Goal: Task Accomplishment & Management: Manage account settings

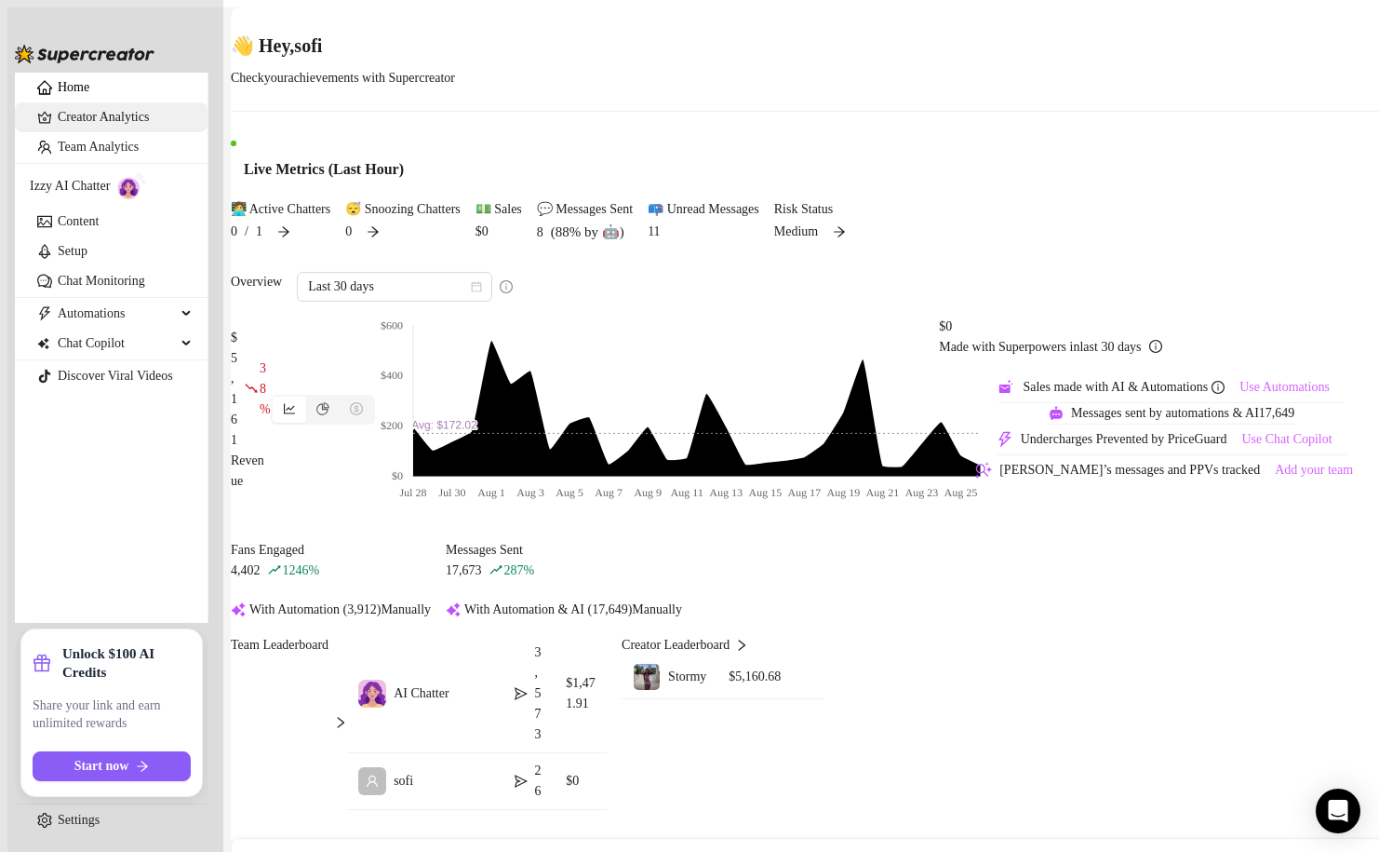
click at [173, 132] on link "Creator Analytics" at bounding box center [125, 117] width 135 height 30
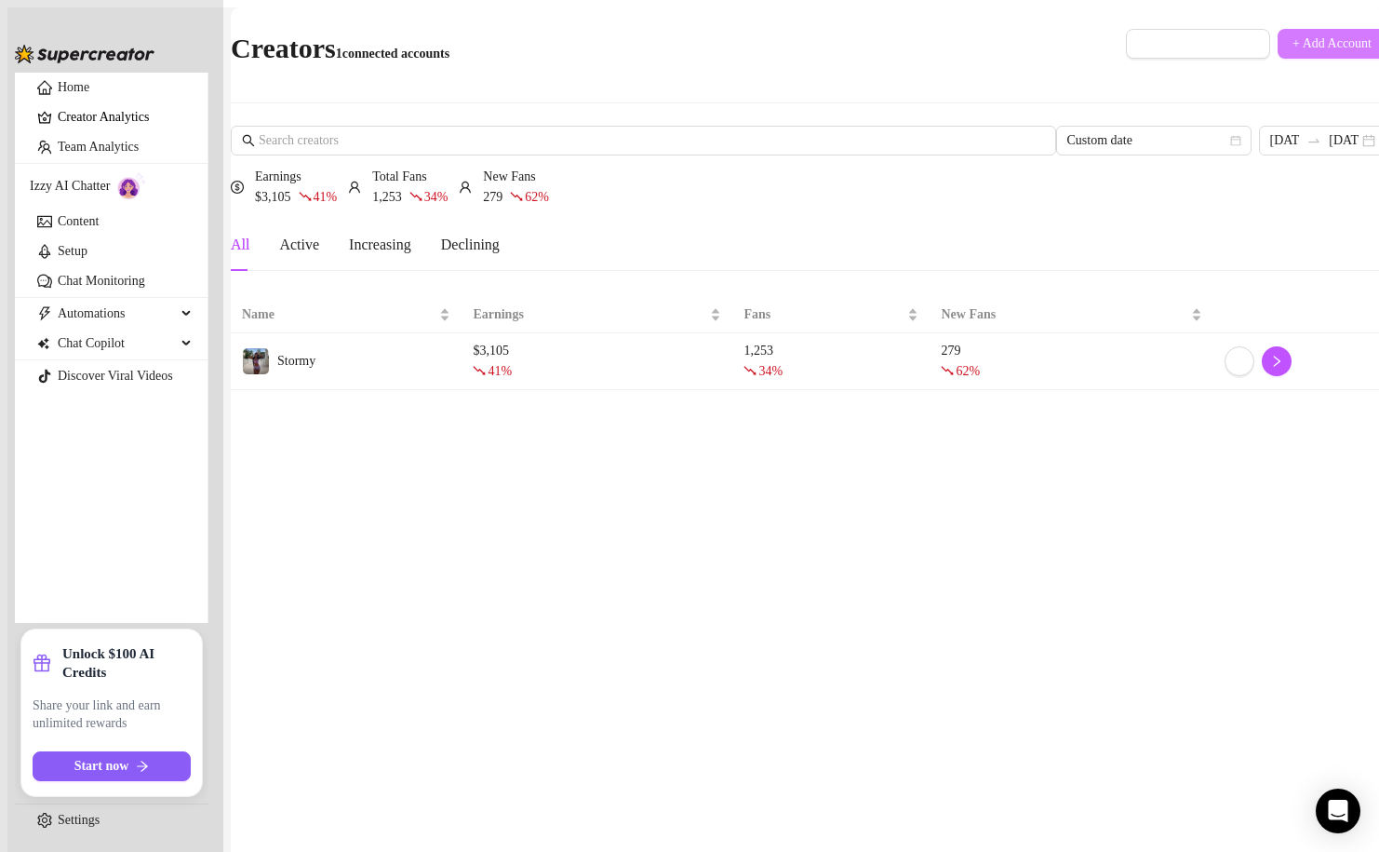
click at [1294, 38] on span "+ Add Account" at bounding box center [1332, 43] width 79 height 15
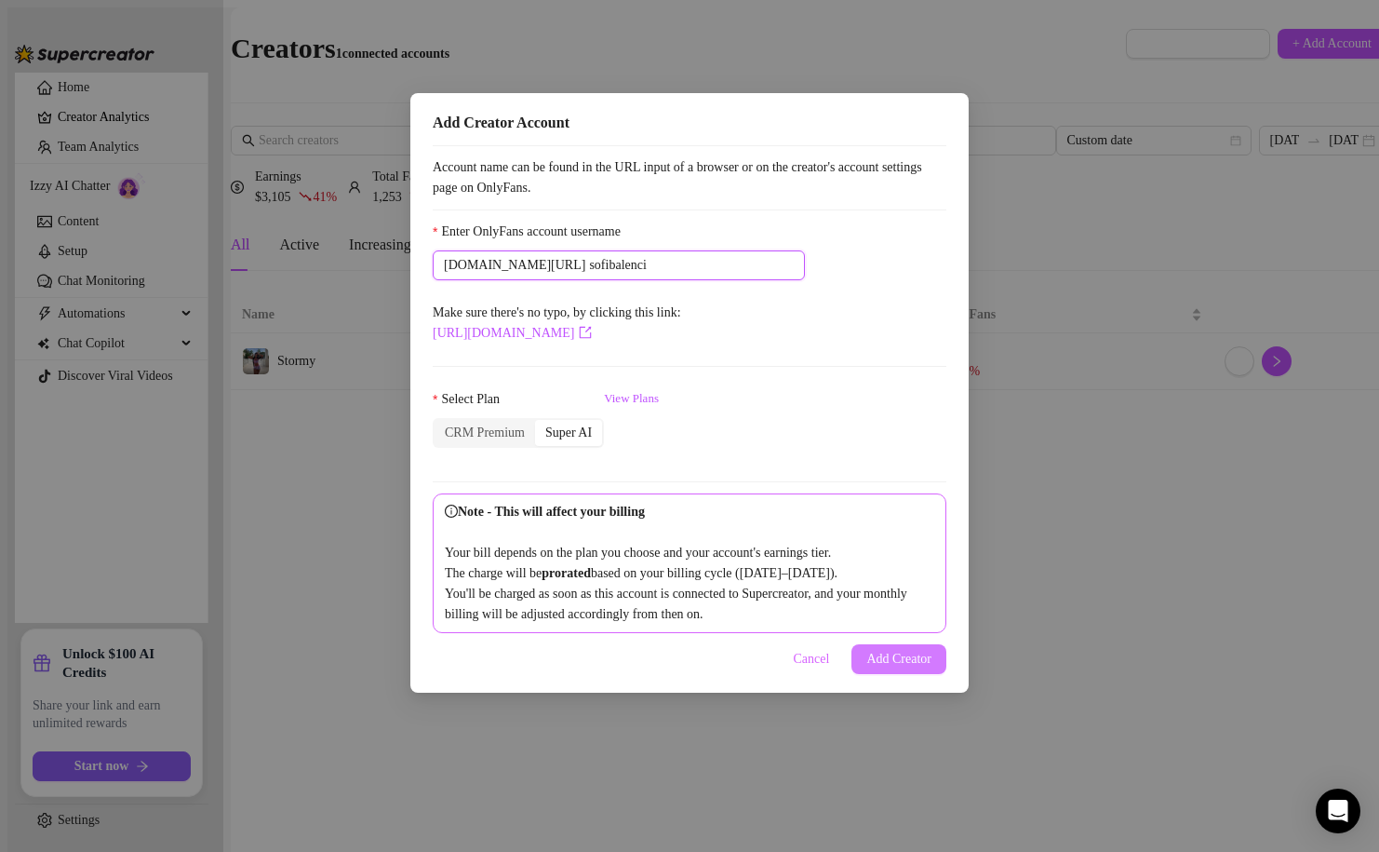
type input "sofibalenci"
click at [878, 666] on span "Add Creator" at bounding box center [899, 659] width 65 height 15
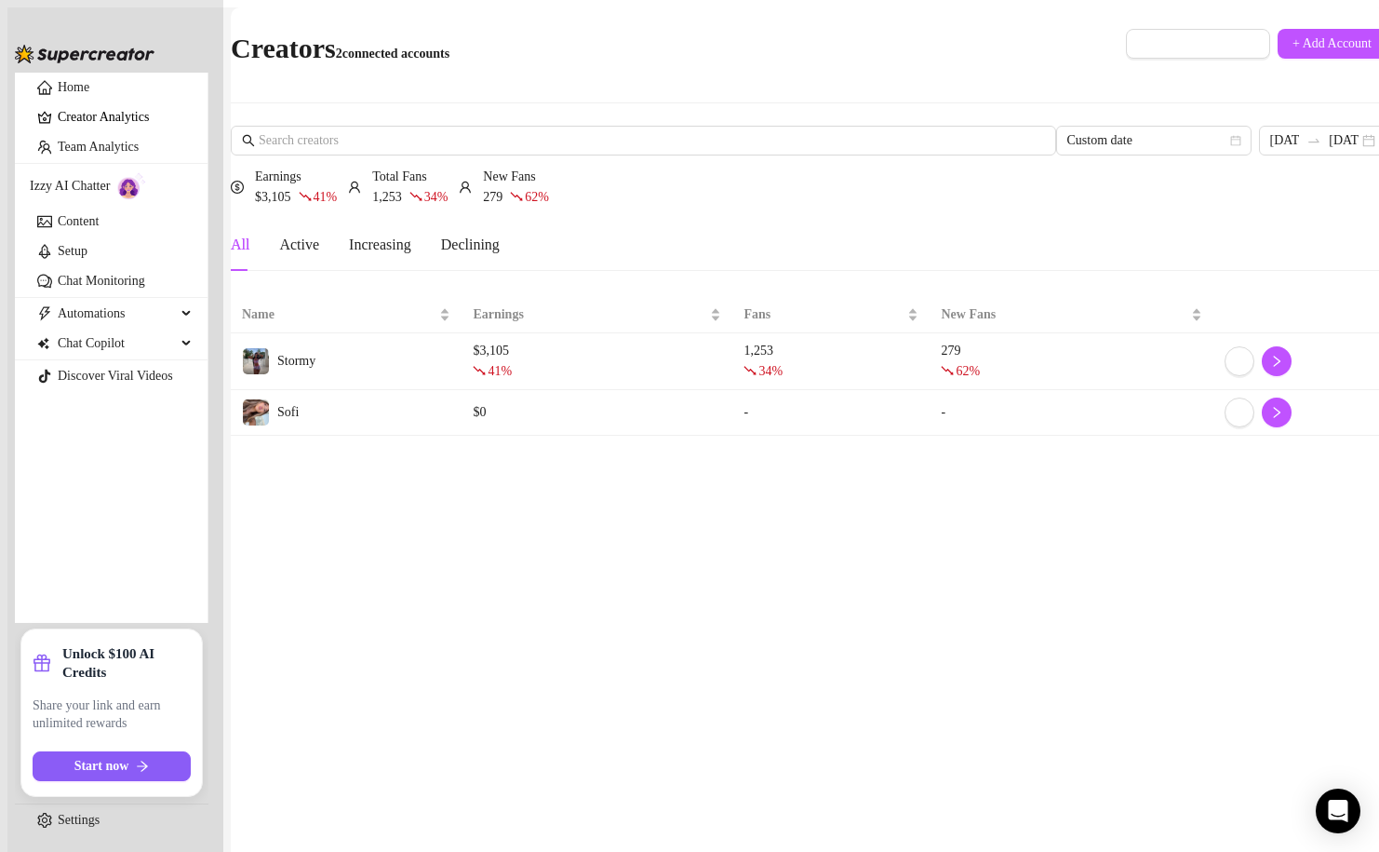
click at [550, 402] on div "$ 0" at bounding box center [597, 412] width 249 height 20
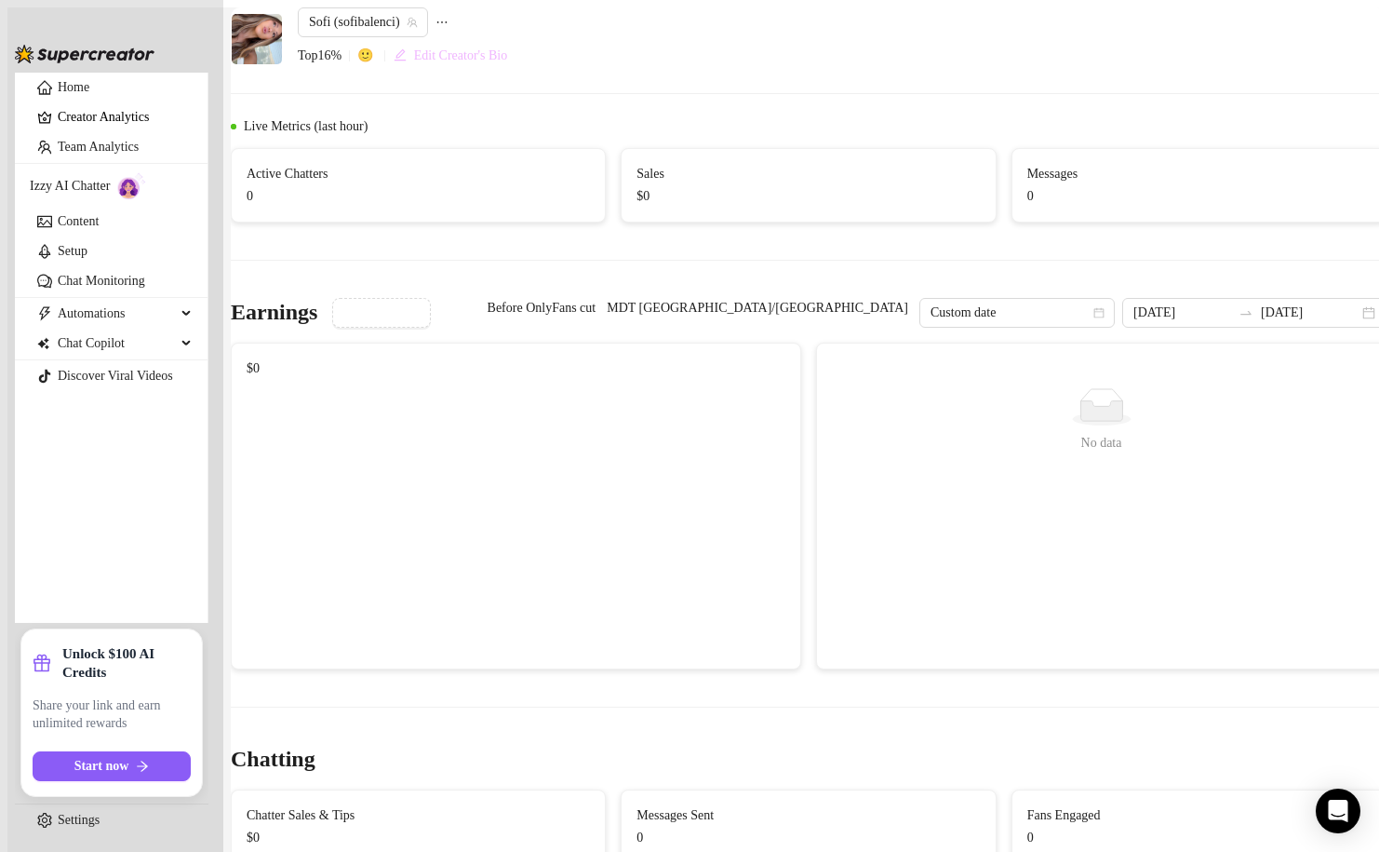
click at [501, 63] on span "Edit Creator's Bio" at bounding box center [461, 55] width 94 height 15
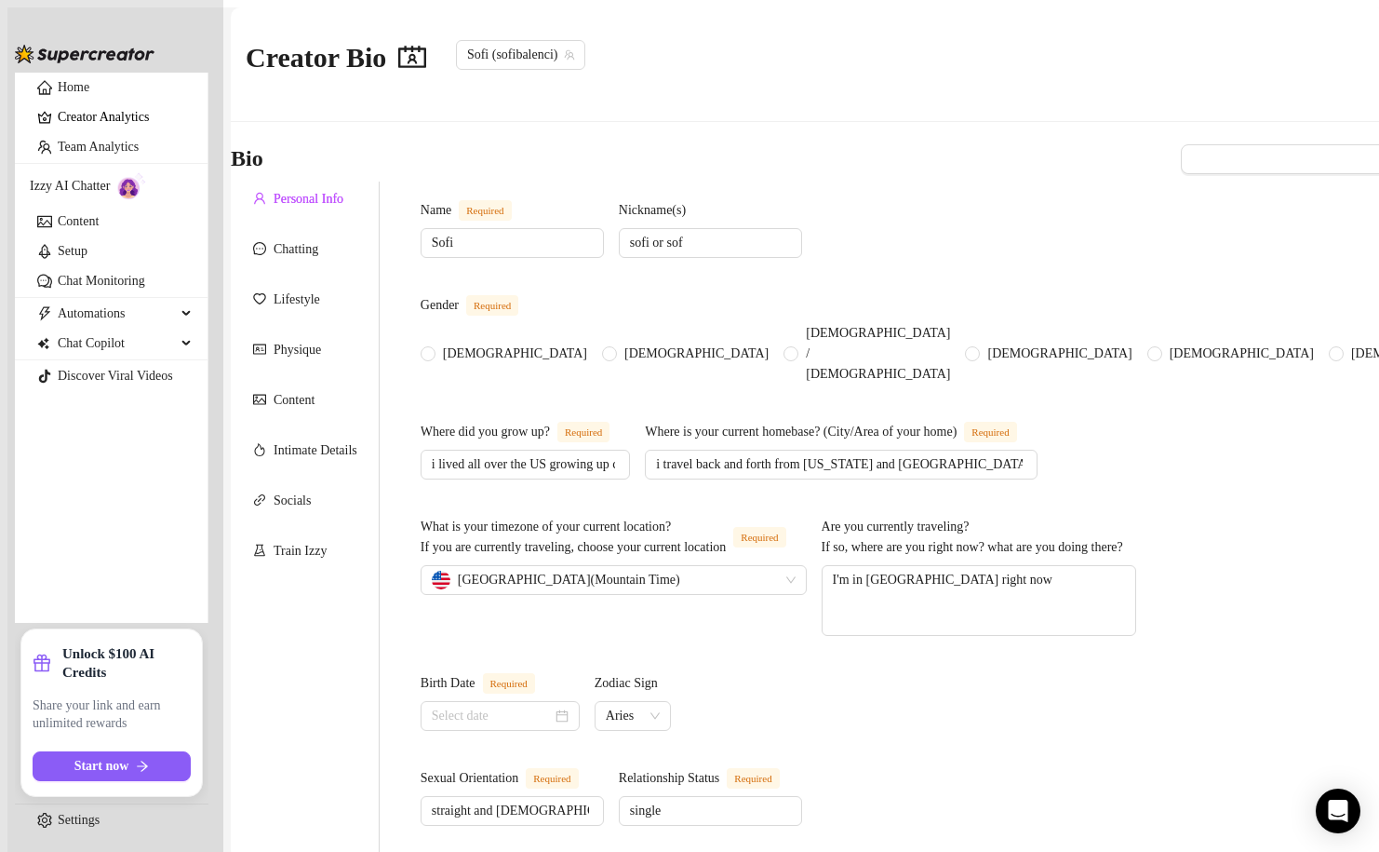
radio input "true"
type input "[DATE]"
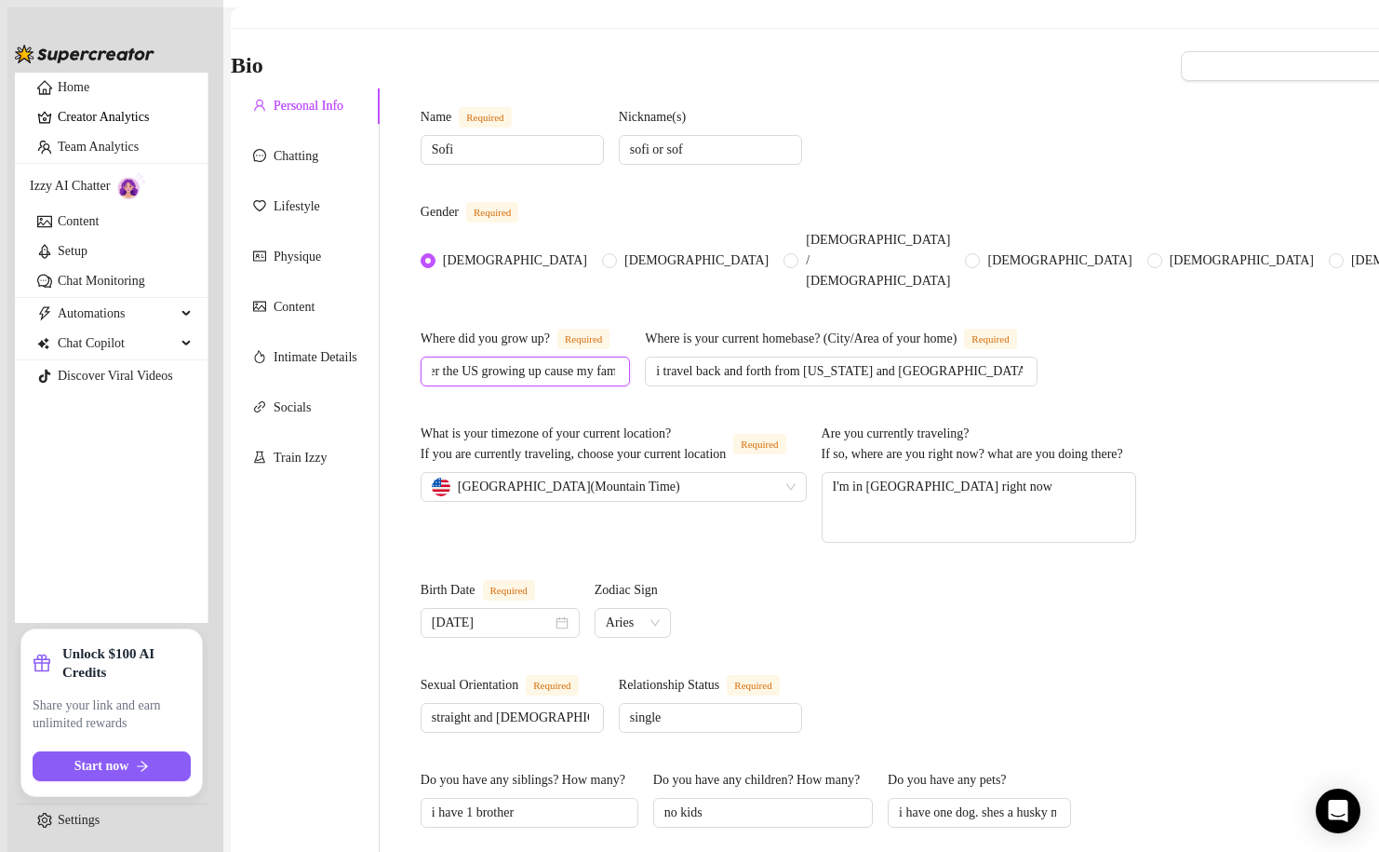
scroll to position [0, 138]
drag, startPoint x: 564, startPoint y: 307, endPoint x: 790, endPoint y: 305, distance: 226.2
click at [630, 356] on span "i lived all over the US growing up cause my family moved states every month or …" at bounding box center [525, 371] width 209 height 30
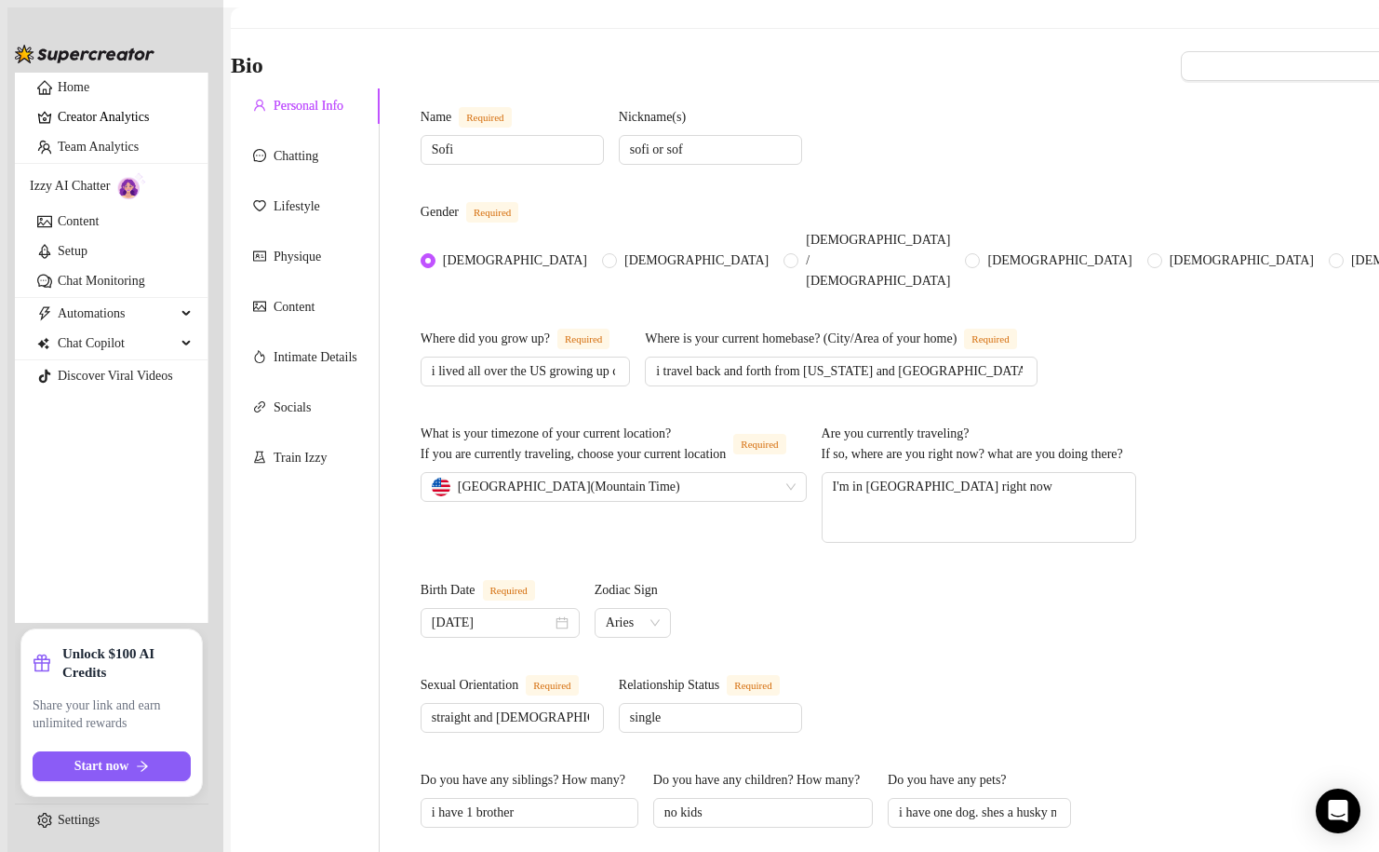
click at [863, 356] on div "Where did you grow up? Required i lived all over the US growing up cause my fam…" at bounding box center [894, 369] width 947 height 80
click at [1022, 361] on input "i travel back and forth from [US_STATE] and [GEOGRAPHIC_DATA] a lot" at bounding box center [839, 371] width 366 height 20
type input "i travel back and forth from [GEOGRAPHIC_DATA] and [GEOGRAPHIC_DATA] a lot"
click at [1084, 473] on textarea "I'm in [GEOGRAPHIC_DATA] right now" at bounding box center [979, 507] width 313 height 69
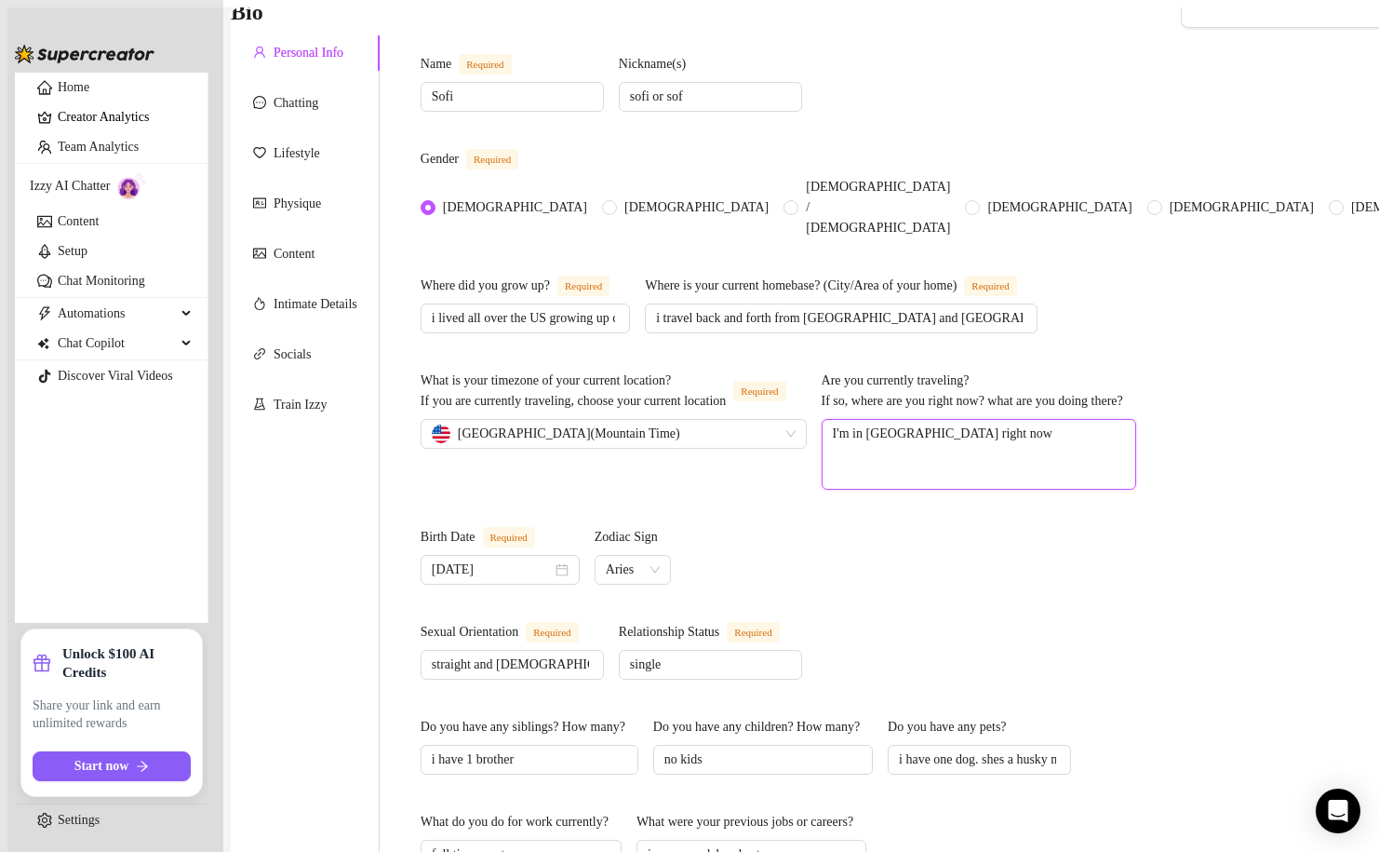
scroll to position [125, 0]
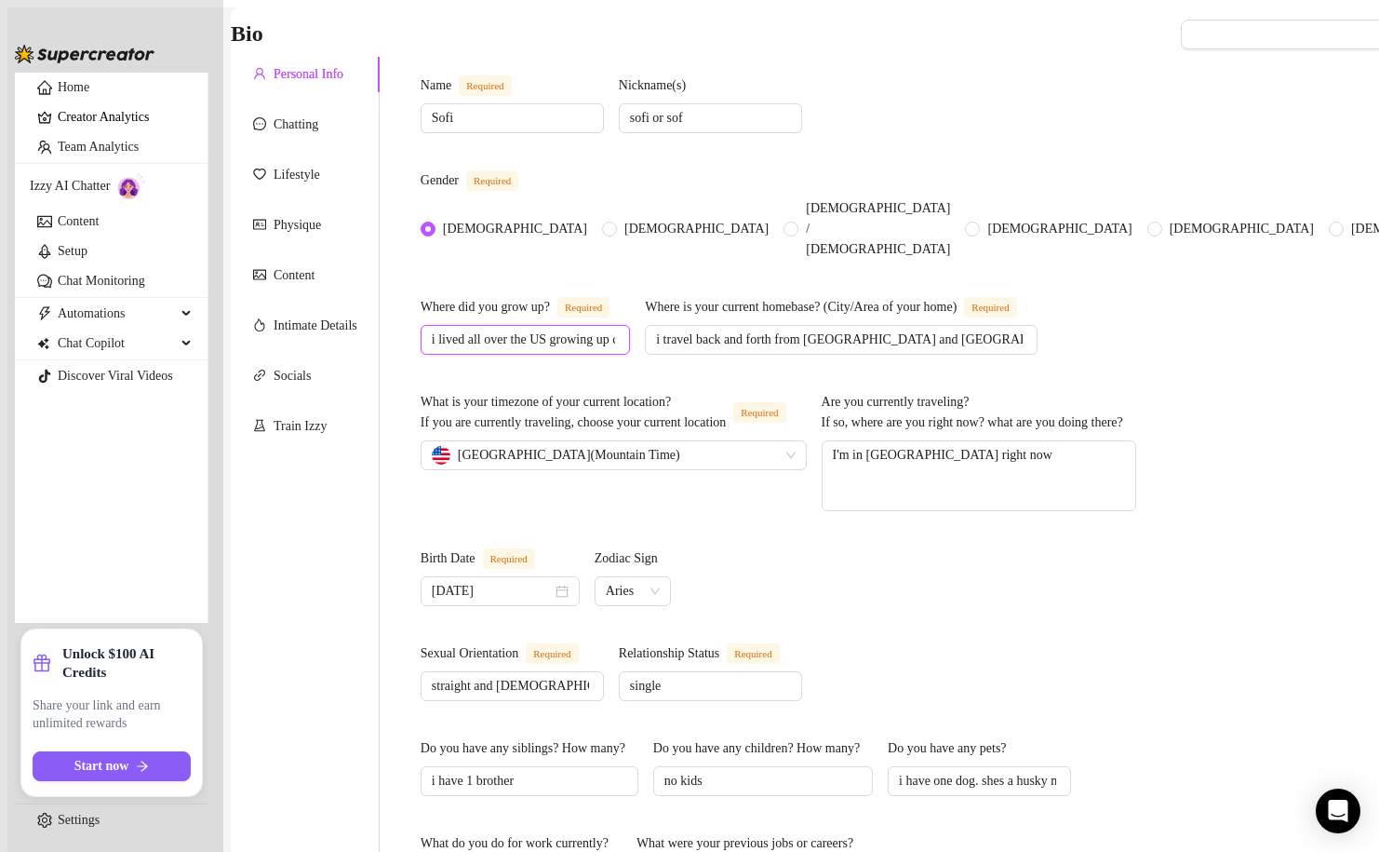
click at [585, 329] on input "i lived all over the US growing up cause my family moved states every month or …" at bounding box center [523, 339] width 183 height 20
click at [615, 329] on input "i lived all over the US growing up cause my family moved states every month or …" at bounding box center [523, 339] width 183 height 20
drag, startPoint x: 677, startPoint y: 285, endPoint x: 812, endPoint y: 279, distance: 135.1
click at [813, 297] on div "Where did you grow up? Required i lived all over the US growing up cause my fam…" at bounding box center [894, 337] width 947 height 80
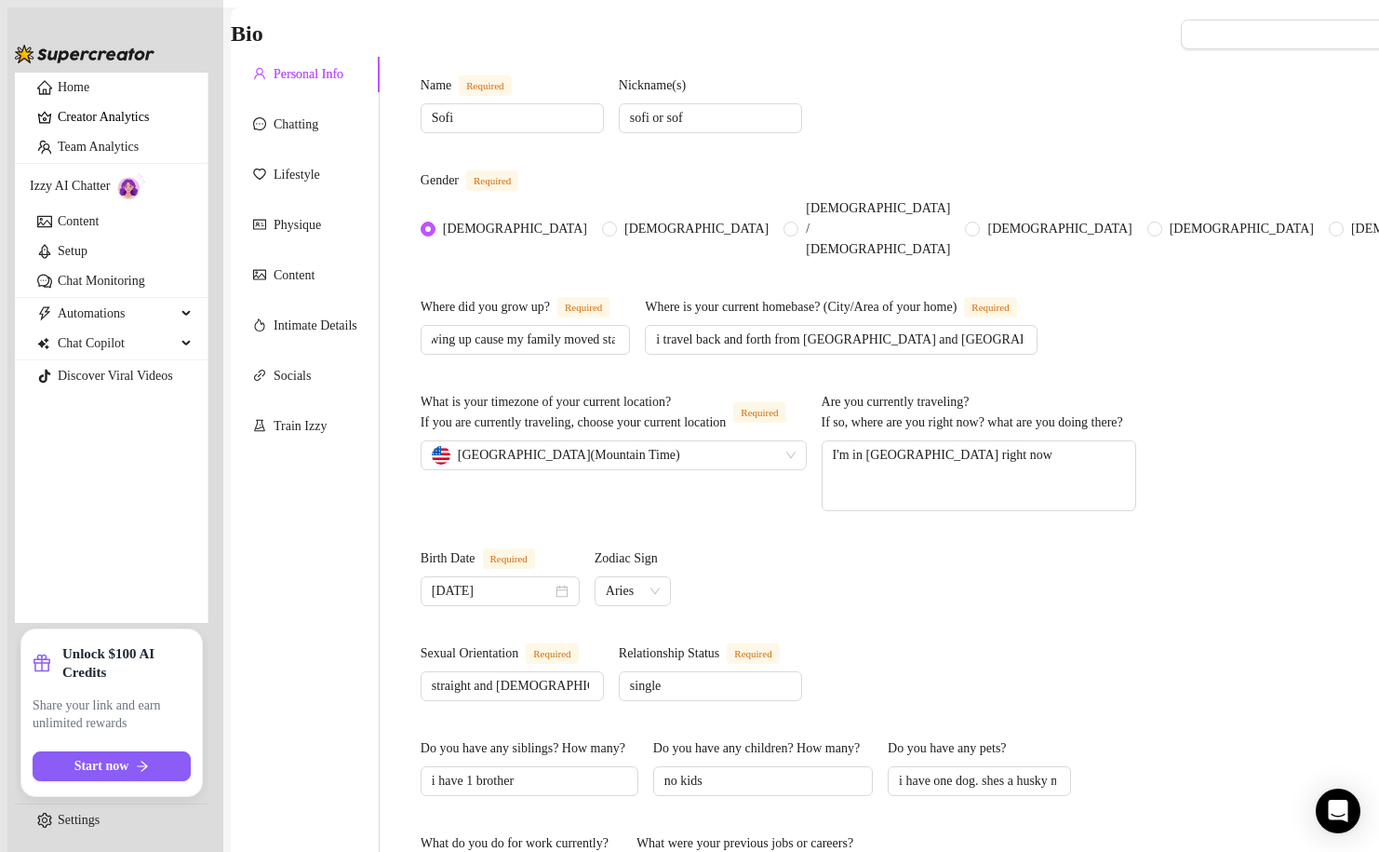
scroll to position [0, 0]
click at [812, 297] on div "Where did you grow up? Required i lived all over the US growing up cause my fam…" at bounding box center [894, 337] width 947 height 80
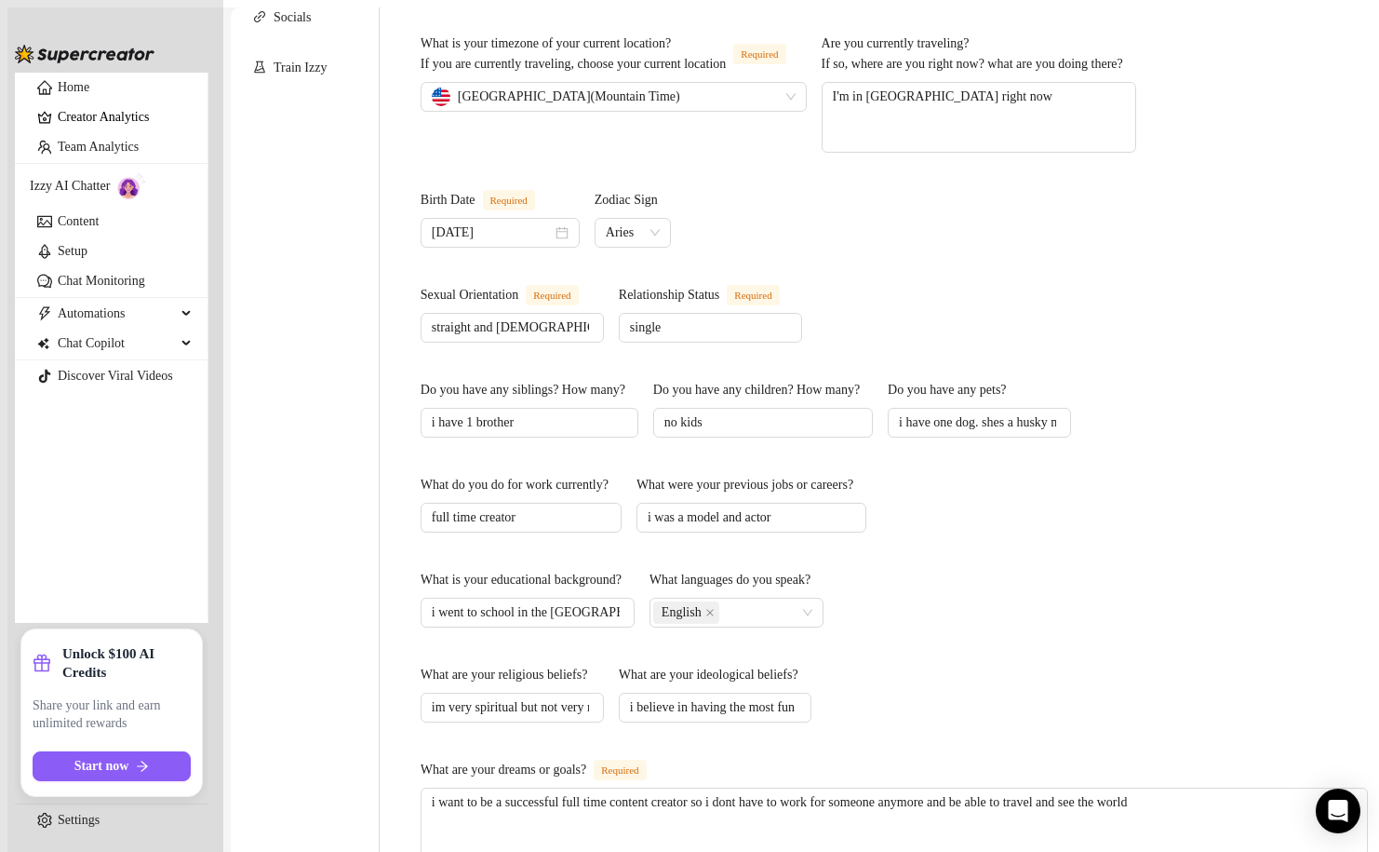
scroll to position [489, 0]
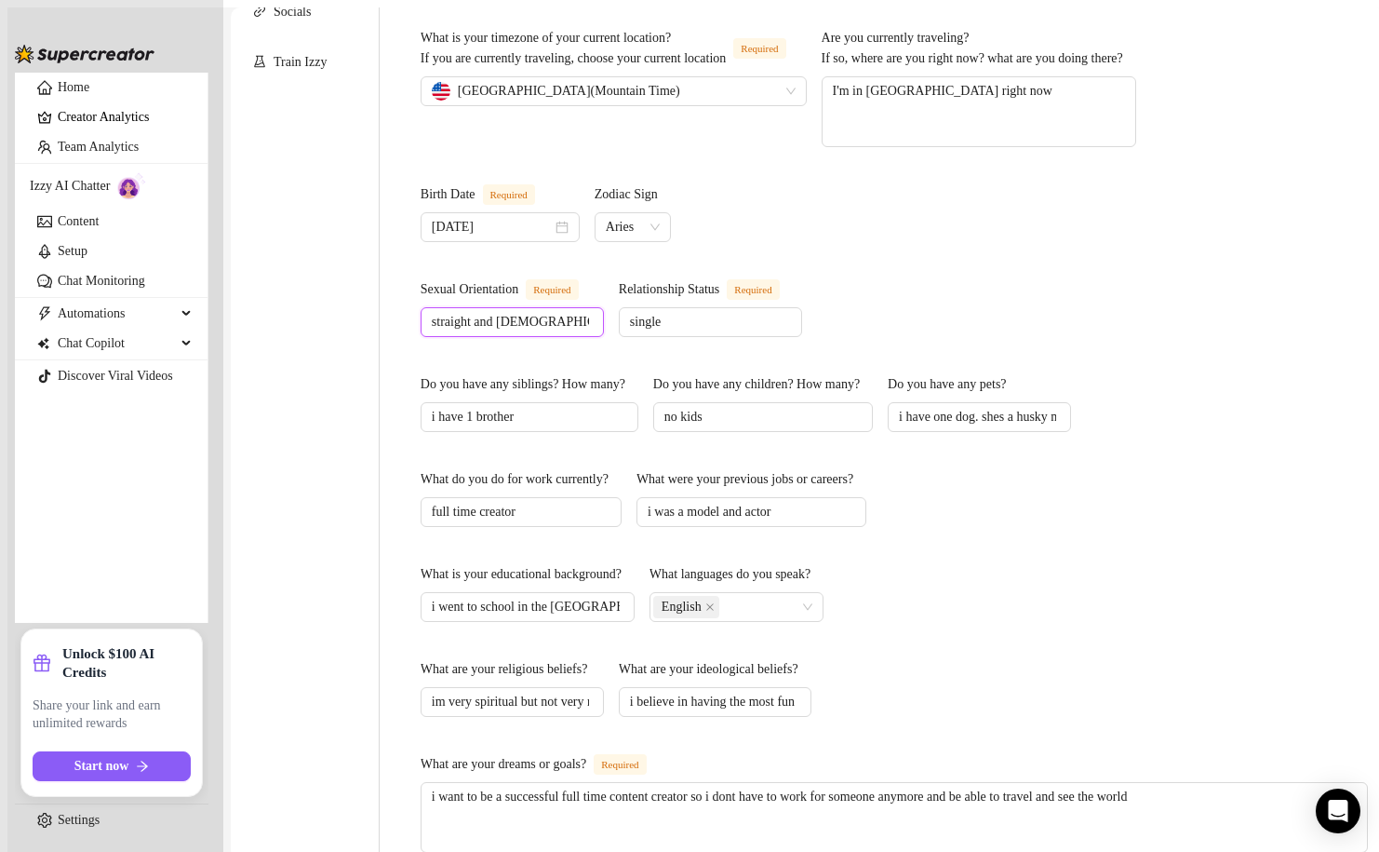
drag, startPoint x: 503, startPoint y: 274, endPoint x: 655, endPoint y: 277, distance: 152.7
click at [589, 312] on input "straight and [DEMOGRAPHIC_DATA]" at bounding box center [510, 322] width 157 height 20
type input "straight"
click at [804, 289] on div "Sexual Orientation Required [DEMOGRAPHIC_DATA] Relationship Status Required sin…" at bounding box center [894, 319] width 947 height 80
click at [605, 407] on input "i have 1 brother" at bounding box center [528, 417] width 192 height 20
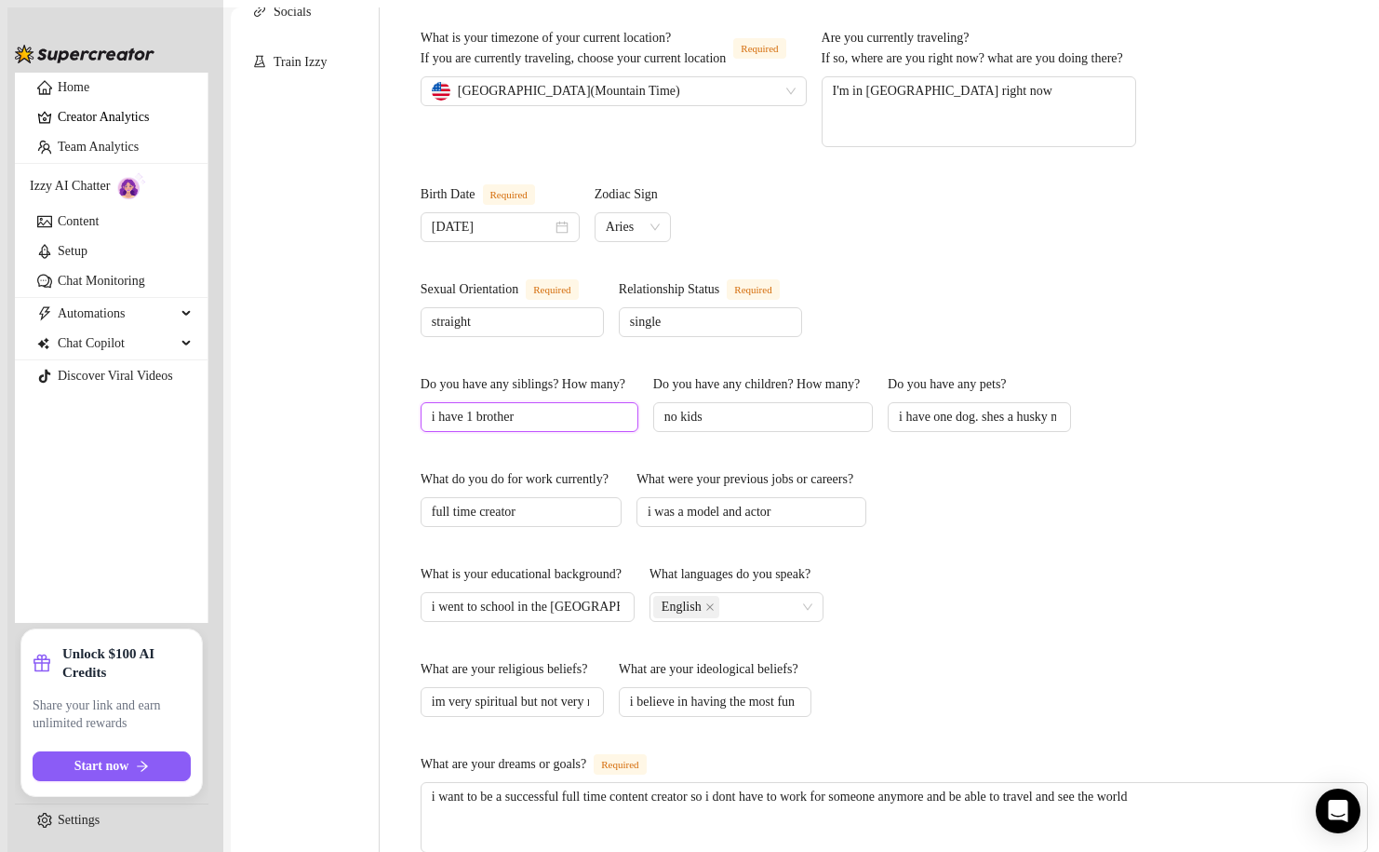
click at [605, 407] on input "i have 1 brother" at bounding box center [528, 417] width 192 height 20
type input "i"
type input "i have one brother"
click at [853, 469] on div "What were your previous jobs or careers?" at bounding box center [745, 479] width 217 height 20
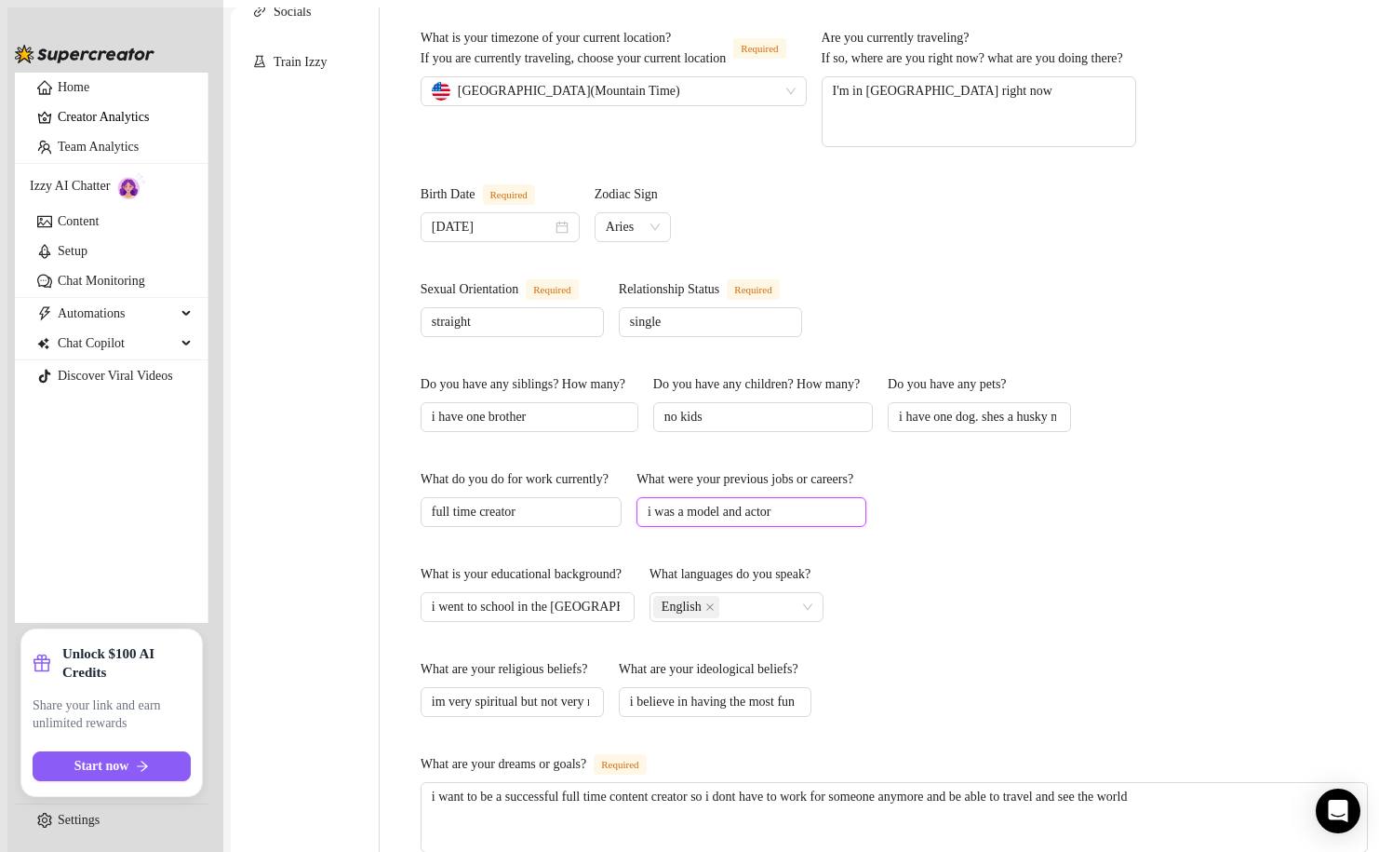
click at [852, 502] on input "i was a model and actor" at bounding box center [750, 512] width 204 height 20
click at [607, 502] on input "full time creator" at bounding box center [519, 512] width 175 height 20
click at [768, 394] on div "Name Required Sofi Nickname(s) sofi or sof Gender Required [DEMOGRAPHIC_DATA] […" at bounding box center [894, 527] width 947 height 1633
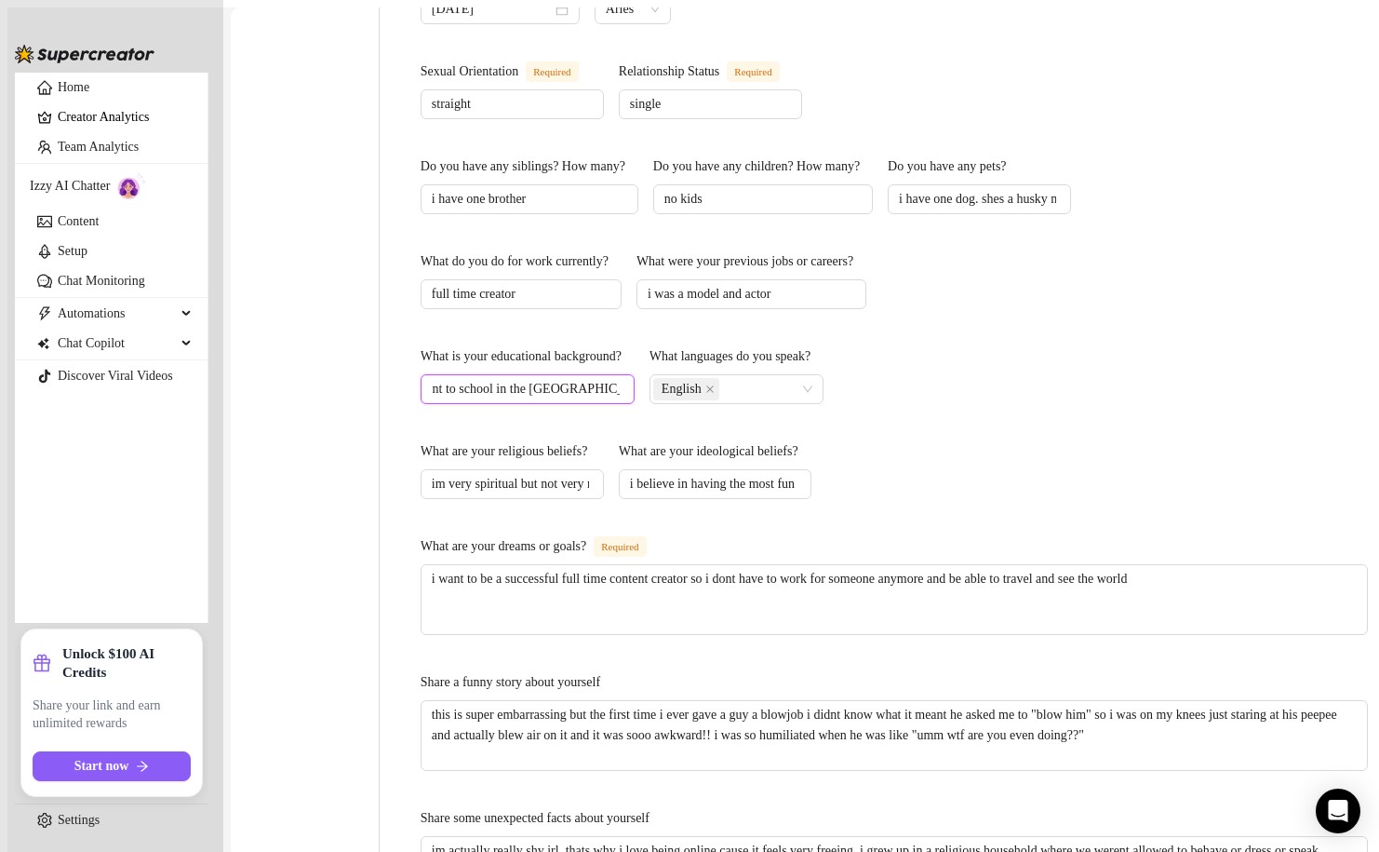
scroll to position [0, 140]
drag, startPoint x: 704, startPoint y: 322, endPoint x: 779, endPoint y: 321, distance: 75.4
click at [620, 379] on input "i went to school in the [GEOGRAPHIC_DATA] and found it wasnt for me so switched…" at bounding box center [526, 389] width 188 height 20
click at [782, 347] on div "What is your educational background? i went to school in the medical field and …" at bounding box center [894, 386] width 947 height 80
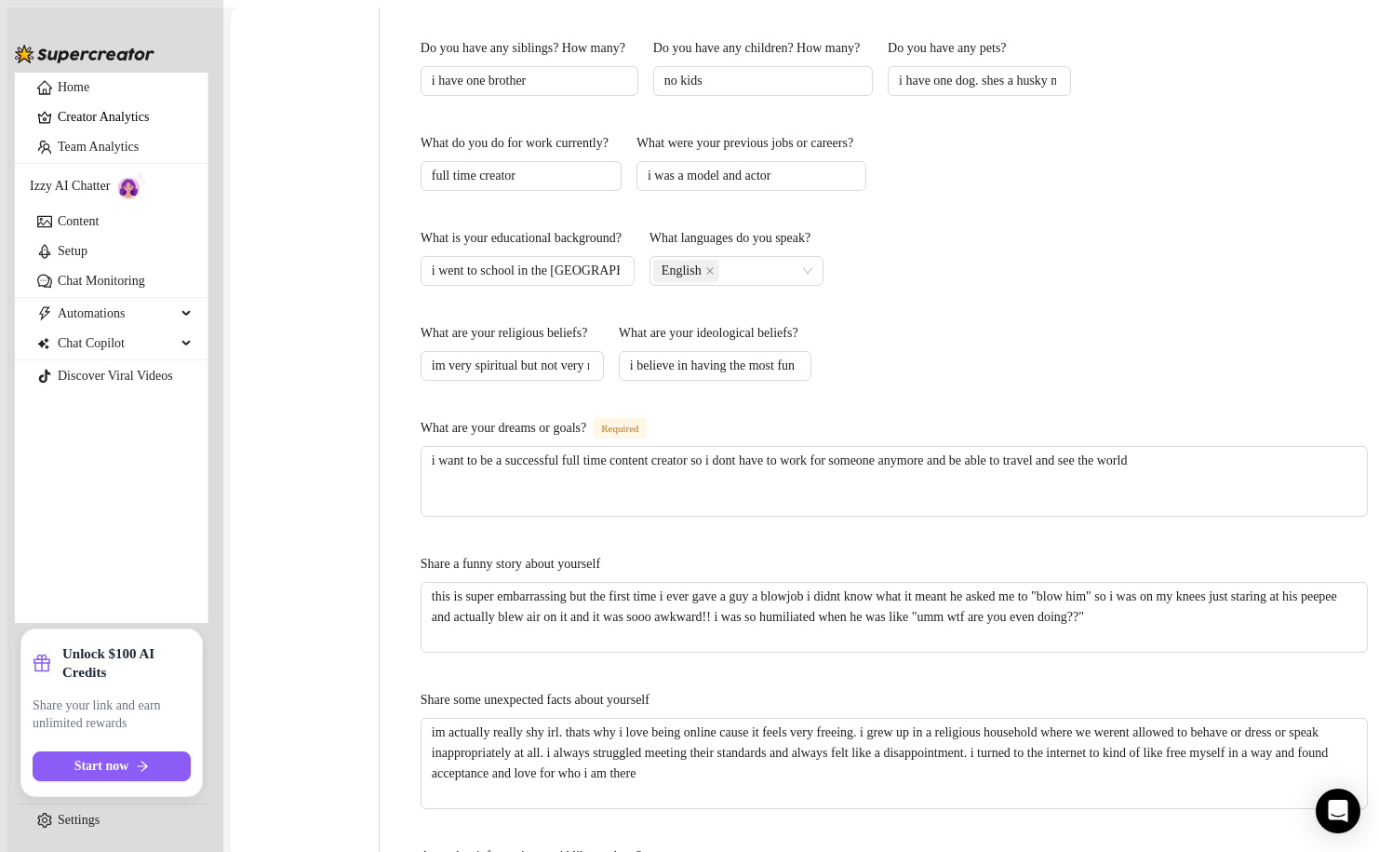
scroll to position [835, 0]
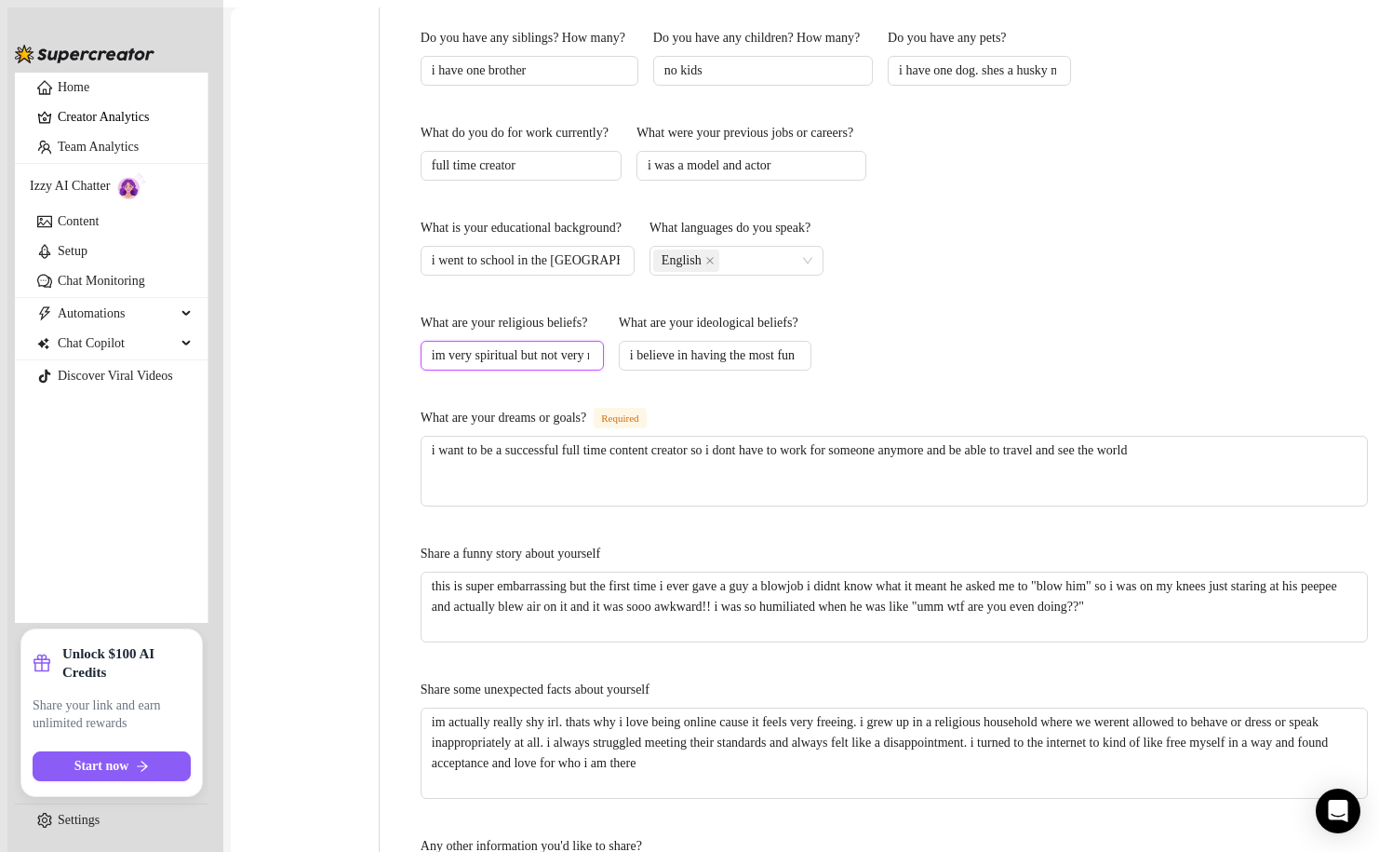
click at [589, 345] on input "im very spiritual but not very religious" at bounding box center [510, 355] width 157 height 20
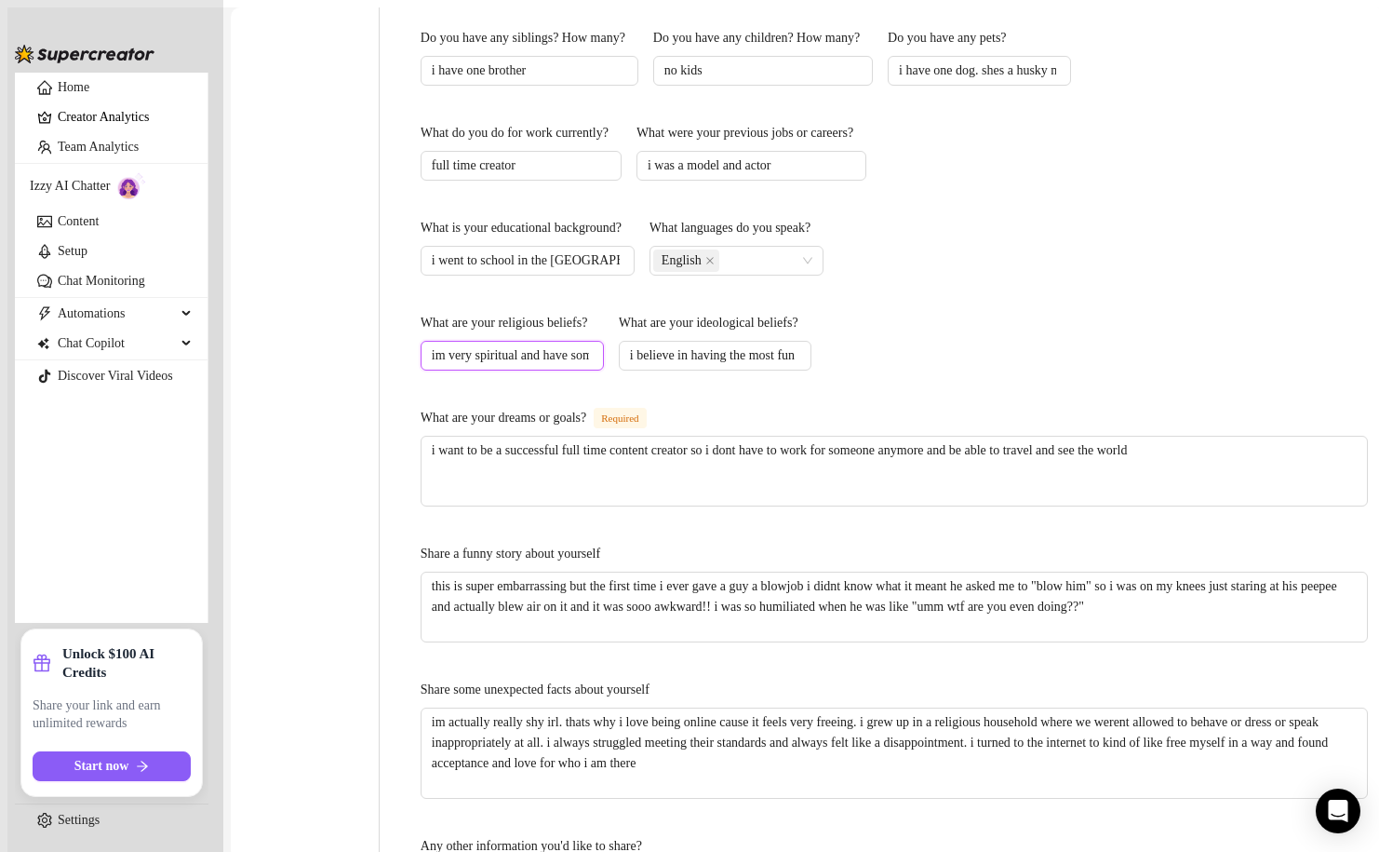
click at [589, 345] on input "im very spiritual and have some personal religious" at bounding box center [510, 355] width 157 height 20
click at [589, 345] on input "im very spiritual and have personal religious" at bounding box center [510, 355] width 157 height 20
type input "im very spiritual and have personal religious beliefs"
click at [942, 313] on div "What are your religious beliefs? im very spiritual and have personal religious …" at bounding box center [894, 353] width 947 height 80
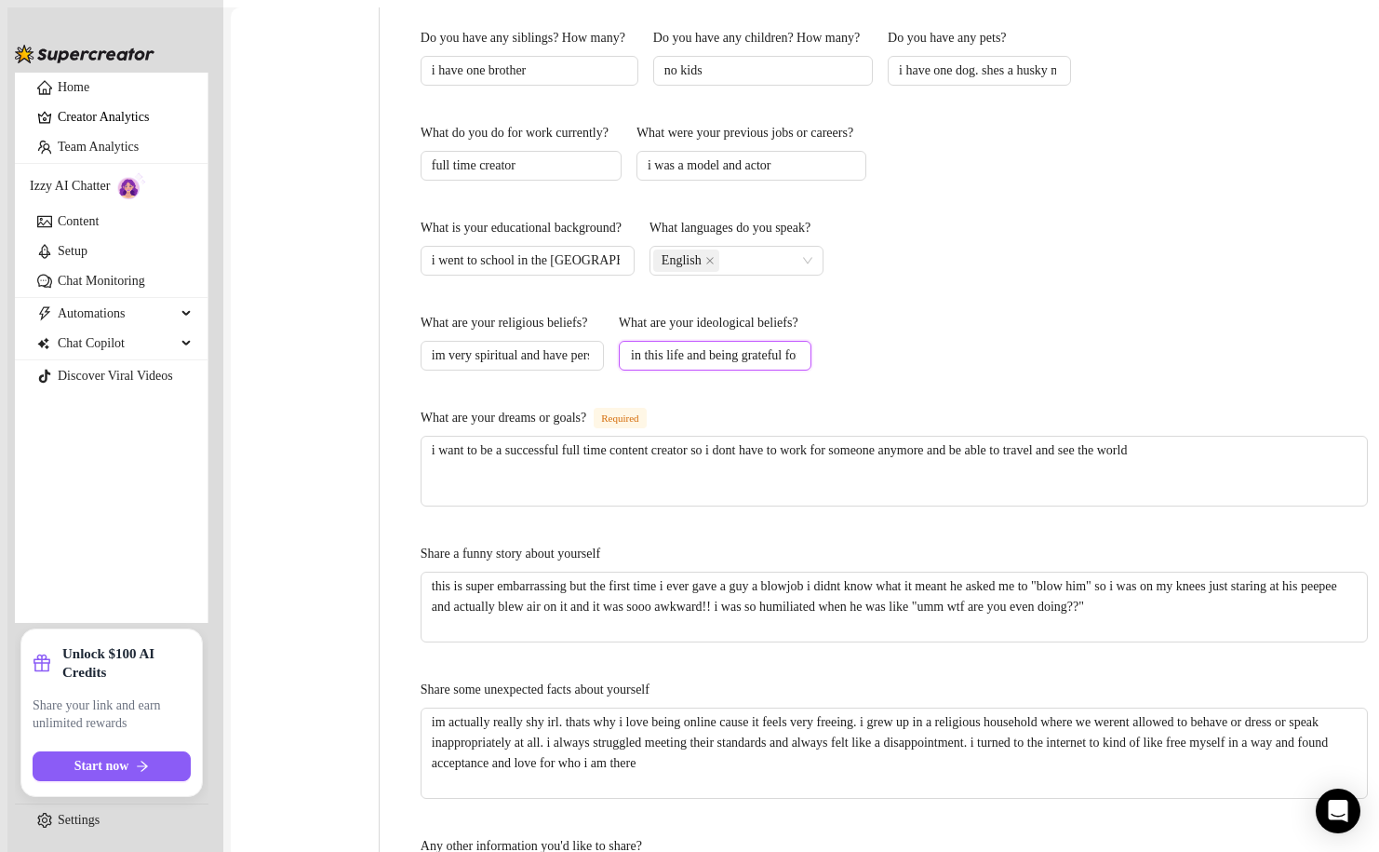
scroll to position [0, 368]
drag, startPoint x: 933, startPoint y: 279, endPoint x: 1165, endPoint y: 270, distance: 232.9
click at [812, 341] on span "i believe in having the most fun as i can in this life and being grateful for a…" at bounding box center [715, 356] width 193 height 30
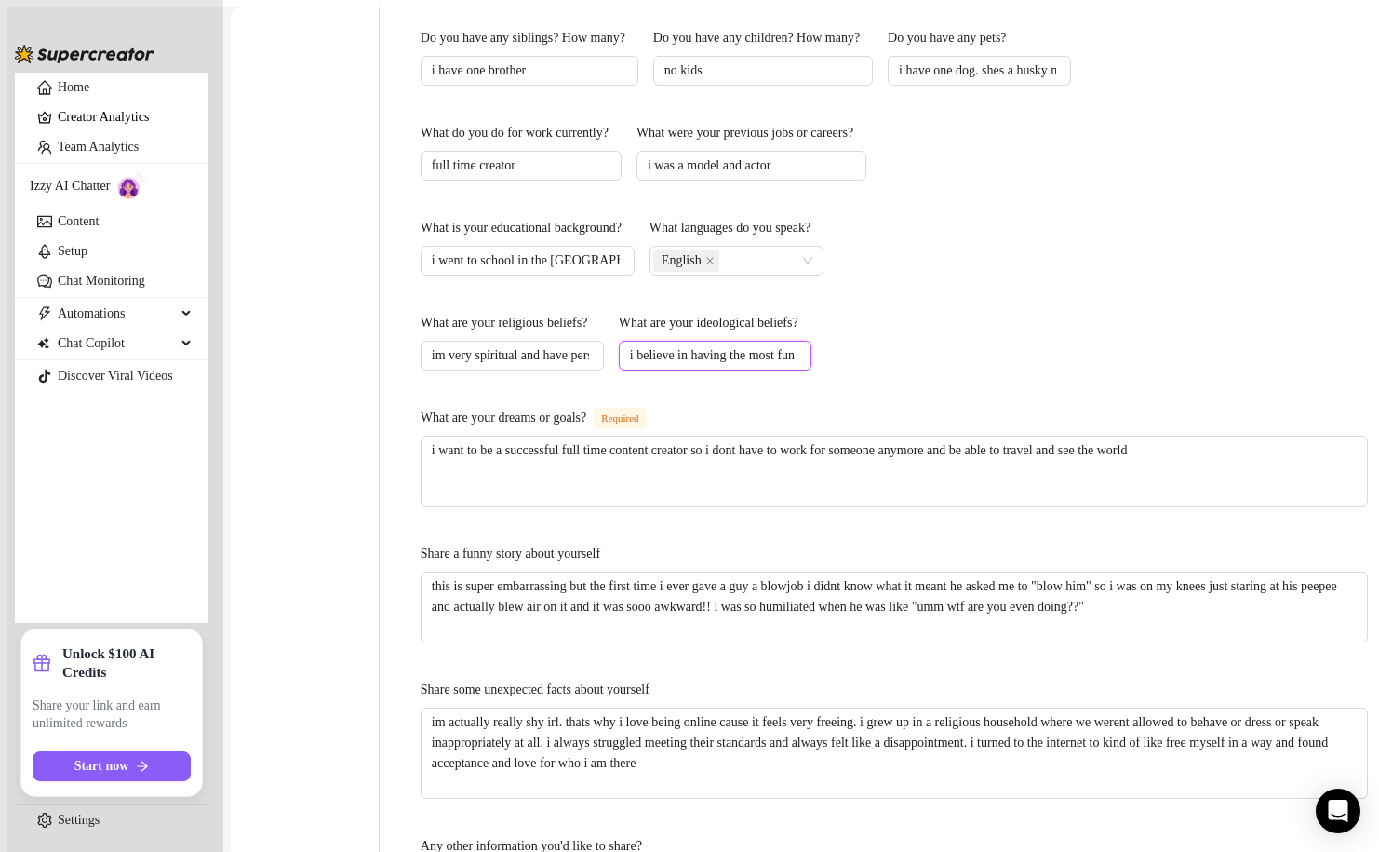
click at [797, 345] on input "i believe in having the most fun as i can in this life and being grateful for a…" at bounding box center [713, 355] width 167 height 20
drag, startPoint x: 1139, startPoint y: 281, endPoint x: 1177, endPoint y: 279, distance: 38.2
click at [1177, 279] on div "Name Required Sofi Nickname(s) sofi or sof Gender Required [DEMOGRAPHIC_DATA] […" at bounding box center [894, 182] width 985 height 1670
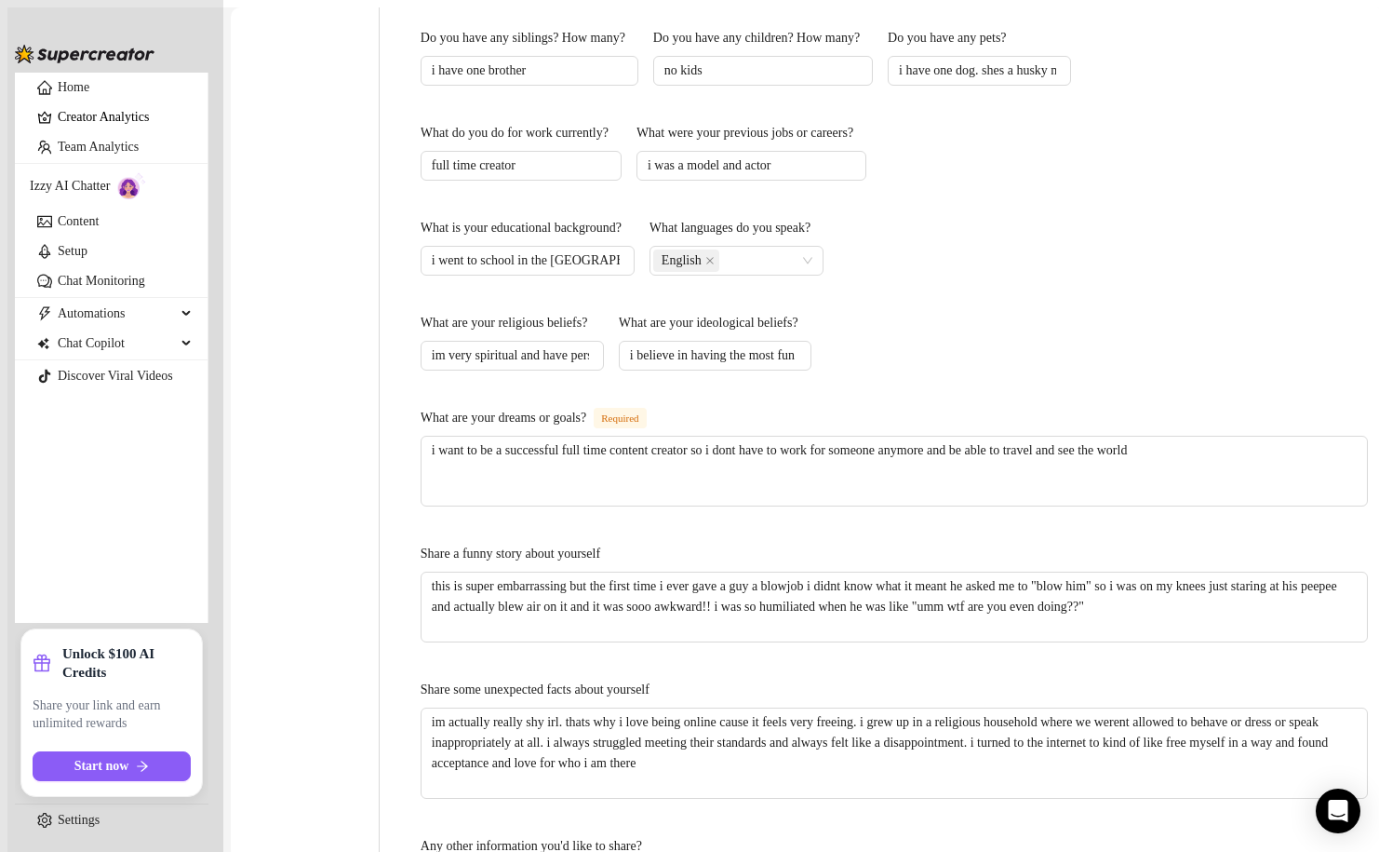
click at [1177, 279] on div "Name Required Sofi Nickname(s) sofi or sof Gender Required [DEMOGRAPHIC_DATA] […" at bounding box center [894, 182] width 985 height 1670
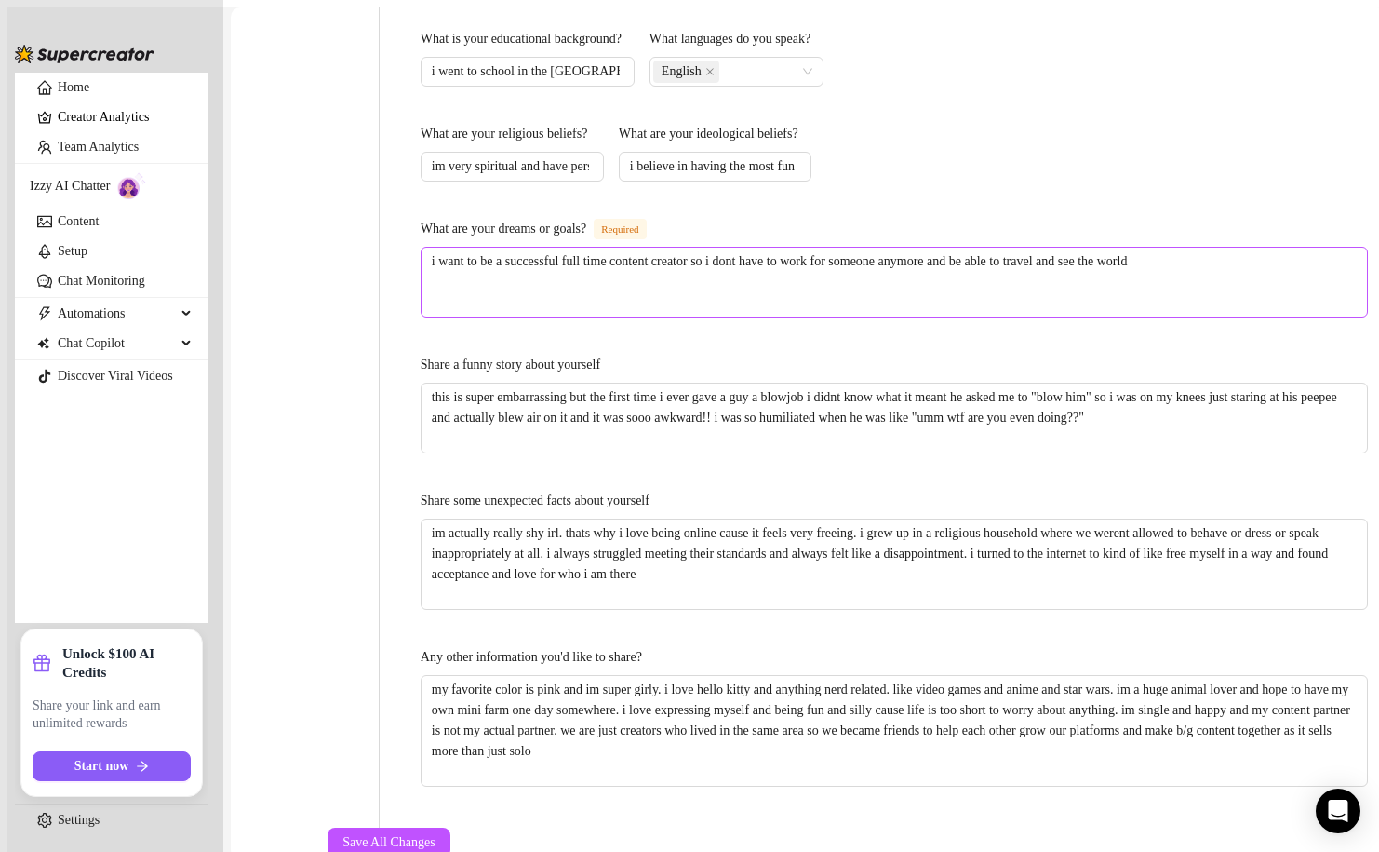
scroll to position [1028, 0]
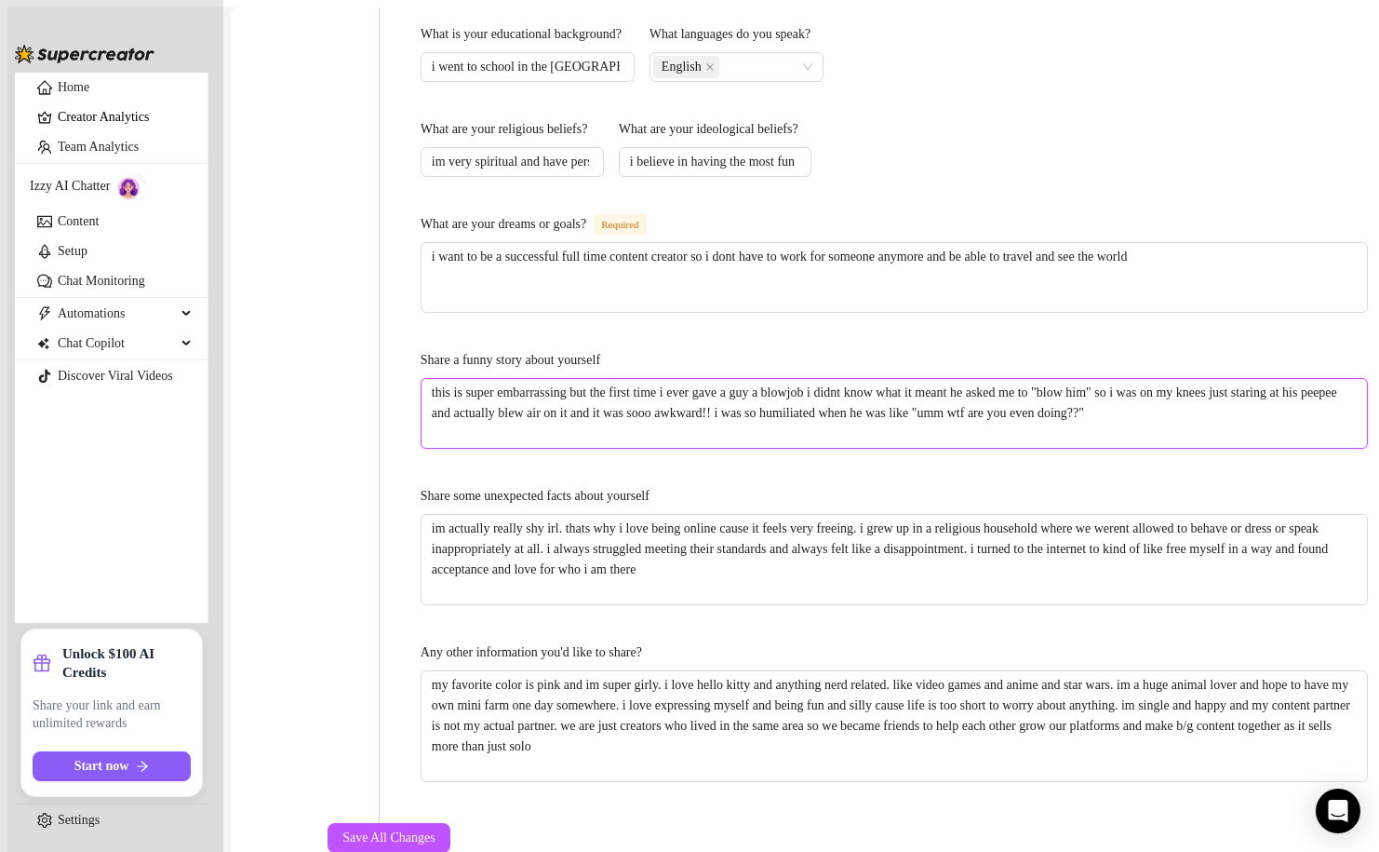
click at [964, 379] on textarea "this is super embarrassing but the first time i ever gave a guy a blowjob i did…" at bounding box center [895, 413] width 946 height 69
click at [864, 379] on textarea "this is super embarrassing but the first time i ever gave a guy a blowjob i did…" at bounding box center [895, 413] width 946 height 69
drag, startPoint x: 826, startPoint y: 354, endPoint x: 420, endPoint y: 304, distance: 408.8
type textarea "i"
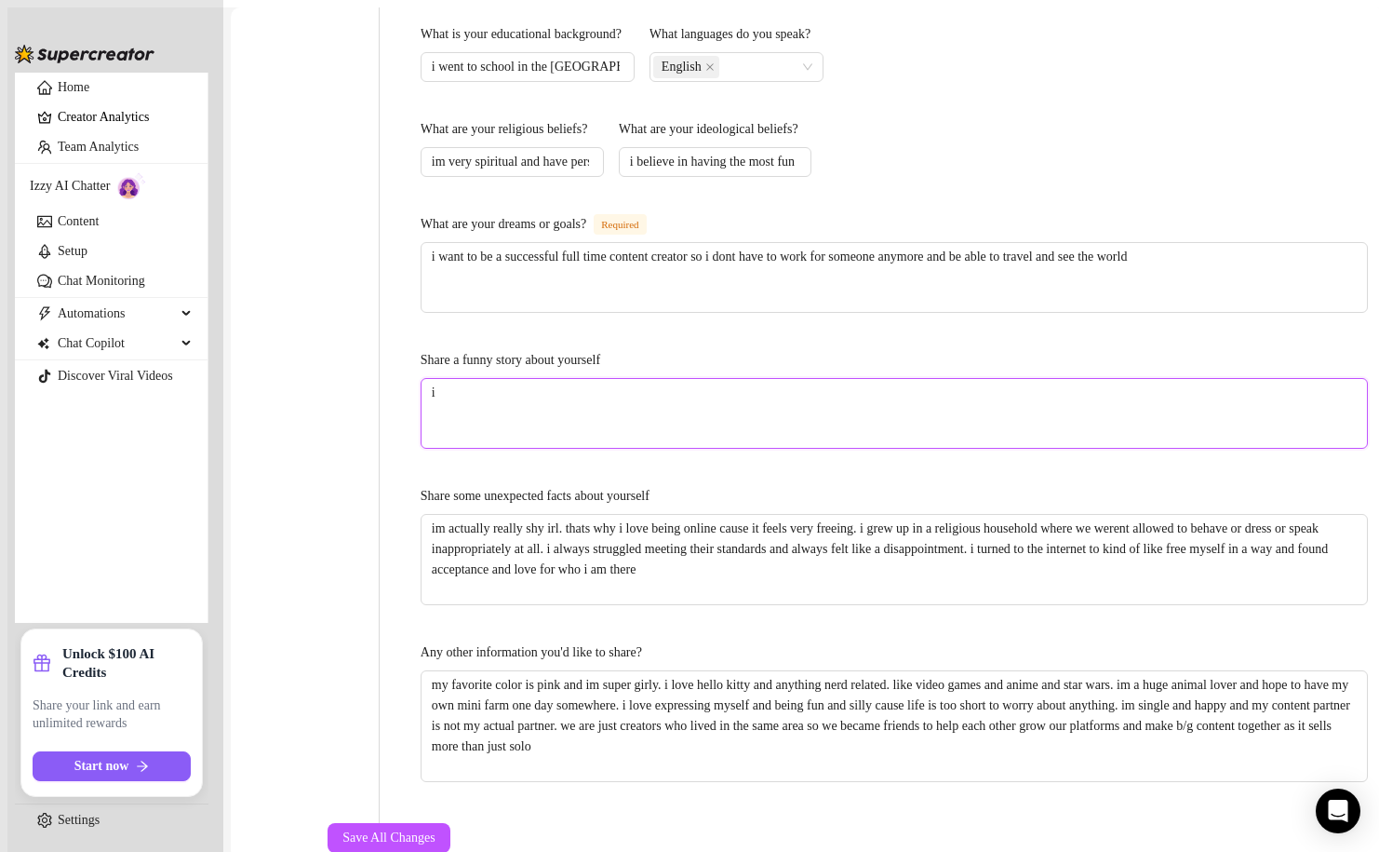
type textarea "im"
type textarea "im a"
type textarea "im a vi"
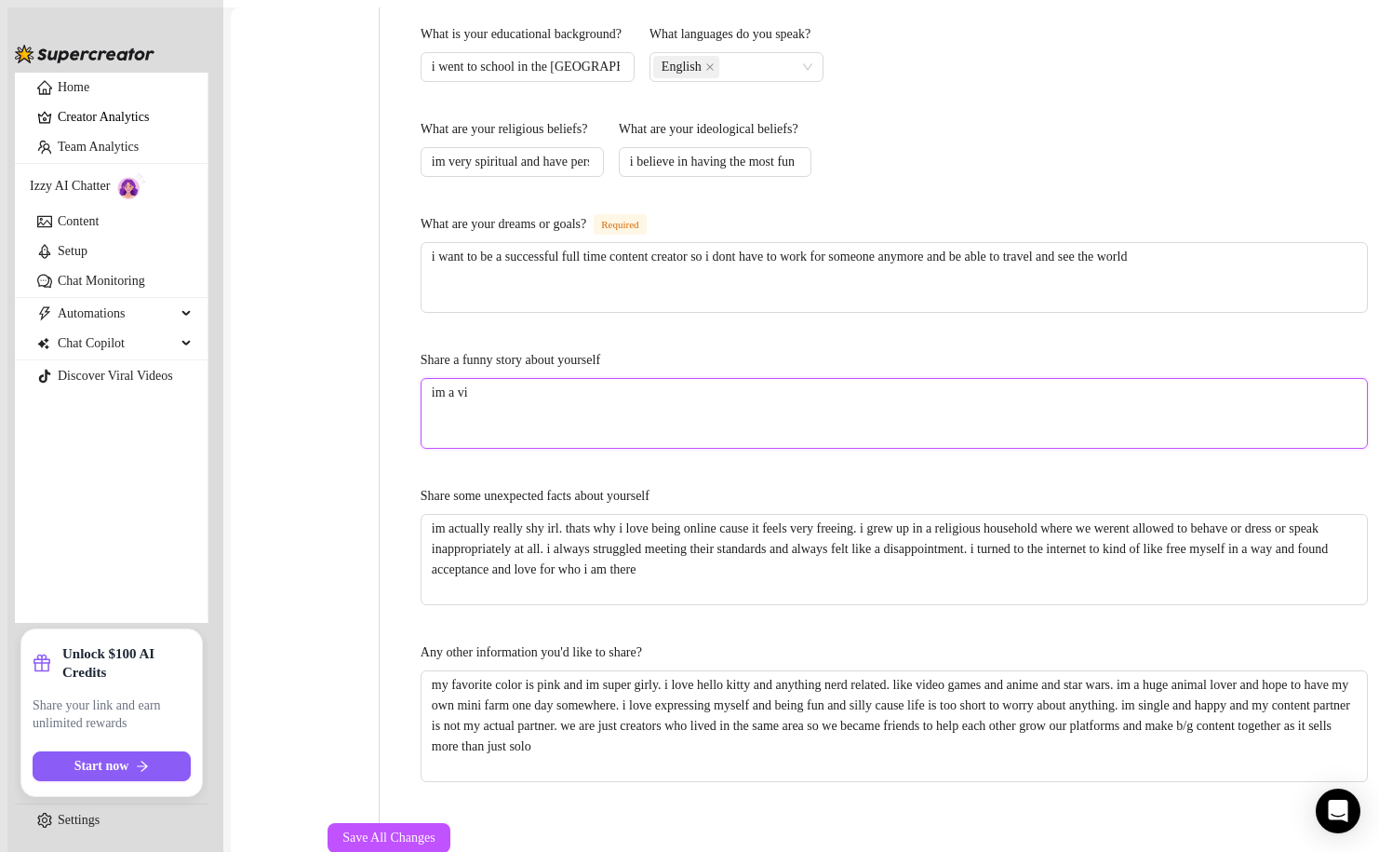
type textarea "im a vie"
type textarea "im a vi"
type textarea "im a vir"
type textarea "im a virg"
type textarea "im a virgi"
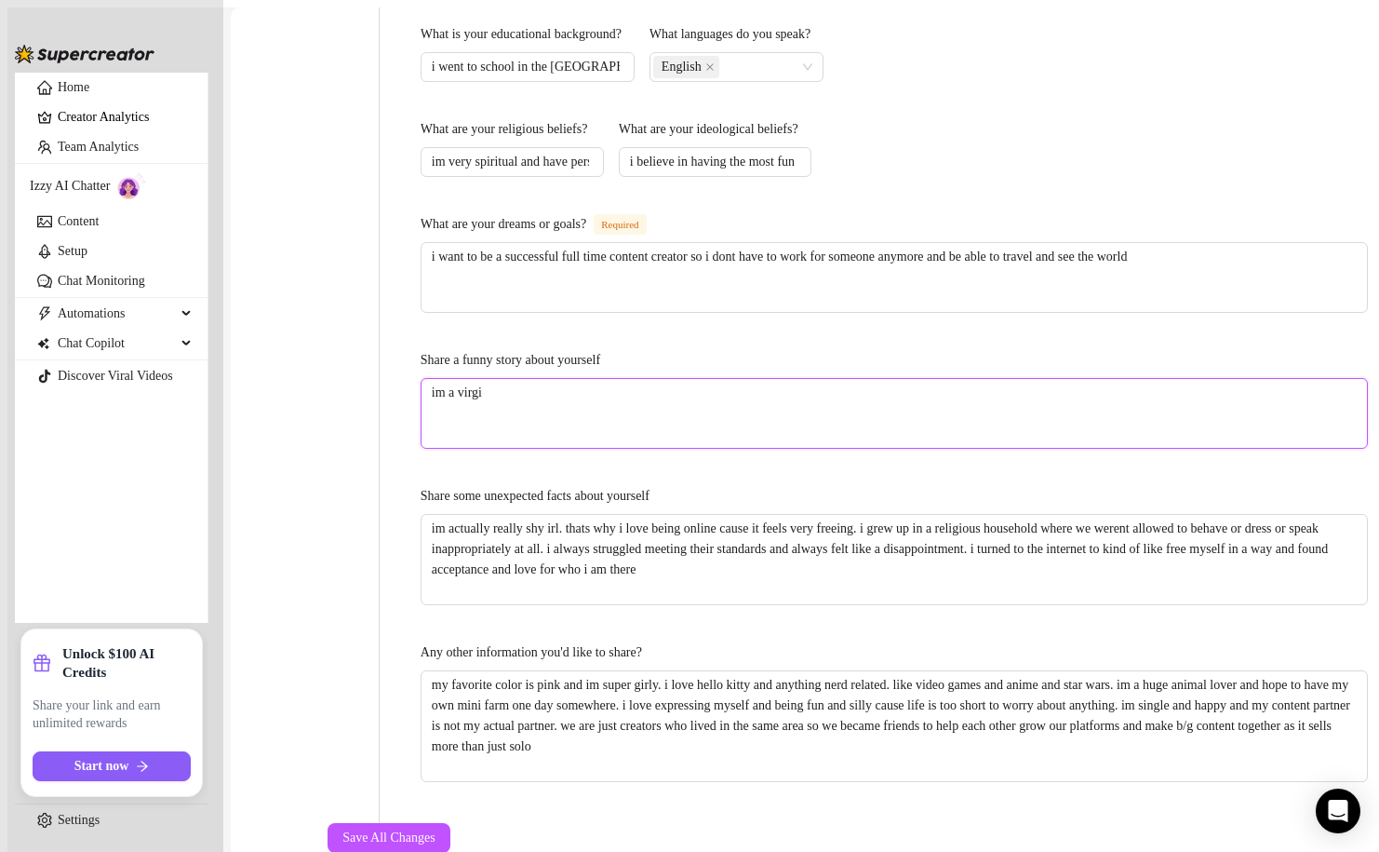
type textarea "im a virgin"
type textarea "im a virgin a"
type textarea "im a virgin an"
type textarea "im a virgin and"
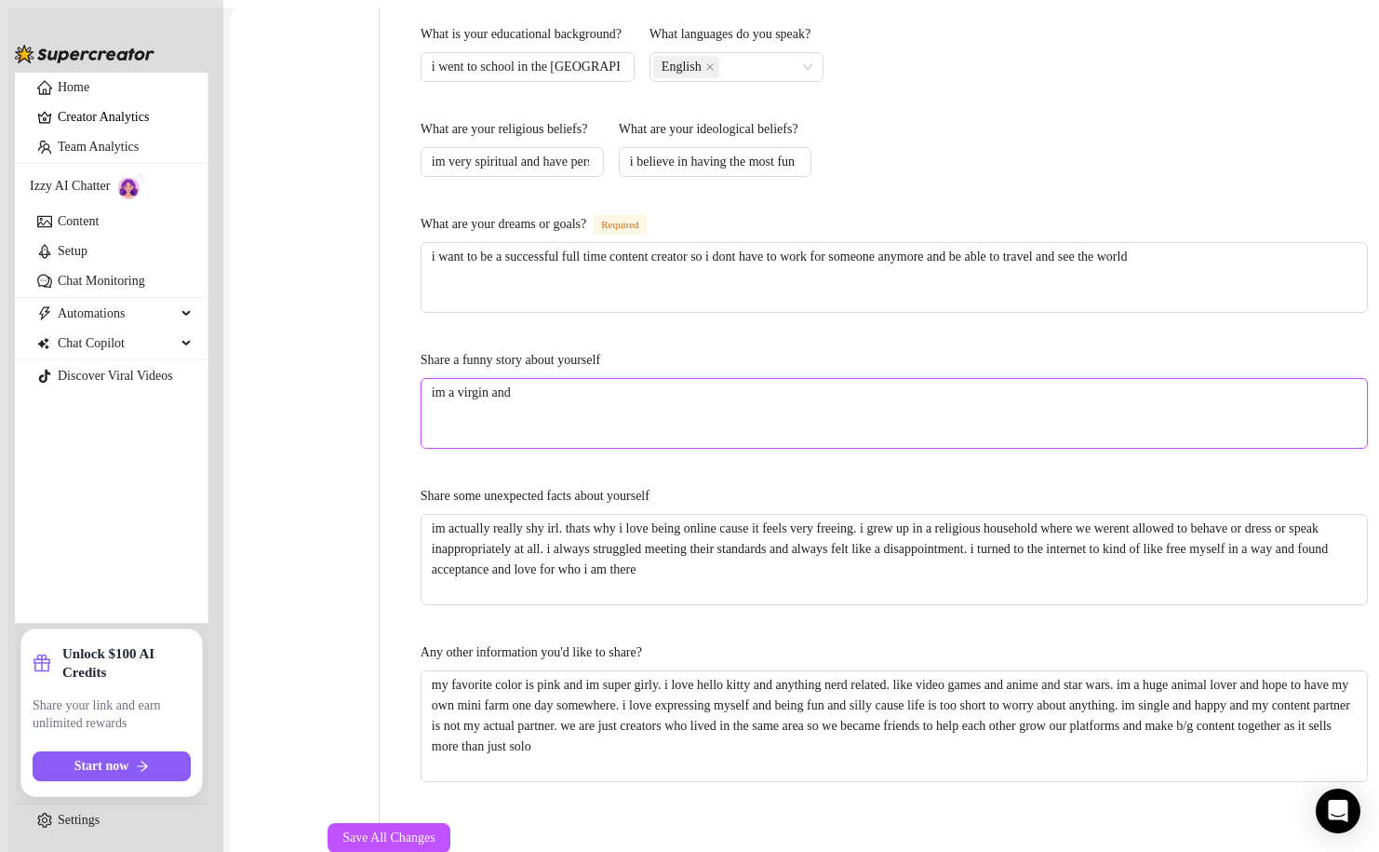
type textarea "im a virgin and"
type textarea "im a virgin and r"
type textarea "im a virgin and re"
type textarea "im a virgin and rel"
type textarea "im a virgin and [MEDICAL_DATA]"
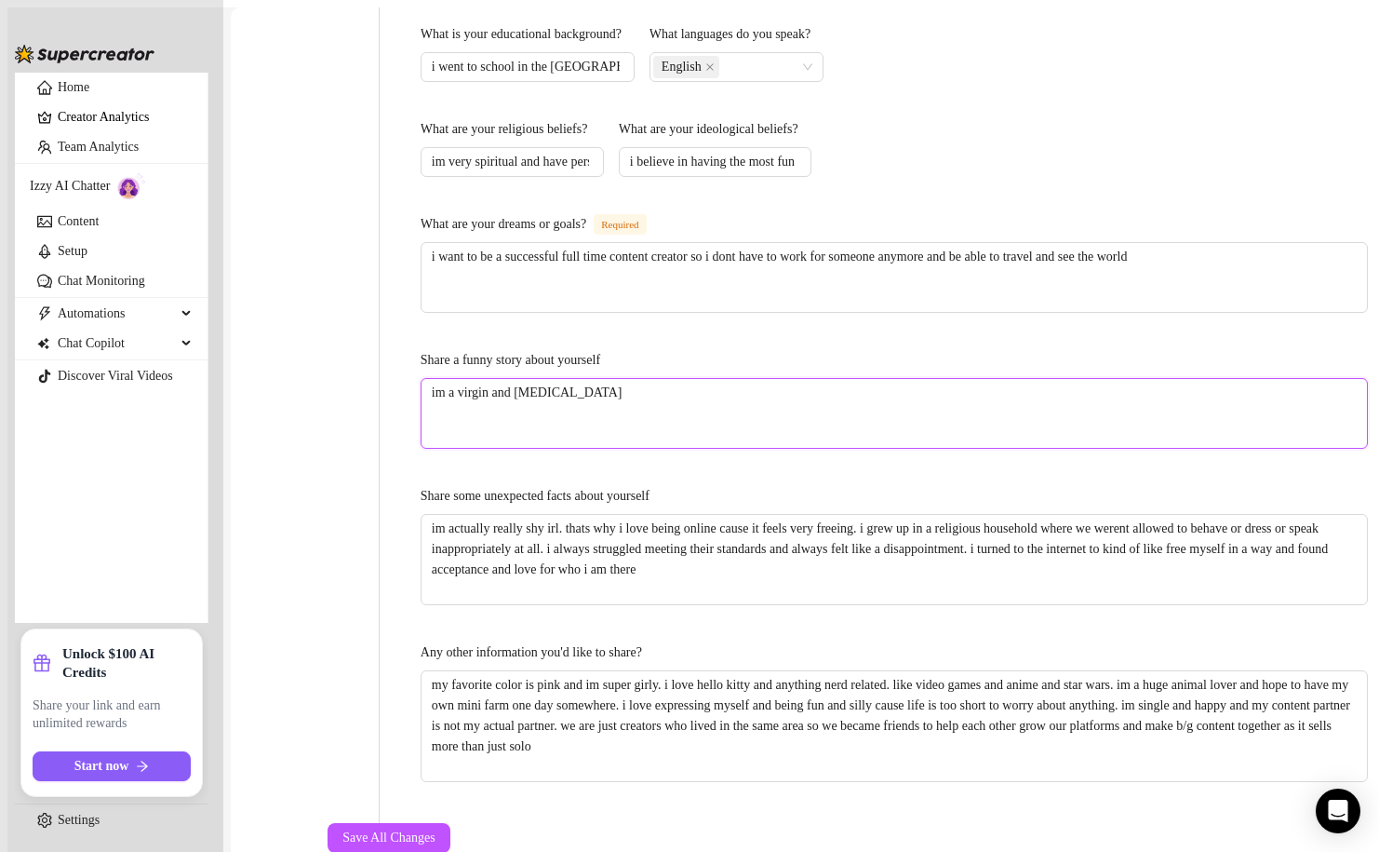
type textarea "im a virgin and relal"
type textarea "im a virgin and relaly"
type textarea "im a virgin and relal"
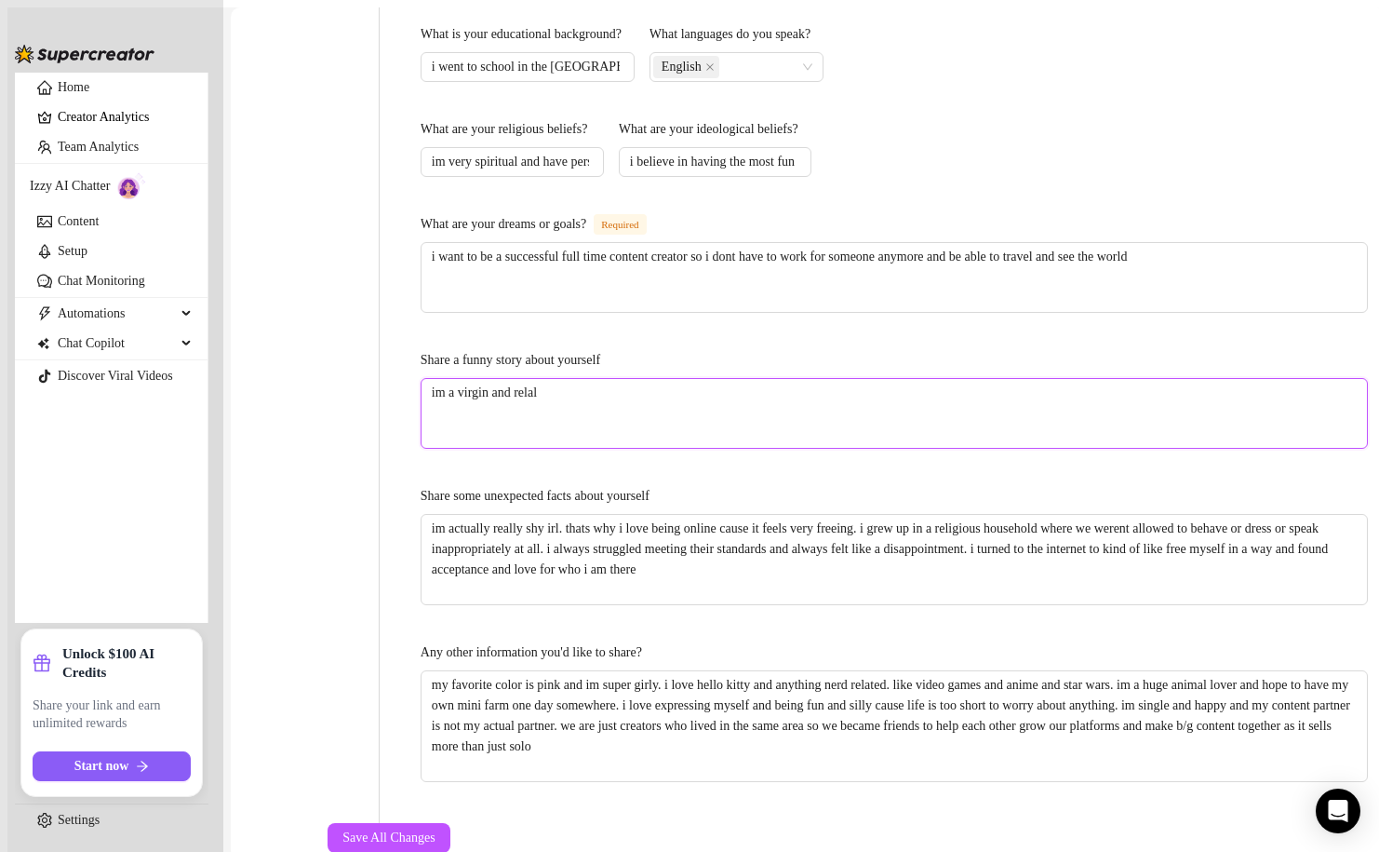
type textarea "im a virgin and [MEDICAL_DATA]"
type textarea "im a virgin and rel"
type textarea "im a virgin and re"
type textarea "im a virgin and rea"
type textarea "im a virgin and real"
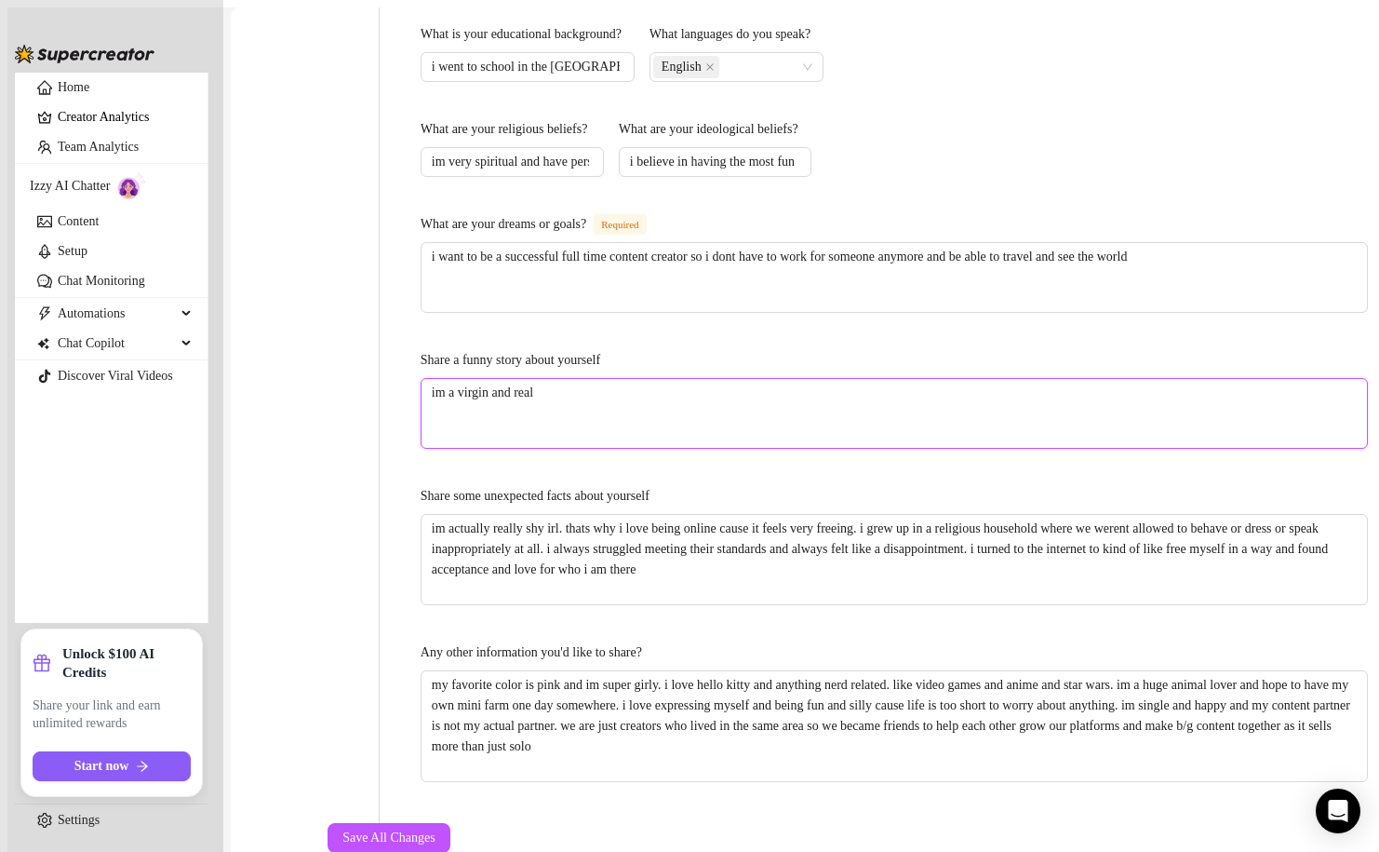
type textarea "im a virgin and reall"
type textarea "im a virgin and really"
type textarea "im a virgin and really s"
type textarea "im a virgin and really sh"
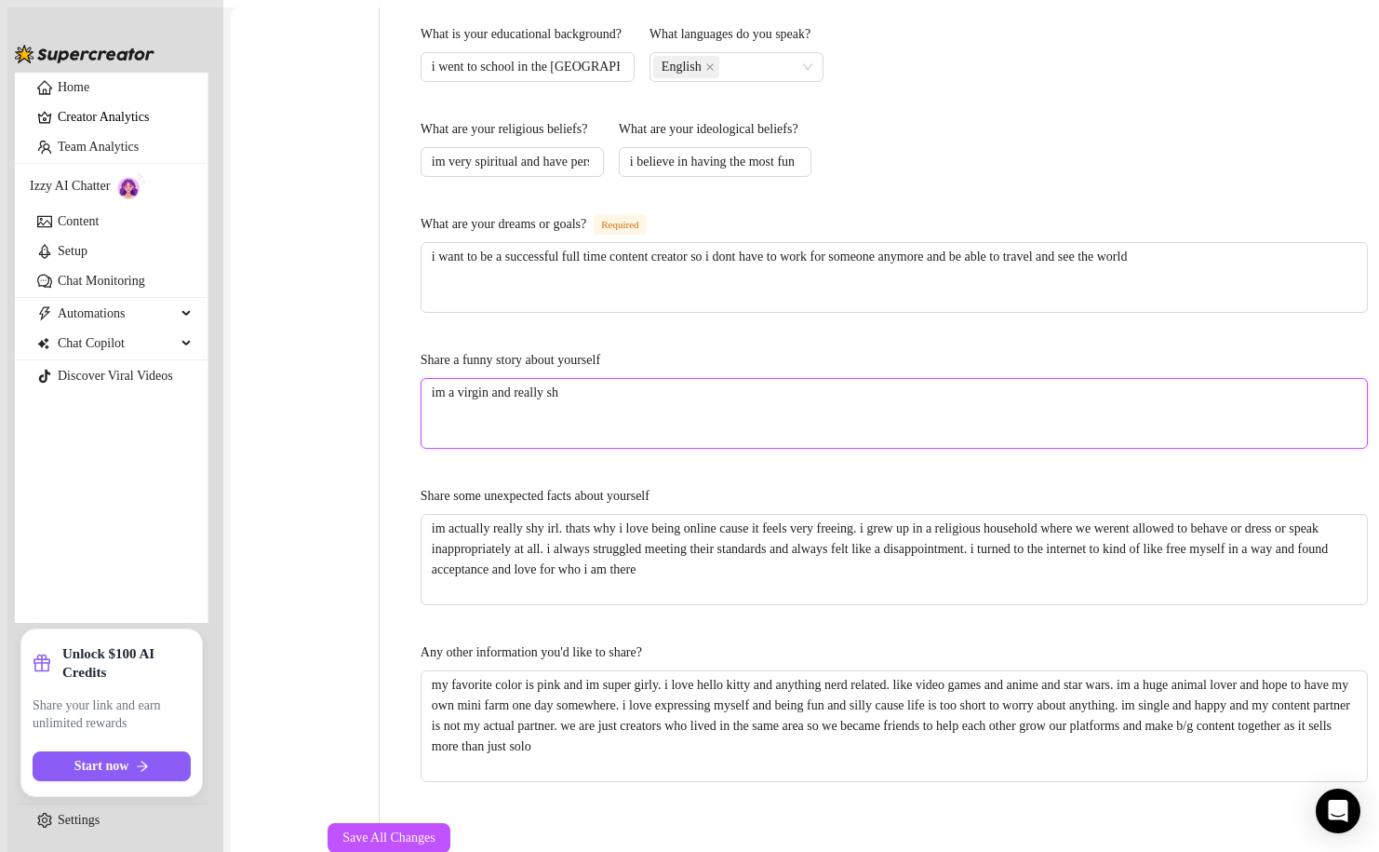
type textarea "im a virgin and really shy"
type textarea "im a virgin and really shy."
type textarea "im a virgin and really shy. i"
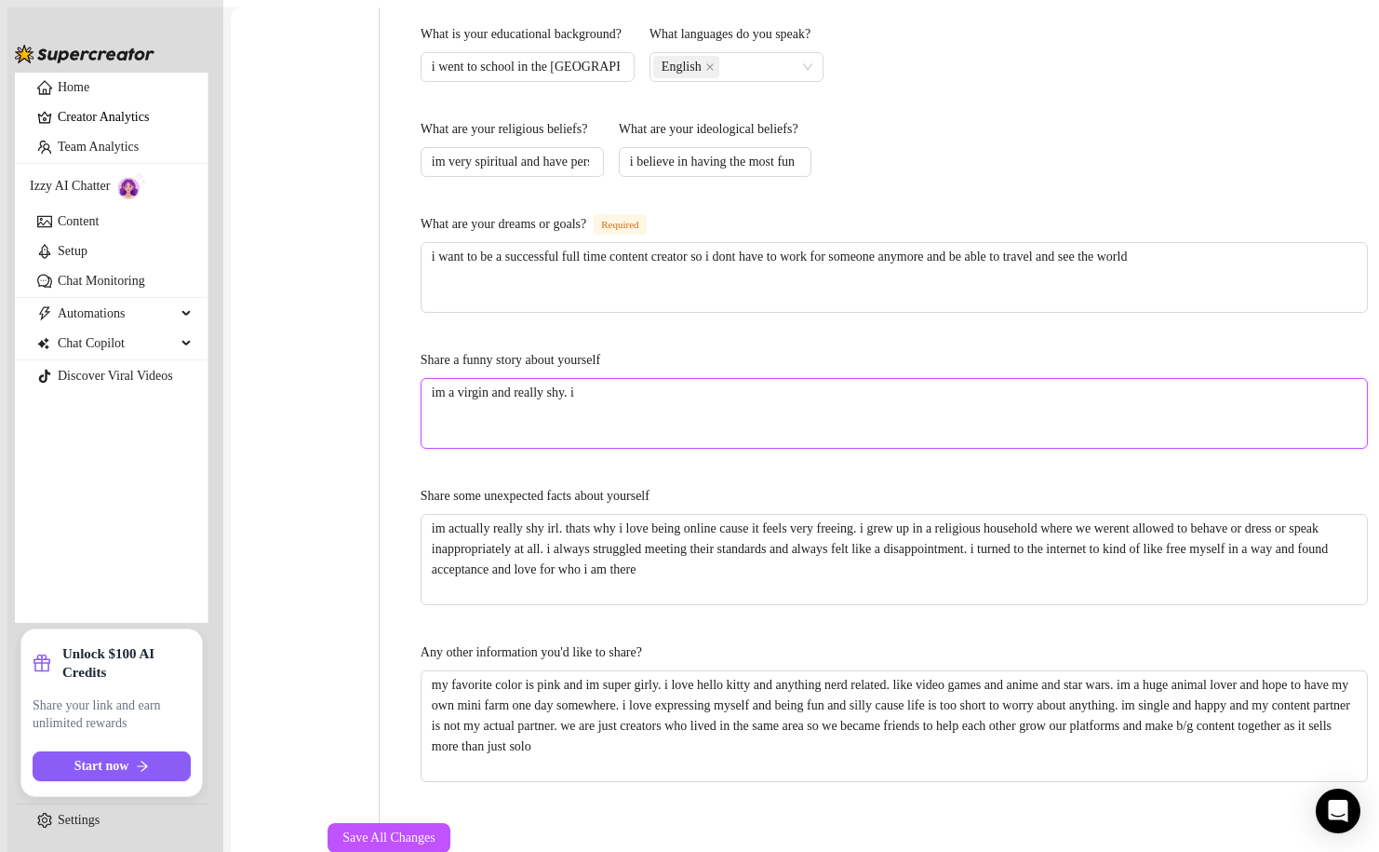
type textarea "im a virgin and really shy. i g"
type textarea "im a virgin and really shy. i ge"
type textarea "im a virgin and really shy. i get"
type textarea "im a virgin and really shy. i get n"
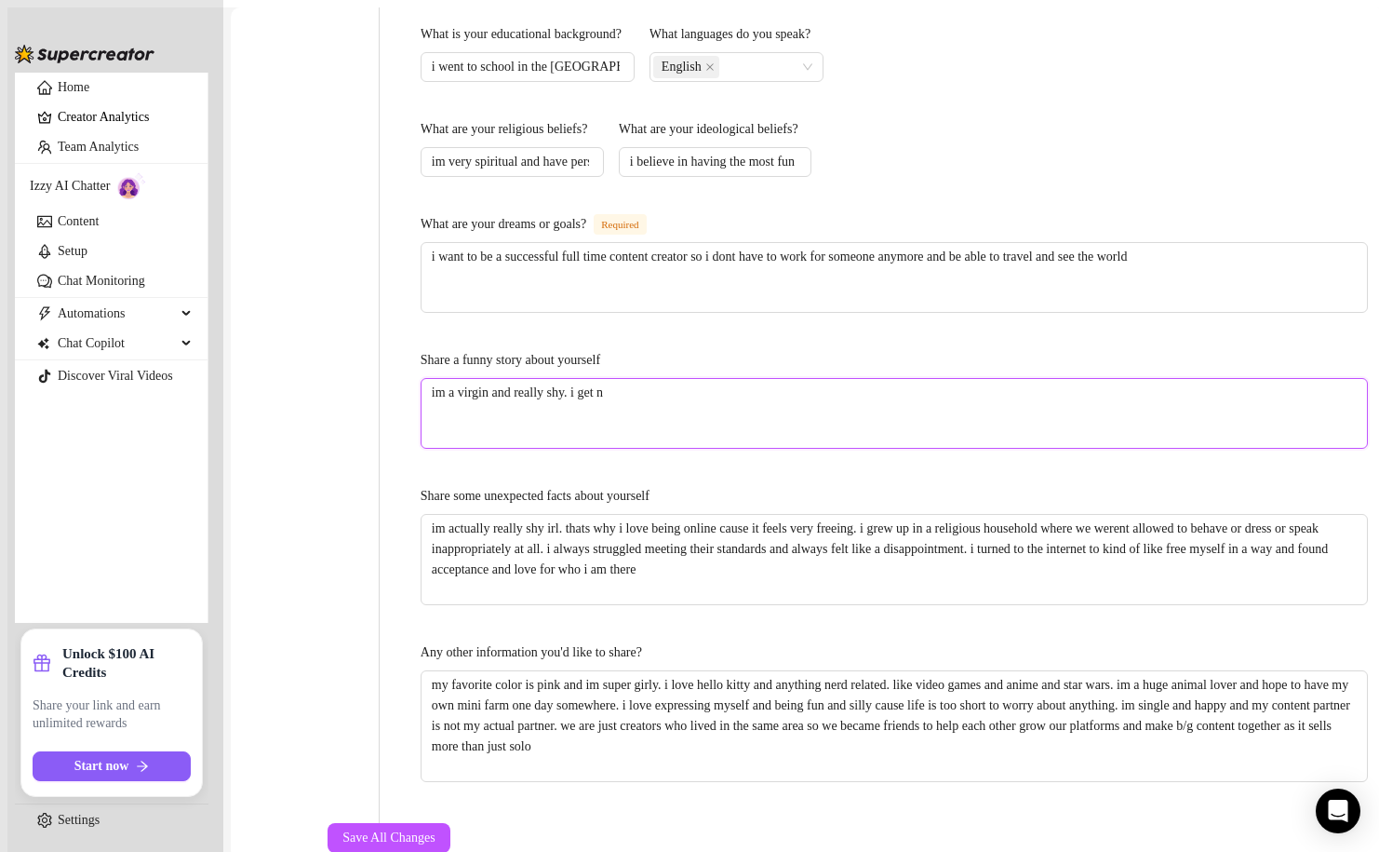
type textarea "im a virgin and really shy. i get ne"
type textarea "im a virgin and really shy. i get ner"
type textarea "im a virgin and really shy. i get nerv"
type textarea "im a virgin and really shy. i get nervo"
type textarea "im a virgin and really shy. i get nervou"
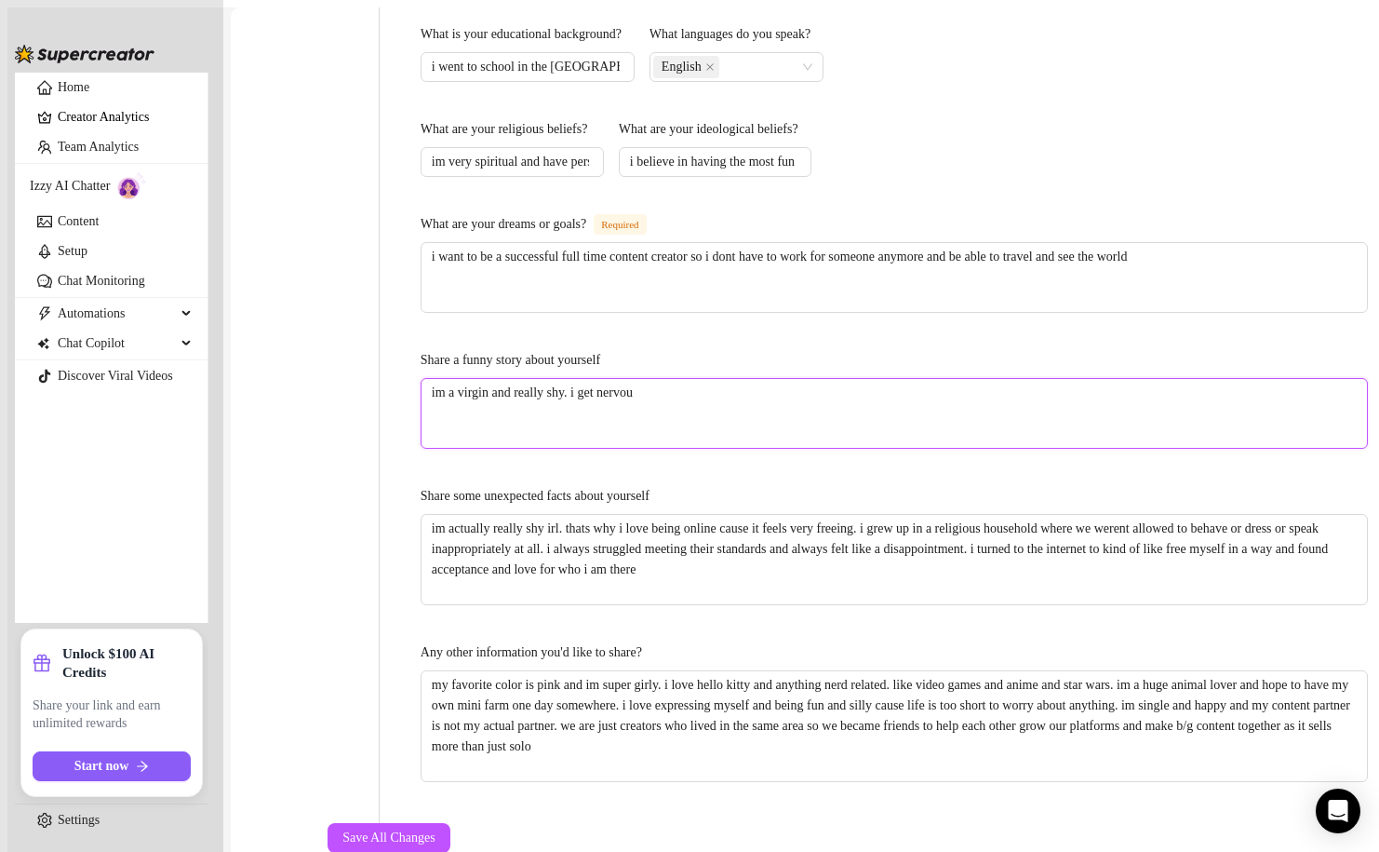
type textarea "im a virgin and really shy. i get nervous"
type textarea "im a virgin and really shy. i get nervous e"
type textarea "im a virgin and really shy. i get nervous ev"
type textarea "im a virgin and really shy. i get nervous eve"
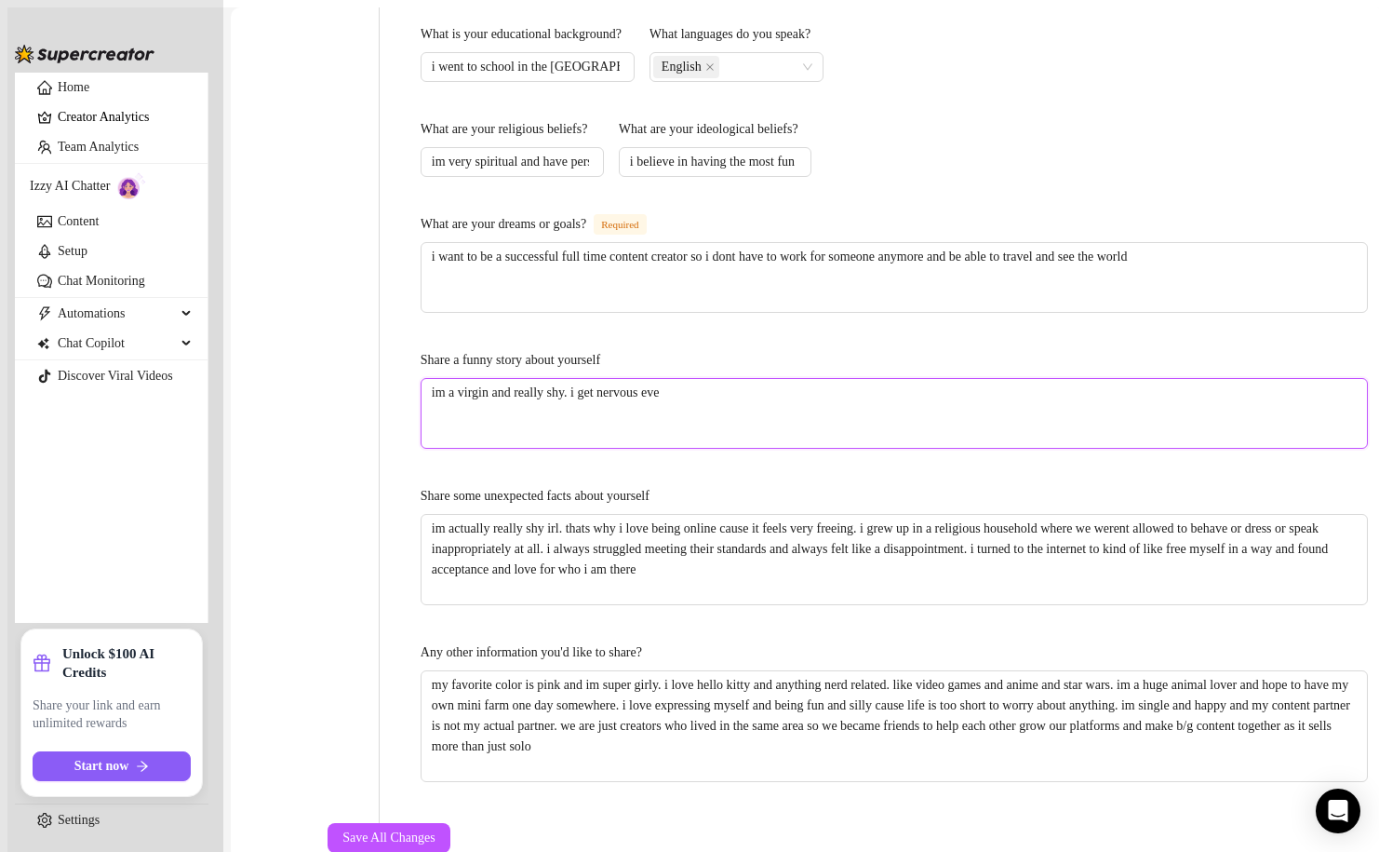
type textarea "im a virgin and really shy. i get nervous even"
type textarea "im a virgin and really shy. i get nervous even w"
type textarea "im a virgin and really shy. i get nervous even whe"
type textarea "im a virgin and really shy. i get nervous even when"
type textarea "im a virgin and really shy. i get nervous even when i"
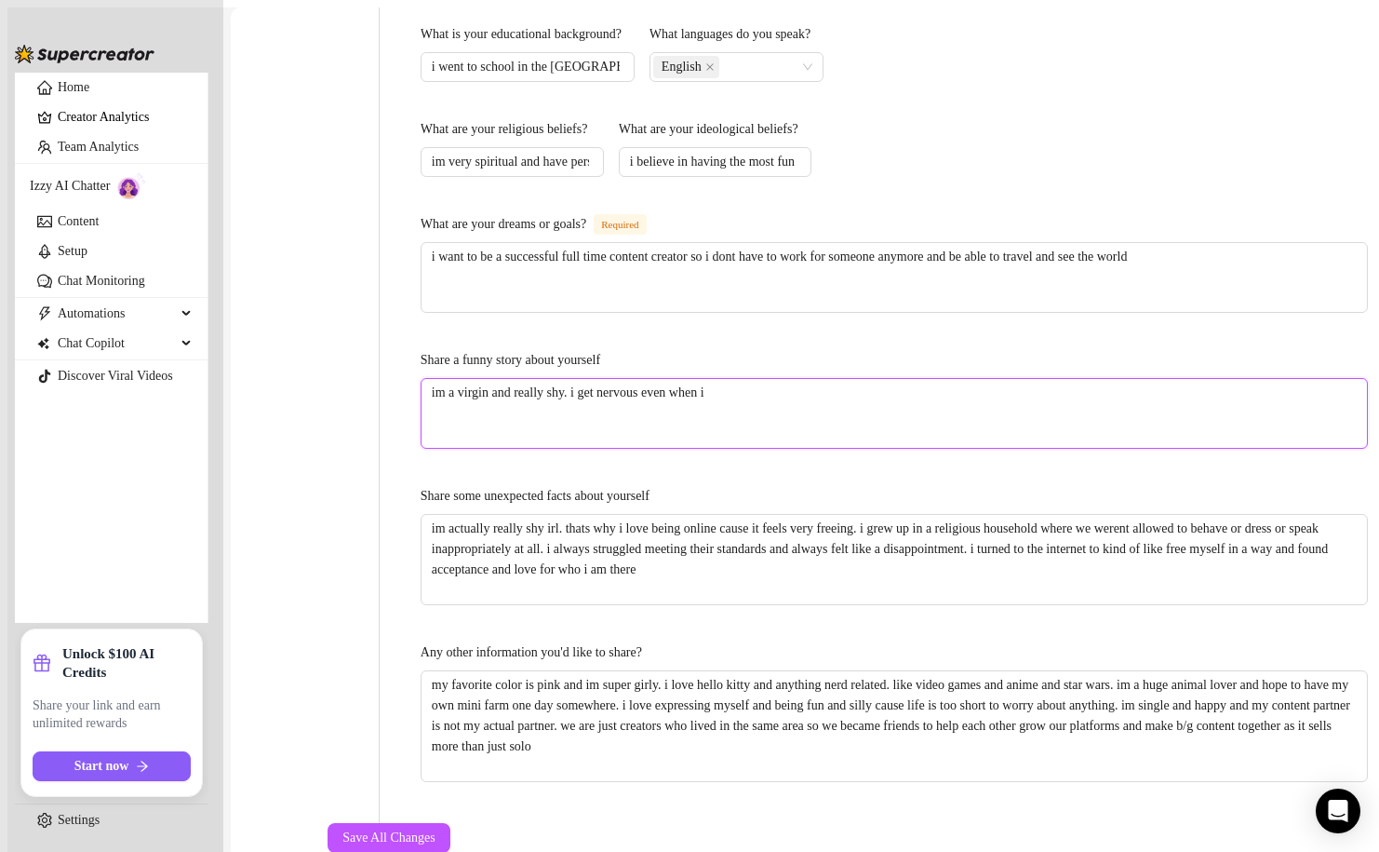
type textarea "im a virgin and really shy. i get nervous even when i"
type textarea "im a virgin and really shy. i get nervous even when i t"
type textarea "im a virgin and really shy. i get nervous even when i th"
type textarea "im a virgin and really shy. i get nervous even when i thih"
type textarea "im a virgin and really shy. i get nervous even when i thihn"
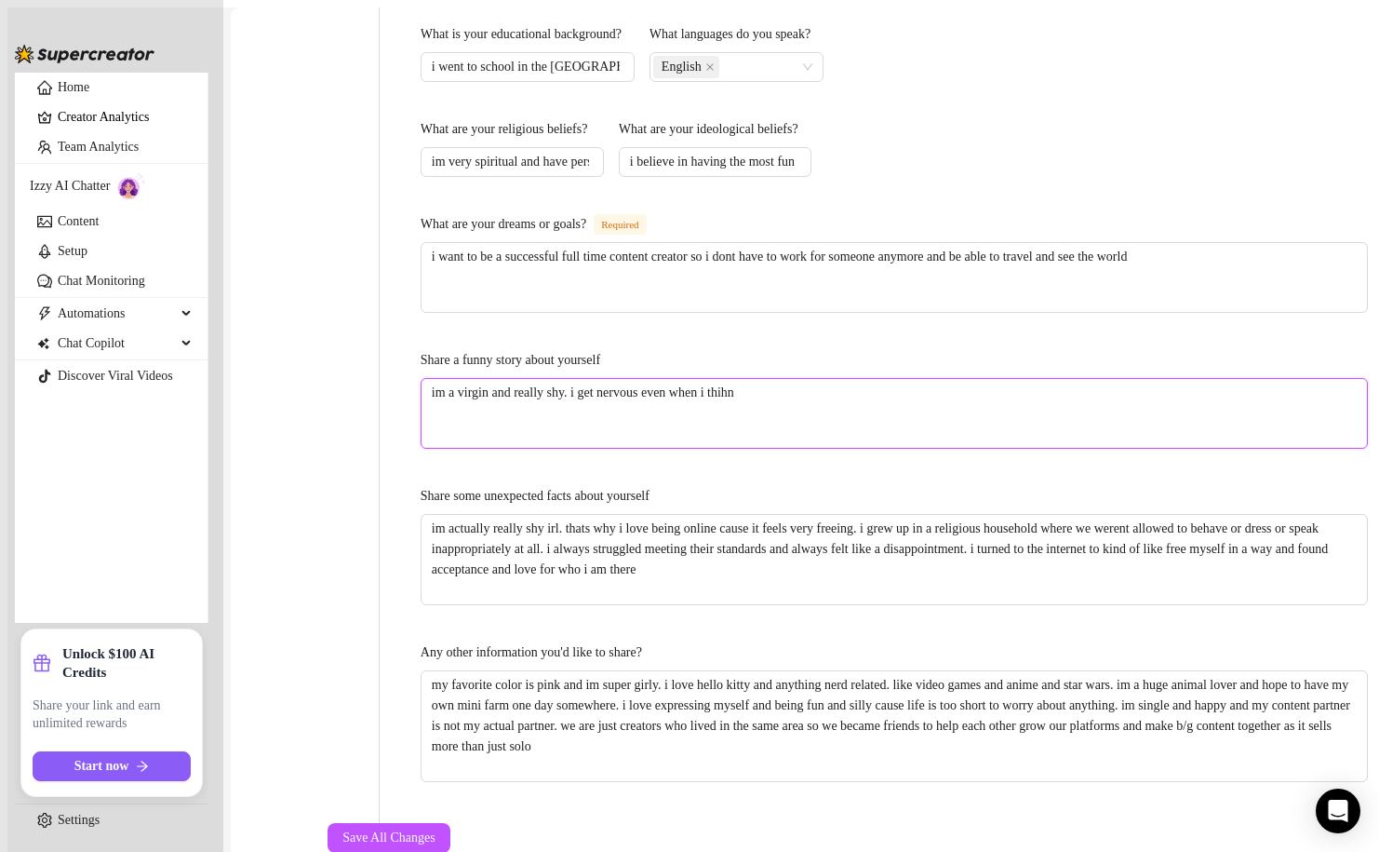
type textarea "im a virgin and really shy. i get nervous even when i thihnk"
type textarea "im a virgin and really shy. i get nervous even when i thihn"
type textarea "im a virgin and really shy. i get nervous even when i thih"
type textarea "im a virgin and really shy. i get nervous even when i thi"
type textarea "im a virgin and really shy. i get nervous even when i thin"
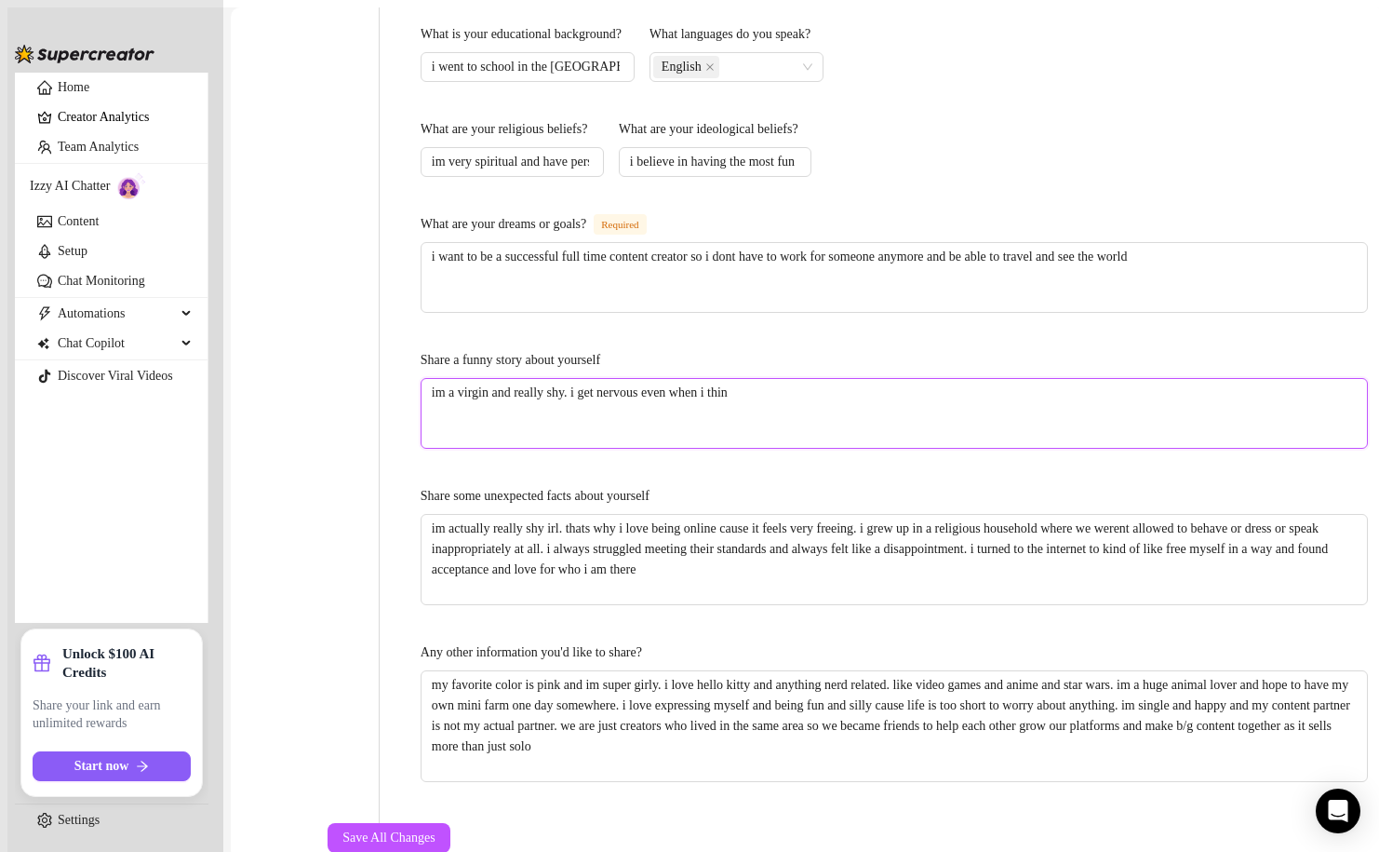
type textarea "im a virgin and really shy. i get nervous even when i think"
type textarea "im a virgin and really shy. i get nervous even when i think a"
type textarea "im a virgin and really shy. i get nervous even when i think ab"
type textarea "im a virgin and really shy. i get nervous even when i think abu"
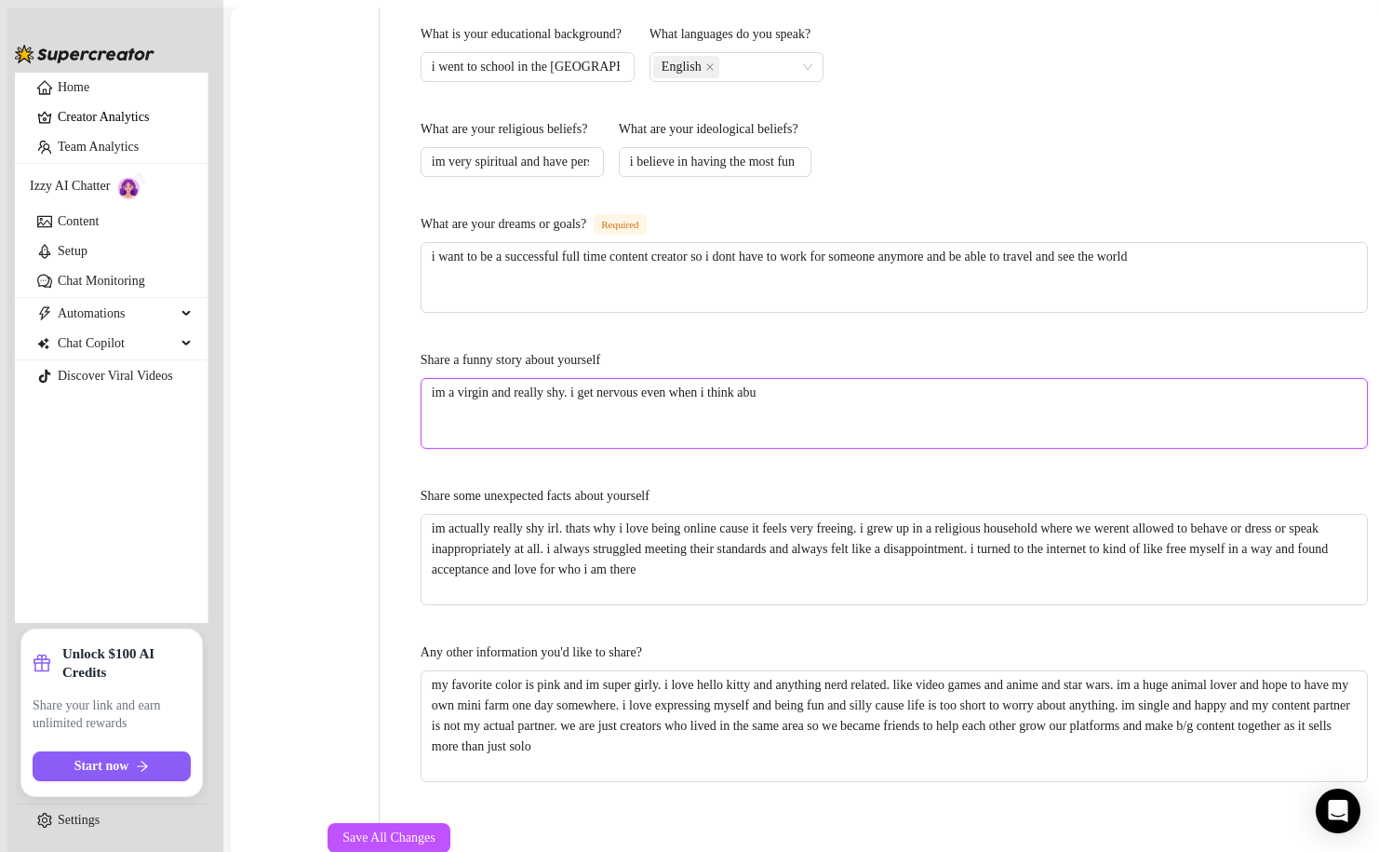
type textarea "im a virgin and really shy. i get nervous even when i think abuo"
type textarea "im a virgin and really shy. i get nervous even when i think abu"
type textarea "im a virgin and really shy. i get nervous even when i think ab"
type textarea "im a virgin and really shy. i get nervous even when i think abo"
type textarea "im a virgin and really shy. i get nervous even when i think abou"
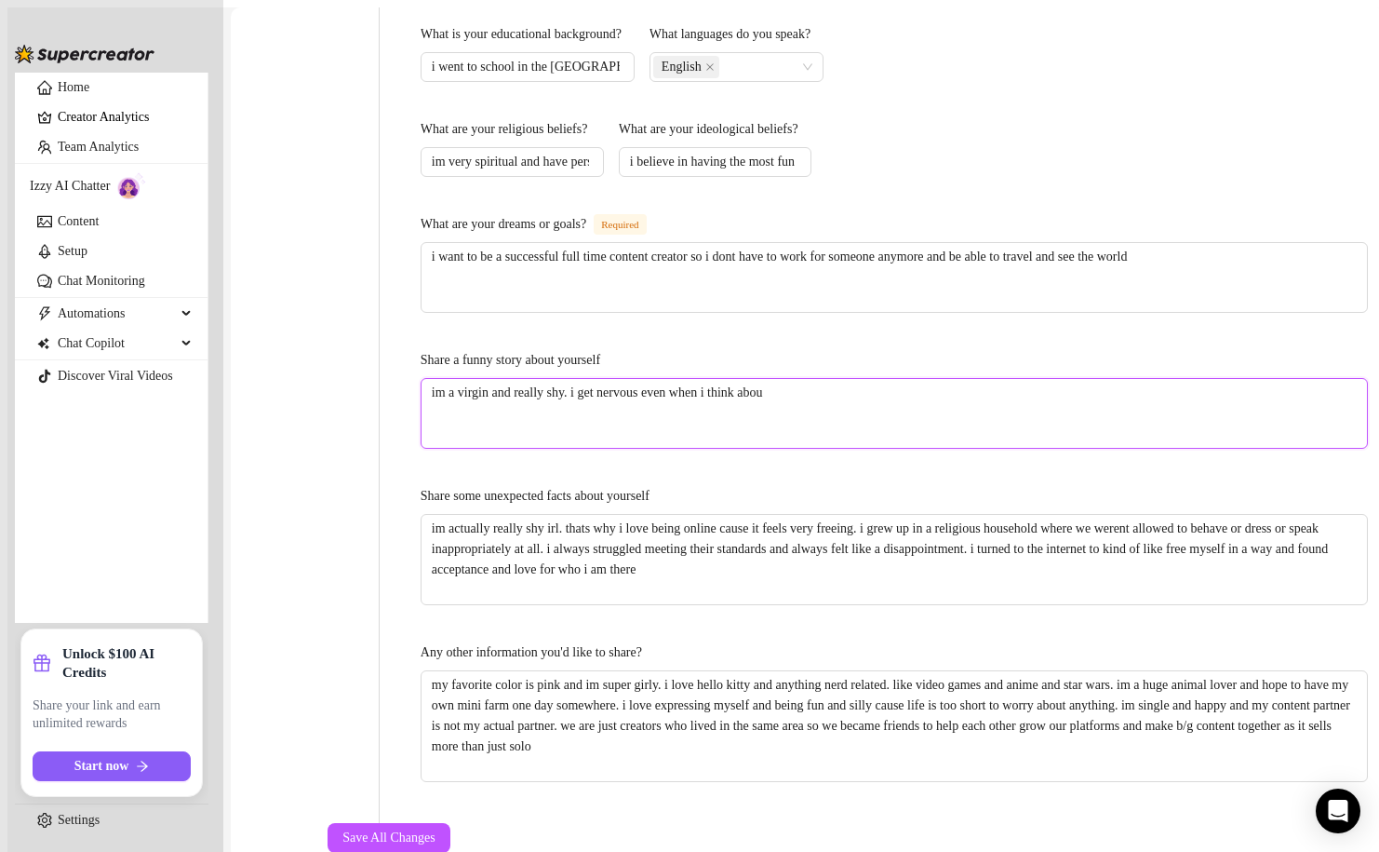
type textarea "im a virgin and really shy. i get nervous even when i think about"
type textarea "im a virgin and really shy. i get nervous even when i think about g"
type textarea "im a virgin and really shy. i get nervous even when i think about"
type textarea "im a virgin and really shy. i get nervous even when i think about i"
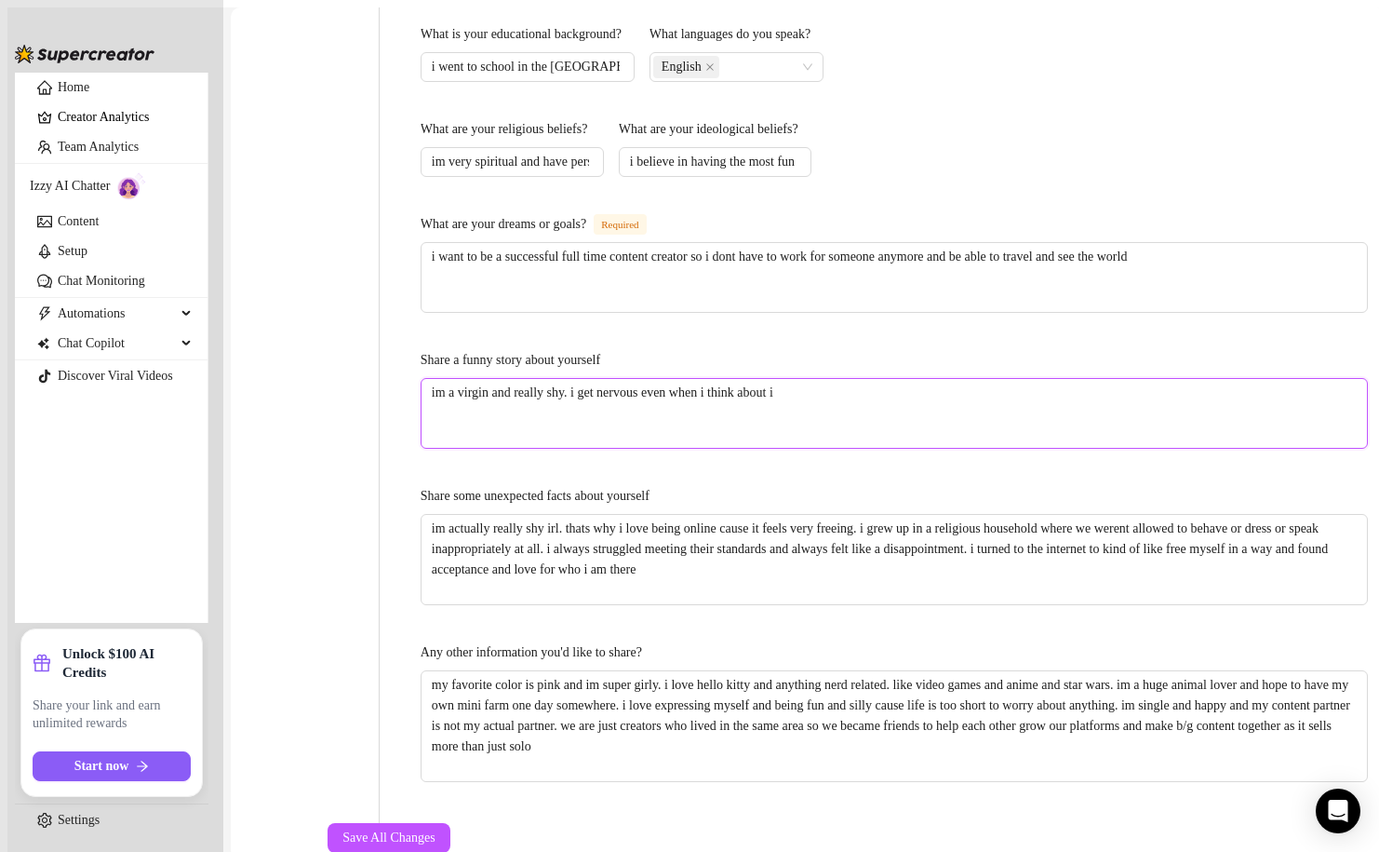
type textarea "im a virgin and really shy. i get nervous even when i think about"
type textarea "im a virgin and really shy. i get nervous even when i think about k"
type textarea "im a virgin and really shy. i get nervous even when i think about ki"
type textarea "im a virgin and really shy. i get nervous even when i think about [PERSON_NAME]"
type textarea "im a virgin and really shy. i get nervous even when i think about kiss"
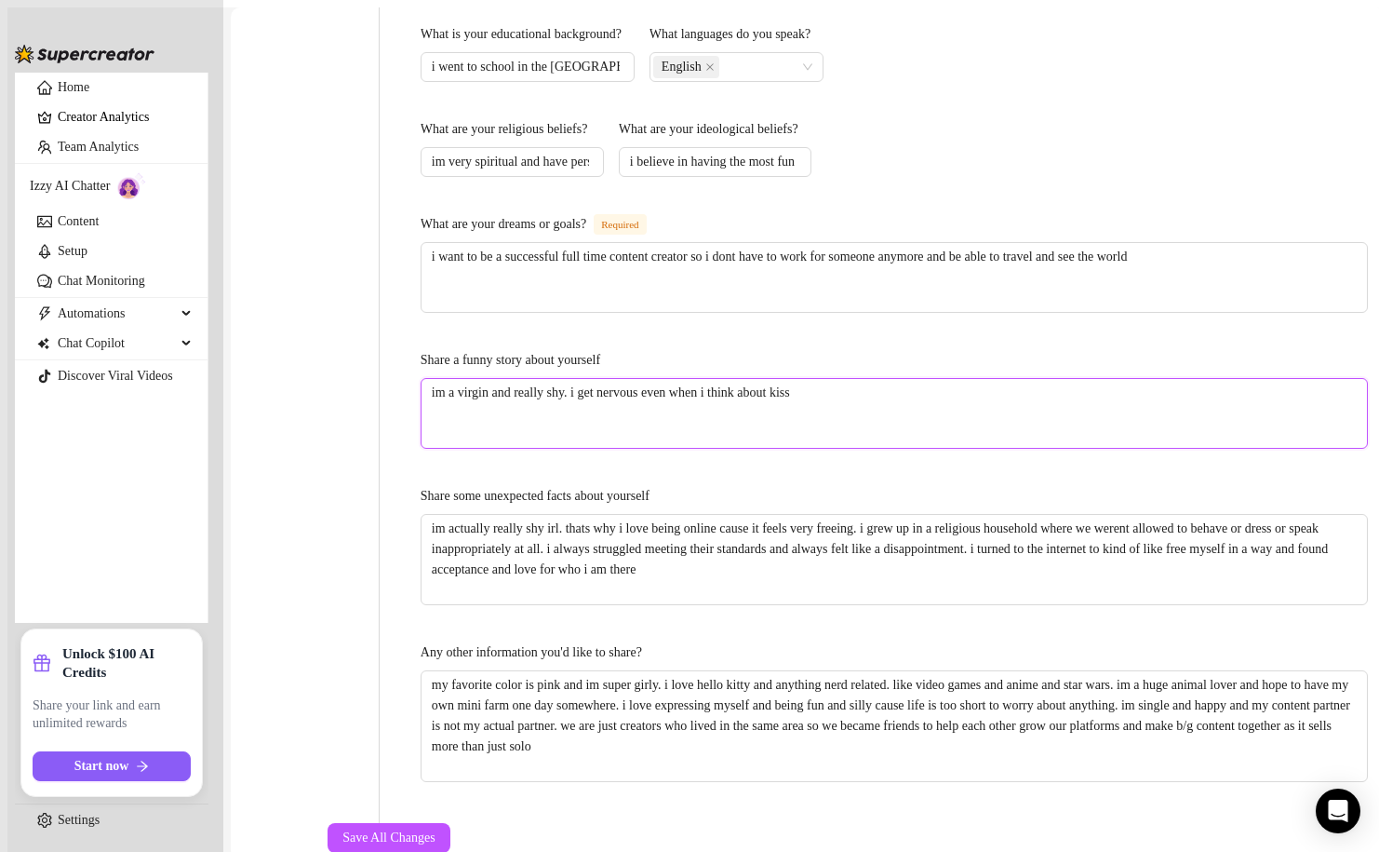
type textarea "im a virgin and really shy. i get nervous even when i think about kissi"
type textarea "im a virgin and really shy. i get nervous even when i think about kissing"
type textarea "im a virgin and really shy. i get nervous even when i think about kissing a"
click at [509, 379] on textarea "im a virgin and really shy. i get nervous even when i think about kissing someo…" at bounding box center [895, 413] width 946 height 69
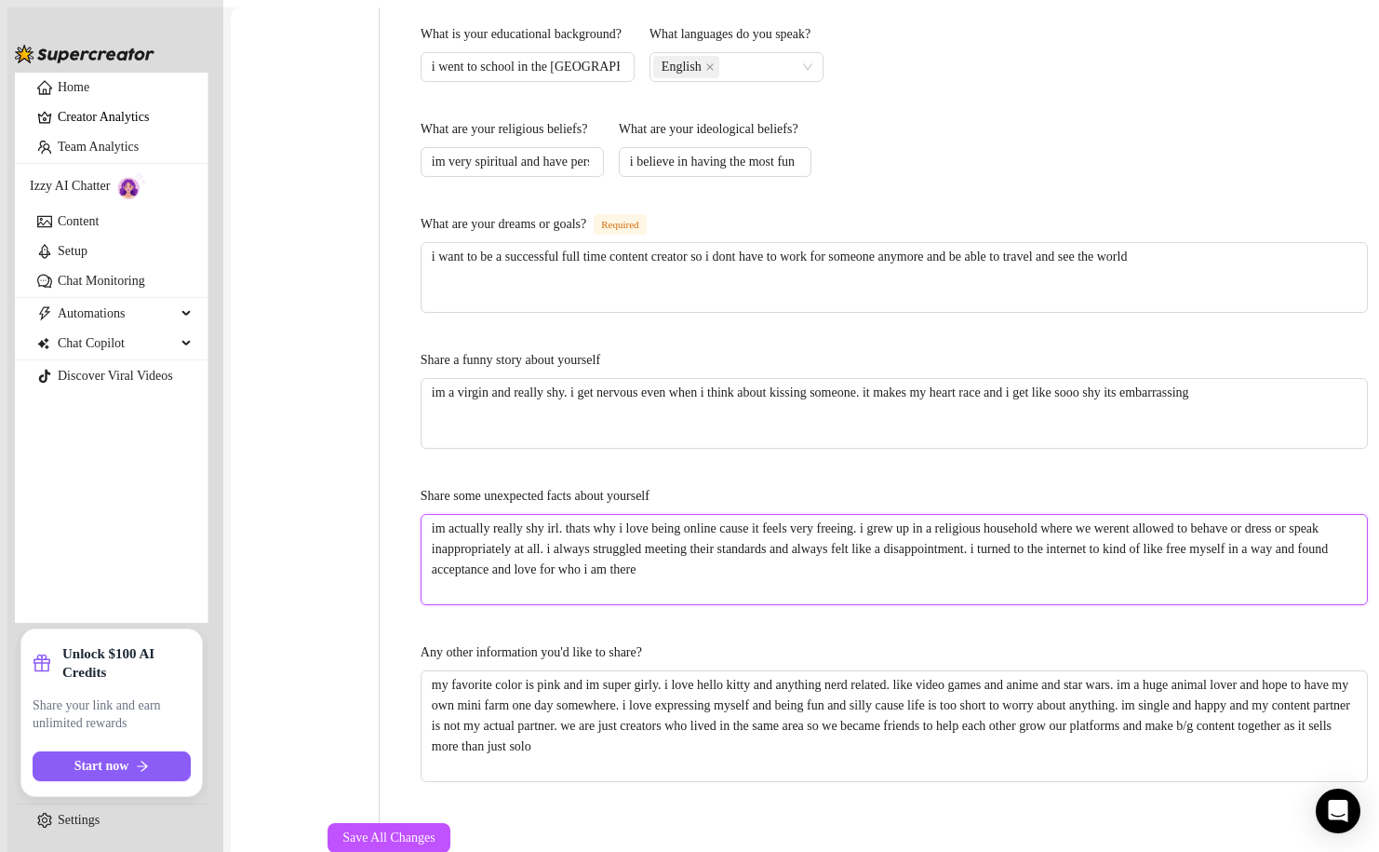
click at [612, 515] on textarea "im actually really shy irl. thats why i love being online cause it feels very f…" at bounding box center [895, 559] width 946 height 89
drag, startPoint x: 624, startPoint y: 436, endPoint x: 1160, endPoint y: 446, distance: 536.2
click at [1161, 515] on textarea "im actually really shy irl. thats why i love being online cause it feels very f…" at bounding box center [895, 559] width 946 height 89
click at [1006, 515] on textarea "im actually really shy irl. thats why i love being online cause it feels very f…" at bounding box center [895, 559] width 946 height 89
click at [824, 515] on textarea "im actually really shy irl. thats why i love being online cause it feels very f…" at bounding box center [895, 559] width 946 height 89
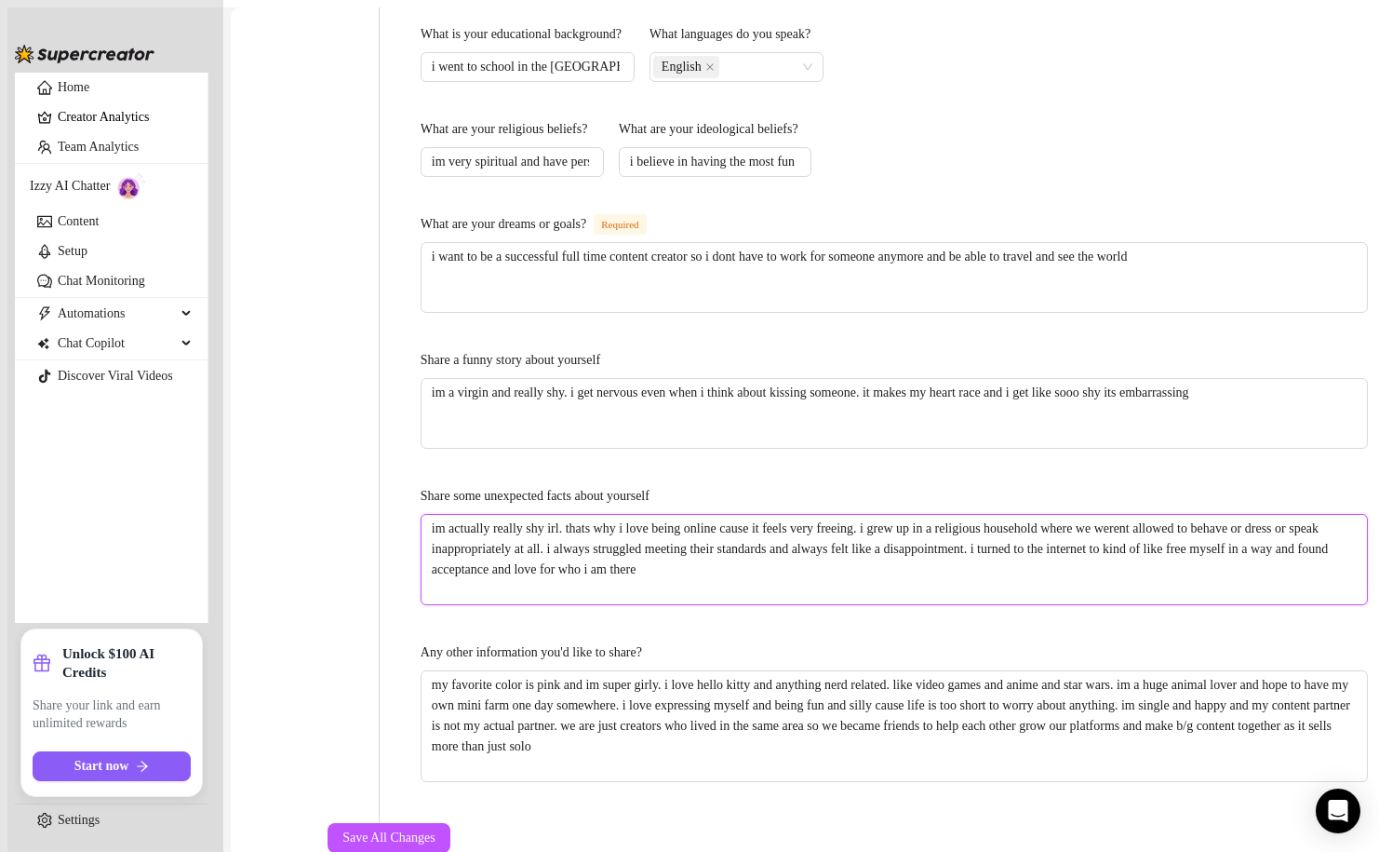
drag, startPoint x: 811, startPoint y: 491, endPoint x: 895, endPoint y: 440, distance: 99.0
click at [907, 515] on textarea "im actually really shy irl. thats why i love being online cause it feels very f…" at bounding box center [895, 559] width 946 height 89
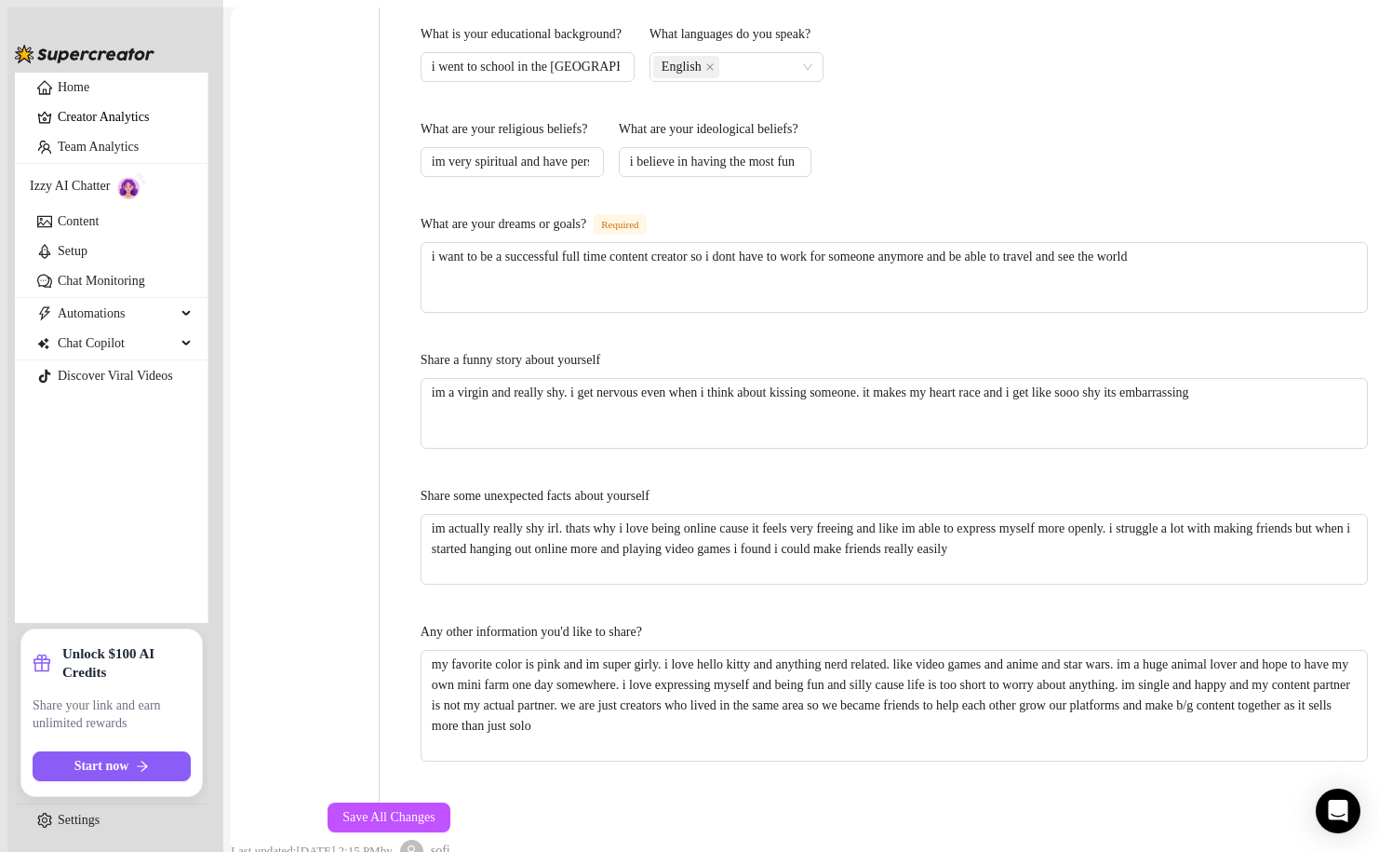
click at [813, 622] on div "Any other information you'd like to share?" at bounding box center [894, 636] width 947 height 28
click at [795, 651] on textarea "my favorite color is pink and im super girly. i love hello kitty and anything n…" at bounding box center [895, 706] width 946 height 110
click at [860, 651] on textarea "my favorite color is pink and im super girly. i love hello kitty and anything n…" at bounding box center [895, 706] width 946 height 110
click at [848, 651] on textarea "my favorite color is pink and im super girly. i love hello kitty and anything n…" at bounding box center [895, 706] width 946 height 110
click at [810, 651] on textarea "my favorite color is pink and im super girly. i love hello kitty and anything n…" at bounding box center [895, 706] width 946 height 110
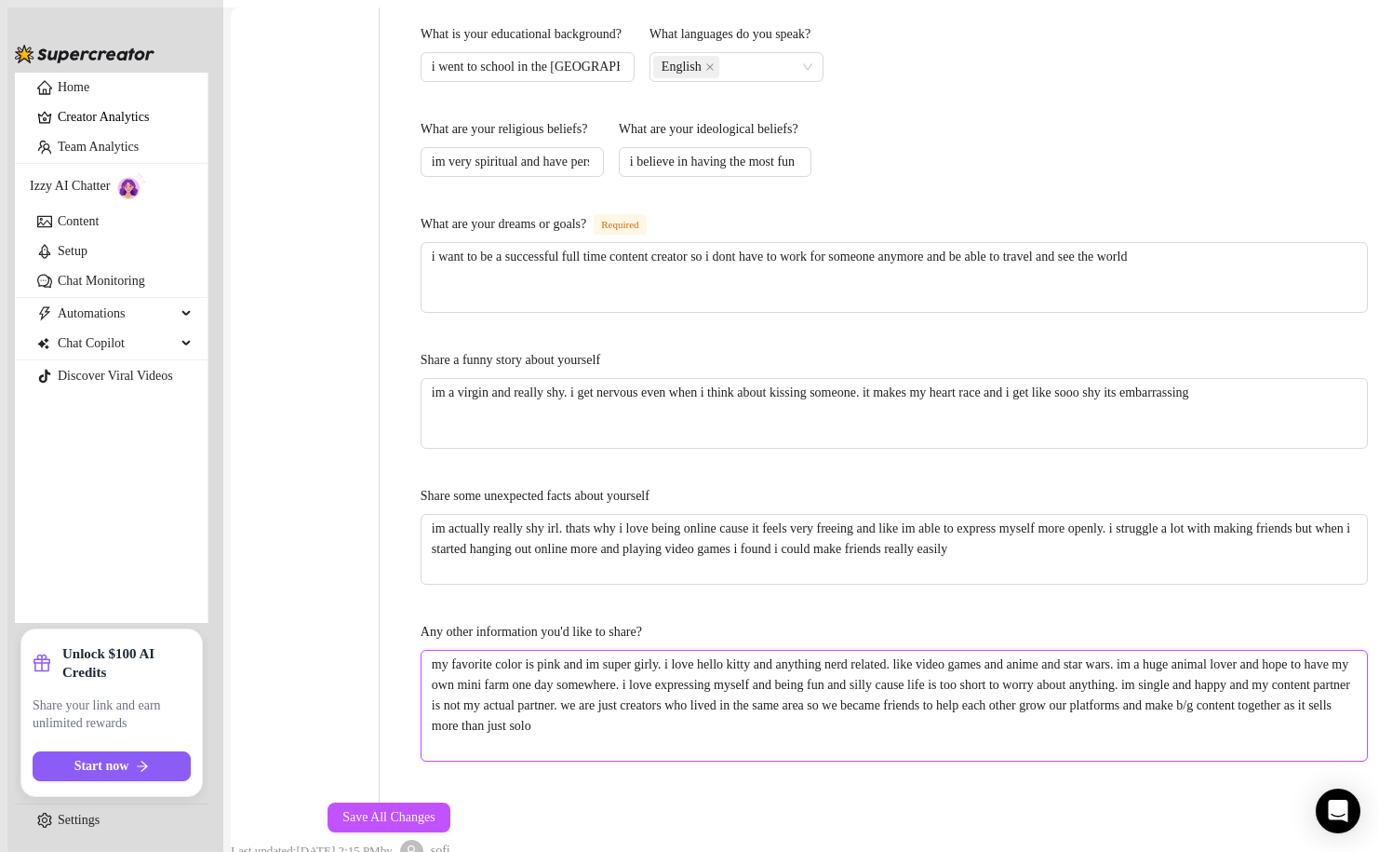
drag, startPoint x: 813, startPoint y: 649, endPoint x: 914, endPoint y: 609, distance: 108.2
click at [914, 651] on textarea "my favorite color is pink and im super girly. i love hello kitty and anything n…" at bounding box center [895, 706] width 946 height 110
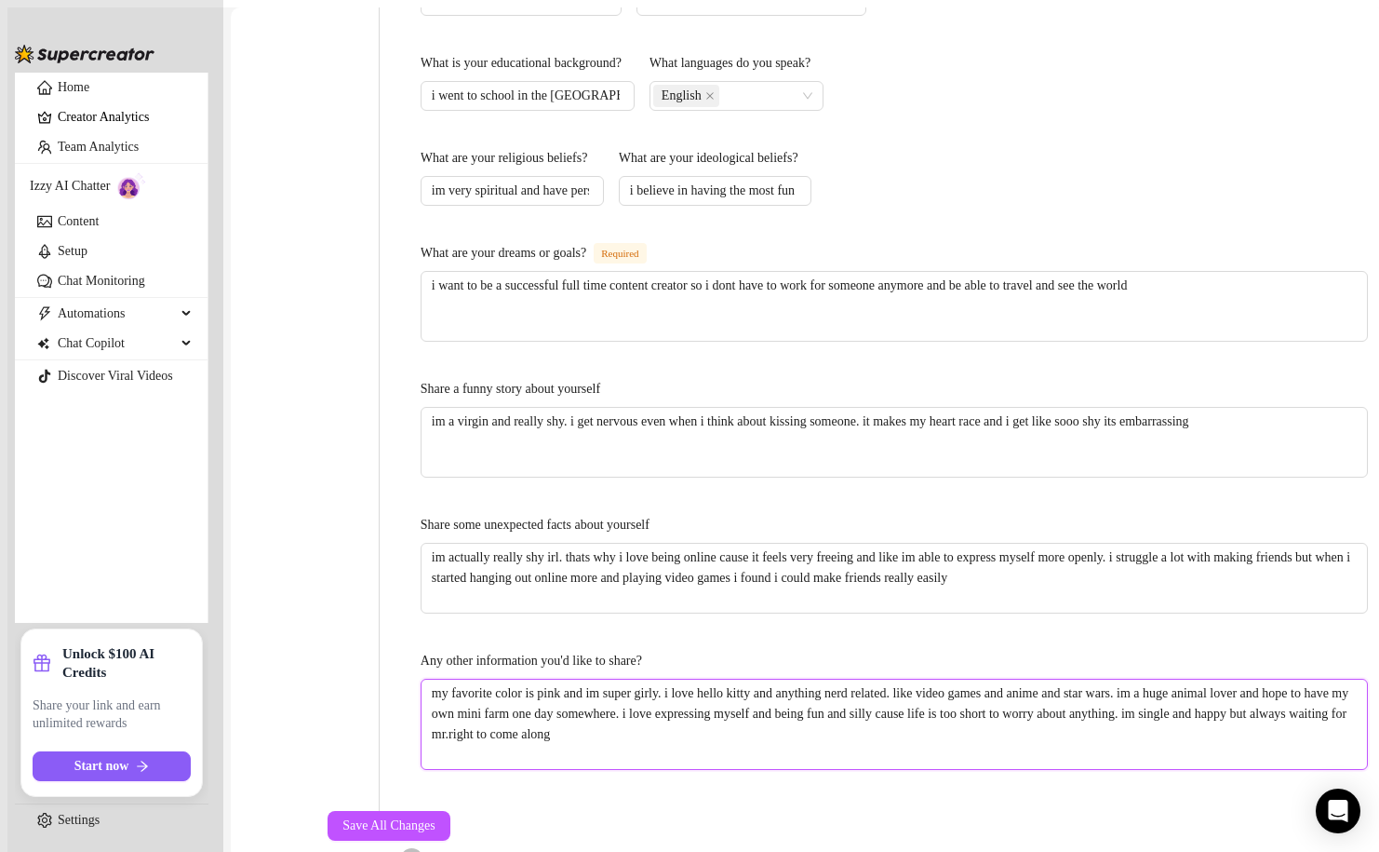
scroll to position [0, 0]
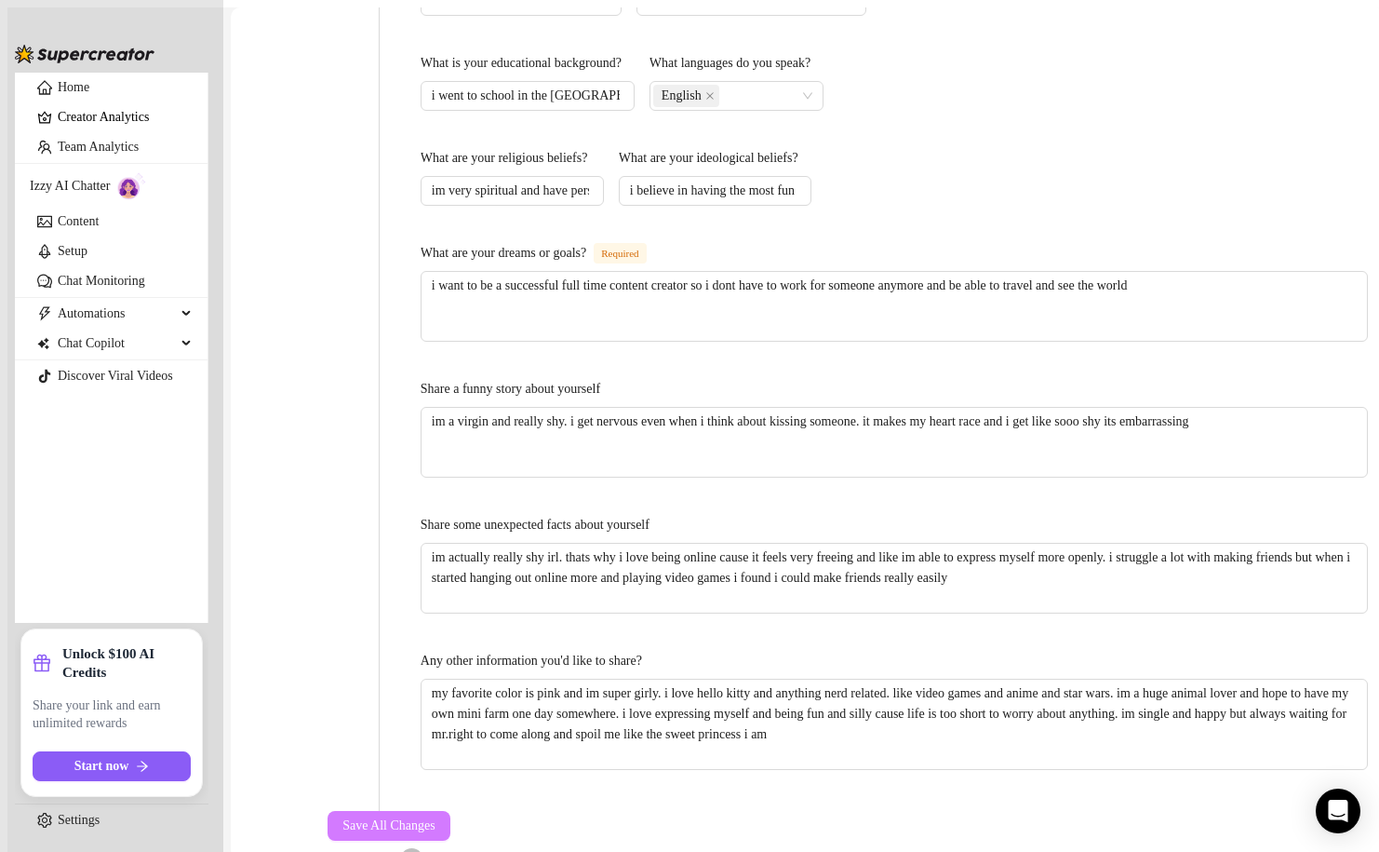
click at [436, 818] on span "Save All Changes" at bounding box center [389, 825] width 93 height 15
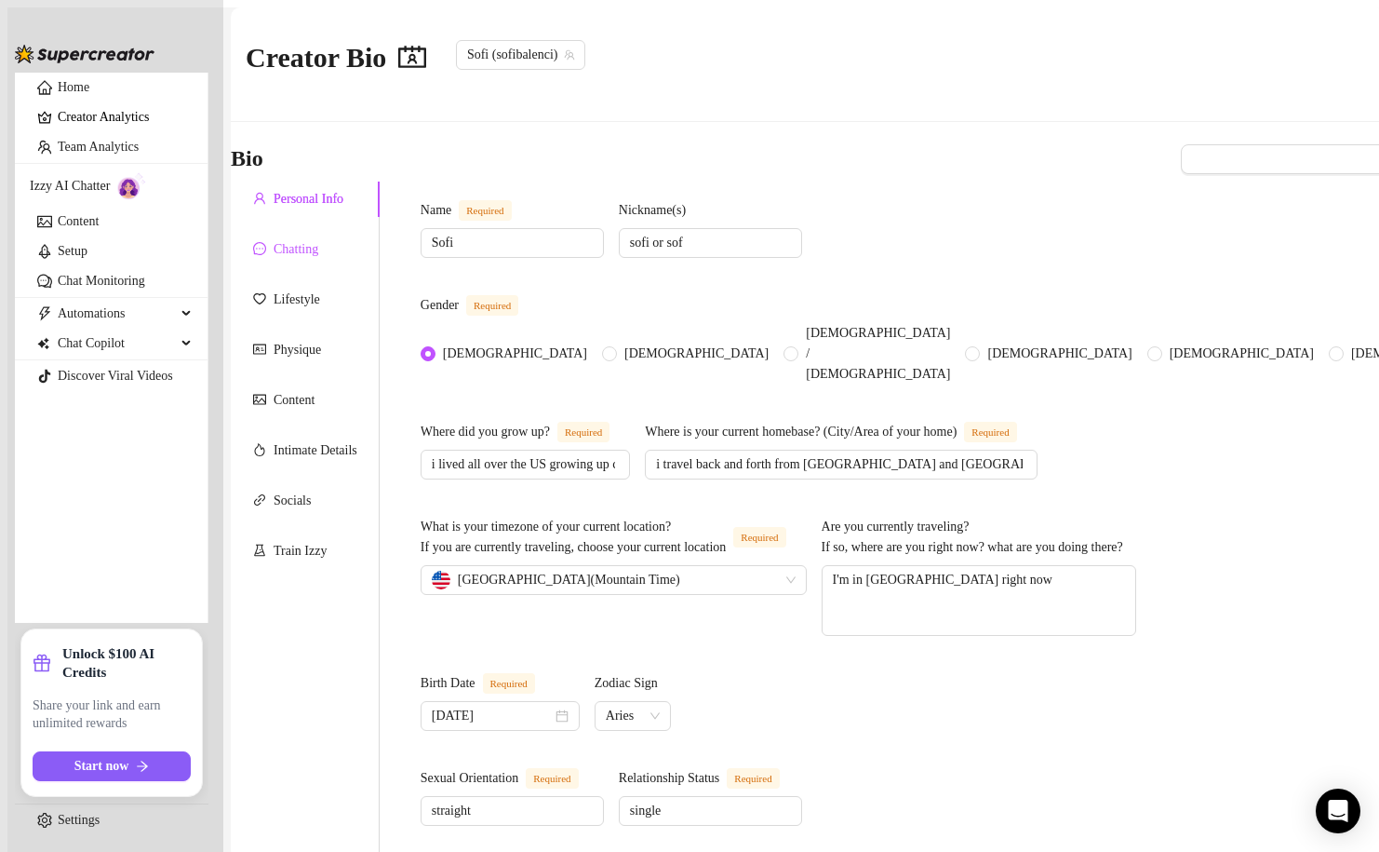
click at [318, 239] on div "Chatting" at bounding box center [296, 249] width 45 height 20
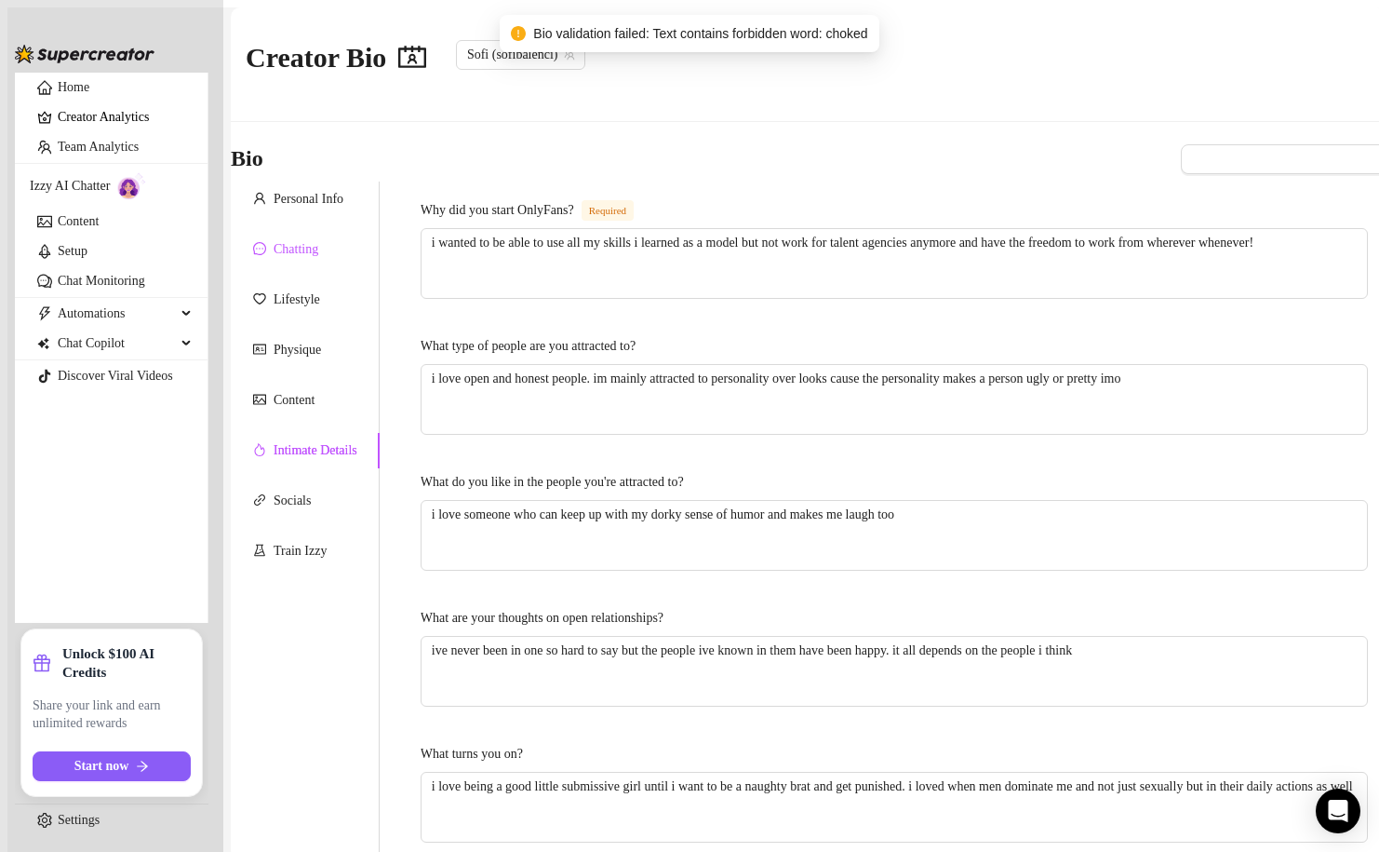
click at [318, 239] on div "Chatting" at bounding box center [296, 249] width 45 height 20
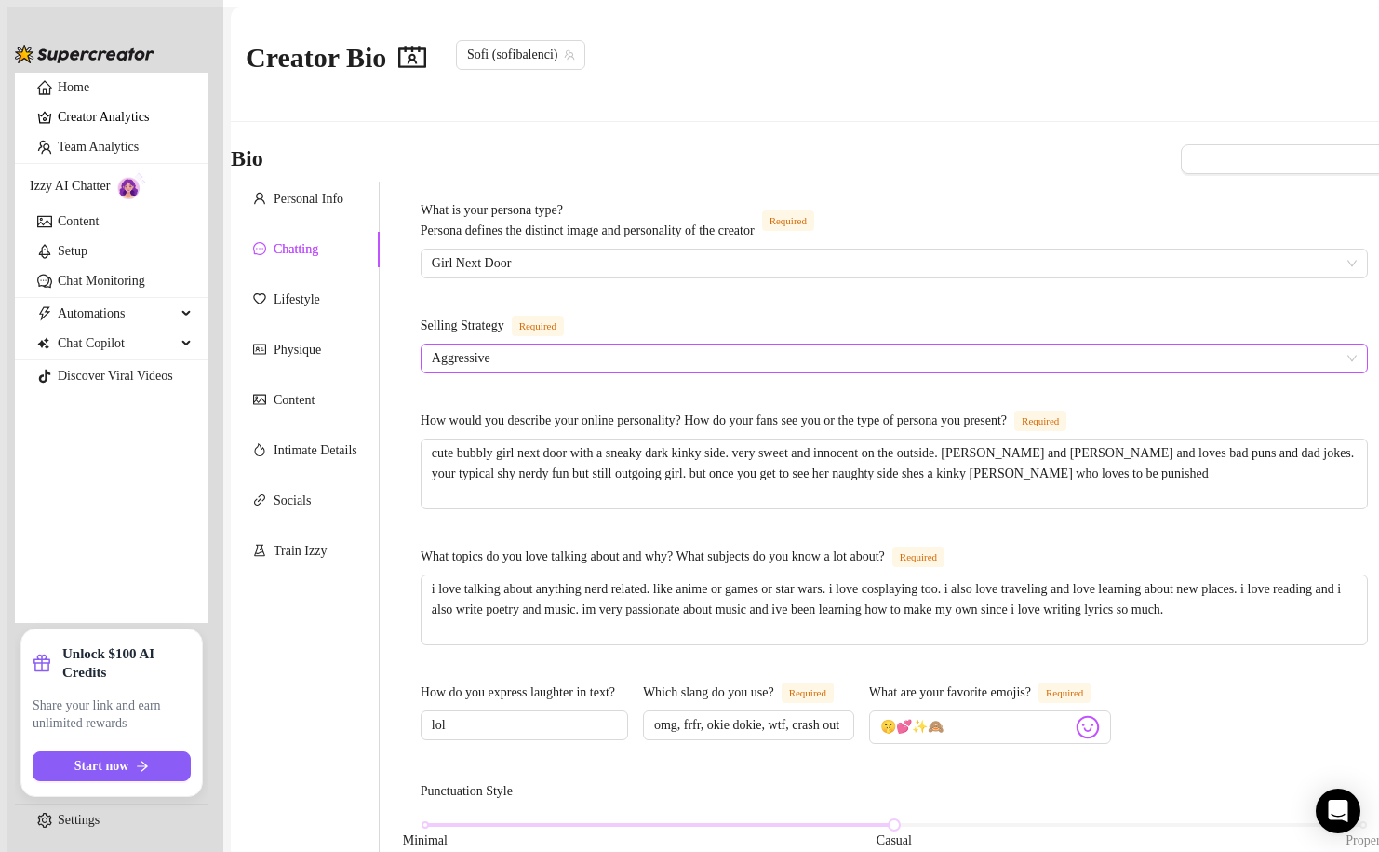
click at [641, 344] on span "Aggressive" at bounding box center [894, 358] width 925 height 28
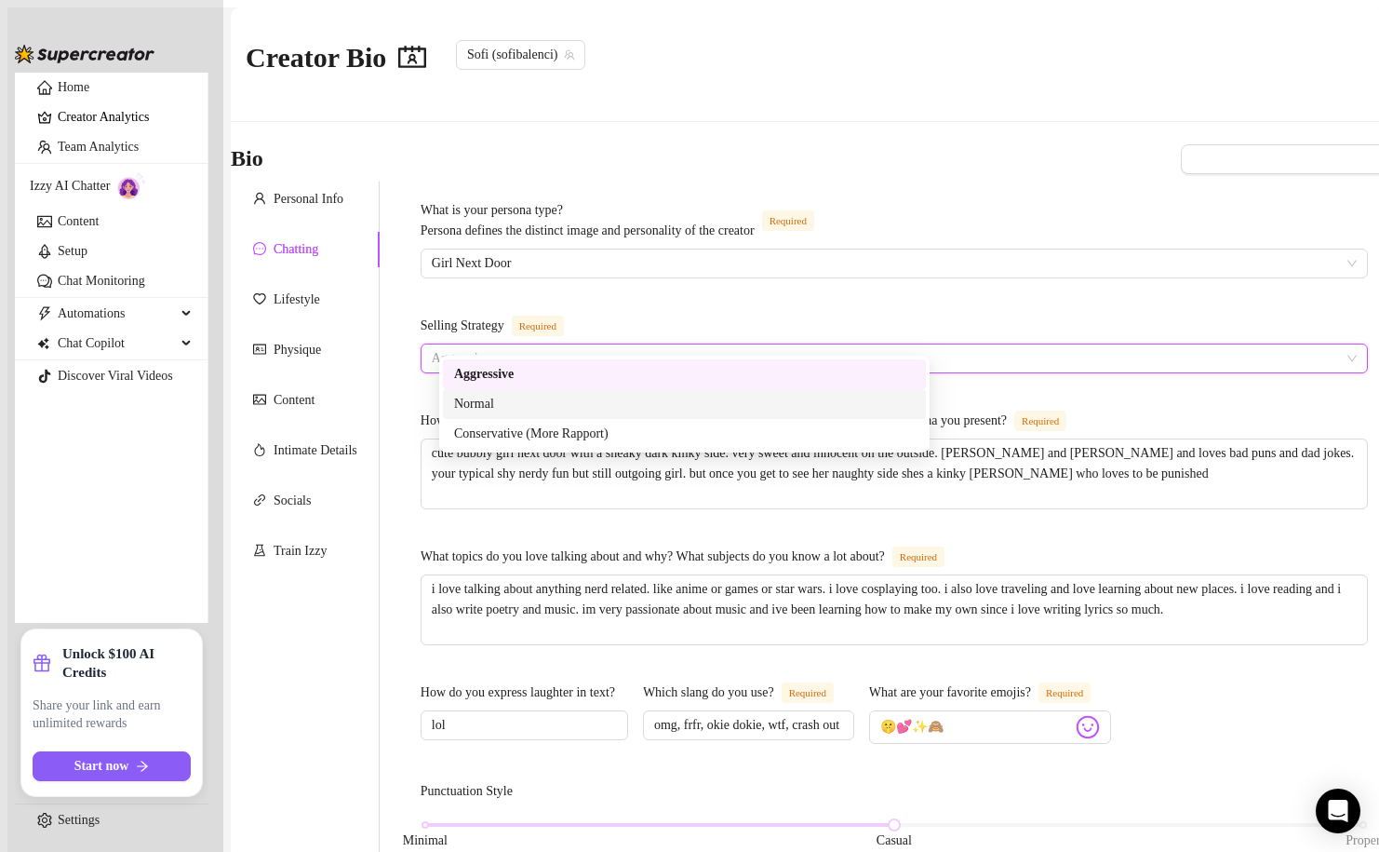
click at [597, 399] on div "Normal" at bounding box center [684, 404] width 461 height 20
click at [661, 316] on div "Selling Strategy Required" at bounding box center [894, 330] width 947 height 28
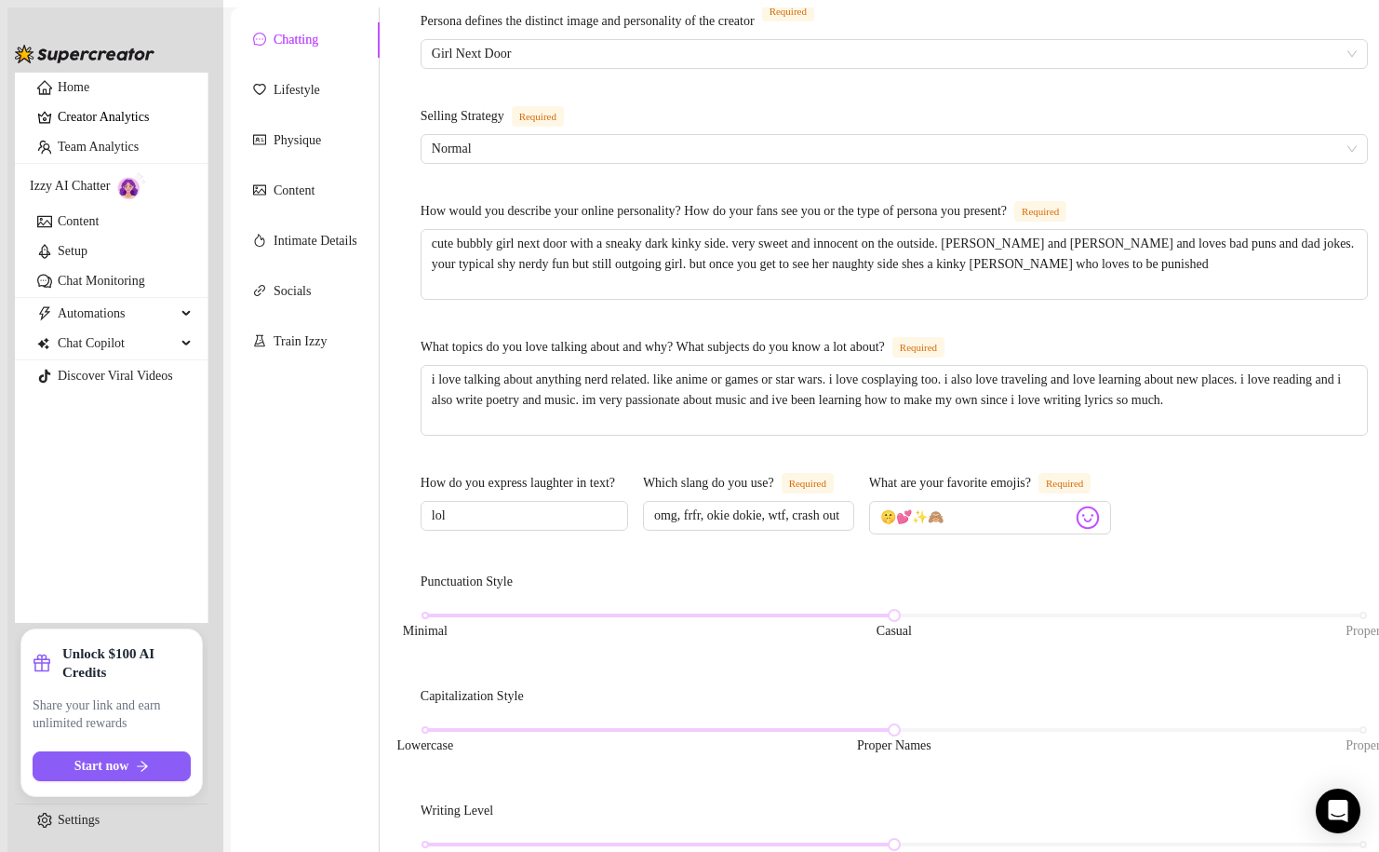
scroll to position [198, 0]
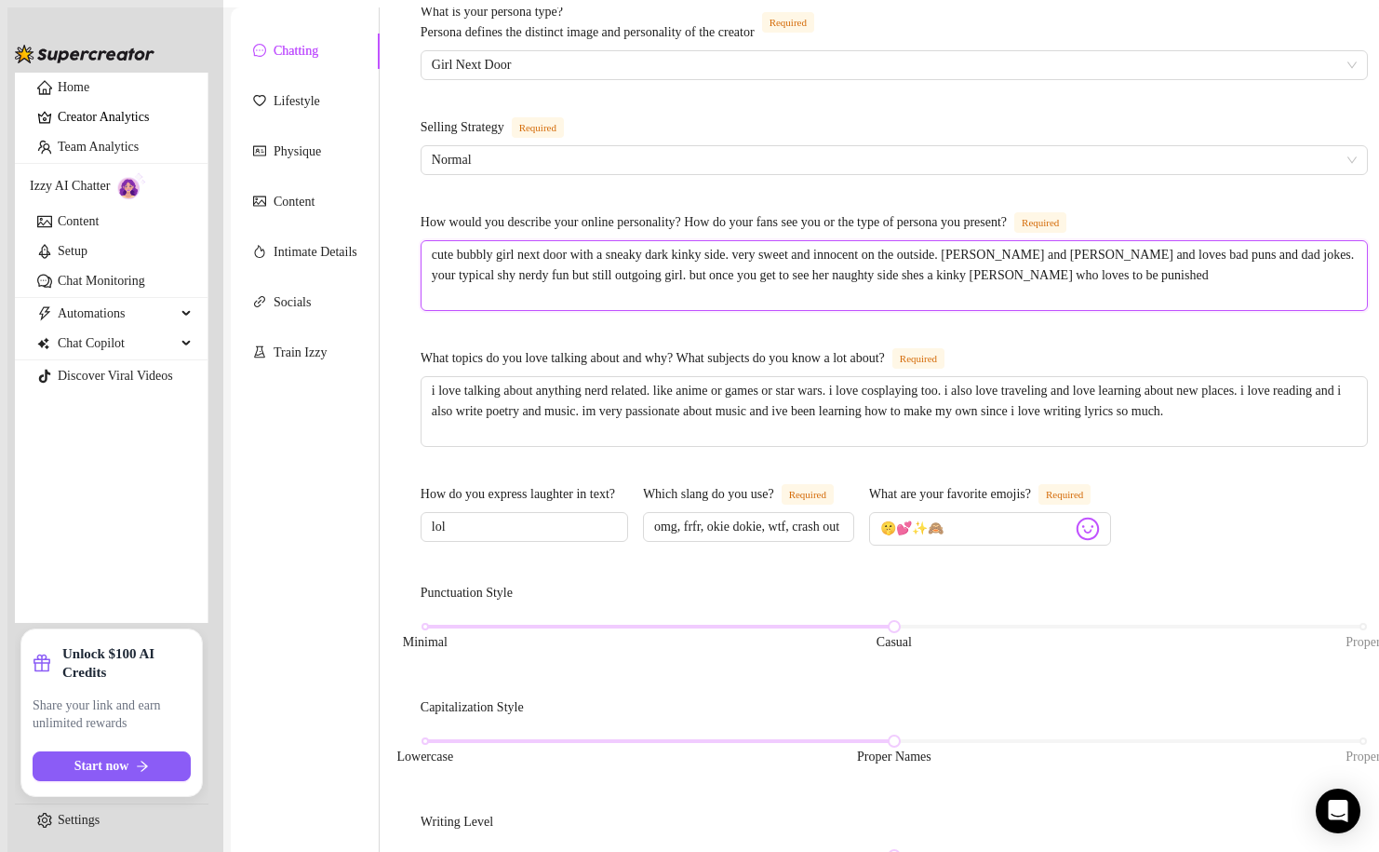
drag, startPoint x: 870, startPoint y: 250, endPoint x: 877, endPoint y: 282, distance: 32.3
click at [877, 284] on span "cute bubbly girl next door with a sneaky dark kinky side. very sweet and innoce…" at bounding box center [894, 275] width 947 height 71
click at [984, 241] on textarea "cute bubbly girl next door with a sneaky dark kinky side. very sweet and innoce…" at bounding box center [895, 275] width 946 height 69
click at [883, 249] on textarea "cute bubbly girl next door with a sneaky dark kinky side. very sweet and innoce…" at bounding box center [895, 275] width 946 height 69
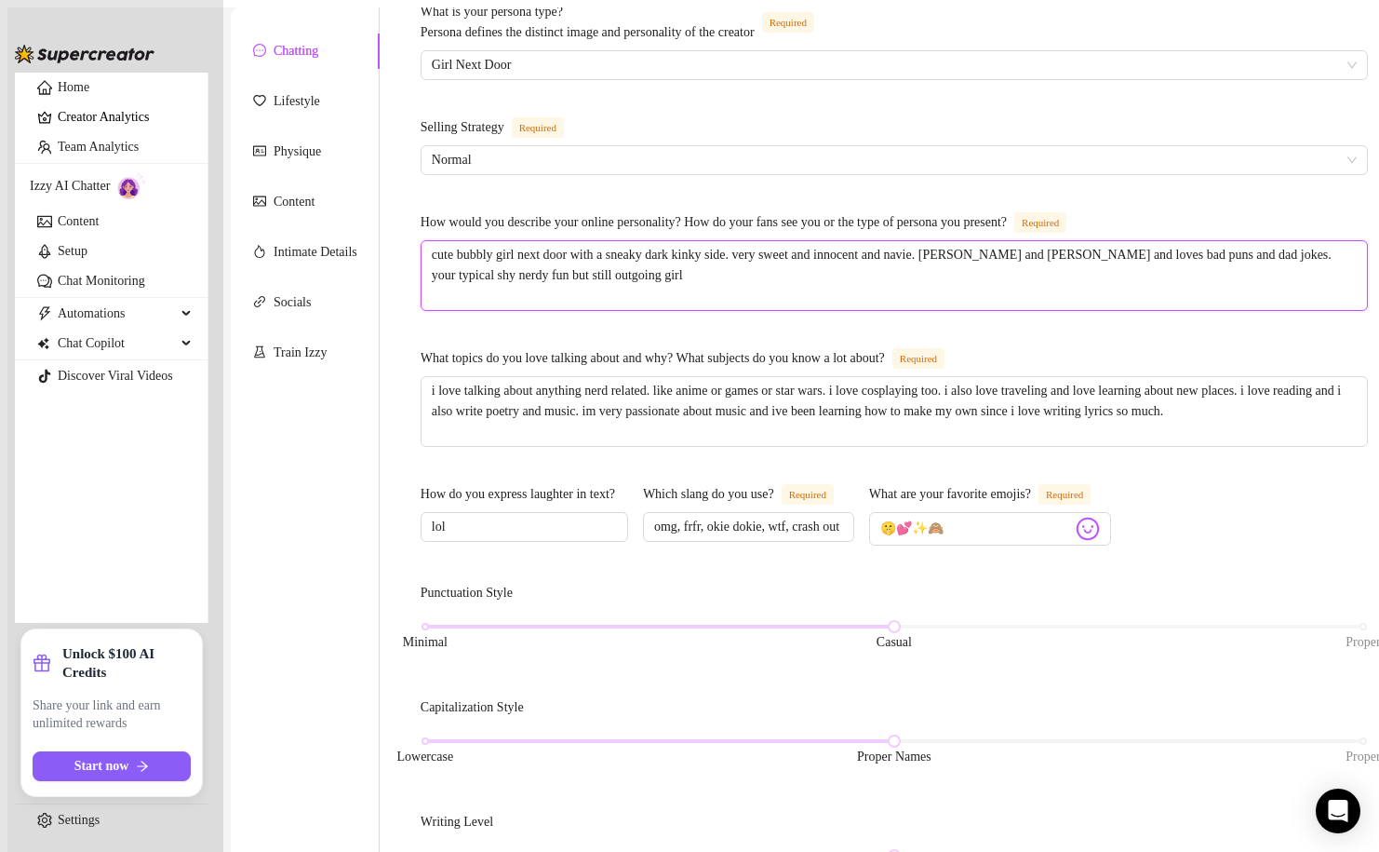
drag, startPoint x: 766, startPoint y: 227, endPoint x: 609, endPoint y: 219, distance: 157.5
click at [609, 241] on textarea "cute bubbly girl next door with a sneaky dark kinky side. very sweet and innoce…" at bounding box center [895, 275] width 946 height 69
click at [792, 241] on textarea "cute bubbly girl next door. very sweet and innocent and navie. [PERSON_NAME] an…" at bounding box center [895, 275] width 946 height 69
click at [804, 258] on textarea "cute bubbly girl next door. very sweet and innocent and naive. [PERSON_NAME] an…" at bounding box center [895, 275] width 946 height 69
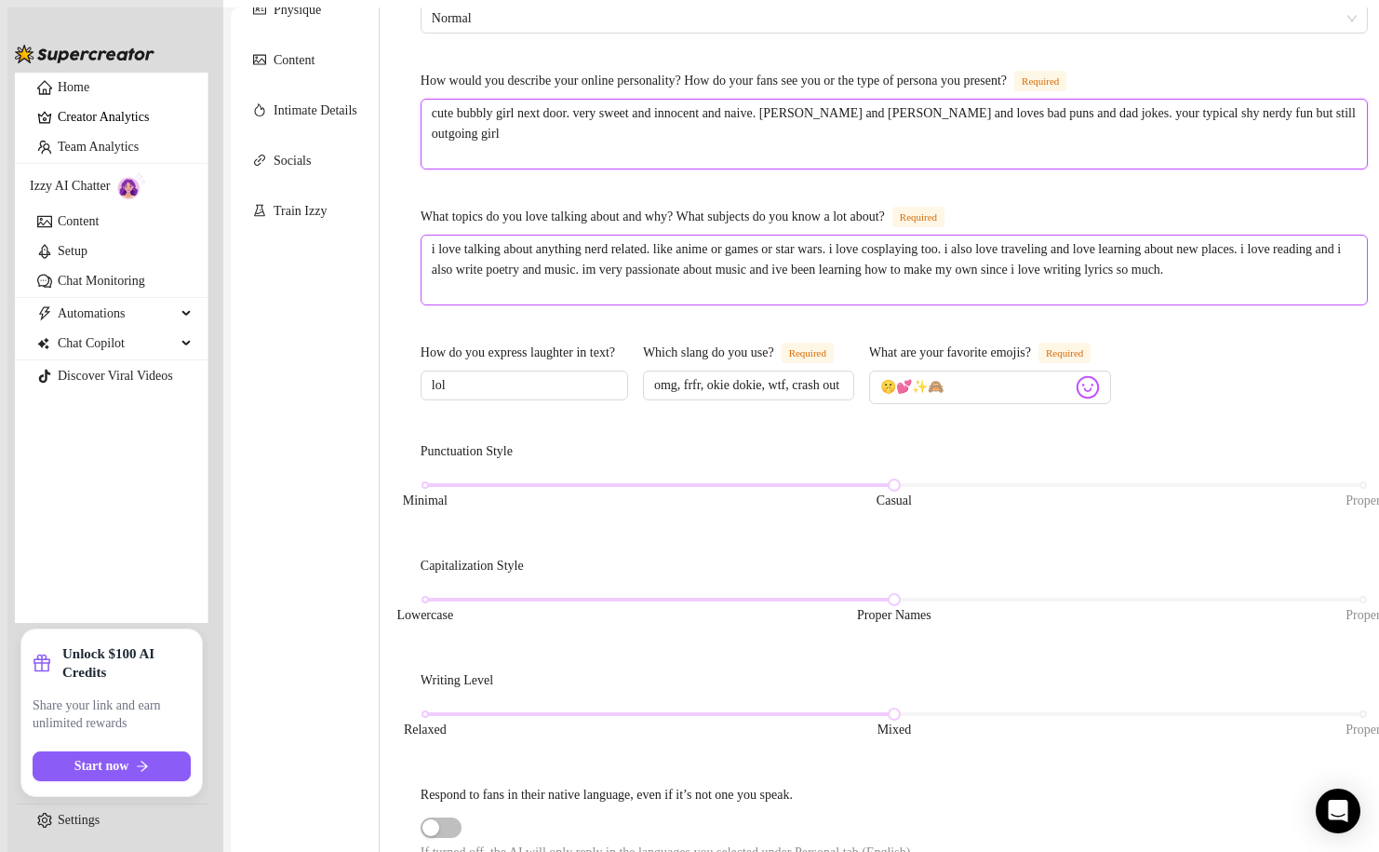
scroll to position [343, 0]
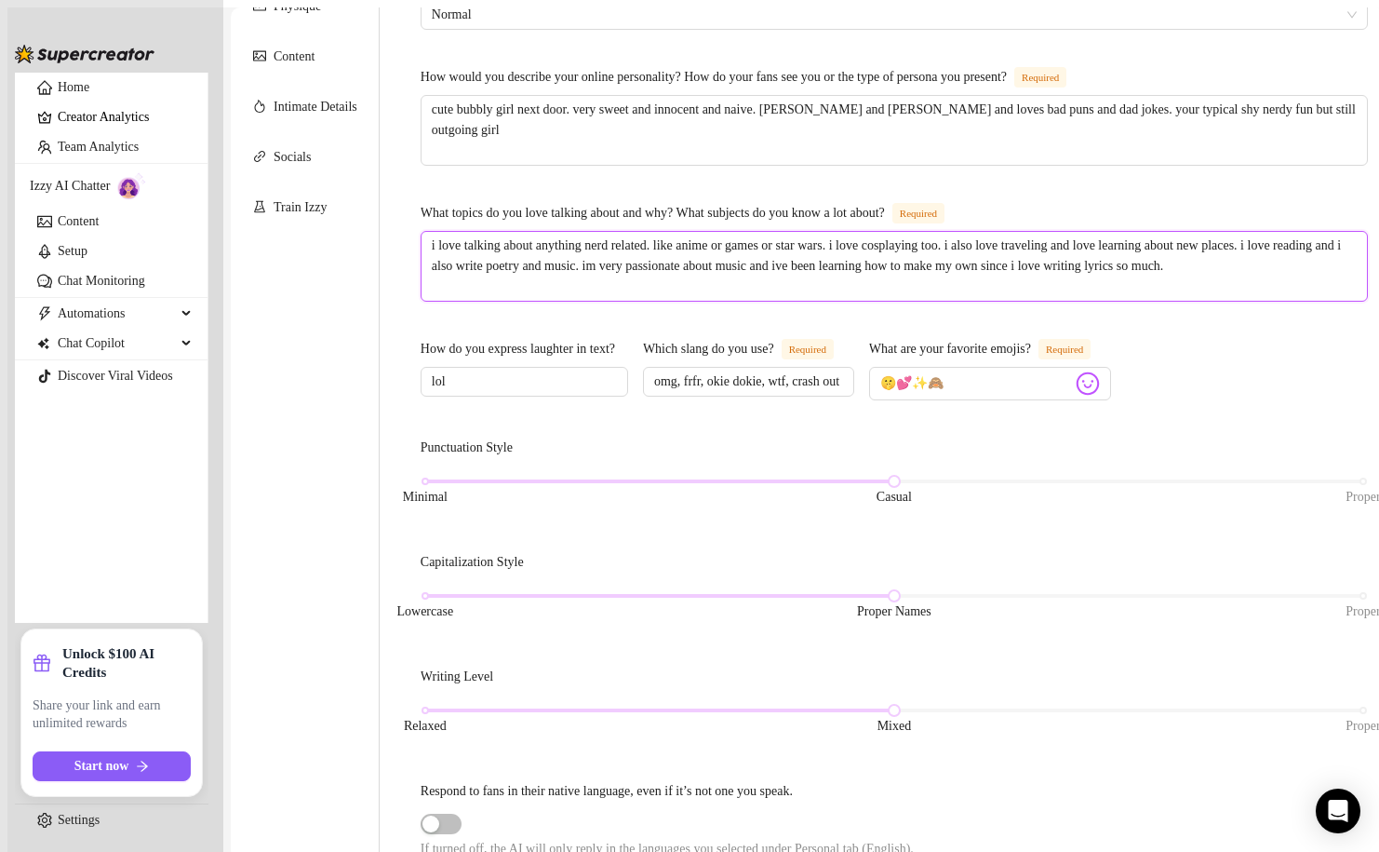
drag, startPoint x: 864, startPoint y: 252, endPoint x: 628, endPoint y: 231, distance: 236.4
click at [628, 232] on textarea "i love talking about anything nerd related. like anime or games or star wars. i…" at bounding box center [895, 266] width 946 height 69
click at [771, 414] on div "What is your persona type? [PERSON_NAME] defines the distinct image and persona…" at bounding box center [894, 543] width 947 height 1373
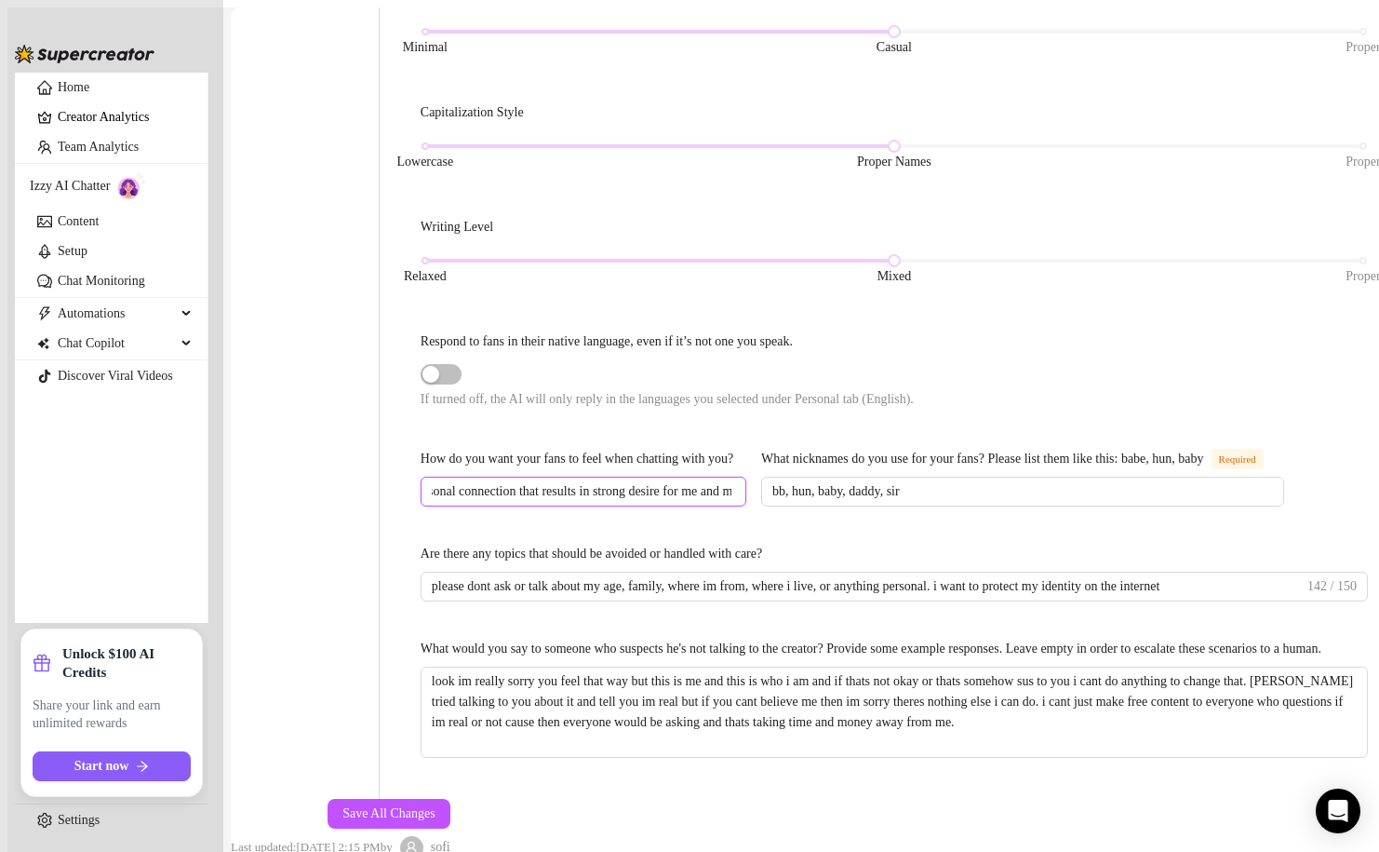
scroll to position [0, 277]
drag, startPoint x: 655, startPoint y: 379, endPoint x: 783, endPoint y: 376, distance: 127.5
click at [732, 481] on input "i want them to feel cared for like a personal connection that results in strong…" at bounding box center [582, 491] width 300 height 20
drag, startPoint x: 781, startPoint y: 372, endPoint x: 812, endPoint y: 371, distance: 30.7
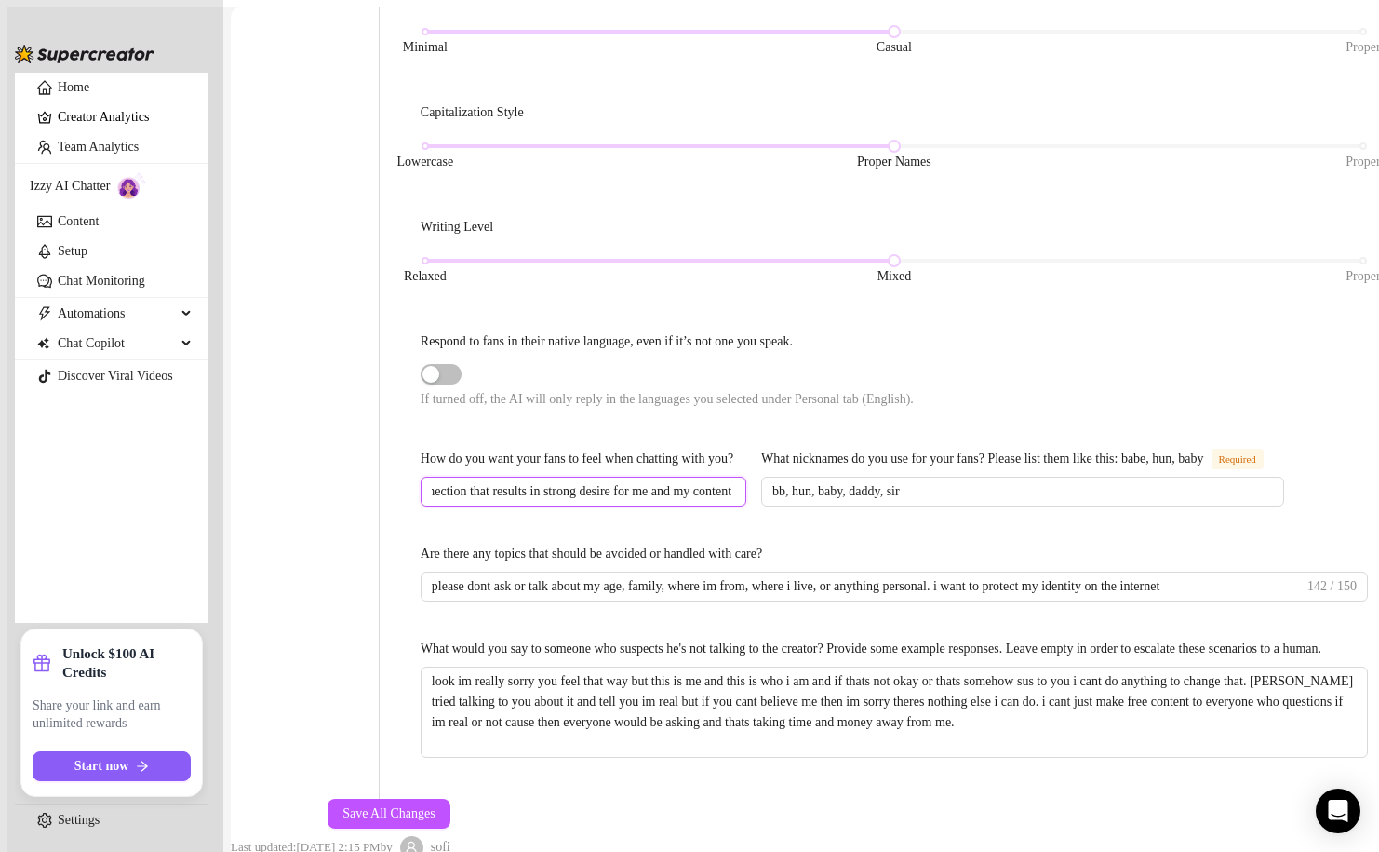
click at [812, 449] on div "How do you want your fans to feel when chatting with you? i want them to feel c…" at bounding box center [894, 489] width 947 height 80
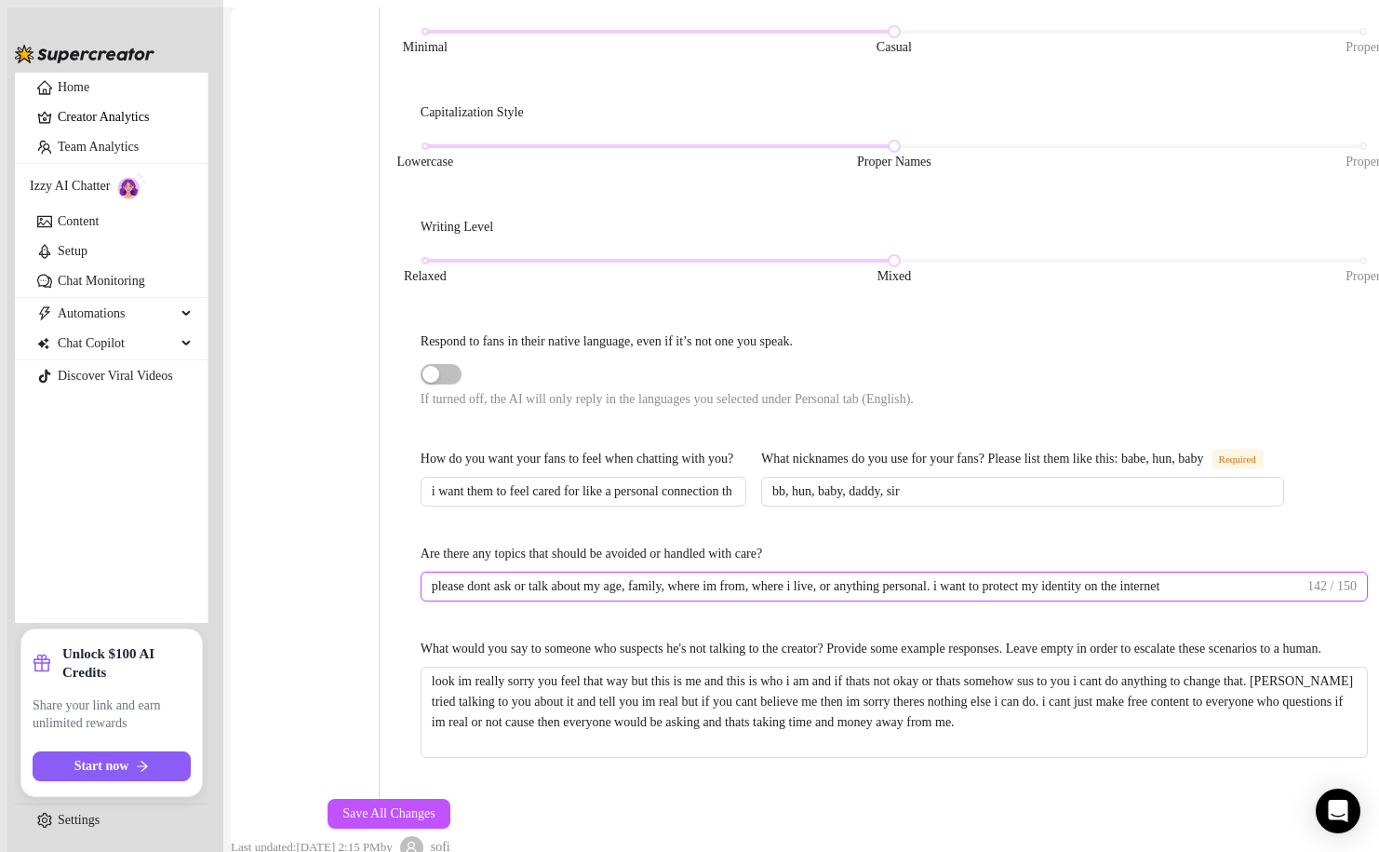
scroll to position [0, 137]
drag, startPoint x: 689, startPoint y: 463, endPoint x: 1118, endPoint y: 462, distance: 429.1
click at [1119, 571] on span "please dont ask or talk about my age, family, where im from, where i live, or a…" at bounding box center [894, 586] width 947 height 30
click at [1308, 576] on span "142 / 150" at bounding box center [1332, 586] width 49 height 20
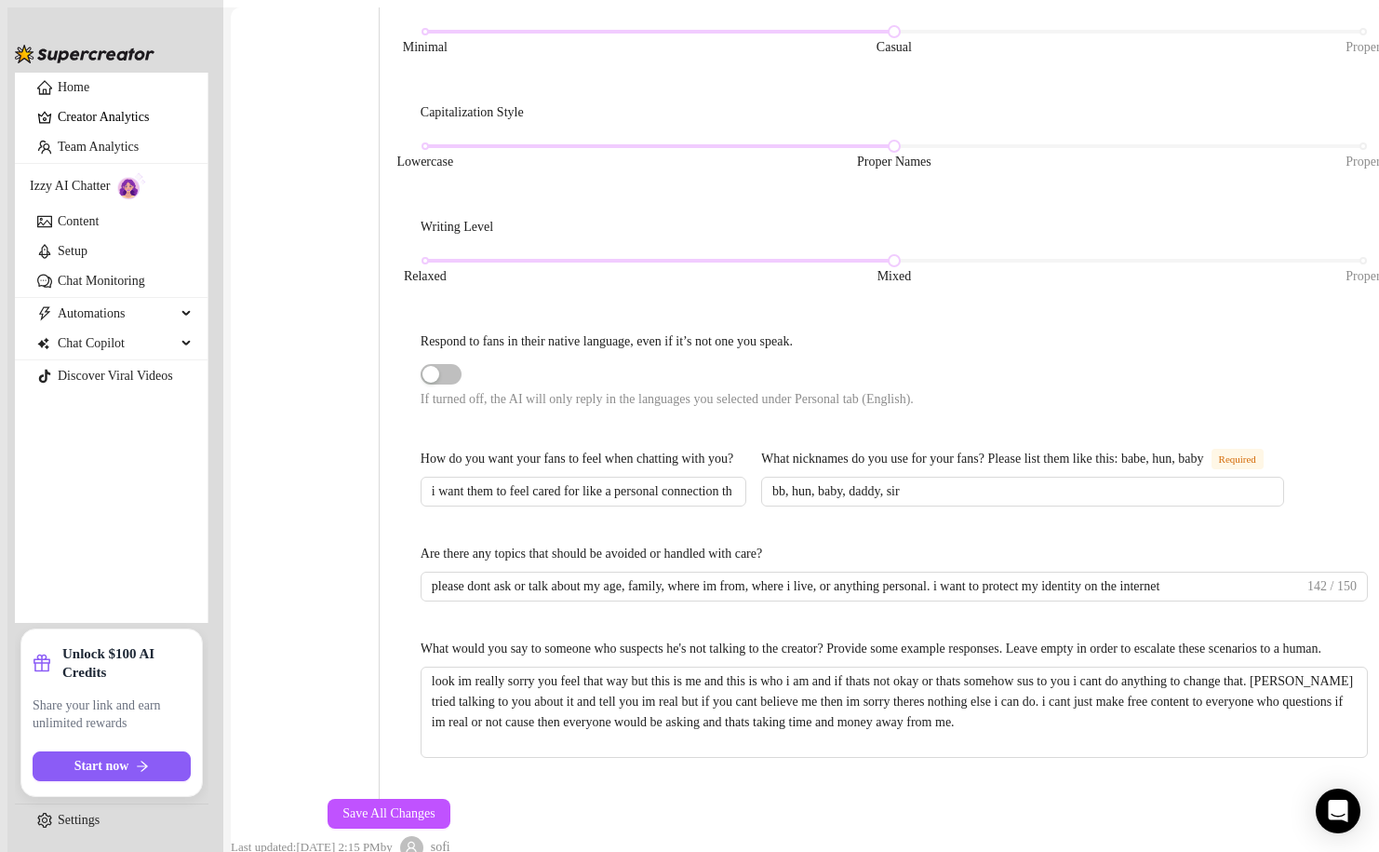
click at [814, 638] on div "What would you say to someone who suspects he's not talking to the creator? Pro…" at bounding box center [871, 648] width 901 height 20
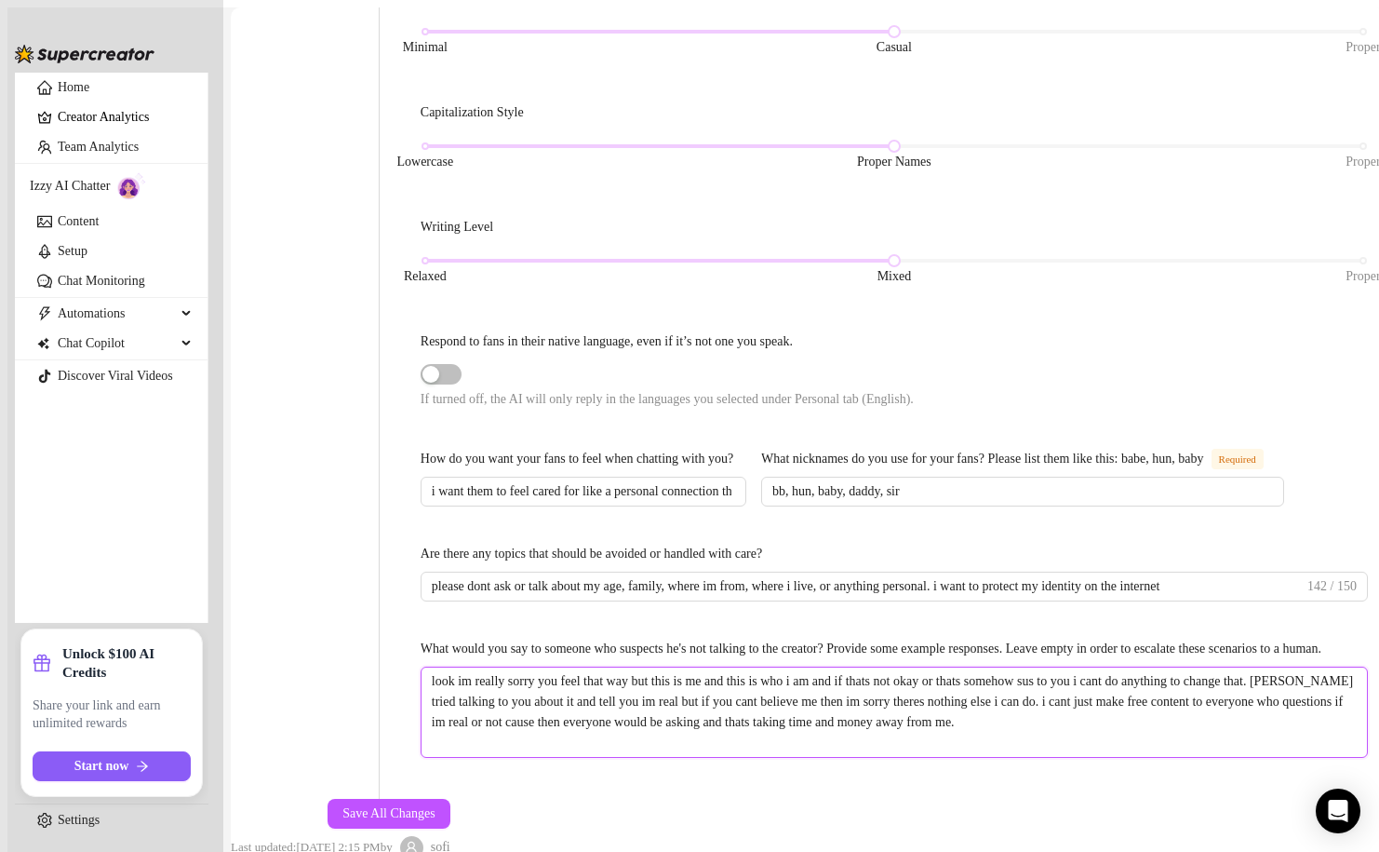
click at [814, 667] on textarea "look im really sorry you feel that way but this is me and this is who i am and …" at bounding box center [895, 711] width 946 height 89
click at [734, 667] on textarea "look im really sorry you feel that way but this is me and this is who i am and …" at bounding box center [895, 711] width 946 height 89
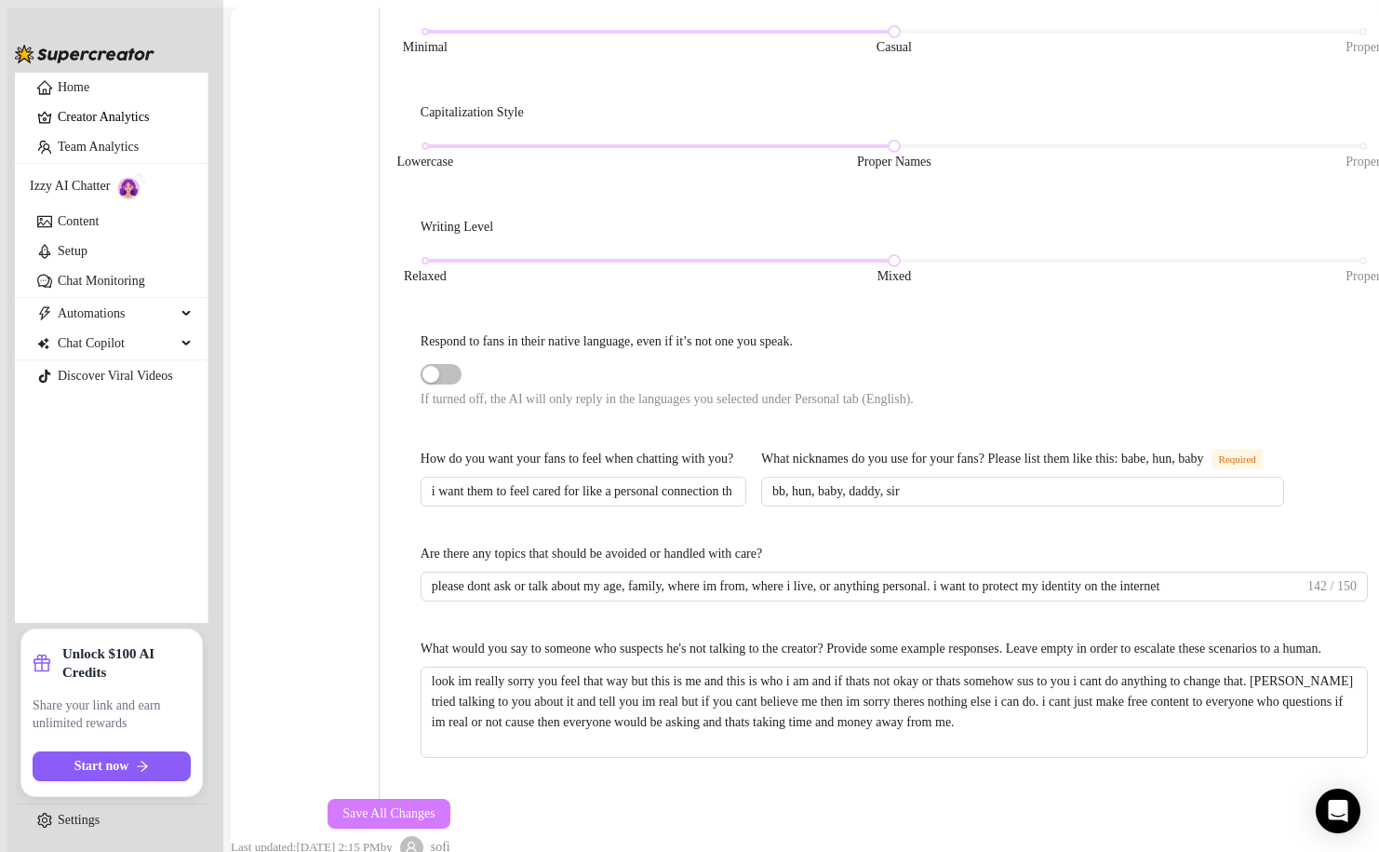
click at [436, 806] on span "Save All Changes" at bounding box center [389, 813] width 93 height 15
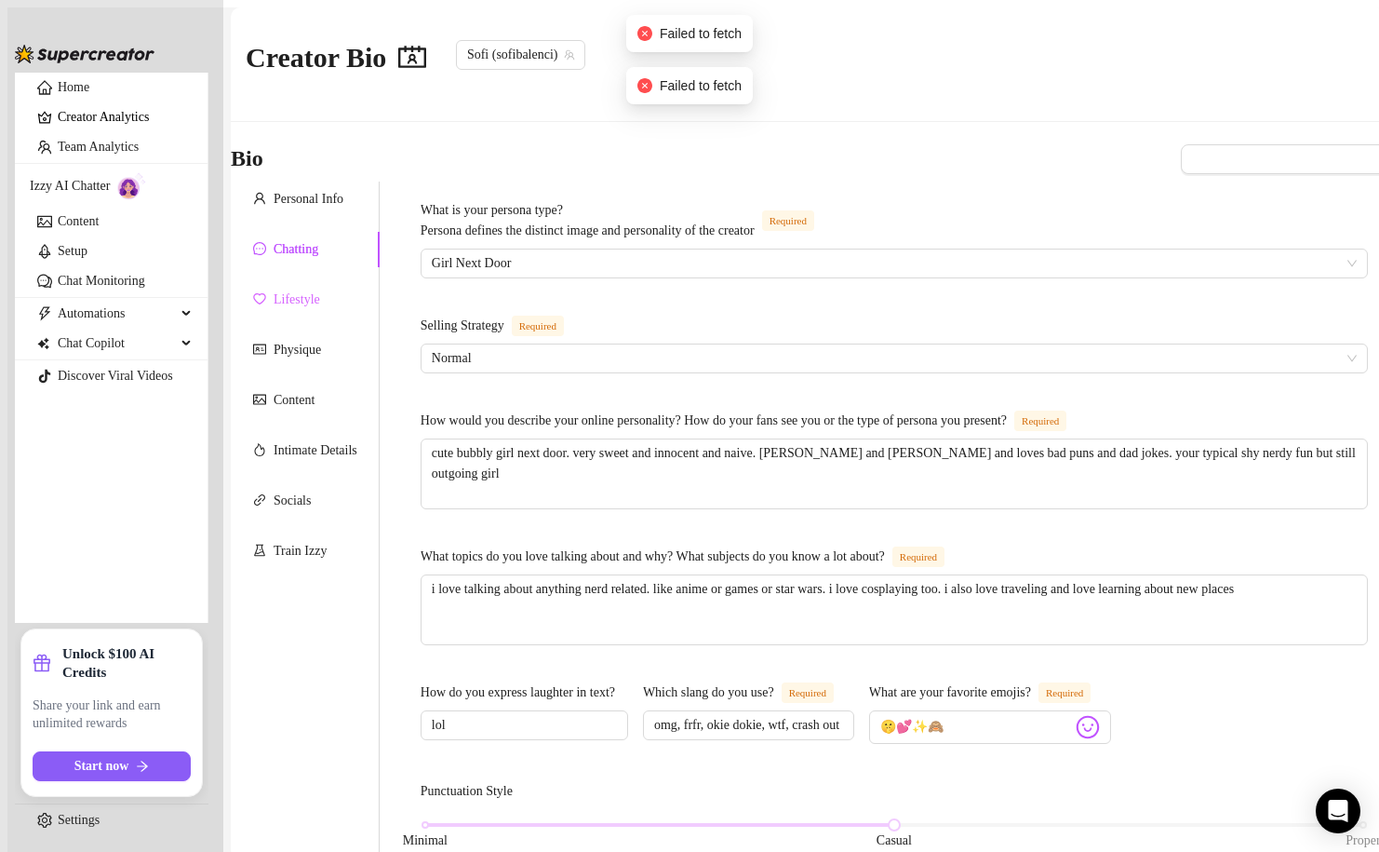
click at [353, 288] on div "Lifestyle" at bounding box center [305, 299] width 149 height 35
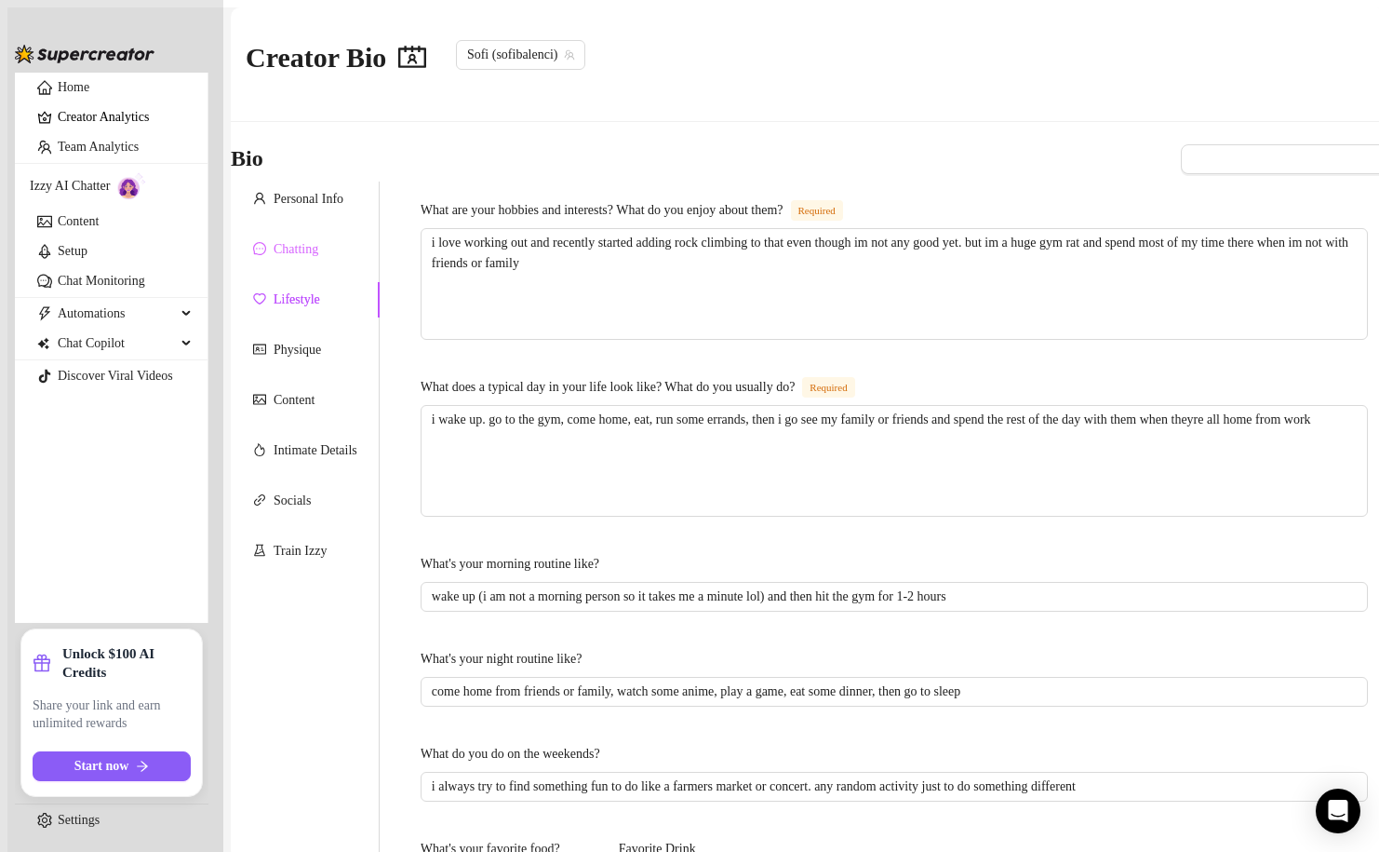
click at [336, 233] on div "Chatting" at bounding box center [305, 249] width 149 height 35
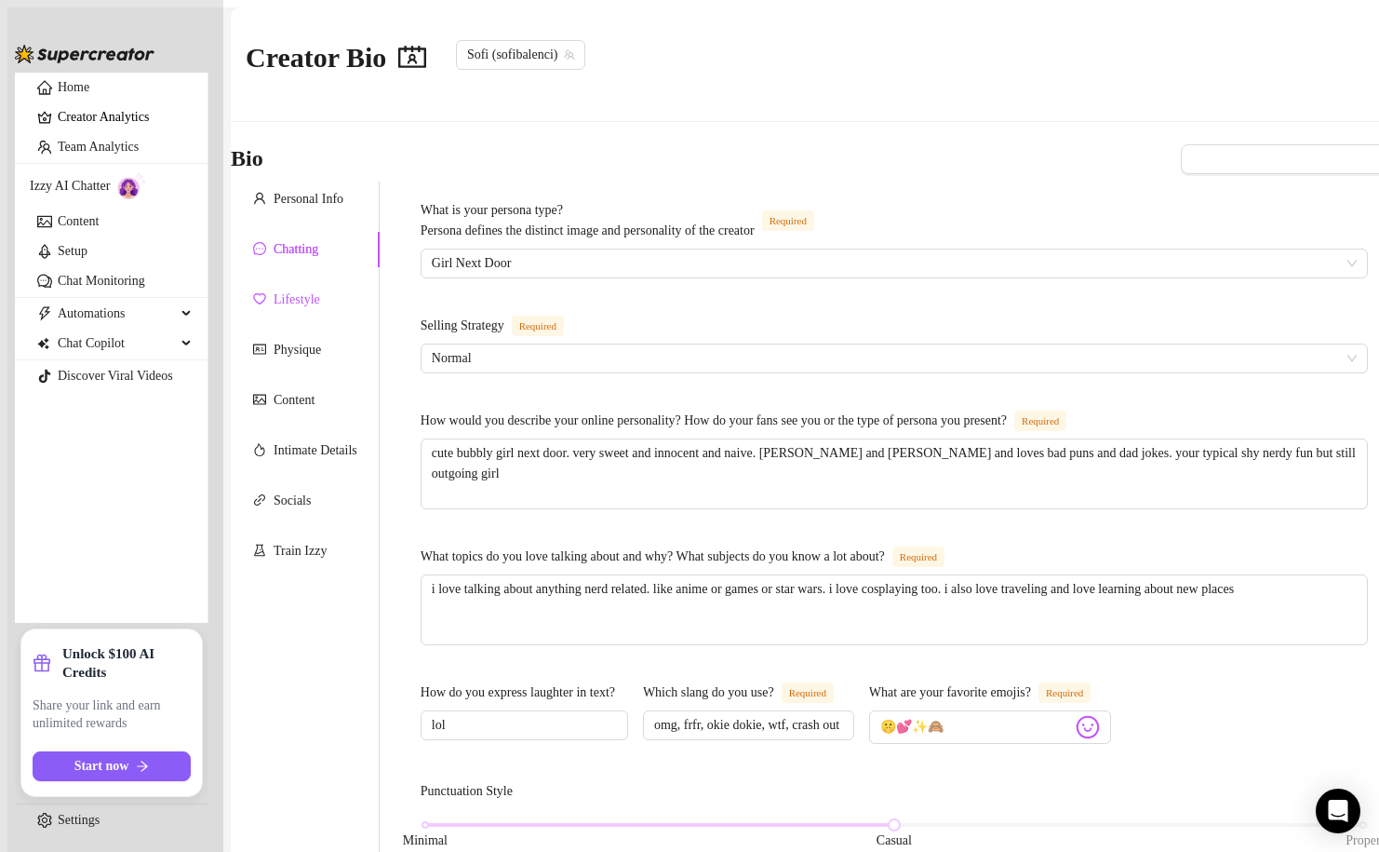
click at [320, 290] on div "Lifestyle" at bounding box center [297, 299] width 47 height 20
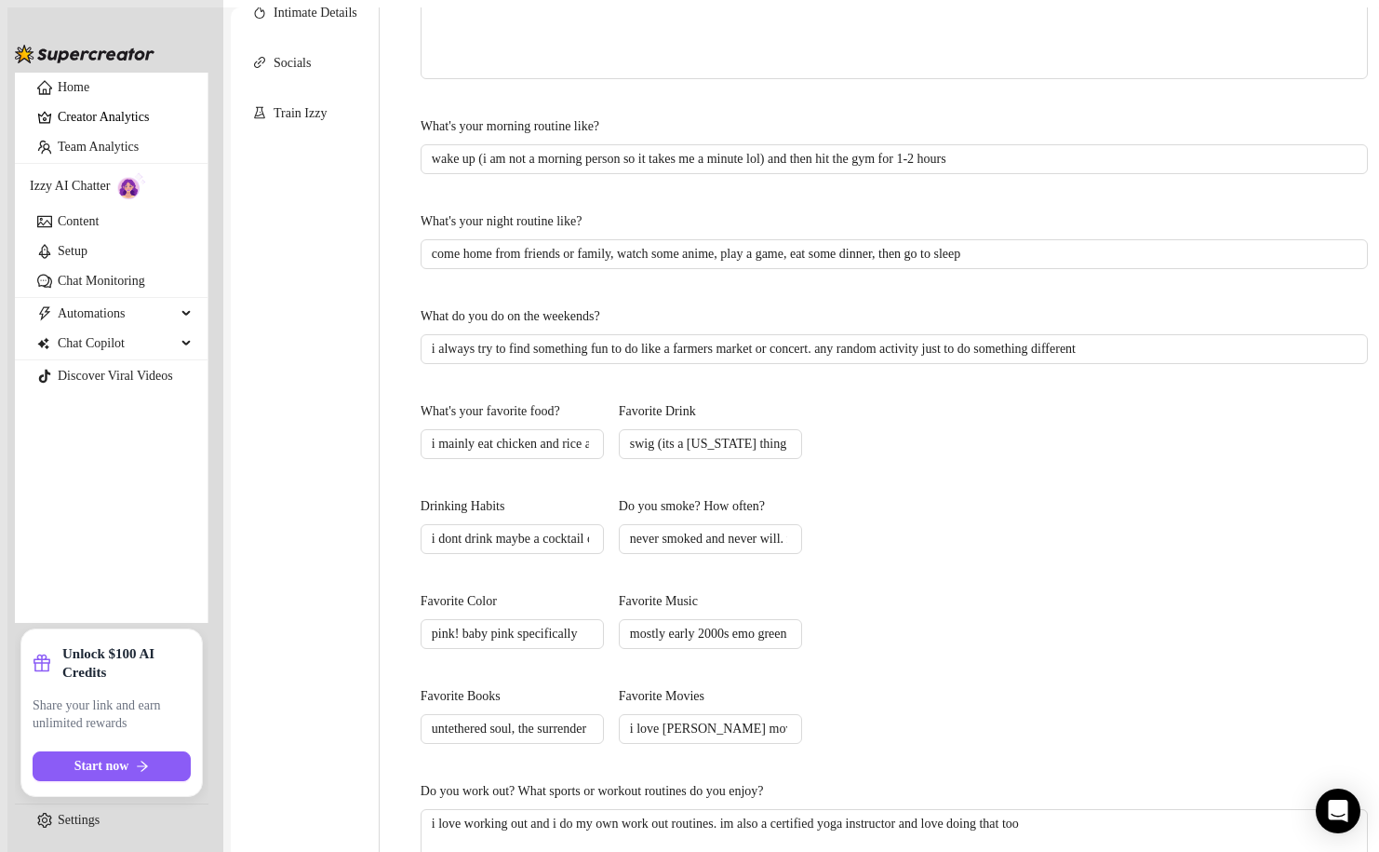
scroll to position [450, 0]
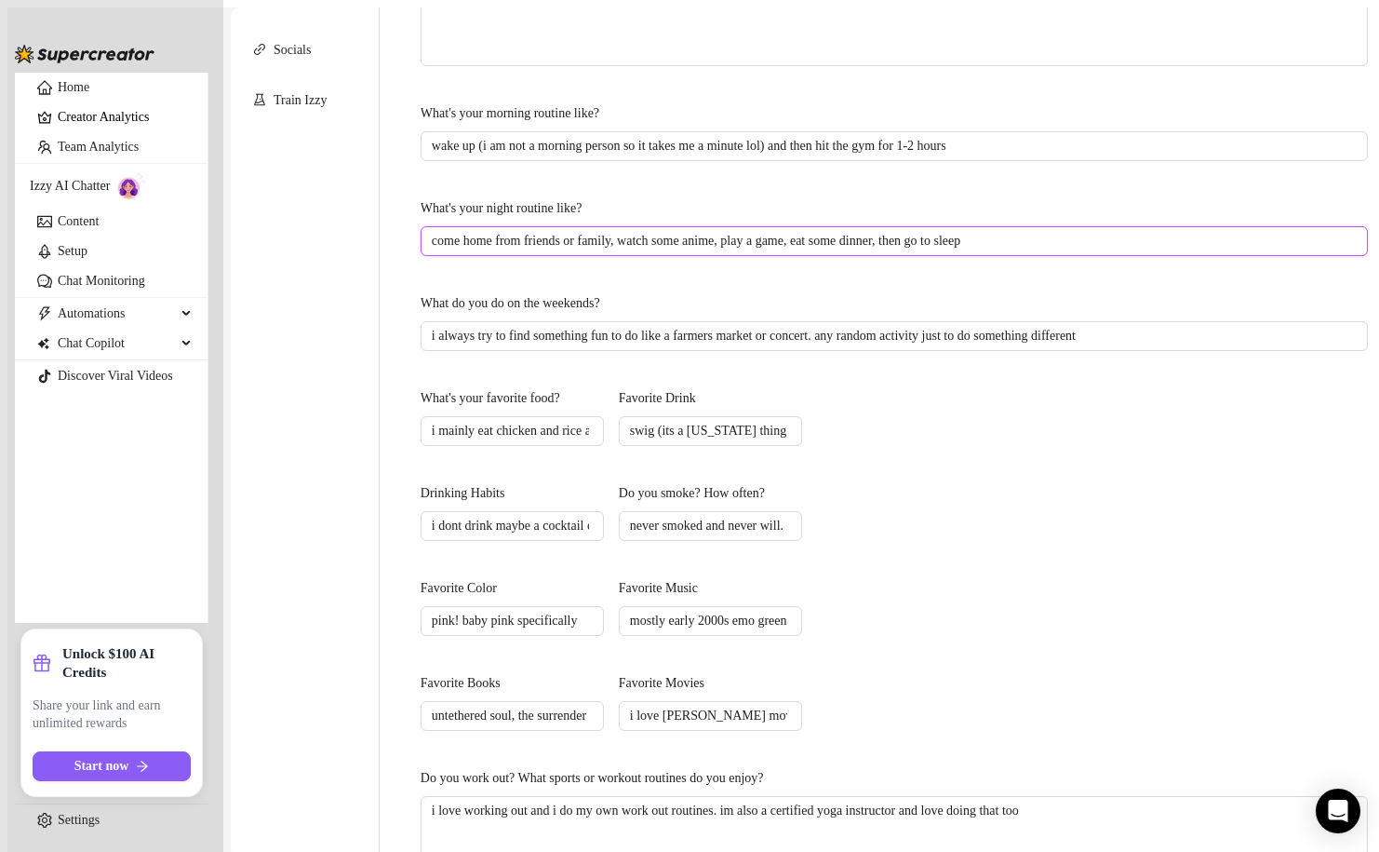
click at [597, 231] on input "come home from friends or family, watch some anime, play a game, eat some dinne…" at bounding box center [892, 241] width 921 height 20
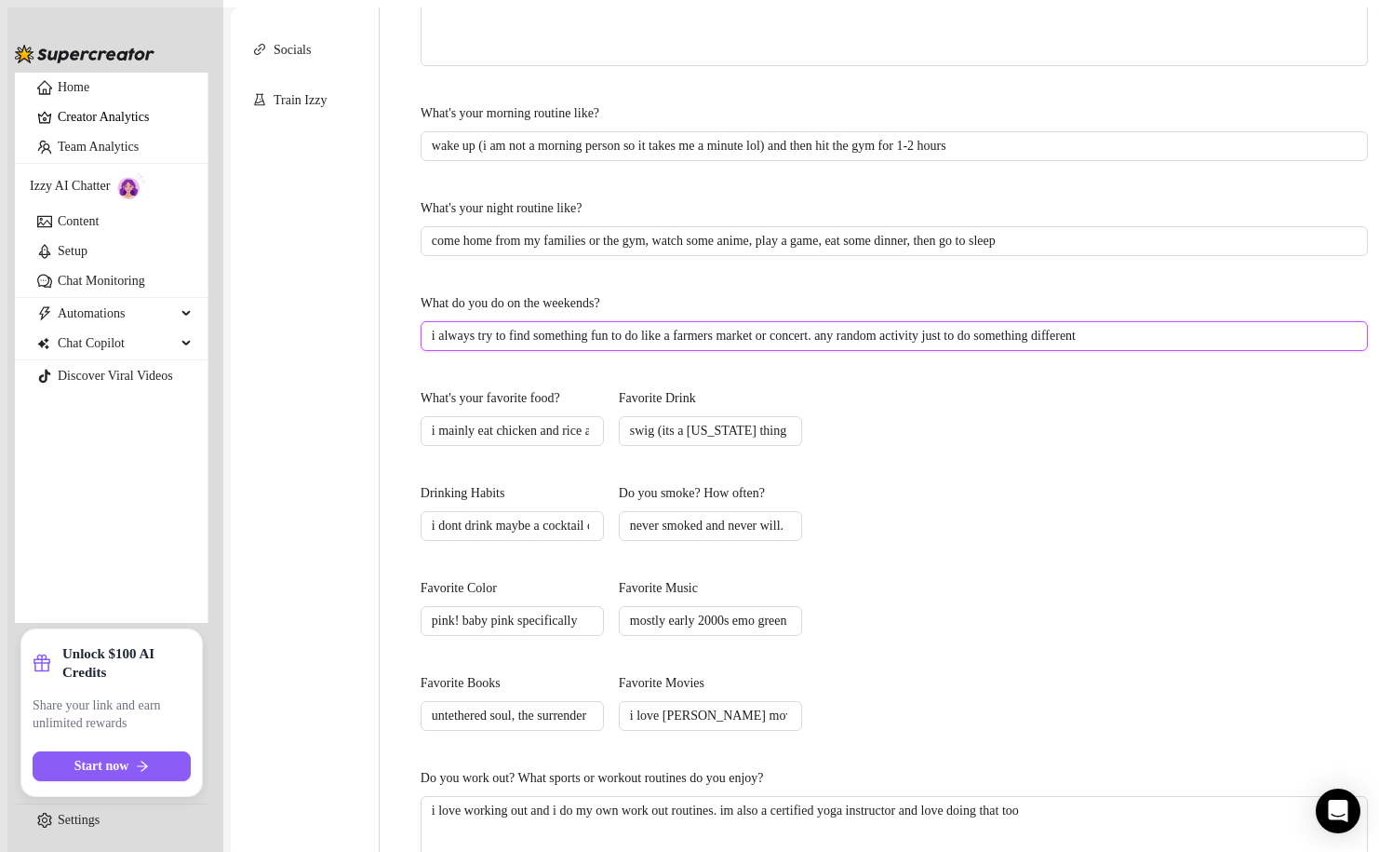
click at [795, 326] on input "i always try to find something fun to do like a farmers market or concert. any …" at bounding box center [892, 336] width 921 height 20
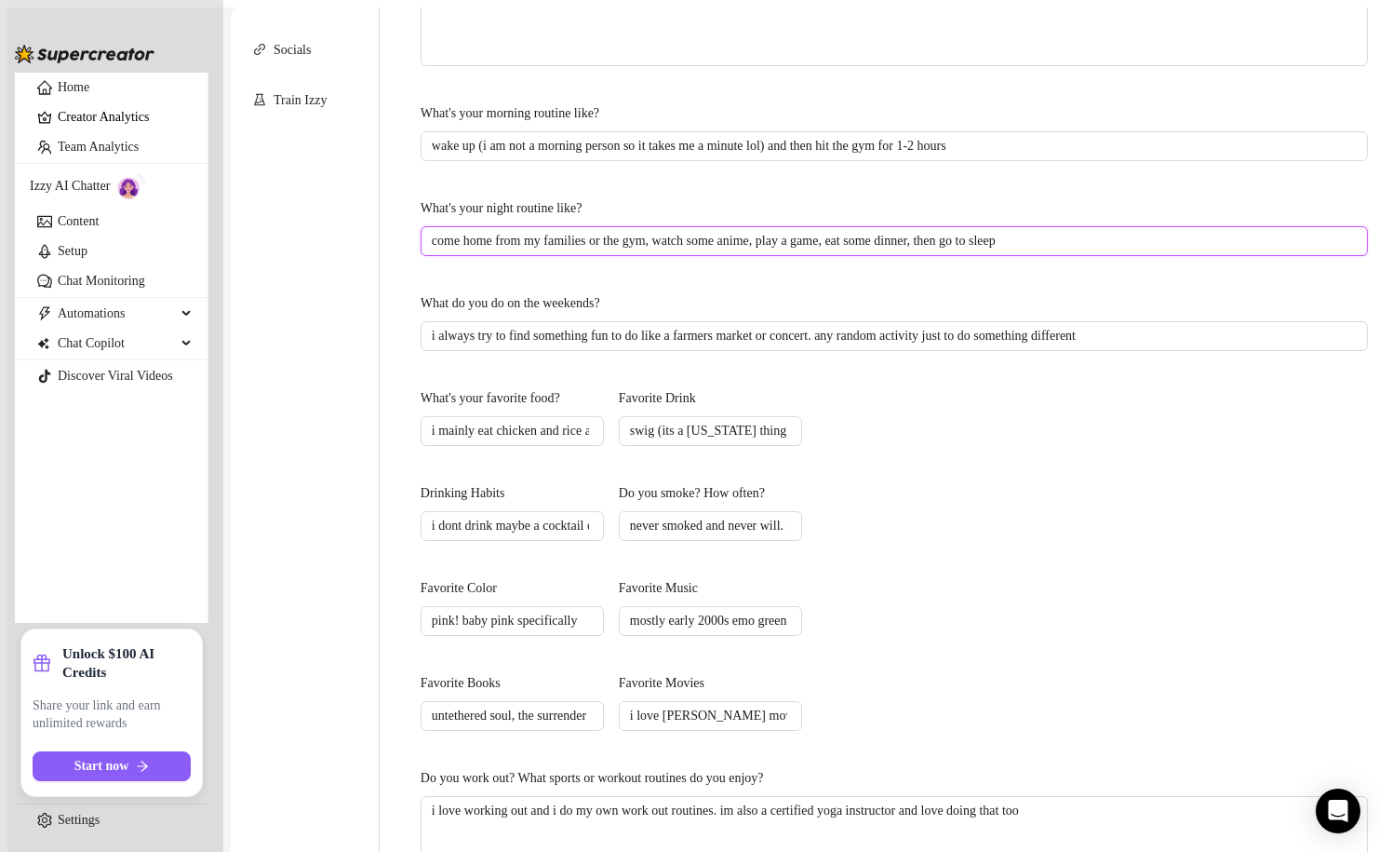
click at [774, 231] on input "come home from my families or the gym, watch some anime, play a game, eat some …" at bounding box center [892, 241] width 921 height 20
click at [816, 293] on div "What do you do on the weekends?" at bounding box center [894, 307] width 947 height 28
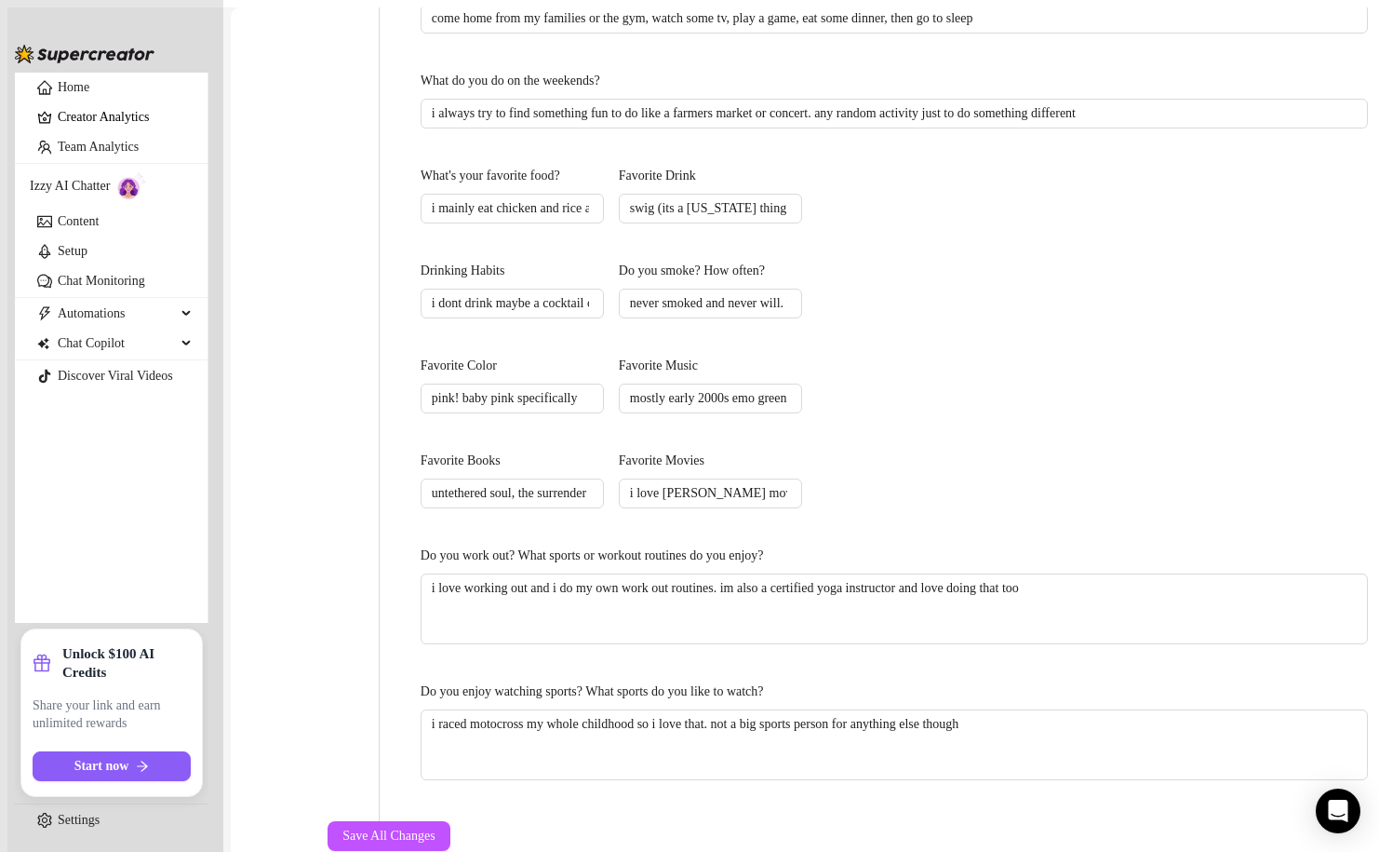
scroll to position [679, 0]
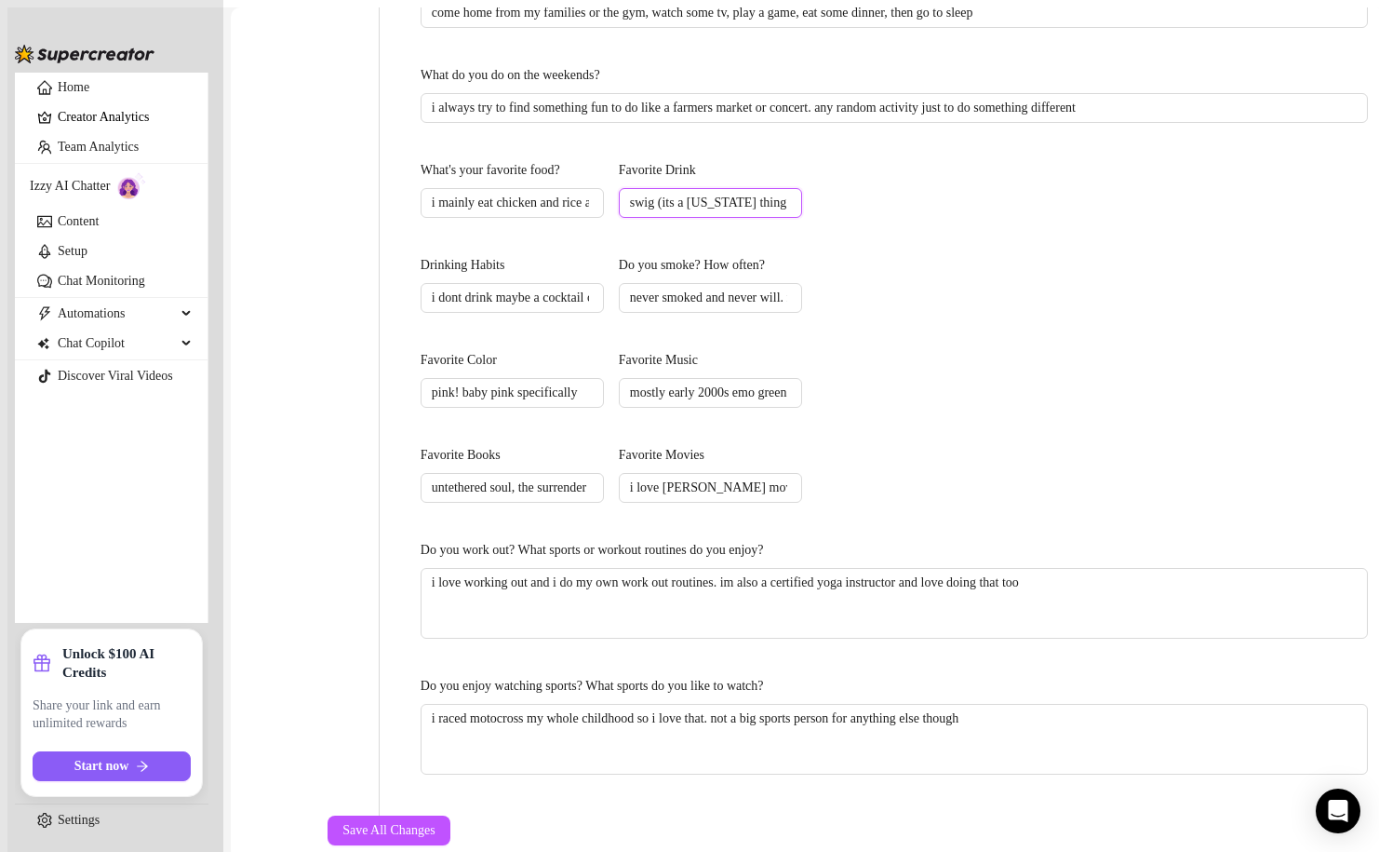
drag, startPoint x: 990, startPoint y: 155, endPoint x: 811, endPoint y: 147, distance: 179.8
click at [811, 160] on div "What's your favorite food? i mainly eat chicken and rice and protein shakes. i …" at bounding box center [894, 200] width 947 height 80
click at [787, 193] on input "i love sprite and root beer too" at bounding box center [708, 203] width 157 height 20
click at [777, 278] on div "Drinking Habits i dont drink maybe a cocktail on occasion but i hate the taste …" at bounding box center [894, 295] width 947 height 80
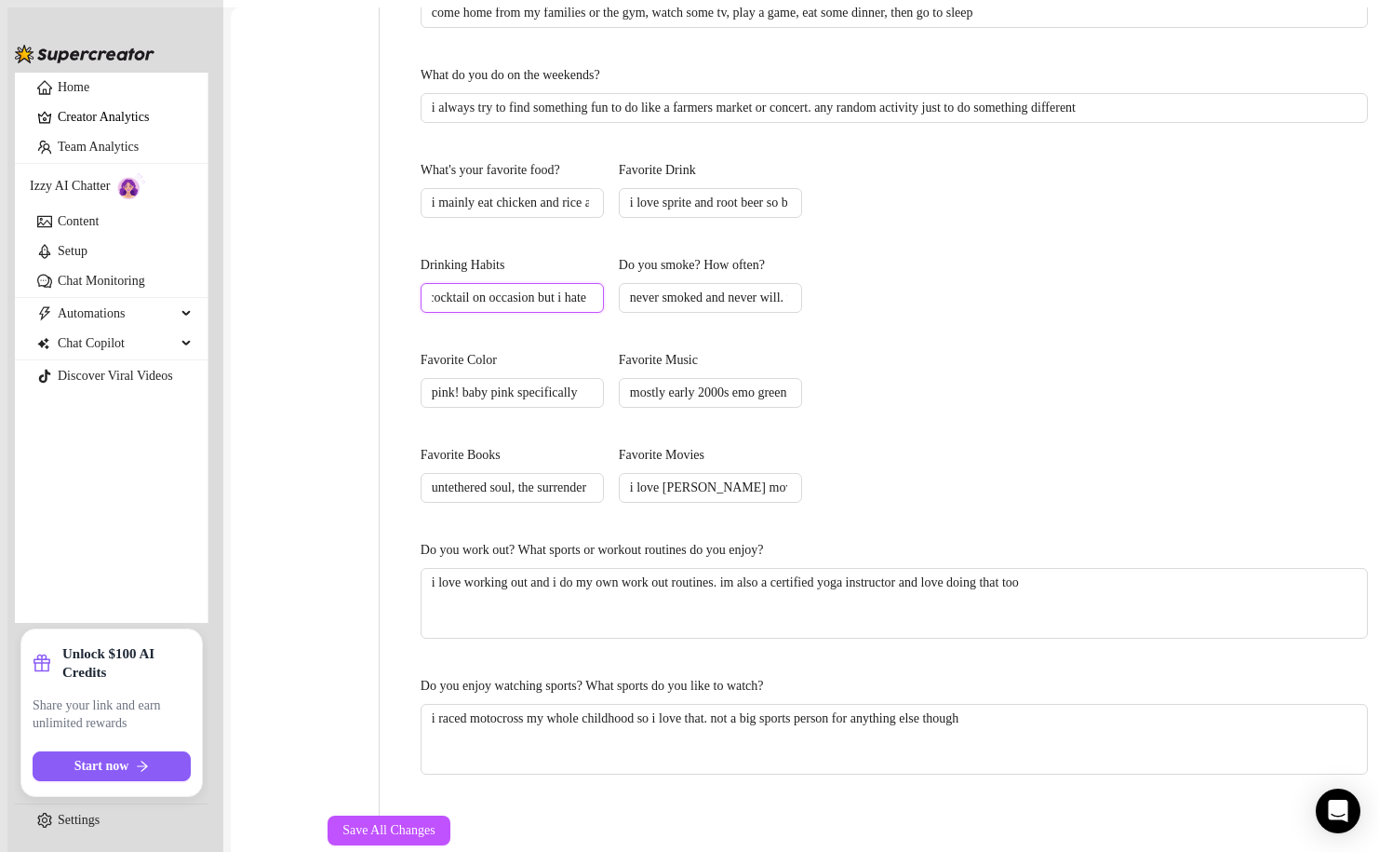
scroll to position [0, 172]
drag, startPoint x: 676, startPoint y: 249, endPoint x: 782, endPoint y: 247, distance: 106.1
click at [589, 288] on input "i dont drink maybe a cocktail on occasion but i hate the taste of alcohol so i …" at bounding box center [510, 298] width 157 height 20
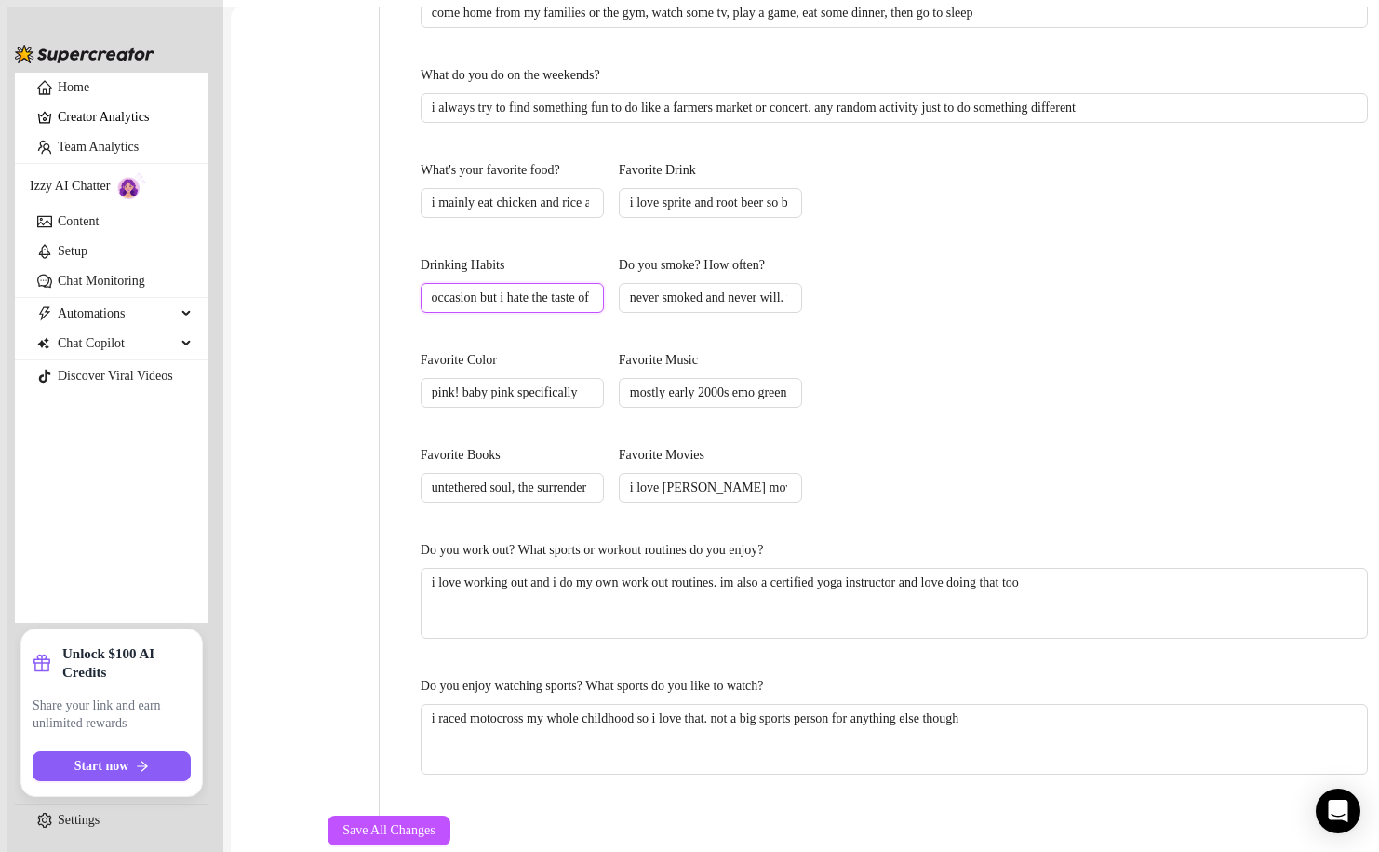
click at [589, 288] on input "i dont drink maybe a cocktail on occasion but i hate the taste of alcohol so i …" at bounding box center [510, 298] width 157 height 20
click at [526, 288] on input "i dont drink alcolhol" at bounding box center [510, 298] width 157 height 20
click at [589, 288] on input "i dont drink alcohol" at bounding box center [510, 298] width 157 height 20
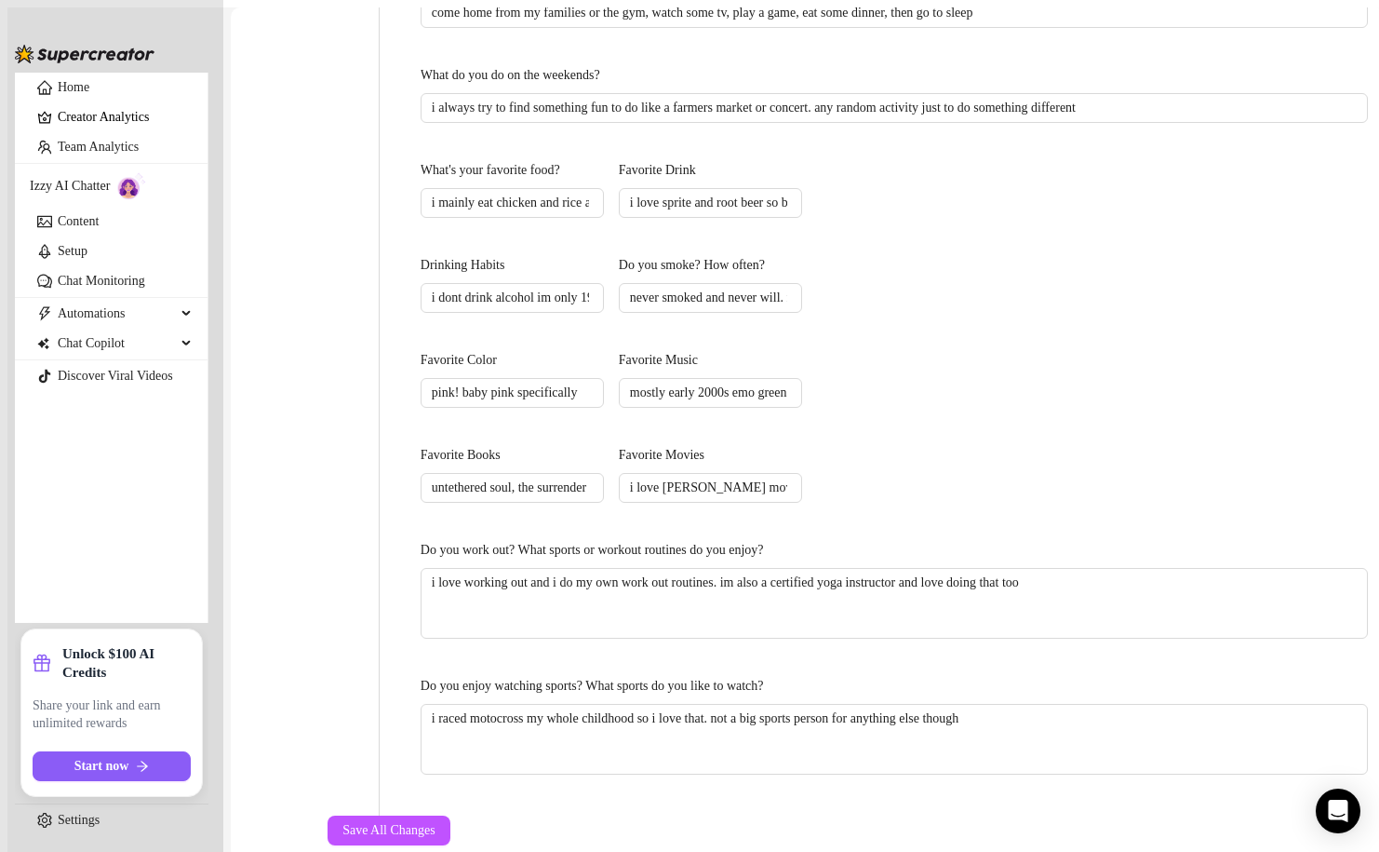
click at [777, 288] on div "What are your hobbies and interests? What do you enjoy about them? Required i l…" at bounding box center [894, 159] width 947 height 1275
drag, startPoint x: 914, startPoint y: 247, endPoint x: 1162, endPoint y: 243, distance: 248.5
click at [802, 283] on span "never smoked and never will. my dad died due to a [MEDICAL_DATA] caused by his …" at bounding box center [710, 298] width 183 height 30
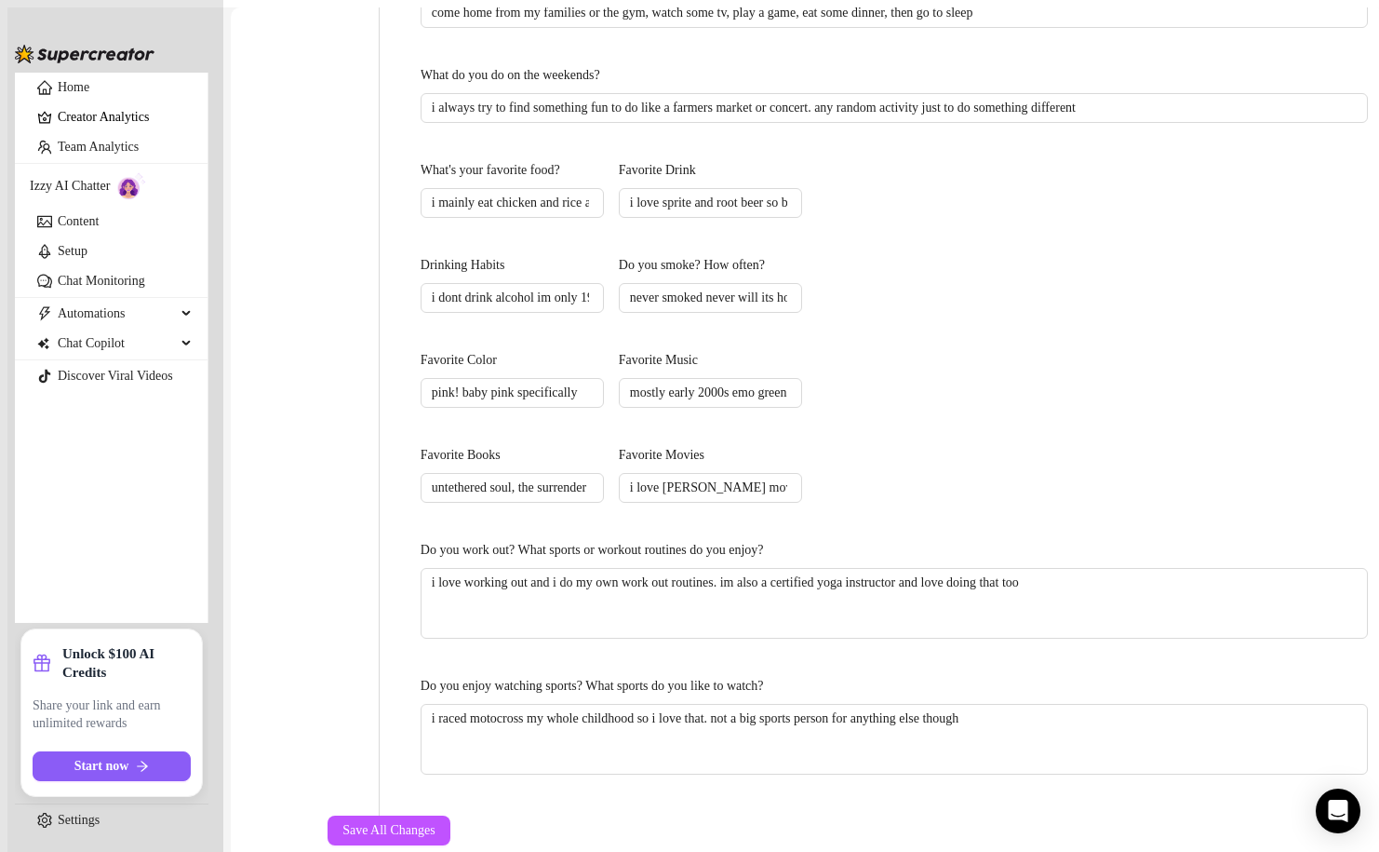
click at [604, 445] on div "Favorite Books" at bounding box center [512, 459] width 183 height 28
drag, startPoint x: 898, startPoint y: 331, endPoint x: 1192, endPoint y: 337, distance: 294.2
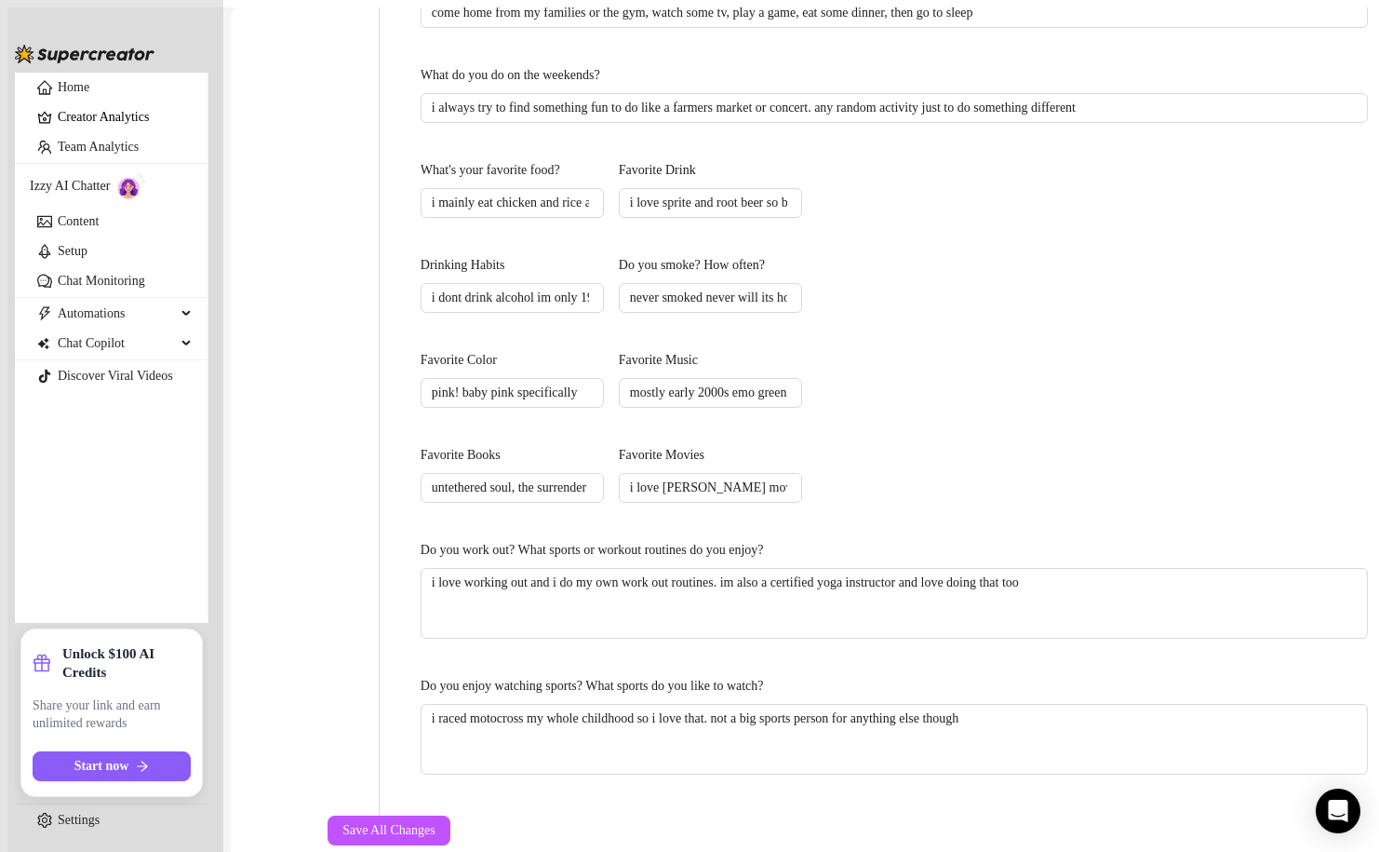
drag, startPoint x: 581, startPoint y: 423, endPoint x: 807, endPoint y: 421, distance: 226.2
click at [808, 445] on div "Favorite Books untethered soul, the surrender experiment, and any random poetry…" at bounding box center [894, 485] width 947 height 80
click at [589, 477] on input "untethered soul, the surrender experiment, and any random poetry books that pea…" at bounding box center [510, 487] width 157 height 20
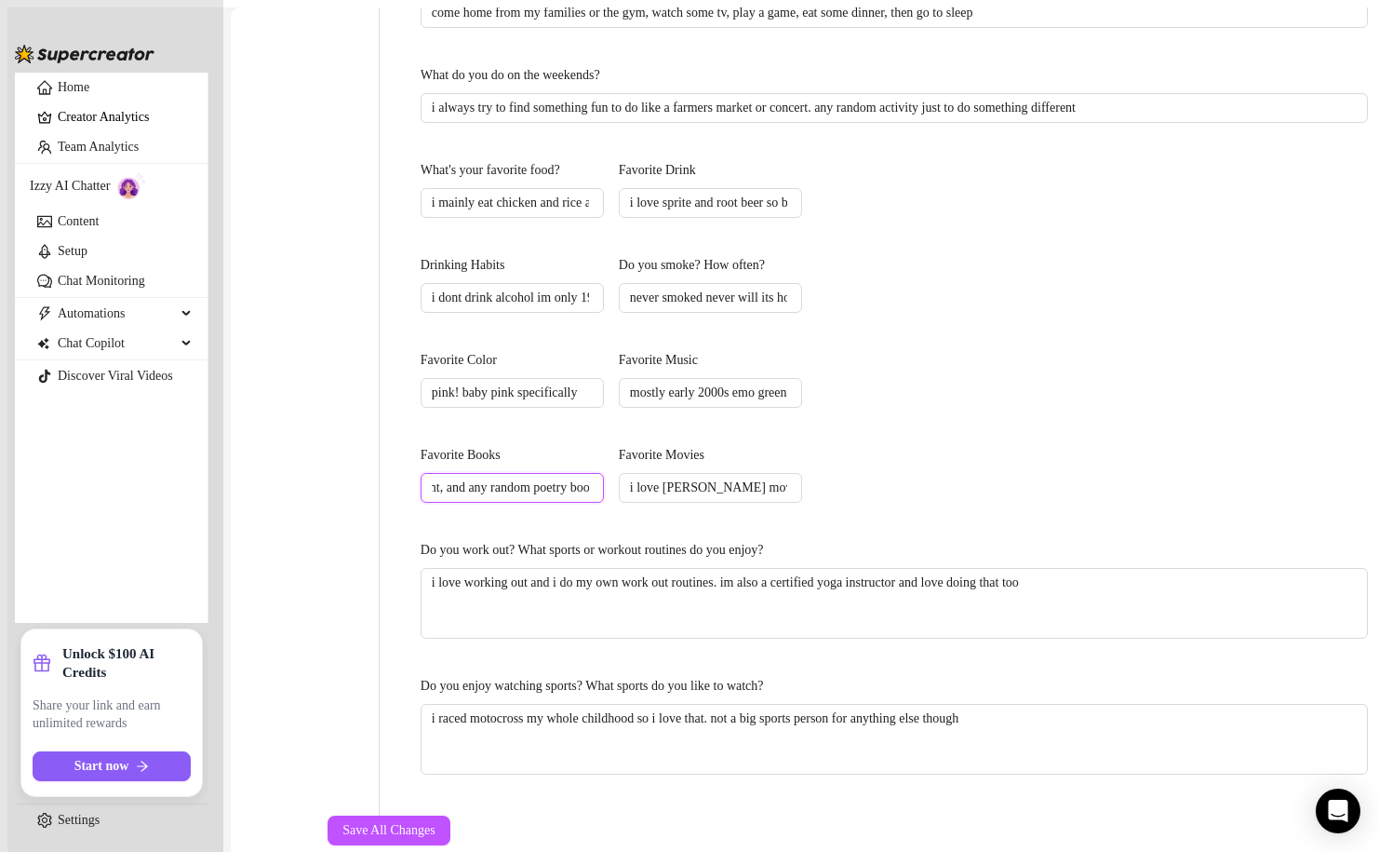
click at [589, 477] on input "untethered soul, the surrender experiment, and any random poetry books that pea…" at bounding box center [510, 487] width 157 height 20
drag, startPoint x: 961, startPoint y: 435, endPoint x: 1208, endPoint y: 438, distance: 247.6
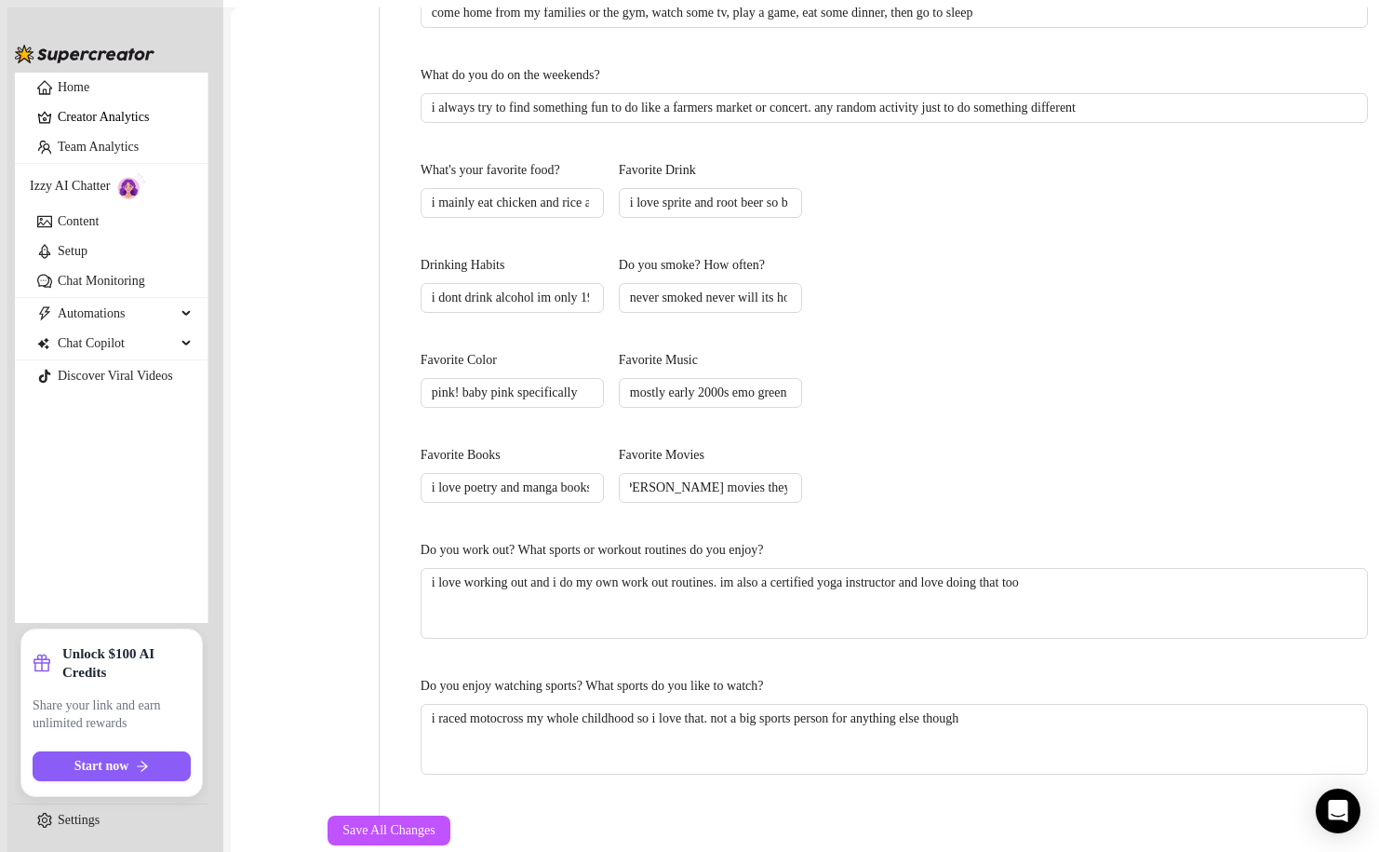
click at [771, 569] on textarea "i love working out and i do my own work out routines. im also a certified yoga …" at bounding box center [895, 603] width 946 height 69
click at [865, 705] on textarea "i raced motocross my whole childhood so i love that. not a big sports person fo…" at bounding box center [895, 739] width 946 height 69
click at [1038, 705] on textarea "i raced motocross my whole childhood so i love that. not a big sports person fo…" at bounding box center [895, 739] width 946 height 69
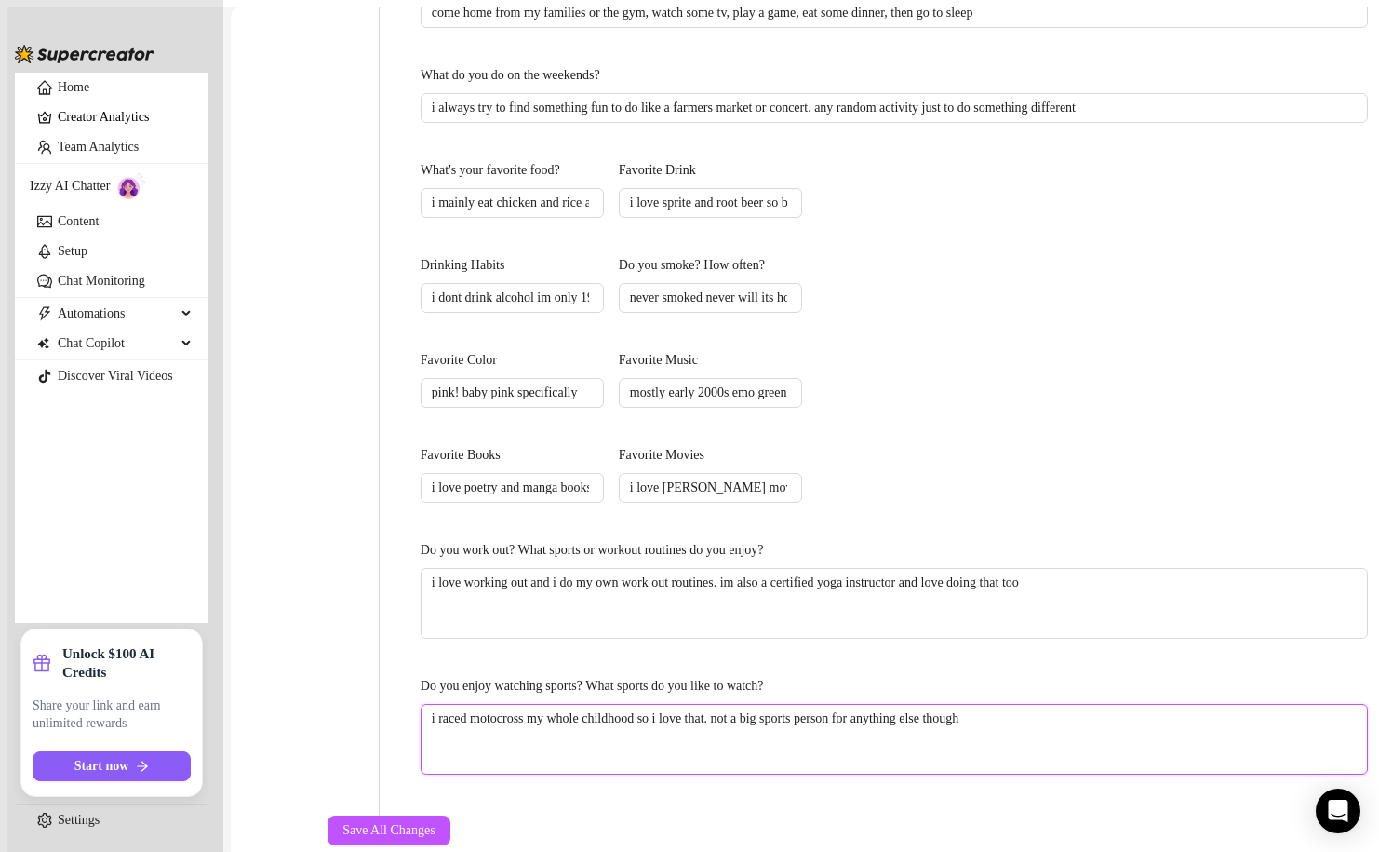
click at [1038, 705] on textarea "i raced motocross my whole childhood so i love that. not a big sports person fo…" at bounding box center [895, 739] width 946 height 69
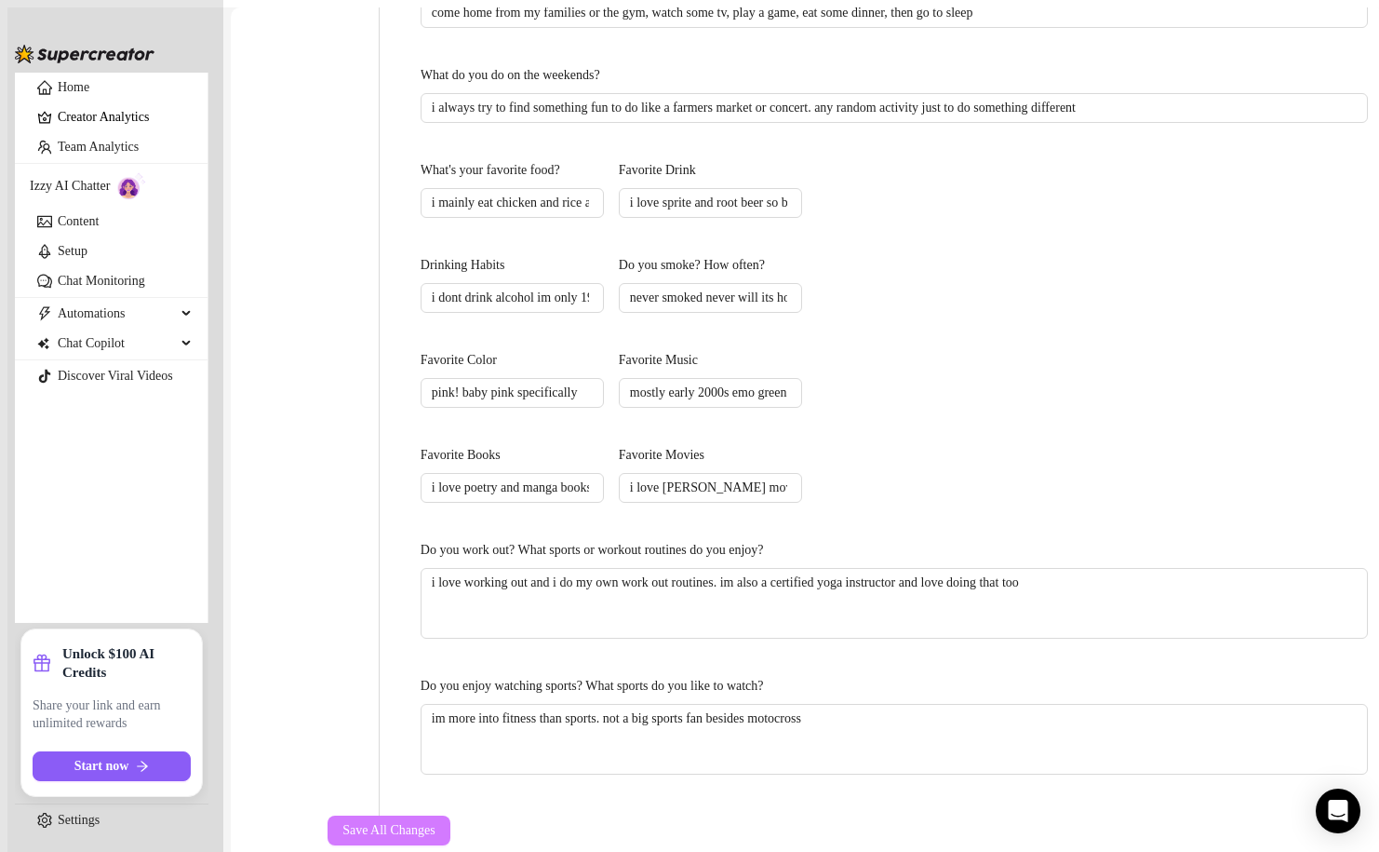
click at [436, 823] on span "Save All Changes" at bounding box center [389, 830] width 93 height 15
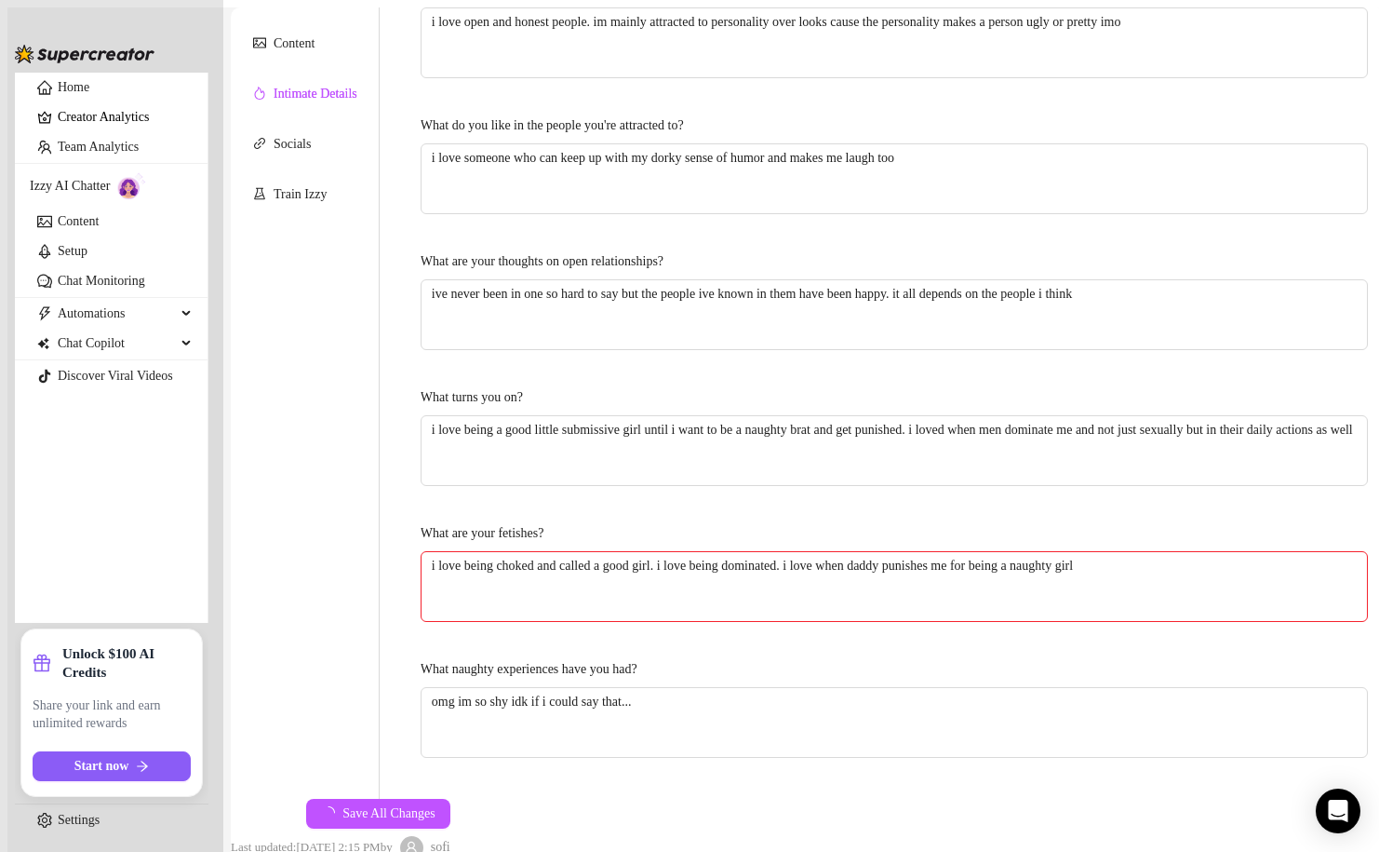
scroll to position [415, 0]
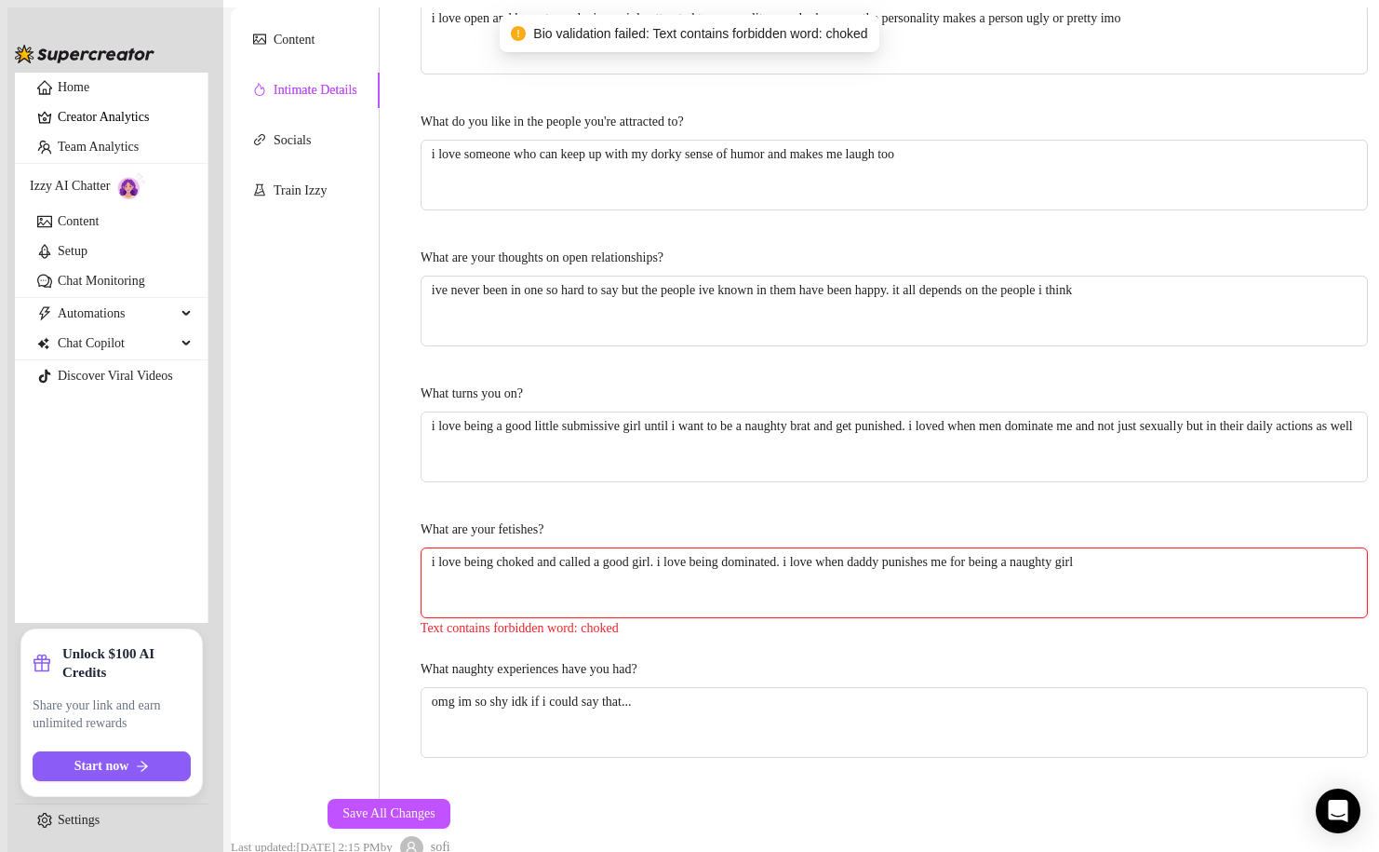
click at [915, 548] on textarea "i love being choked and called a good girl. i love being dominated. i love when…" at bounding box center [895, 582] width 946 height 69
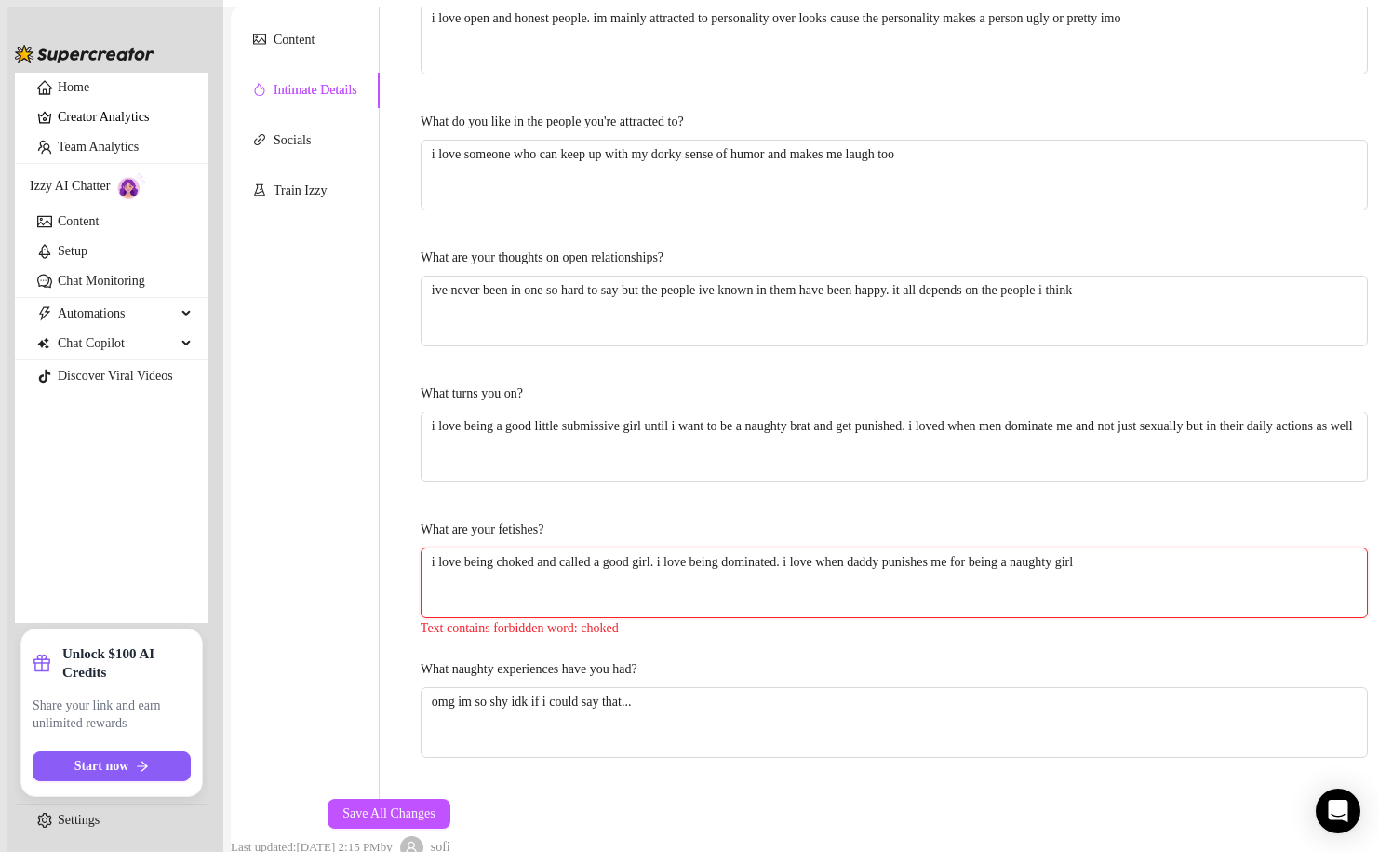
click at [713, 548] on textarea "i love being choked and called a good girl. i love being dominated. i love when…" at bounding box center [895, 582] width 946 height 69
click at [557, 548] on textarea "i love being choked and called a good girl. i love being dominated. i love when…" at bounding box center [895, 582] width 946 height 69
click at [586, 548] on textarea "i love being choked and called a good girl. i love being dominated. i love when…" at bounding box center [895, 582] width 946 height 69
drag, startPoint x: 586, startPoint y: 464, endPoint x: 487, endPoint y: 462, distance: 99.6
click at [487, 548] on textarea "i love being choked and called a good girl. i love being dominated. i love when…" at bounding box center [895, 582] width 946 height 69
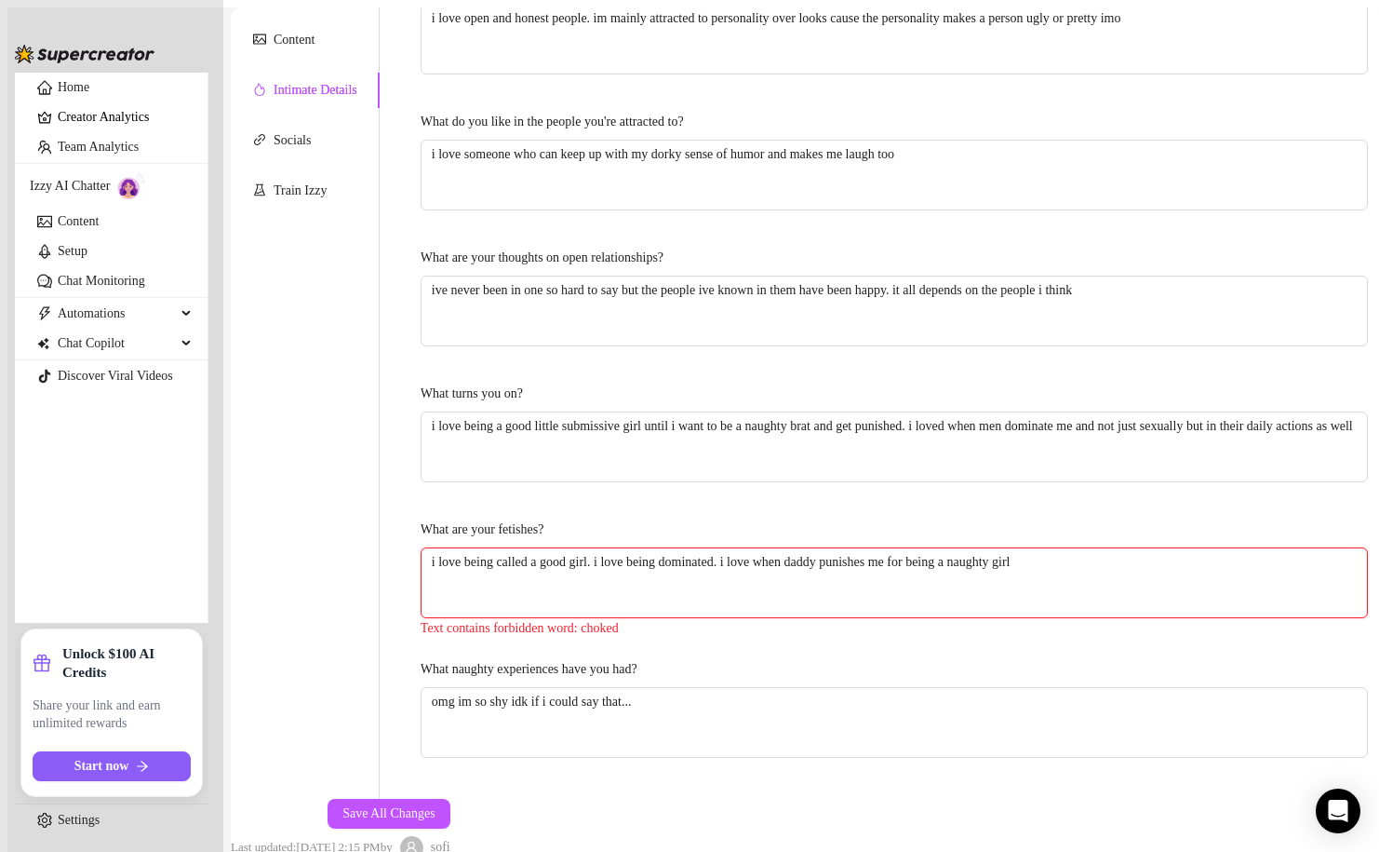
click at [780, 548] on textarea "i love being called a good girl. i love being dominated. i love when daddy puni…" at bounding box center [895, 582] width 946 height 69
click at [947, 548] on textarea "i love being called a good girl. i love being dominated. i love when daddy puni…" at bounding box center [895, 582] width 946 height 69
click at [1029, 548] on textarea "i love being called a good girl. i love being dominated. i love when daddy puni…" at bounding box center [895, 582] width 946 height 69
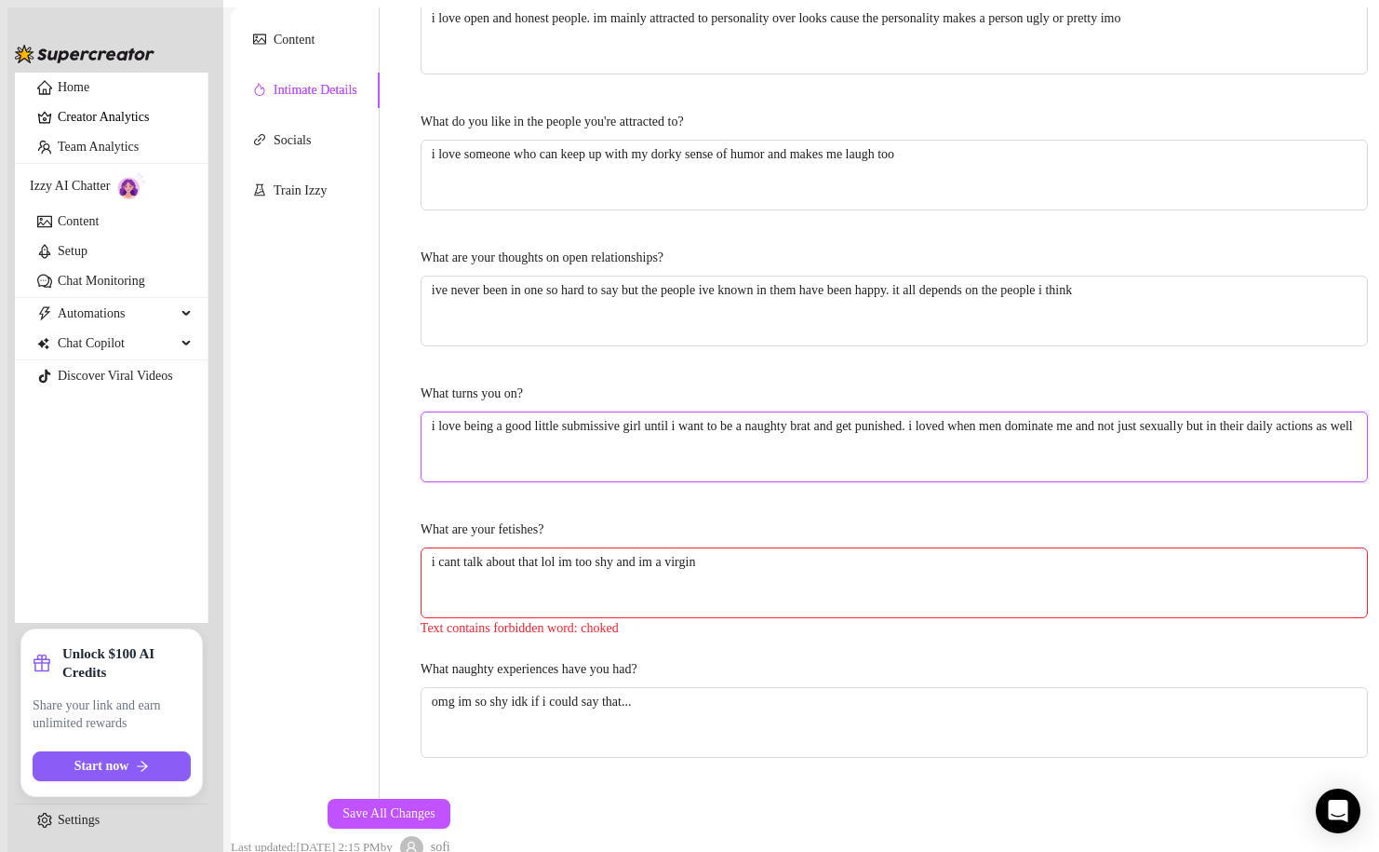
click at [862, 412] on textarea "i love being a good little submissive girl until i want to be a naughty brat an…" at bounding box center [895, 446] width 946 height 69
click at [867, 412] on textarea "i love being a good little submissive girl until i want to be a naughty brat an…" at bounding box center [895, 446] width 946 height 69
drag, startPoint x: 970, startPoint y: 335, endPoint x: 471, endPoint y: 282, distance: 501.7
click at [471, 282] on div "Why did you start OnlyFans? Required i wanted to be able to use all my skills i…" at bounding box center [894, 310] width 947 height 940
click at [611, 412] on textarea "i loved when men dominate me and not just sexually but in their daily actions a…" at bounding box center [895, 446] width 946 height 69
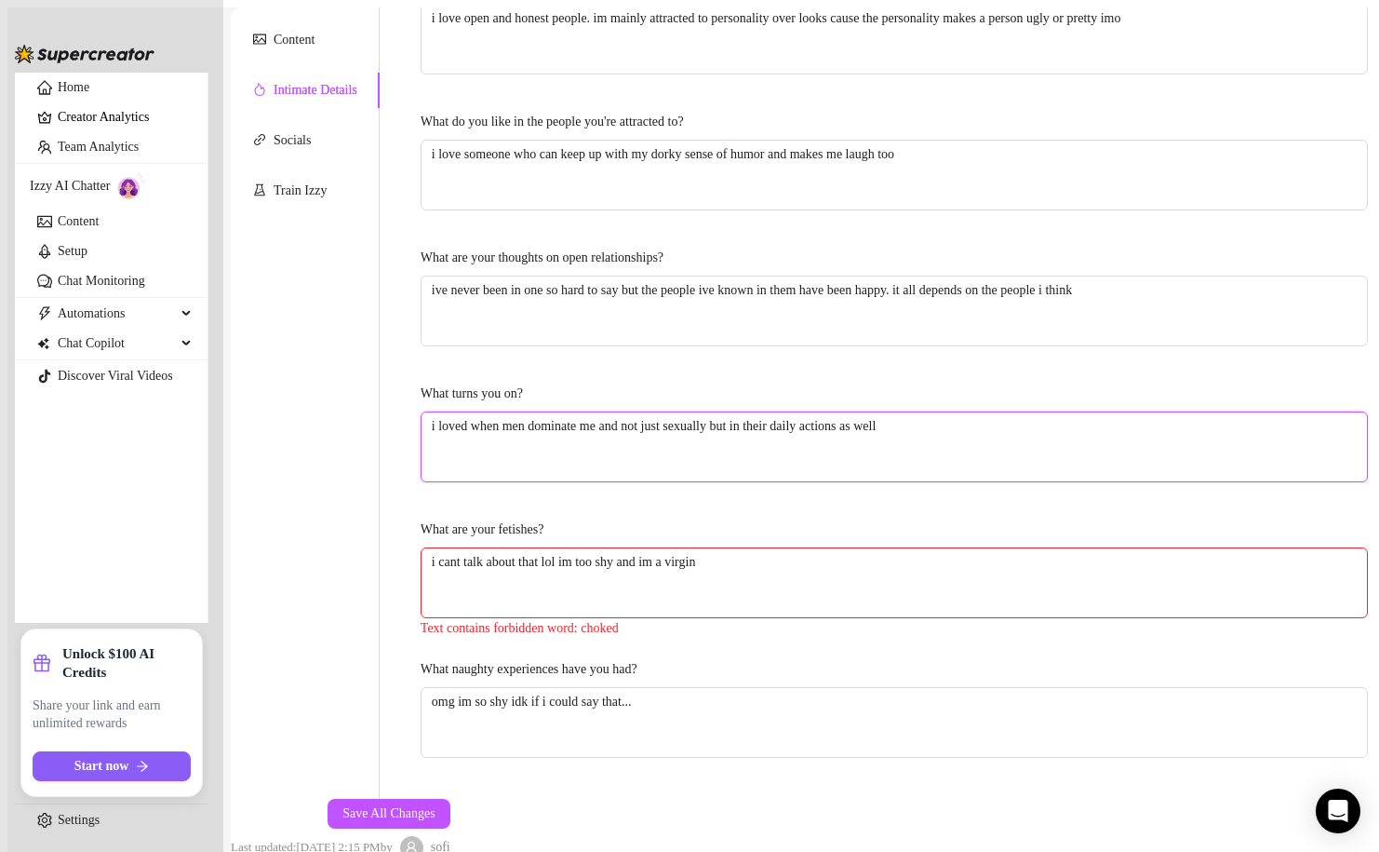
click at [523, 412] on textarea "i loved when men dominate me and not just sexually but in their daily actions a…" at bounding box center [895, 446] width 946 height 69
click at [673, 412] on textarea "i loved when men act dominate me and not just sexually but in their daily actio…" at bounding box center [895, 446] width 946 height 69
click at [972, 412] on textarea "i loved when men act dominate not just sexually but in their daily actions as w…" at bounding box center [895, 446] width 946 height 69
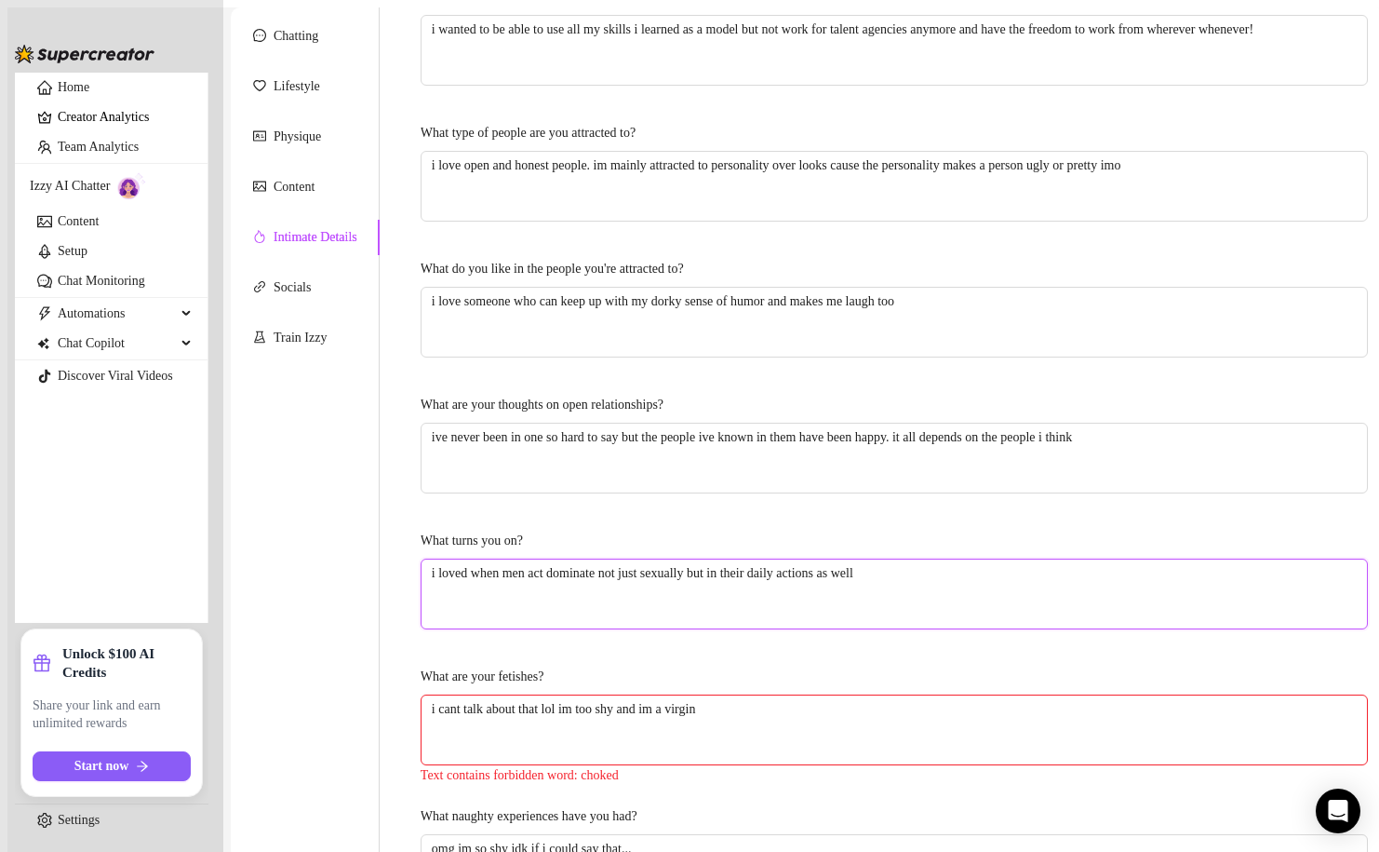
scroll to position [210, 0]
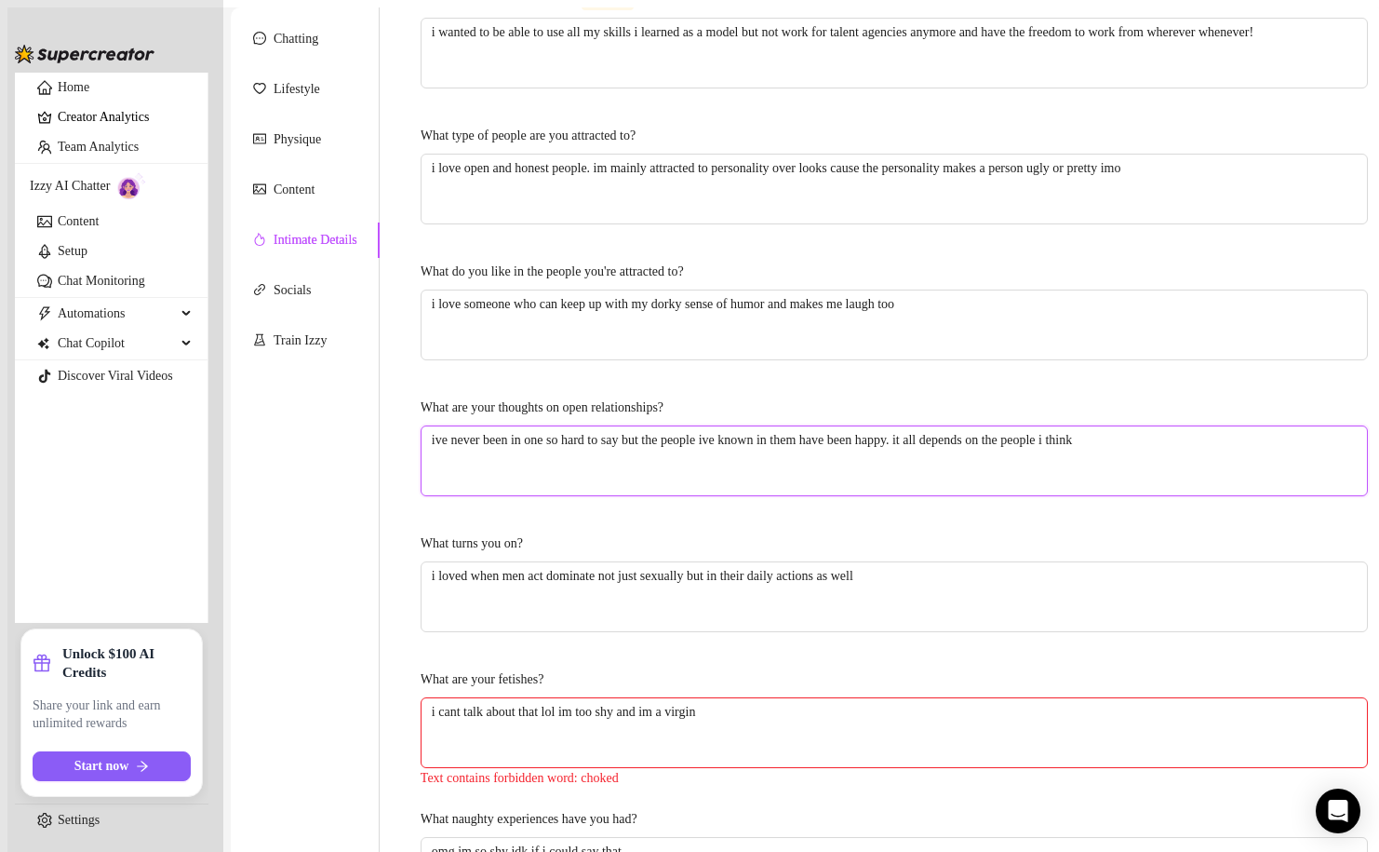
click at [881, 426] on textarea "ive never been in one so hard to say but the people ive known in them have been…" at bounding box center [895, 460] width 946 height 69
drag, startPoint x: 1159, startPoint y: 409, endPoint x: 440, endPoint y: 408, distance: 718.5
click at [441, 426] on textarea "ive never been in one so hard to say but the people ive known in them have been…" at bounding box center [895, 460] width 946 height 69
click at [524, 430] on textarea "ive never been in one so hard to say but the people ive known in them have been…" at bounding box center [895, 460] width 946 height 69
drag, startPoint x: 656, startPoint y: 406, endPoint x: 579, endPoint y: 403, distance: 77.3
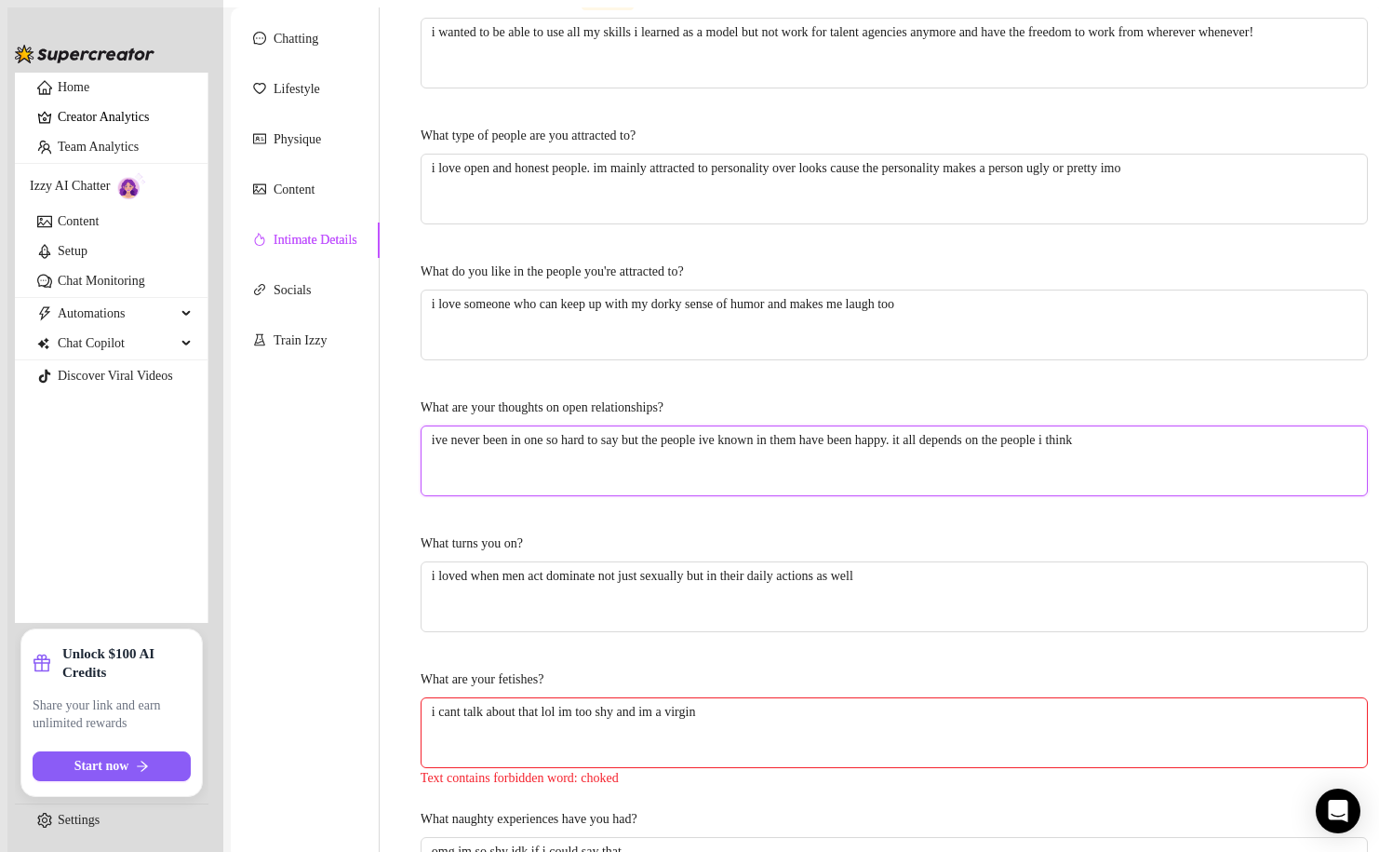
click at [579, 426] on textarea "ive never been in one so hard to say but the people ive known in them have been…" at bounding box center [895, 460] width 946 height 69
click at [827, 426] on textarea "ive never been in one but the people ive known in them have been happy. it all …" at bounding box center [895, 460] width 946 height 69
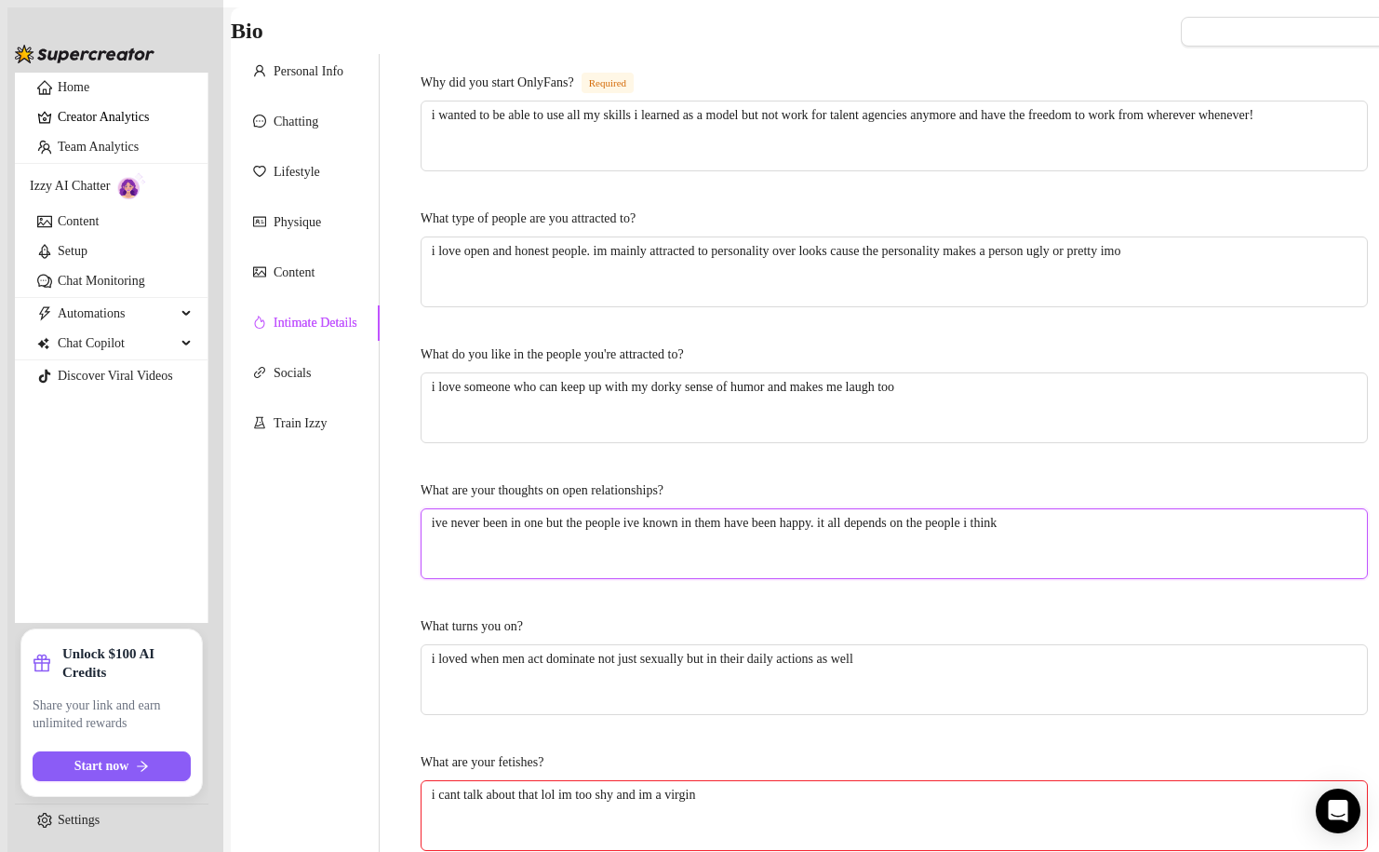
scroll to position [415, 0]
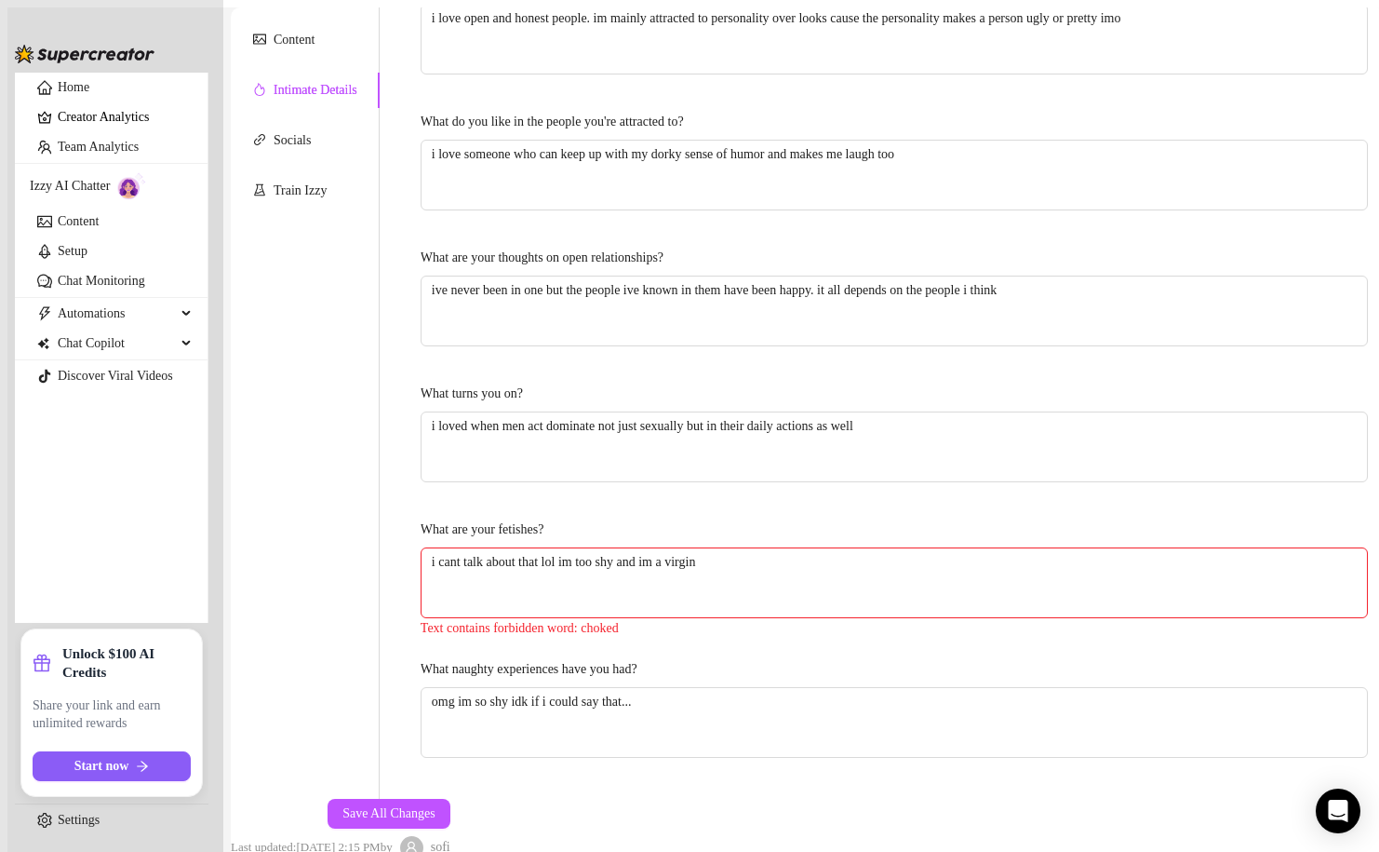
click at [450, 799] on div "Save All Changes Last updated: [DATE] 2:15 PM by [PERSON_NAME]" at bounding box center [341, 829] width 220 height 60
click at [450, 799] on button "Save All Changes" at bounding box center [389, 814] width 123 height 30
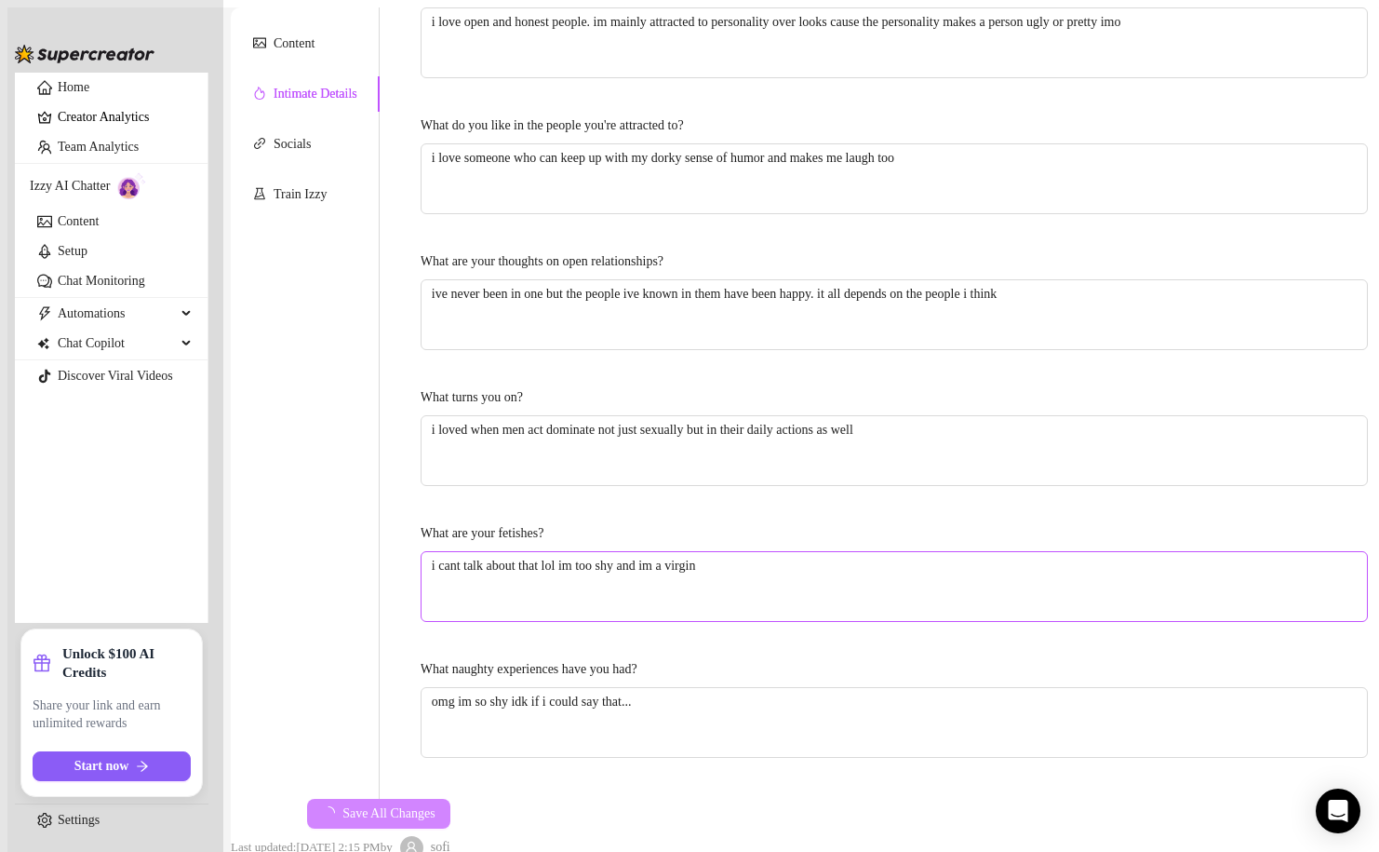
scroll to position [376, 0]
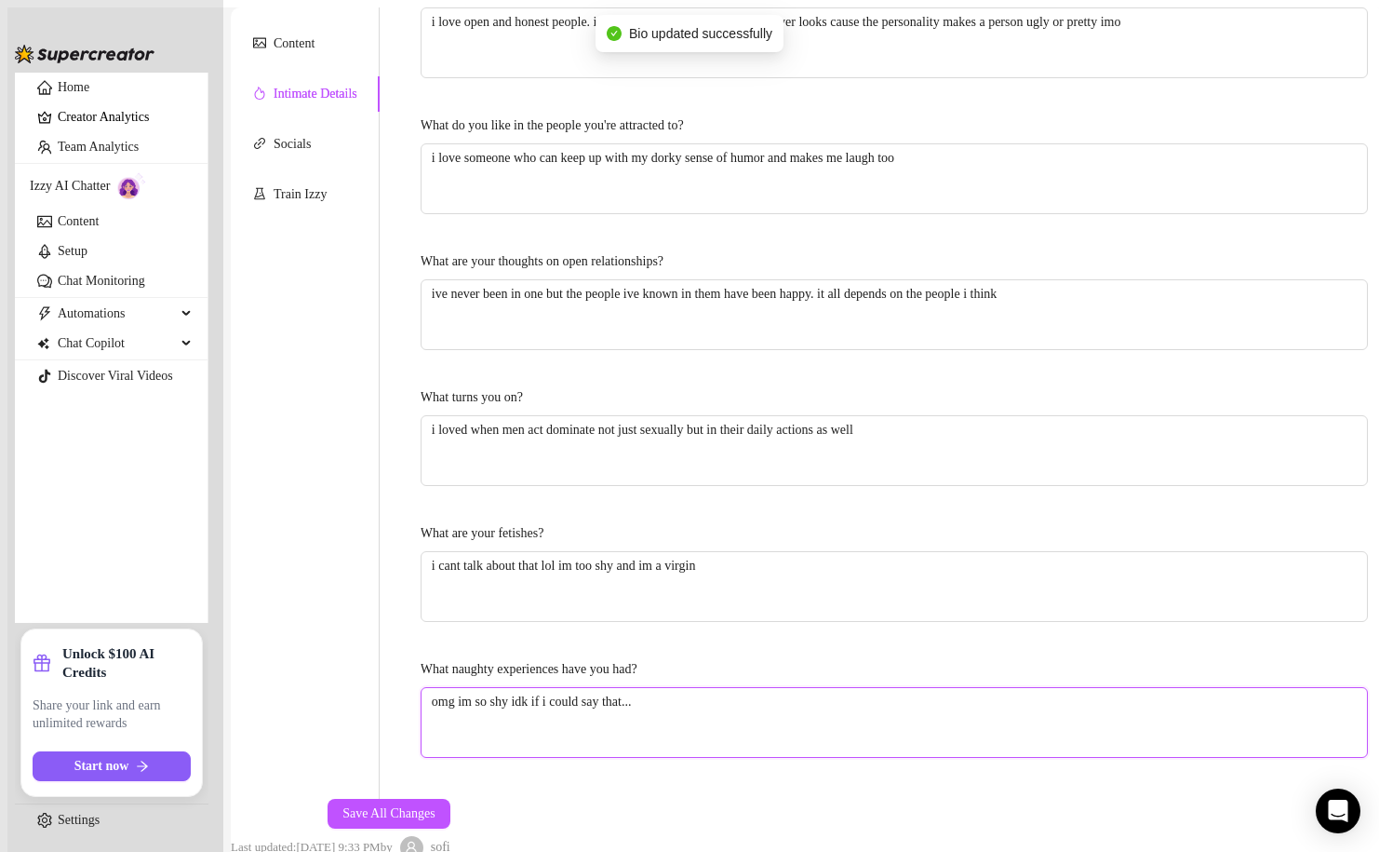
click at [691, 688] on textarea "omg im so shy idk if i could say that..." at bounding box center [895, 722] width 946 height 69
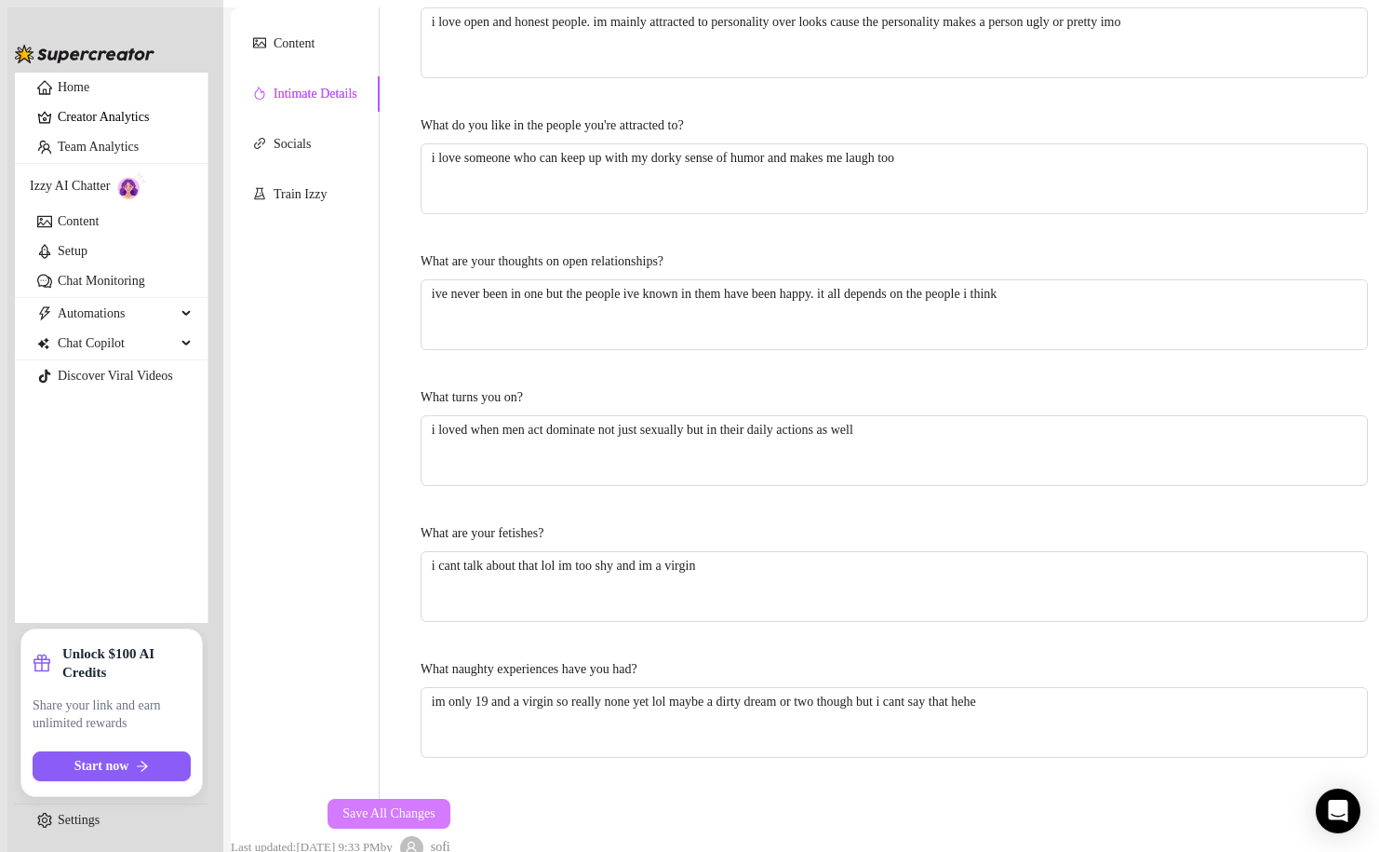
click at [450, 799] on button "Save All Changes" at bounding box center [389, 814] width 123 height 30
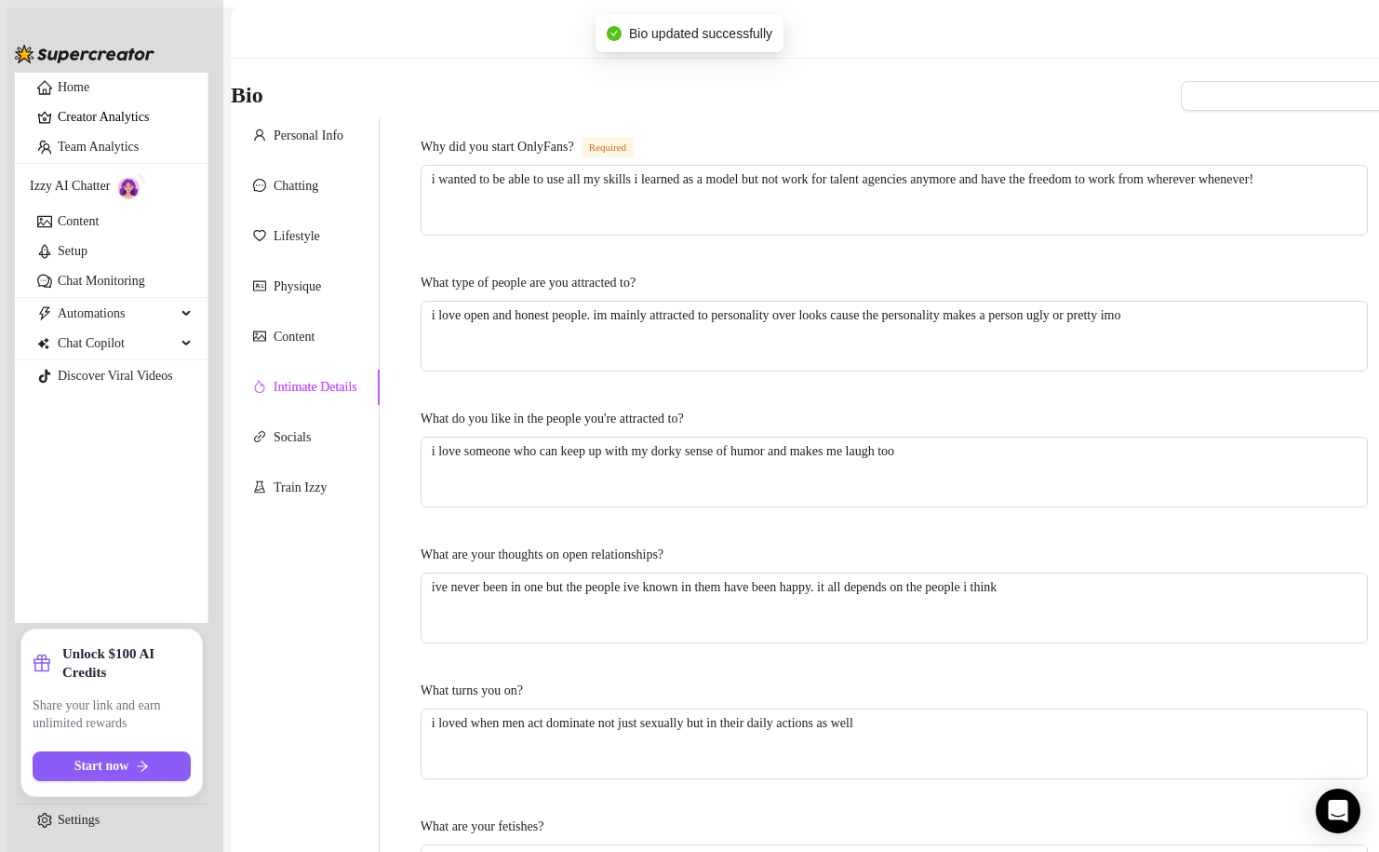
scroll to position [0, 0]
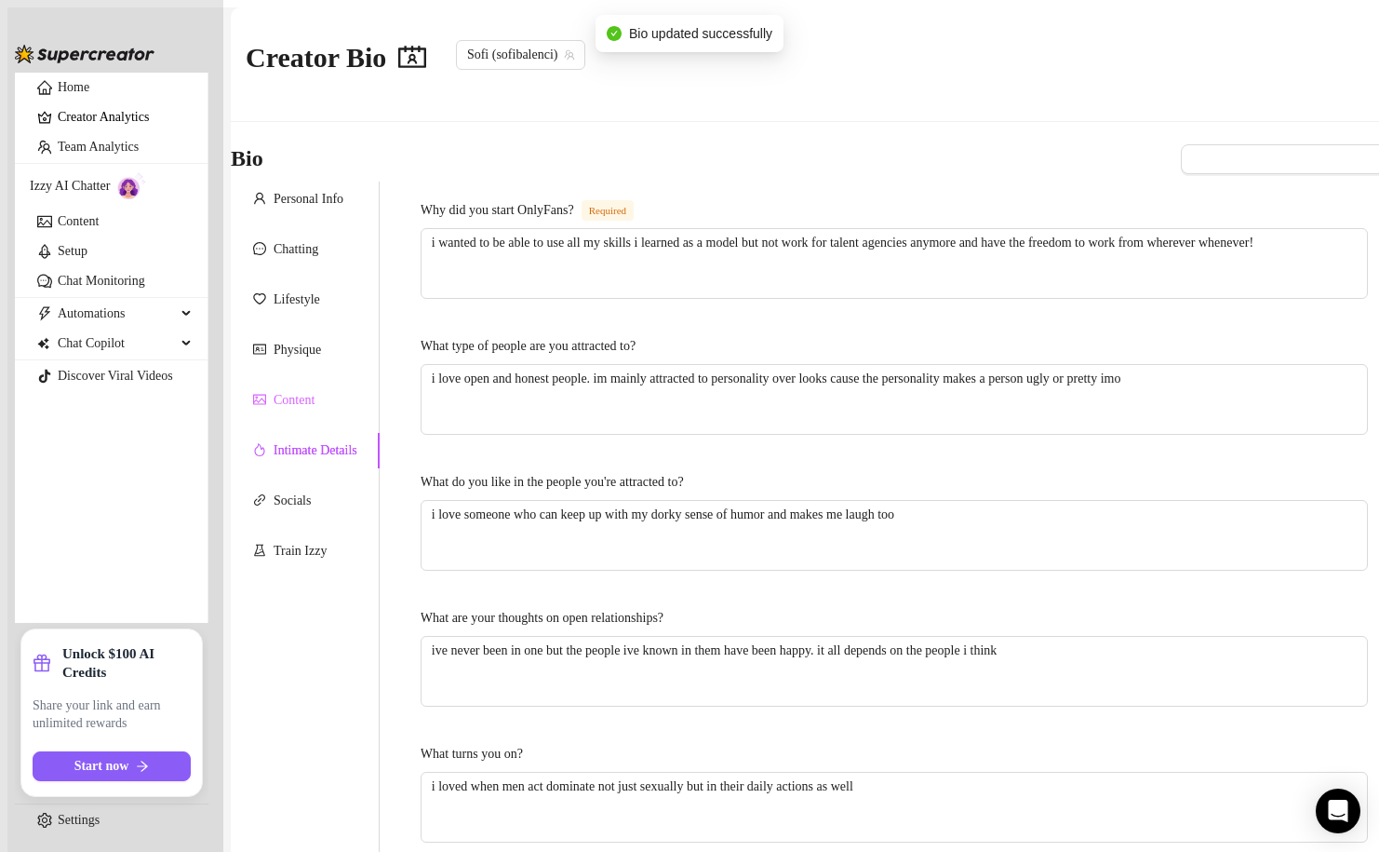
click at [335, 383] on div "Content" at bounding box center [305, 400] width 149 height 35
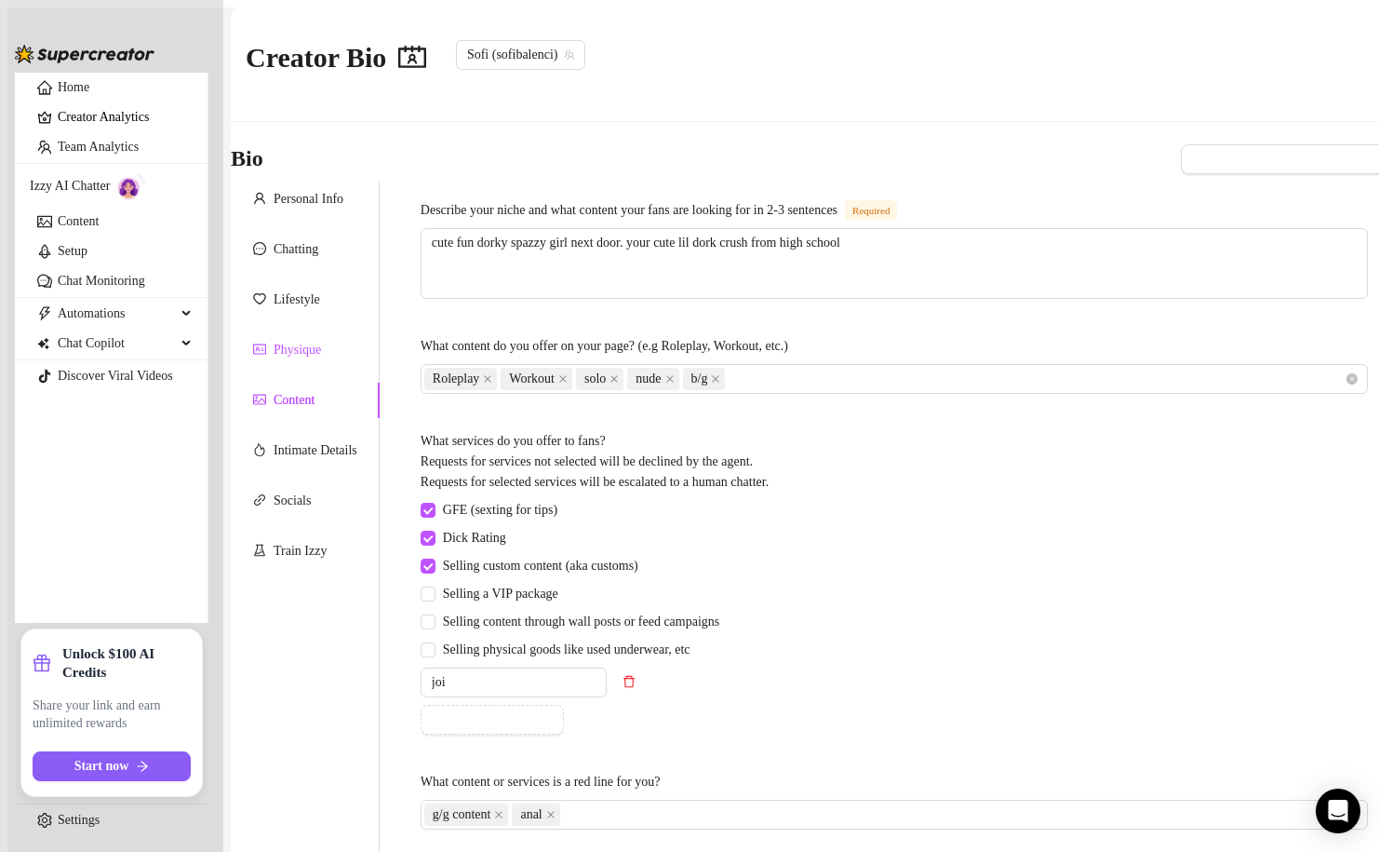
click at [321, 340] on div "Physique" at bounding box center [297, 350] width 47 height 20
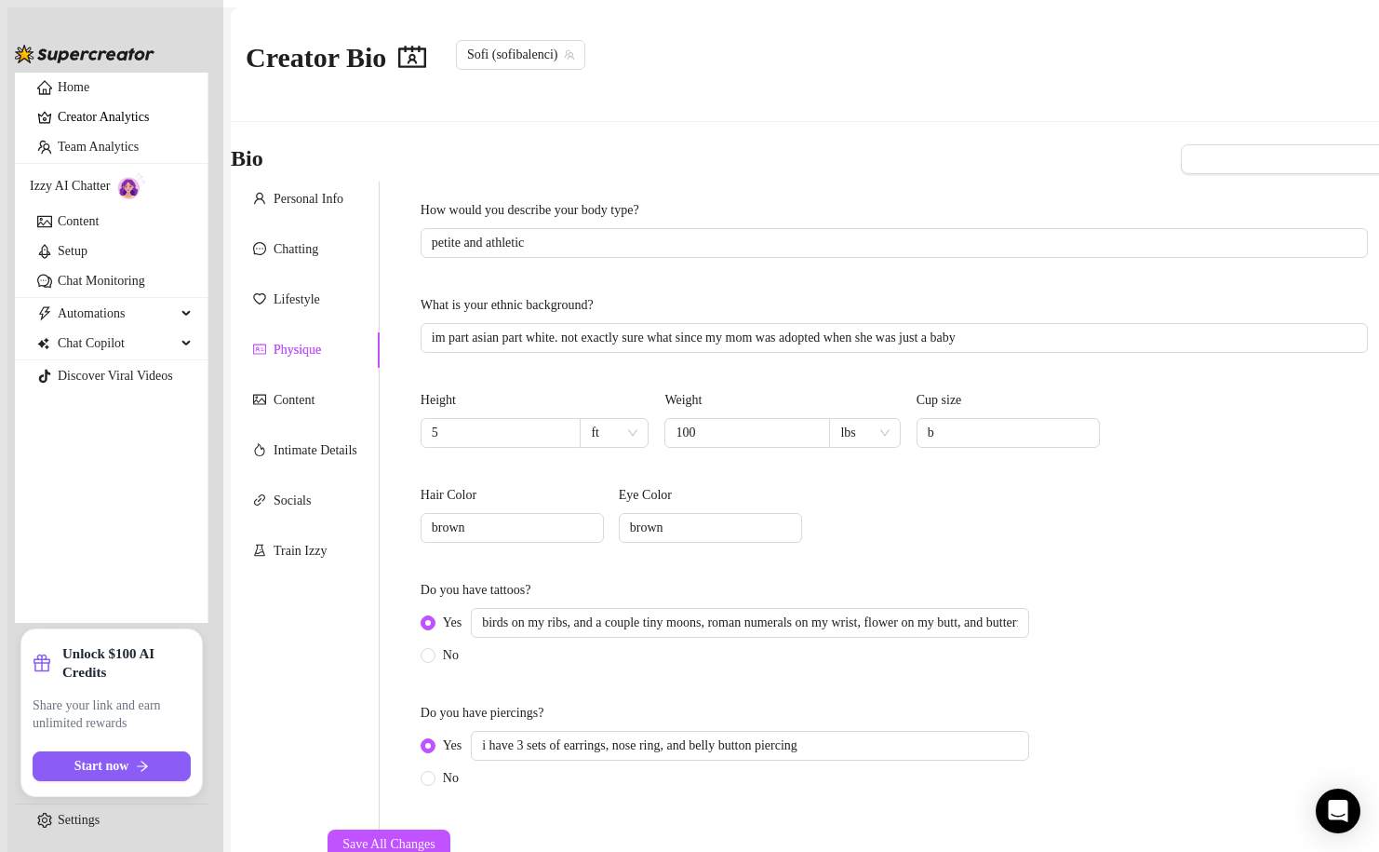
click at [324, 303] on div "Personal Info Chatting Lifestyle Physique Content Intimate Details Socials Trai…" at bounding box center [305, 505] width 149 height 648
click at [318, 291] on div "Lifestyle" at bounding box center [297, 299] width 47 height 20
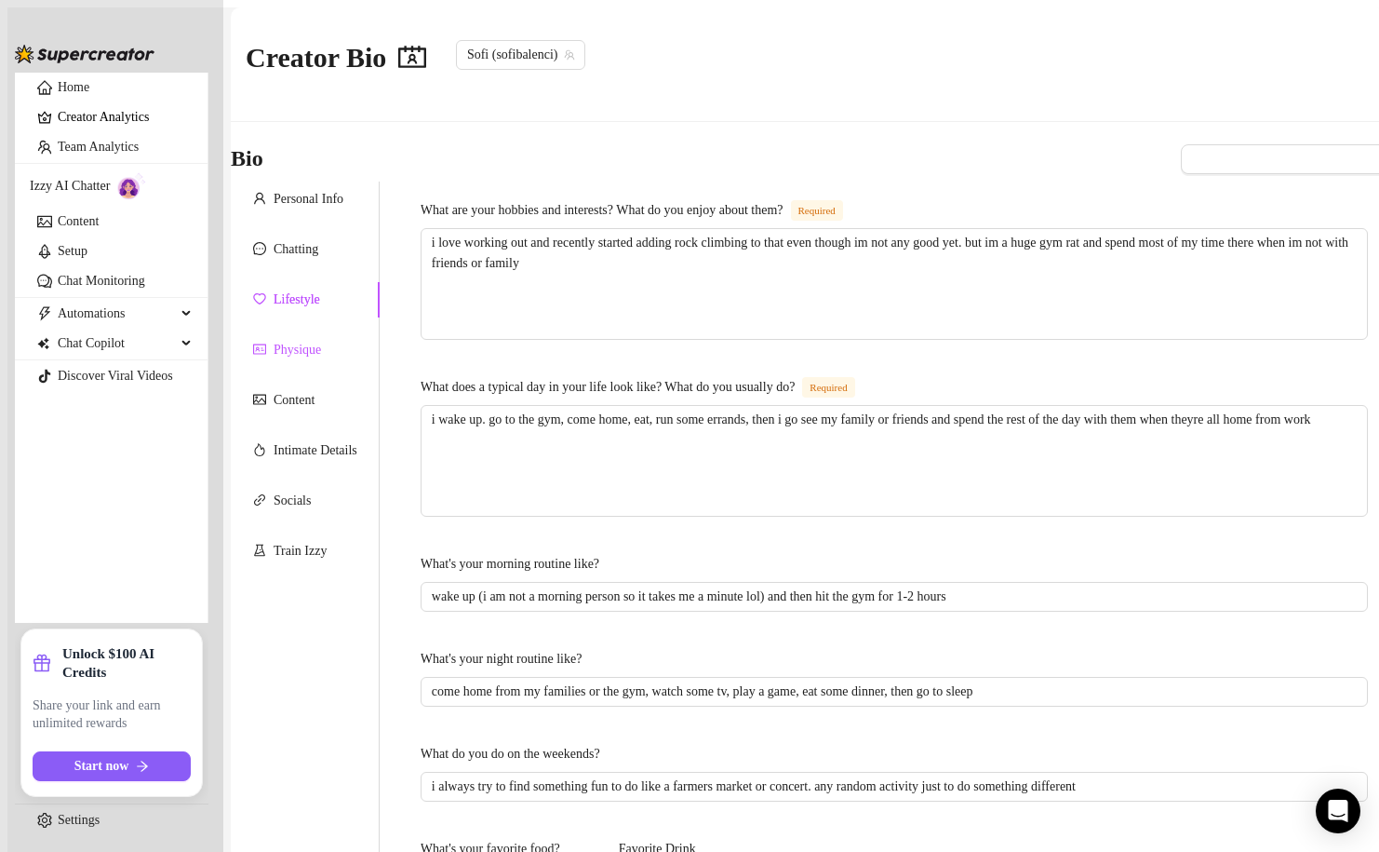
click at [321, 340] on div "Physique" at bounding box center [297, 350] width 47 height 20
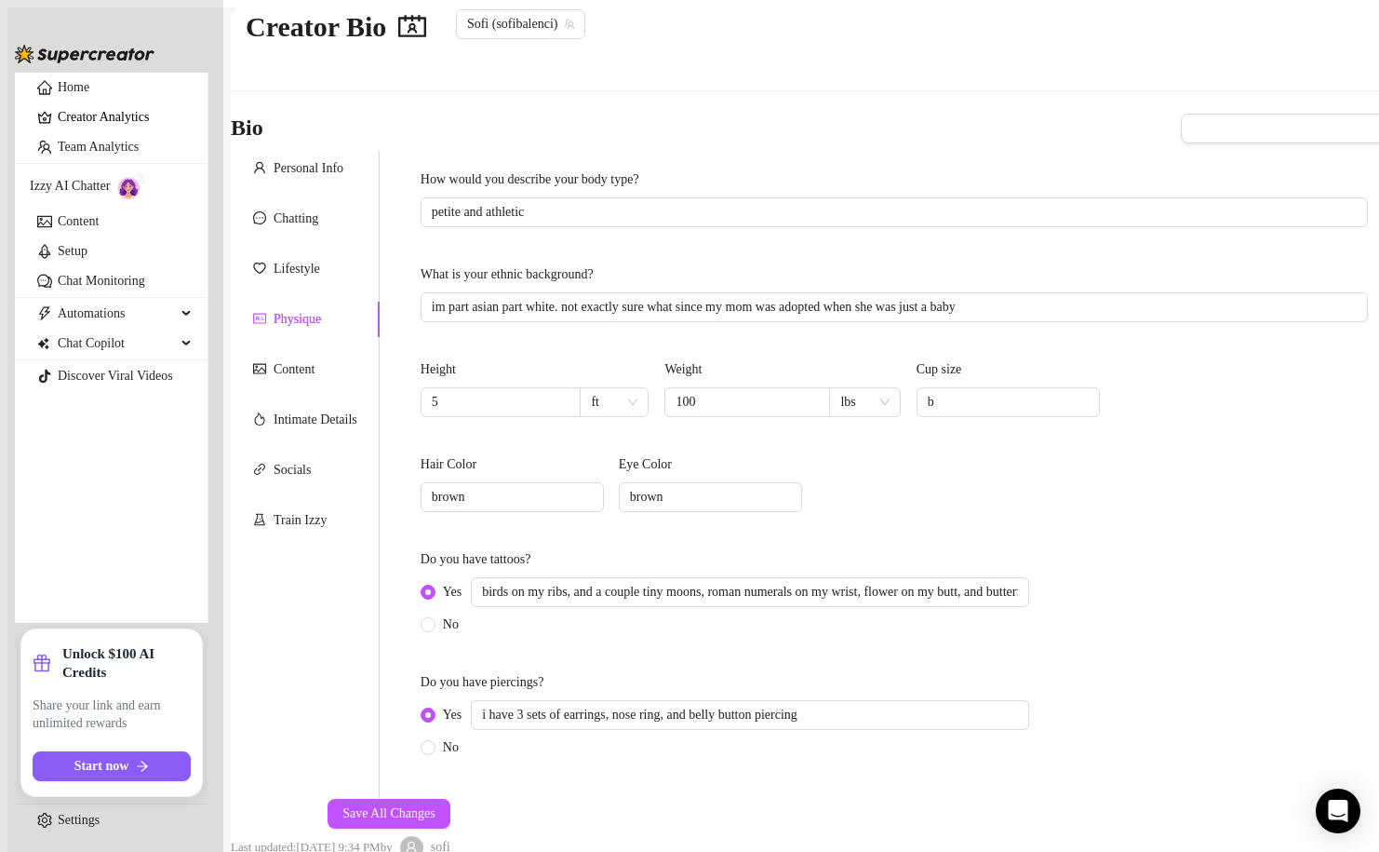
scroll to position [64, 0]
click at [1059, 297] on input "im part asian part white. not exactly sure what since my mom was adopted when s…" at bounding box center [892, 307] width 921 height 20
click at [436, 806] on span "Save All Changes" at bounding box center [389, 813] width 93 height 15
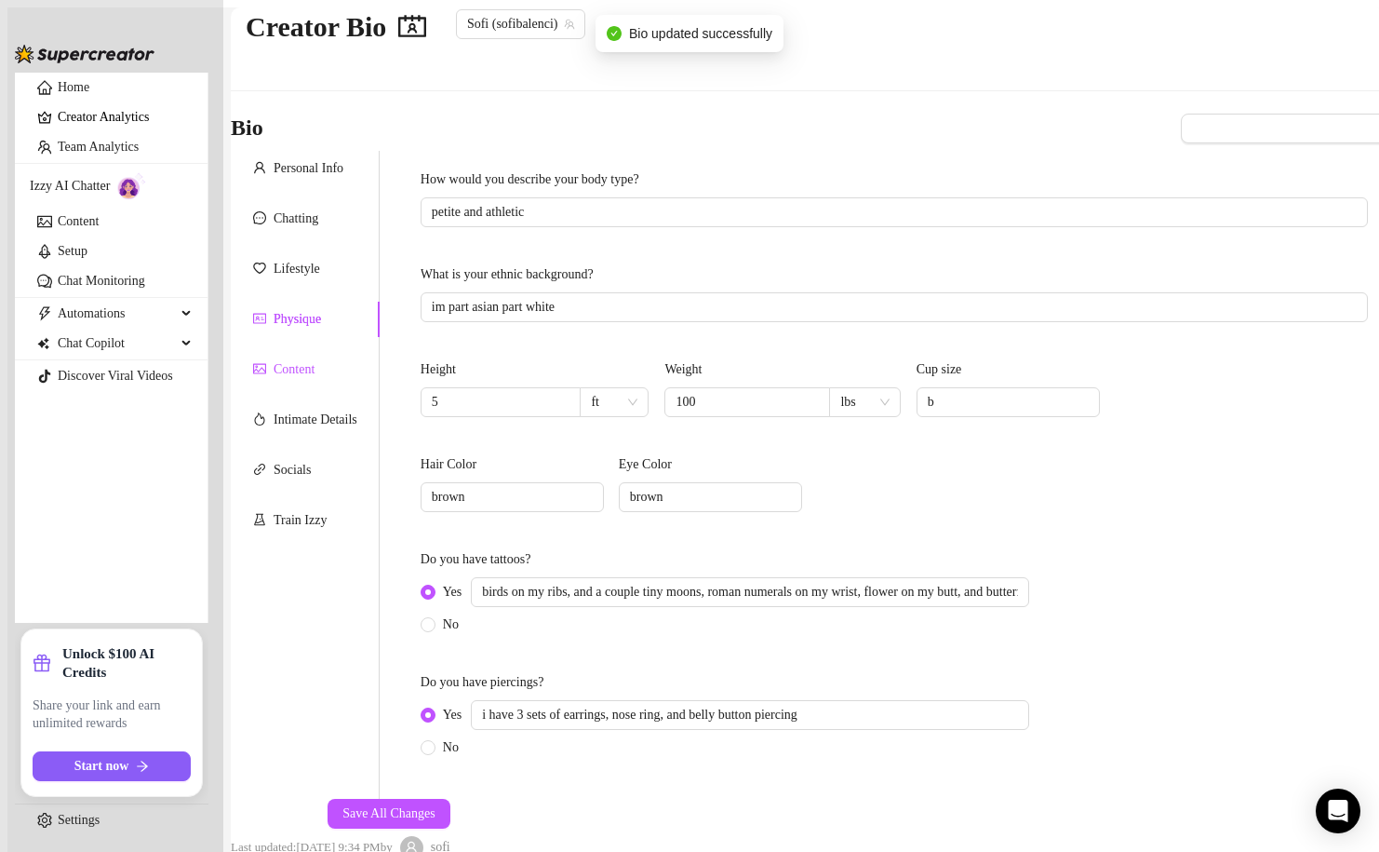
click at [308, 359] on div "Content" at bounding box center [294, 369] width 41 height 20
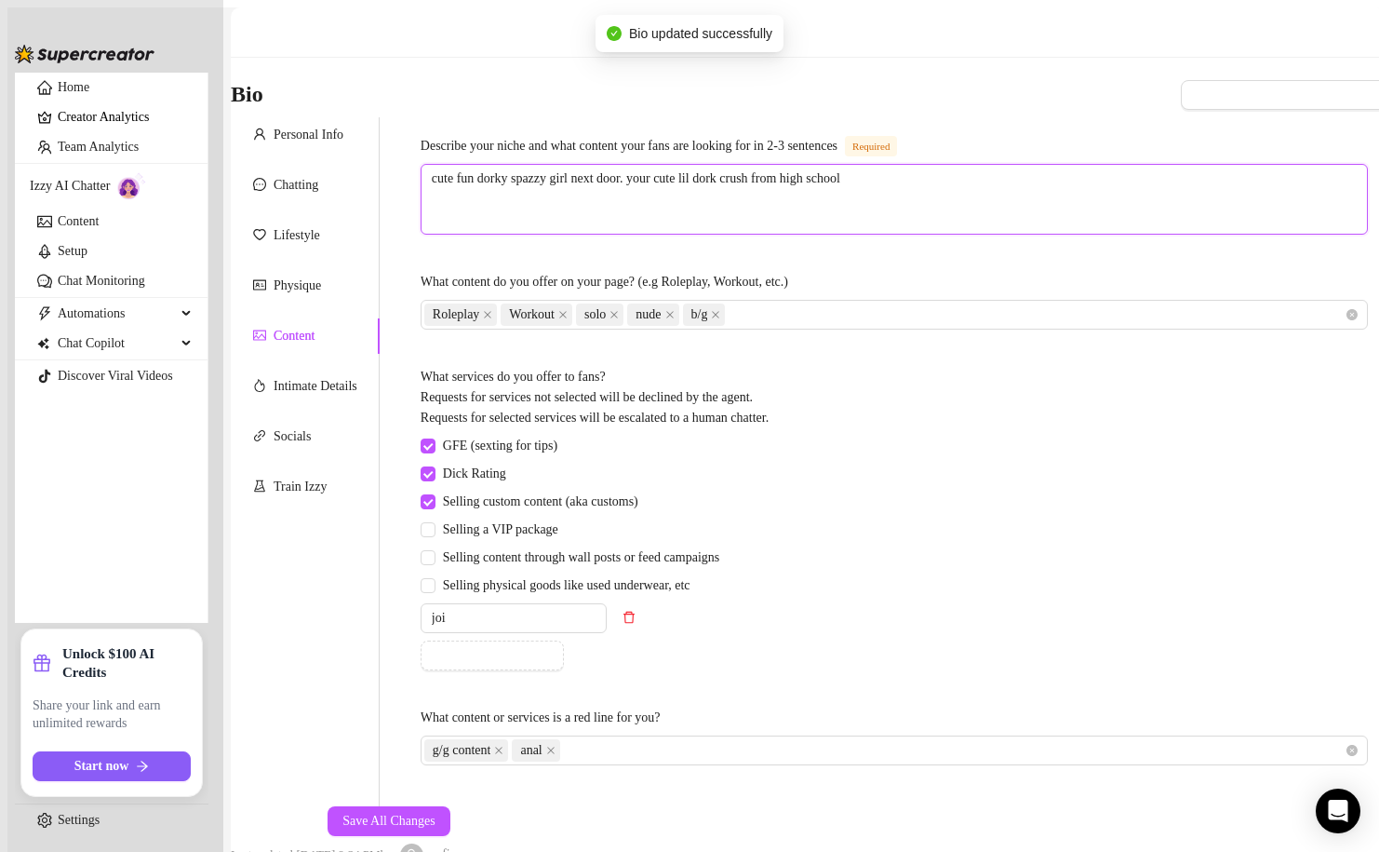
click at [923, 183] on textarea "cute fun dorky spazzy girl next door. your cute lil dork crush from high school" at bounding box center [895, 199] width 946 height 69
click at [555, 165] on textarea "cute fun dorky spazzy girl next door. your cute lil dork crush from high school" at bounding box center [895, 199] width 946 height 69
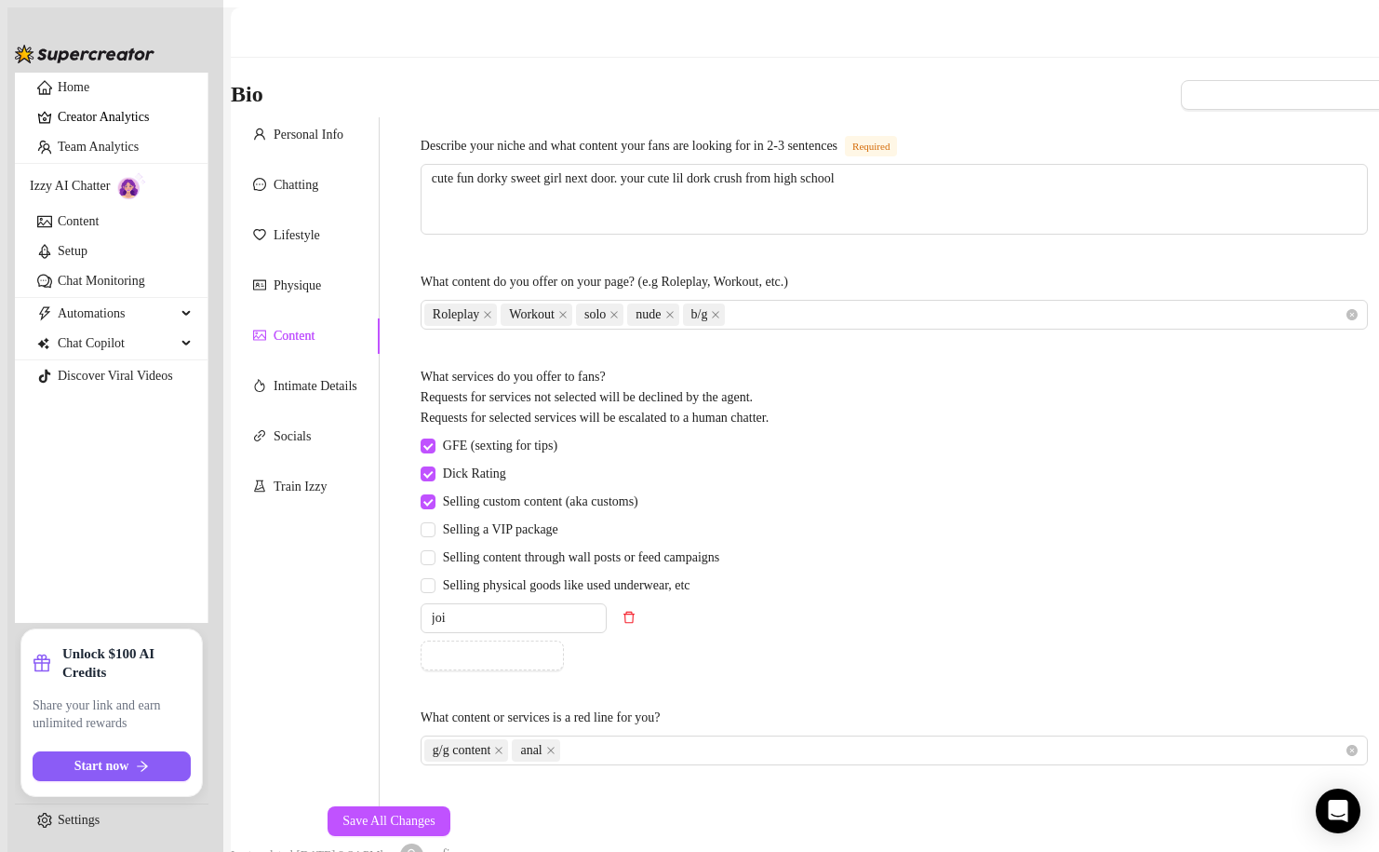
click at [856, 383] on div "What services do you offer to fans? Requests for services not selected will be …" at bounding box center [894, 401] width 947 height 69
click at [720, 310] on icon "close" at bounding box center [715, 314] width 9 height 9
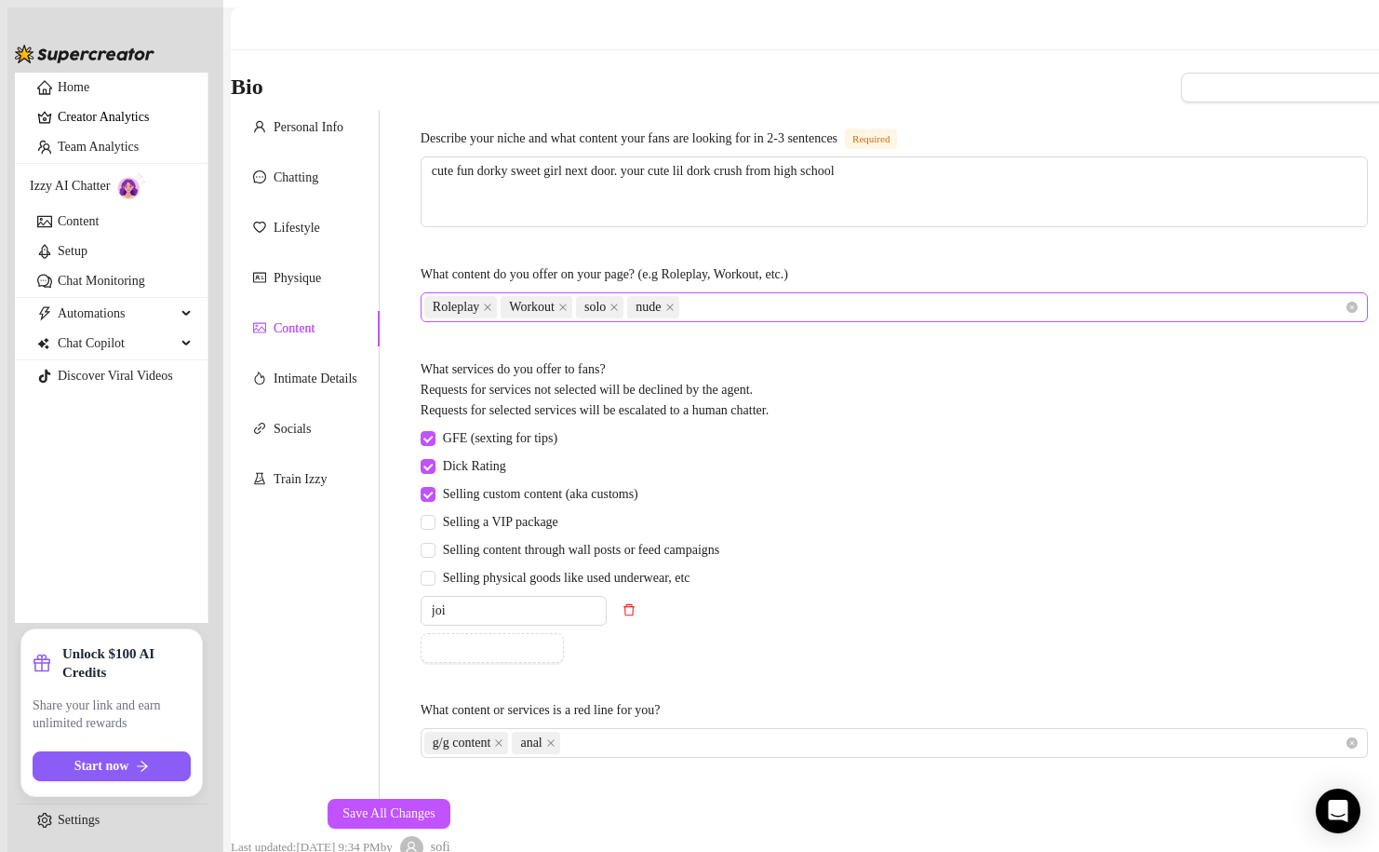
scroll to position [121, 0]
click at [434, 515] on input "Selling a VIP package" at bounding box center [427, 521] width 13 height 13
click at [634, 730] on div "g/g content anal" at bounding box center [884, 743] width 921 height 26
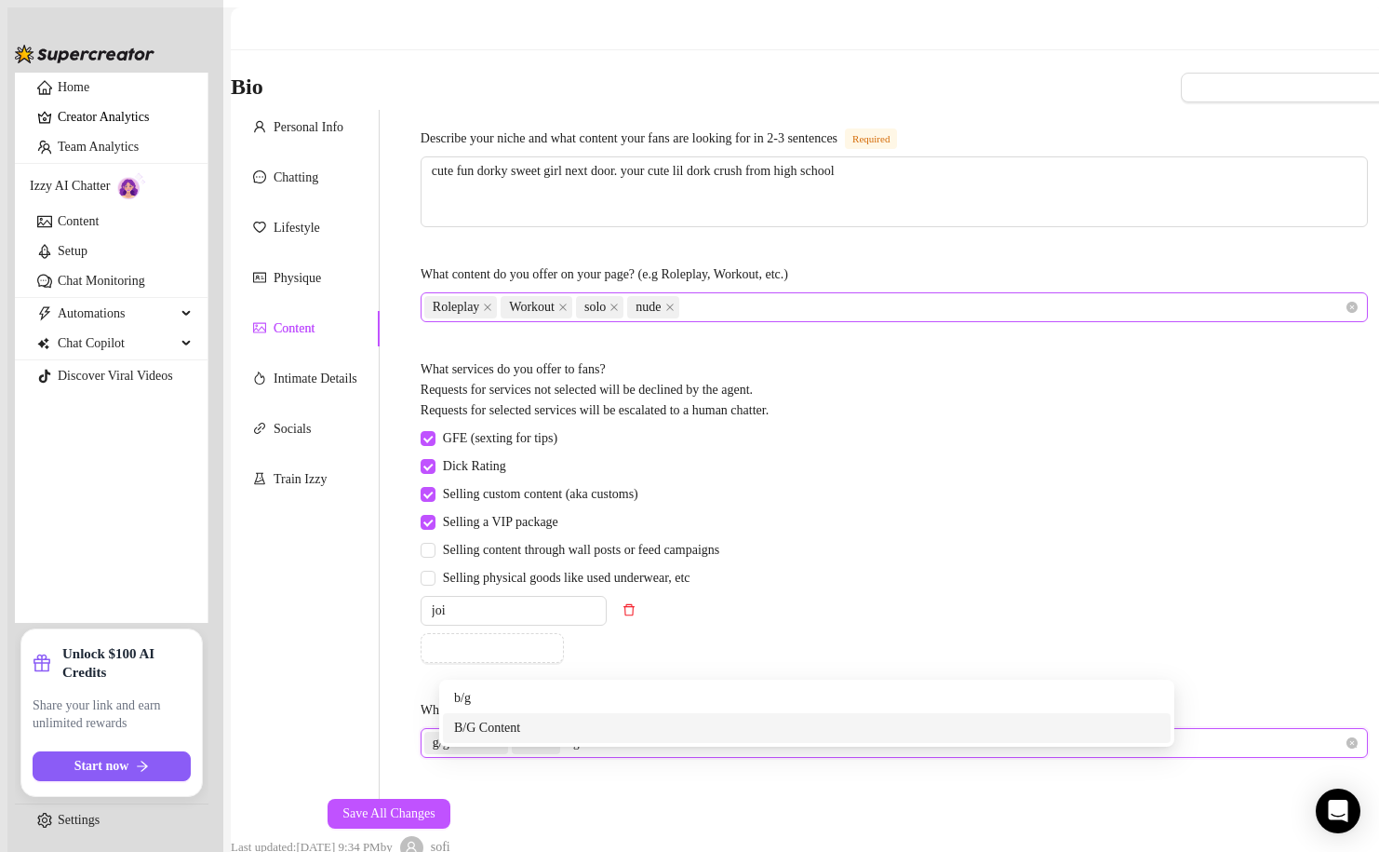
click at [544, 730] on div "B/G Content" at bounding box center [807, 728] width 706 height 20
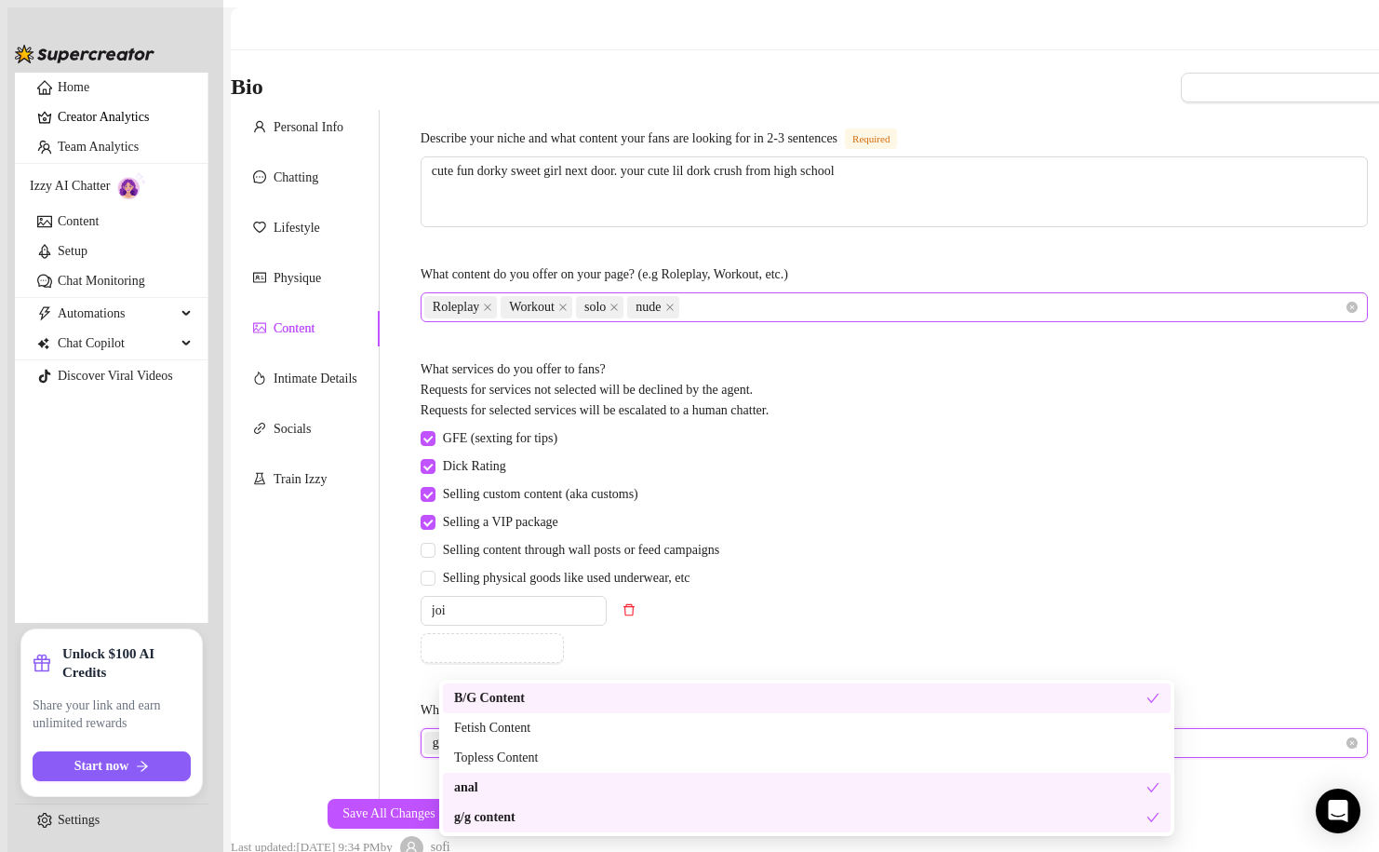
click at [867, 585] on div "GFE (sexting for tips) Dick Rating Selling custom content (aka customs) Selling…" at bounding box center [894, 545] width 947 height 235
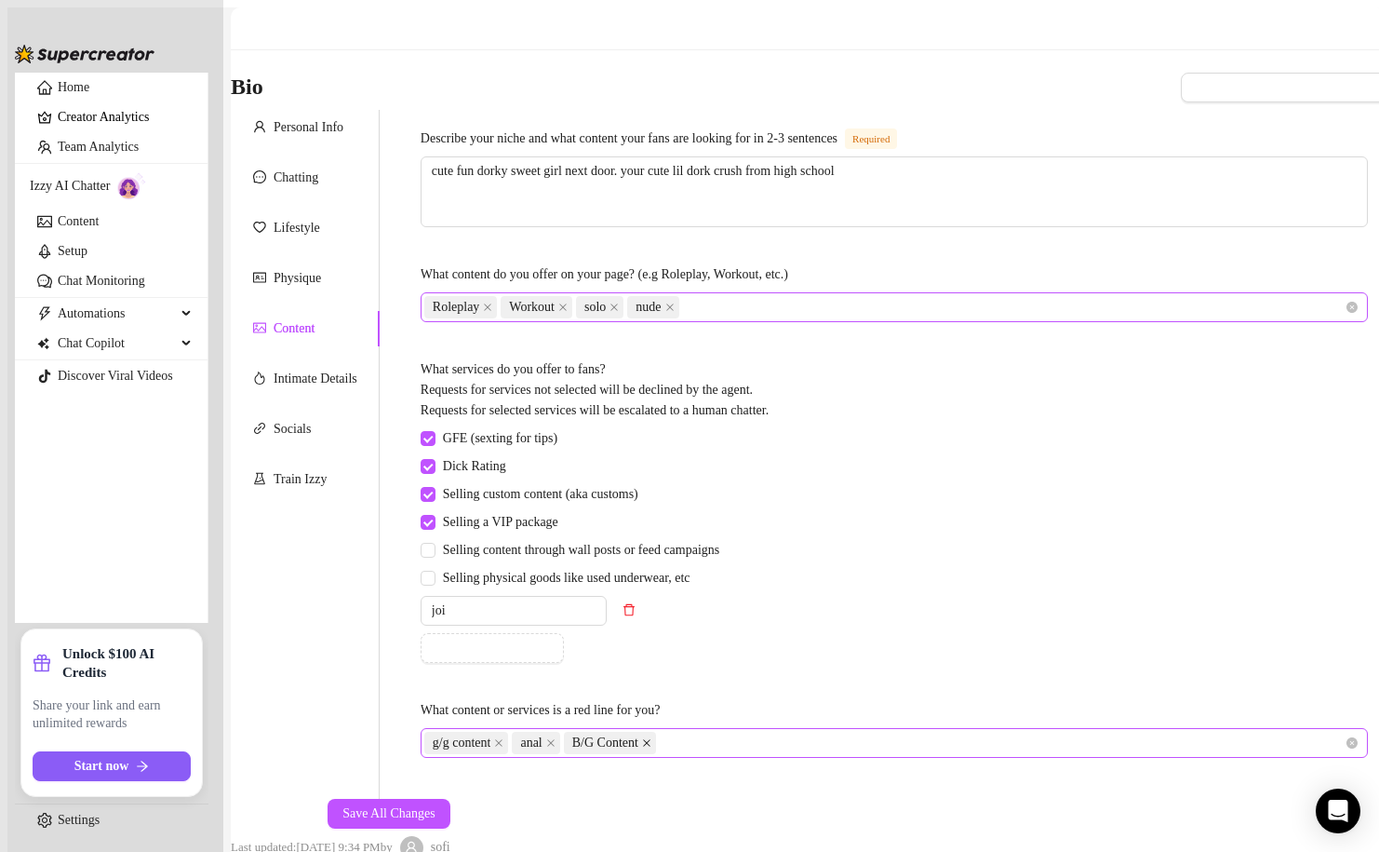
click at [652, 738] on icon "close" at bounding box center [646, 742] width 9 height 9
click at [727, 633] on div "Add Custom Item" at bounding box center [574, 648] width 306 height 30
click at [450, 799] on button "Save All Changes" at bounding box center [389, 814] width 123 height 30
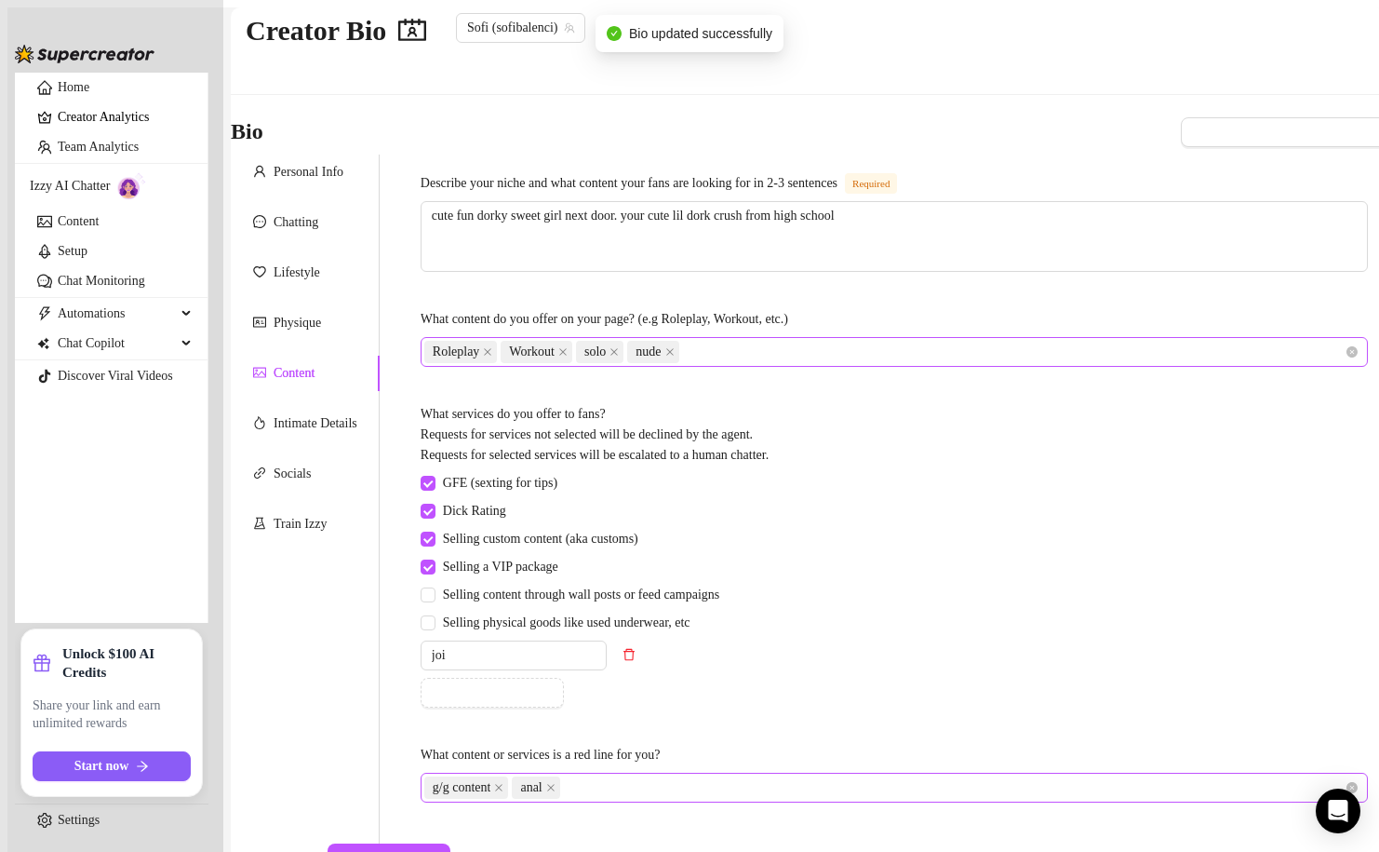
scroll to position [12, 0]
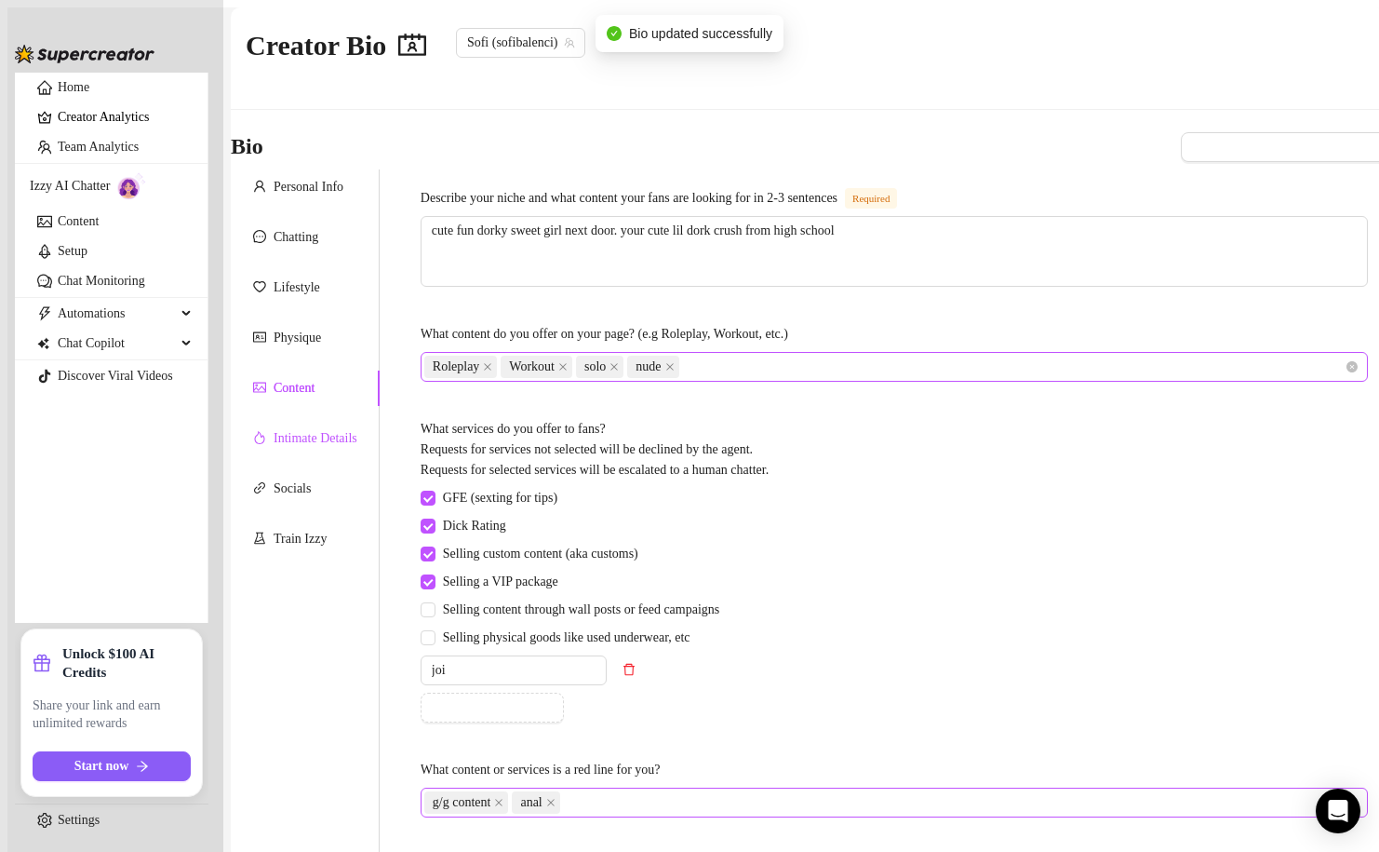
click at [324, 429] on div "Intimate Details" at bounding box center [316, 438] width 84 height 20
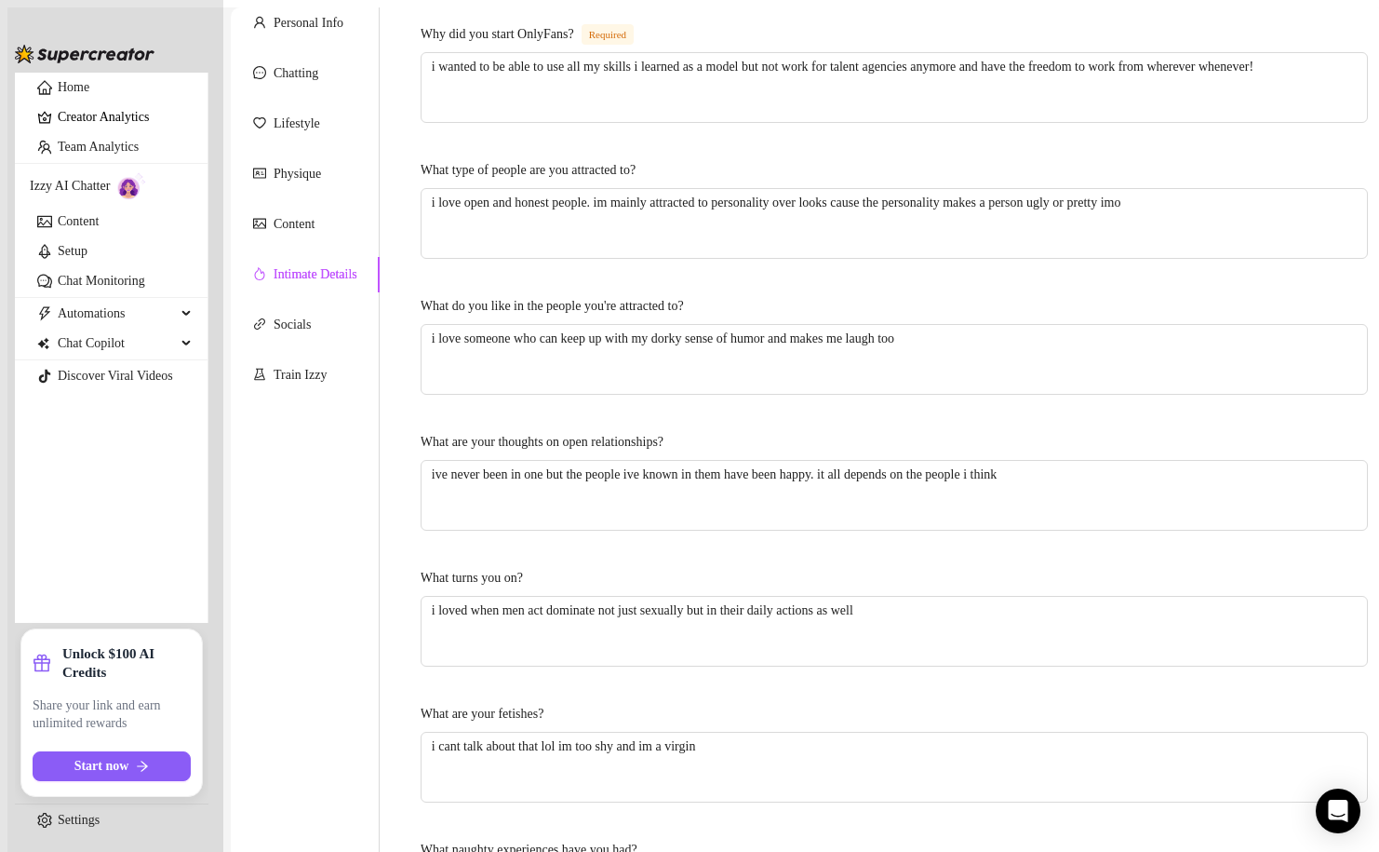
scroll to position [0, 0]
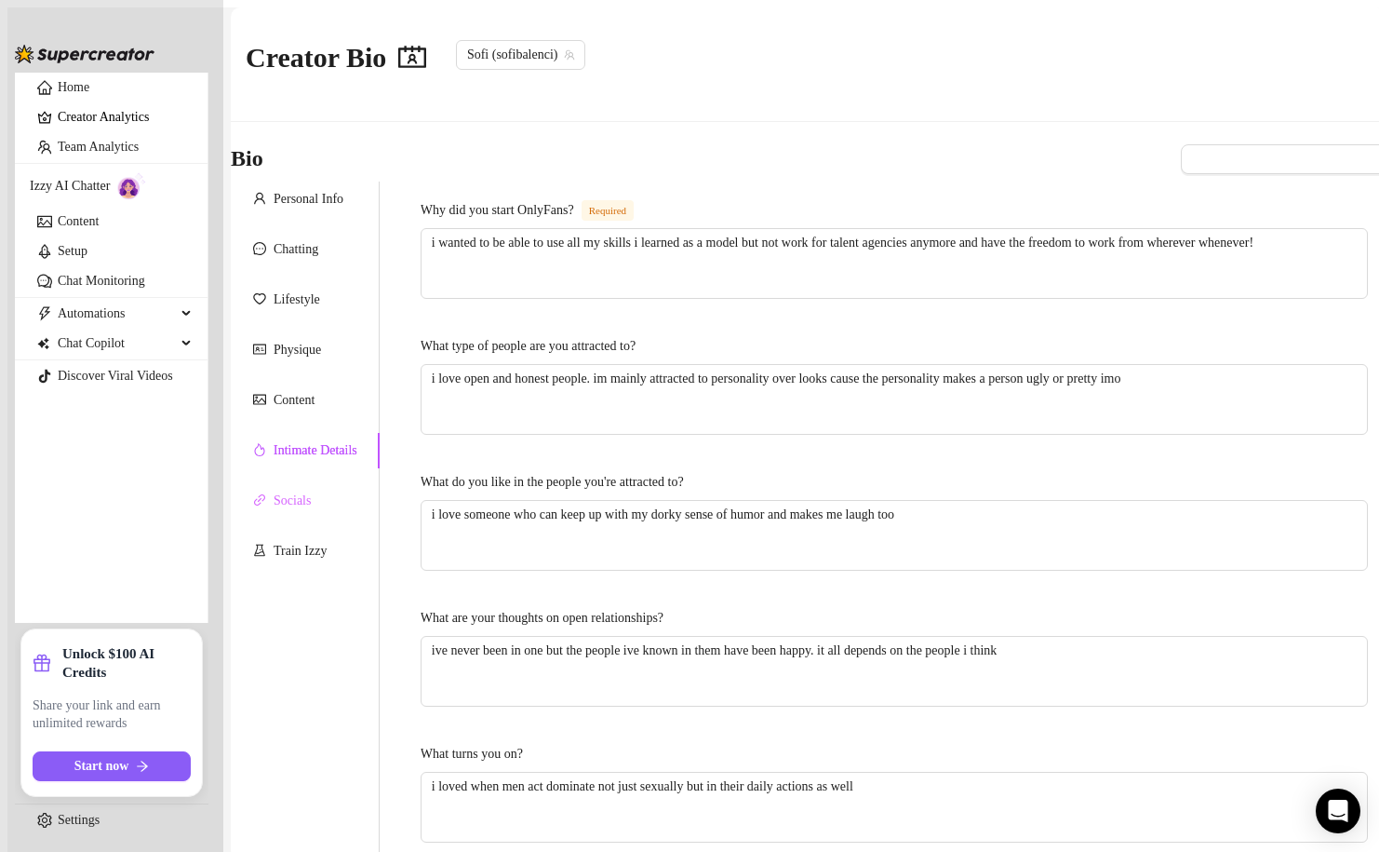
click at [363, 483] on div "Socials" at bounding box center [305, 500] width 149 height 35
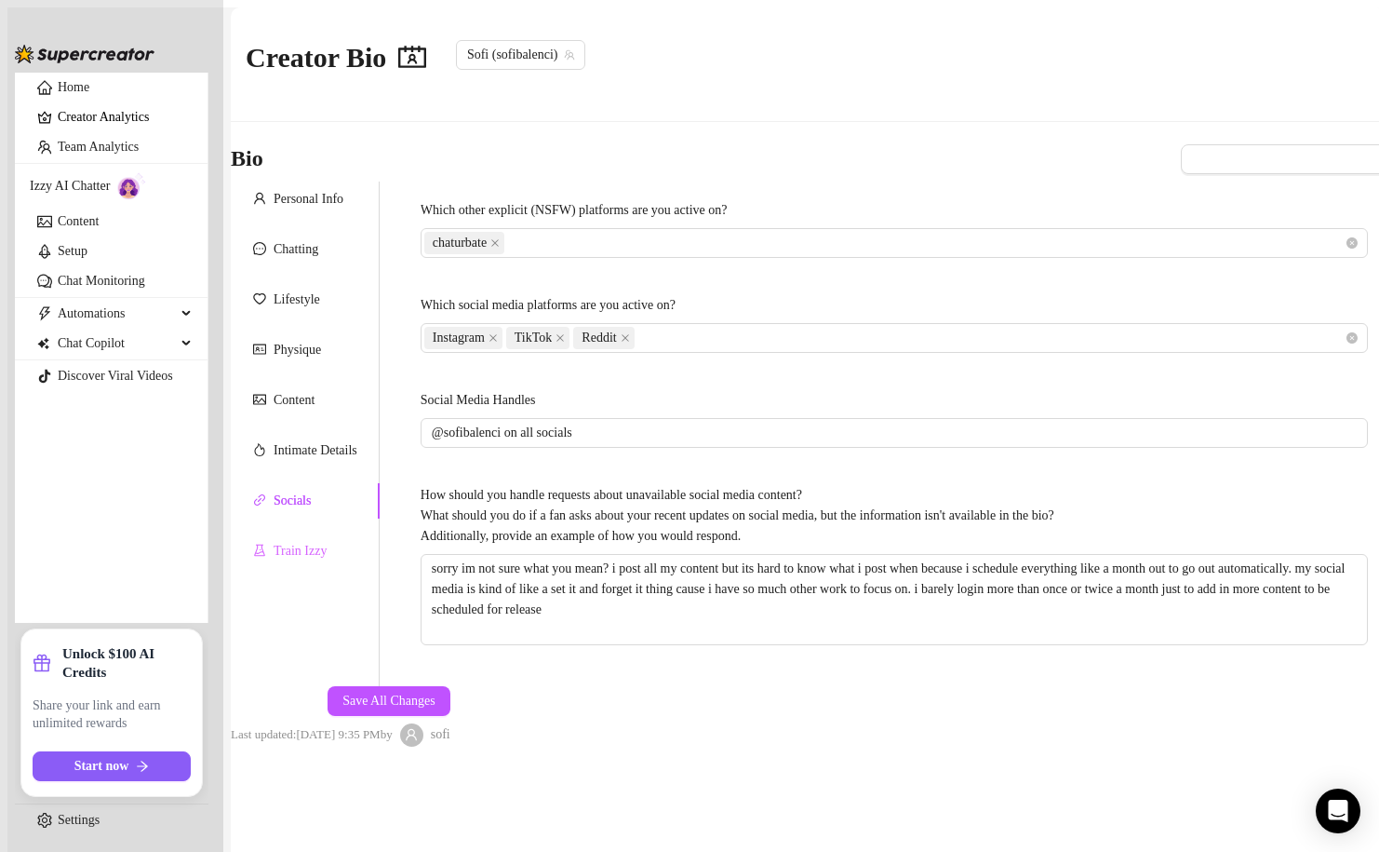
click at [309, 549] on div "Train Izzy" at bounding box center [305, 550] width 149 height 35
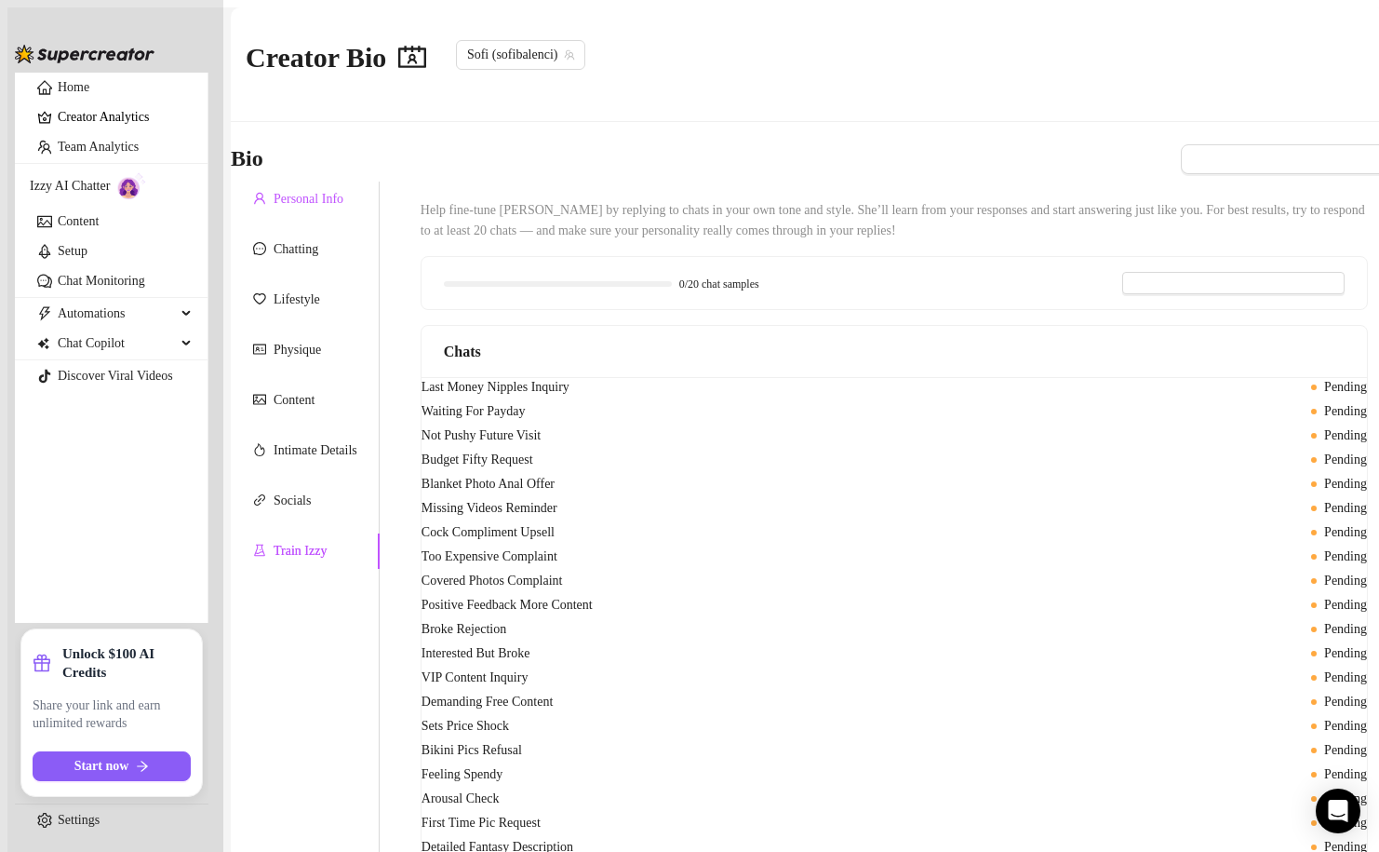
click at [331, 189] on div "Personal Info" at bounding box center [309, 199] width 70 height 20
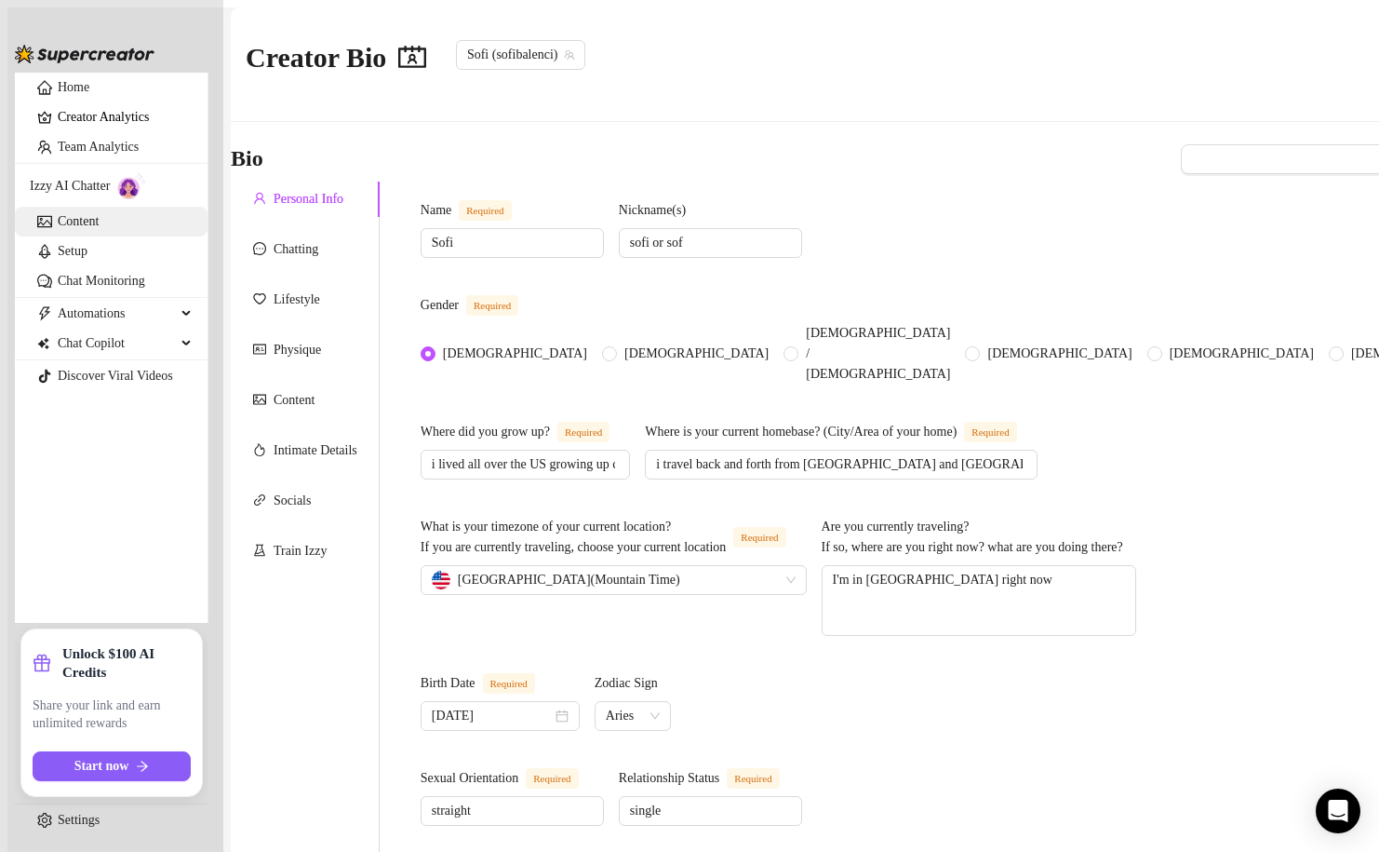
click at [94, 228] on link "Content" at bounding box center [78, 221] width 41 height 14
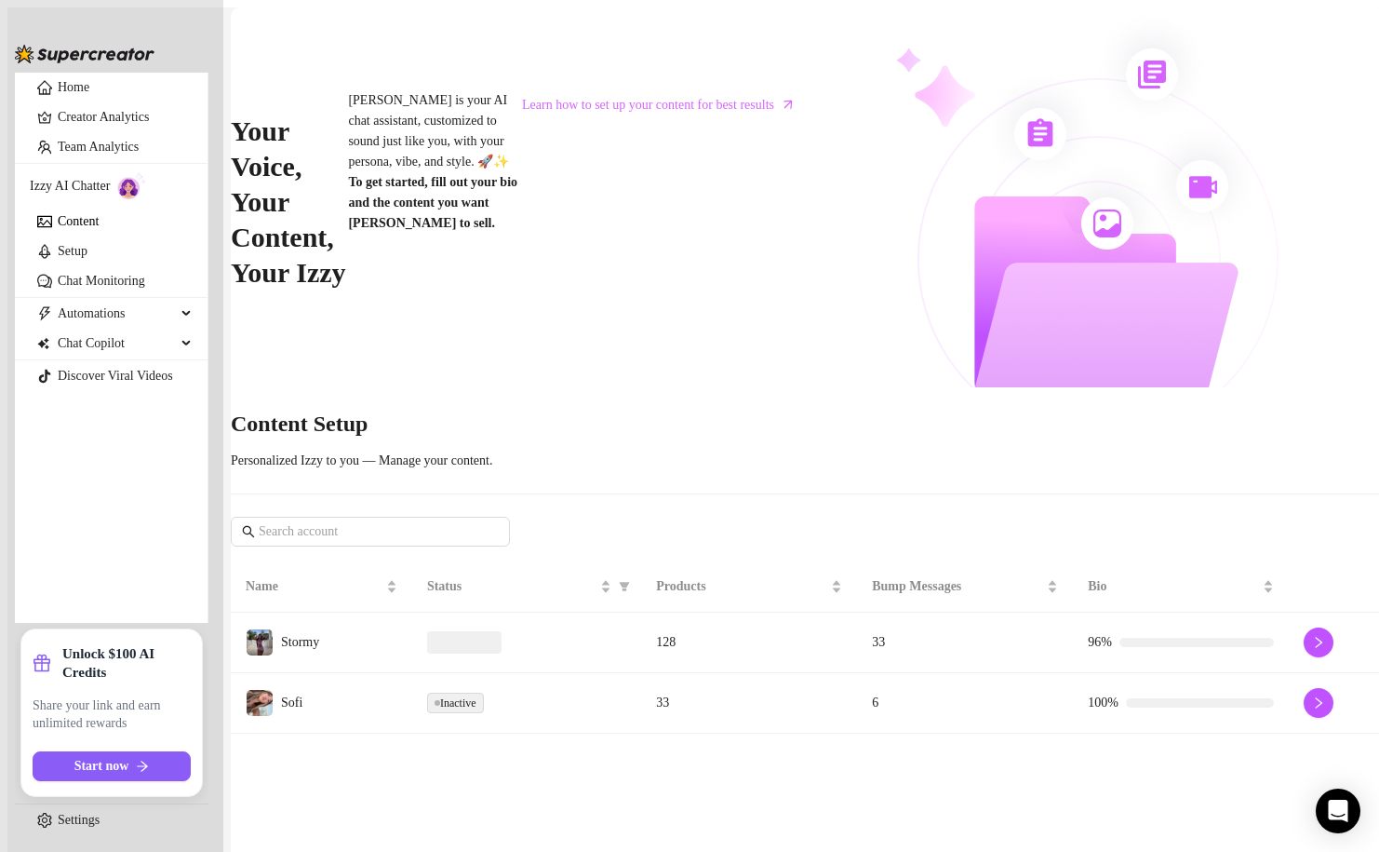
click at [573, 673] on td "Inactive" at bounding box center [526, 703] width 229 height 60
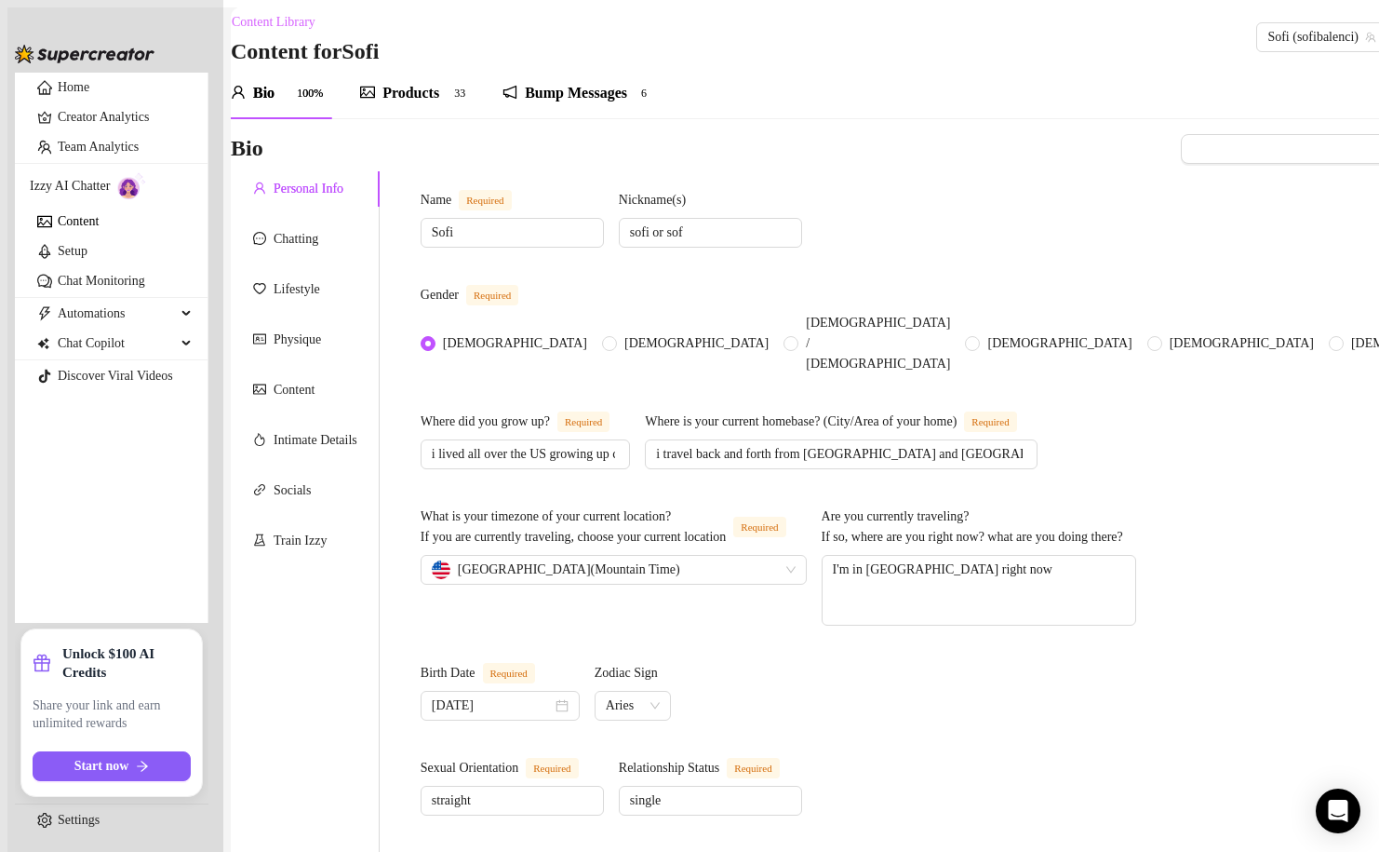
click at [396, 76] on div "Products 3 3" at bounding box center [416, 93] width 113 height 52
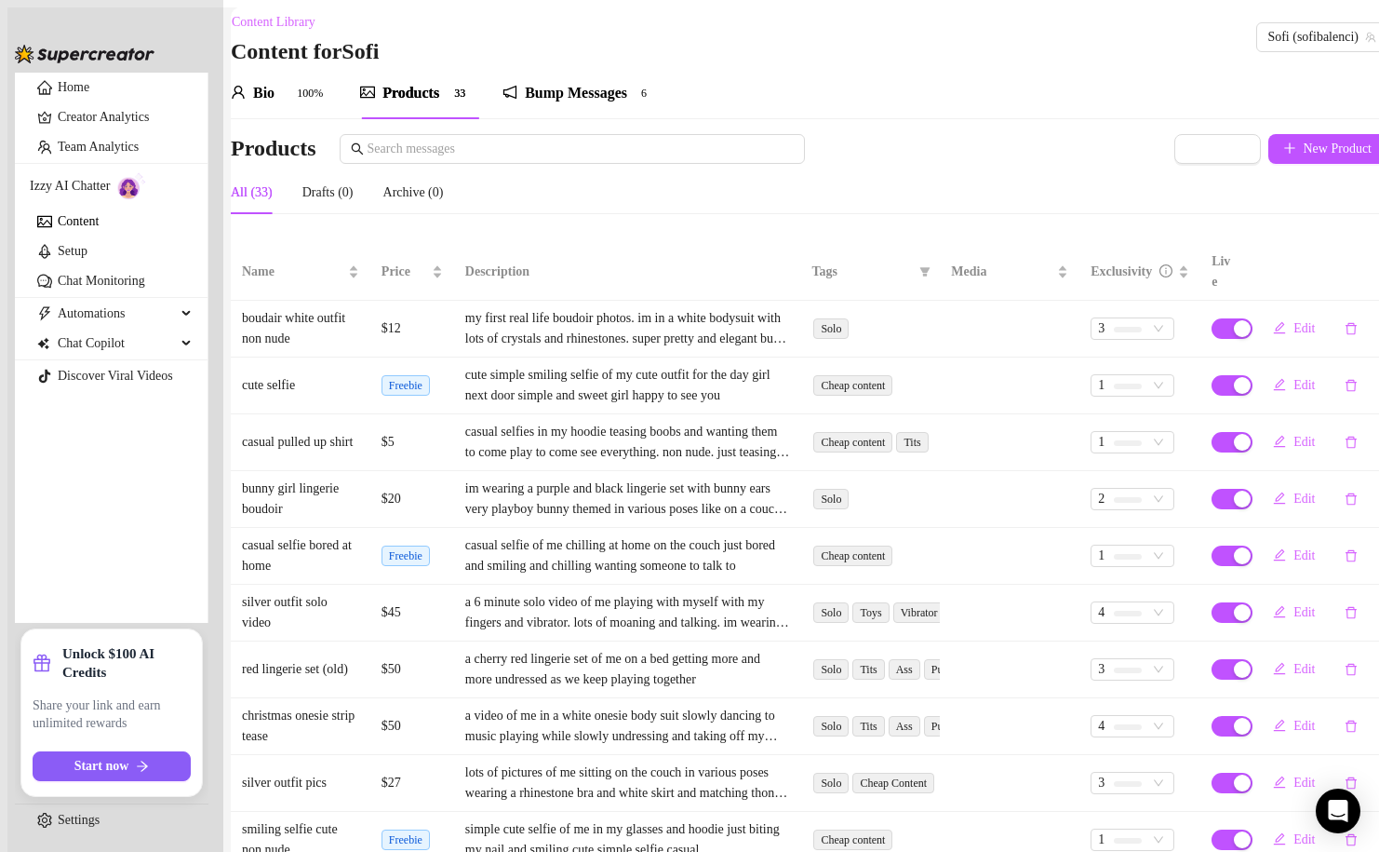
click at [398, 89] on div "Products" at bounding box center [411, 93] width 57 height 22
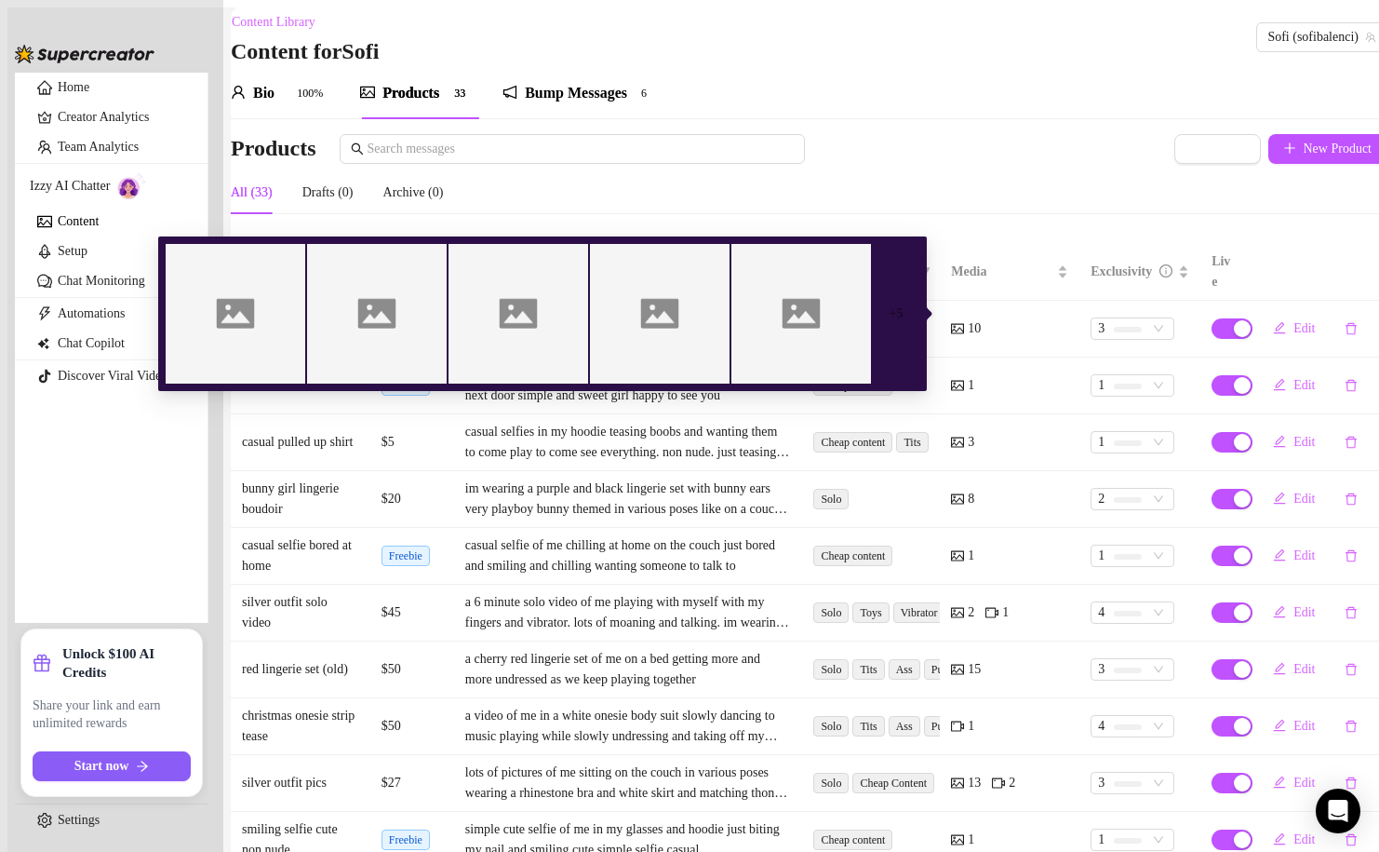
click at [968, 318] on span "10" at bounding box center [974, 328] width 13 height 20
click at [935, 171] on div "Products Import New Product" at bounding box center [809, 152] width 1156 height 37
click at [951, 322] on icon "picture" at bounding box center [957, 328] width 13 height 13
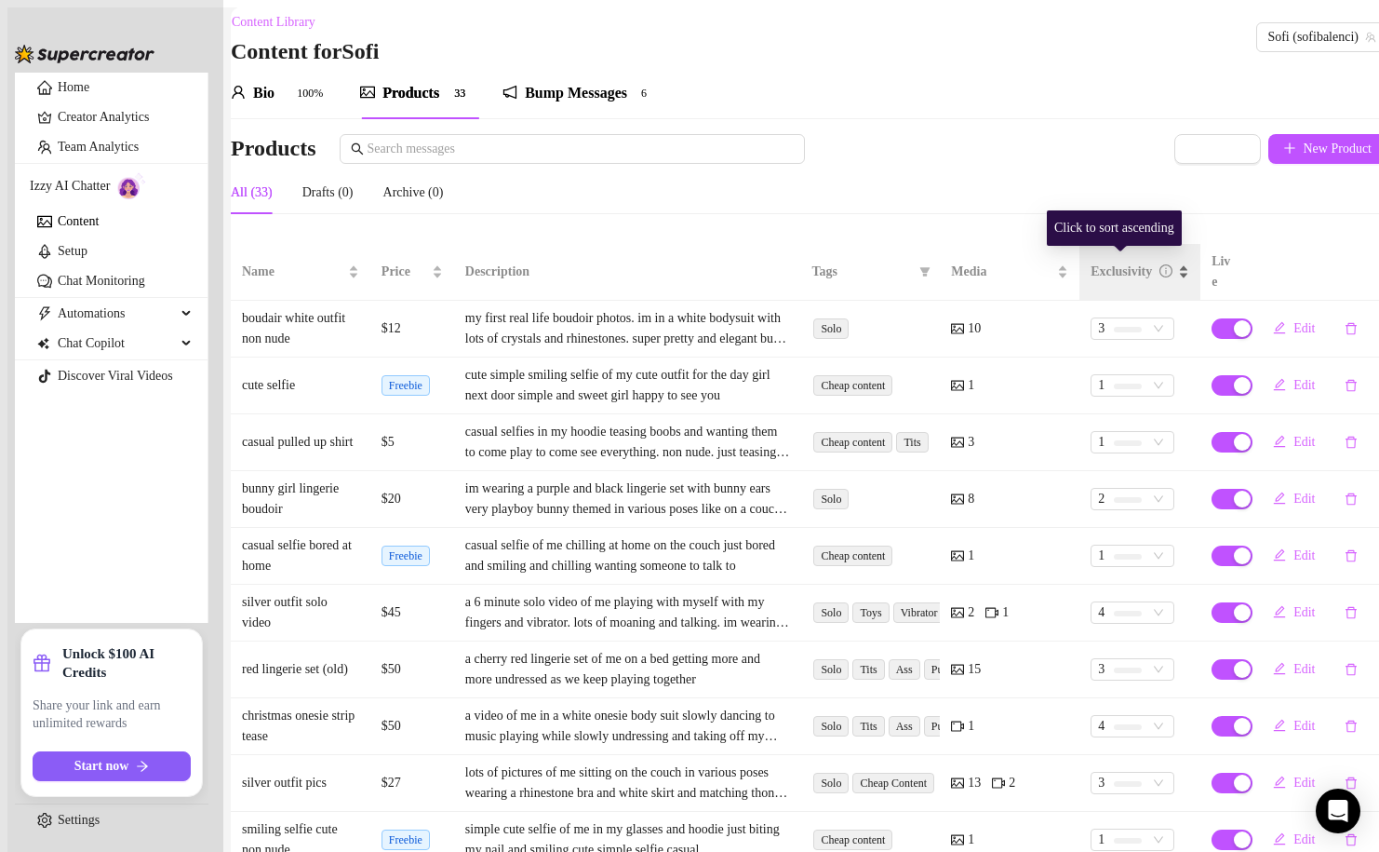
click at [1159, 273] on div "Exclusivity" at bounding box center [1140, 272] width 99 height 20
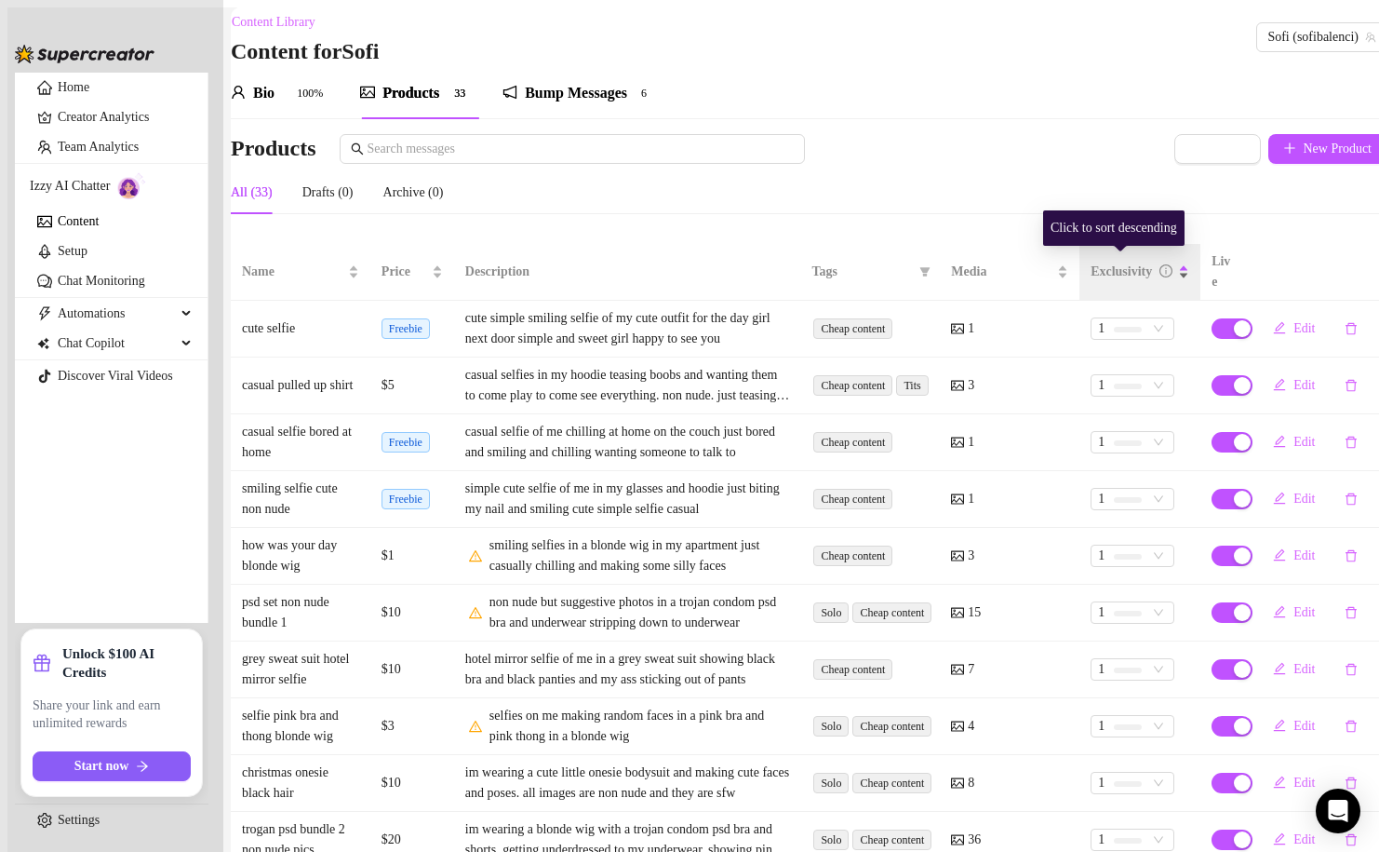
click at [1159, 274] on div "Exclusivity" at bounding box center [1140, 272] width 99 height 20
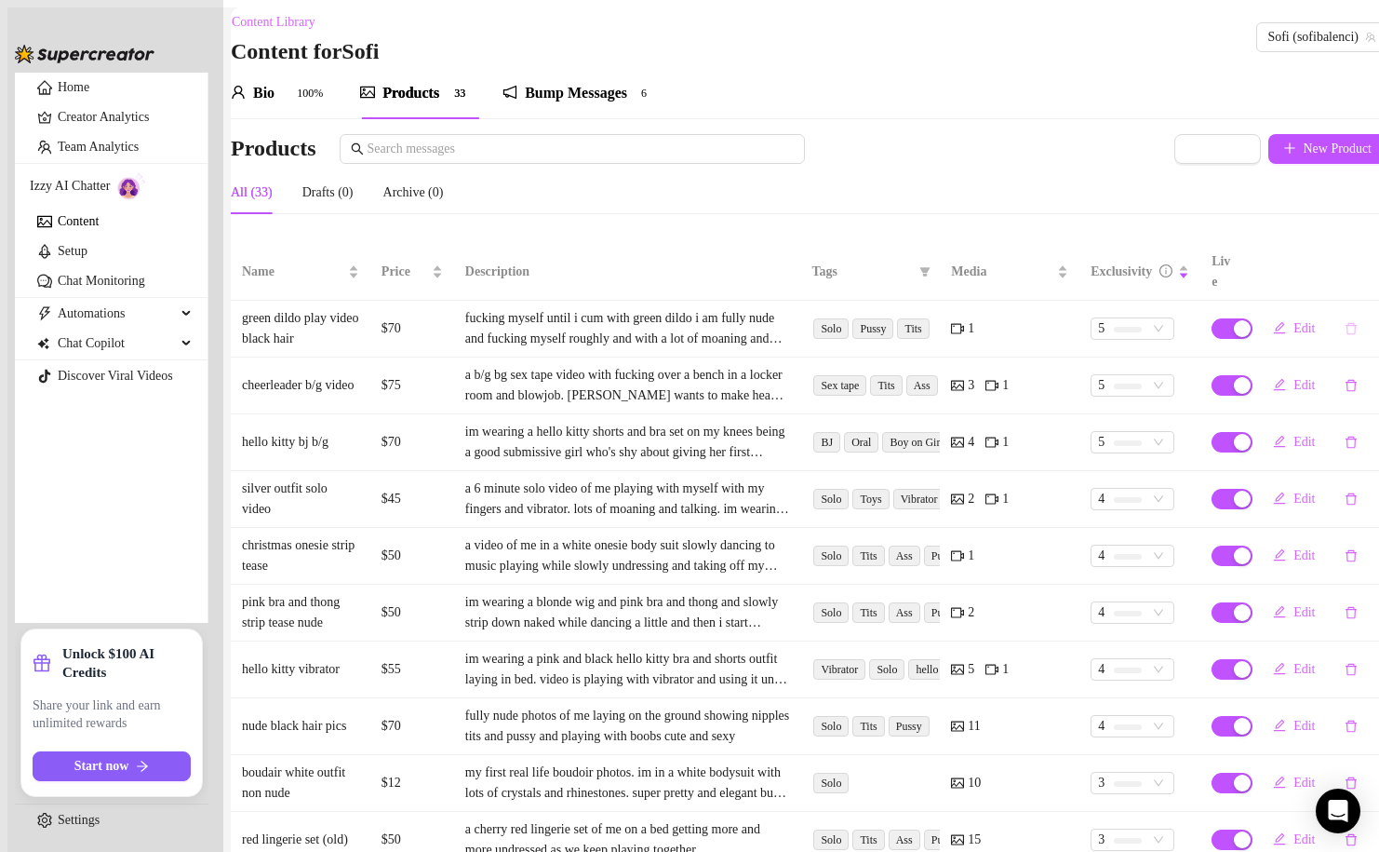
click at [1345, 322] on icon "delete" at bounding box center [1351, 328] width 13 height 13
click at [1339, 268] on span "Yes" at bounding box center [1330, 265] width 19 height 15
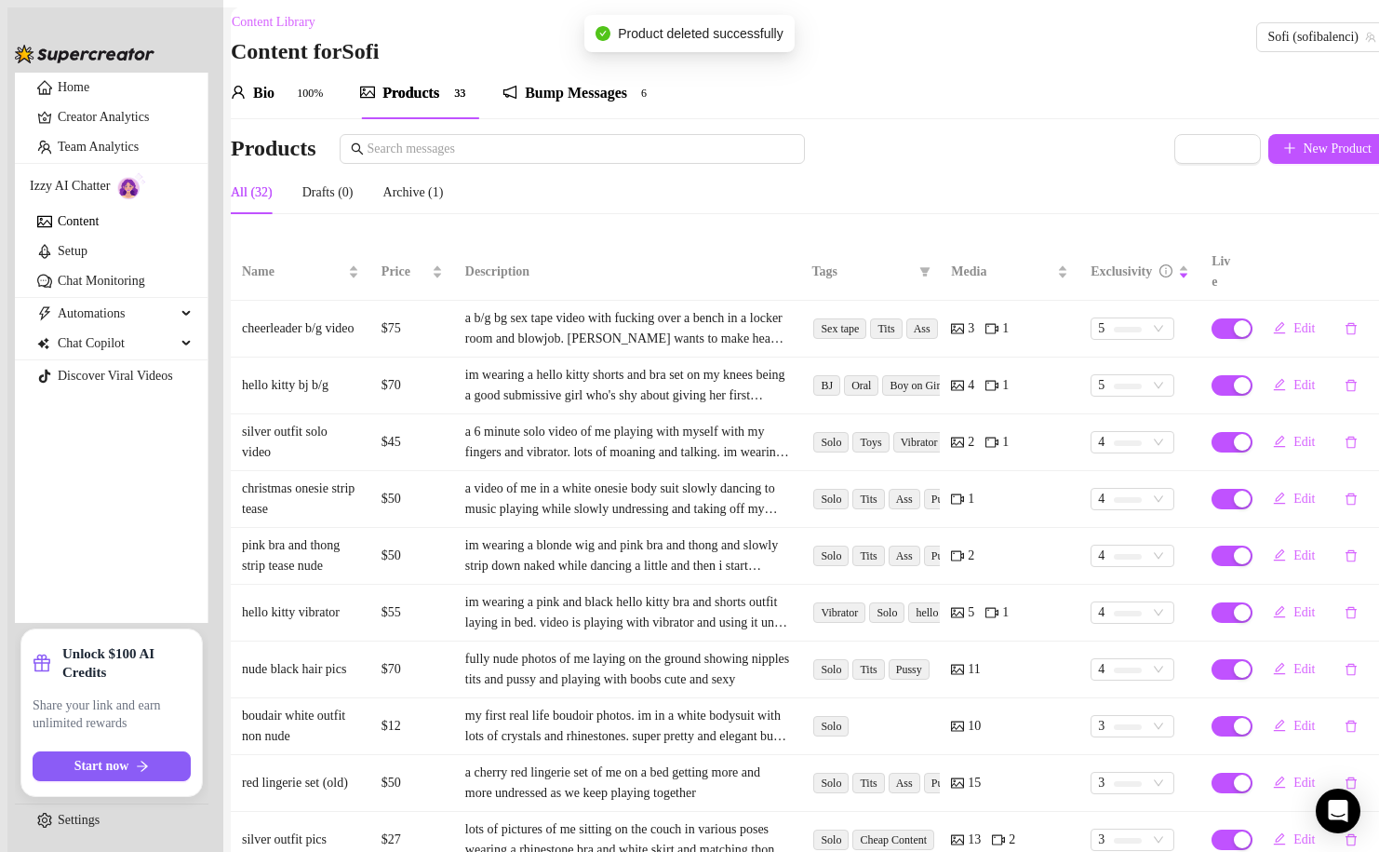
click at [1247, 315] on td "Edit" at bounding box center [1317, 329] width 140 height 57
click at [1212, 318] on span "button" at bounding box center [1232, 328] width 41 height 20
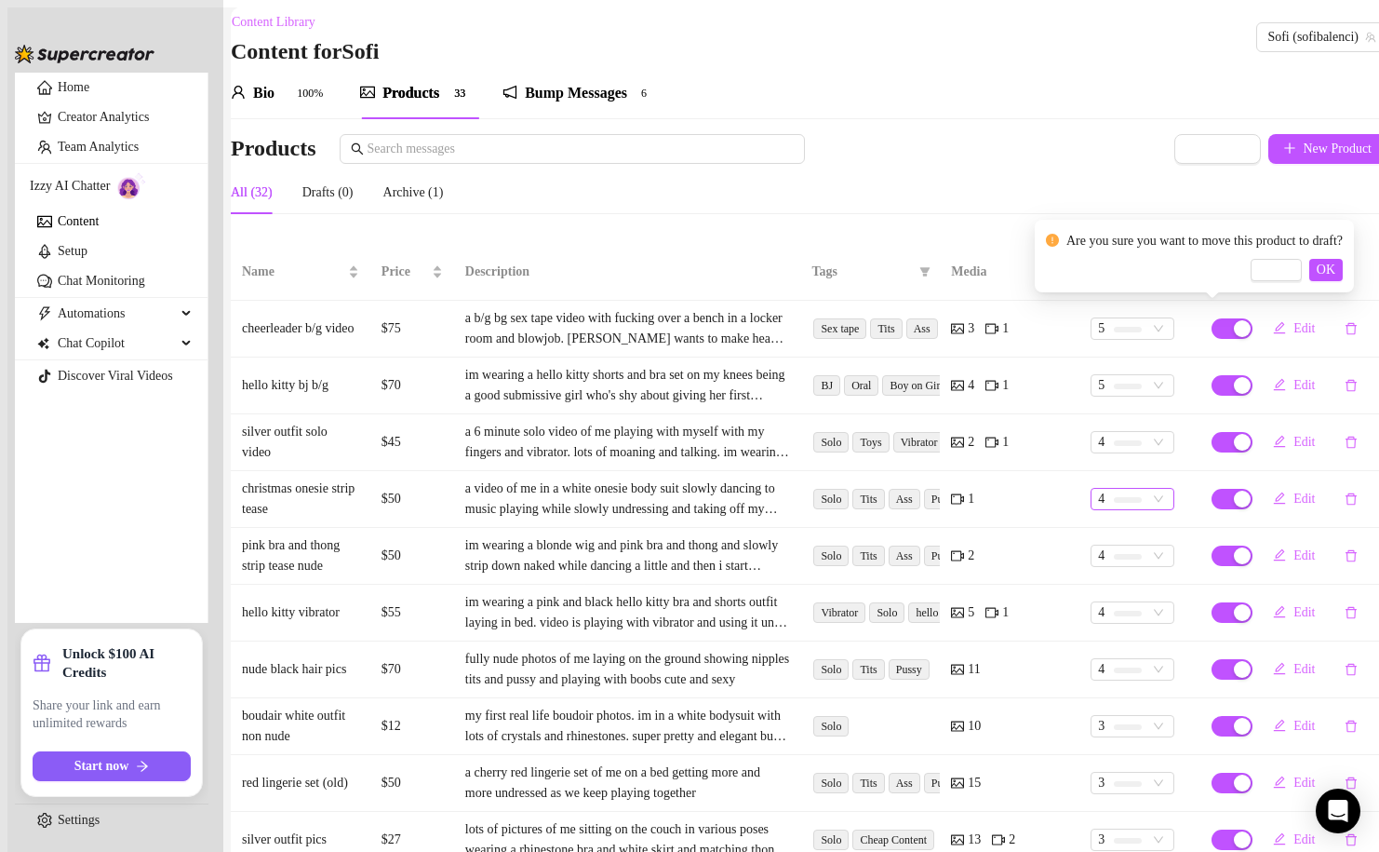
click at [1147, 489] on span "4" at bounding box center [1132, 499] width 69 height 20
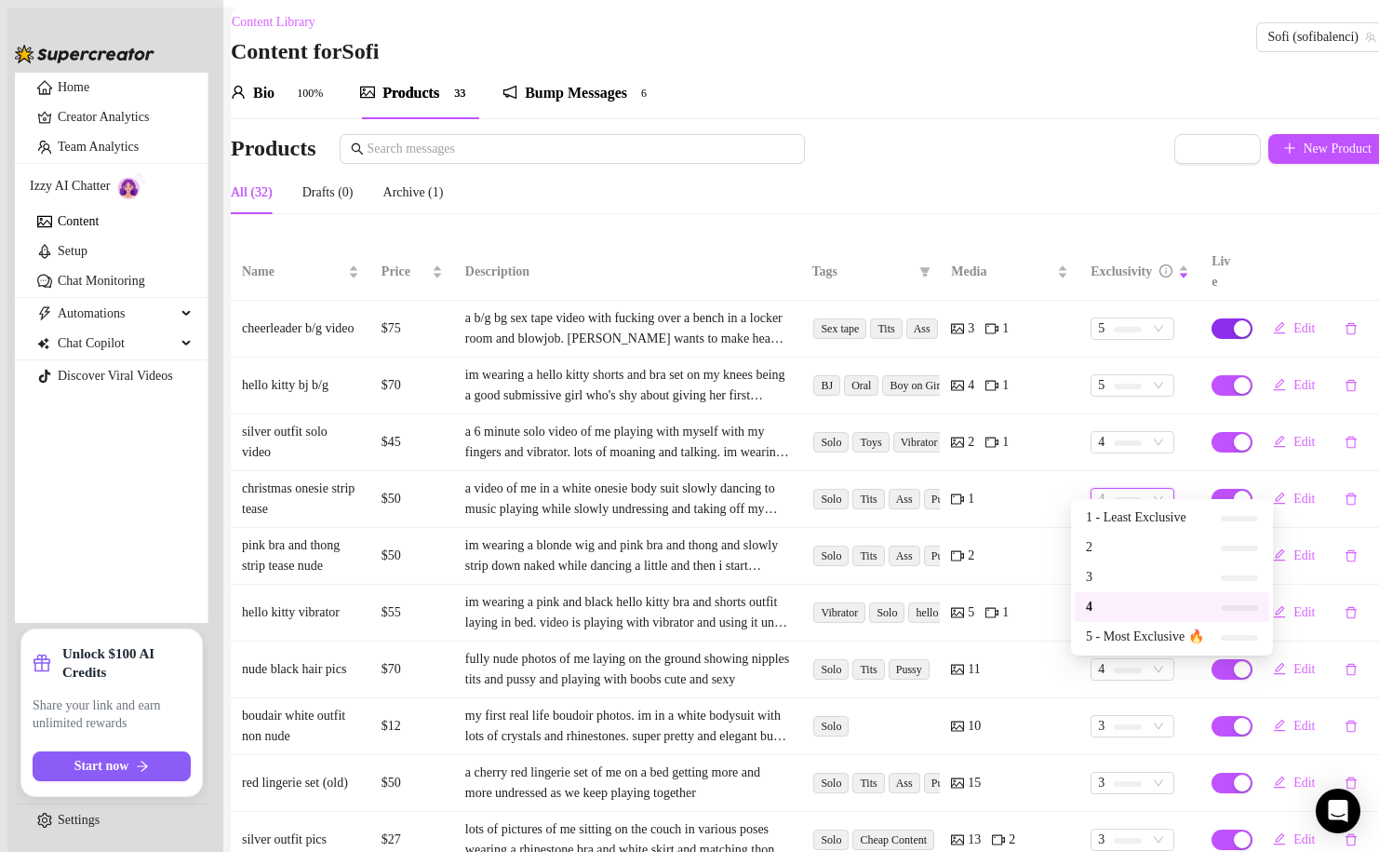
click at [1212, 319] on span "button" at bounding box center [1232, 328] width 41 height 20
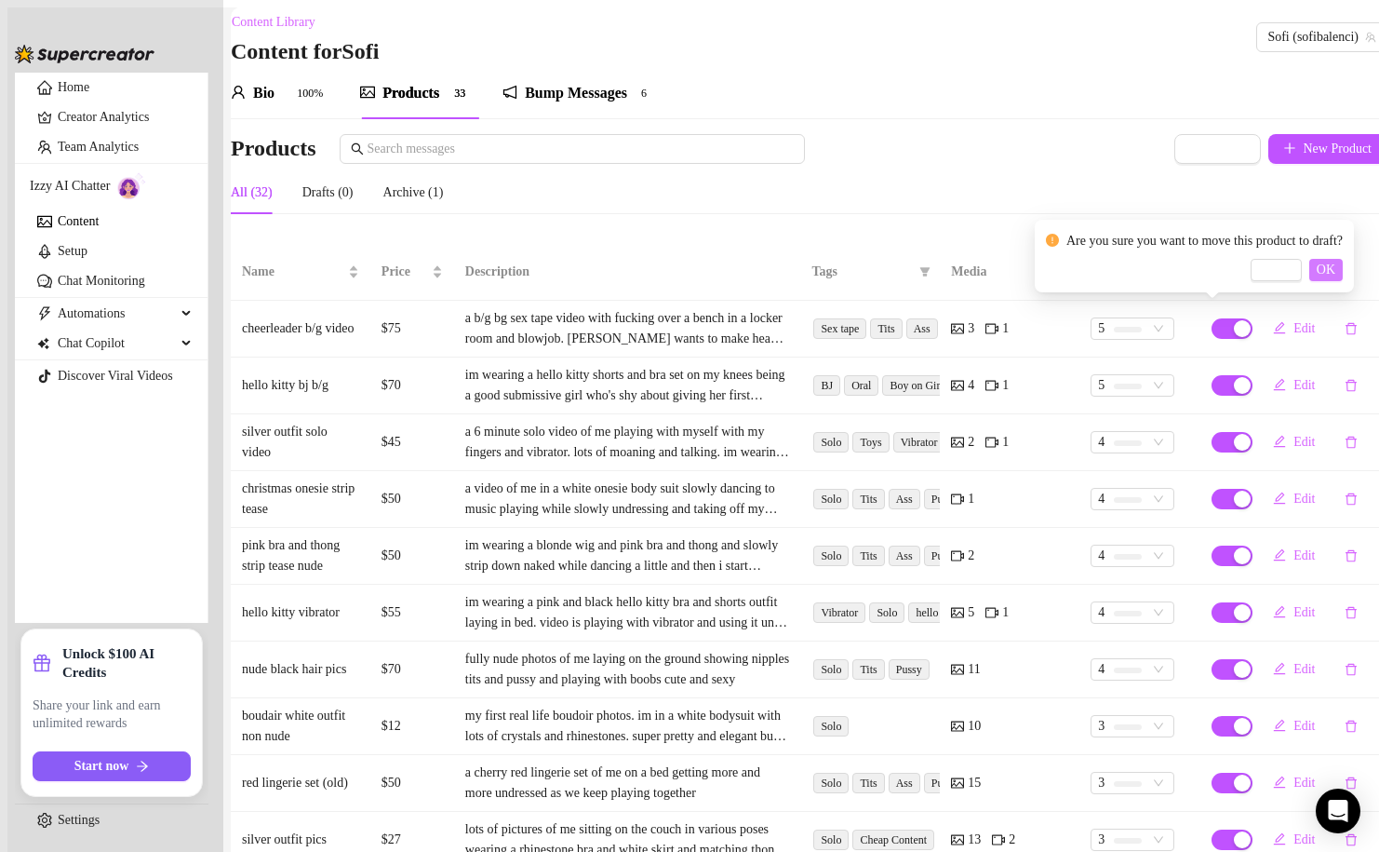
click at [1336, 270] on span "OK" at bounding box center [1326, 269] width 19 height 15
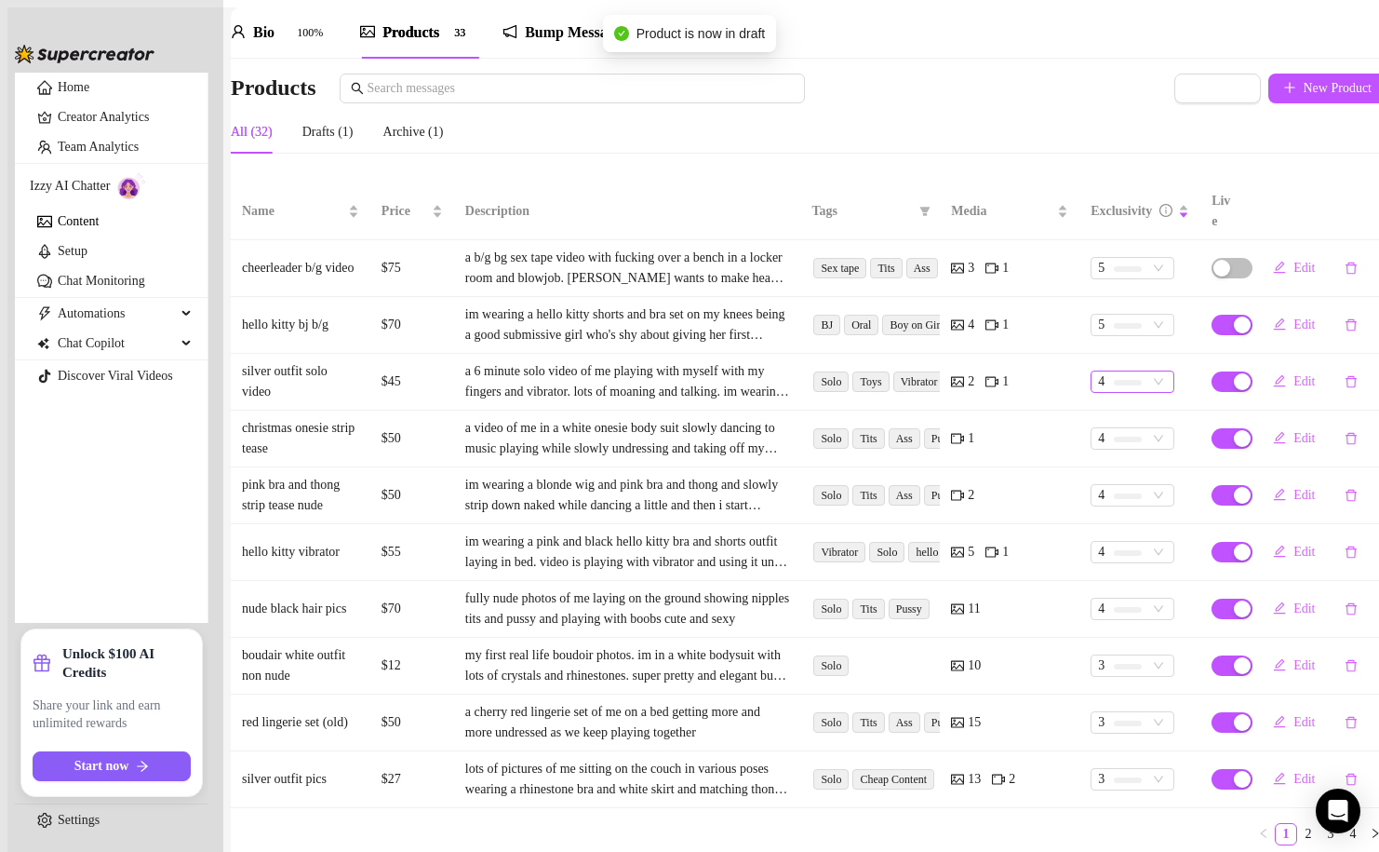
scroll to position [62, 0]
click at [1234, 316] on div "button" at bounding box center [1242, 324] width 17 height 17
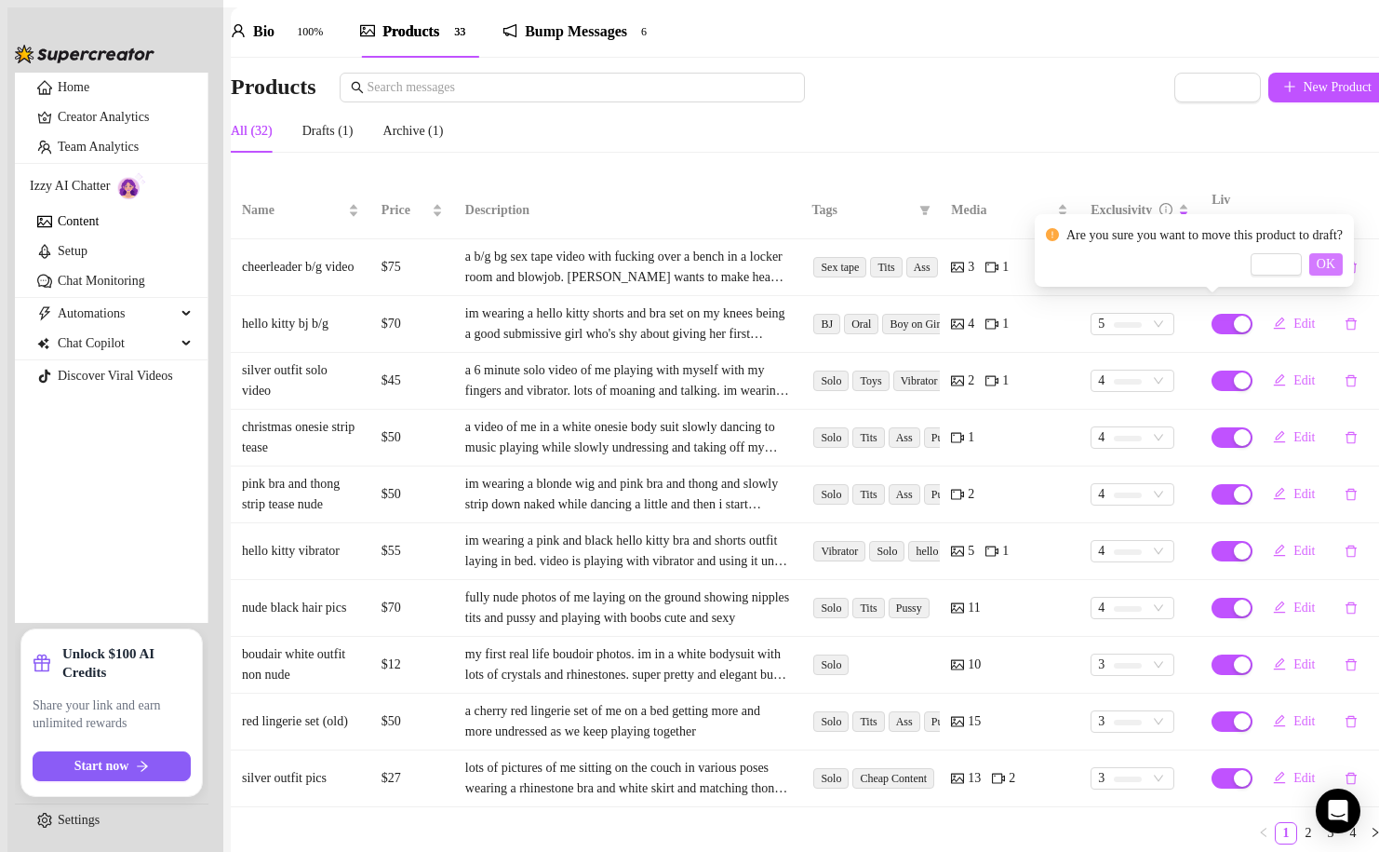
click at [1336, 266] on span "OK" at bounding box center [1326, 264] width 19 height 15
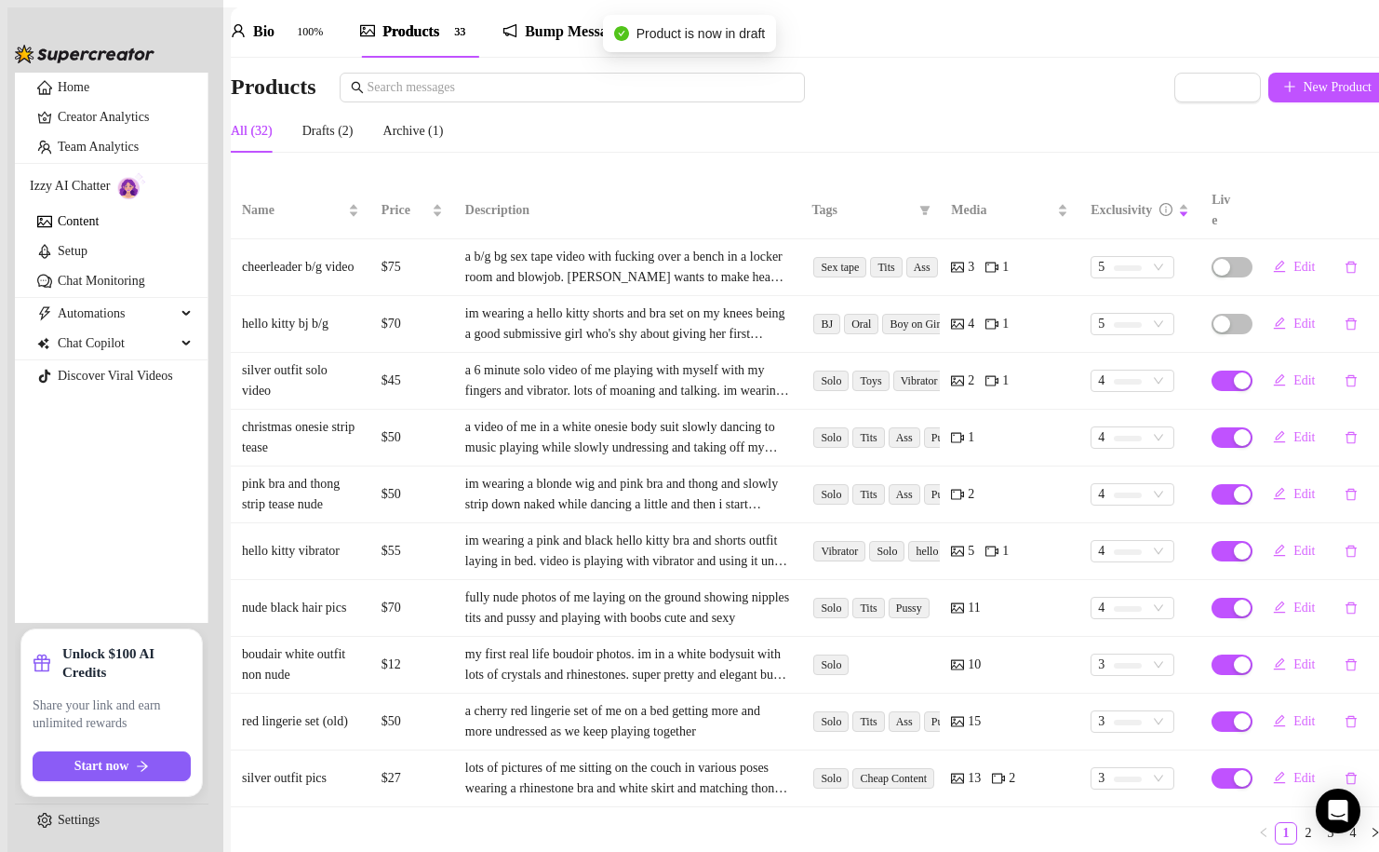
scroll to position [110, 0]
click at [1234, 372] on div "button" at bounding box center [1242, 380] width 17 height 17
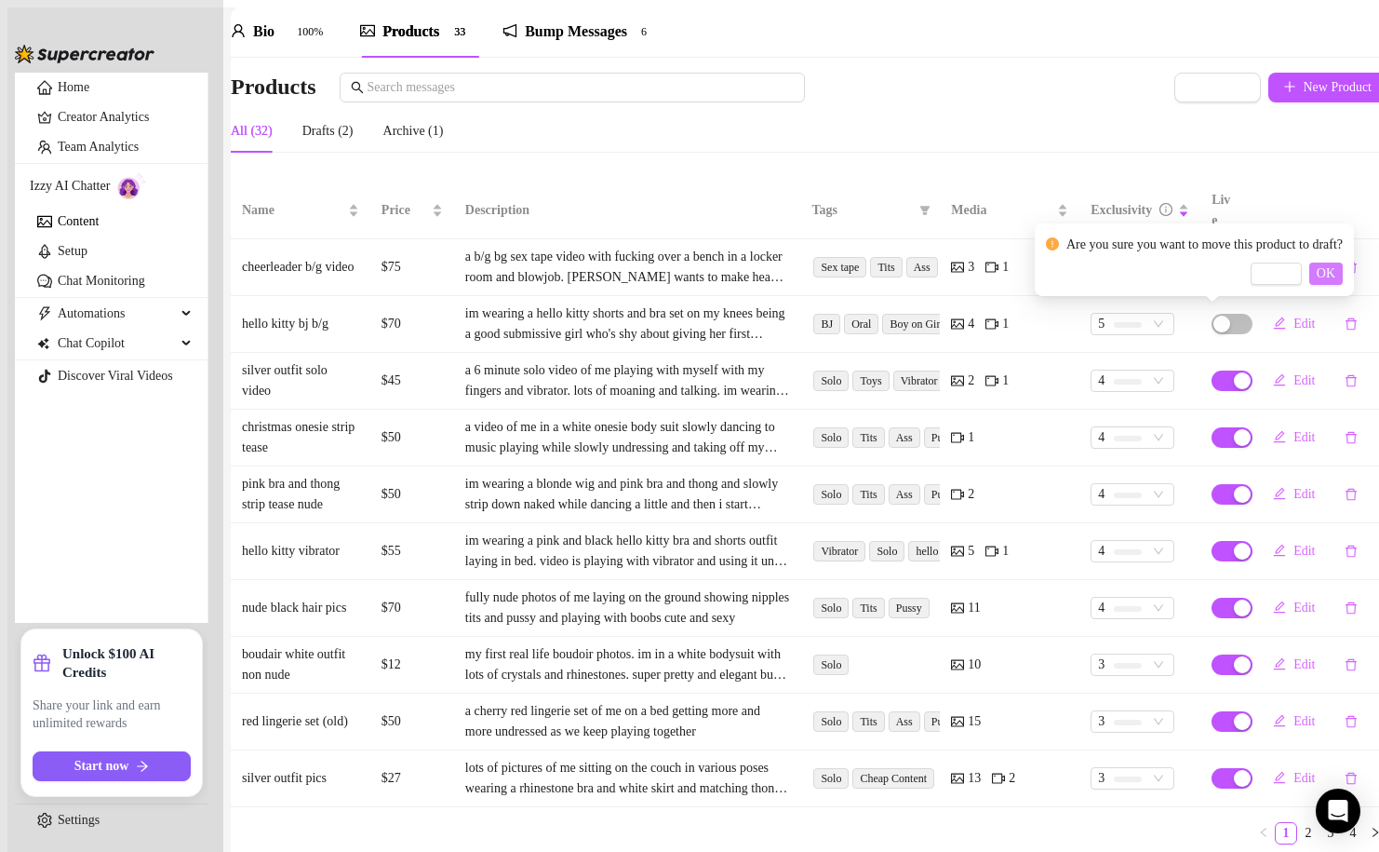
click at [1336, 272] on span "OK" at bounding box center [1326, 273] width 19 height 15
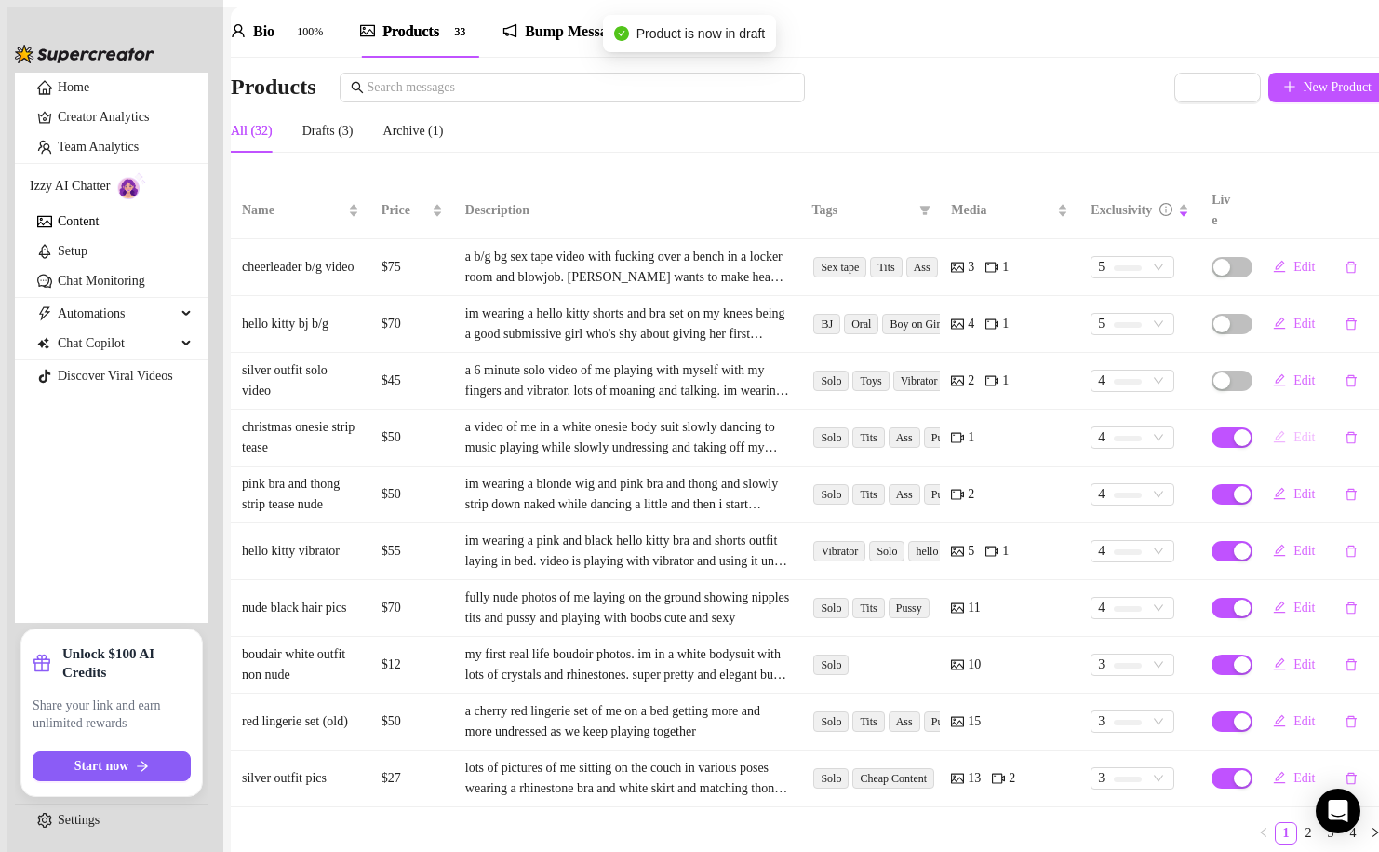
click at [1271, 423] on button "Edit" at bounding box center [1294, 438] width 72 height 30
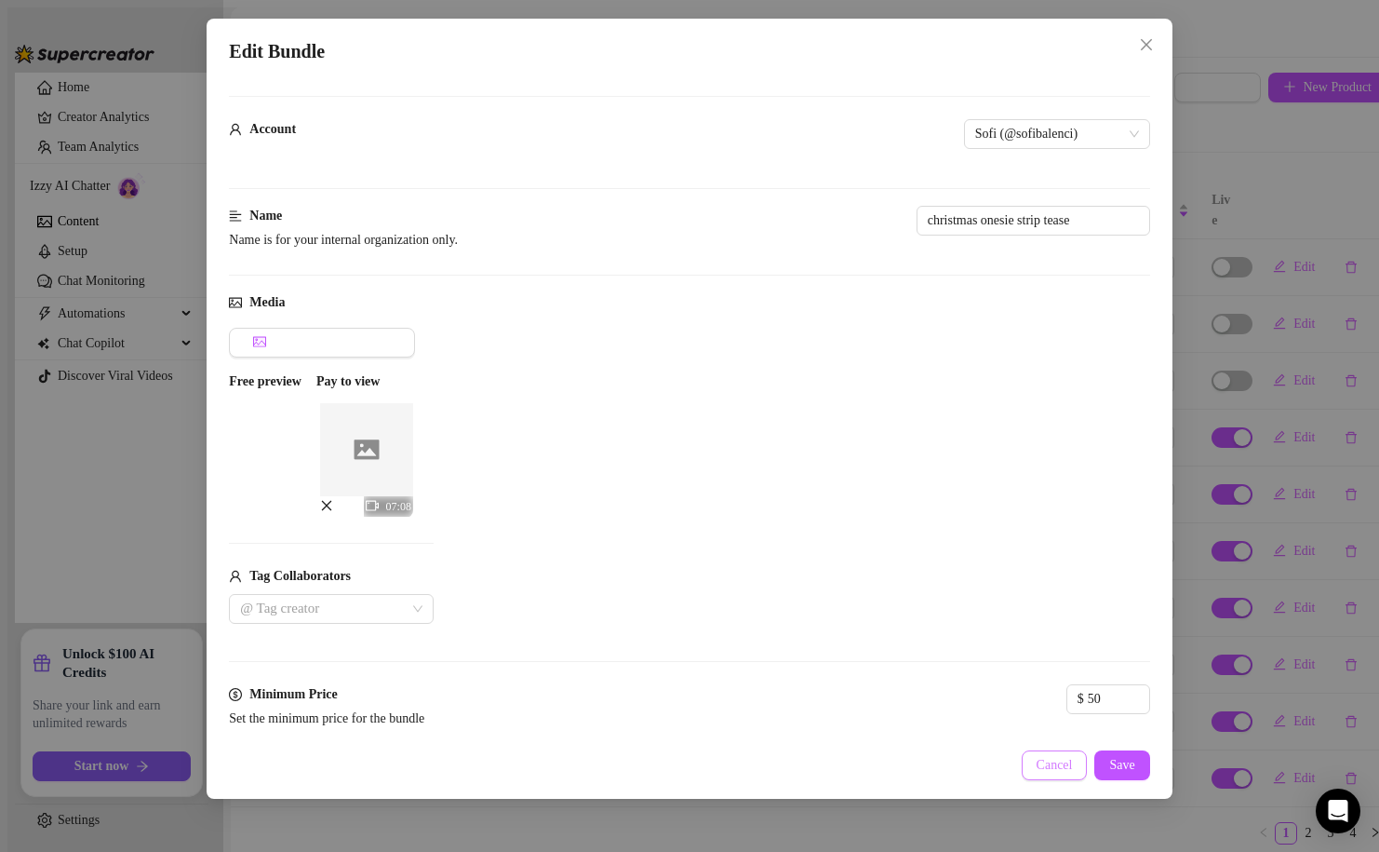
click at [1045, 775] on button "Cancel" at bounding box center [1055, 765] width 66 height 30
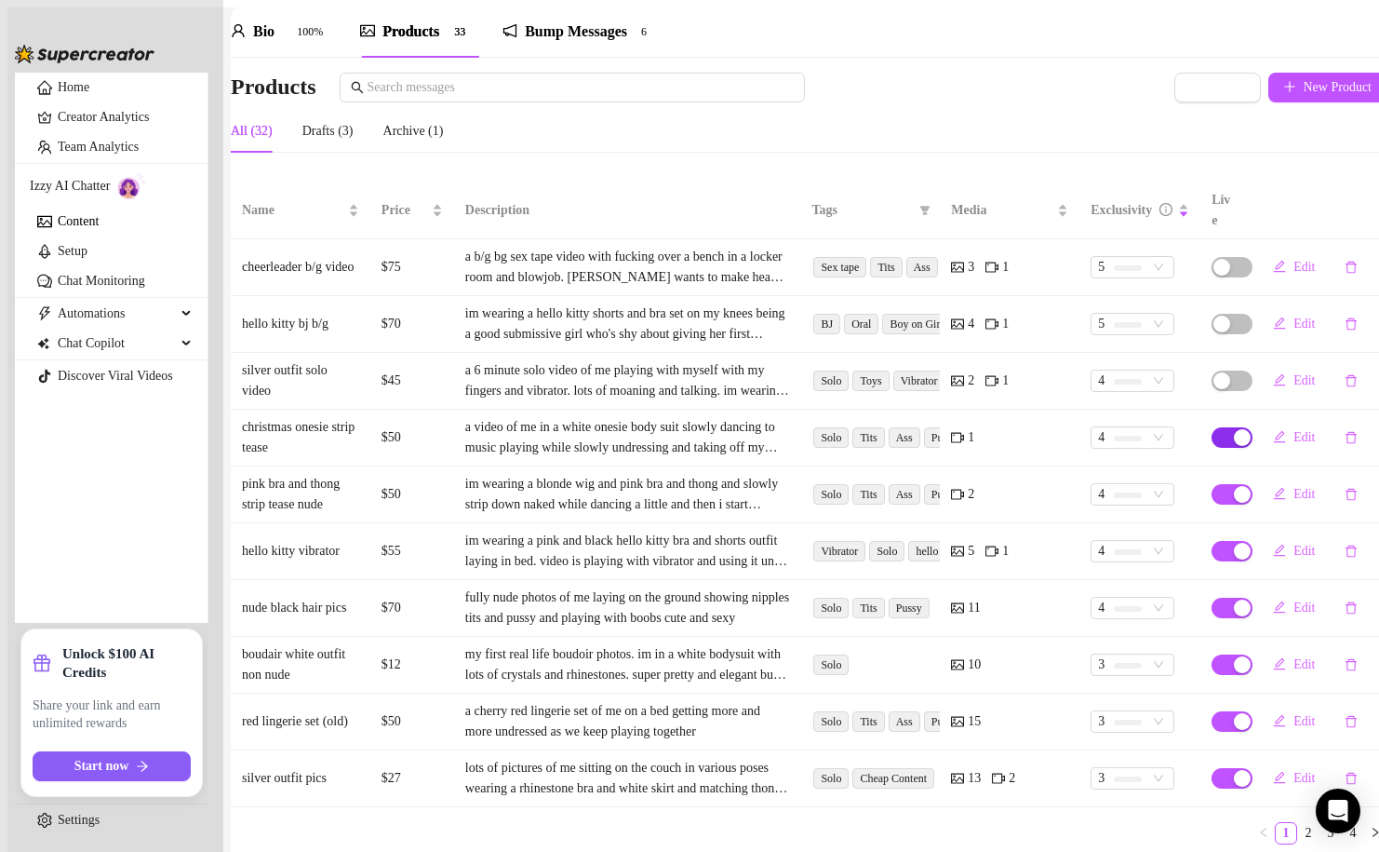
click at [1212, 427] on span "button" at bounding box center [1232, 437] width 41 height 20
click at [1336, 335] on span "OK" at bounding box center [1326, 330] width 19 height 15
click at [1294, 487] on span "Edit" at bounding box center [1304, 494] width 21 height 15
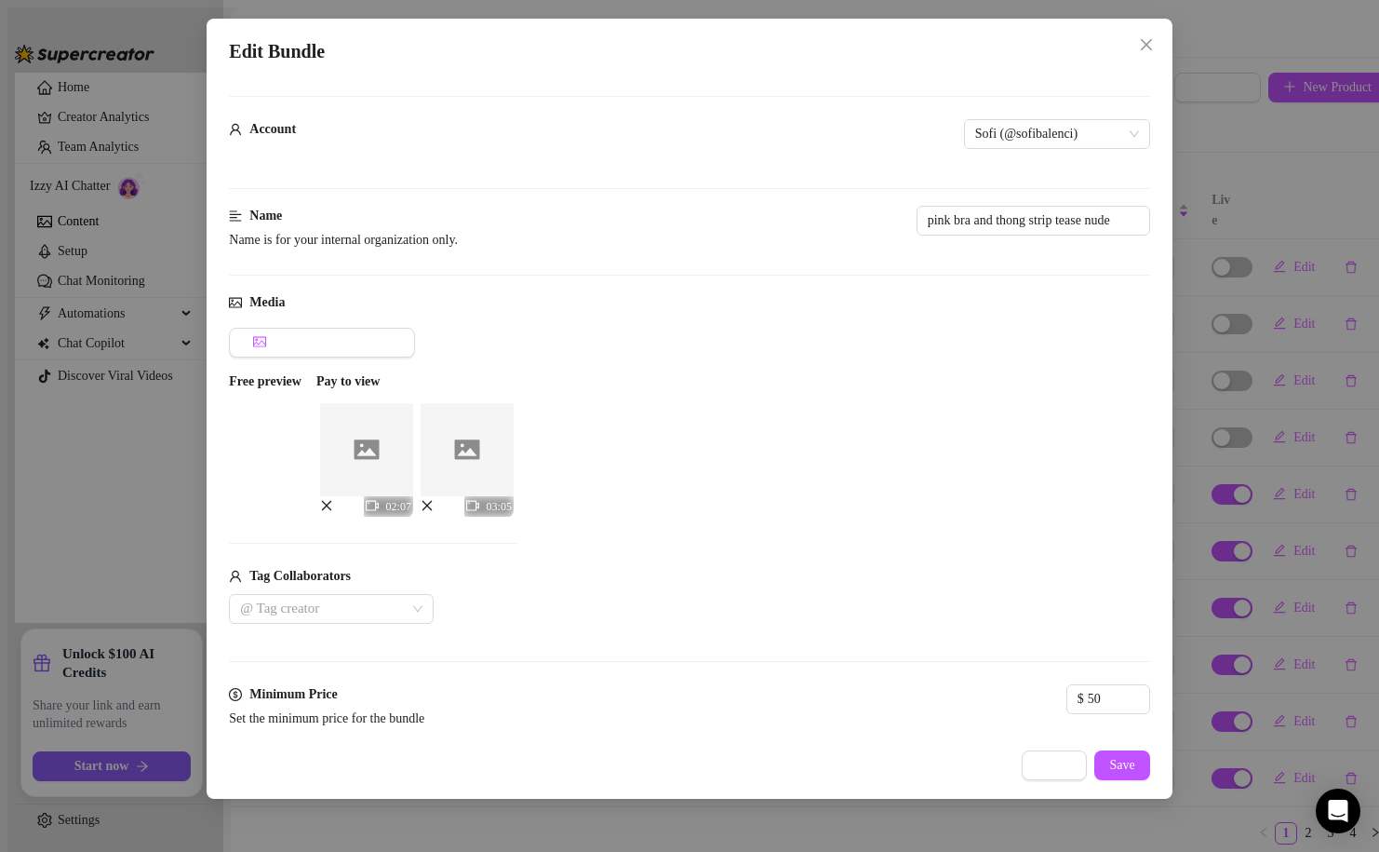
click at [413, 464] on img at bounding box center [366, 449] width 93 height 93
click at [525, 467] on div "02:07 03:05" at bounding box center [420, 459] width 208 height 121
click at [1086, 770] on button "Cancel" at bounding box center [1055, 765] width 66 height 30
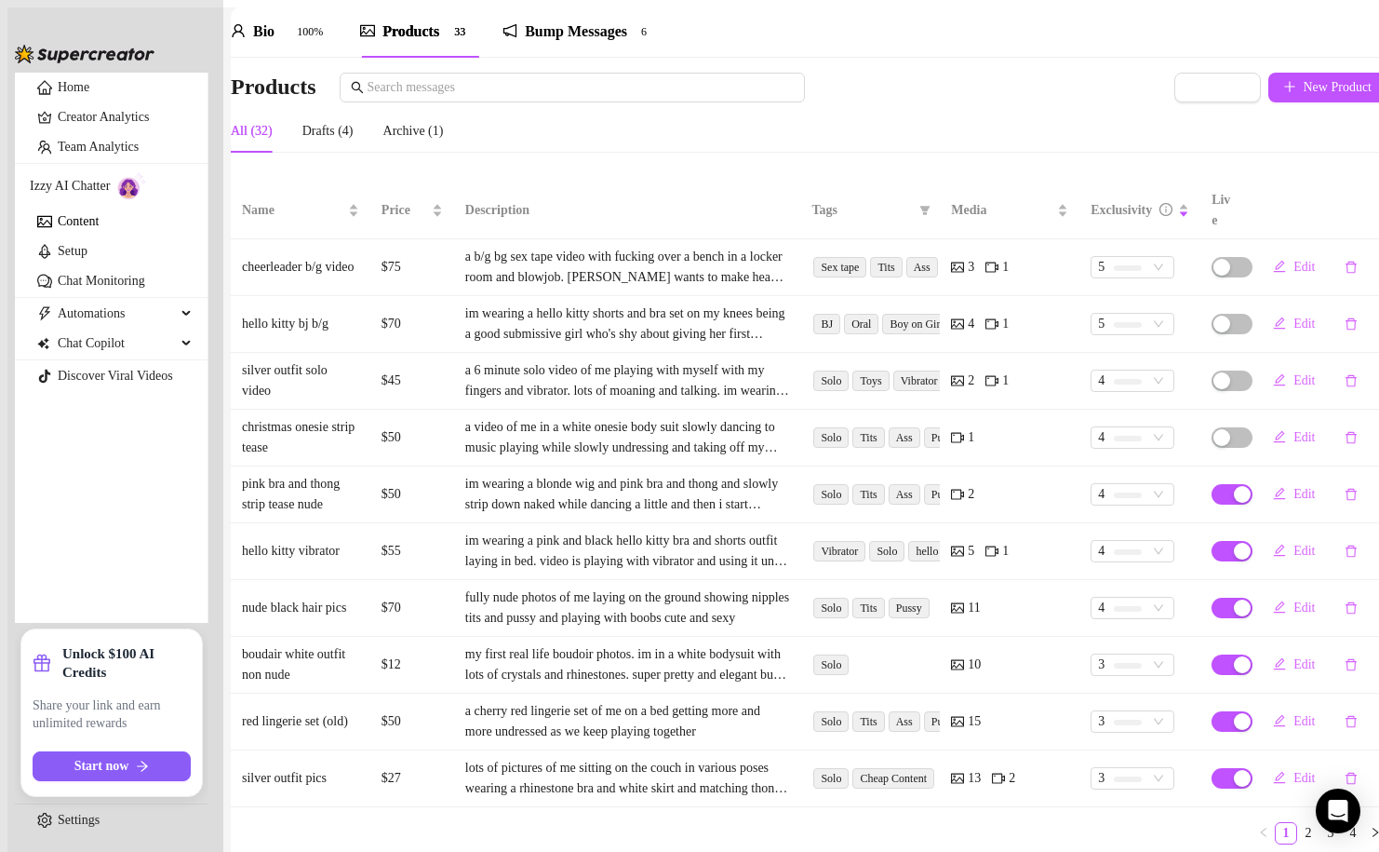
click at [1208, 466] on td at bounding box center [1224, 494] width 47 height 57
click at [1212, 484] on span "button" at bounding box center [1232, 494] width 41 height 20
click at [1336, 391] on span "OK" at bounding box center [1326, 387] width 19 height 15
click at [1234, 543] on div "button" at bounding box center [1242, 551] width 17 height 17
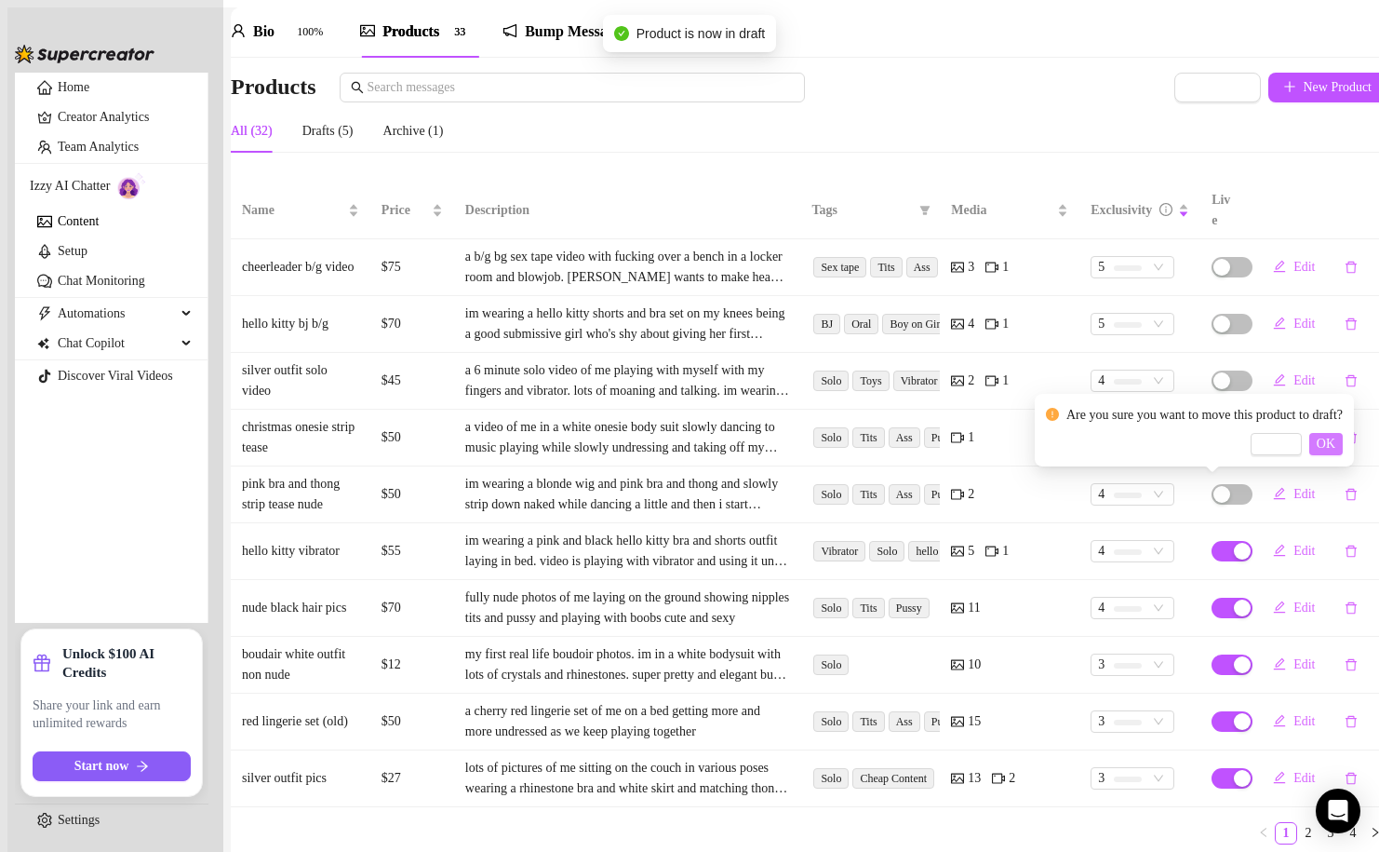
click at [1343, 443] on button "OK" at bounding box center [1327, 444] width 34 height 22
click at [1270, 593] on button "Edit" at bounding box center [1294, 608] width 72 height 30
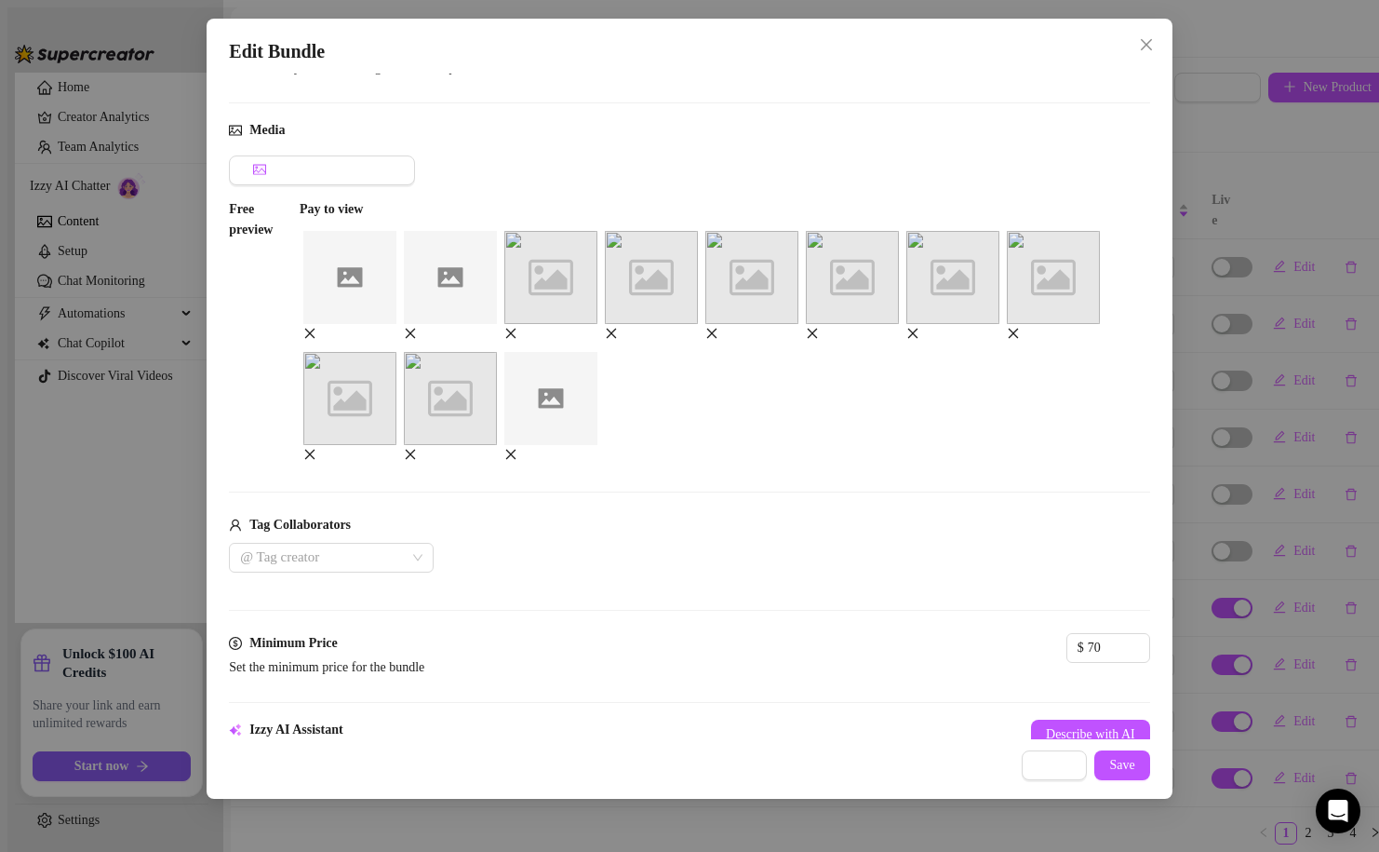
scroll to position [0, 0]
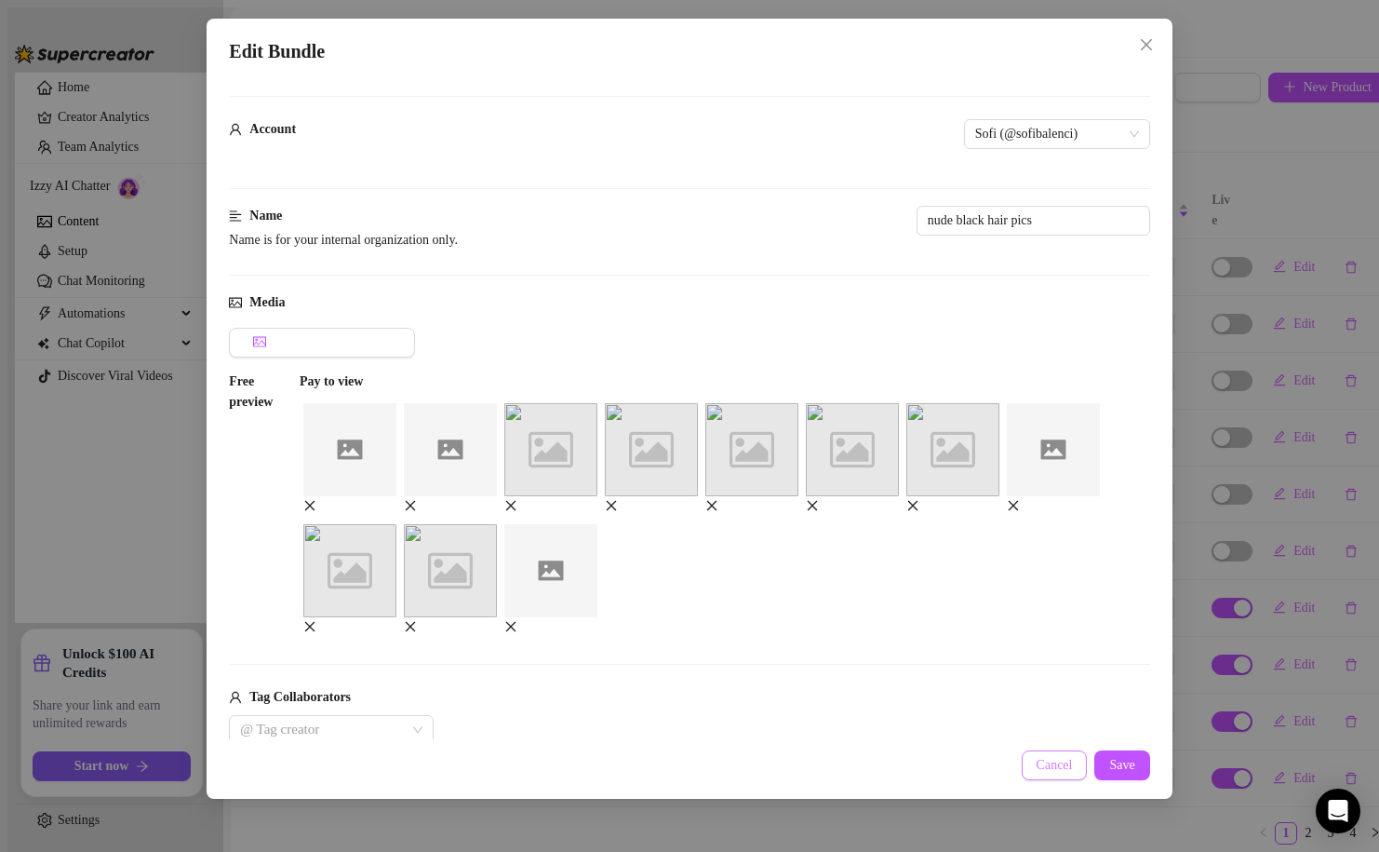
click at [1048, 769] on span "Cancel" at bounding box center [1055, 765] width 36 height 15
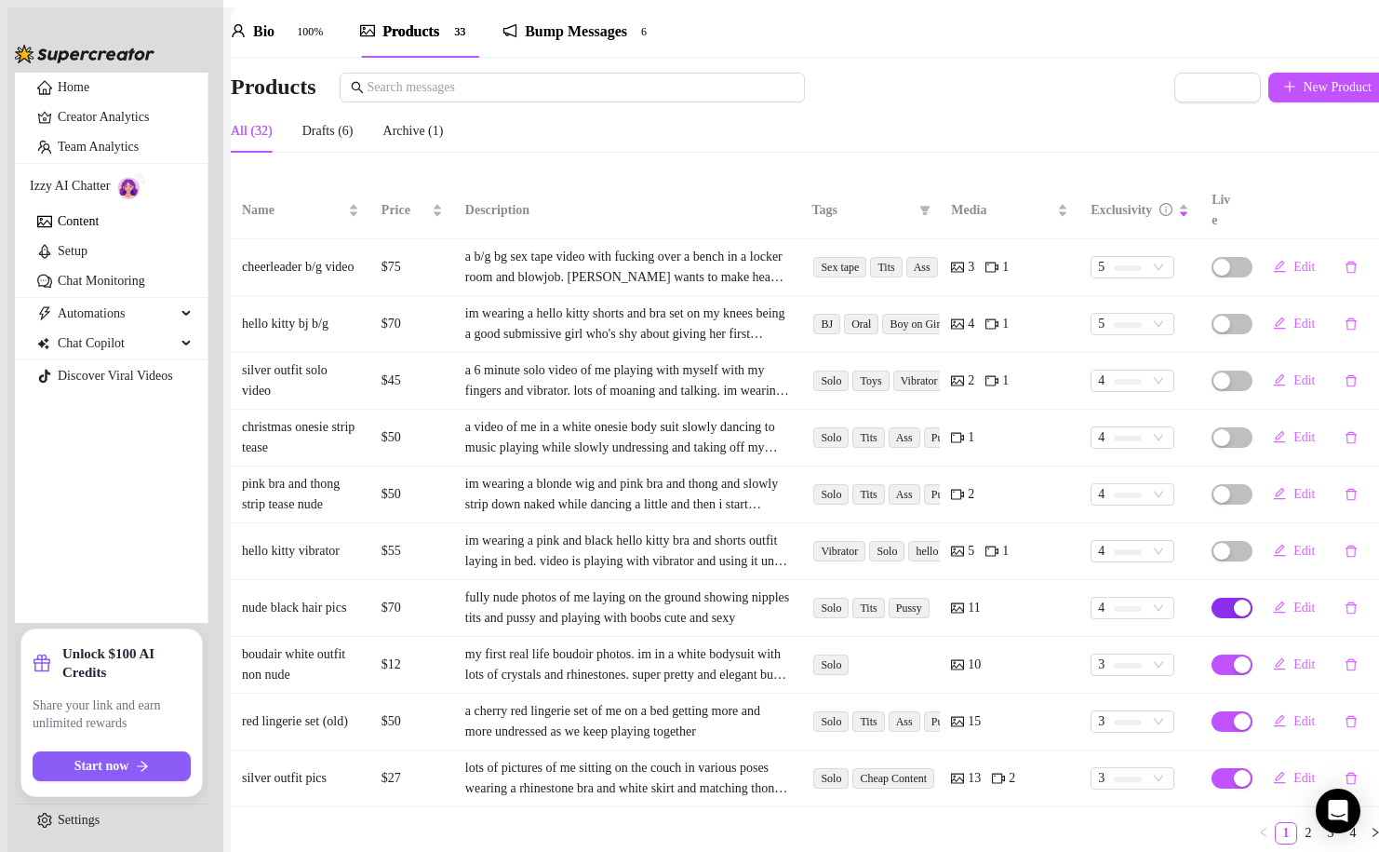
click at [1234, 599] on div "button" at bounding box center [1242, 607] width 17 height 17
click at [1336, 504] on span "OK" at bounding box center [1326, 500] width 19 height 15
click at [1272, 650] on button "Edit" at bounding box center [1294, 665] width 72 height 30
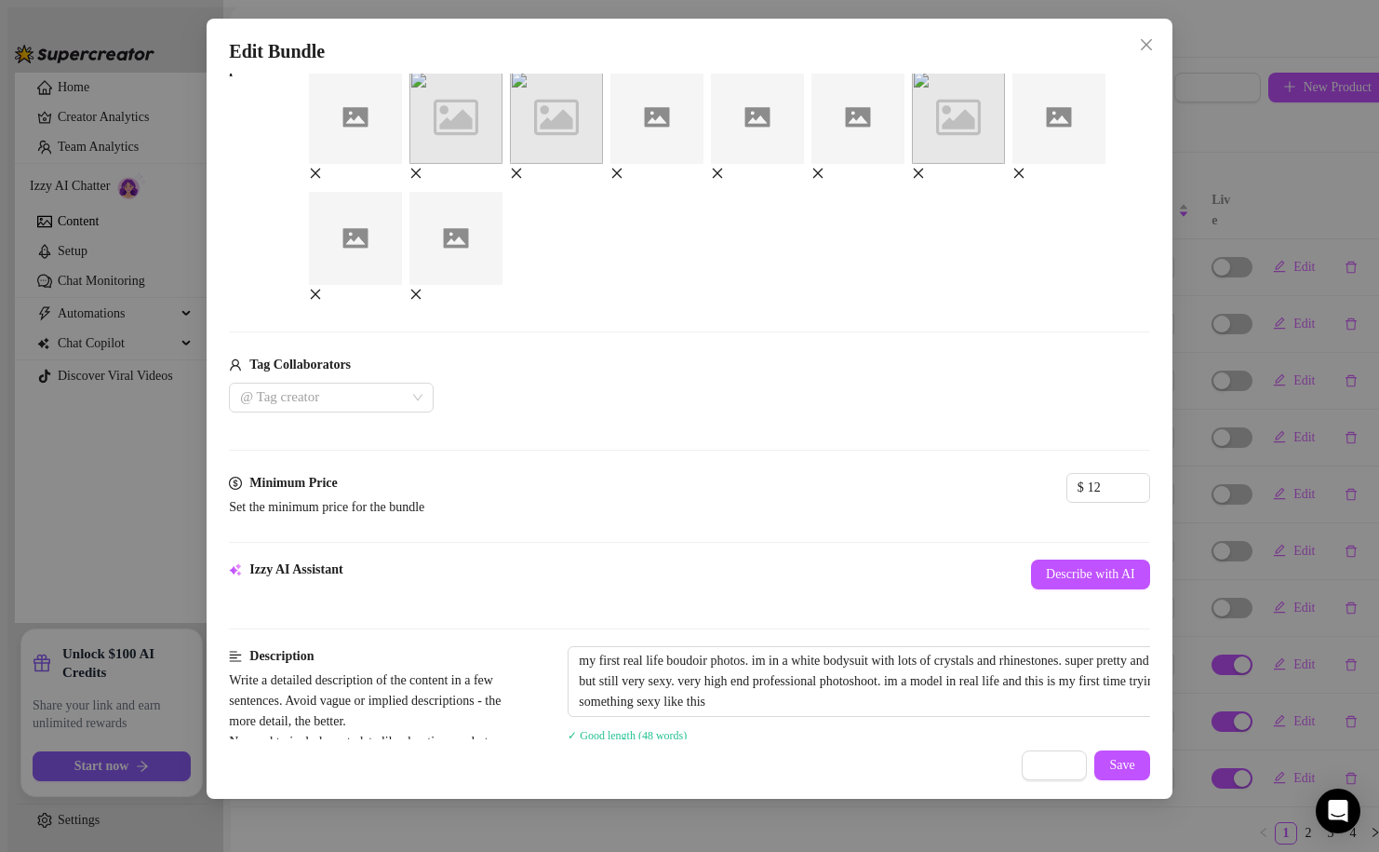
scroll to position [76, 0]
click at [1088, 502] on input "12" at bounding box center [1118, 488] width 61 height 28
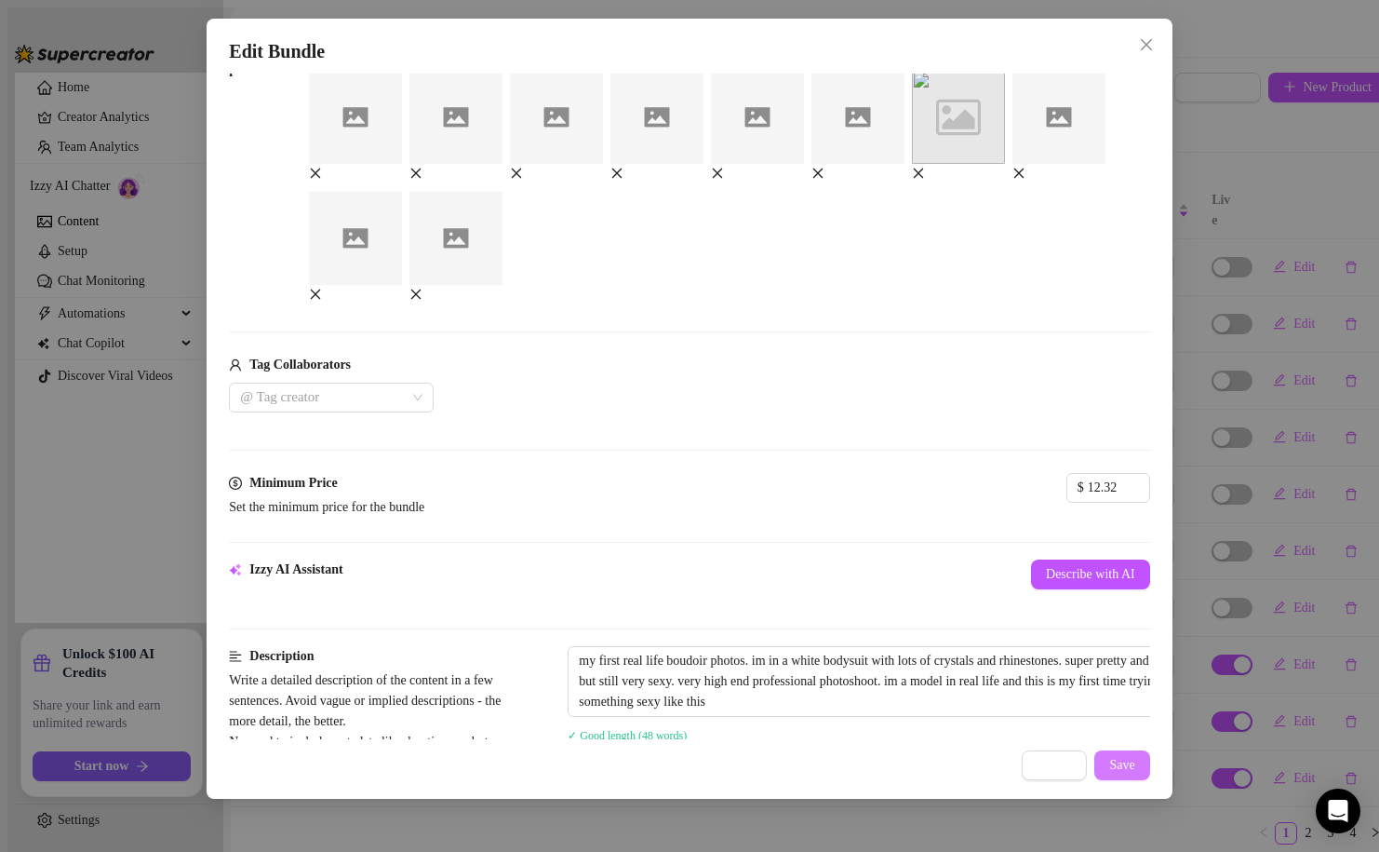
click at [1139, 765] on button "Save" at bounding box center [1122, 765] width 55 height 30
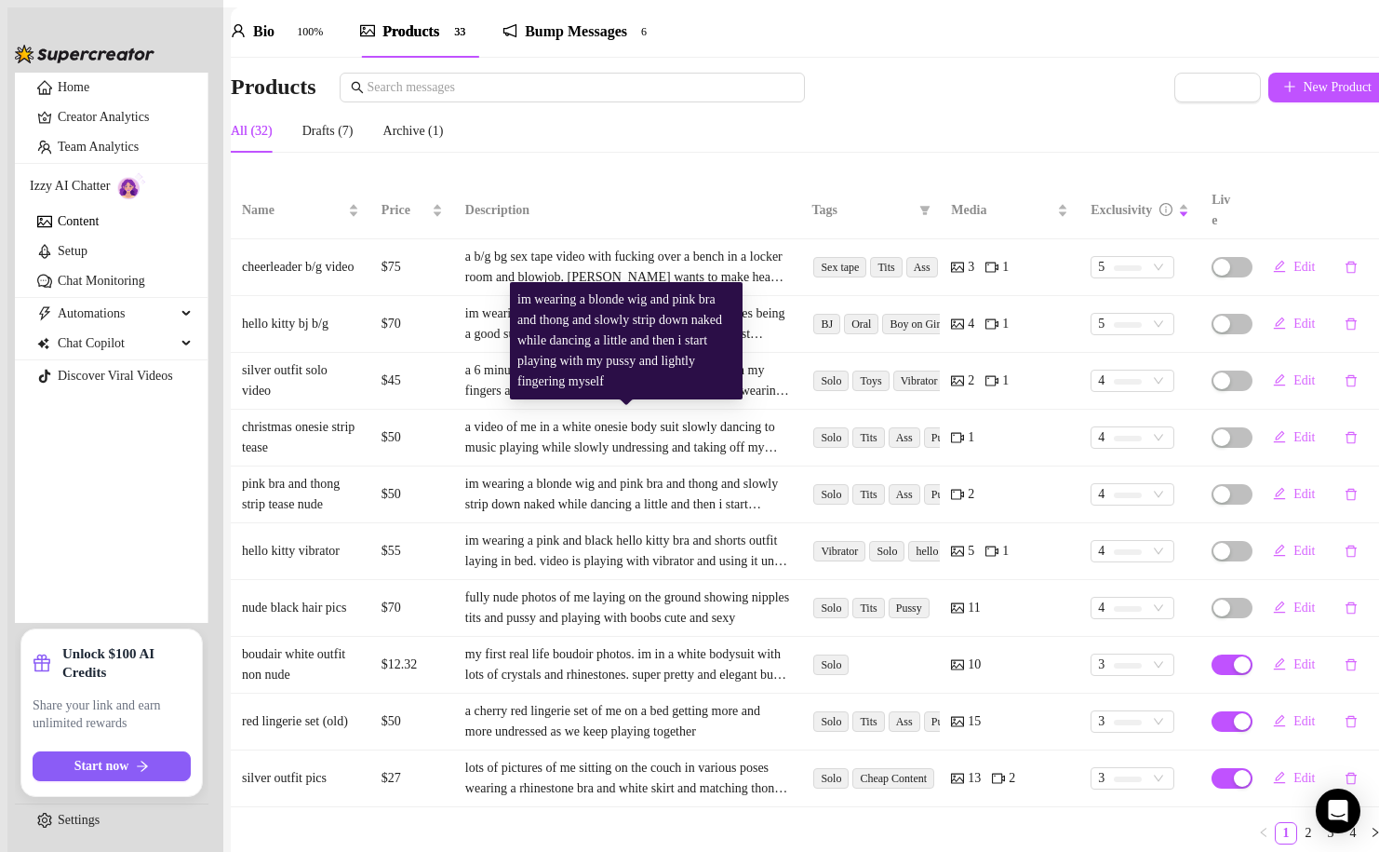
click at [695, 474] on div "im wearing a blonde wig and pink bra and thong and slowly strip down naked whil…" at bounding box center [627, 494] width 325 height 41
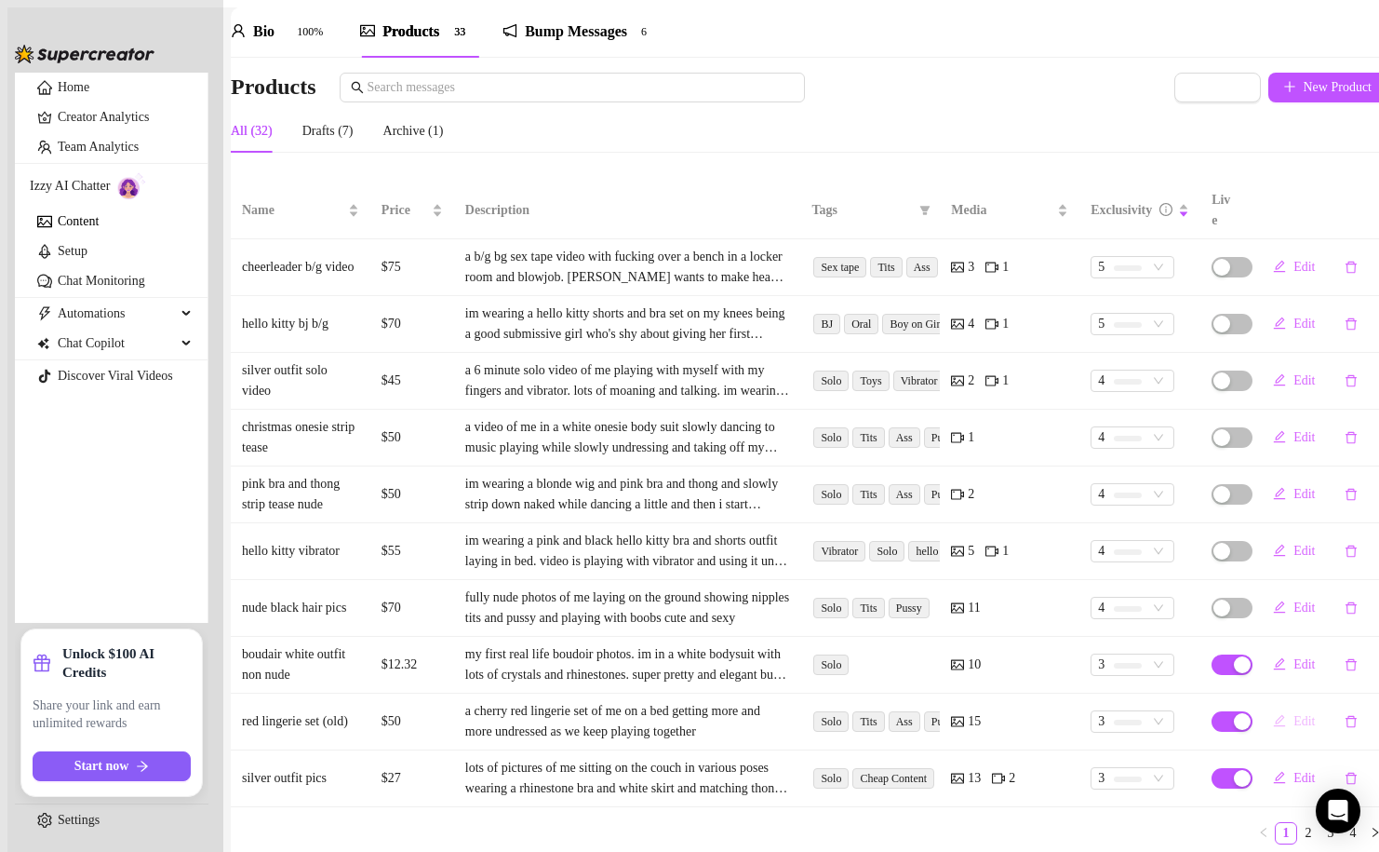
click at [1294, 714] on span "Edit" at bounding box center [1304, 721] width 21 height 15
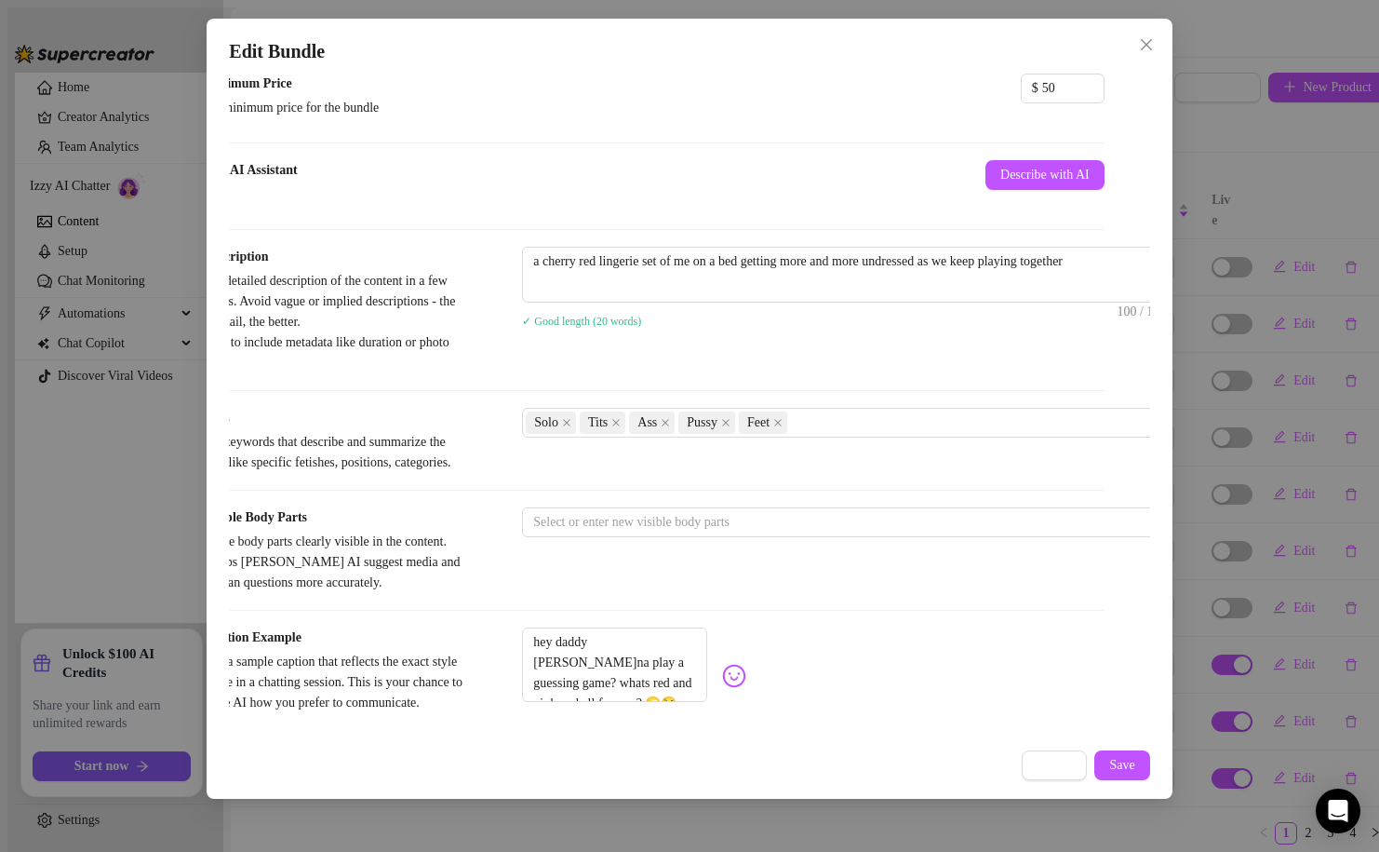
scroll to position [728, 69]
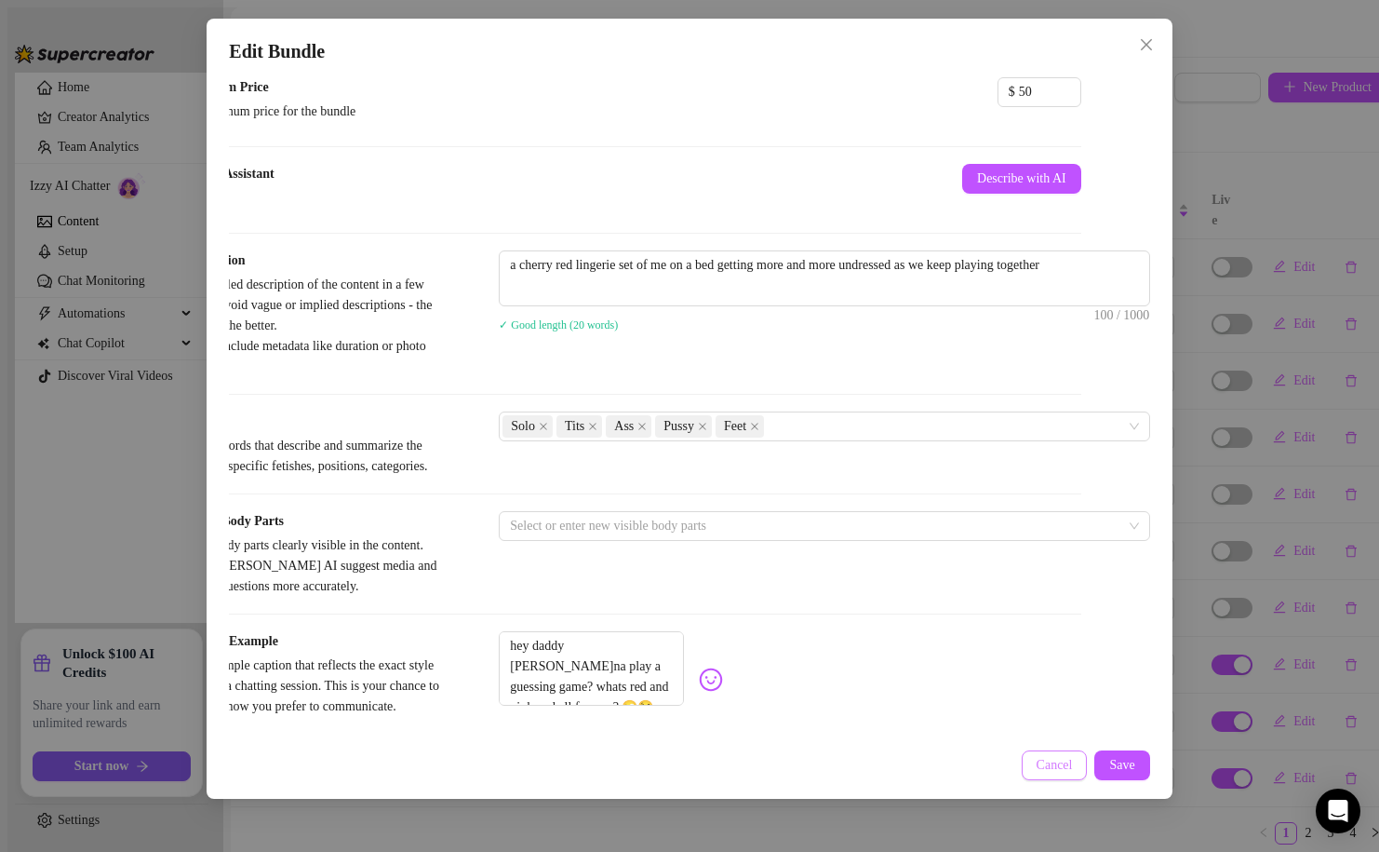
click at [1025, 754] on button "Cancel" at bounding box center [1055, 765] width 66 height 30
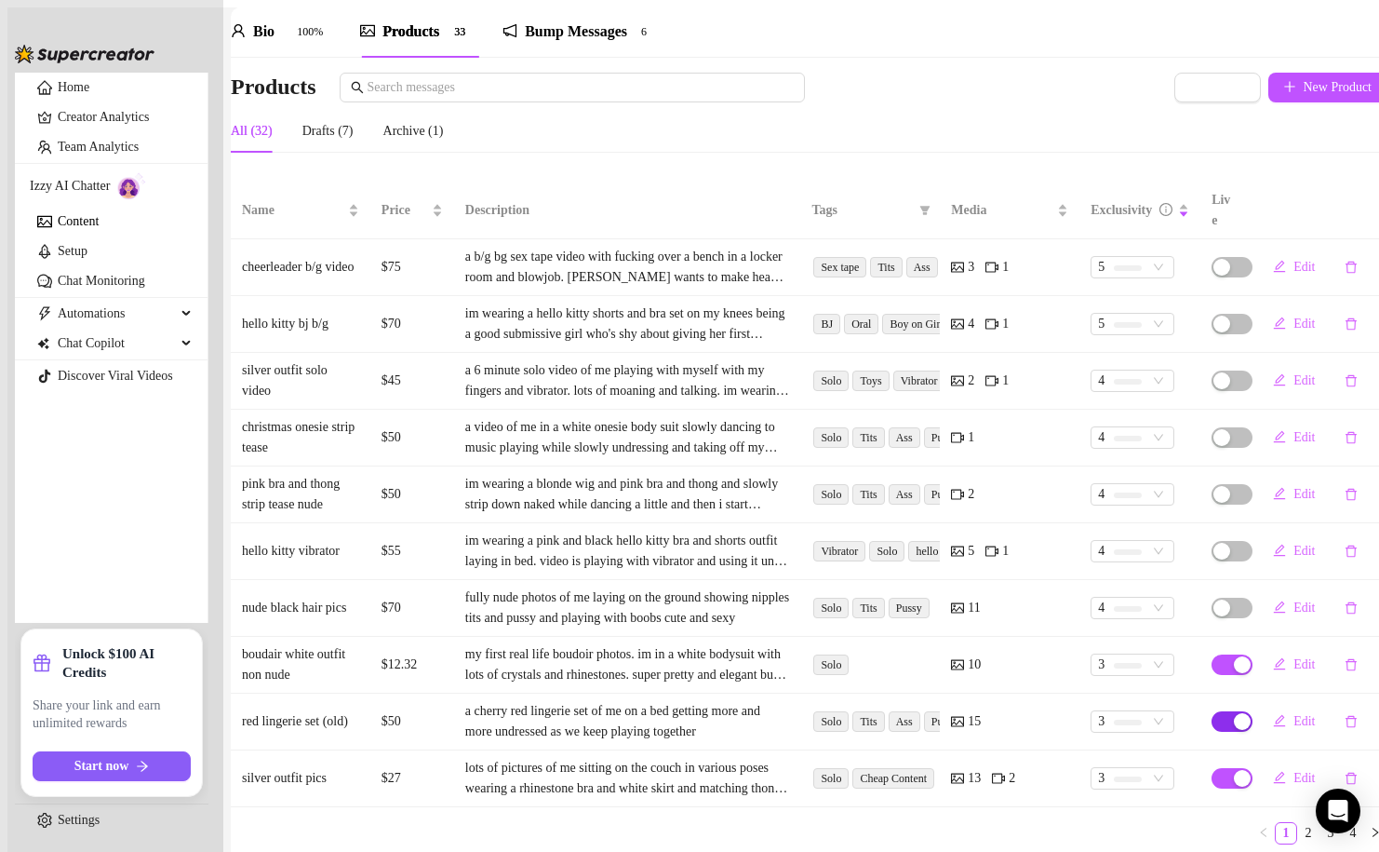
click at [1234, 713] on div "button" at bounding box center [1242, 721] width 17 height 17
click at [1336, 613] on span "OK" at bounding box center [1326, 614] width 19 height 15
click at [1273, 771] on icon "edit" at bounding box center [1279, 777] width 13 height 13
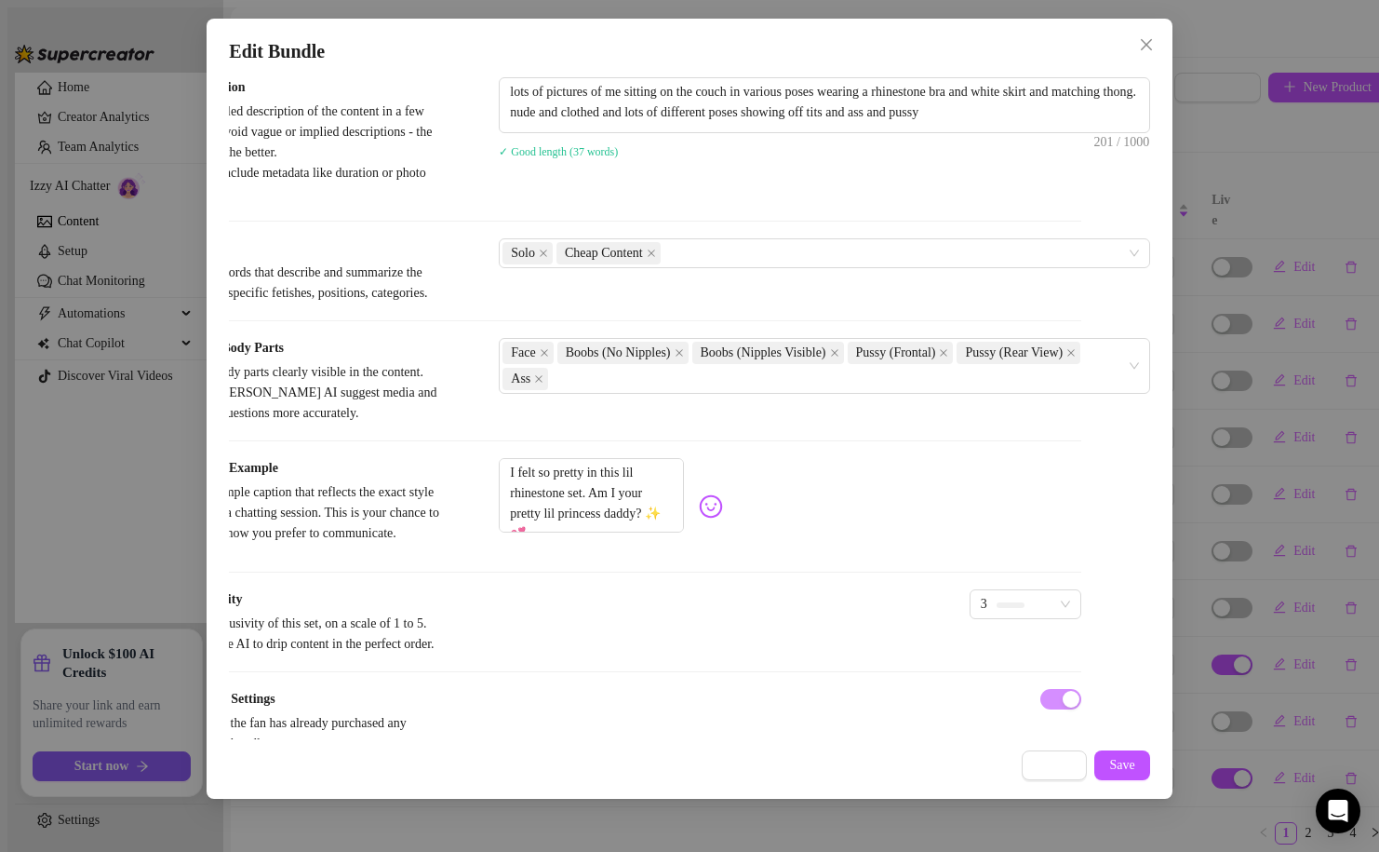
scroll to position [905, 69]
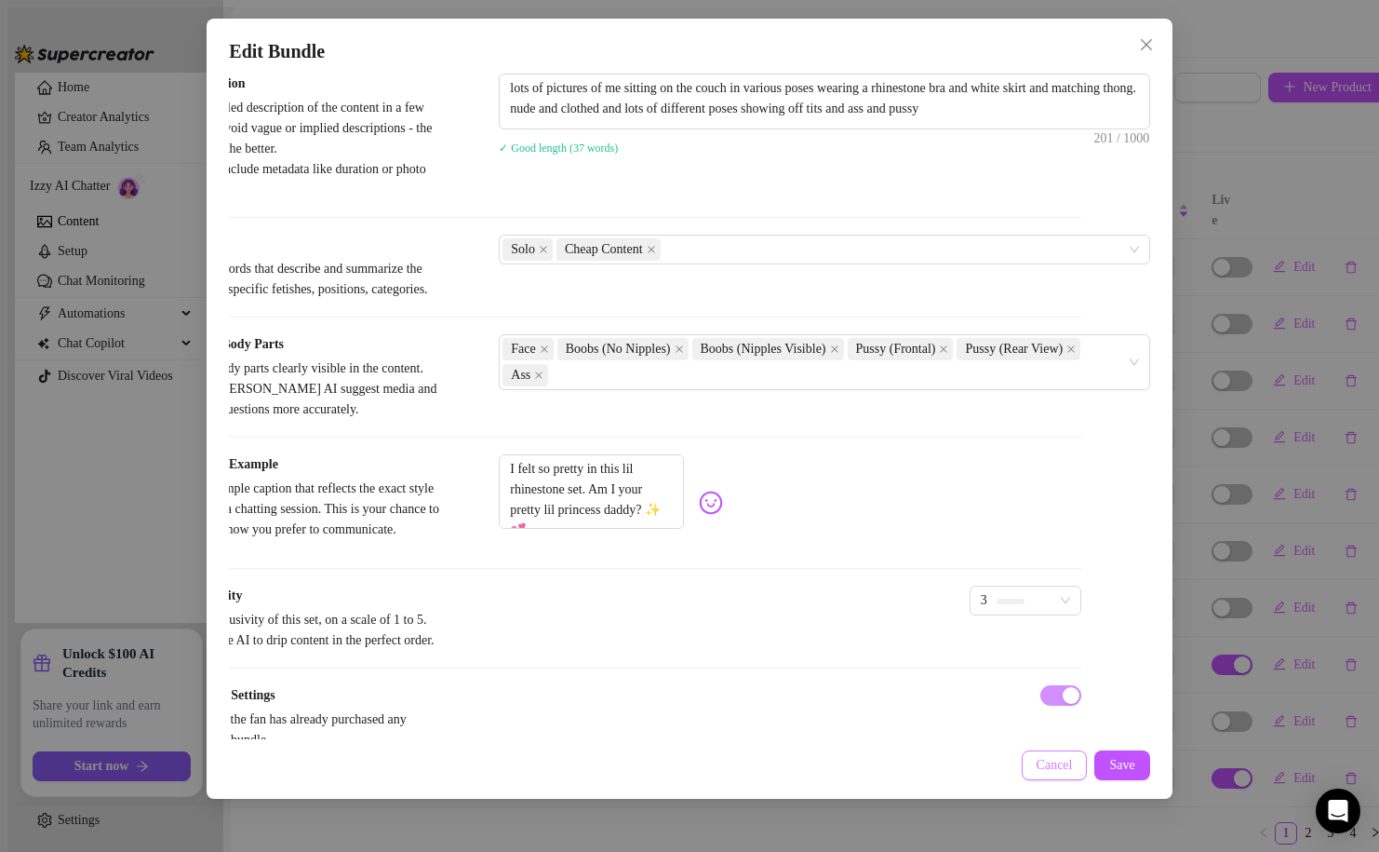
click at [1037, 768] on span "Cancel" at bounding box center [1055, 765] width 36 height 15
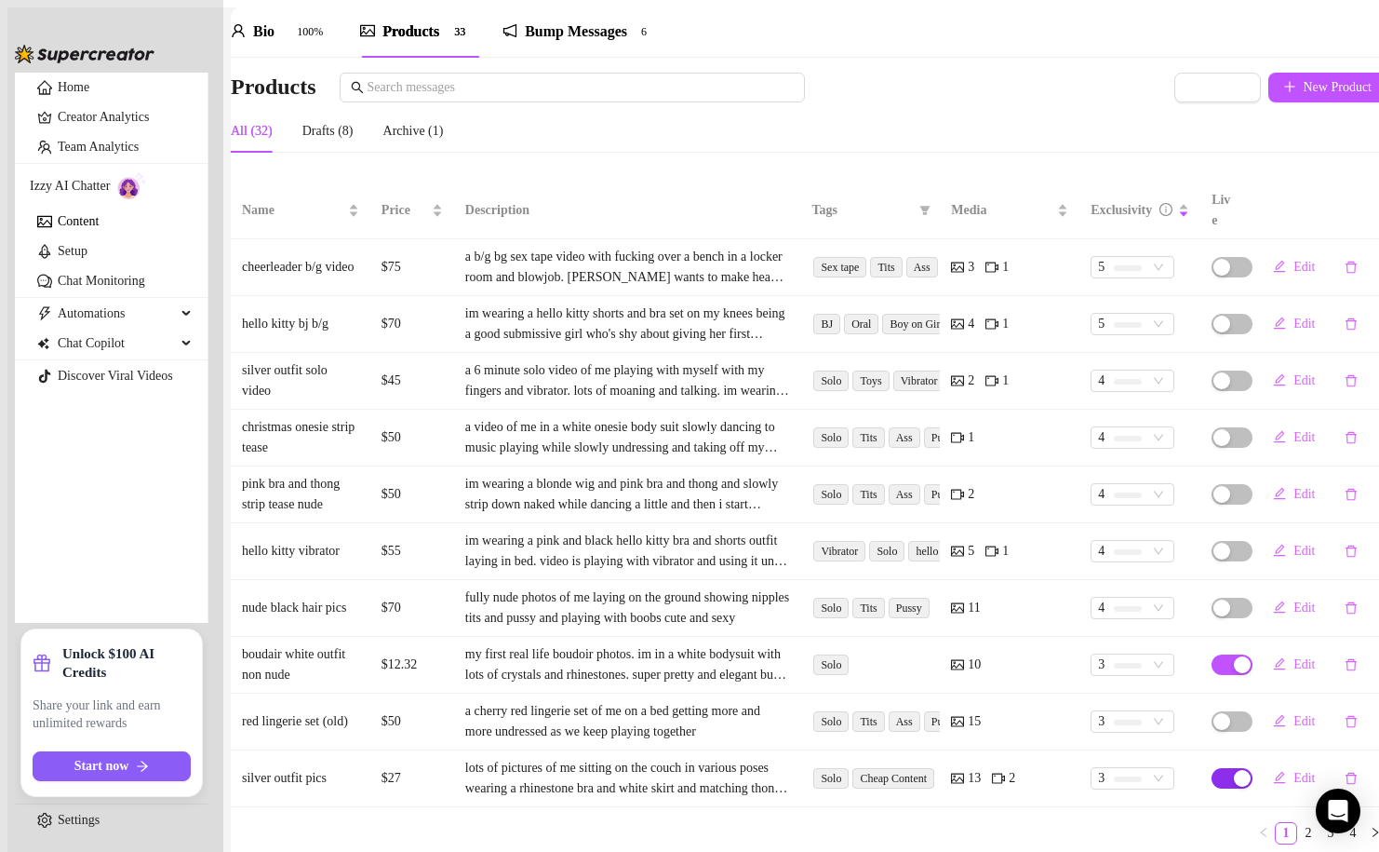
click at [1234, 770] on div "button" at bounding box center [1242, 778] width 17 height 17
click at [1336, 671] on span "OK" at bounding box center [1326, 671] width 19 height 15
click at [1298, 823] on link "2" at bounding box center [1308, 833] width 20 height 20
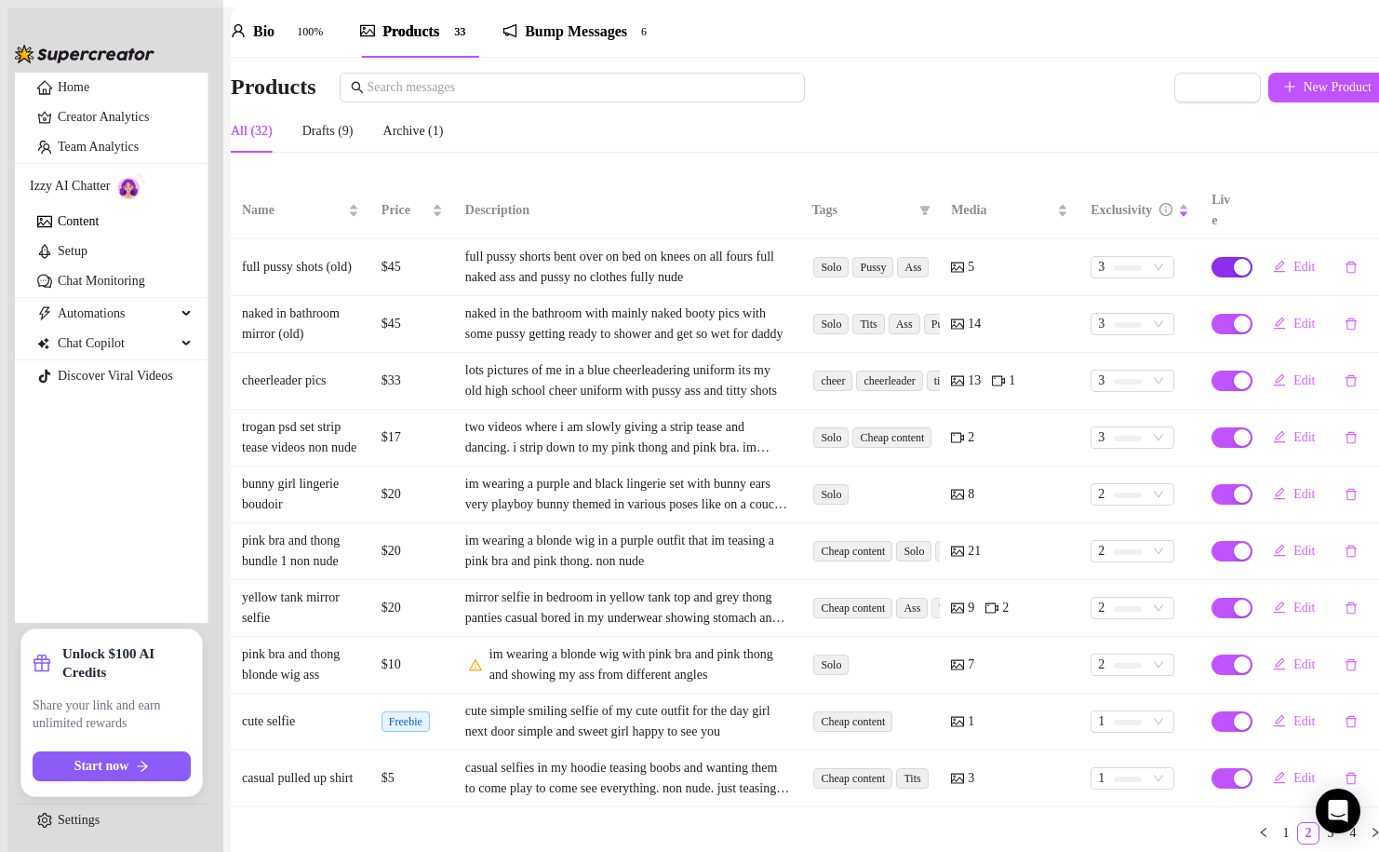
click at [1212, 257] on span "button" at bounding box center [1232, 267] width 41 height 20
click at [1336, 162] on span "OK" at bounding box center [1326, 160] width 19 height 15
click at [1212, 314] on span "button" at bounding box center [1232, 324] width 41 height 20
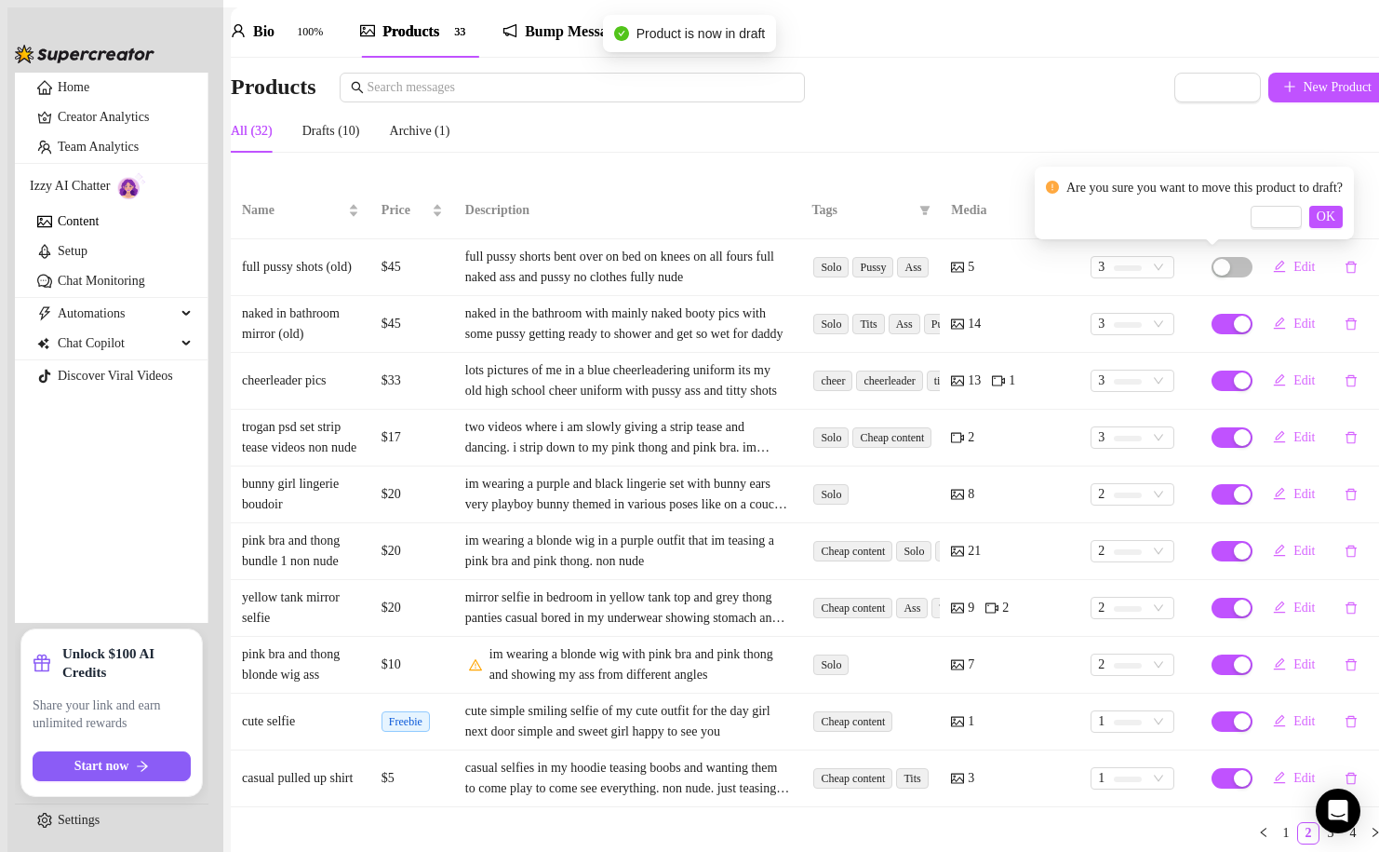
click at [991, 296] on td "14" at bounding box center [1010, 324] width 140 height 57
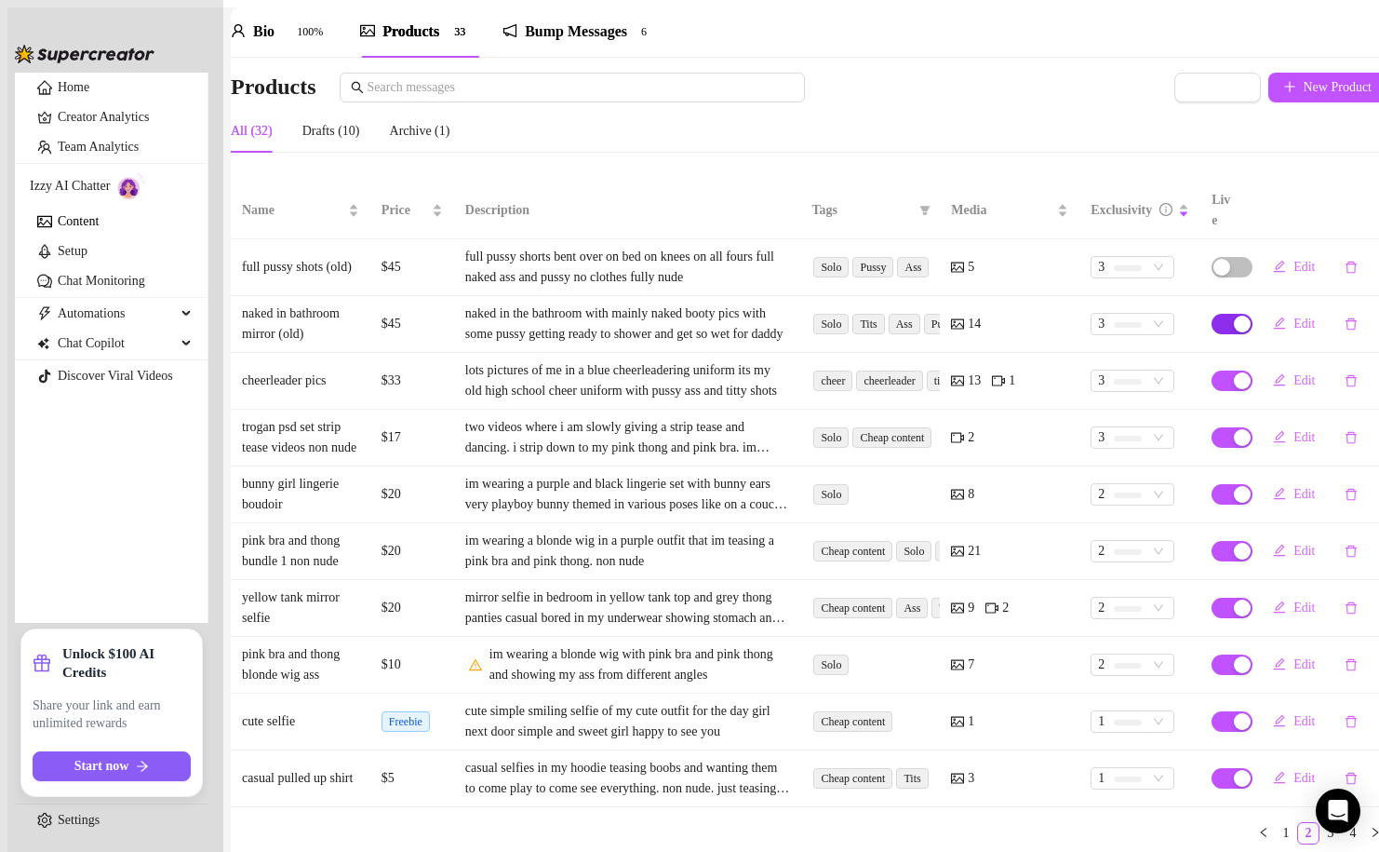
click at [1212, 314] on span "button" at bounding box center [1232, 324] width 41 height 20
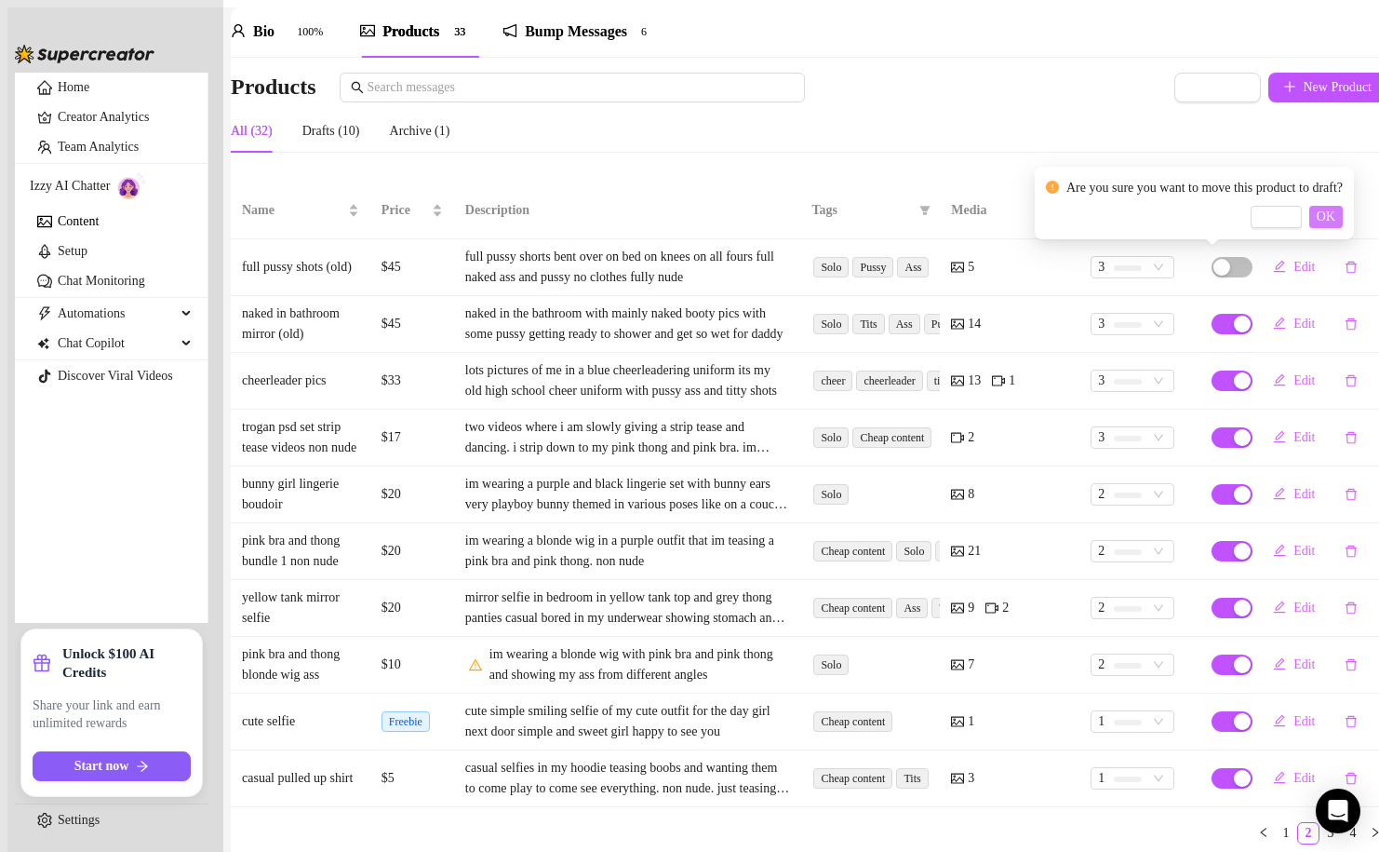
click at [1336, 212] on span "OK" at bounding box center [1326, 216] width 19 height 15
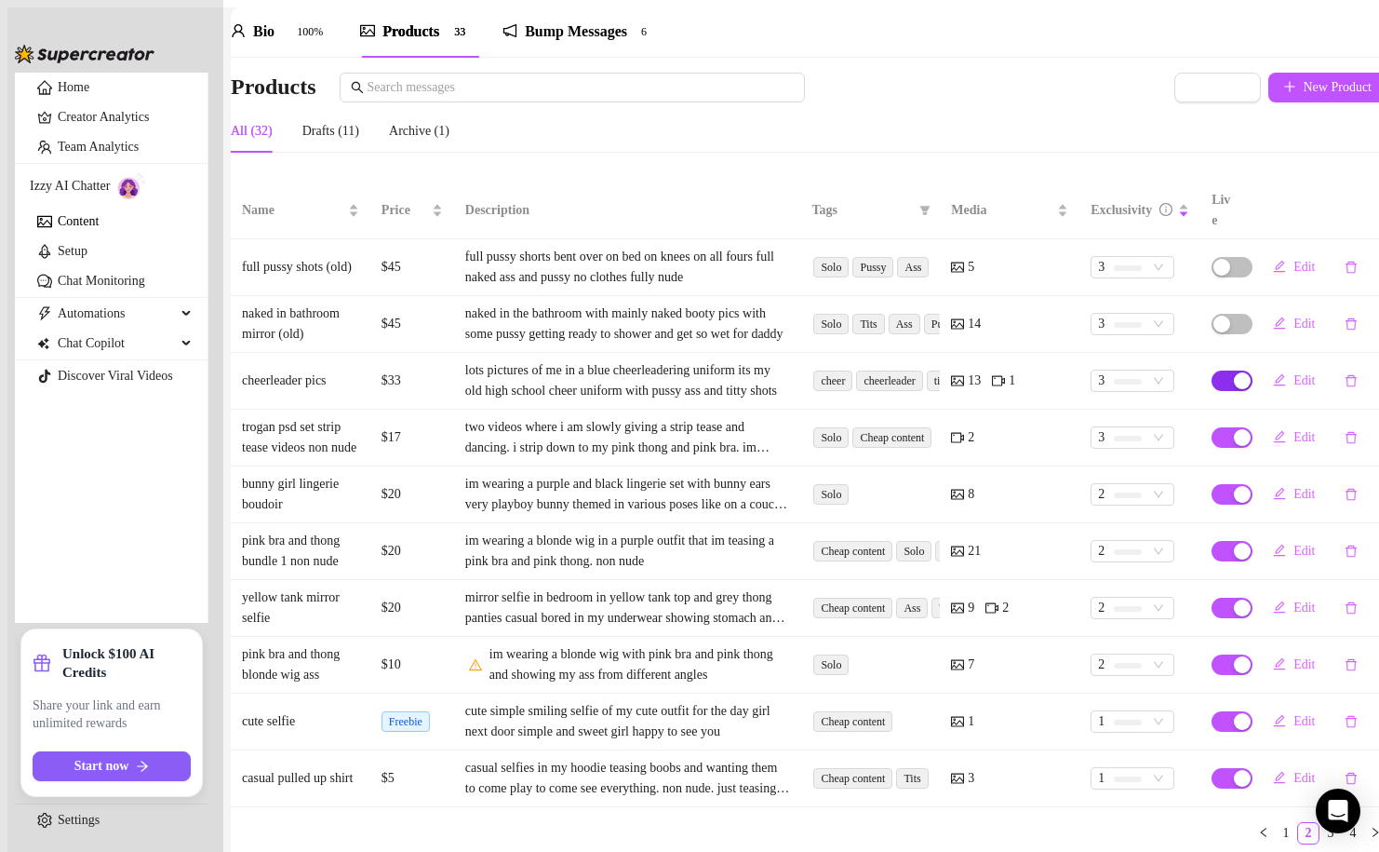
click at [1220, 370] on span "button" at bounding box center [1232, 380] width 41 height 20
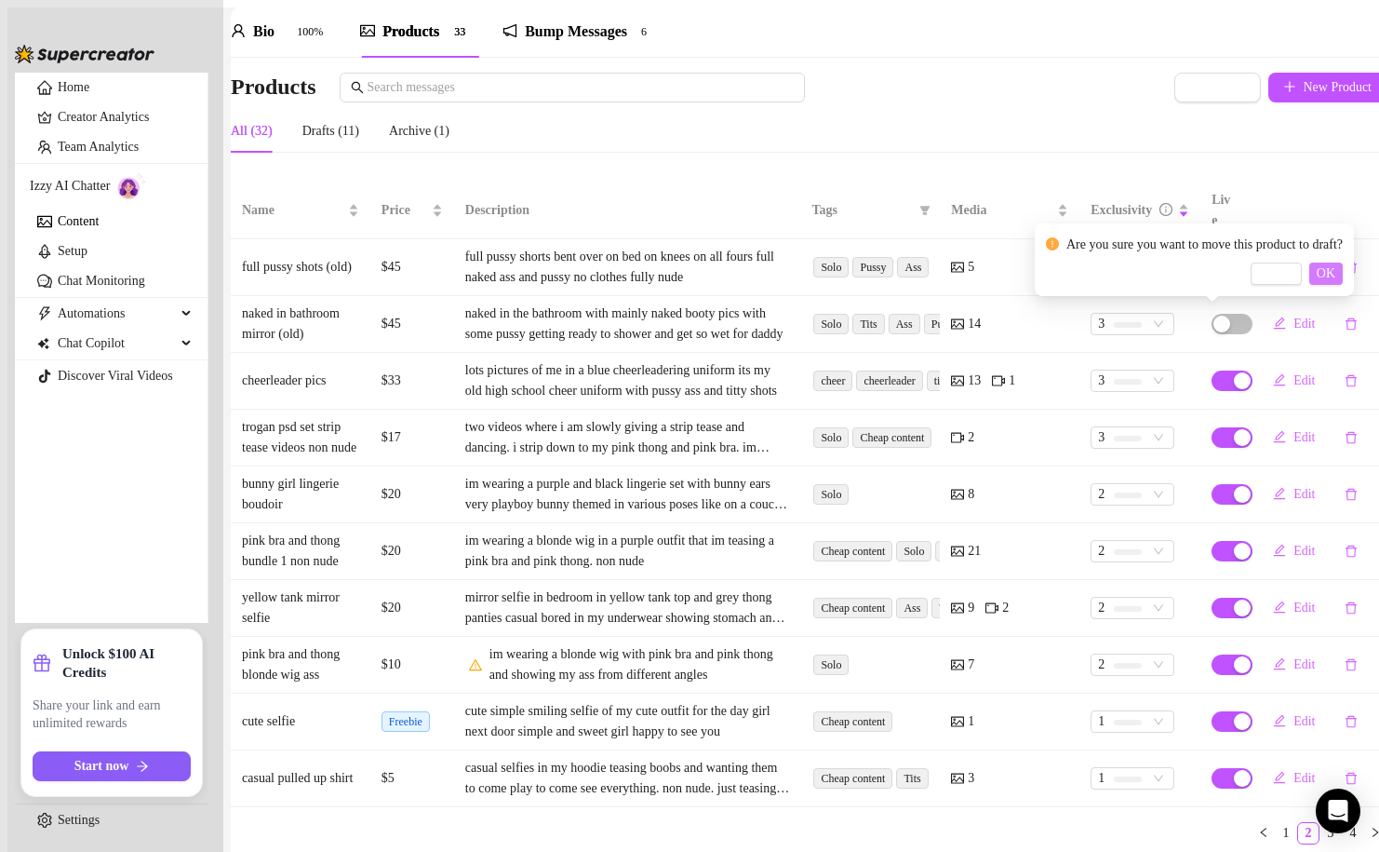
click at [1336, 275] on span "OK" at bounding box center [1326, 273] width 19 height 15
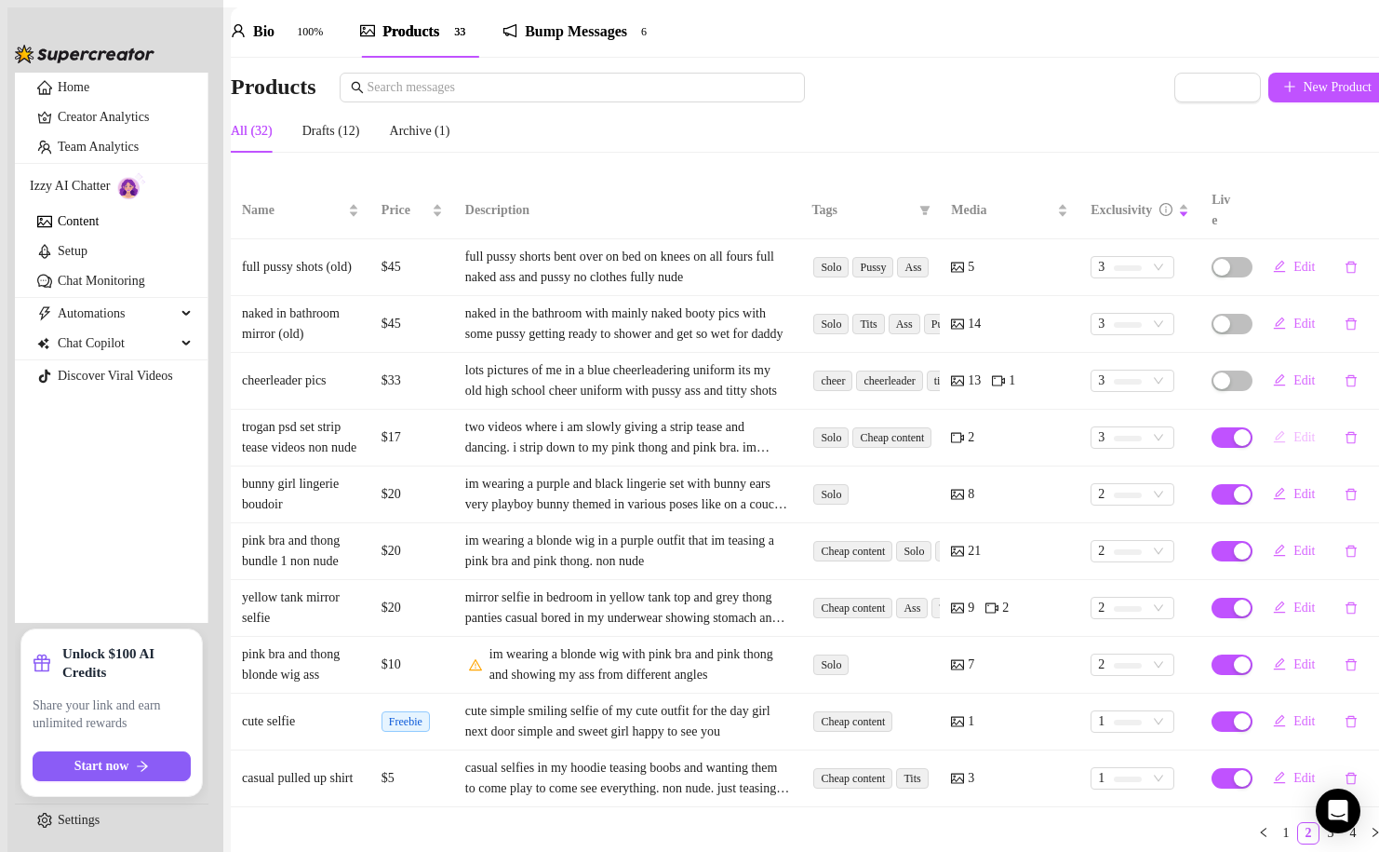
click at [1296, 423] on button "Edit" at bounding box center [1294, 438] width 72 height 30
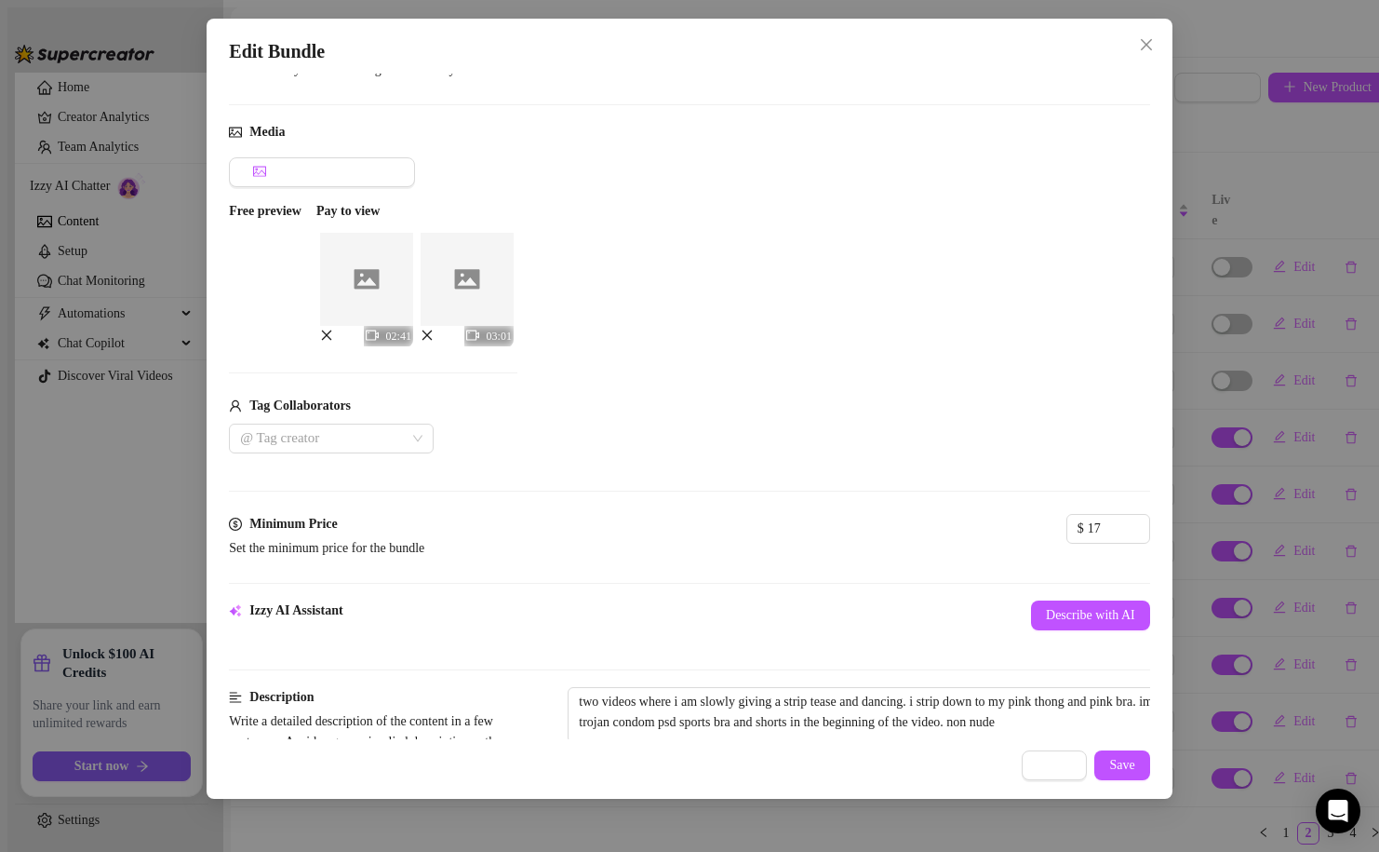
scroll to position [201, 0]
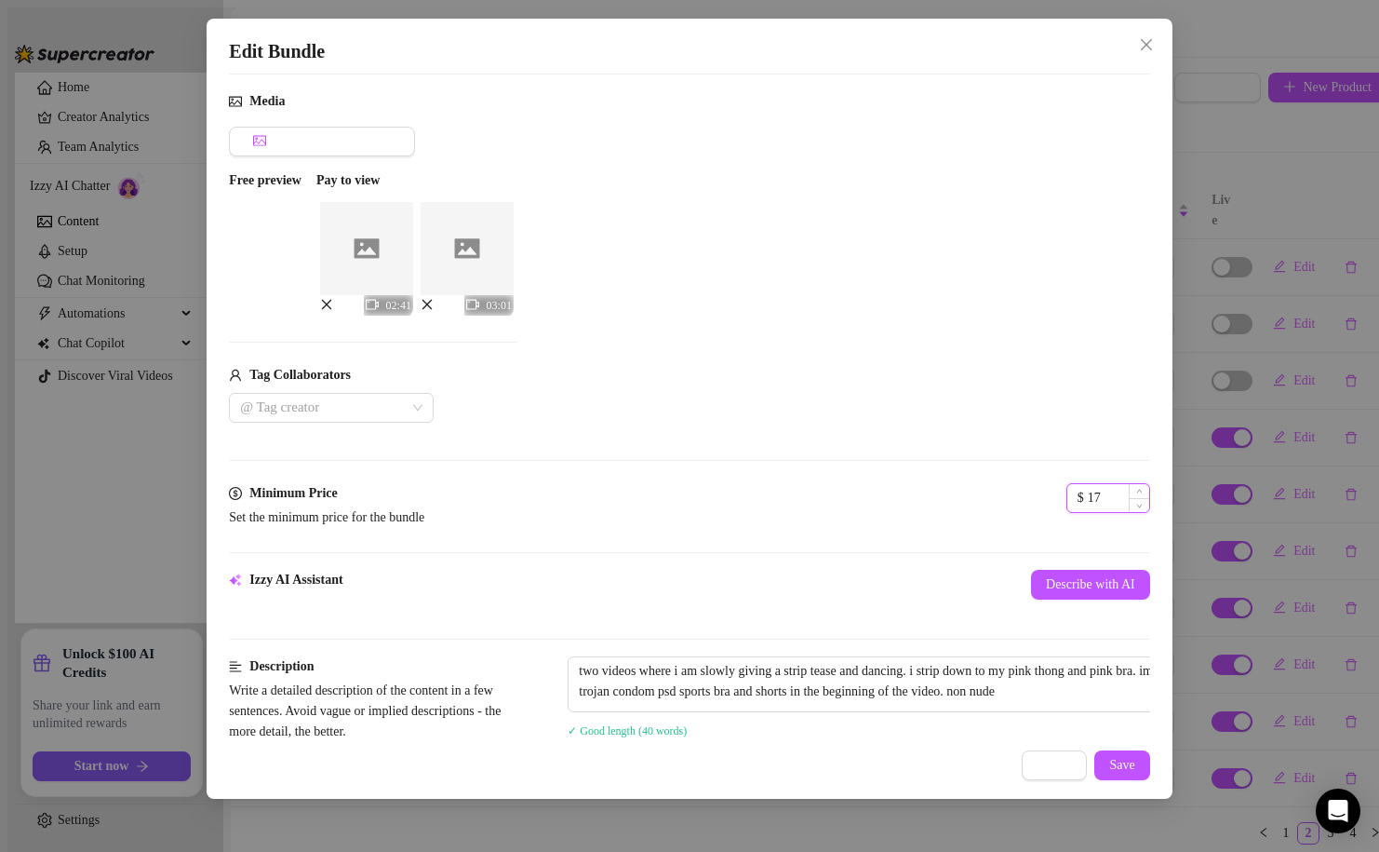
click at [1088, 489] on input "17" at bounding box center [1118, 498] width 61 height 28
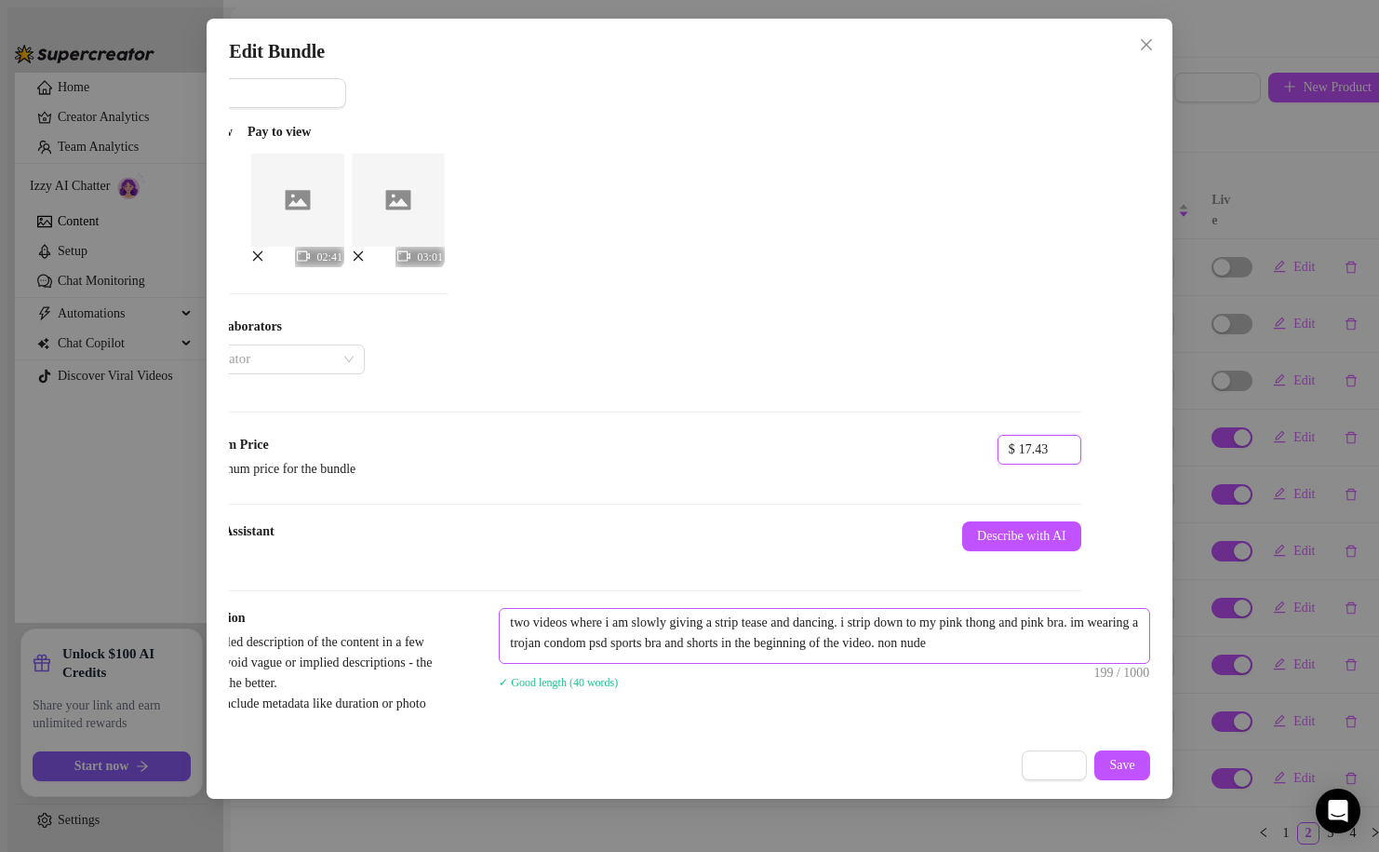
scroll to position [224, 69]
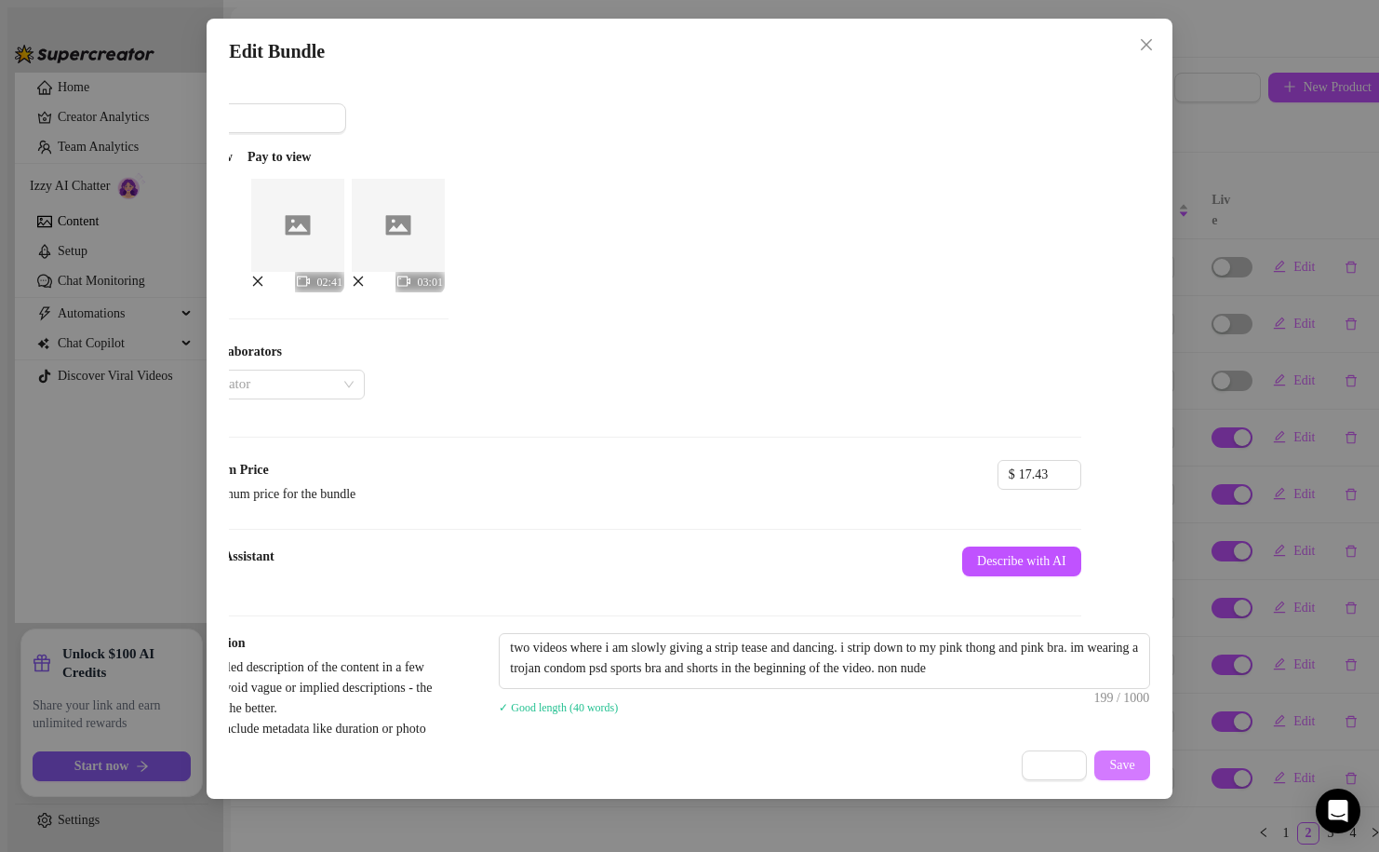
click at [1122, 774] on button "Save" at bounding box center [1122, 765] width 55 height 30
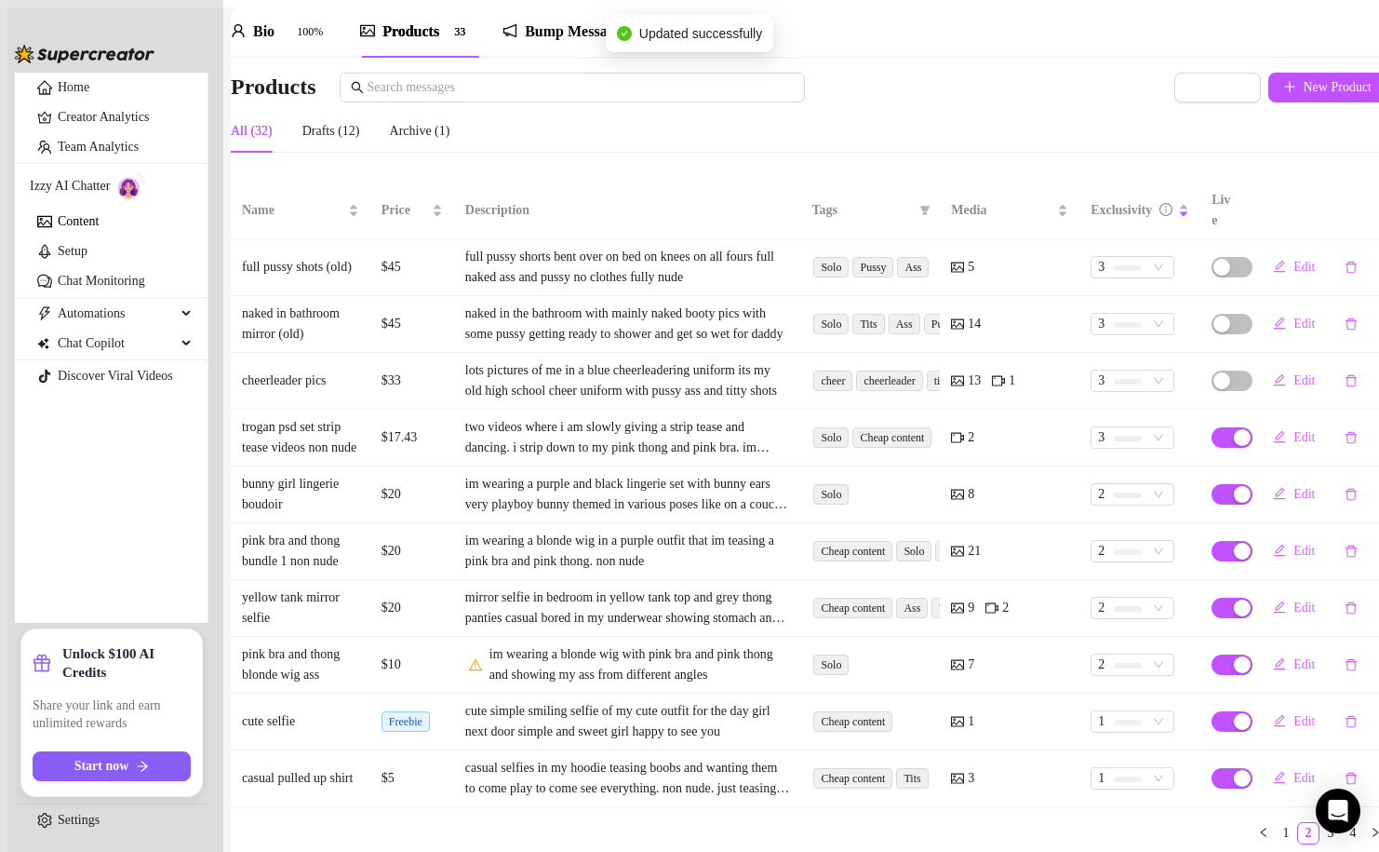
scroll to position [130, 0]
click at [1274, 488] on icon "edit" at bounding box center [1280, 494] width 12 height 12
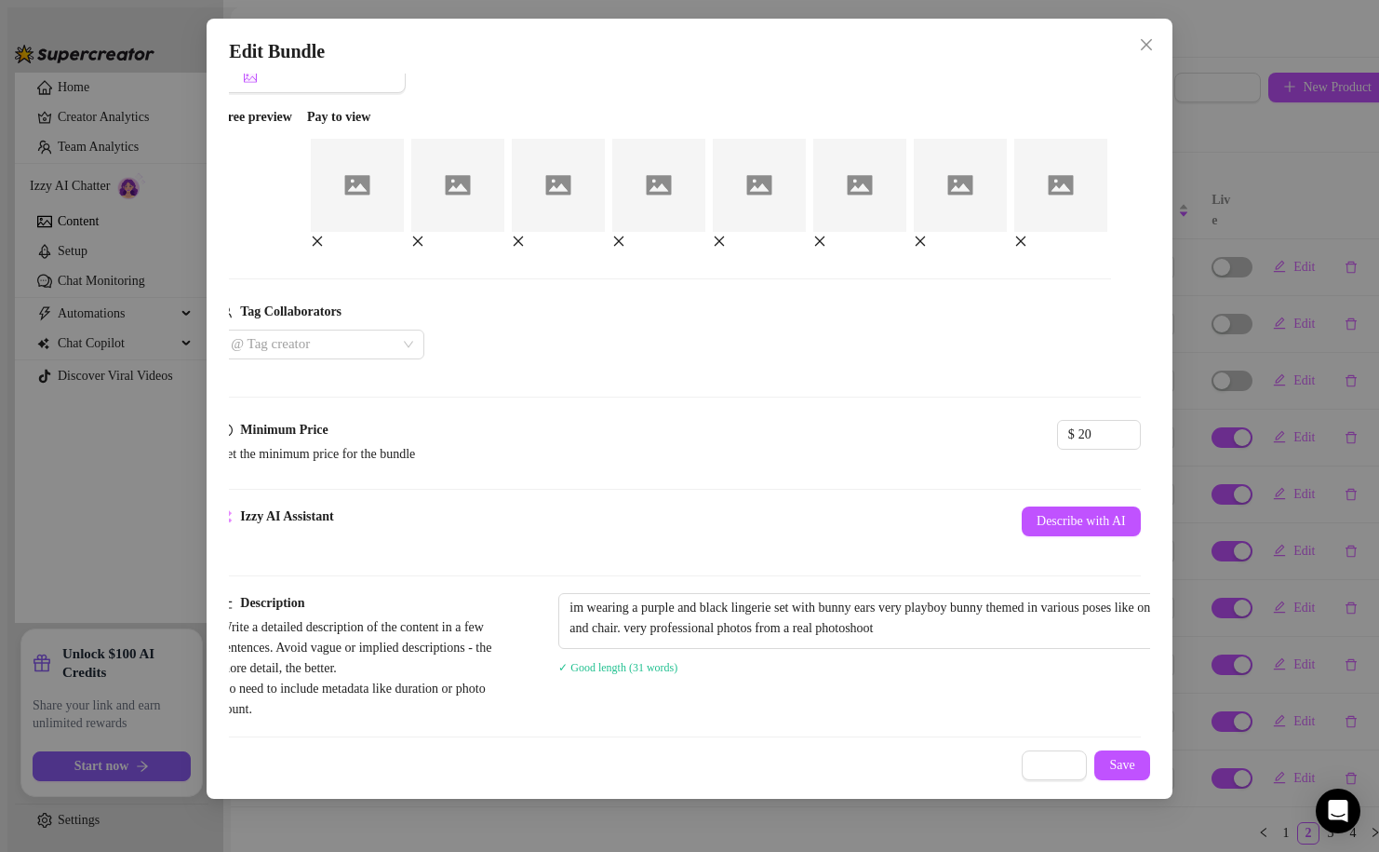
scroll to position [279, 9]
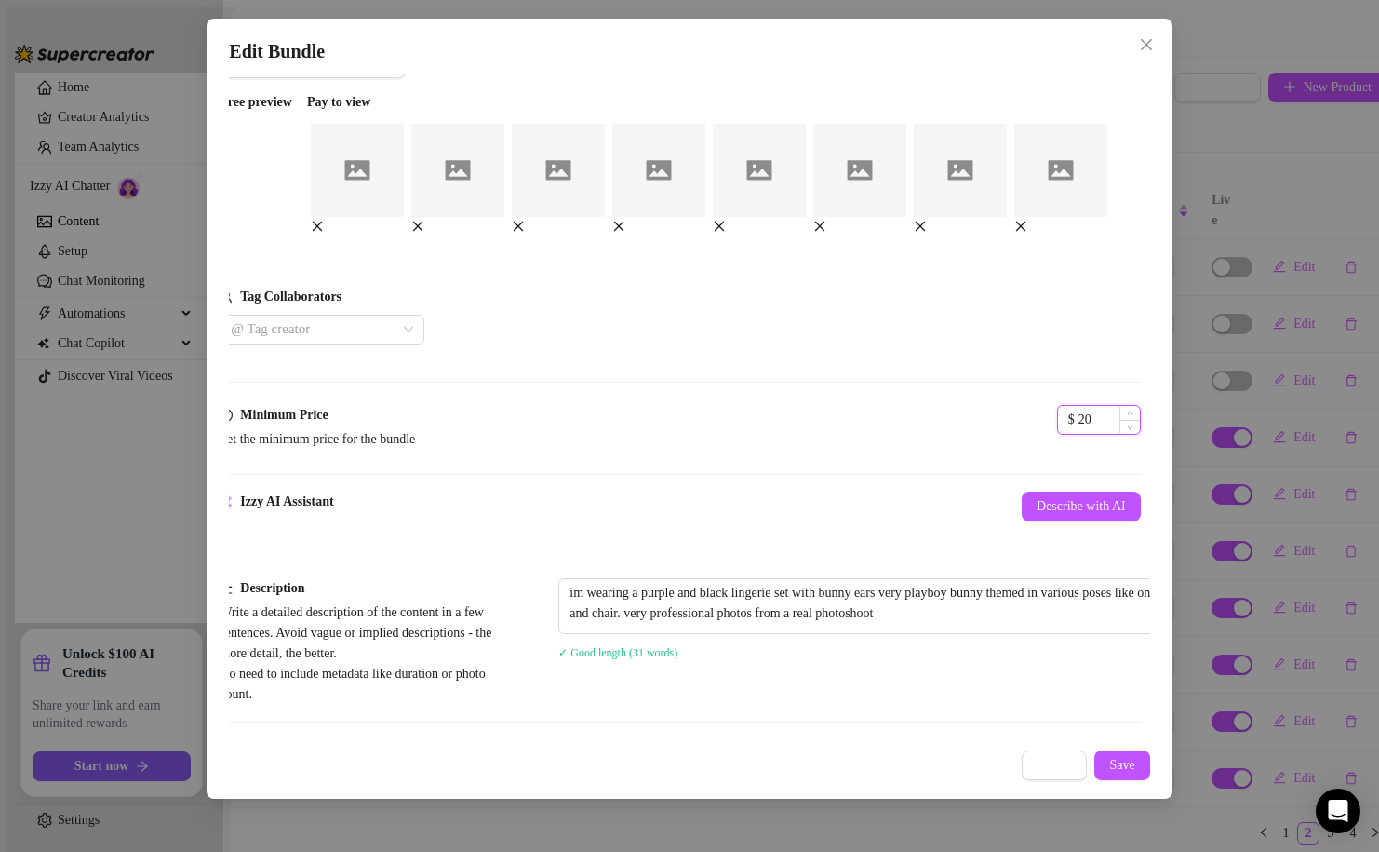
click at [1079, 434] on input "20" at bounding box center [1109, 420] width 61 height 28
click at [1079, 434] on input "20.32" at bounding box center [1109, 420] width 61 height 28
click at [1122, 757] on button "Save" at bounding box center [1122, 765] width 55 height 30
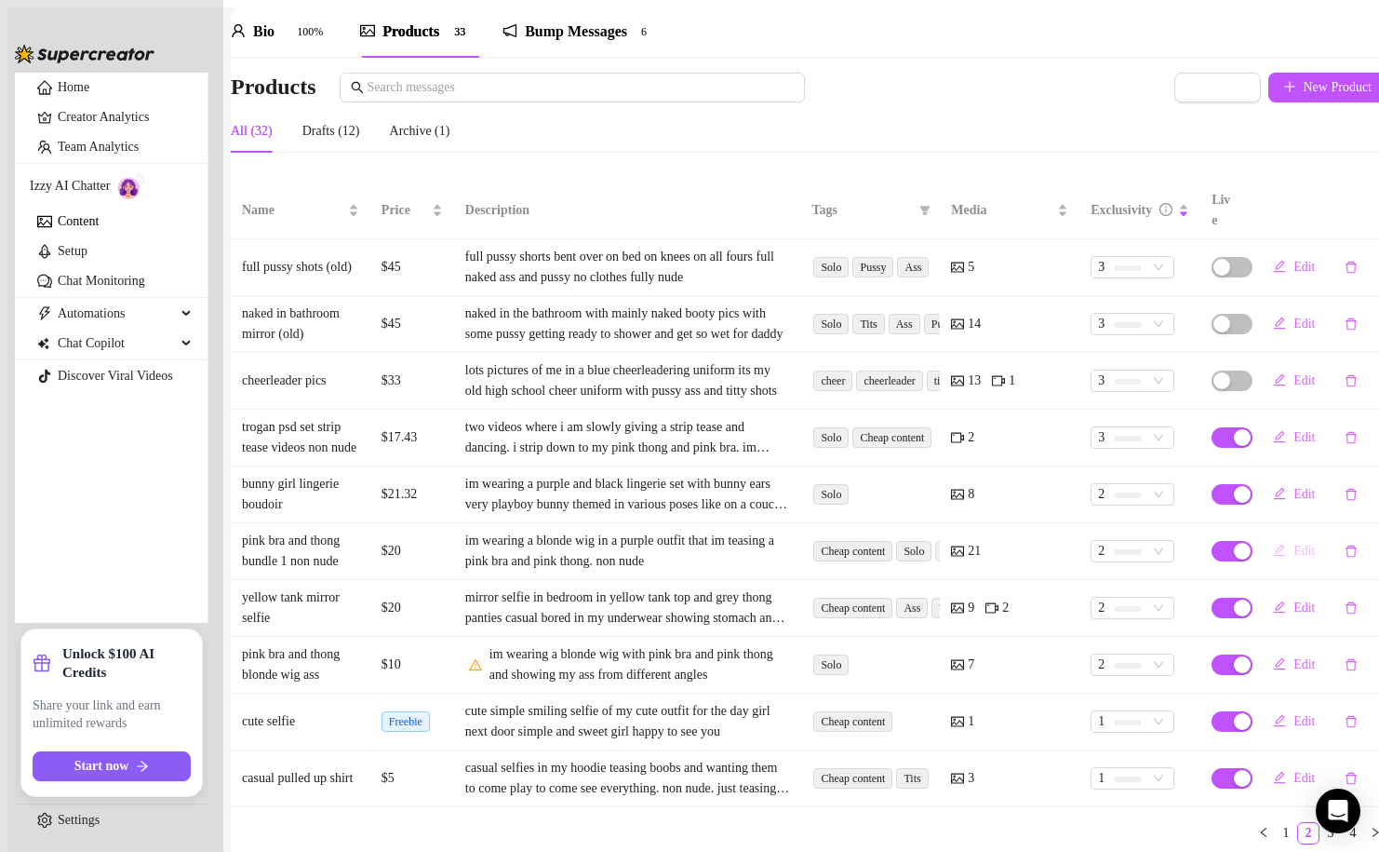
click at [1272, 536] on button "Edit" at bounding box center [1294, 551] width 72 height 30
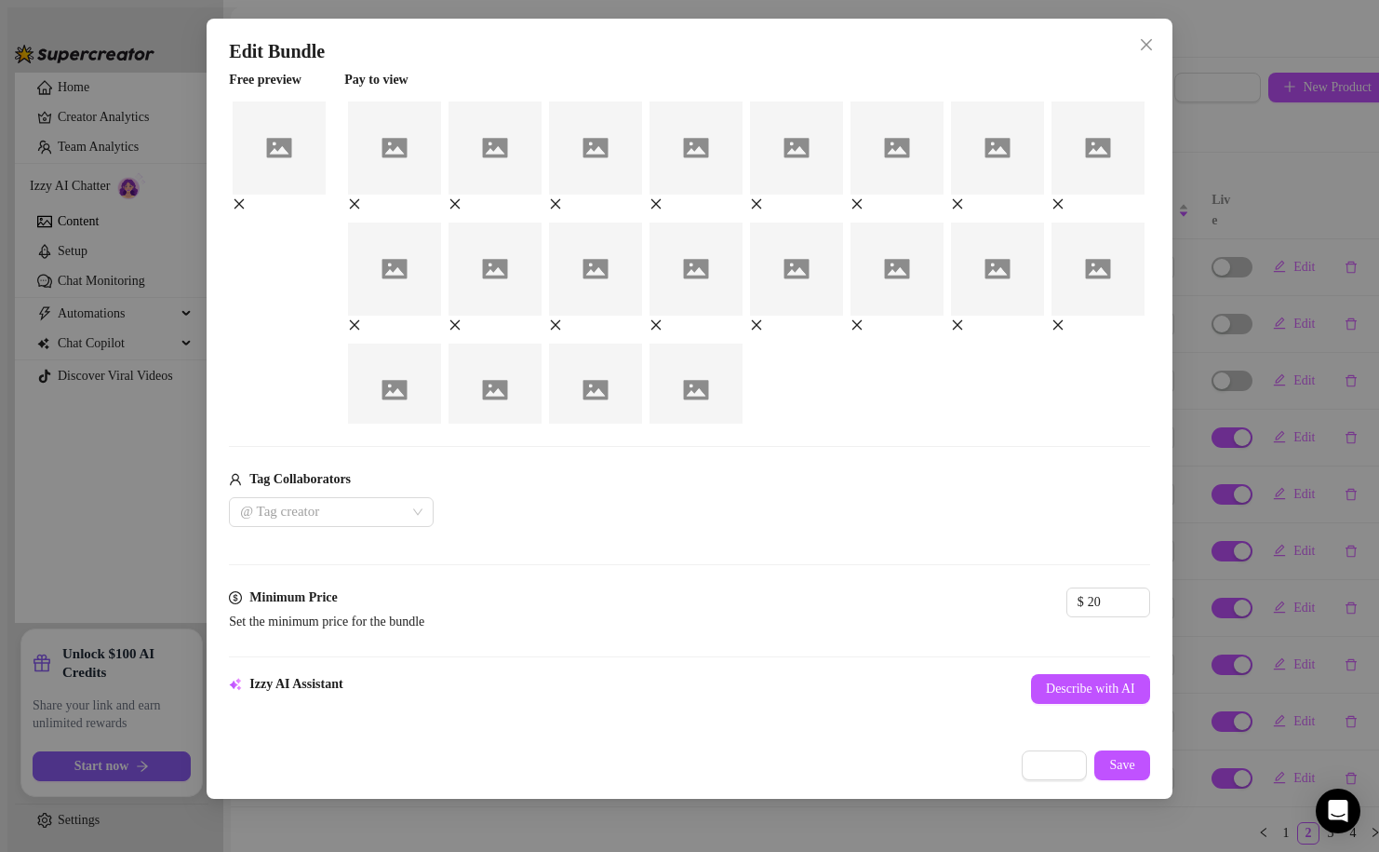
scroll to position [317, 0]
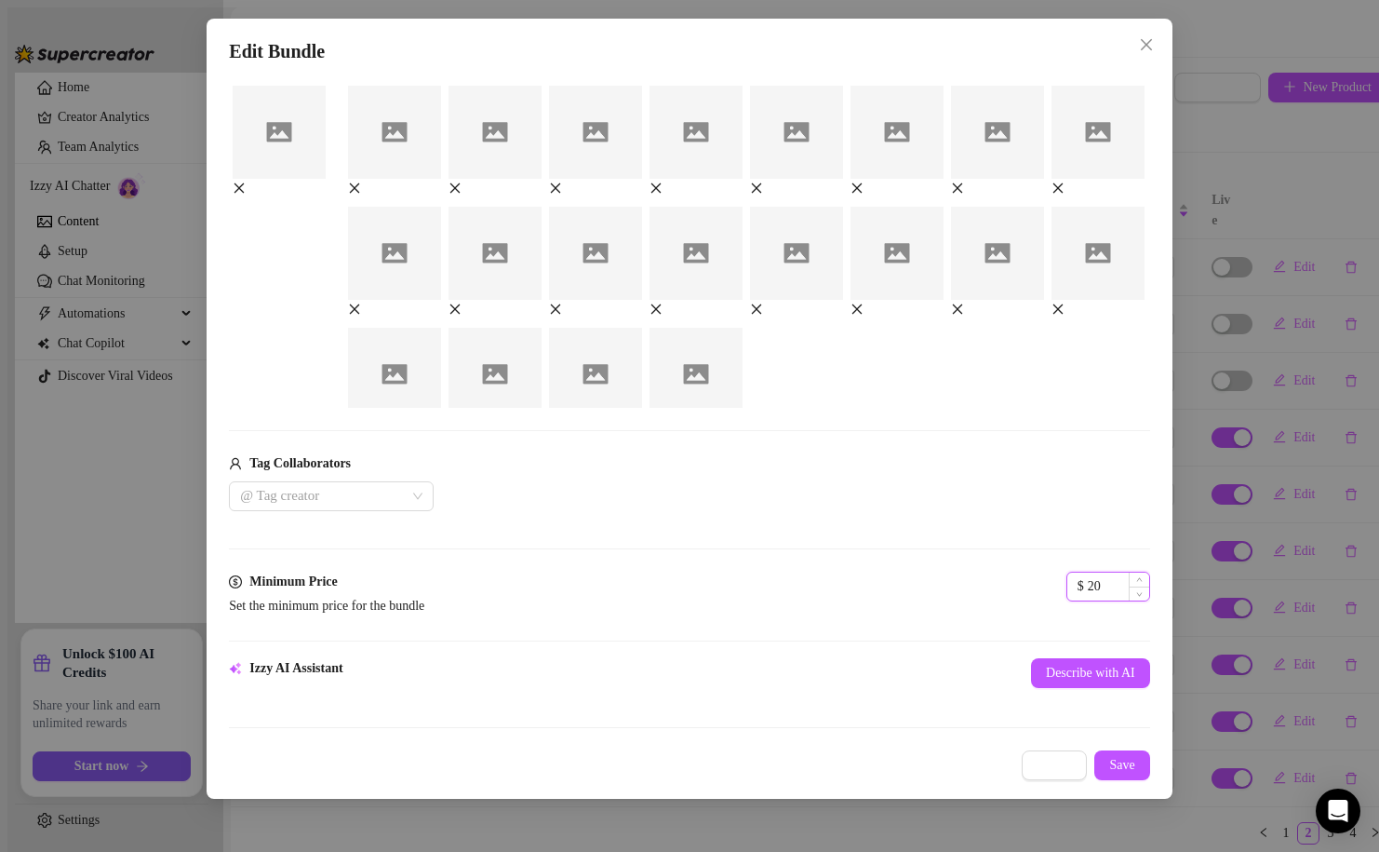
click at [1088, 600] on input "20" at bounding box center [1118, 586] width 61 height 28
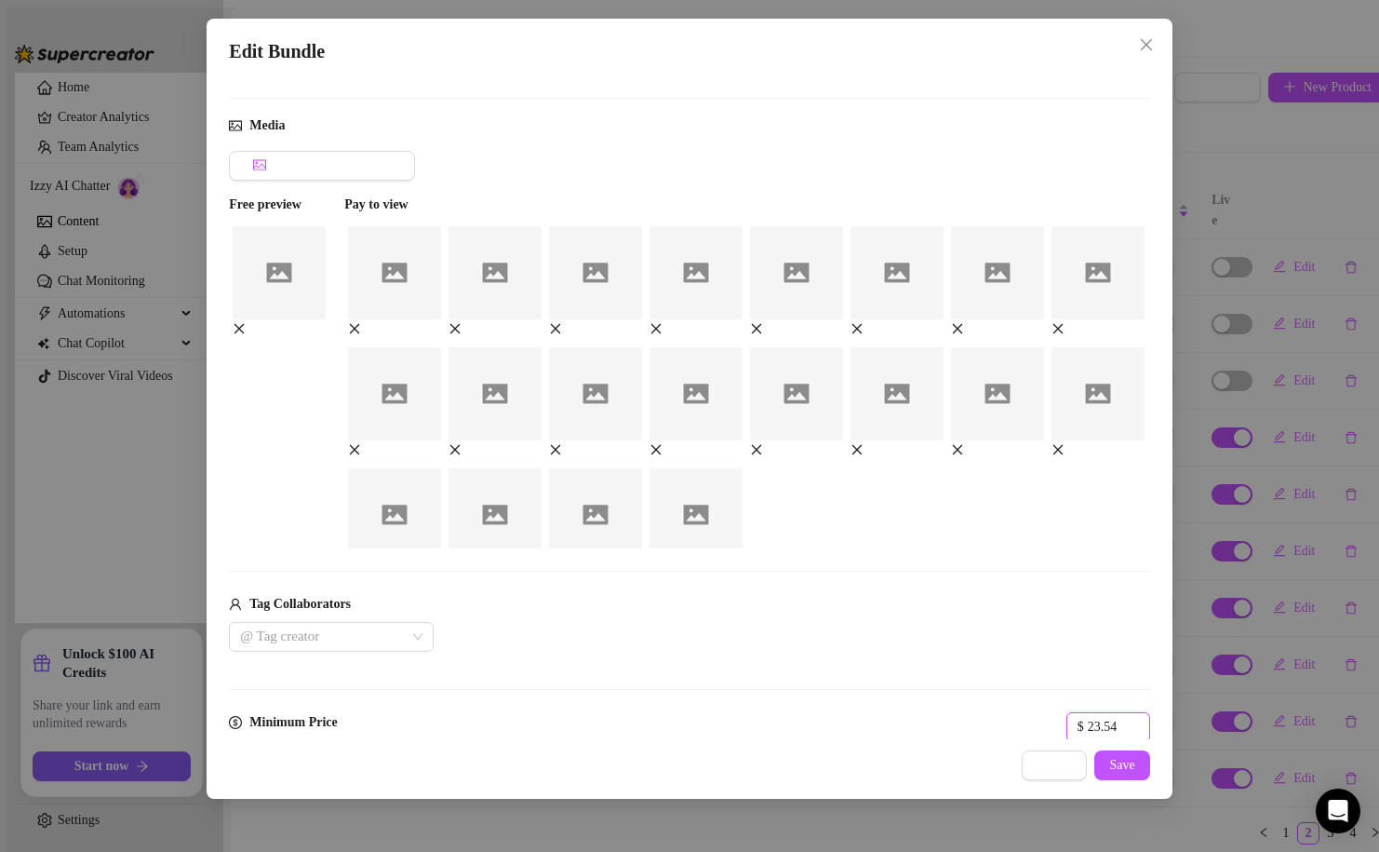
scroll to position [160, 0]
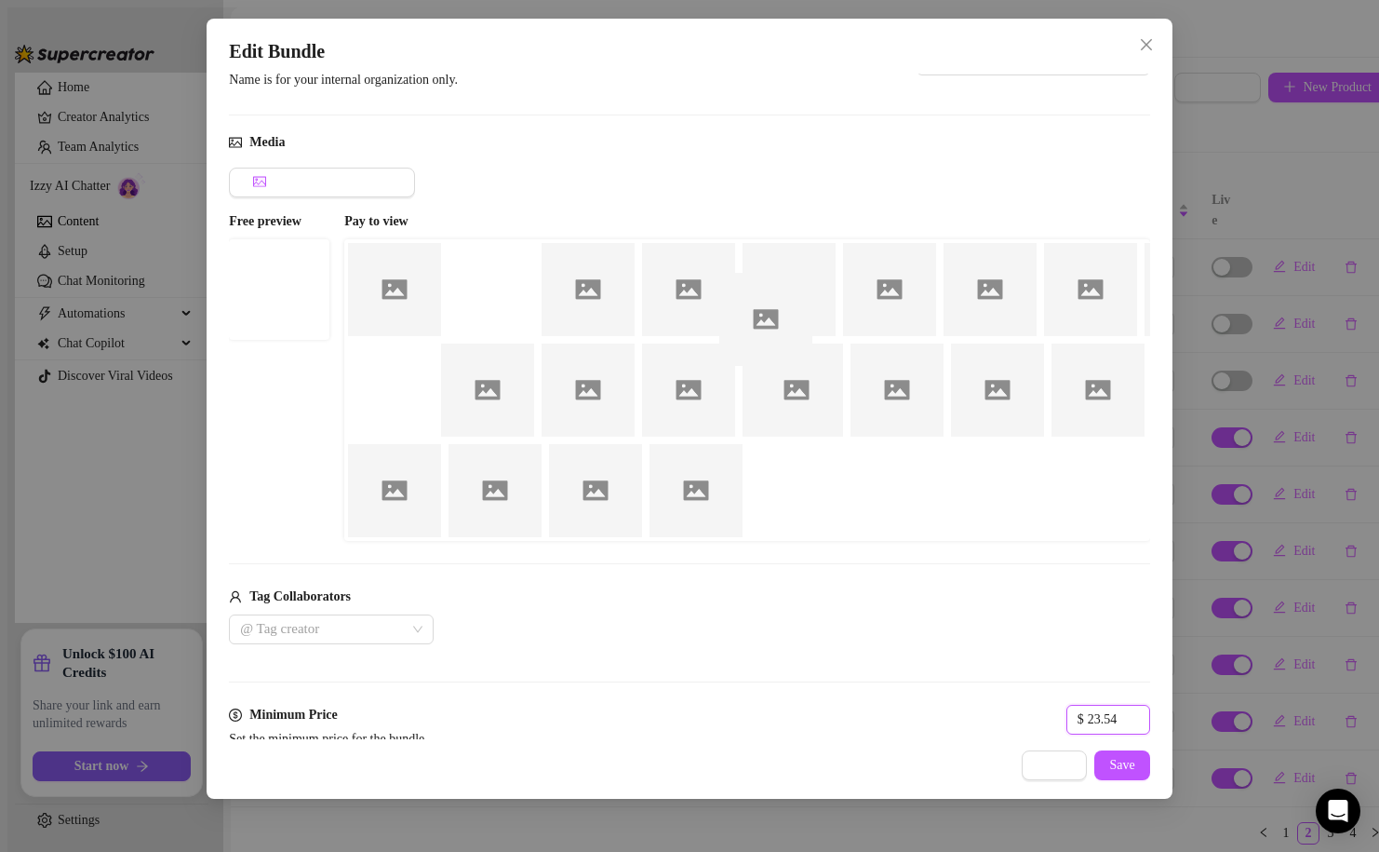
drag, startPoint x: 304, startPoint y: 285, endPoint x: 788, endPoint y: 313, distance: 484.8
click at [788, 313] on div "Free preview Pay to view" at bounding box center [689, 375] width 921 height 329
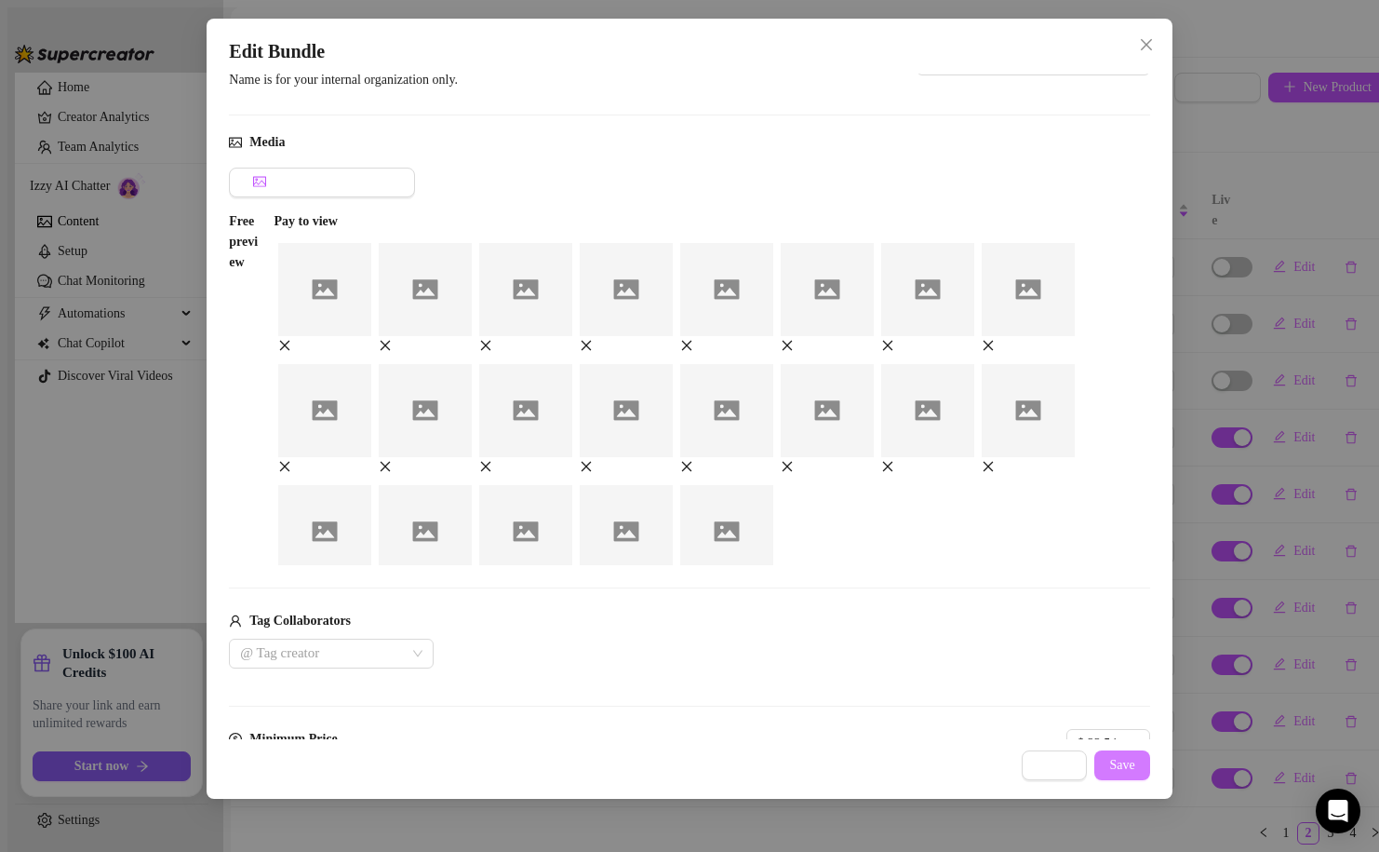
click at [1129, 764] on span "Save" at bounding box center [1121, 765] width 25 height 15
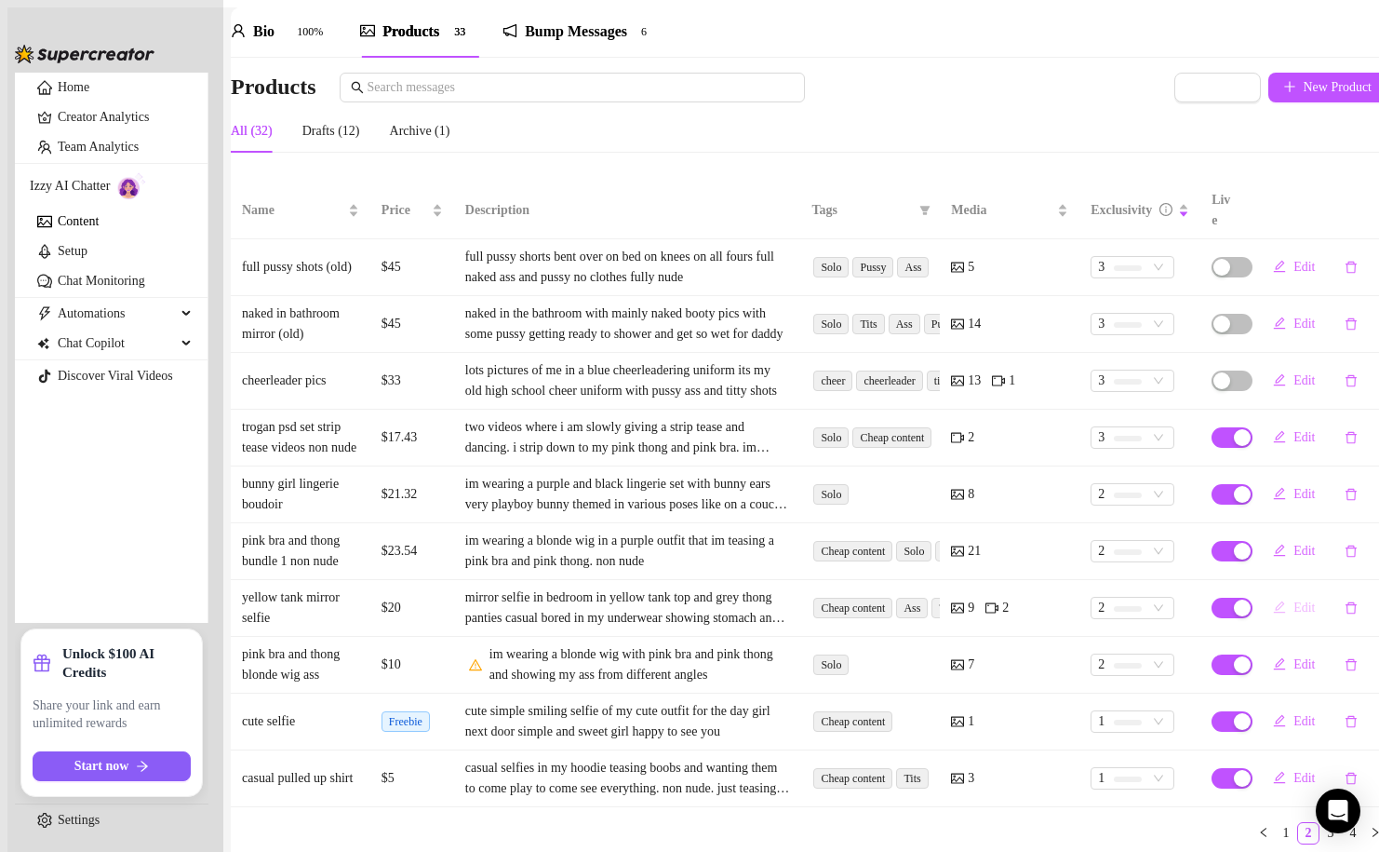
click at [1273, 600] on icon "edit" at bounding box center [1279, 606] width 13 height 13
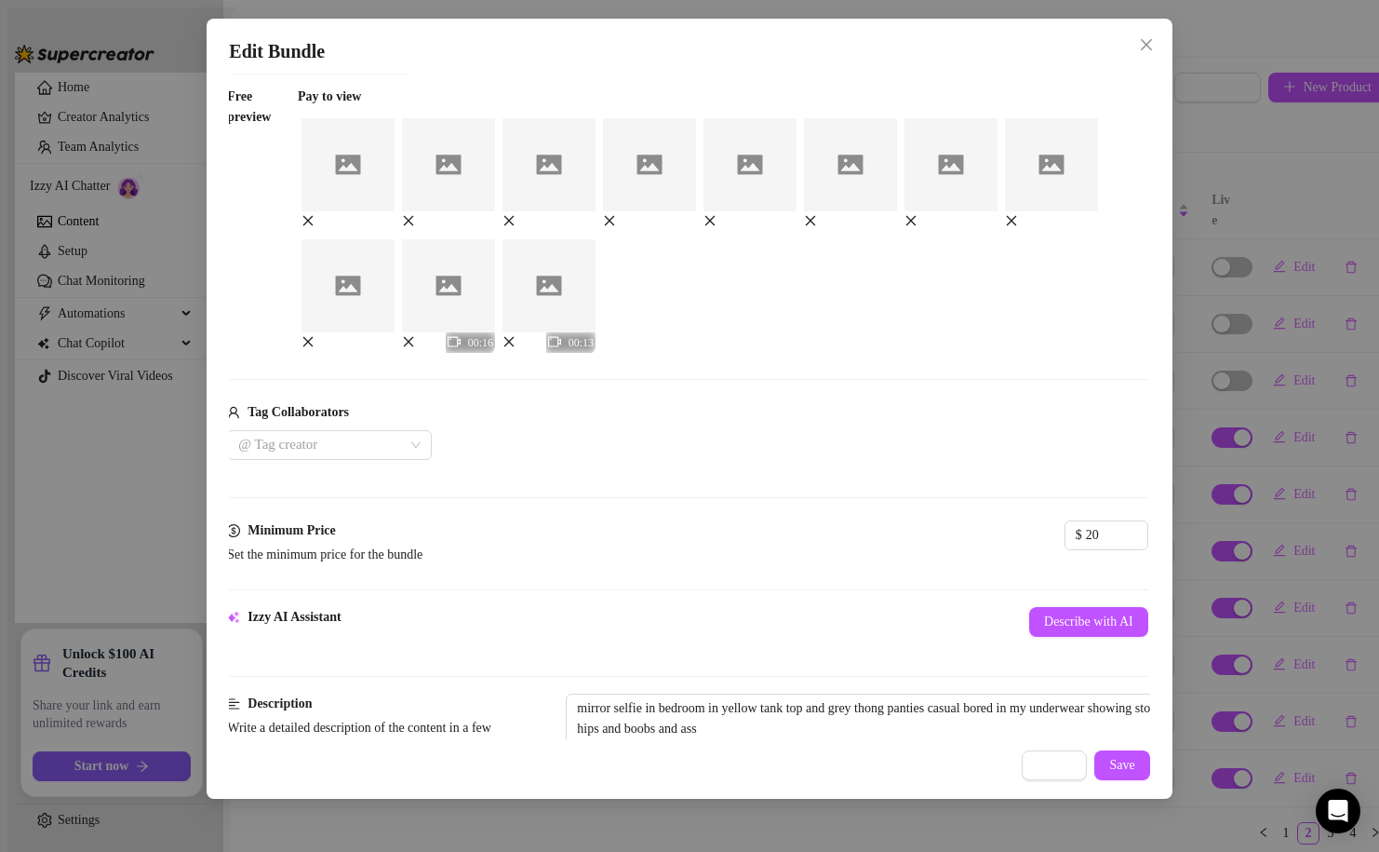
scroll to position [276, 2]
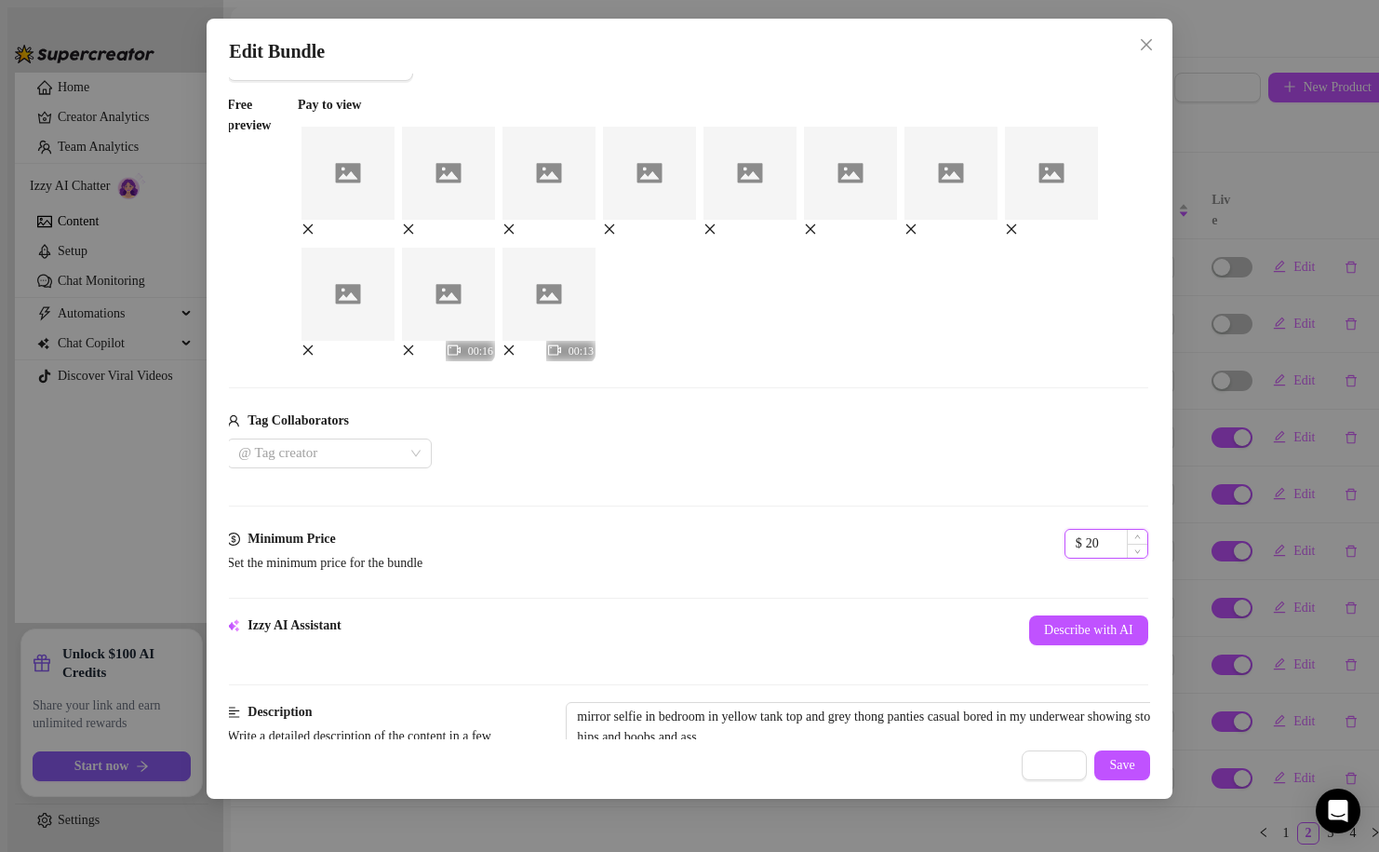
click at [1086, 558] on input "20" at bounding box center [1116, 544] width 61 height 28
click at [1086, 558] on input "19.43" at bounding box center [1116, 544] width 61 height 28
click at [1131, 759] on span "Save" at bounding box center [1121, 765] width 25 height 15
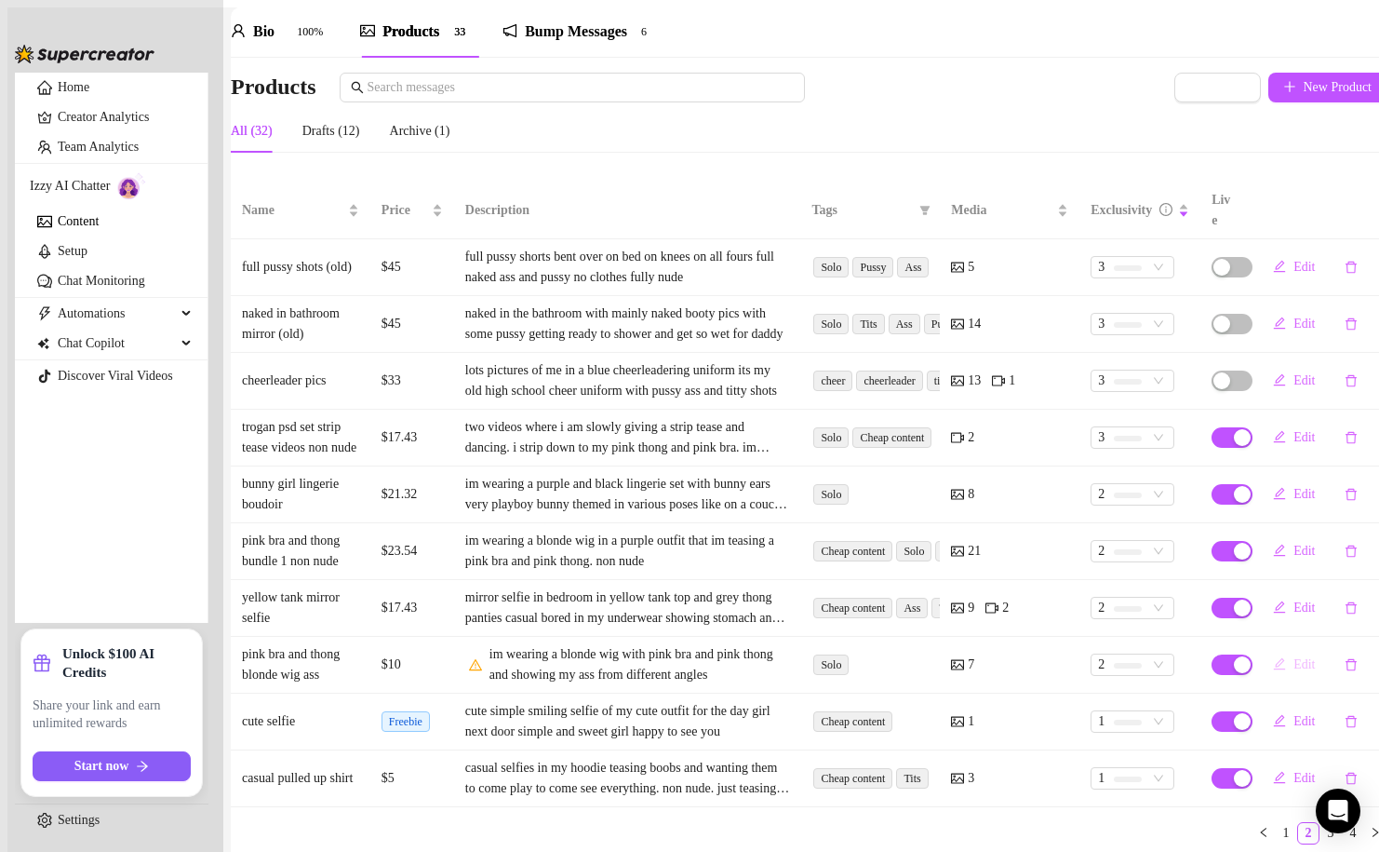
click at [1274, 658] on icon "edit" at bounding box center [1280, 664] width 12 height 12
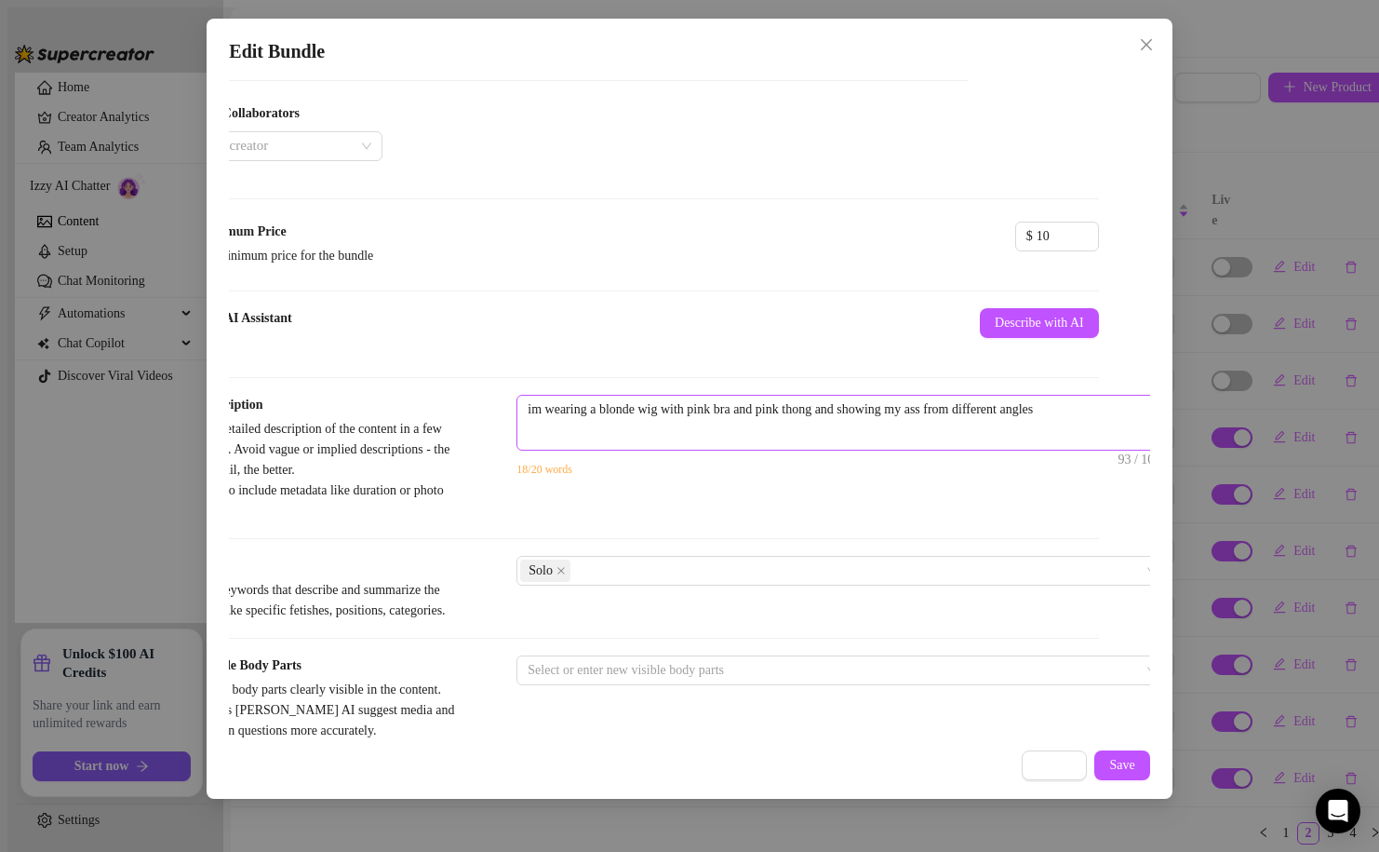
scroll to position [463, 69]
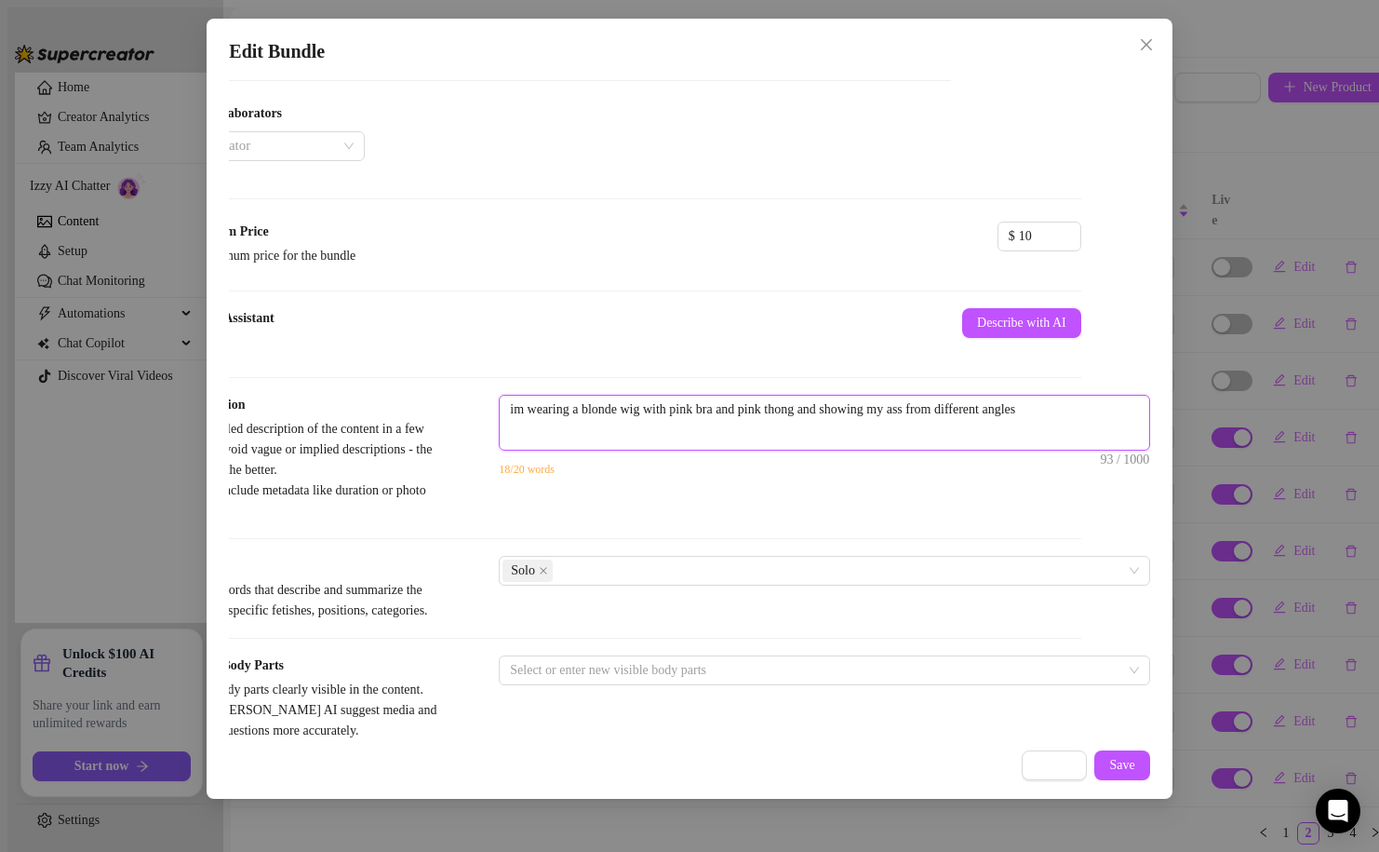
click at [1094, 423] on textarea "im wearing a blonde wig with pink bra and pink thong and showing my ass from di…" at bounding box center [825, 410] width 650 height 28
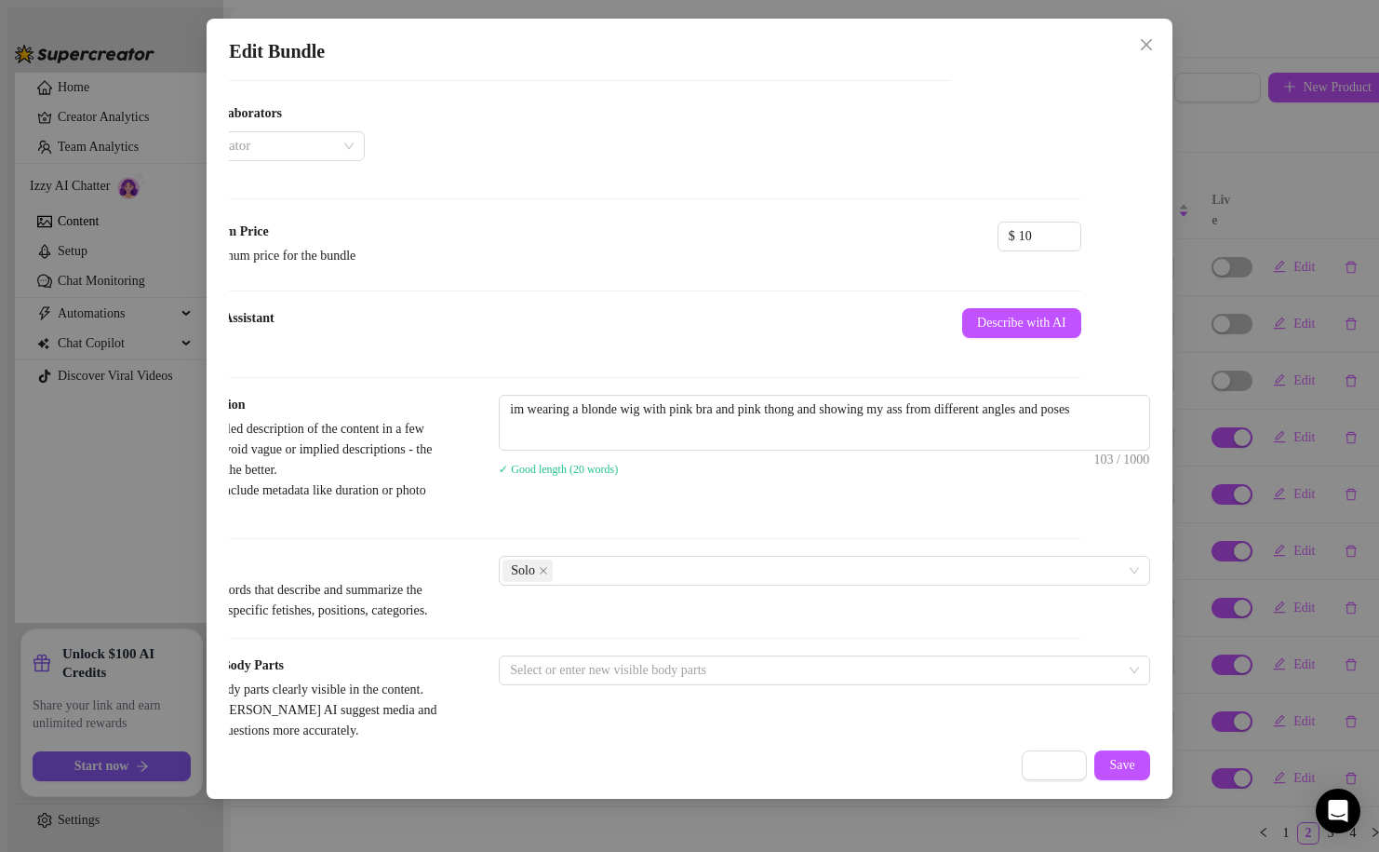
click at [551, 222] on div "Media Add Media from Vault Free preview Pay to view Tag Collaborators @ Tag cre…" at bounding box center [620, 26] width 921 height 392
click at [1019, 250] on input "10" at bounding box center [1049, 236] width 61 height 28
click at [1019, 250] on input "11.32" at bounding box center [1049, 236] width 61 height 28
click at [1120, 772] on span "Save" at bounding box center [1121, 765] width 25 height 15
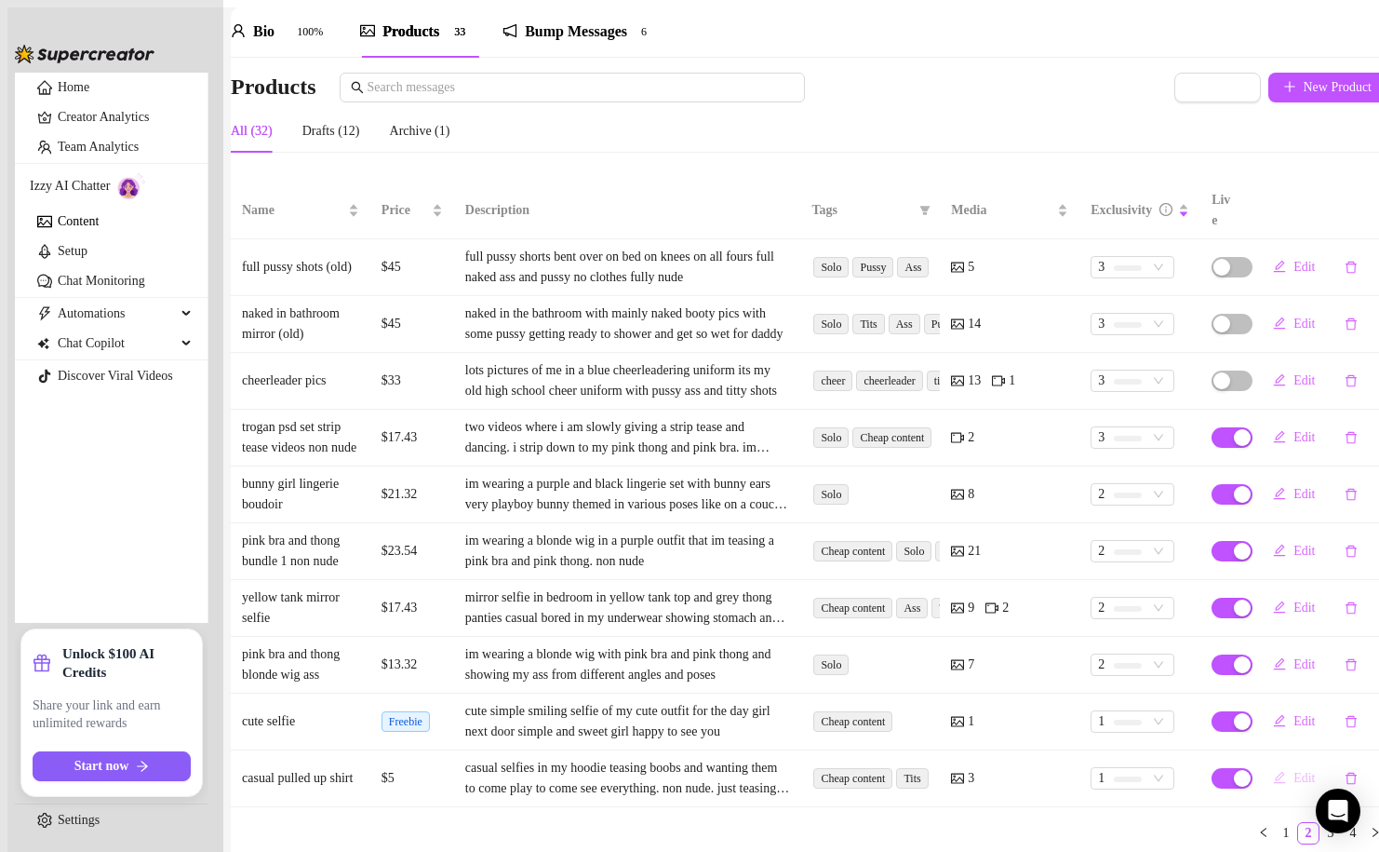
click at [1294, 771] on span "Edit" at bounding box center [1304, 778] width 21 height 15
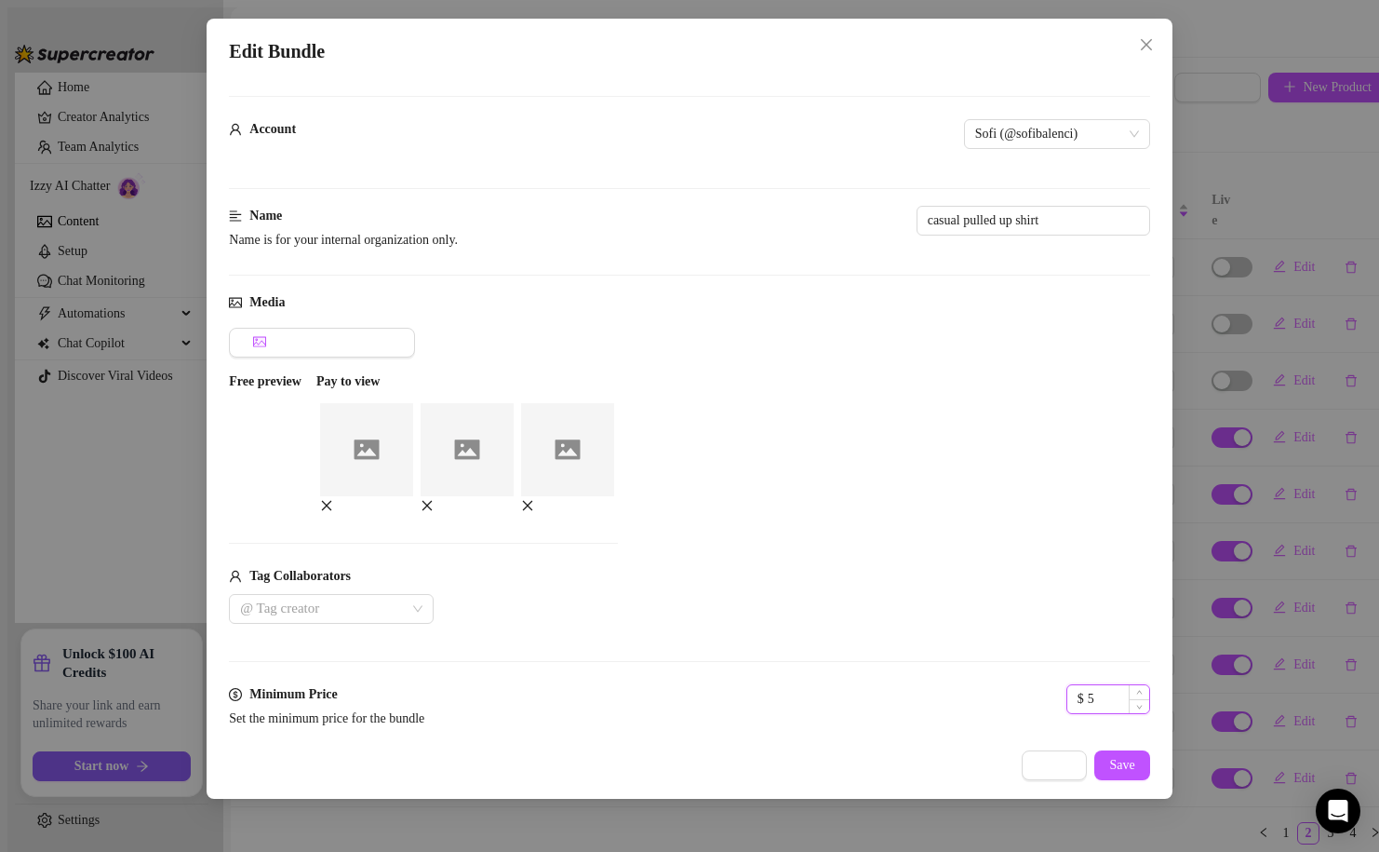
click at [1088, 692] on input "5" at bounding box center [1118, 699] width 61 height 28
click at [1118, 773] on button "Save" at bounding box center [1122, 765] width 55 height 30
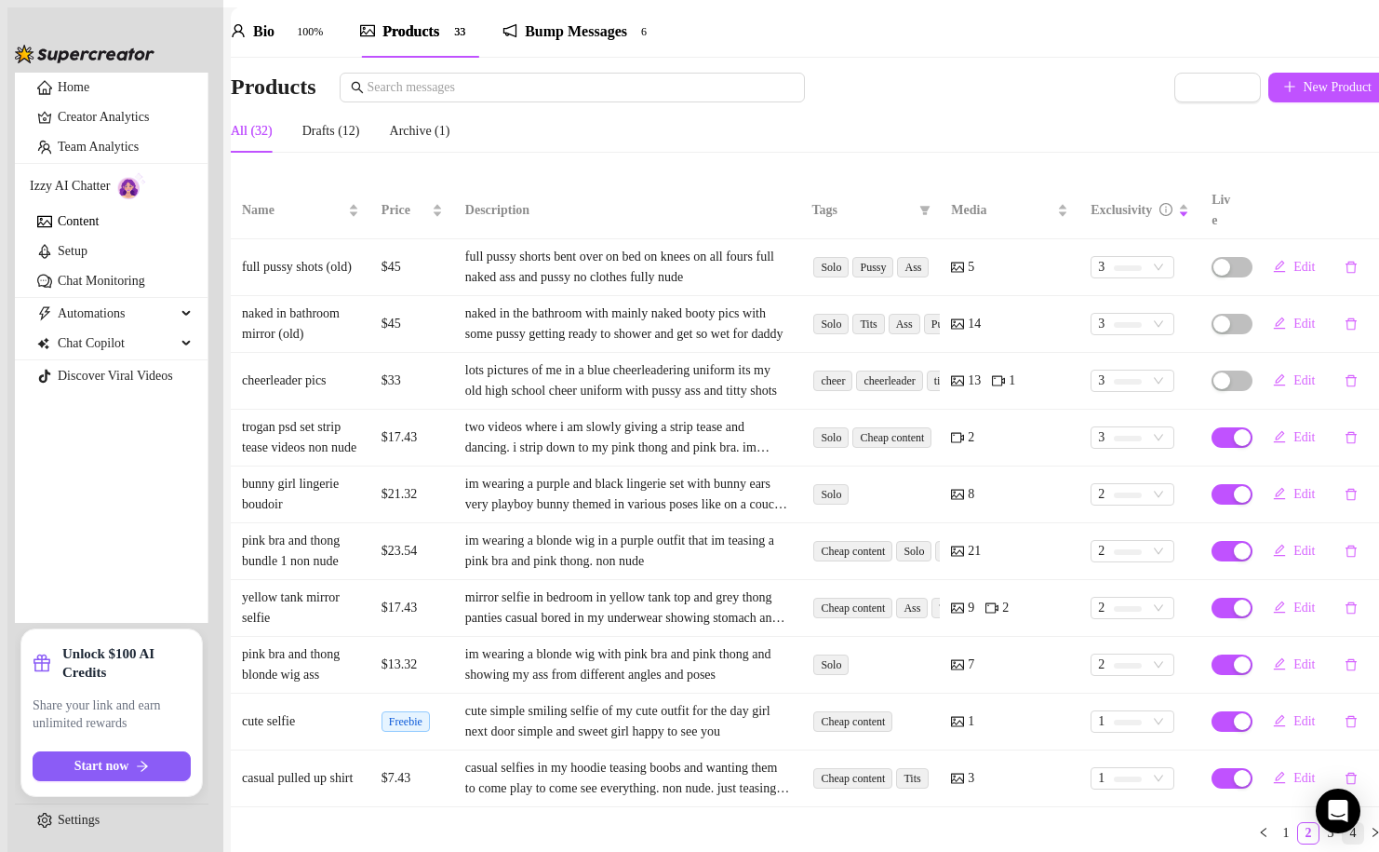
click at [1342, 822] on li "4" at bounding box center [1353, 833] width 22 height 22
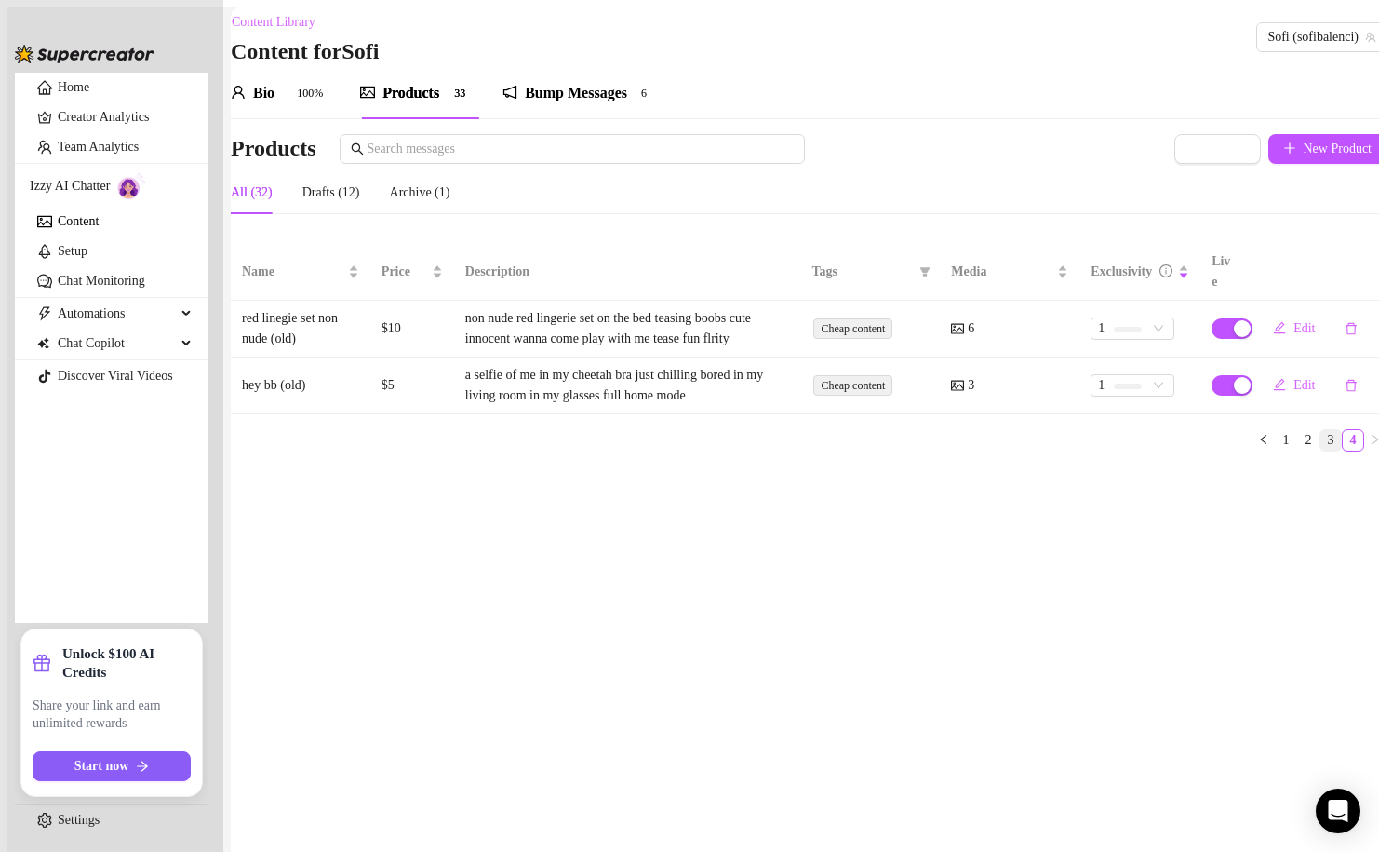
click at [1321, 430] on link "3" at bounding box center [1331, 440] width 20 height 20
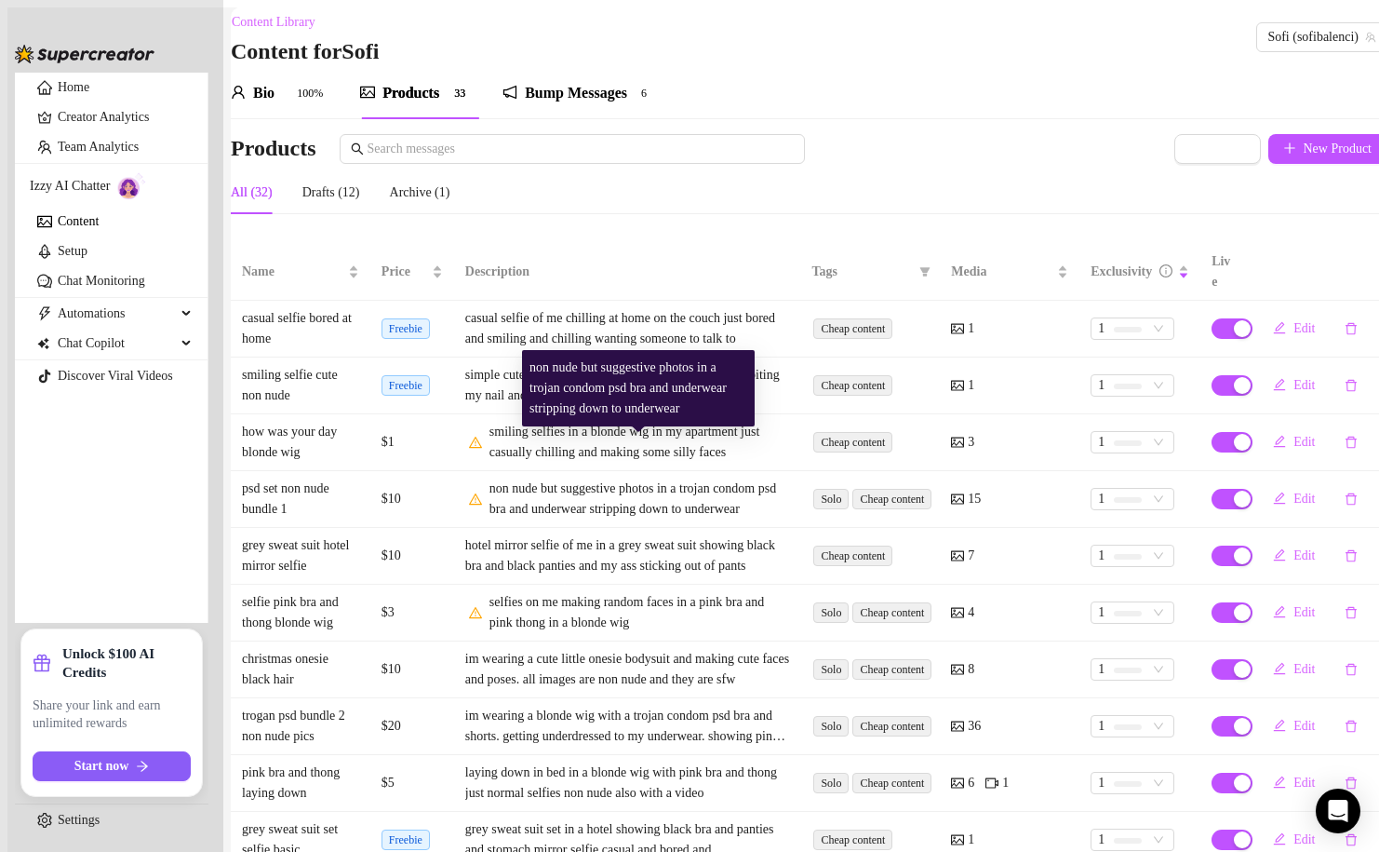
scroll to position [110, 0]
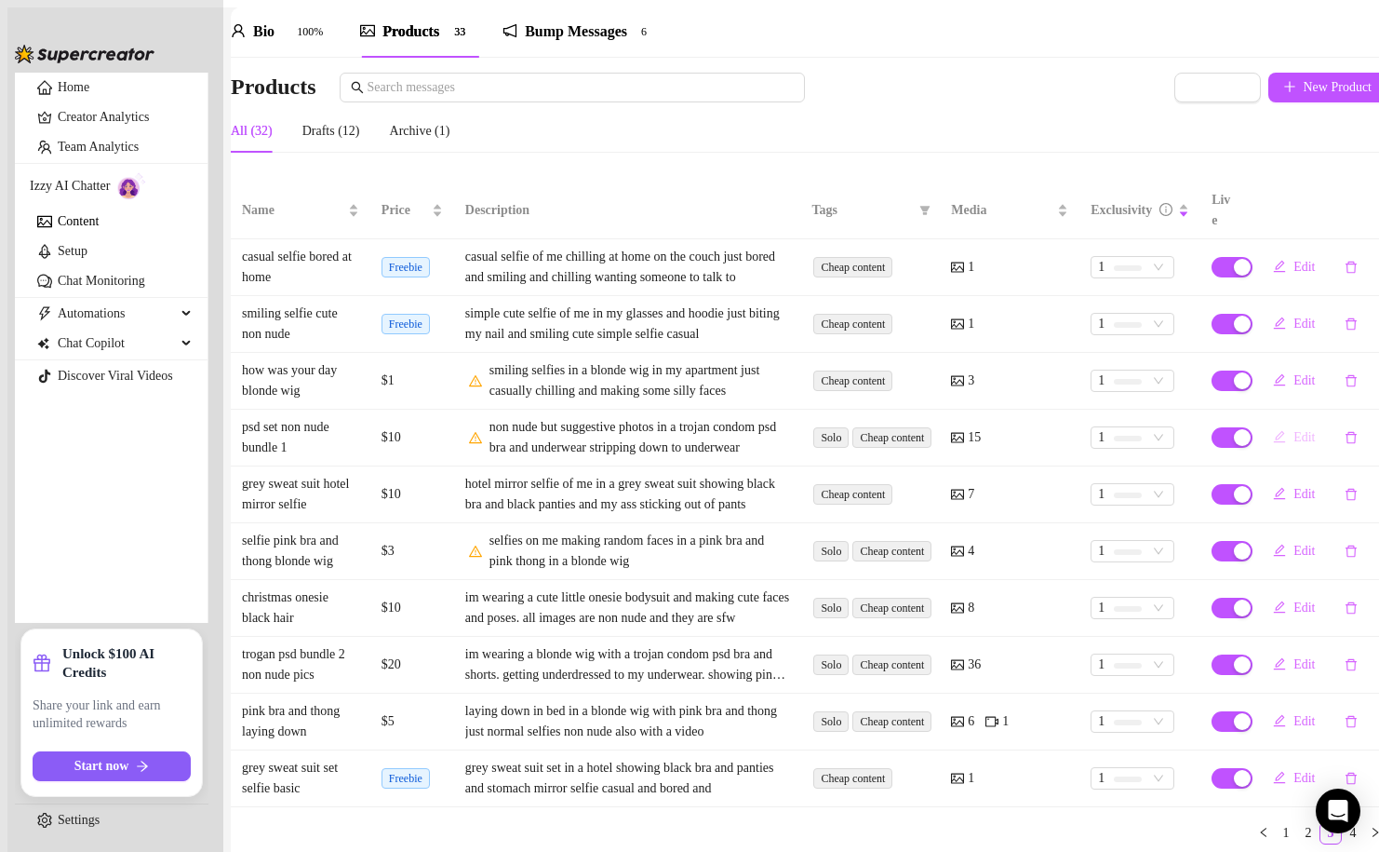
click at [1294, 430] on span "Edit" at bounding box center [1304, 437] width 21 height 15
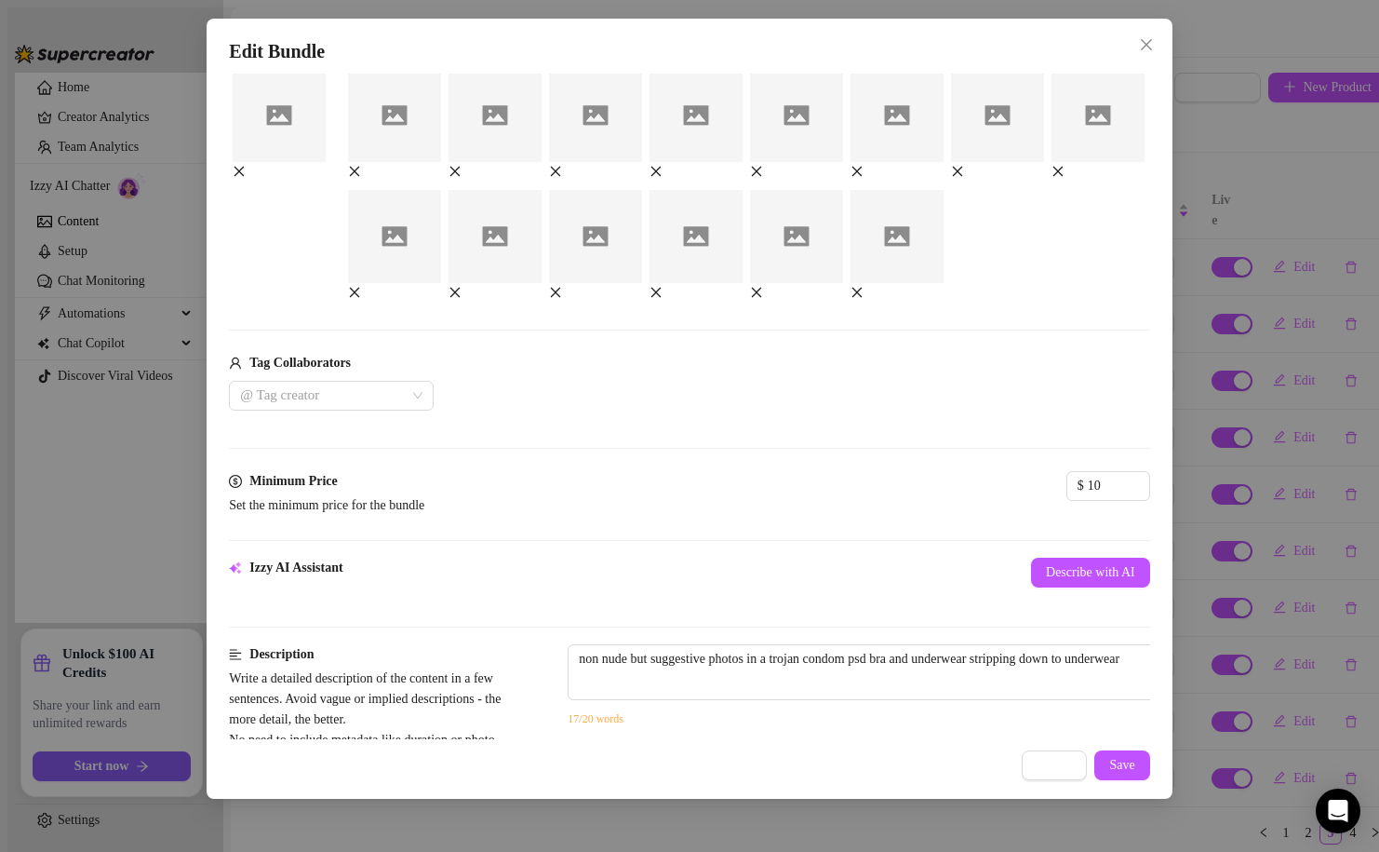
scroll to position [428, 0]
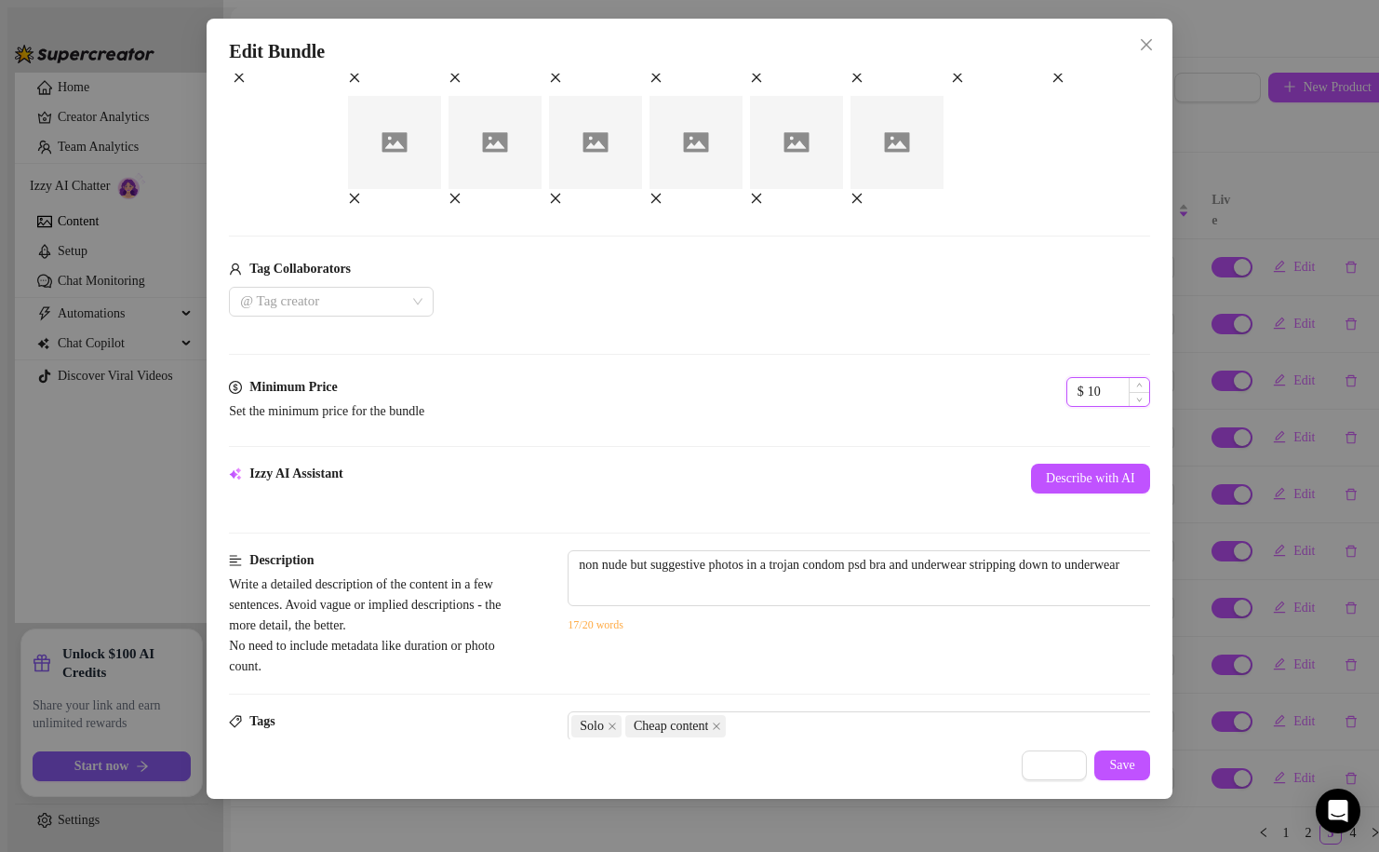
click at [1088, 406] on input "10" at bounding box center [1118, 392] width 61 height 28
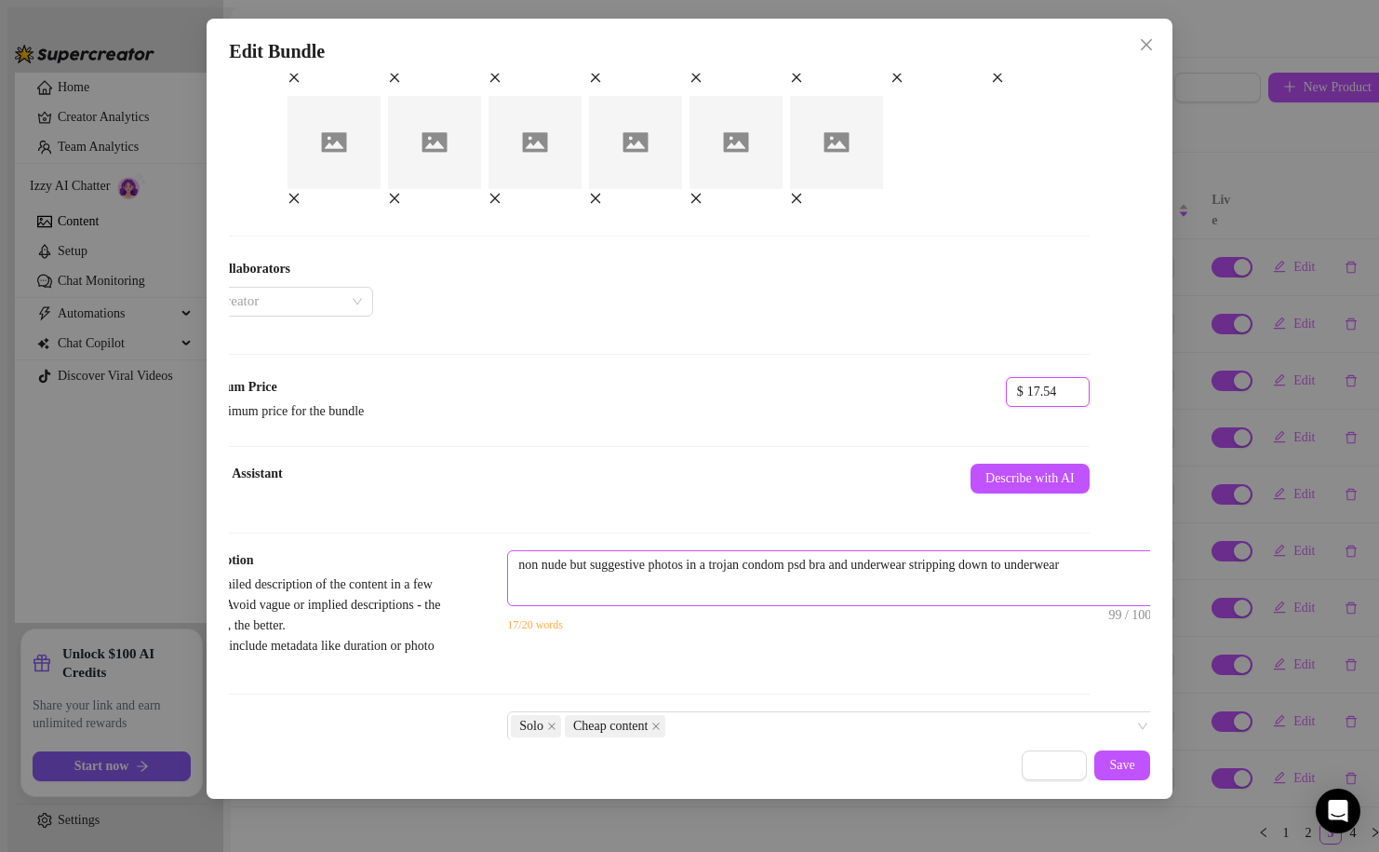
scroll to position [428, 69]
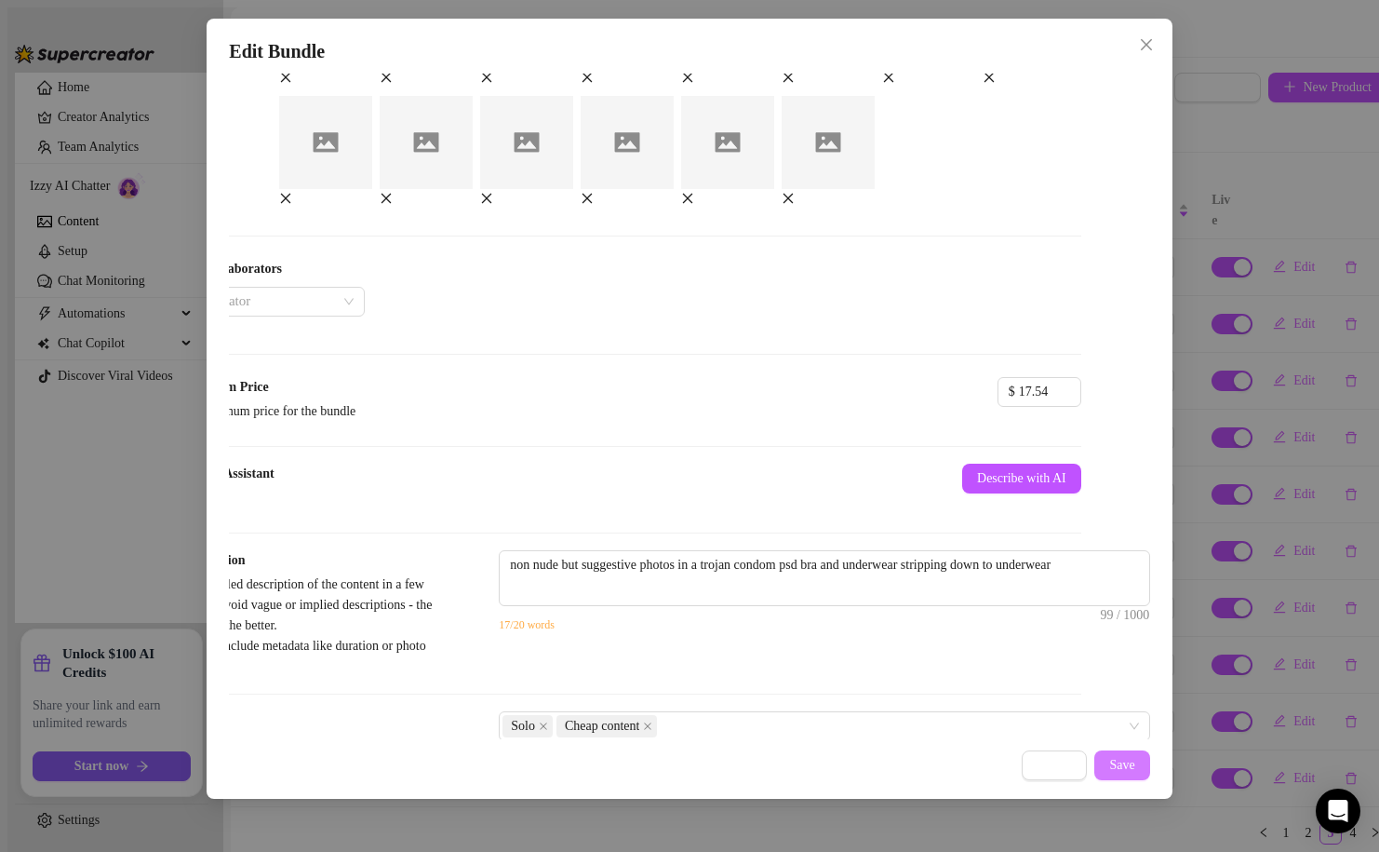
click at [1140, 764] on button "Save" at bounding box center [1122, 765] width 55 height 30
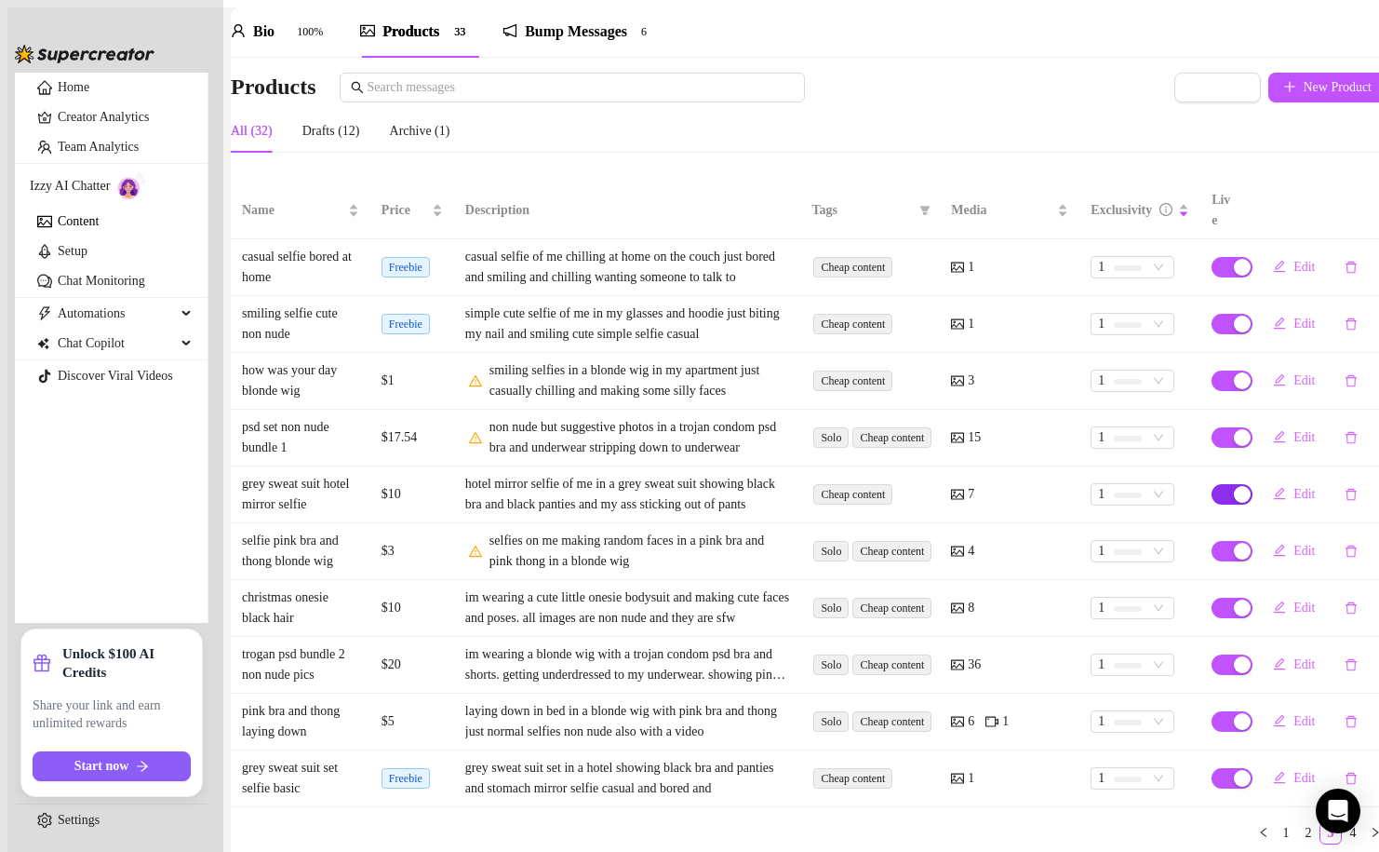
click at [1234, 486] on div "button" at bounding box center [1242, 494] width 17 height 17
click at [1172, 466] on td "1" at bounding box center [1140, 494] width 121 height 57
click at [1342, 479] on button "button" at bounding box center [1351, 494] width 43 height 30
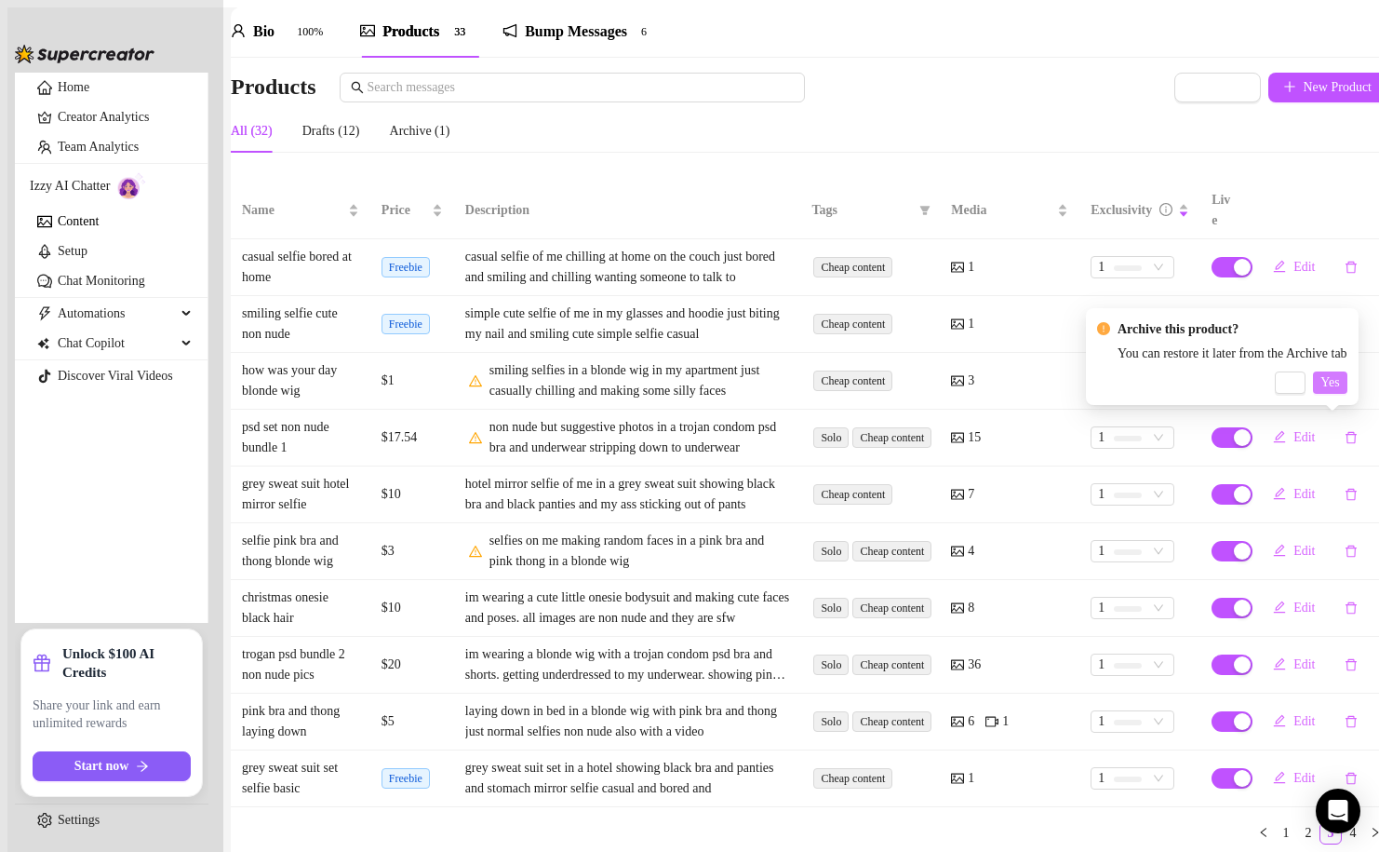
click at [1347, 390] on button "Yes" at bounding box center [1330, 382] width 34 height 22
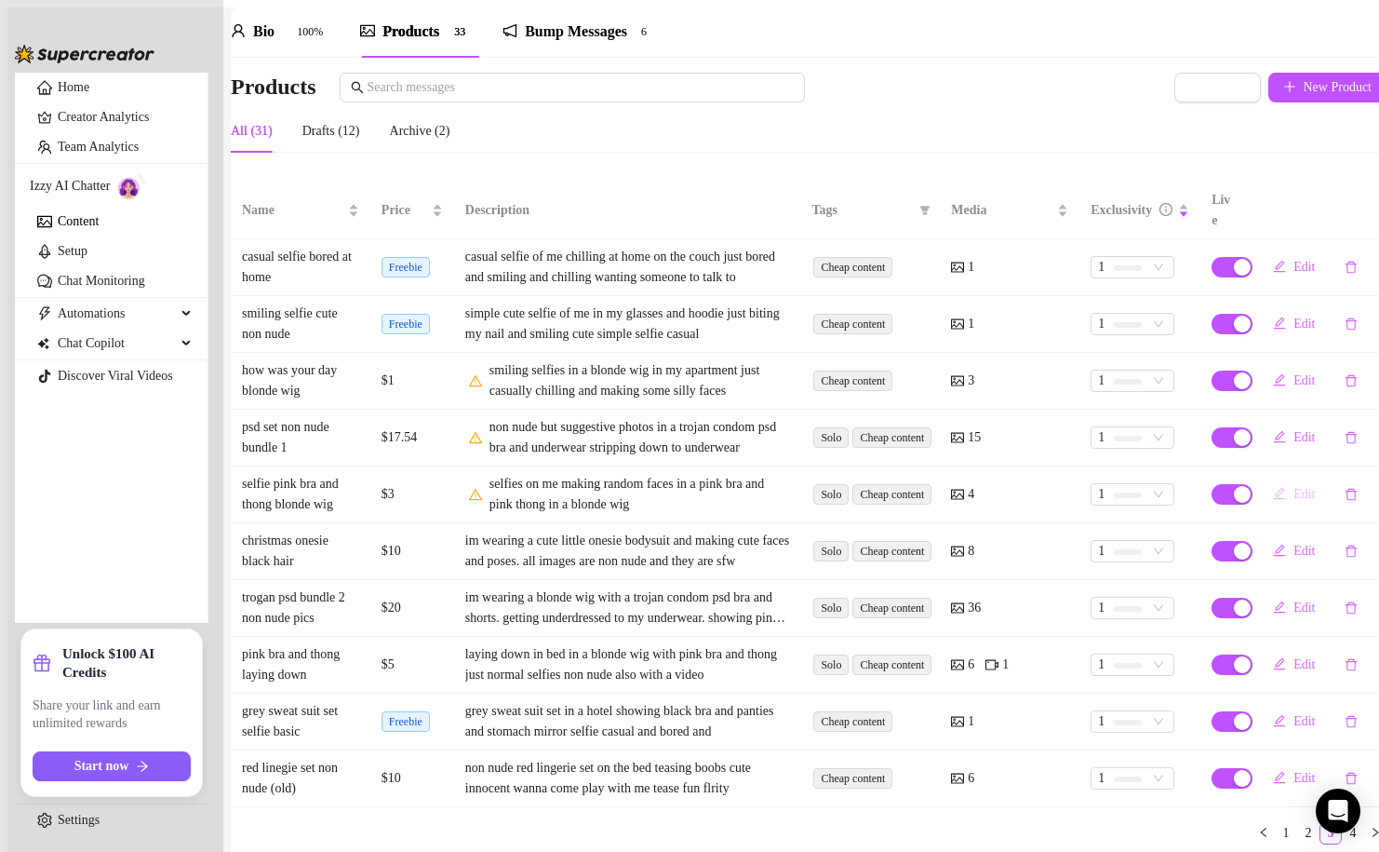
click at [1267, 479] on button "Edit" at bounding box center [1294, 494] width 72 height 30
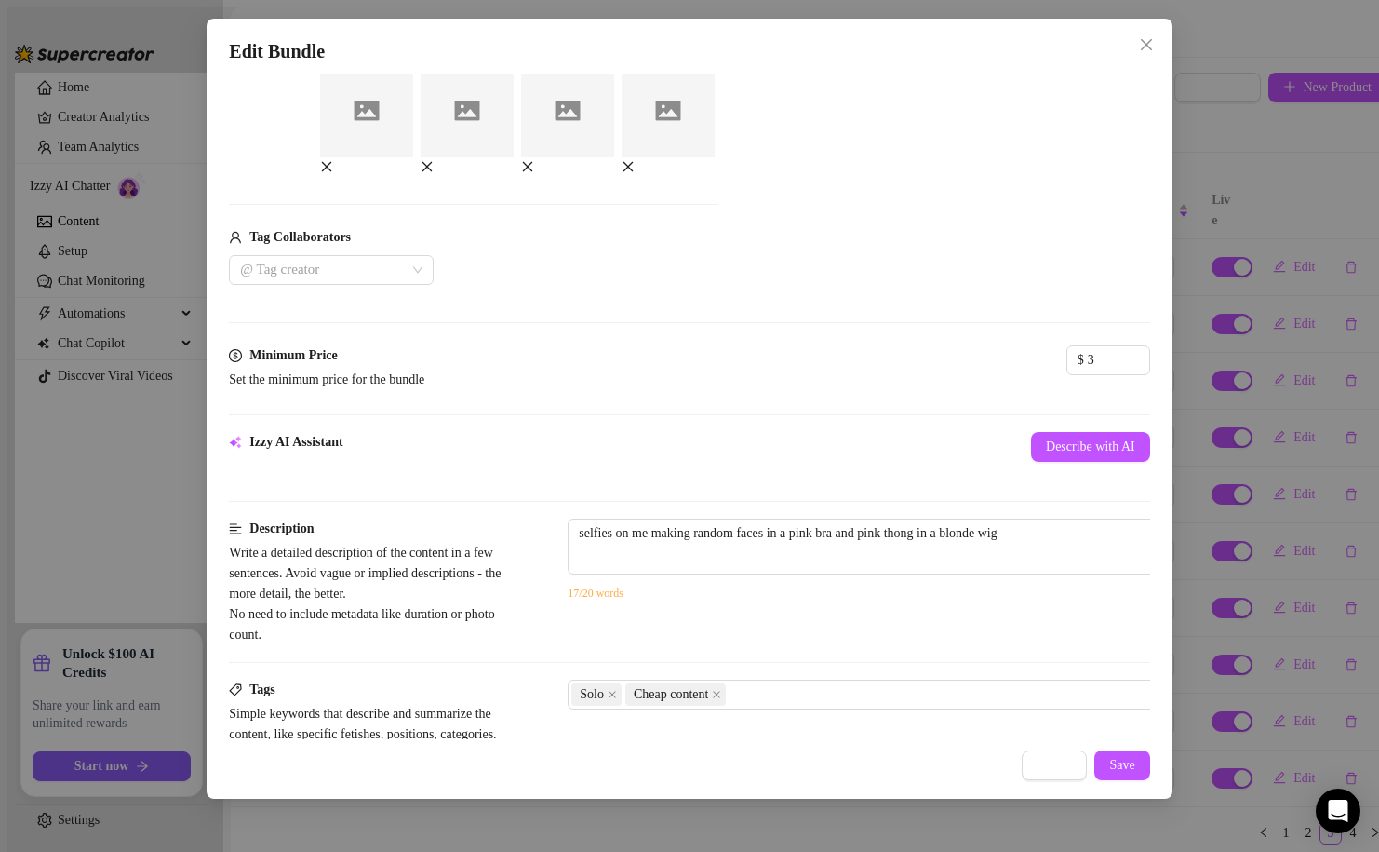
scroll to position [332, 0]
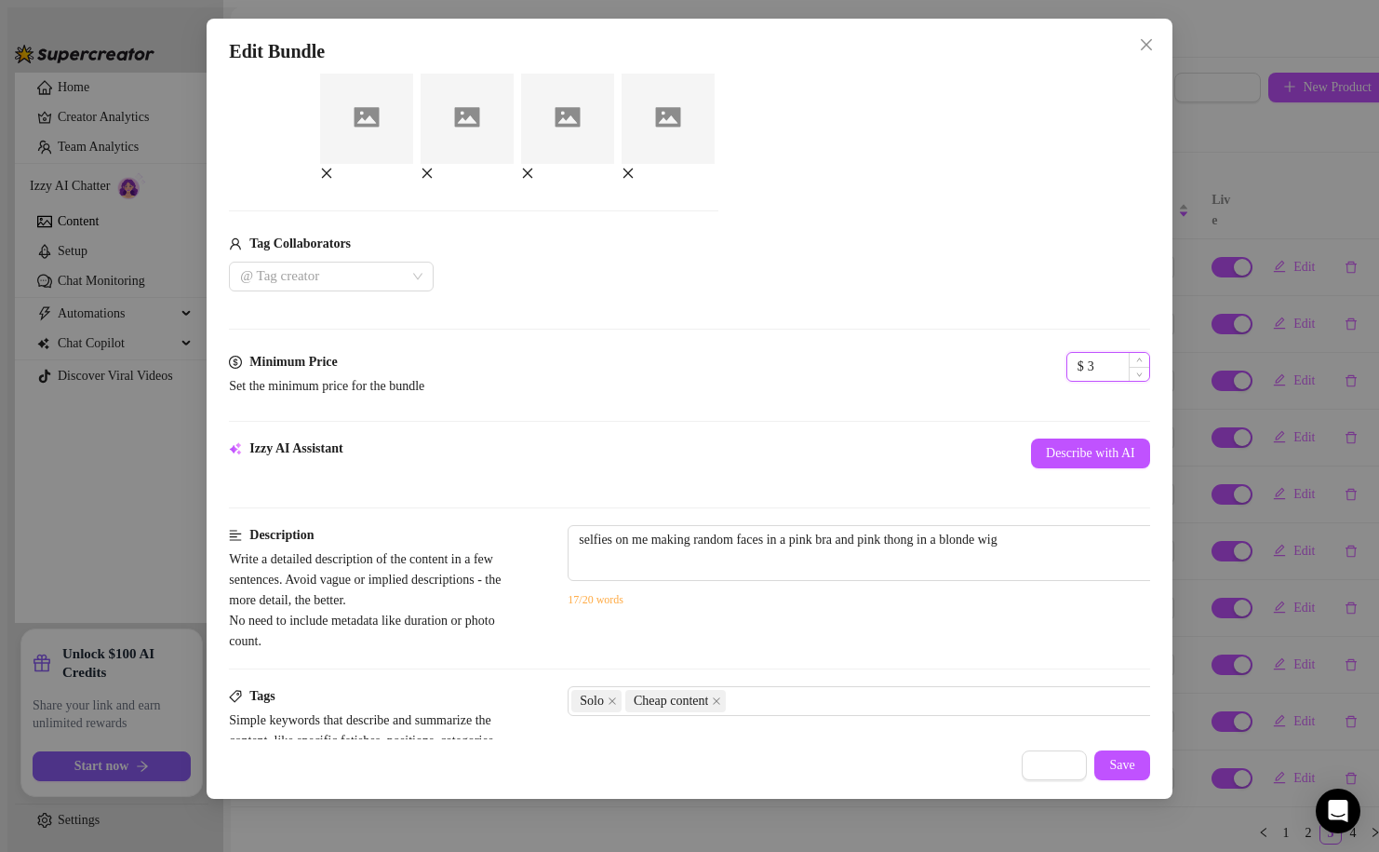
click at [1088, 381] on input "3" at bounding box center [1118, 367] width 61 height 28
click at [1054, 758] on span "Cancel" at bounding box center [1055, 765] width 36 height 15
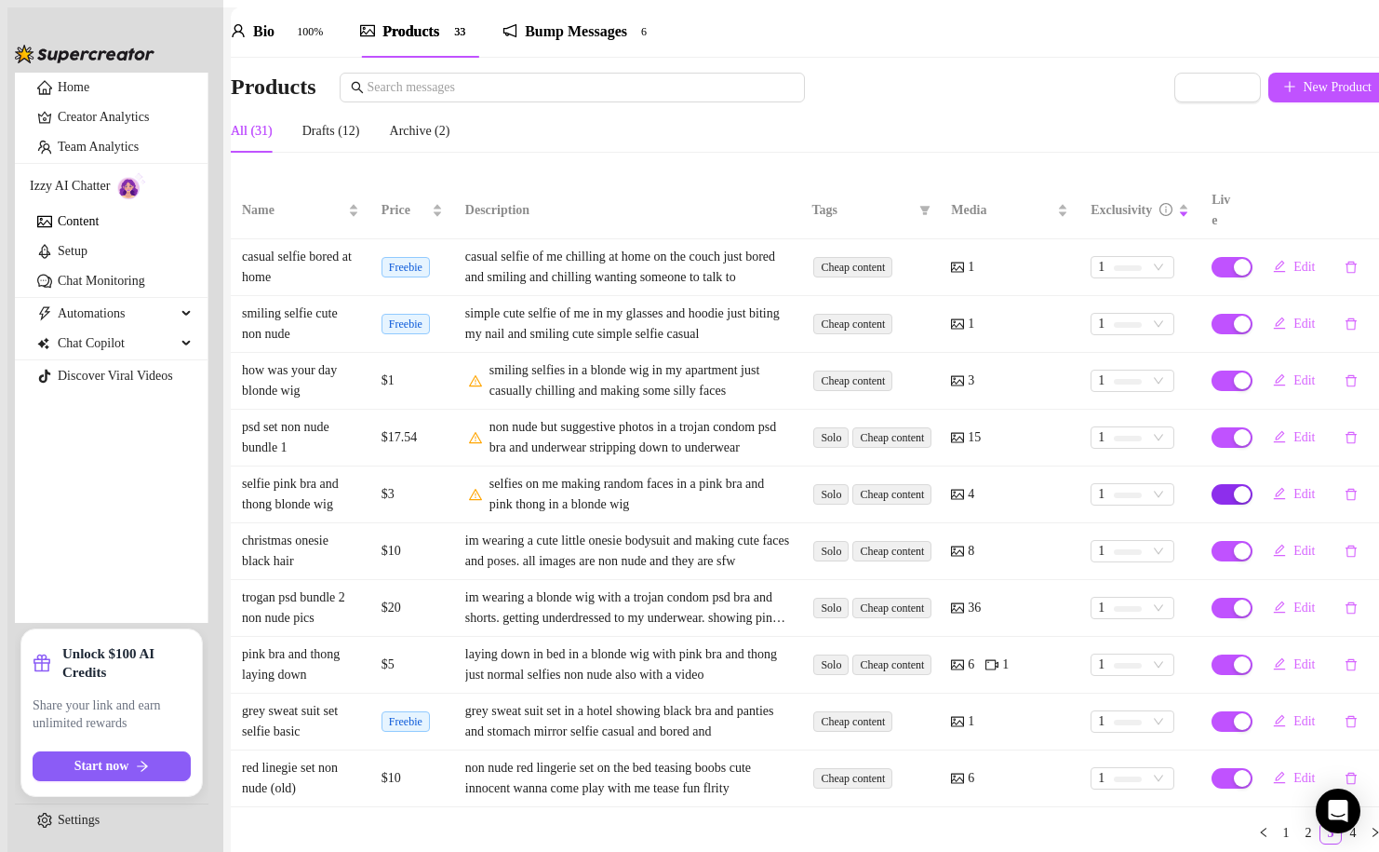
click at [1212, 484] on span "button" at bounding box center [1232, 494] width 41 height 20
click at [1336, 384] on span "OK" at bounding box center [1326, 387] width 19 height 15
click at [1234, 543] on div "button" at bounding box center [1242, 551] width 17 height 17
click at [1343, 450] on button "OK" at bounding box center [1327, 444] width 34 height 22
click at [1212, 598] on span "button" at bounding box center [1232, 608] width 41 height 20
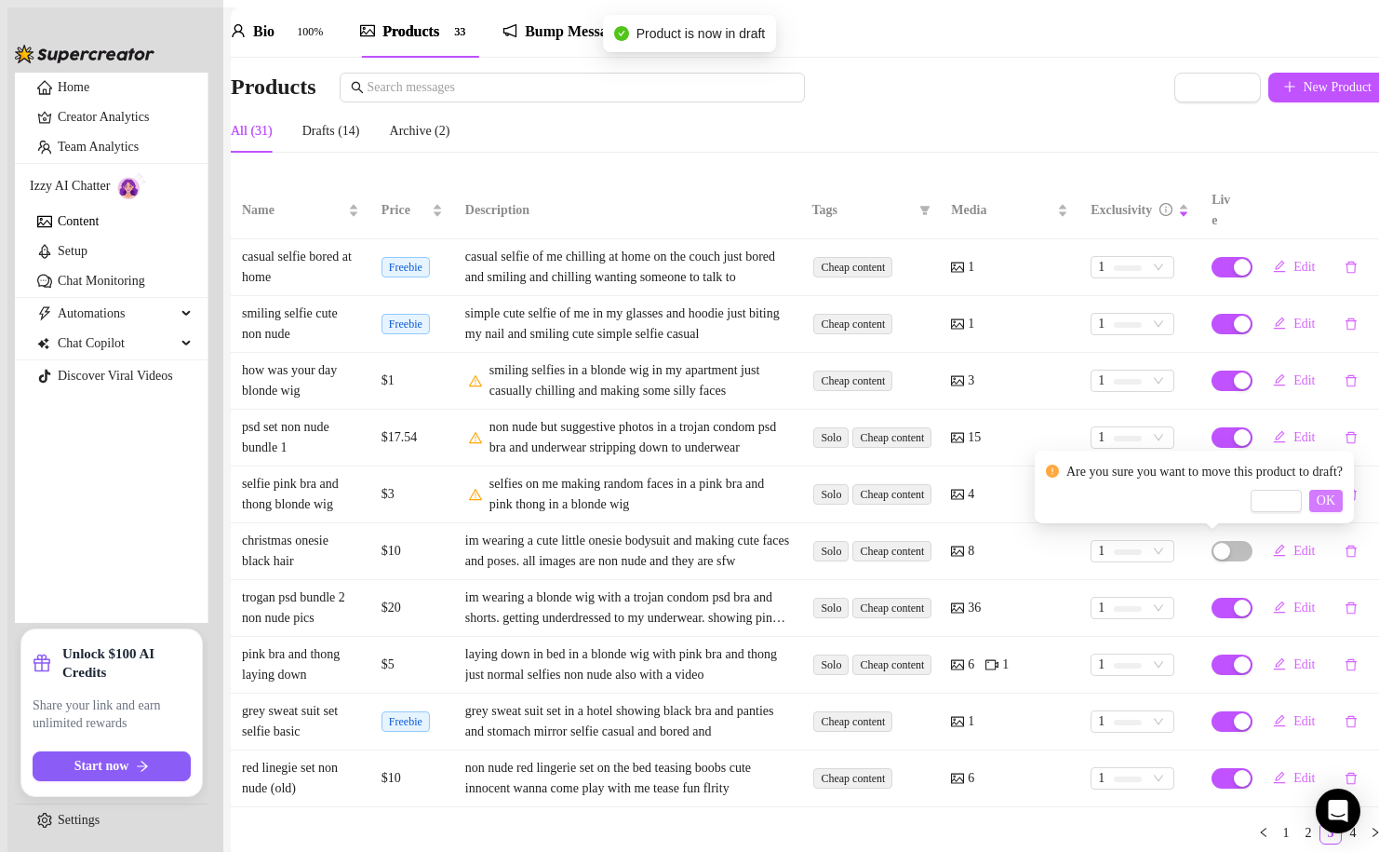
click at [1336, 505] on span "OK" at bounding box center [1326, 500] width 19 height 15
click at [1212, 654] on span "button" at bounding box center [1232, 664] width 41 height 20
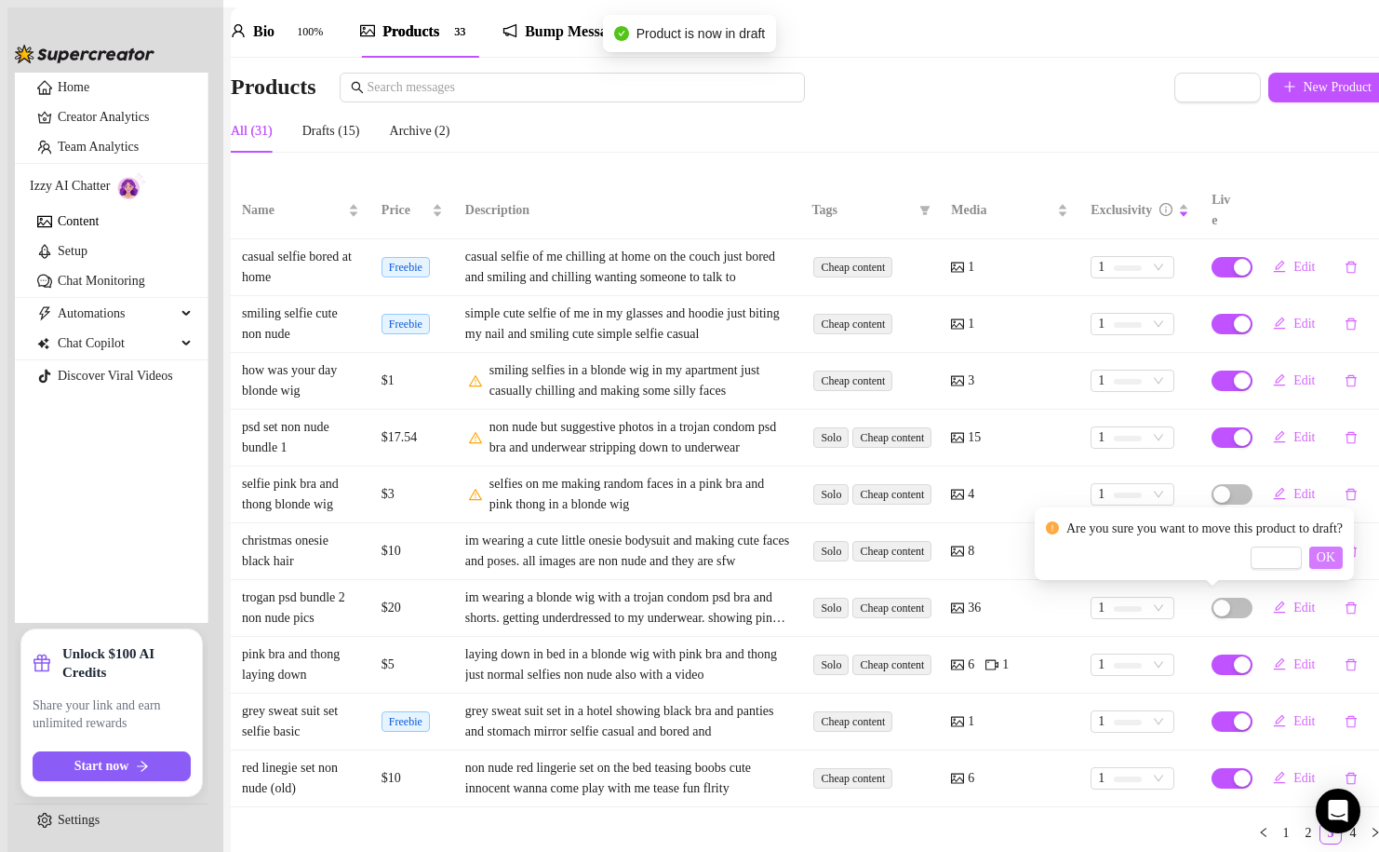
click at [1336, 553] on span "OK" at bounding box center [1326, 557] width 19 height 15
click at [1247, 693] on td "Edit" at bounding box center [1317, 721] width 140 height 57
click at [1234, 713] on div "button" at bounding box center [1242, 721] width 17 height 17
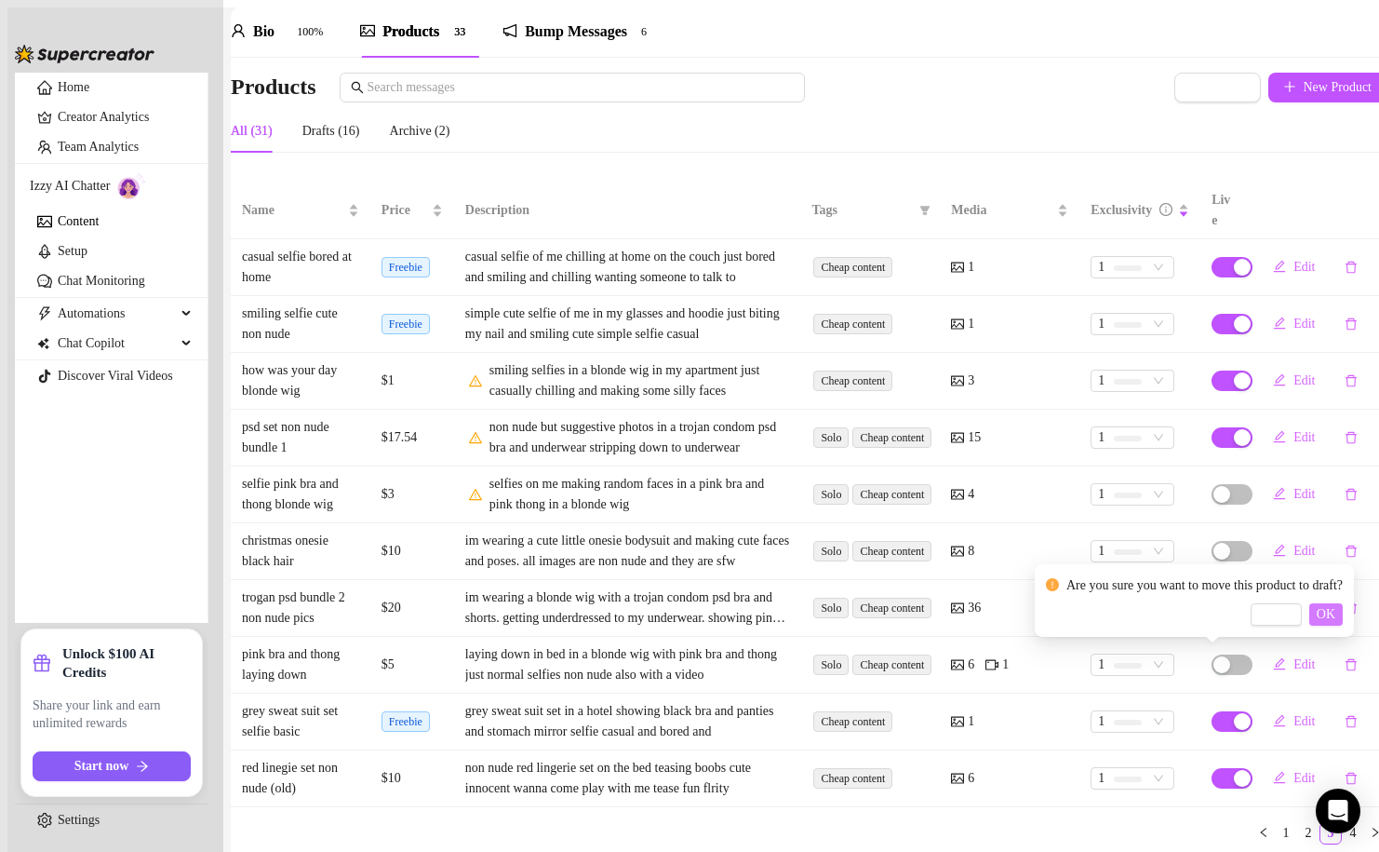
click at [1336, 611] on span "OK" at bounding box center [1326, 614] width 19 height 15
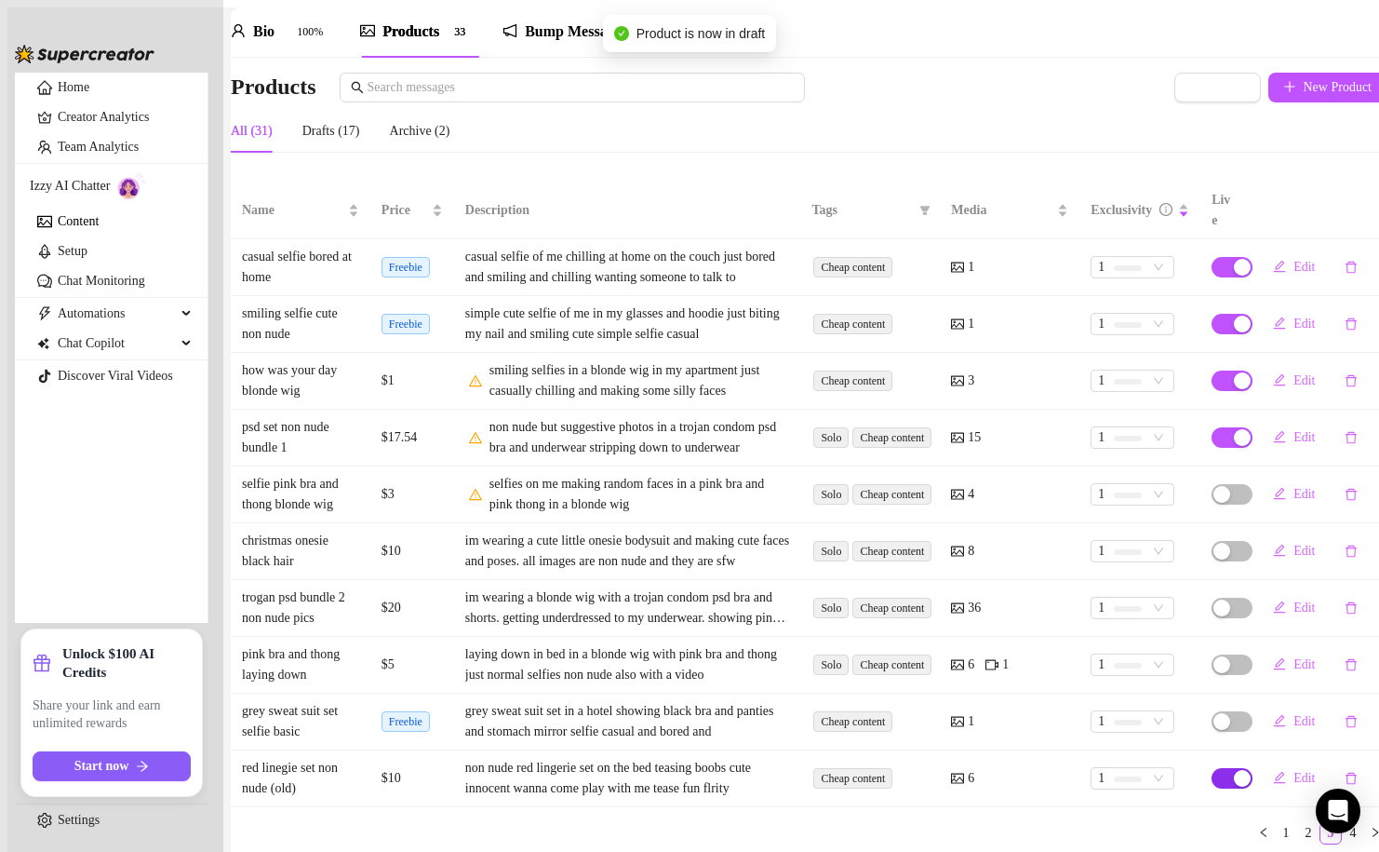
click at [1212, 768] on span "button" at bounding box center [1232, 778] width 41 height 20
click at [1336, 675] on span "OK" at bounding box center [1326, 671] width 19 height 15
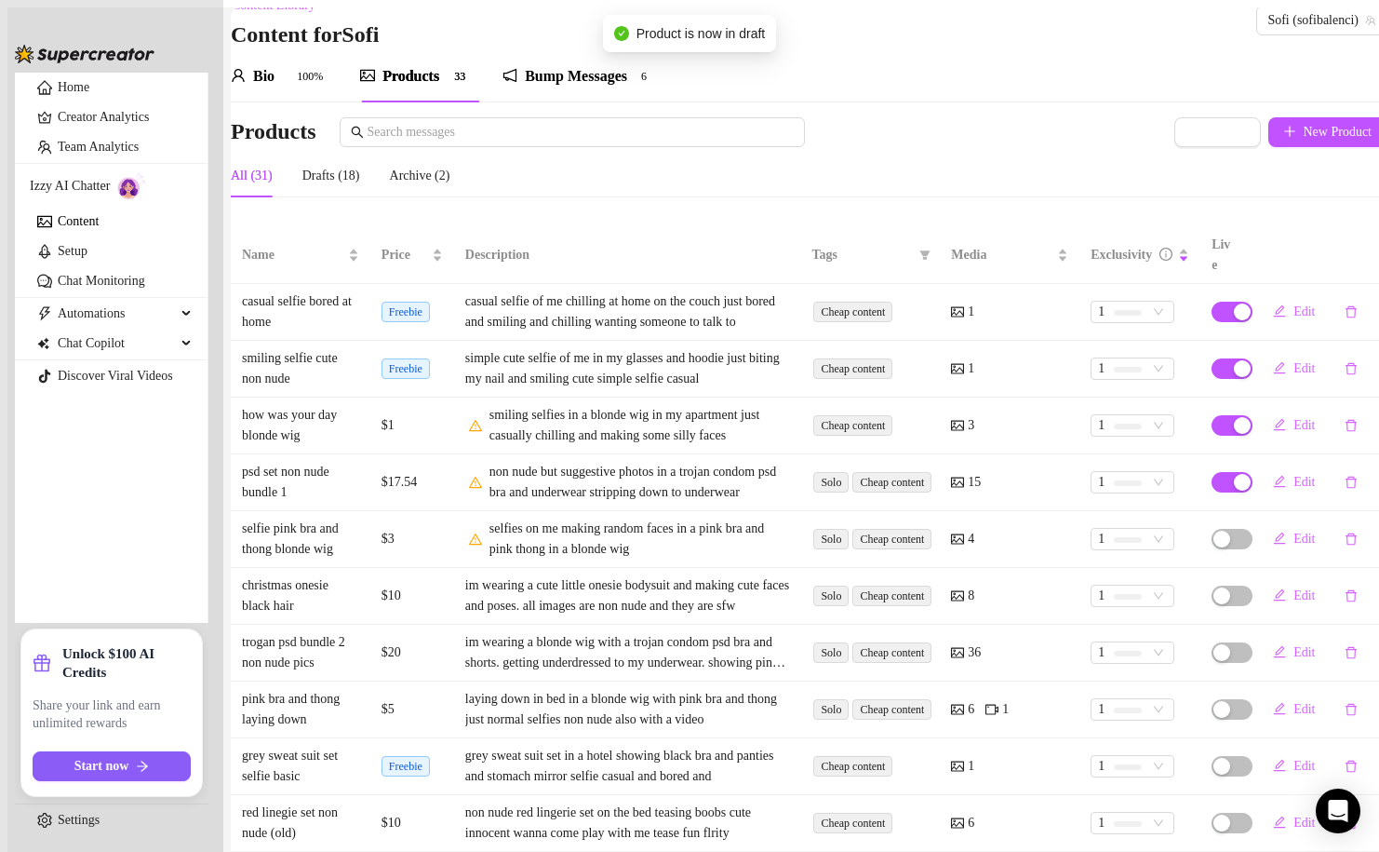
scroll to position [0, 0]
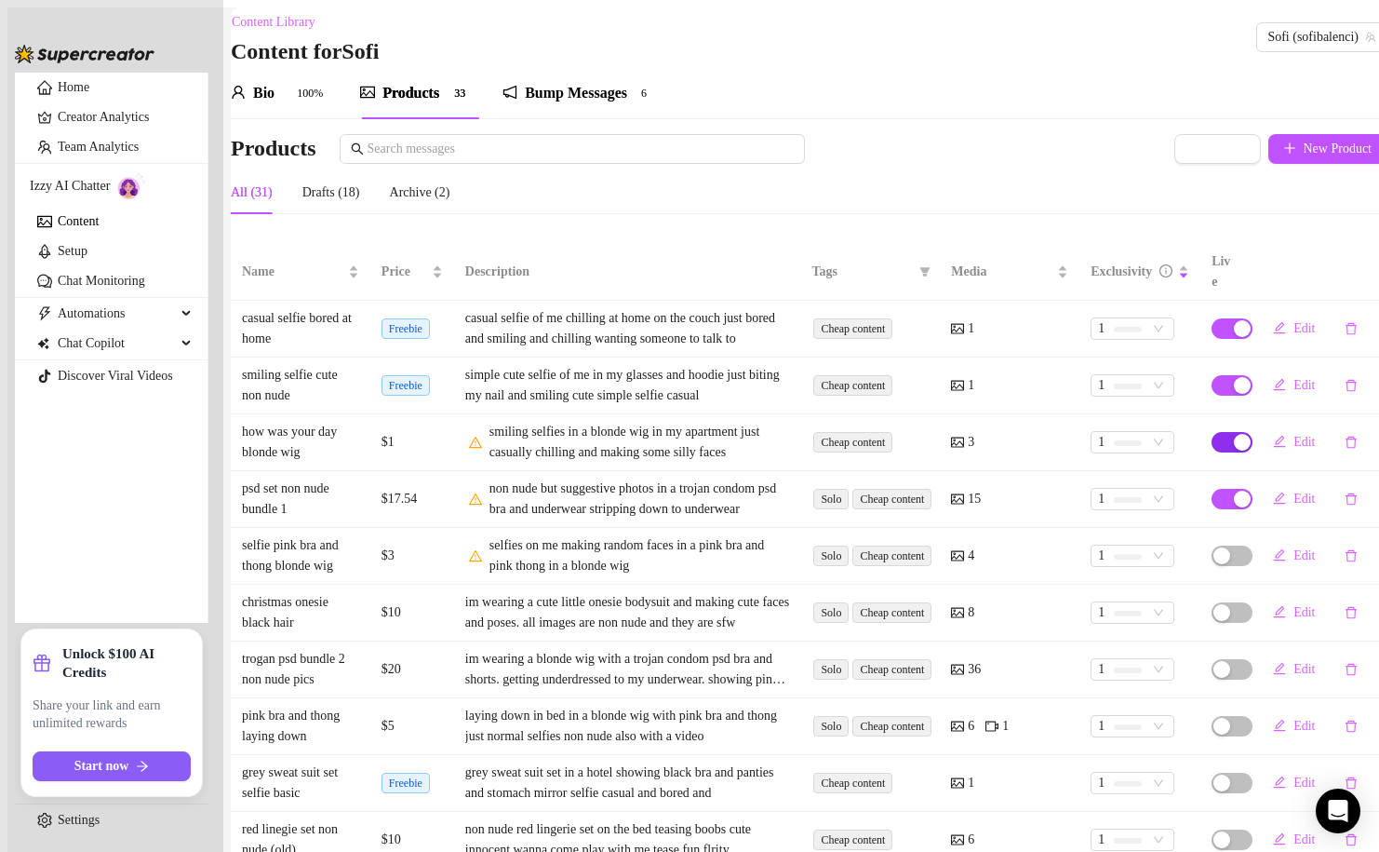
click at [1234, 435] on div "button" at bounding box center [1242, 442] width 17 height 17
click at [1336, 390] on span "OK" at bounding box center [1326, 383] width 19 height 15
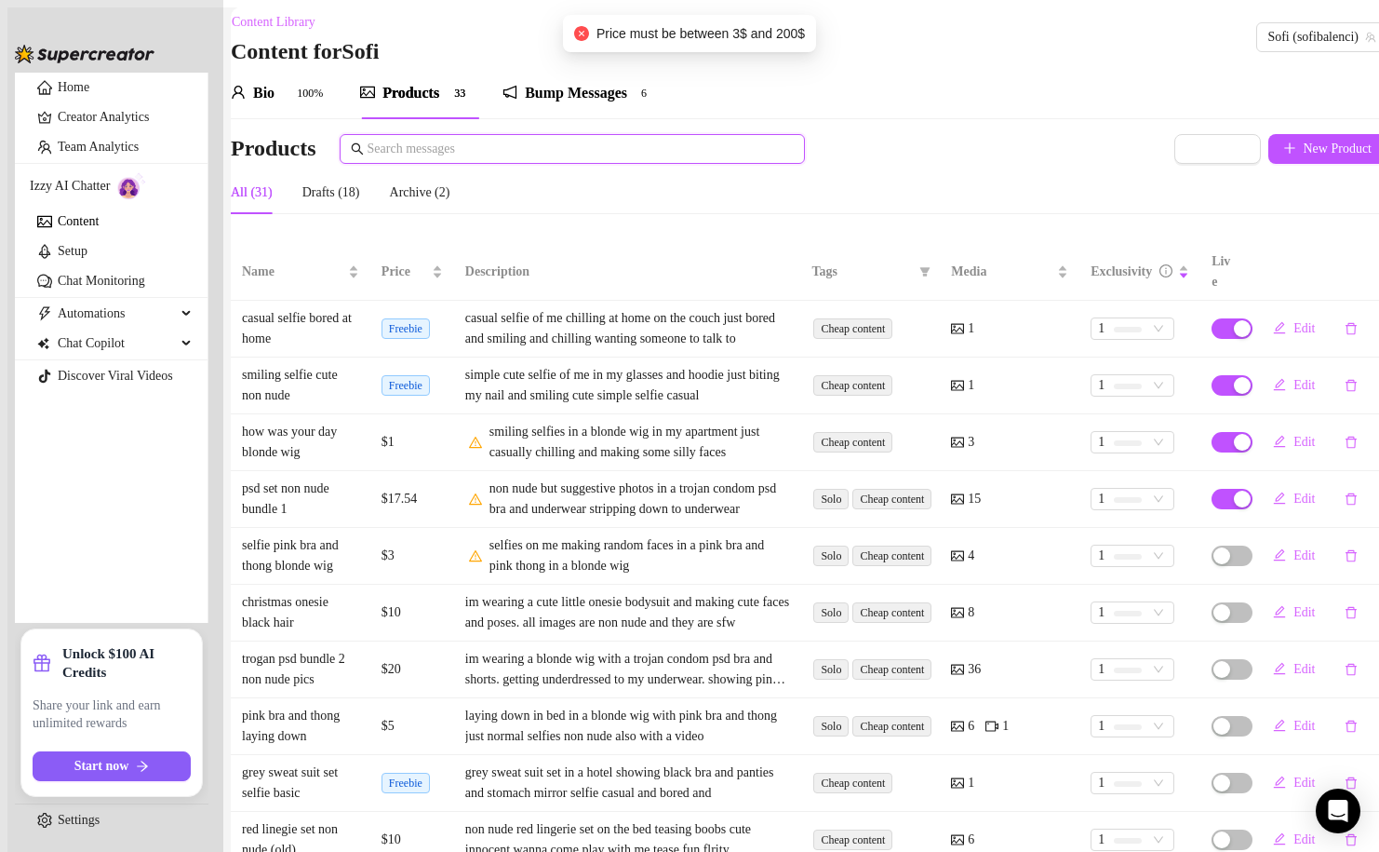
click at [480, 151] on input "text" at bounding box center [581, 149] width 426 height 20
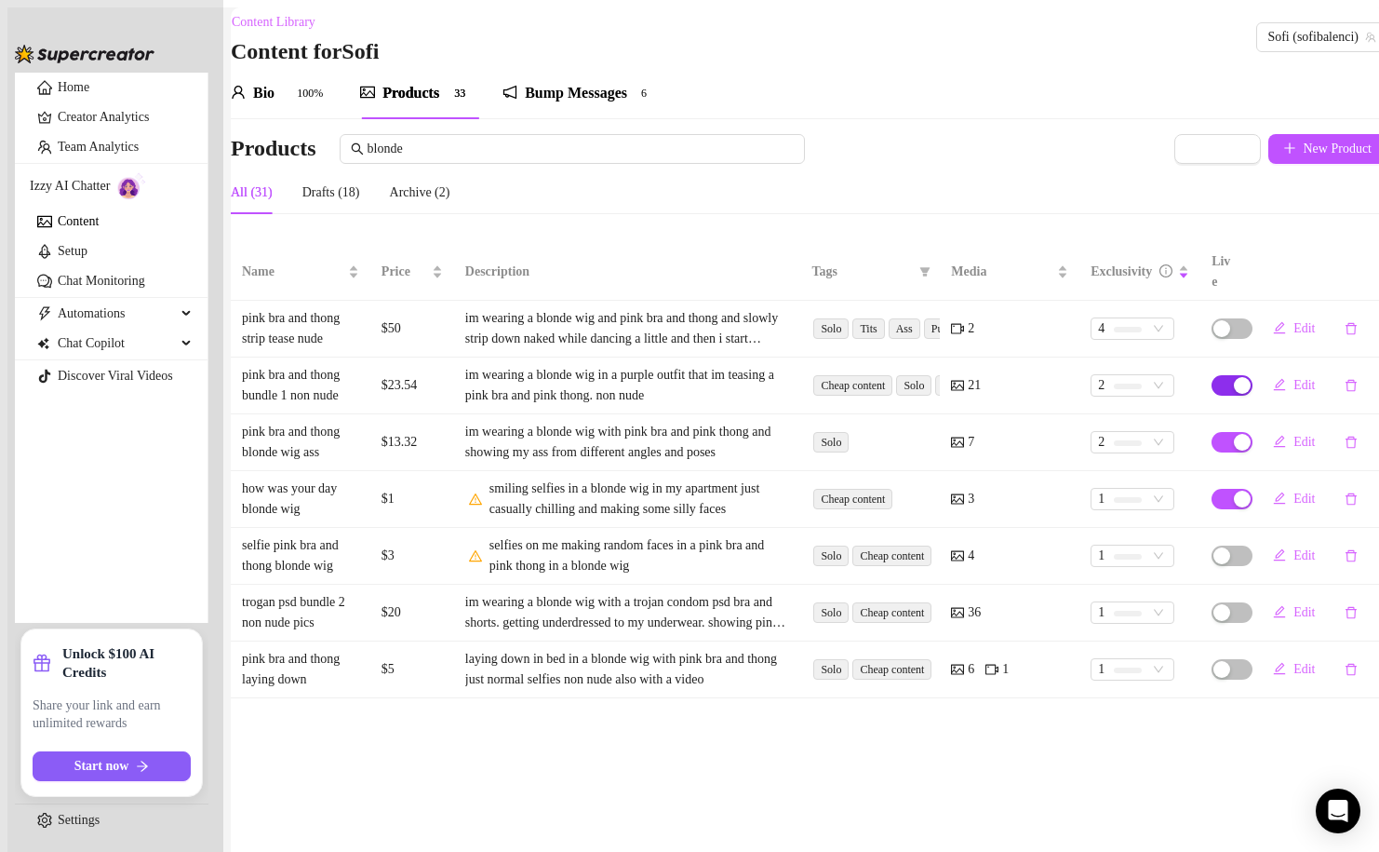
click at [1234, 378] on div "button" at bounding box center [1242, 385] width 17 height 17
click at [1336, 328] on span "OK" at bounding box center [1326, 326] width 19 height 15
click at [1234, 434] on div "button" at bounding box center [1242, 442] width 17 height 17
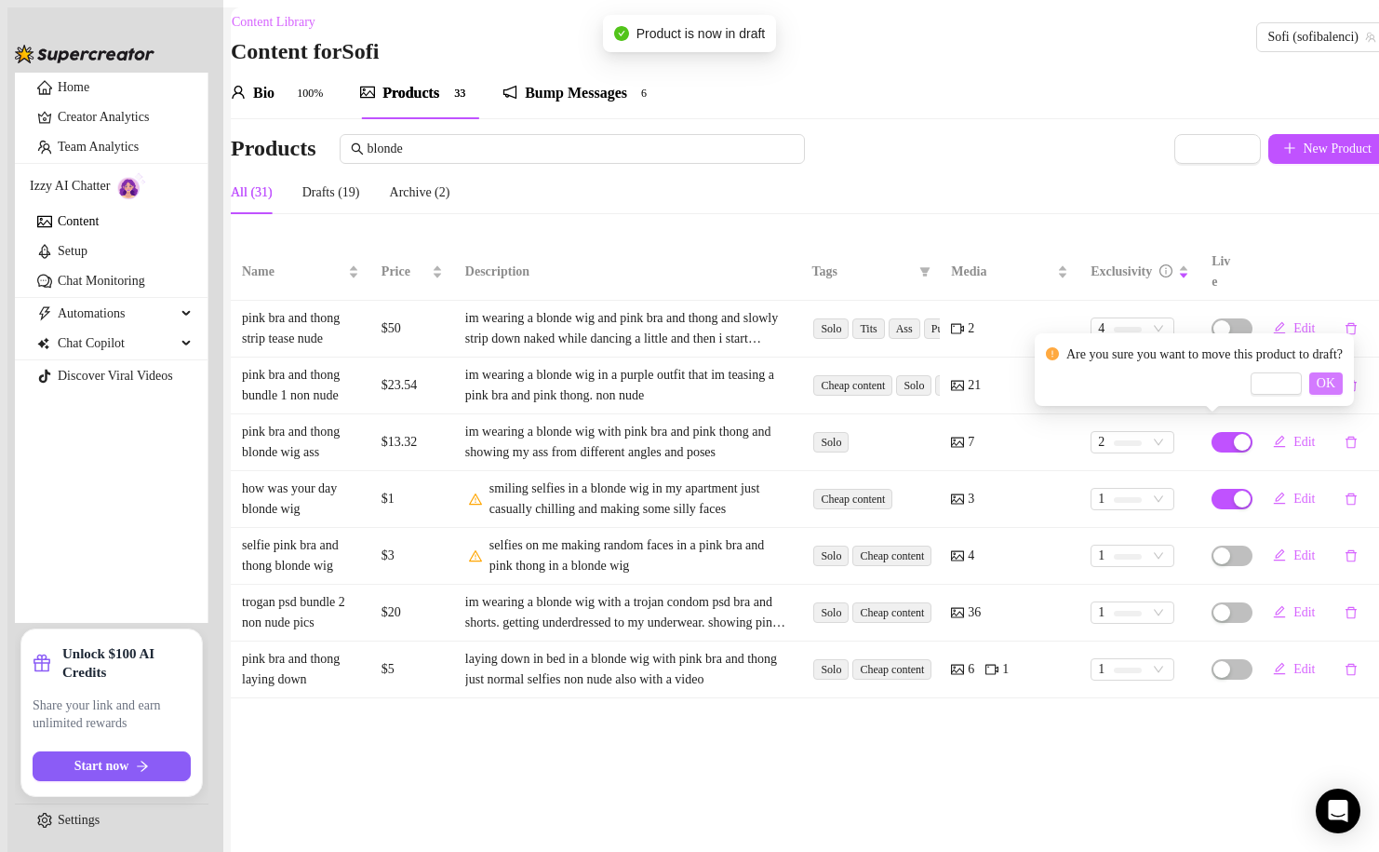
click at [1336, 385] on span "OK" at bounding box center [1326, 383] width 19 height 15
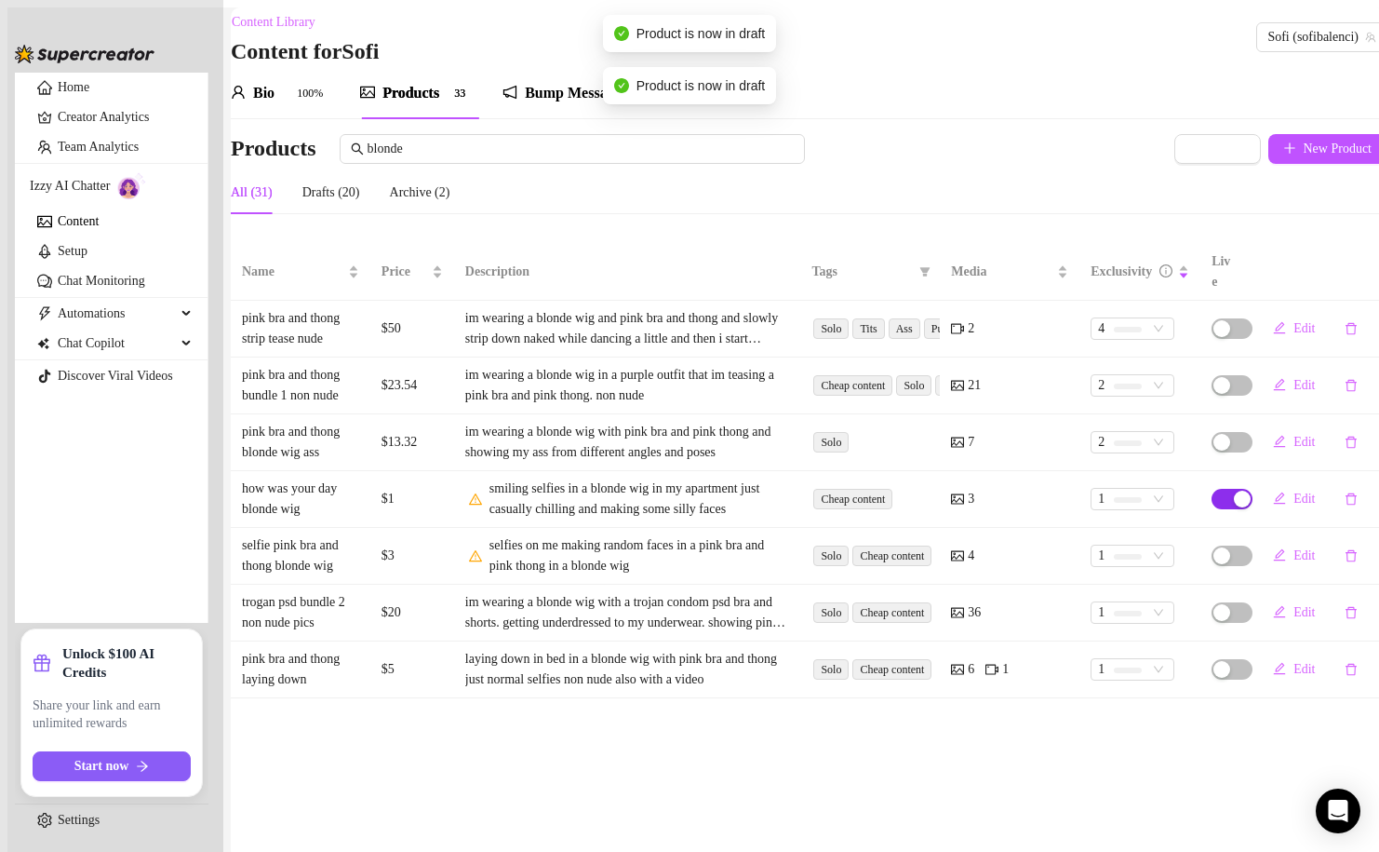
click at [1234, 491] on div "button" at bounding box center [1242, 499] width 17 height 17
click at [1336, 443] on span "OK" at bounding box center [1326, 440] width 19 height 15
click at [521, 159] on input "blonde" at bounding box center [581, 149] width 426 height 20
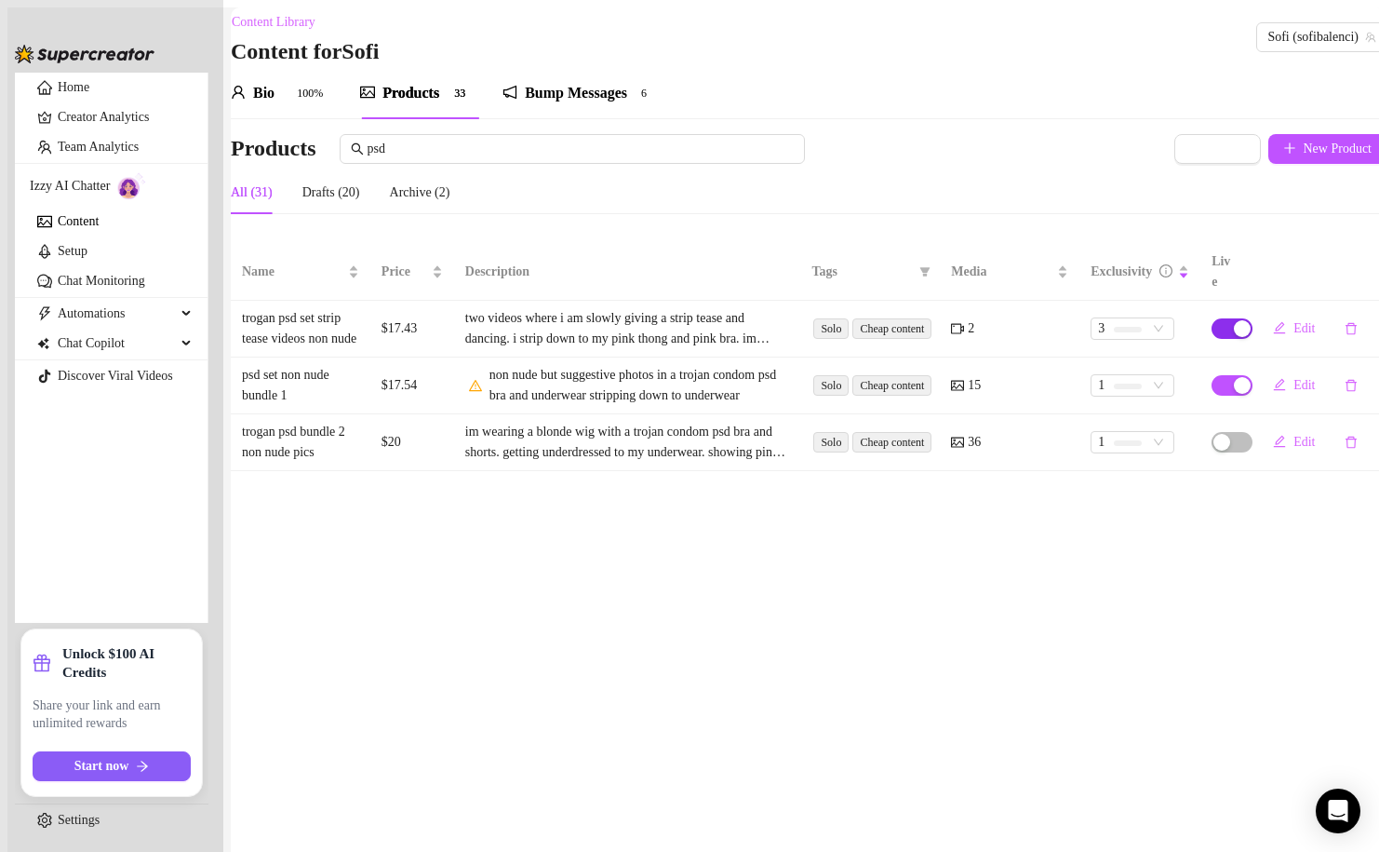
click at [1212, 325] on span "button" at bounding box center [1232, 328] width 41 height 20
click at [1336, 283] on span "OK" at bounding box center [1326, 280] width 19 height 15
click at [1212, 384] on span "button" at bounding box center [1232, 385] width 41 height 20
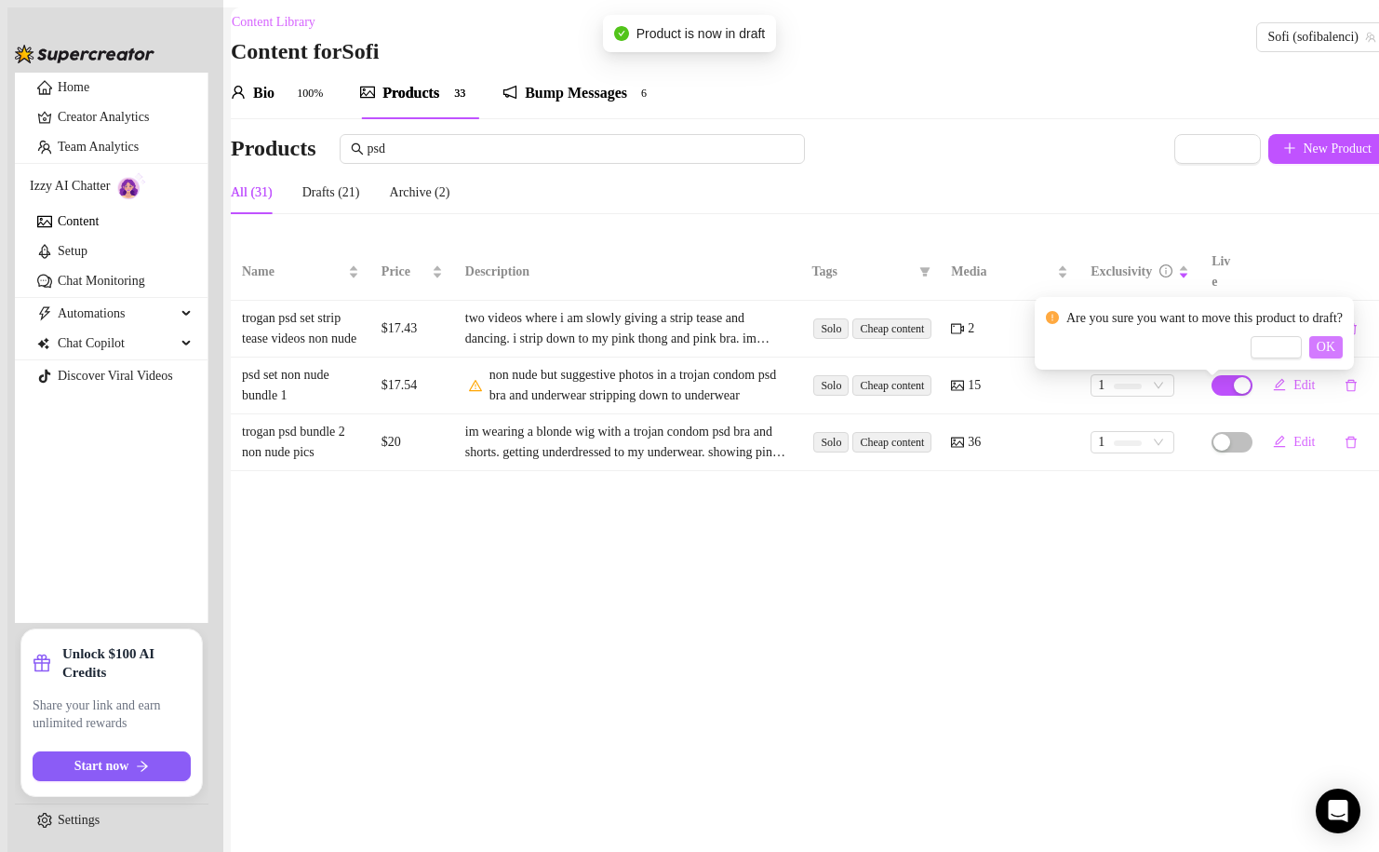
click at [1336, 345] on span "OK" at bounding box center [1326, 347] width 19 height 15
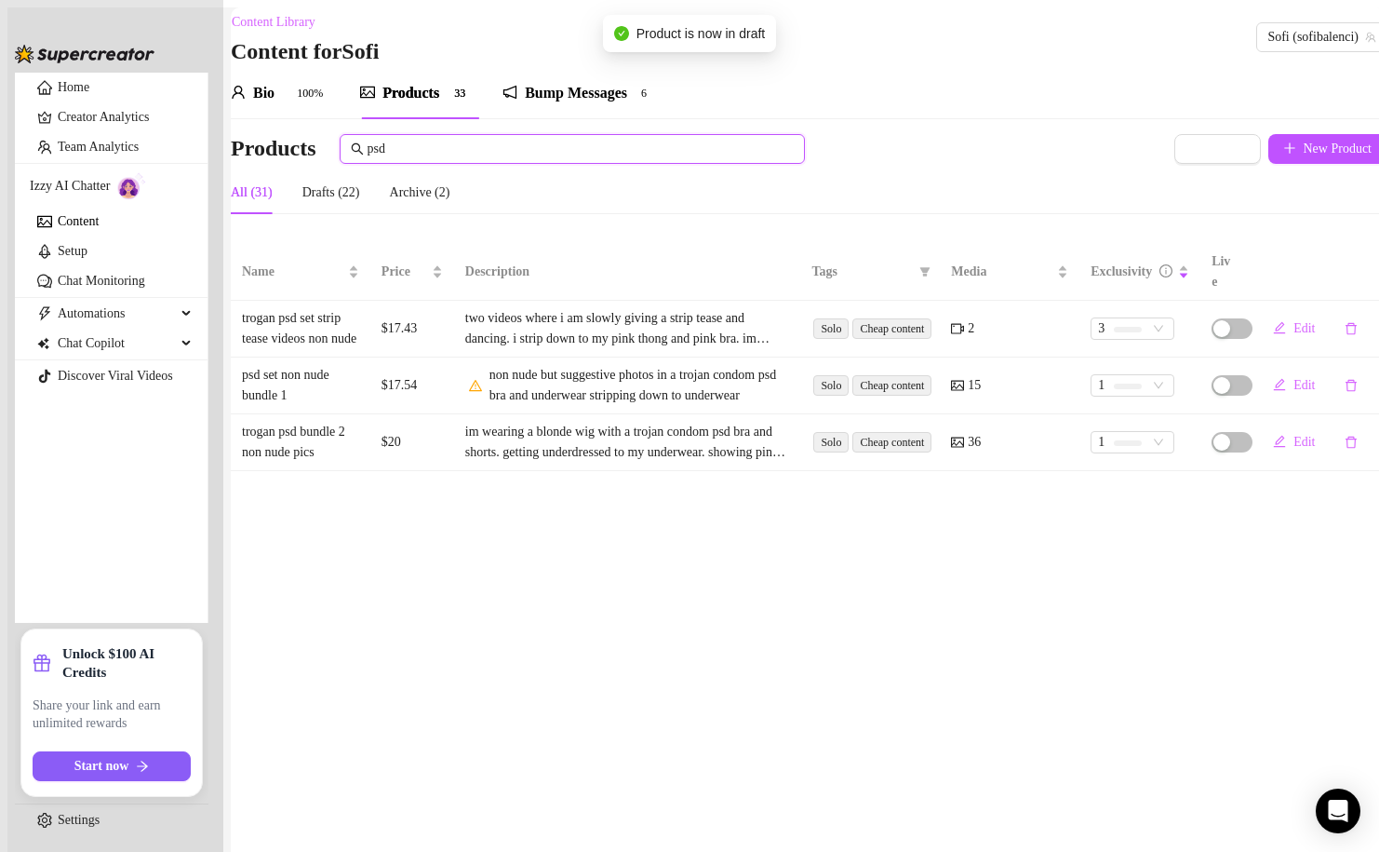
click at [521, 159] on input "psd" at bounding box center [581, 149] width 426 height 20
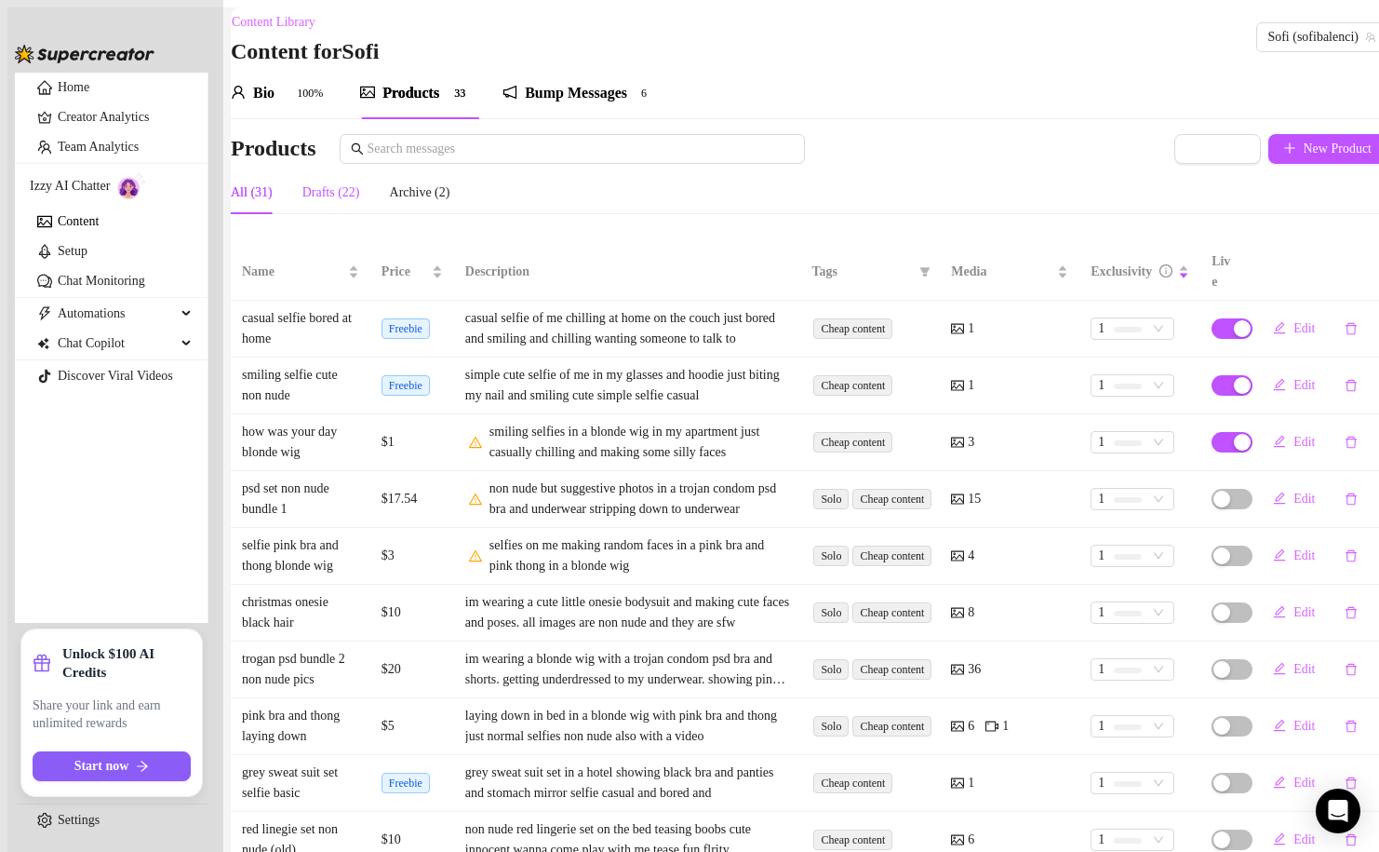
click at [360, 203] on div "Drafts (22)" at bounding box center [331, 192] width 58 height 20
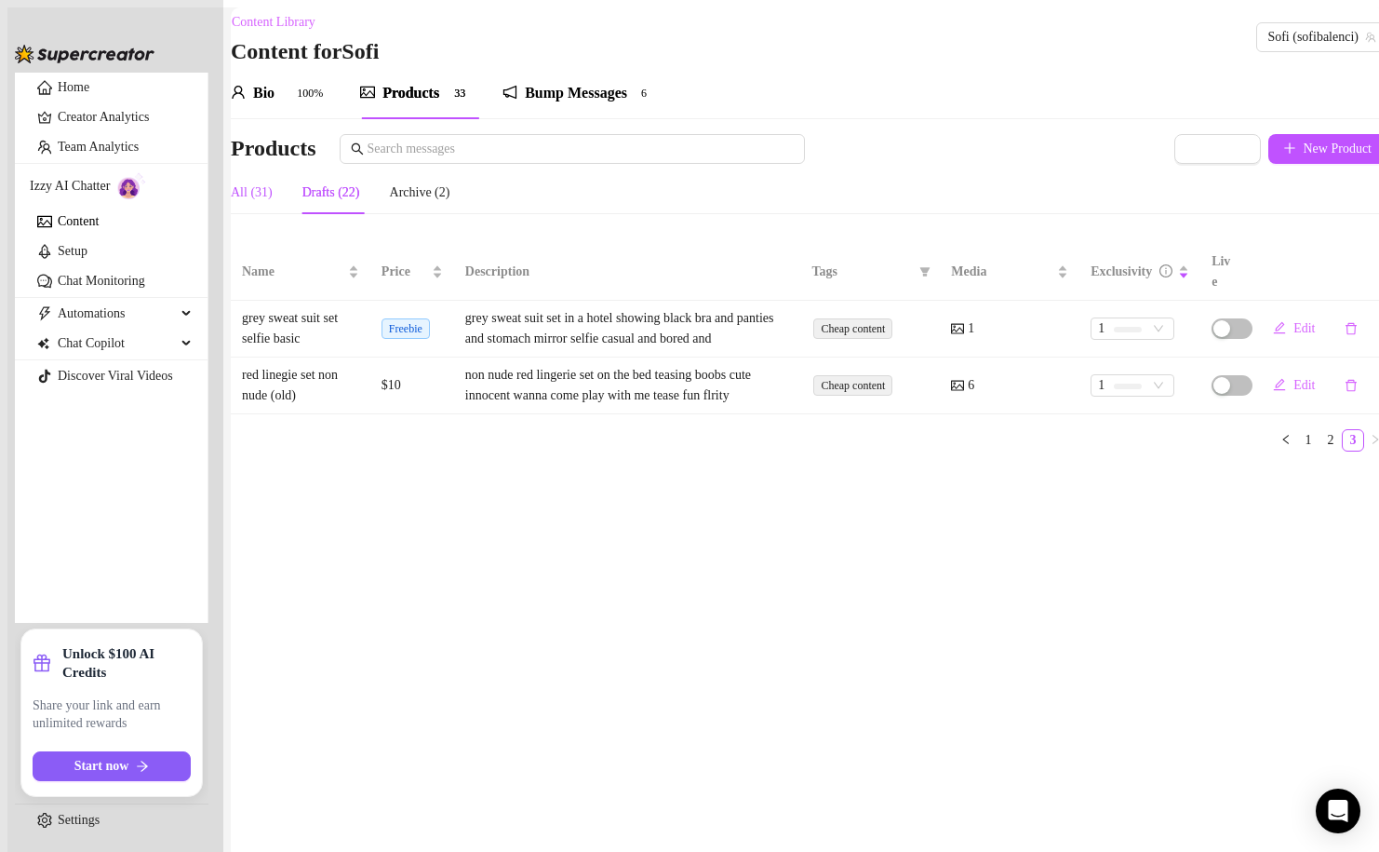
click at [273, 190] on div "All (31)" at bounding box center [252, 192] width 42 height 20
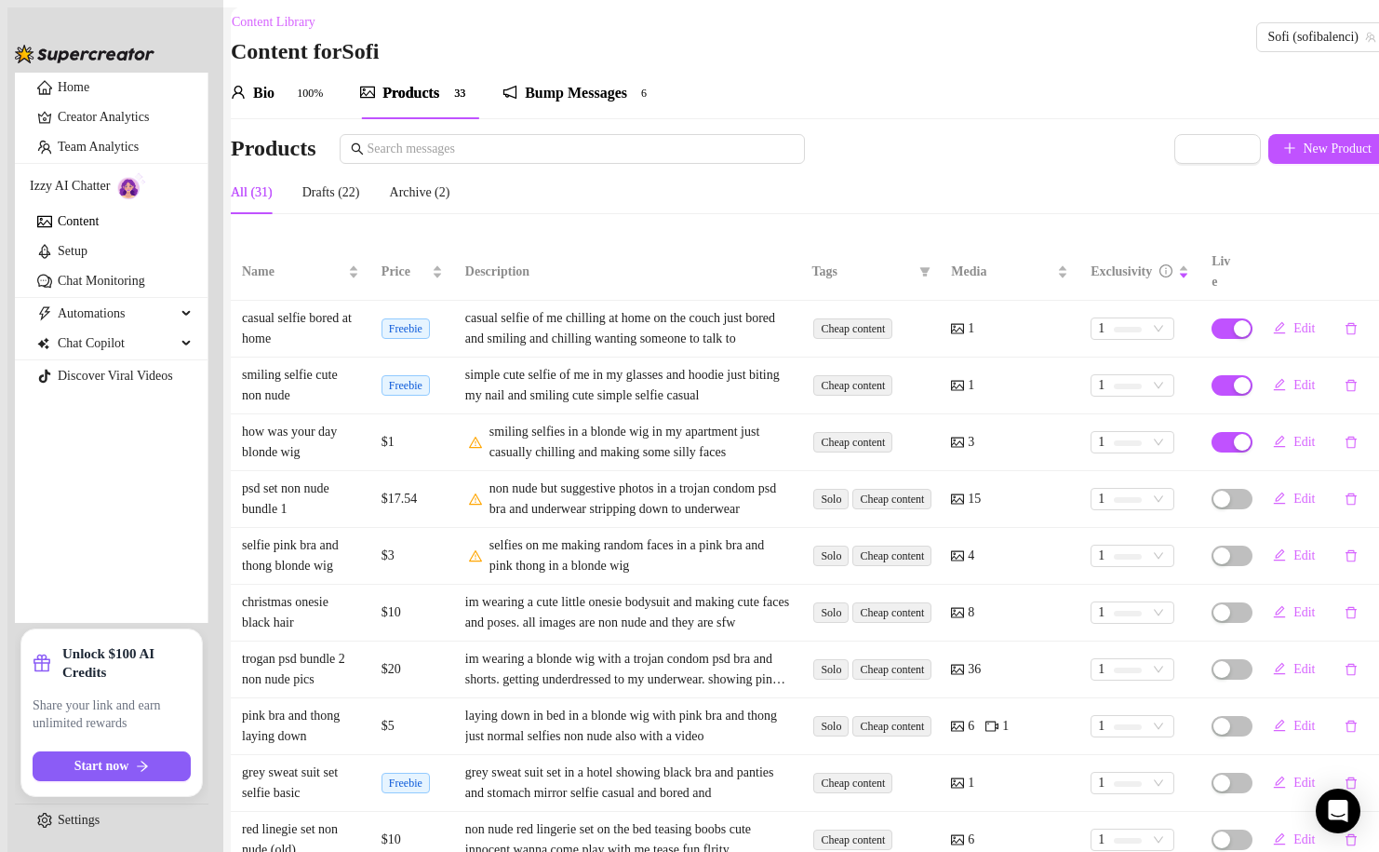
scroll to position [110, 0]
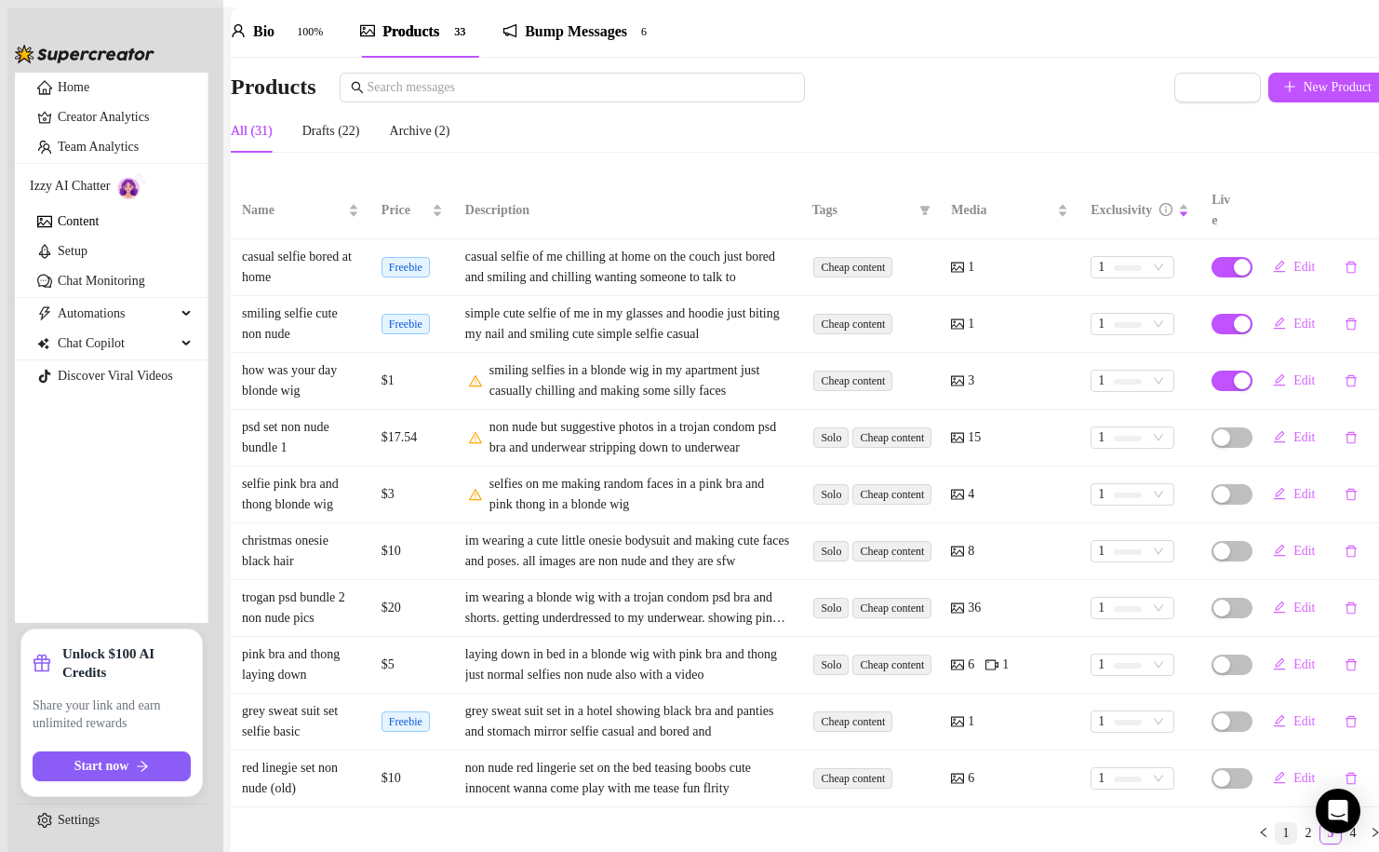
click at [1276, 823] on link "1" at bounding box center [1286, 833] width 20 height 20
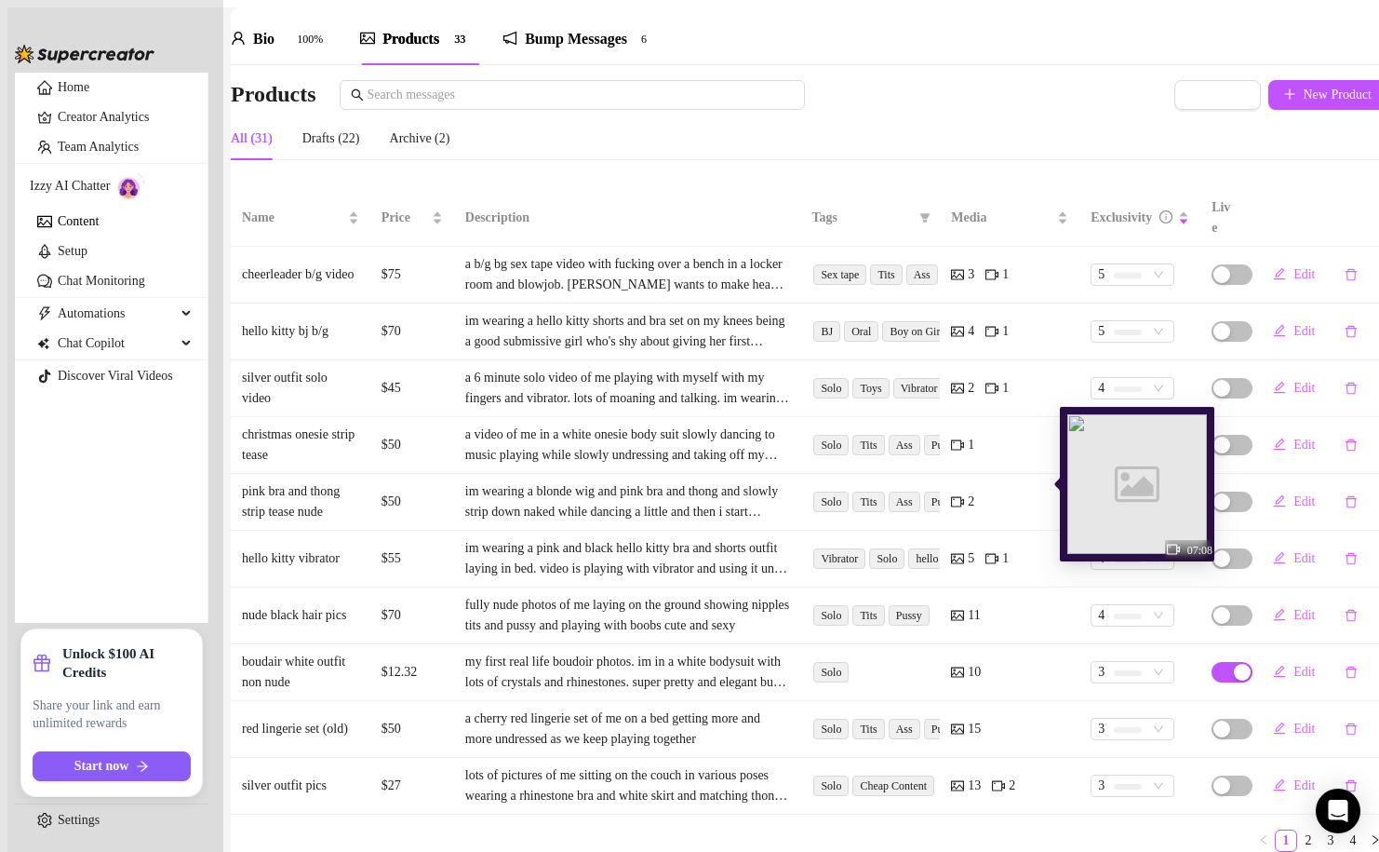
scroll to position [0, 0]
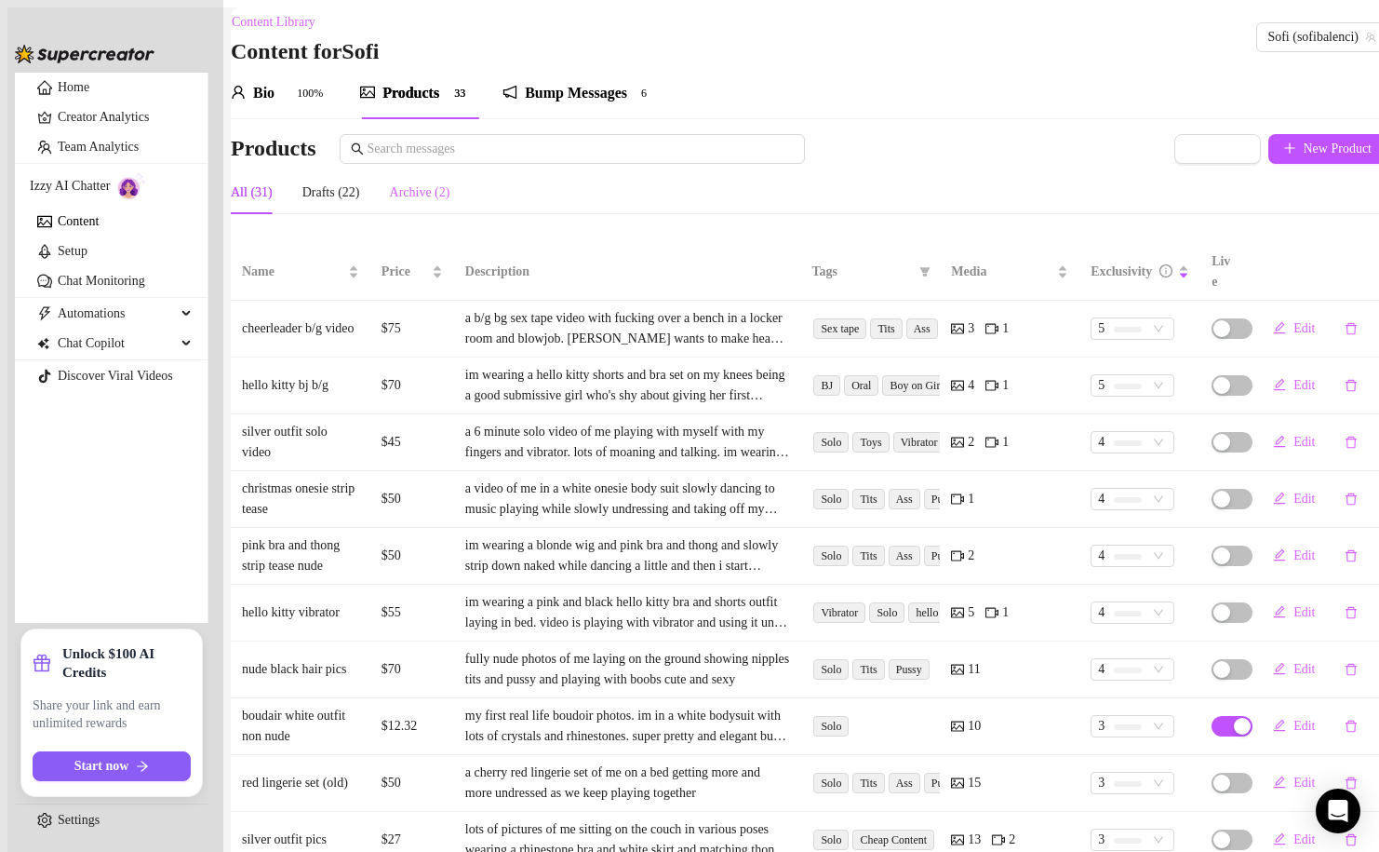
click at [439, 209] on div "Archive (2)" at bounding box center [420, 192] width 60 height 43
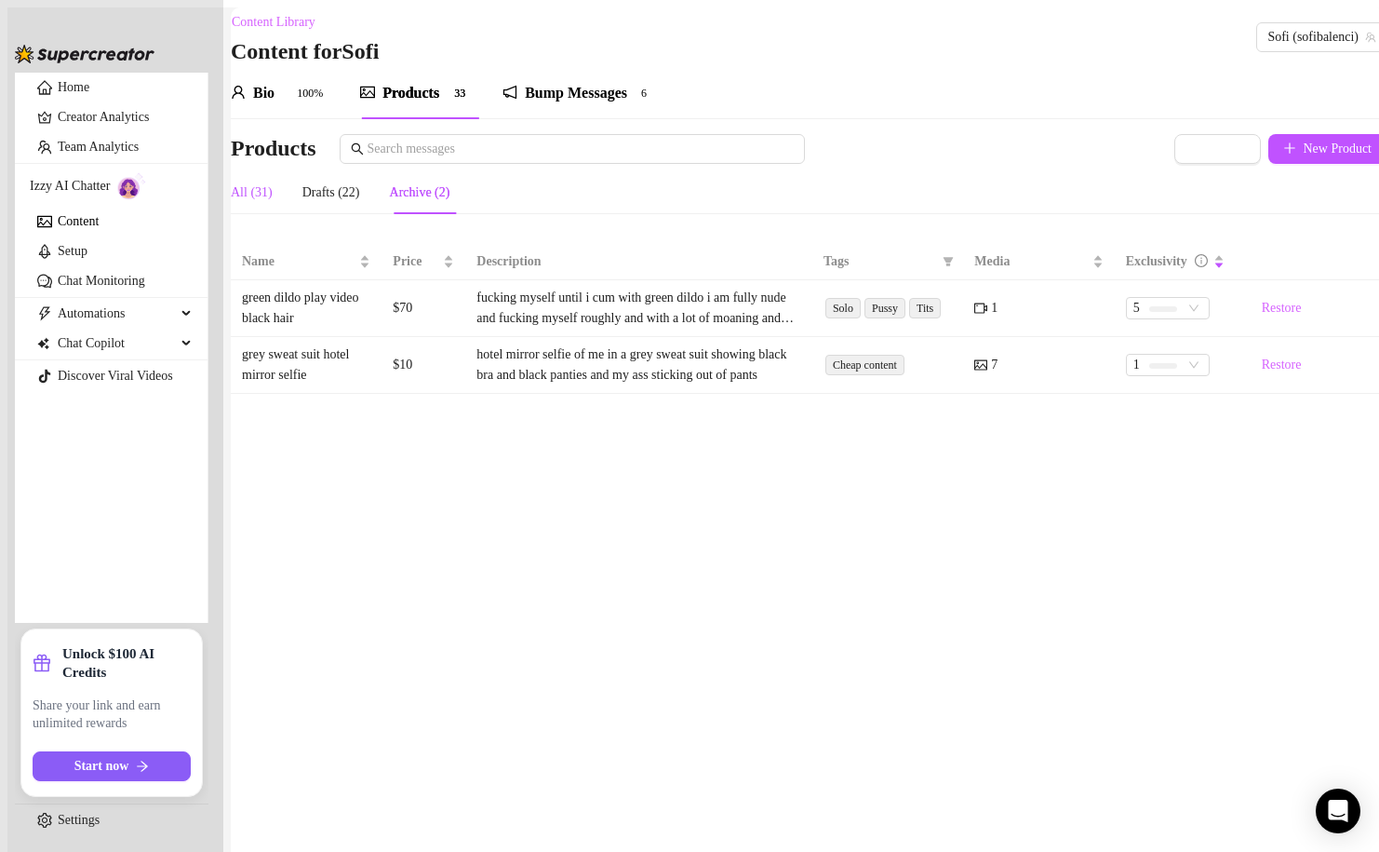
click at [266, 196] on div "All (31)" at bounding box center [252, 192] width 42 height 20
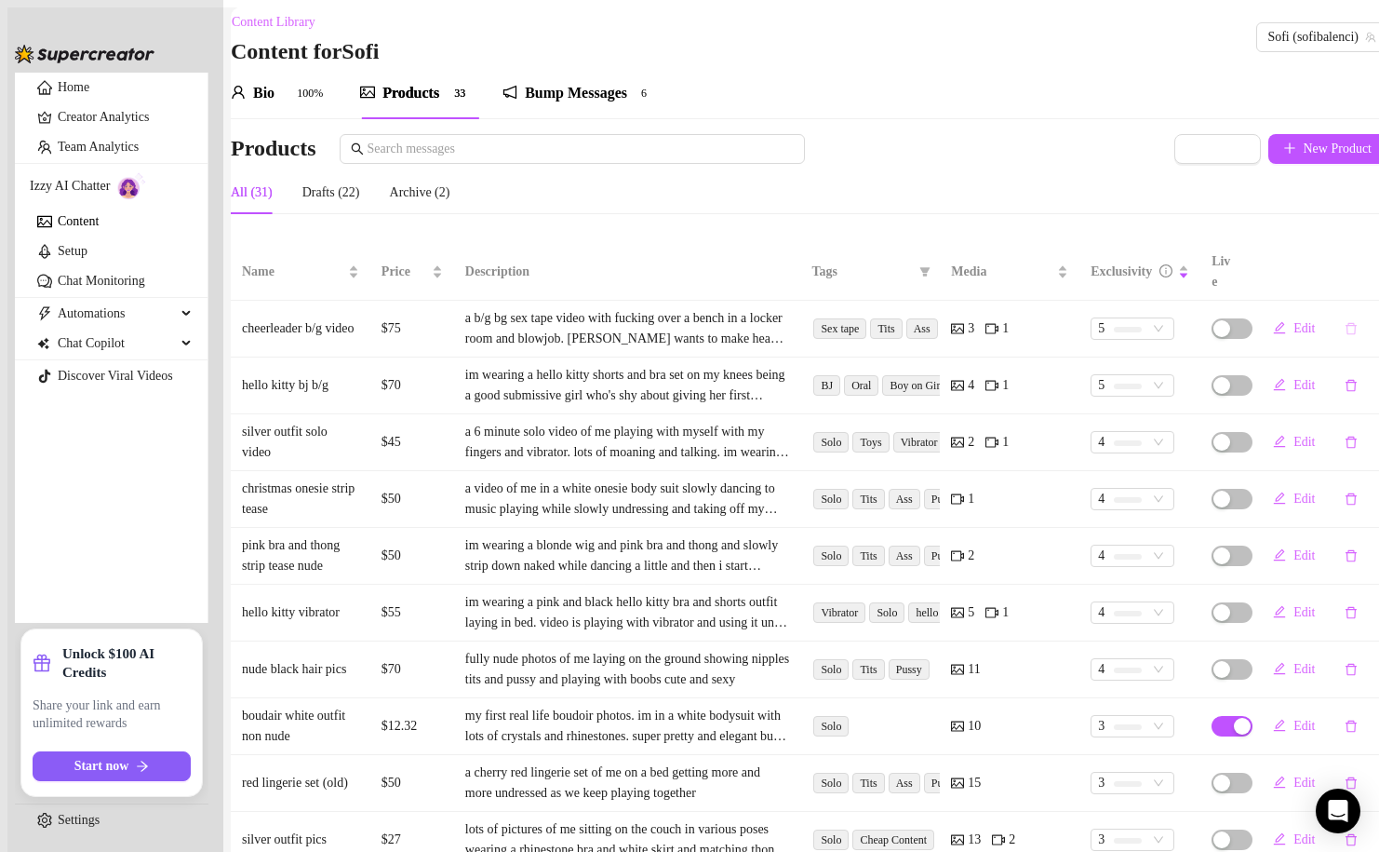
click at [1343, 314] on button "button" at bounding box center [1351, 329] width 43 height 30
click at [1339, 261] on span "Yes" at bounding box center [1330, 265] width 19 height 15
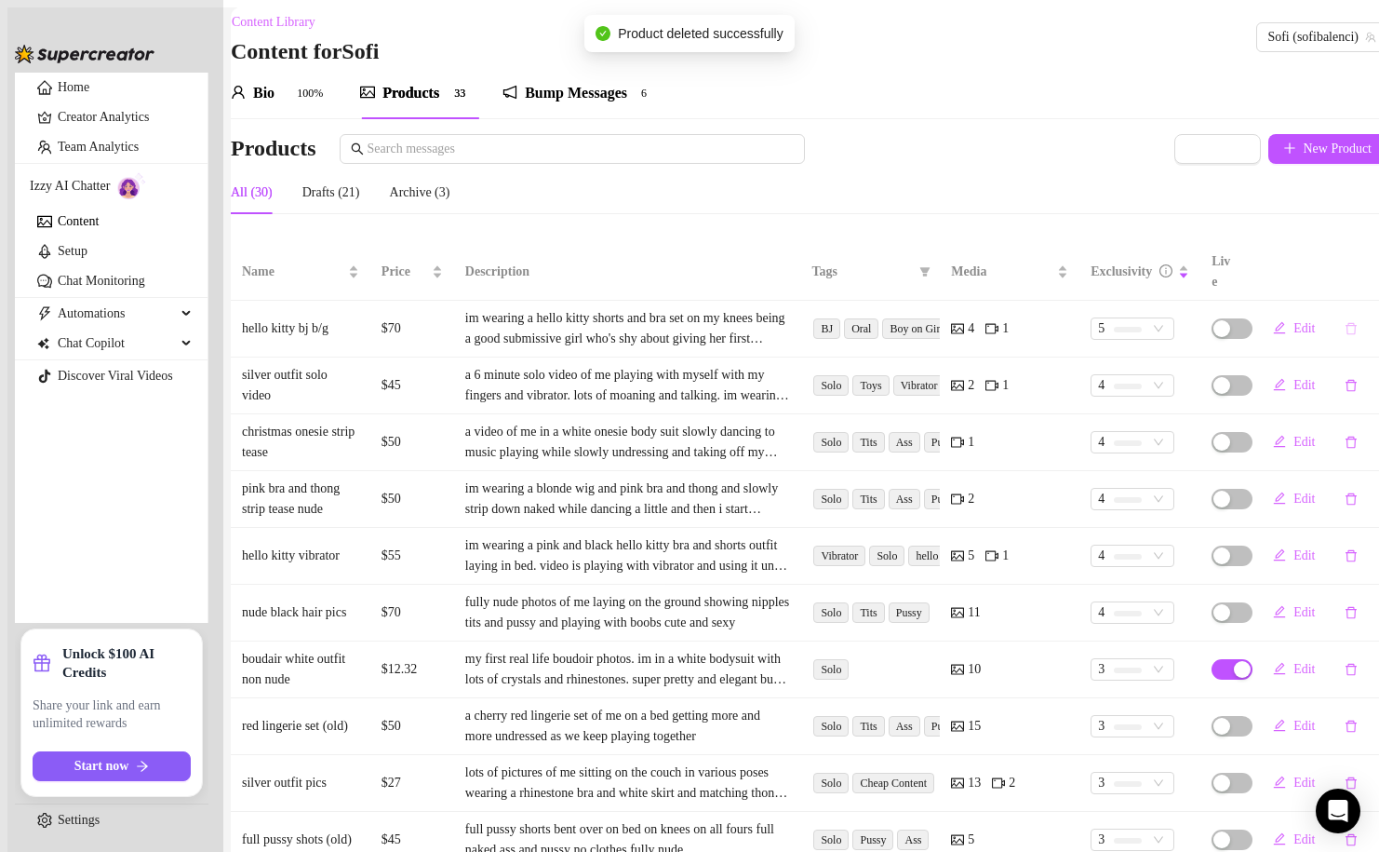
click at [1345, 322] on icon "delete" at bounding box center [1351, 328] width 13 height 13
click at [1339, 263] on span "Yes" at bounding box center [1330, 265] width 19 height 15
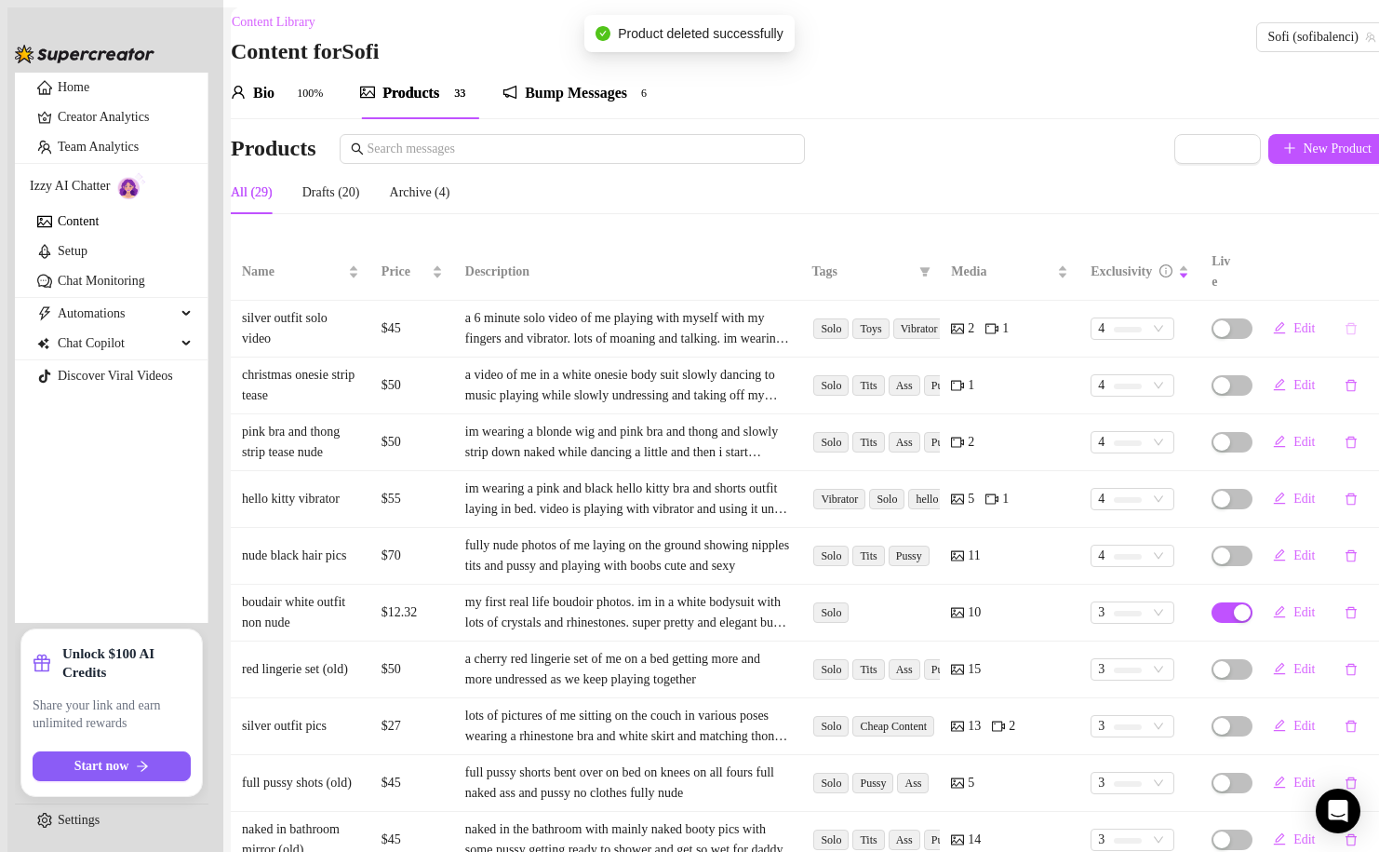
click at [1346, 323] on icon "delete" at bounding box center [1351, 329] width 11 height 12
click at [1339, 258] on span "Yes" at bounding box center [1330, 265] width 19 height 15
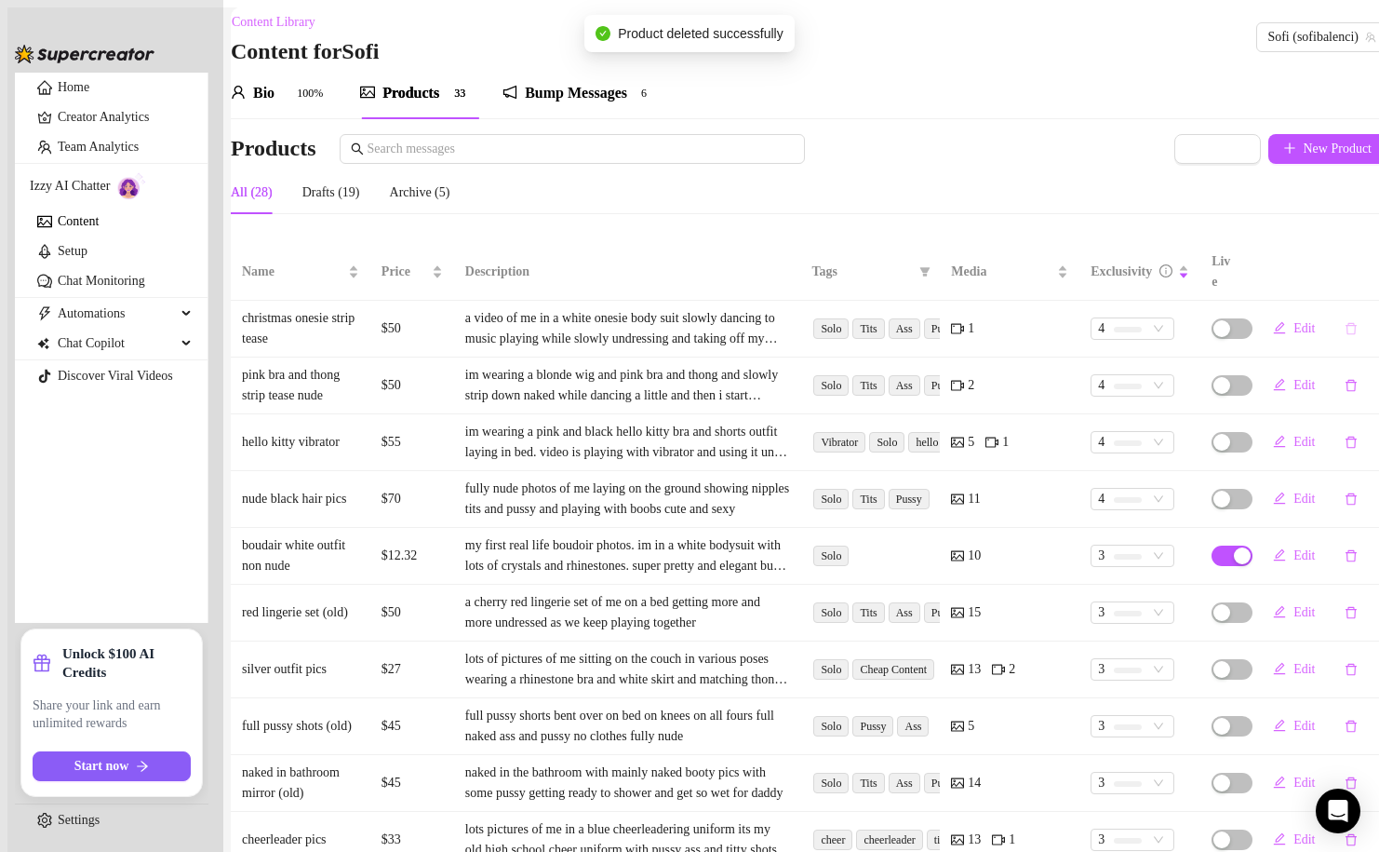
click at [1345, 322] on icon "delete" at bounding box center [1351, 328] width 13 height 13
click at [1338, 270] on button "Yes" at bounding box center [1330, 265] width 34 height 22
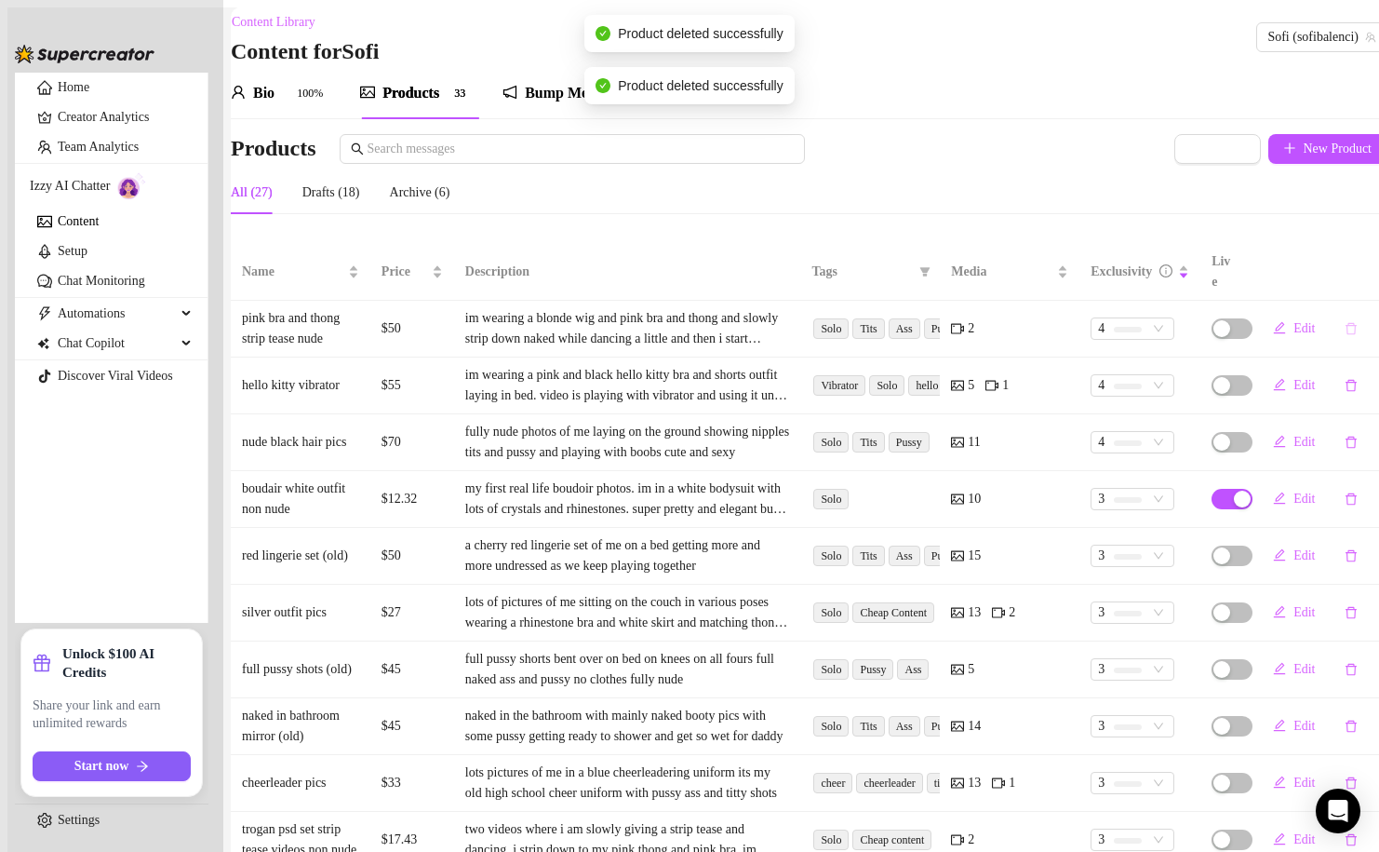
click at [1345, 322] on icon "delete" at bounding box center [1351, 328] width 13 height 13
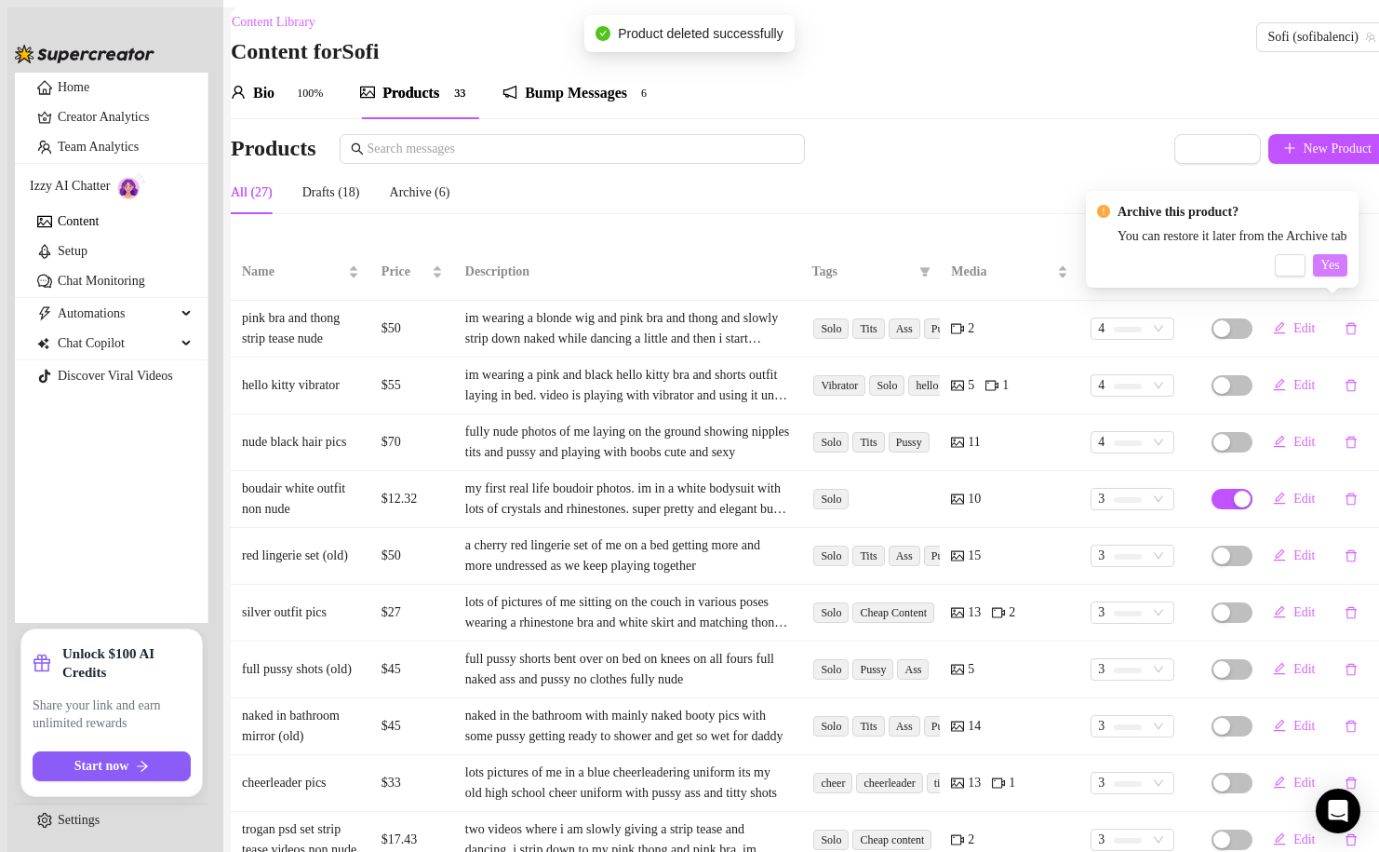
click at [1339, 267] on span "Yes" at bounding box center [1330, 265] width 19 height 15
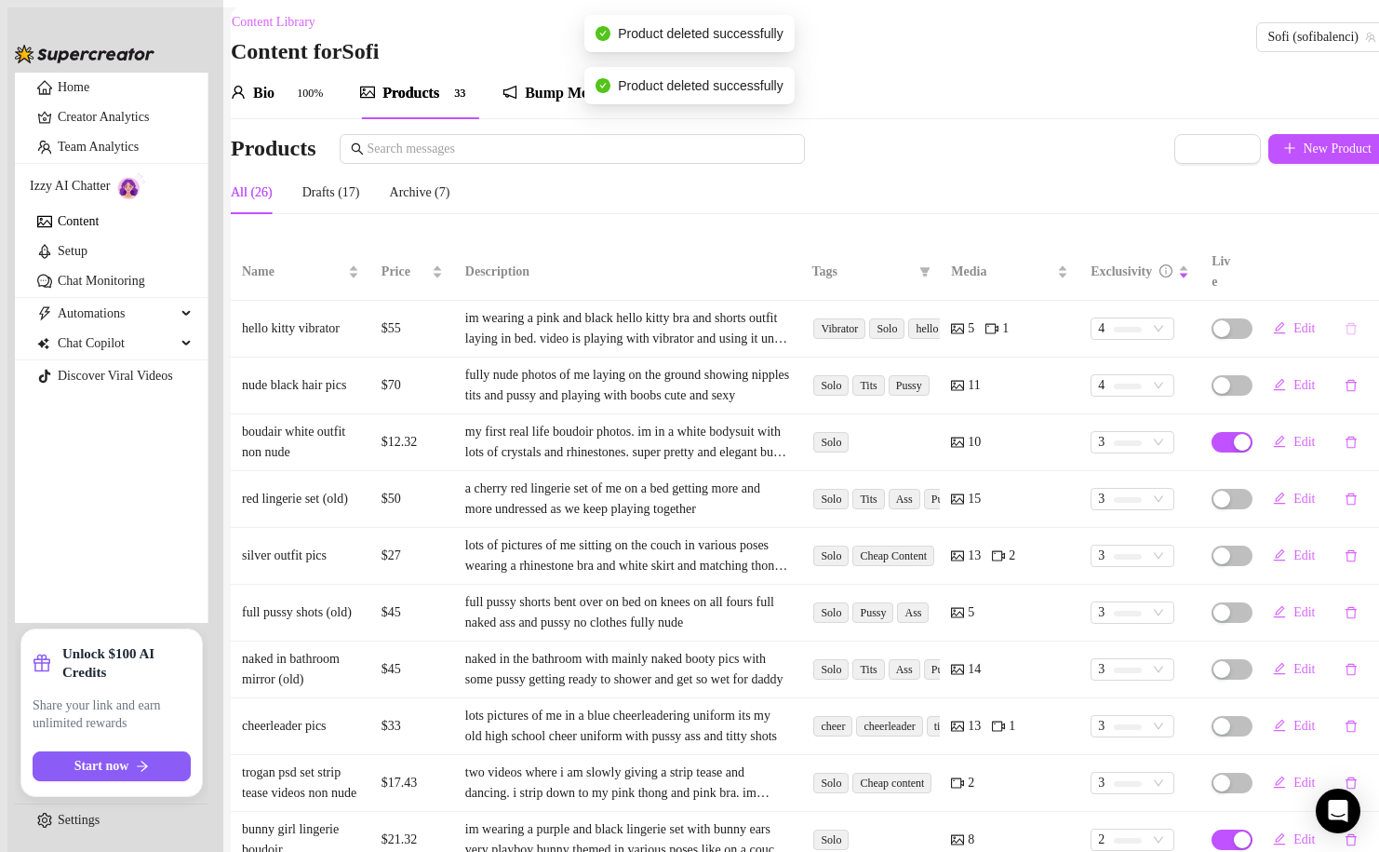
click at [1346, 323] on icon "delete" at bounding box center [1351, 329] width 11 height 12
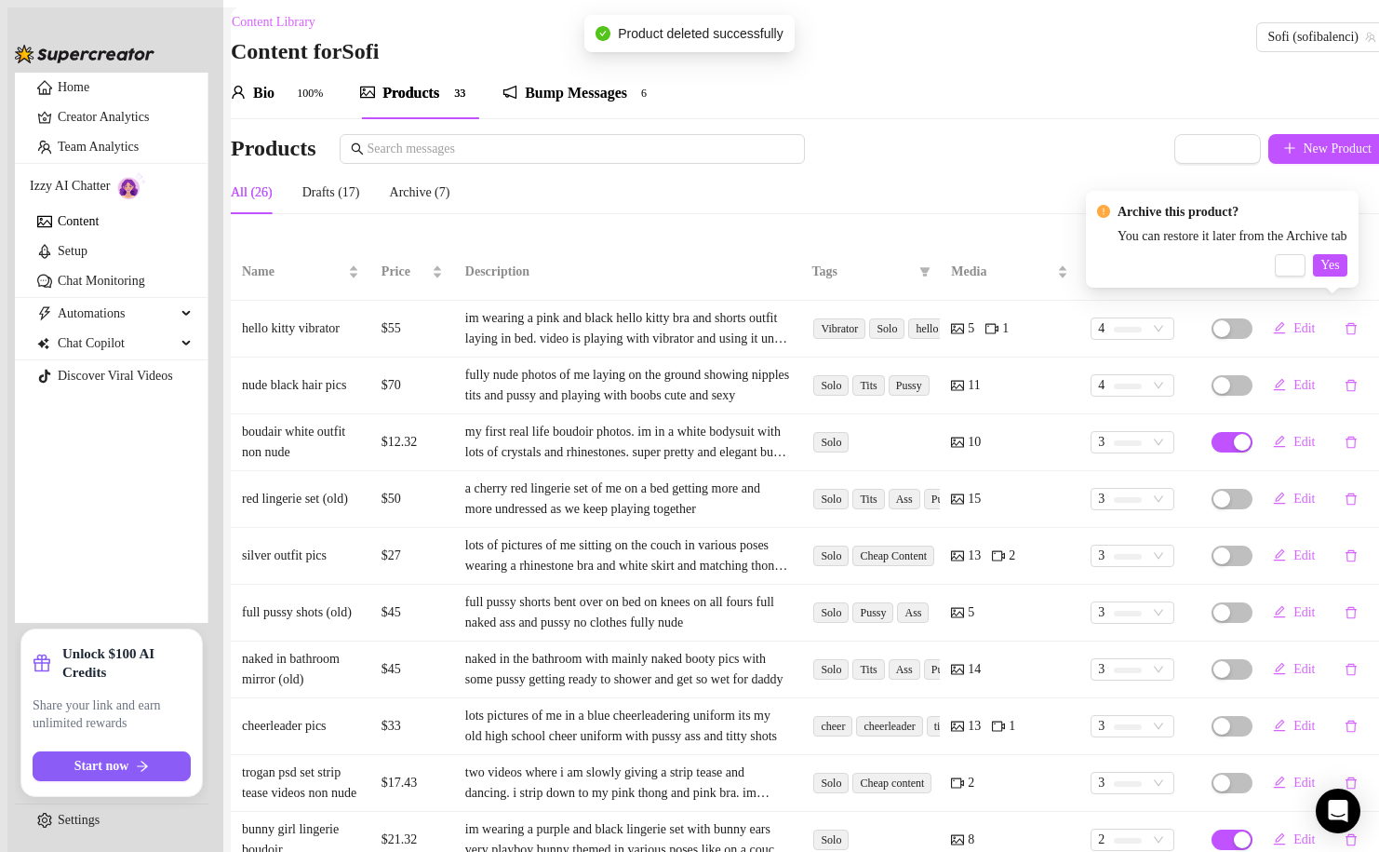
click at [1345, 276] on div "Archive this product? You can restore it later from the Archive tab No Yes" at bounding box center [1222, 239] width 273 height 97
click at [1339, 270] on span "Yes" at bounding box center [1330, 265] width 19 height 15
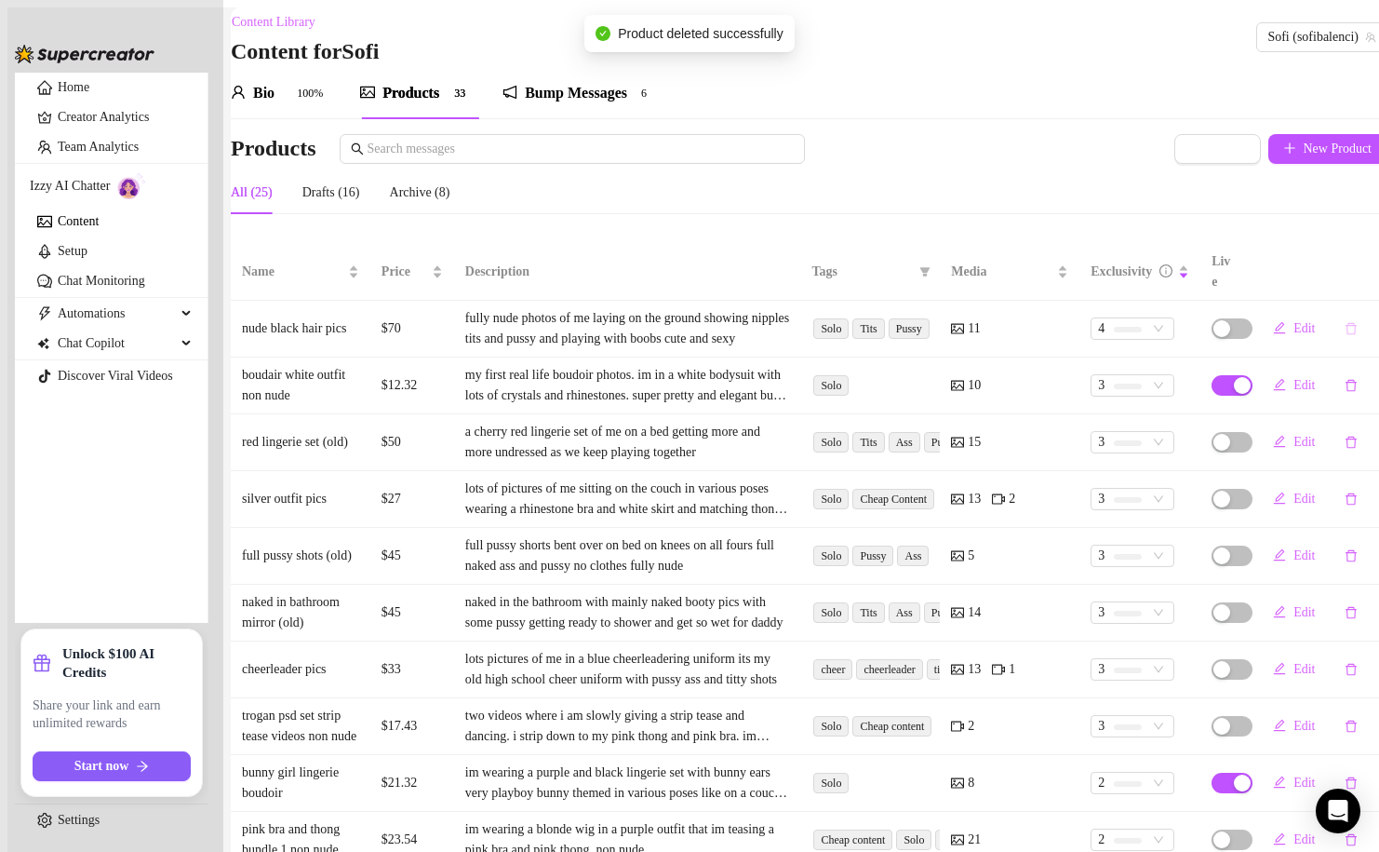
click at [1345, 322] on icon "delete" at bounding box center [1351, 328] width 13 height 13
click at [1339, 269] on span "Yes" at bounding box center [1330, 265] width 19 height 15
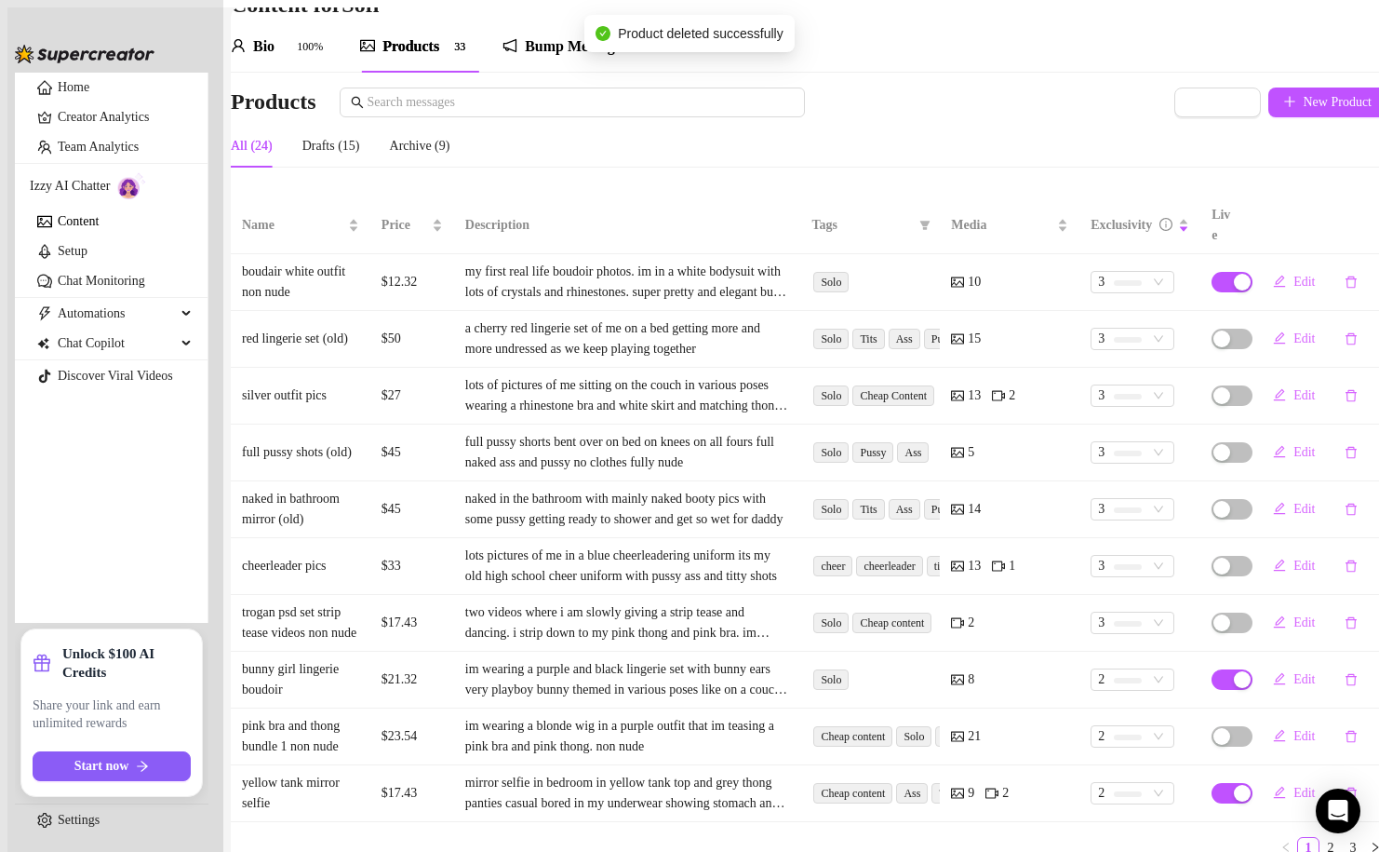
scroll to position [53, 0]
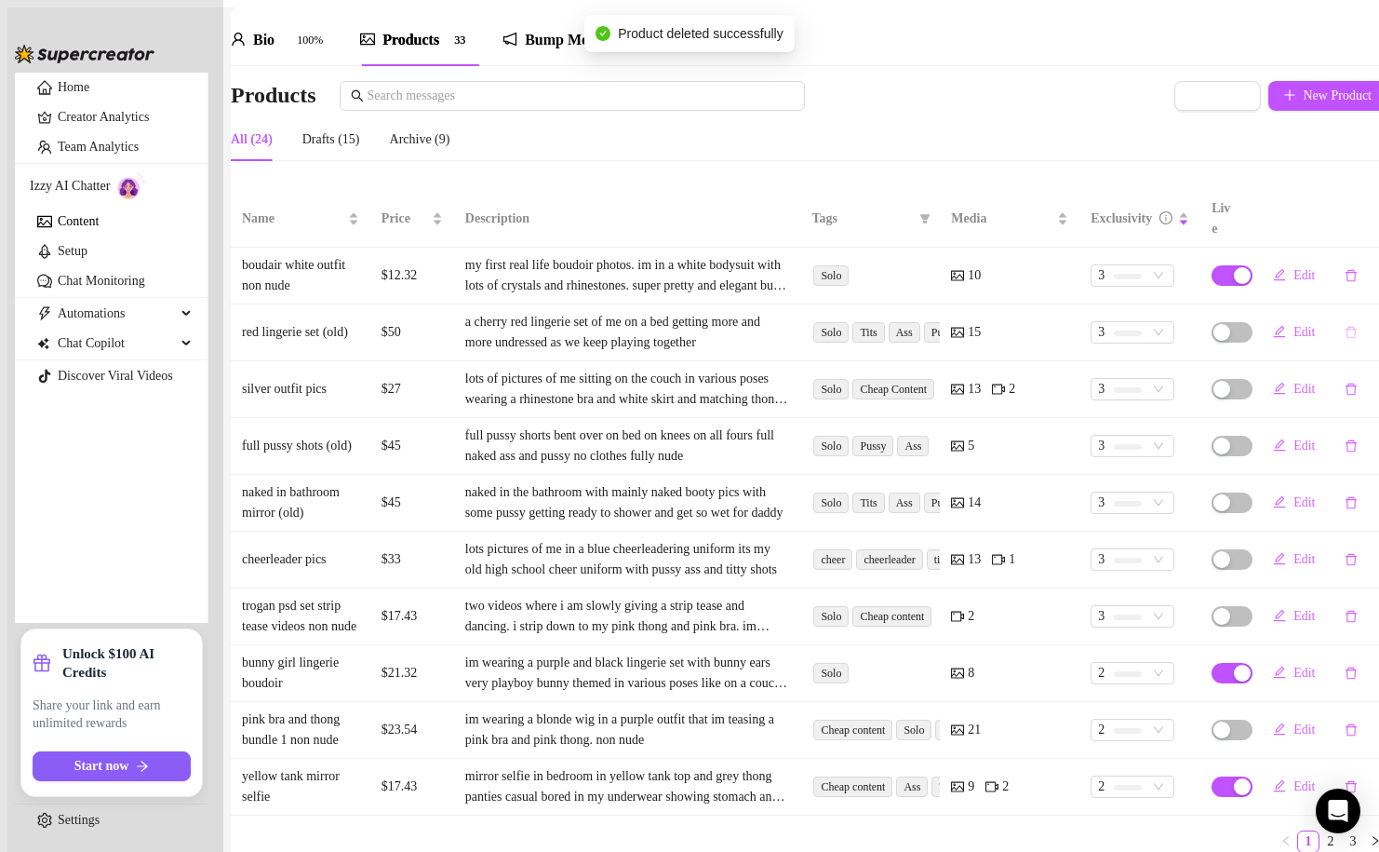
click at [1345, 326] on icon "delete" at bounding box center [1351, 332] width 13 height 13
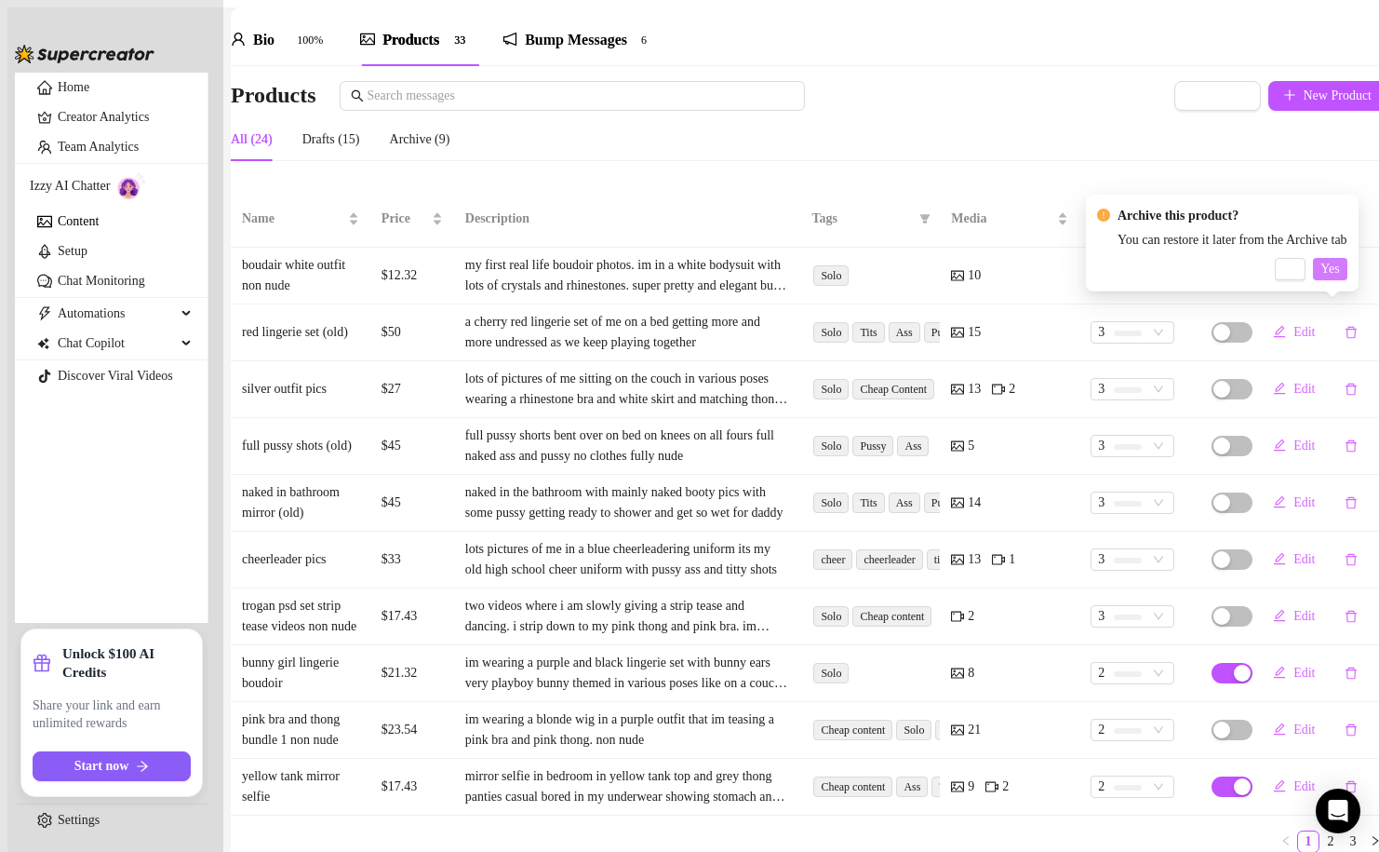
click at [1339, 273] on span "Yes" at bounding box center [1330, 269] width 19 height 15
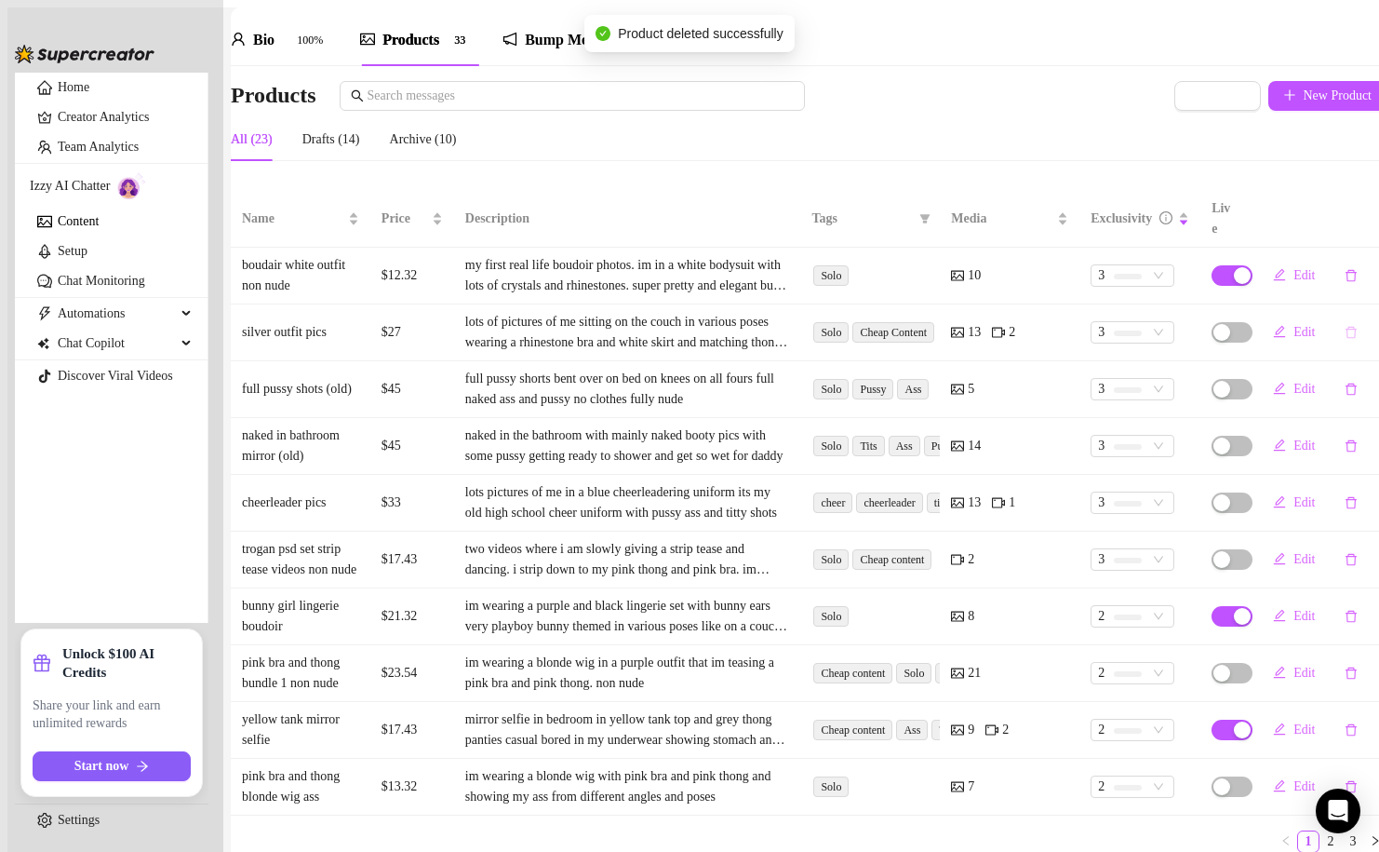
click at [1345, 326] on icon "delete" at bounding box center [1351, 332] width 13 height 13
click at [1339, 274] on span "Yes" at bounding box center [1330, 269] width 19 height 15
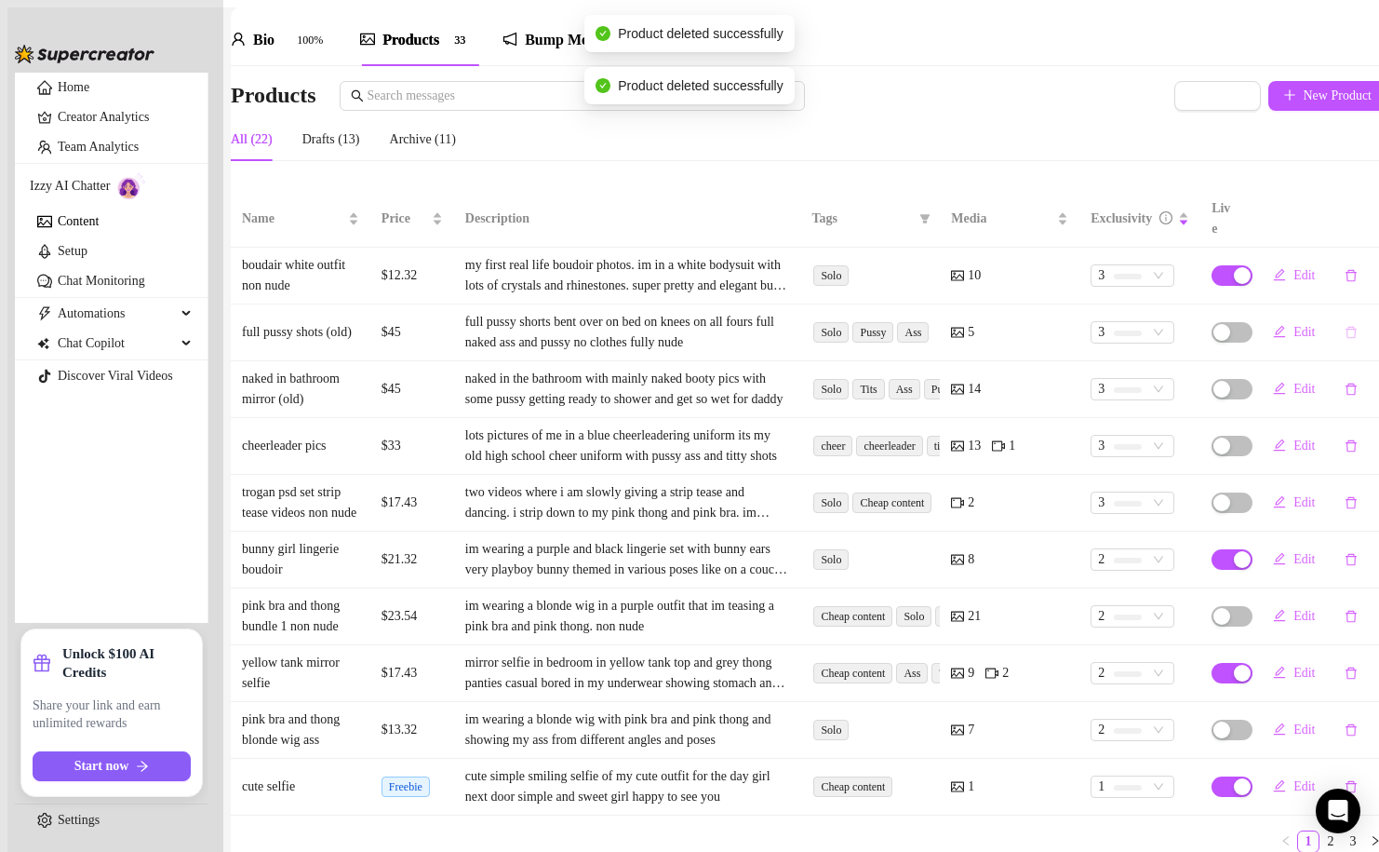
click at [1345, 326] on icon "delete" at bounding box center [1351, 332] width 13 height 13
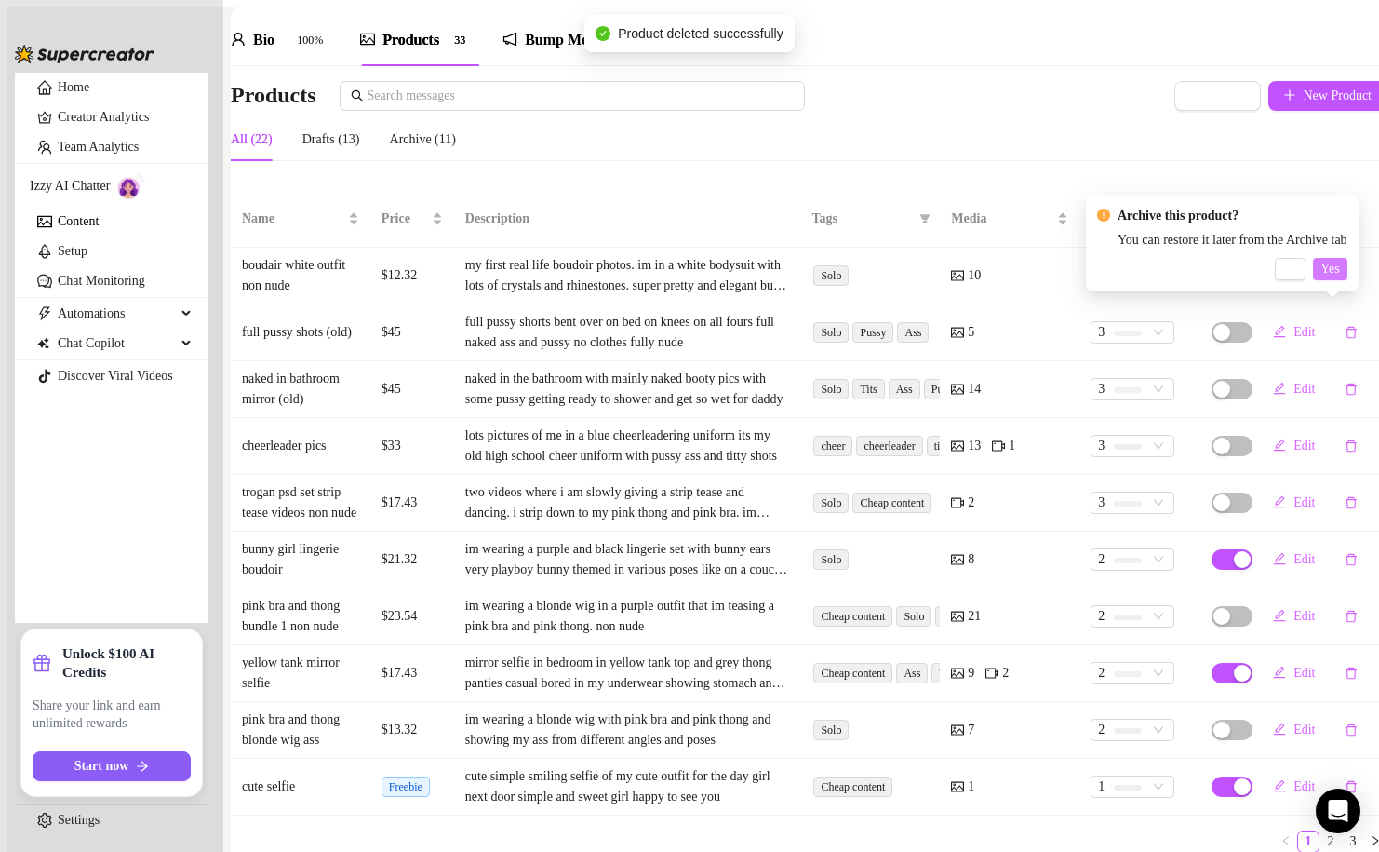
click at [1347, 277] on button "Yes" at bounding box center [1330, 269] width 34 height 22
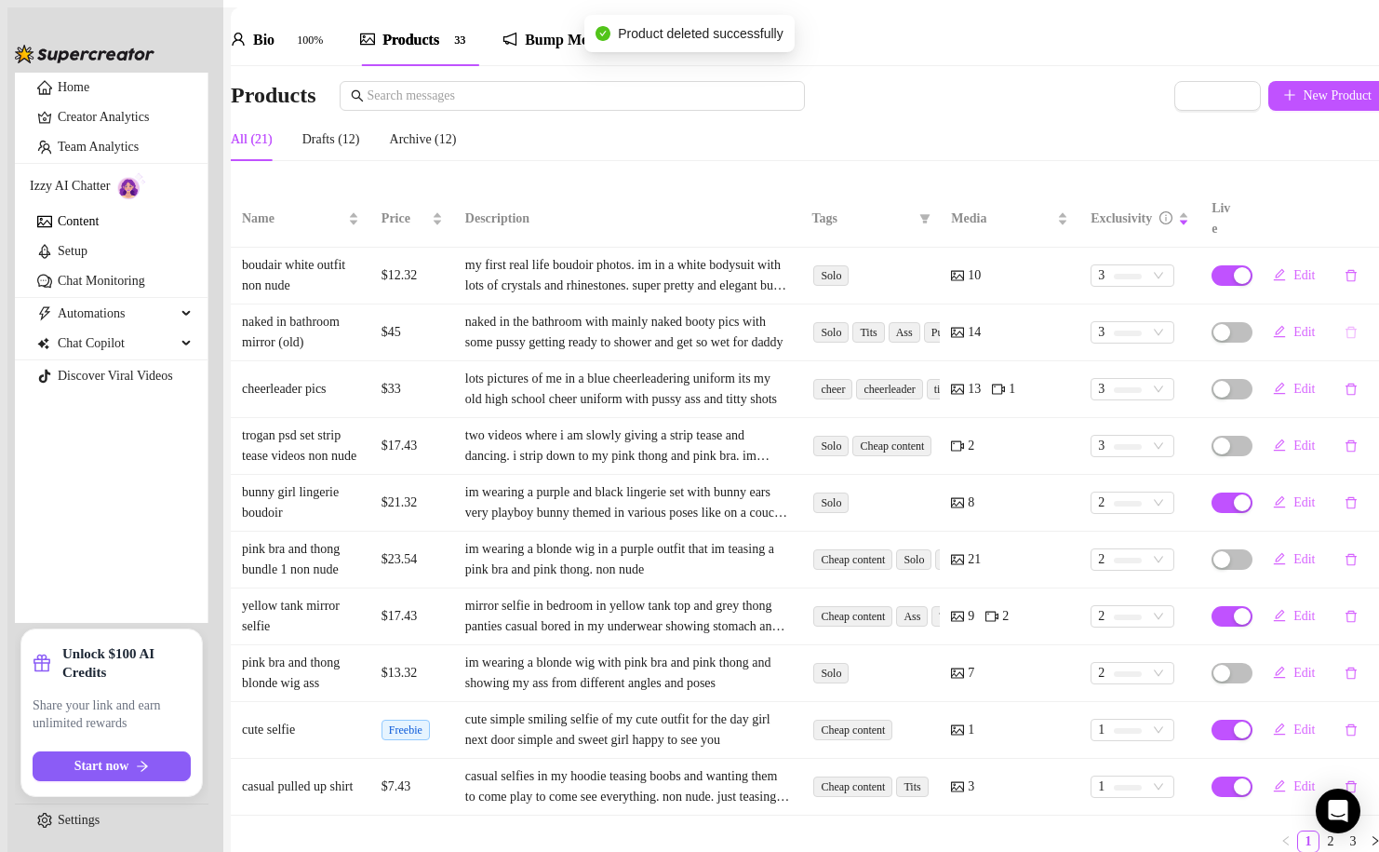
click at [1345, 326] on icon "delete" at bounding box center [1351, 332] width 13 height 13
click at [1339, 272] on span "Yes" at bounding box center [1330, 269] width 19 height 15
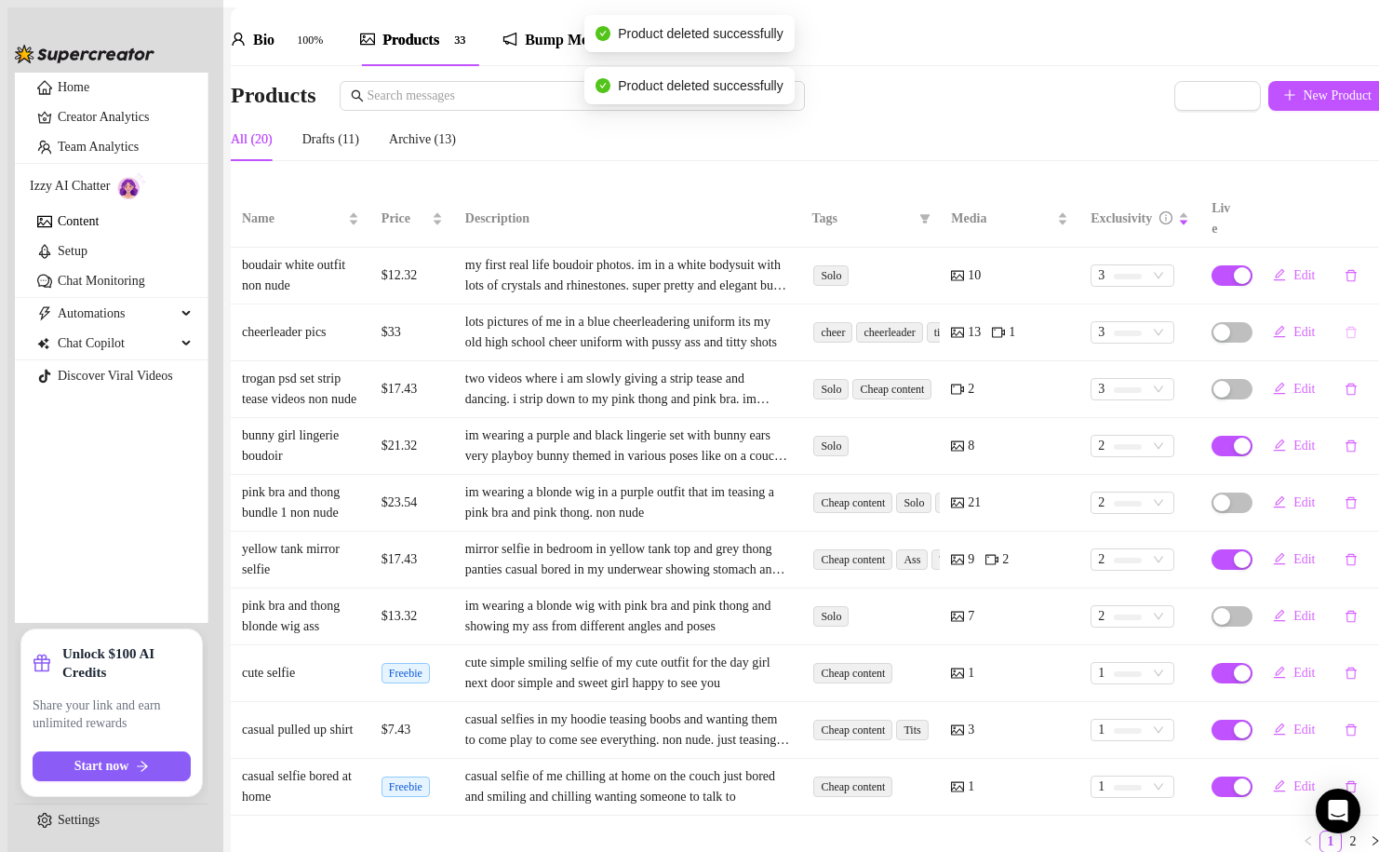
click at [1345, 326] on icon "delete" at bounding box center [1351, 332] width 13 height 13
click at [1347, 277] on button "Yes" at bounding box center [1330, 269] width 34 height 22
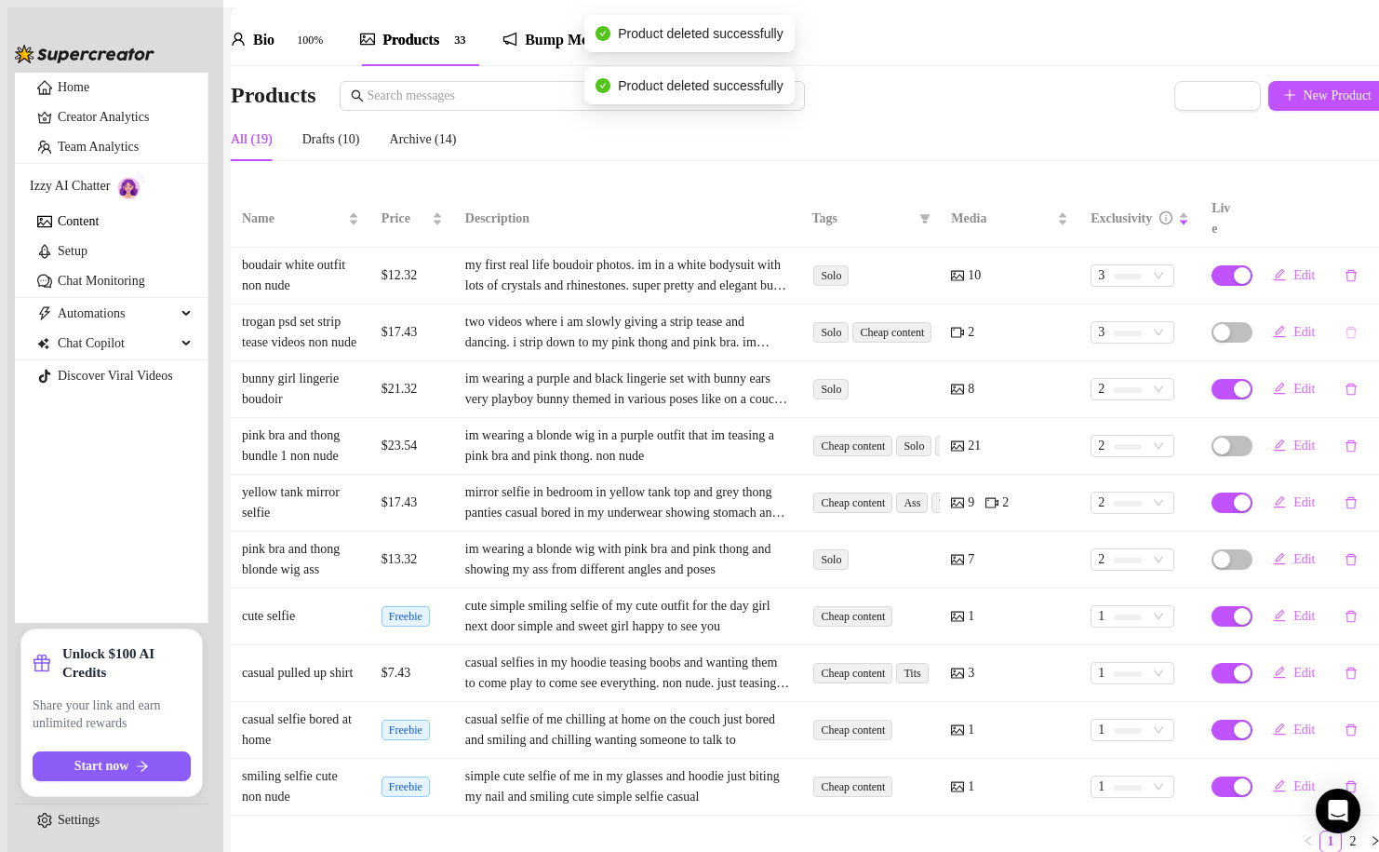
click at [1346, 332] on icon "delete" at bounding box center [1351, 333] width 11 height 12
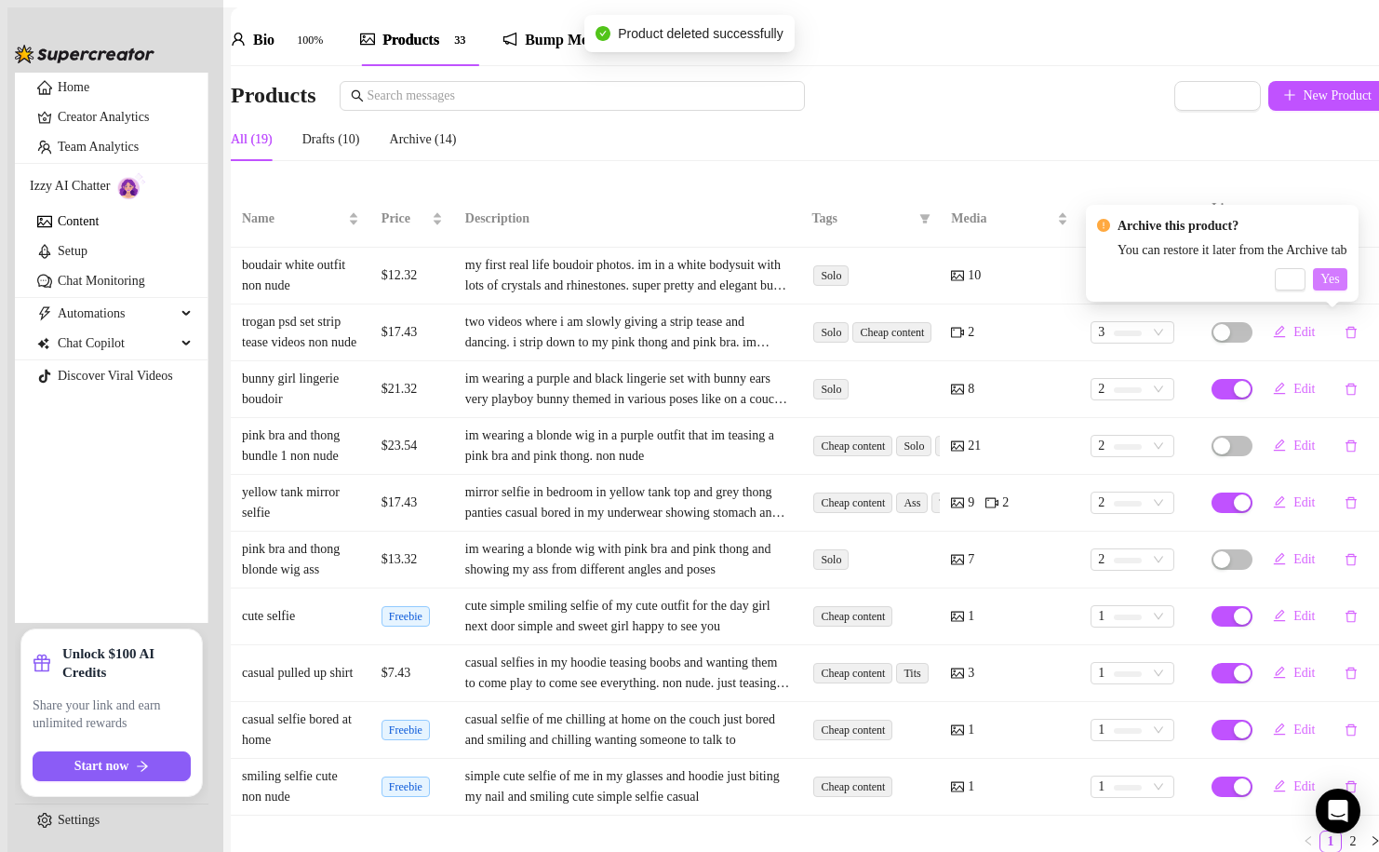
click at [1339, 286] on span "Yes" at bounding box center [1330, 279] width 19 height 15
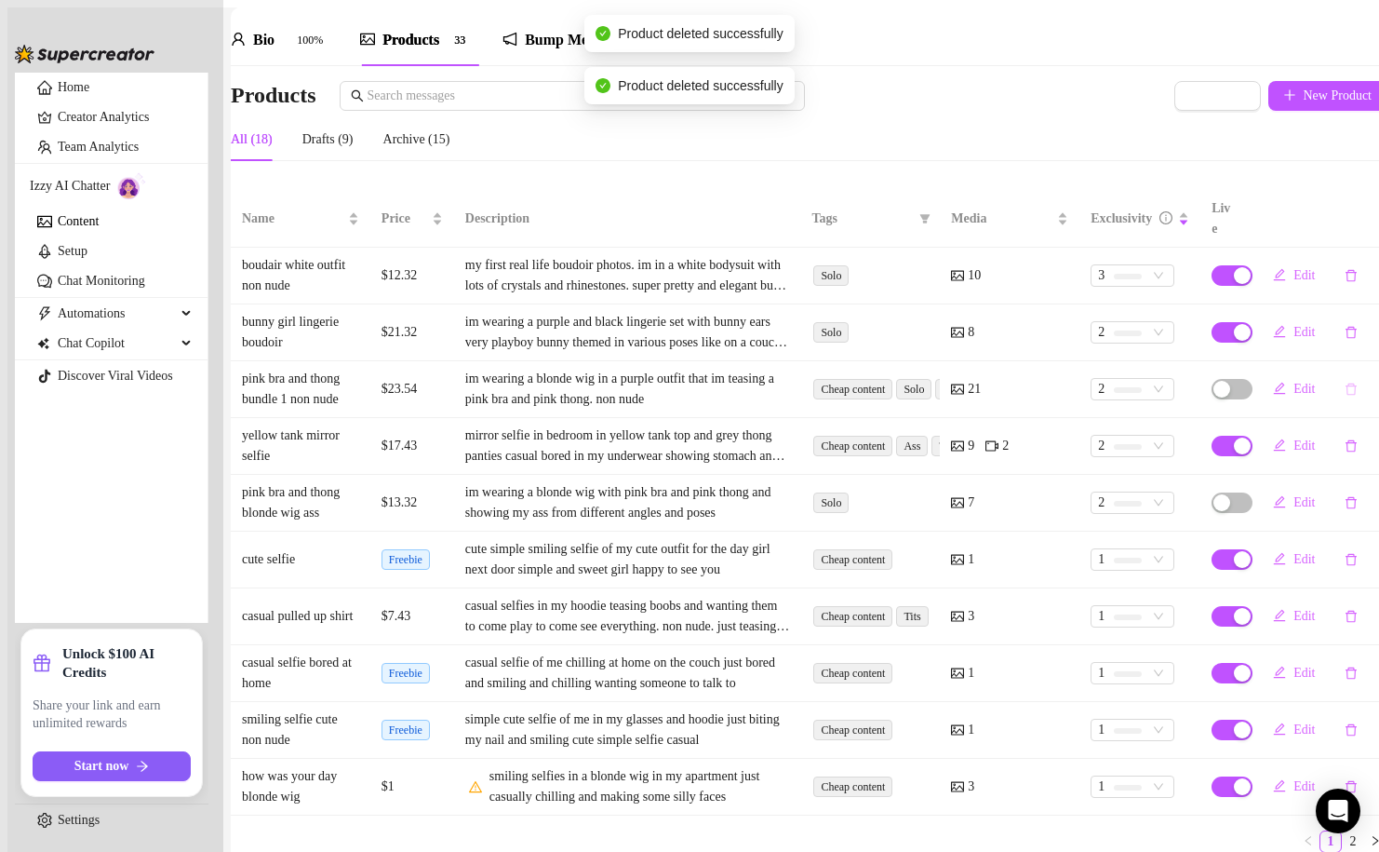
click at [1346, 383] on icon "delete" at bounding box center [1351, 389] width 11 height 12
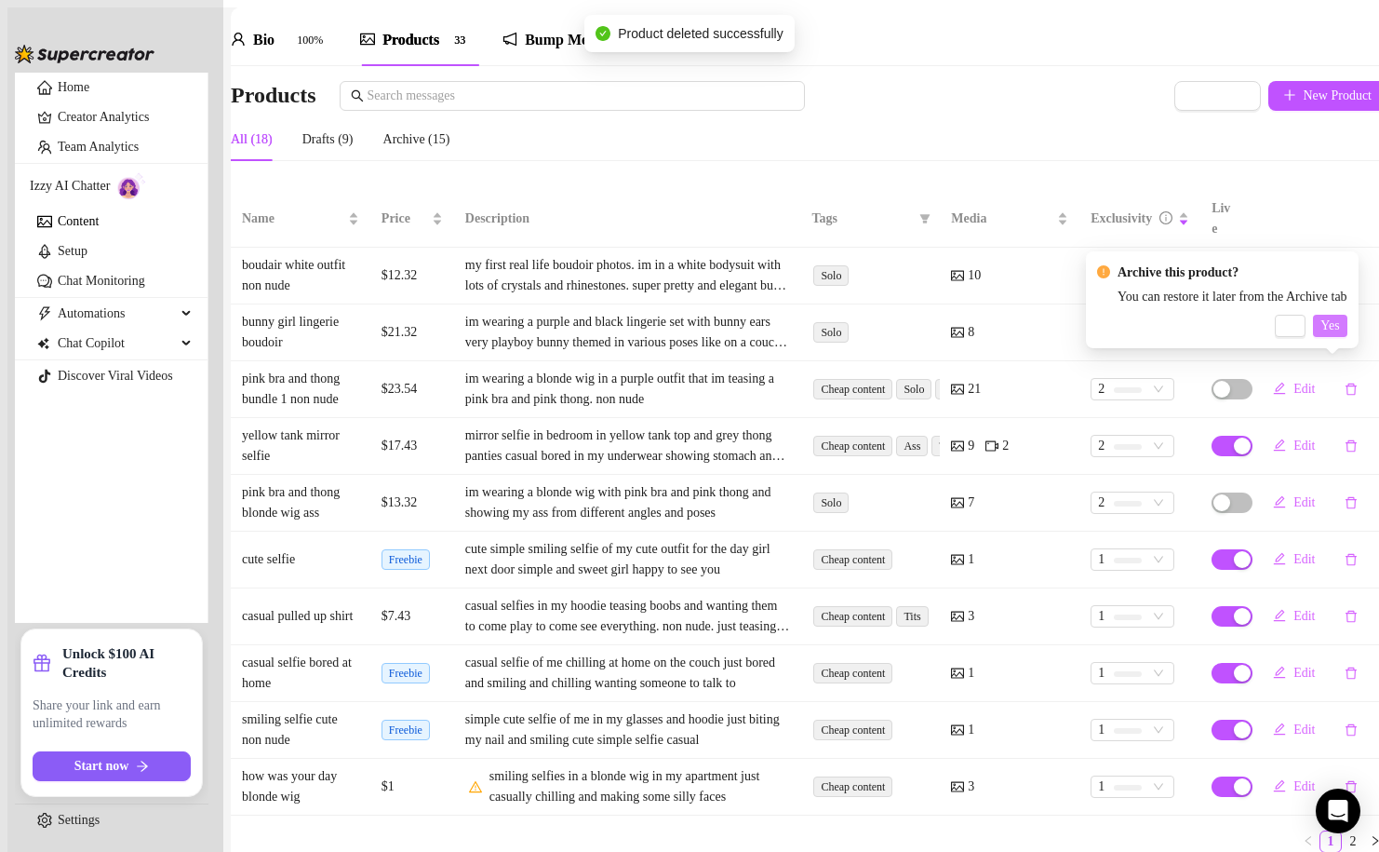
click at [1339, 328] on span "Yes" at bounding box center [1330, 325] width 19 height 15
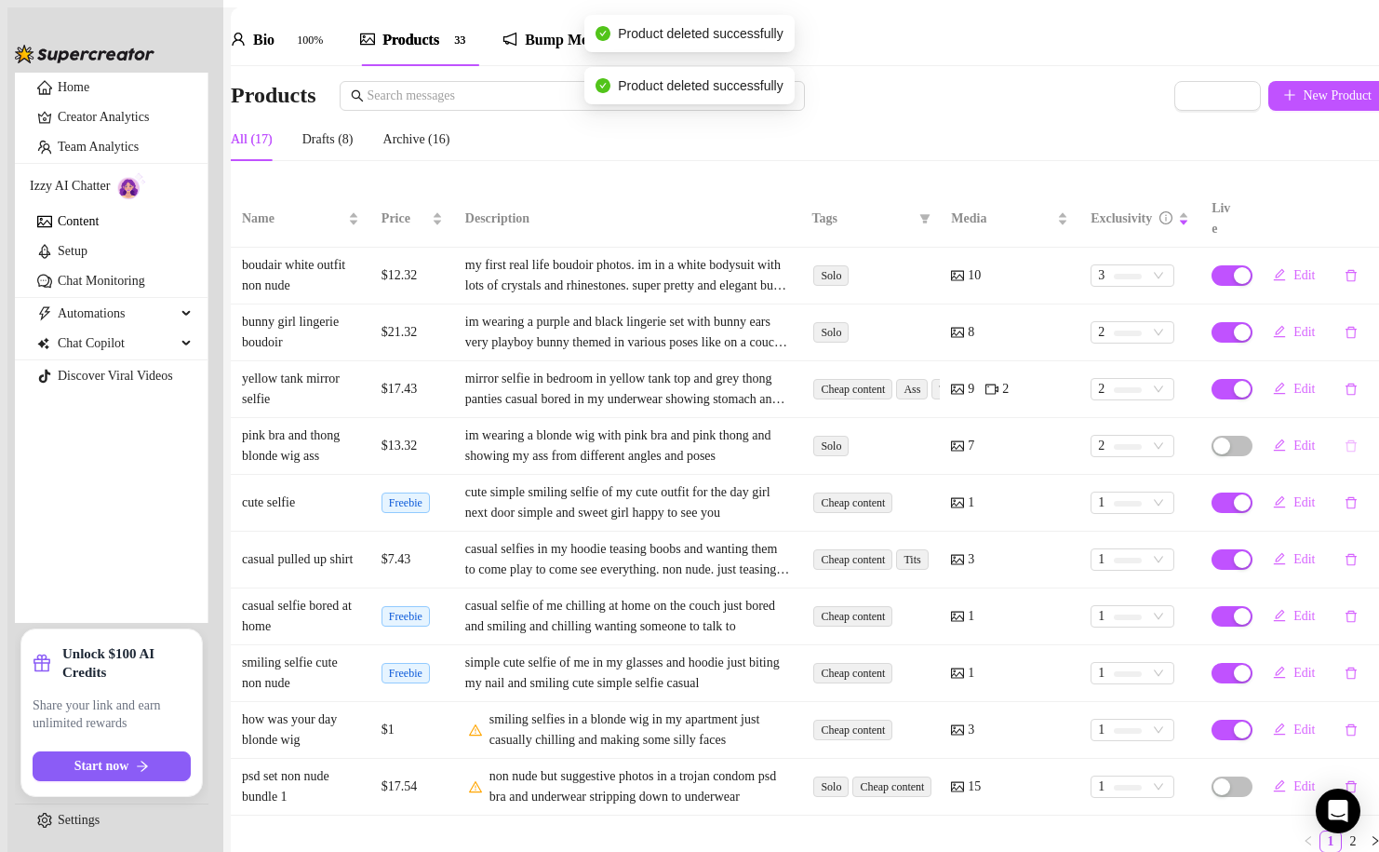
click at [1345, 439] on icon "delete" at bounding box center [1351, 445] width 13 height 13
click at [1339, 379] on span "Yes" at bounding box center [1330, 382] width 19 height 15
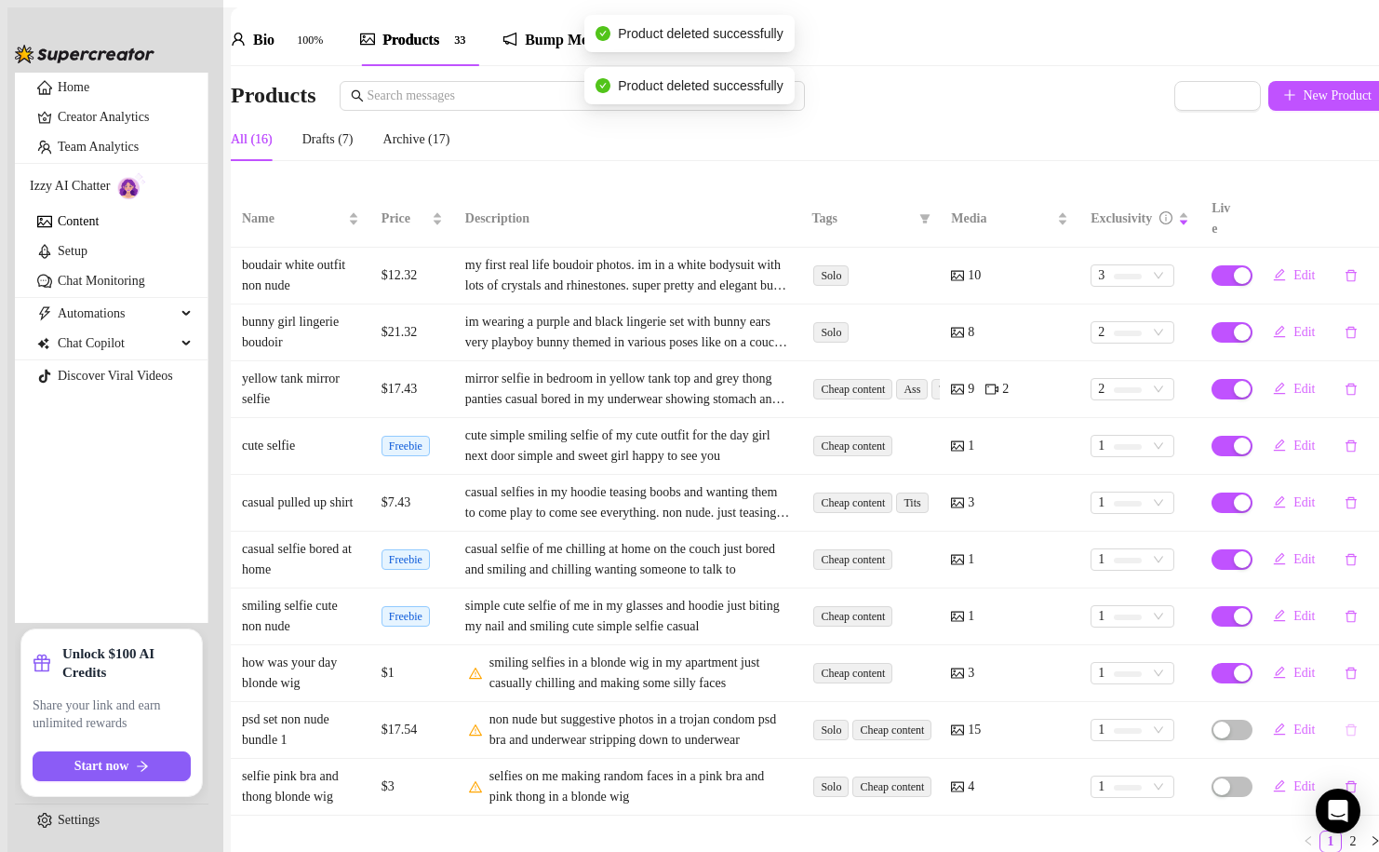
click at [1345, 723] on icon "delete" at bounding box center [1351, 729] width 13 height 13
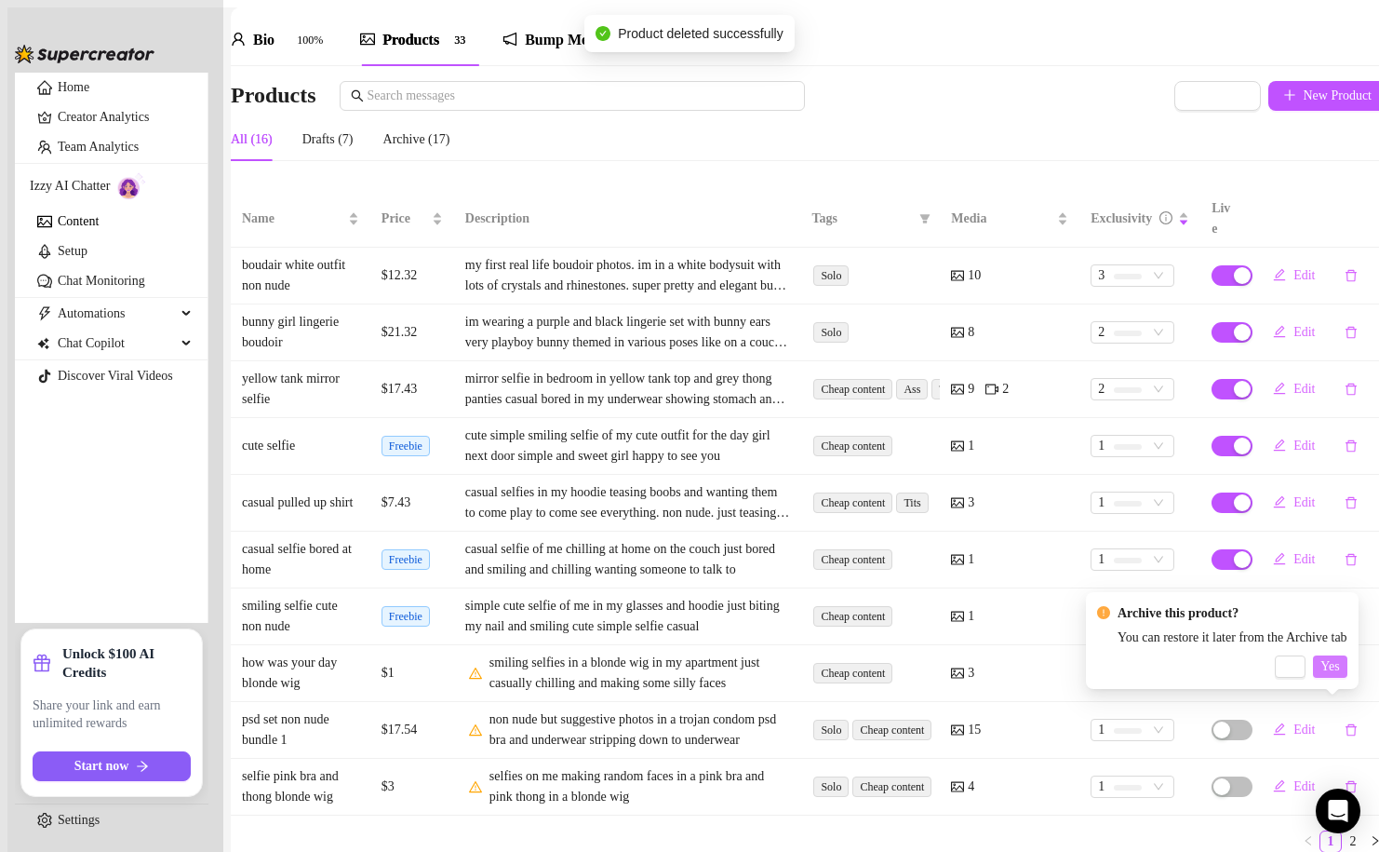
click at [1347, 657] on button "Yes" at bounding box center [1330, 666] width 34 height 22
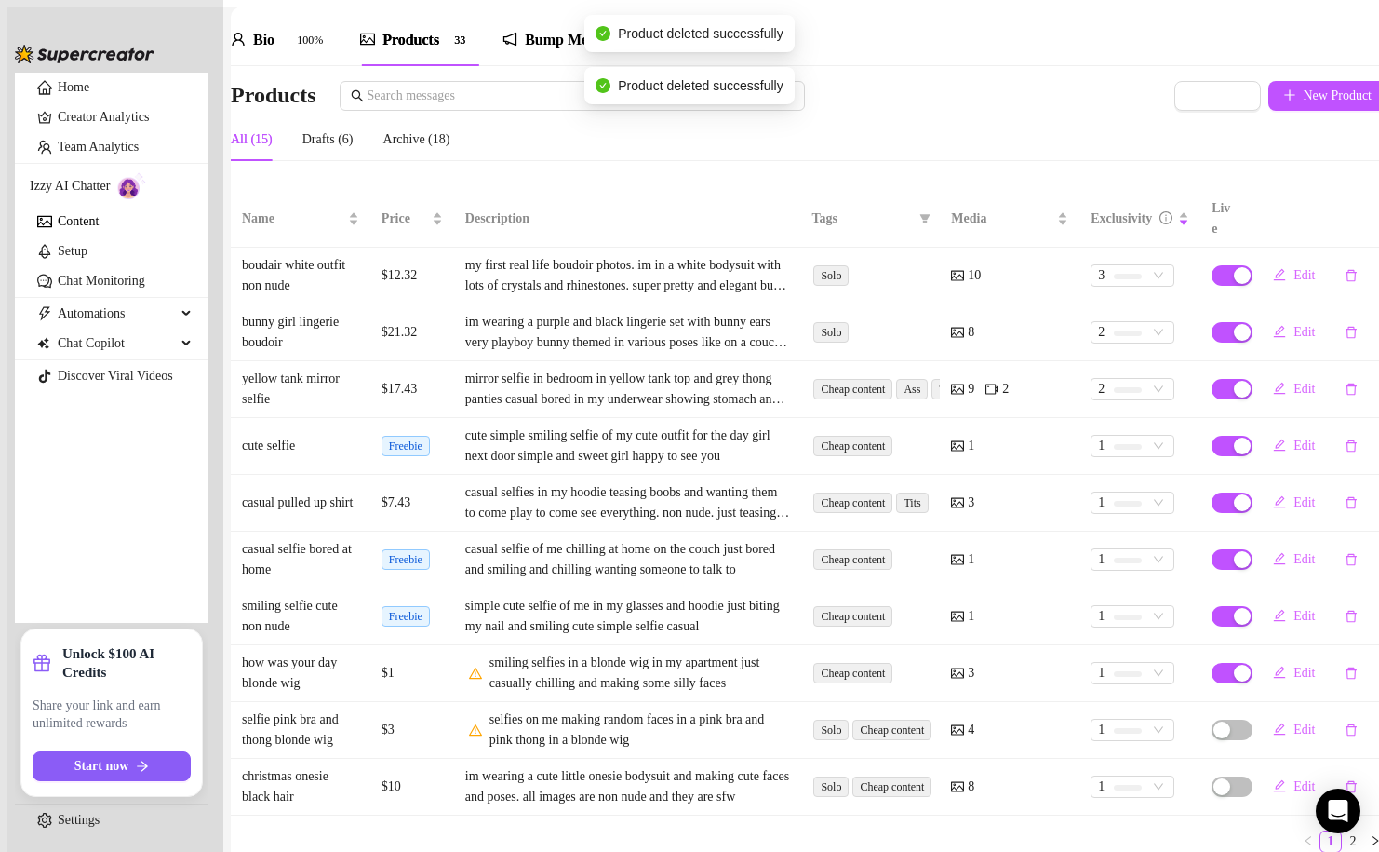
scroll to position [110, 0]
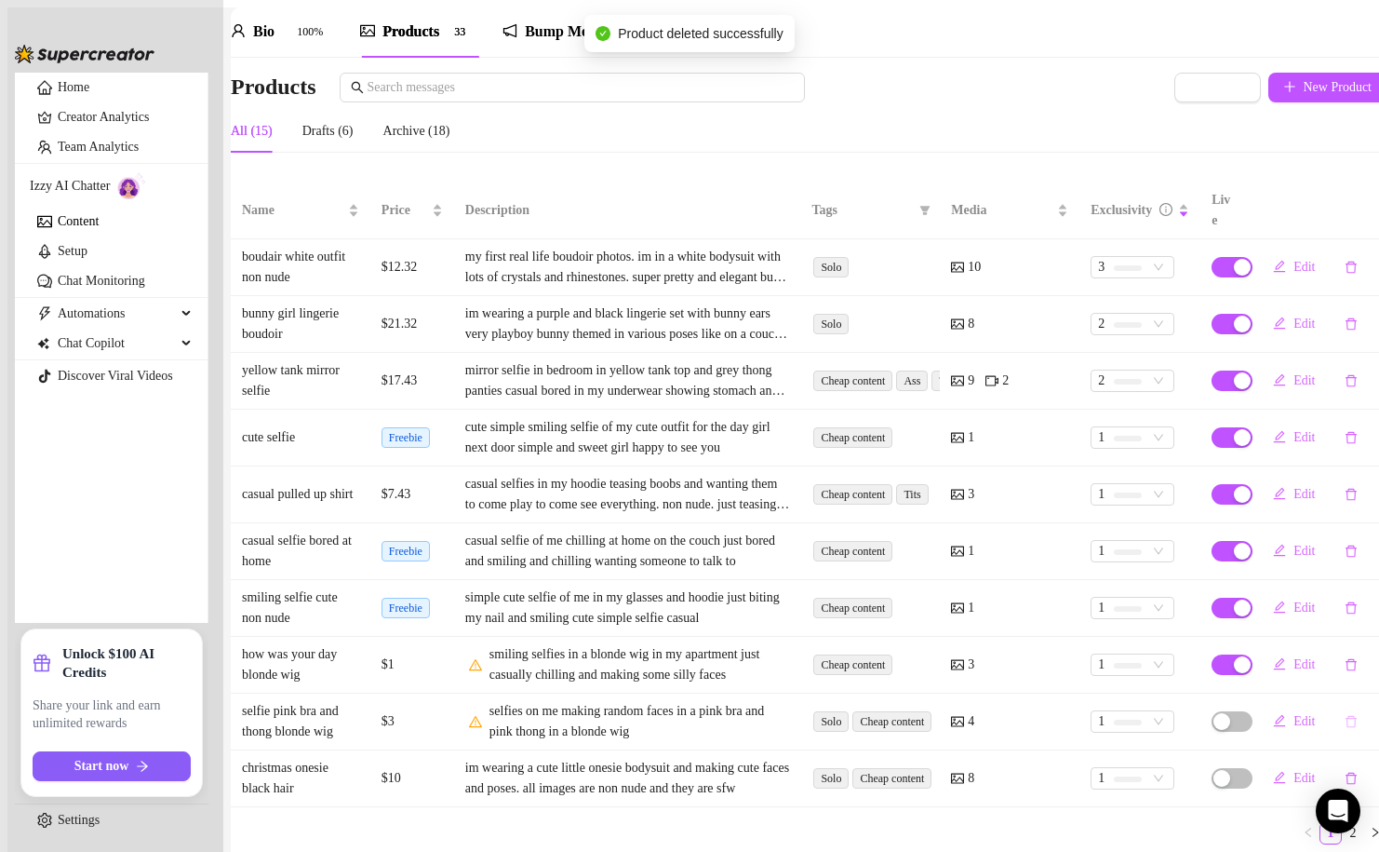
click at [1350, 706] on button "button" at bounding box center [1351, 721] width 43 height 30
click at [1339, 612] on span "Yes" at bounding box center [1330, 609] width 19 height 15
click at [1336, 706] on button "button" at bounding box center [1351, 721] width 43 height 30
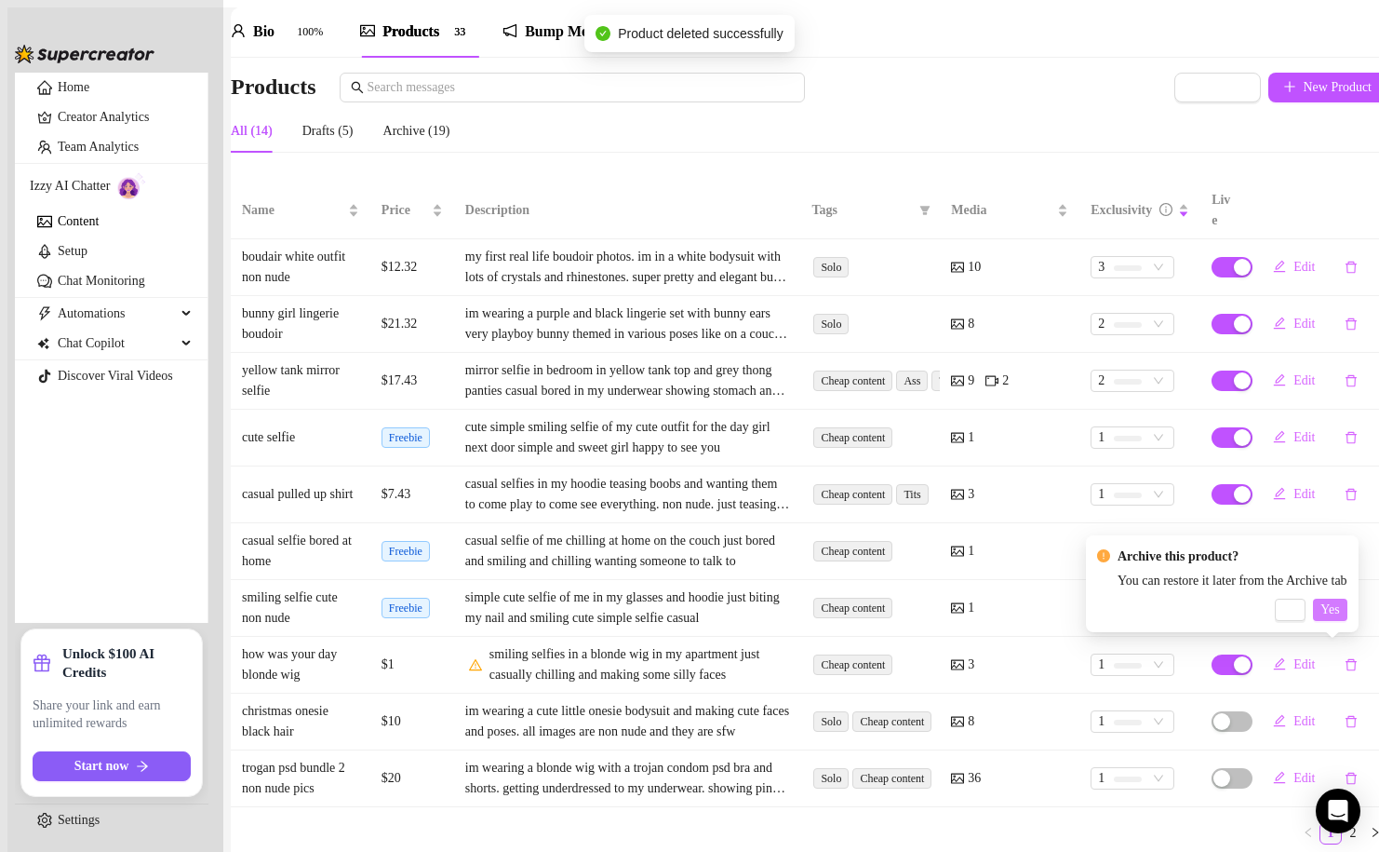
click at [1339, 609] on span "Yes" at bounding box center [1330, 609] width 19 height 15
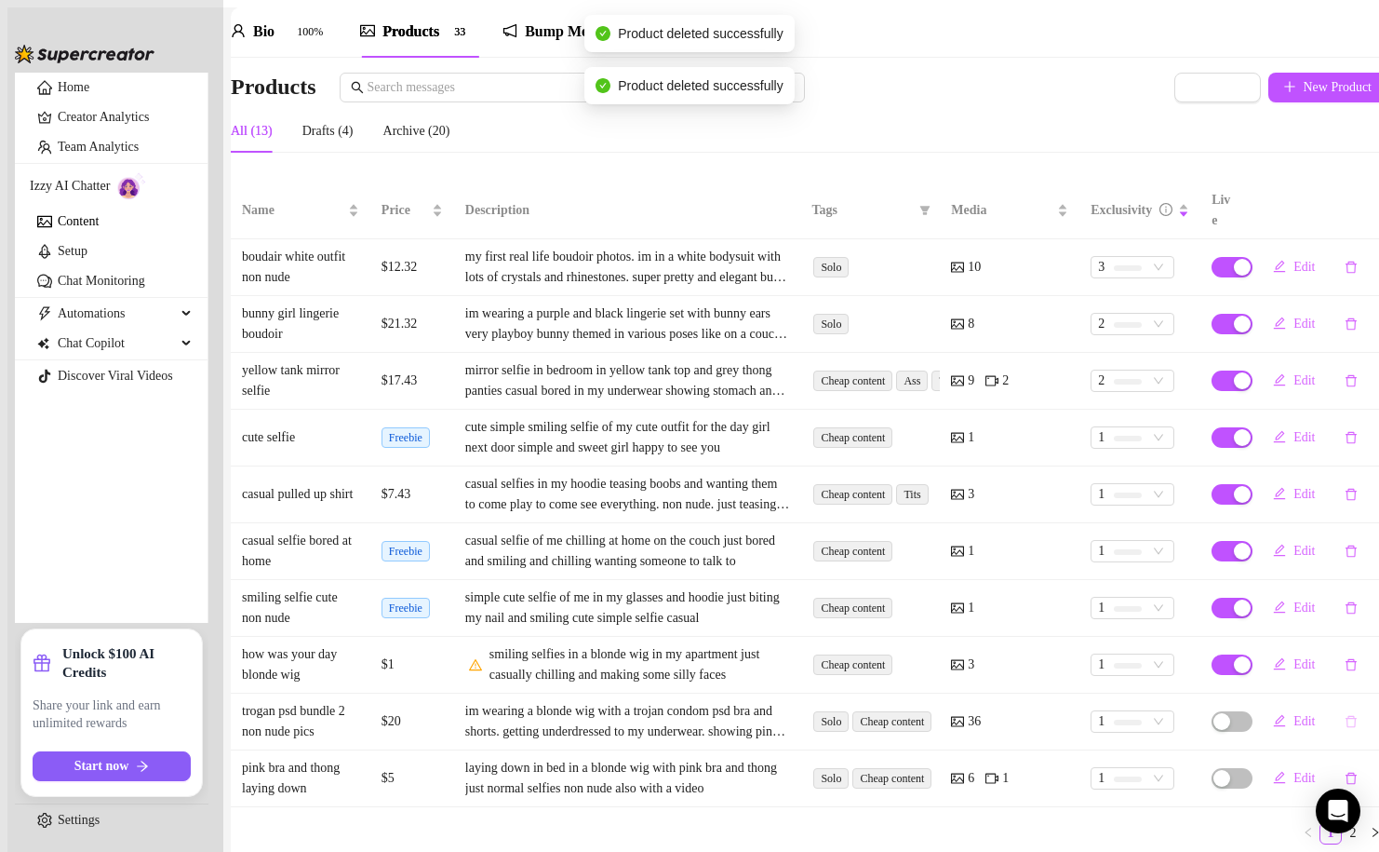
click at [1346, 716] on icon "delete" at bounding box center [1351, 722] width 11 height 12
click at [1339, 615] on span "Yes" at bounding box center [1330, 609] width 19 height 15
click at [1345, 715] on icon "delete" at bounding box center [1351, 721] width 13 height 13
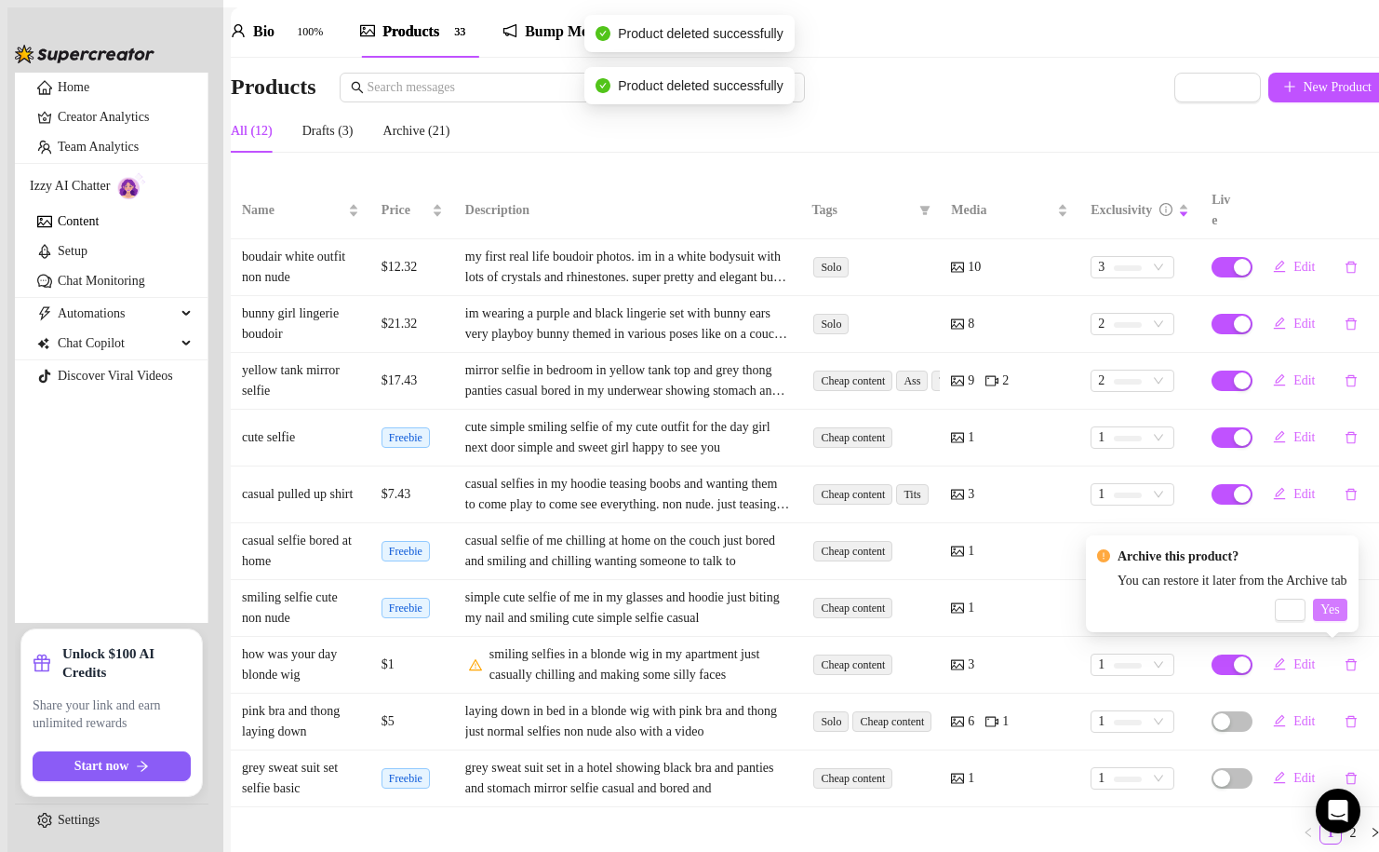
click at [1339, 607] on span "Yes" at bounding box center [1330, 609] width 19 height 15
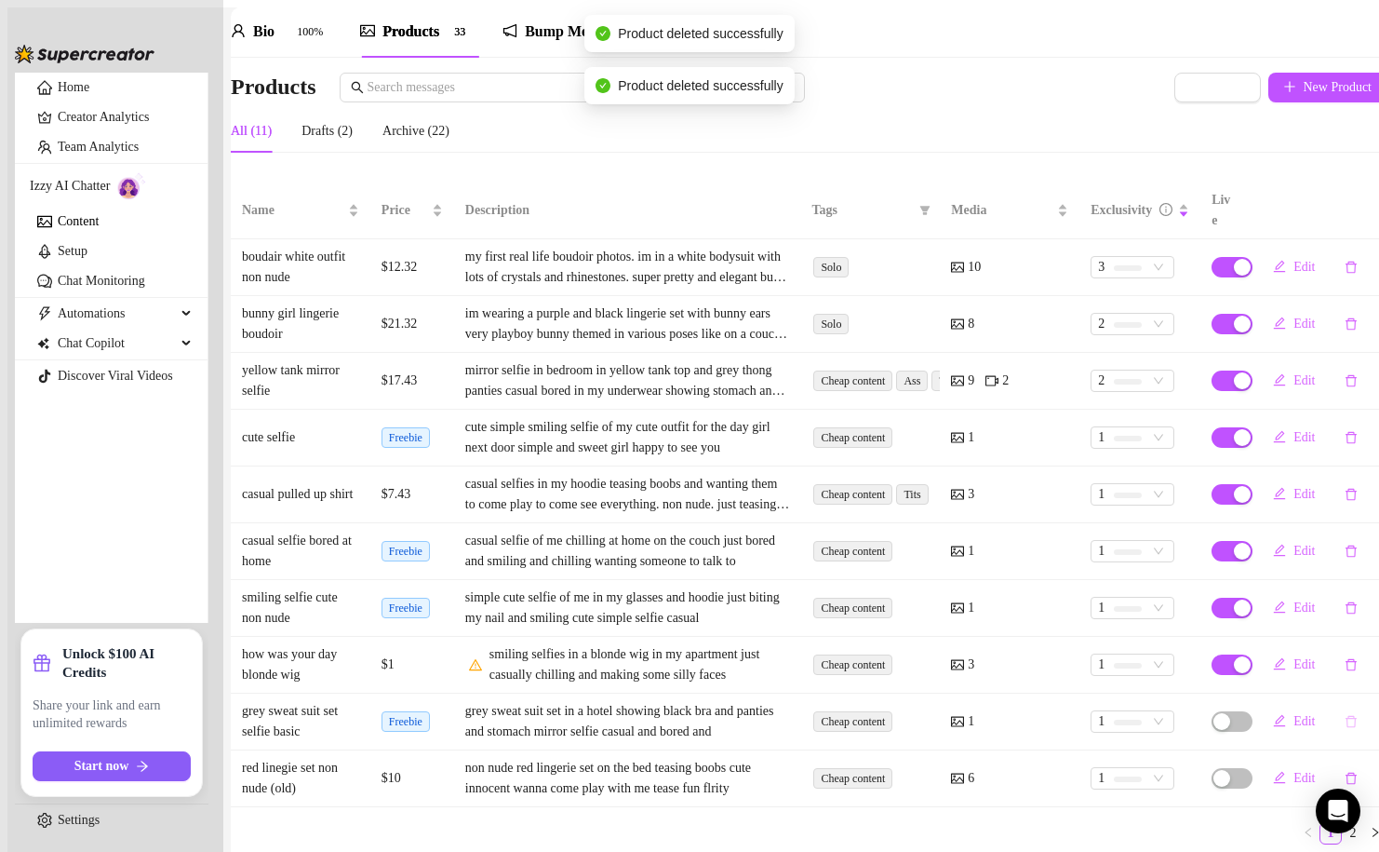
click at [1333, 706] on button "button" at bounding box center [1351, 721] width 43 height 30
click at [1339, 616] on span "Yes" at bounding box center [1330, 609] width 19 height 15
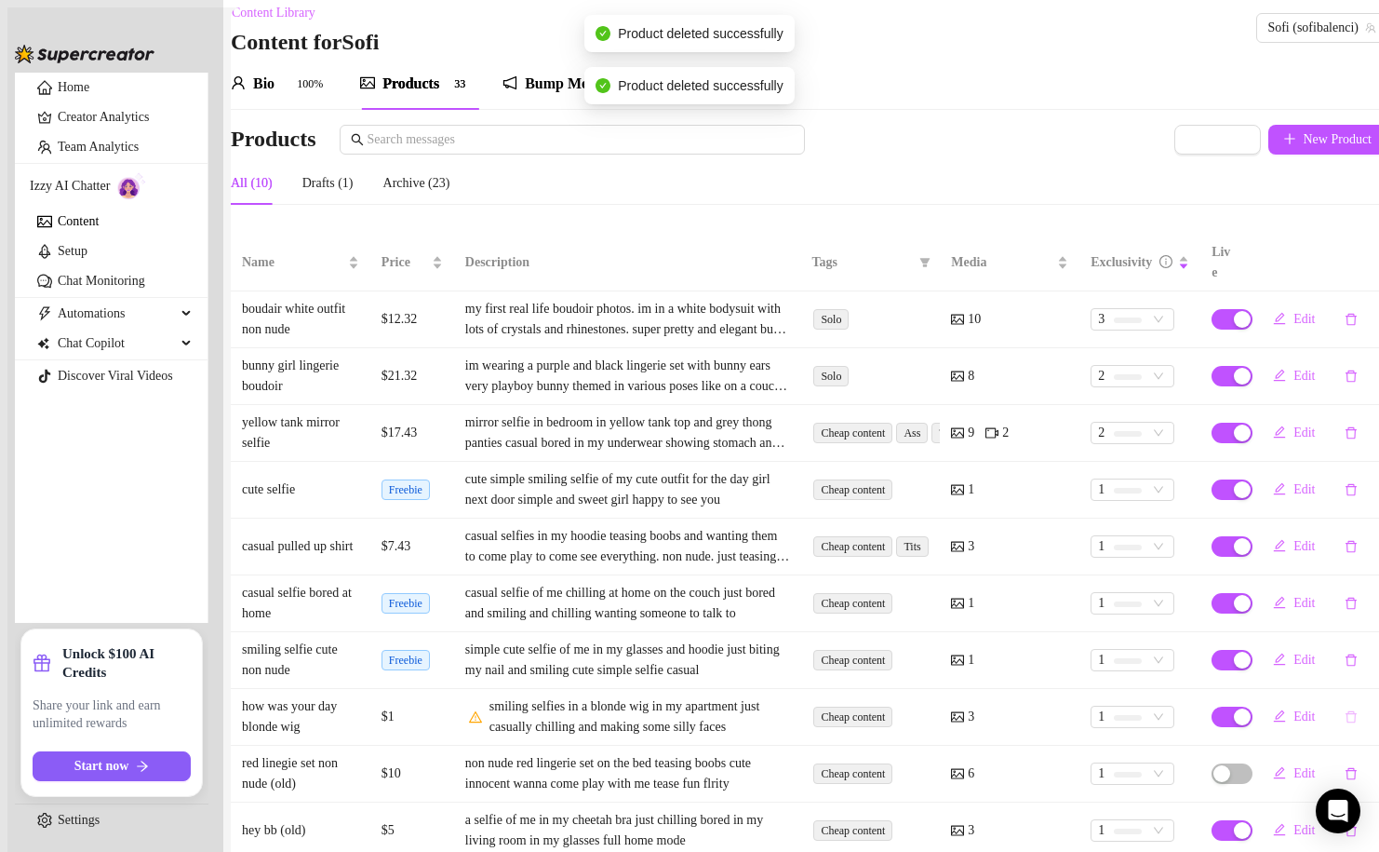
scroll to position [58, 0]
click at [1330, 759] on button "button" at bounding box center [1351, 774] width 43 height 30
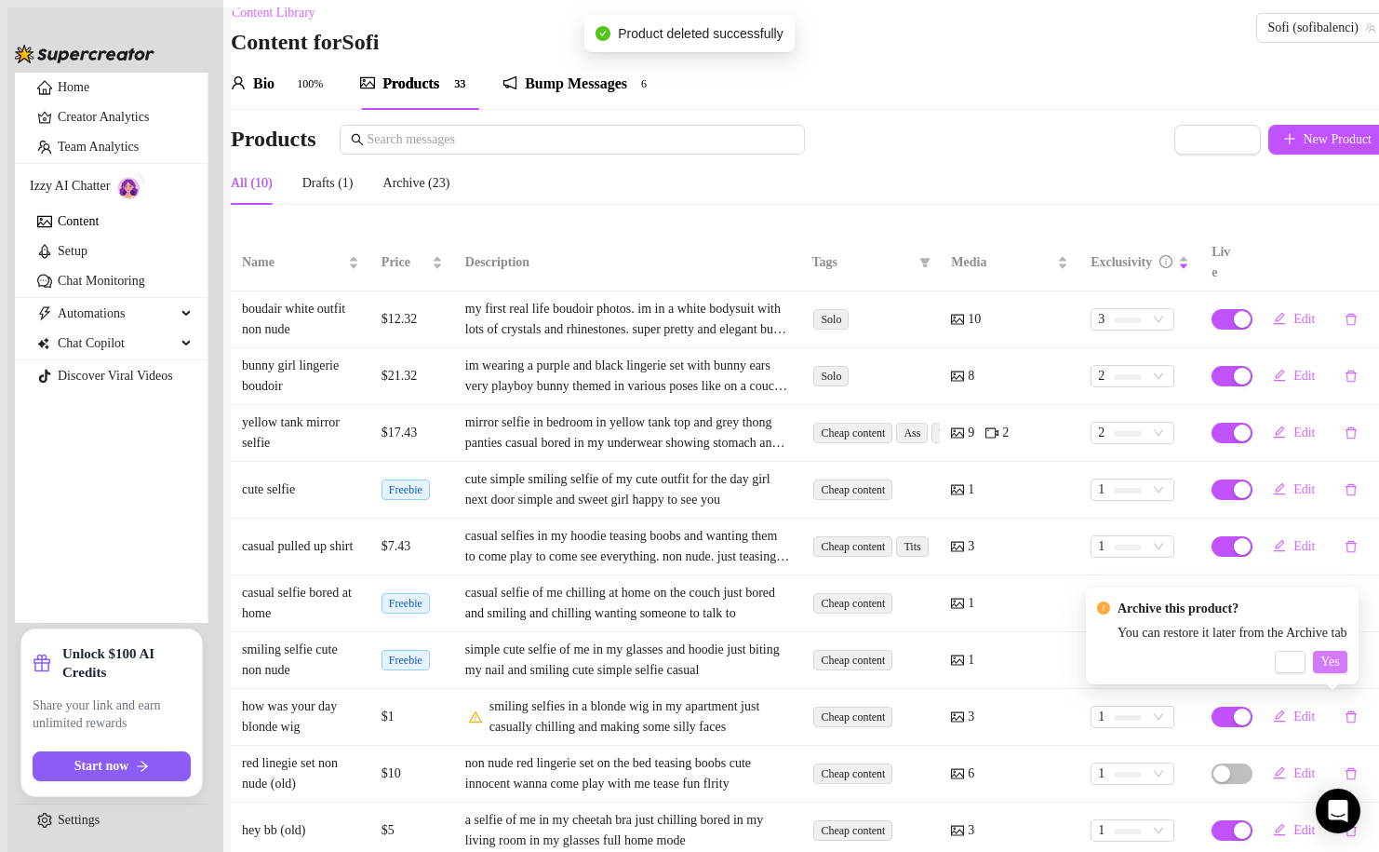
click at [1339, 665] on span "Yes" at bounding box center [1330, 661] width 19 height 15
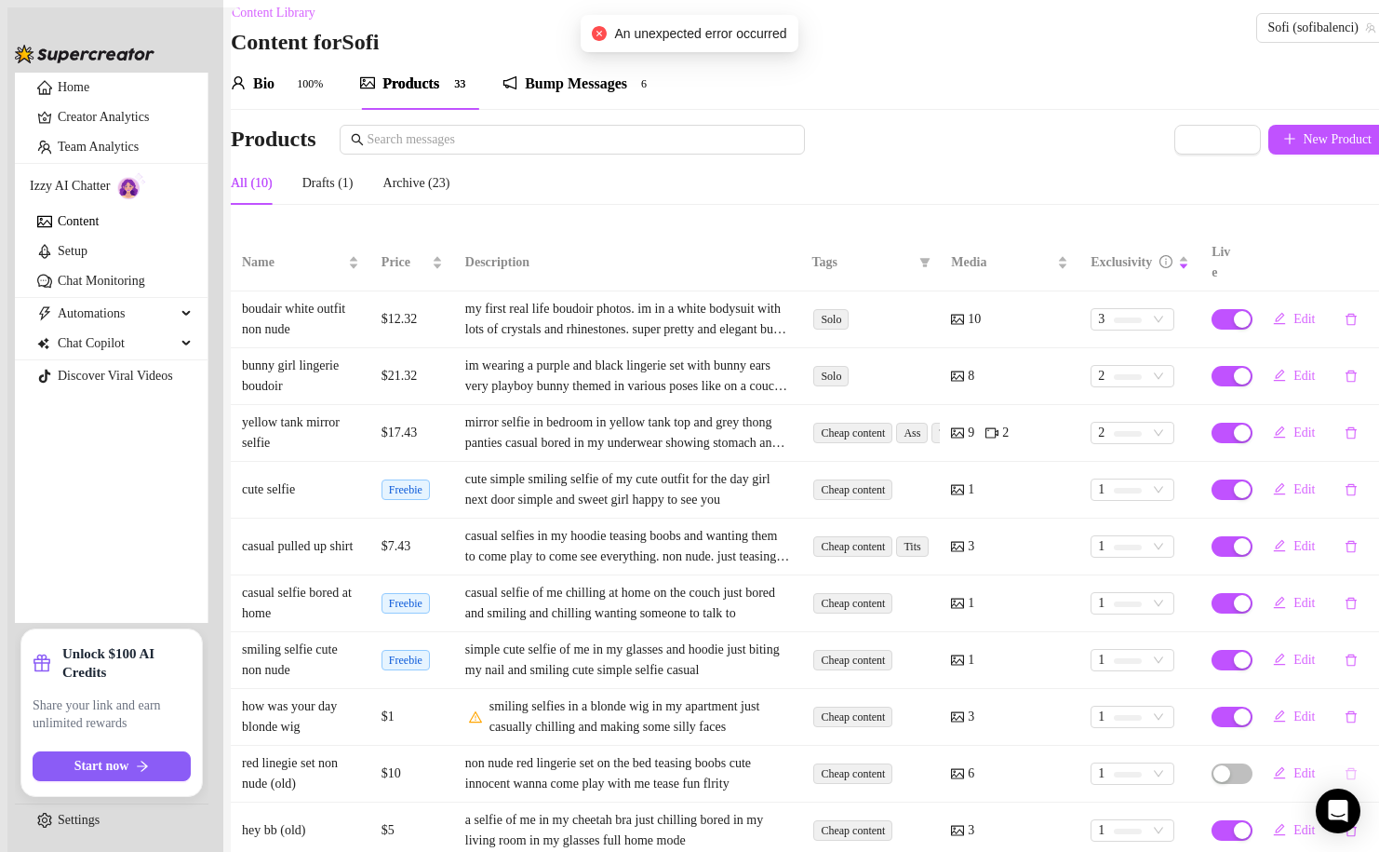
click at [1330, 759] on button "button" at bounding box center [1351, 774] width 43 height 30
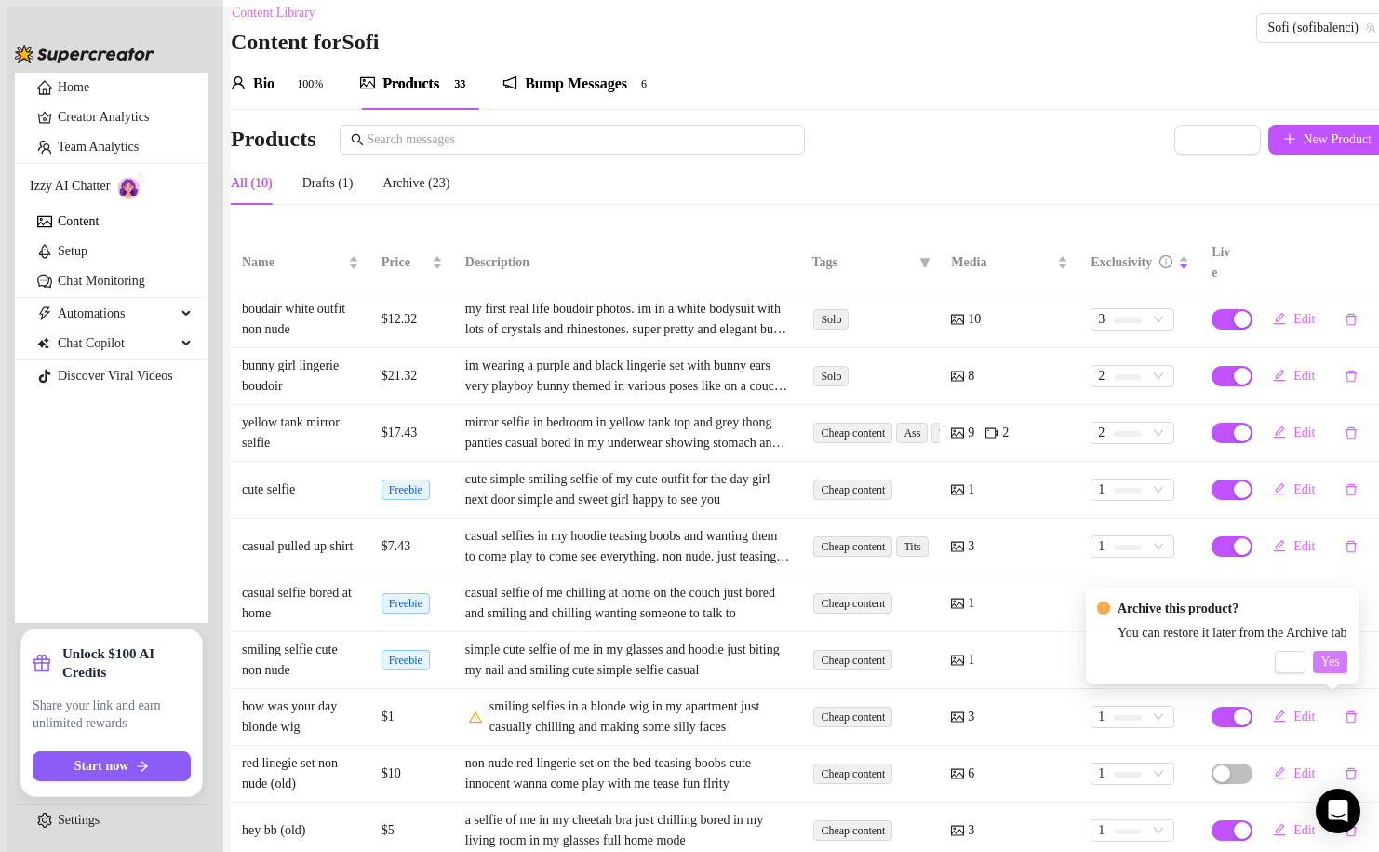
click at [1339, 662] on span "Yes" at bounding box center [1330, 661] width 19 height 15
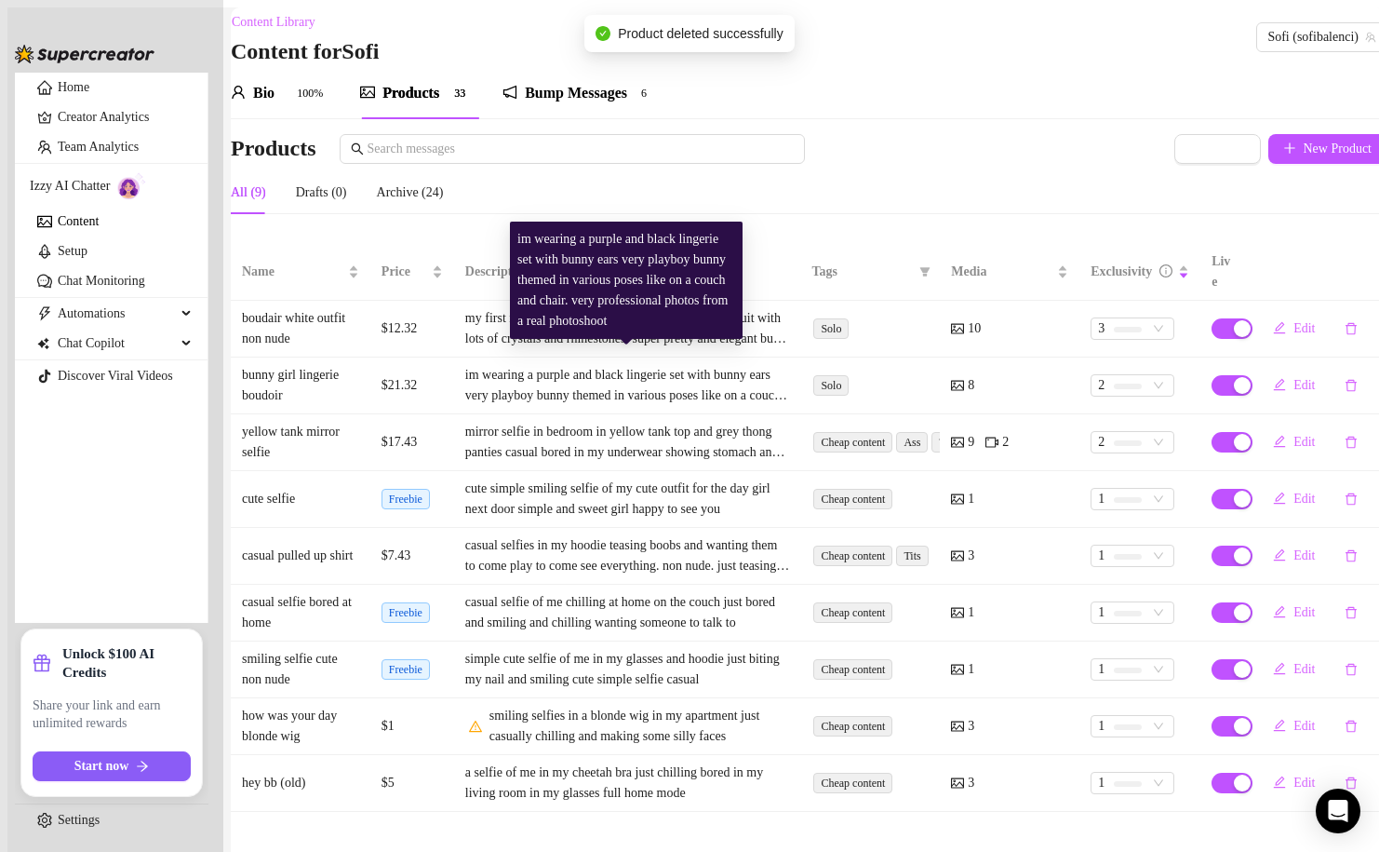
scroll to position [1, 0]
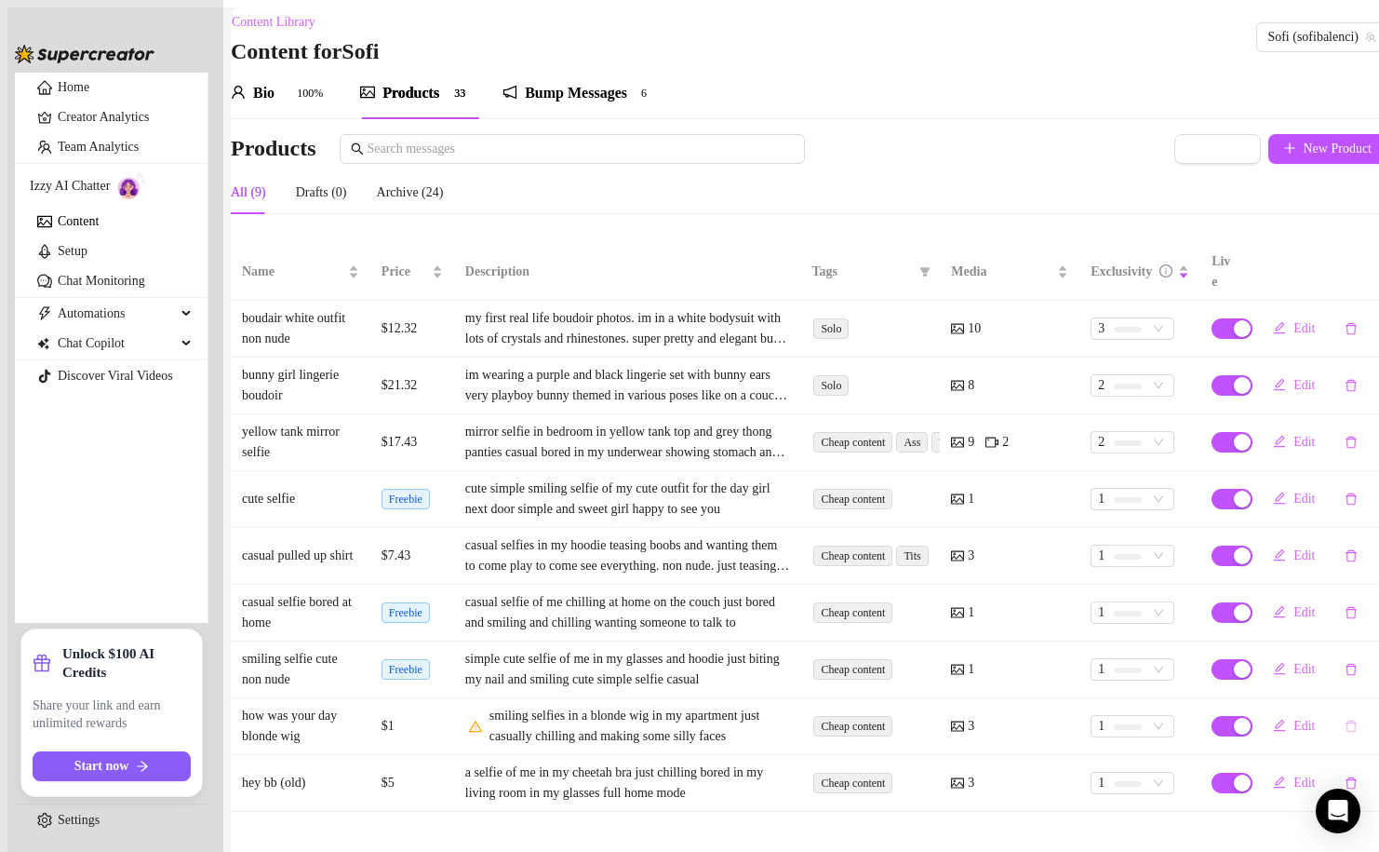
click at [1330, 711] on button "button" at bounding box center [1351, 726] width 43 height 30
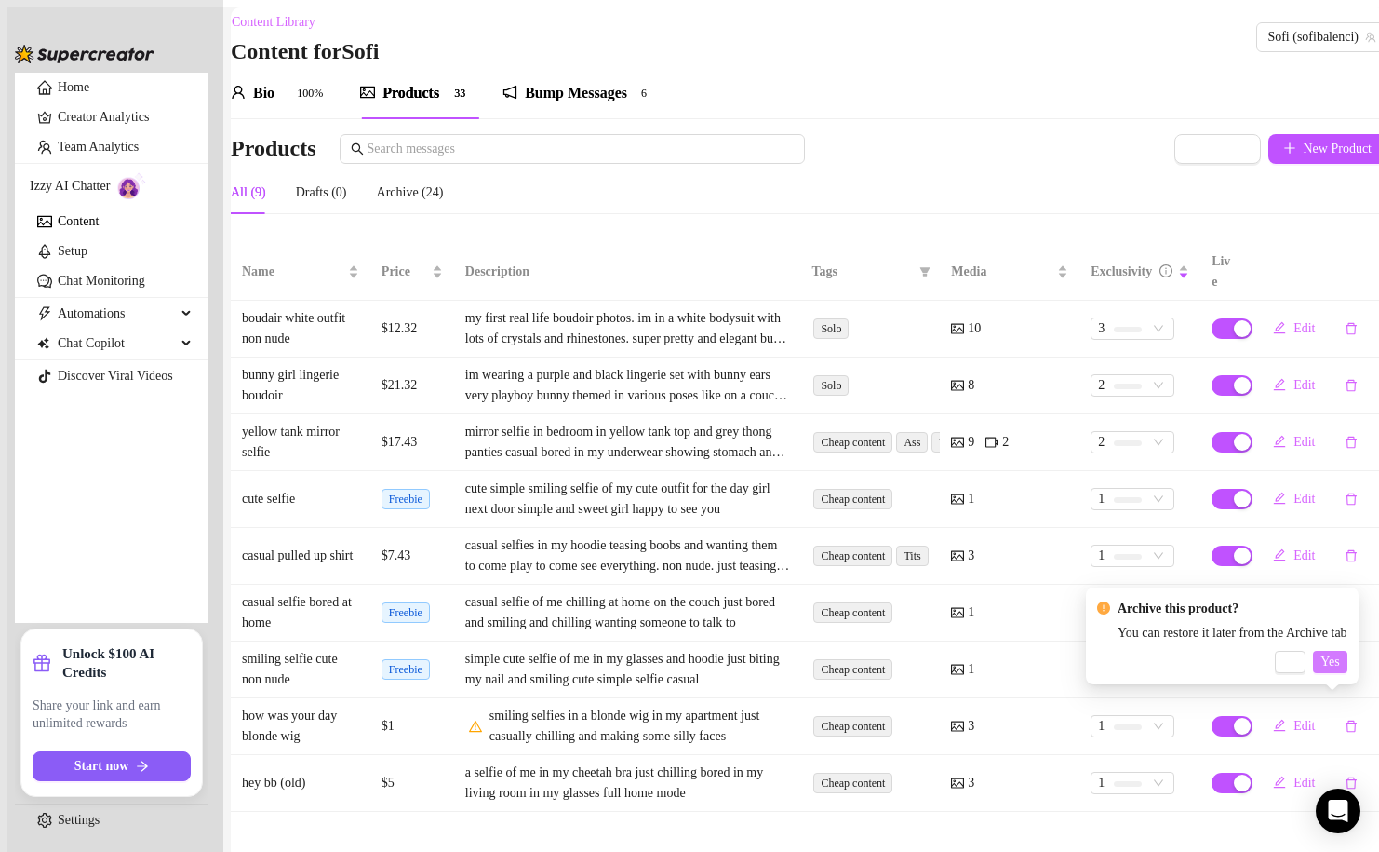
click at [1339, 665] on span "Yes" at bounding box center [1330, 661] width 19 height 15
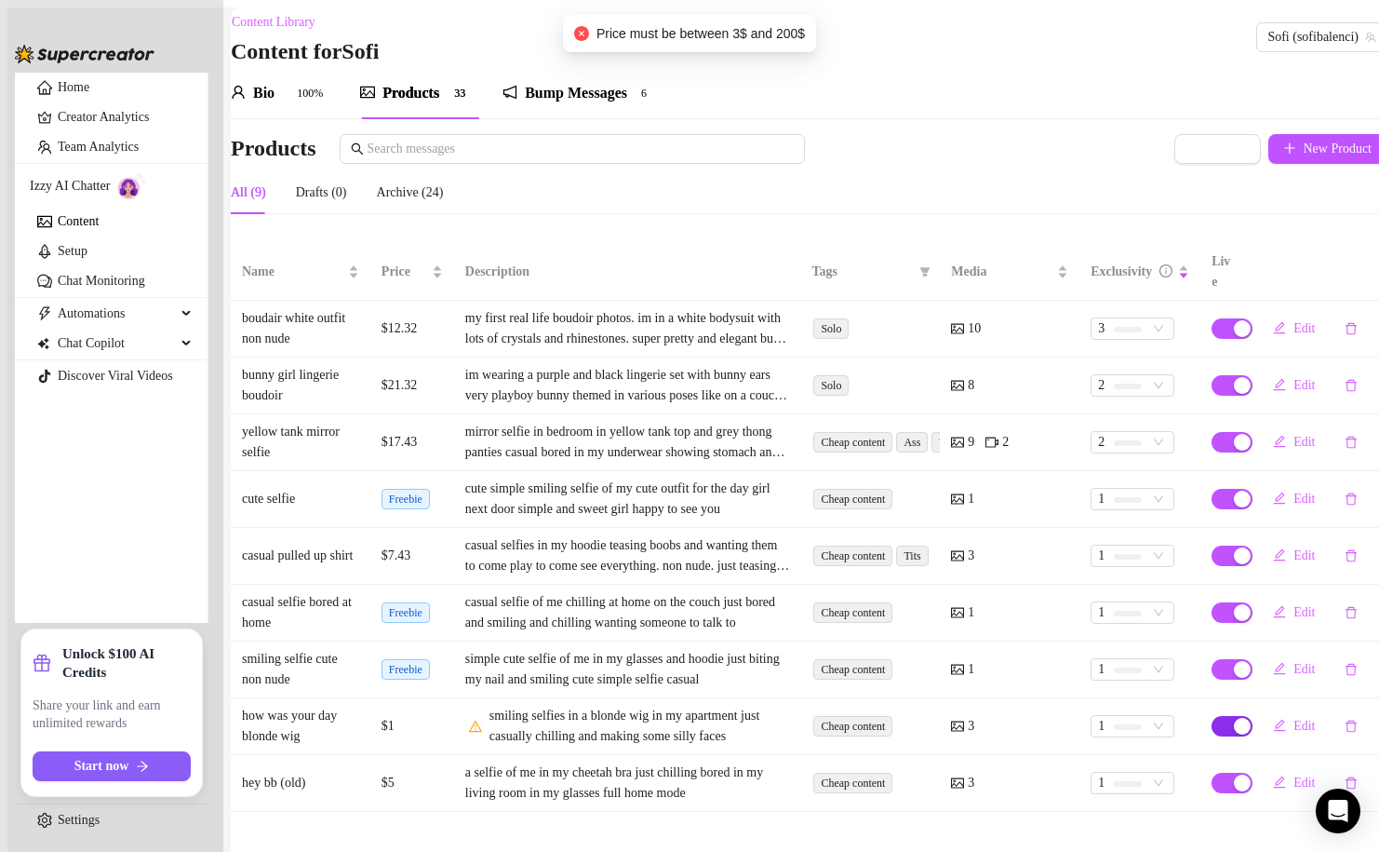
click at [1234, 718] on div "button" at bounding box center [1242, 726] width 17 height 17
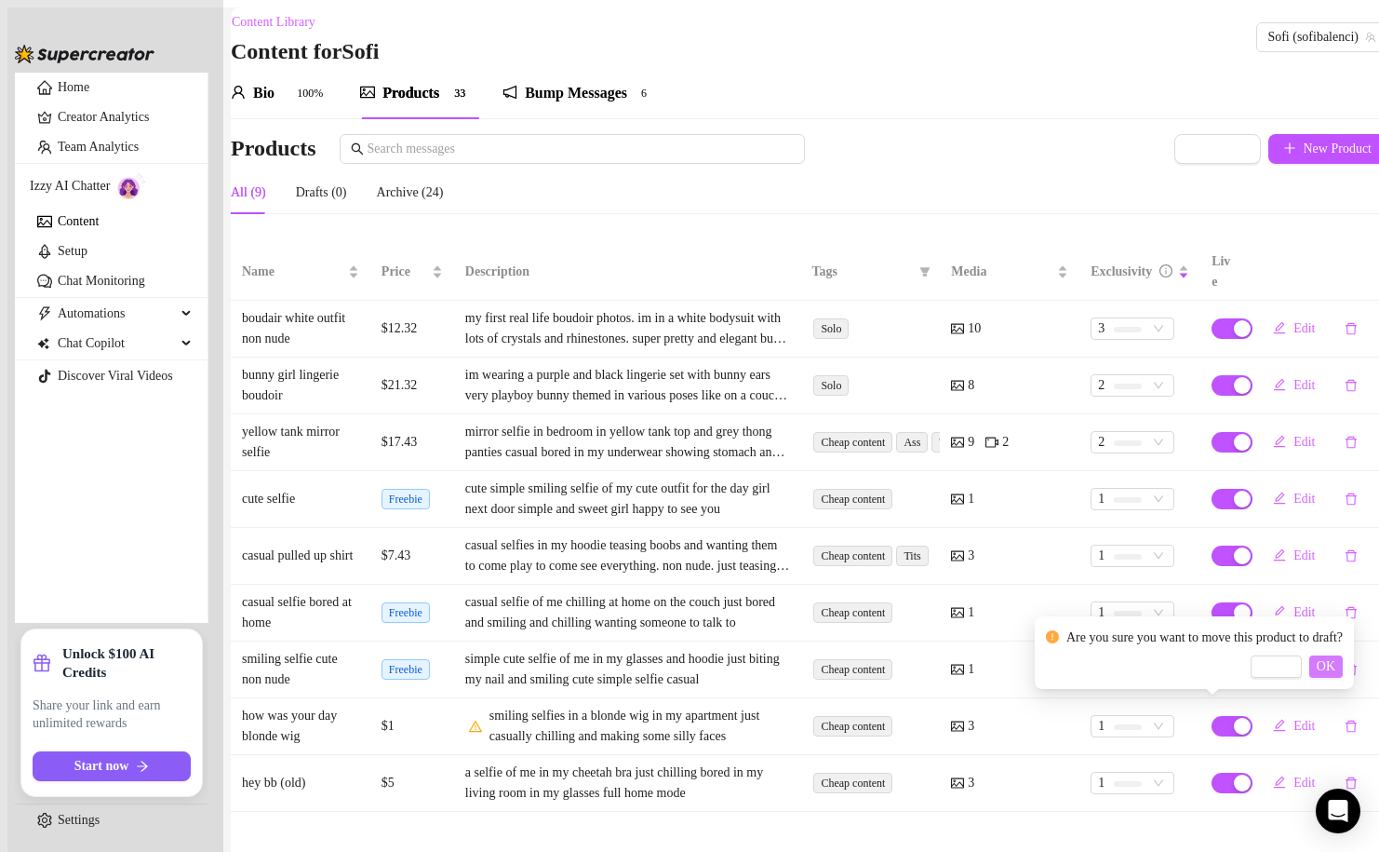
click at [1343, 664] on button "OK" at bounding box center [1327, 666] width 34 height 22
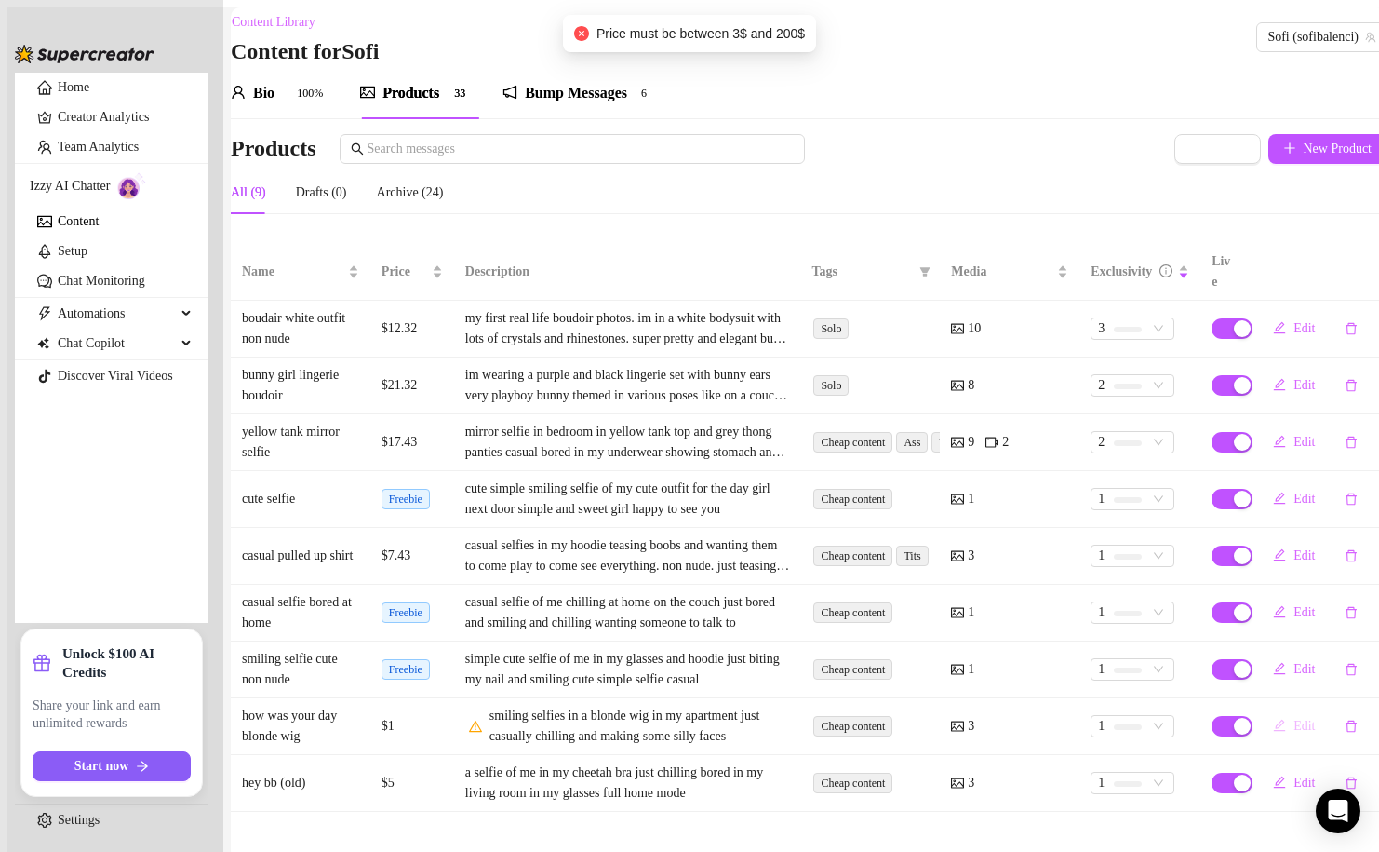
click at [1271, 711] on button "Edit" at bounding box center [1294, 726] width 72 height 30
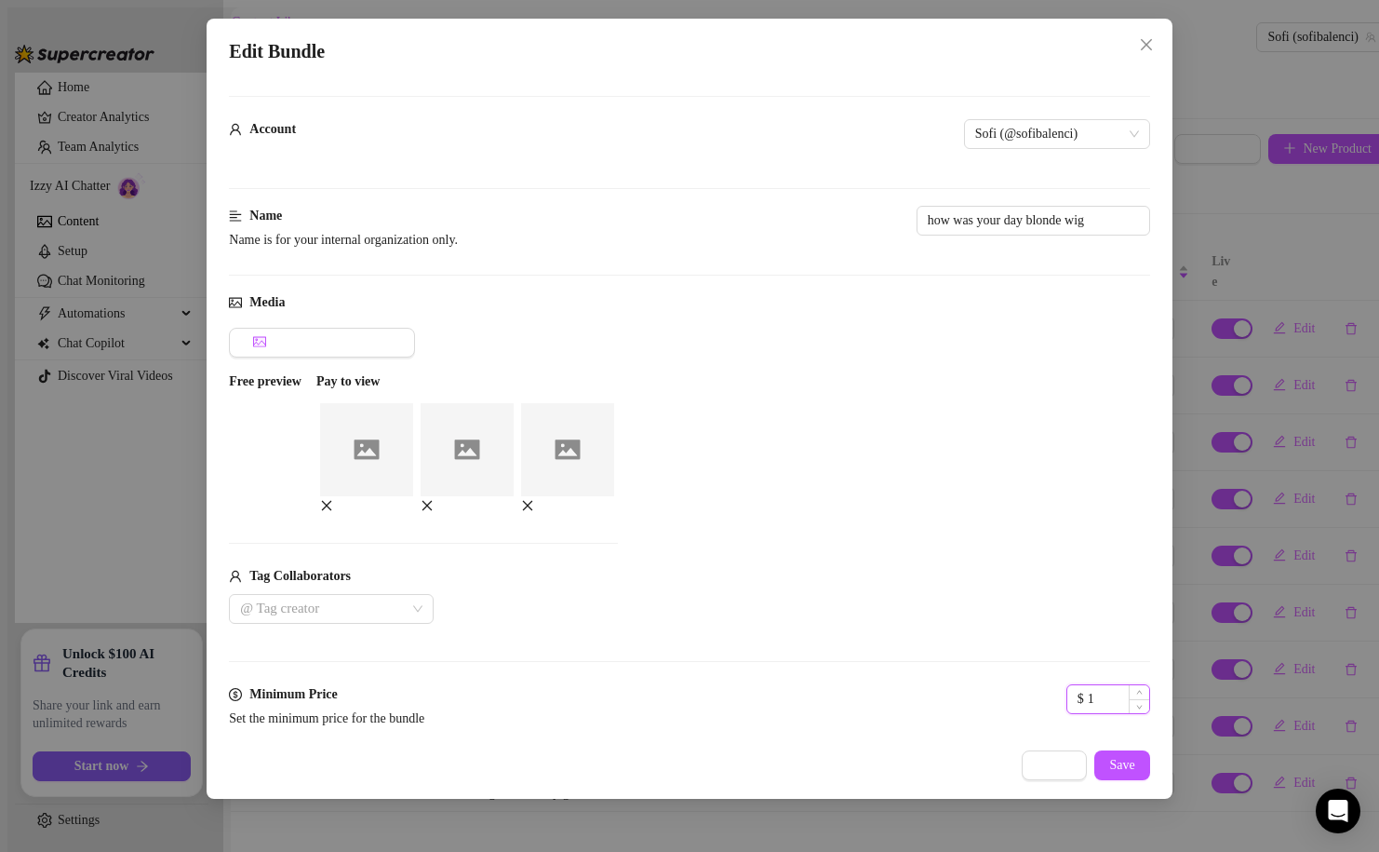
click at [1088, 686] on input "1" at bounding box center [1118, 699] width 61 height 28
click at [1128, 764] on span "Save" at bounding box center [1121, 765] width 25 height 15
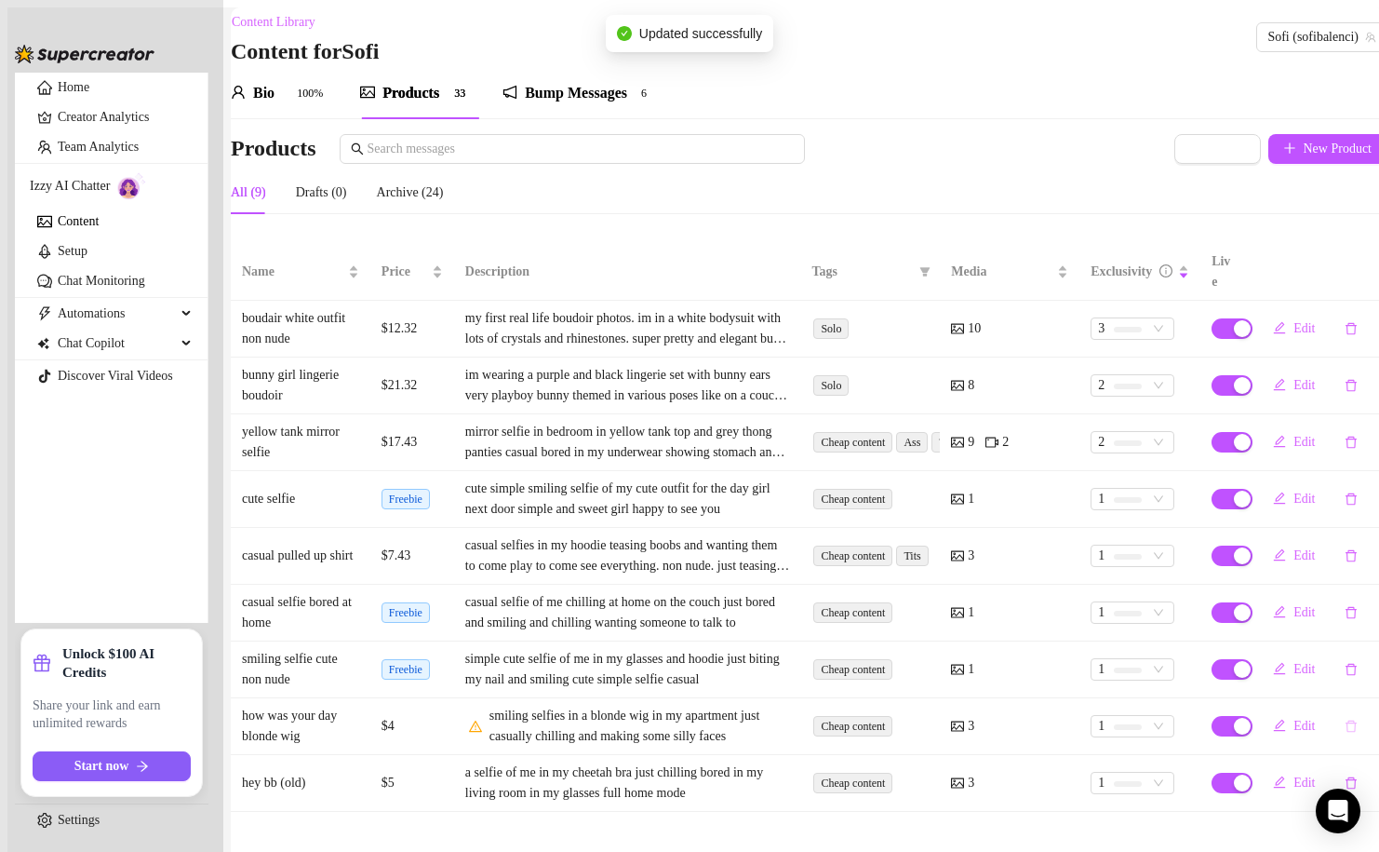
click at [1333, 711] on button "button" at bounding box center [1351, 726] width 43 height 30
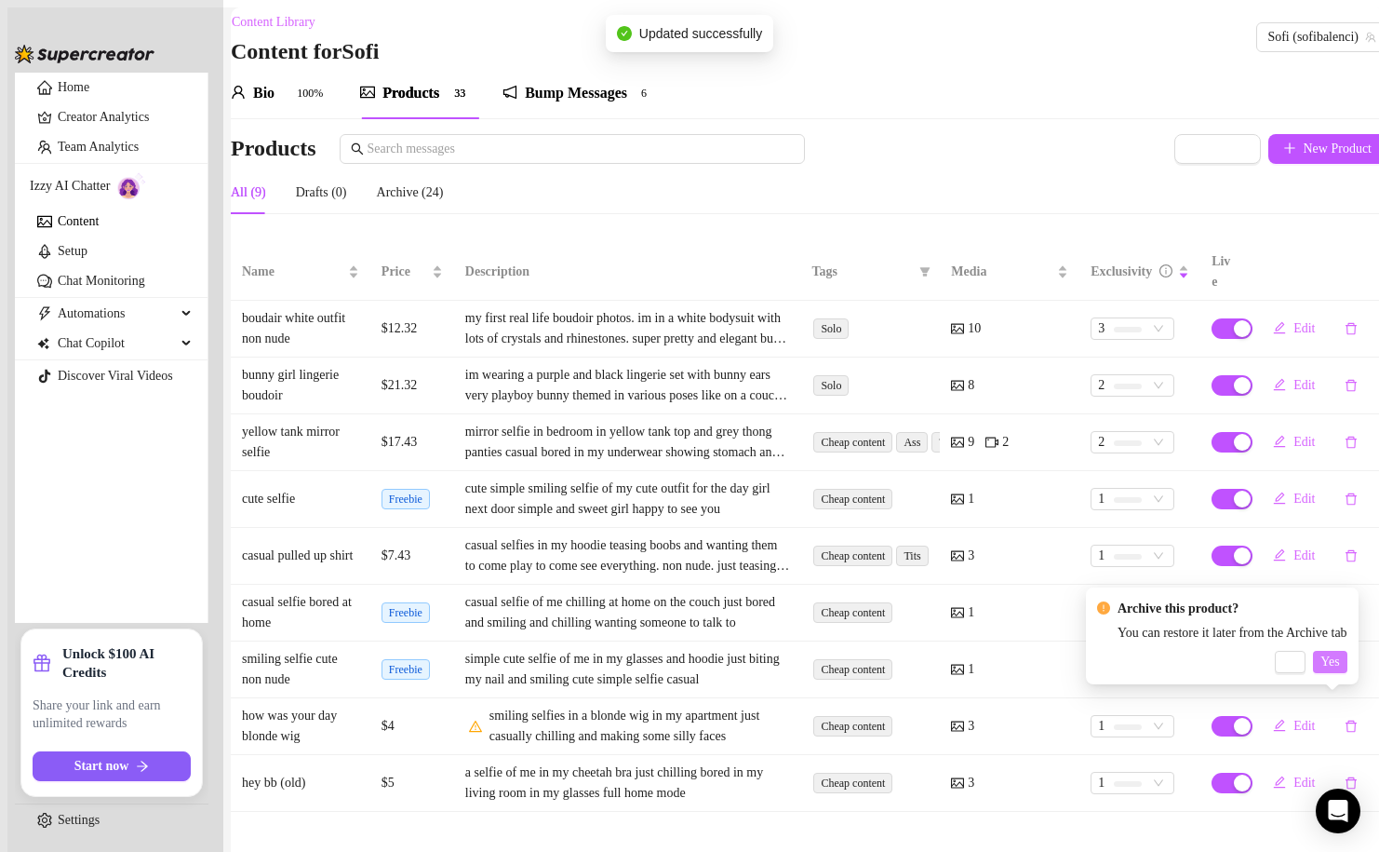
click at [1339, 662] on span "Yes" at bounding box center [1330, 661] width 19 height 15
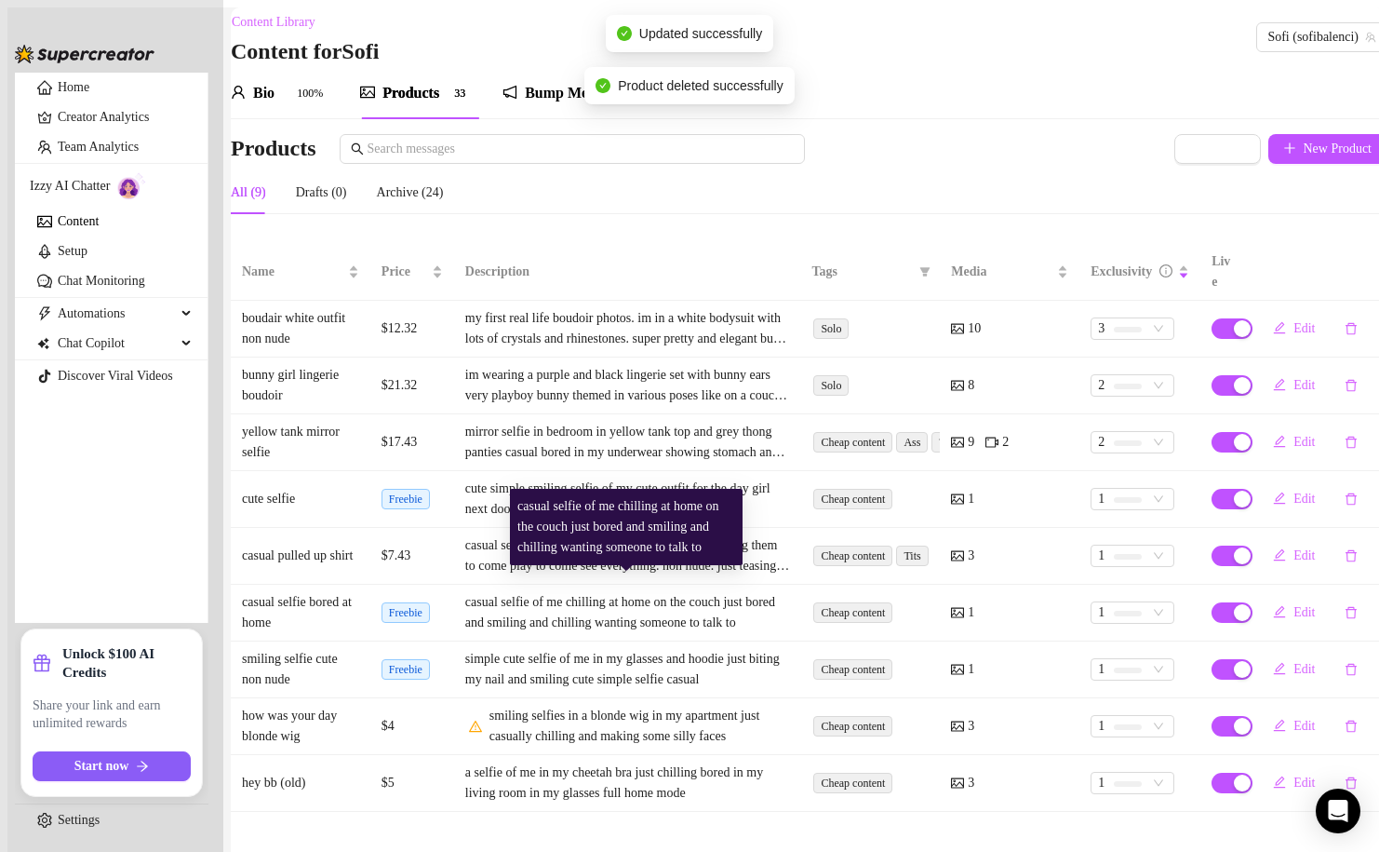
scroll to position [0, 0]
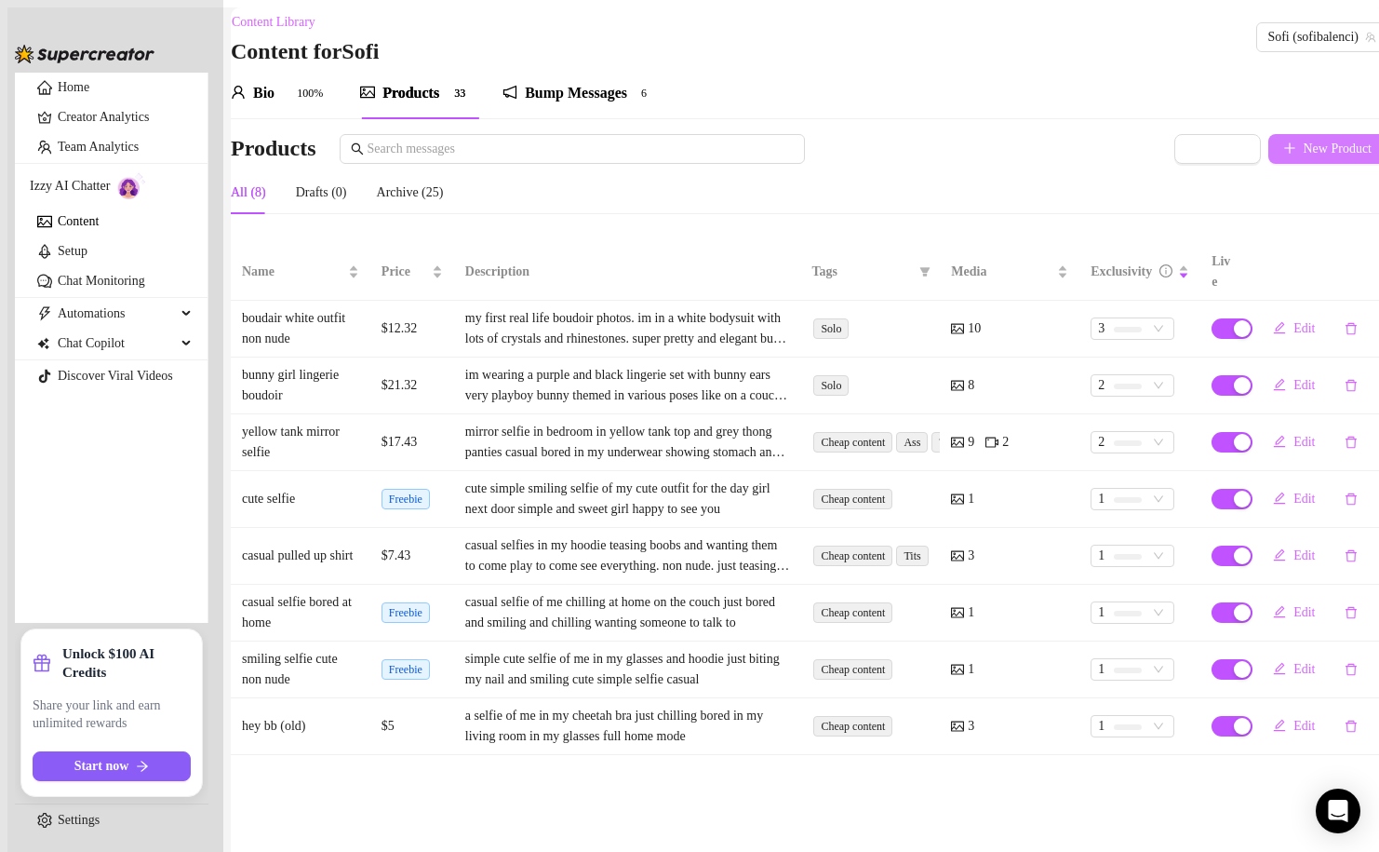
click at [1313, 155] on span "New Product" at bounding box center [1338, 148] width 69 height 15
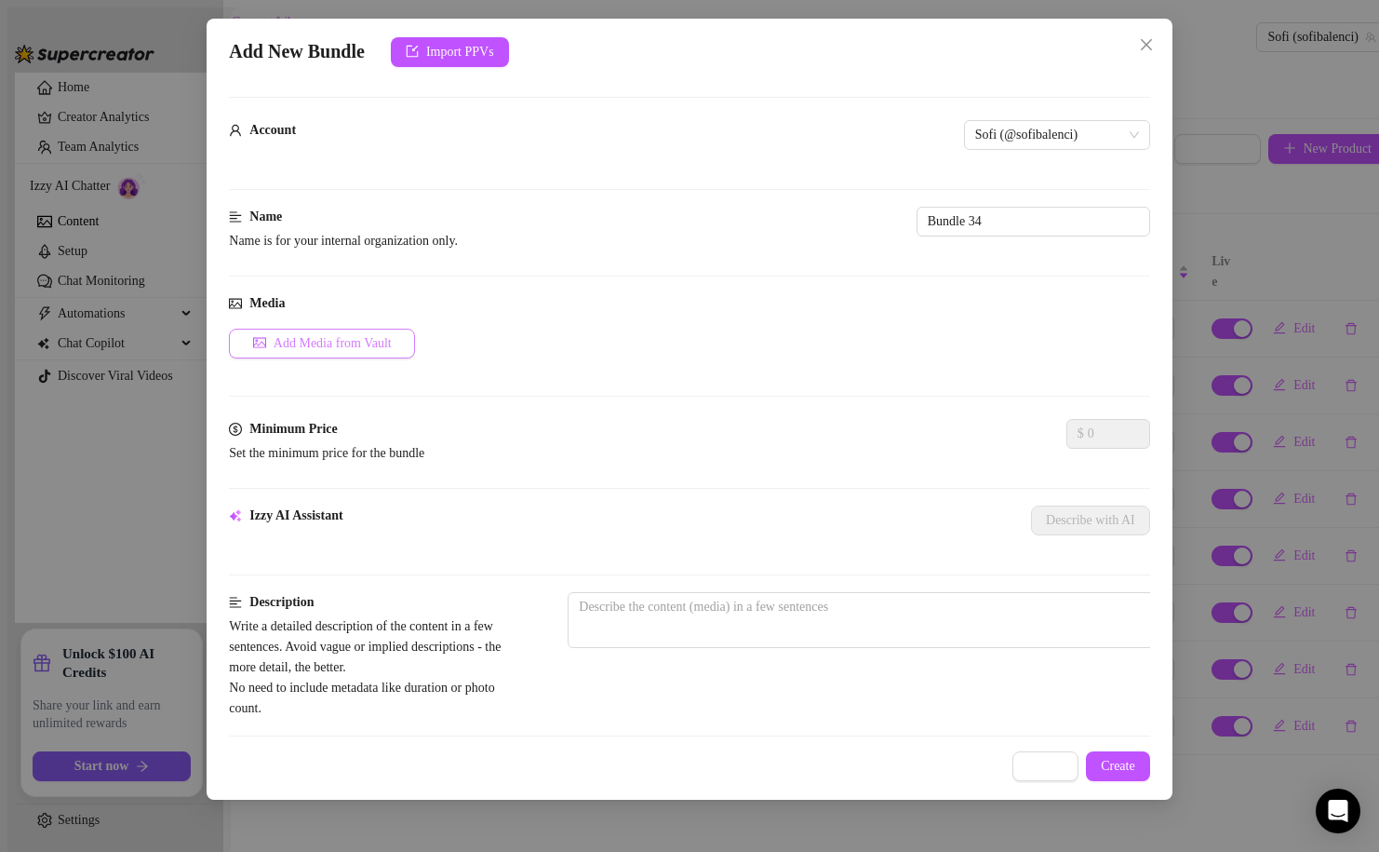
click at [356, 340] on span "Add Media from Vault" at bounding box center [333, 343] width 118 height 15
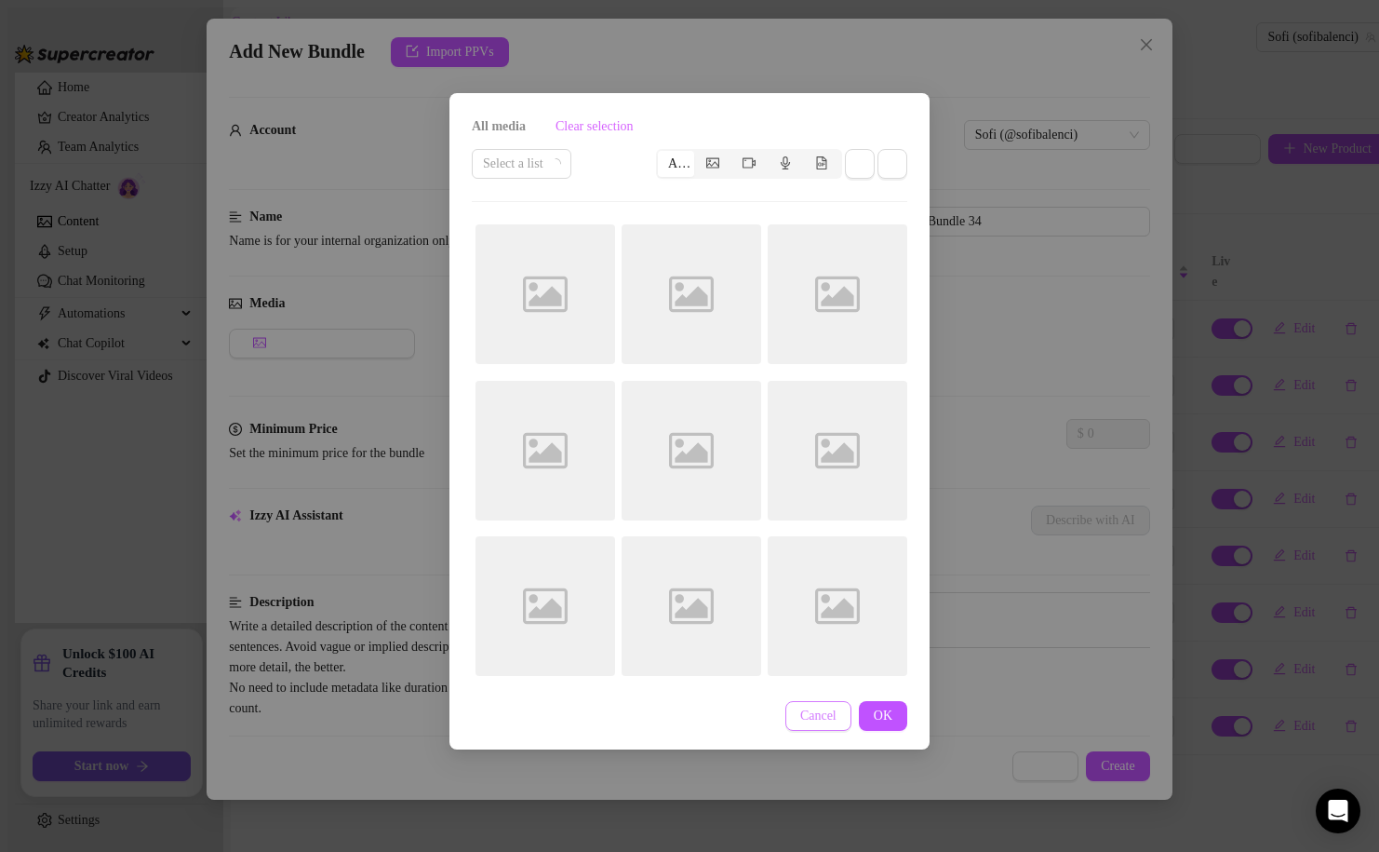
click at [802, 723] on span "Cancel" at bounding box center [818, 715] width 36 height 15
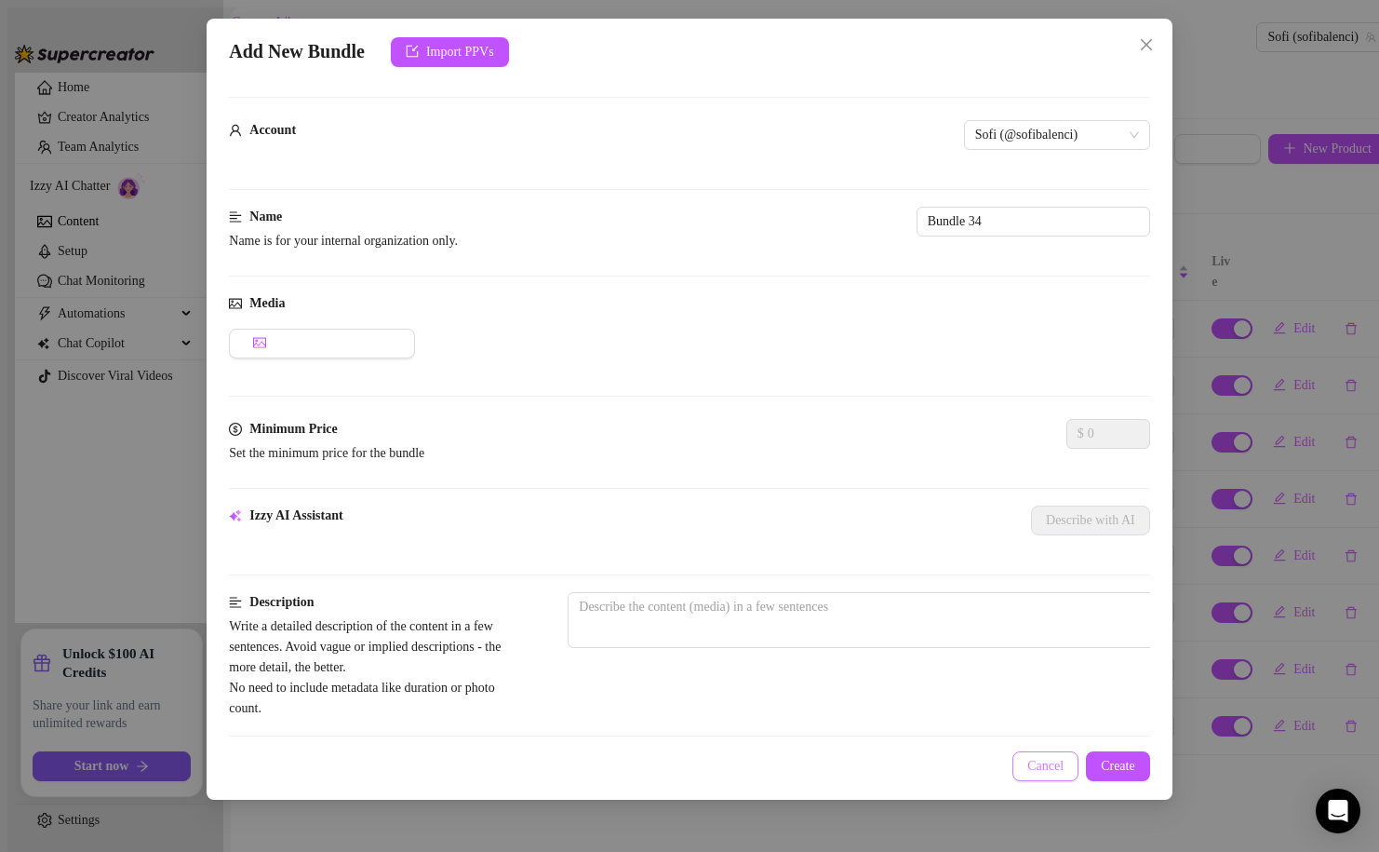
click at [1047, 770] on span "Cancel" at bounding box center [1046, 766] width 36 height 15
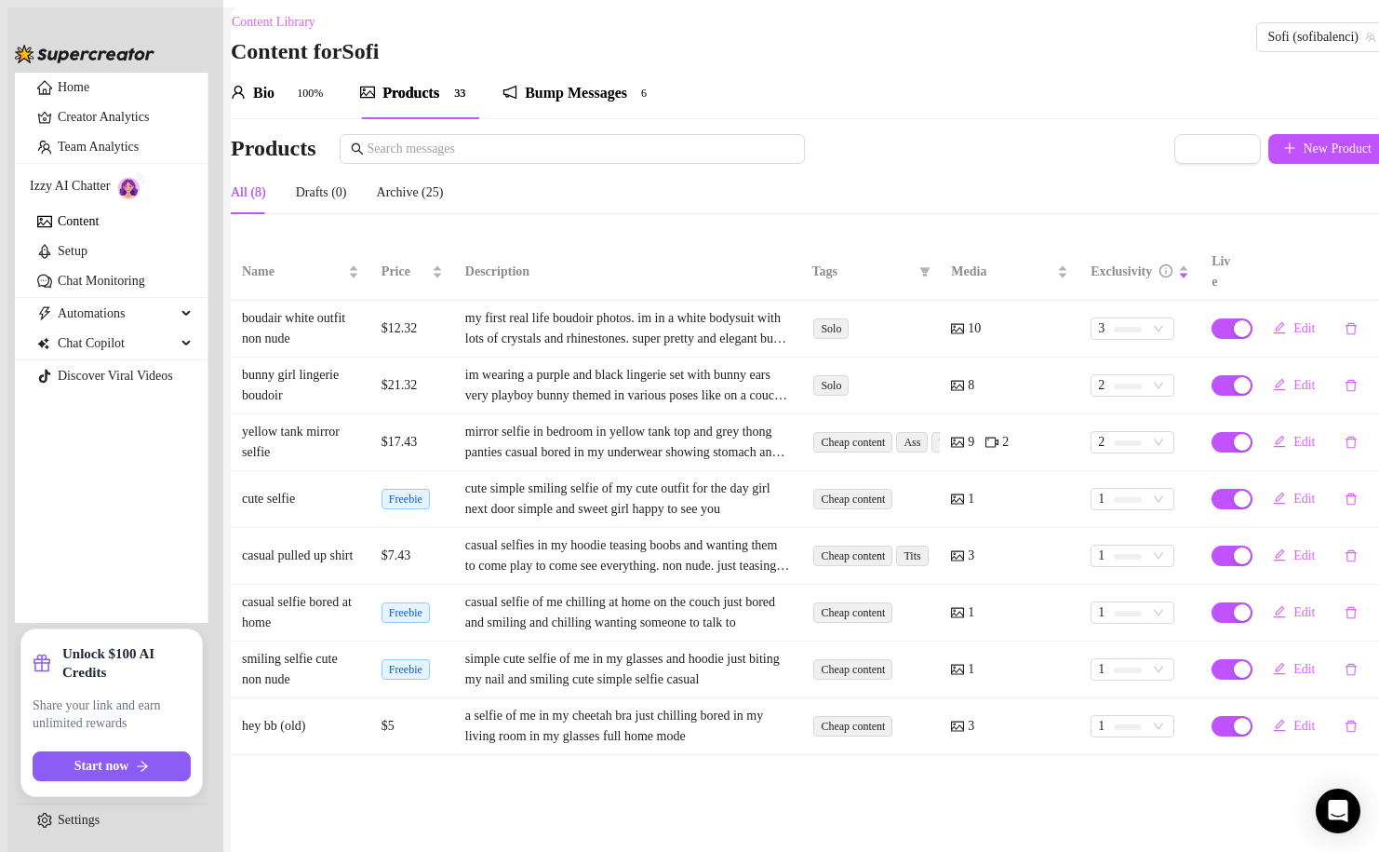
click at [566, 102] on div "Bump Messages" at bounding box center [576, 93] width 102 height 22
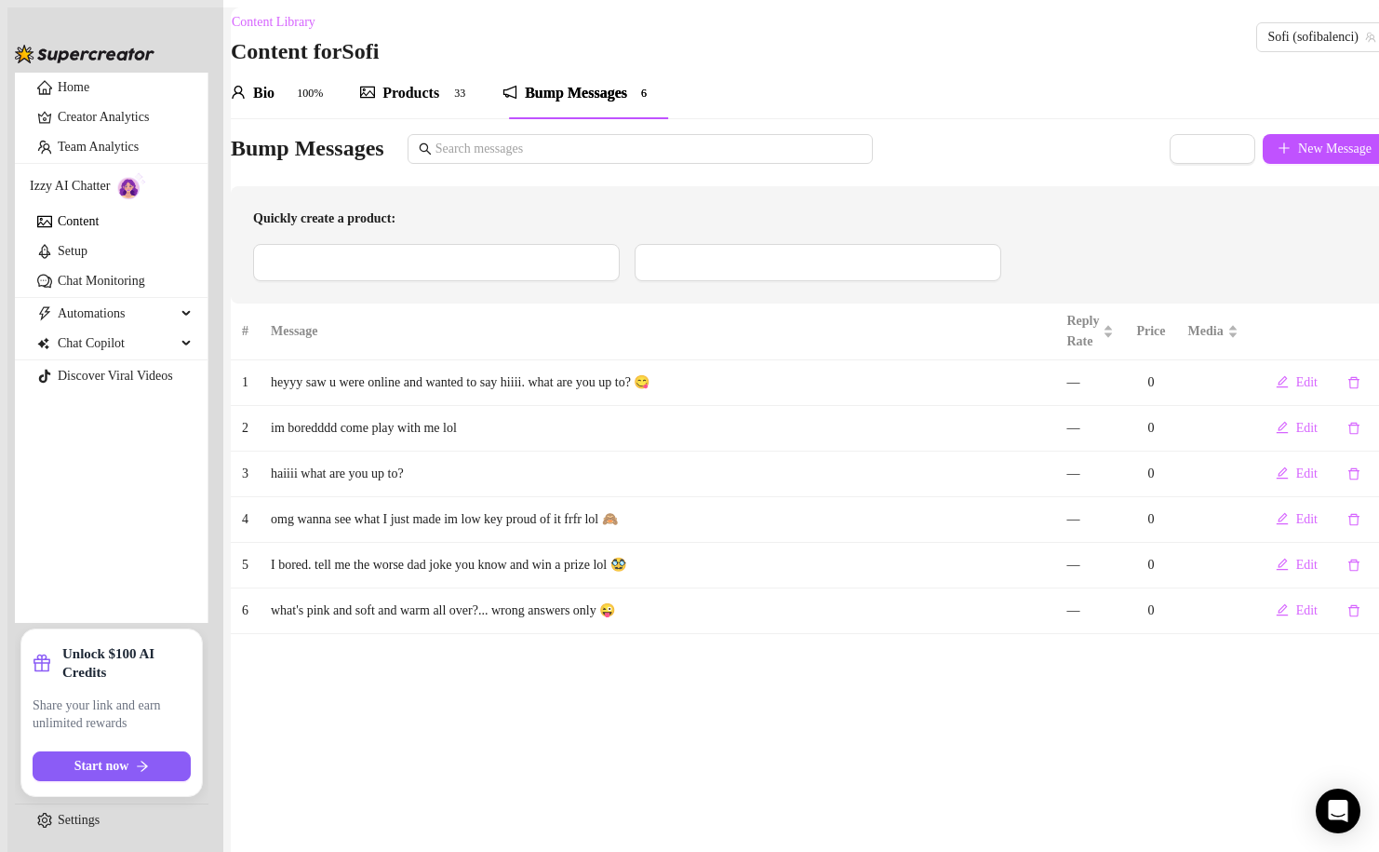
click at [437, 104] on div "Products" at bounding box center [411, 93] width 57 height 22
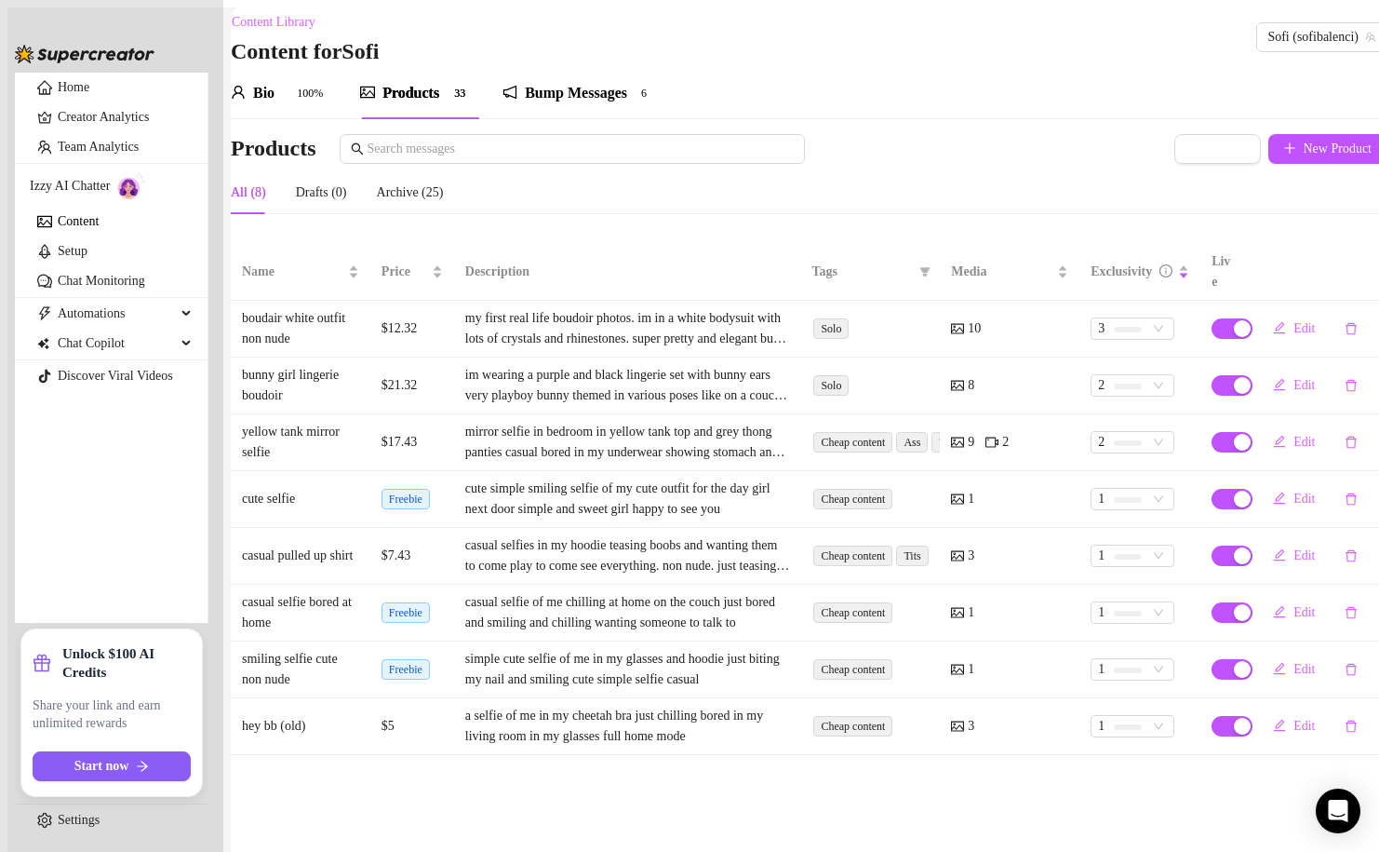
click at [60, 228] on link "Content" at bounding box center [78, 221] width 41 height 14
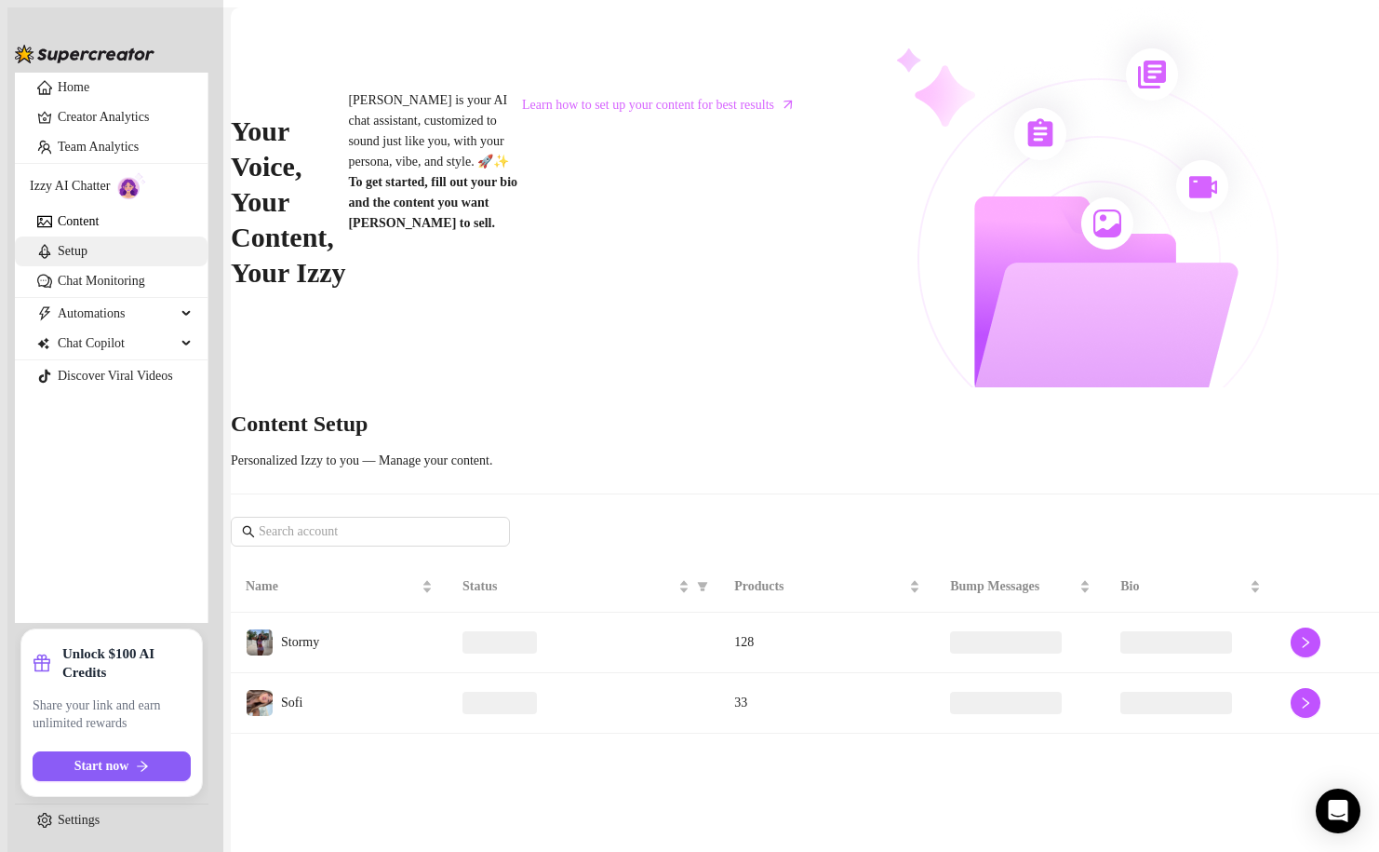
click at [60, 258] on link "Setup" at bounding box center [73, 251] width 30 height 14
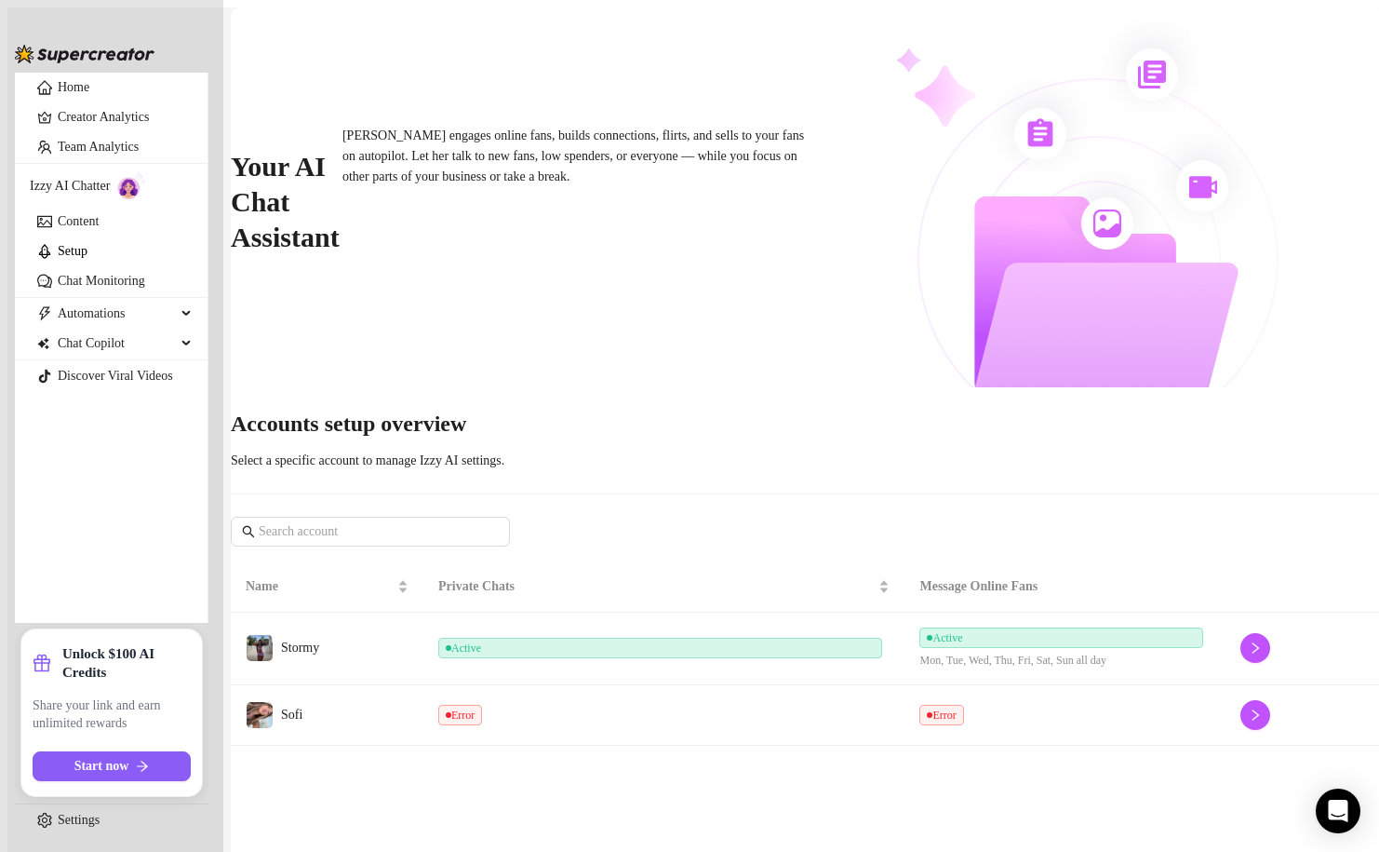
click at [638, 685] on td "Error" at bounding box center [664, 715] width 482 height 60
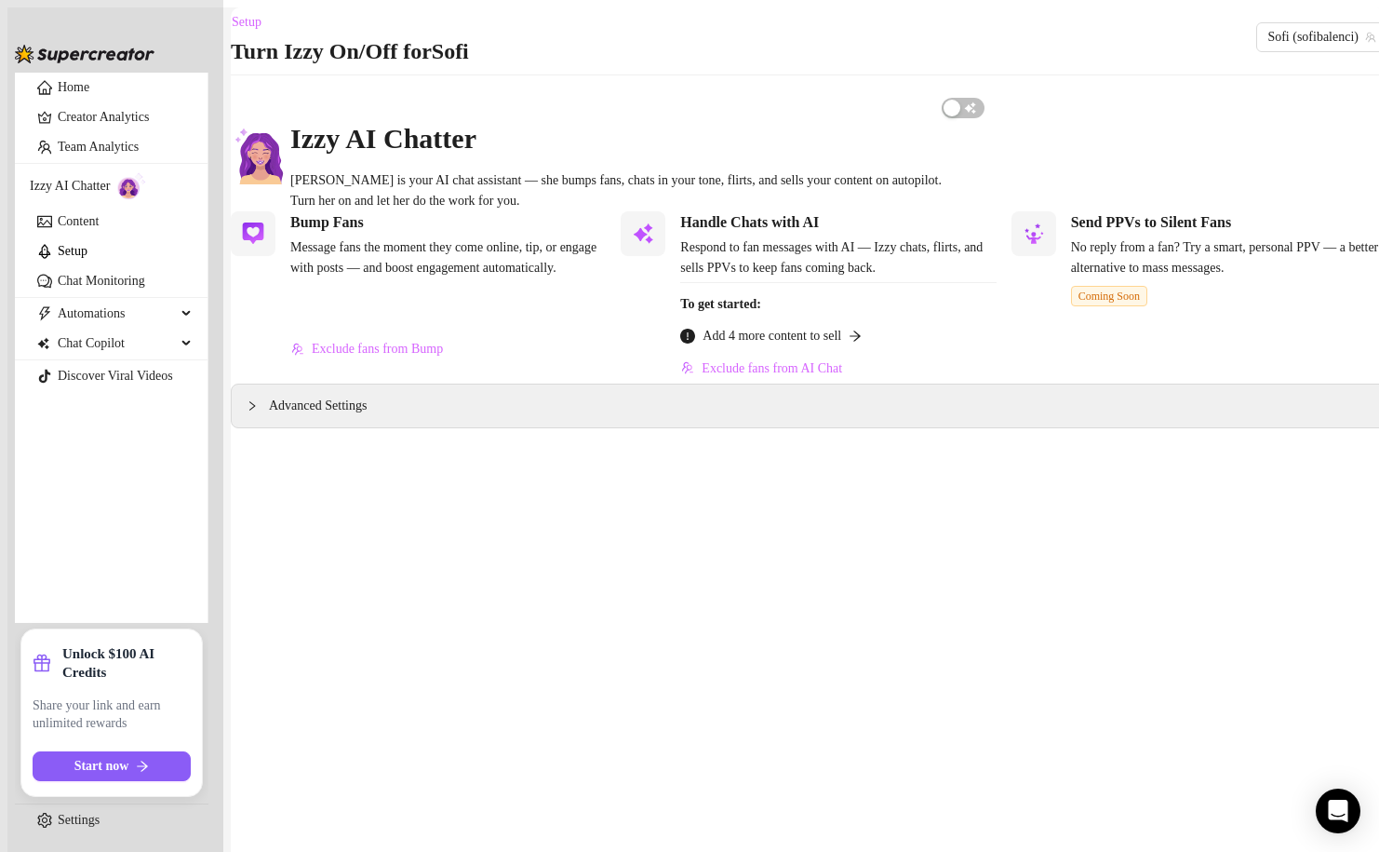
click at [834, 346] on span "Add 4 more content to sell" at bounding box center [772, 336] width 139 height 20
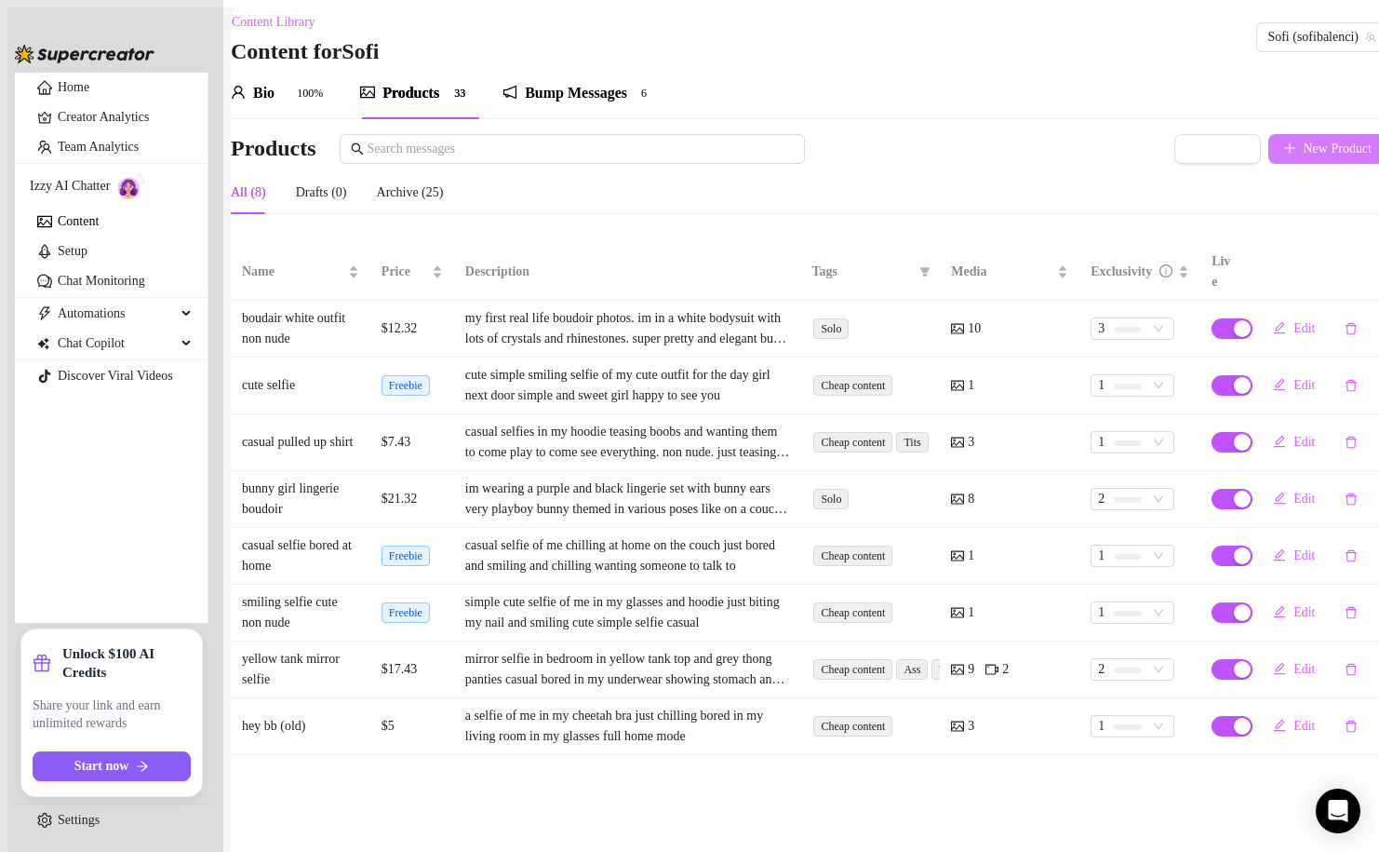
click at [1287, 145] on button "New Product" at bounding box center [1328, 149] width 119 height 30
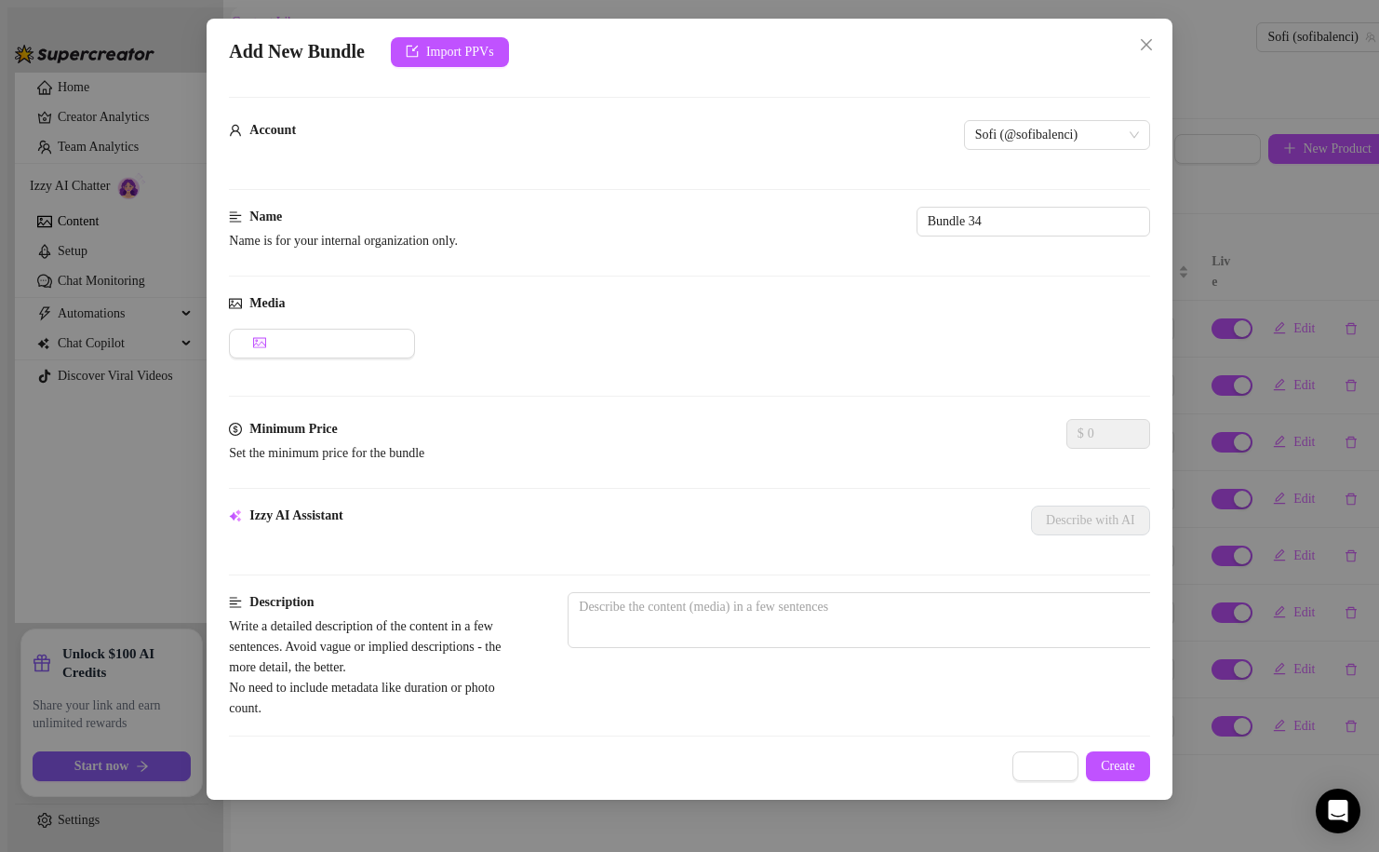
click at [343, 351] on div "Media Add Media from Vault" at bounding box center [689, 356] width 921 height 126
click at [343, 344] on button "Add Media from Vault" at bounding box center [322, 344] width 186 height 30
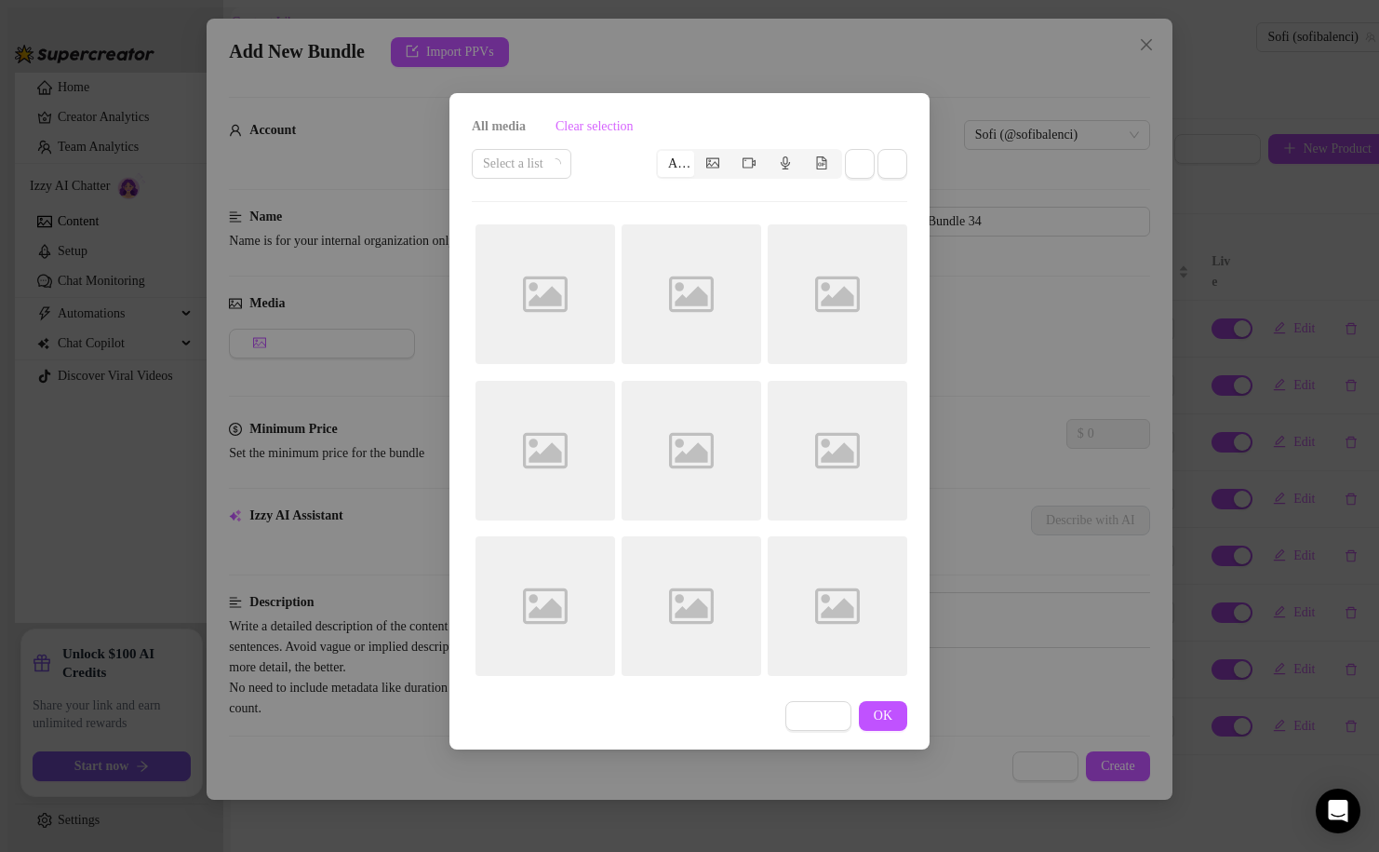
click at [821, 705] on div "All media Clear selection Select a list All Image placeholder Image placeholder…" at bounding box center [690, 421] width 480 height 656
click at [825, 720] on span "Cancel" at bounding box center [818, 715] width 36 height 15
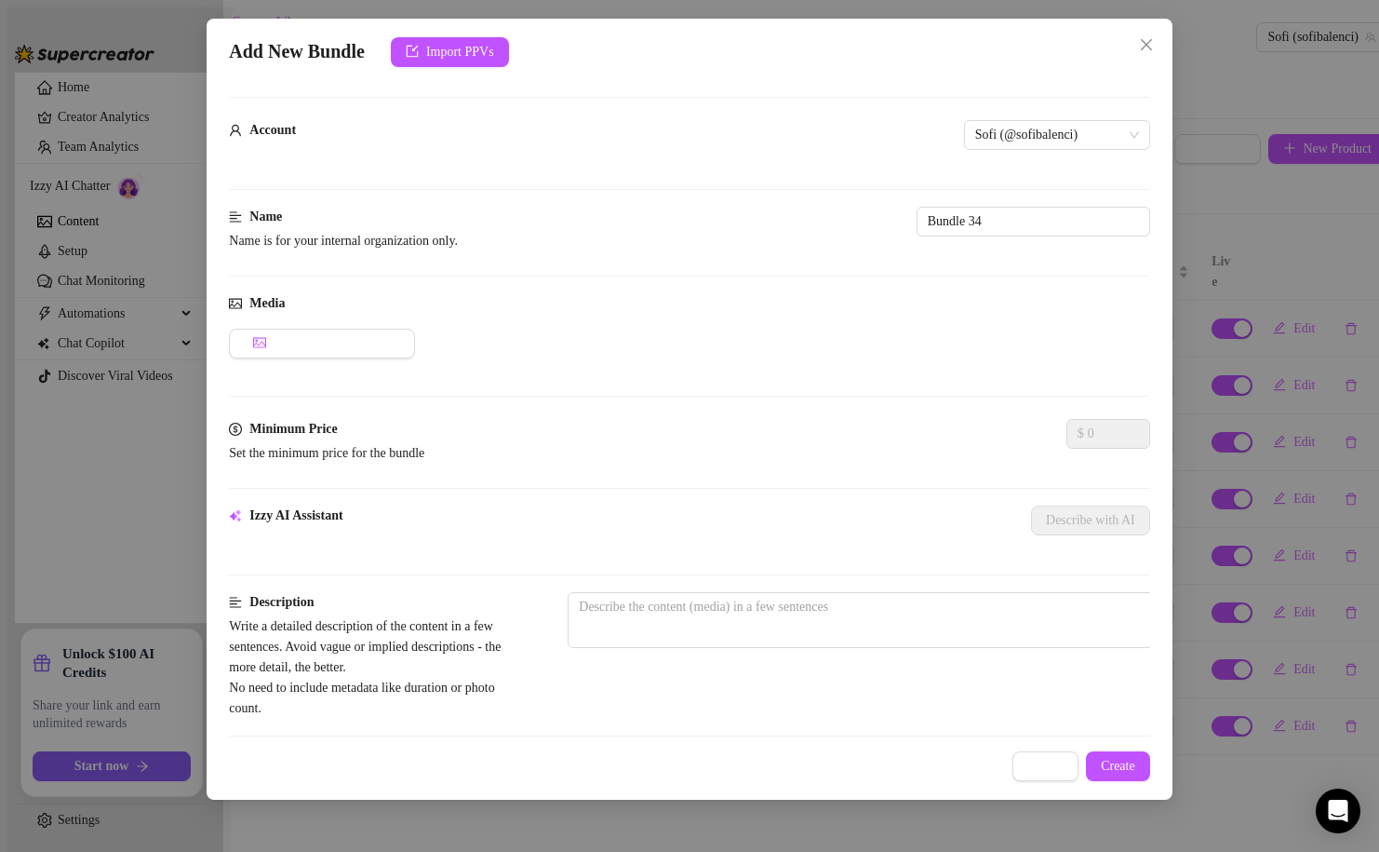
click at [1077, 779] on div "Cancel Create" at bounding box center [689, 766] width 921 height 30
click at [1042, 774] on button "Cancel" at bounding box center [1046, 766] width 66 height 30
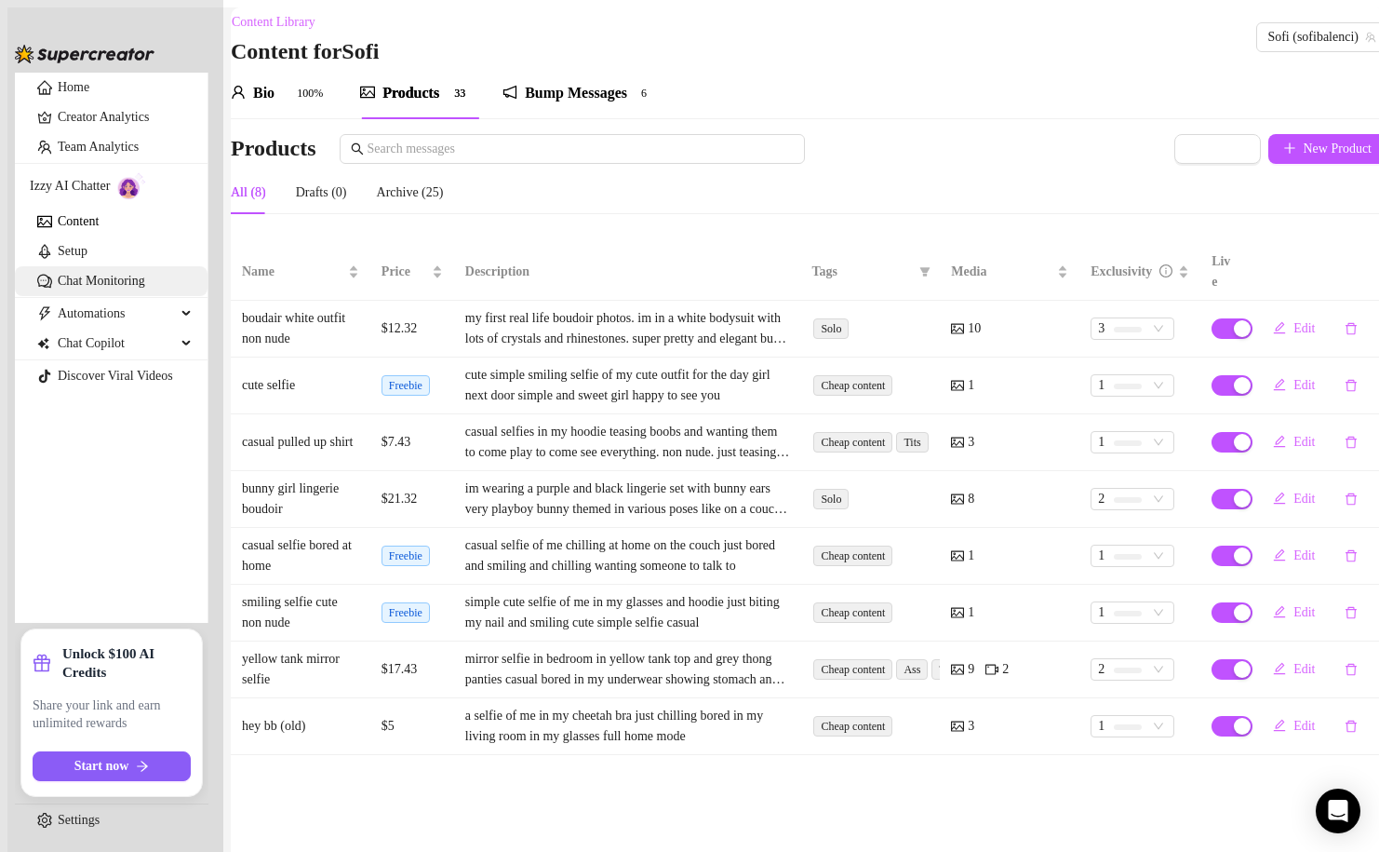
click at [123, 288] on link "Chat Monitoring" at bounding box center [101, 281] width 87 height 14
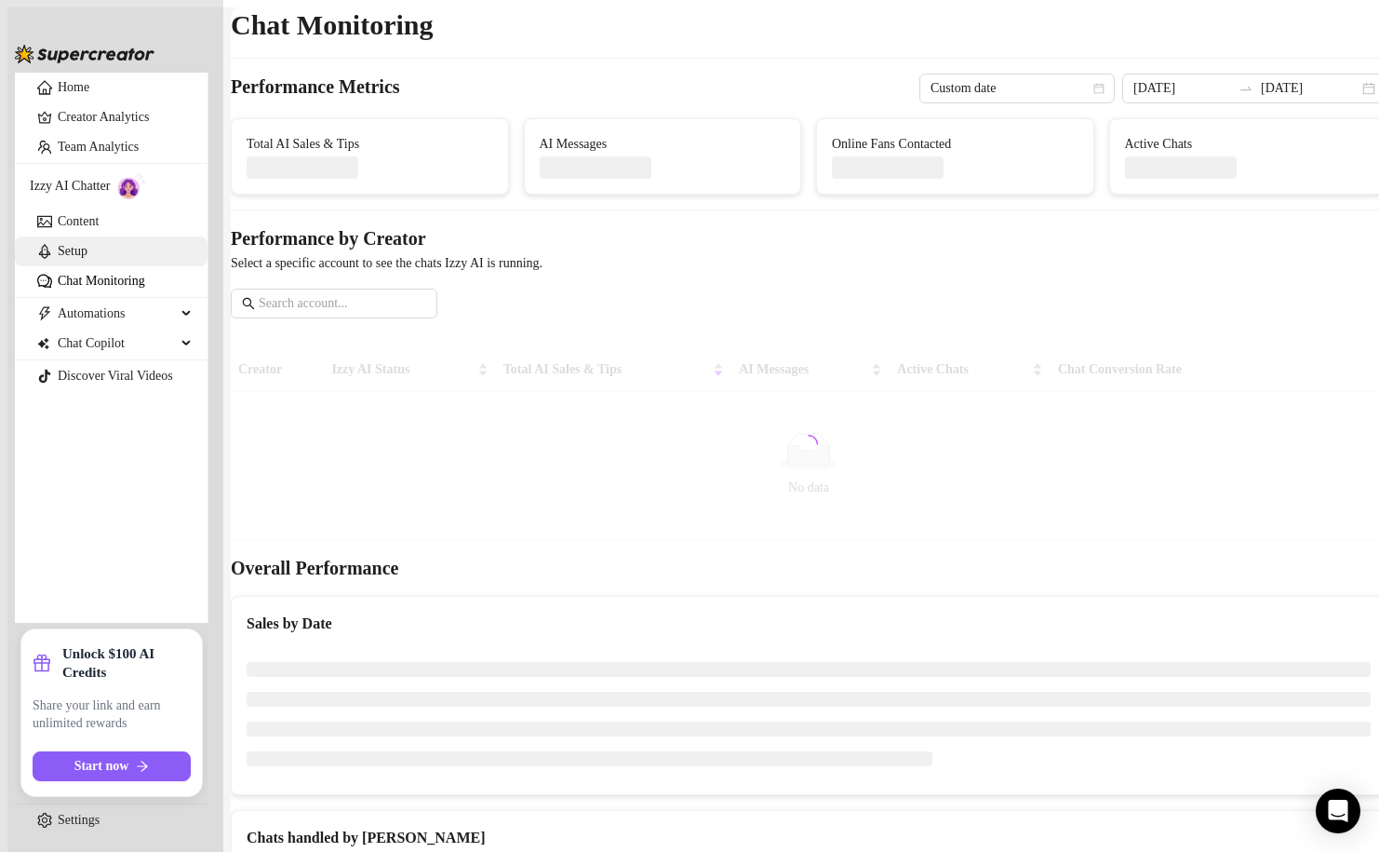
click at [87, 258] on link "Setup" at bounding box center [73, 251] width 30 height 14
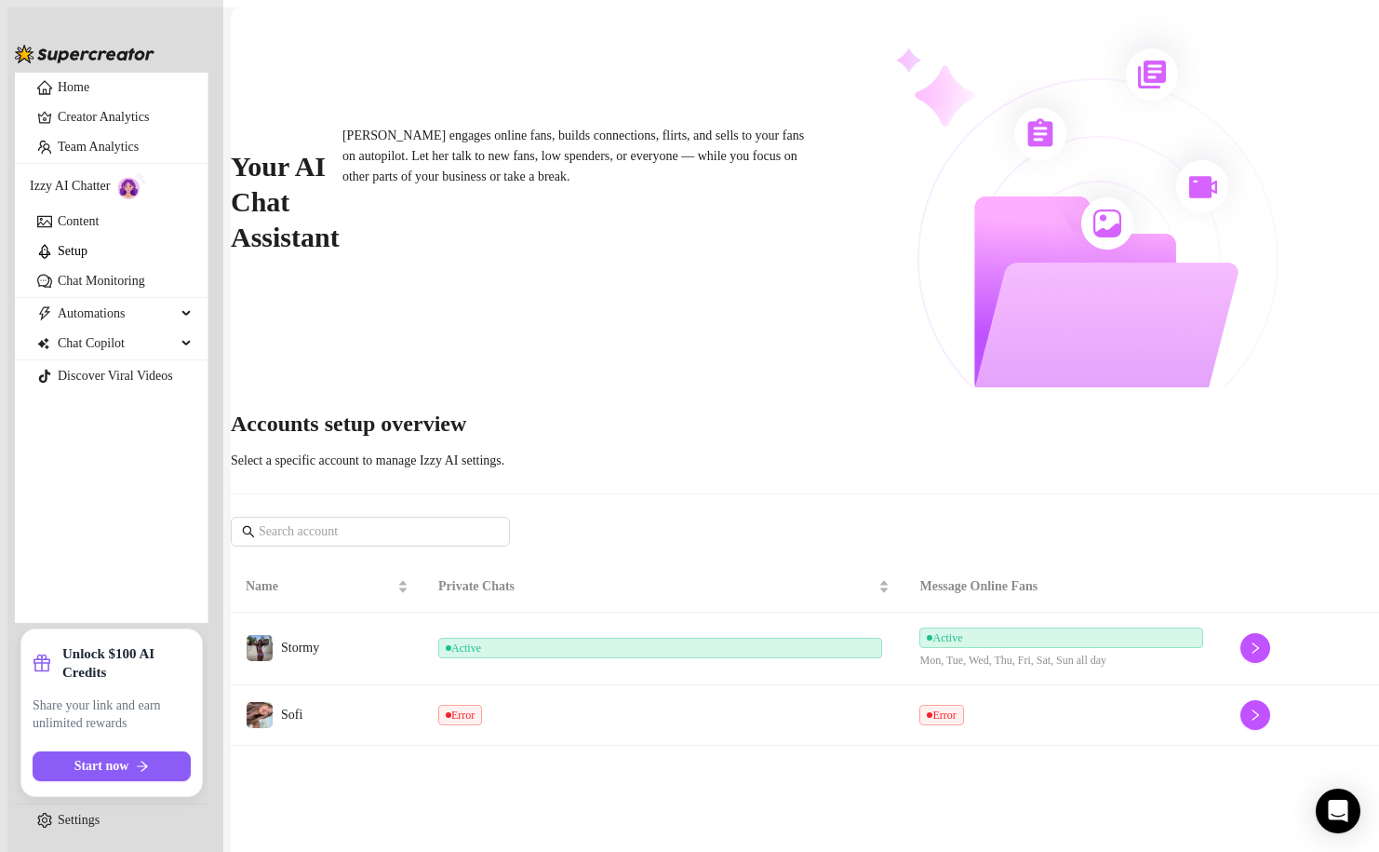
click at [952, 188] on div "Your AI Chat Assistant [PERSON_NAME] engages online fans, builds connections, f…" at bounding box center [809, 376] width 1156 height 738
click at [77, 154] on link "Team Analytics" at bounding box center [98, 147] width 81 height 14
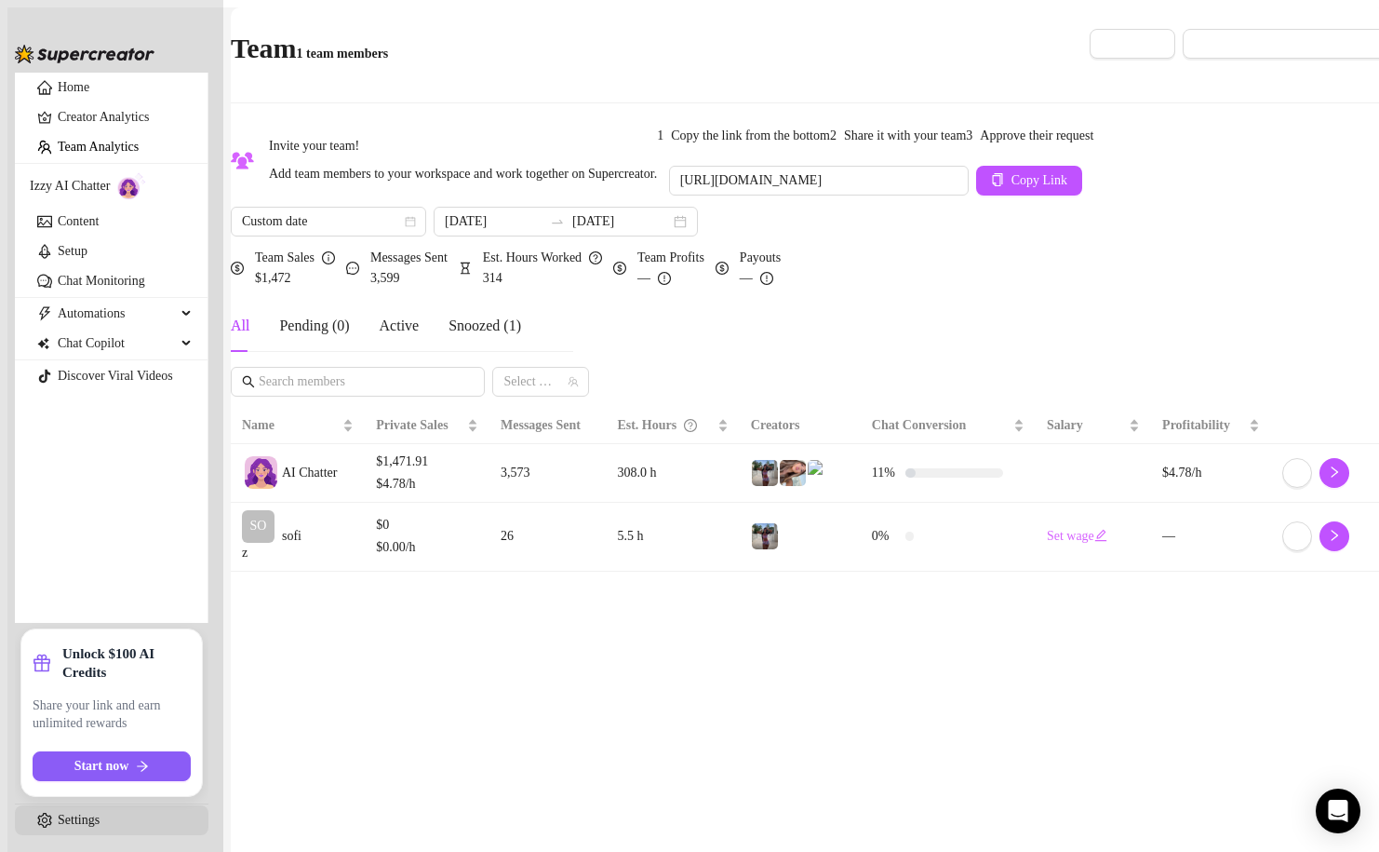
click at [58, 815] on link "Settings" at bounding box center [79, 820] width 42 height 14
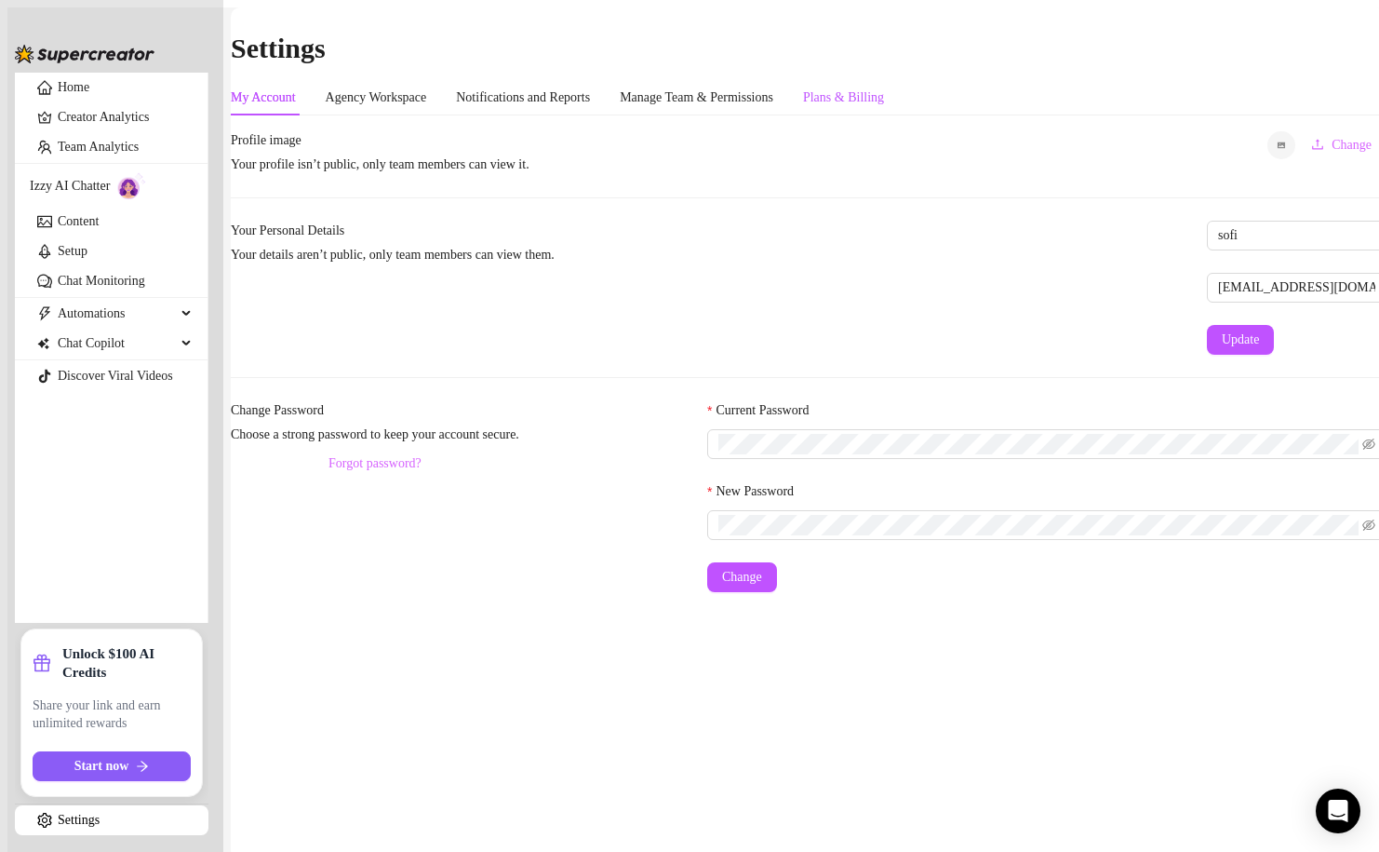
click at [871, 87] on div "Plans & Billing" at bounding box center [843, 97] width 81 height 20
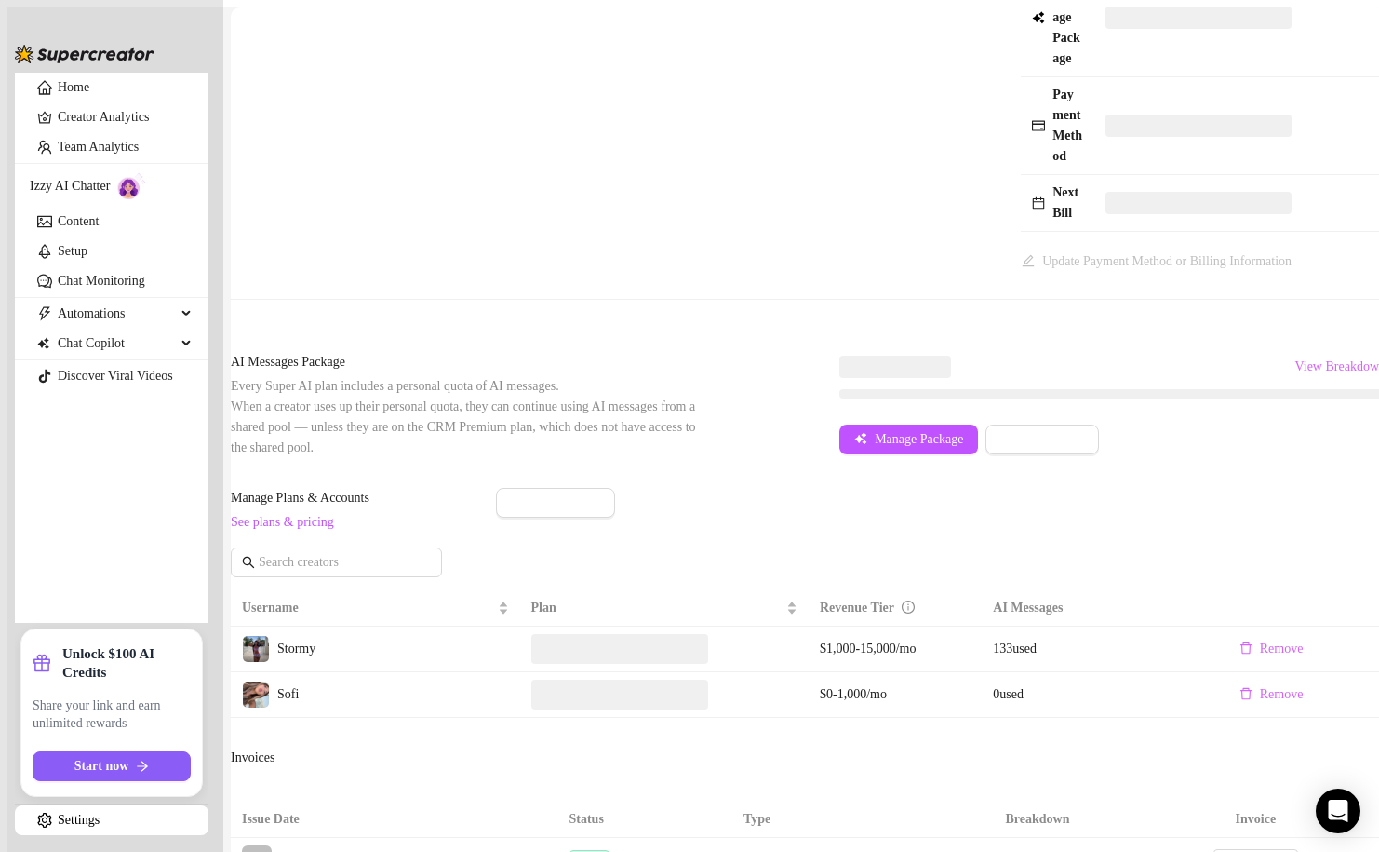
scroll to position [242, 0]
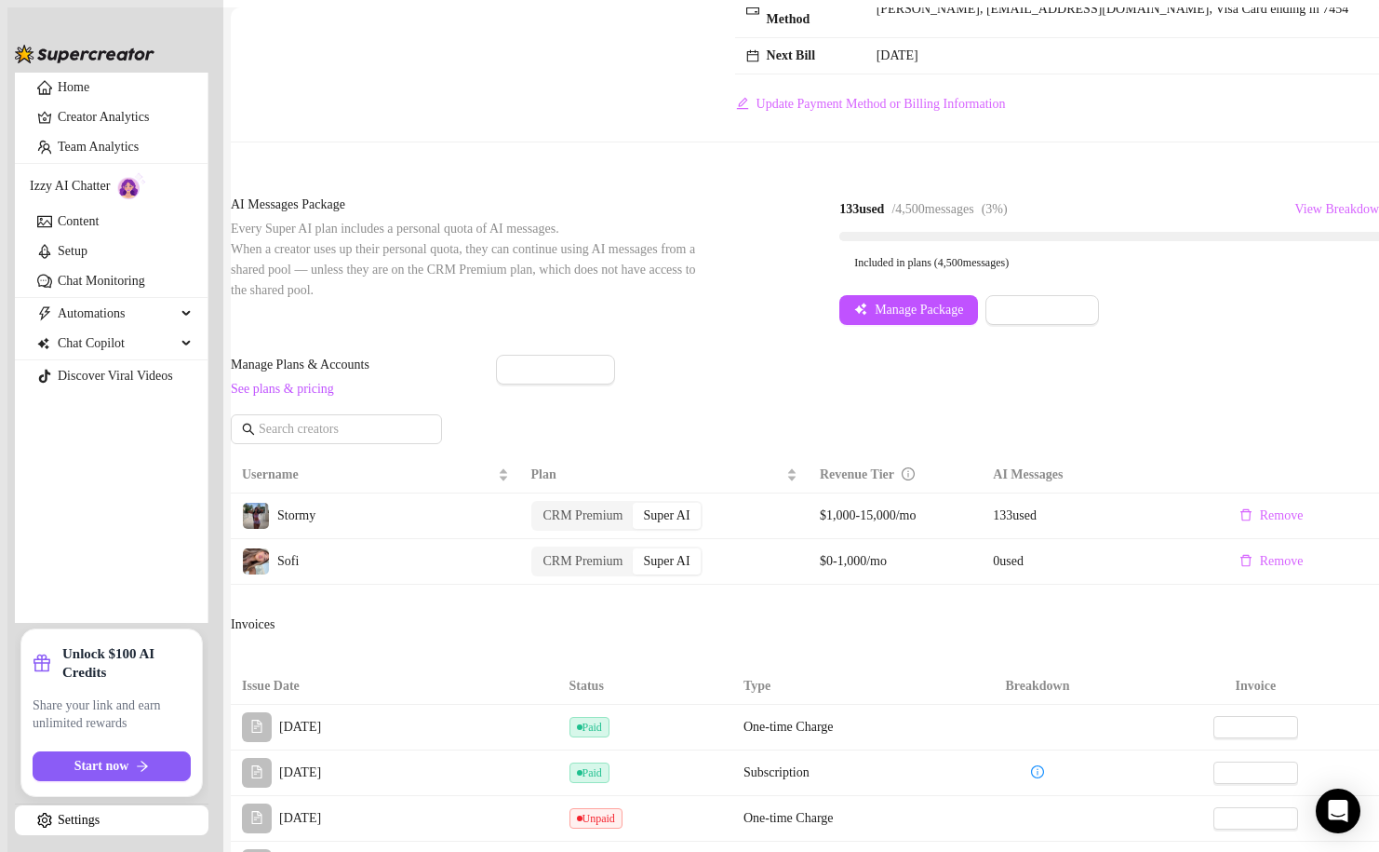
click at [328, 399] on span "See plans & pricing" at bounding box center [300, 389] width 139 height 20
click at [328, 396] on link "See plans & pricing" at bounding box center [282, 389] width 103 height 14
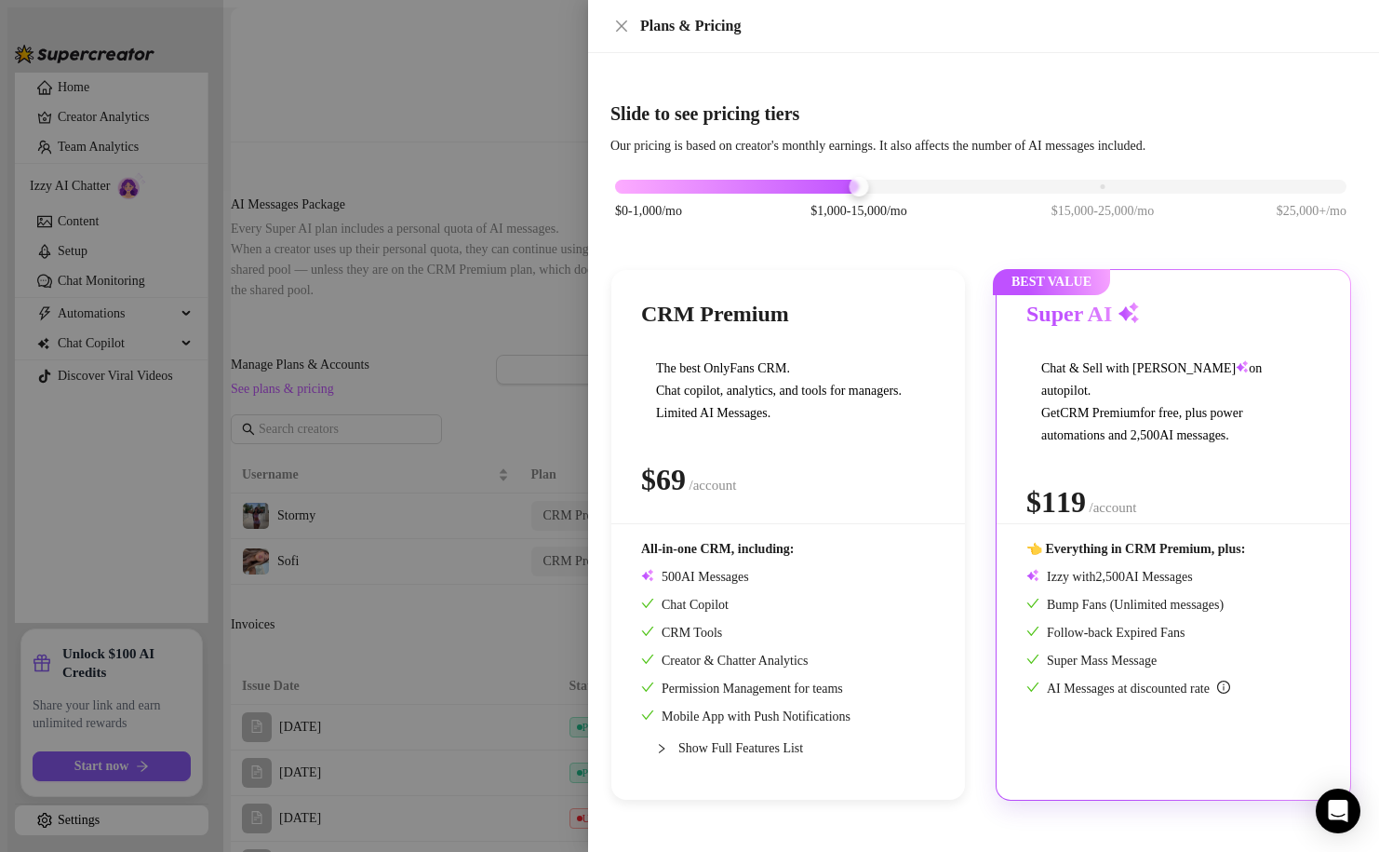
click at [538, 301] on div at bounding box center [689, 426] width 1379 height 852
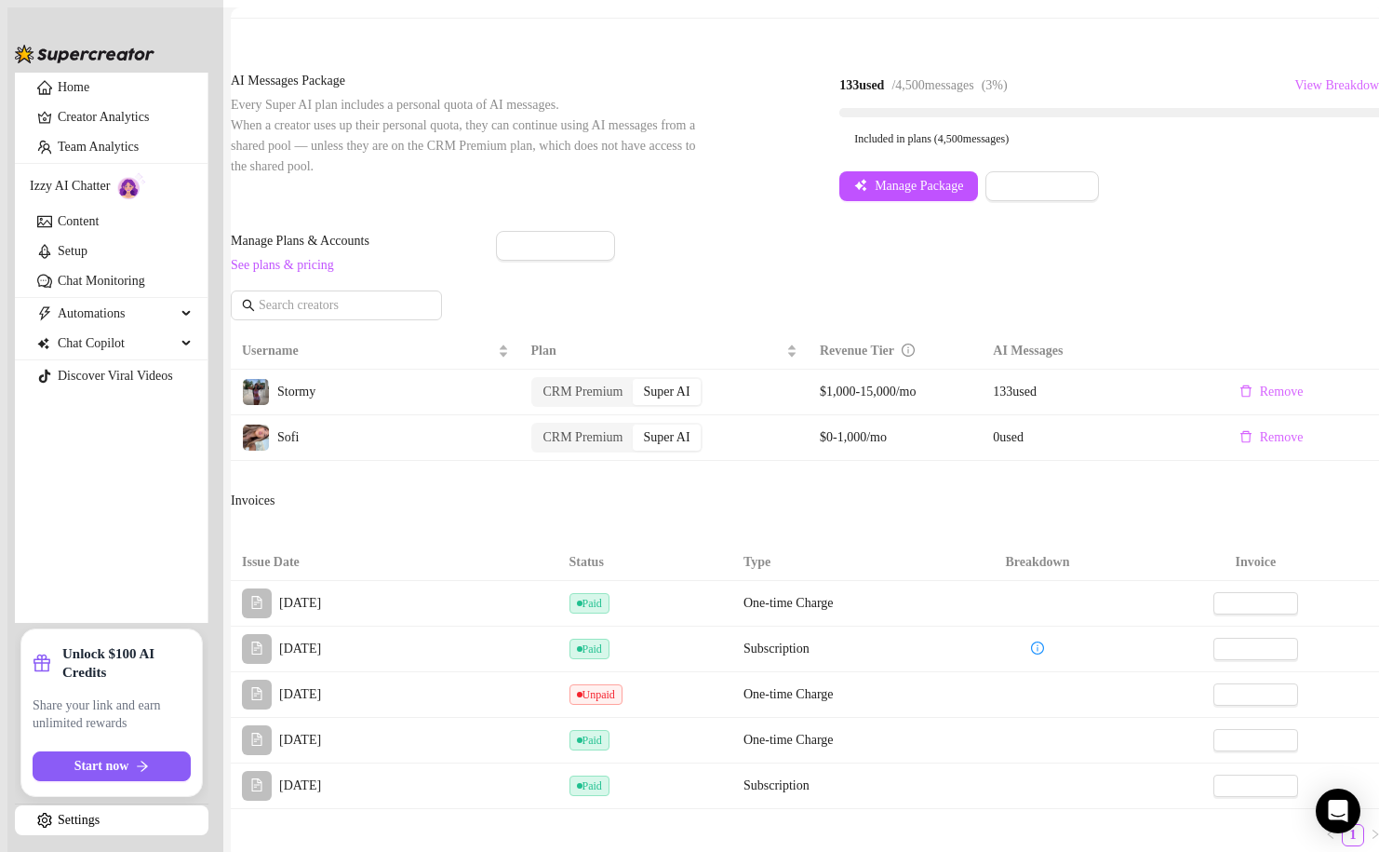
scroll to position [357, 0]
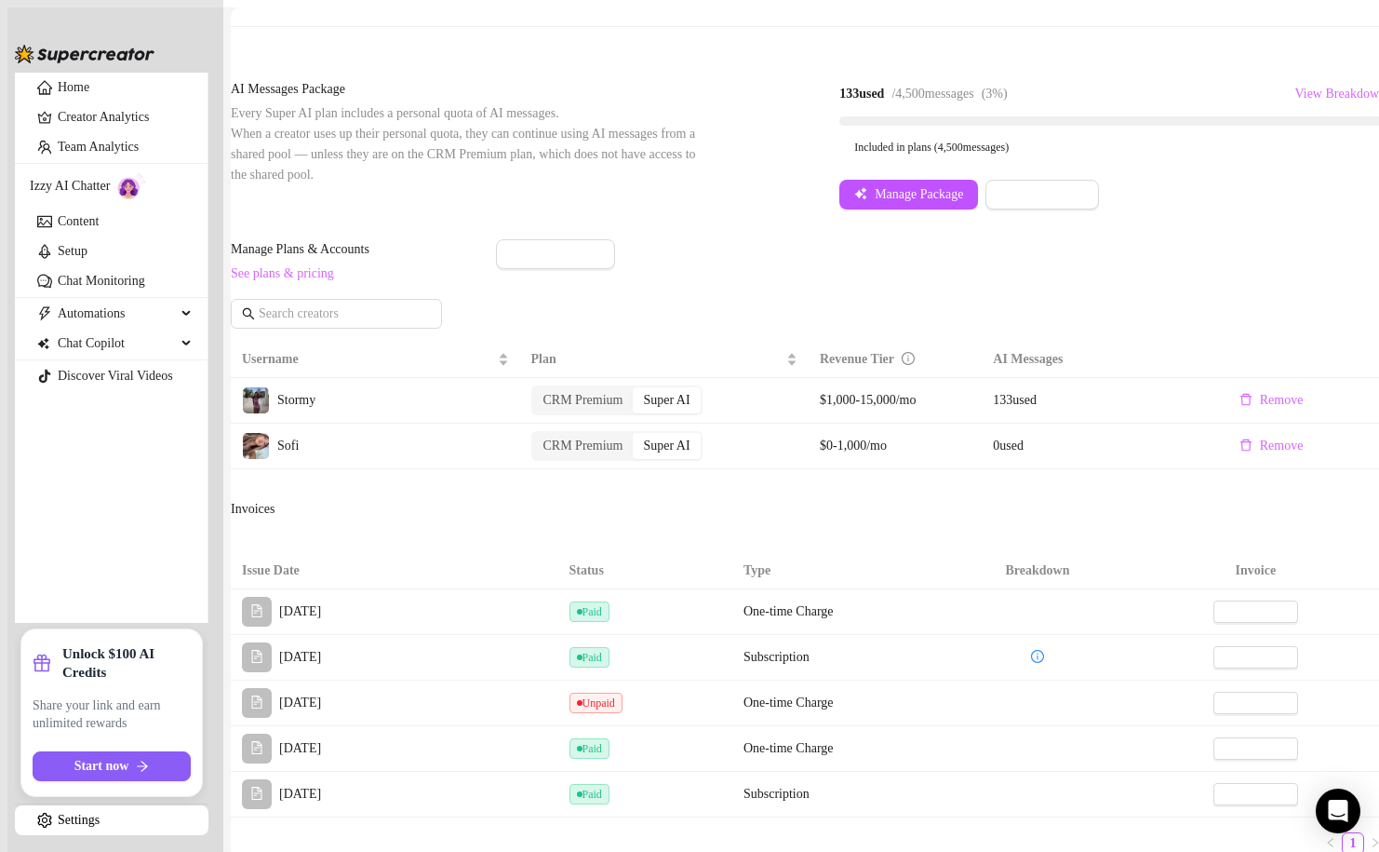
click at [334, 280] on link "See plans & pricing" at bounding box center [282, 273] width 103 height 14
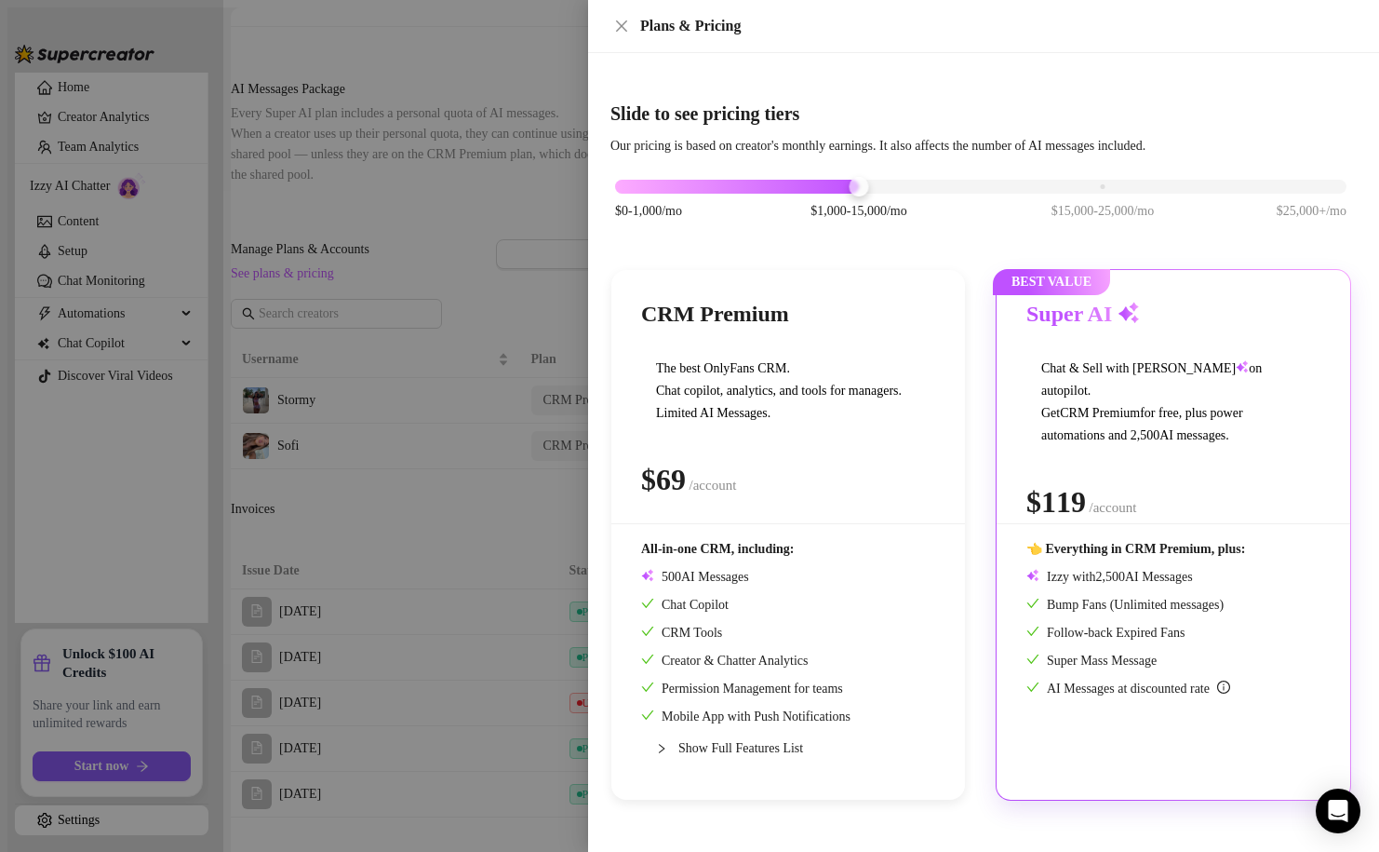
click at [631, 187] on div "$0-1,000/mo $1,000-15,000/mo $15,000-25,000/mo $25,000+/mo" at bounding box center [981, 181] width 732 height 11
drag, startPoint x: 614, startPoint y: 192, endPoint x: 598, endPoint y: 194, distance: 15.9
click at [598, 194] on div "Slide to see pricing tiers Our pricing is based on creator's monthly earnings. …" at bounding box center [983, 452] width 791 height 799
drag, startPoint x: 622, startPoint y: 191, endPoint x: 574, endPoint y: 191, distance: 47.5
click at [574, 191] on div "Plans & Pricing Slide to see pricing tiers Our pricing is based on creator's mo…" at bounding box center [689, 426] width 1379 height 852
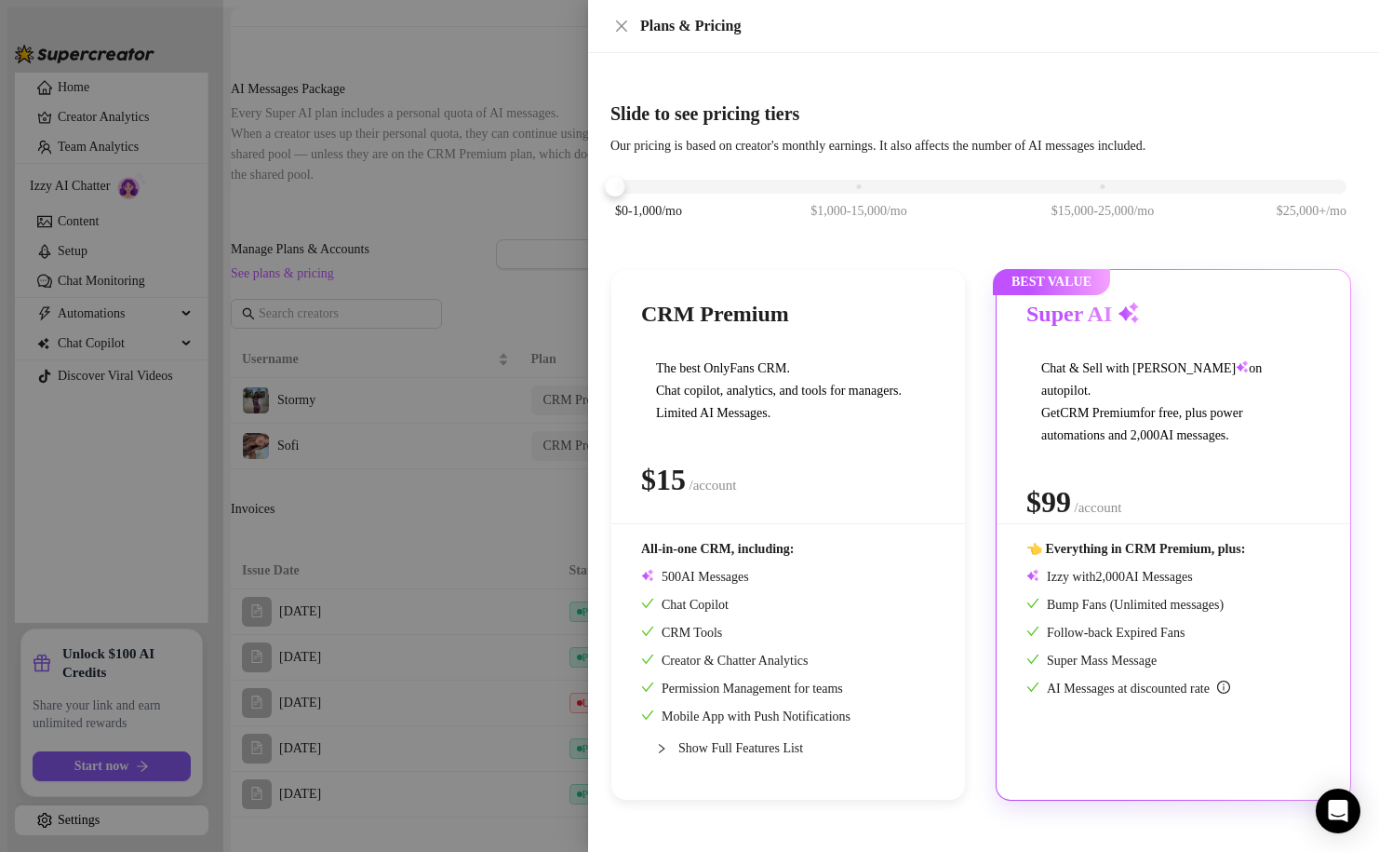
click at [465, 271] on div at bounding box center [689, 426] width 1379 height 852
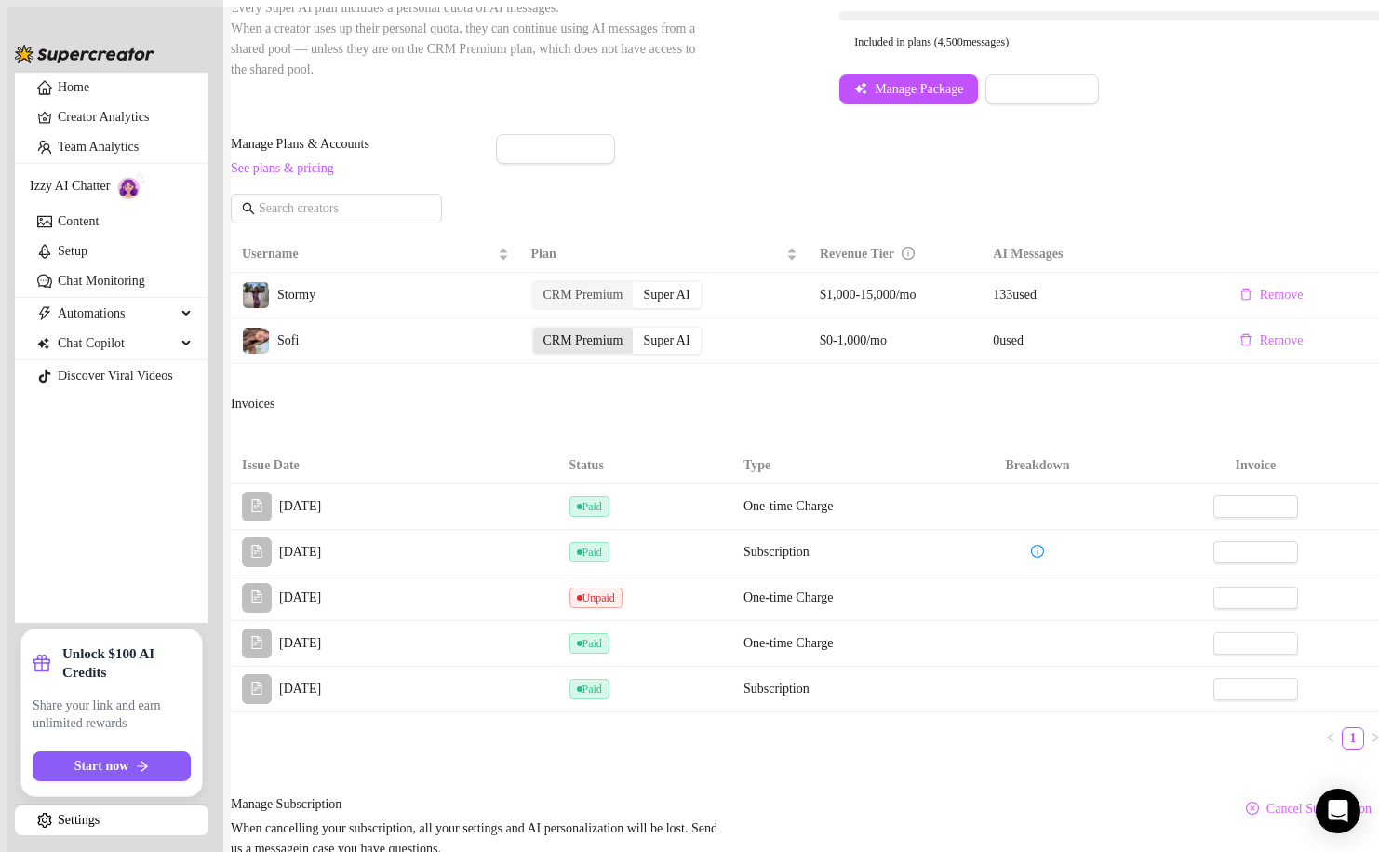
scroll to position [517, 0]
click at [1238, 496] on span "View Invoice" at bounding box center [1256, 506] width 70 height 20
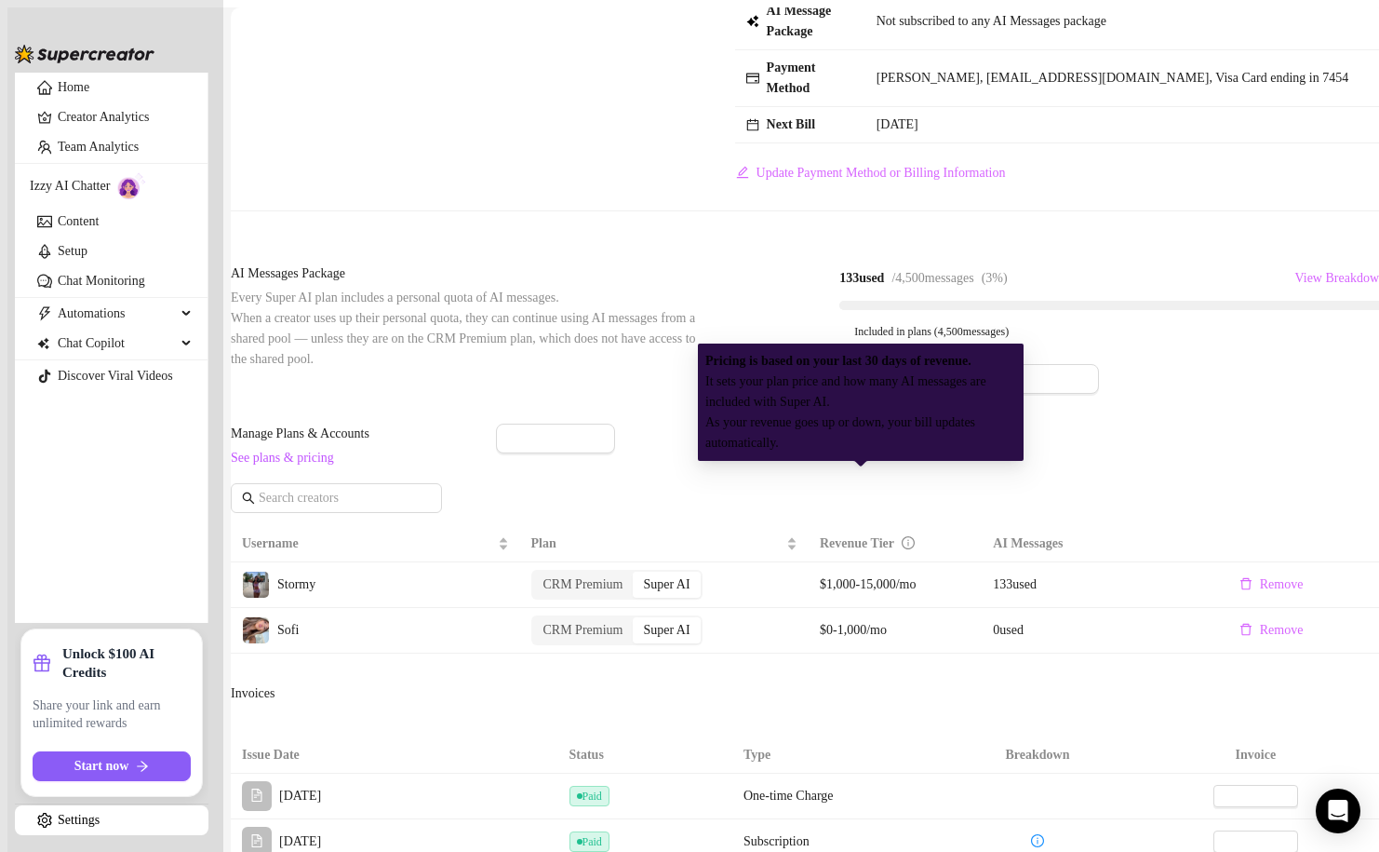
scroll to position [0, 0]
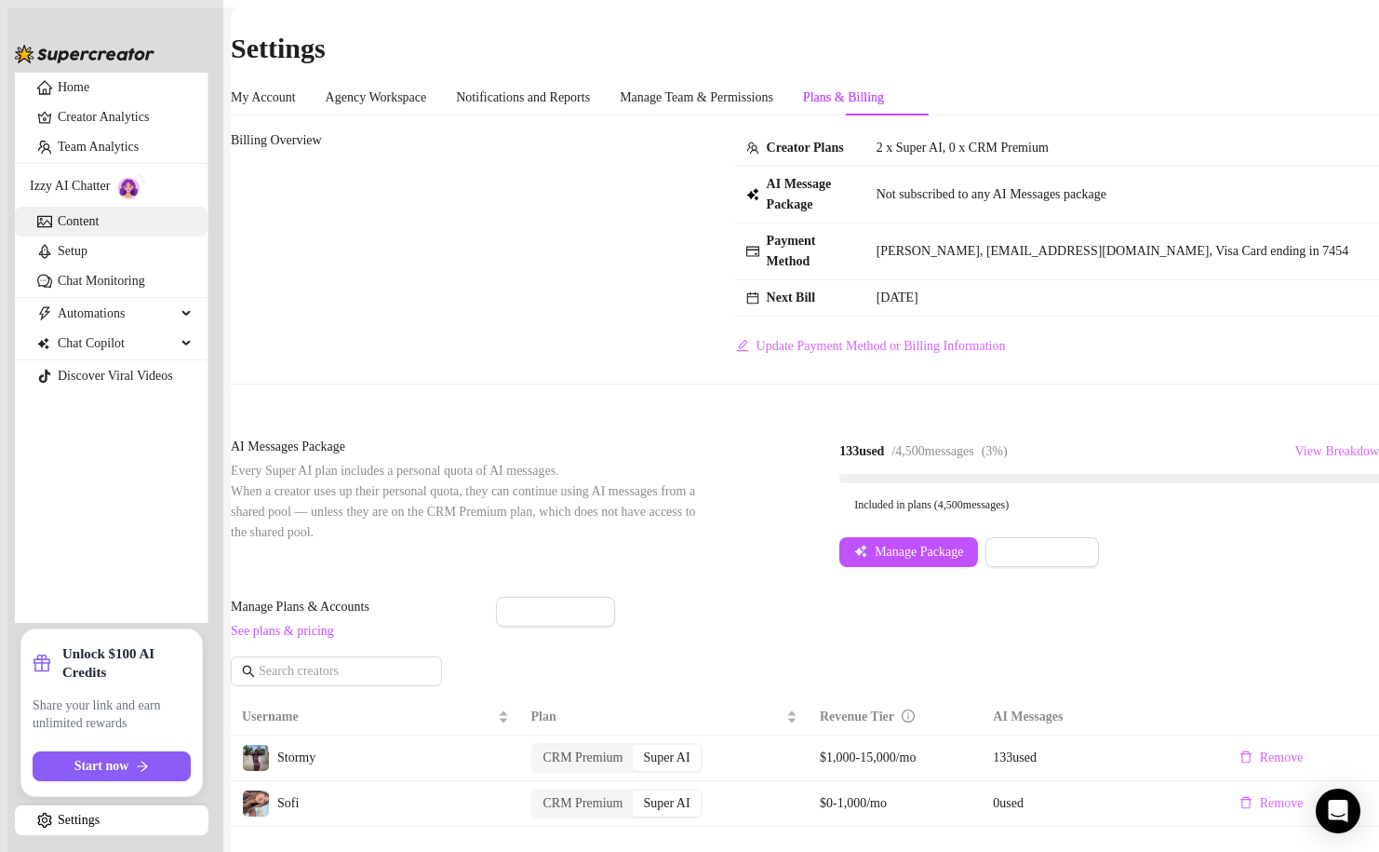
click at [99, 228] on link "Content" at bounding box center [78, 221] width 41 height 14
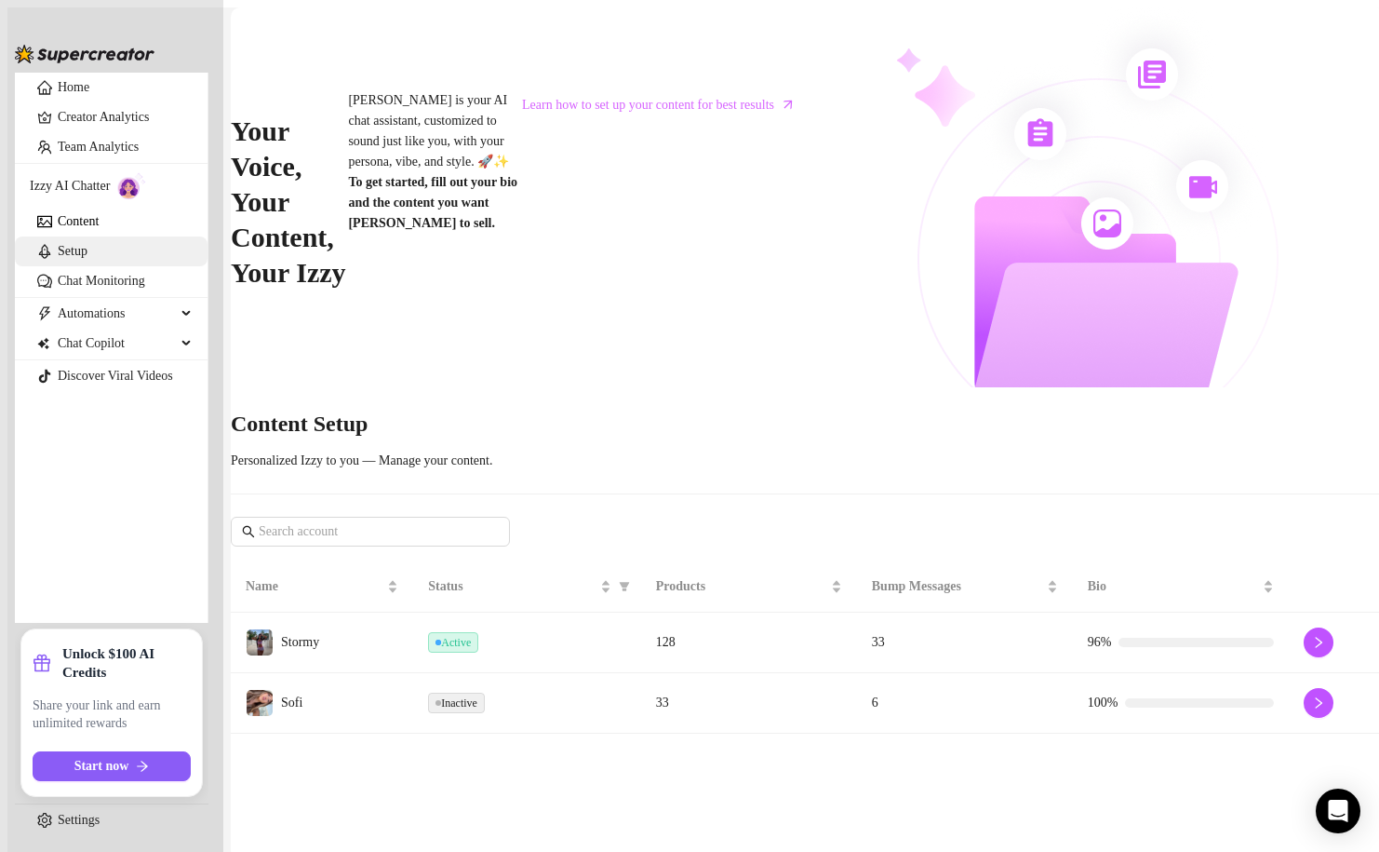
click at [87, 258] on link "Setup" at bounding box center [73, 251] width 30 height 14
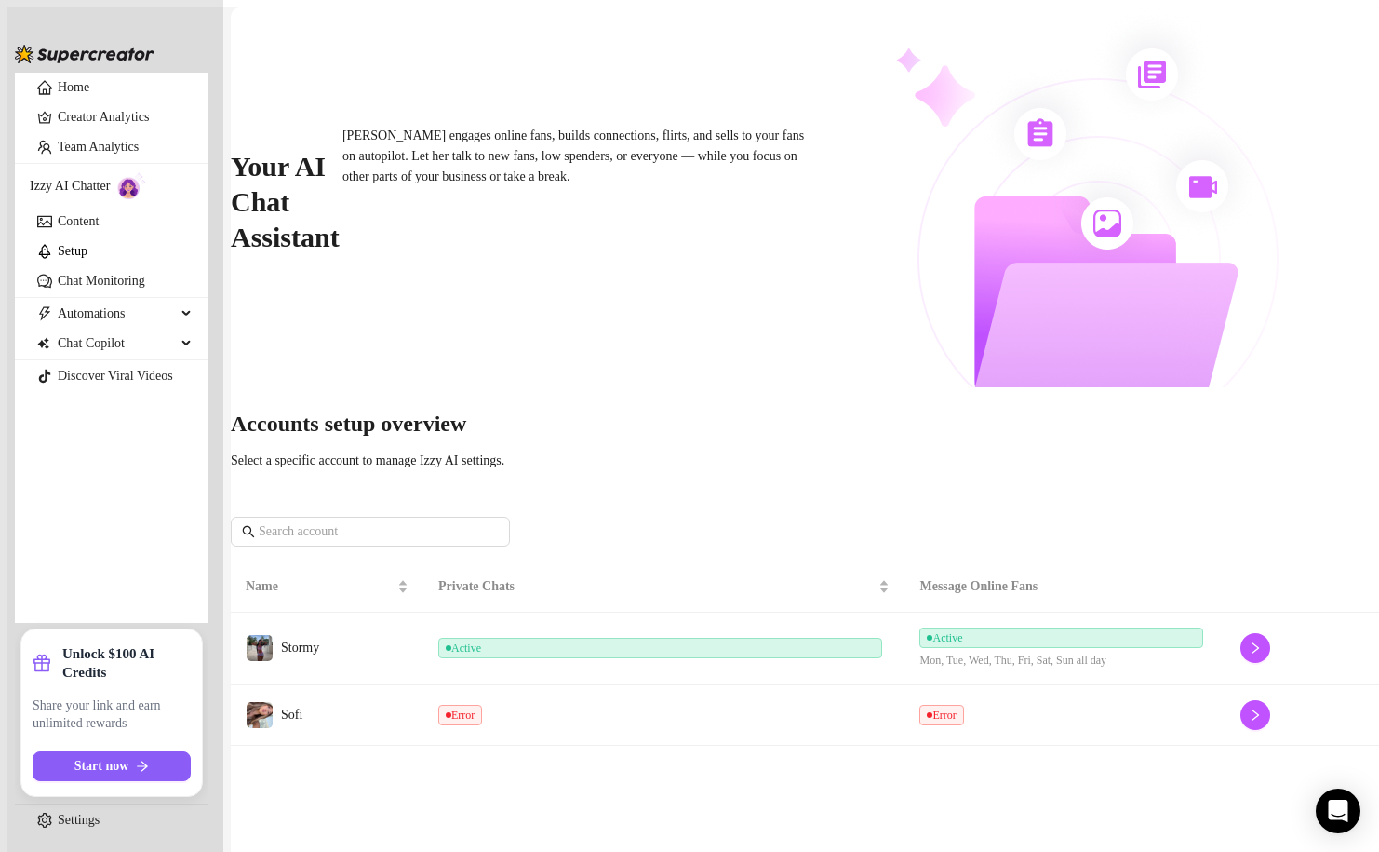
click at [581, 685] on td "Error" at bounding box center [664, 715] width 482 height 60
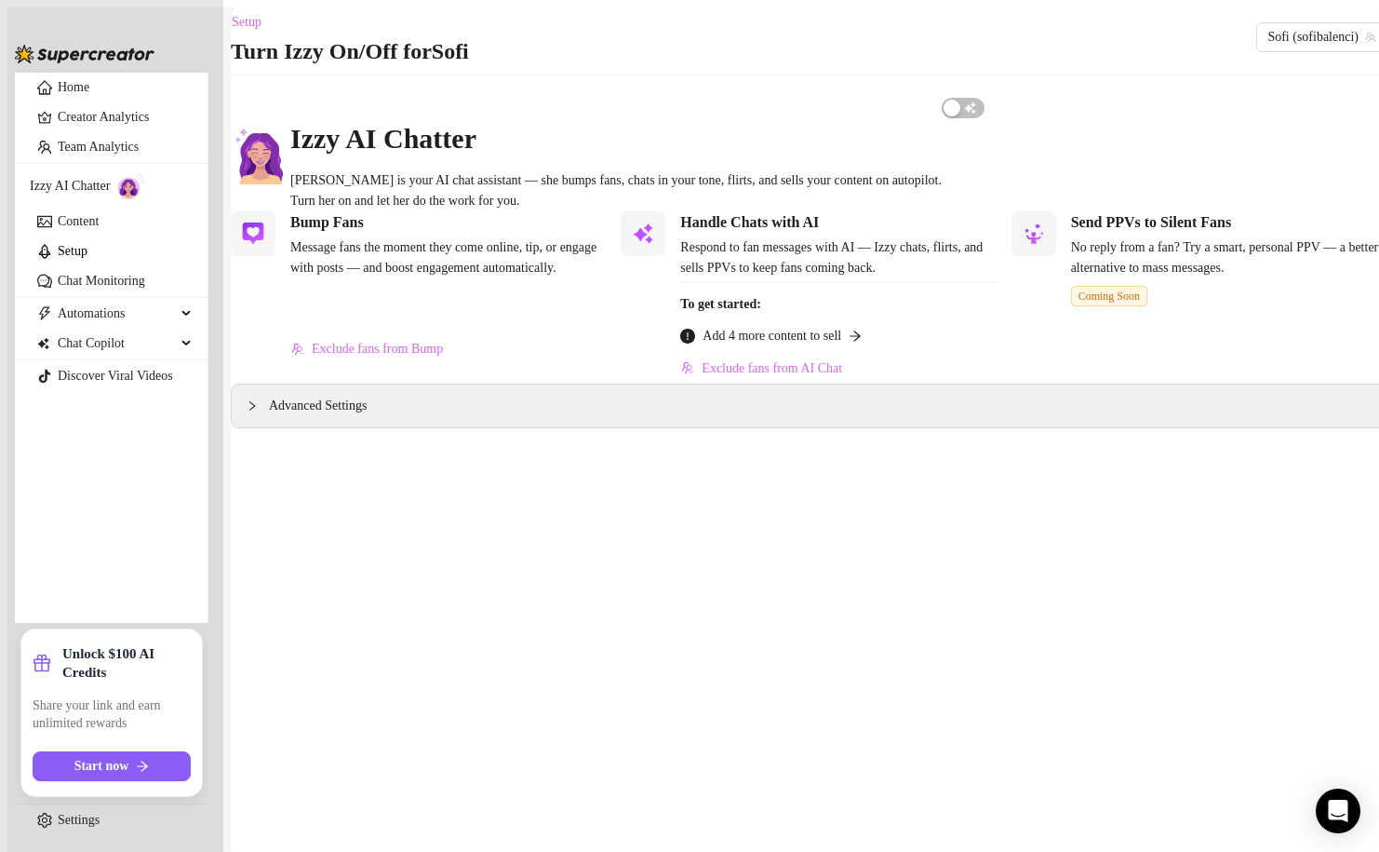
click at [760, 346] on span "Add 4 more content to sell" at bounding box center [772, 336] width 139 height 20
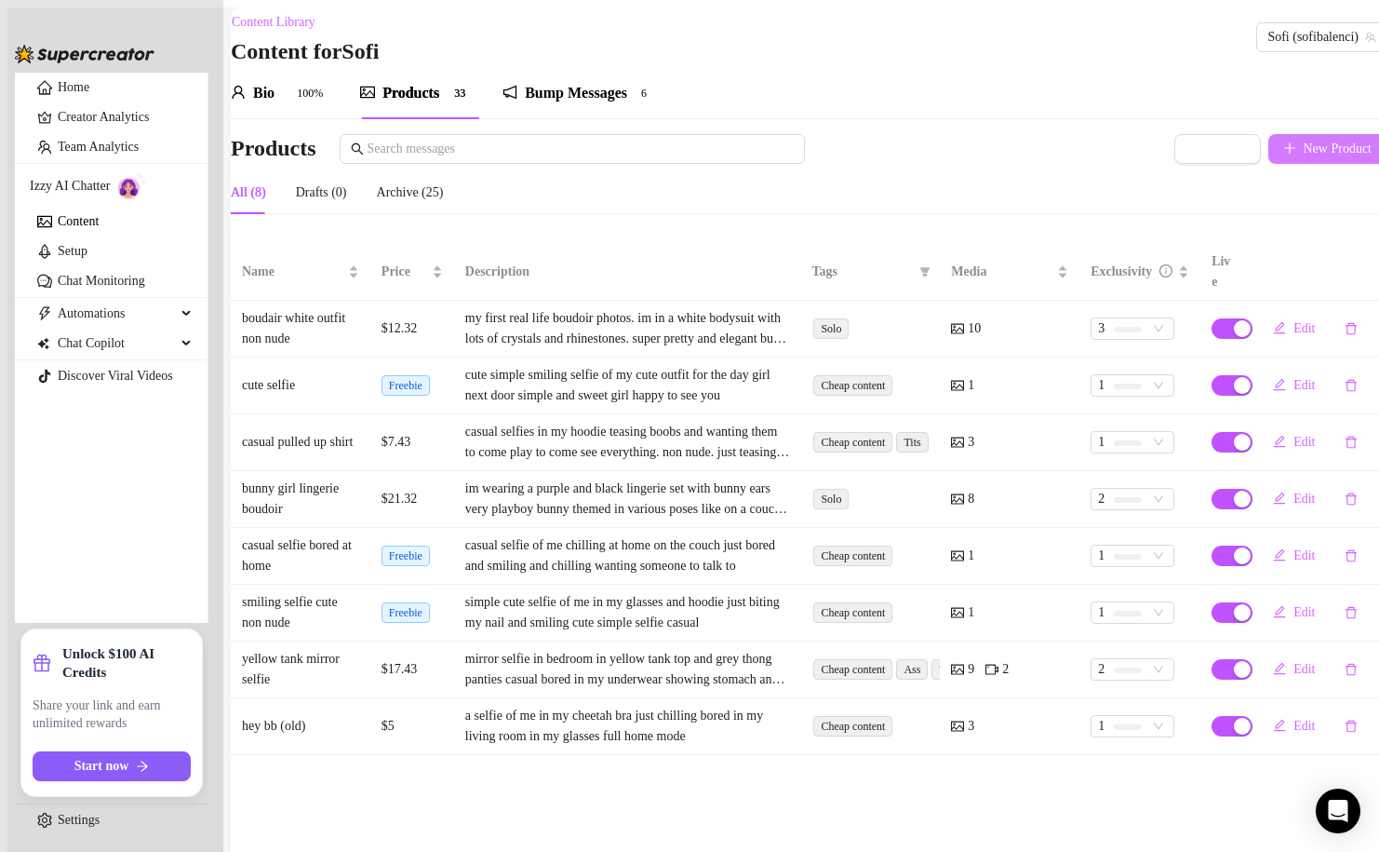
click at [1304, 156] on span "New Product" at bounding box center [1338, 148] width 69 height 15
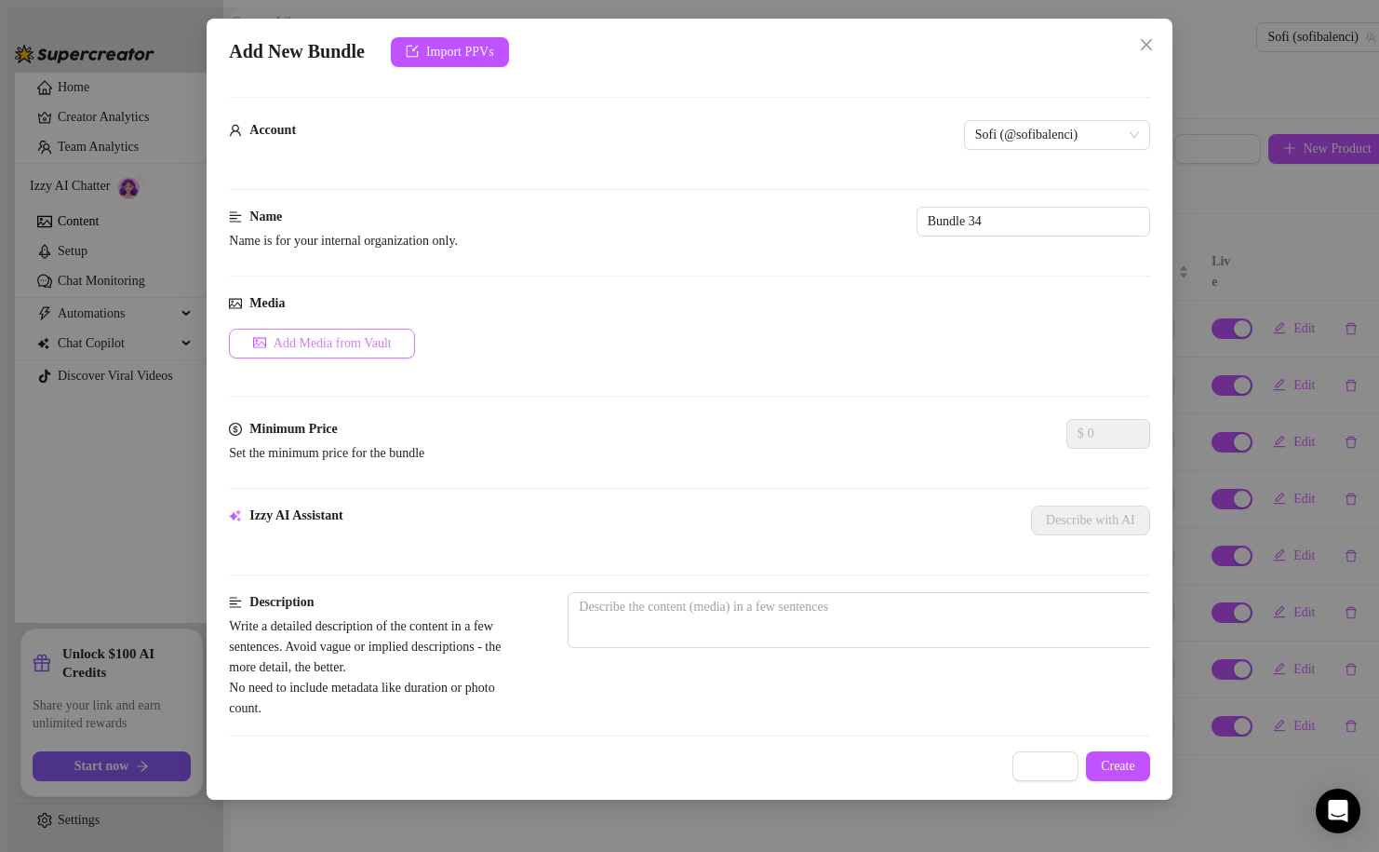
click at [368, 336] on span "Add Media from Vault" at bounding box center [333, 343] width 118 height 15
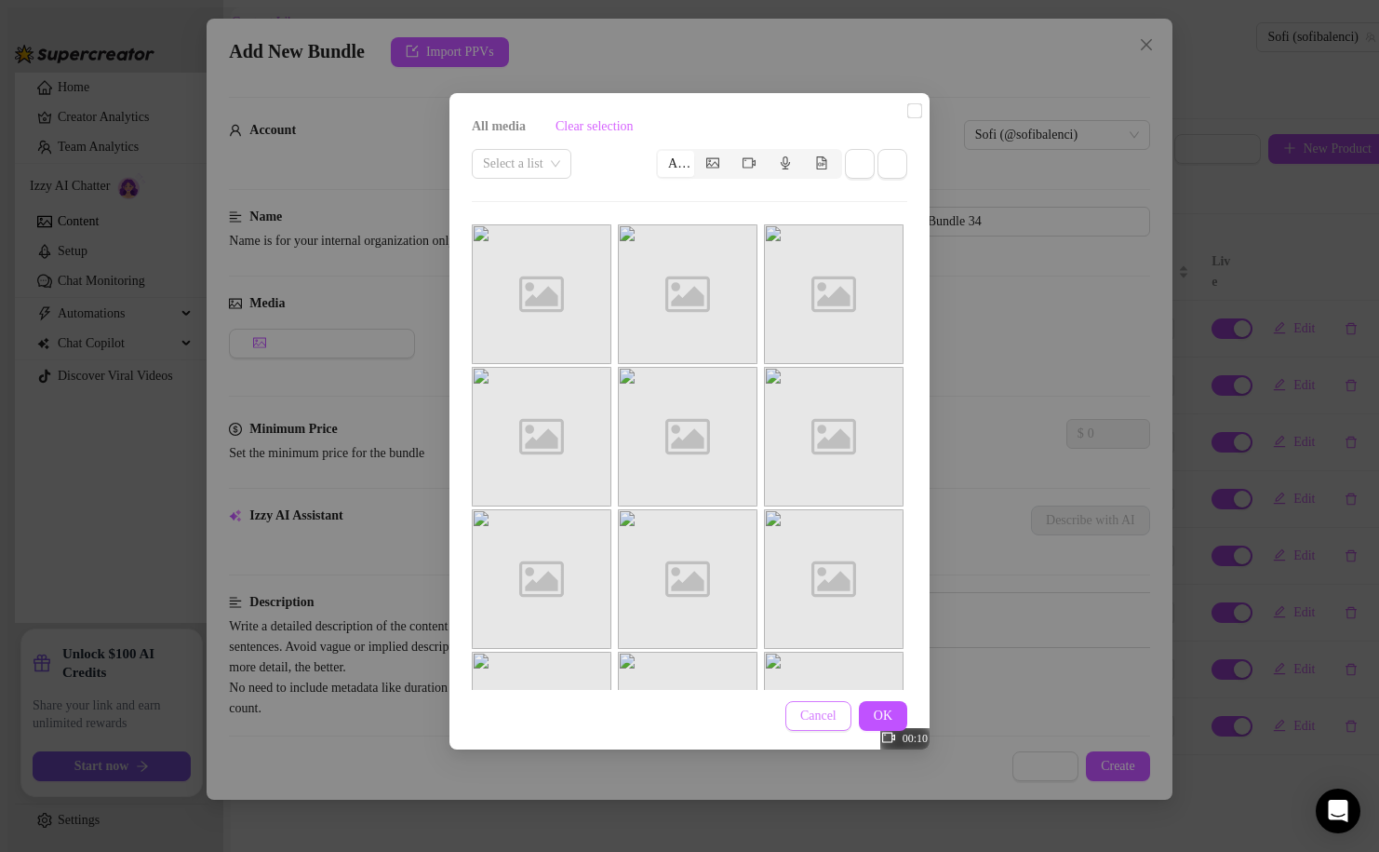
click at [810, 722] on span "Cancel" at bounding box center [818, 715] width 36 height 15
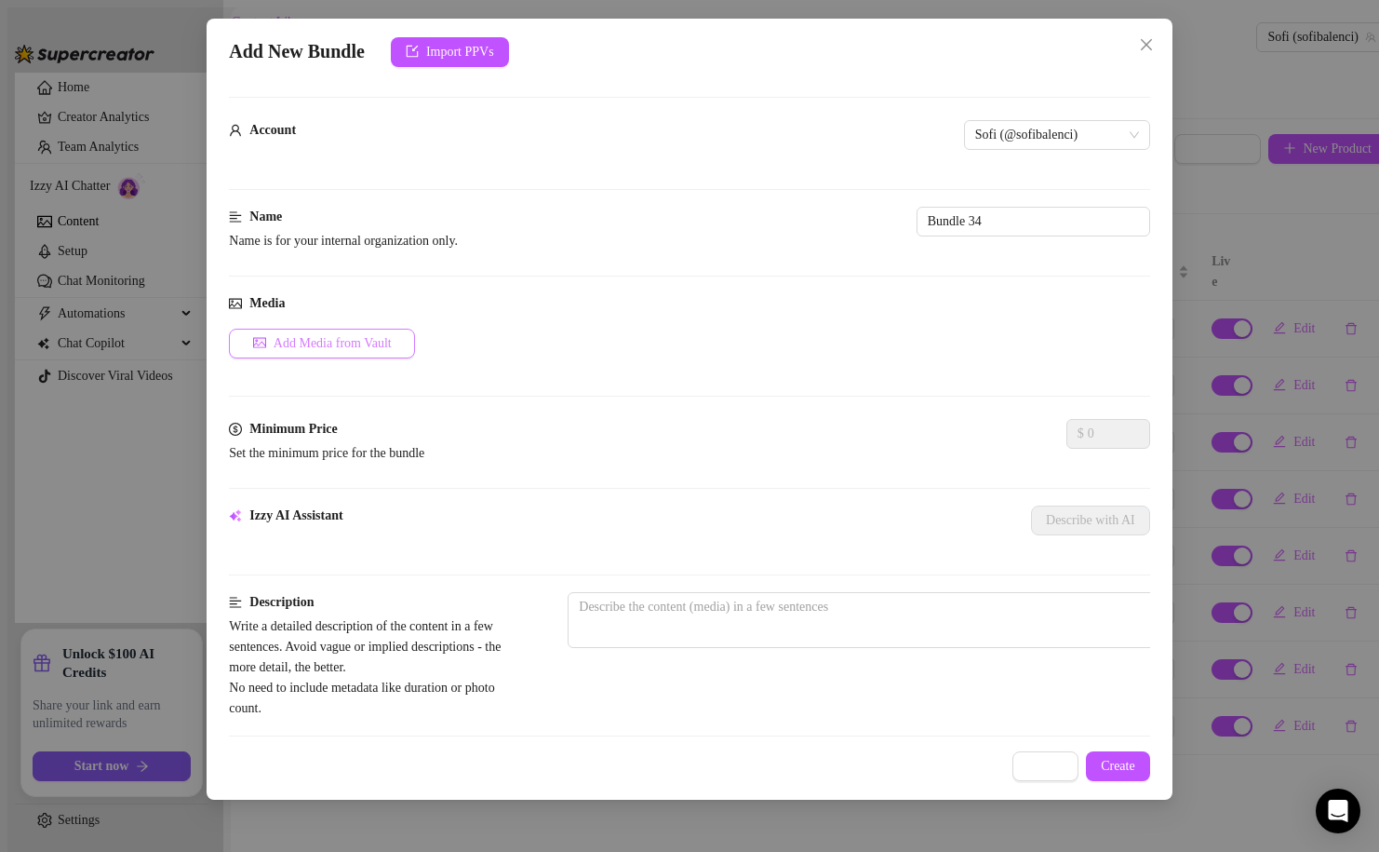
click at [327, 336] on span "Add Media from Vault" at bounding box center [333, 343] width 118 height 15
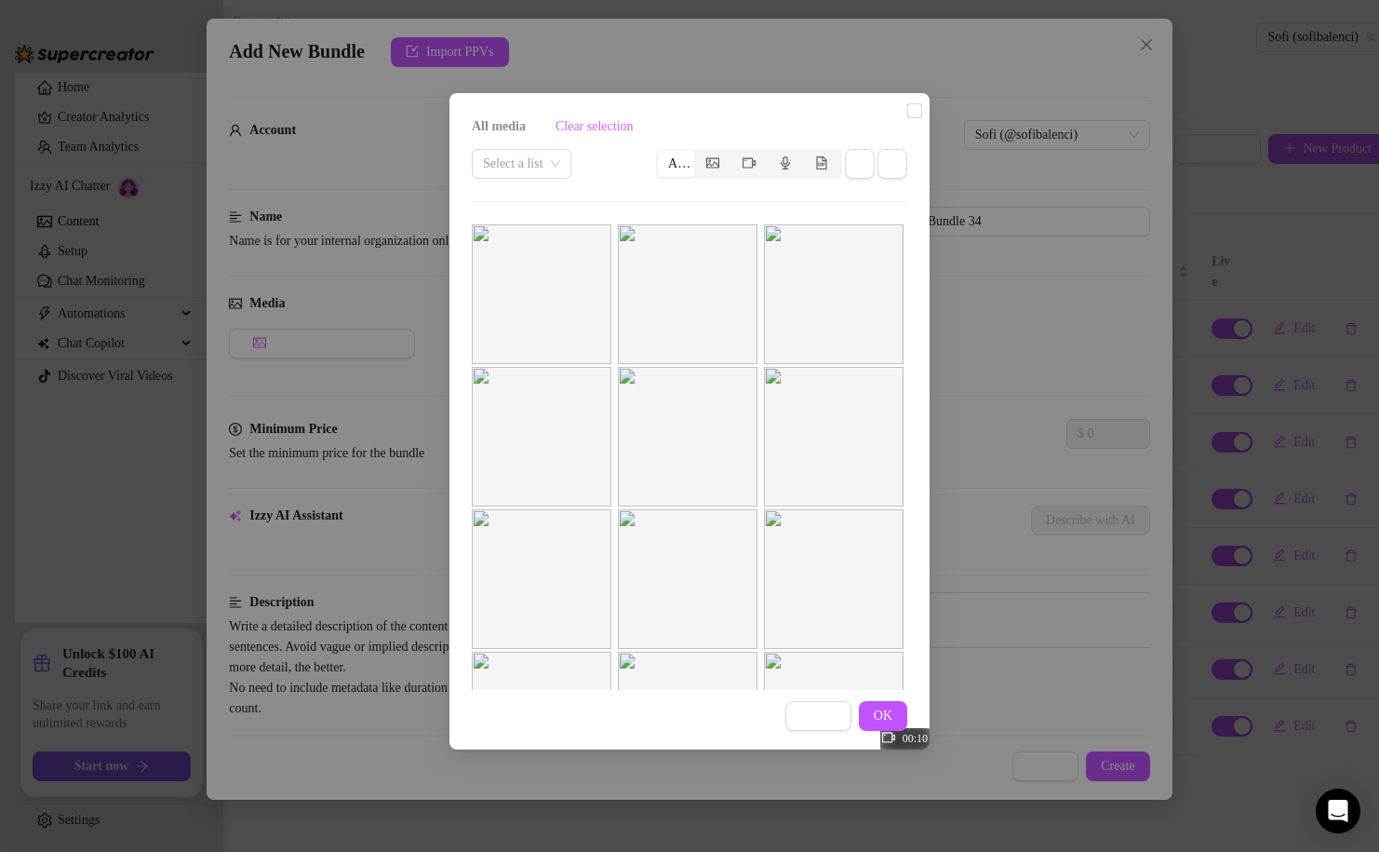
click at [907, 121] on label at bounding box center [914, 111] width 15 height 20
click at [907, 118] on input "checkbox" at bounding box center [914, 110] width 15 height 15
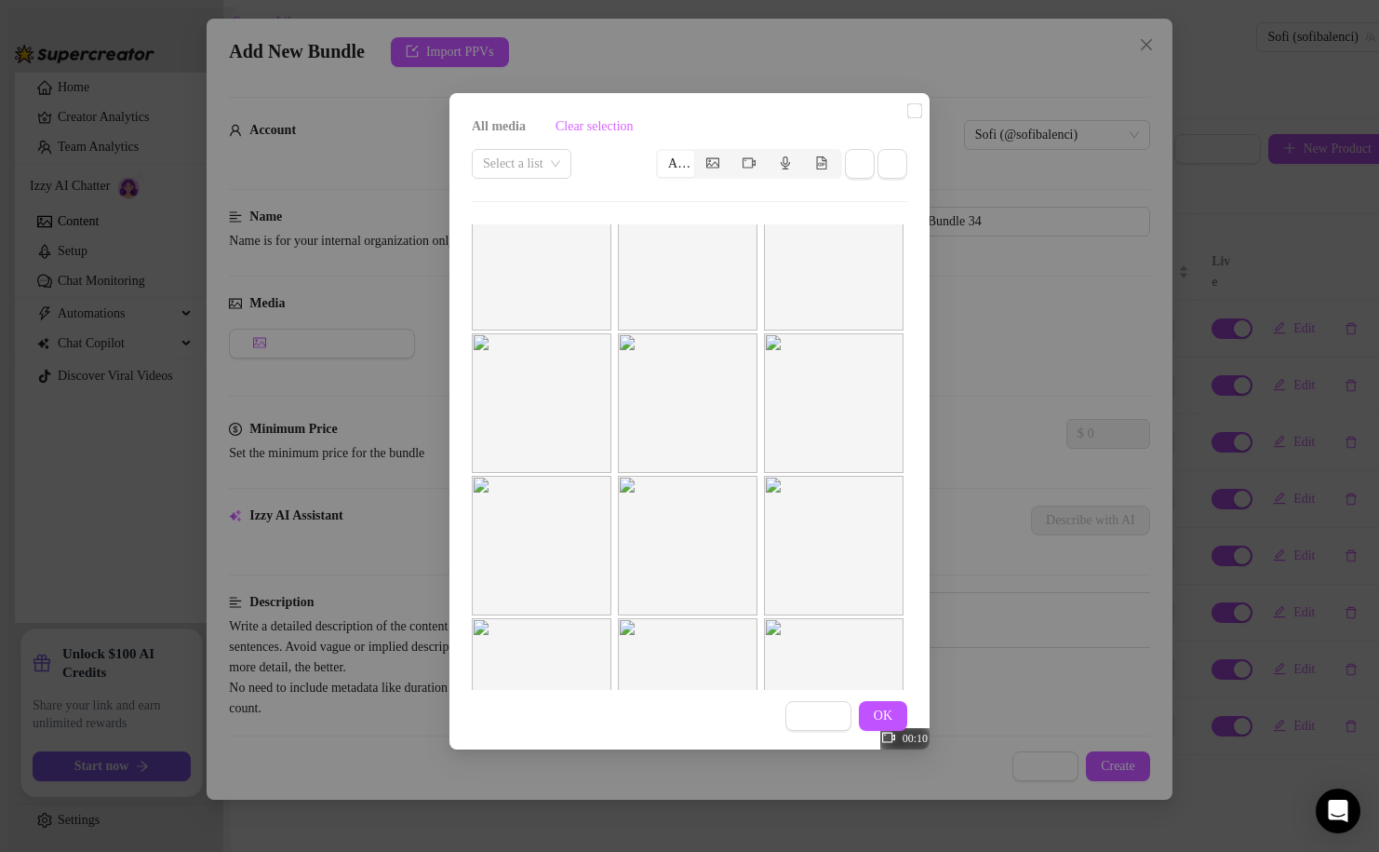
scroll to position [25, 0]
click at [907, 118] on input "checkbox" at bounding box center [914, 110] width 15 height 15
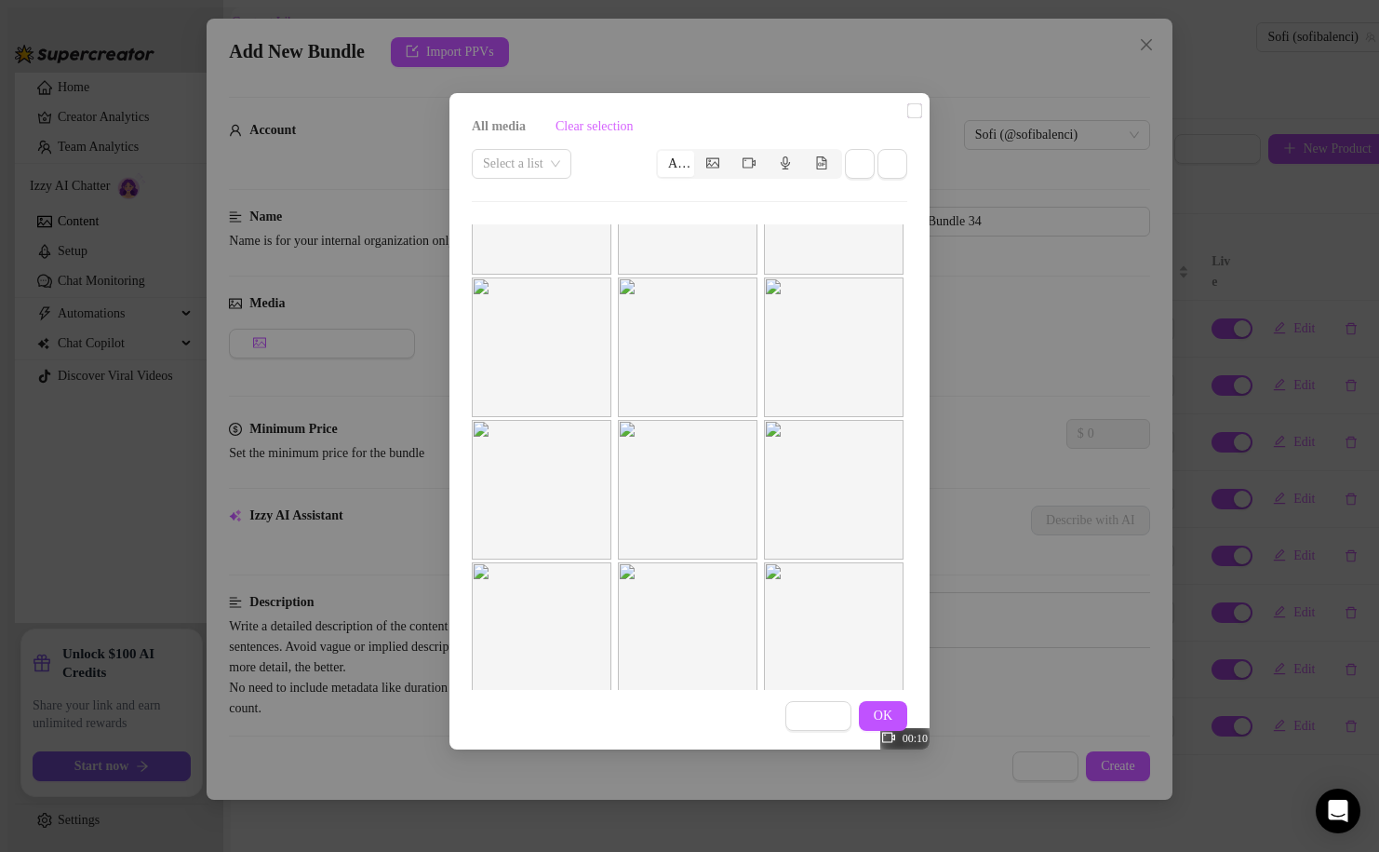
scroll to position [488, 0]
click at [592, 330] on img at bounding box center [542, 376] width 140 height 140
click at [907, 118] on input "checkbox" at bounding box center [914, 110] width 15 height 15
click at [809, 723] on span "Cancel" at bounding box center [818, 715] width 36 height 15
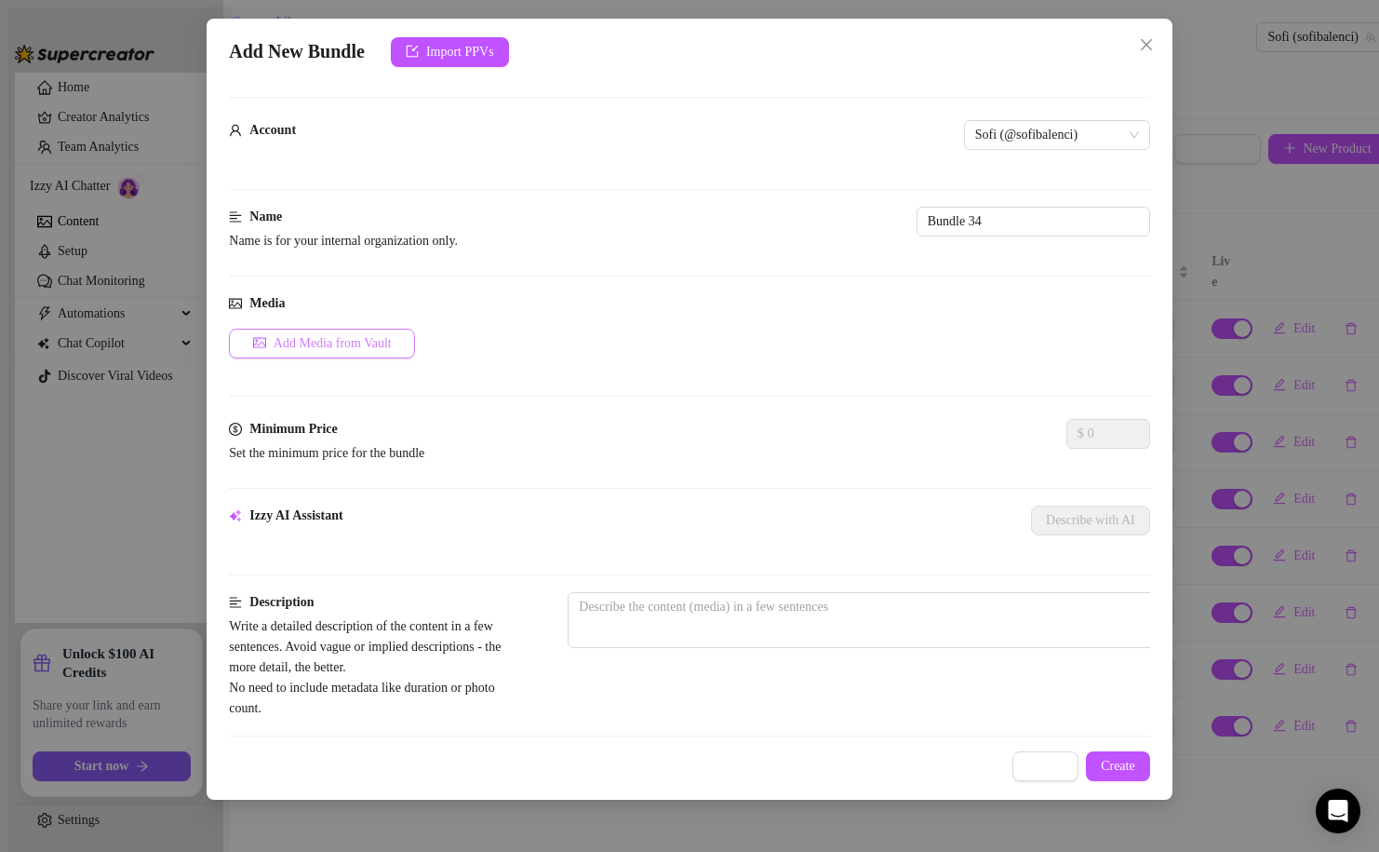
click at [372, 338] on span "Add Media from Vault" at bounding box center [333, 343] width 118 height 15
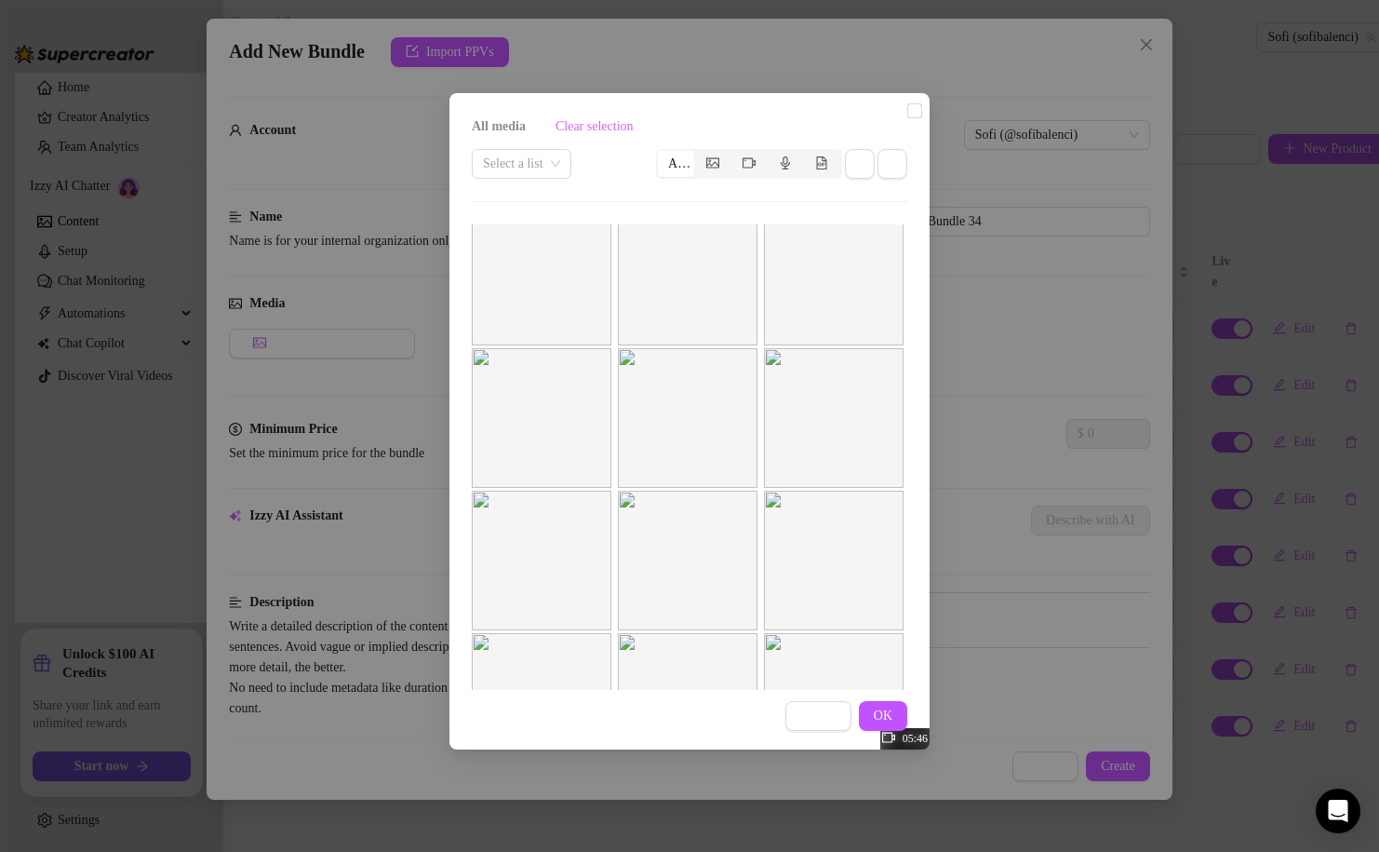
scroll to position [0, 0]
click at [907, 118] on input "checkbox" at bounding box center [914, 110] width 15 height 15
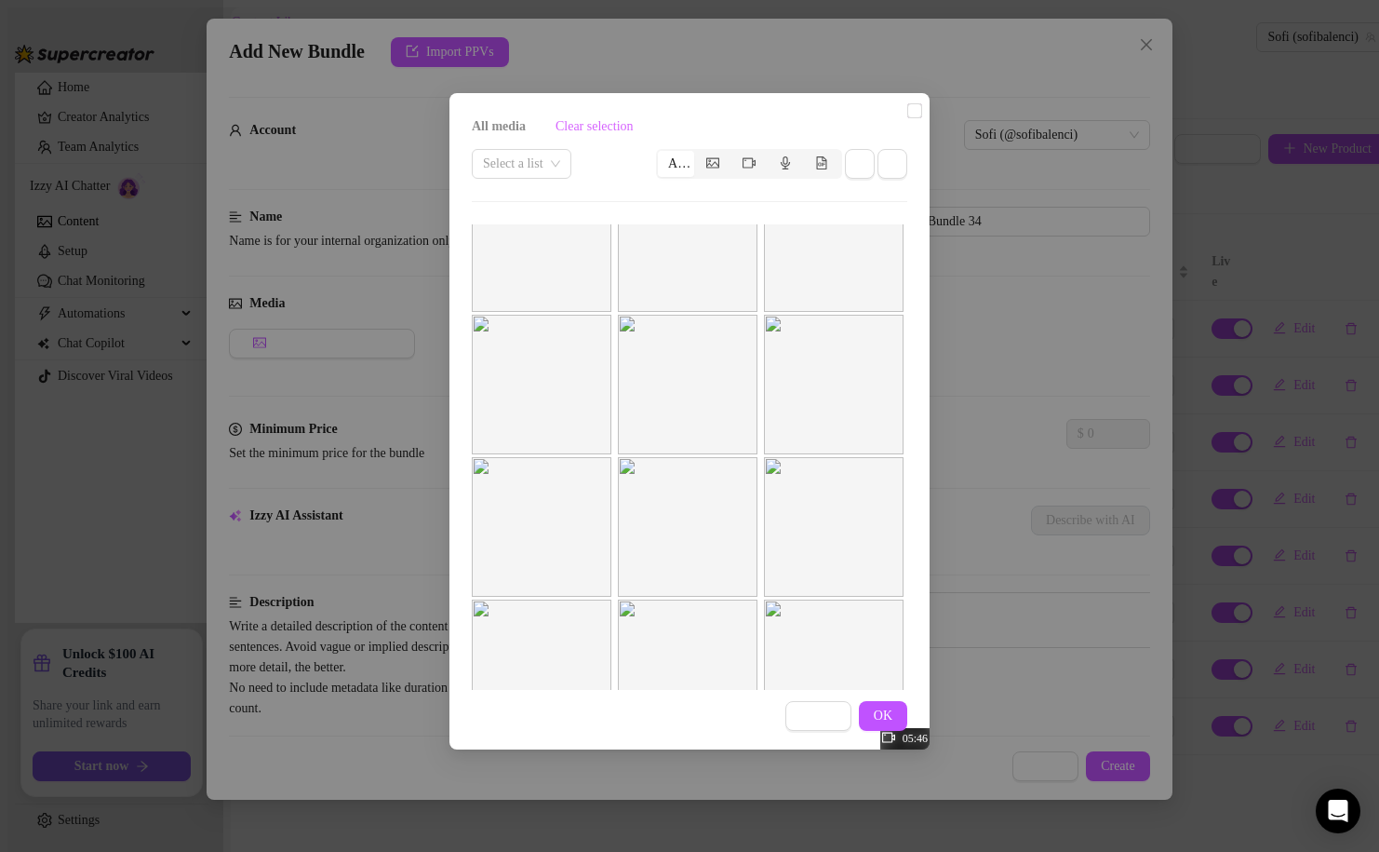
click at [907, 118] on input "checkbox" at bounding box center [914, 110] width 15 height 15
click at [880, 719] on span "OK" at bounding box center [883, 715] width 19 height 15
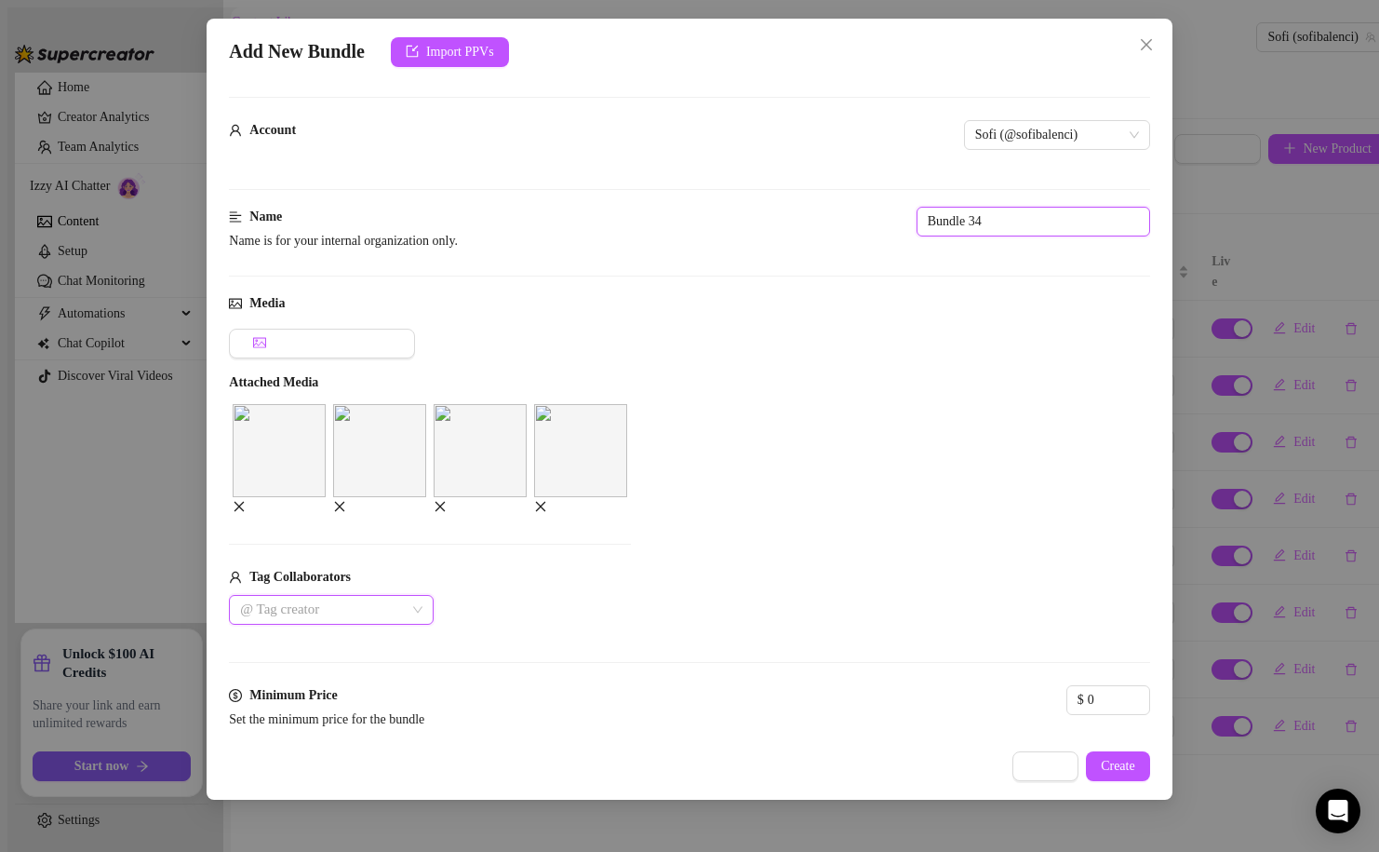
click at [917, 227] on input "Bundle 34" at bounding box center [1034, 222] width 234 height 30
click at [917, 217] on input "silver rhinestone set tease non nude" at bounding box center [1034, 222] width 234 height 30
click at [741, 333] on div "Add Media from Vault Attached Media Tag Collaborators @ Tag creator" at bounding box center [689, 477] width 921 height 296
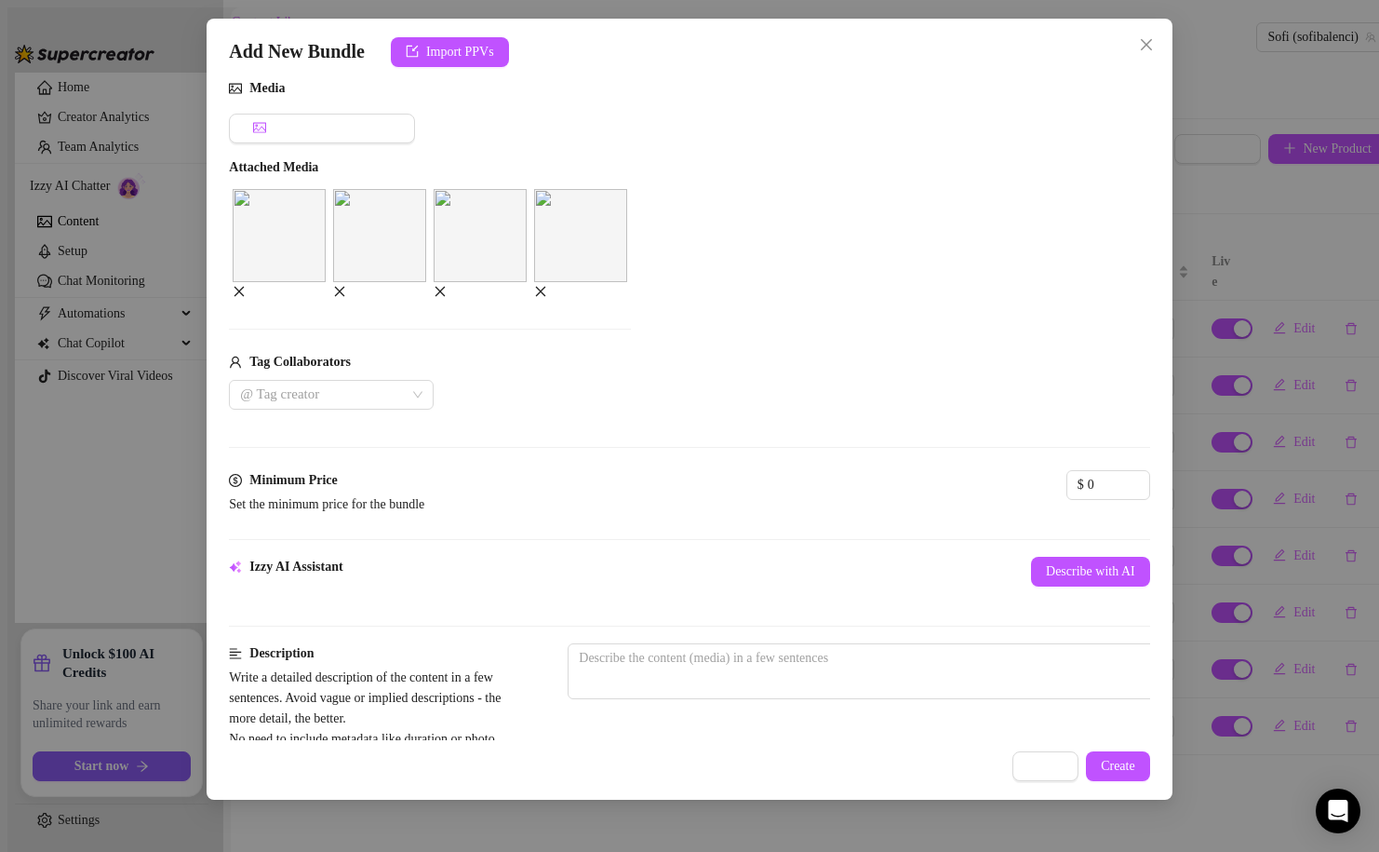
scroll to position [240, 0]
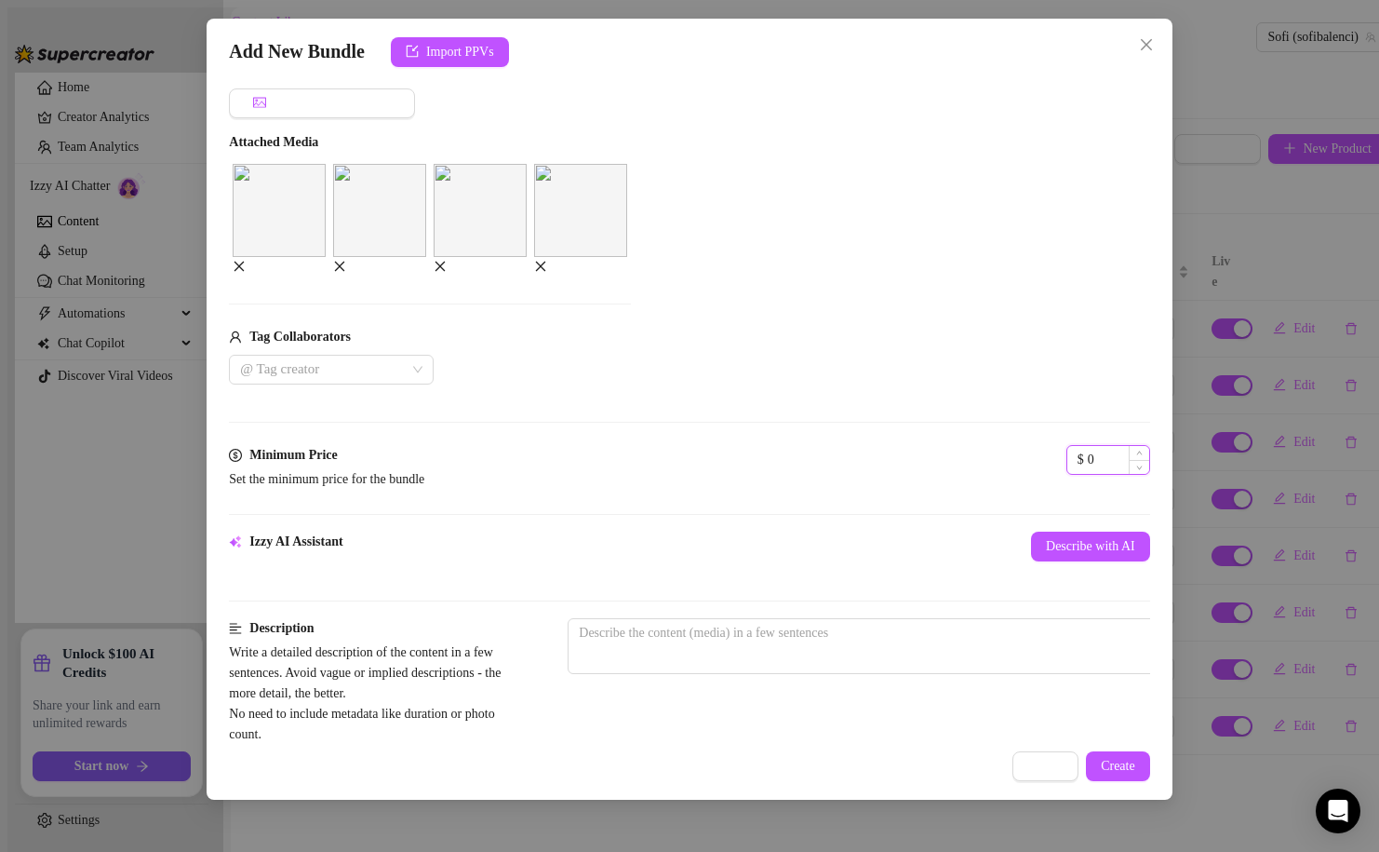
click at [1088, 474] on input "0" at bounding box center [1118, 460] width 61 height 28
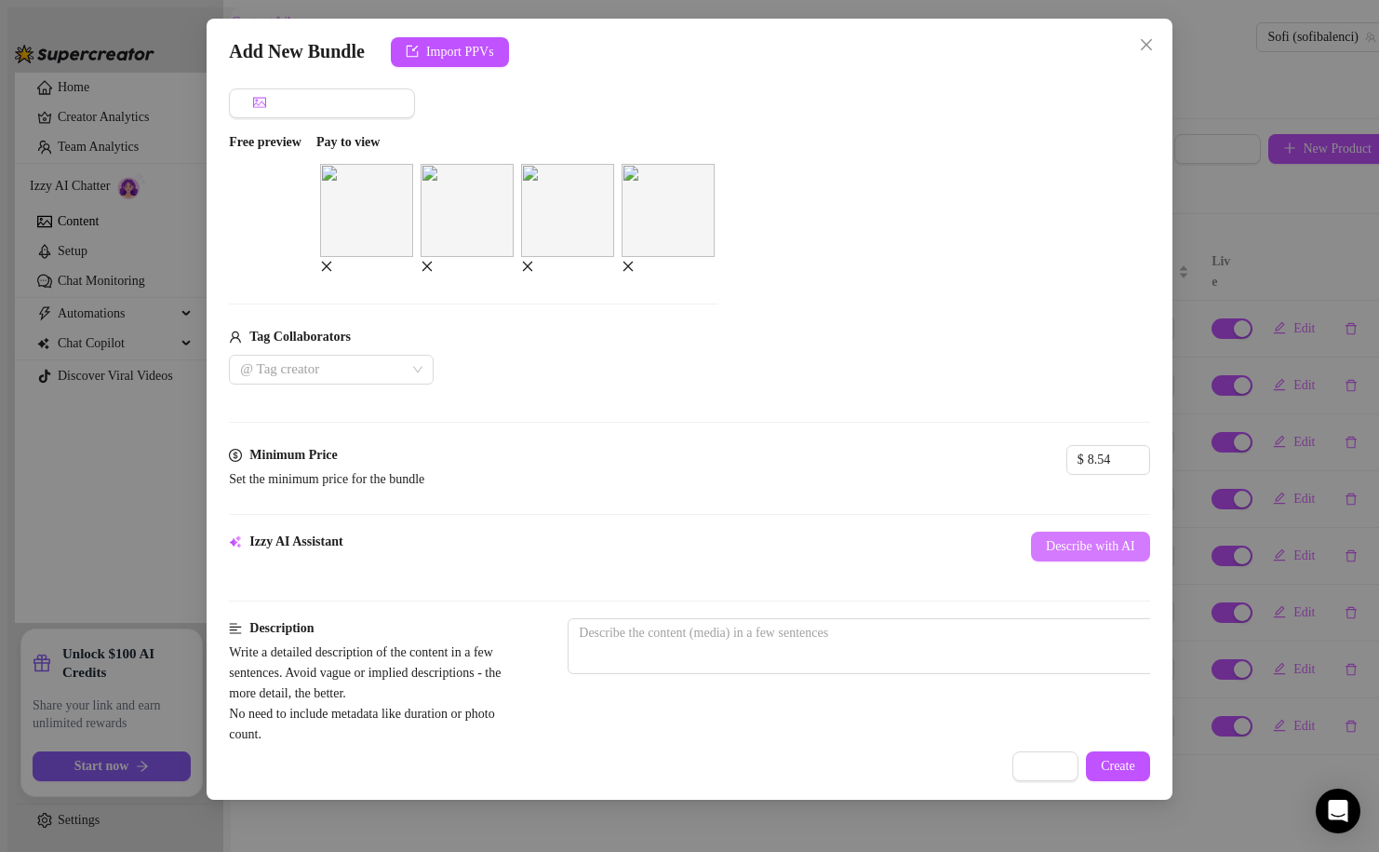
click at [1046, 554] on span "Describe with AI" at bounding box center [1090, 546] width 89 height 15
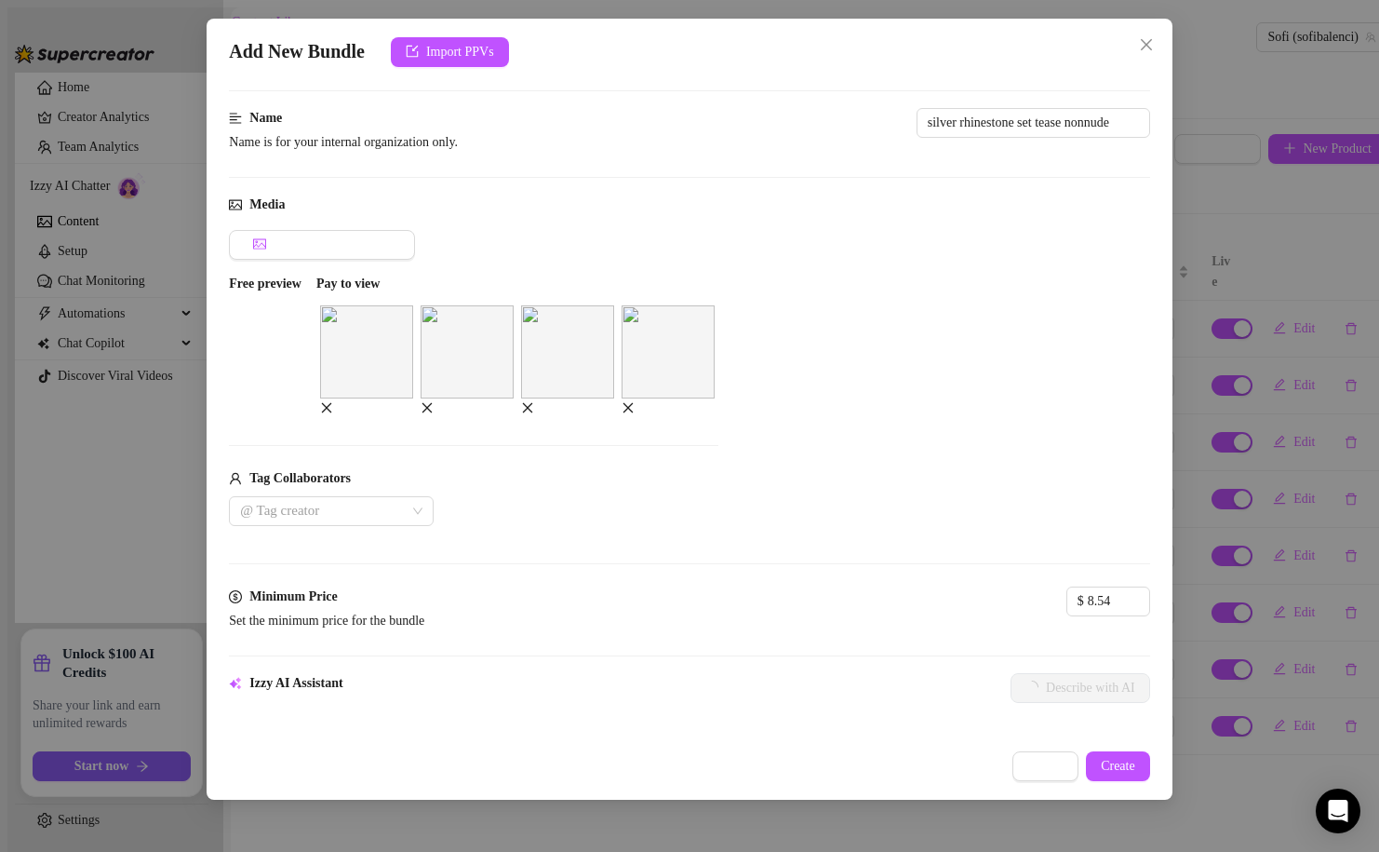
scroll to position [0, 0]
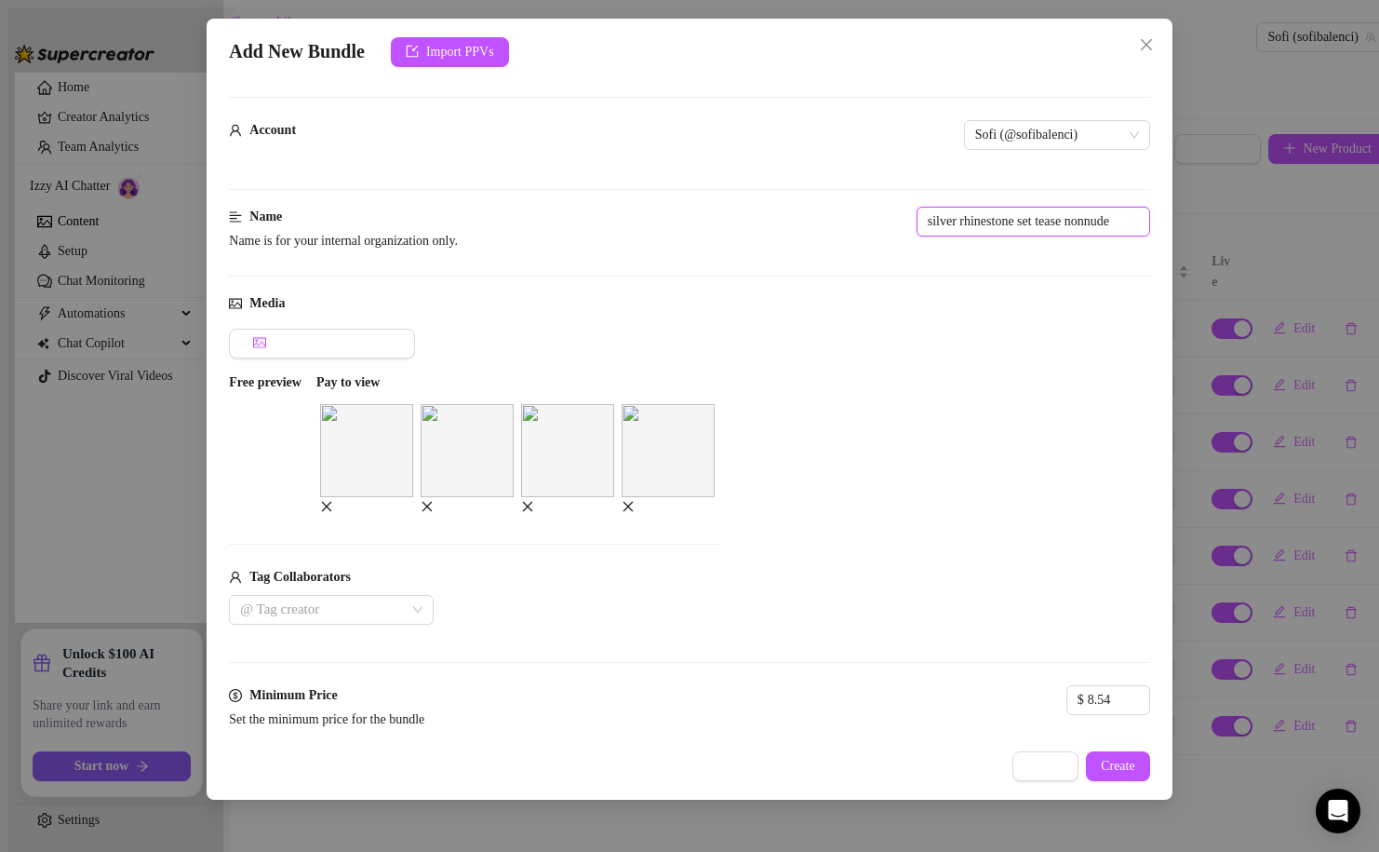
click at [917, 210] on input "silver rhinestone set tease nonnude" at bounding box center [1034, 222] width 234 height 30
click at [958, 329] on div "Add Media from Vault Free preview Pay to view Tag Collaborators @ Tag creator" at bounding box center [689, 477] width 921 height 296
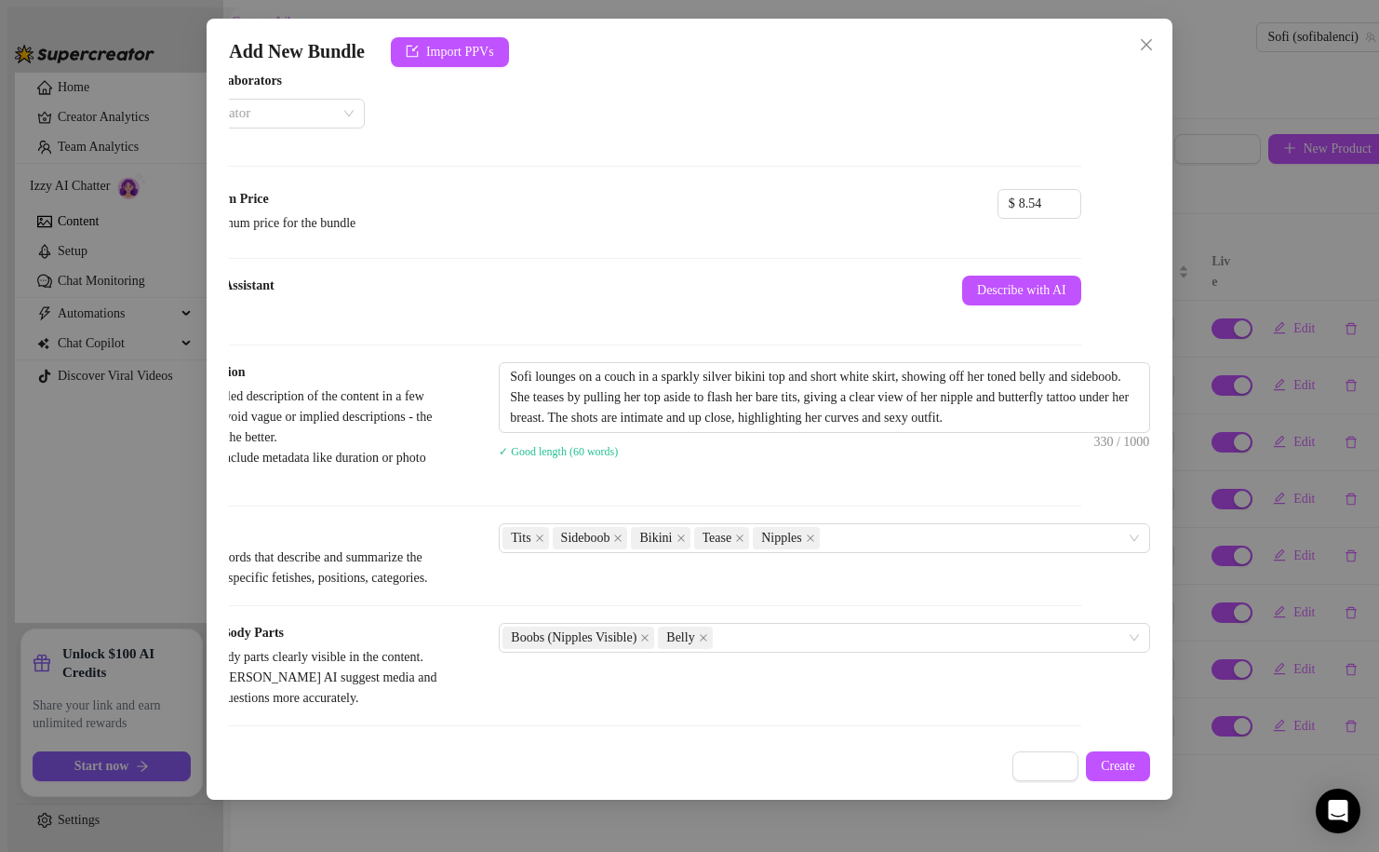
scroll to position [494, 69]
click at [541, 434] on textarea "Sofi lounges on a couch in a sparkly silver bikini top and short white skirt, s…" at bounding box center [825, 399] width 650 height 69
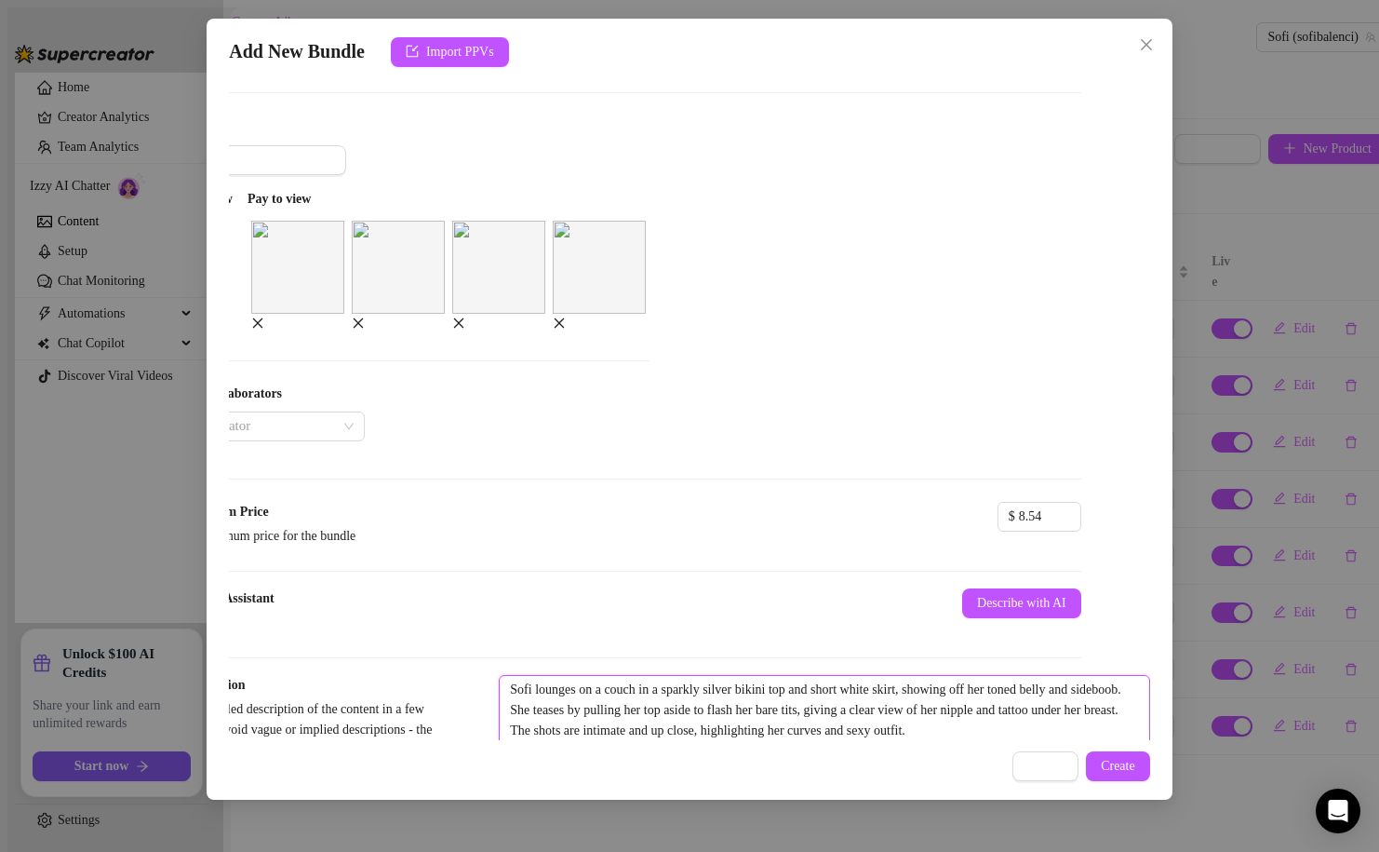
scroll to position [147, 69]
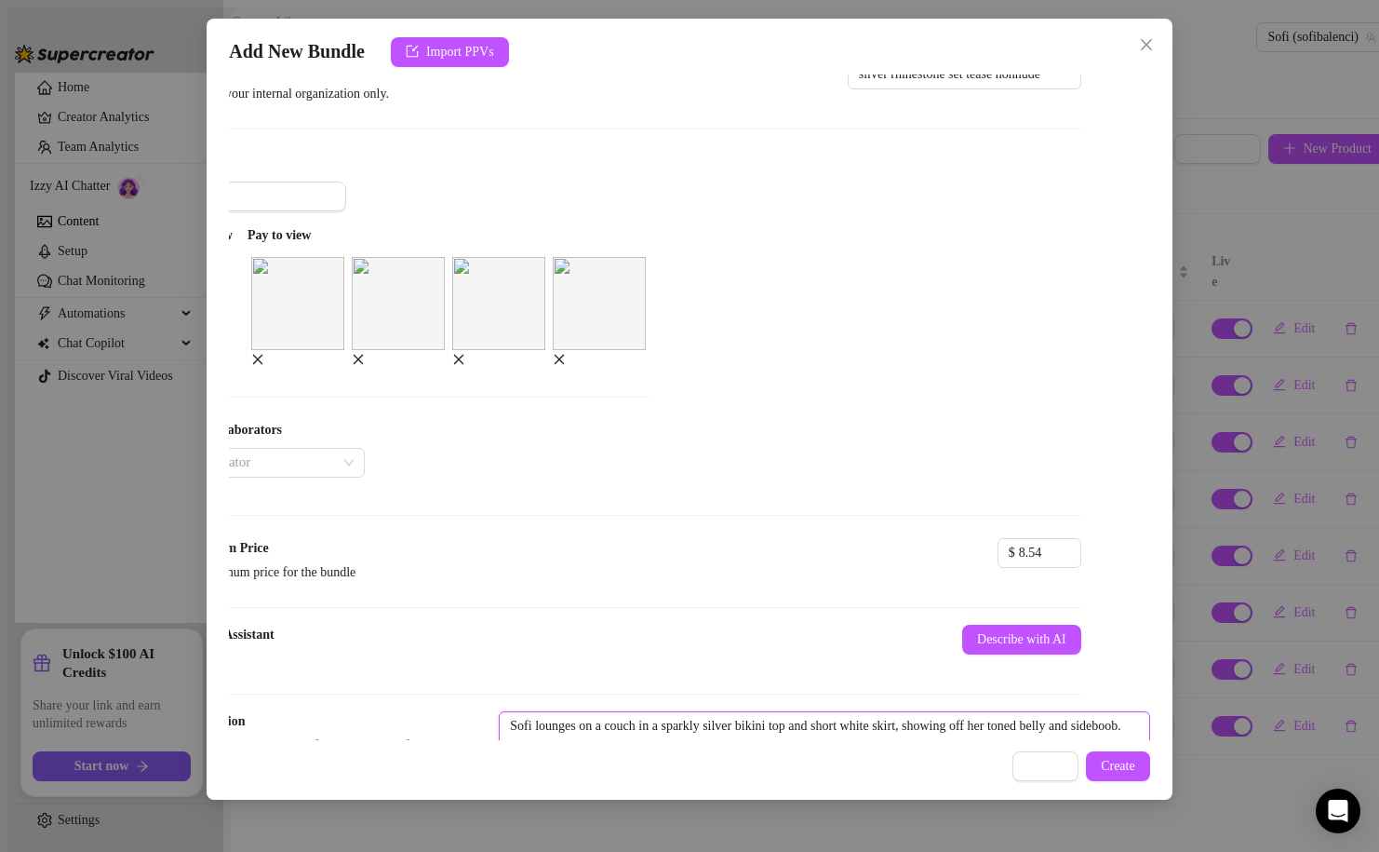
click at [545, 329] on img at bounding box center [498, 303] width 93 height 93
click at [465, 353] on span at bounding box center [458, 360] width 13 height 14
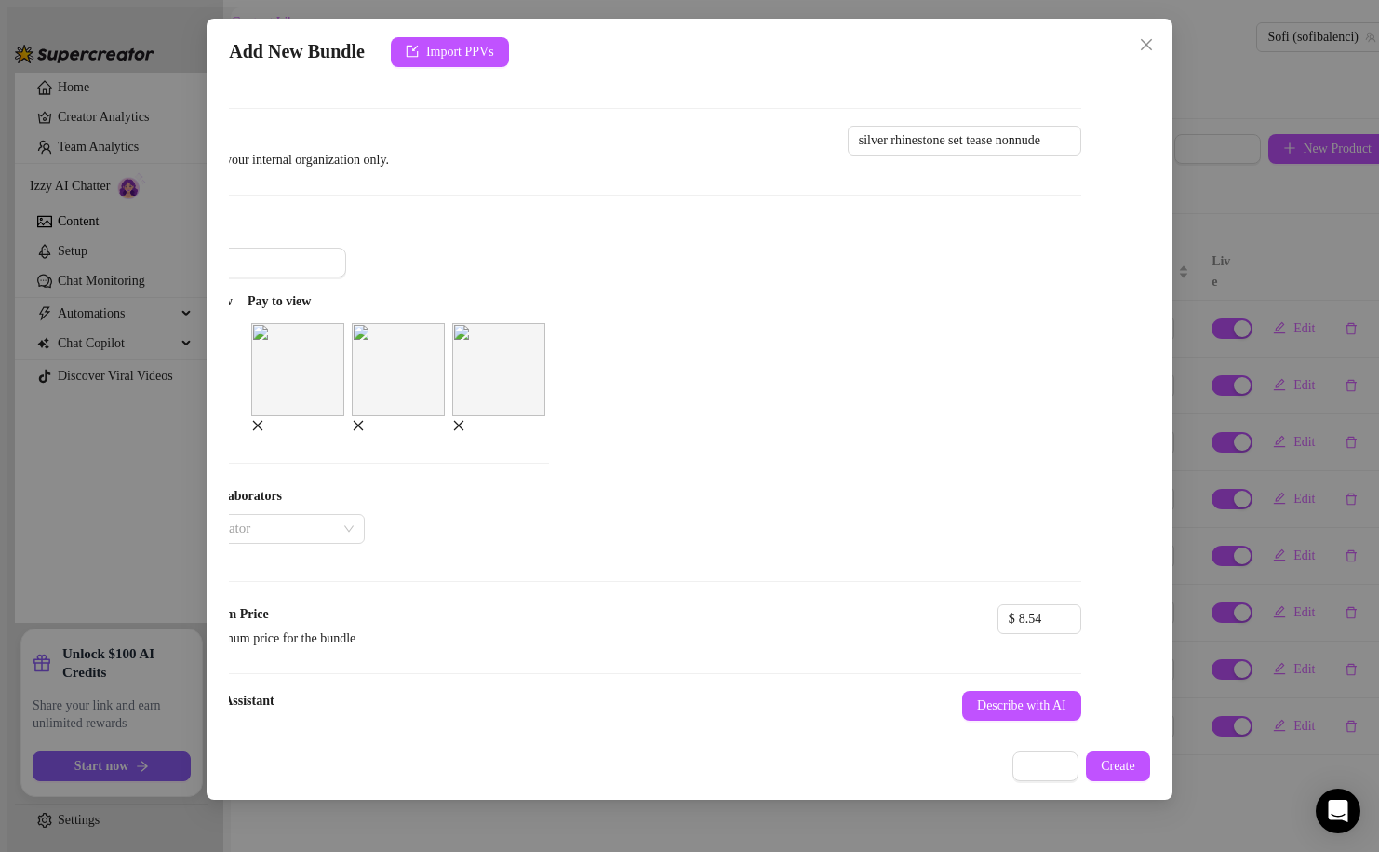
scroll to position [66, 69]
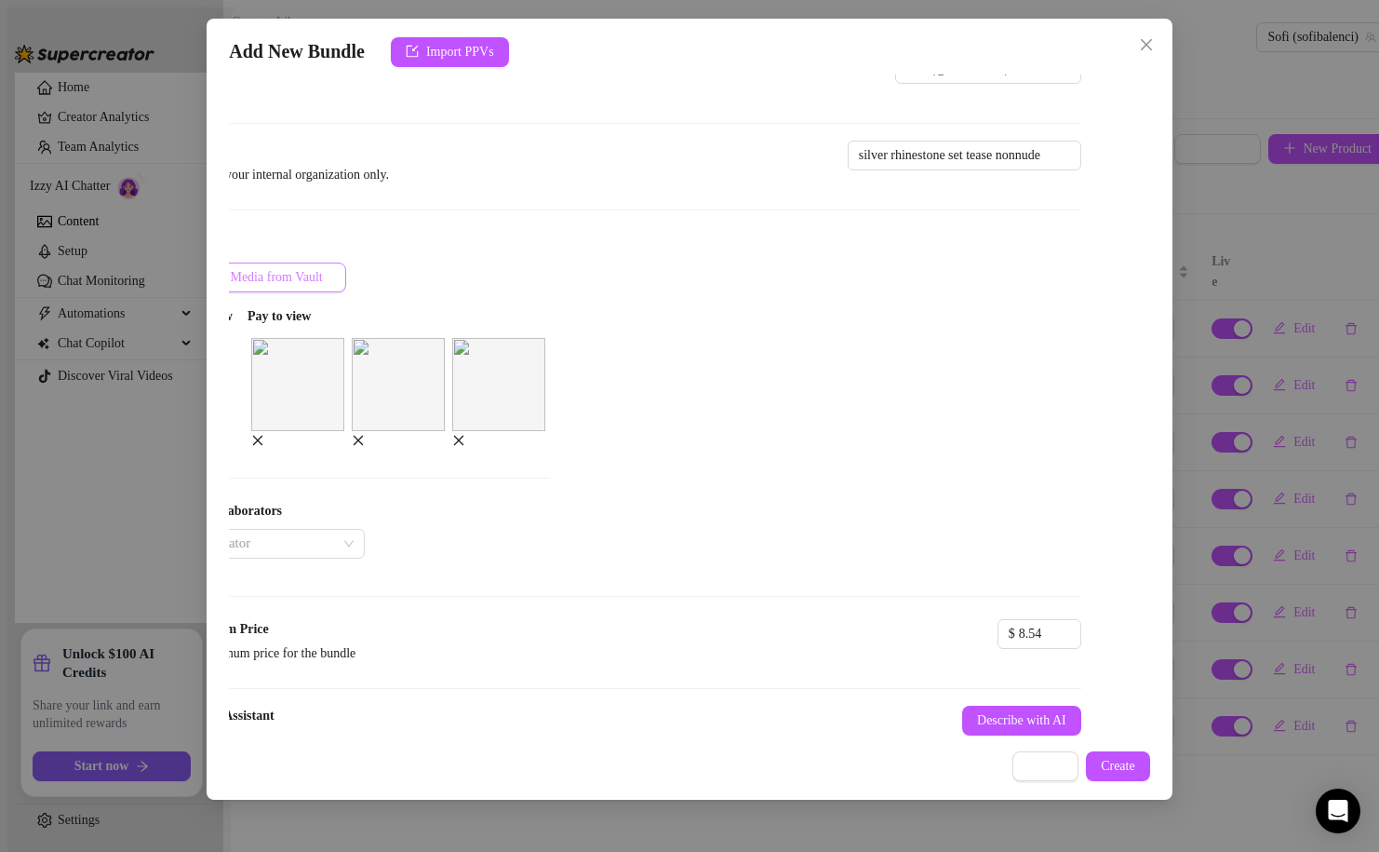
click at [318, 275] on span "Add Media from Vault" at bounding box center [264, 277] width 118 height 15
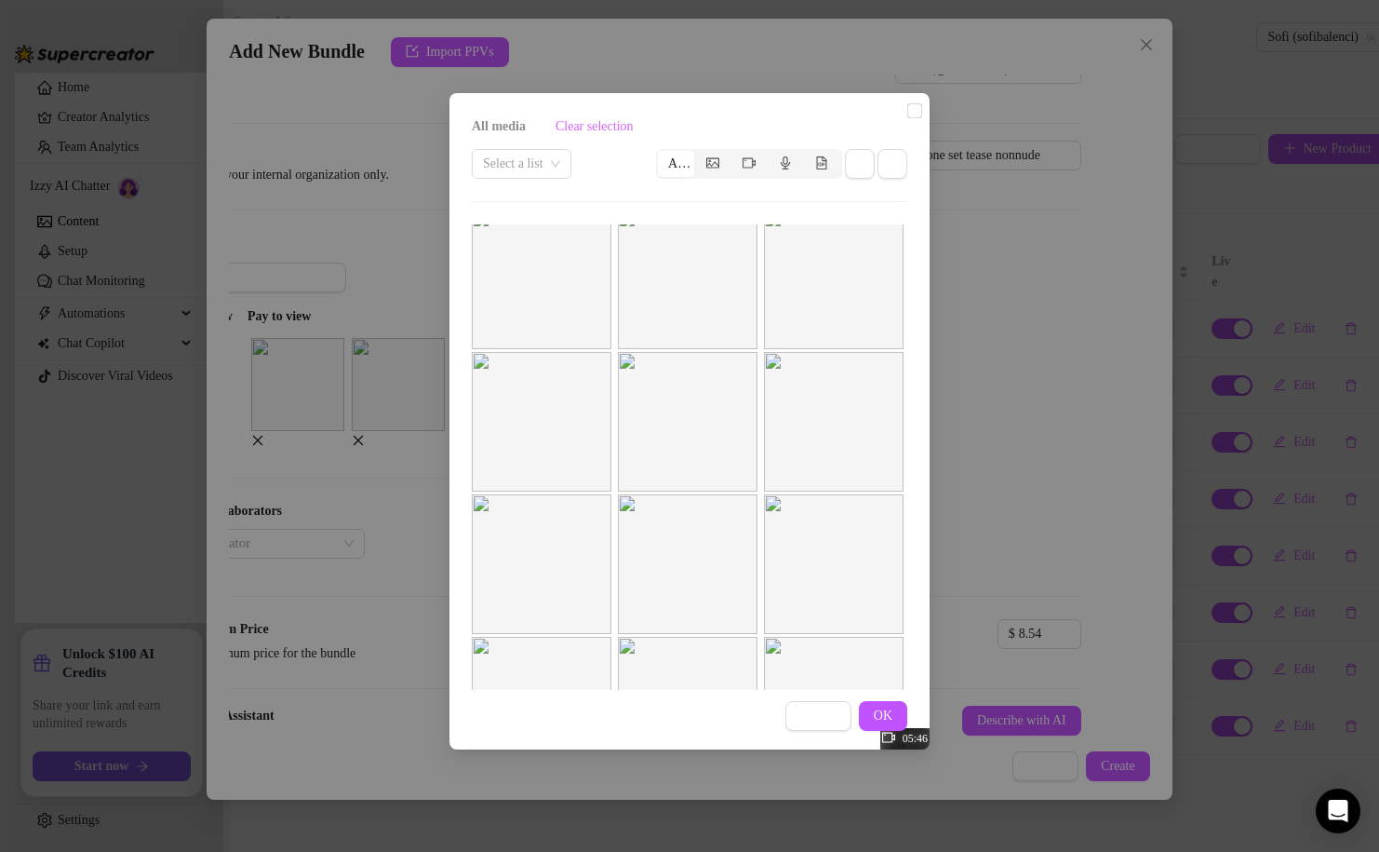
scroll to position [298, 0]
click at [907, 118] on input "checkbox" at bounding box center [914, 110] width 15 height 15
click at [893, 709] on button "OK" at bounding box center [883, 716] width 48 height 30
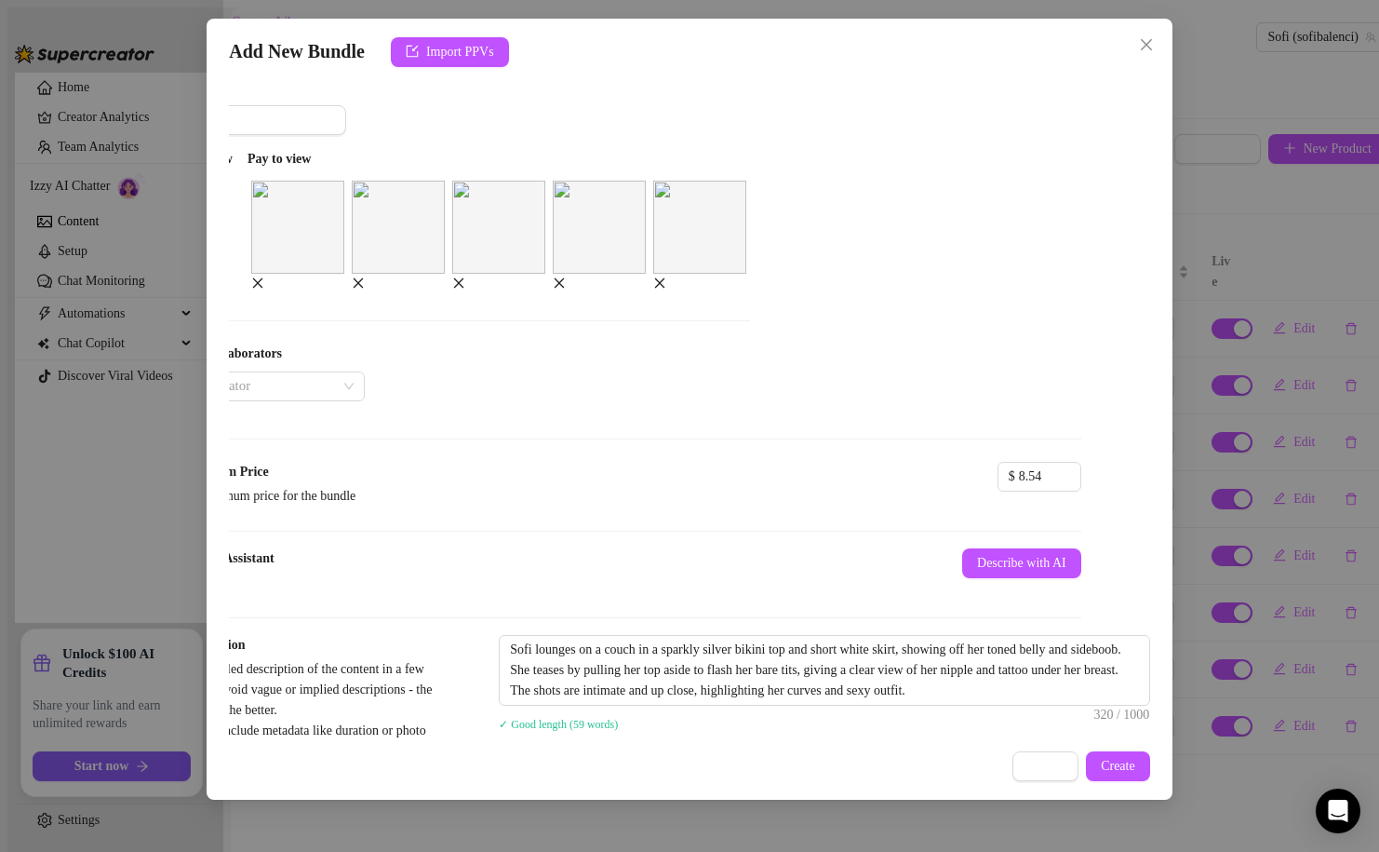
scroll to position [236, 69]
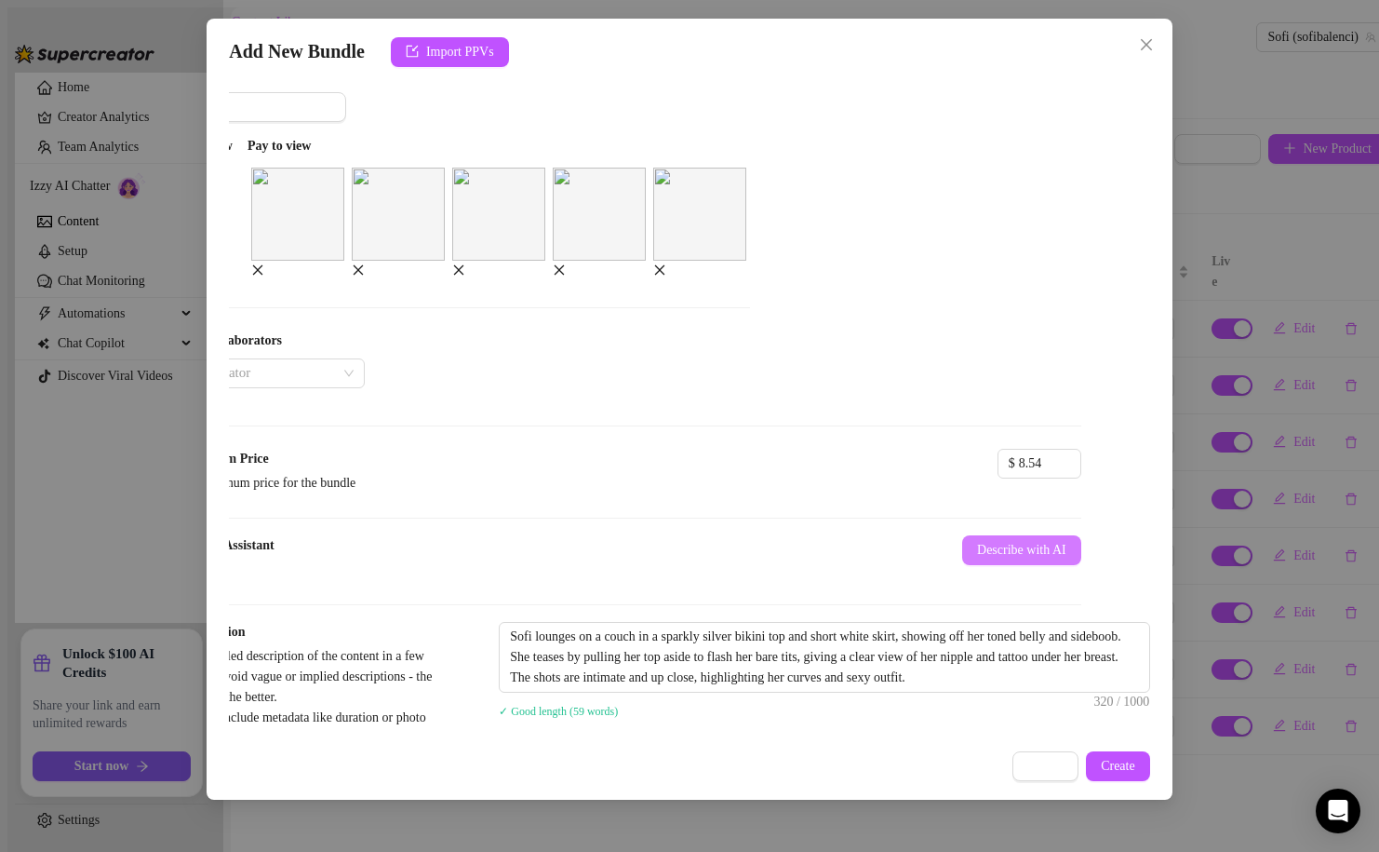
click at [962, 565] on button "Describe with AI" at bounding box center [1021, 550] width 119 height 30
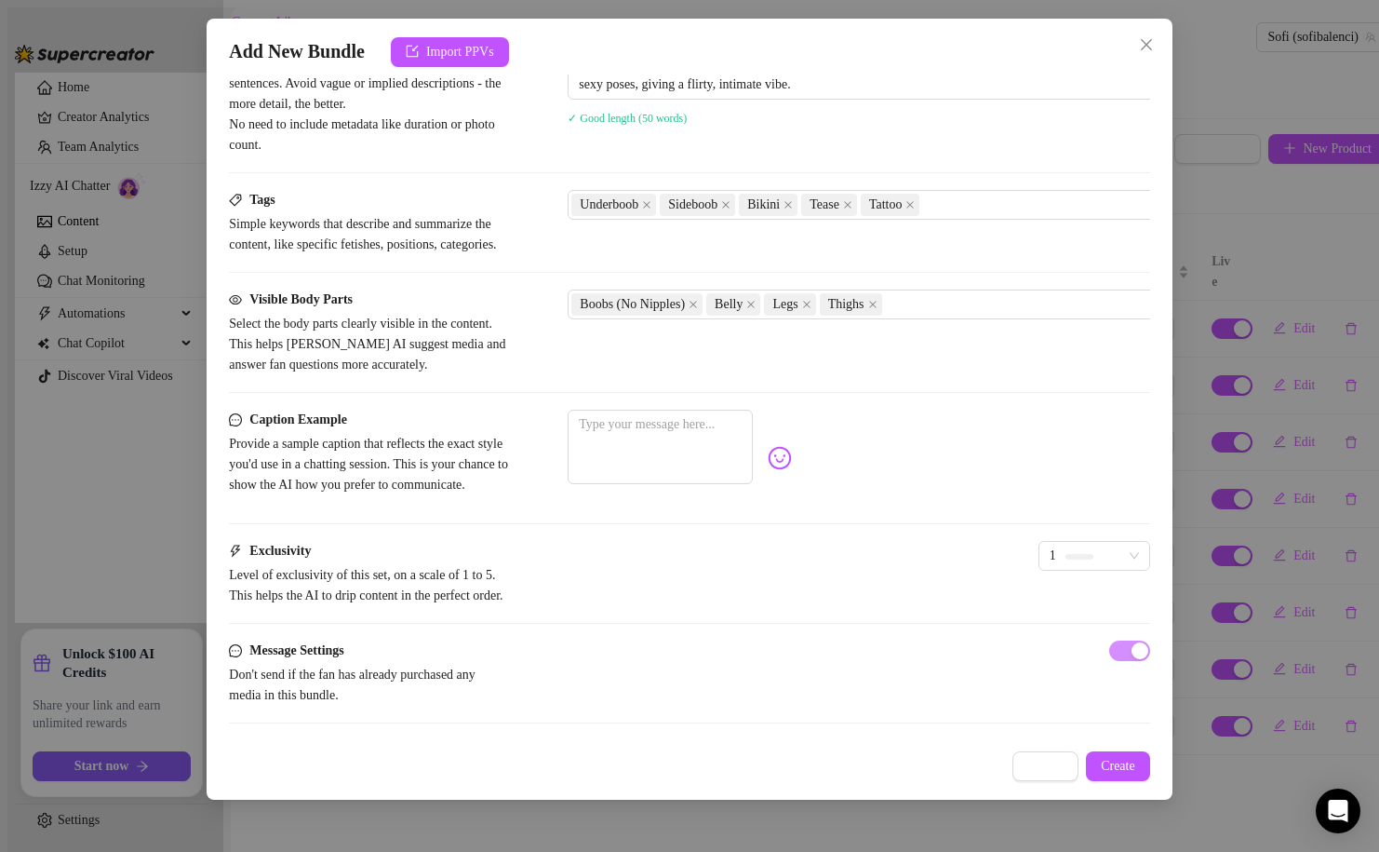
scroll to position [888, 0]
click at [753, 484] on textarea at bounding box center [660, 447] width 185 height 74
click at [1039, 593] on div "1" at bounding box center [1095, 567] width 112 height 52
click at [753, 484] on textarea "how bad do u want me?" at bounding box center [660, 447] width 185 height 74
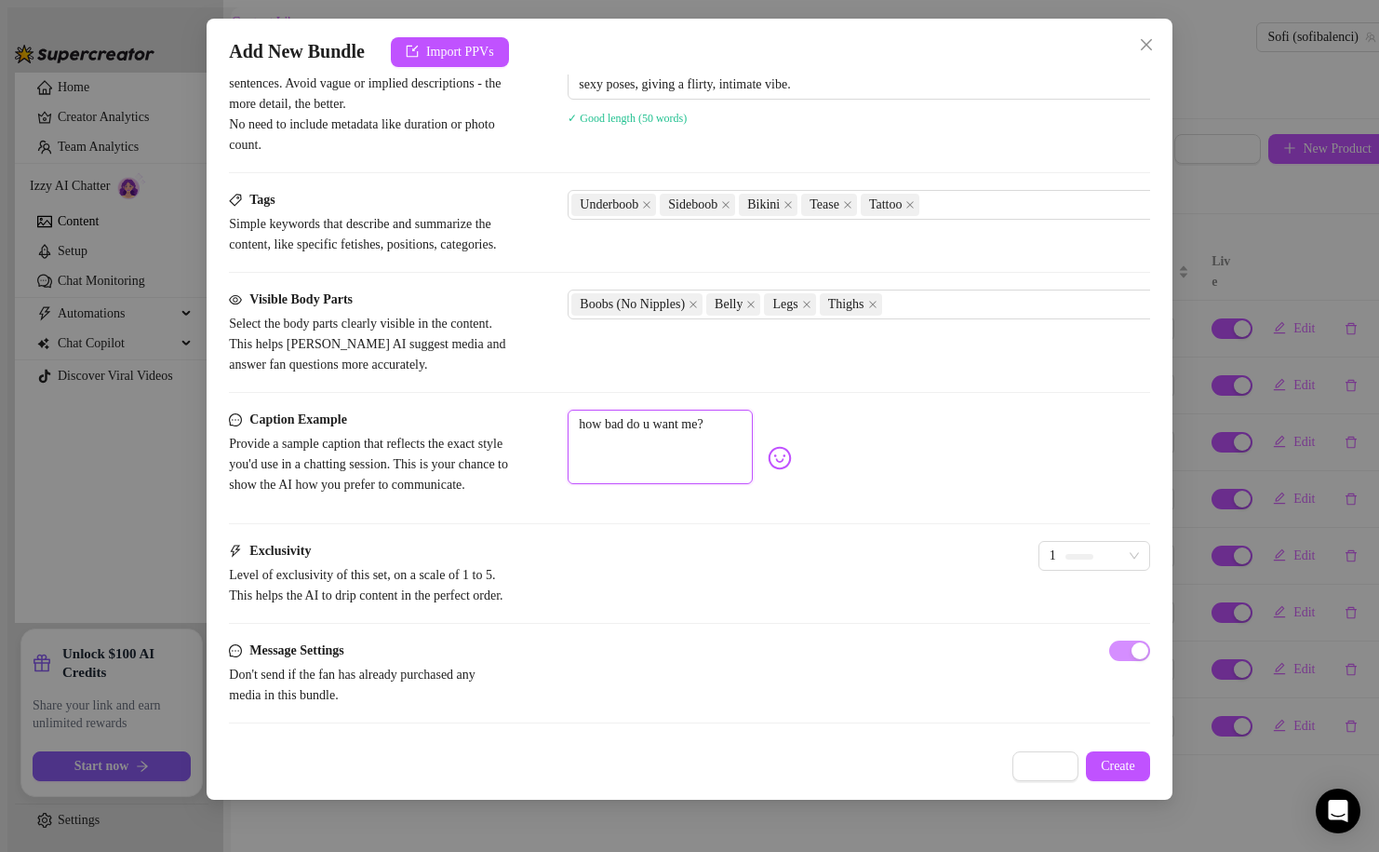
click at [753, 484] on textarea "how bad do u want me?" at bounding box center [660, 447] width 185 height 74
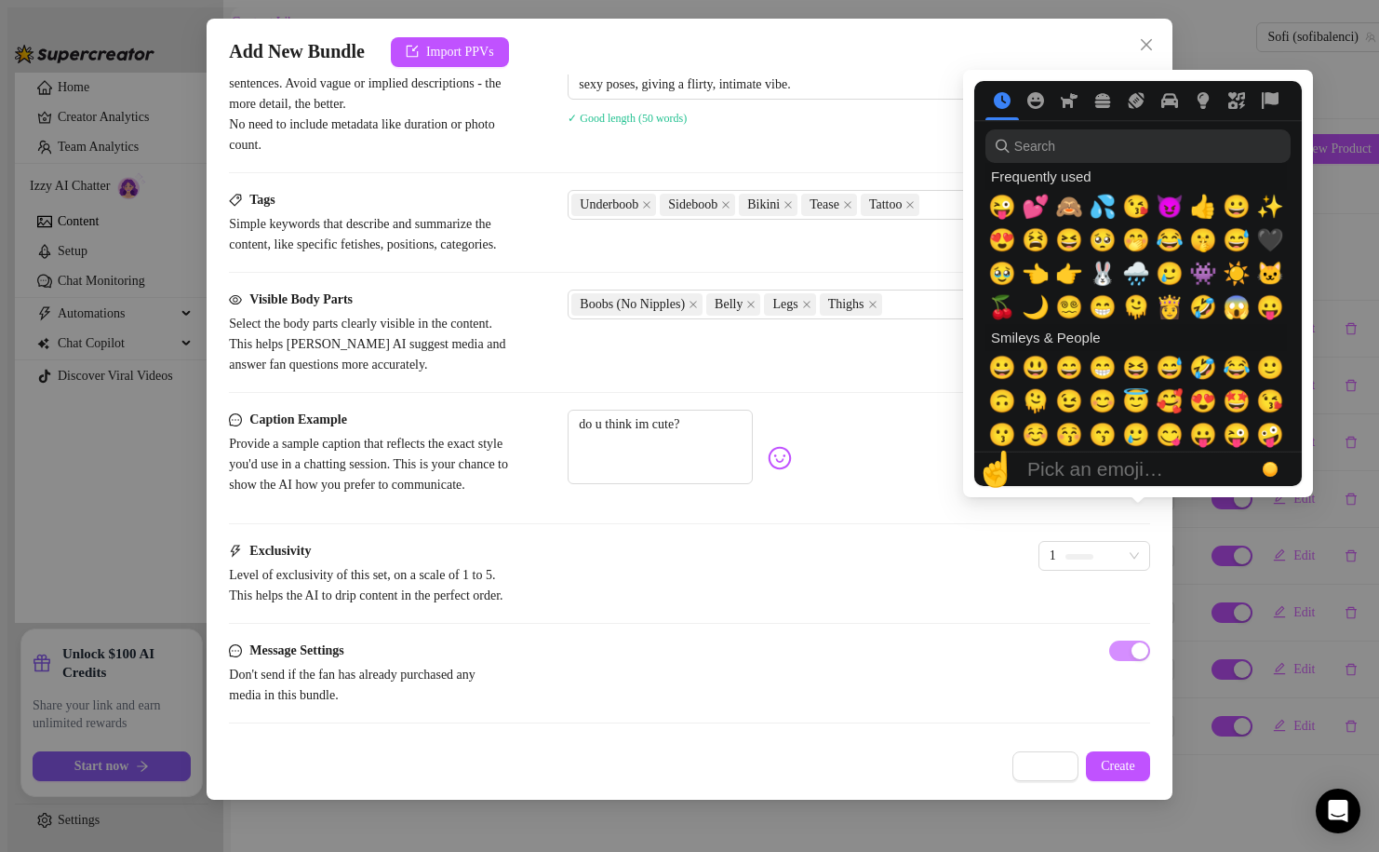
click at [792, 470] on img at bounding box center [780, 458] width 24 height 24
click at [1057, 203] on div "🙈" at bounding box center [1070, 207] width 34 height 34
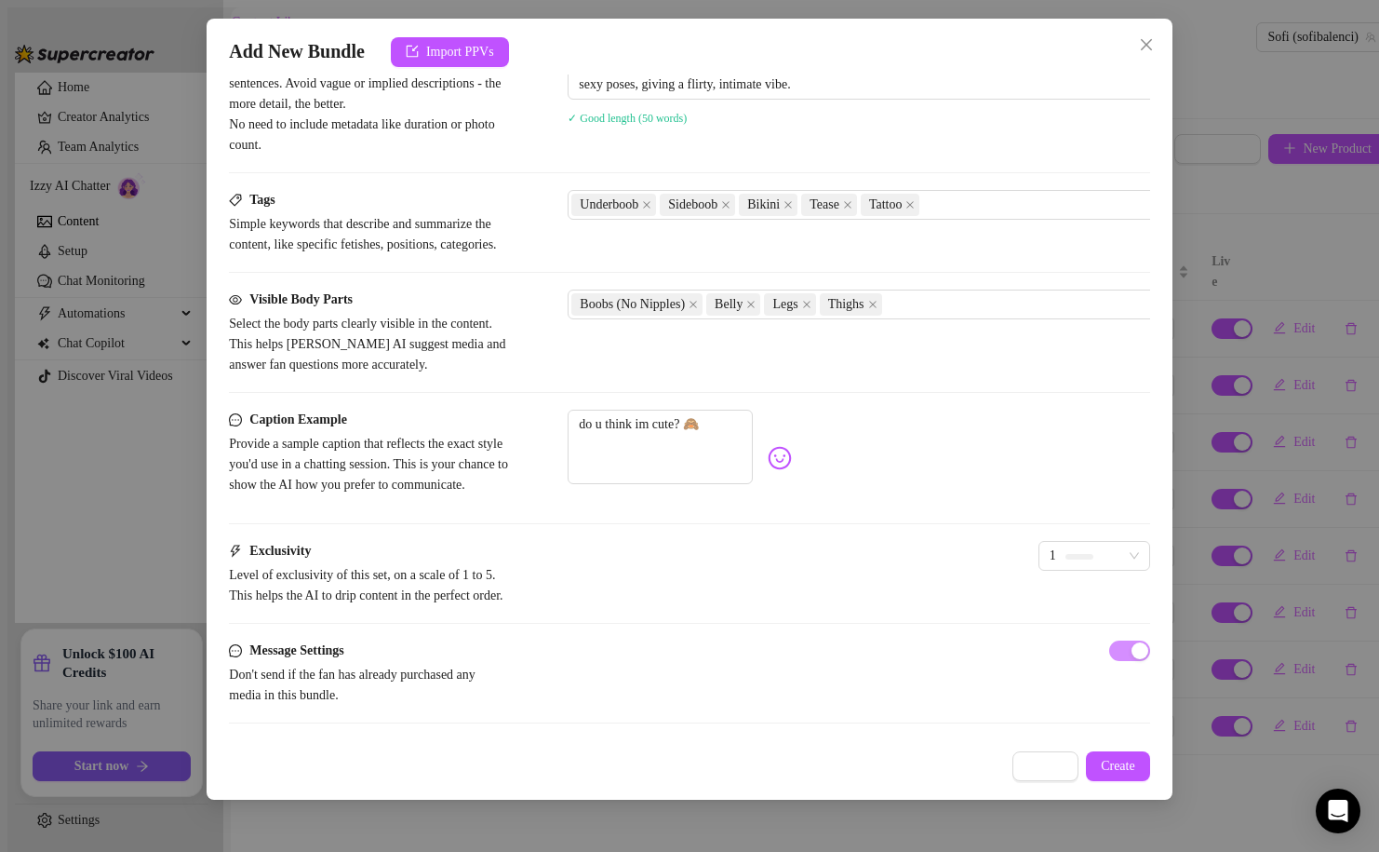
click at [1039, 593] on div "1" at bounding box center [1095, 567] width 112 height 52
click at [1050, 570] on span "1" at bounding box center [1094, 556] width 89 height 28
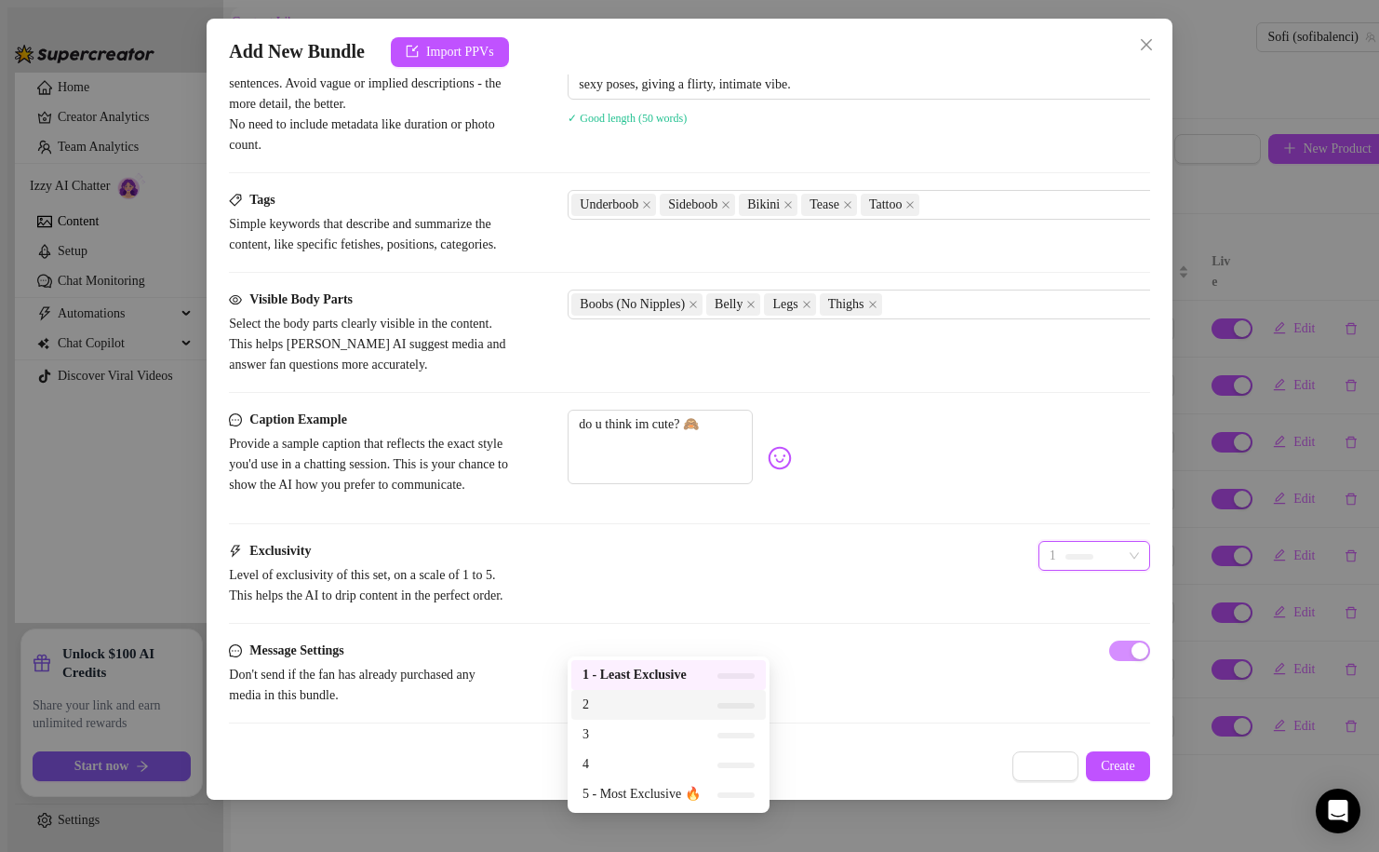
click at [666, 713] on span "2" at bounding box center [642, 704] width 118 height 20
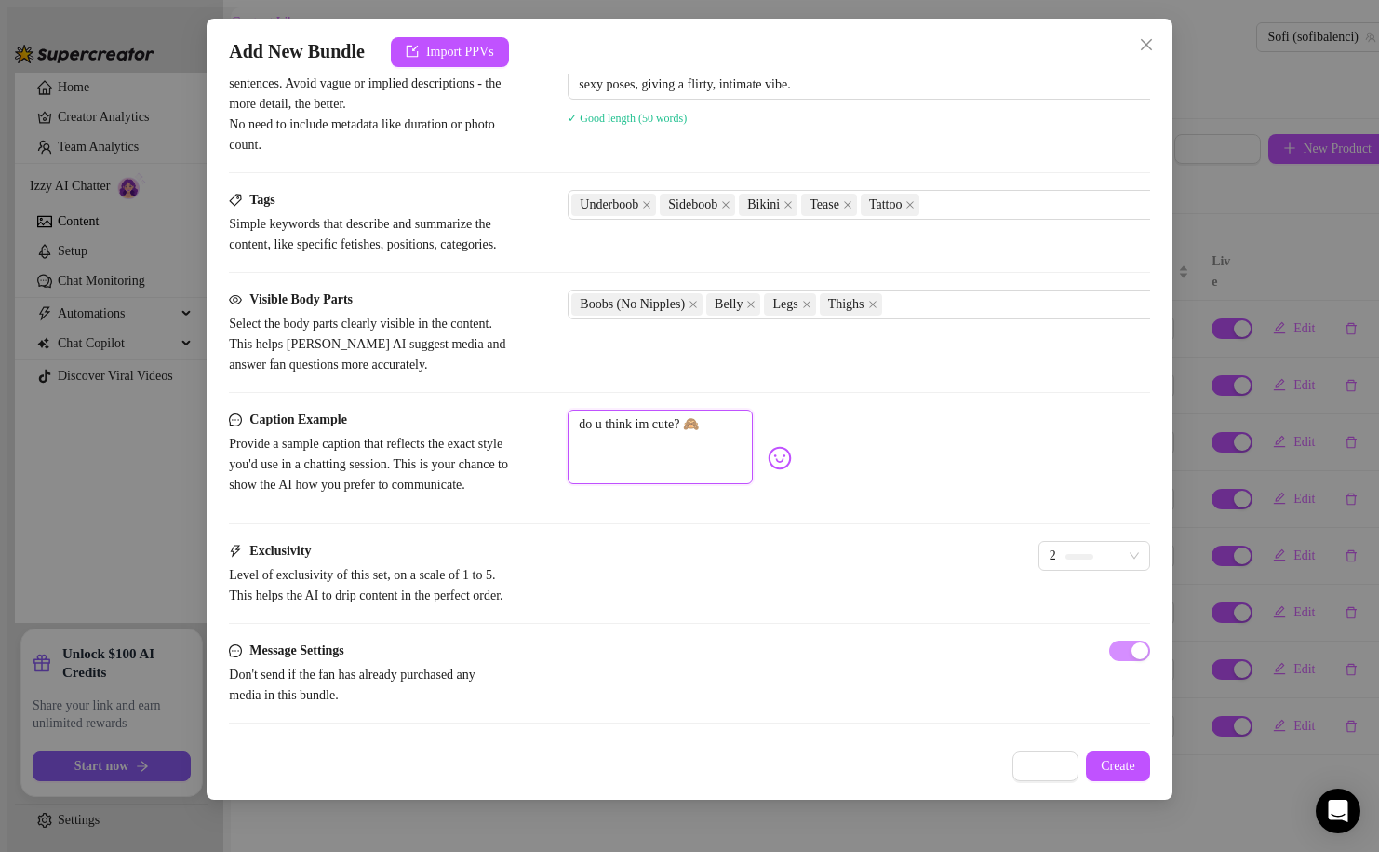
click at [677, 484] on textarea "do u think im cute? 🙈" at bounding box center [660, 447] width 185 height 74
click at [691, 484] on textarea "do u think im cute? 🙈" at bounding box center [660, 447] width 185 height 74
drag, startPoint x: 686, startPoint y: 487, endPoint x: 567, endPoint y: 500, distance: 119.8
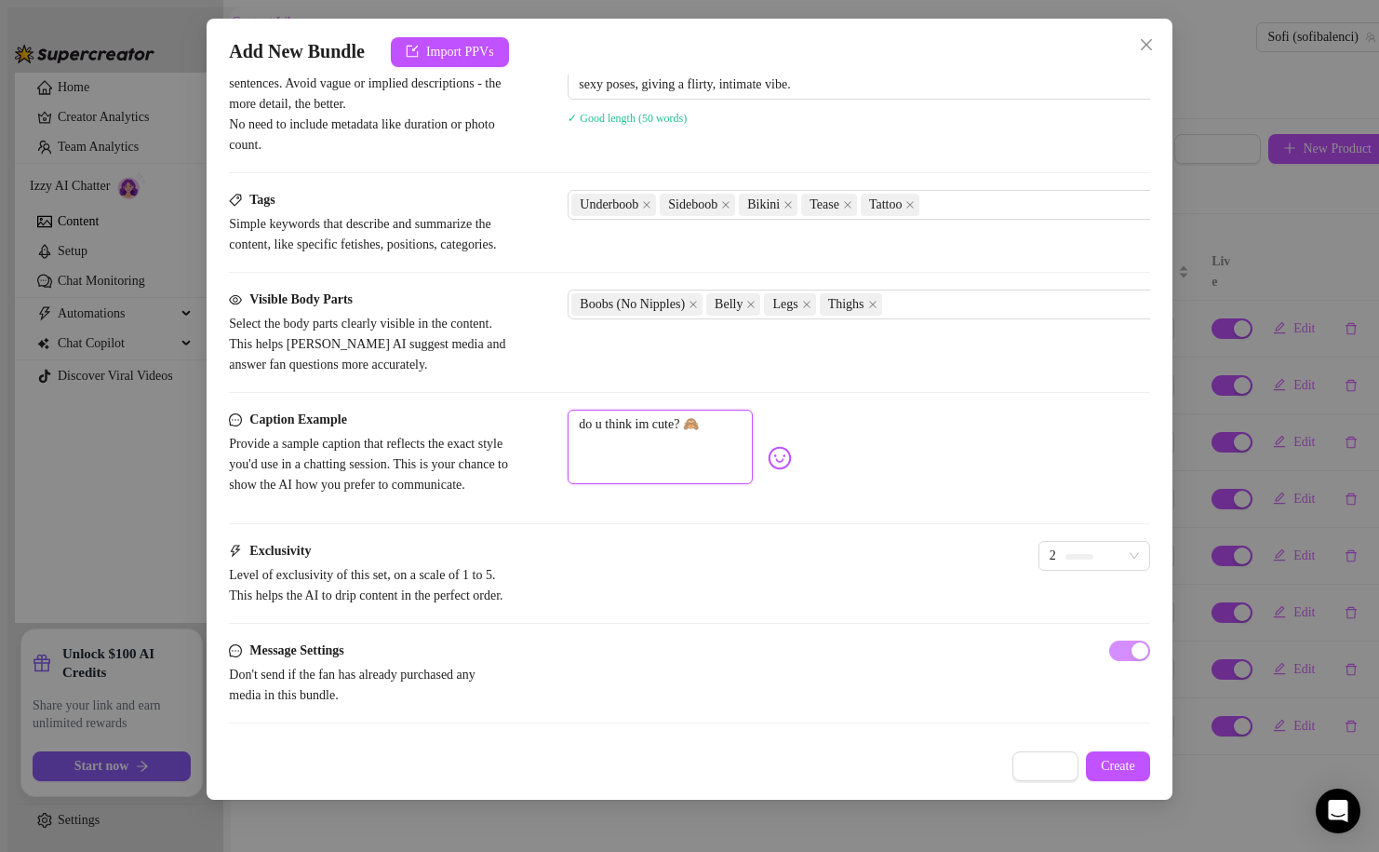
click at [567, 500] on div "Caption Example Provide a sample caption that reflects the exact style you'd us…" at bounding box center [689, 458] width 921 height 97
click at [638, 484] on textarea "do u think im cute? 🙈" at bounding box center [660, 447] width 185 height 74
drag, startPoint x: 689, startPoint y: 491, endPoint x: 560, endPoint y: 488, distance: 128.5
click at [560, 488] on div "Caption Example Provide a sample caption that reflects the exact style you'd us…" at bounding box center [689, 458] width 921 height 97
click at [1039, 593] on div "2" at bounding box center [1095, 567] width 112 height 52
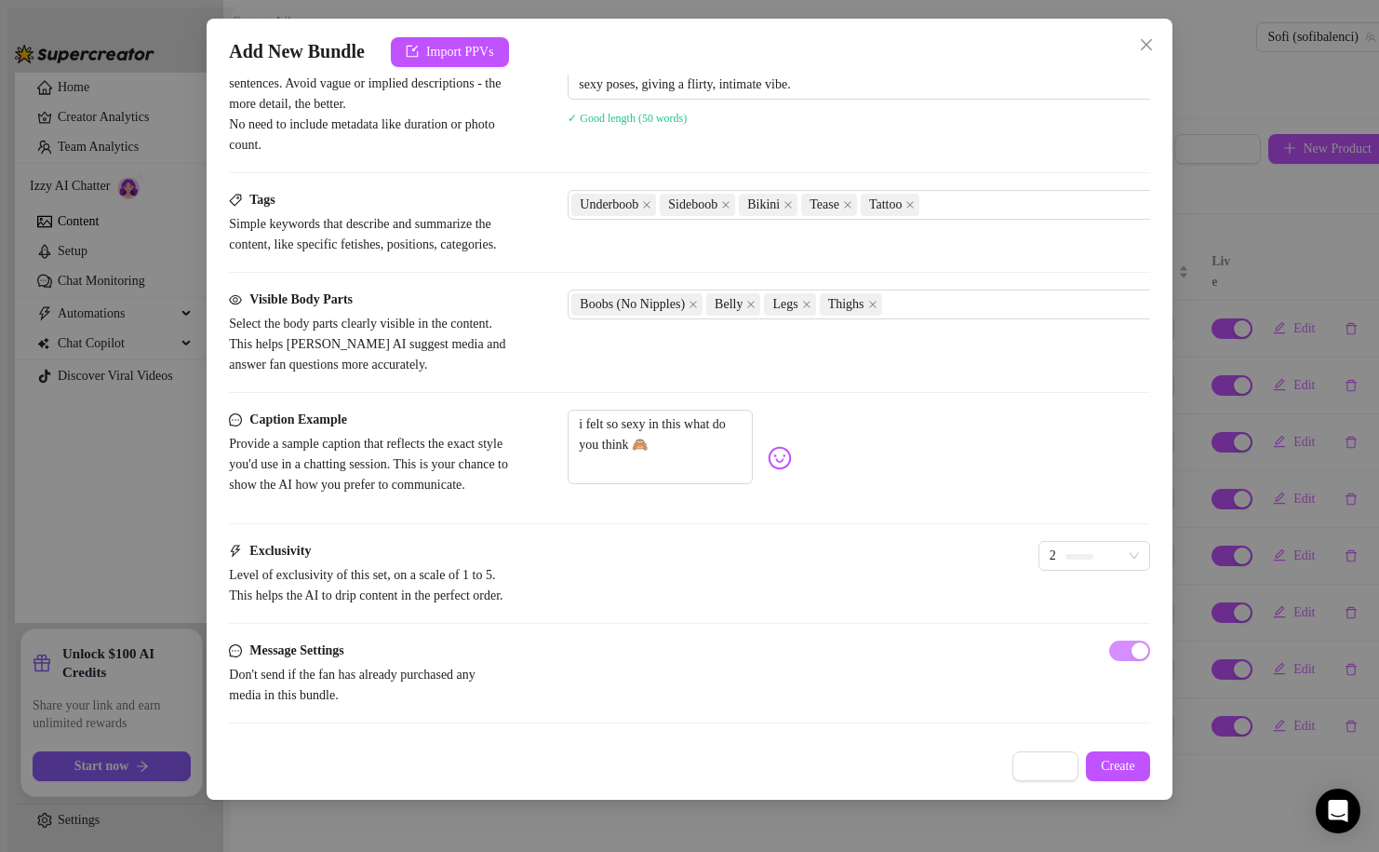
scroll to position [958, 0]
click at [1098, 756] on button "Create" at bounding box center [1118, 766] width 64 height 30
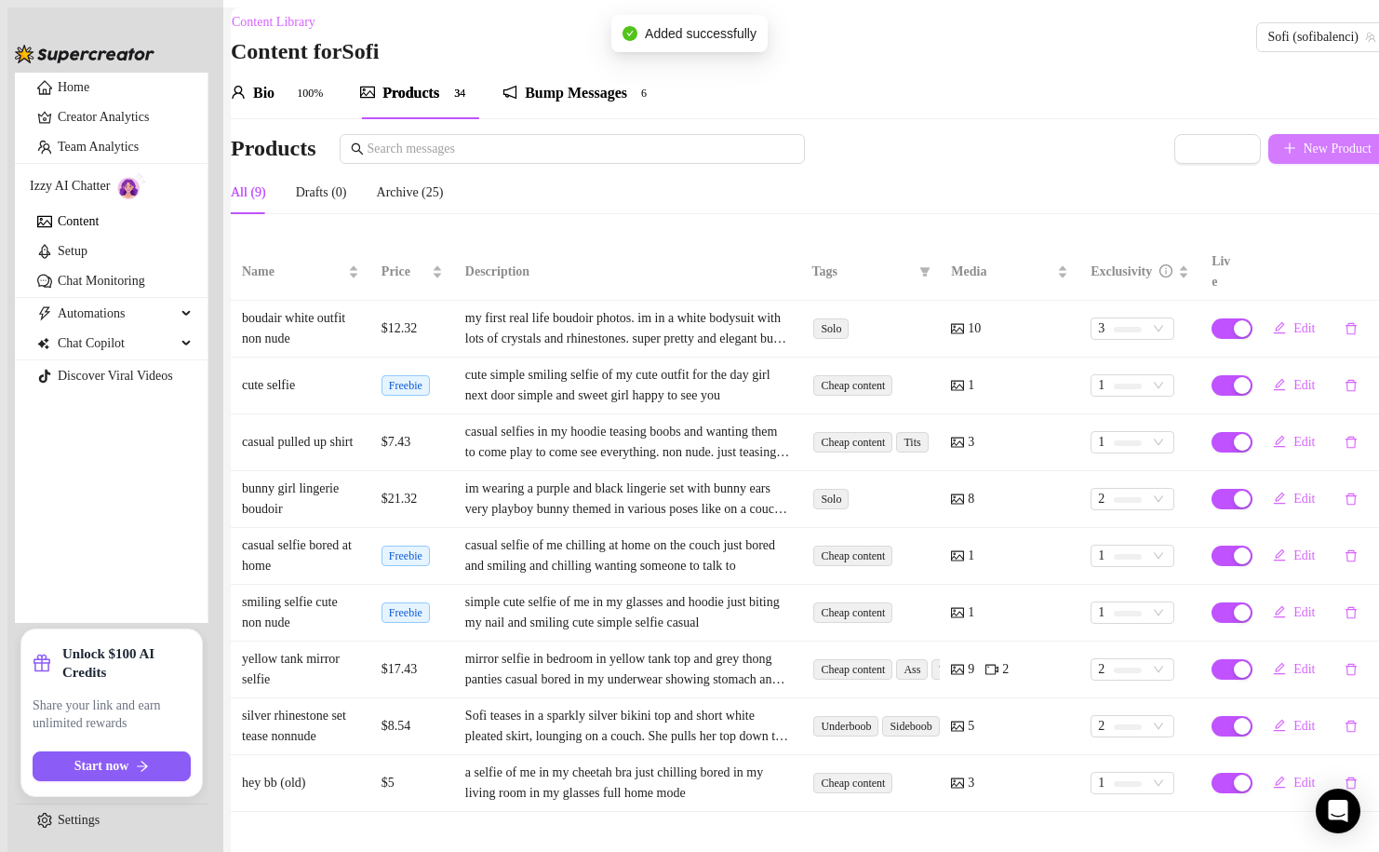
click at [1323, 156] on span "New Product" at bounding box center [1338, 148] width 69 height 15
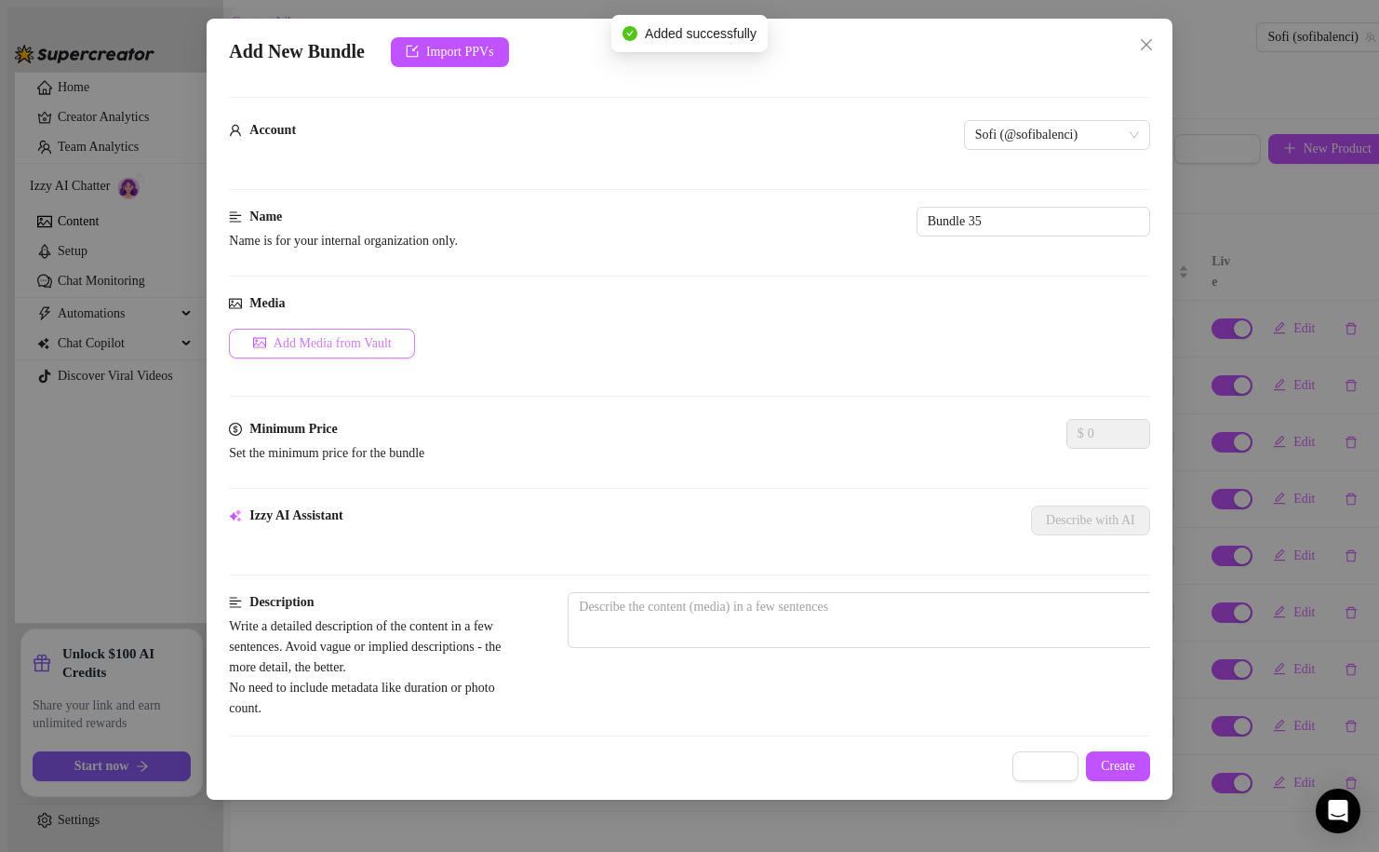
click at [329, 344] on button "Add Media from Vault" at bounding box center [322, 344] width 186 height 30
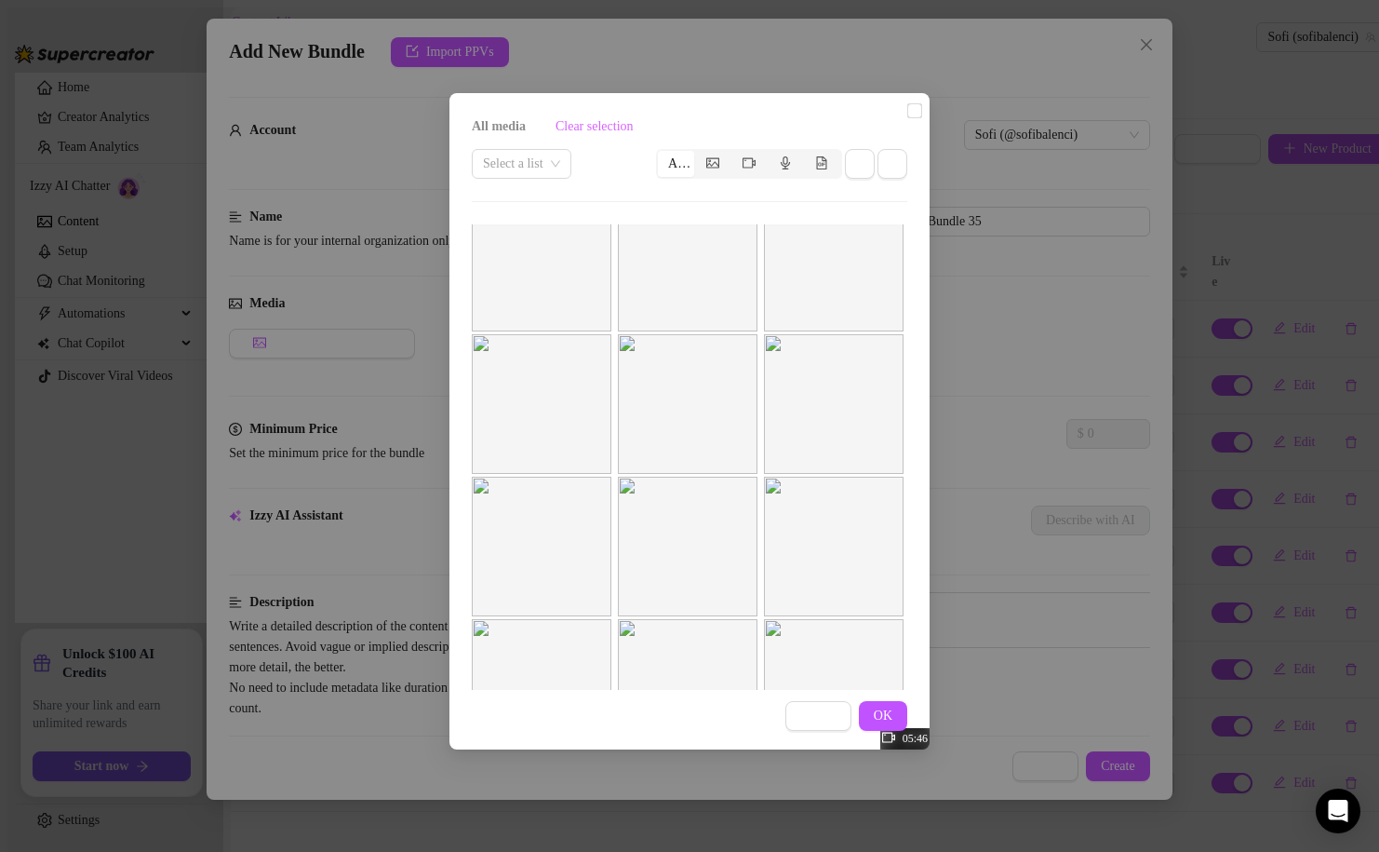
scroll to position [36, 0]
click at [907, 118] on input "checkbox" at bounding box center [914, 110] width 15 height 15
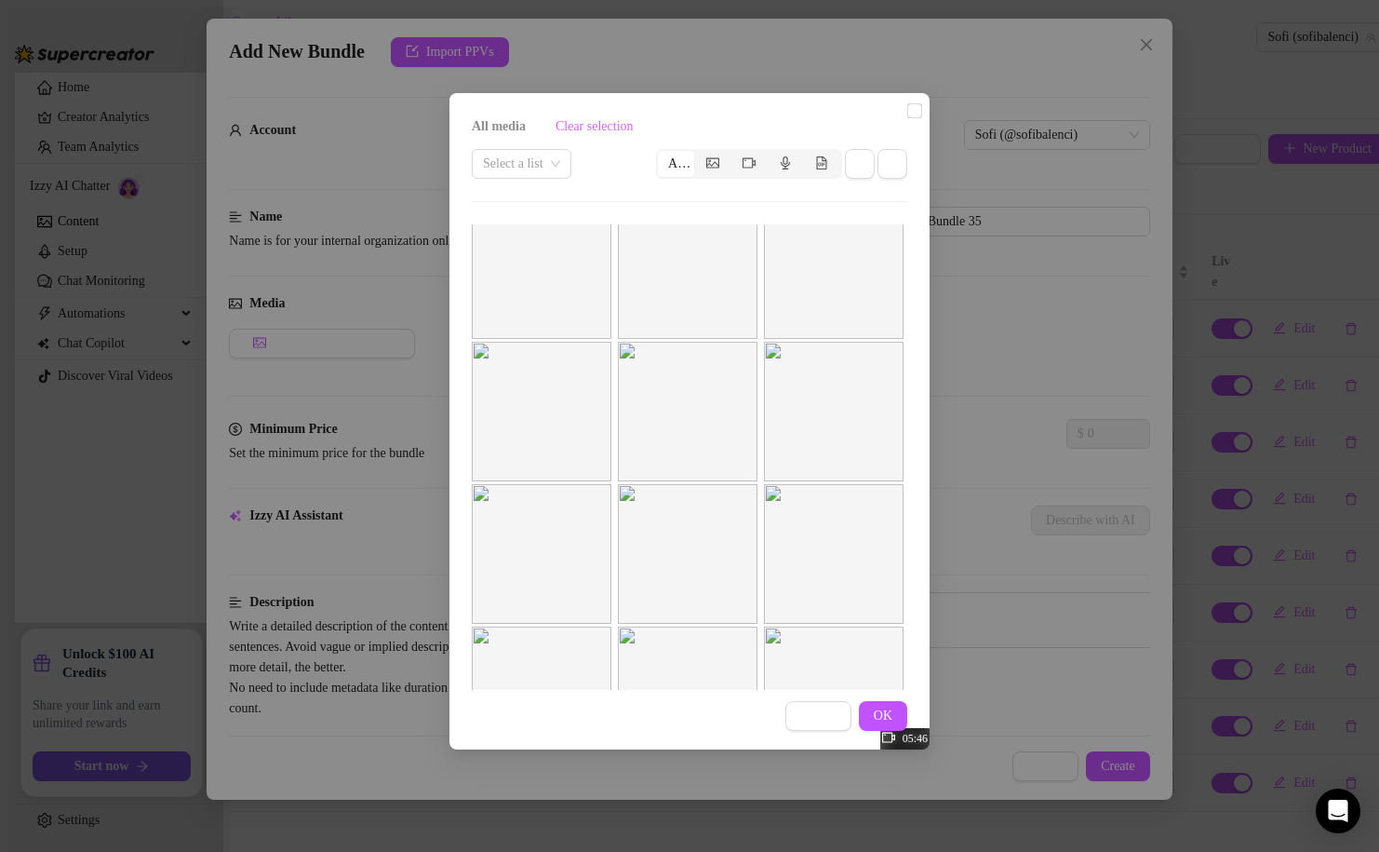
scroll to position [155, 0]
click at [907, 118] on input "checkbox" at bounding box center [914, 110] width 15 height 15
click at [907, 121] on label at bounding box center [914, 111] width 15 height 20
click at [907, 118] on input "checkbox" at bounding box center [914, 110] width 15 height 15
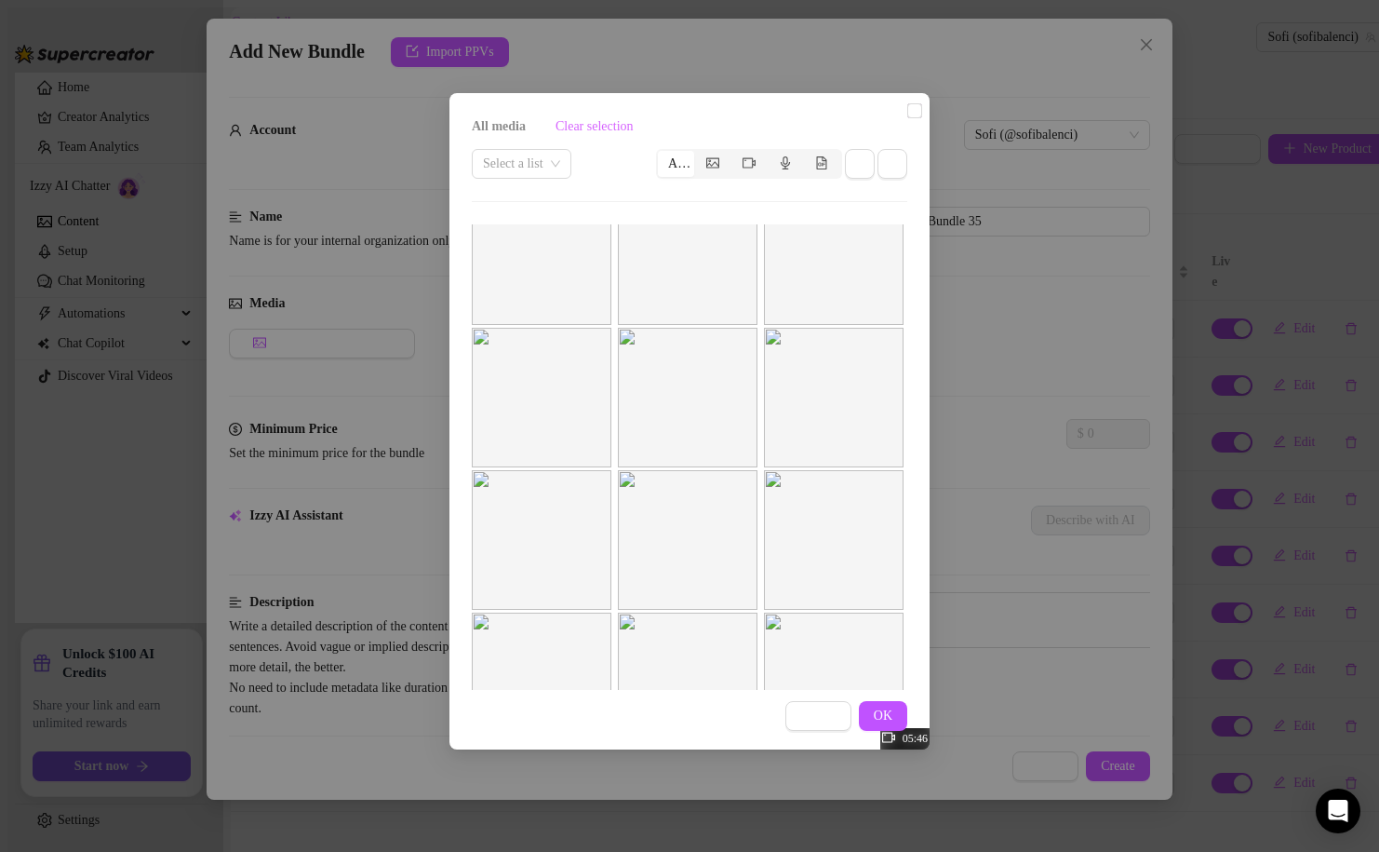
click at [907, 118] on input "checkbox" at bounding box center [914, 110] width 15 height 15
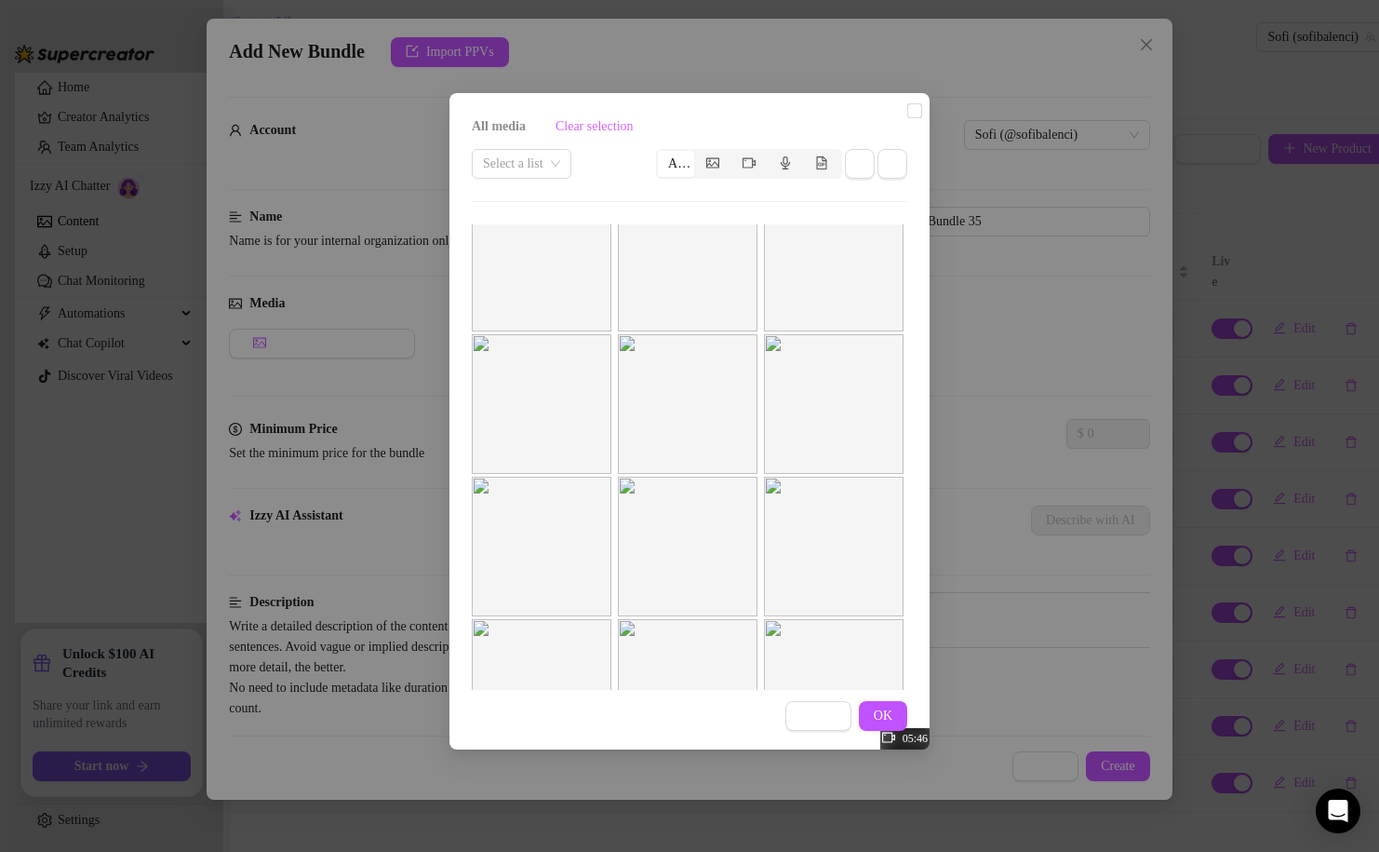
click at [597, 513] on img at bounding box center [542, 547] width 140 height 140
click at [907, 118] on input "checkbox" at bounding box center [914, 110] width 15 height 15
click at [891, 719] on span "OK" at bounding box center [883, 715] width 19 height 15
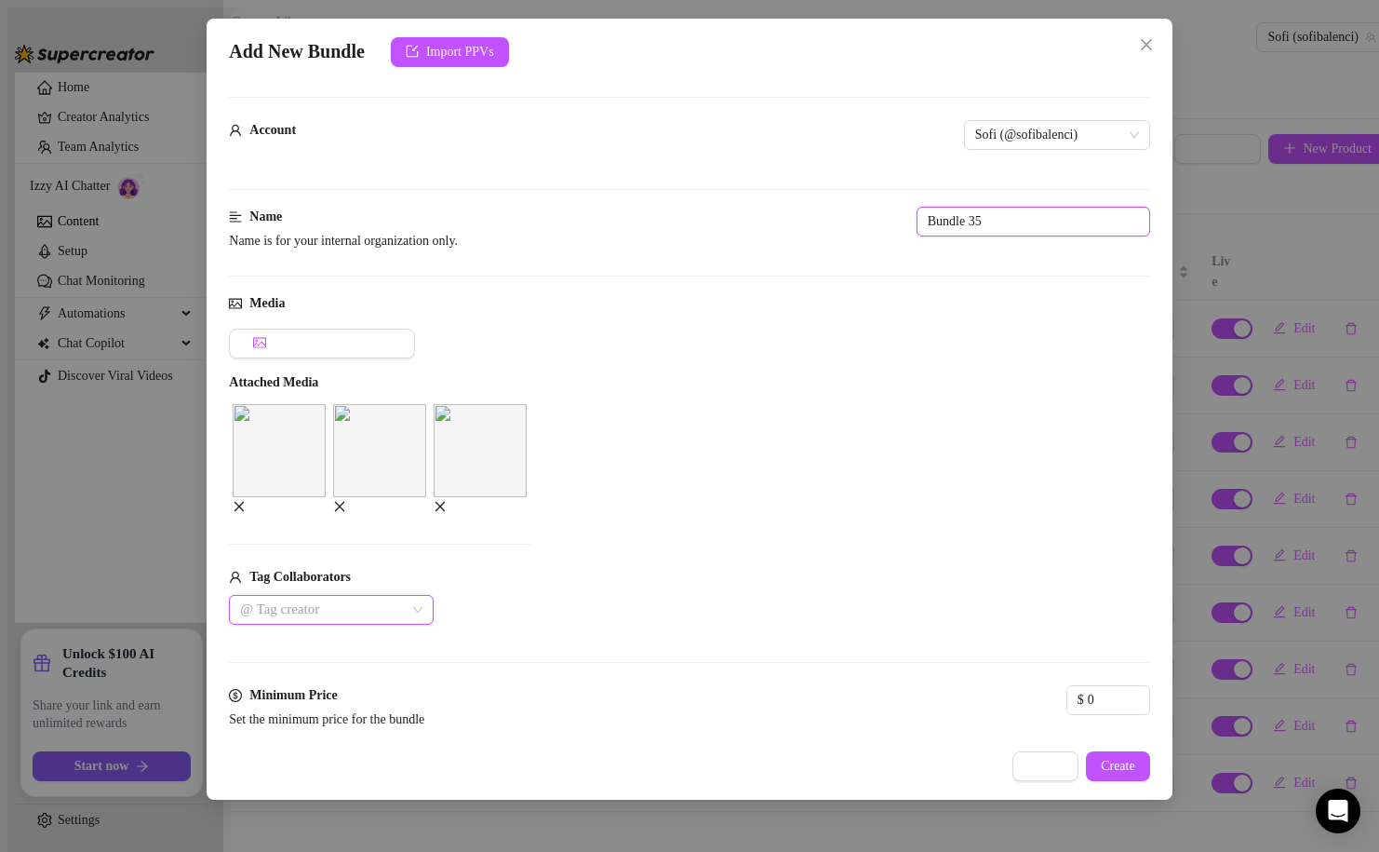
click at [917, 210] on input "Bundle 35" at bounding box center [1034, 222] width 234 height 30
paste input "silver rhinestone set tease nonnude"
click at [701, 416] on div "Add Media from Vault Attached Media Tag Collaborators @ Tag creator" at bounding box center [689, 477] width 921 height 296
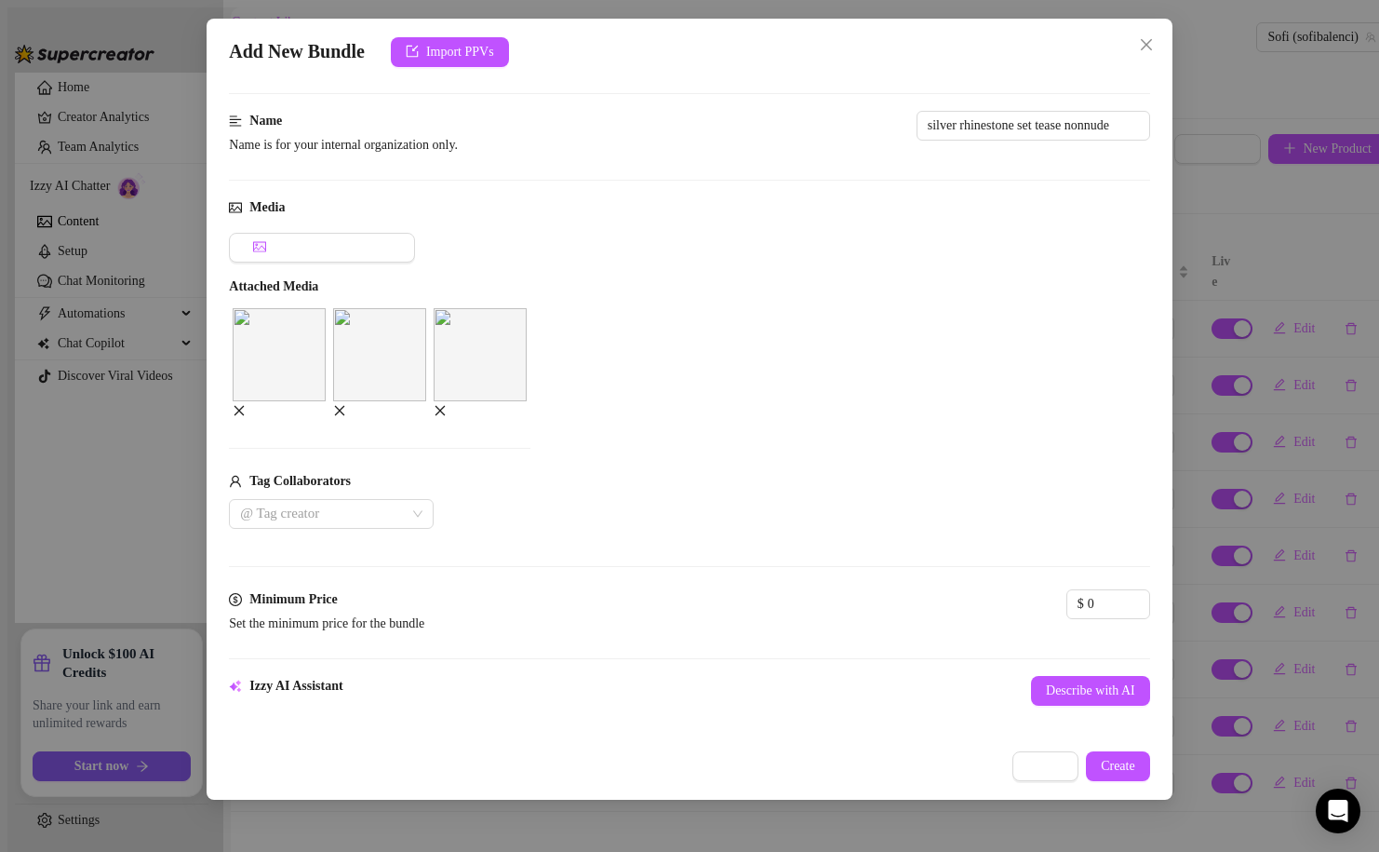
scroll to position [103, 0]
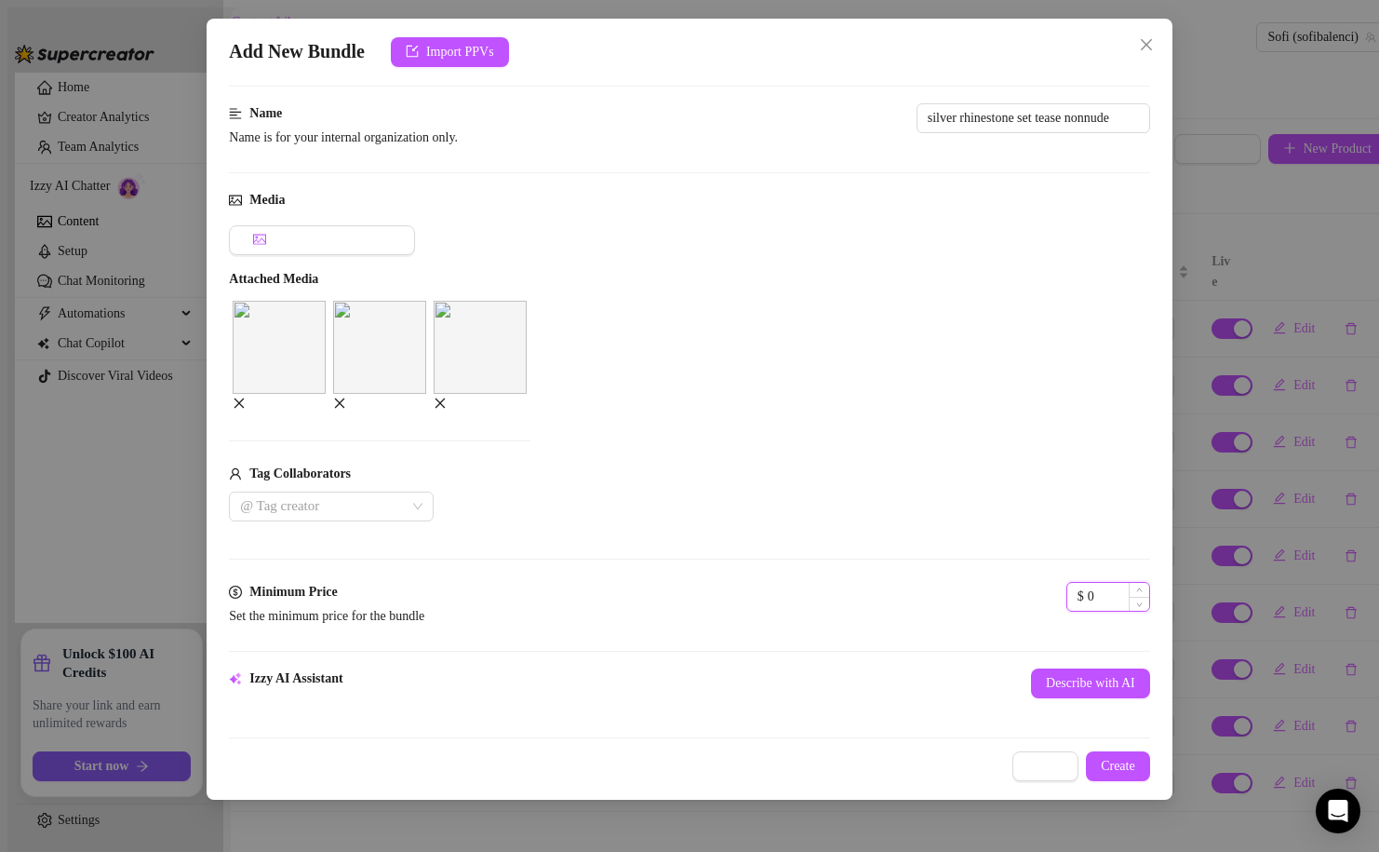
click at [1088, 589] on input "0" at bounding box center [1118, 597] width 61 height 28
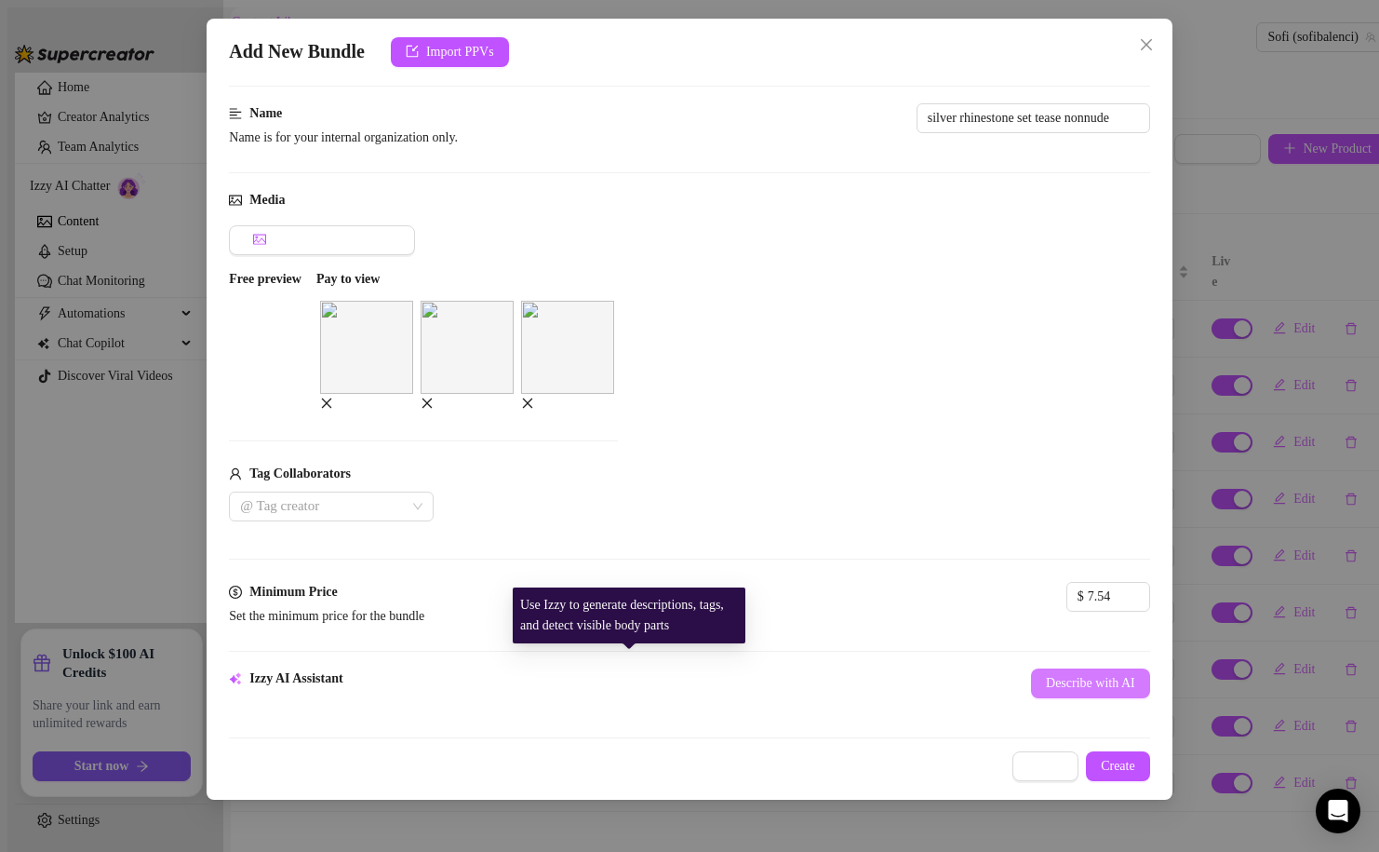
click at [1031, 668] on button "Describe with AI" at bounding box center [1090, 683] width 119 height 30
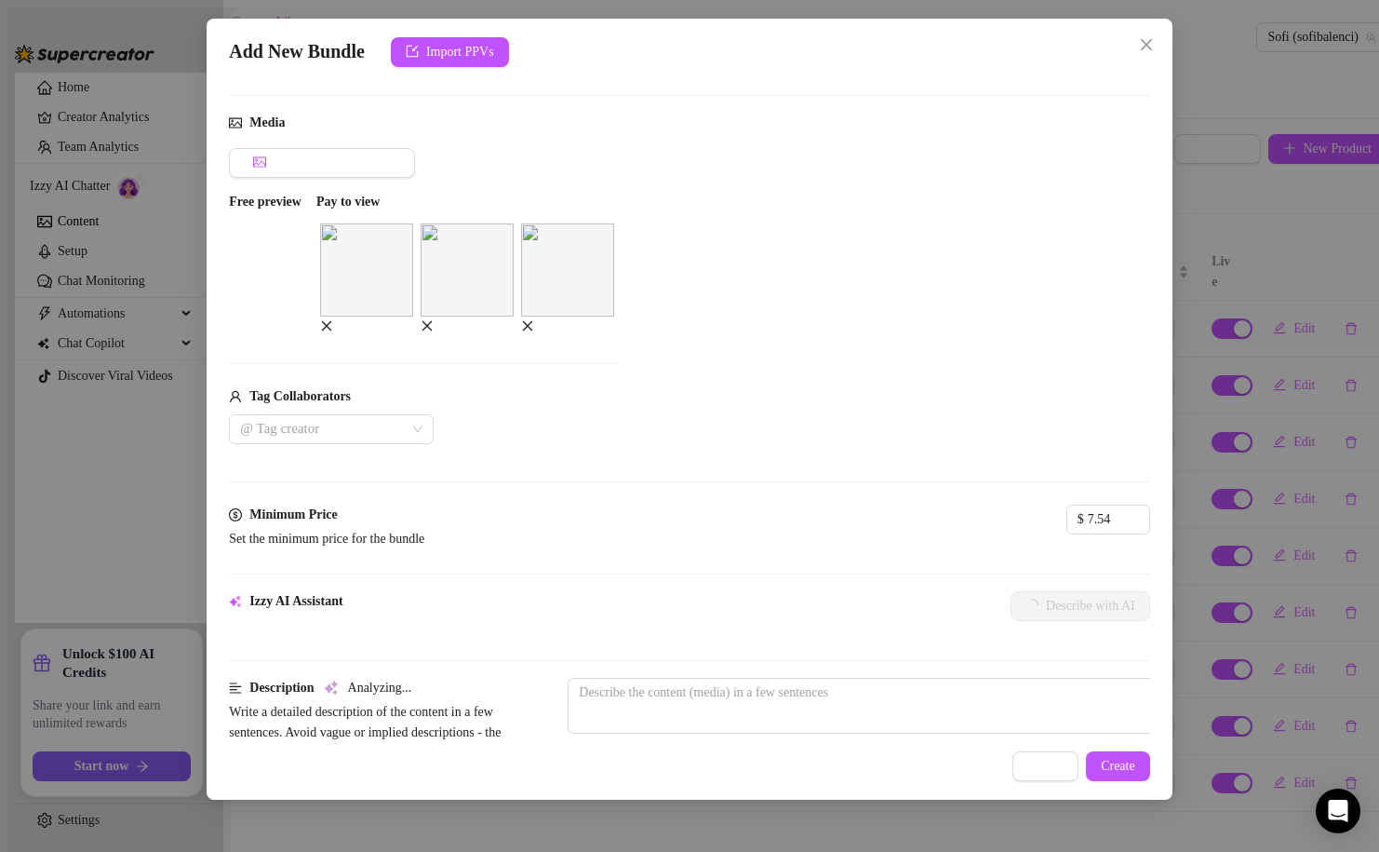
scroll to position [190, 0]
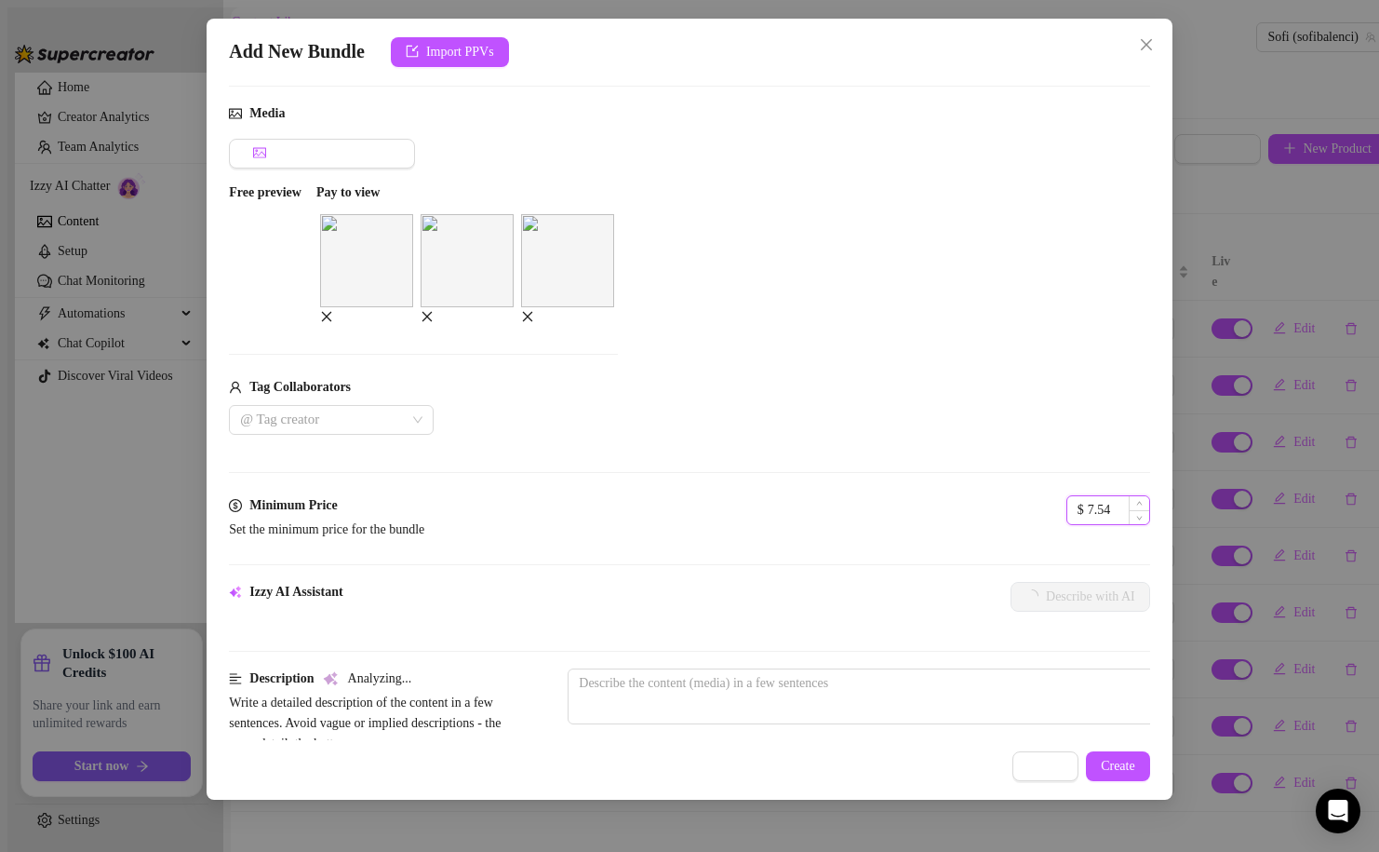
click at [1088, 504] on input "7.54" at bounding box center [1118, 510] width 61 height 28
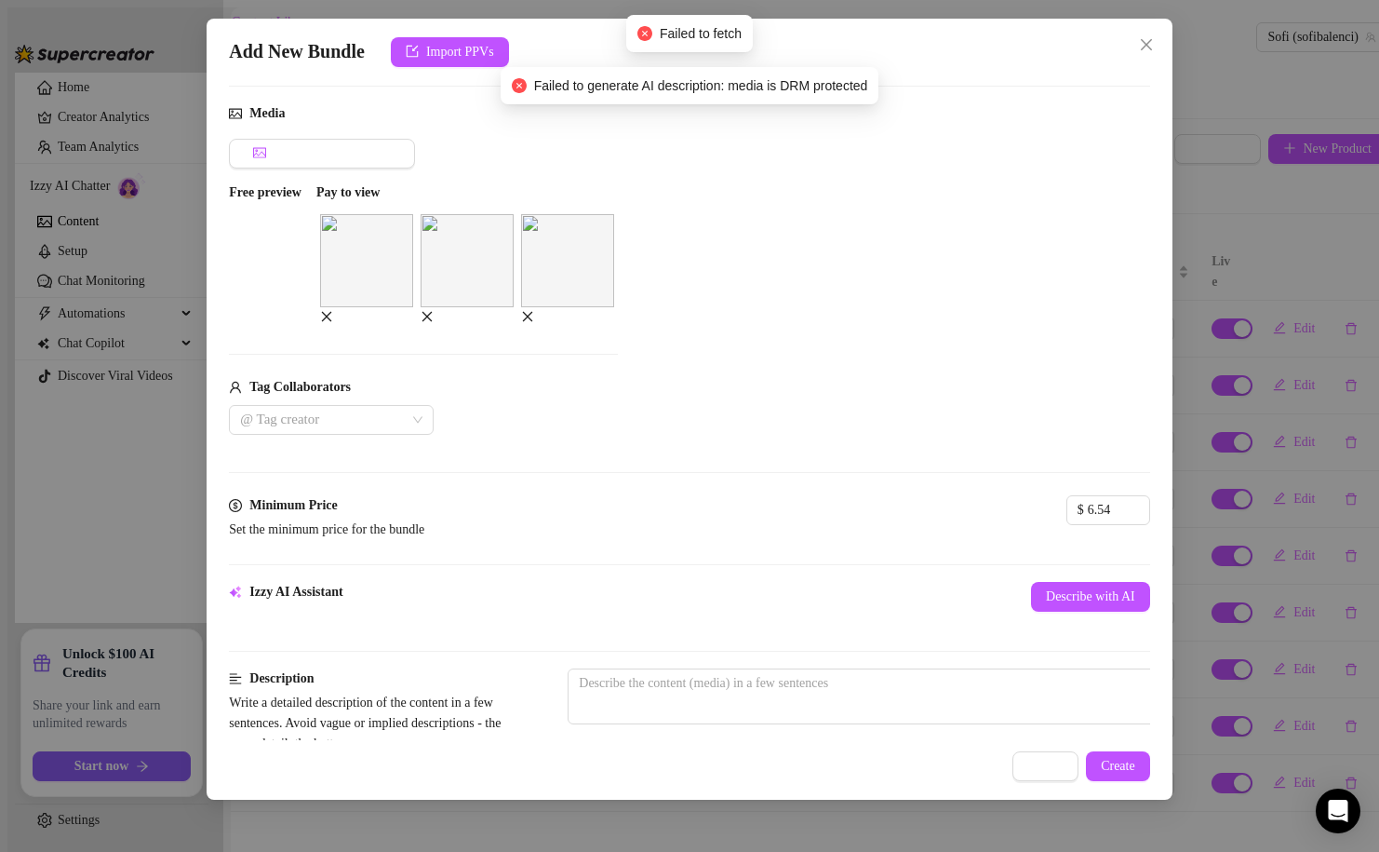
click at [701, 483] on div "Media Add Media from Vault Free preview Pay to view Tag Collaborators @ Tag cre…" at bounding box center [689, 299] width 921 height 392
click at [630, 611] on div "Izzy AI Assistant Describe with AI" at bounding box center [689, 608] width 921 height 52
click at [1046, 589] on span "Describe with AI" at bounding box center [1090, 596] width 89 height 15
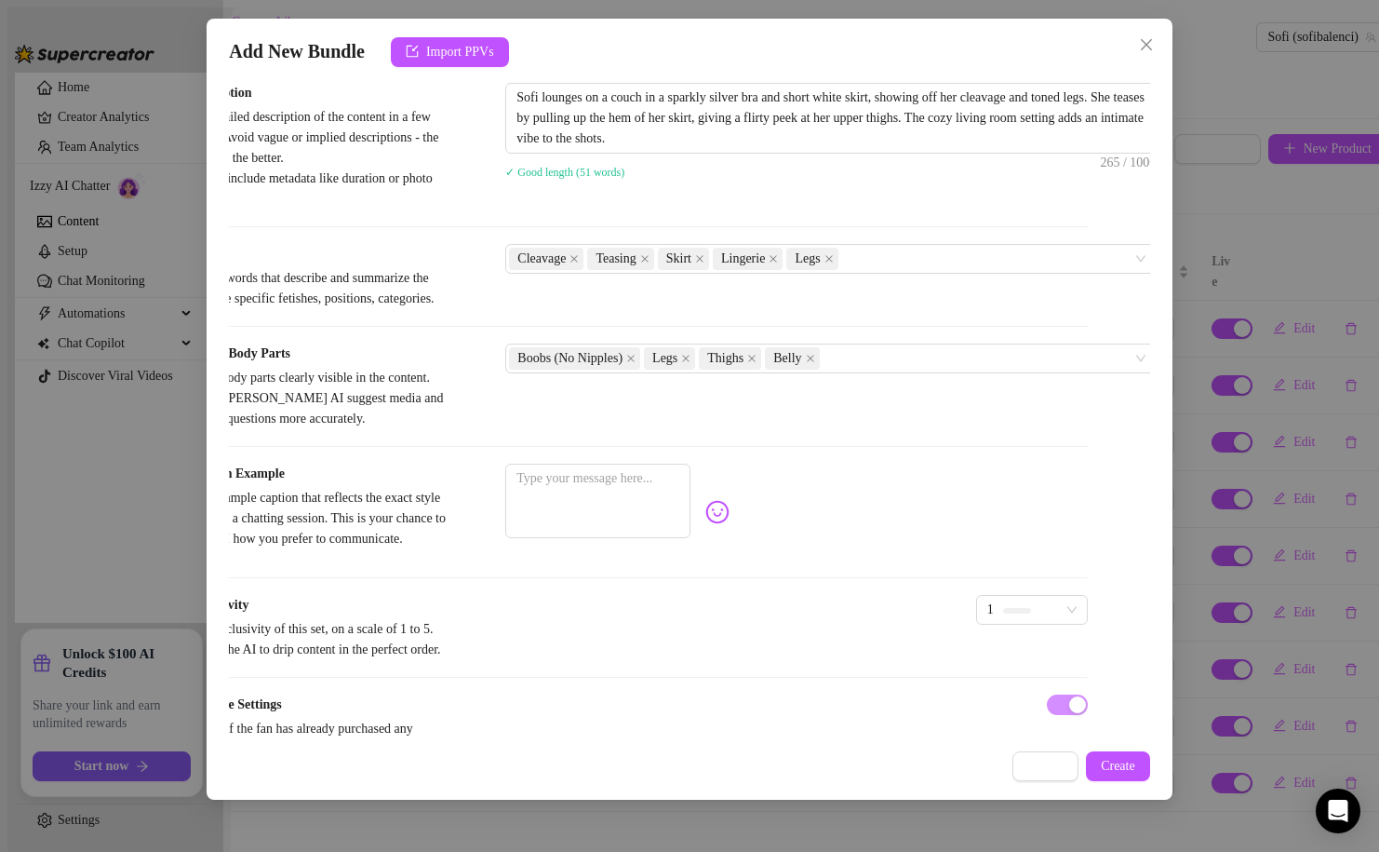
scroll to position [782, 63]
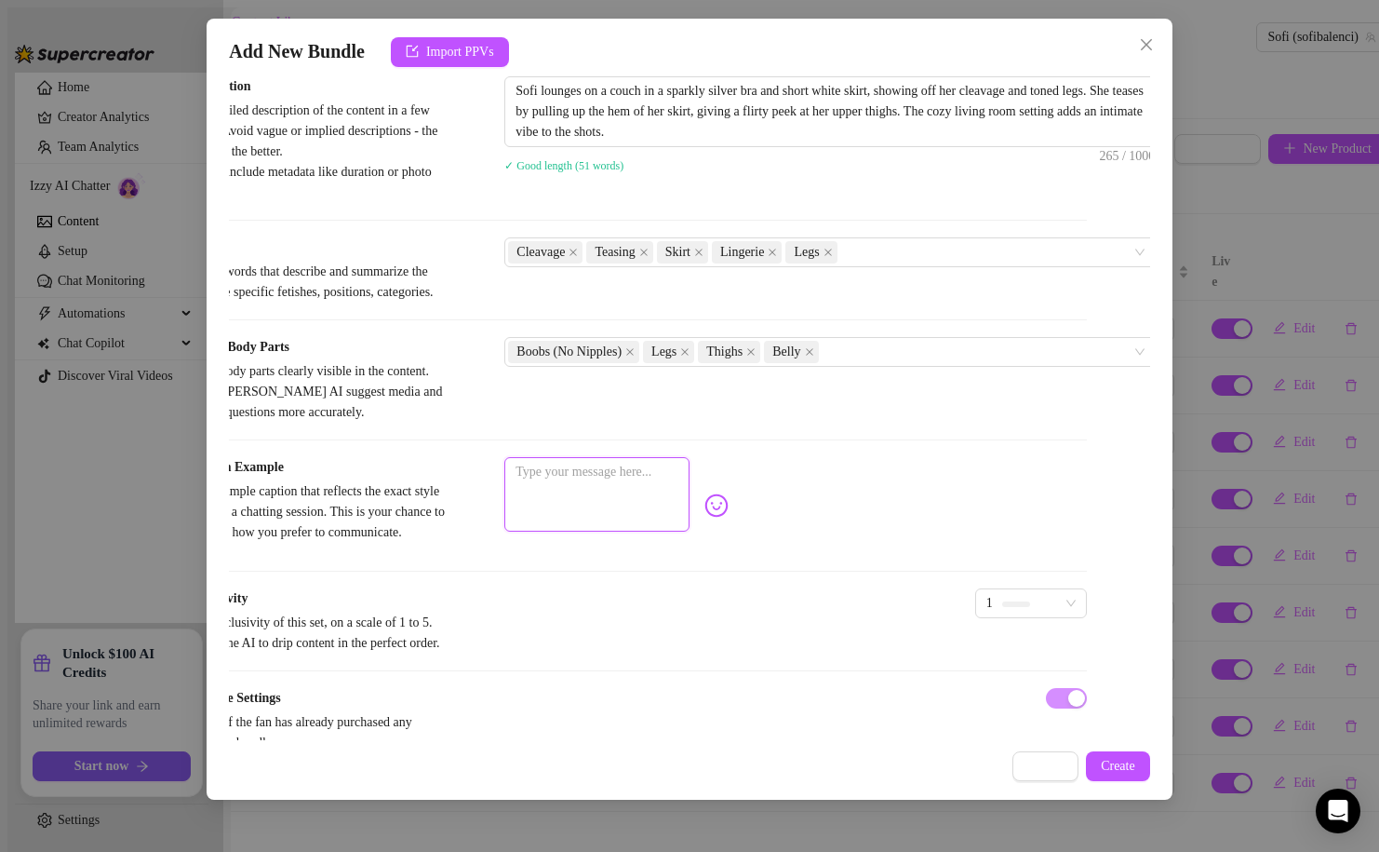
click at [690, 526] on textarea at bounding box center [596, 494] width 185 height 74
click at [690, 531] on textarea "i wish you'd come cuddle wit" at bounding box center [596, 494] width 185 height 74
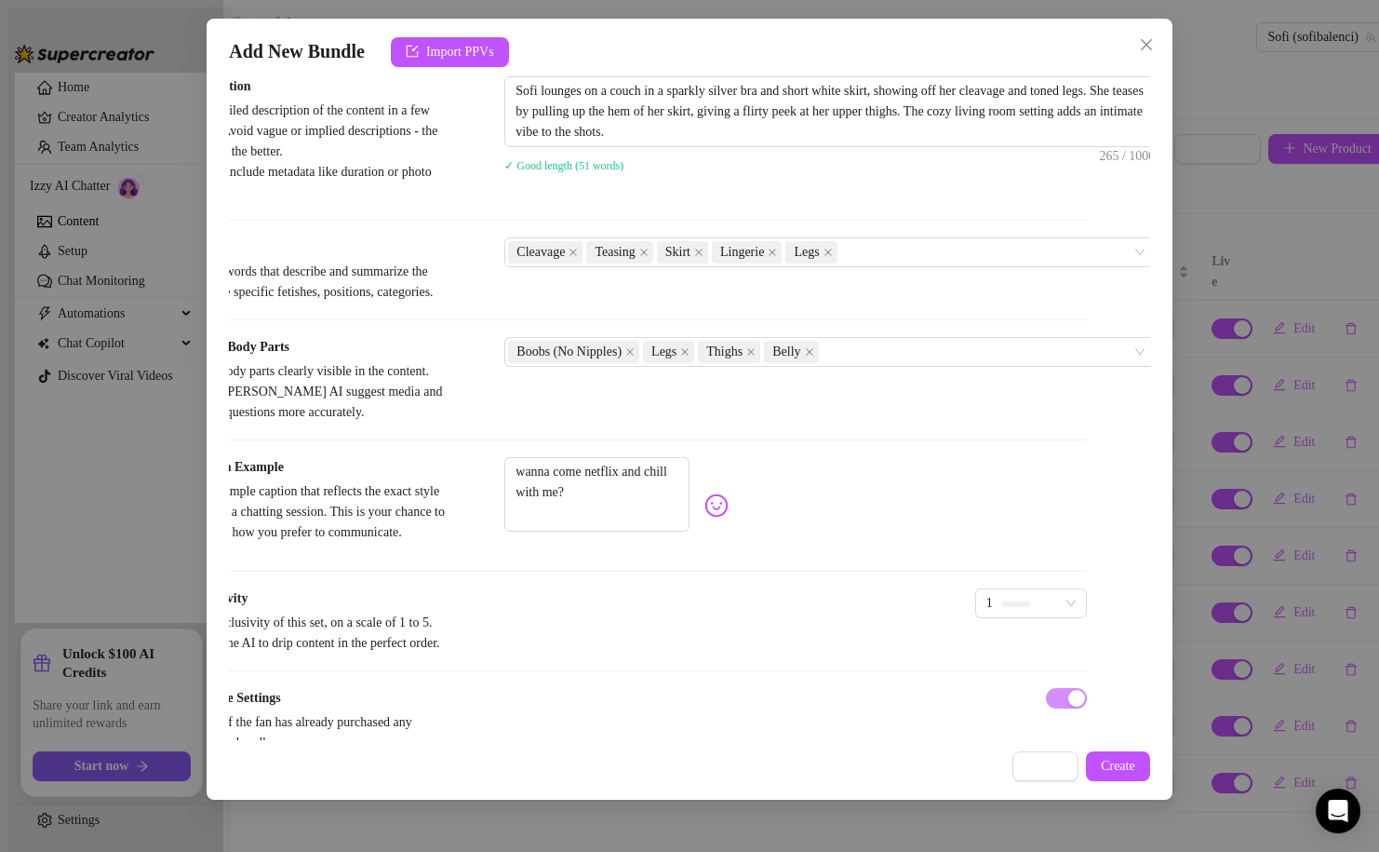
click at [729, 517] on img at bounding box center [717, 505] width 24 height 24
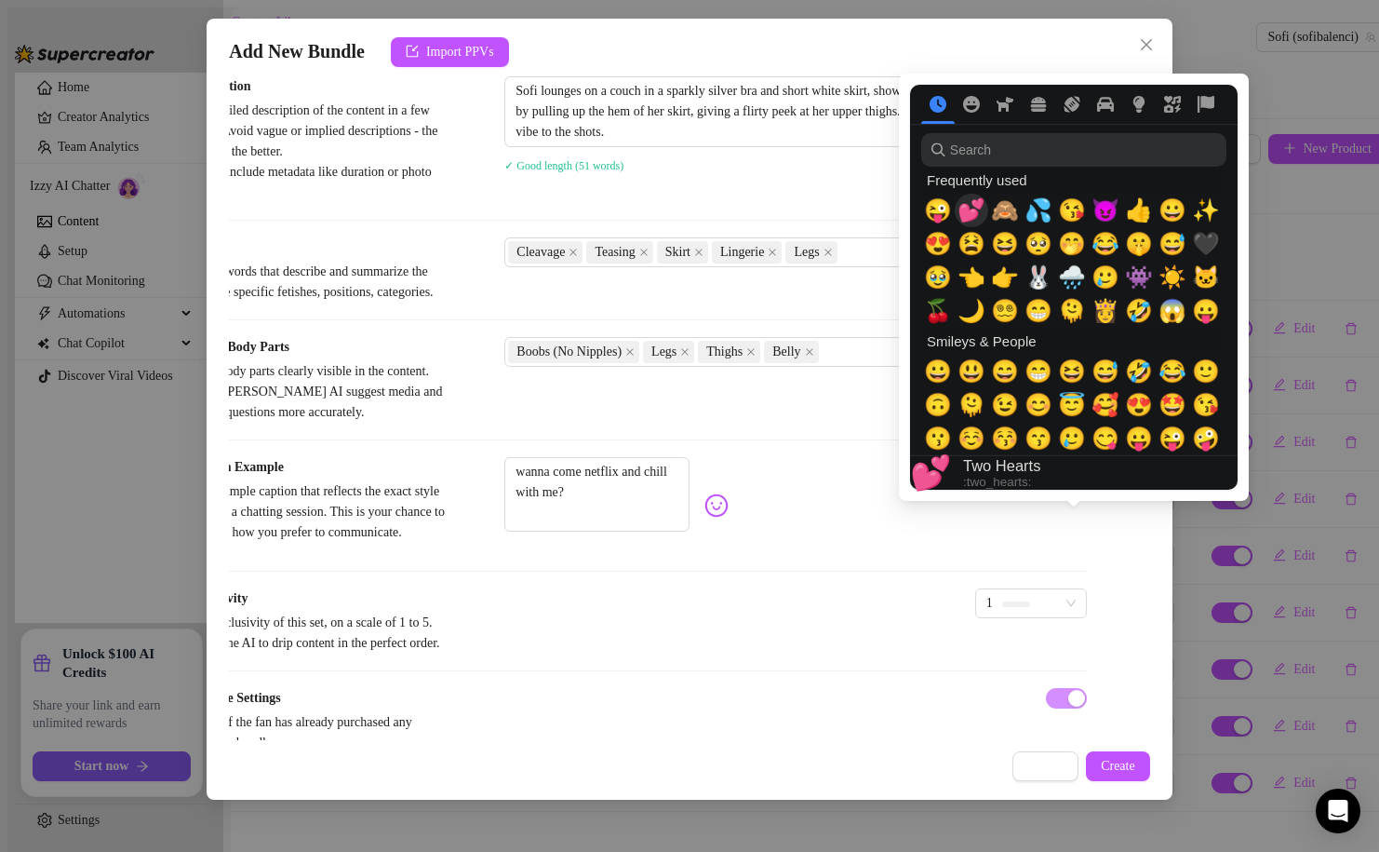
click at [974, 208] on span "💕" at bounding box center [972, 210] width 28 height 26
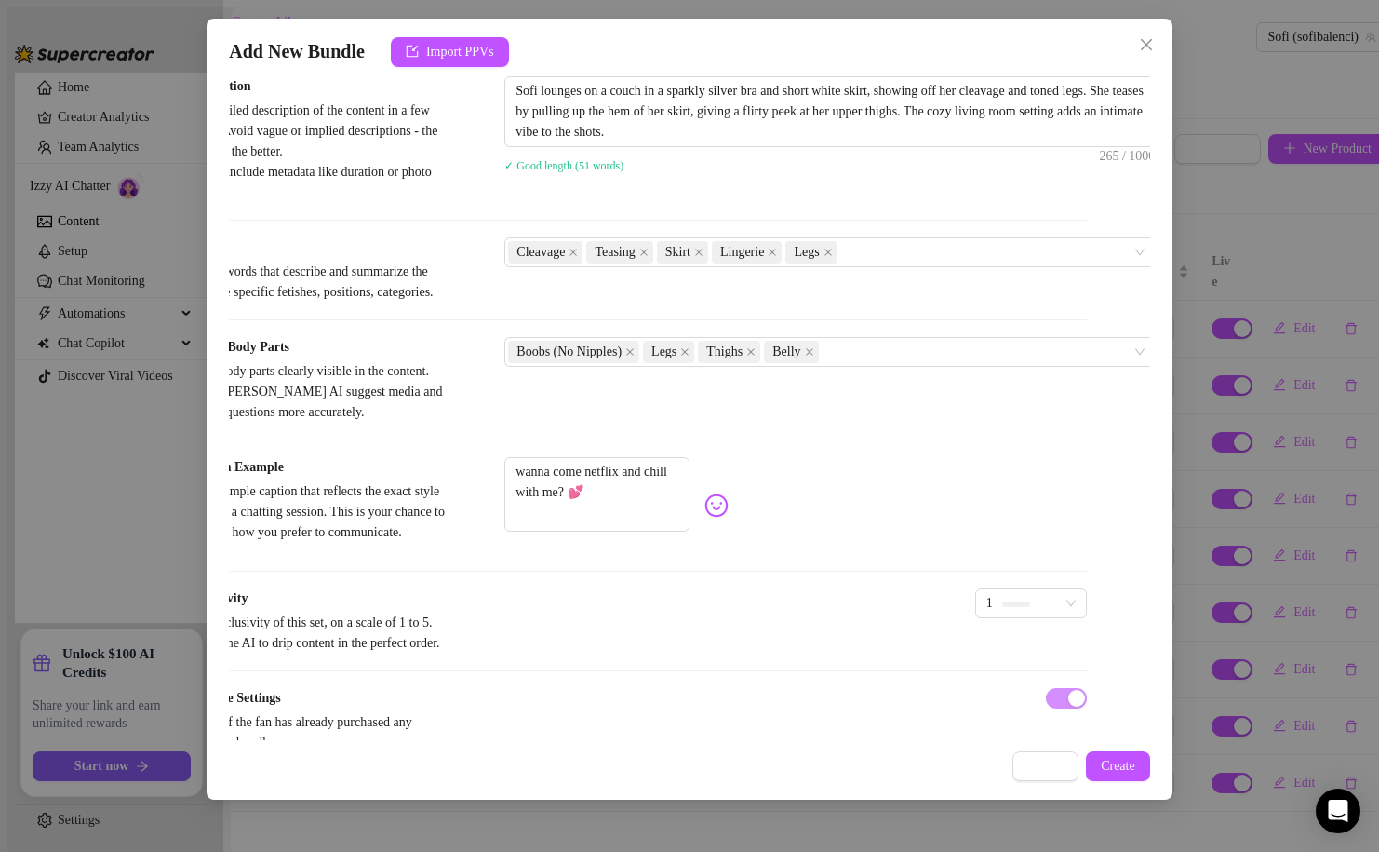
click at [975, 636] on div "1" at bounding box center [1031, 614] width 112 height 52
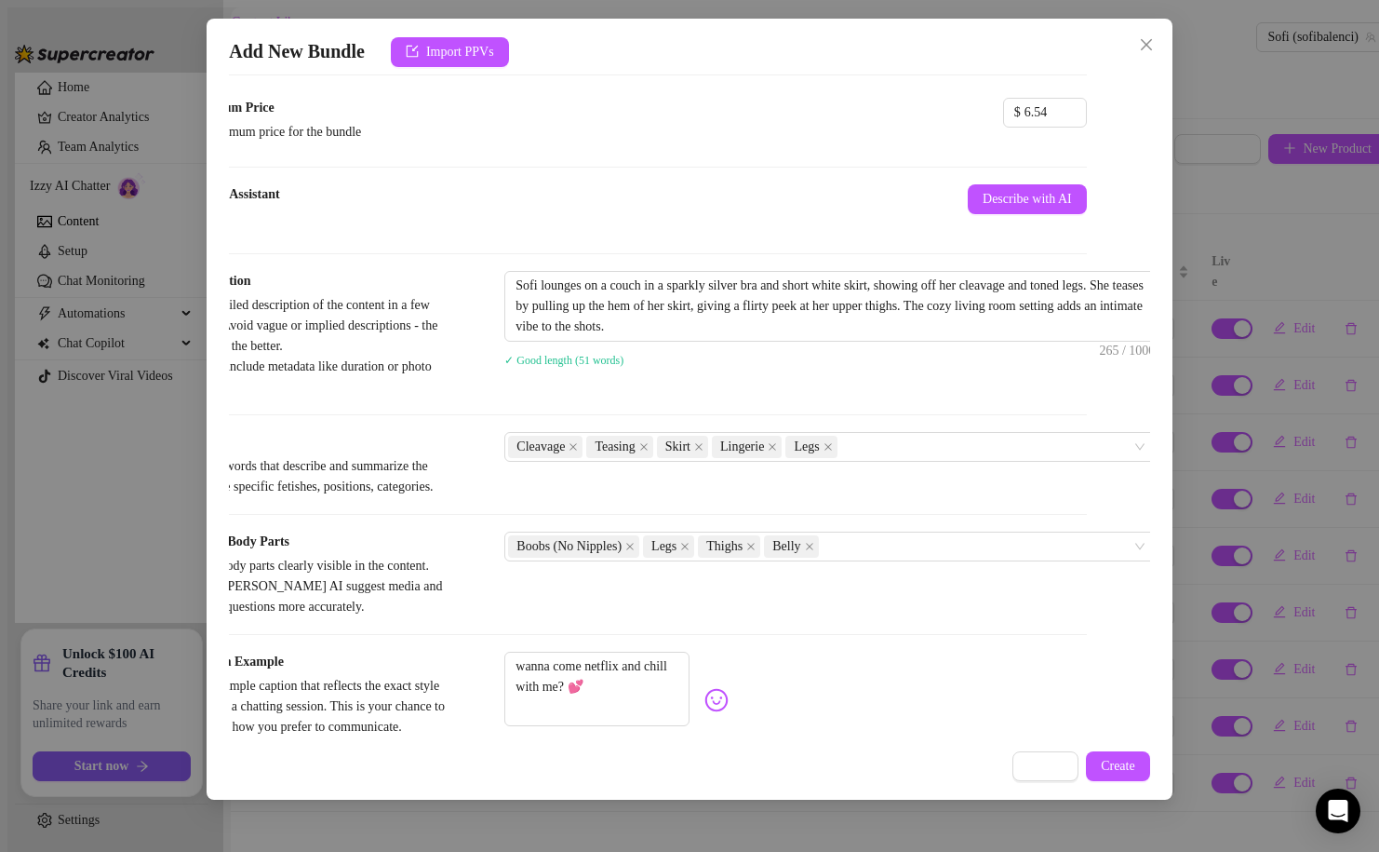
scroll to position [898, 63]
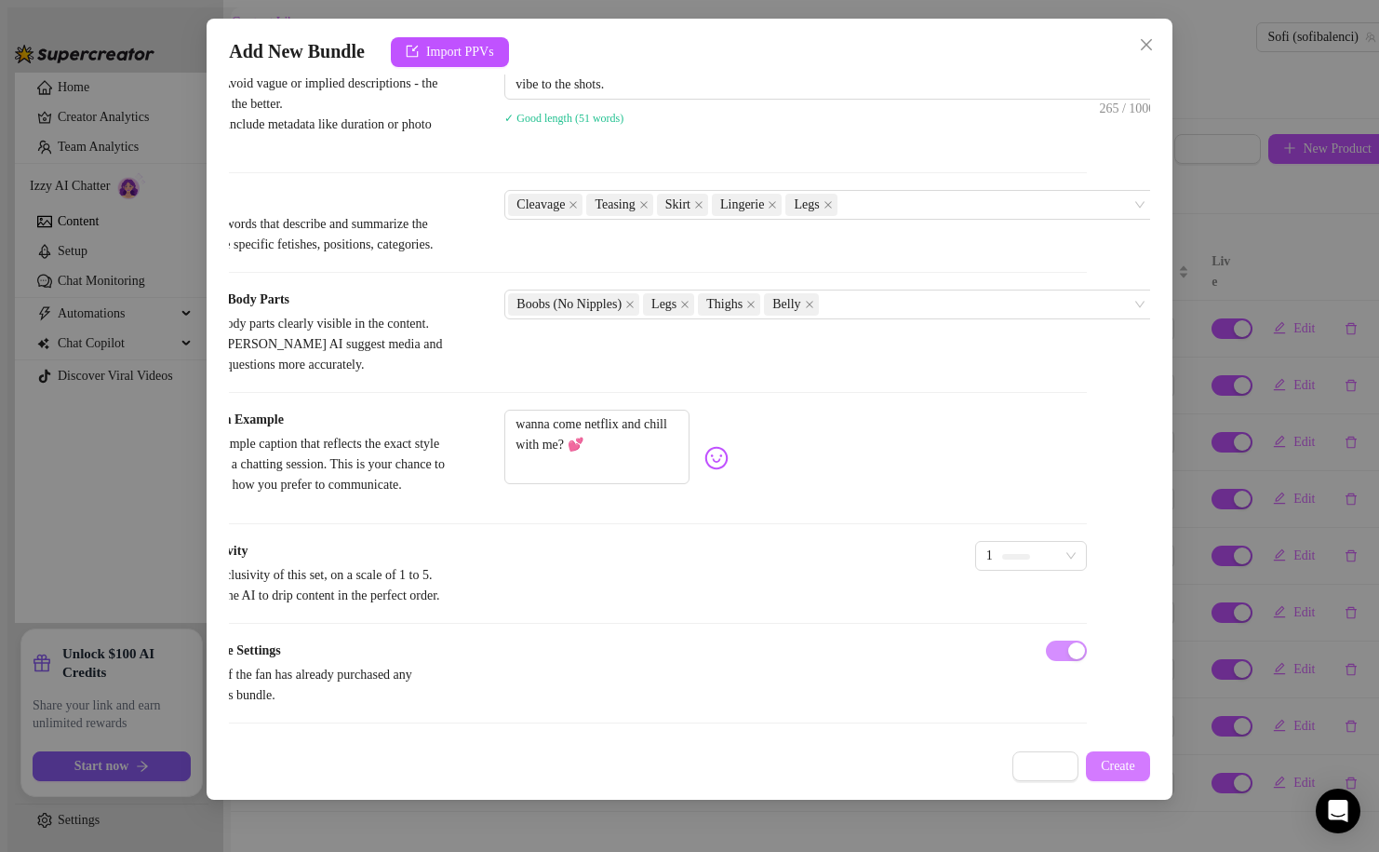
click at [1110, 764] on span "Create" at bounding box center [1118, 766] width 34 height 15
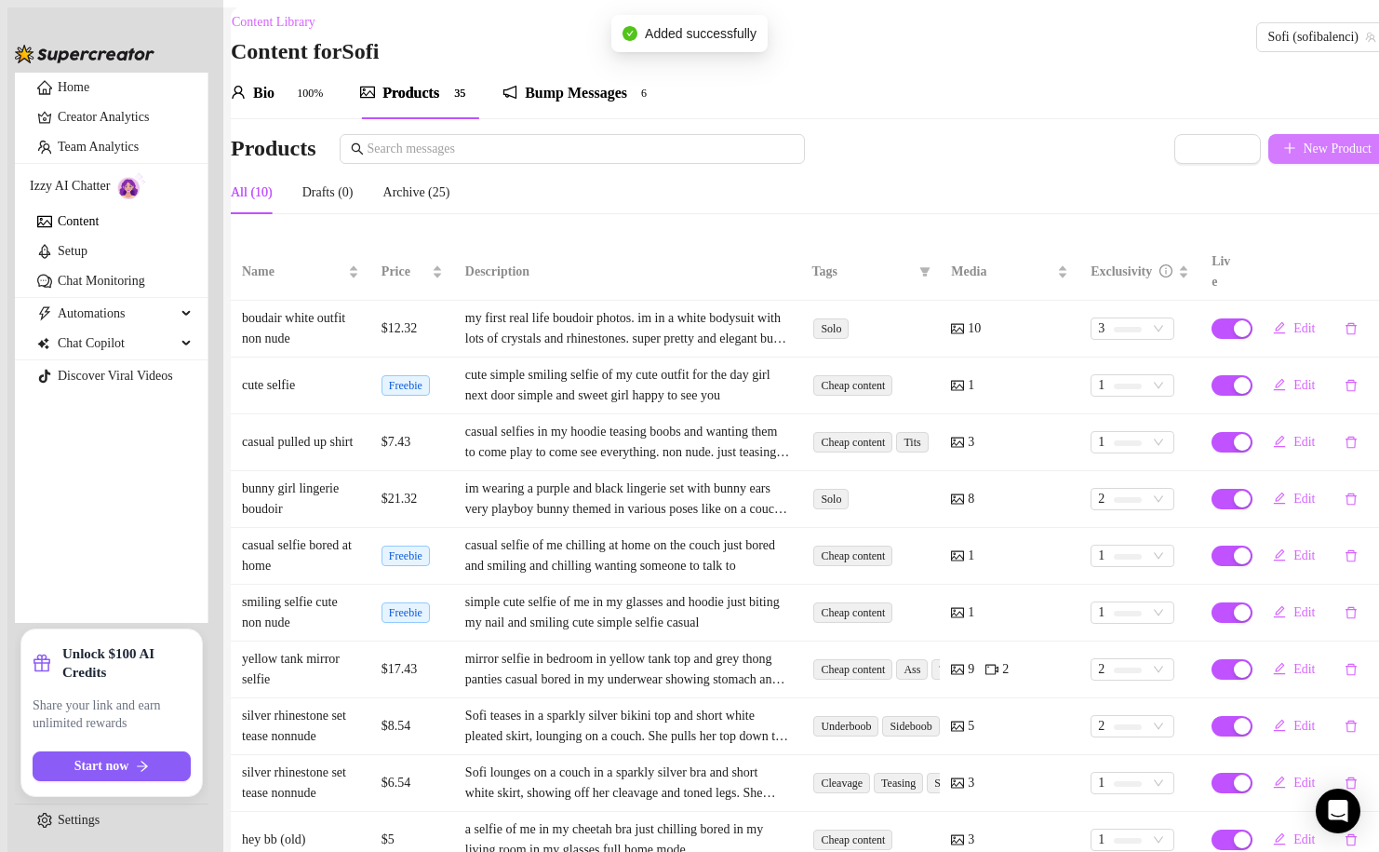
click at [1304, 146] on span "New Product" at bounding box center [1338, 148] width 69 height 15
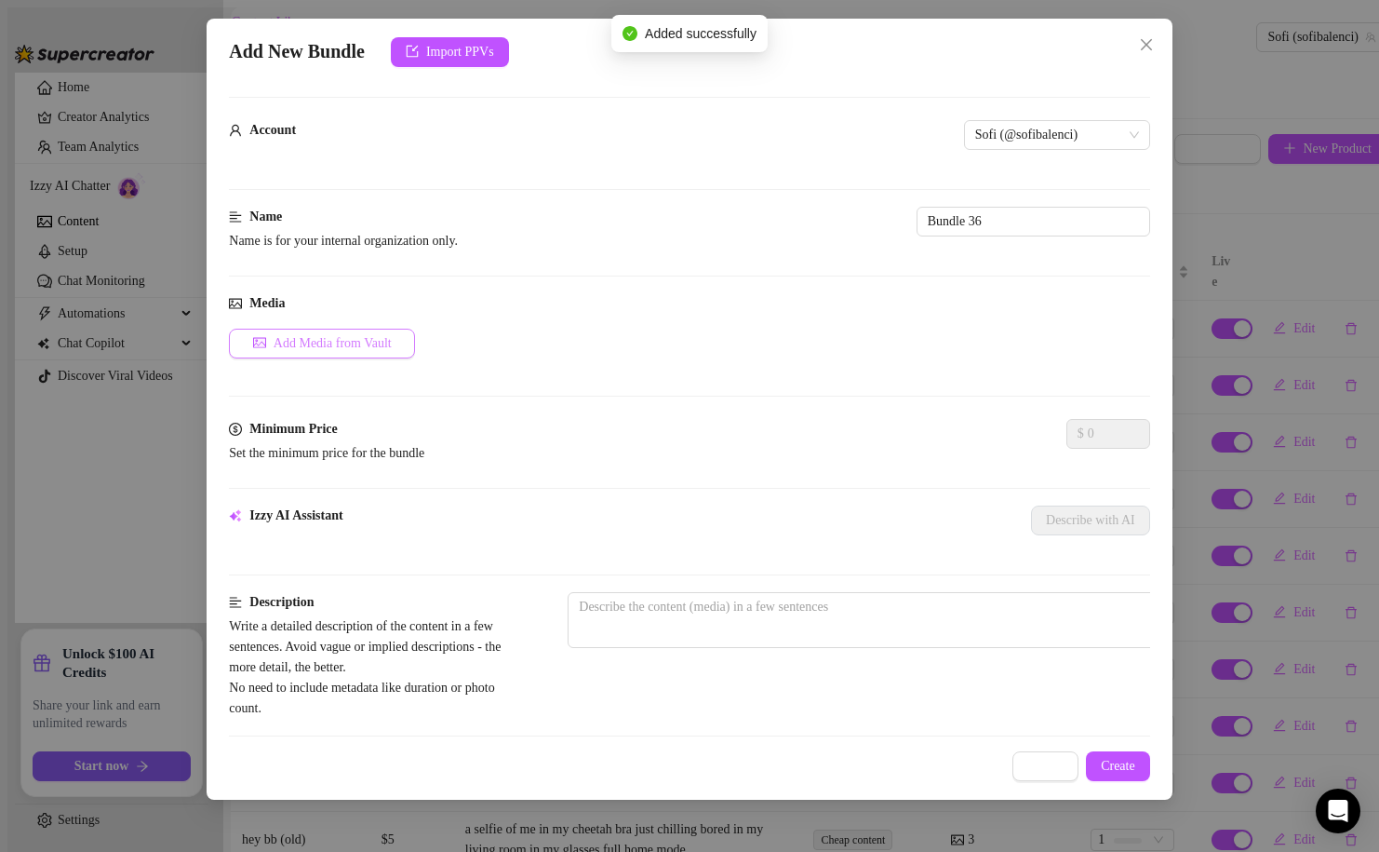
click at [352, 329] on button "Add Media from Vault" at bounding box center [322, 344] width 186 height 30
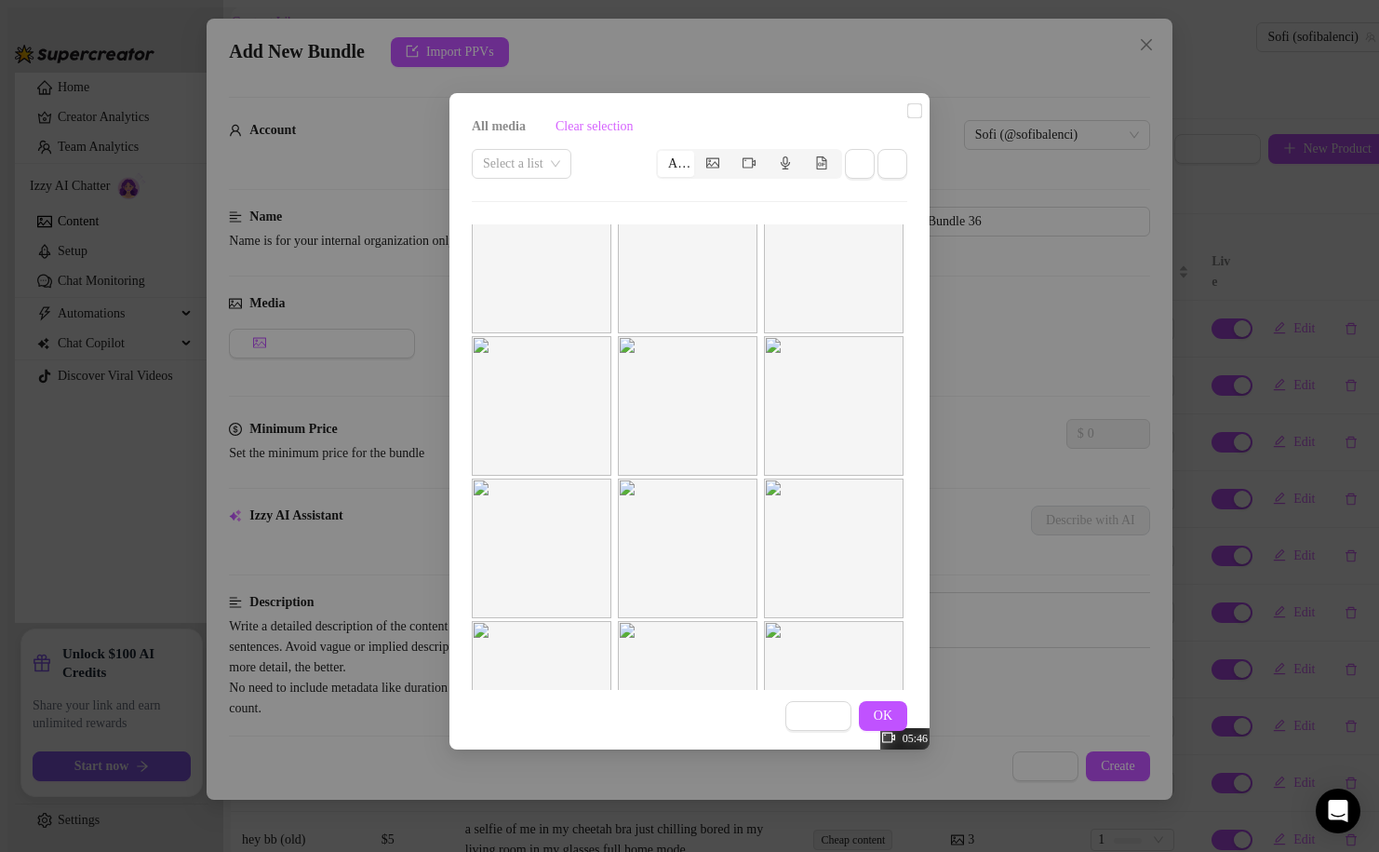
scroll to position [20, 0]
click at [907, 118] on input "checkbox" at bounding box center [914, 110] width 15 height 15
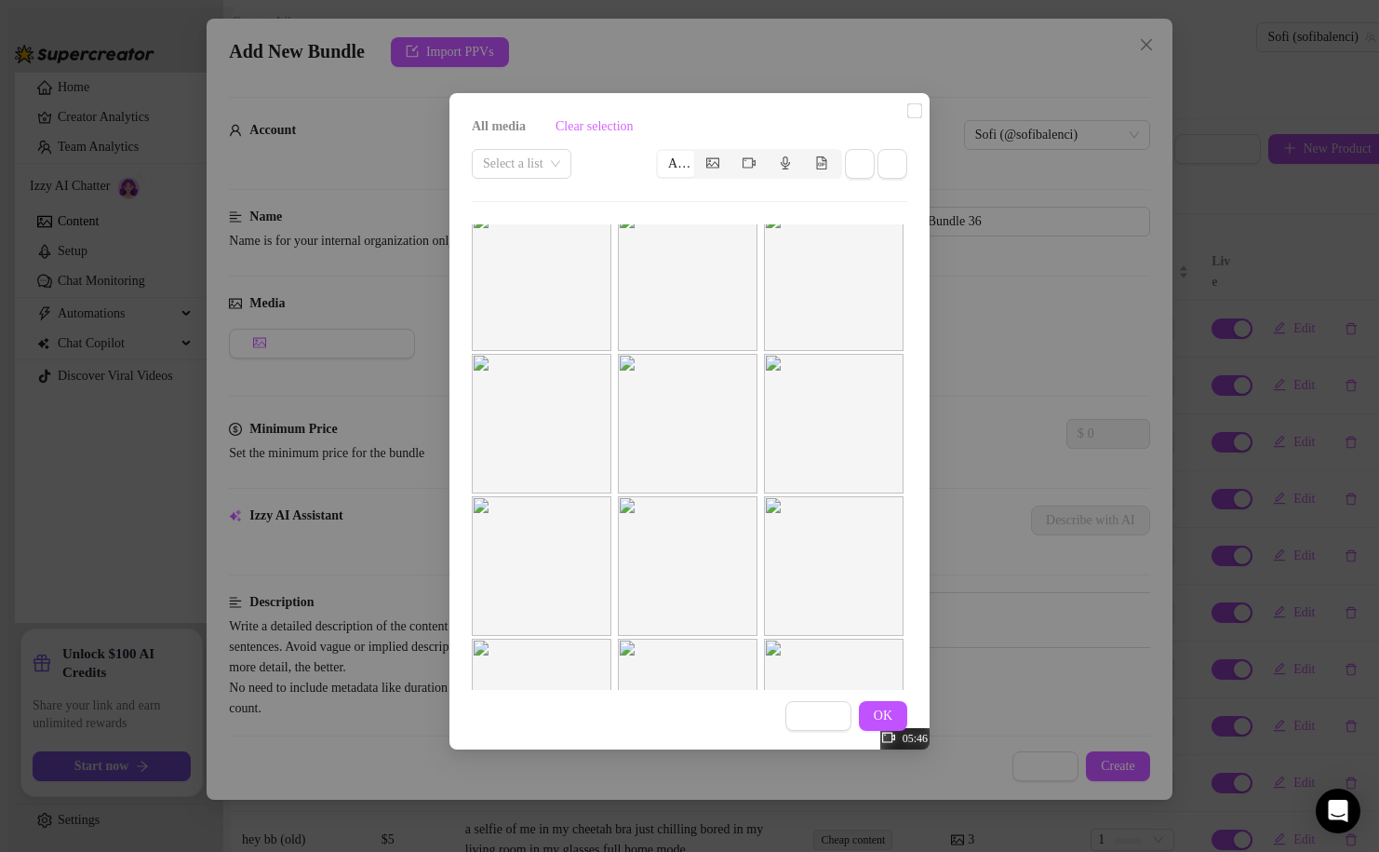
scroll to position [150, 0]
click at [889, 723] on span "OK" at bounding box center [883, 715] width 19 height 15
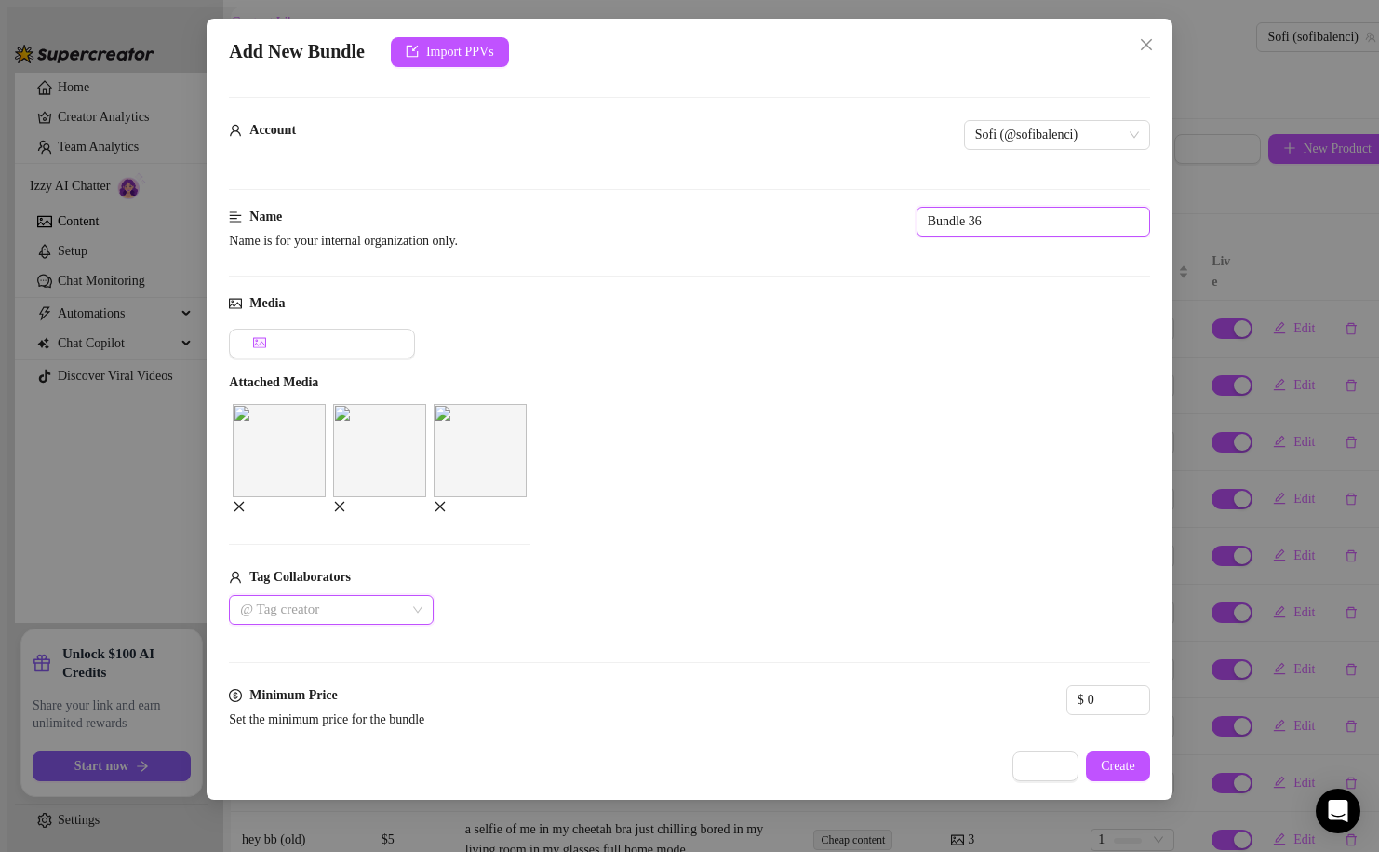
click at [917, 226] on input "Bundle 36" at bounding box center [1034, 222] width 234 height 30
paste input "silver rhinestone set tease nonnude"
drag, startPoint x: 698, startPoint y: 214, endPoint x: 857, endPoint y: 208, distance: 159.3
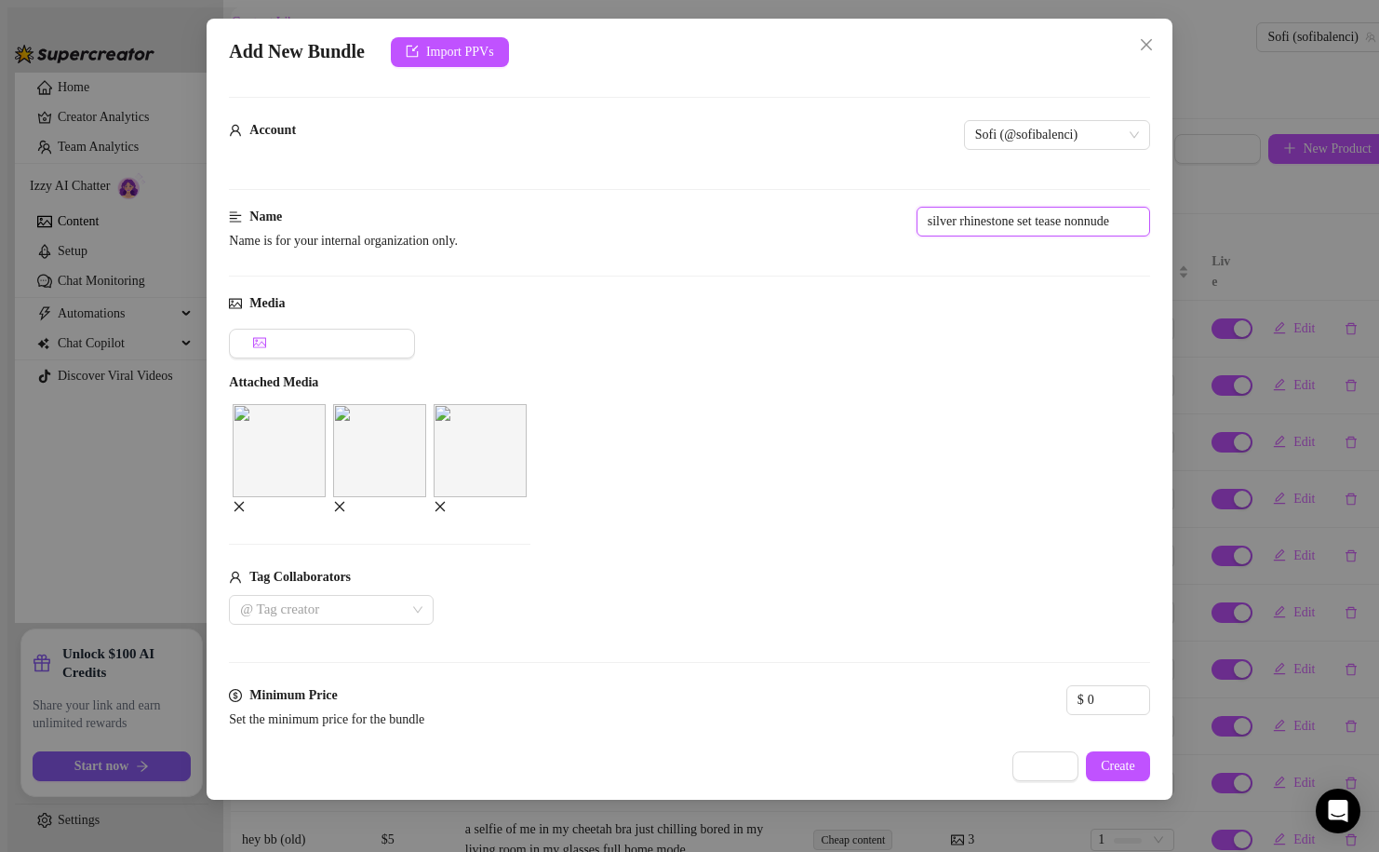
click at [917, 212] on div "silver rhinestone set tease nonnude" at bounding box center [1034, 222] width 234 height 30
click at [809, 403] on div "Add Media from Vault Attached Media Tag Collaborators @ Tag creator" at bounding box center [689, 477] width 921 height 296
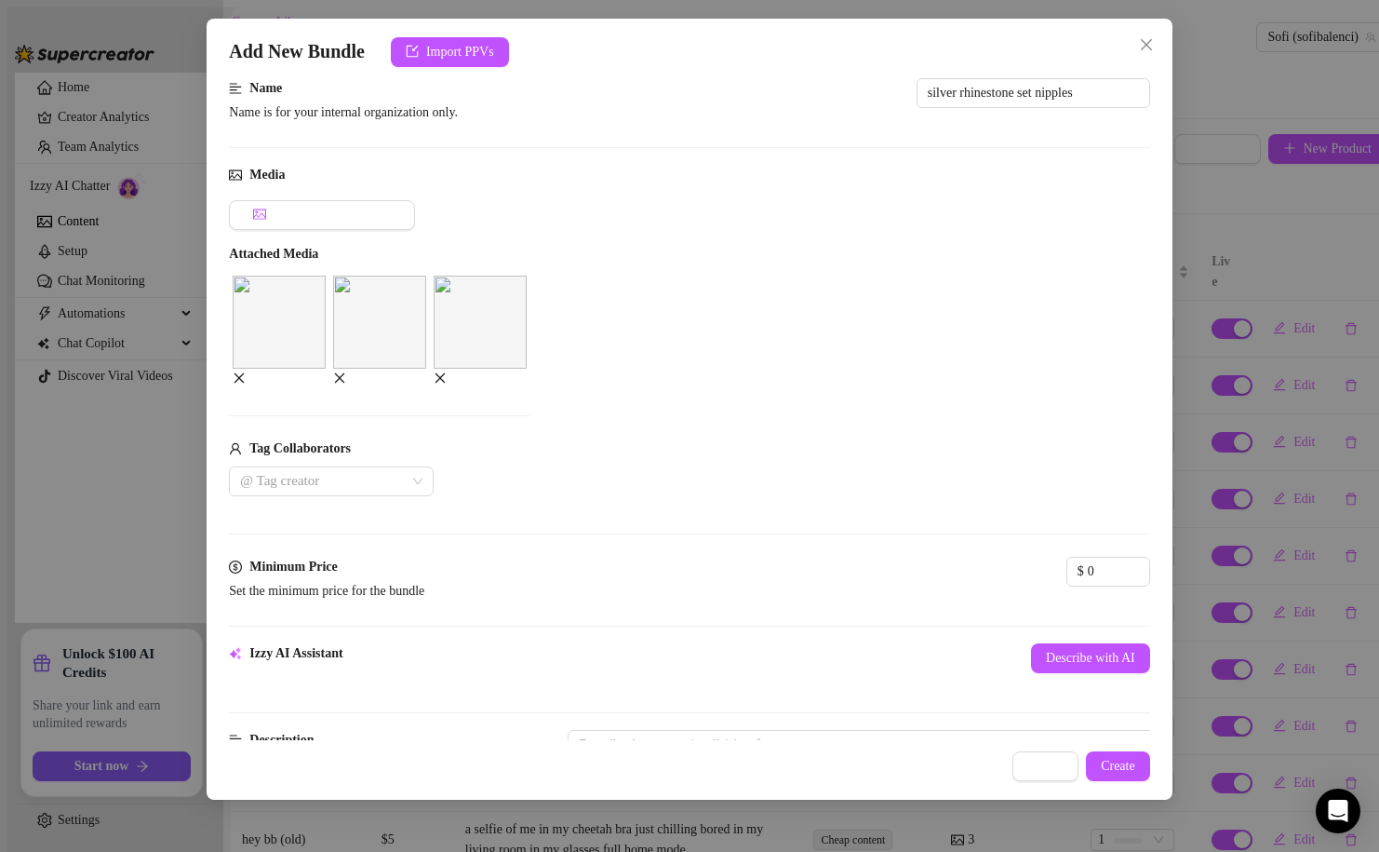
scroll to position [133, 0]
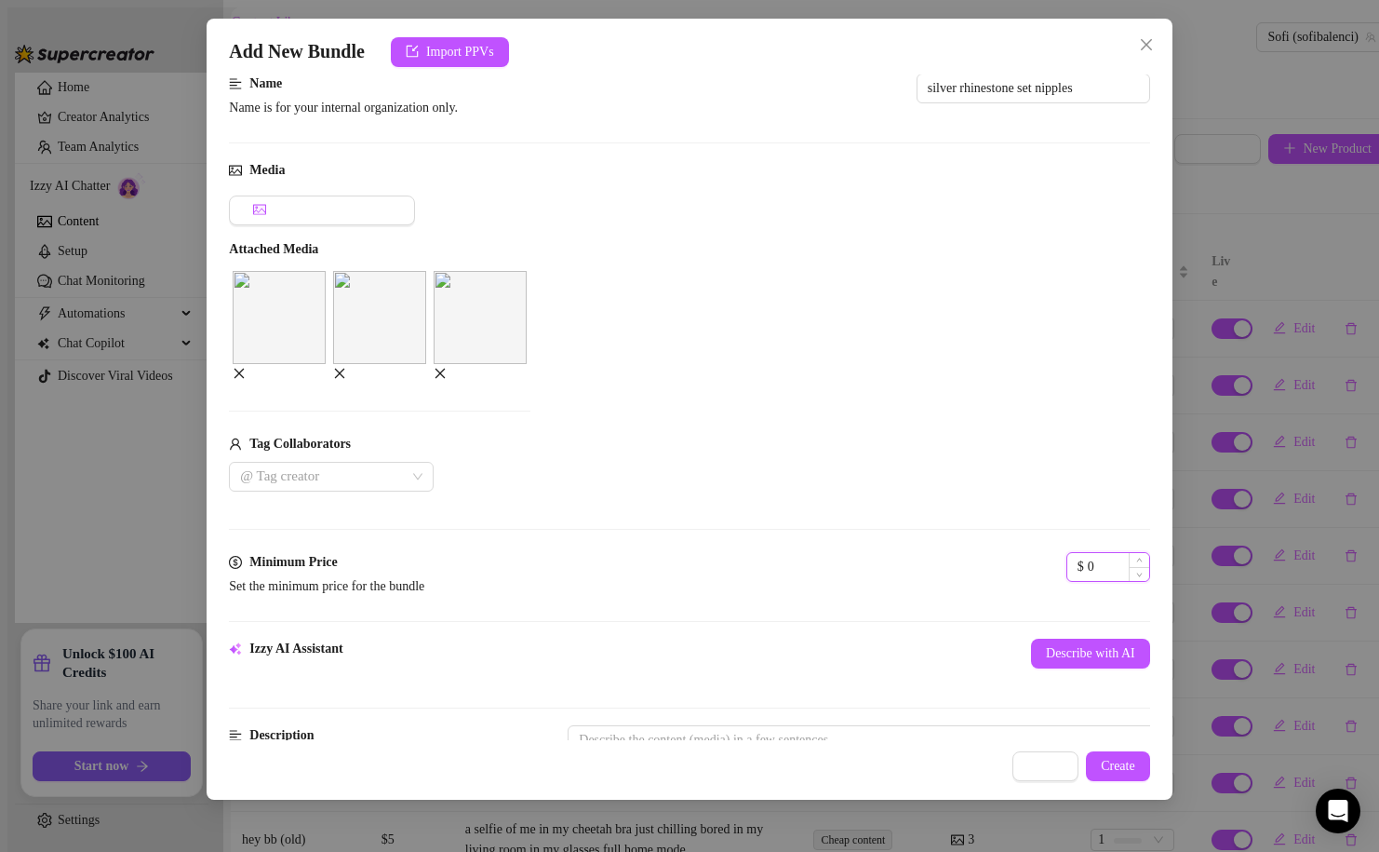
click at [1088, 553] on input "0" at bounding box center [1118, 567] width 61 height 28
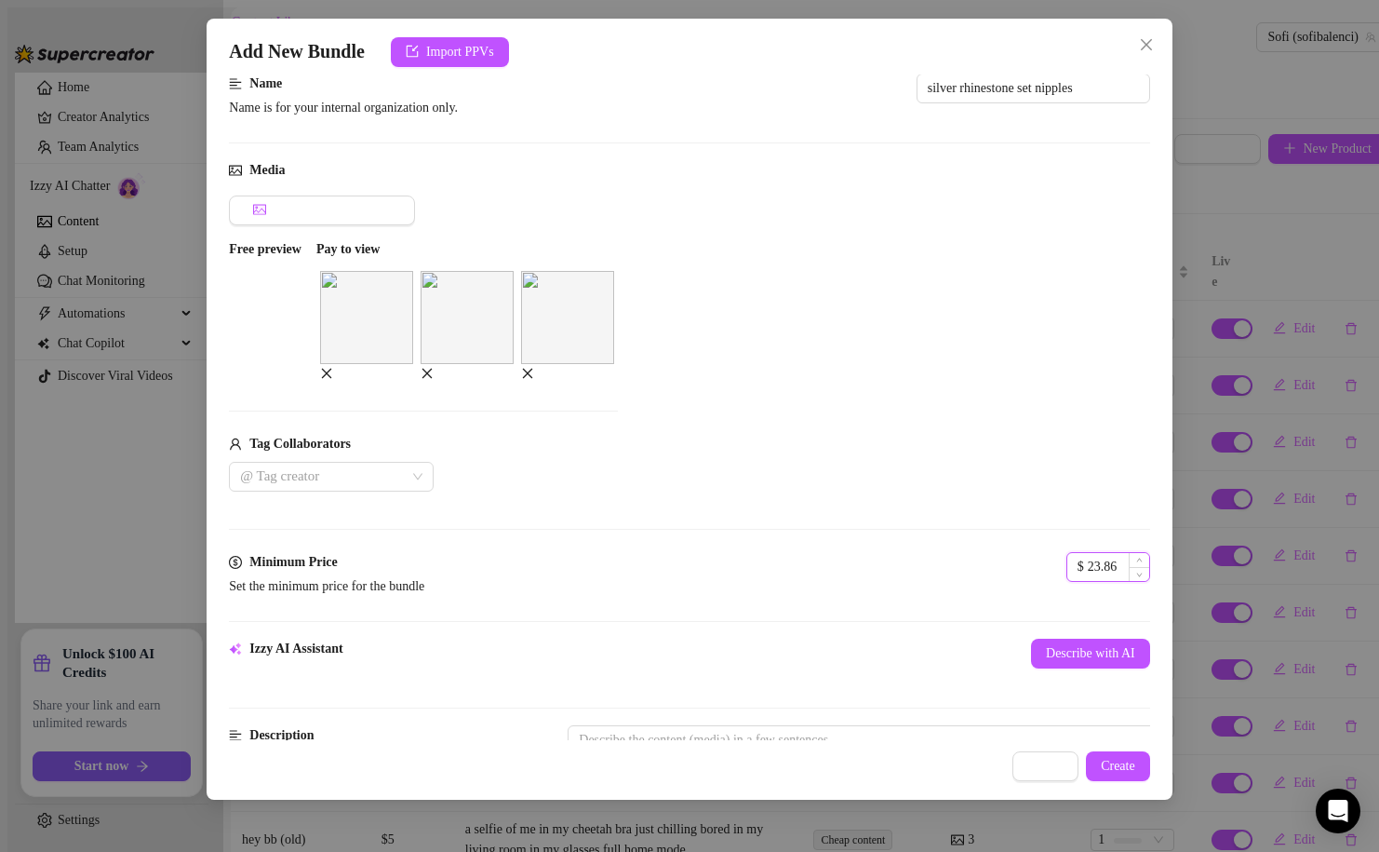
click at [1088, 556] on input "23.86" at bounding box center [1118, 567] width 61 height 28
click at [716, 529] on div "Media Add Media from Vault Free preview Pay to view Tag Collaborators @ Tag cre…" at bounding box center [689, 356] width 921 height 392
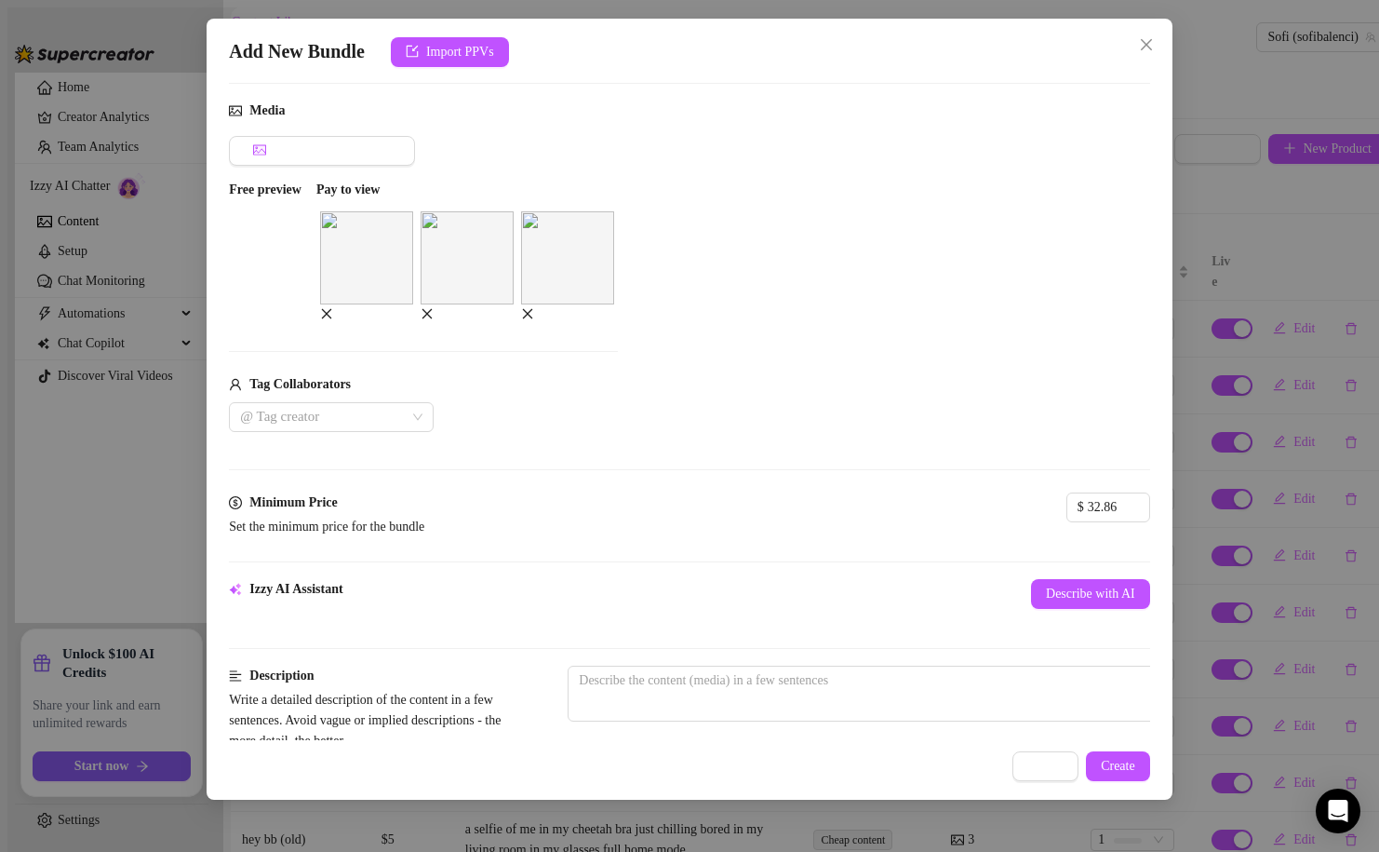
scroll to position [194, 0]
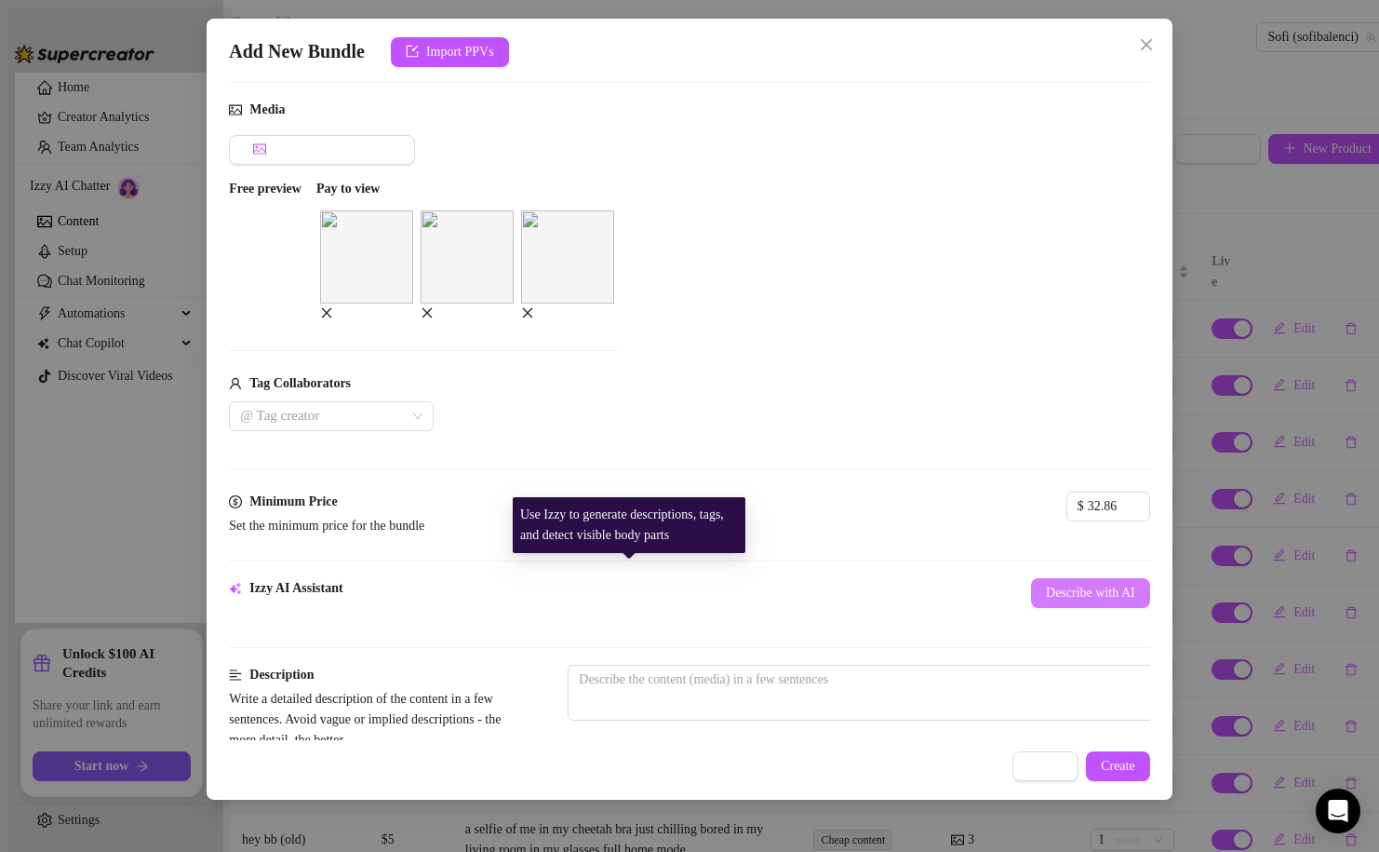
click at [1046, 585] on span "Describe with AI" at bounding box center [1090, 592] width 89 height 15
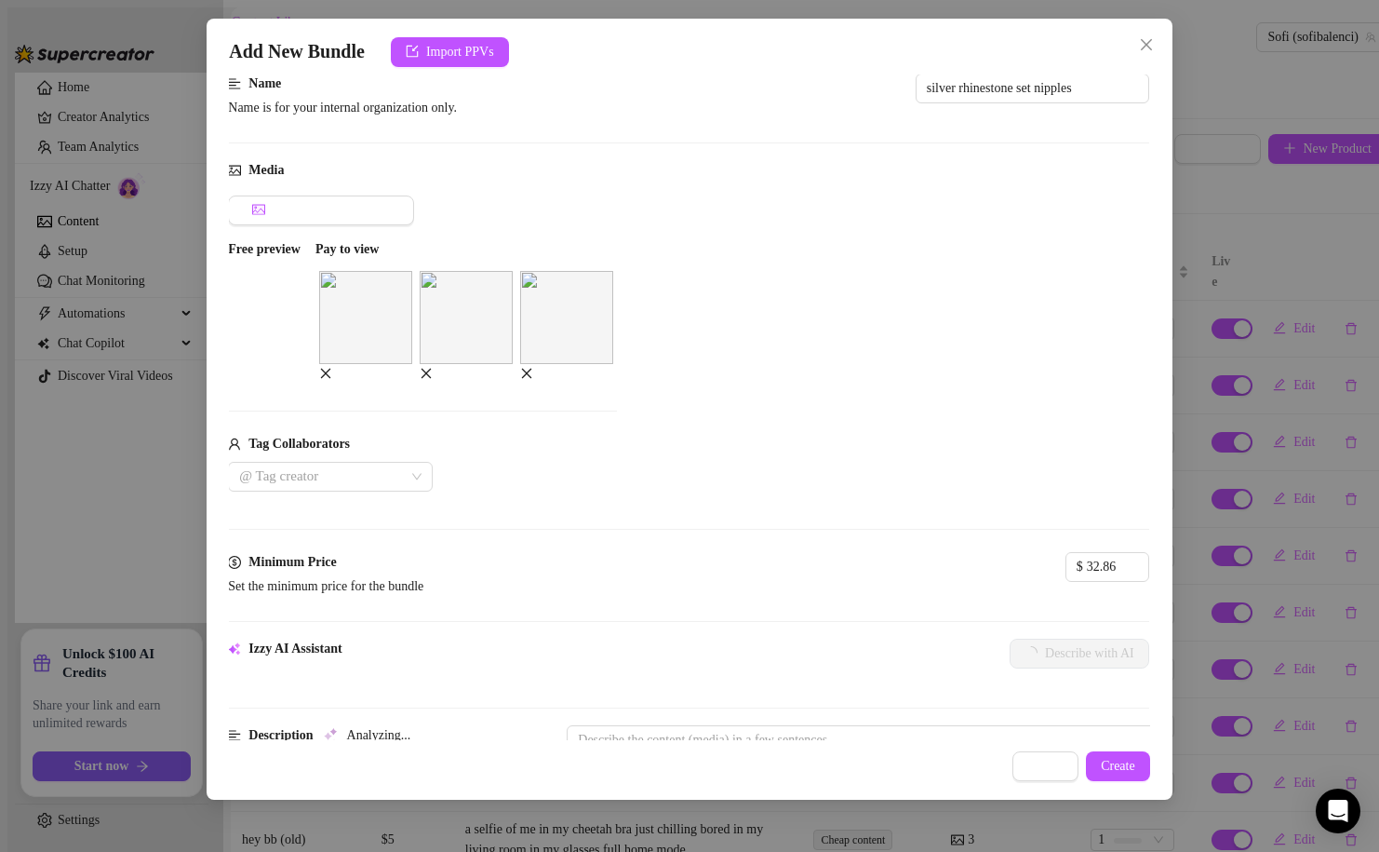
scroll to position [111, 1]
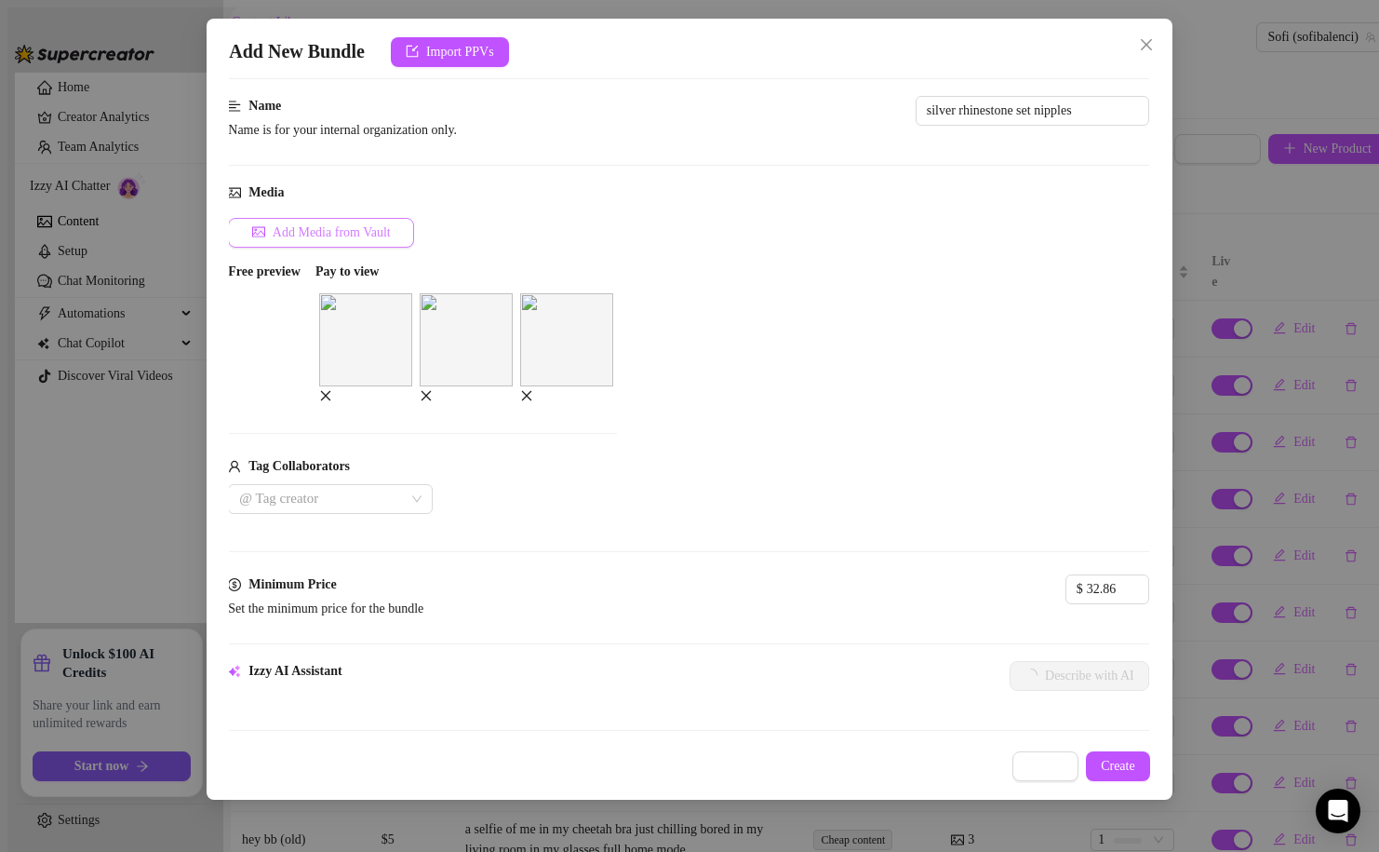
click at [349, 231] on span "Add Media from Vault" at bounding box center [332, 232] width 118 height 15
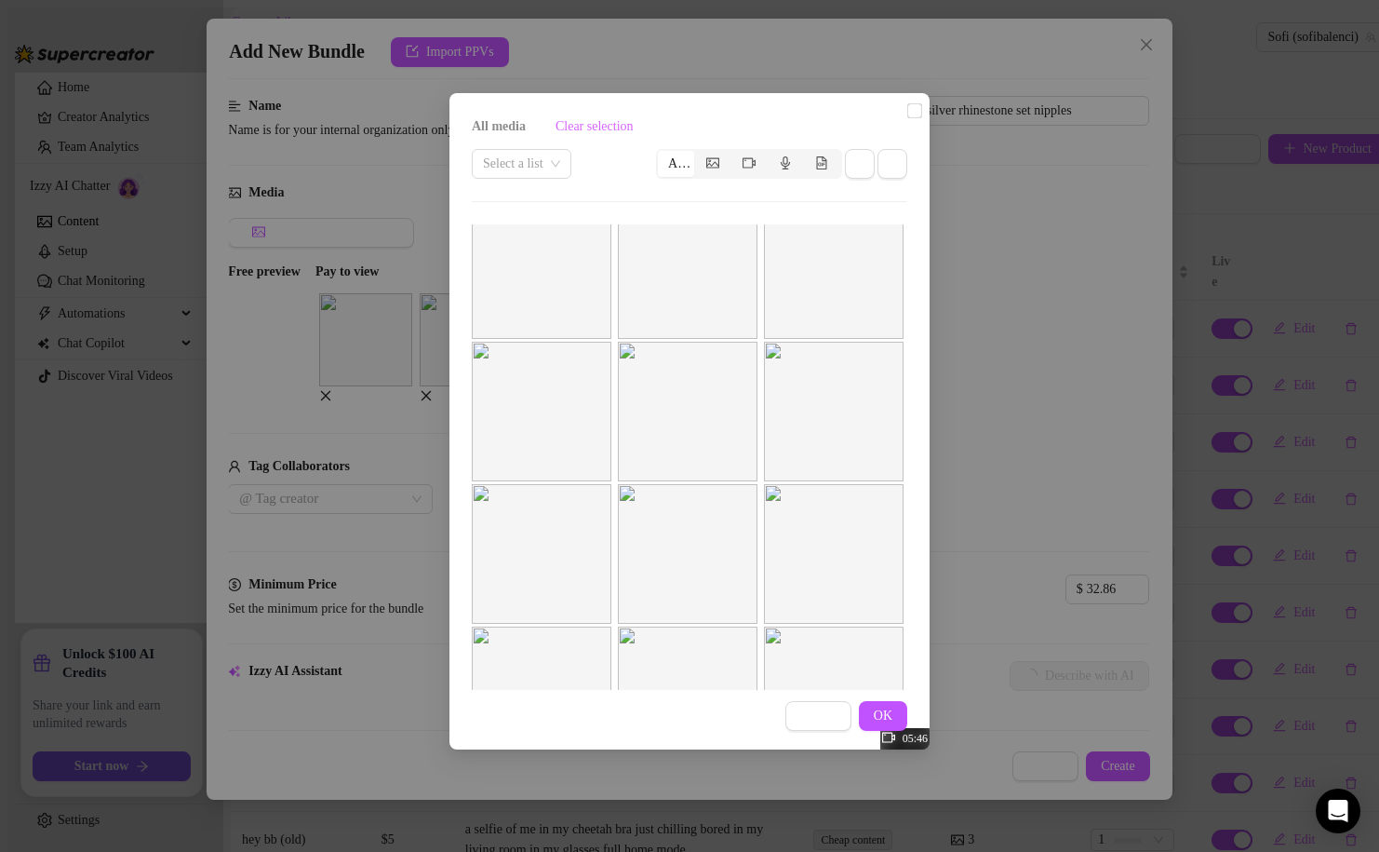
scroll to position [353, 0]
click at [907, 118] on input "checkbox" at bounding box center [914, 110] width 15 height 15
click at [894, 718] on button "OK" at bounding box center [883, 716] width 48 height 30
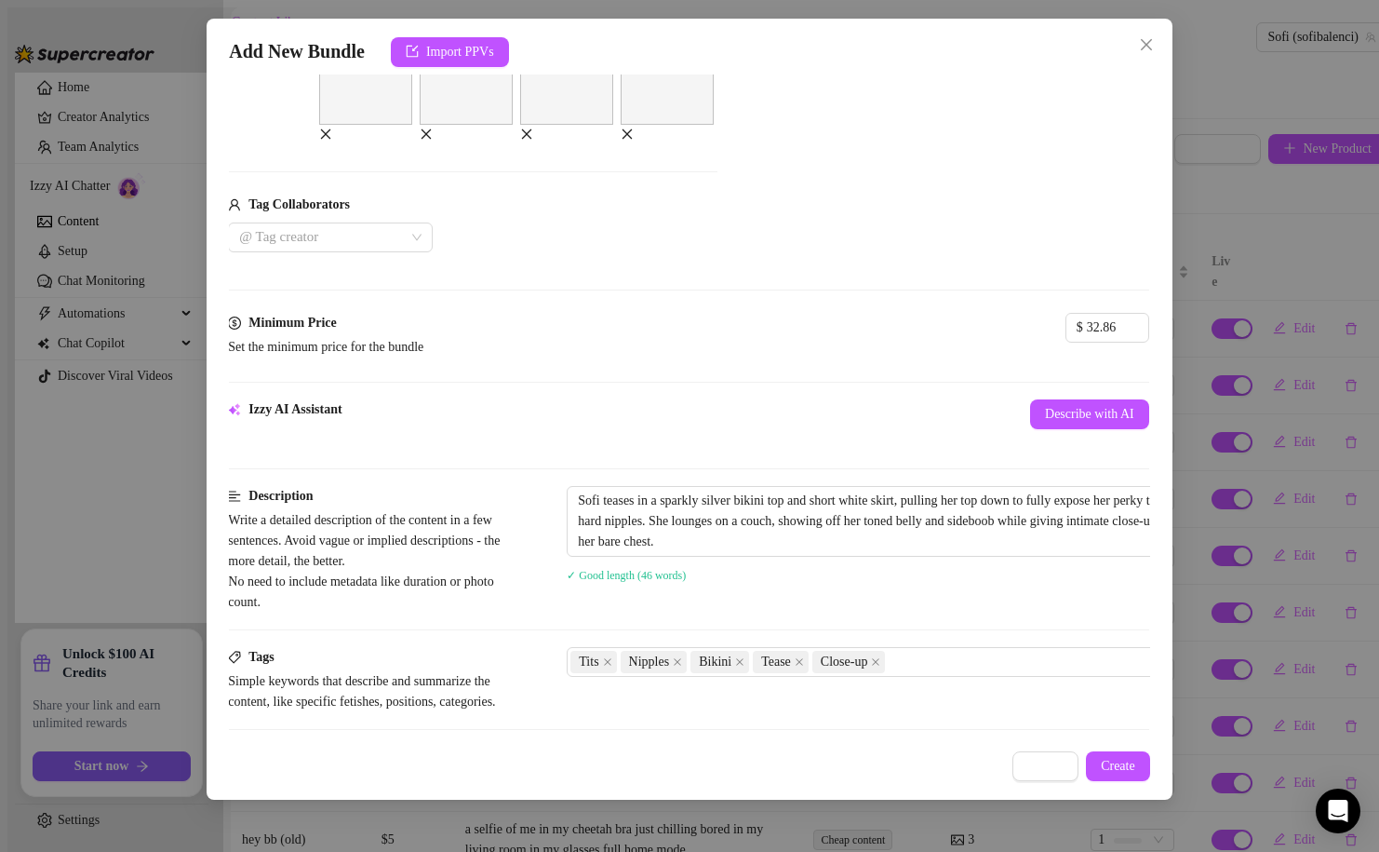
scroll to position [375, 2]
click at [1029, 426] on button "Describe with AI" at bounding box center [1088, 411] width 119 height 30
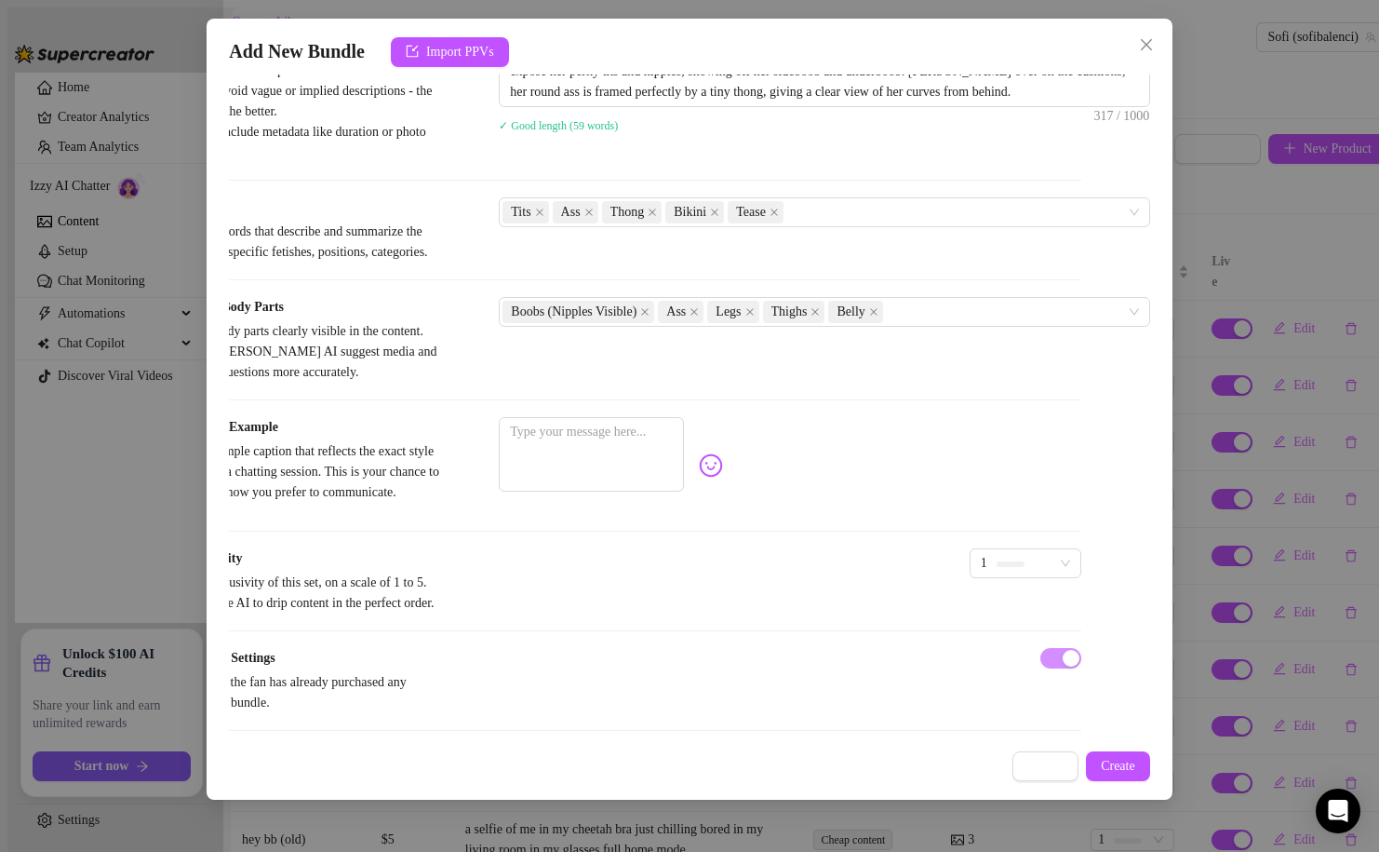
scroll to position [838, 69]
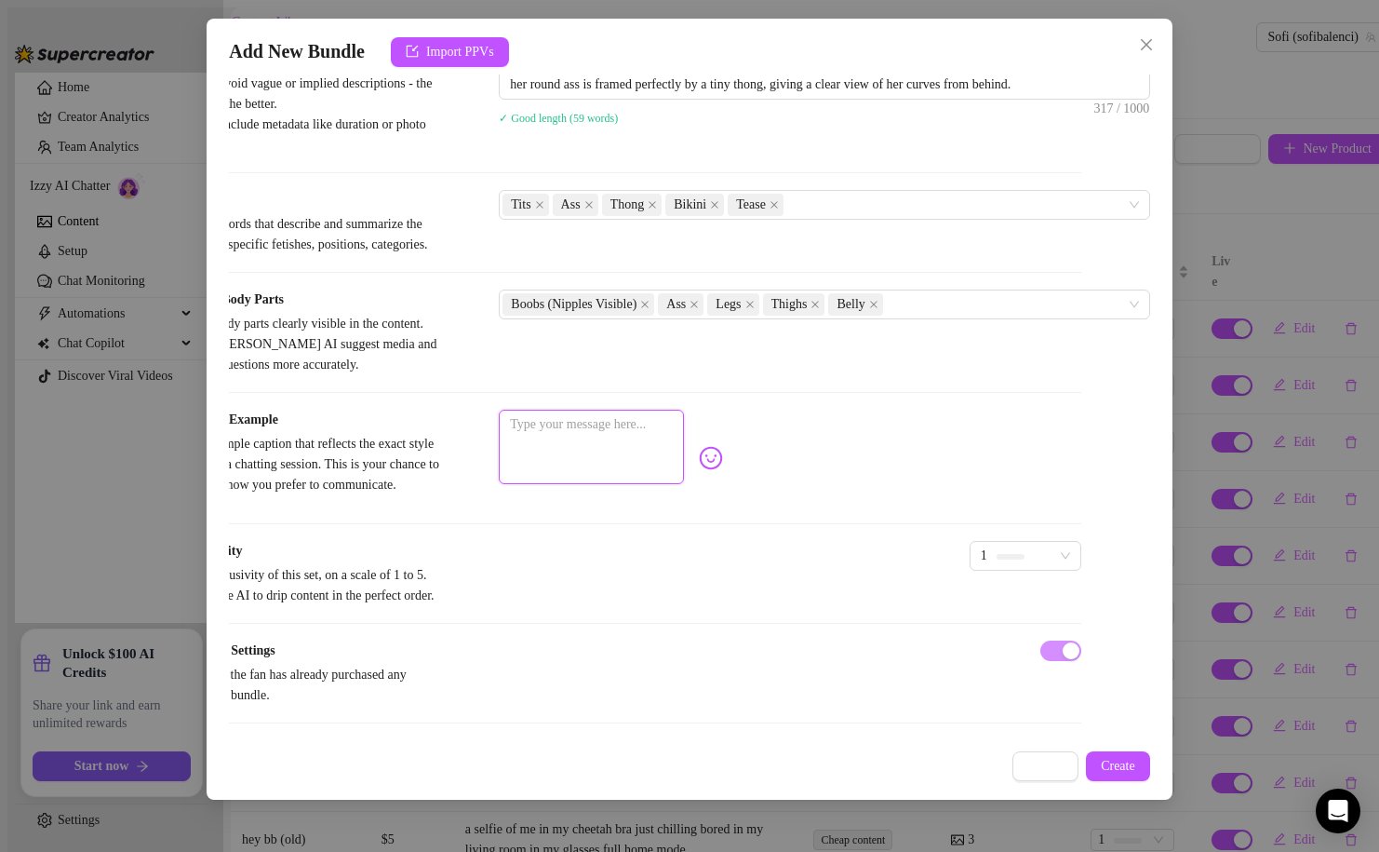
click at [684, 484] on textarea at bounding box center [591, 447] width 185 height 74
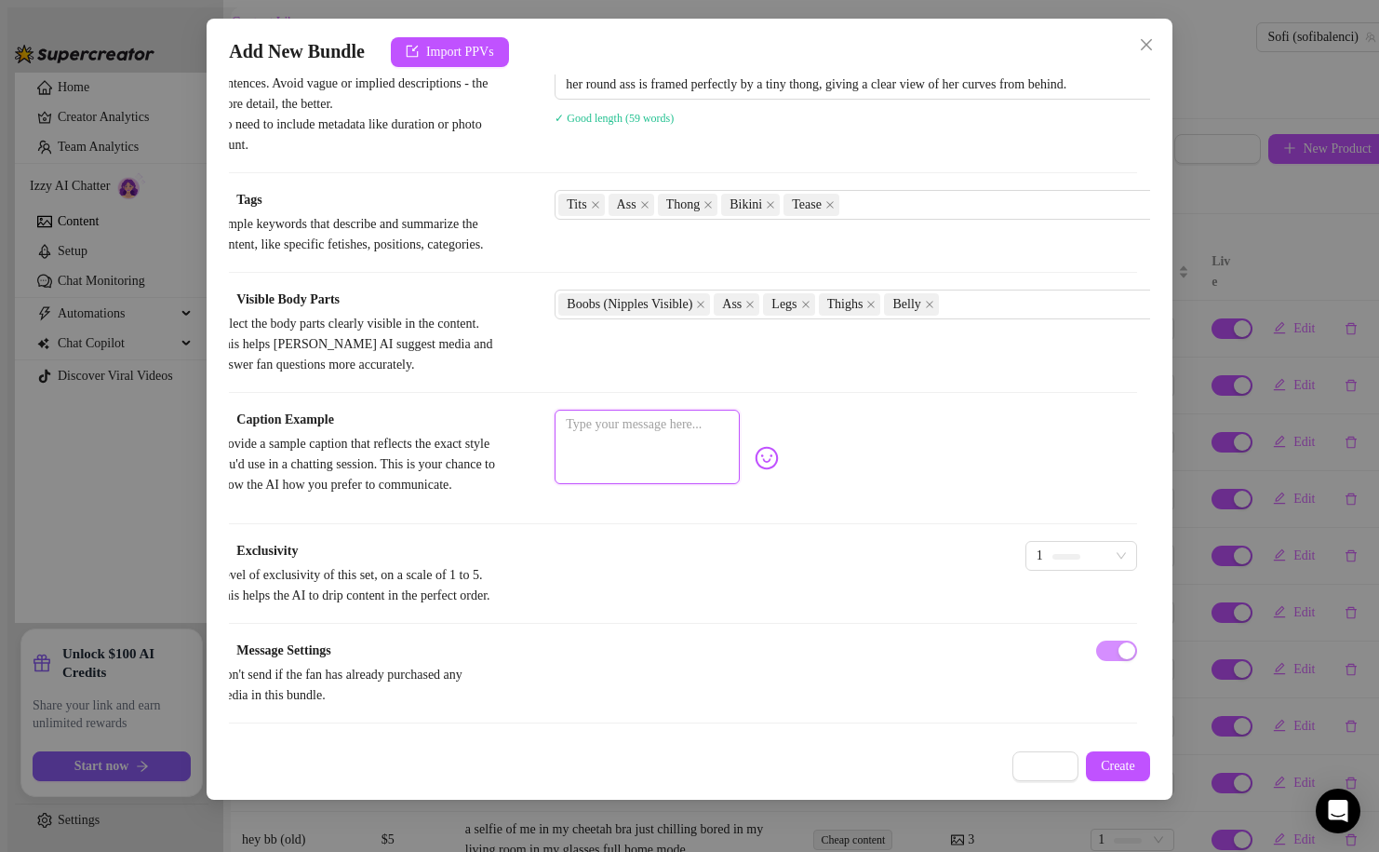
scroll to position [838, 0]
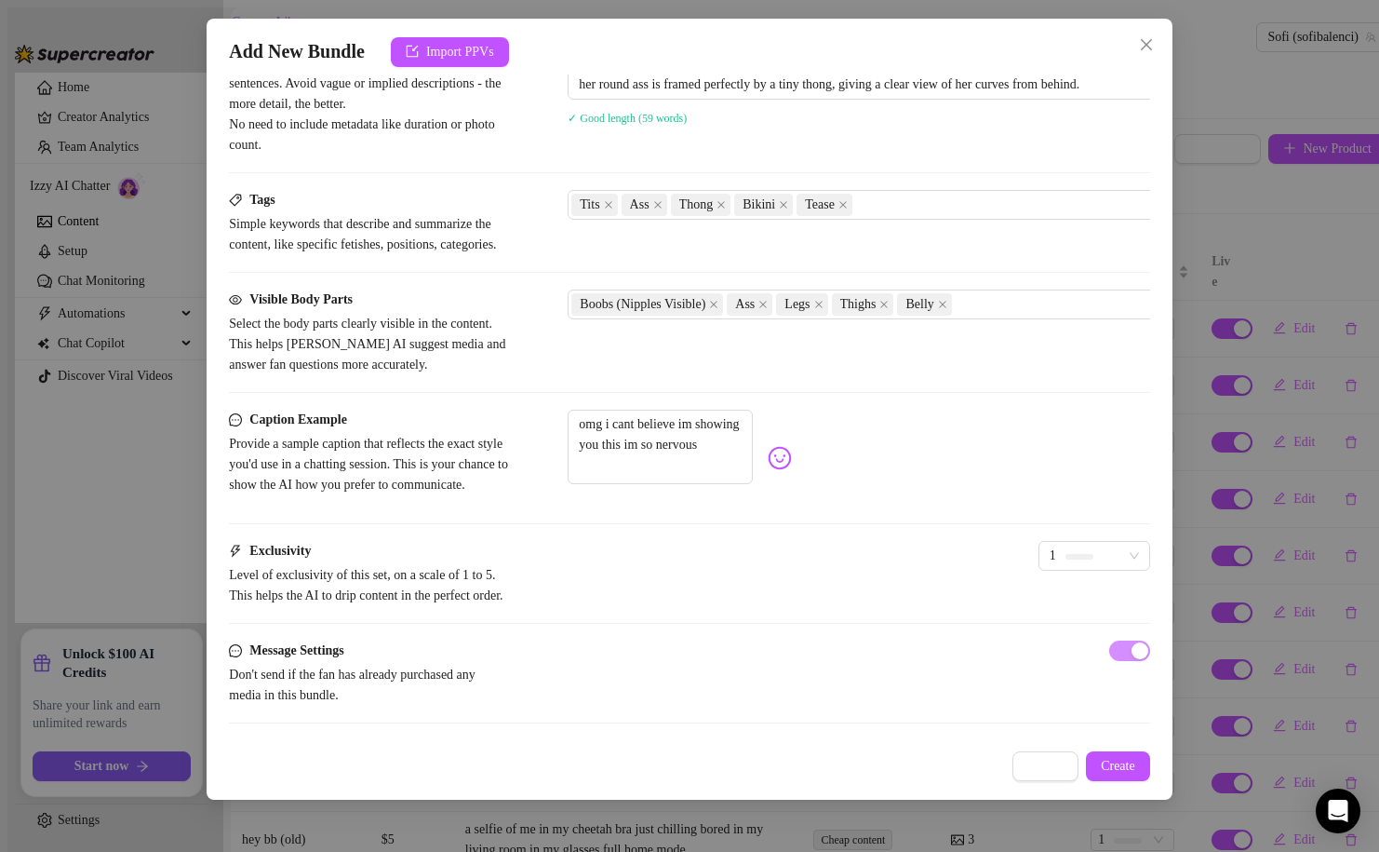
click at [792, 470] on img at bounding box center [780, 458] width 24 height 24
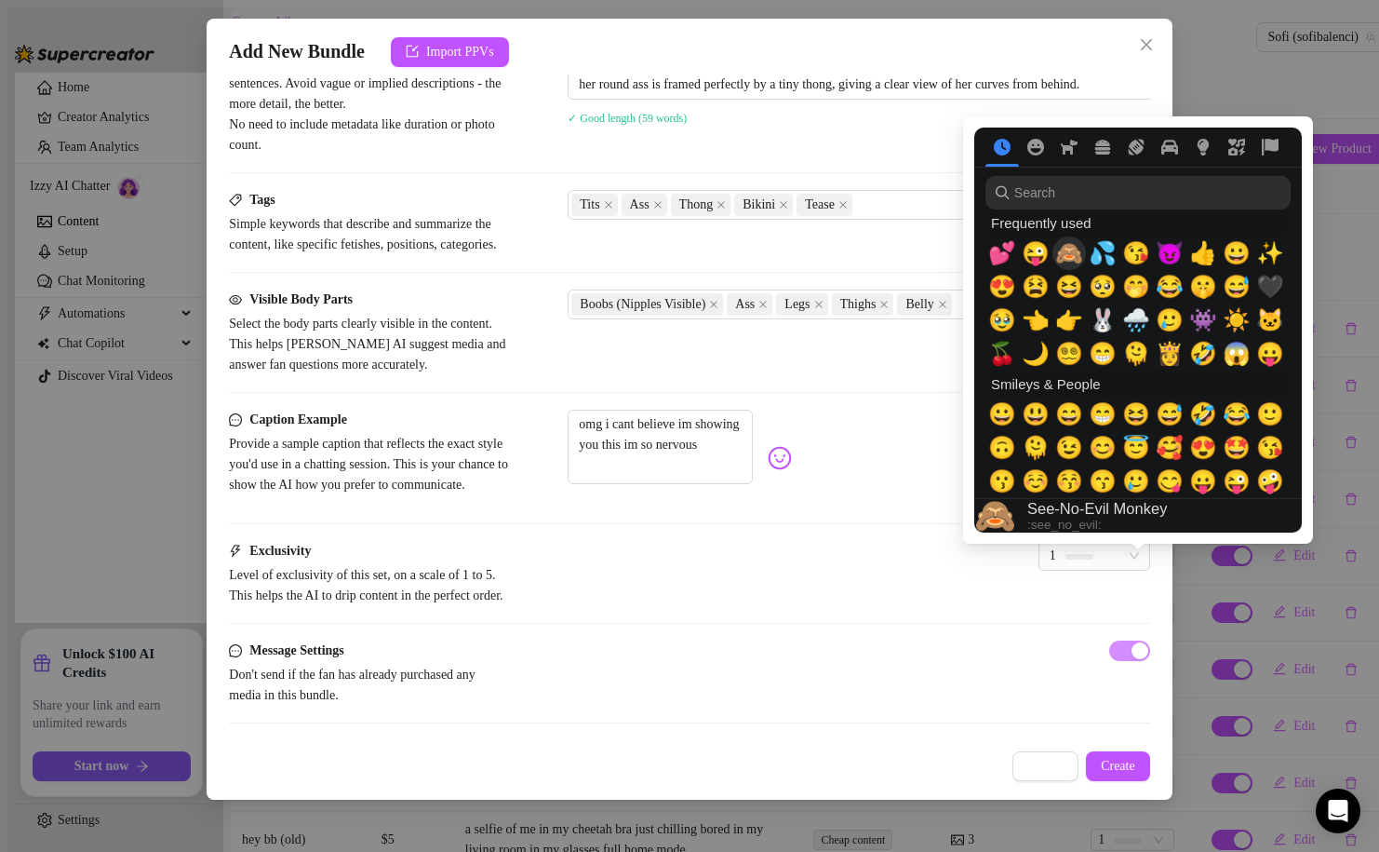
click at [1059, 264] on span "🙈" at bounding box center [1069, 253] width 28 height 26
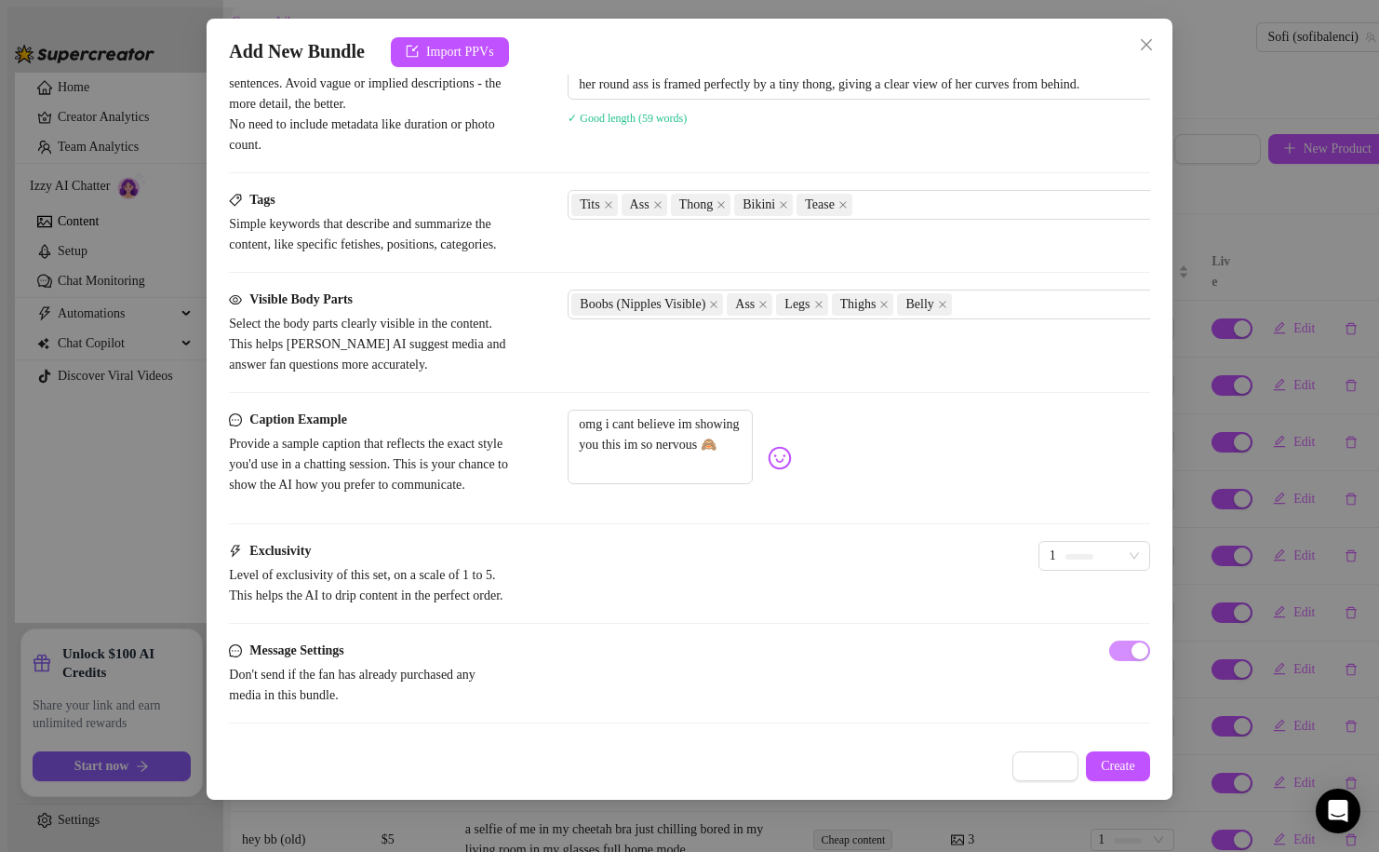
click at [894, 506] on div "Caption Example Provide a sample caption that reflects the exact style you'd us…" at bounding box center [689, 458] width 921 height 97
click at [1066, 565] on div at bounding box center [1080, 556] width 28 height 18
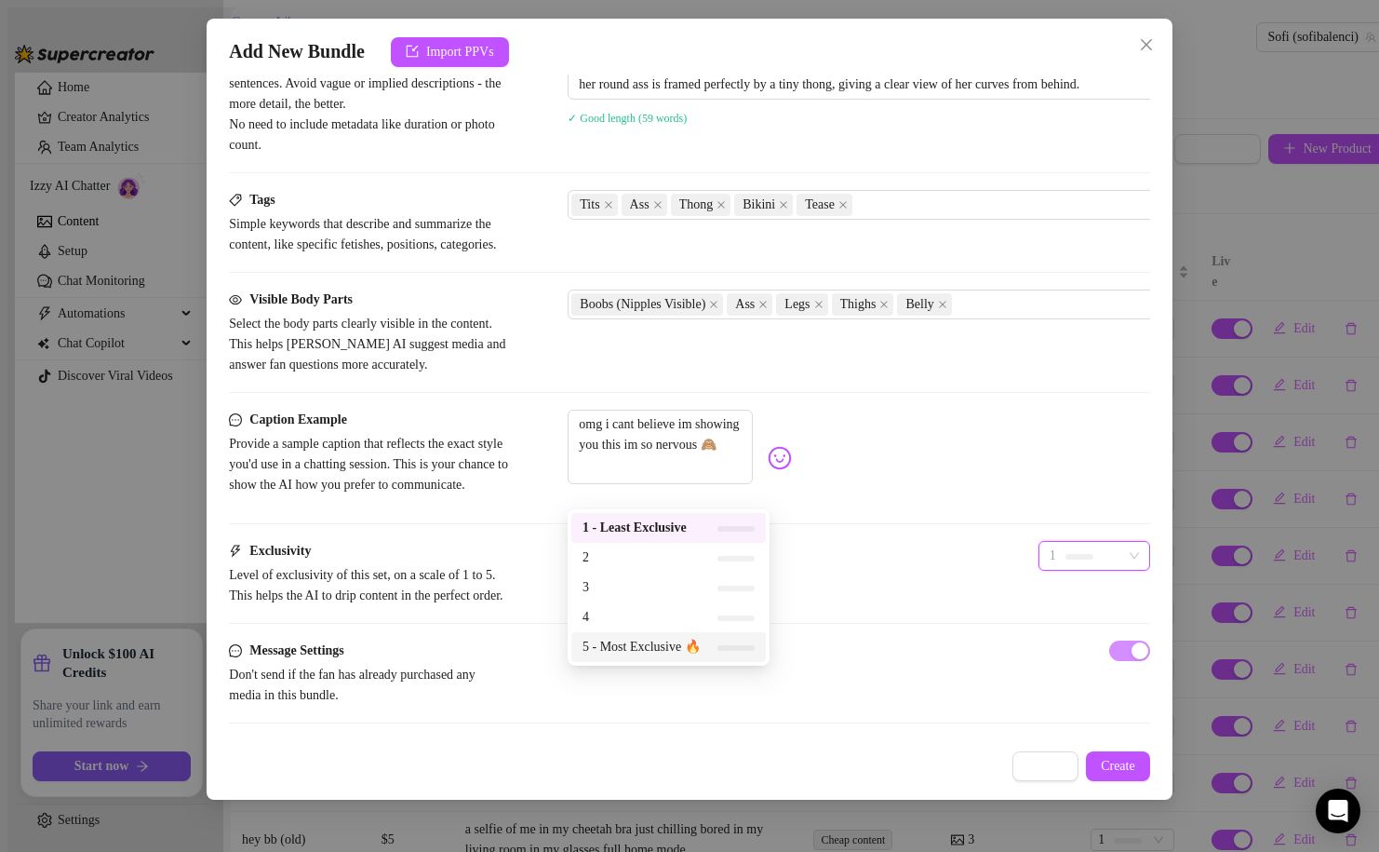
click at [667, 633] on div "5 - Most Exclusive 🔥" at bounding box center [668, 647] width 195 height 30
click at [1050, 570] on span "5" at bounding box center [1094, 556] width 89 height 28
click at [658, 612] on span "4" at bounding box center [643, 617] width 121 height 20
click at [1039, 593] on div "4 4" at bounding box center [1095, 567] width 112 height 52
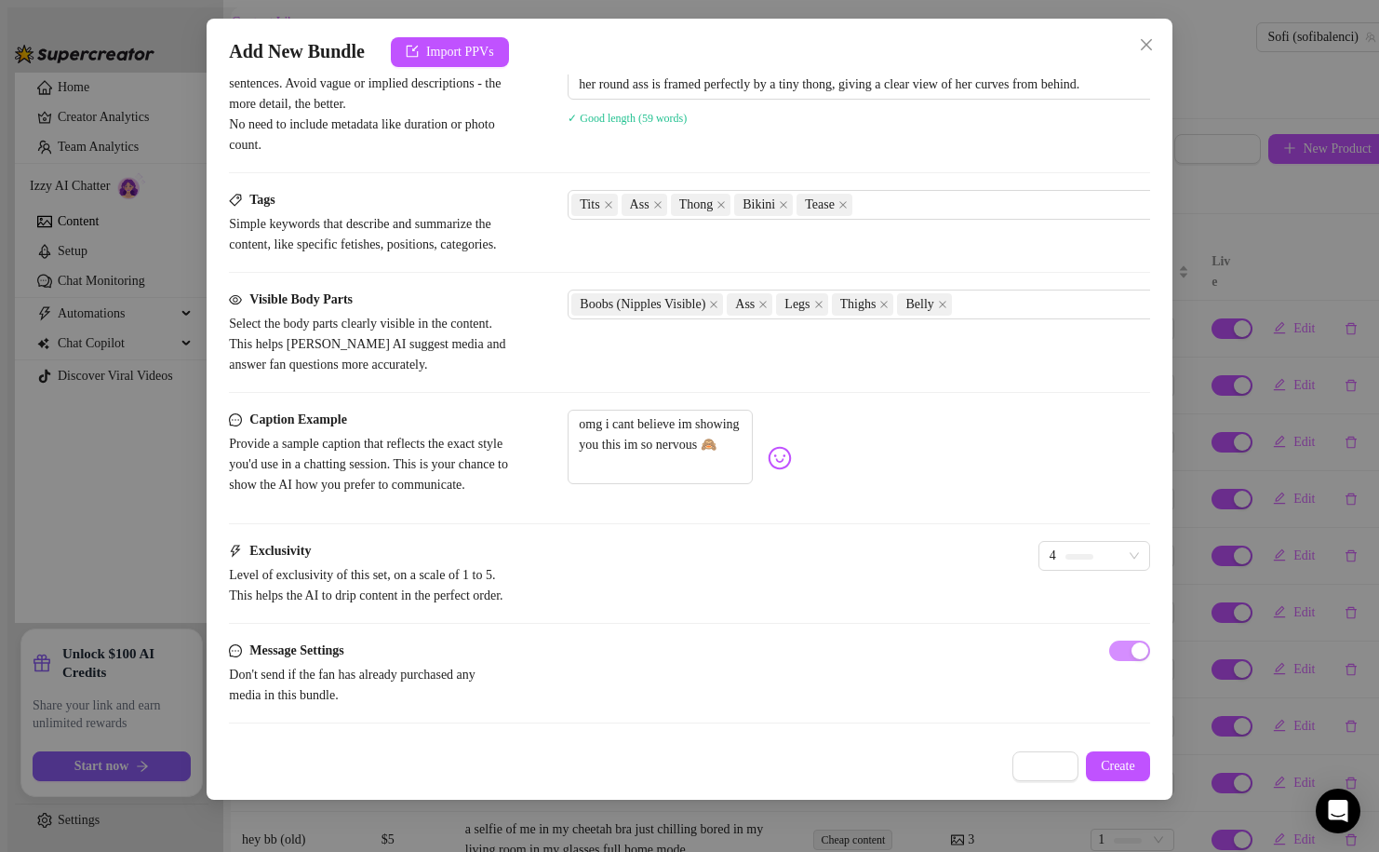
scroll to position [997, 0]
click at [1106, 759] on span "Create" at bounding box center [1118, 766] width 34 height 15
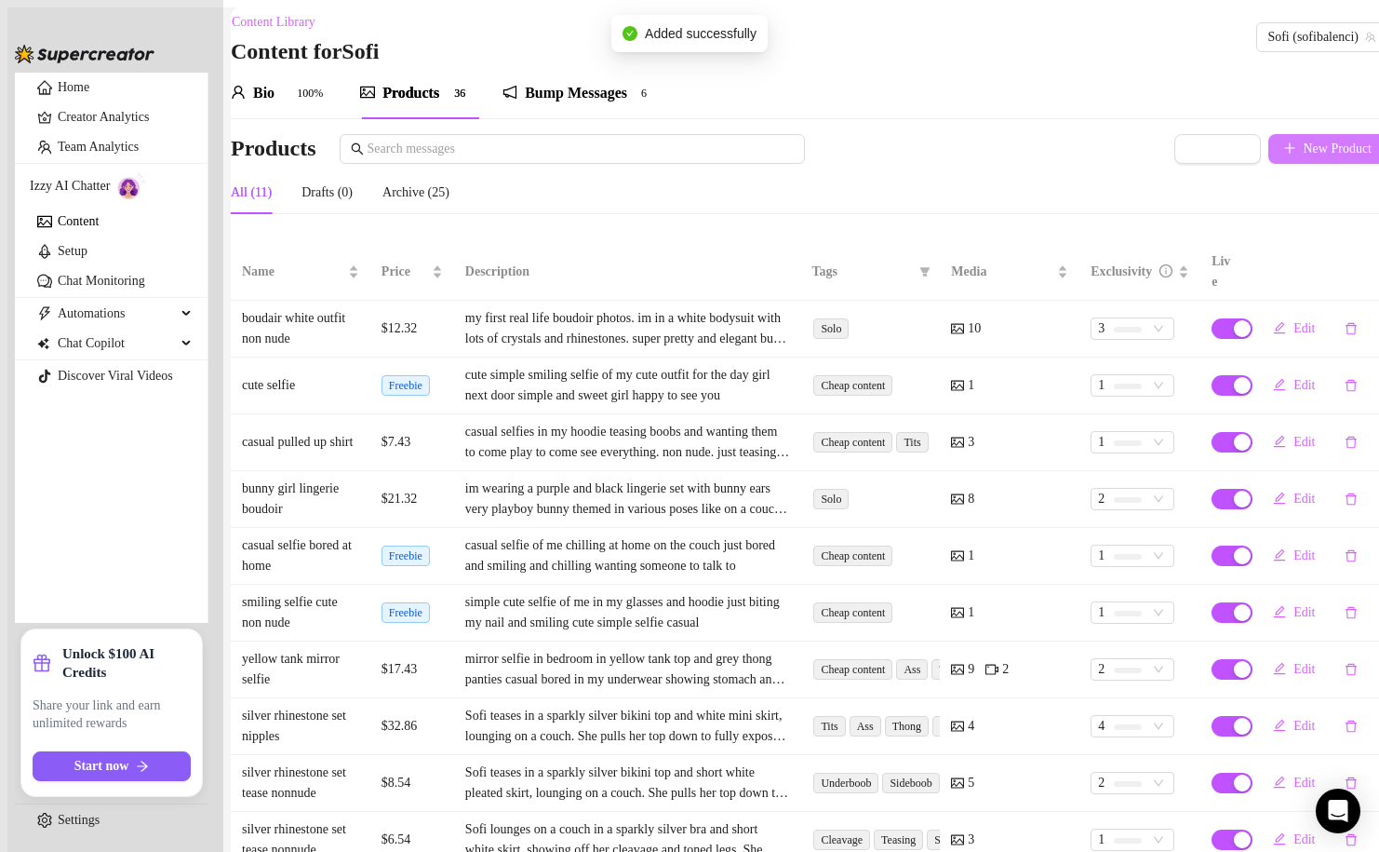
click at [1327, 142] on button "New Product" at bounding box center [1328, 149] width 119 height 30
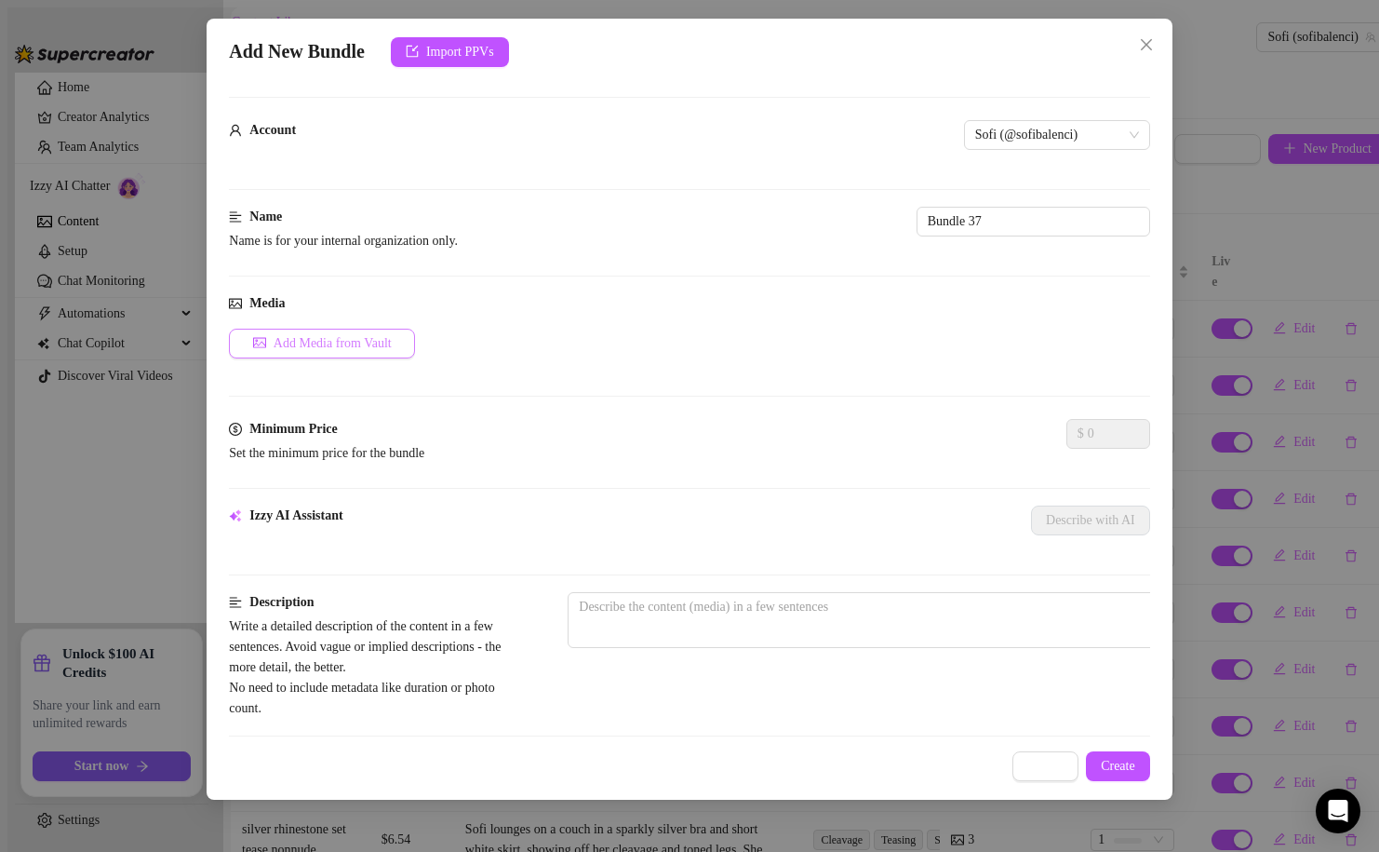
click at [371, 336] on span "Add Media from Vault" at bounding box center [333, 343] width 118 height 15
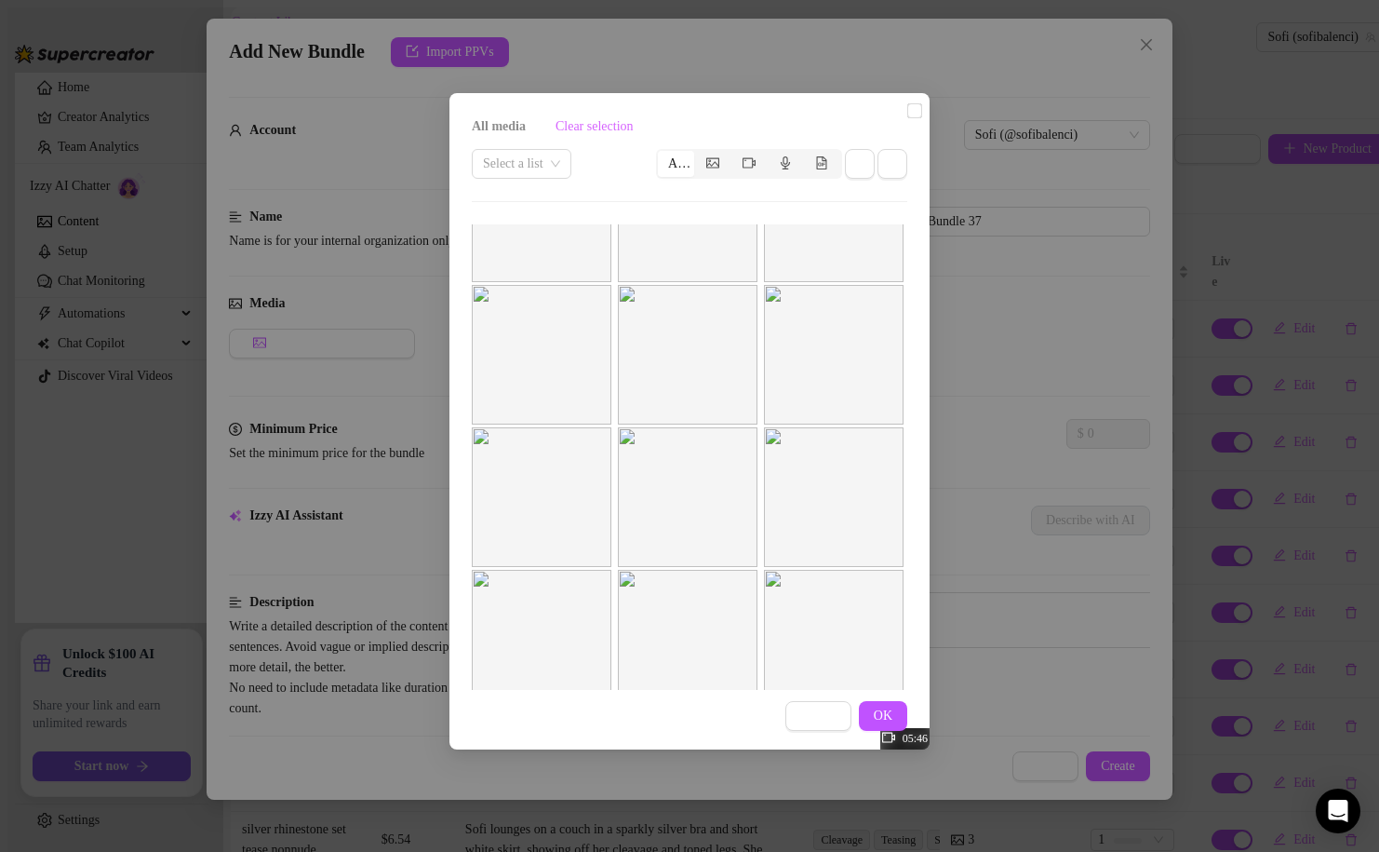
scroll to position [643, 0]
click at [907, 118] on input "checkbox" at bounding box center [914, 110] width 15 height 15
click at [881, 713] on button "OK" at bounding box center [883, 716] width 48 height 30
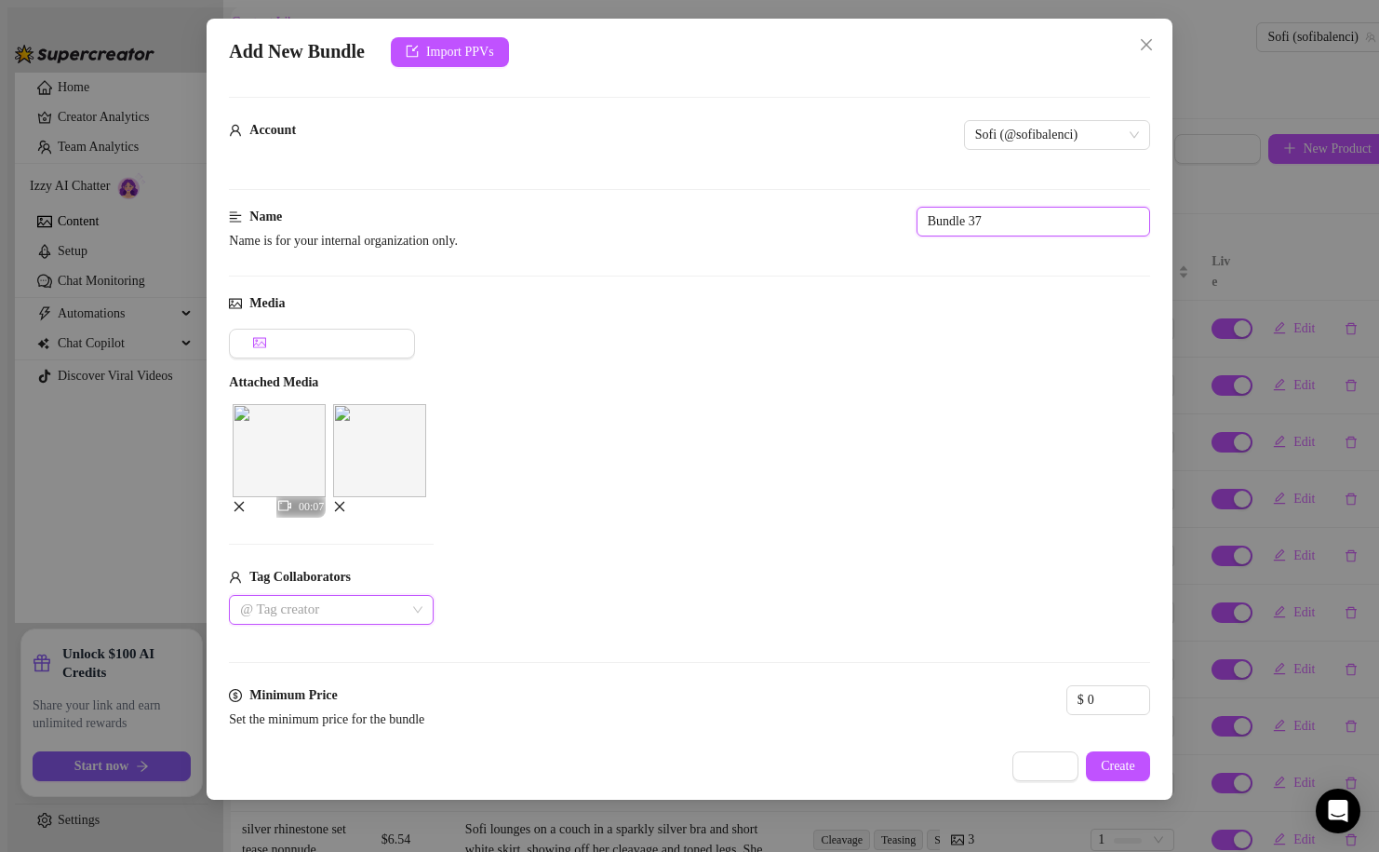
click at [917, 220] on input "Bundle 37" at bounding box center [1034, 222] width 234 height 30
paste input "silver rhinestone set tease nonnude"
click at [706, 410] on div "Add Media from Vault Attached Media 00:07 Tag Collaborators @ Tag creator" at bounding box center [689, 477] width 921 height 296
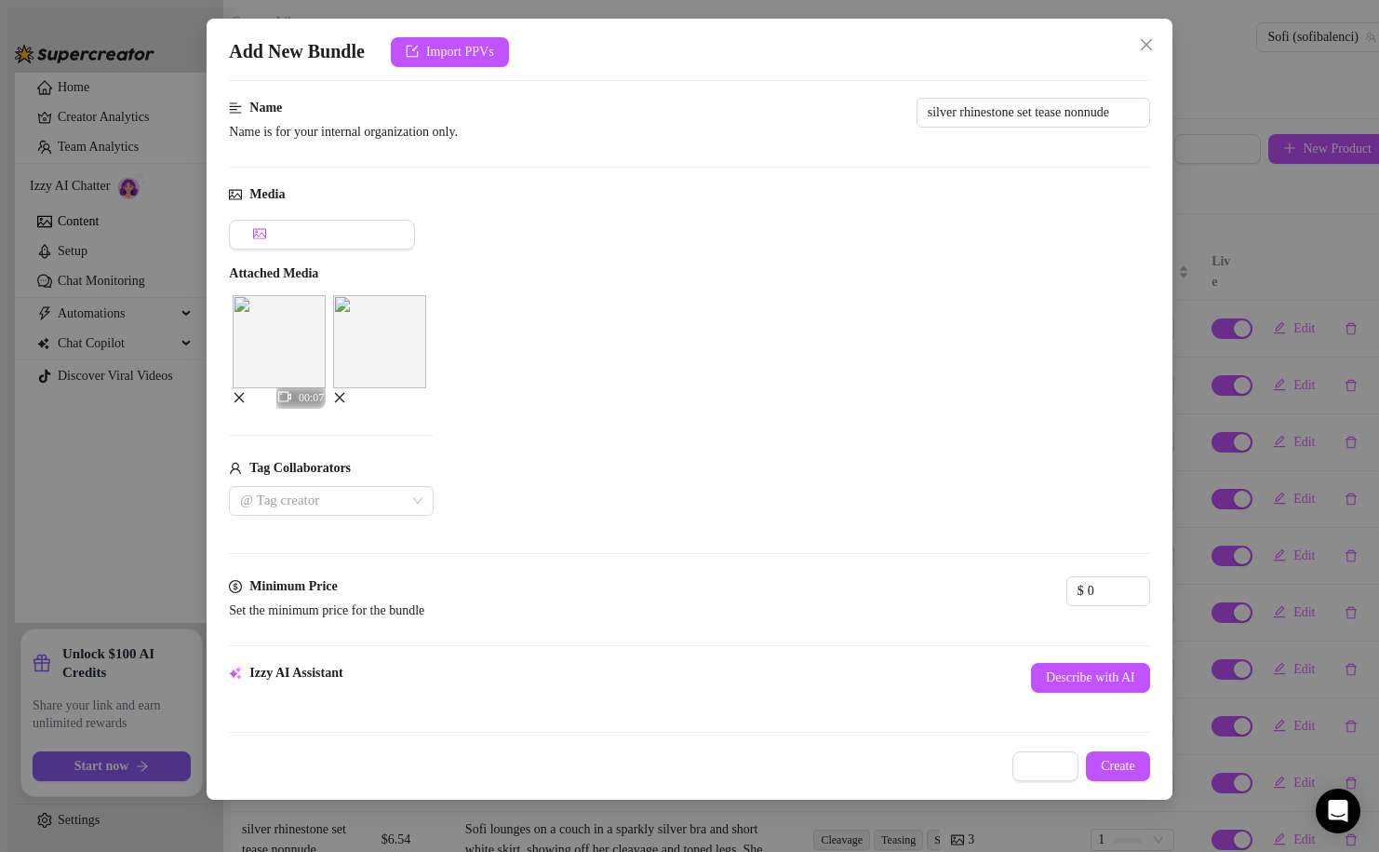
scroll to position [125, 0]
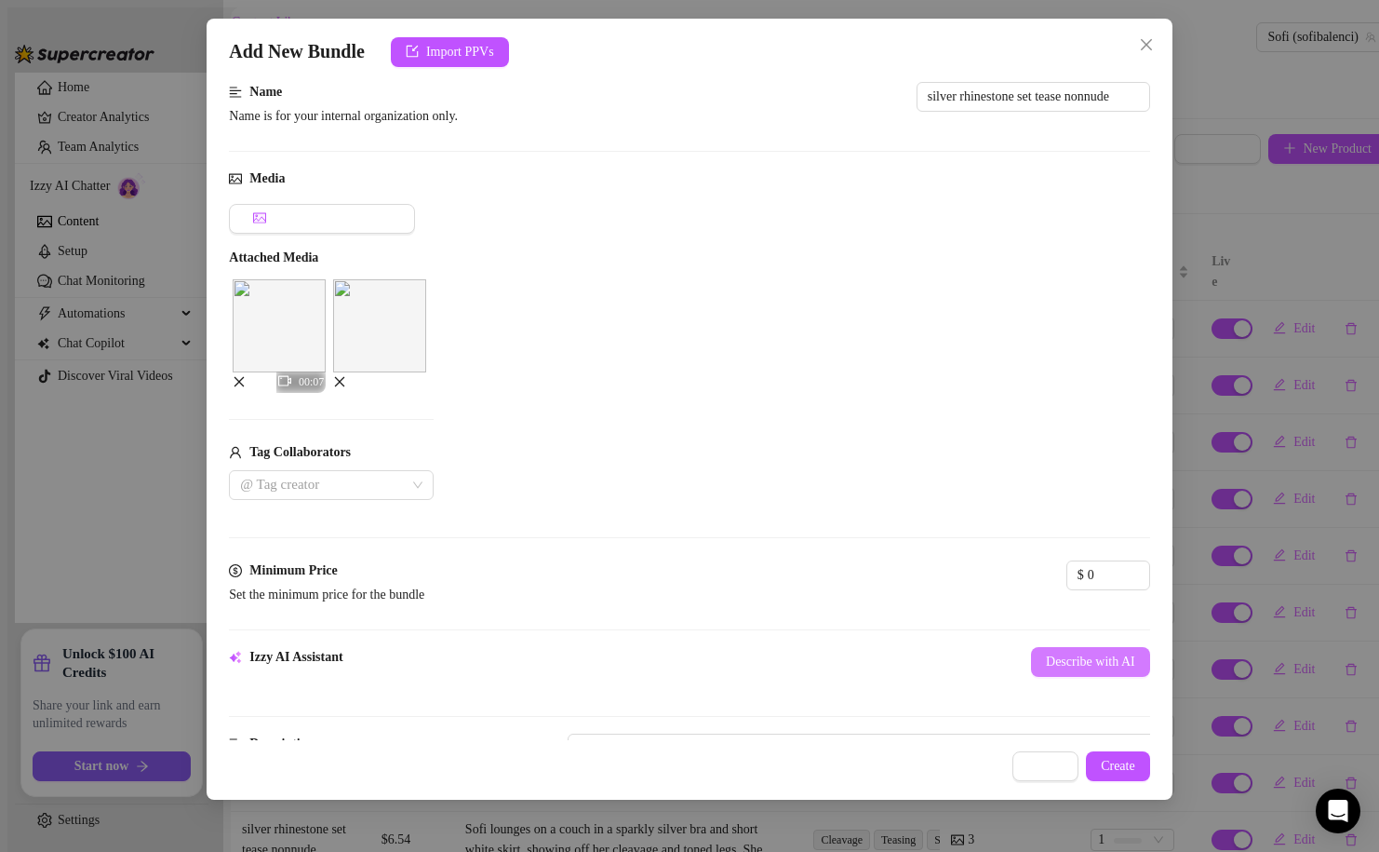
click at [1046, 654] on span "Describe with AI" at bounding box center [1090, 661] width 89 height 15
click at [1088, 569] on input "0" at bounding box center [1118, 575] width 61 height 28
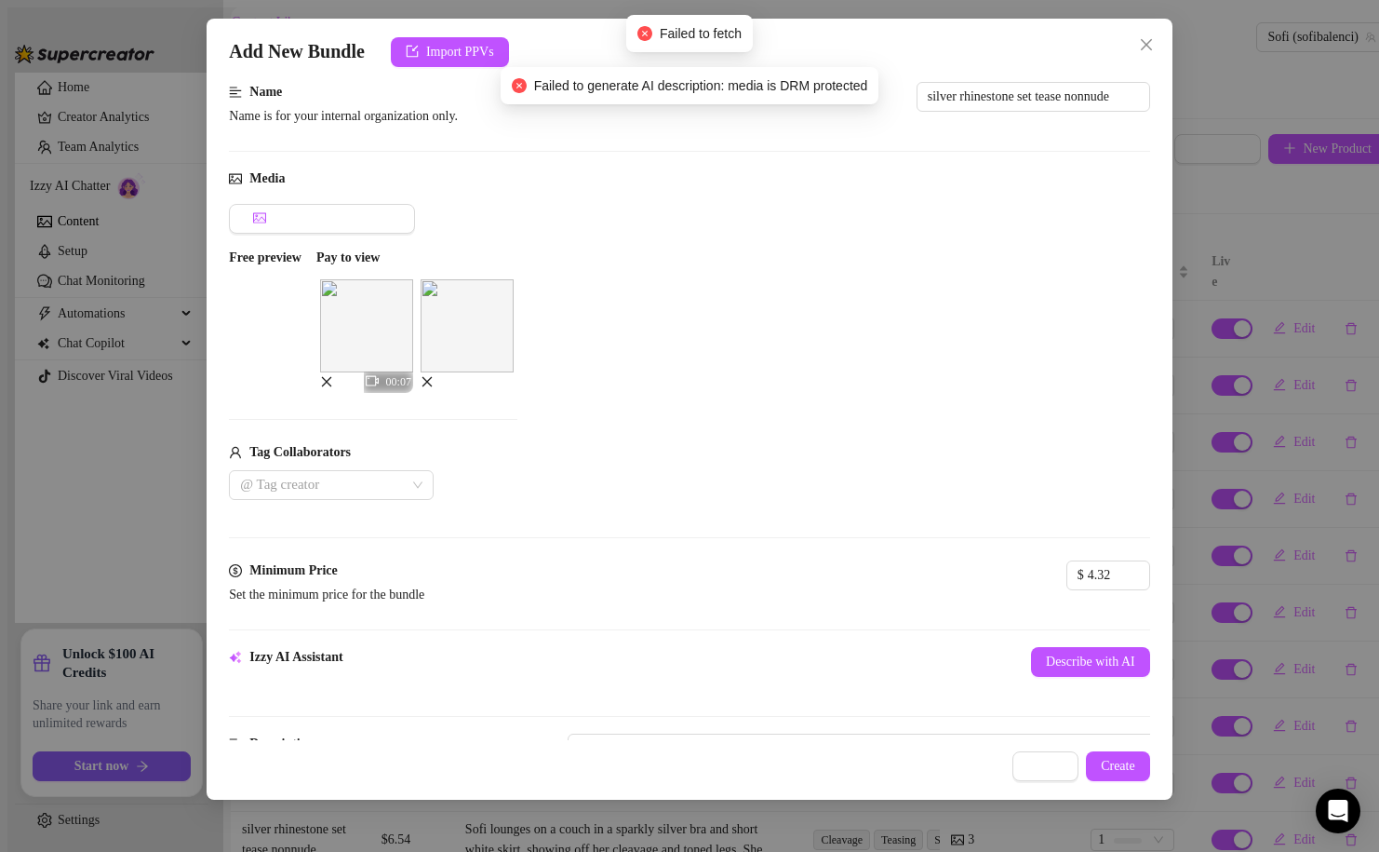
click at [593, 663] on div "Izzy AI Assistant Describe with AI" at bounding box center [689, 673] width 921 height 52
click at [1046, 654] on span "Describe with AI" at bounding box center [1090, 661] width 89 height 15
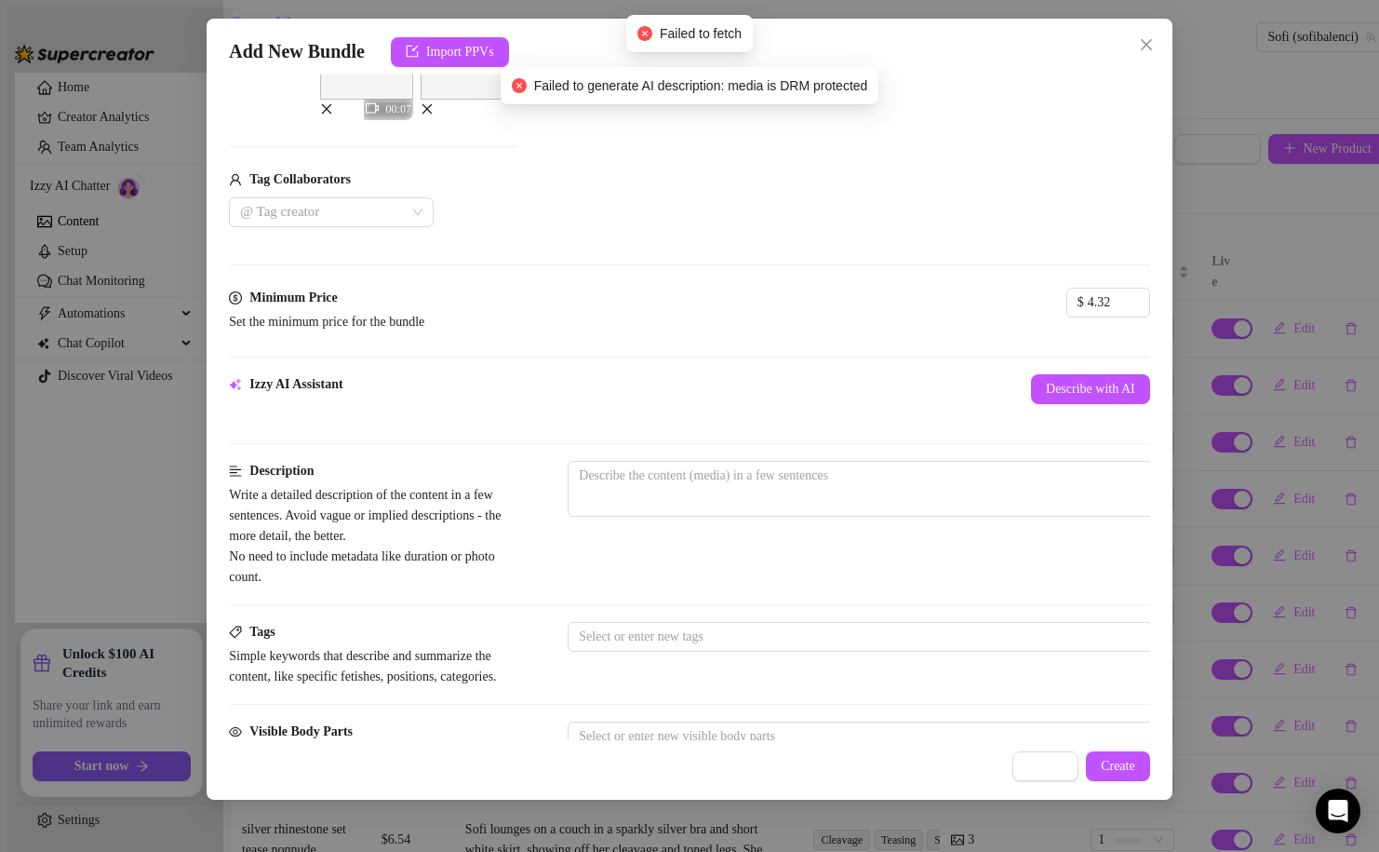
scroll to position [412, 0]
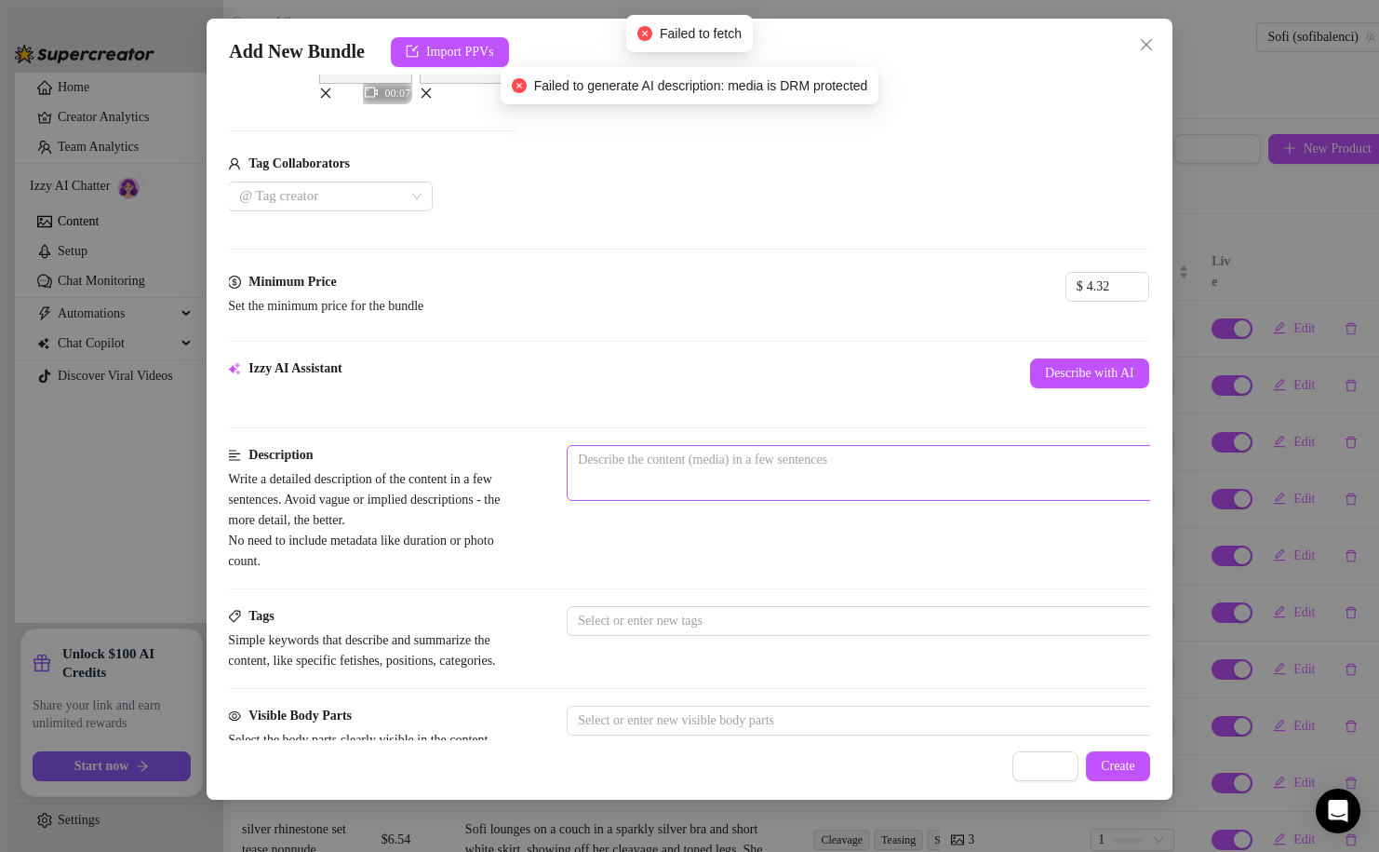
click at [772, 458] on span "0 / 1000" at bounding box center [893, 473] width 652 height 56
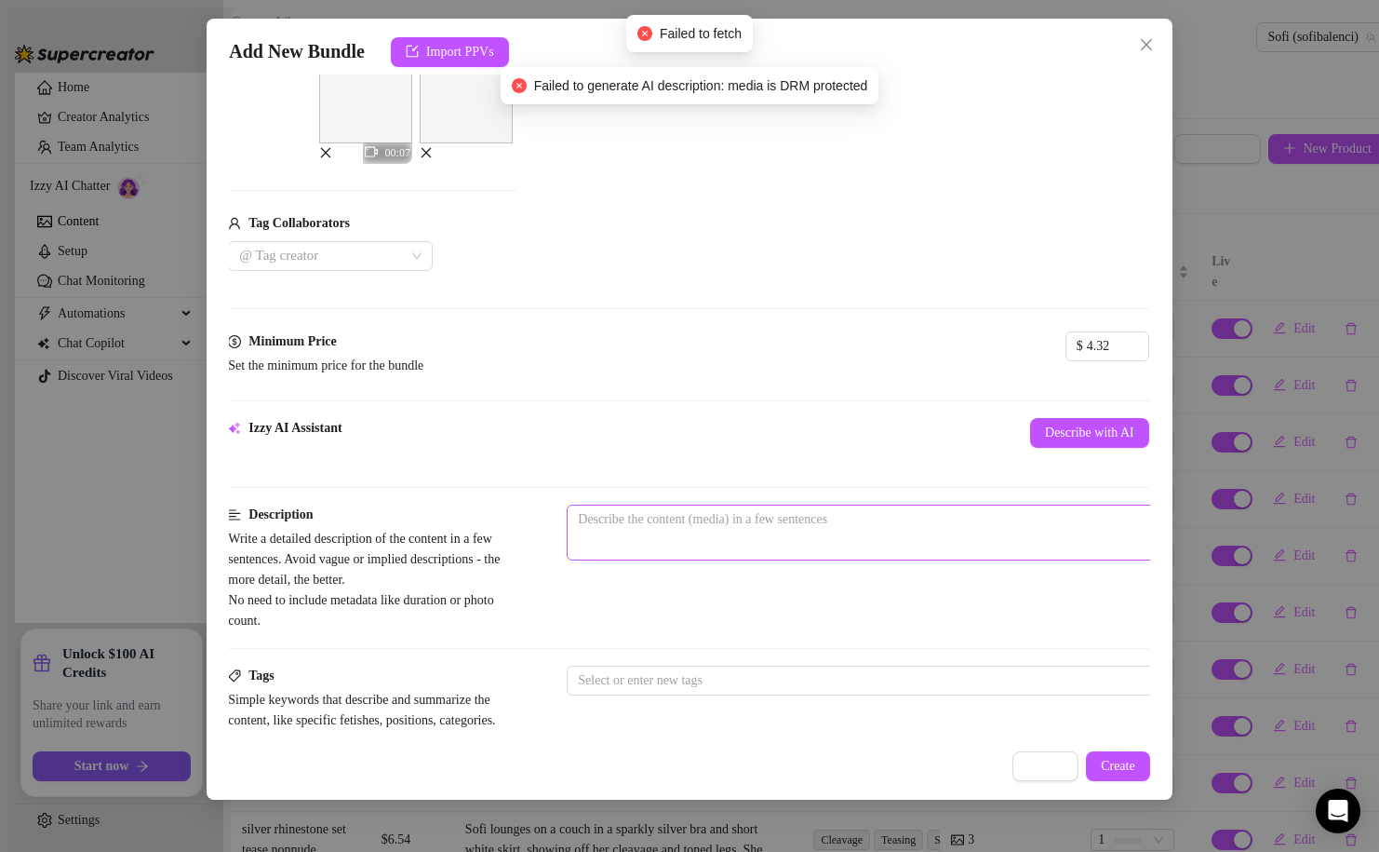
scroll to position [352, 3]
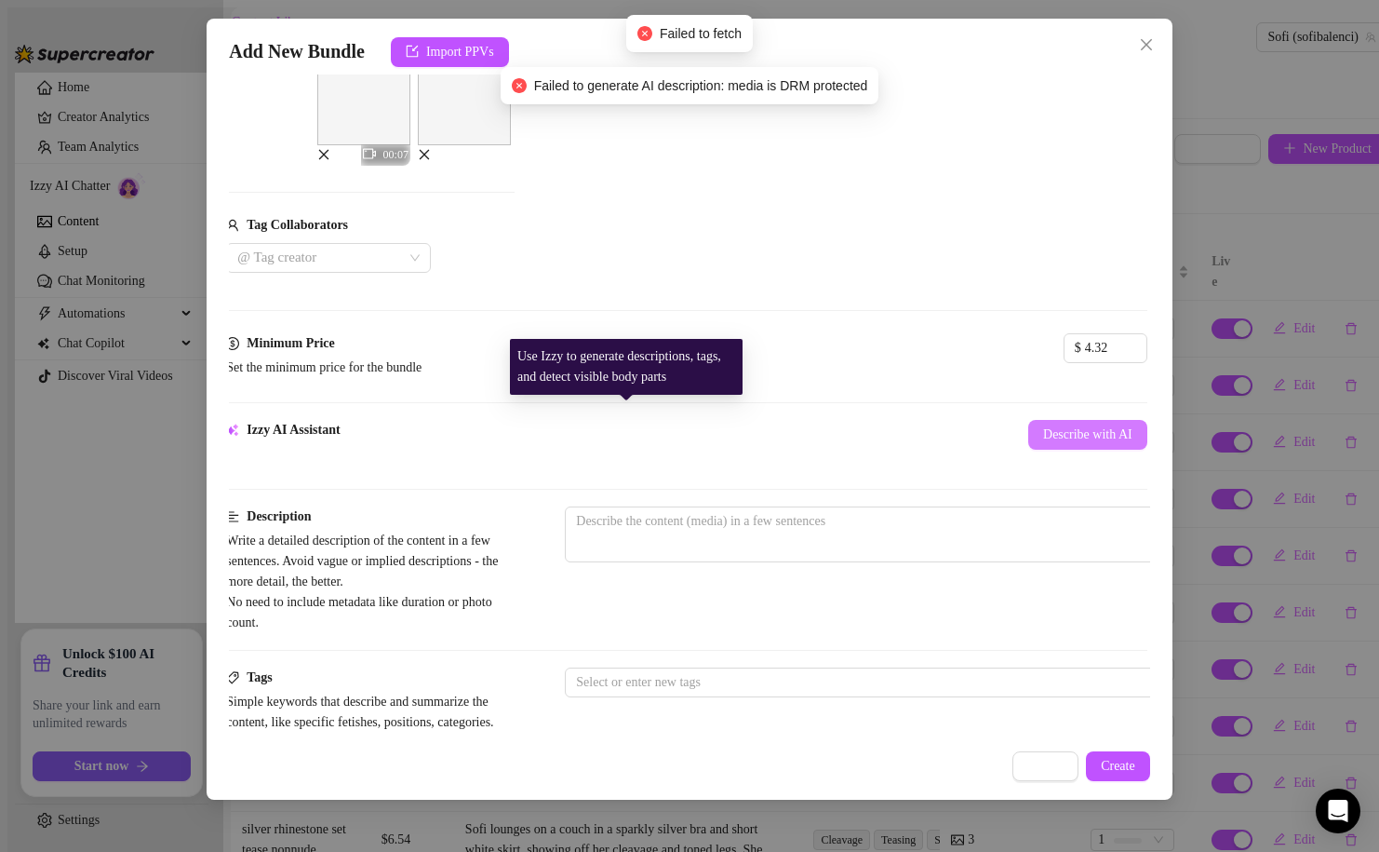
click at [1043, 427] on span "Describe with AI" at bounding box center [1087, 434] width 89 height 15
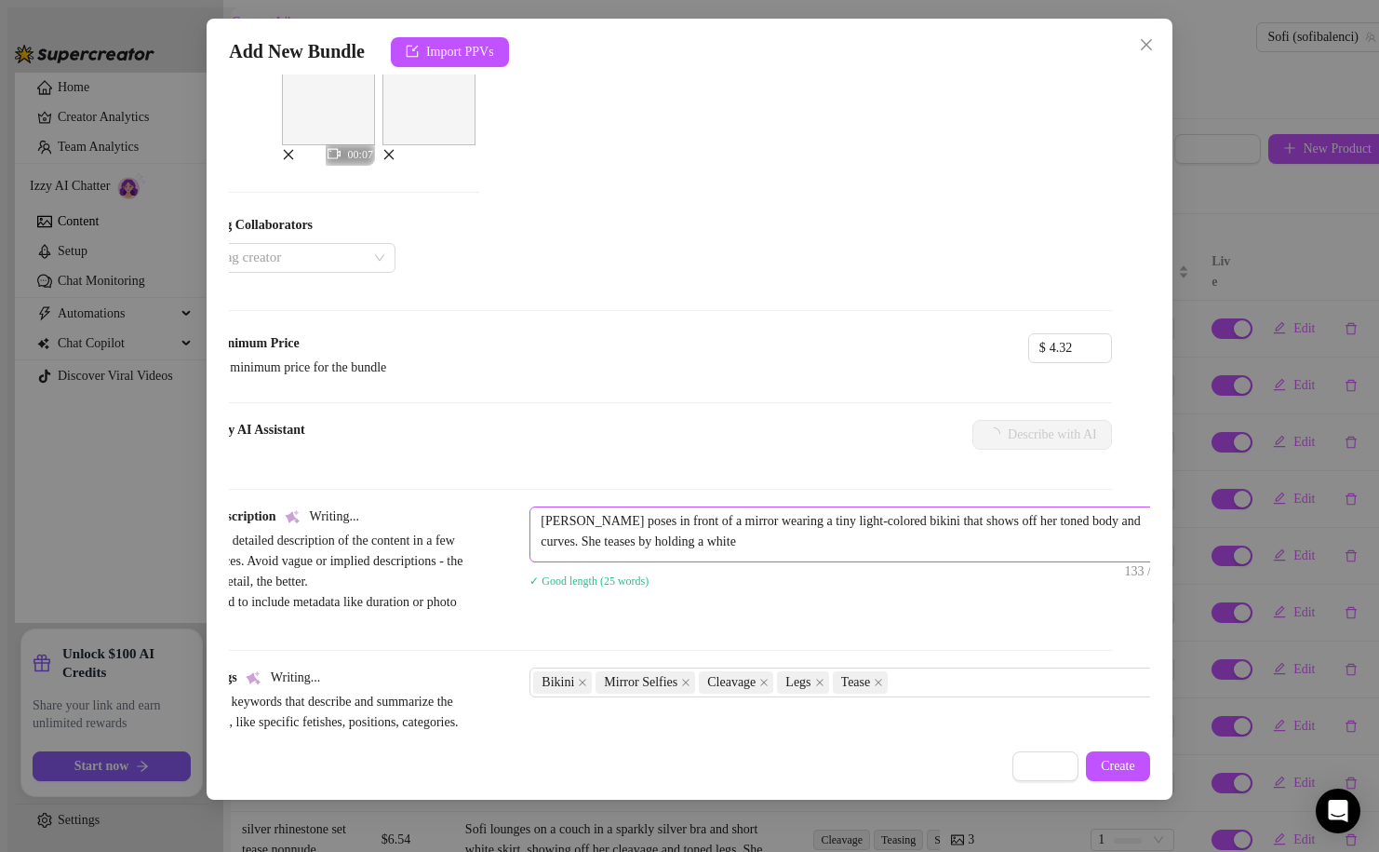
scroll to position [352, 69]
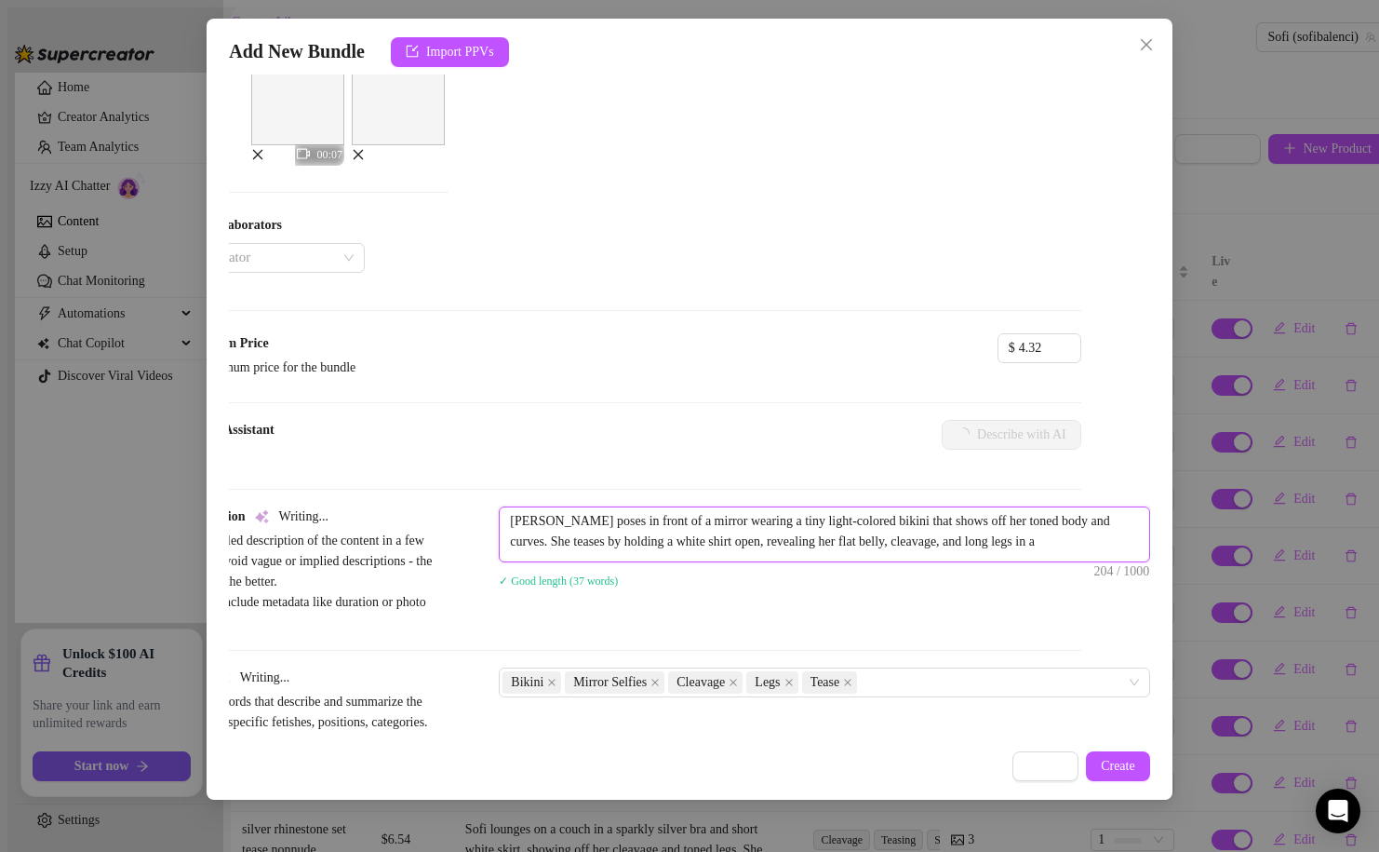
click at [803, 507] on textarea "[PERSON_NAME] poses in front of a mirror wearing a tiny light-colored bikini th…" at bounding box center [825, 531] width 650 height 48
click at [785, 507] on textarea "[PERSON_NAME] poses in front of a mirror wearing a tiny light-colored bikini th…" at bounding box center [825, 541] width 650 height 69
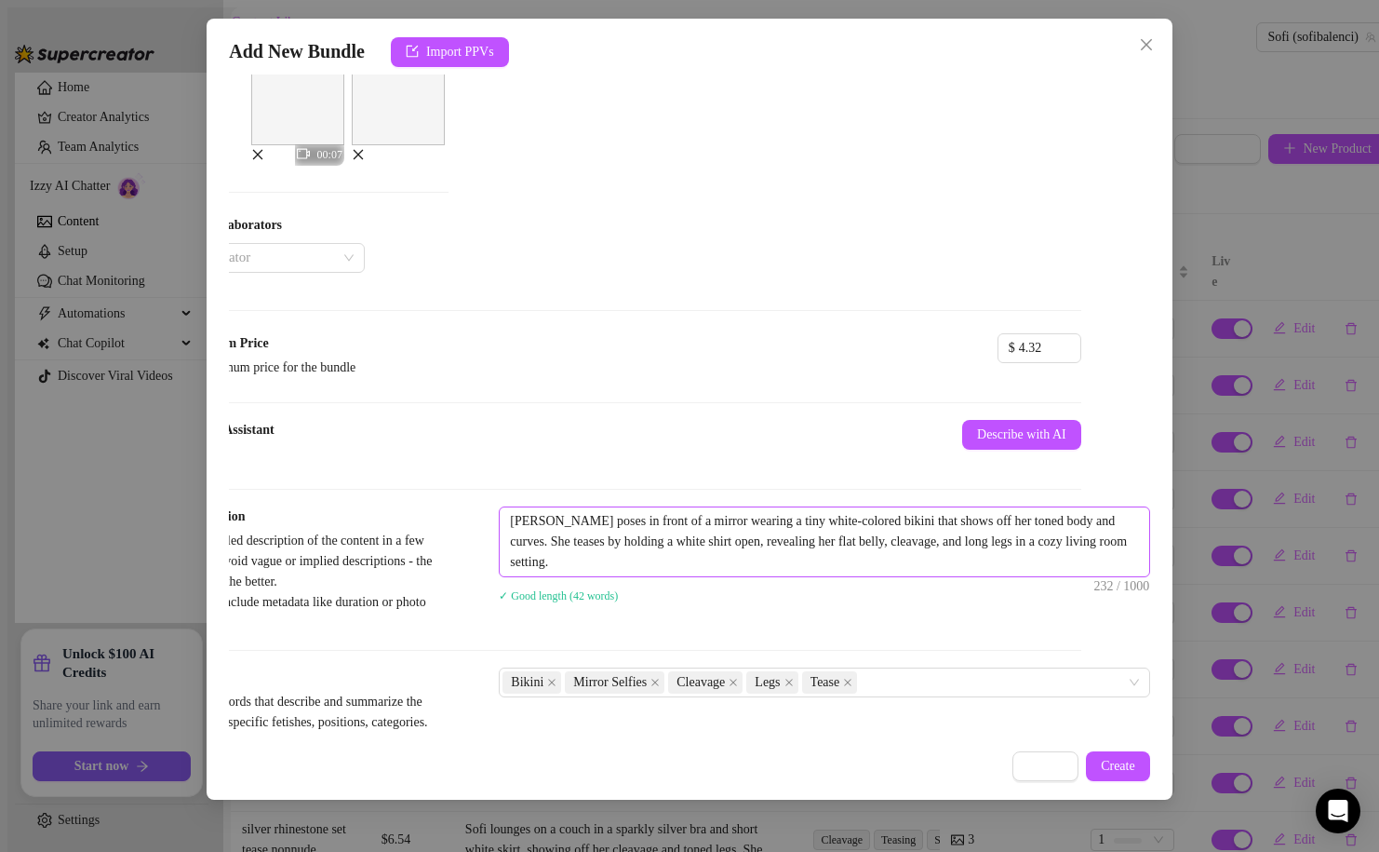
click at [788, 557] on span "[PERSON_NAME] poses in front of a mirror wearing a tiny white-colored bikini th…" at bounding box center [825, 541] width 652 height 71
click at [760, 531] on textarea "[PERSON_NAME] poses in front of a mirror wearing a tiny white-colored bikini th…" at bounding box center [825, 541] width 650 height 69
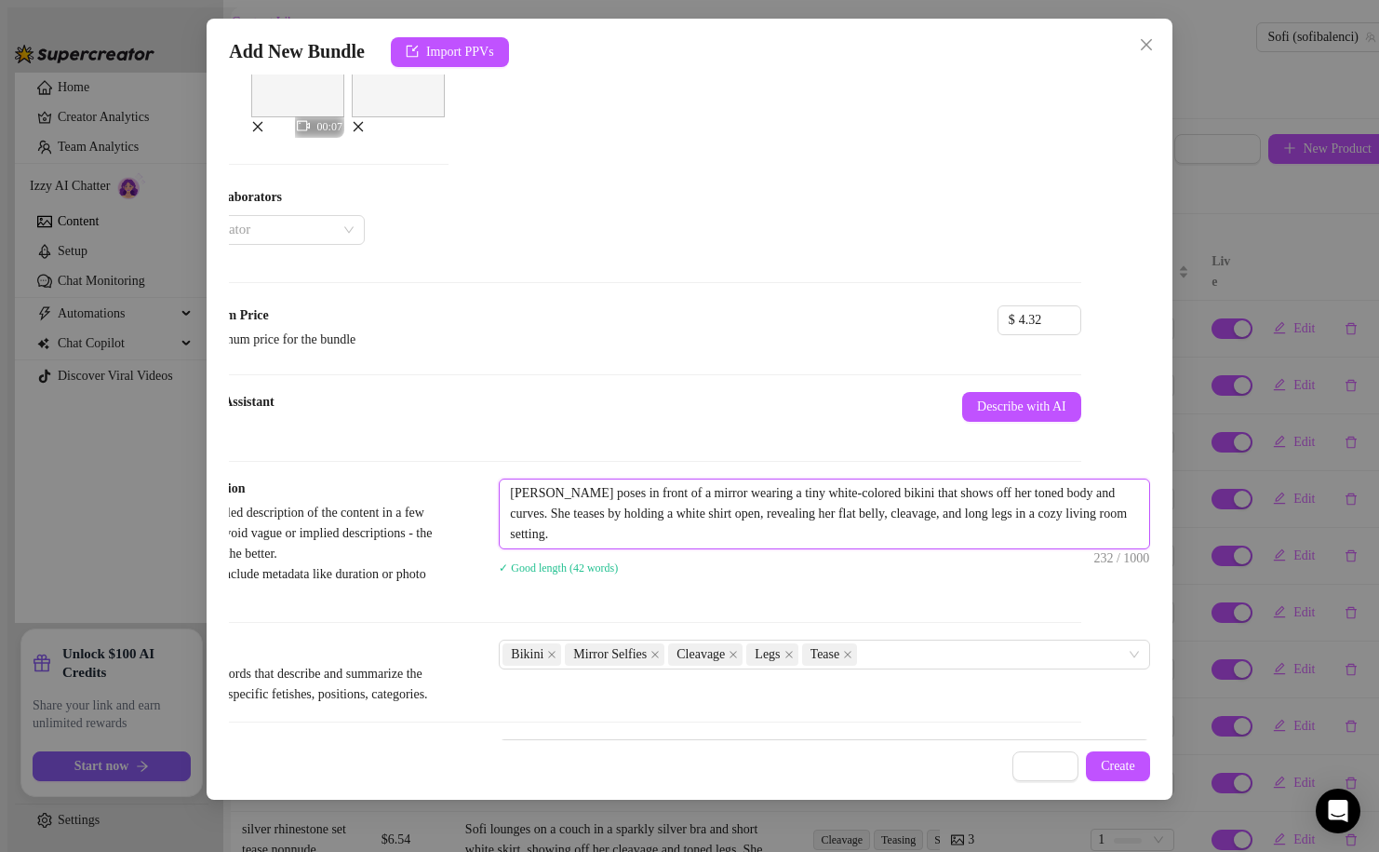
scroll to position [385, 69]
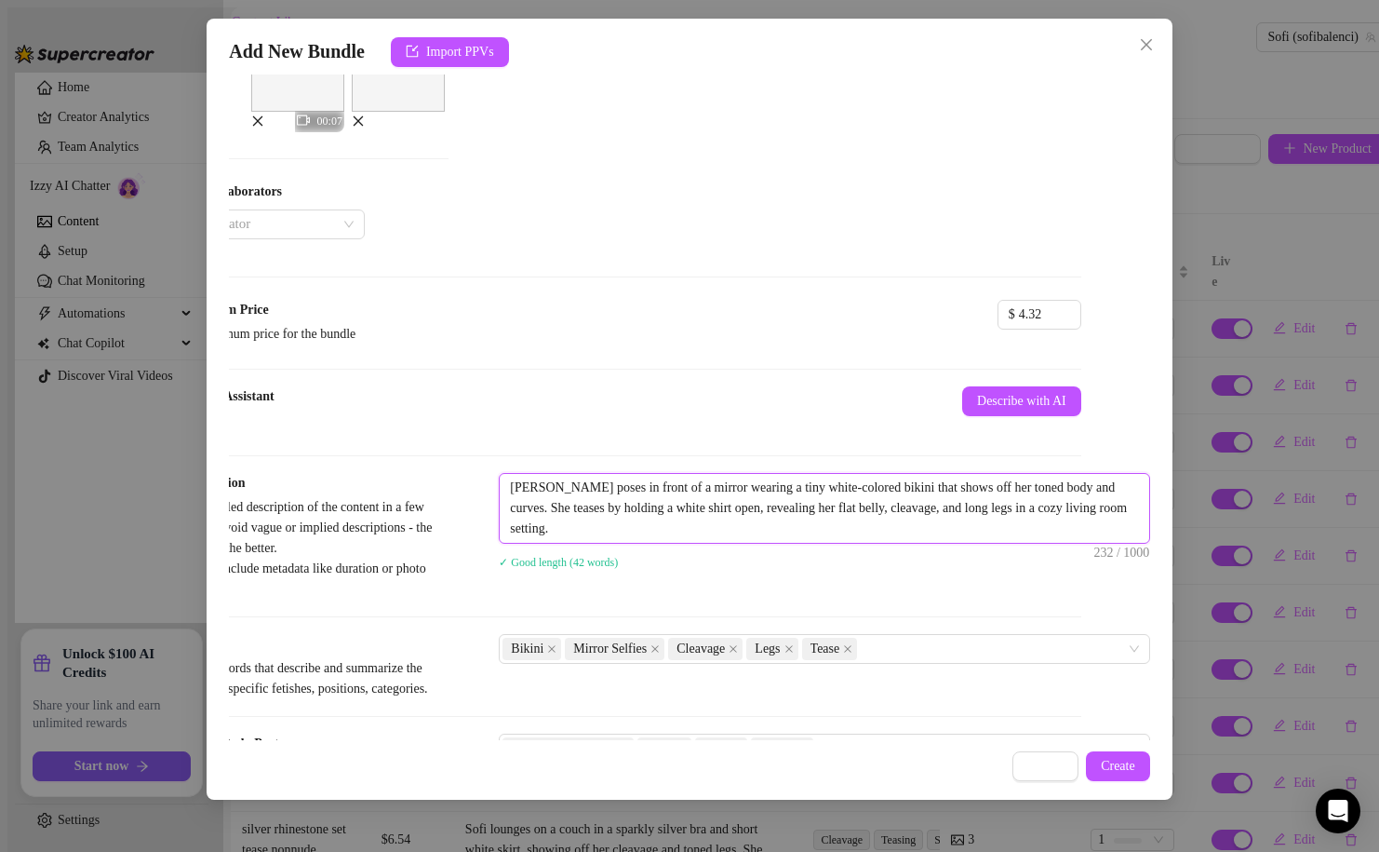
click at [606, 482] on textarea "[PERSON_NAME] poses in front of a mirror wearing a tiny white-colored bikini th…" at bounding box center [825, 508] width 650 height 69
click at [768, 484] on textarea "[PERSON_NAME] poses in front of a mirror wearing a tiny white-colored bikini th…" at bounding box center [825, 508] width 650 height 69
click at [877, 487] on textarea "[PERSON_NAME] poses in front of a mirror wearing a tiny white-colored bikini th…" at bounding box center [825, 508] width 650 height 69
click at [967, 481] on textarea "[PERSON_NAME] poses in front of a mirror wearing a tiny white-colored bikini th…" at bounding box center [825, 508] width 650 height 69
click at [729, 497] on textarea "[PERSON_NAME] poses in front of a mirror wearing a tiny white-colored bikini th…" at bounding box center [825, 508] width 650 height 69
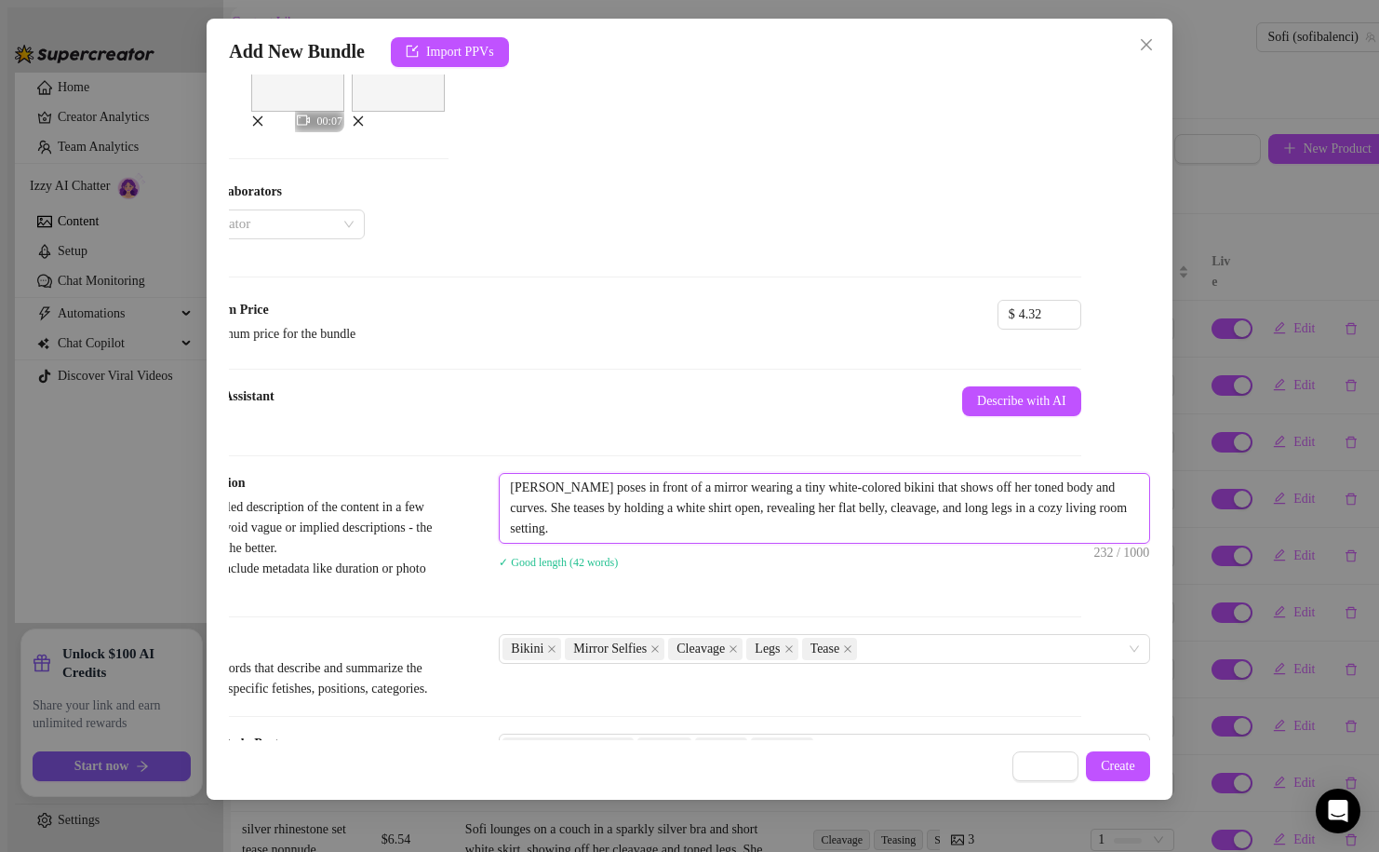
click at [882, 491] on textarea "[PERSON_NAME] poses in front of a mirror wearing a tiny white-colored bikini th…" at bounding box center [825, 508] width 650 height 69
click at [879, 488] on textarea "[PERSON_NAME] poses in front of a mirror wearing a tiny white-colored bikini th…" at bounding box center [825, 508] width 650 height 69
click at [822, 507] on textarea "[PERSON_NAME] poses in front of a mirror wearing a tiny white-colored bikini th…" at bounding box center [825, 508] width 650 height 69
click at [773, 511] on textarea "[PERSON_NAME] poses in front of a mirror wearing a tiny white-colored bikini th…" at bounding box center [825, 508] width 650 height 69
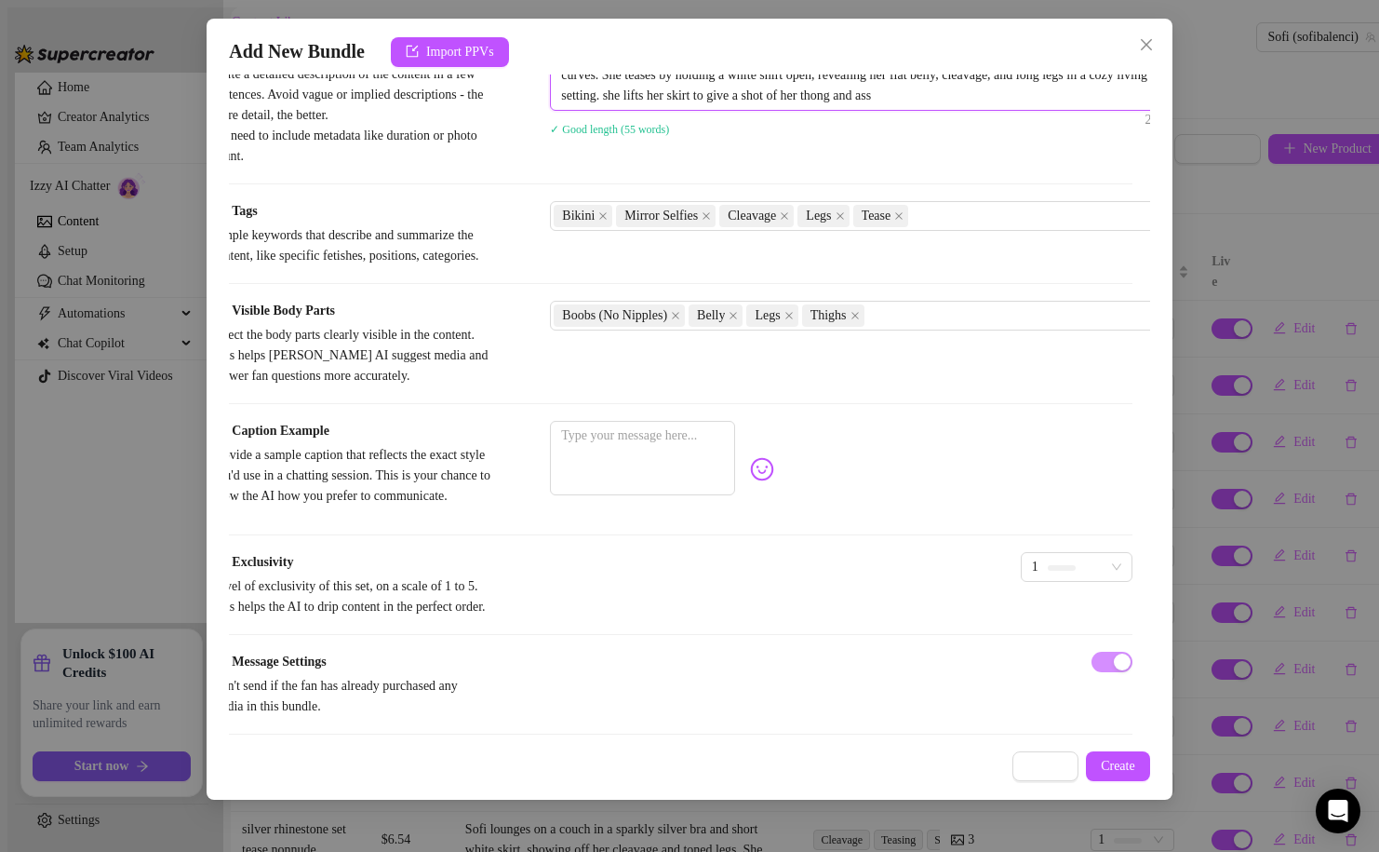
scroll to position [824, 19]
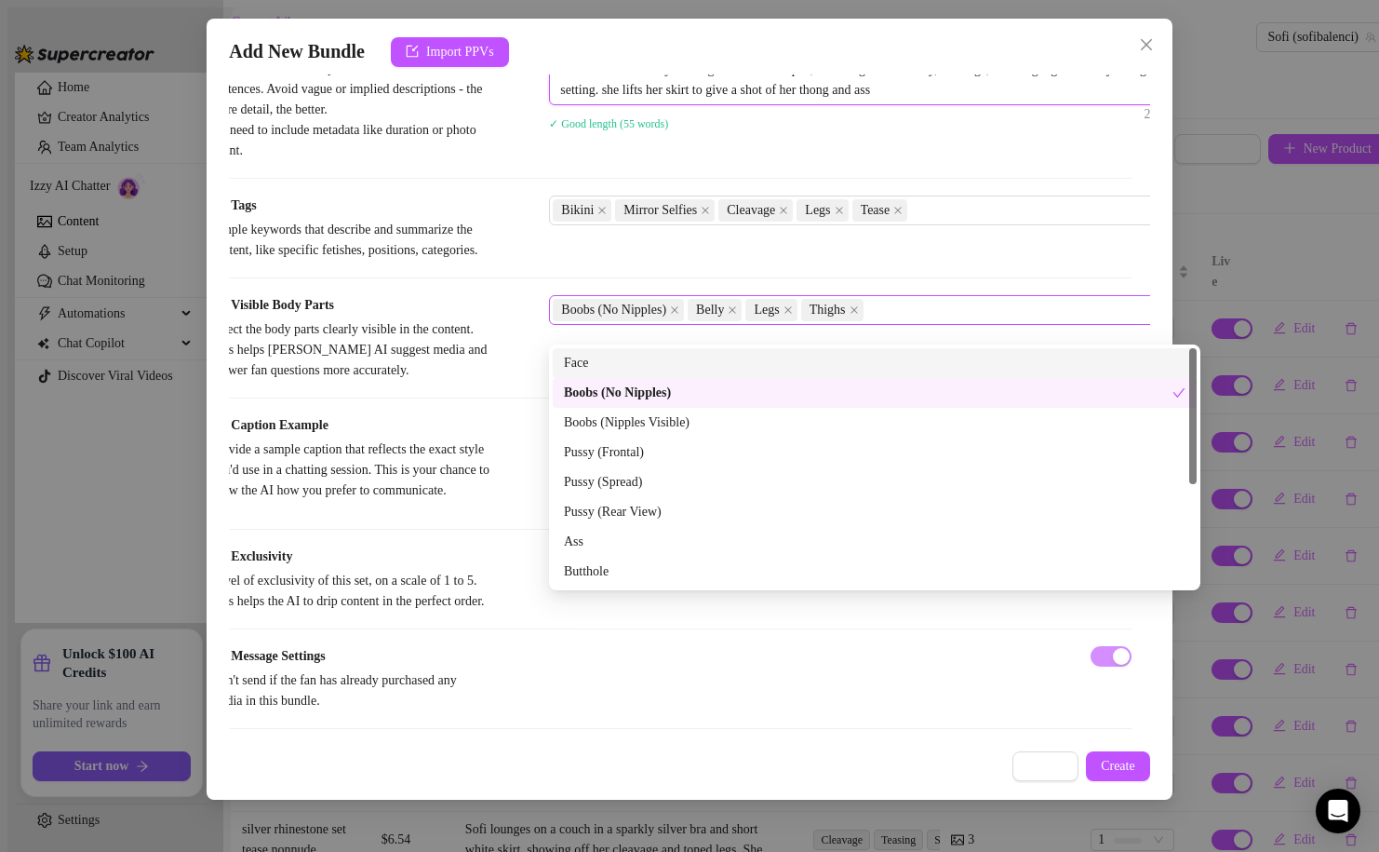
click at [917, 318] on div "Boobs (No Nipples) Belly Legs Thighs" at bounding box center [865, 310] width 625 height 26
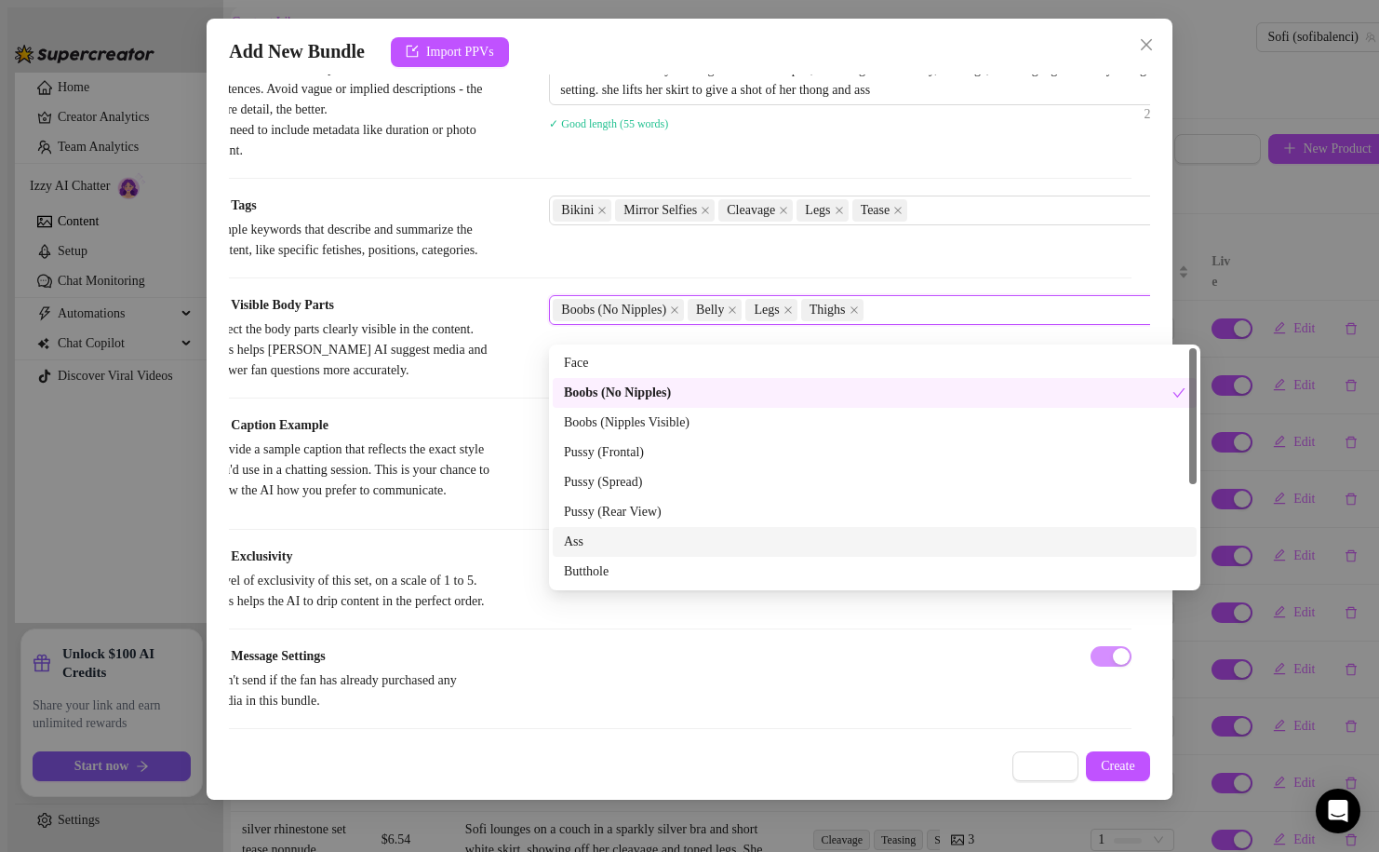
click at [652, 544] on div "Ass" at bounding box center [875, 541] width 622 height 20
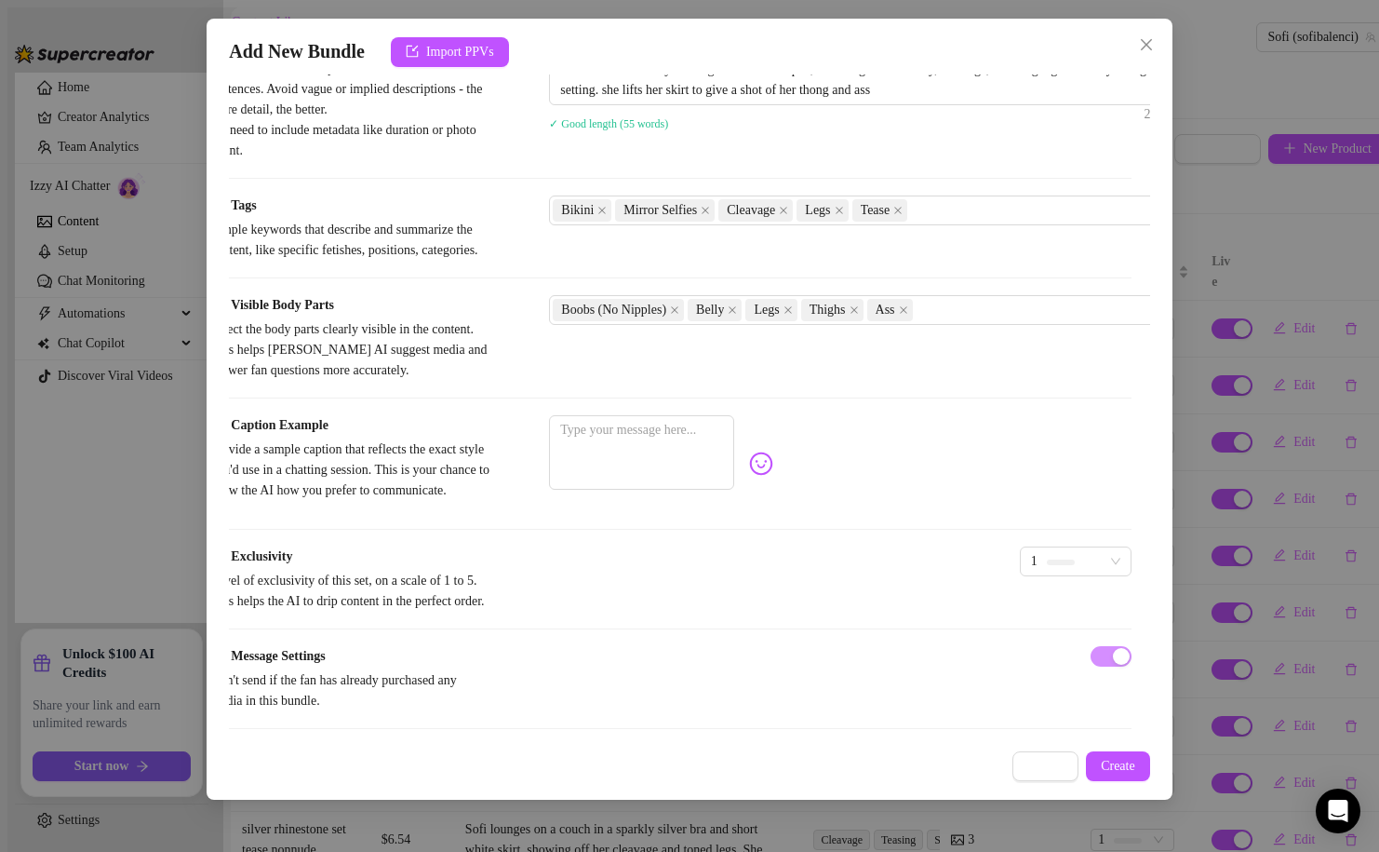
click at [507, 487] on div "Caption Example Provide a sample caption that reflects the exact style you'd us…" at bounding box center [670, 463] width 921 height 97
click at [631, 466] on textarea at bounding box center [641, 452] width 185 height 74
click at [1117, 500] on div "do u like petite girls?" at bounding box center [840, 463] width 582 height 97
click at [773, 476] on img at bounding box center [761, 463] width 24 height 24
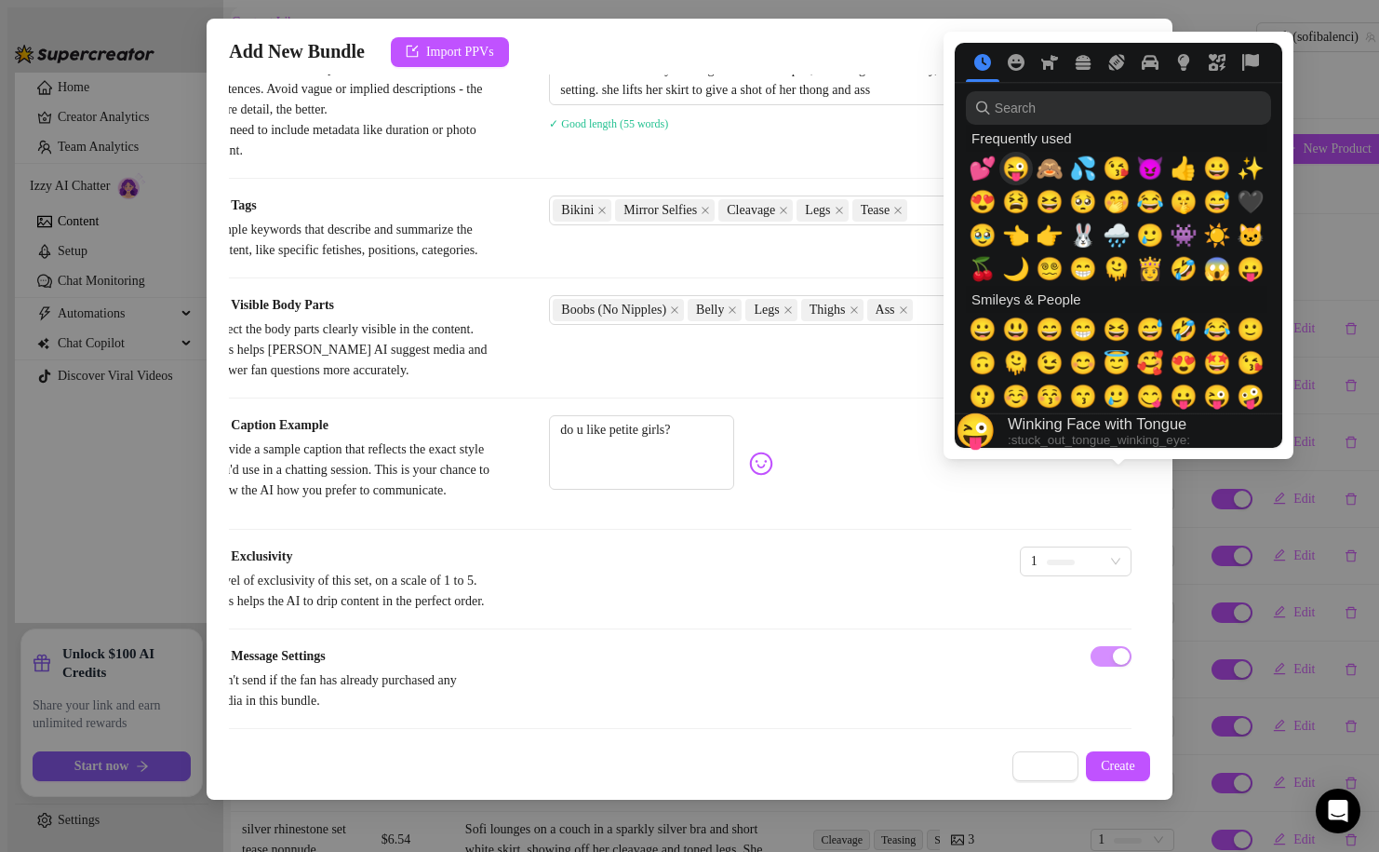
click at [1023, 167] on span "😜" at bounding box center [1016, 168] width 28 height 26
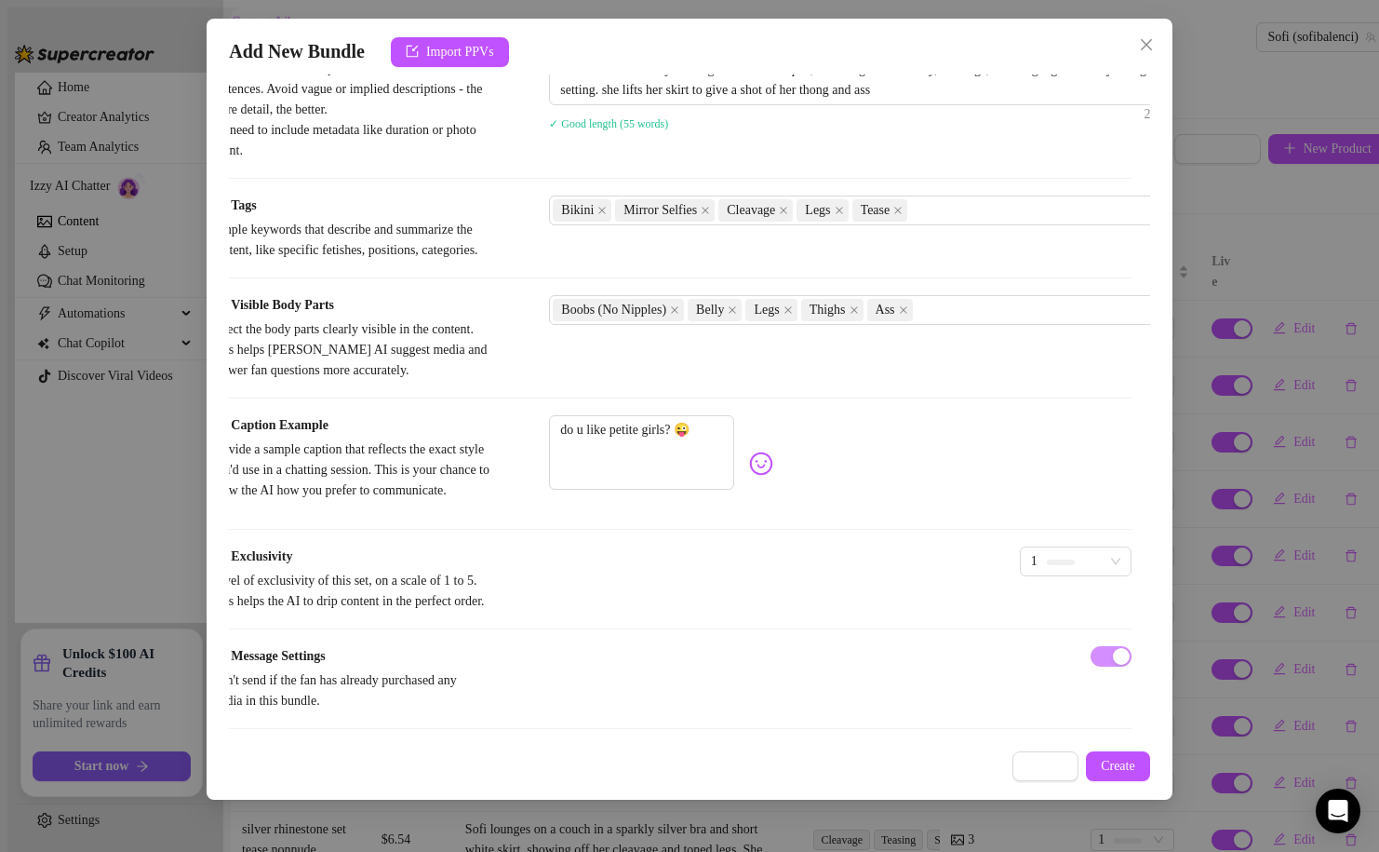
click at [1020, 598] on div "1" at bounding box center [1076, 572] width 112 height 52
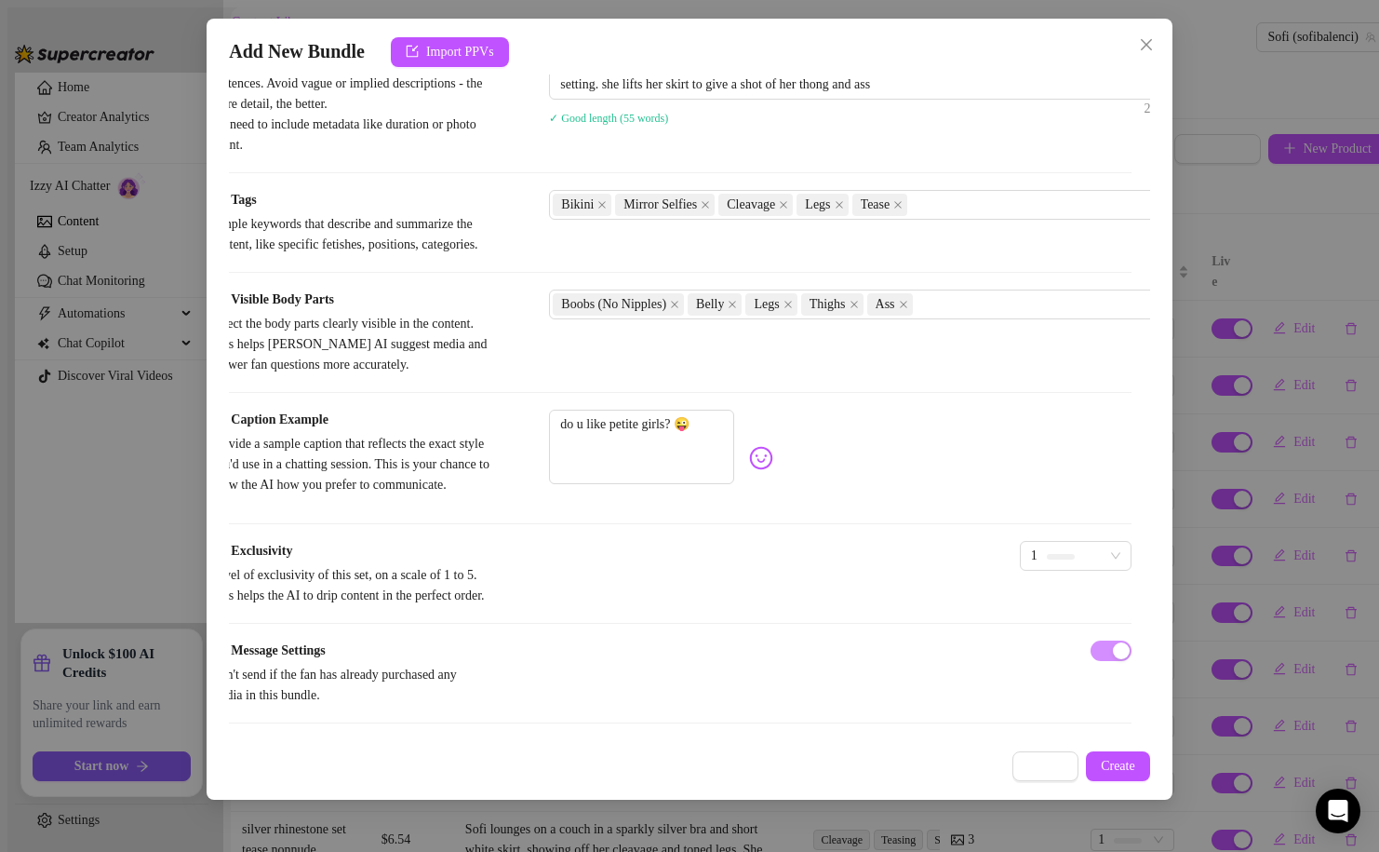
scroll to position [898, 19]
click at [1108, 754] on button "Create" at bounding box center [1118, 766] width 64 height 30
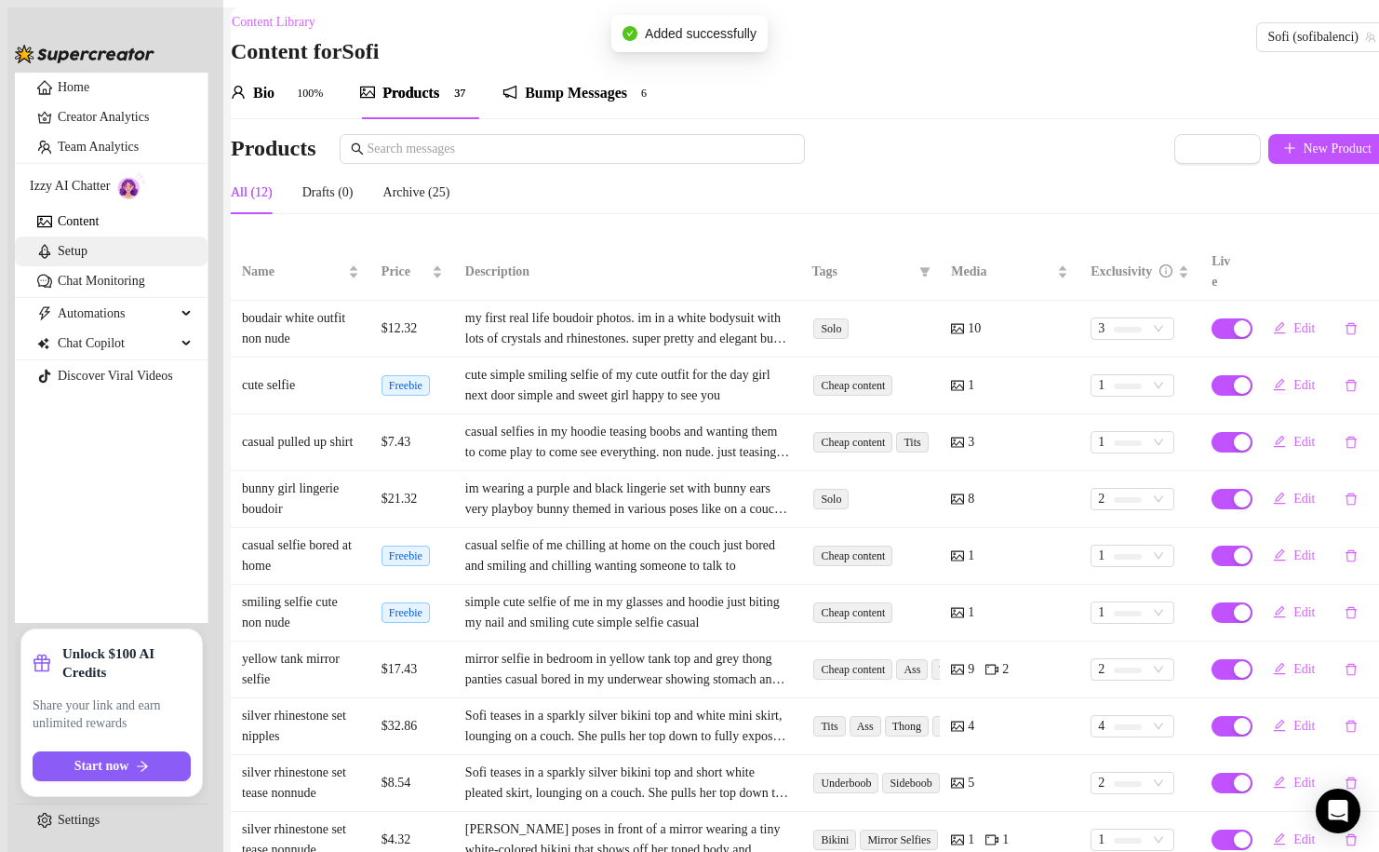
click at [87, 258] on link "Setup" at bounding box center [73, 251] width 30 height 14
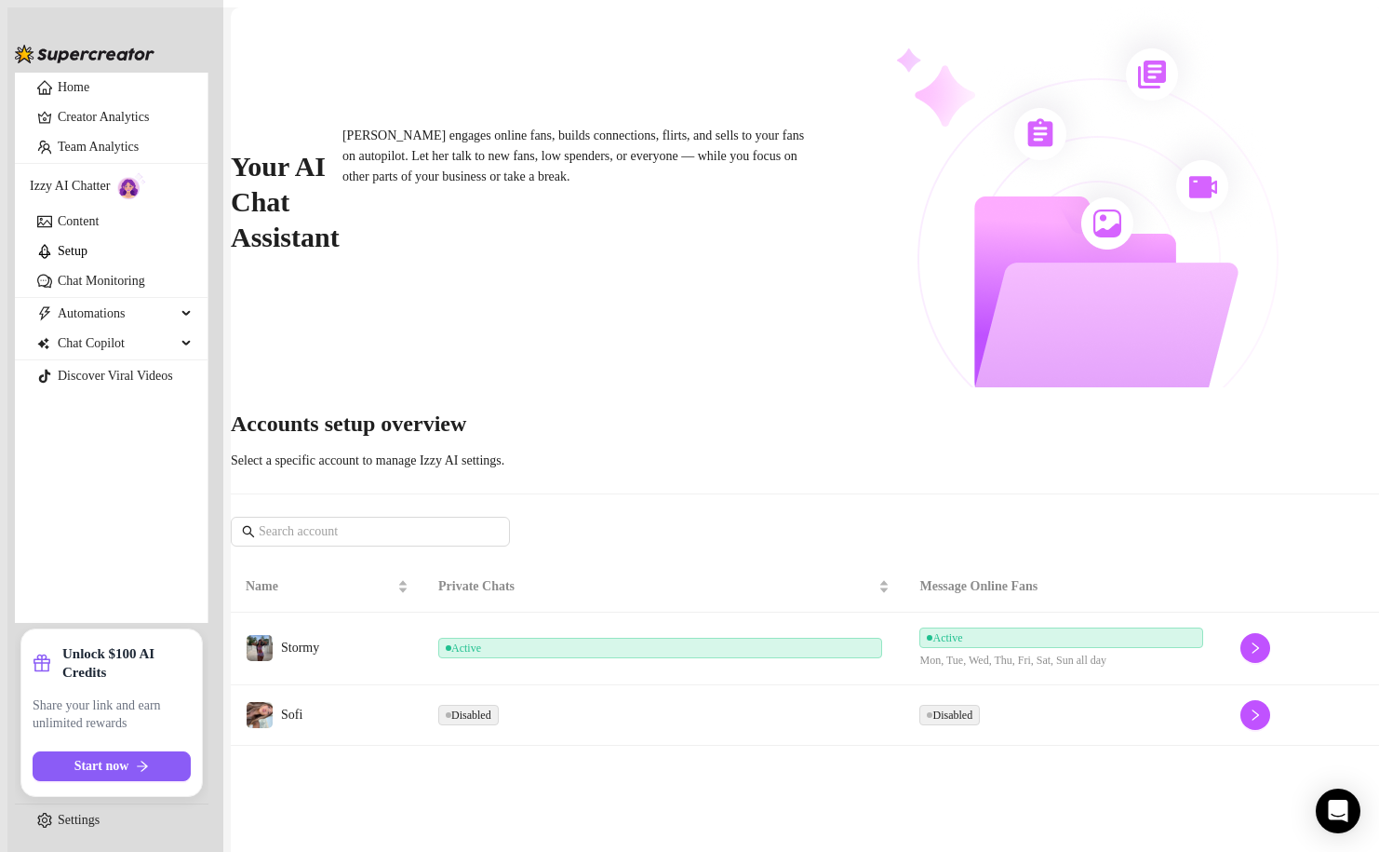
click at [729, 685] on td "Disabled" at bounding box center [664, 715] width 482 height 60
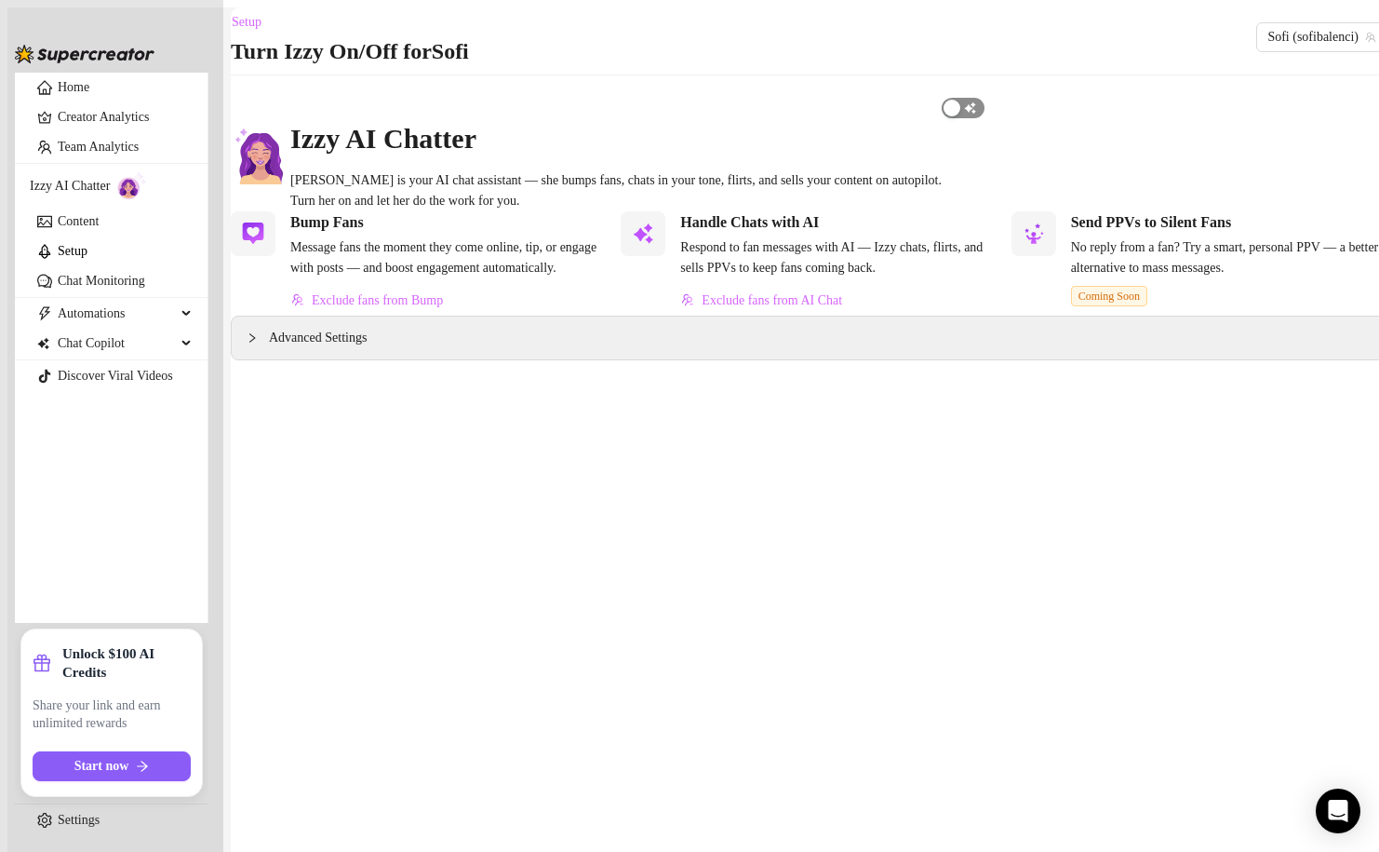
click at [961, 116] on div "button" at bounding box center [952, 108] width 17 height 17
click at [443, 308] on span "Exclude fans from Bump" at bounding box center [377, 300] width 131 height 15
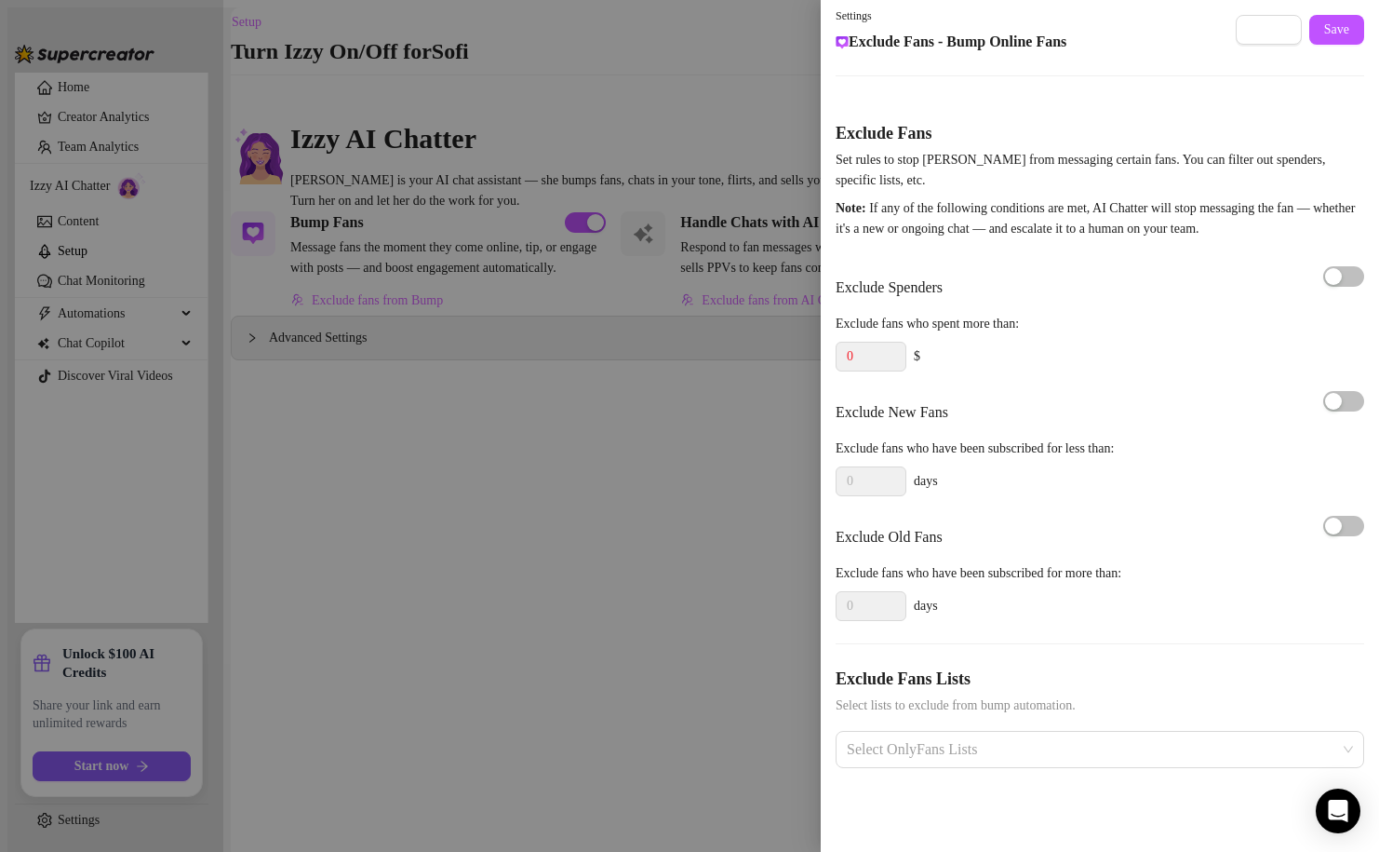
click at [631, 492] on div at bounding box center [689, 426] width 1379 height 852
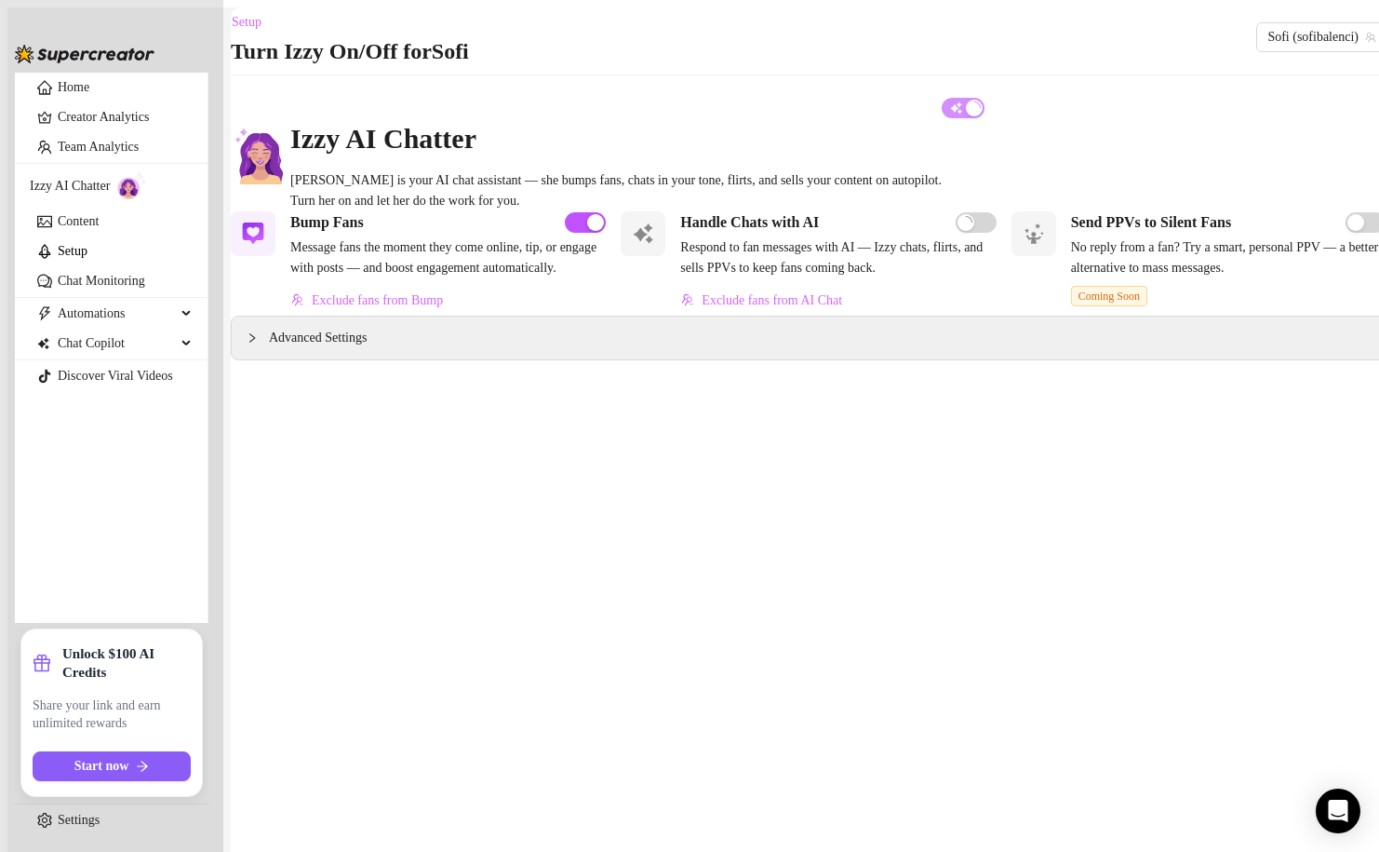
click at [820, 316] on div "Handle Chats with AI Respond to fan messages with AI — Izzy chats, flirts, and …" at bounding box center [838, 263] width 316 height 104
click at [820, 308] on span "Exclude fans from AI Chat" at bounding box center [772, 300] width 141 height 15
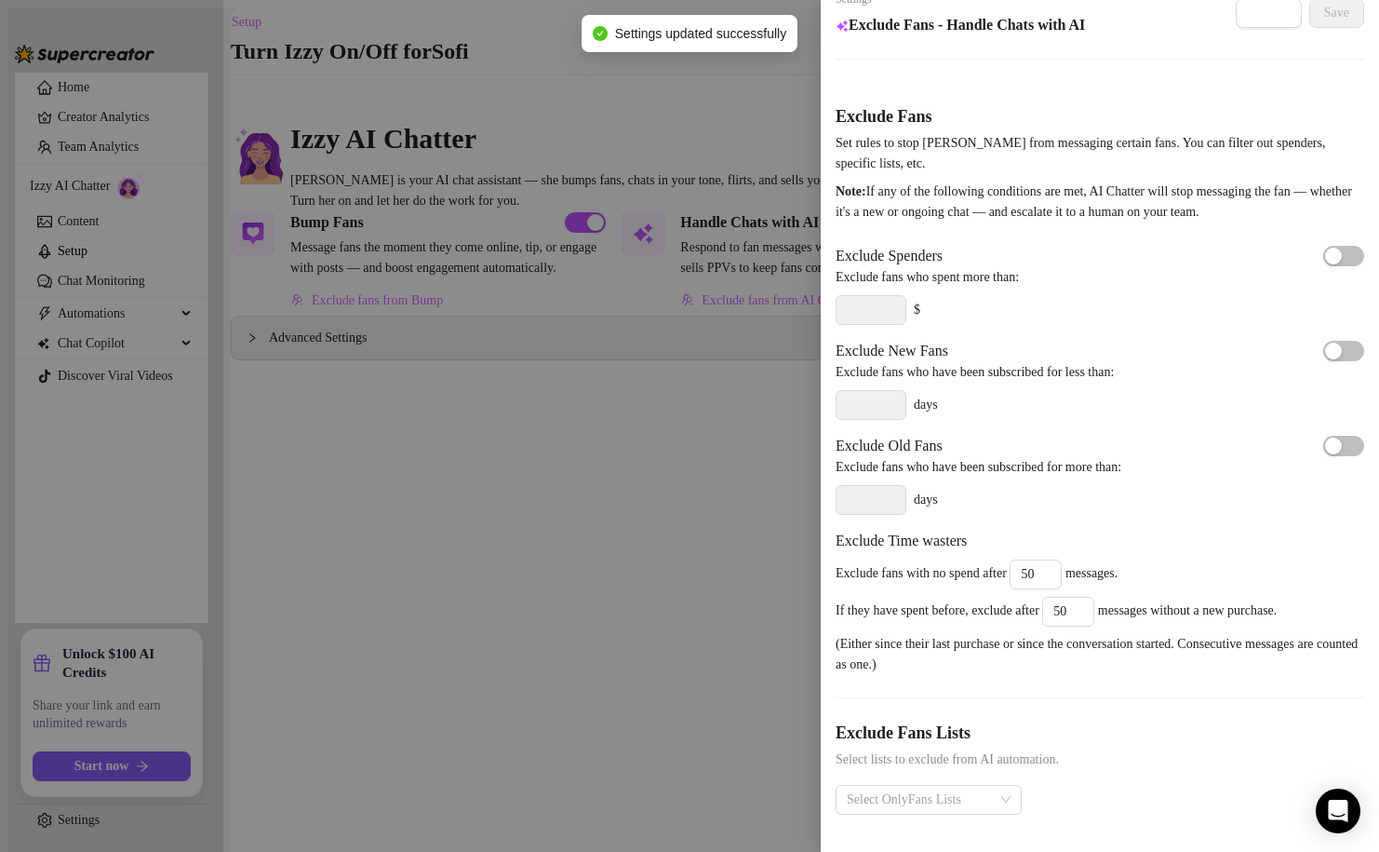
scroll to position [106, 0]
click at [1094, 598] on input "50" at bounding box center [1068, 612] width 50 height 28
click at [728, 665] on div at bounding box center [689, 426] width 1379 height 852
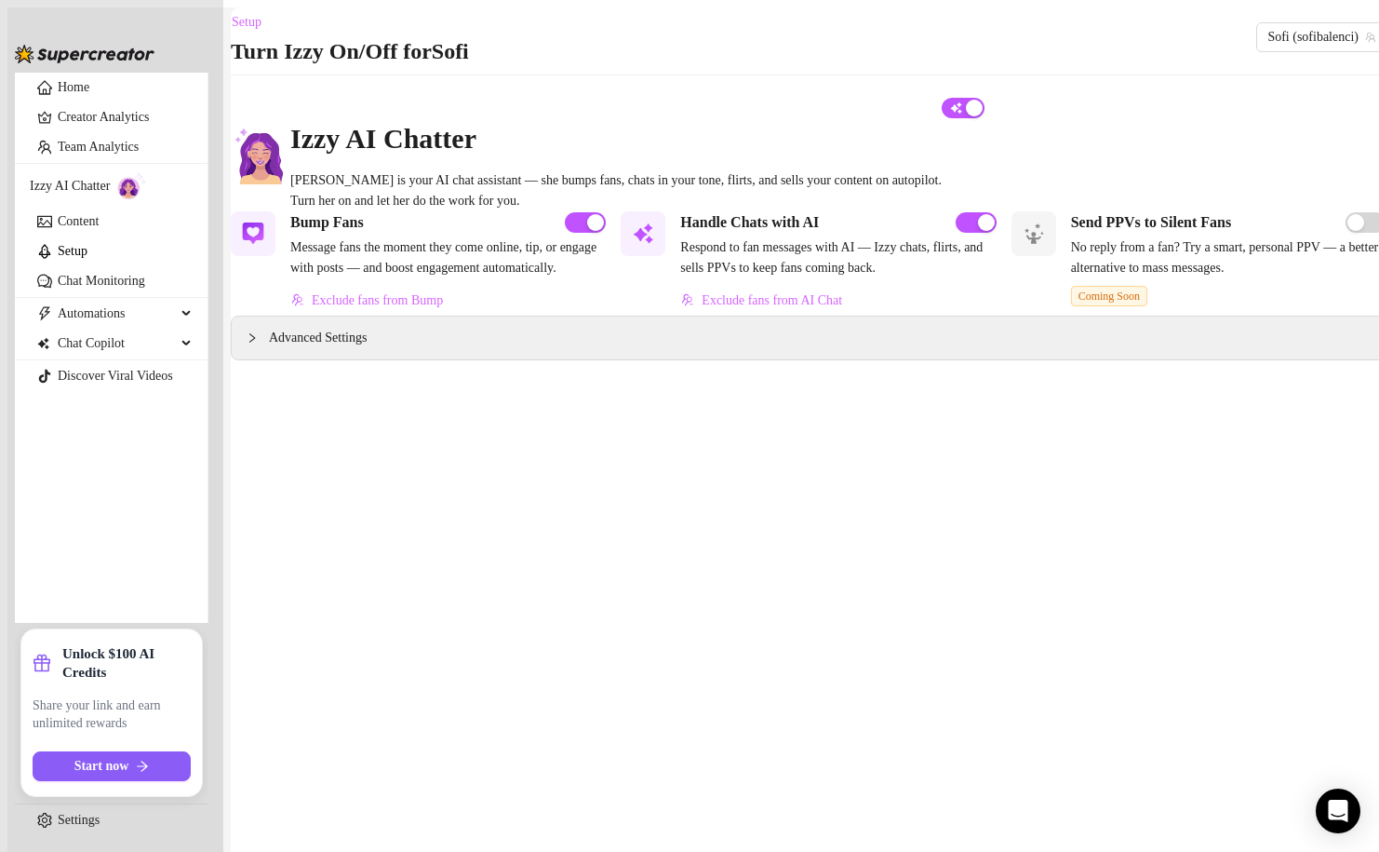
click at [420, 359] on div "Advanced Settings" at bounding box center [809, 337] width 1154 height 43
click at [350, 348] on span "Advanced Settings" at bounding box center [318, 338] width 98 height 20
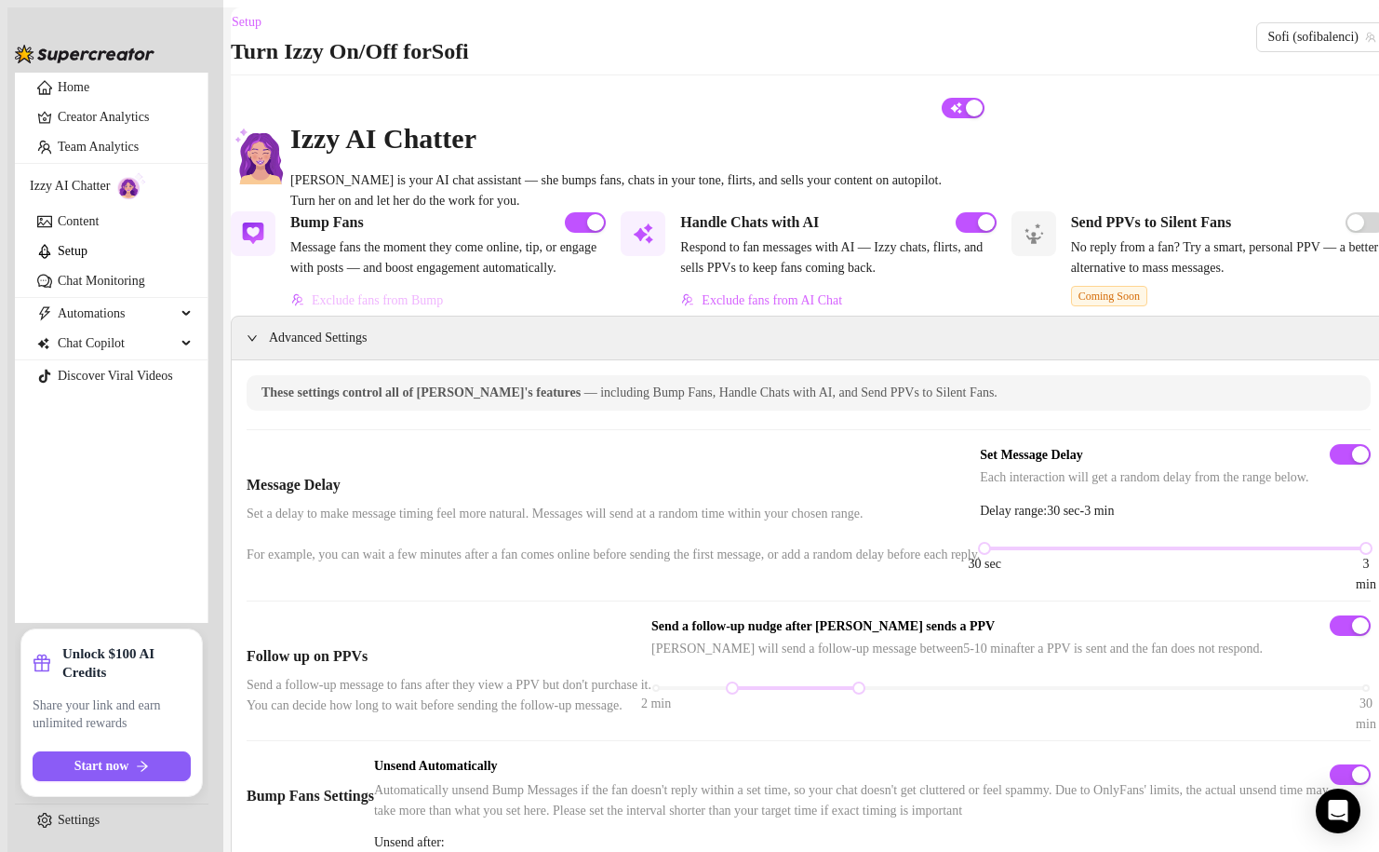
click at [415, 308] on span "Exclude fans from Bump" at bounding box center [377, 300] width 131 height 15
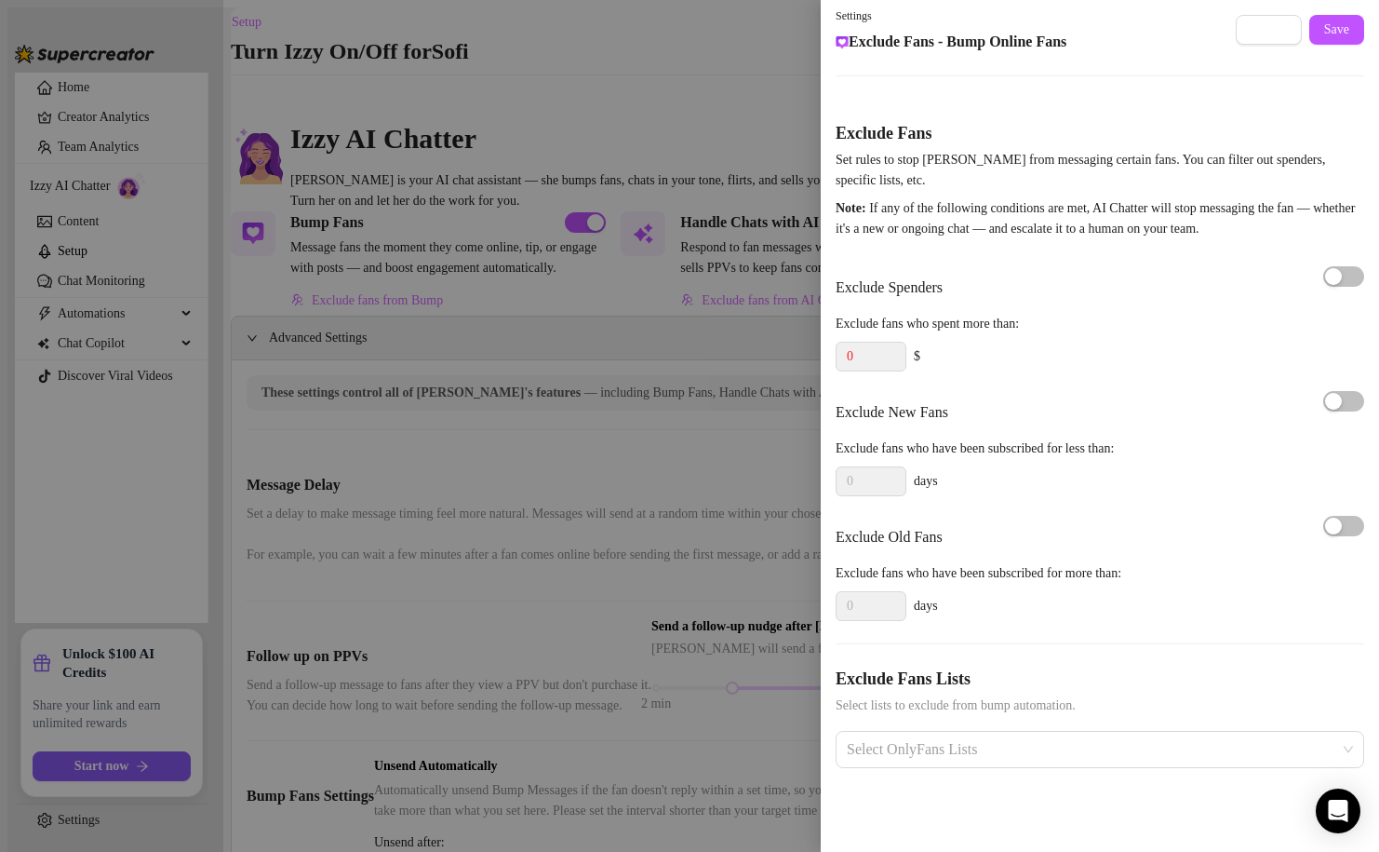
click at [498, 275] on div at bounding box center [689, 426] width 1379 height 852
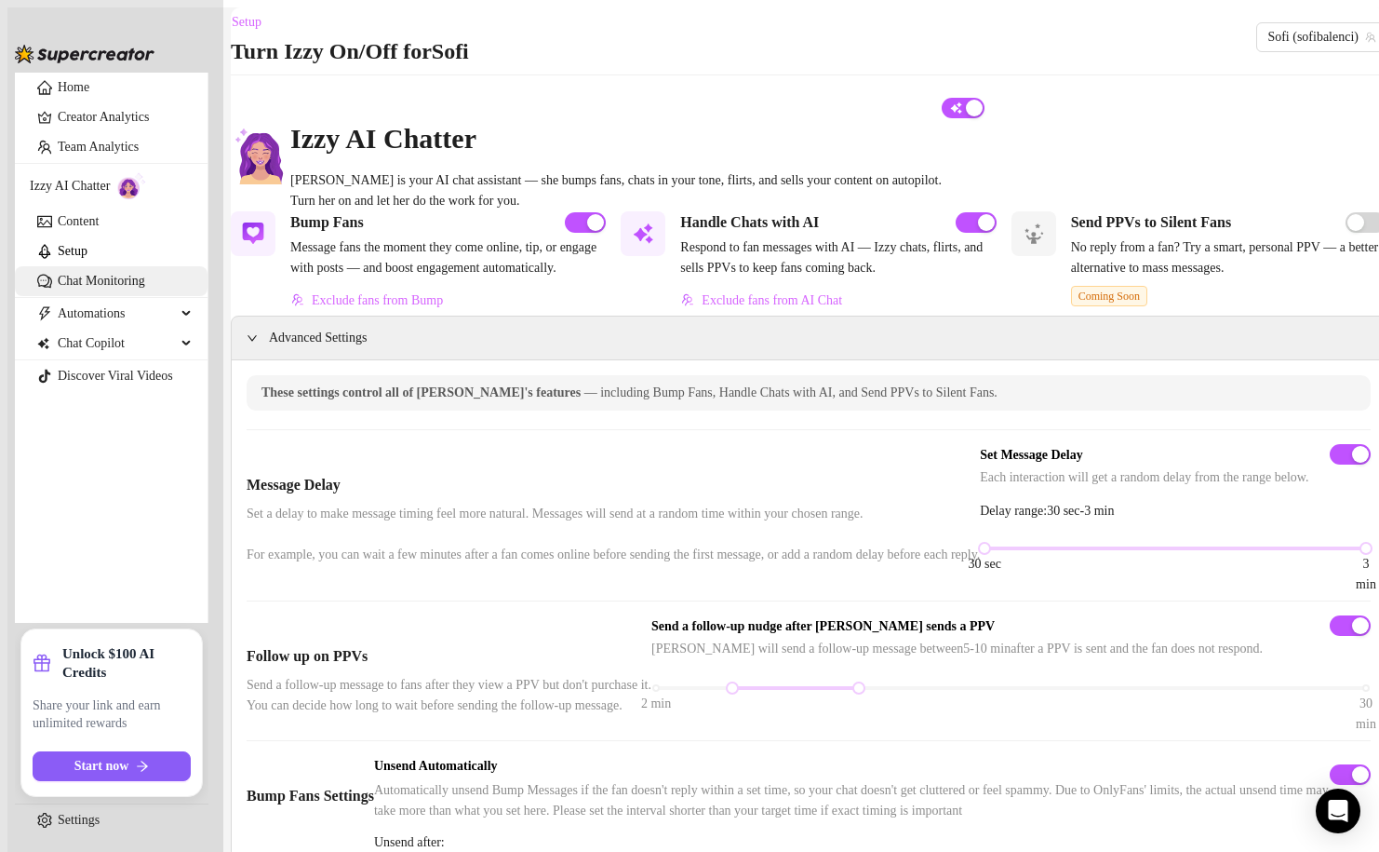
click at [120, 288] on link "Chat Monitoring" at bounding box center [101, 281] width 87 height 14
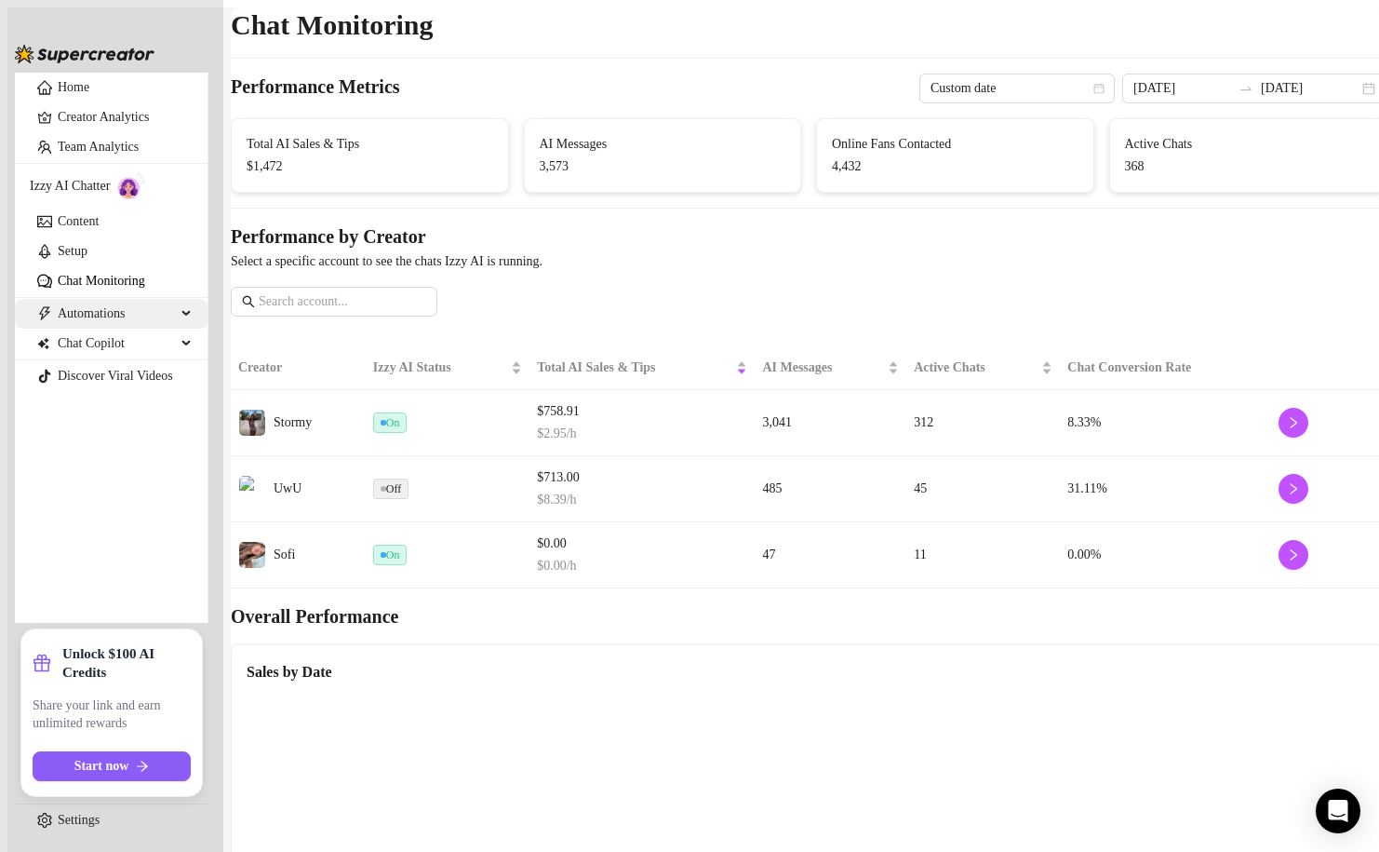
click at [84, 329] on span "Automations" at bounding box center [117, 314] width 118 height 30
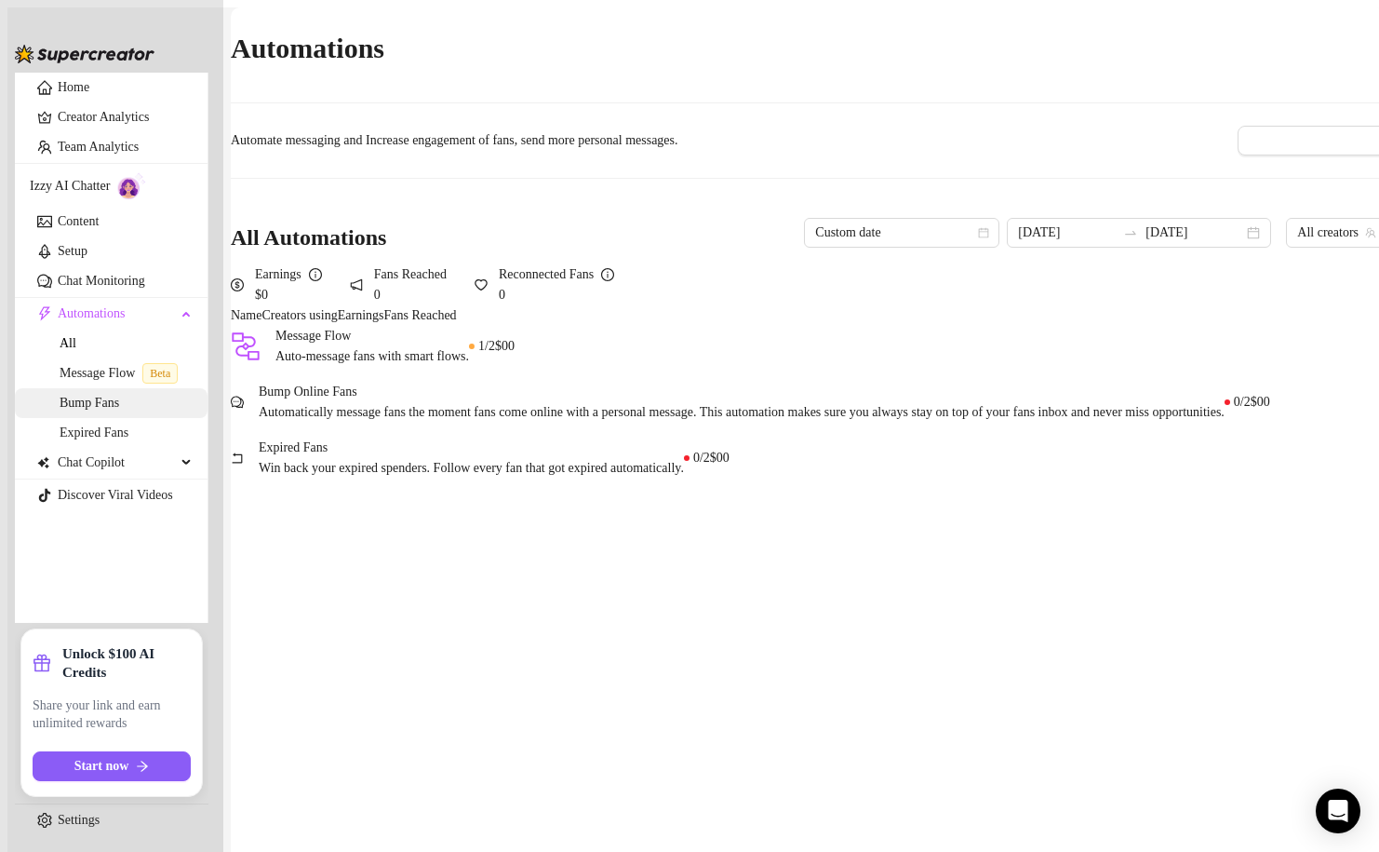
click at [105, 410] on link "Bump Fans" at bounding box center [90, 403] width 60 height 14
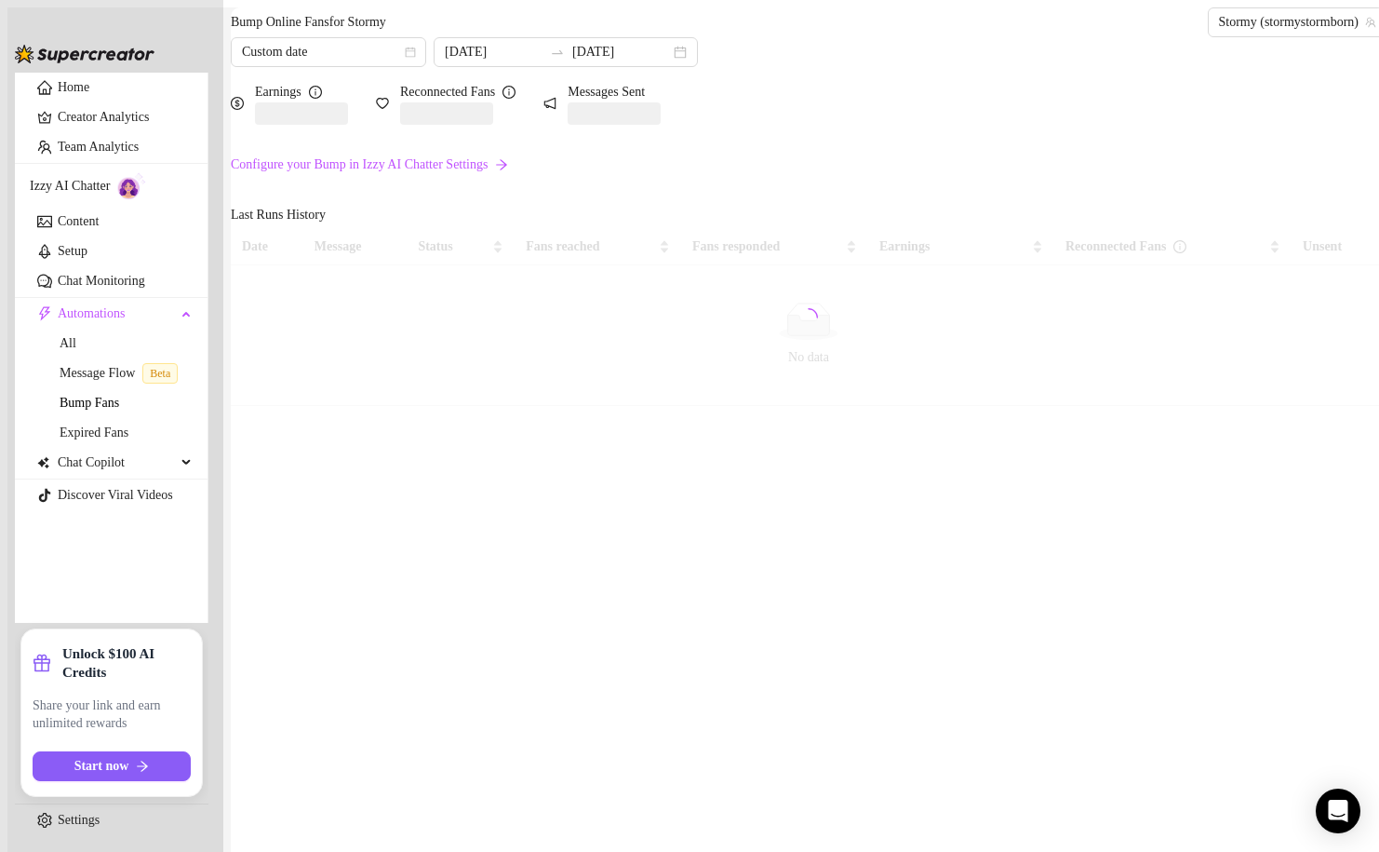
click at [396, 175] on link "Configure your Bump in Izzy AI Chatter Settings" at bounding box center [809, 165] width 1156 height 20
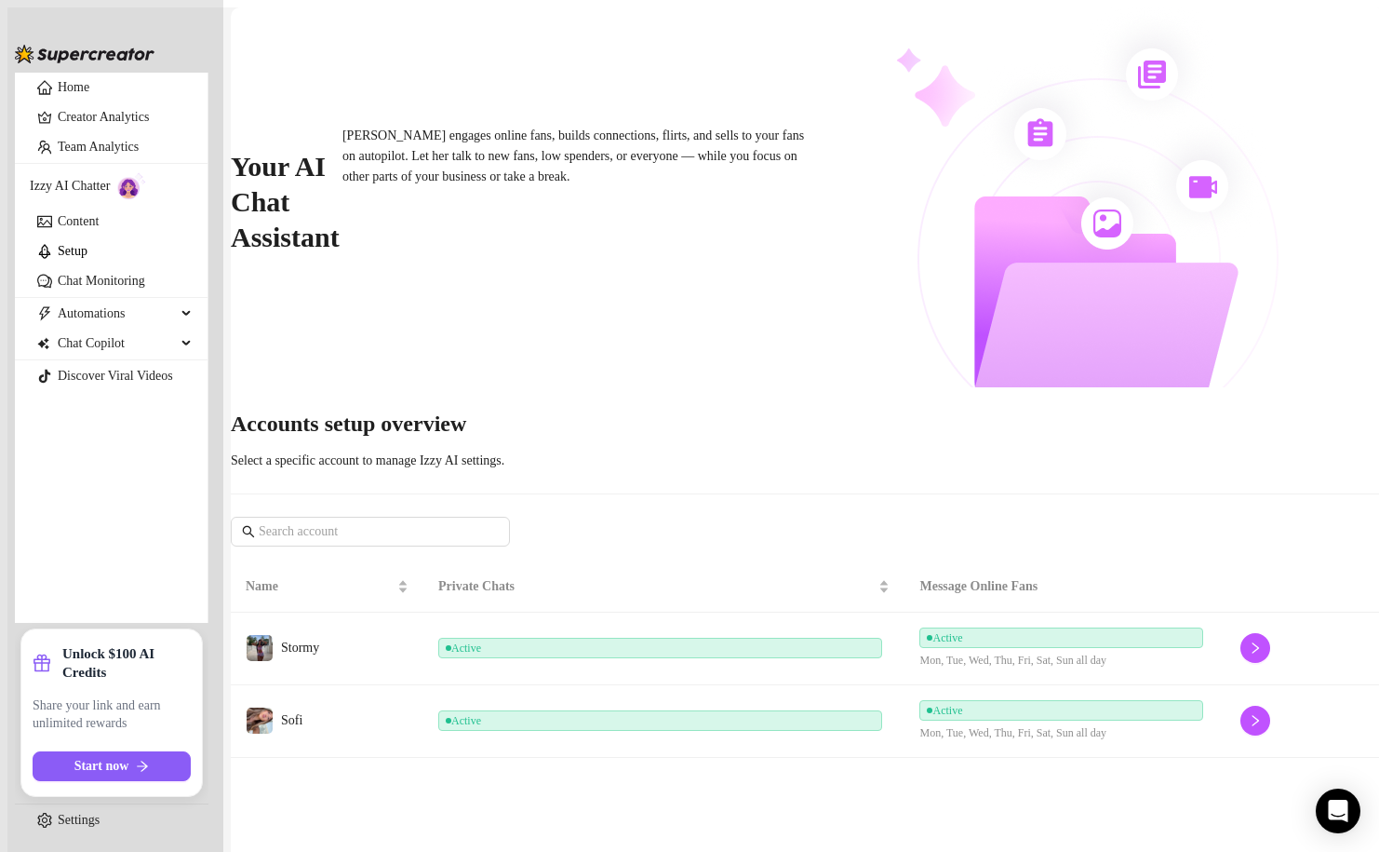
click at [622, 685] on td "Active" at bounding box center [664, 721] width 482 height 73
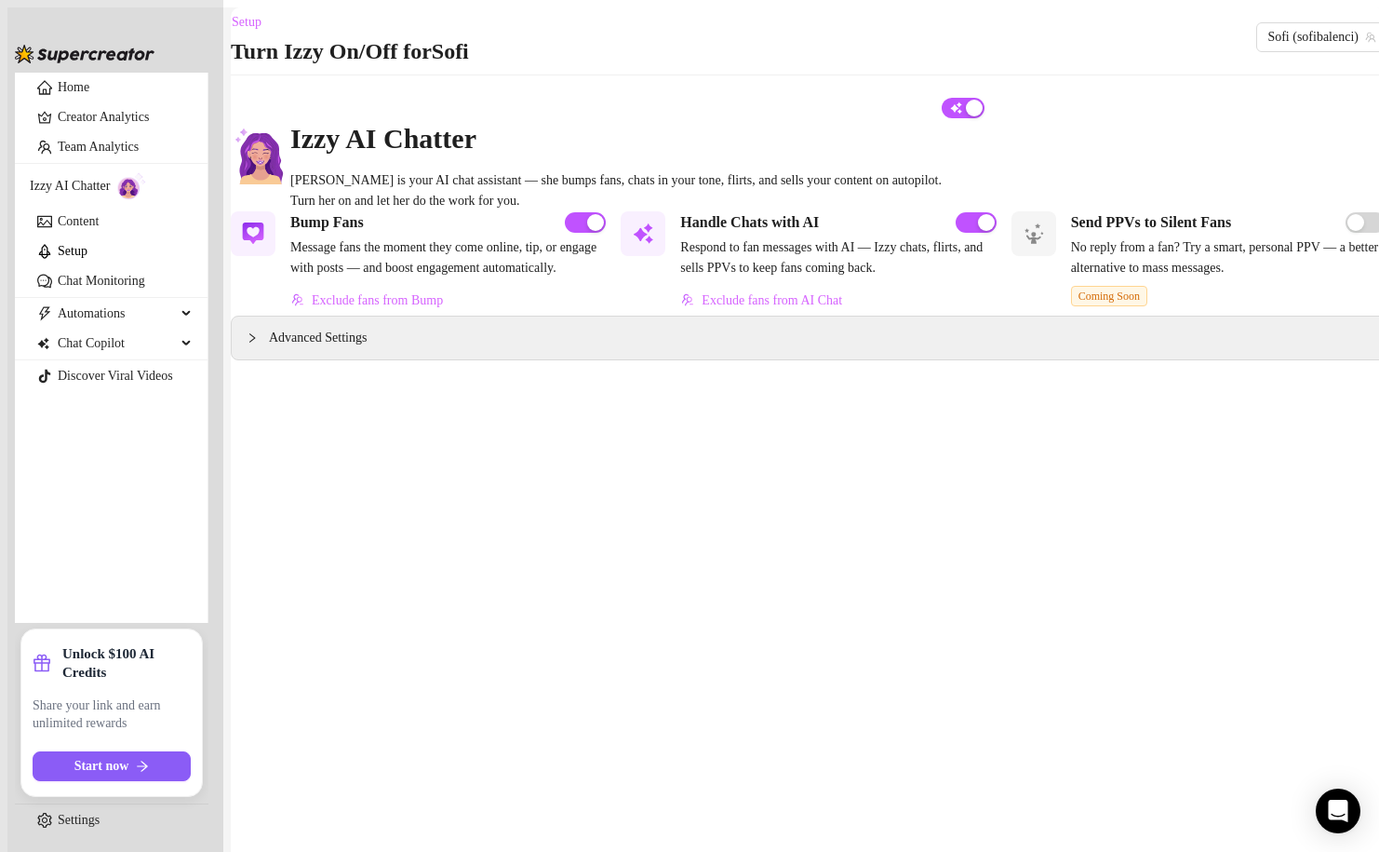
click at [457, 234] on div "Bump Fans" at bounding box center [448, 222] width 316 height 22
click at [341, 247] on div "Bump Fans Message fans the moment they come online, tip, or engage with posts —…" at bounding box center [448, 263] width 316 height 104
click at [356, 234] on h5 "Bump Fans" at bounding box center [327, 222] width 74 height 22
click at [94, 288] on link "Chat Monitoring" at bounding box center [101, 281] width 87 height 14
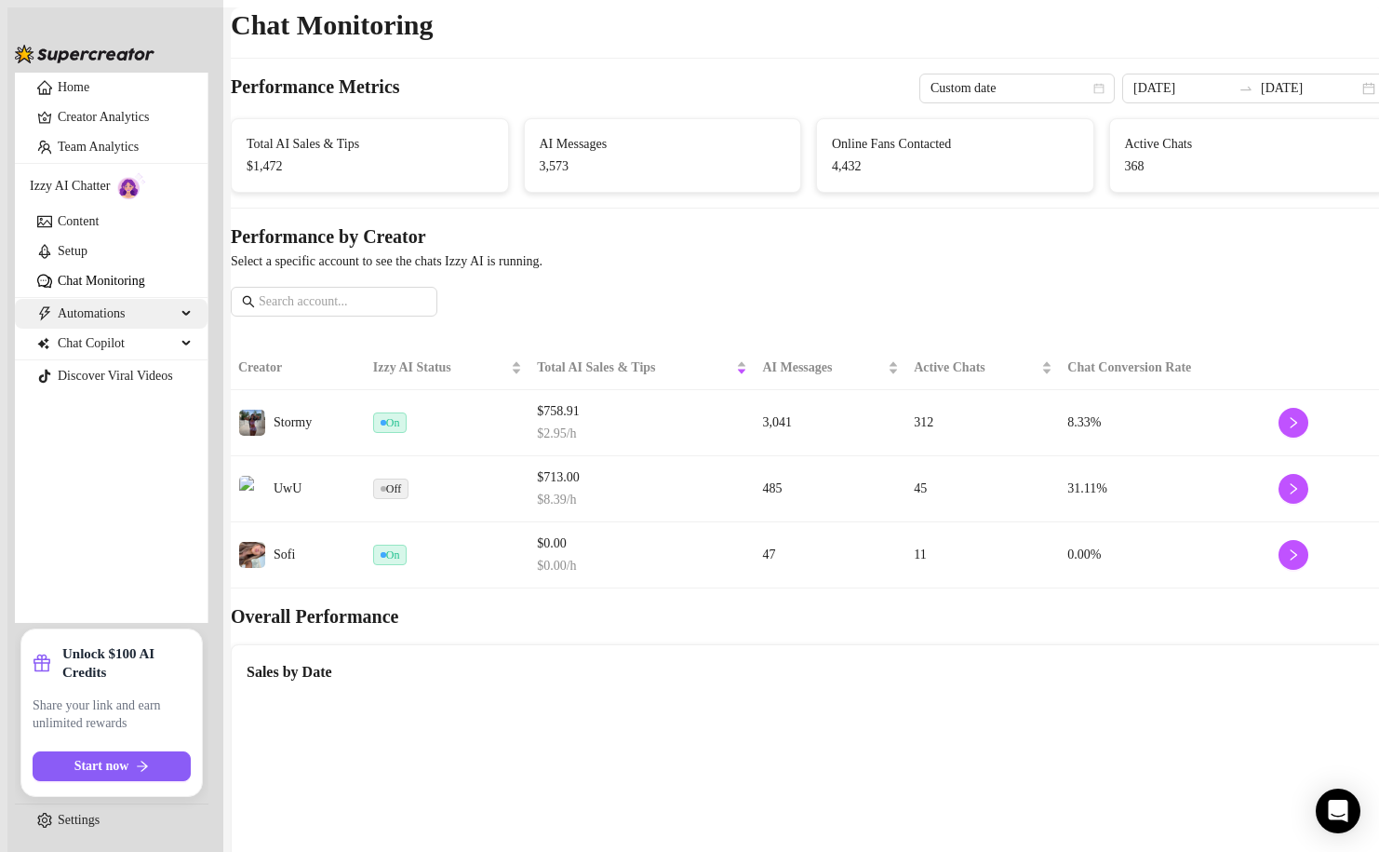
click at [189, 329] on div "Automations" at bounding box center [111, 314] width 193 height 30
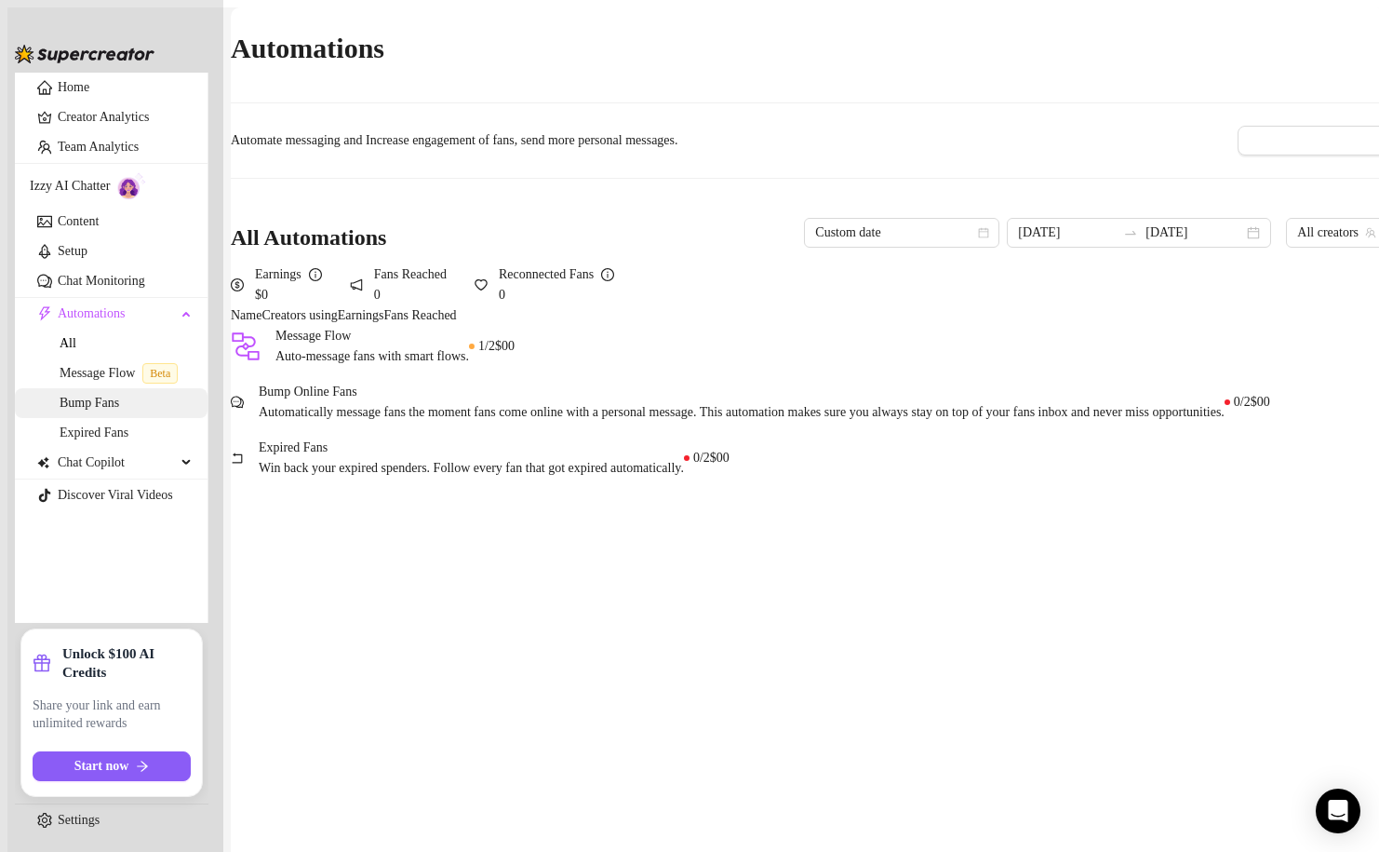
click at [91, 410] on link "Bump Fans" at bounding box center [90, 403] width 60 height 14
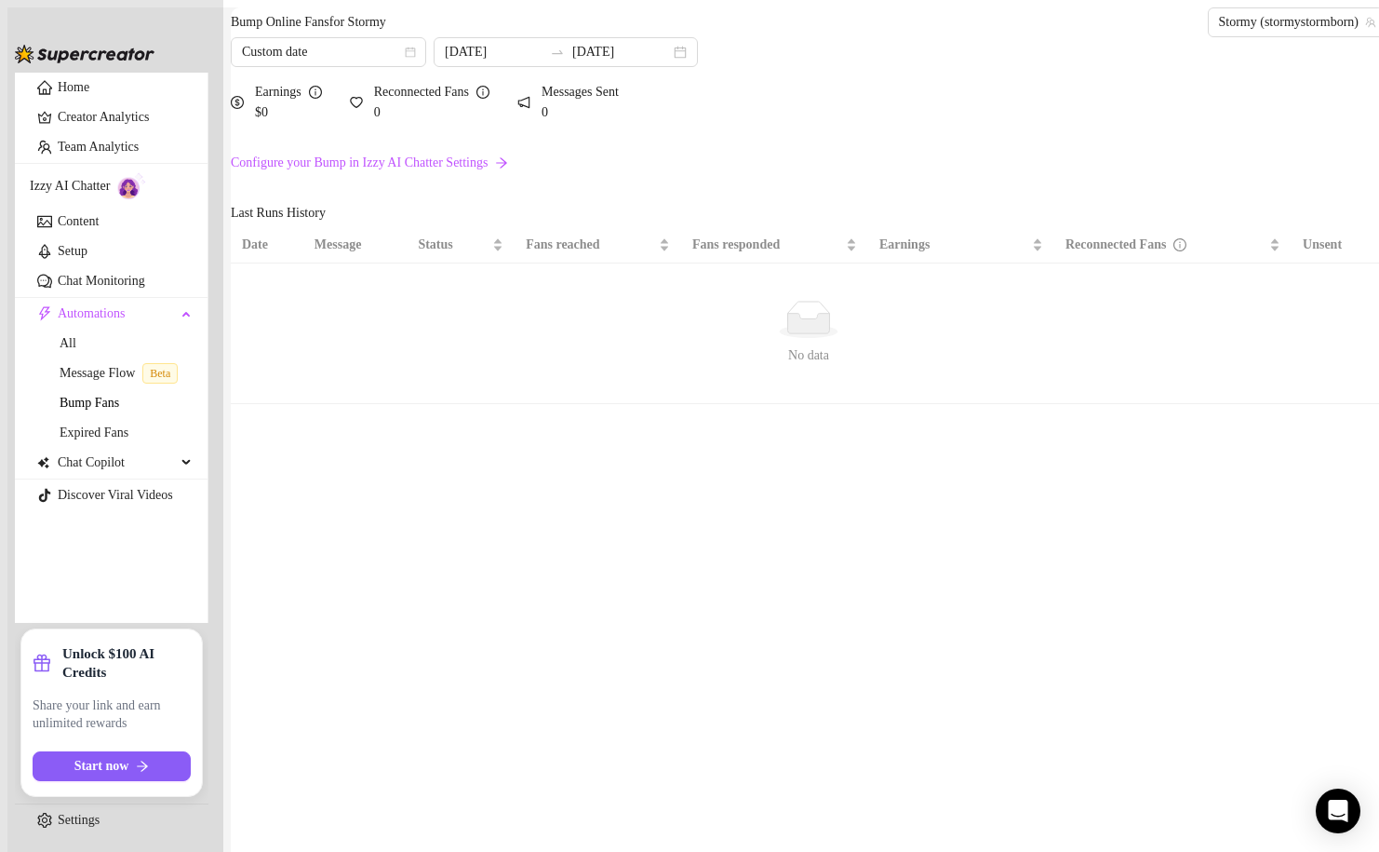
click at [511, 173] on link "Configure your Bump in Izzy AI Chatter Settings" at bounding box center [809, 163] width 1156 height 20
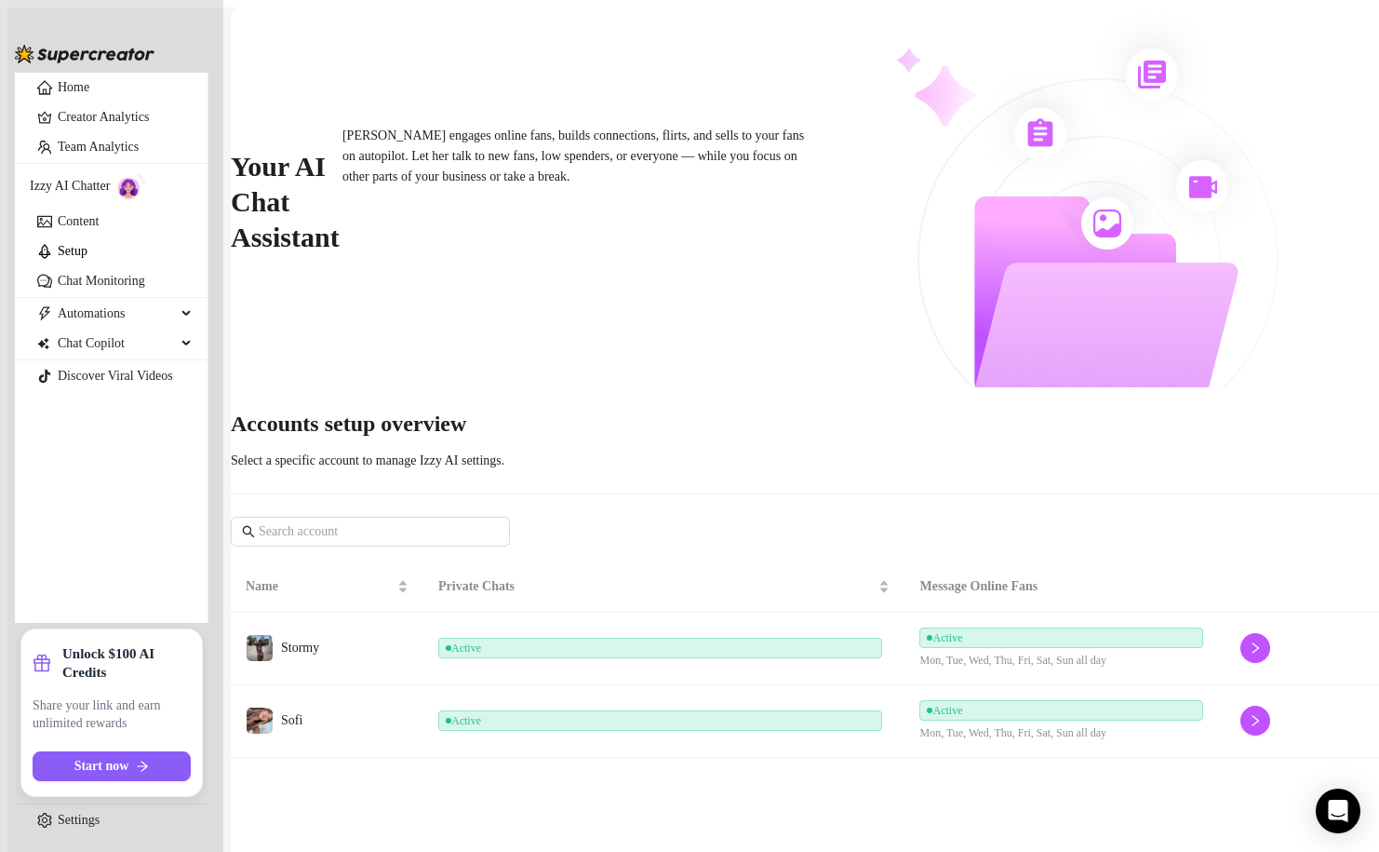
click at [671, 685] on td "Active" at bounding box center [664, 721] width 482 height 73
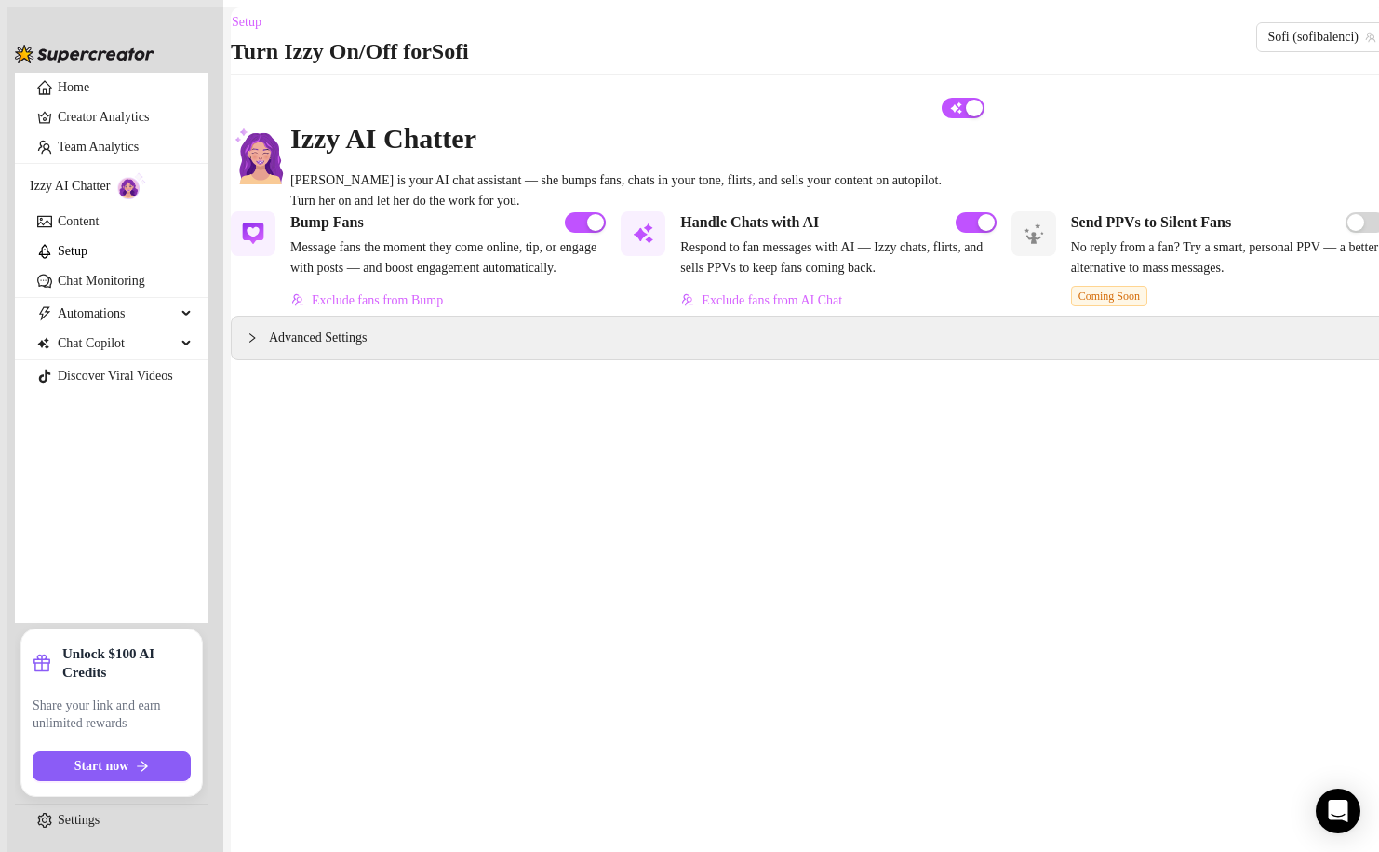
click at [426, 267] on span "Message fans the moment they come online, tip, or engage with posts — and boost…" at bounding box center [448, 257] width 316 height 41
click at [574, 233] on span "button" at bounding box center [585, 222] width 41 height 20
click at [577, 359] on div "Advanced Settings" at bounding box center [809, 337] width 1154 height 43
click at [355, 348] on span "Advanced Settings" at bounding box center [318, 338] width 98 height 20
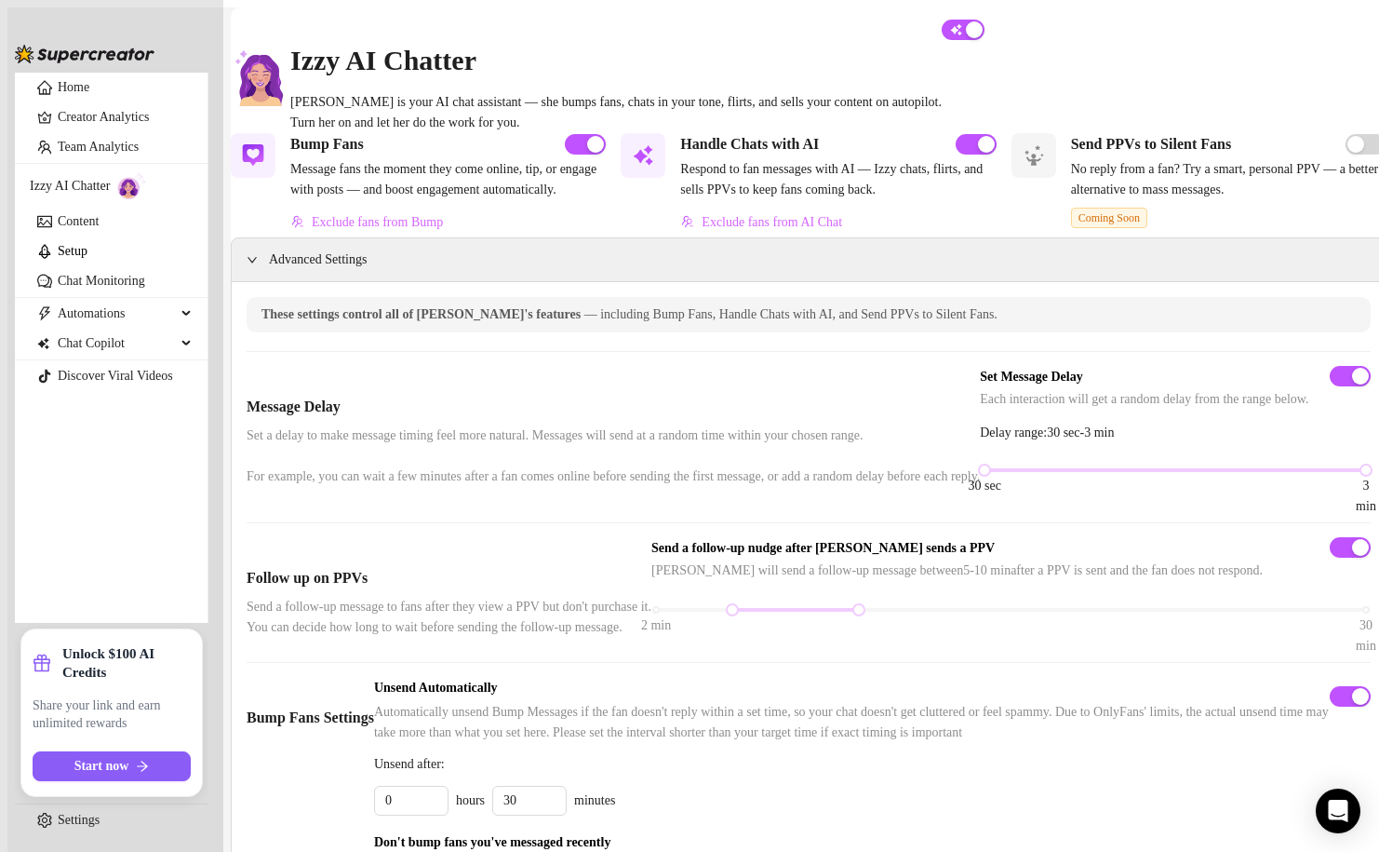
scroll to position [89, 0]
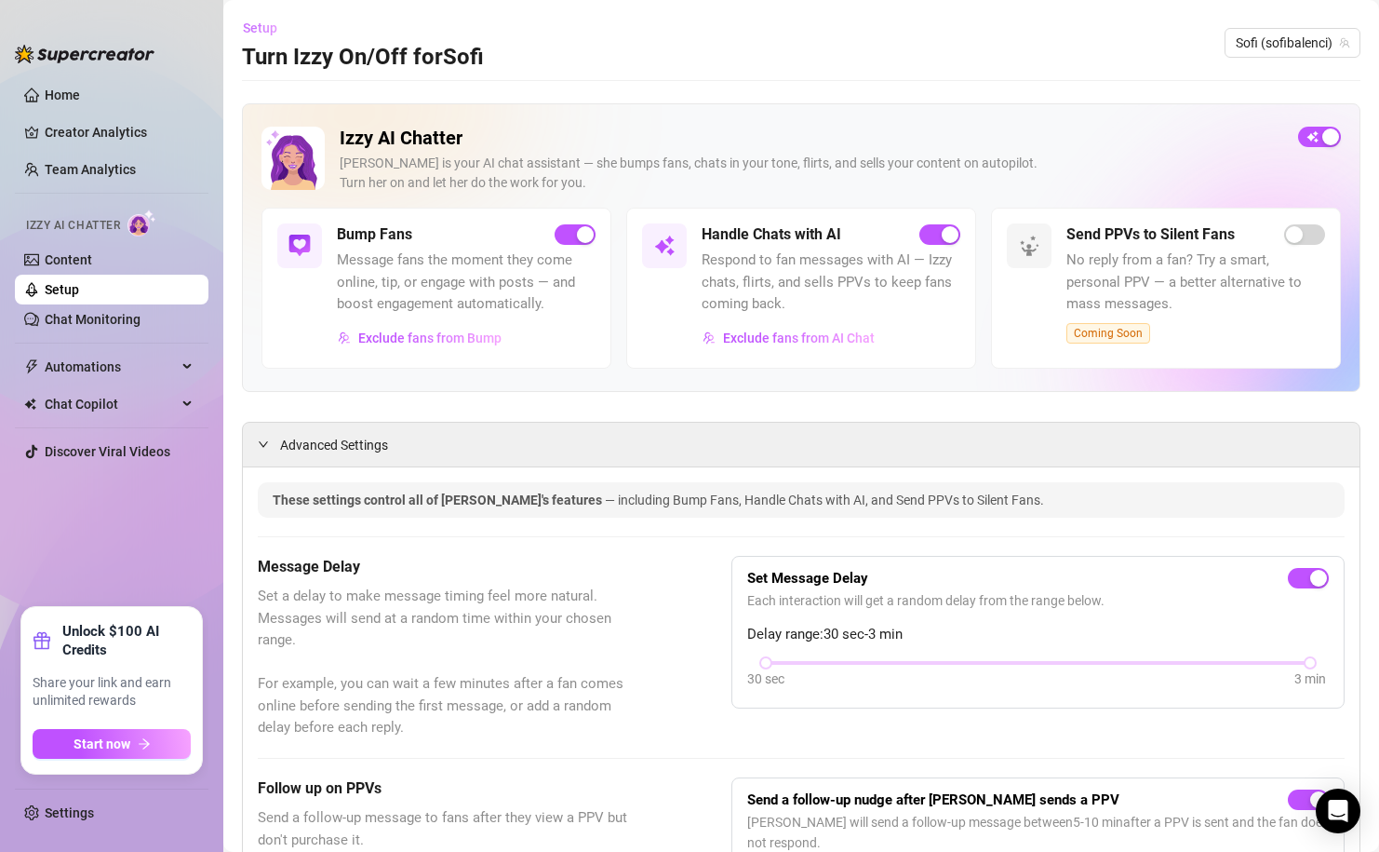
click at [263, 35] on button "Setup" at bounding box center [267, 28] width 50 height 30
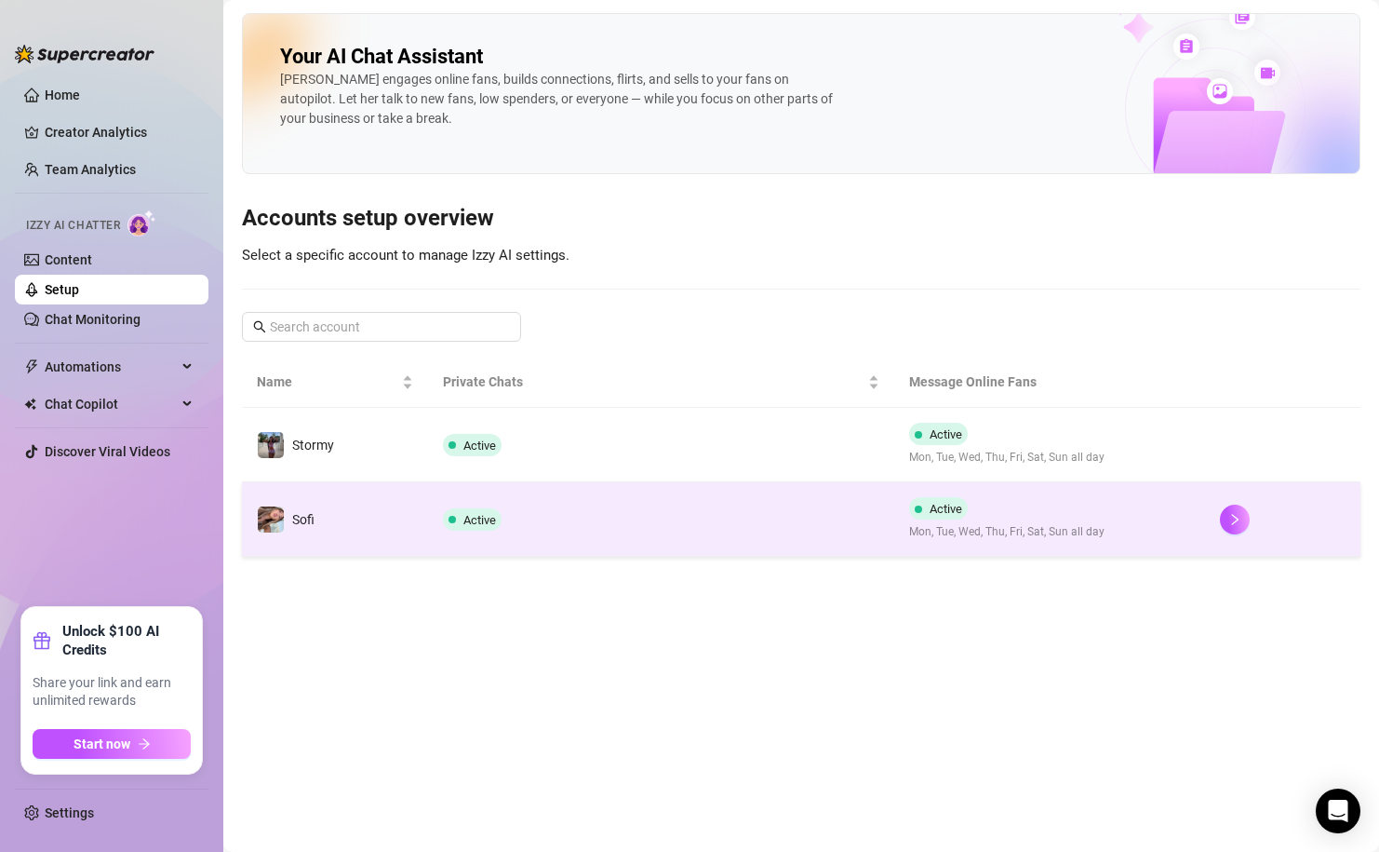
click at [389, 500] on td "Sofi" at bounding box center [335, 519] width 186 height 74
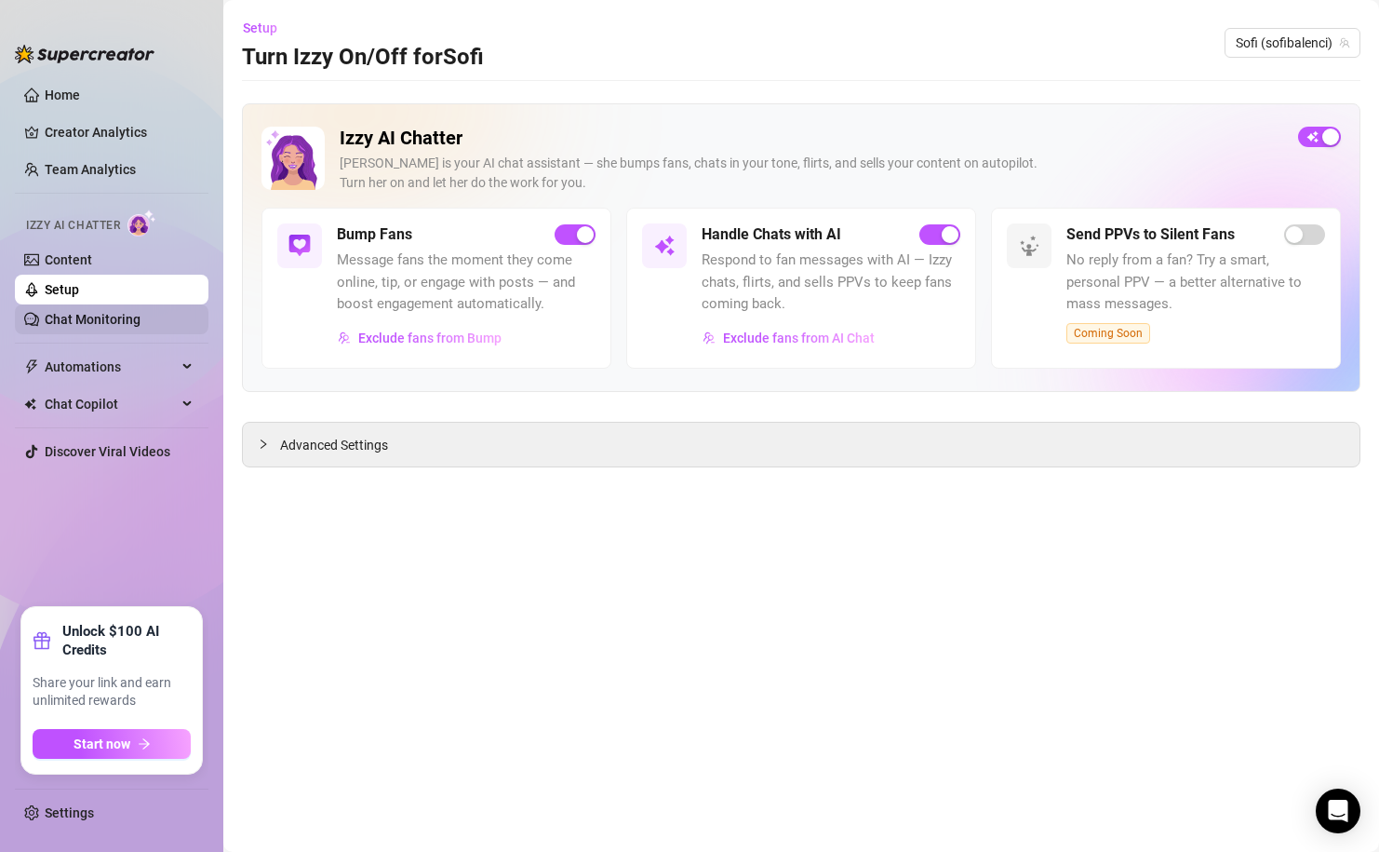
click at [45, 327] on link "Chat Monitoring" at bounding box center [93, 319] width 96 height 15
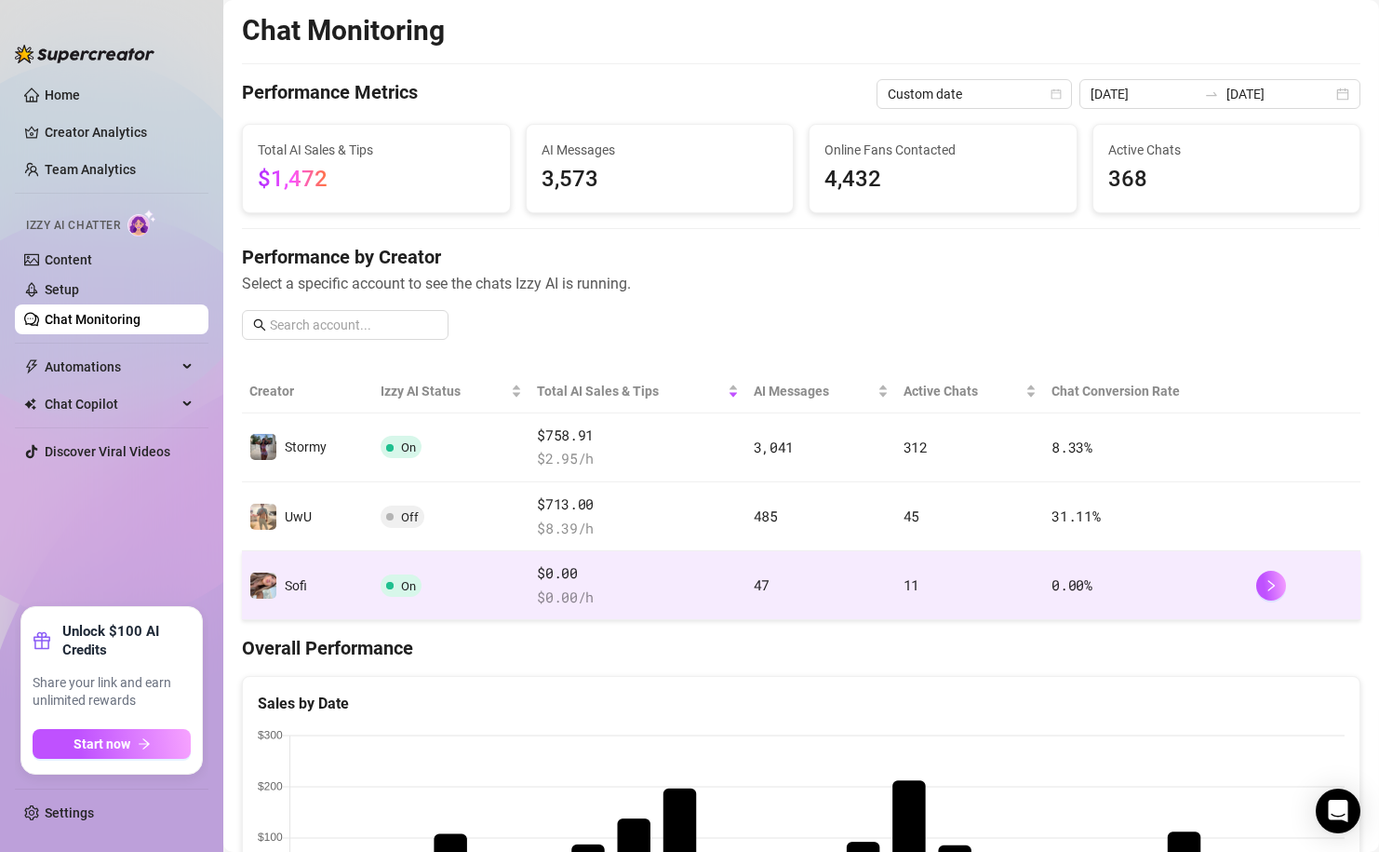
click at [507, 579] on td "On" at bounding box center [451, 585] width 156 height 69
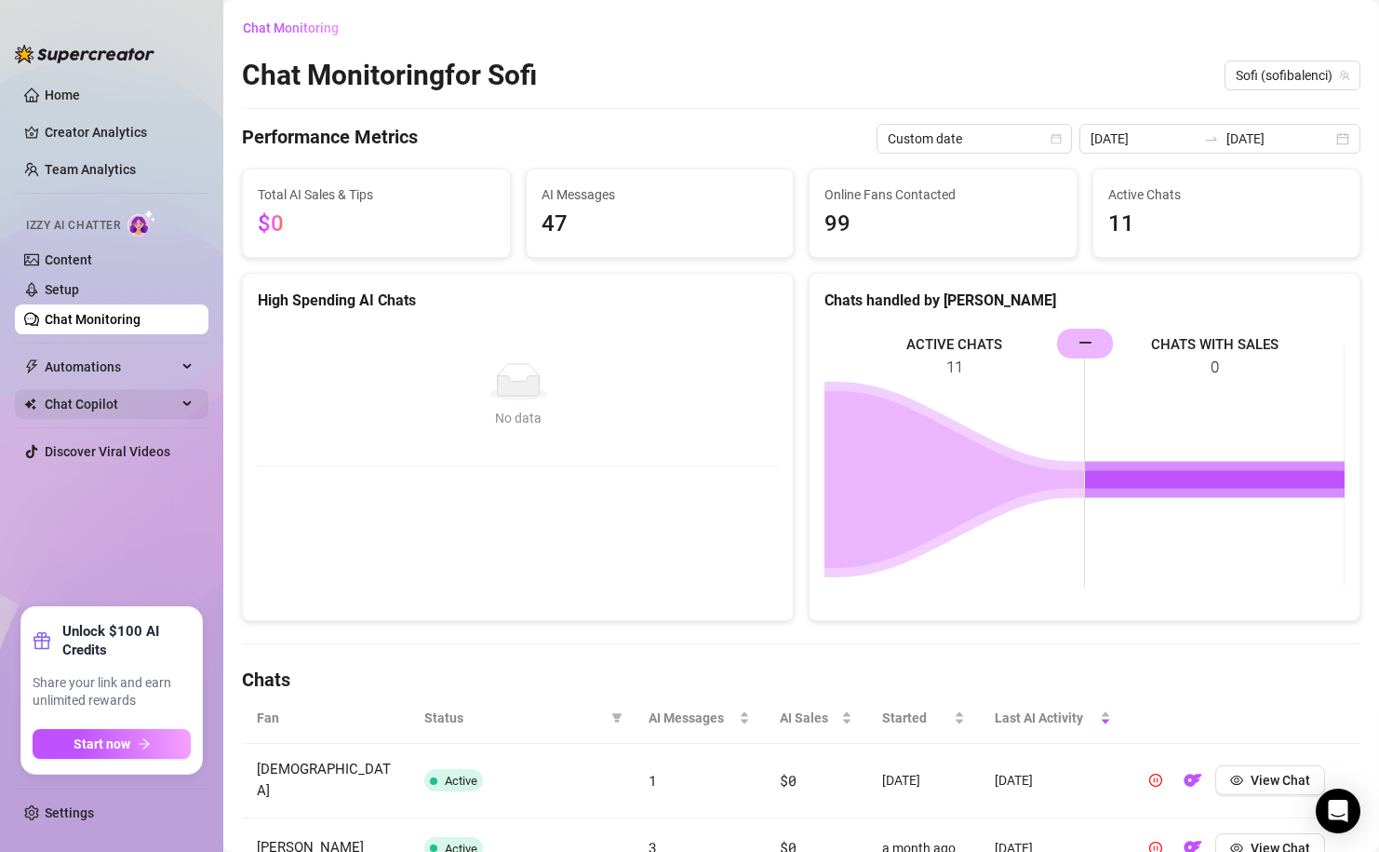
click at [167, 404] on span "Chat Copilot" at bounding box center [111, 404] width 132 height 30
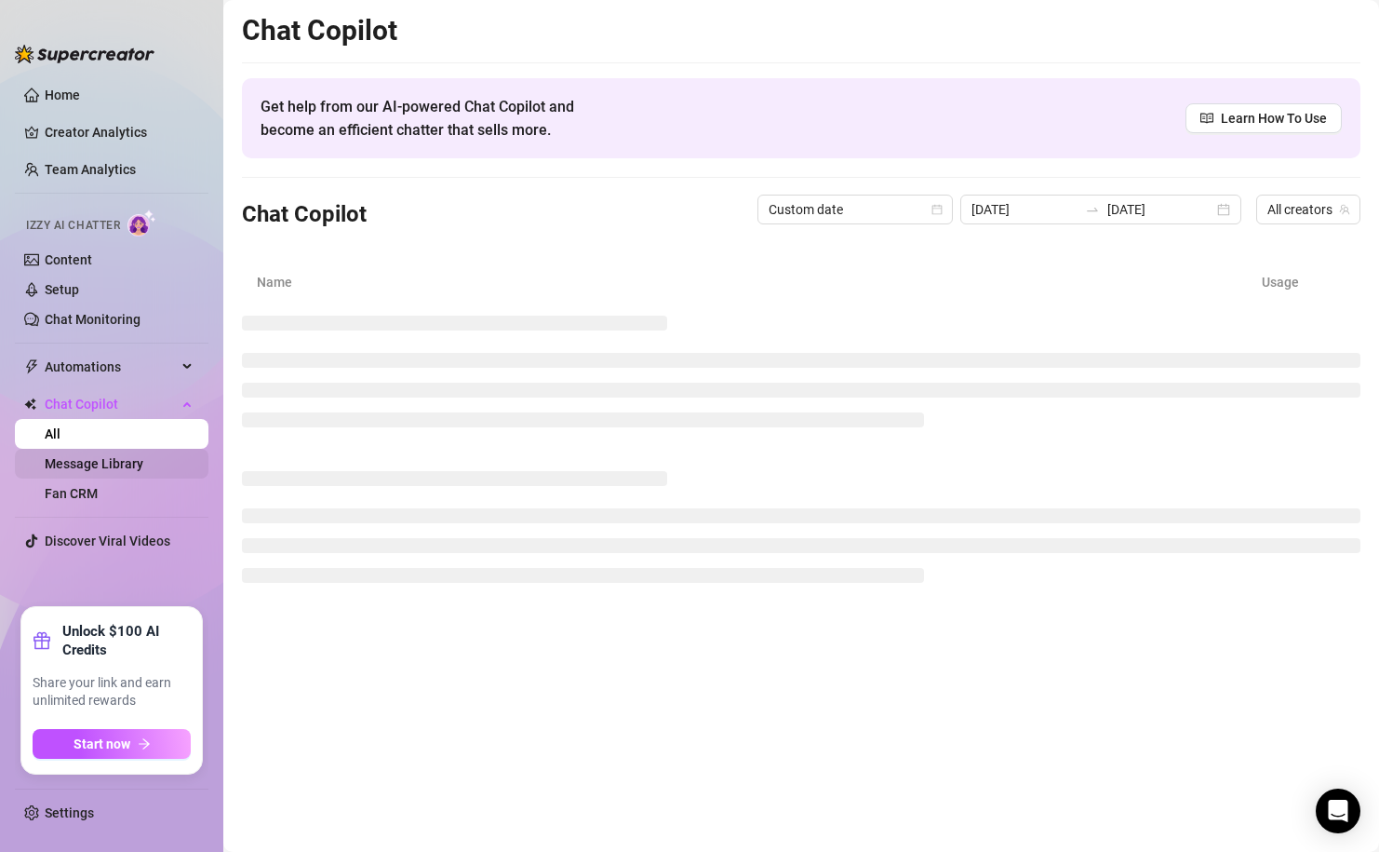
click at [115, 458] on link "Message Library" at bounding box center [94, 463] width 99 height 15
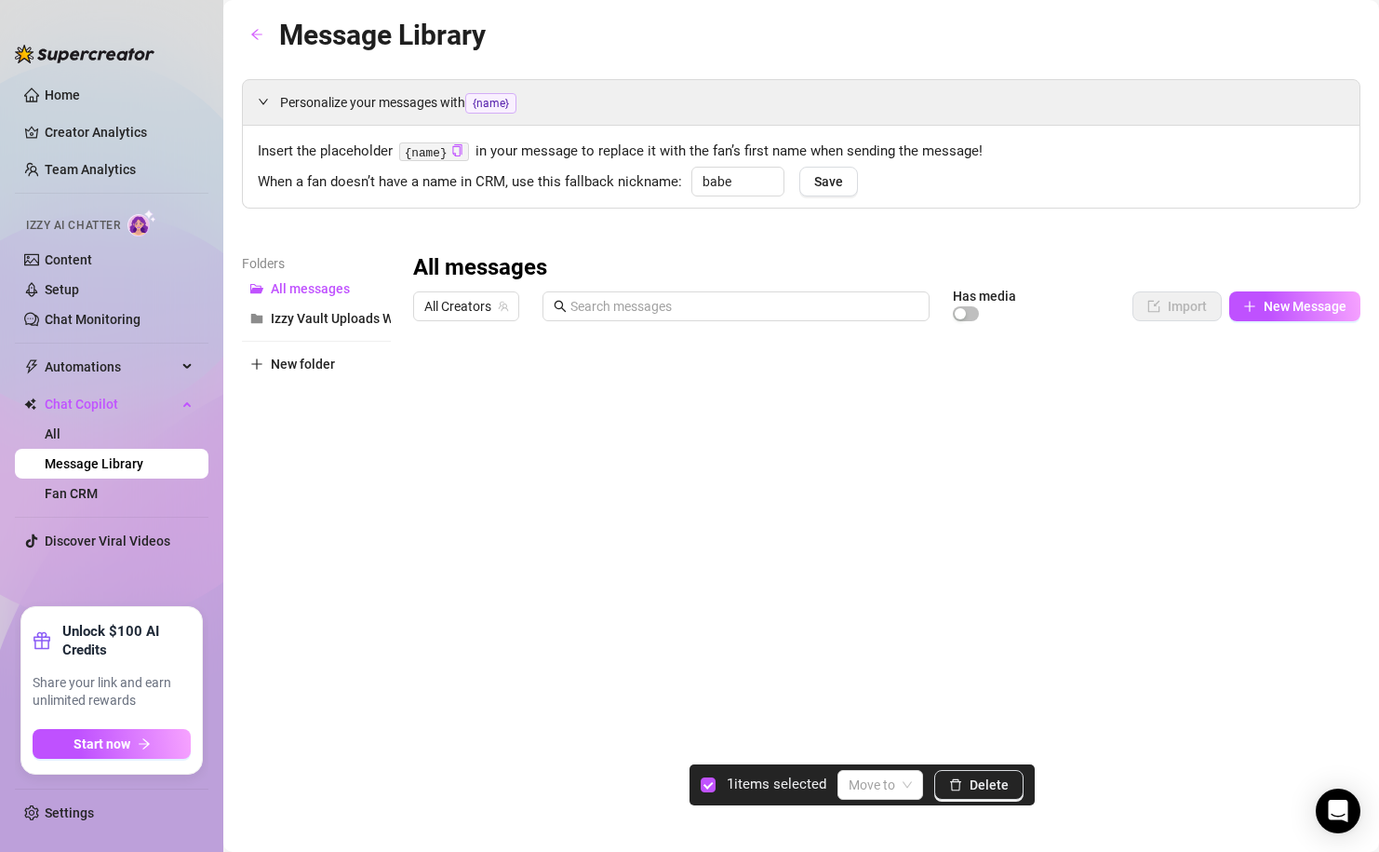
click at [432, 378] on div at bounding box center [886, 536] width 947 height 415
click at [977, 796] on button "Delete" at bounding box center [978, 785] width 89 height 30
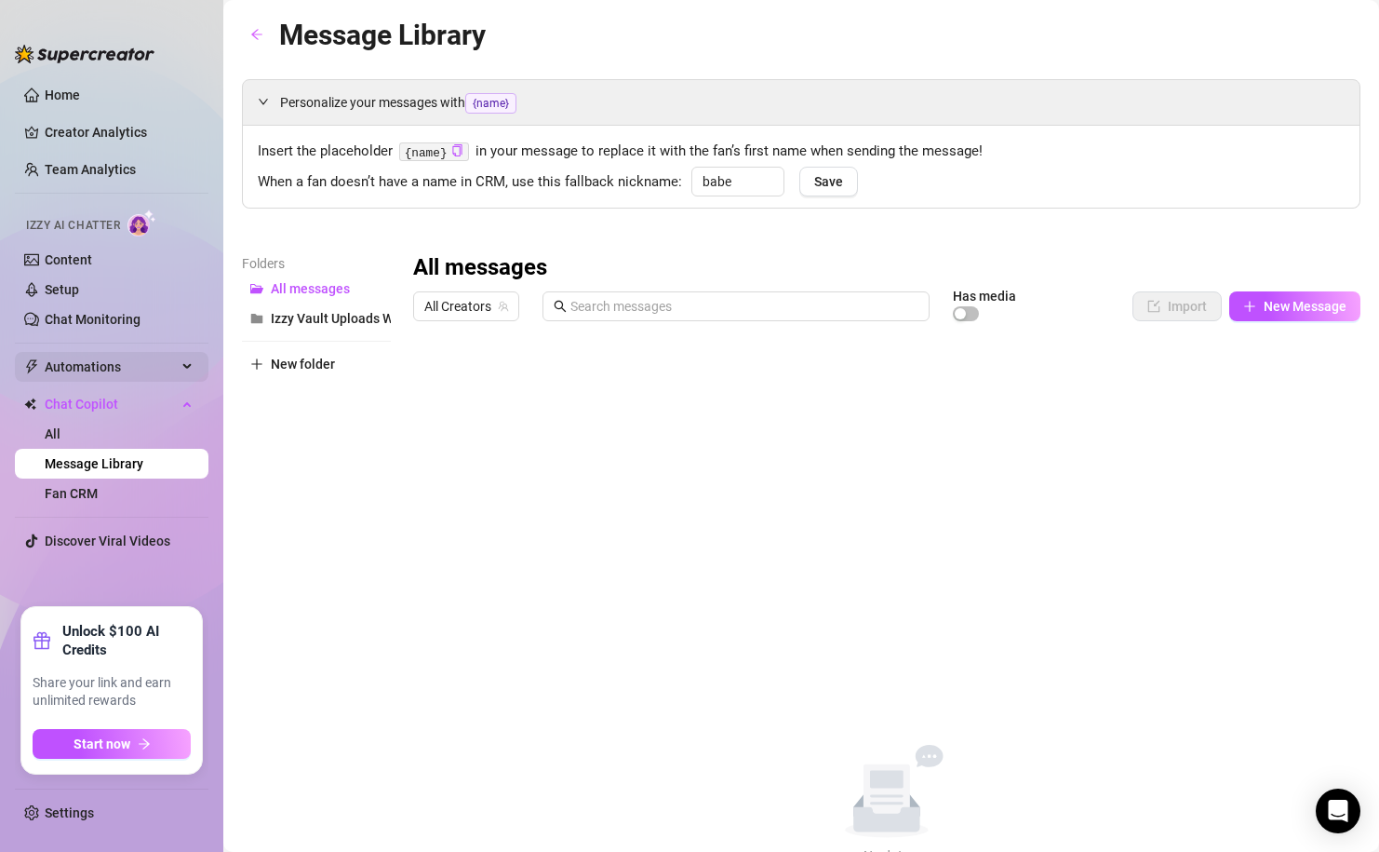
click at [161, 365] on span "Automations" at bounding box center [111, 367] width 132 height 30
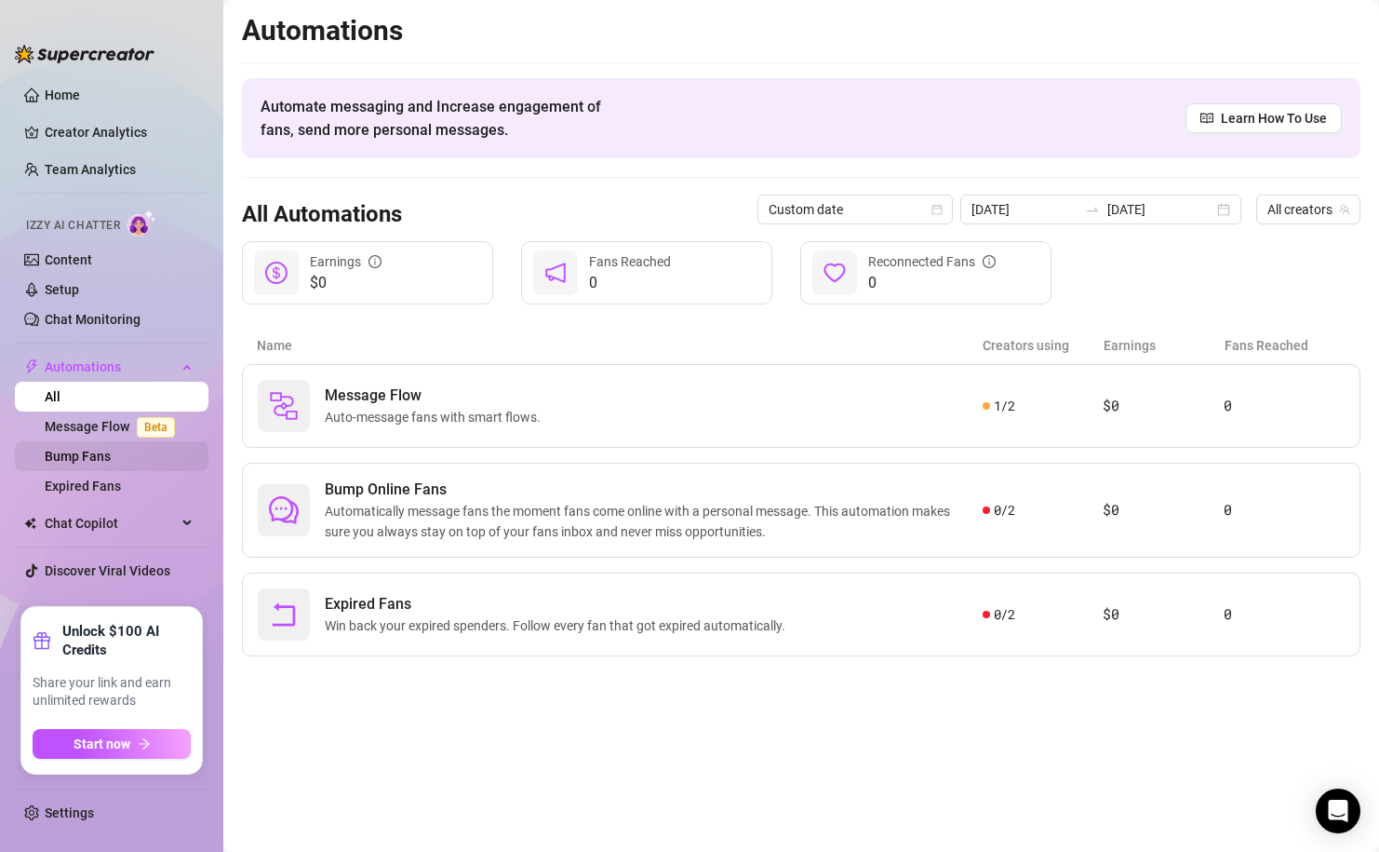
click at [111, 451] on link "Bump Fans" at bounding box center [78, 456] width 66 height 15
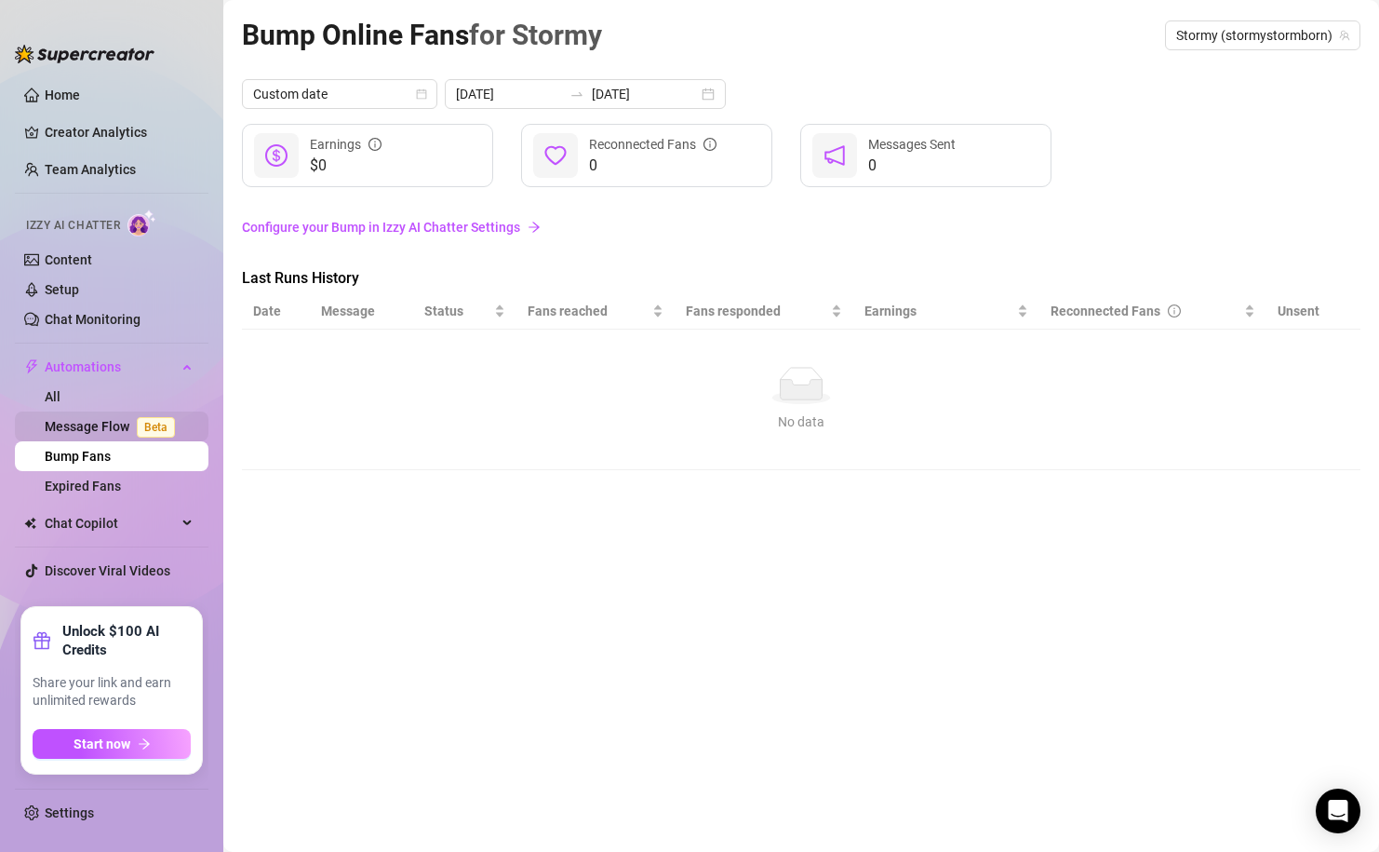
click at [81, 423] on link "Message Flow Beta" at bounding box center [114, 426] width 138 height 15
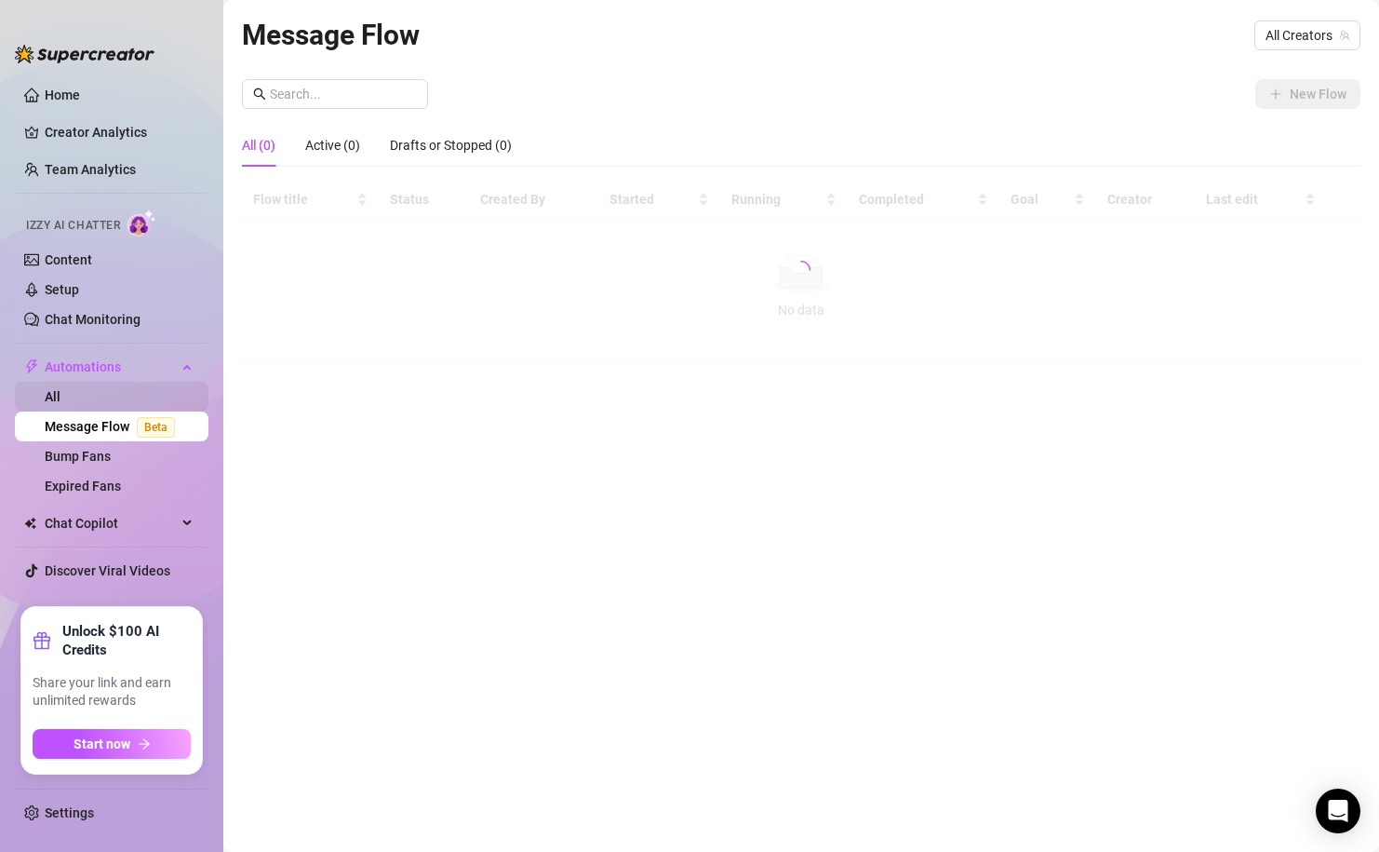
click at [60, 389] on link "All" at bounding box center [53, 396] width 16 height 15
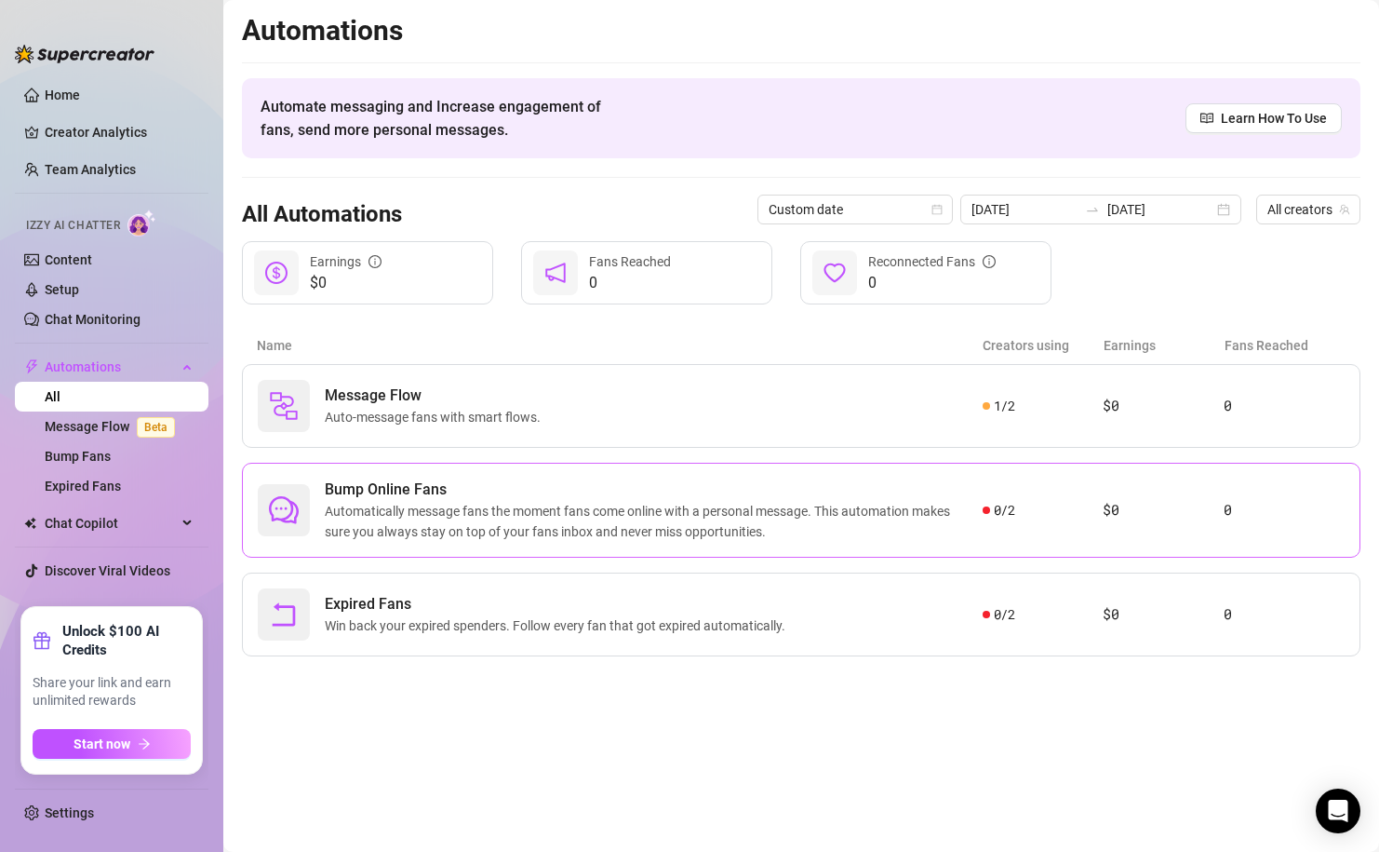
click at [727, 492] on span "Bump Online Fans" at bounding box center [654, 489] width 658 height 22
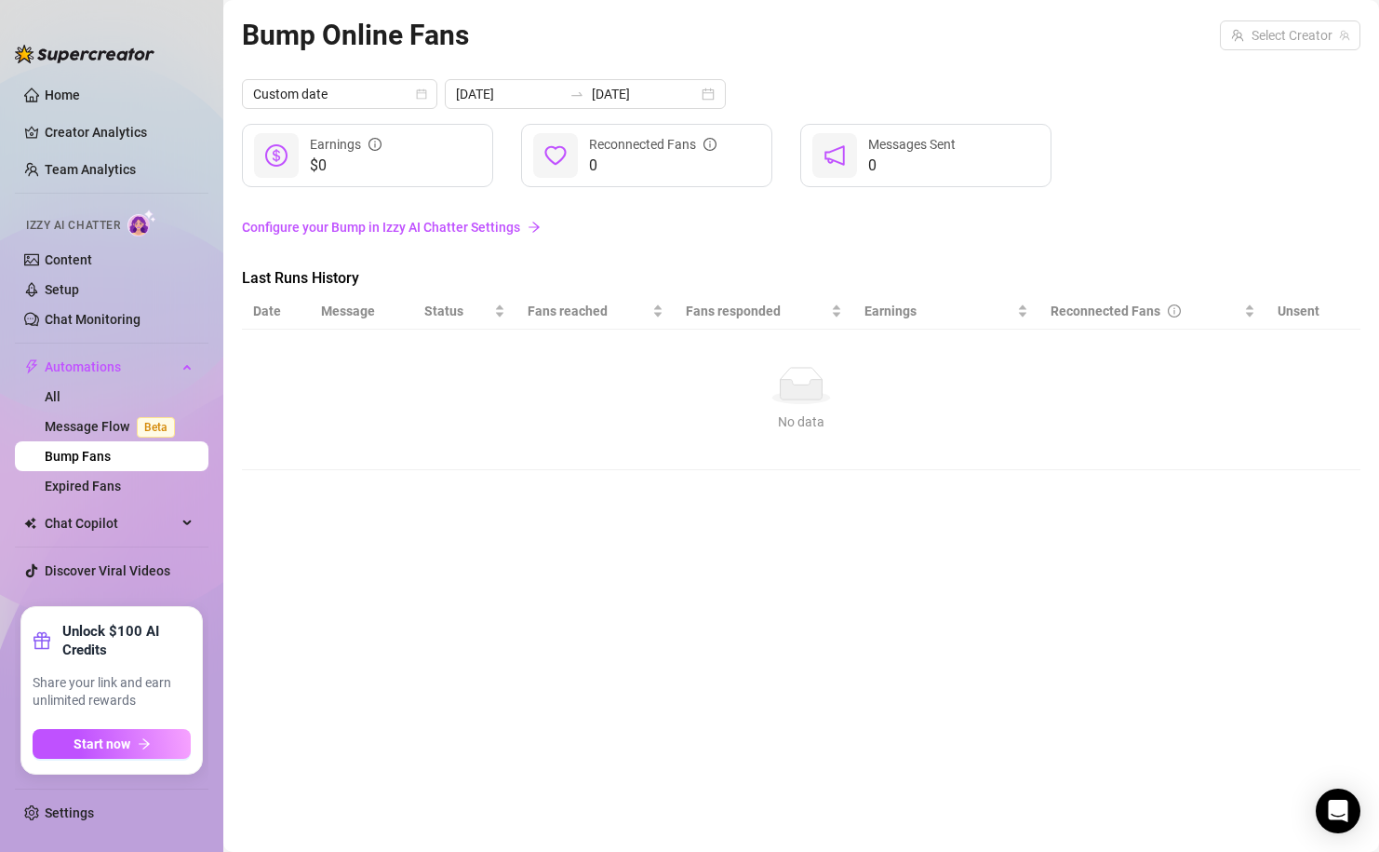
click at [460, 240] on link "Configure your Bump in Izzy AI Chatter Settings" at bounding box center [801, 226] width 1119 height 35
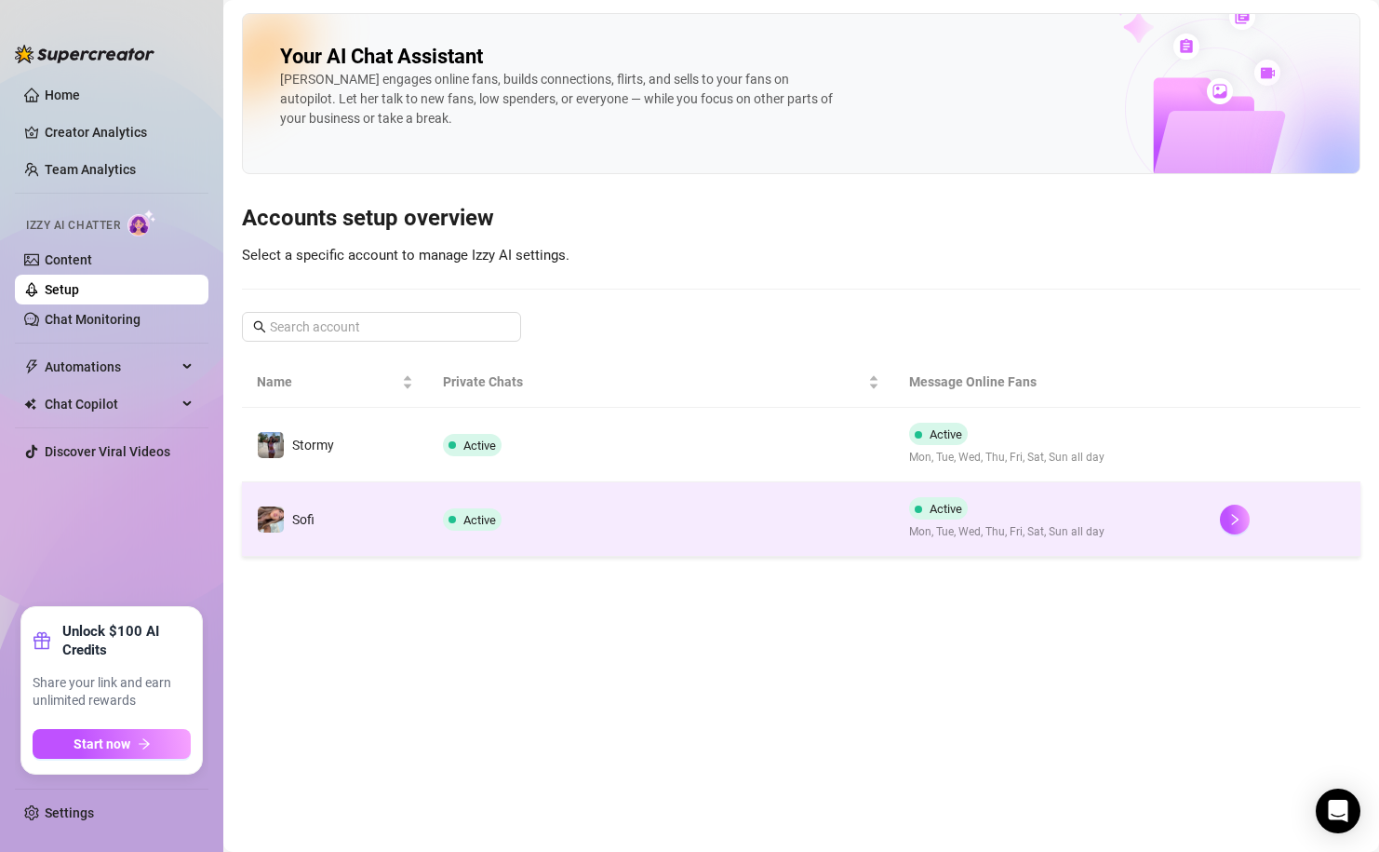
click at [410, 544] on td "Sofi" at bounding box center [335, 519] width 186 height 74
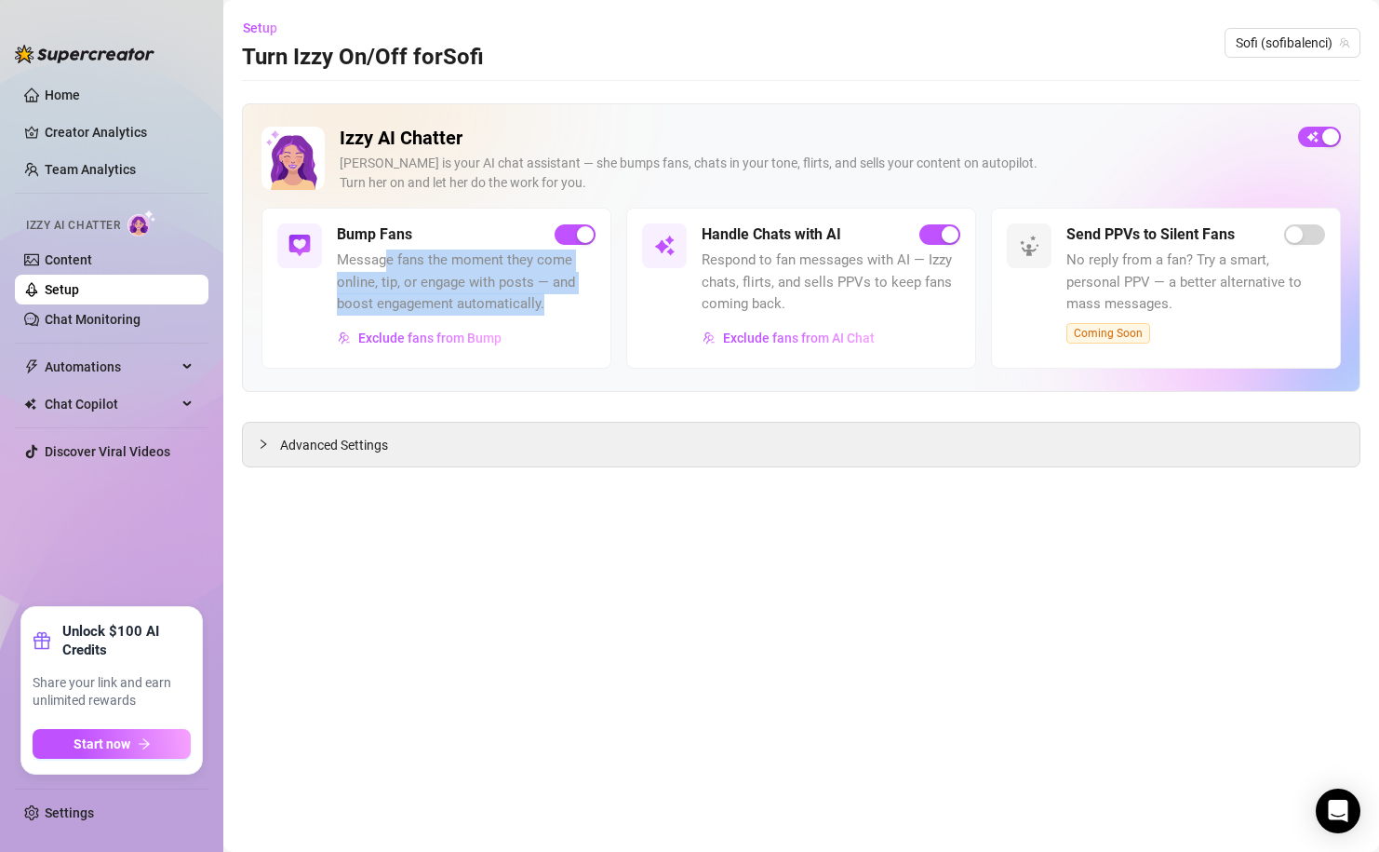
drag, startPoint x: 388, startPoint y: 259, endPoint x: 544, endPoint y: 314, distance: 165.7
click at [544, 316] on div "Bump Fans Message fans the moment they come online, tip, or engage with posts —…" at bounding box center [466, 287] width 259 height 129
click at [544, 314] on span "Message fans the moment they come online, tip, or engage with posts — and boost…" at bounding box center [466, 282] width 259 height 66
click at [274, 455] on div "Advanced Settings" at bounding box center [801, 445] width 1117 height 44
click at [266, 442] on icon "collapsed" at bounding box center [263, 443] width 11 height 11
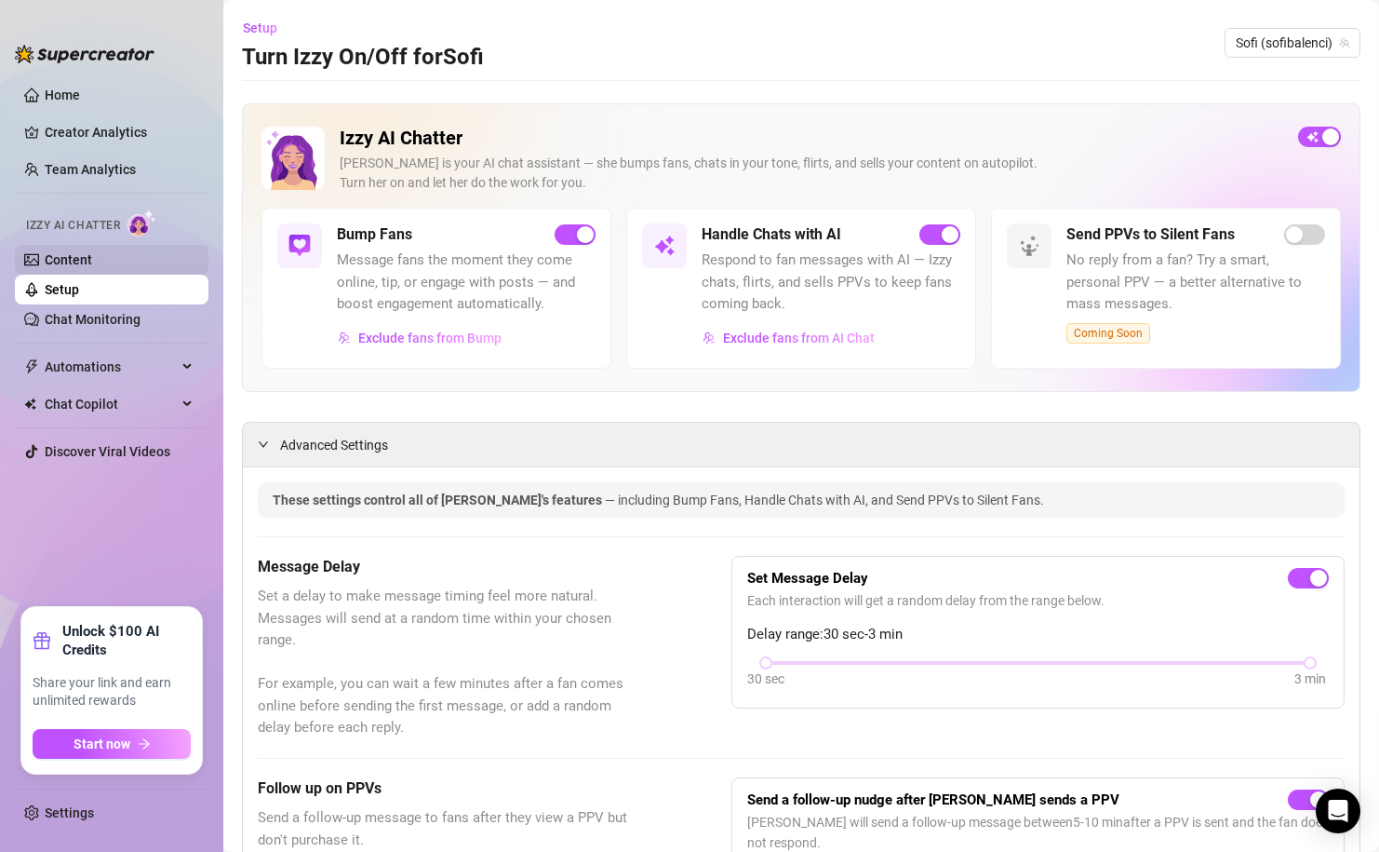
click at [92, 262] on link "Content" at bounding box center [68, 259] width 47 height 15
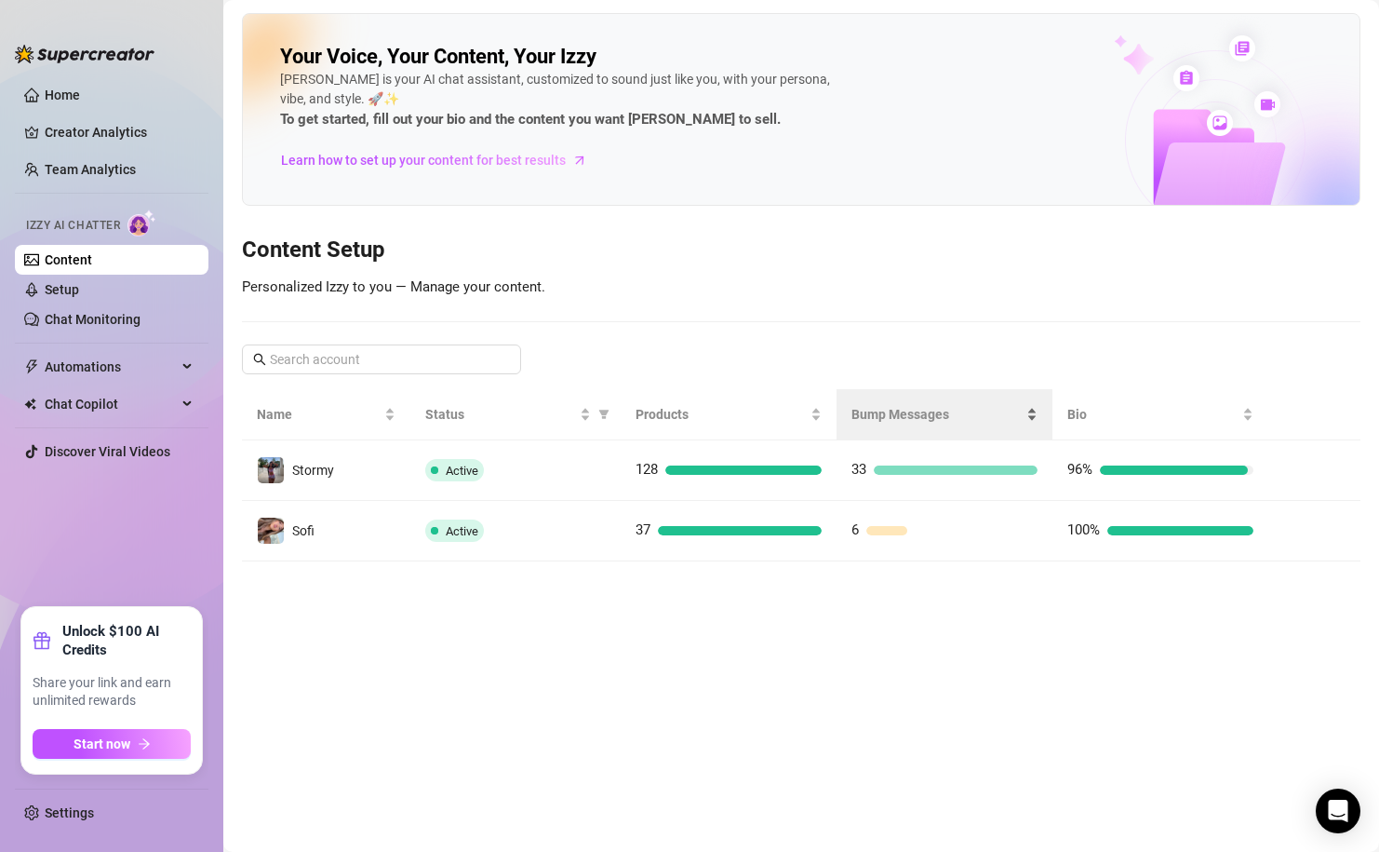
click at [891, 422] on span "Bump Messages" at bounding box center [937, 414] width 171 height 20
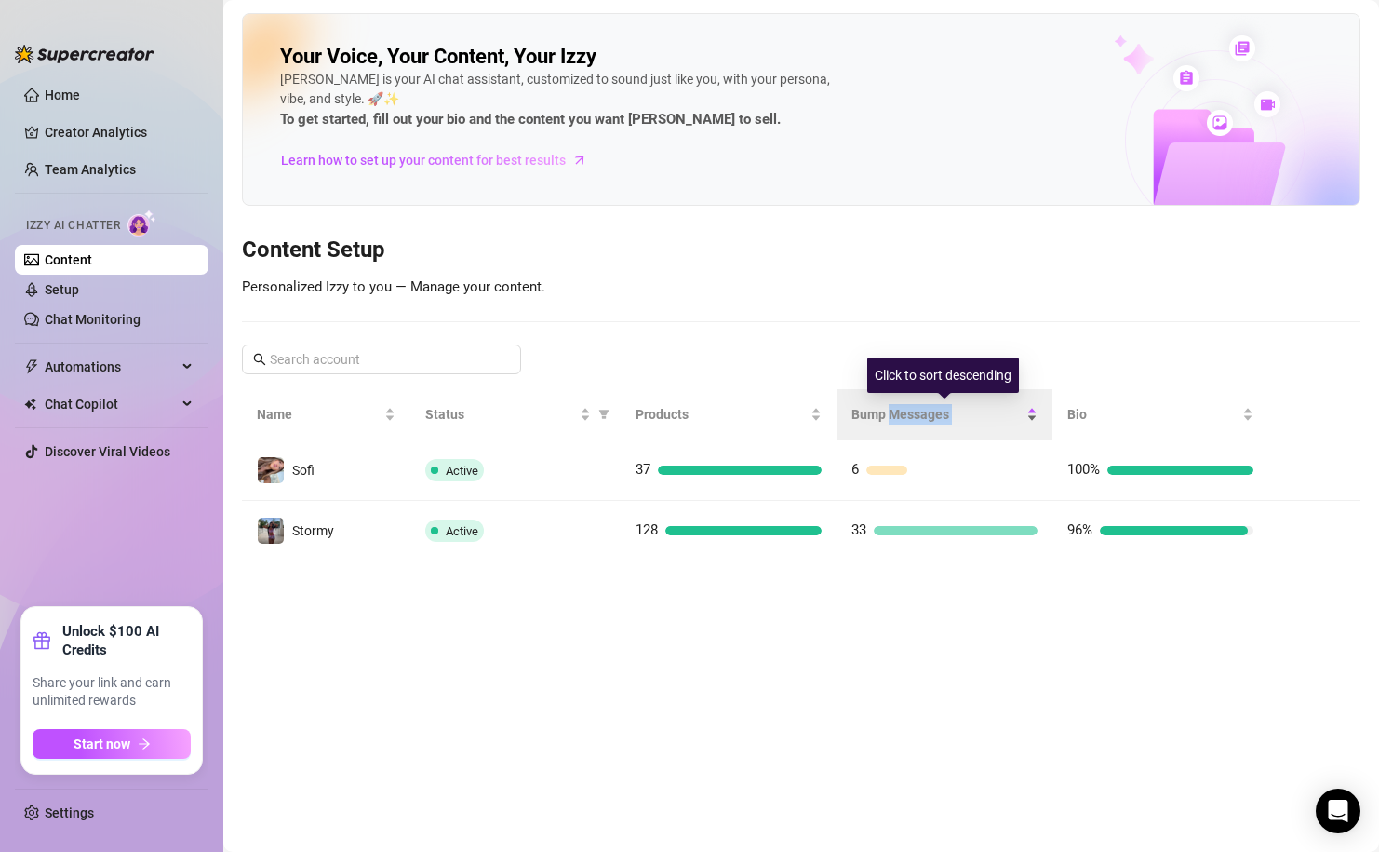
click at [891, 424] on div "Bump Messages" at bounding box center [945, 414] width 186 height 20
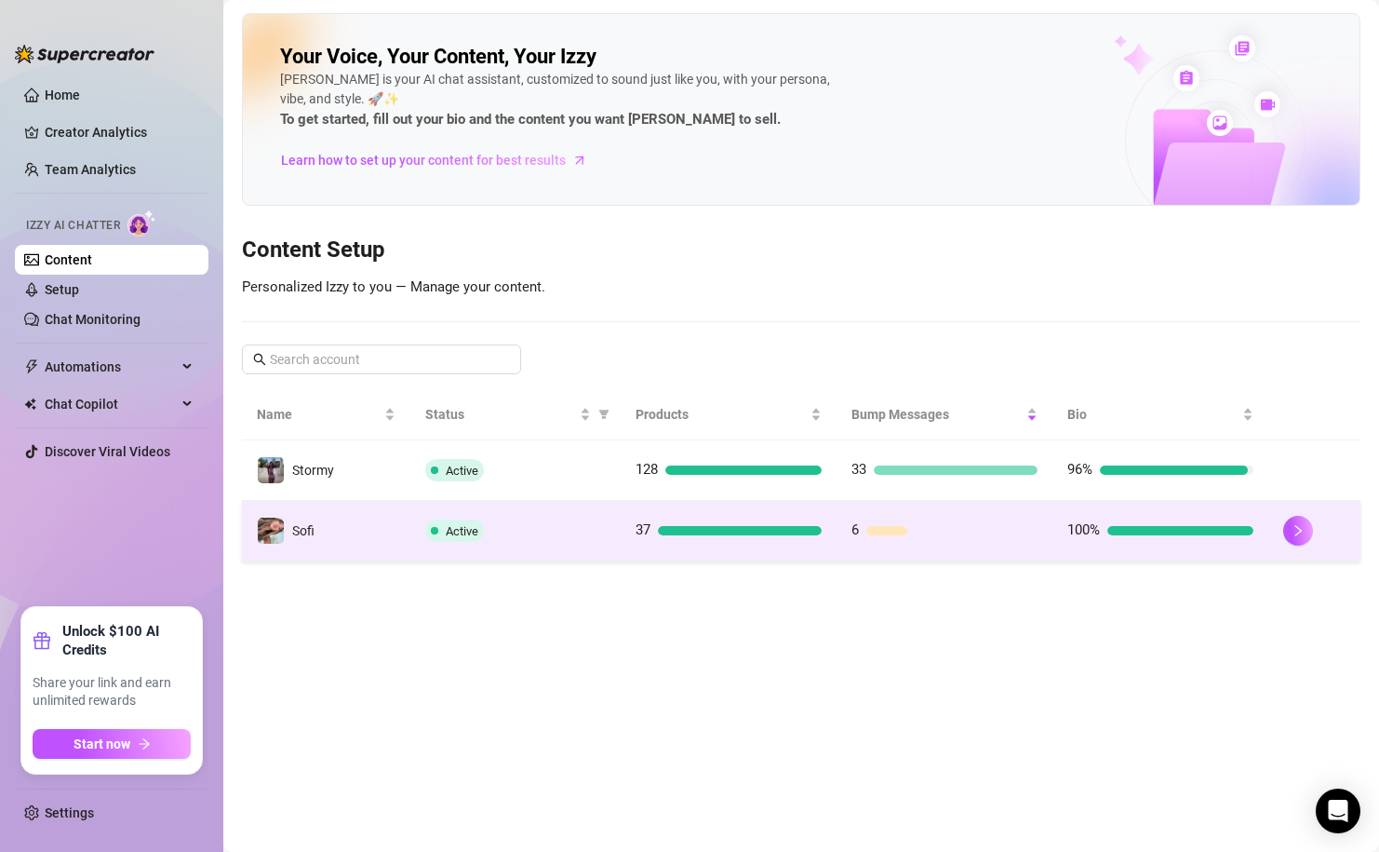
click at [895, 511] on td "6" at bounding box center [945, 531] width 216 height 60
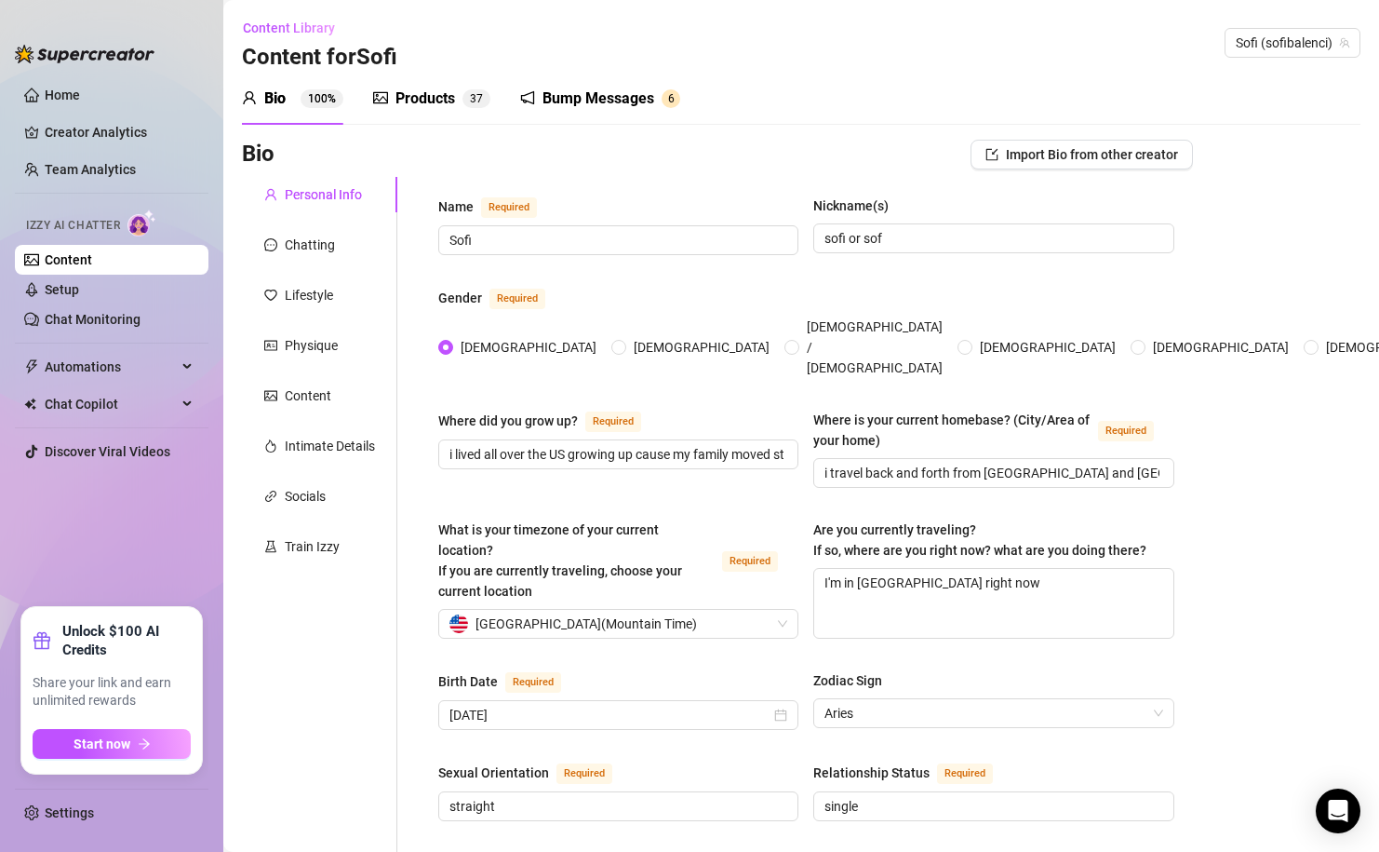
click at [608, 75] on div "Bump Messages 6" at bounding box center [600, 99] width 160 height 52
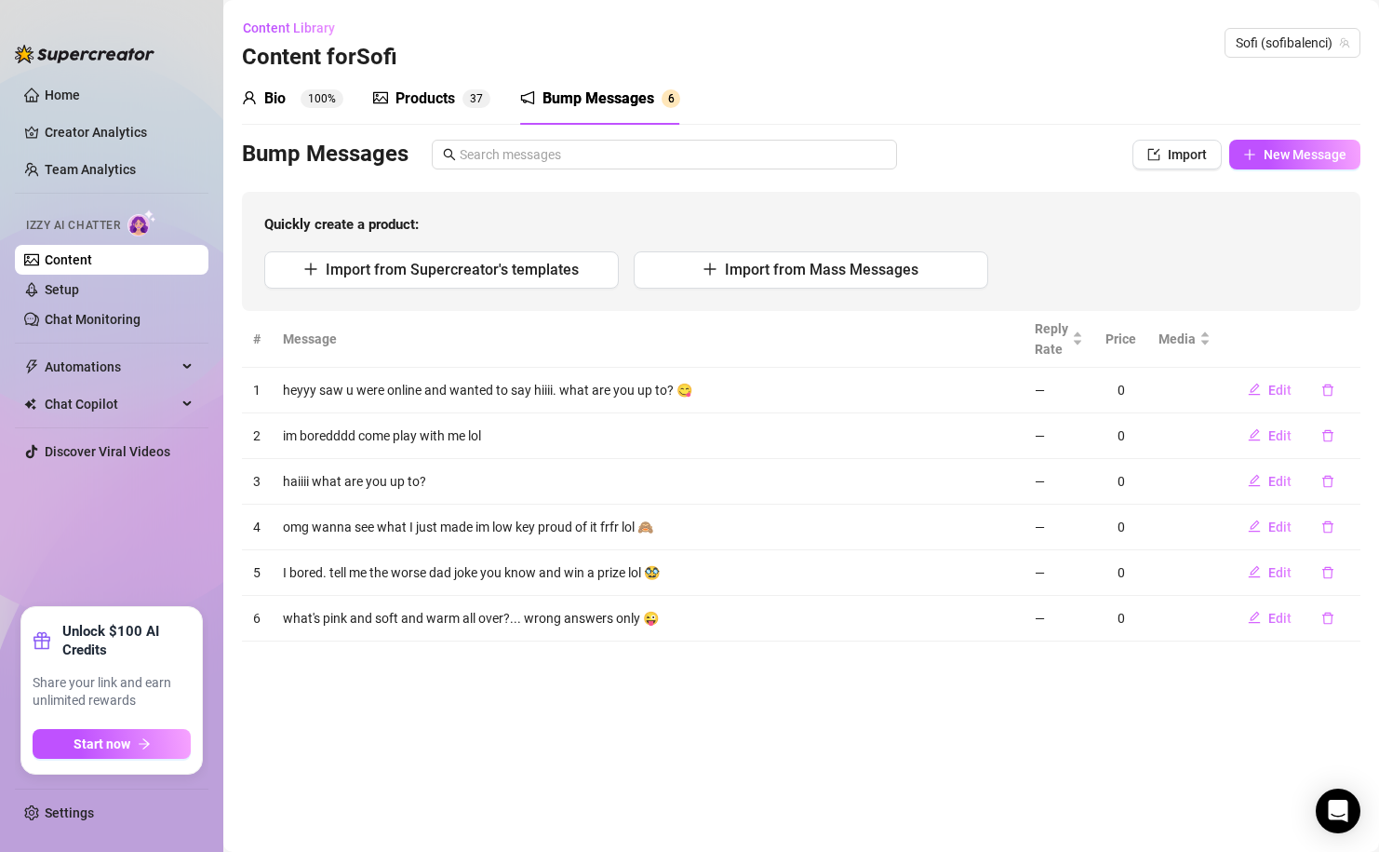
click at [608, 98] on div "Bump Messages" at bounding box center [599, 98] width 112 height 22
click at [1332, 624] on icon "delete" at bounding box center [1328, 617] width 13 height 13
click at [1362, 562] on button "Yes" at bounding box center [1347, 569] width 35 height 22
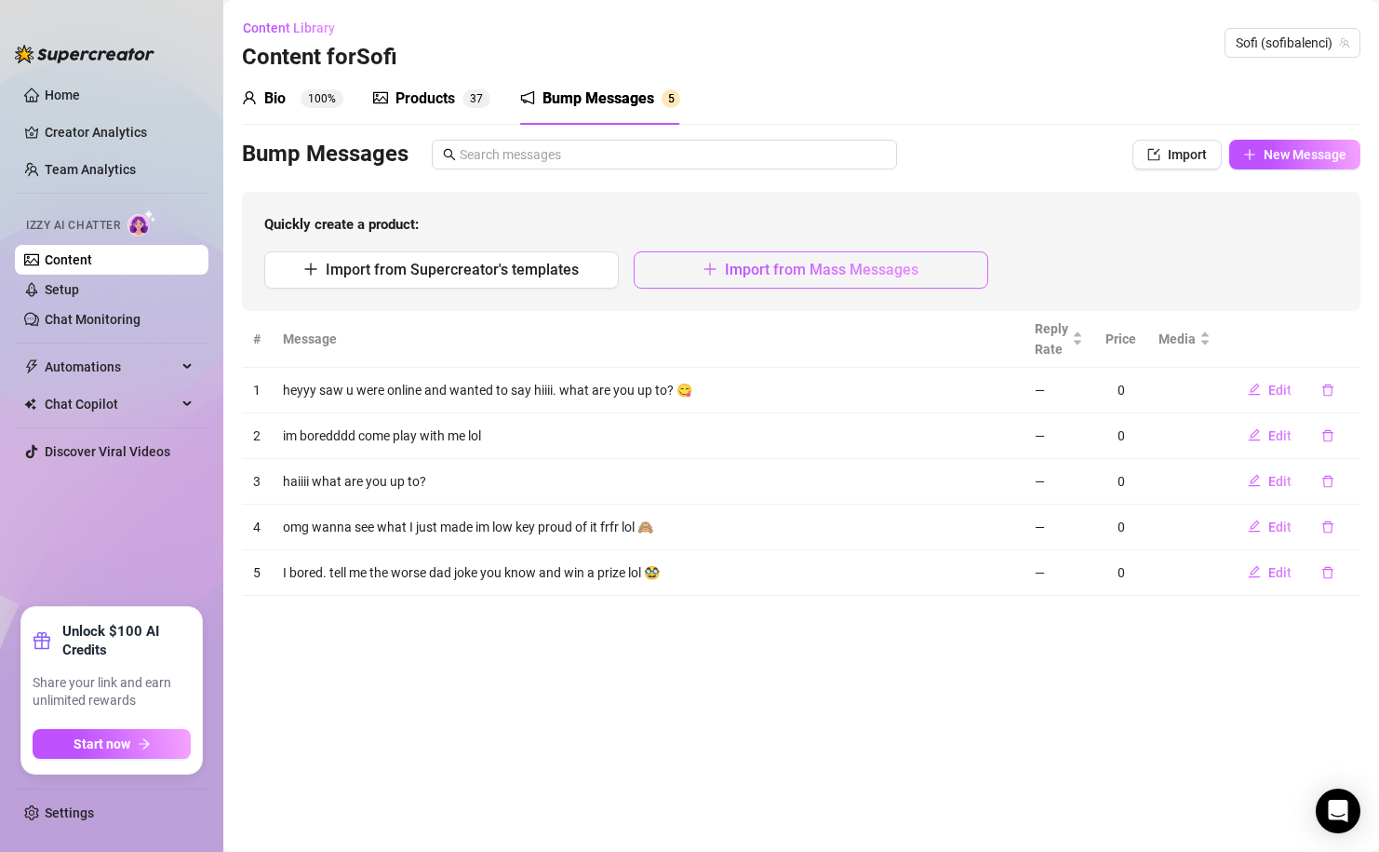
click at [867, 264] on span "Import from Mass Messages" at bounding box center [822, 270] width 194 height 18
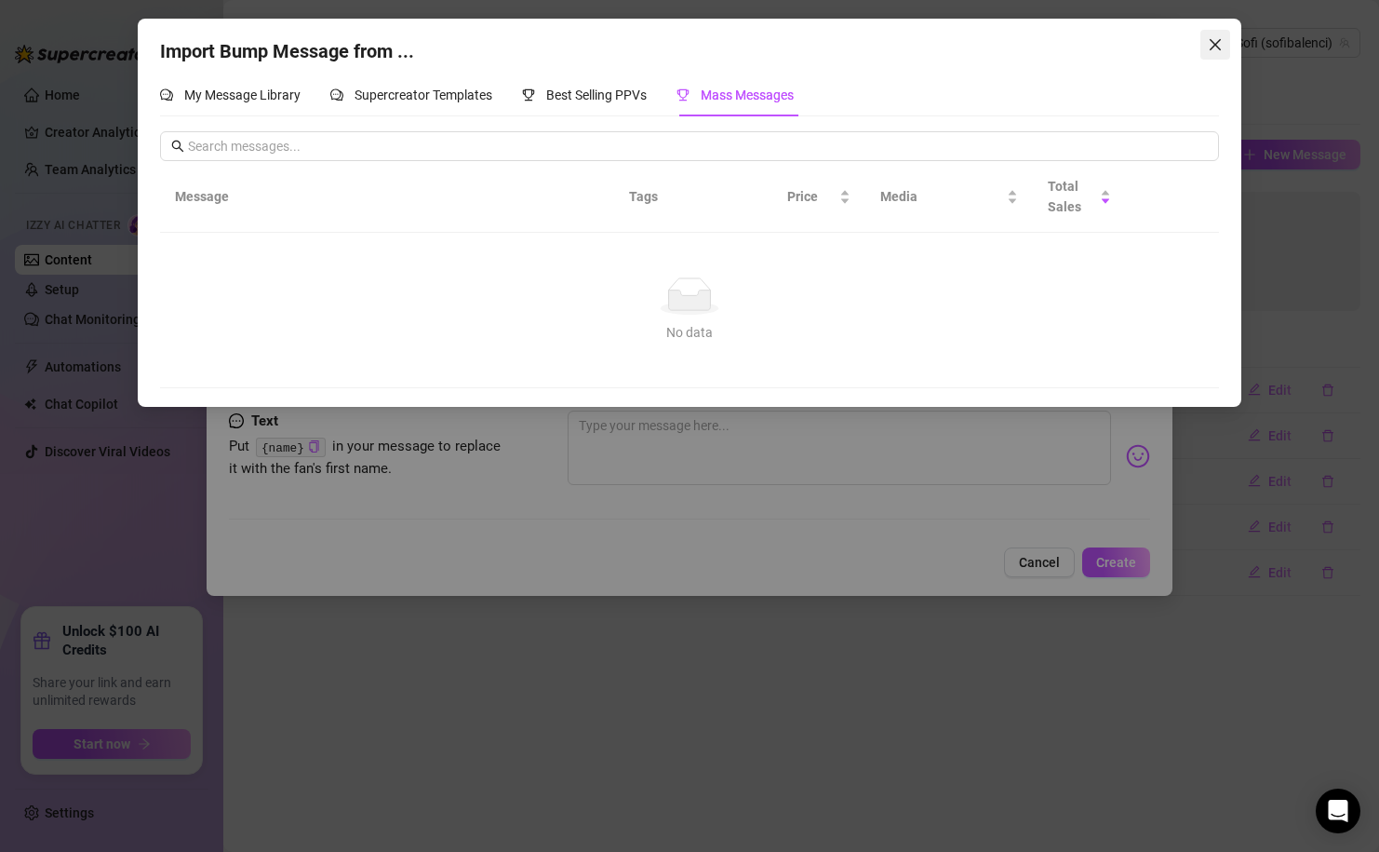
click at [1210, 50] on icon "close" at bounding box center [1215, 44] width 15 height 15
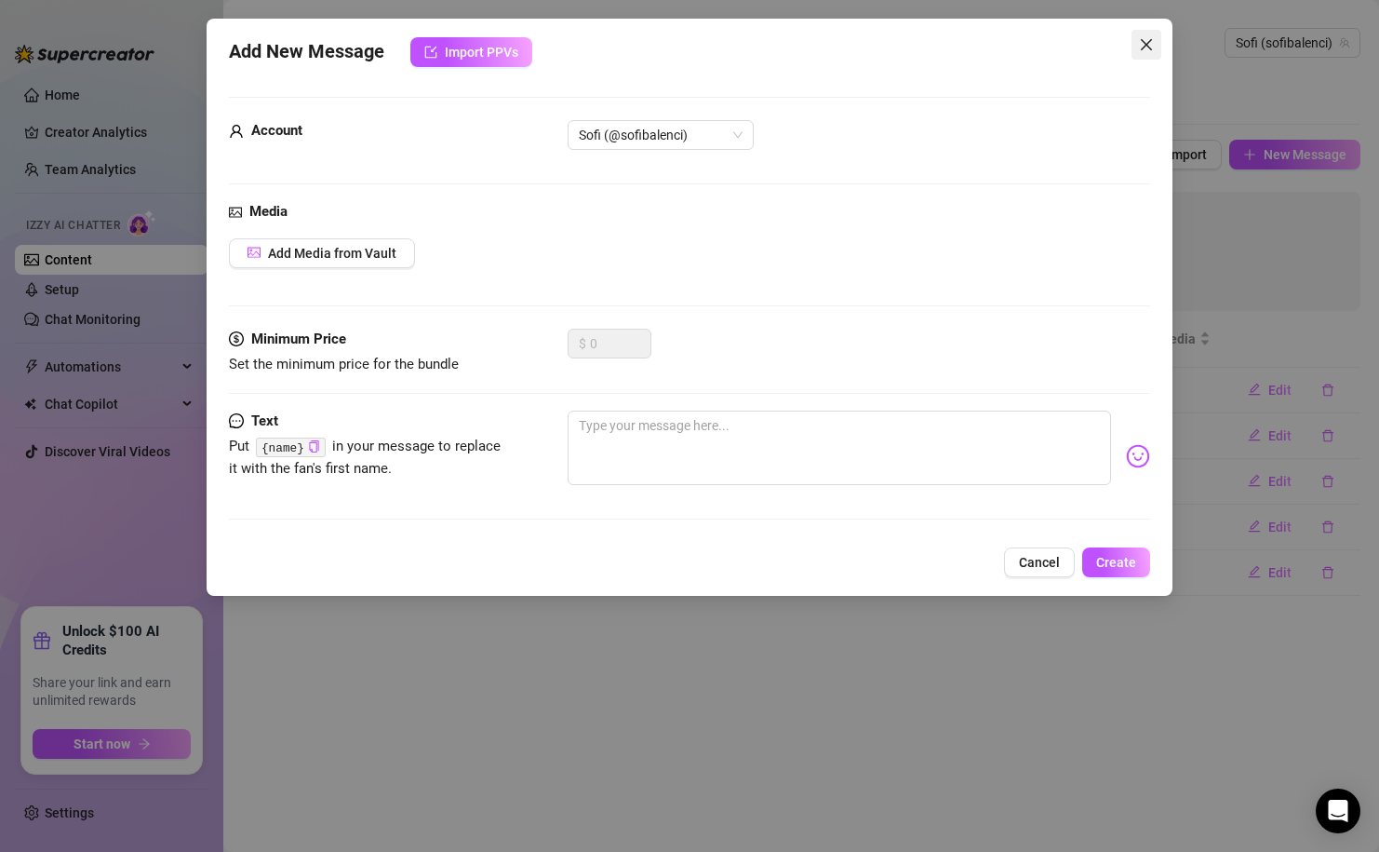
click at [1157, 42] on span "Close" at bounding box center [1147, 44] width 30 height 15
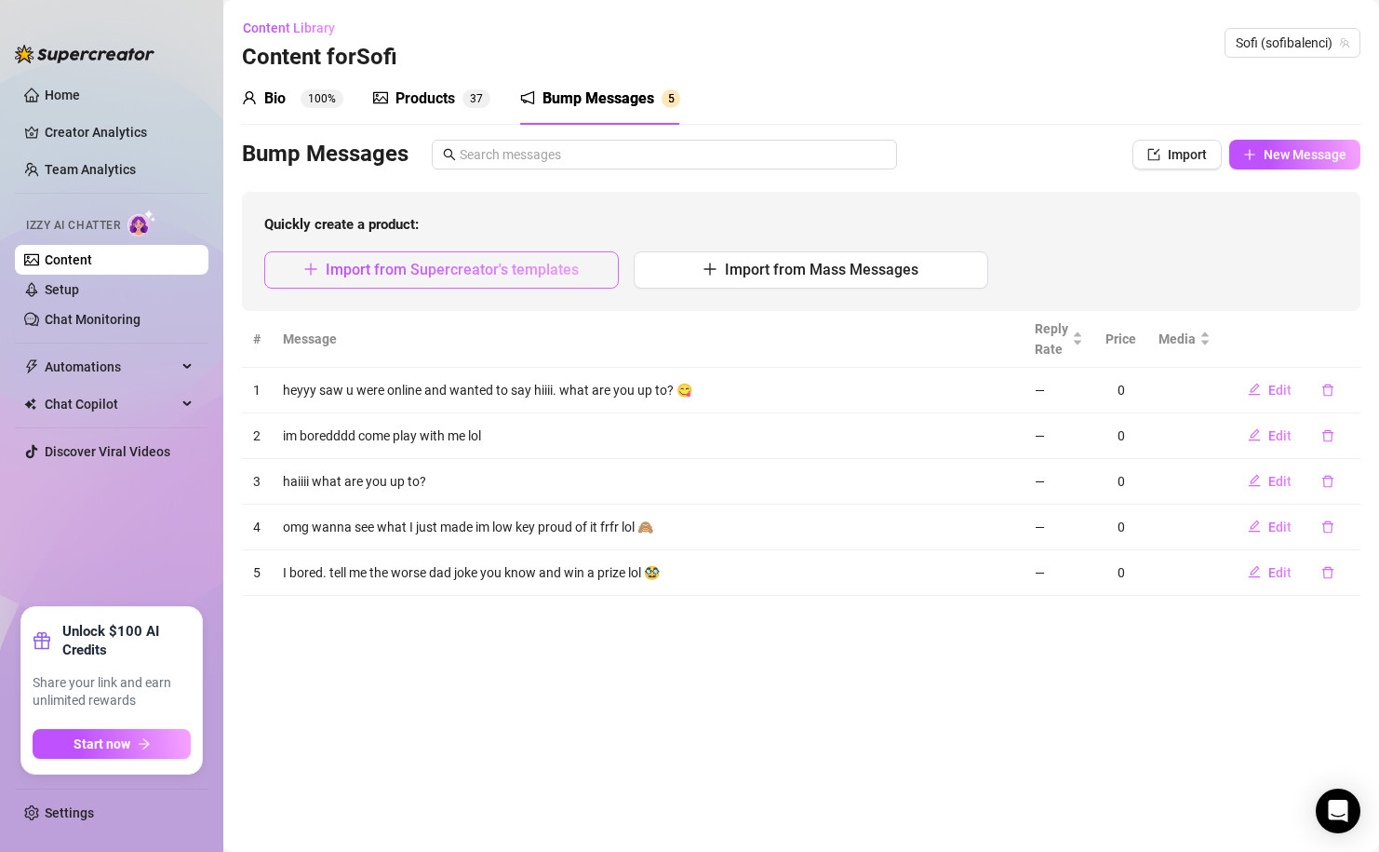
click at [547, 259] on button "Import from Supercreator's templates" at bounding box center [441, 269] width 355 height 37
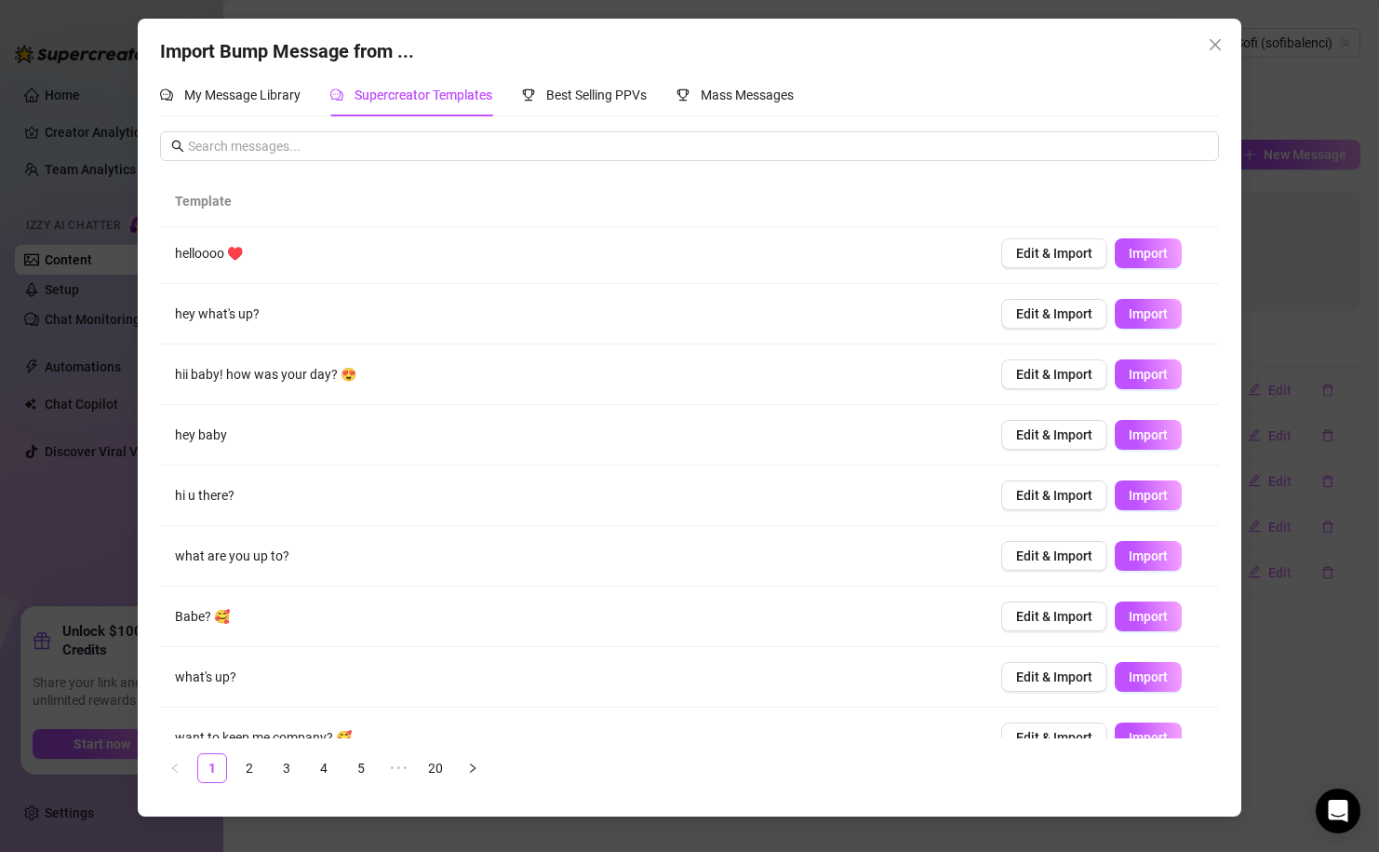
scroll to position [94, 0]
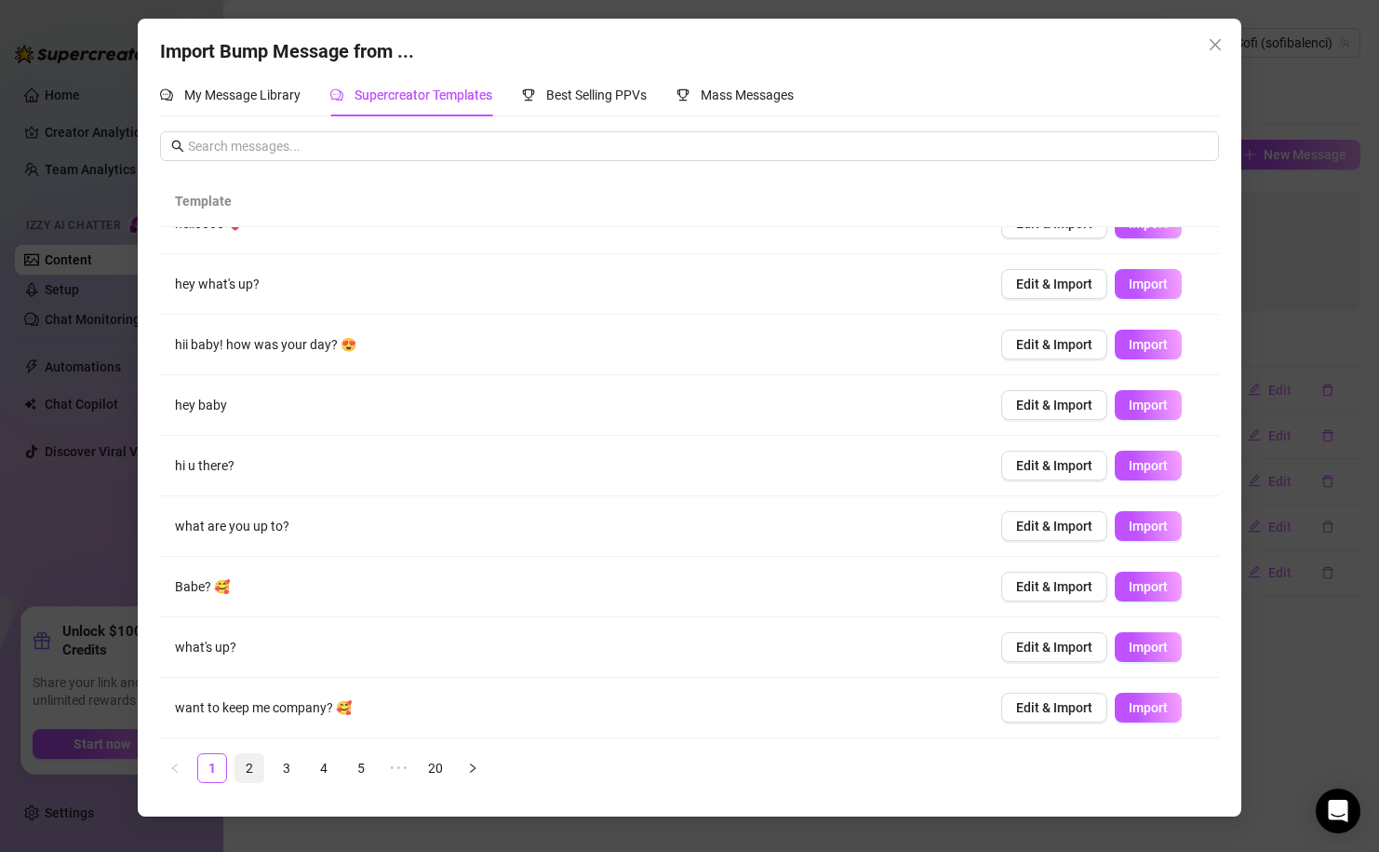
click at [248, 768] on link "2" at bounding box center [249, 768] width 28 height 28
click at [1143, 404] on span "Import" at bounding box center [1148, 404] width 39 height 15
type textarea "still there ??"
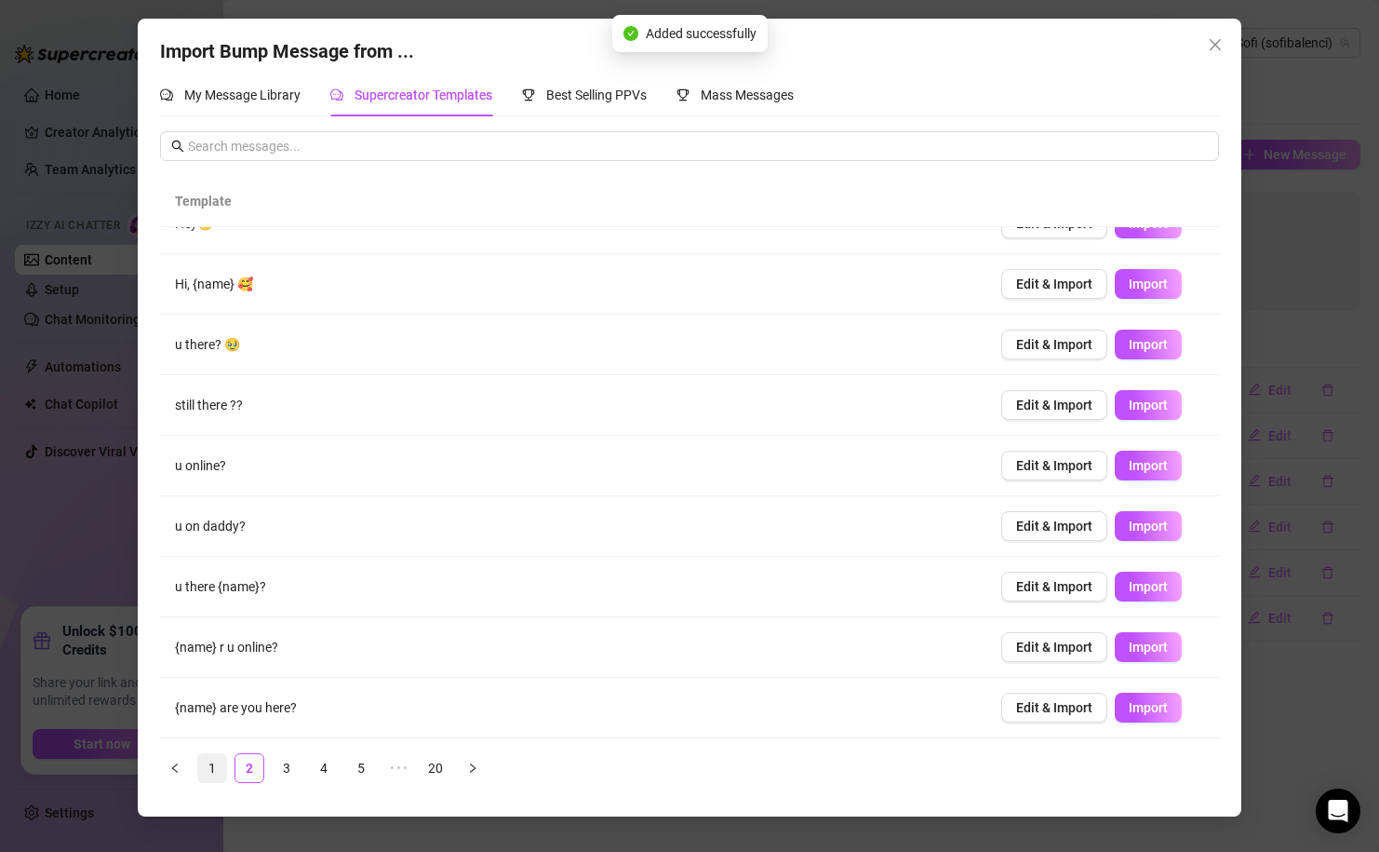
click at [215, 760] on link "1" at bounding box center [212, 768] width 28 height 28
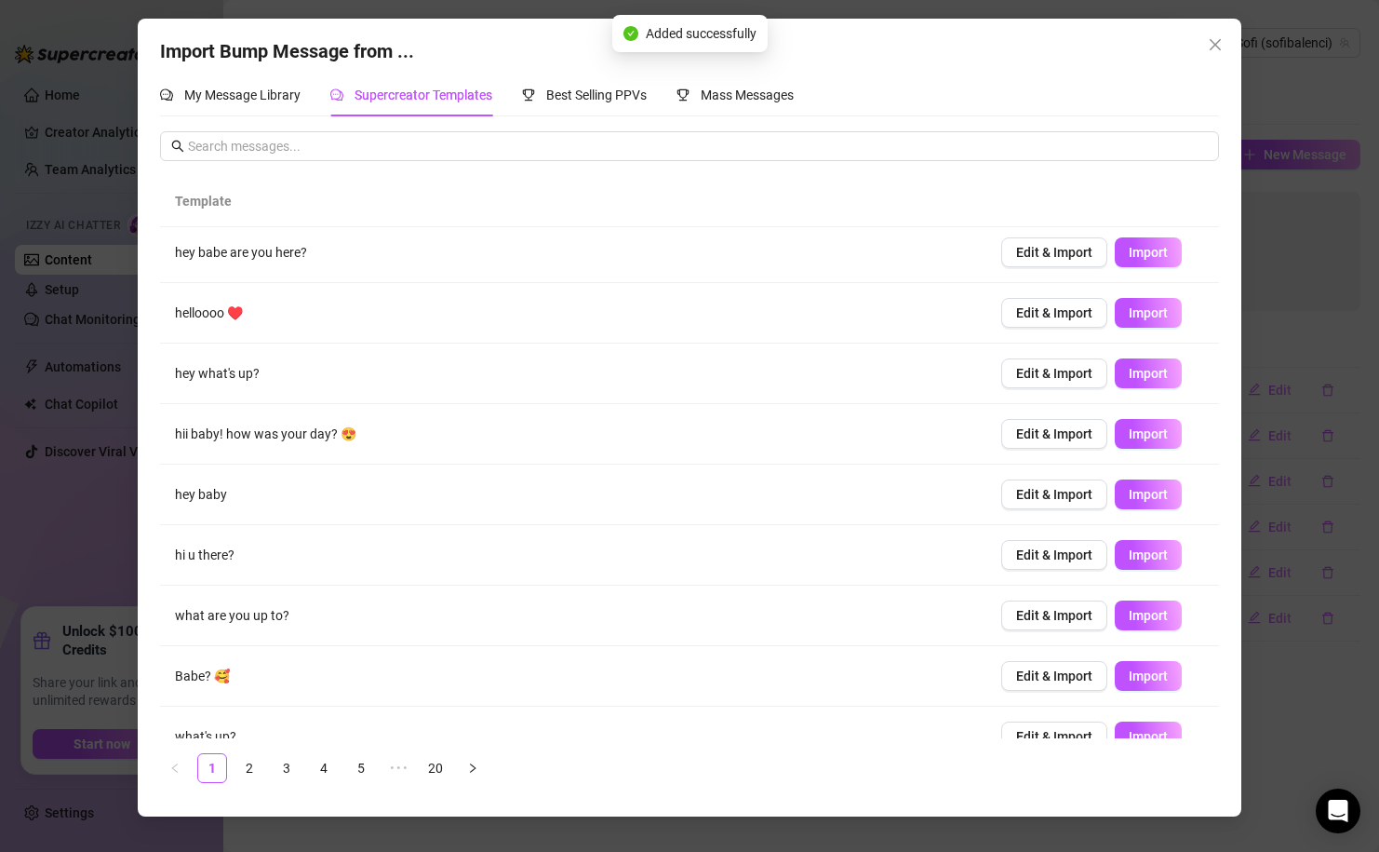
scroll to position [0, 0]
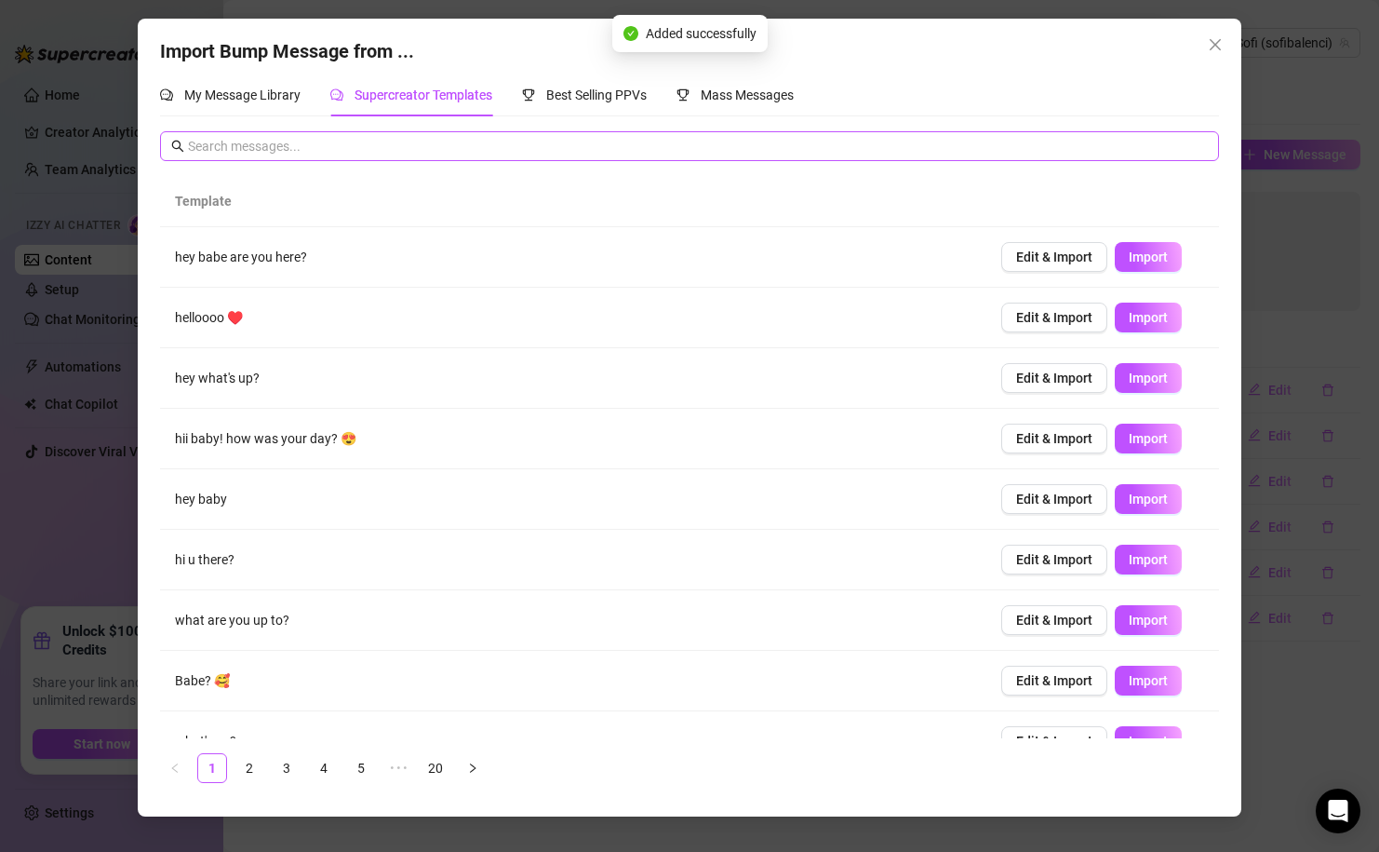
click at [288, 134] on span at bounding box center [689, 146] width 1059 height 30
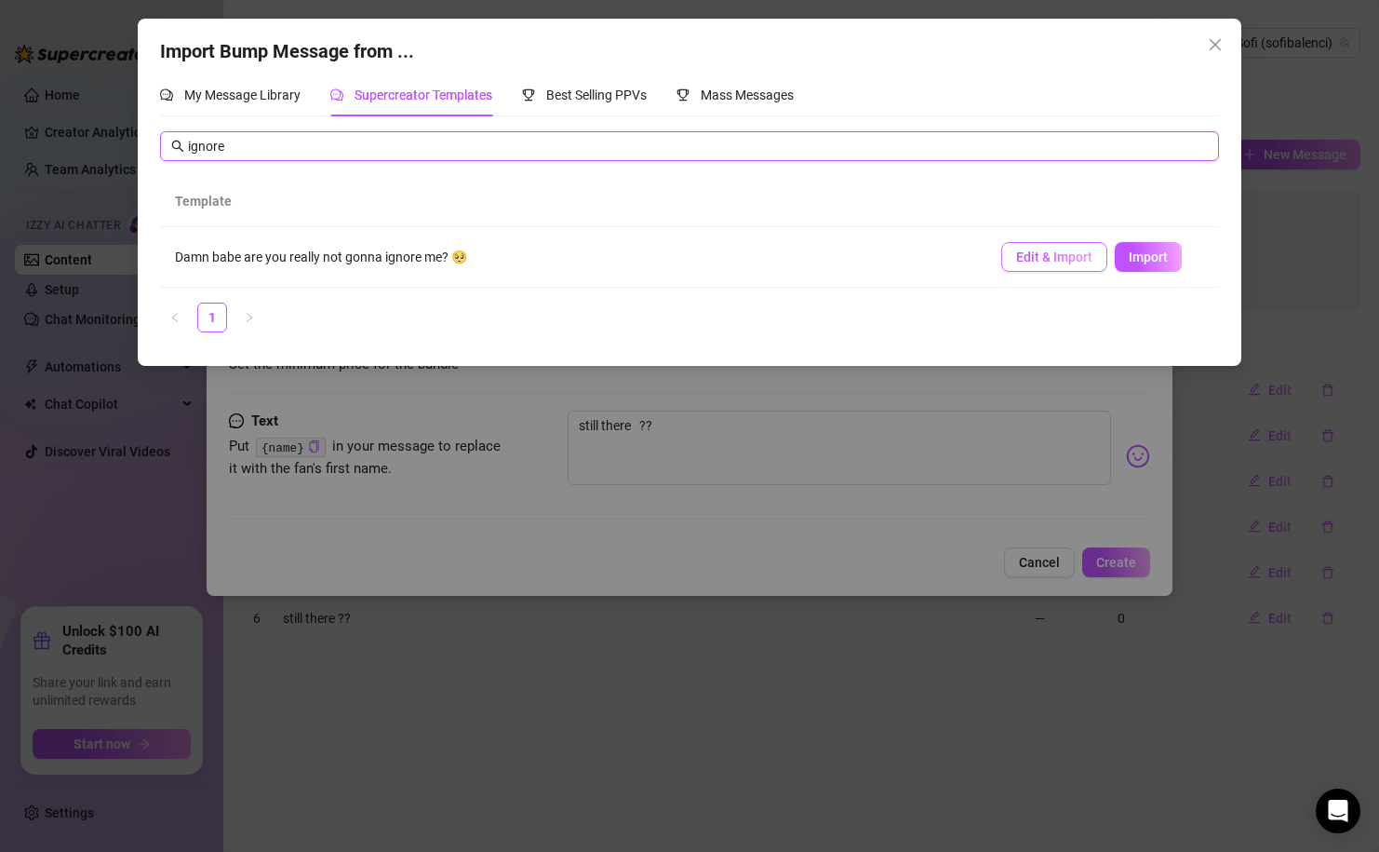
type input "ignore"
click at [1068, 262] on span "Edit & Import" at bounding box center [1054, 256] width 76 height 15
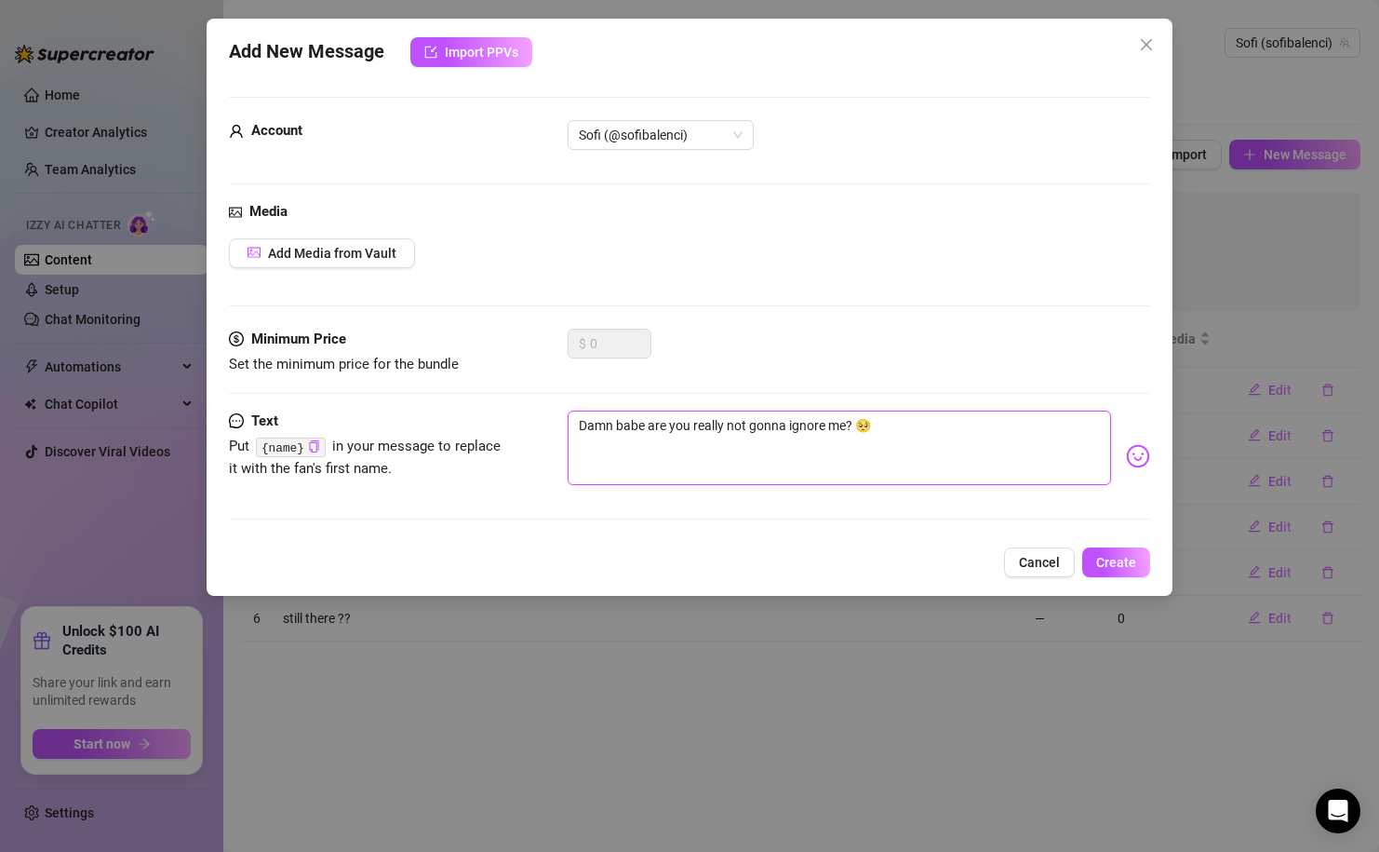
drag, startPoint x: 886, startPoint y: 431, endPoint x: 692, endPoint y: 437, distance: 193.7
click at [689, 435] on textarea "Damn babe are you really not gonna ignore me? 🥺" at bounding box center [839, 447] width 543 height 74
click at [696, 439] on textarea "Damn babe are you really not gonna ignore me? 🥺" at bounding box center [839, 447] width 543 height 74
drag, startPoint x: 850, startPoint y: 427, endPoint x: 596, endPoint y: 447, distance: 254.8
click at [598, 447] on textarea "Damn babe are you really not gonna ignore me? 🥺" at bounding box center [839, 447] width 543 height 74
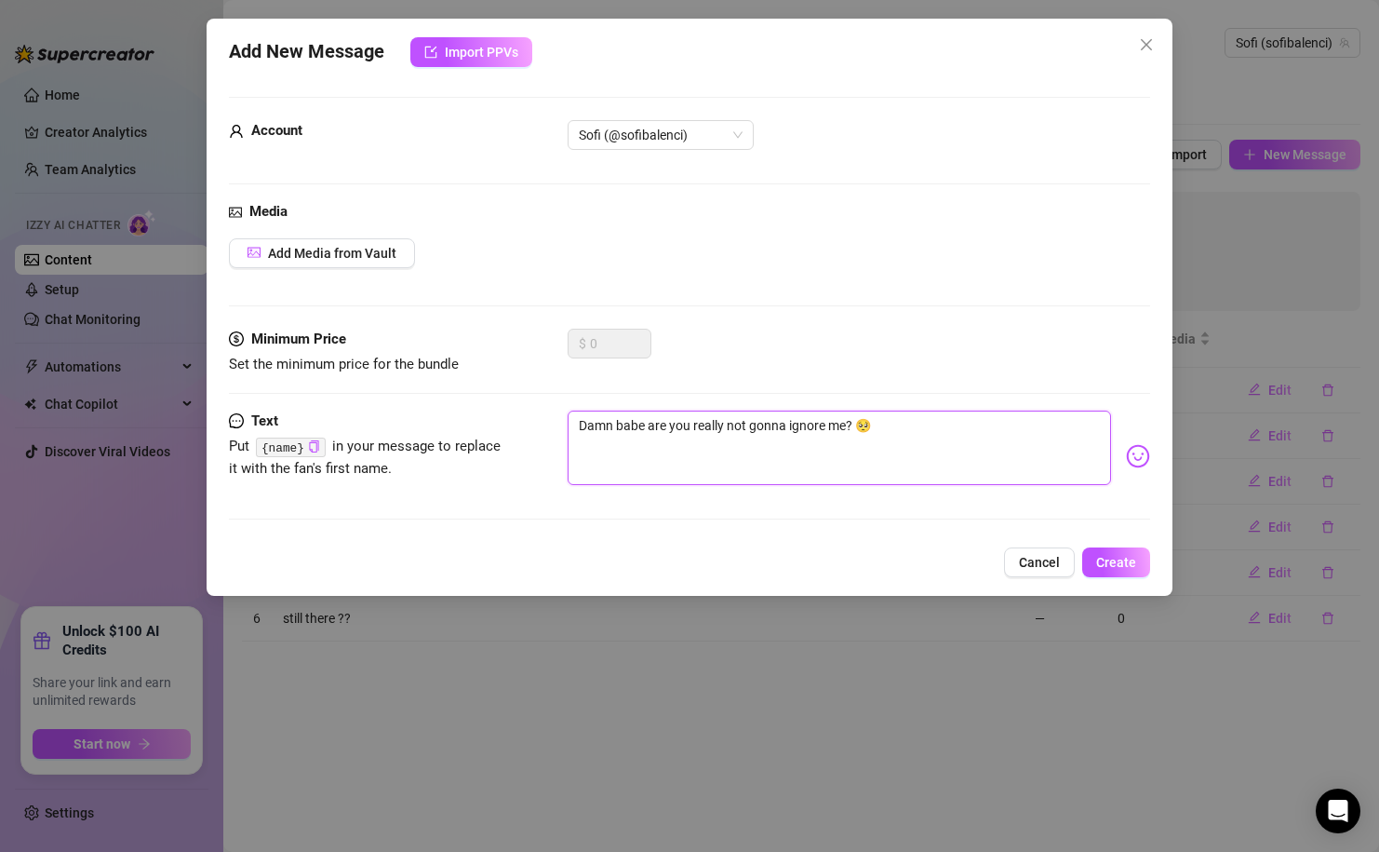
click at [698, 428] on textarea "Damn babe are you really not gonna ignore me? 🥺" at bounding box center [839, 447] width 543 height 74
drag, startPoint x: 849, startPoint y: 423, endPoint x: 587, endPoint y: 420, distance: 261.6
click at [587, 421] on textarea "Damn babe are you really not gonna ignore me? 🥺" at bounding box center [839, 447] width 543 height 74
type textarea "D? 🥺"
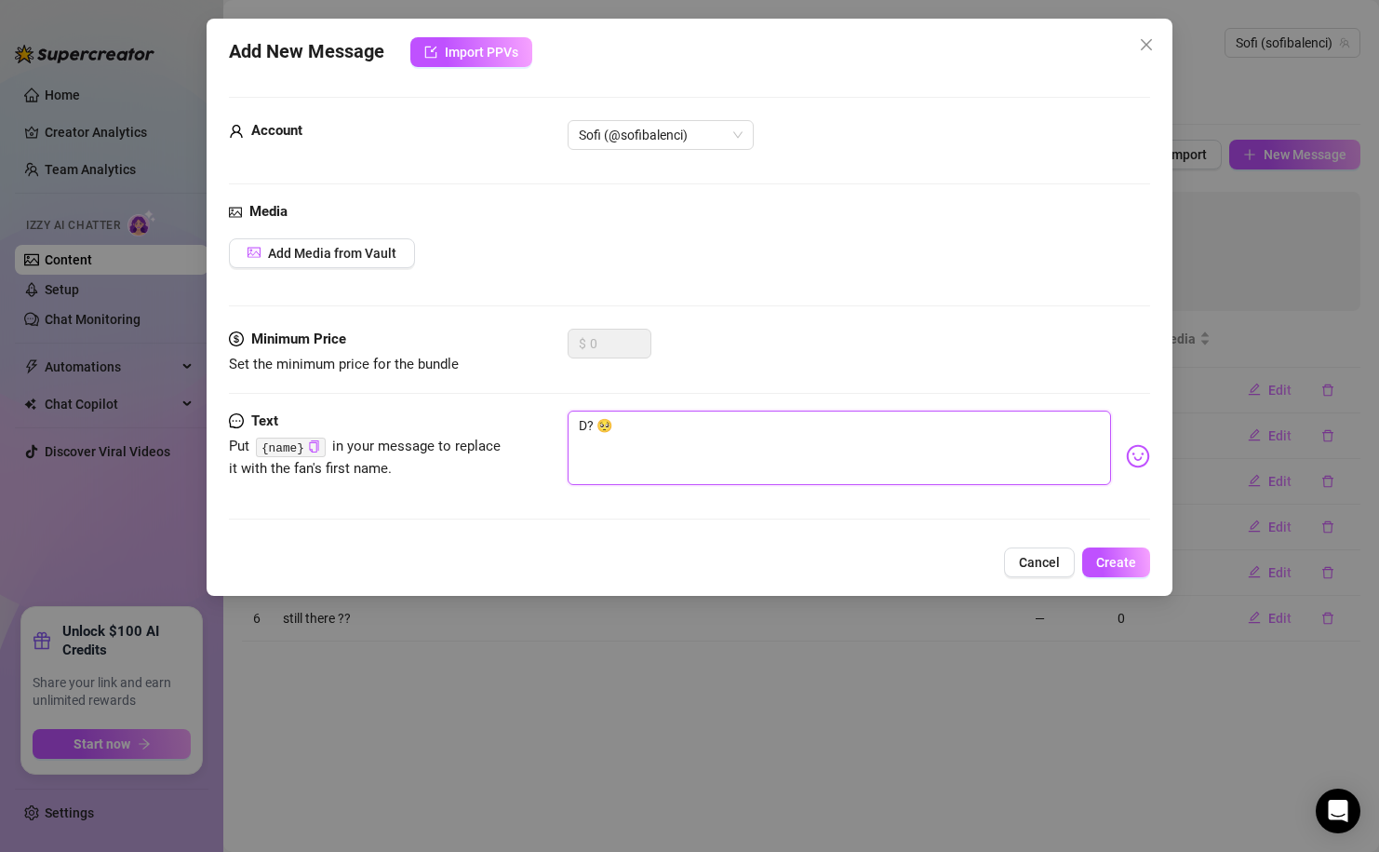
type textarea "? 🥺"
type textarea "a? 🥺"
type textarea "ar? 🥺"
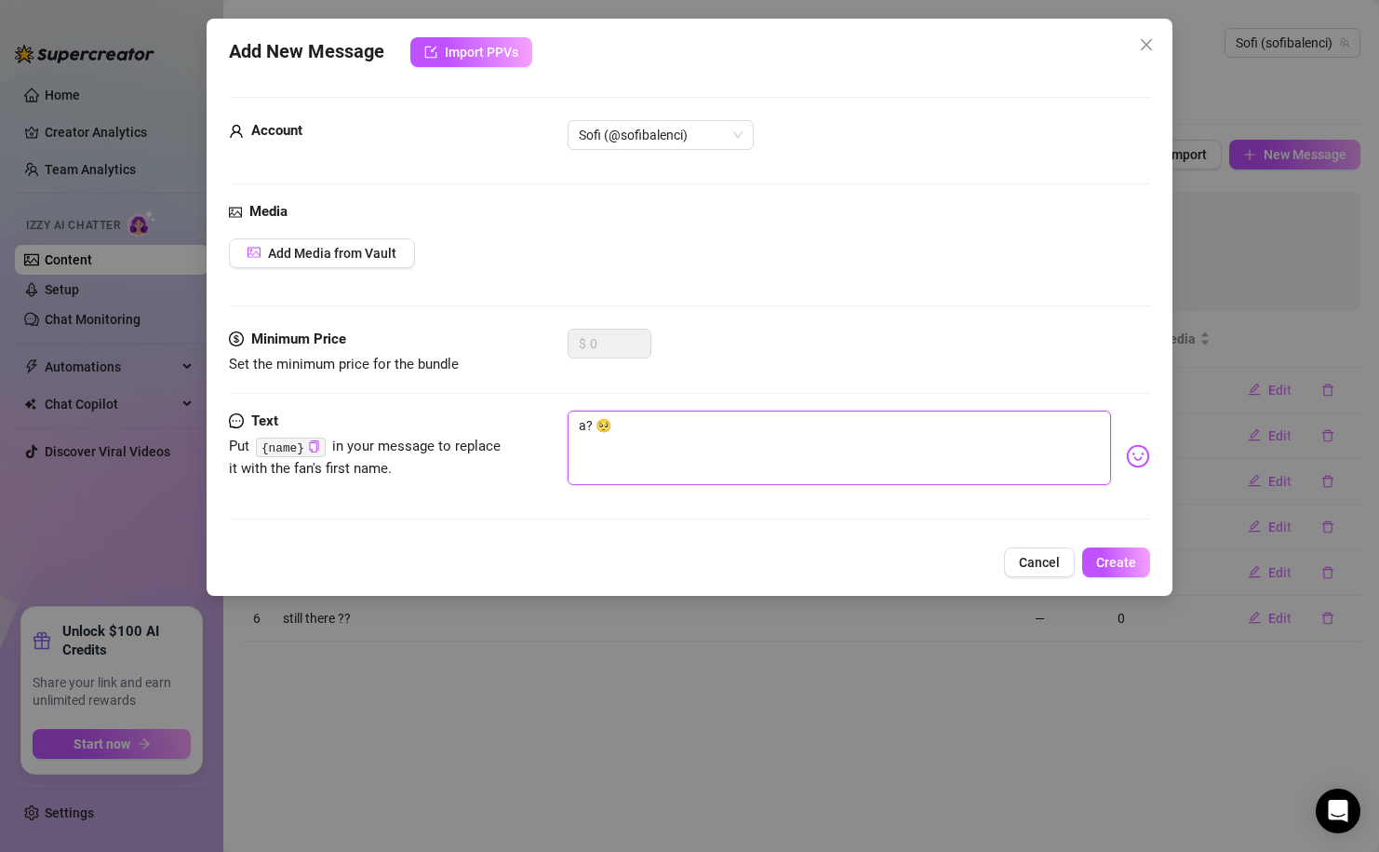
type textarea "ar? 🥺"
type textarea "are? 🥺"
type textarea "are ? 🥺"
type textarea "are y? 🥺"
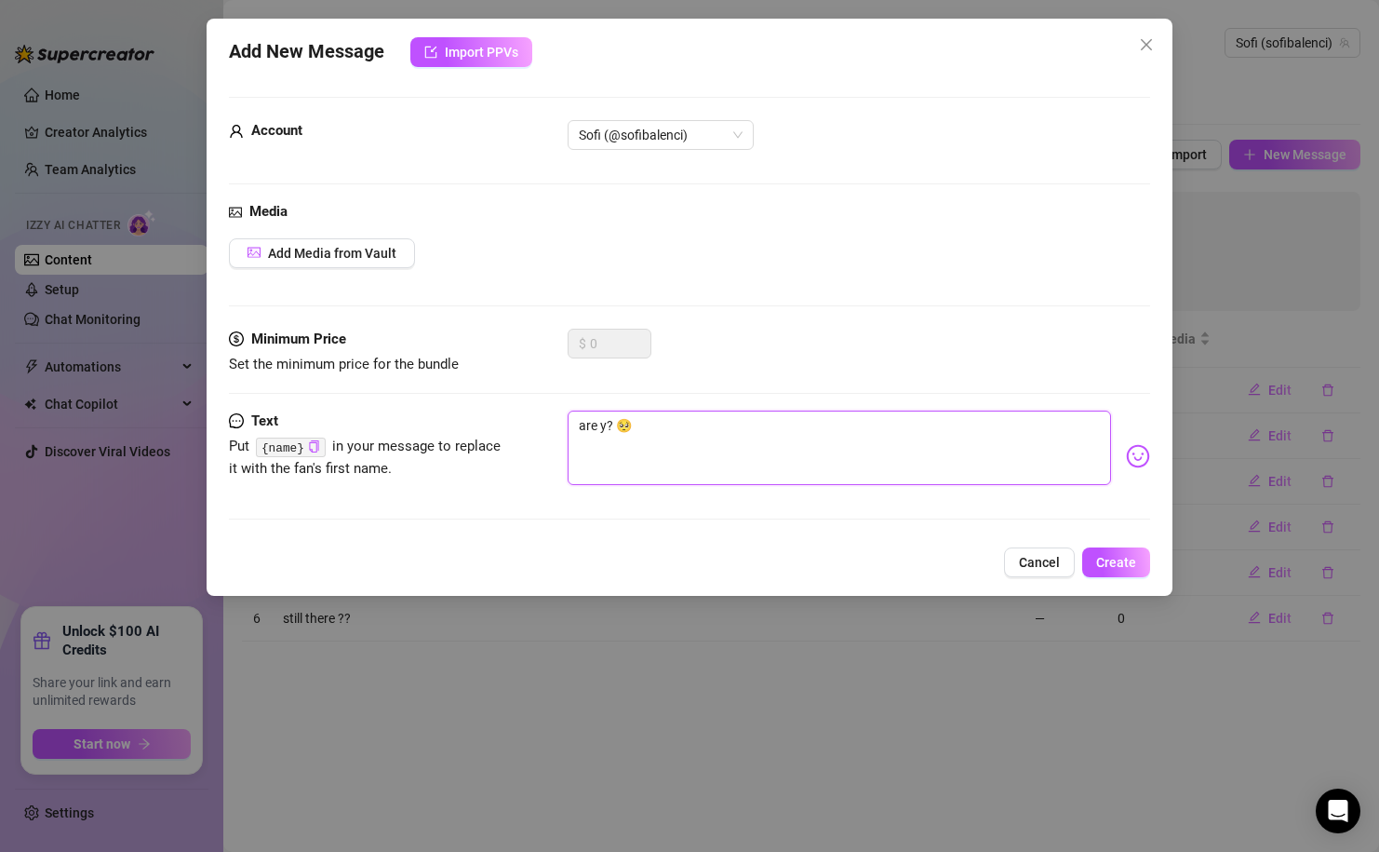
type textarea "are yo? 🥺"
type textarea "are you? 🥺"
type textarea "are you ? 🥺"
type textarea "are you i? 🥺"
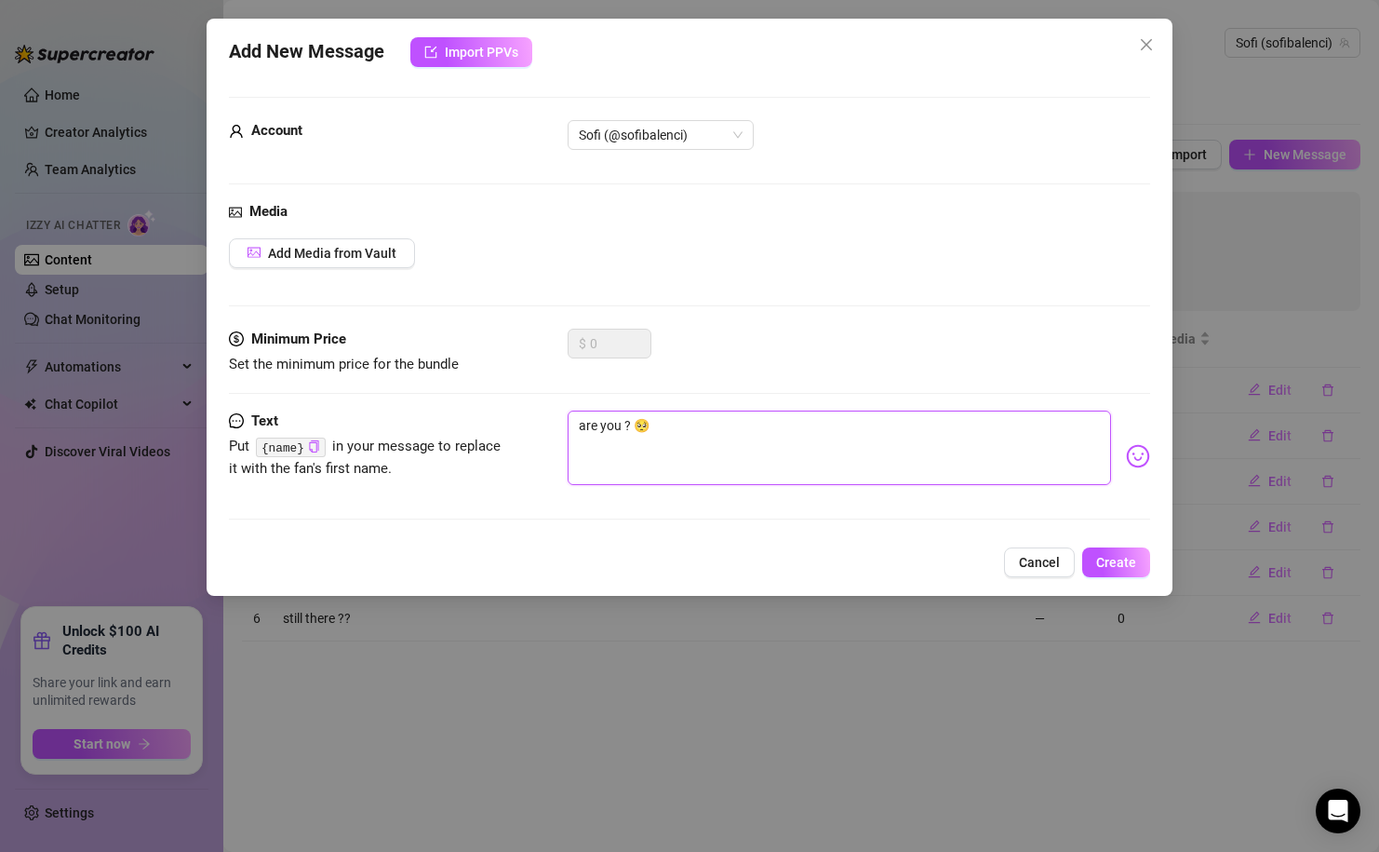
type textarea "are you i? 🥺"
type textarea "are you ir? 🥺"
type textarea "are you irg? 🥺"
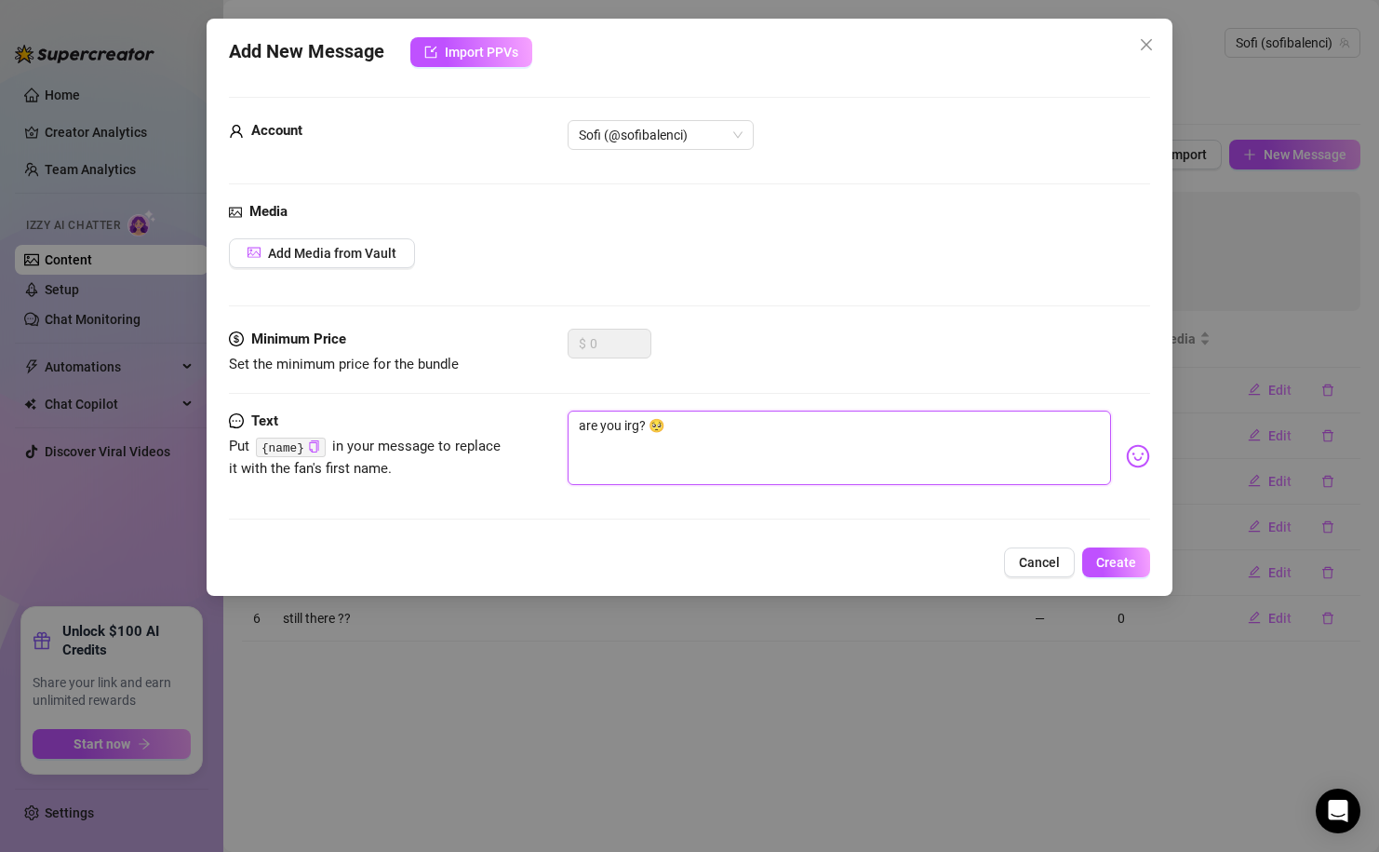
type textarea "are you ir? 🥺"
type textarea "are you i? 🥺"
type textarea "are you ig? 🥺"
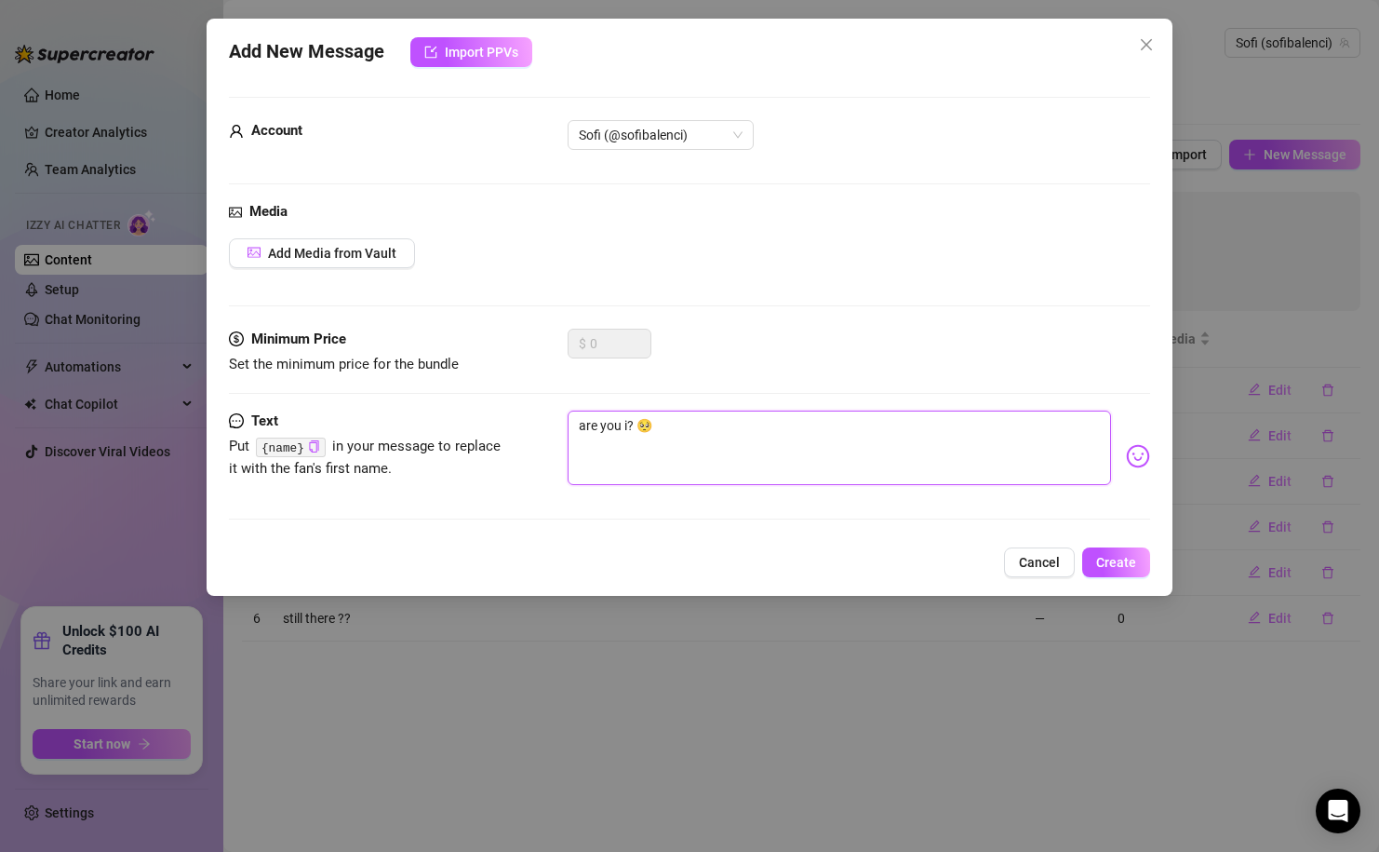
type textarea "are you ig? 🥺"
type textarea "are you igo? 🥺"
type textarea "are you ig? 🥺"
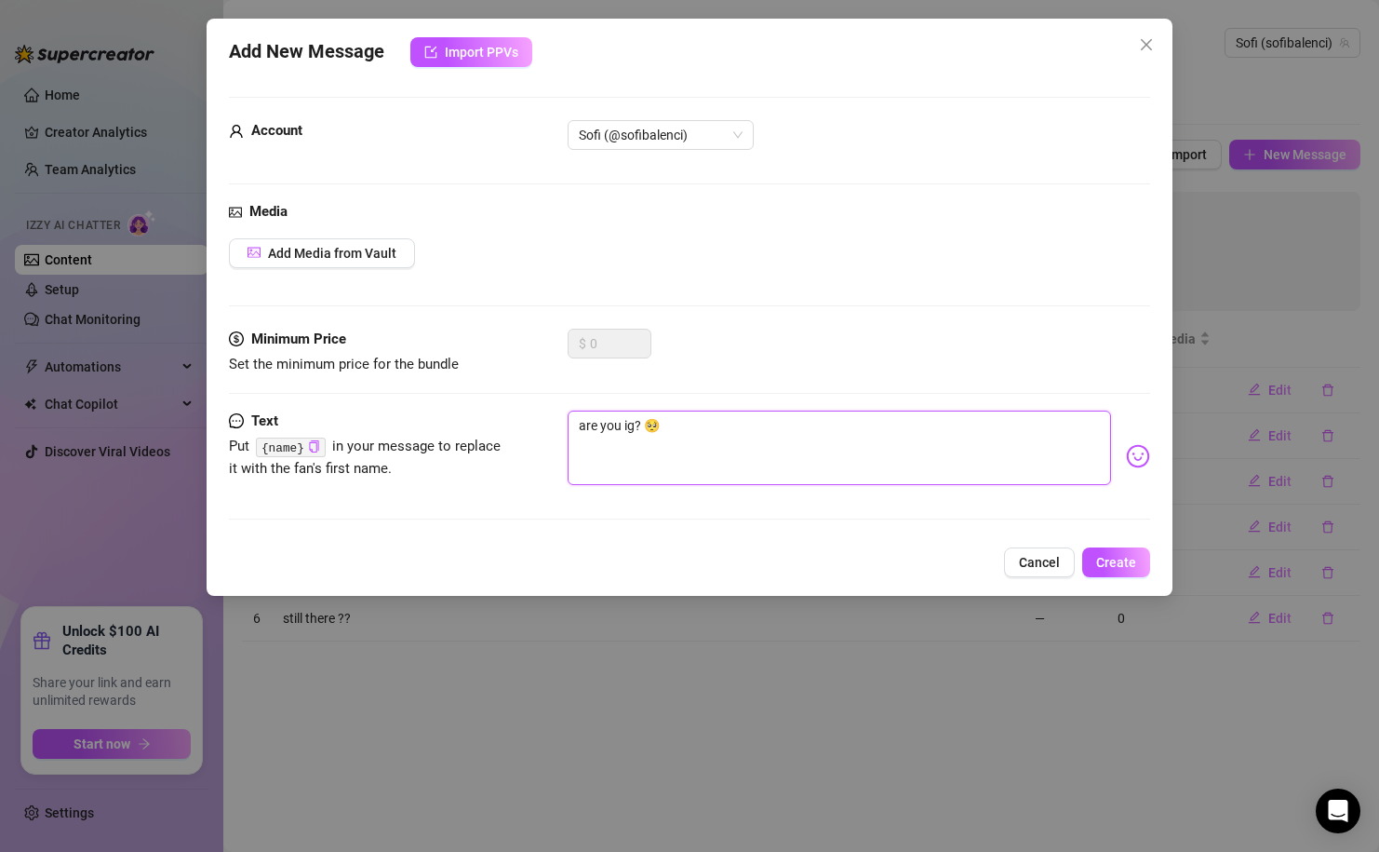
type textarea "are you ign? 🥺"
type textarea "are you igno? 🥺"
type textarea "are you ignor? 🥺"
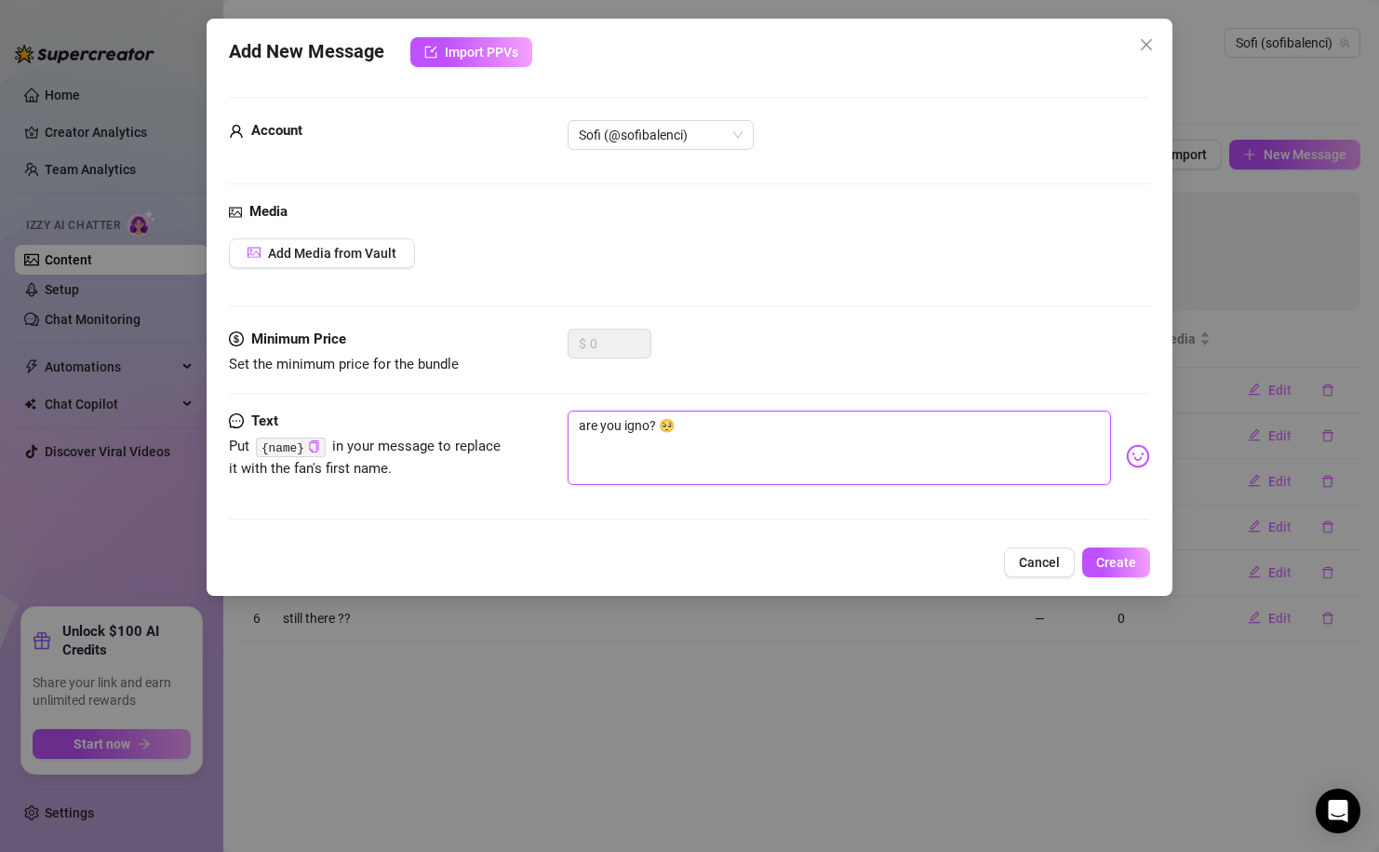
type textarea "are you ignor? 🥺"
type textarea "are you ignori? 🥺"
type textarea "are you ignorin? 🥺"
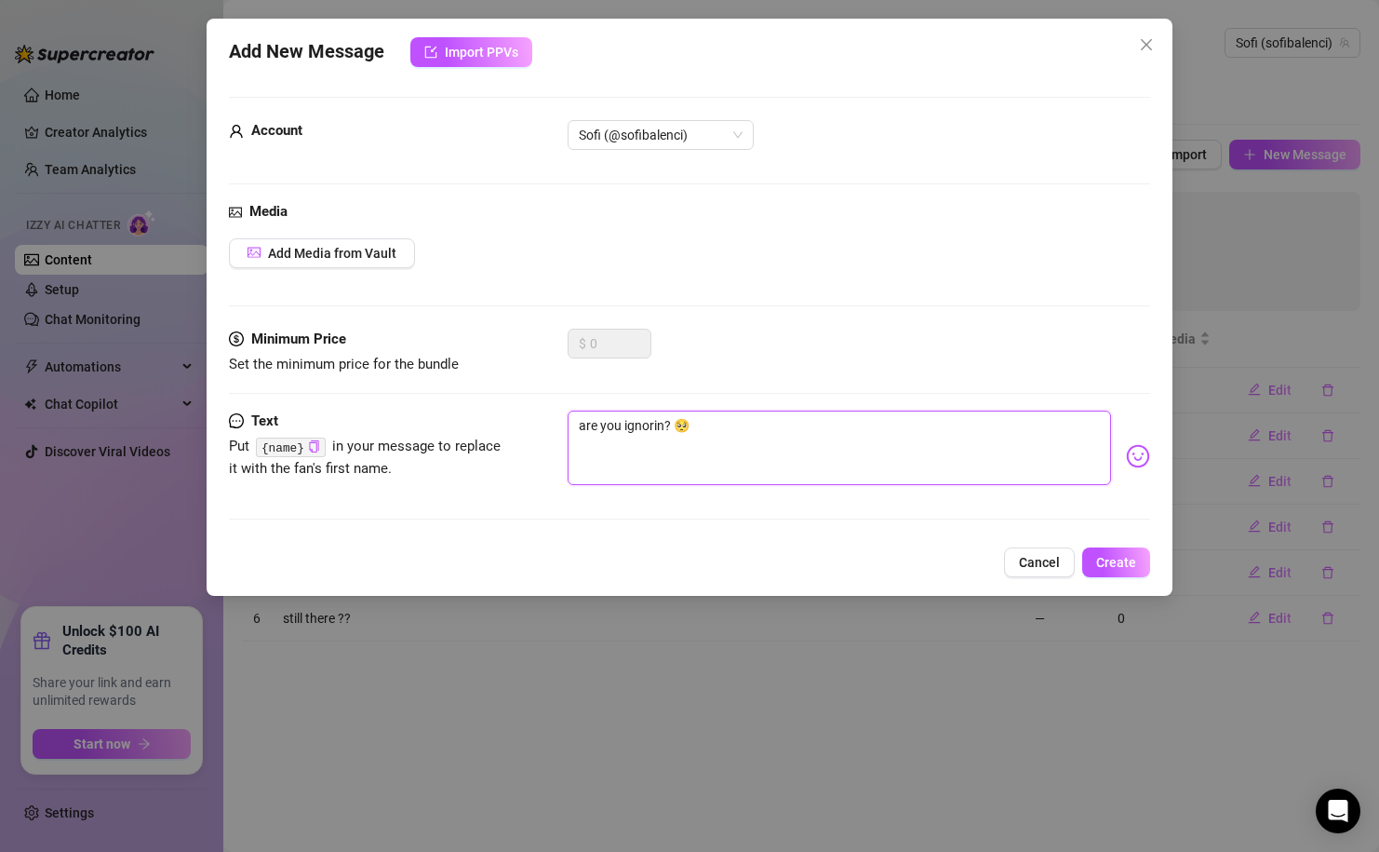
type textarea "are you ignoring? 🥺"
type textarea "are you ignoring ? 🥺"
type textarea "are you ignoring m? 🥺"
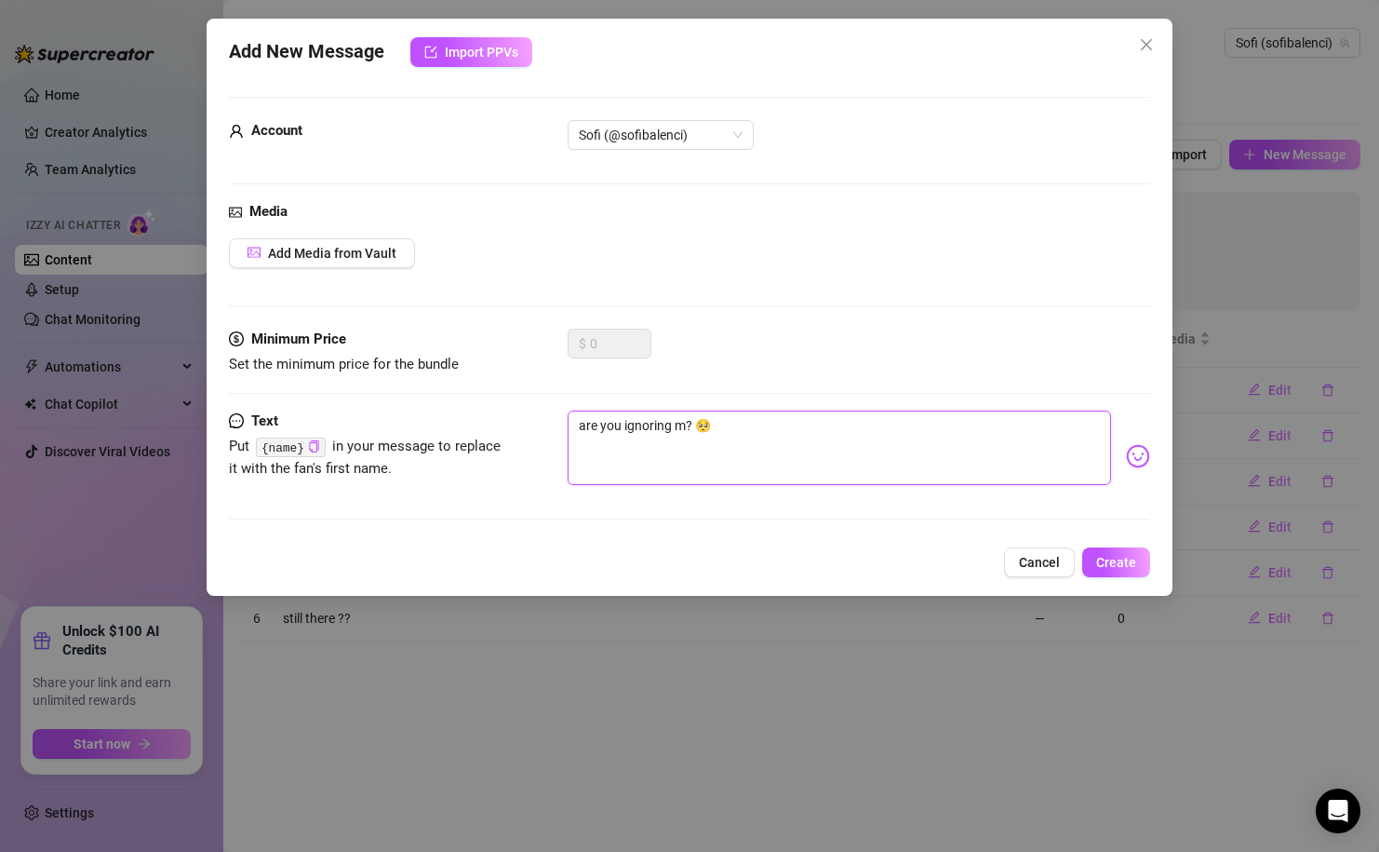
type textarea "are you ignoring me? 🥺"
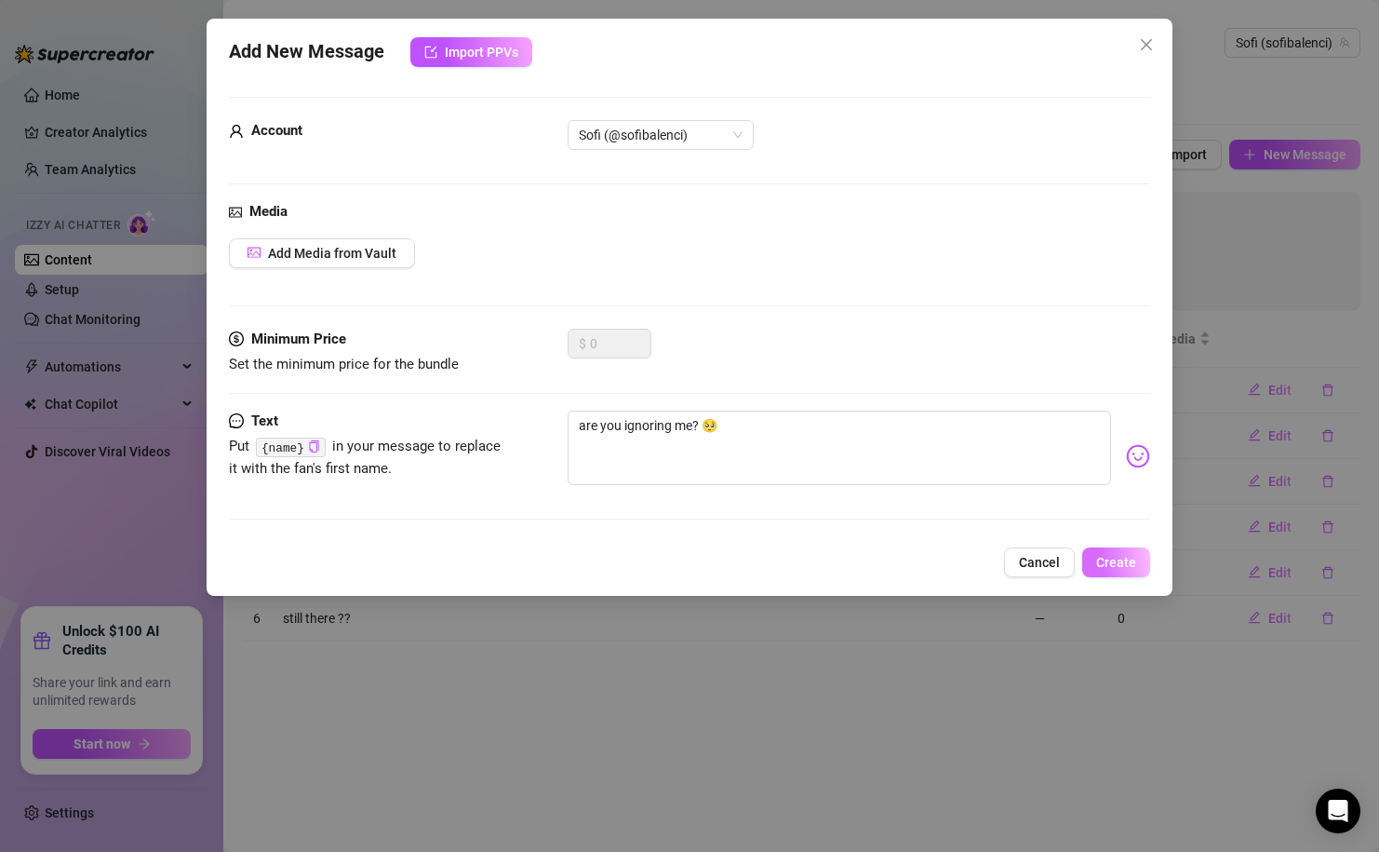
click at [1128, 570] on button "Create" at bounding box center [1116, 562] width 68 height 30
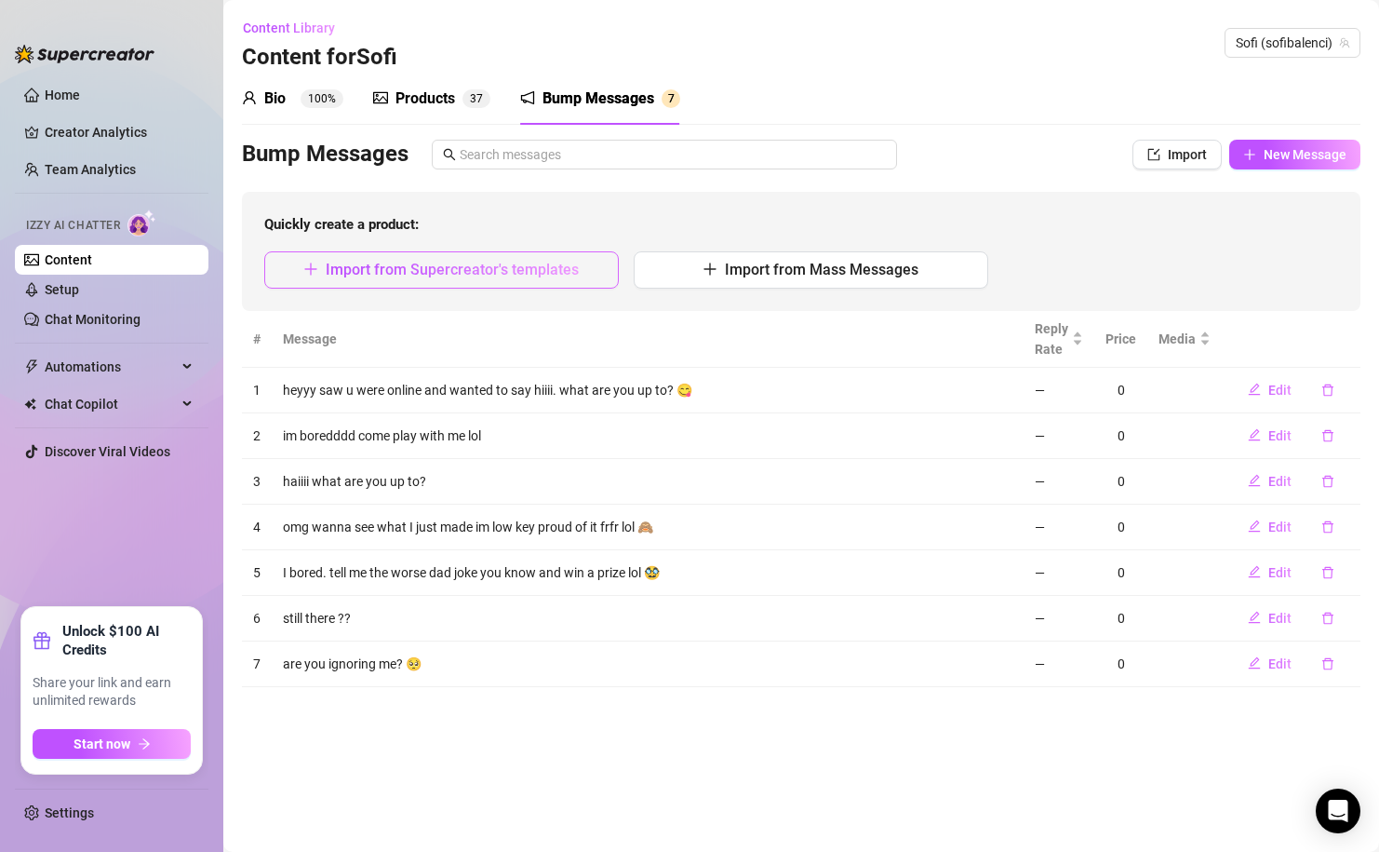
click at [516, 265] on span "Import from Supercreator's templates" at bounding box center [452, 270] width 253 height 18
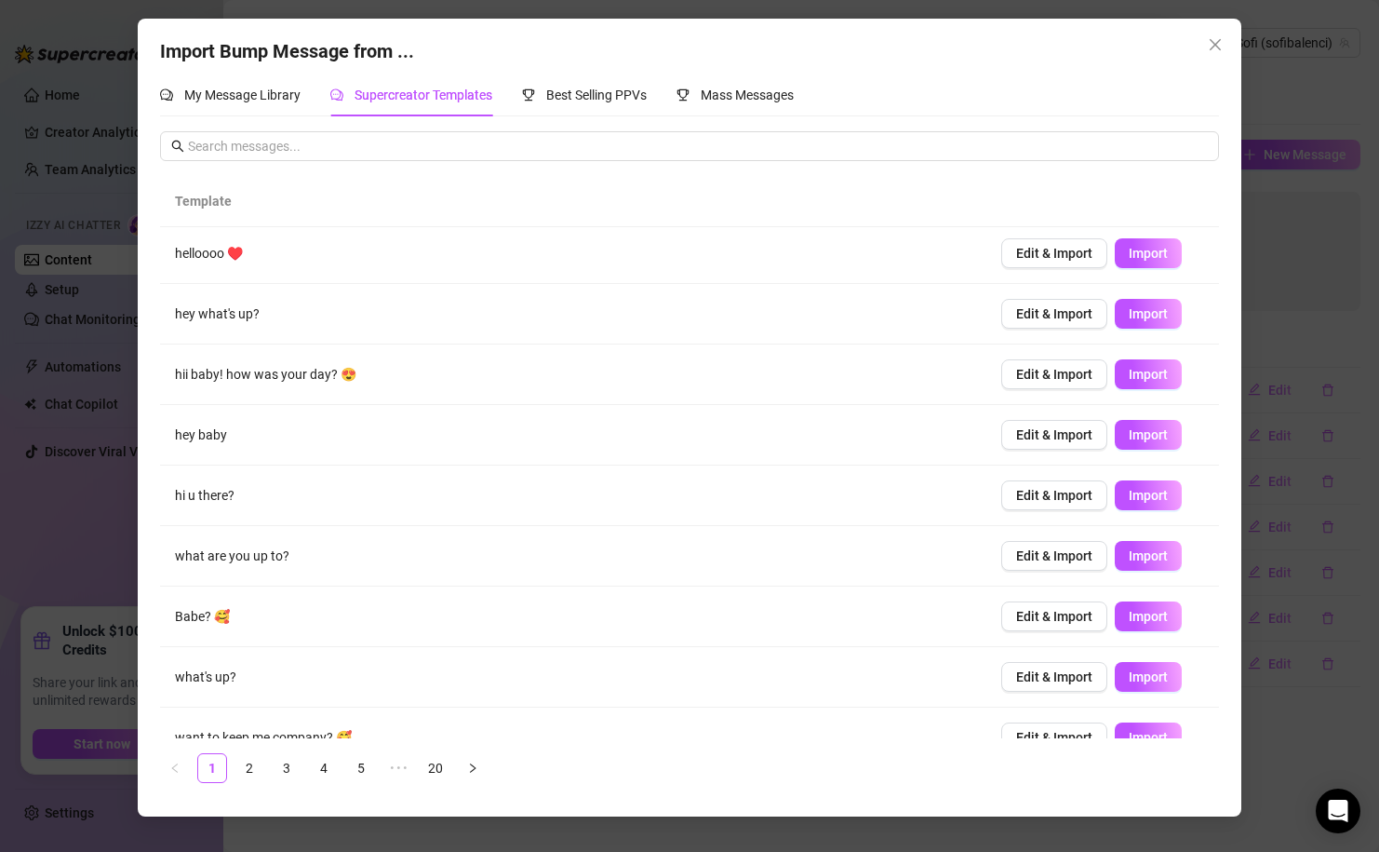
scroll to position [94, 0]
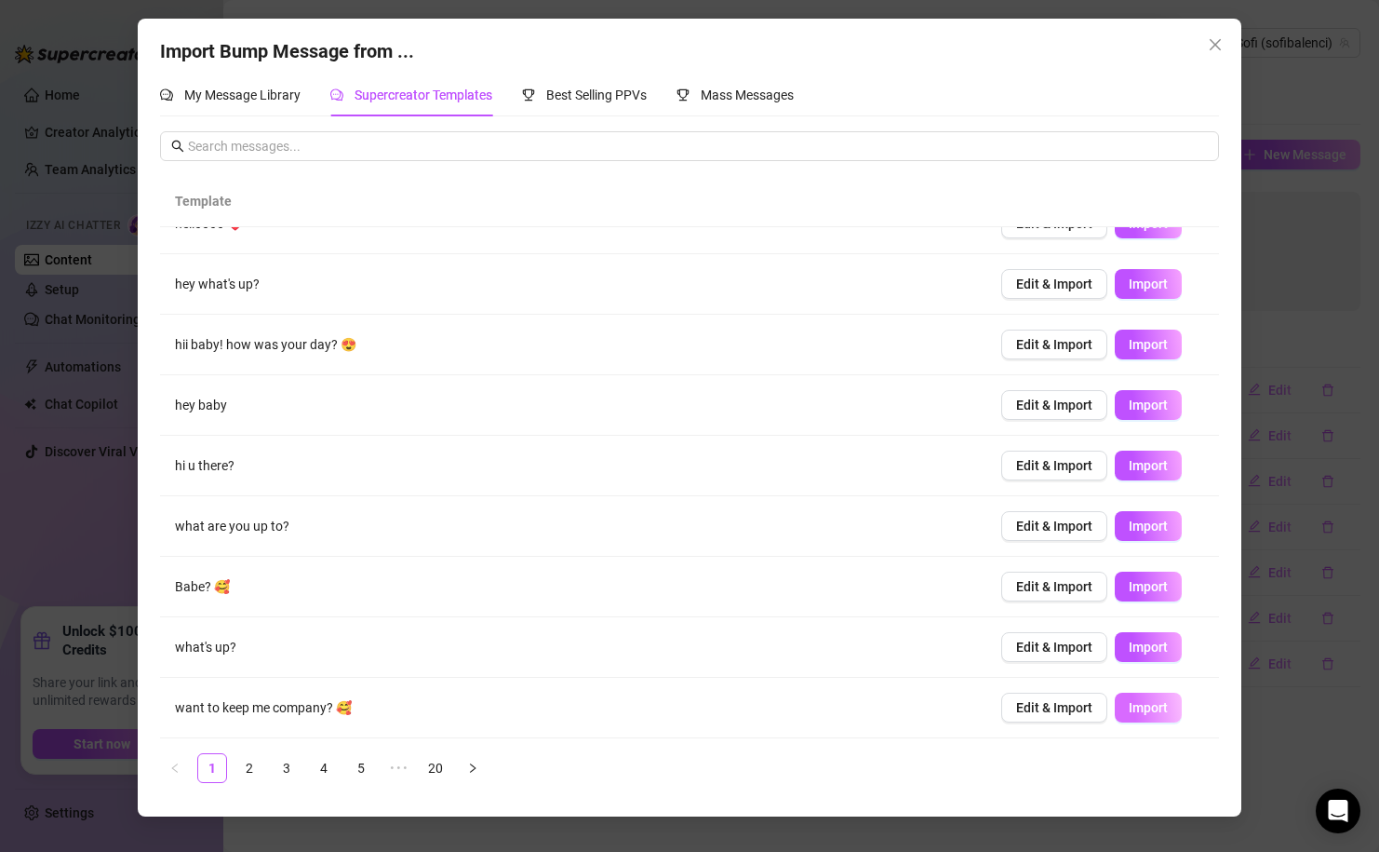
click at [1145, 702] on span "Import" at bounding box center [1148, 707] width 39 height 15
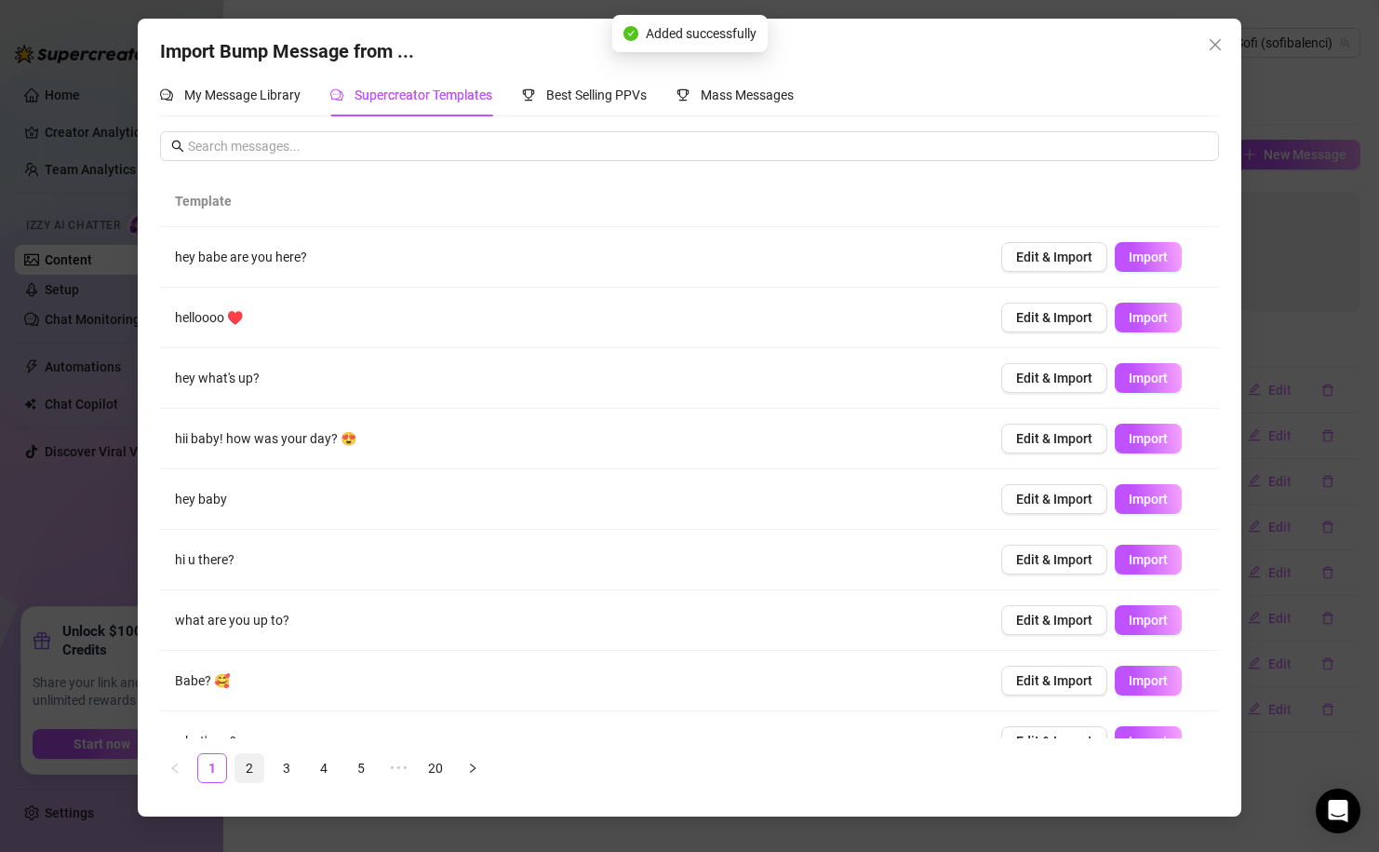
click at [260, 772] on link "2" at bounding box center [249, 768] width 28 height 28
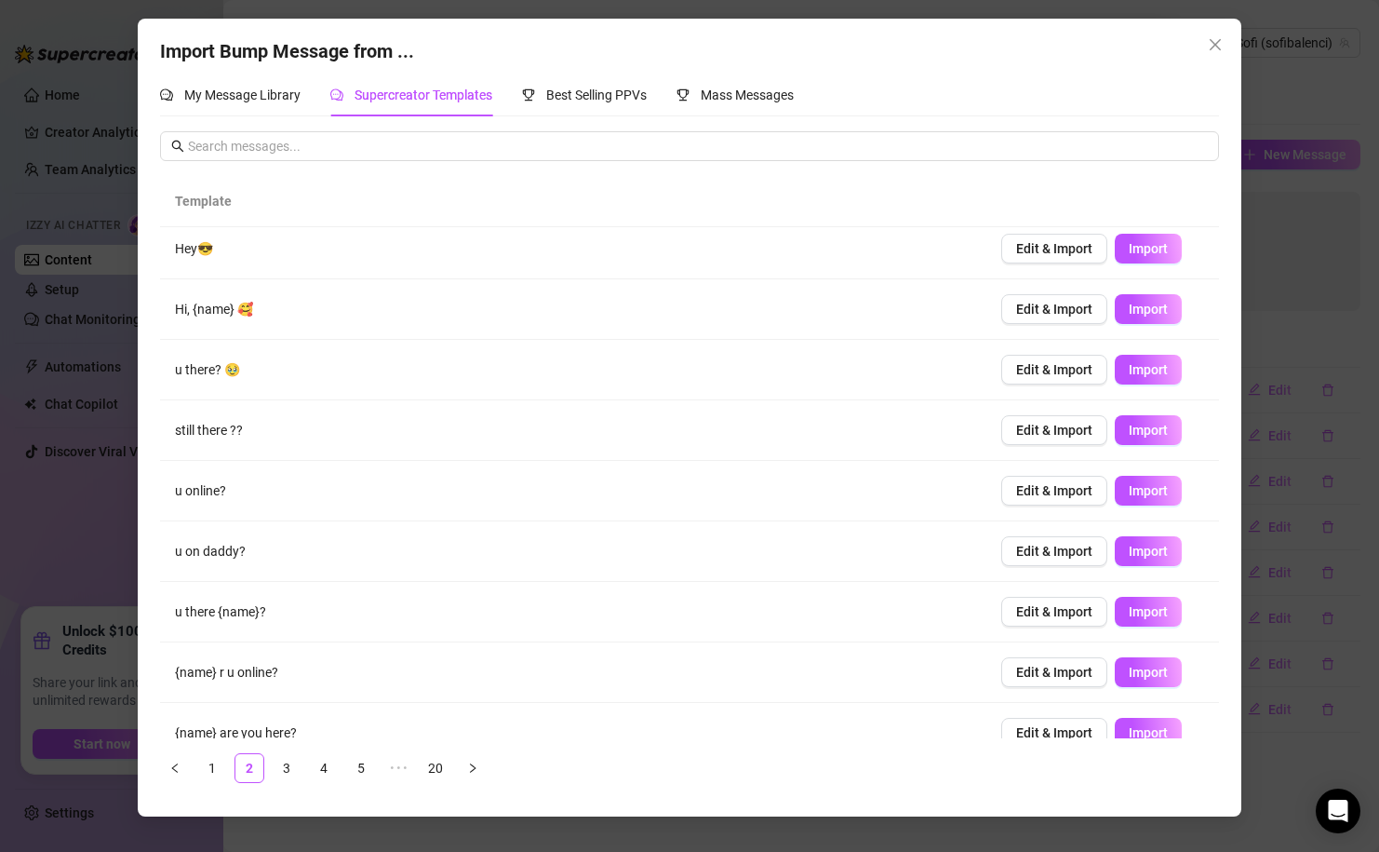
scroll to position [94, 0]
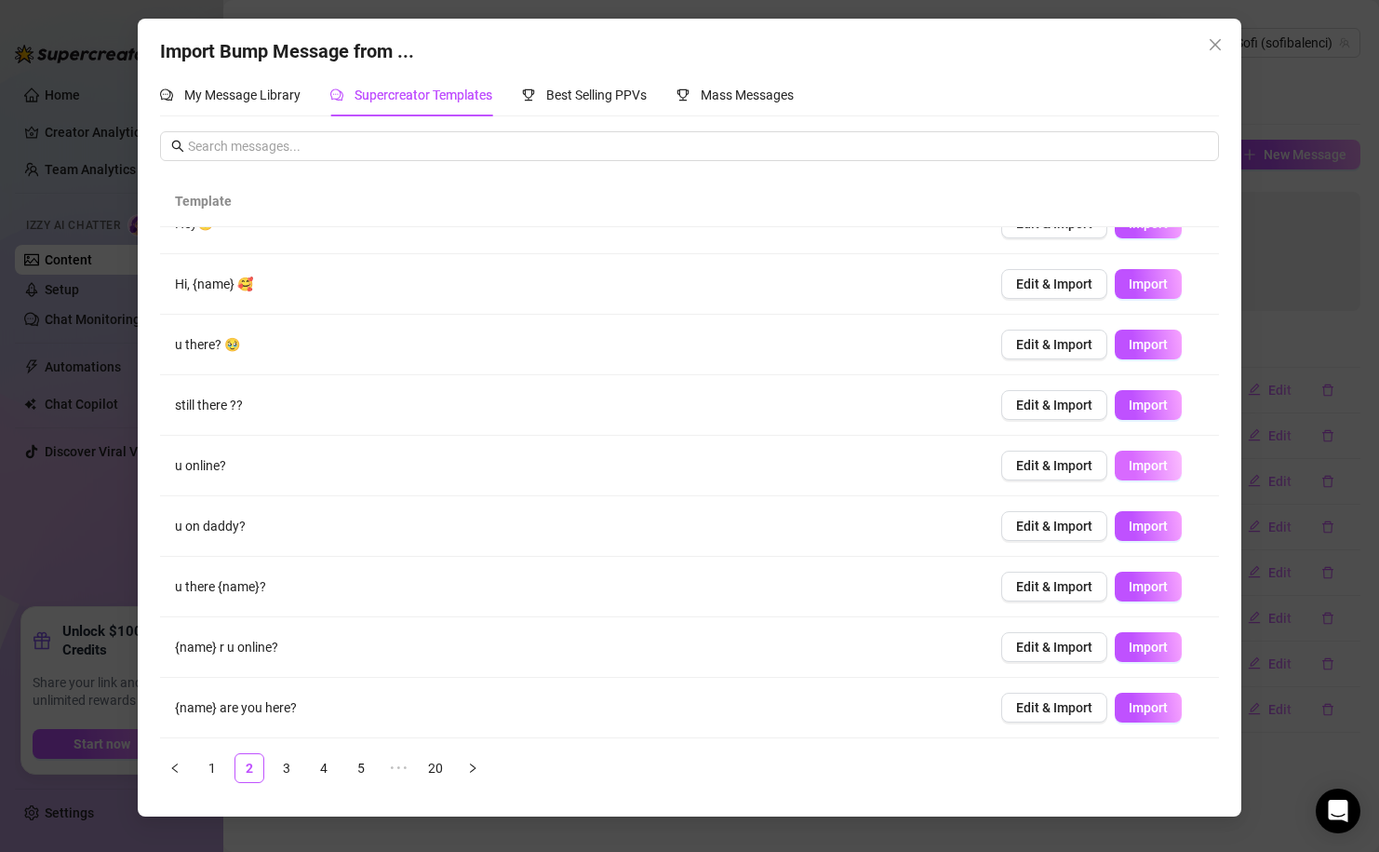
click at [1137, 461] on span "Import" at bounding box center [1148, 465] width 39 height 15
click at [285, 769] on link "3" at bounding box center [287, 768] width 28 height 28
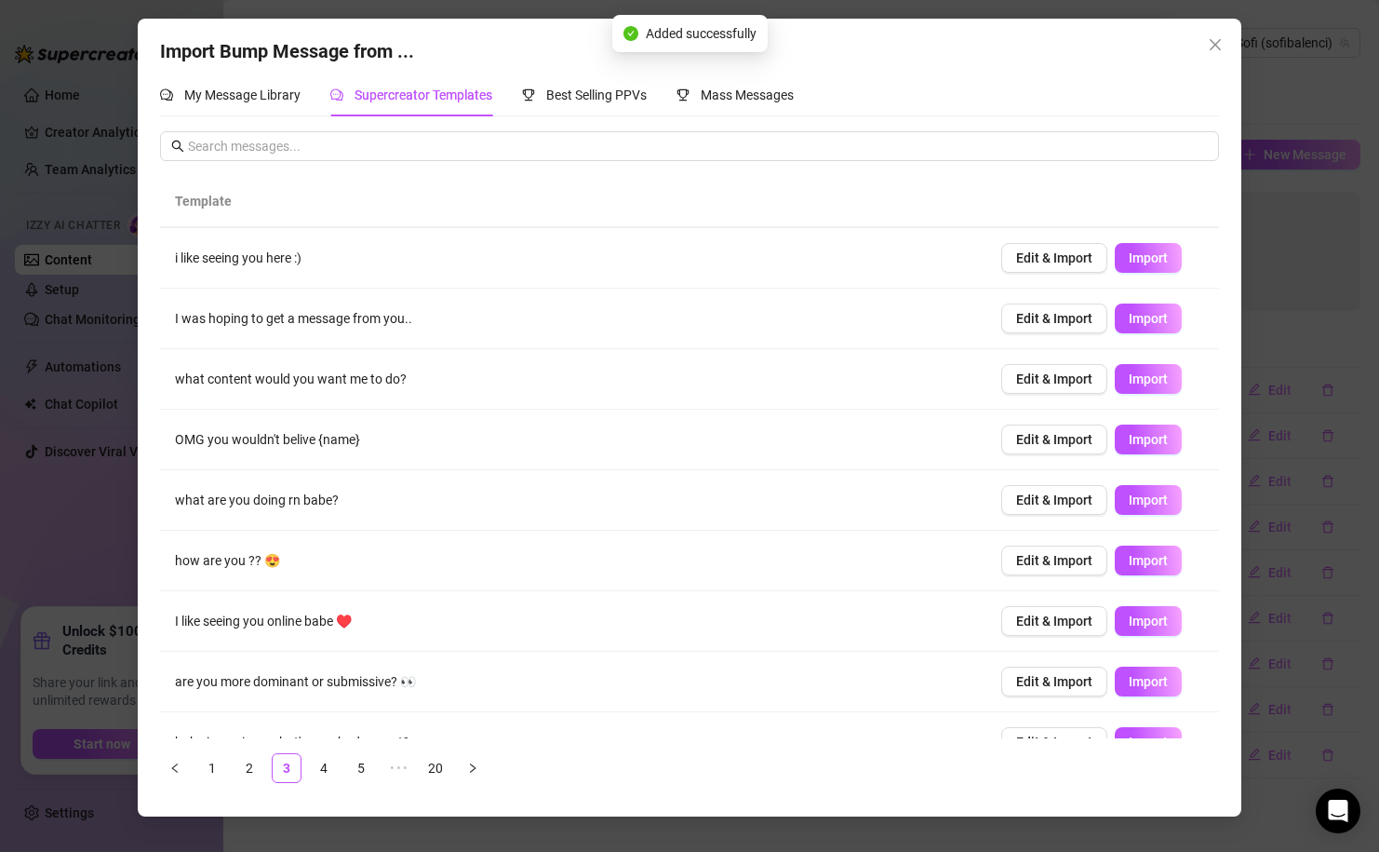
scroll to position [0, 0]
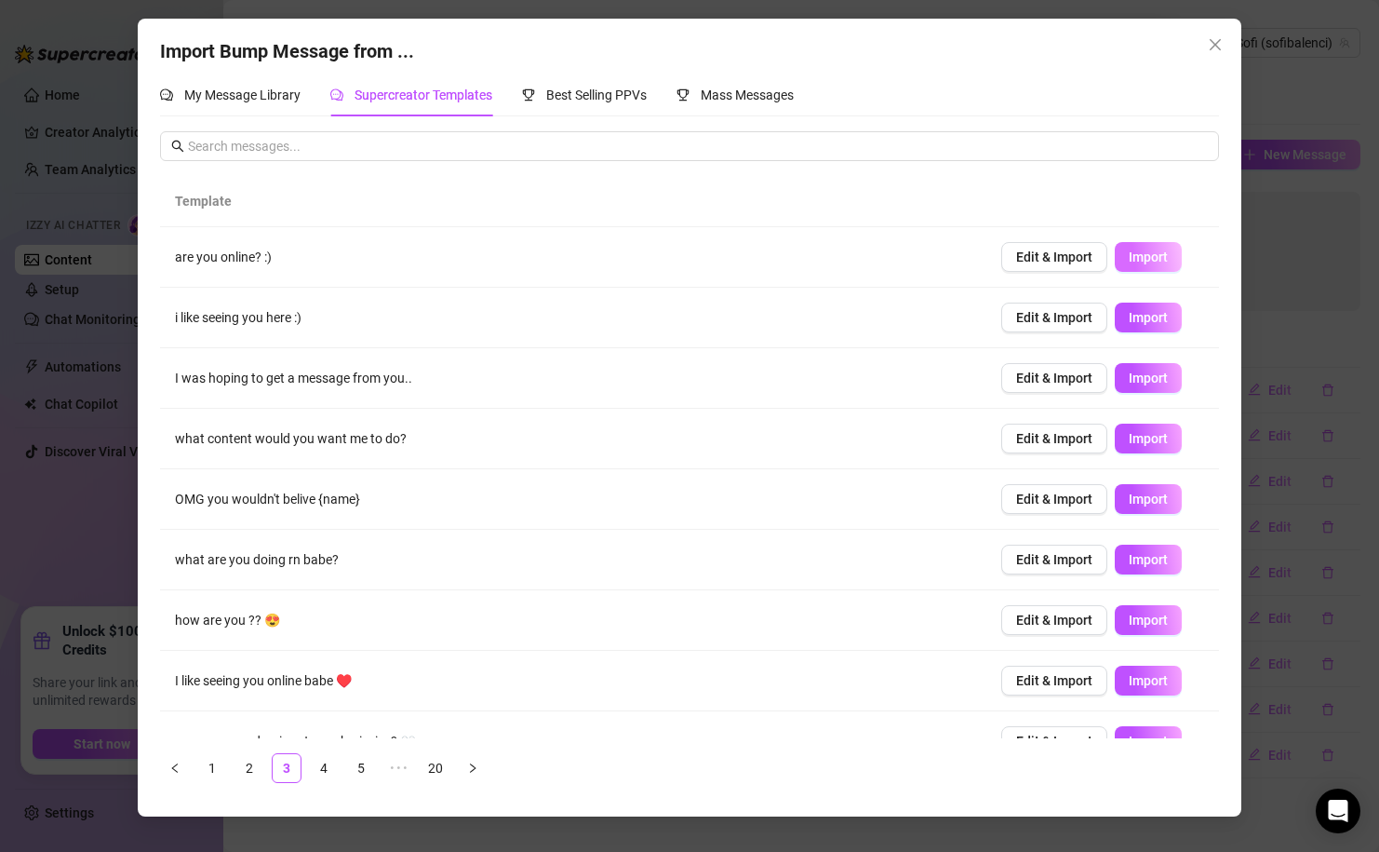
click at [1144, 257] on span "Import" at bounding box center [1148, 256] width 39 height 15
click at [1165, 318] on span "Import" at bounding box center [1148, 317] width 39 height 15
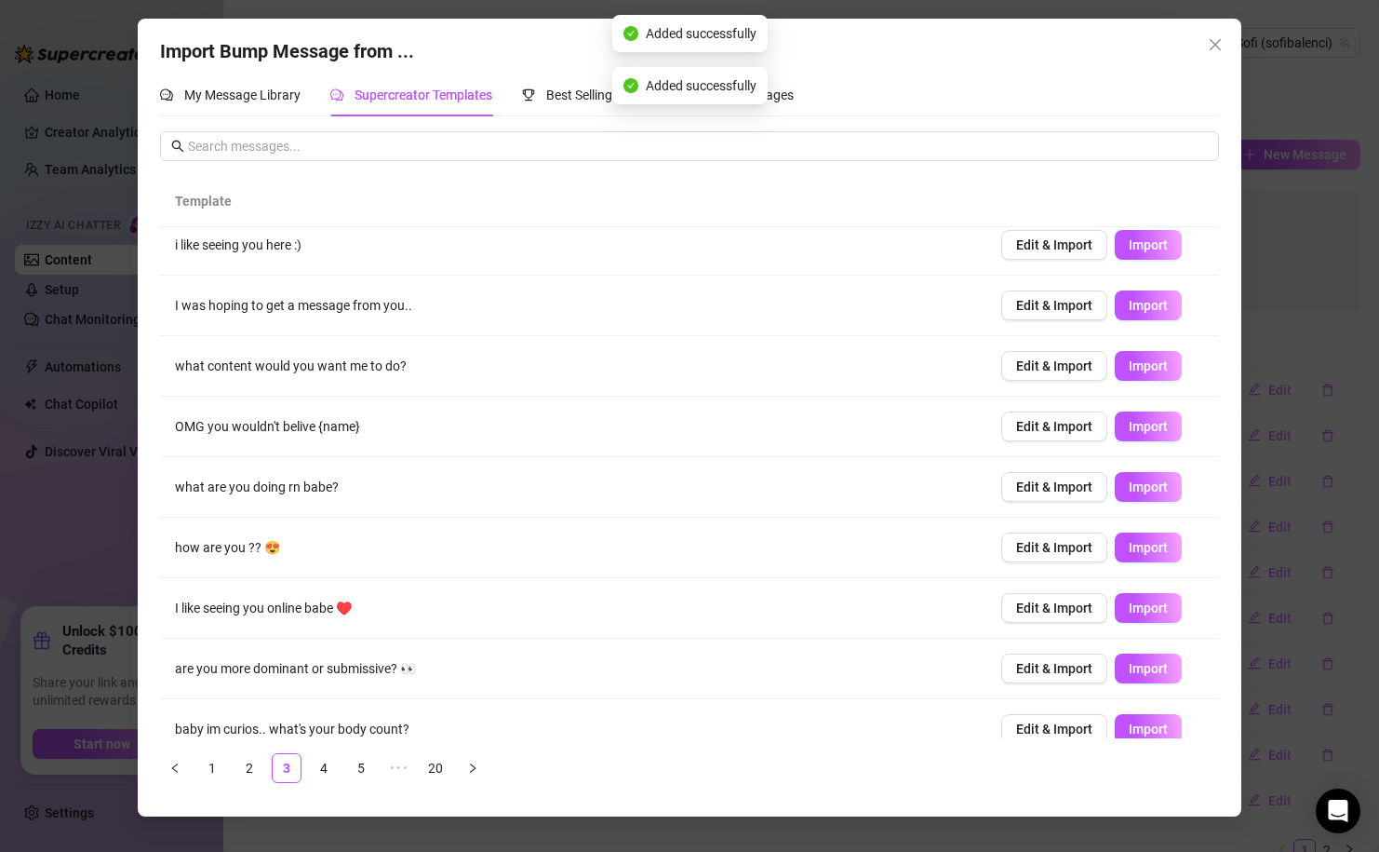
scroll to position [94, 0]
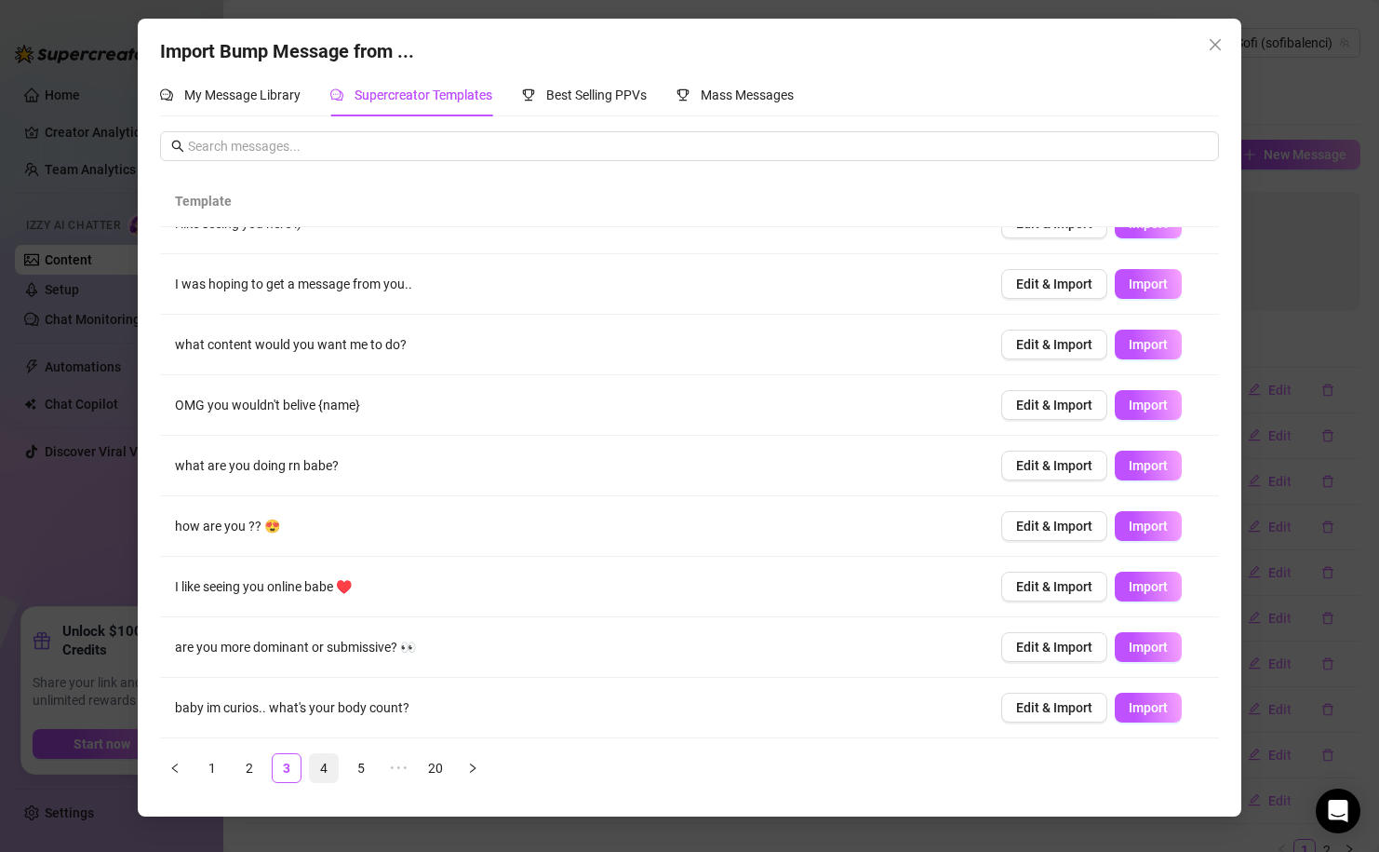
click at [324, 767] on link "4" at bounding box center [324, 768] width 28 height 28
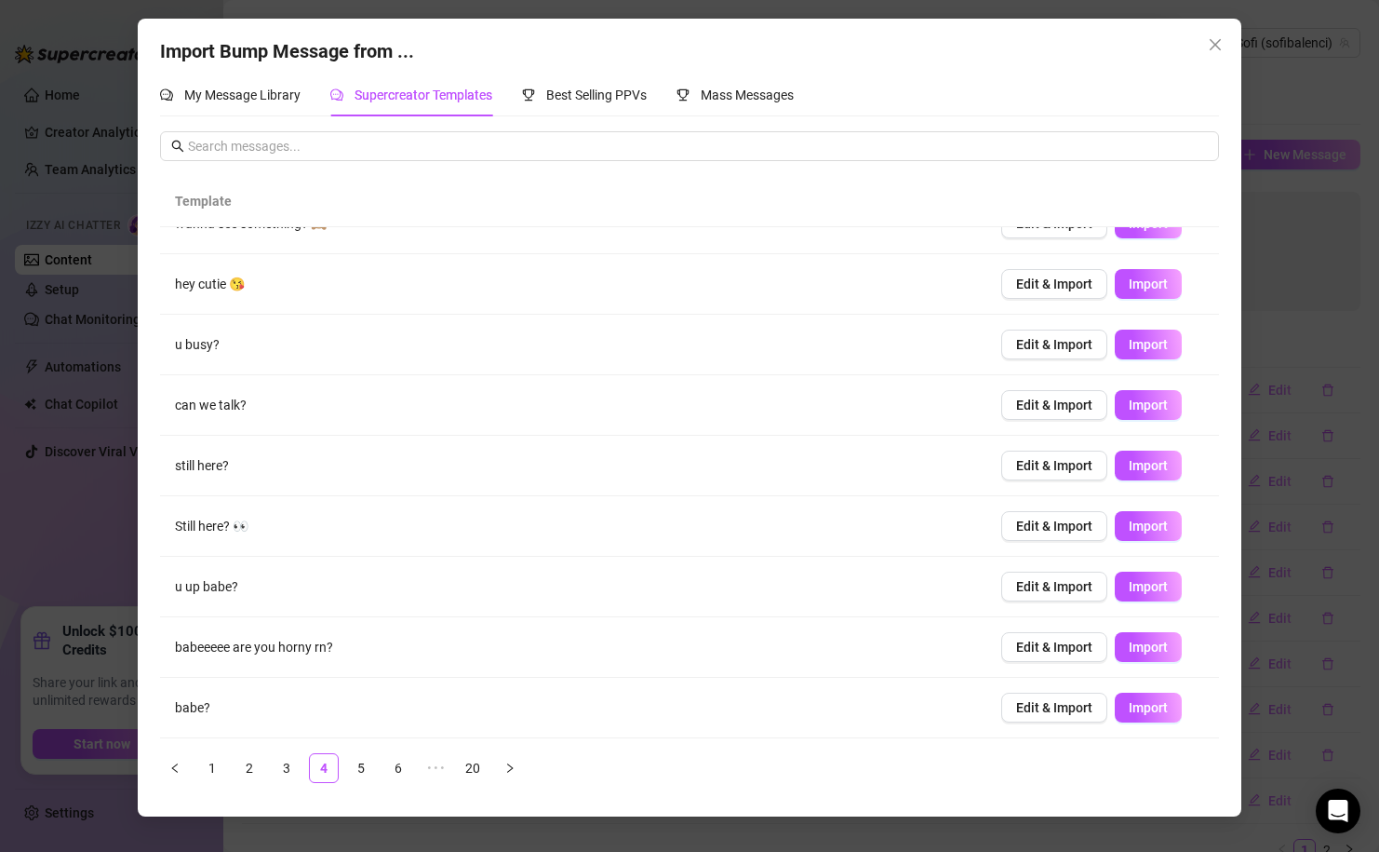
scroll to position [0, 0]
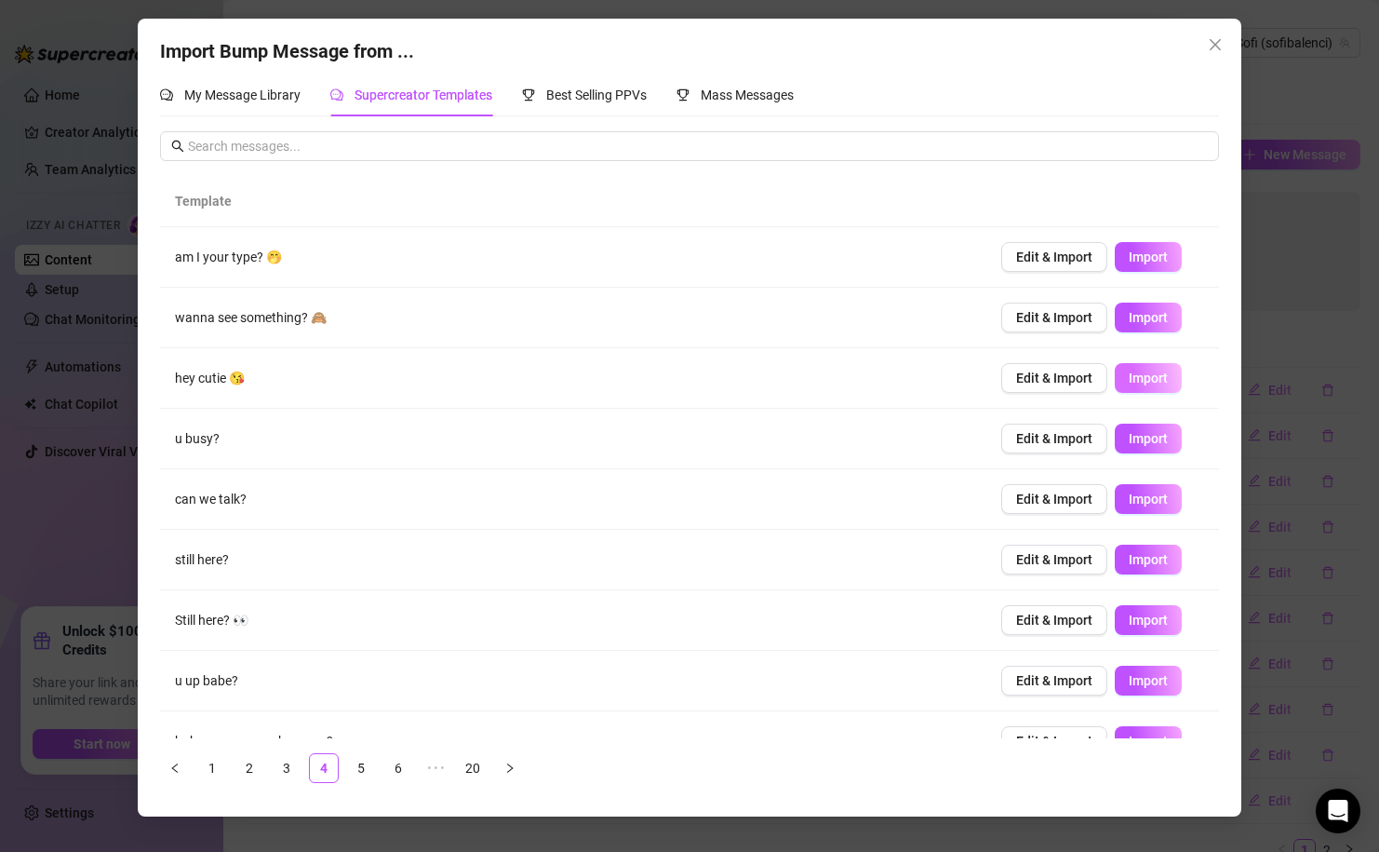
click at [1159, 384] on span "Import" at bounding box center [1148, 377] width 39 height 15
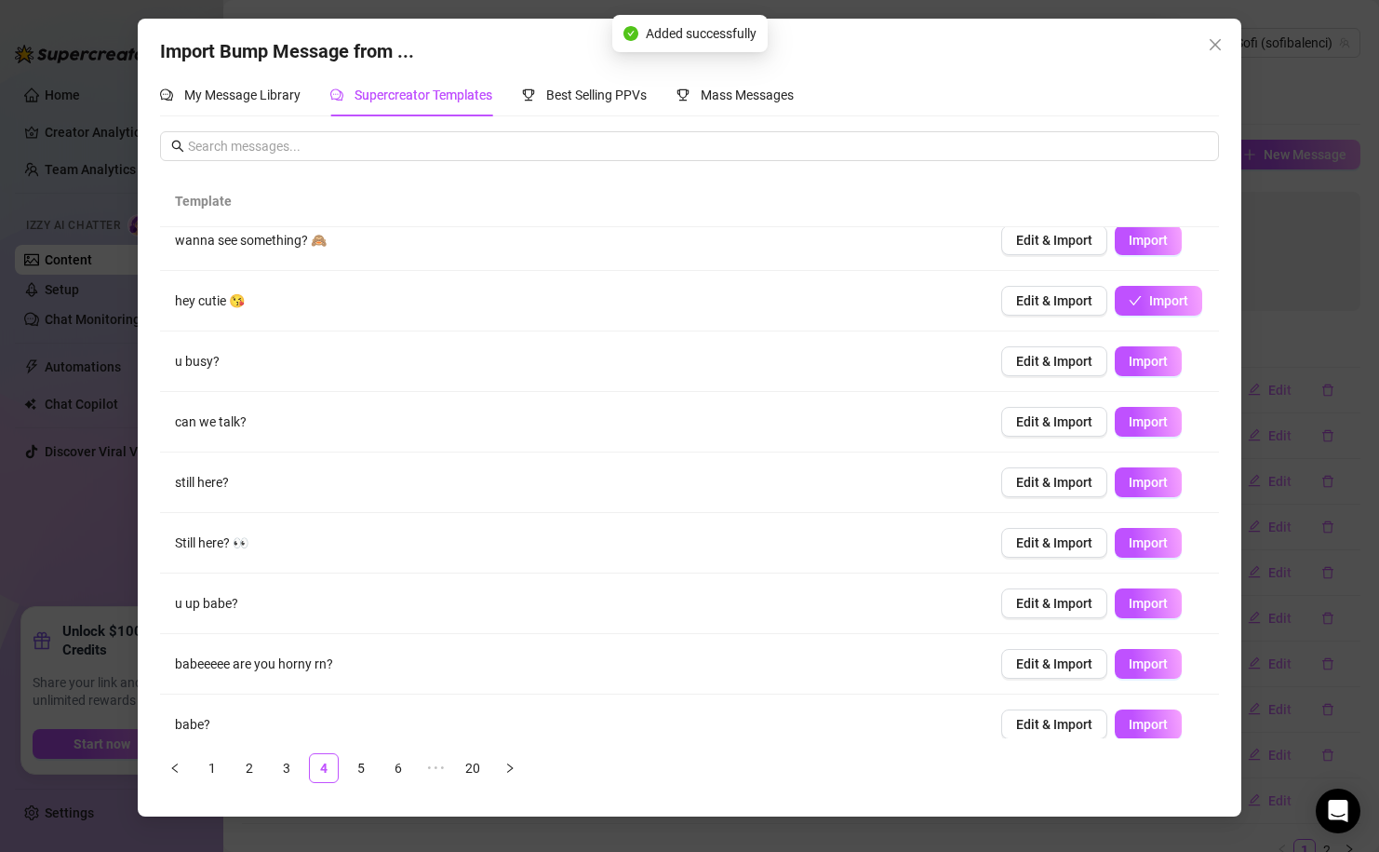
scroll to position [94, 0]
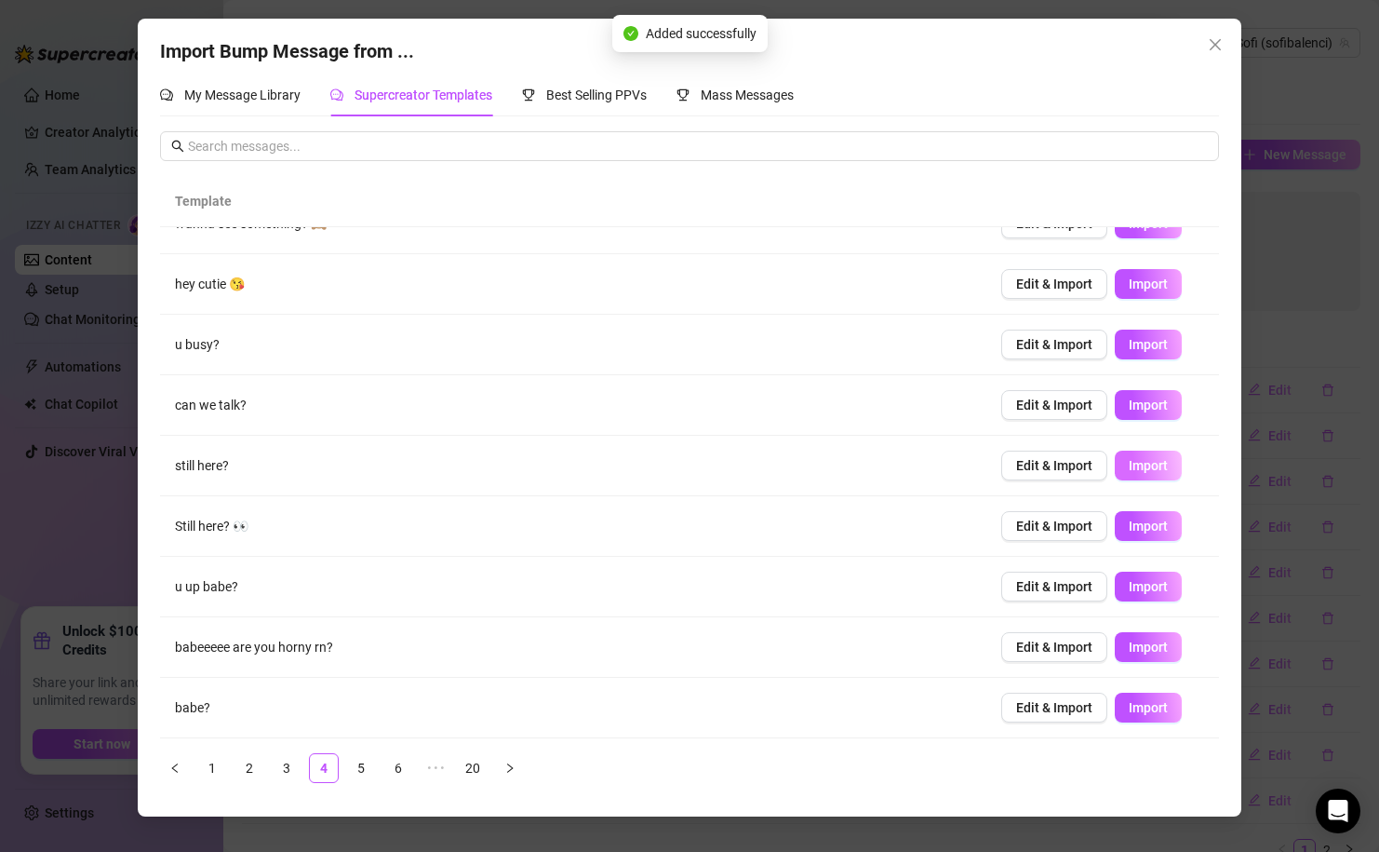
click at [1135, 466] on span "Import" at bounding box center [1148, 465] width 39 height 15
click at [1169, 534] on button "Import" at bounding box center [1148, 526] width 67 height 30
click at [350, 766] on link "5" at bounding box center [361, 768] width 28 height 28
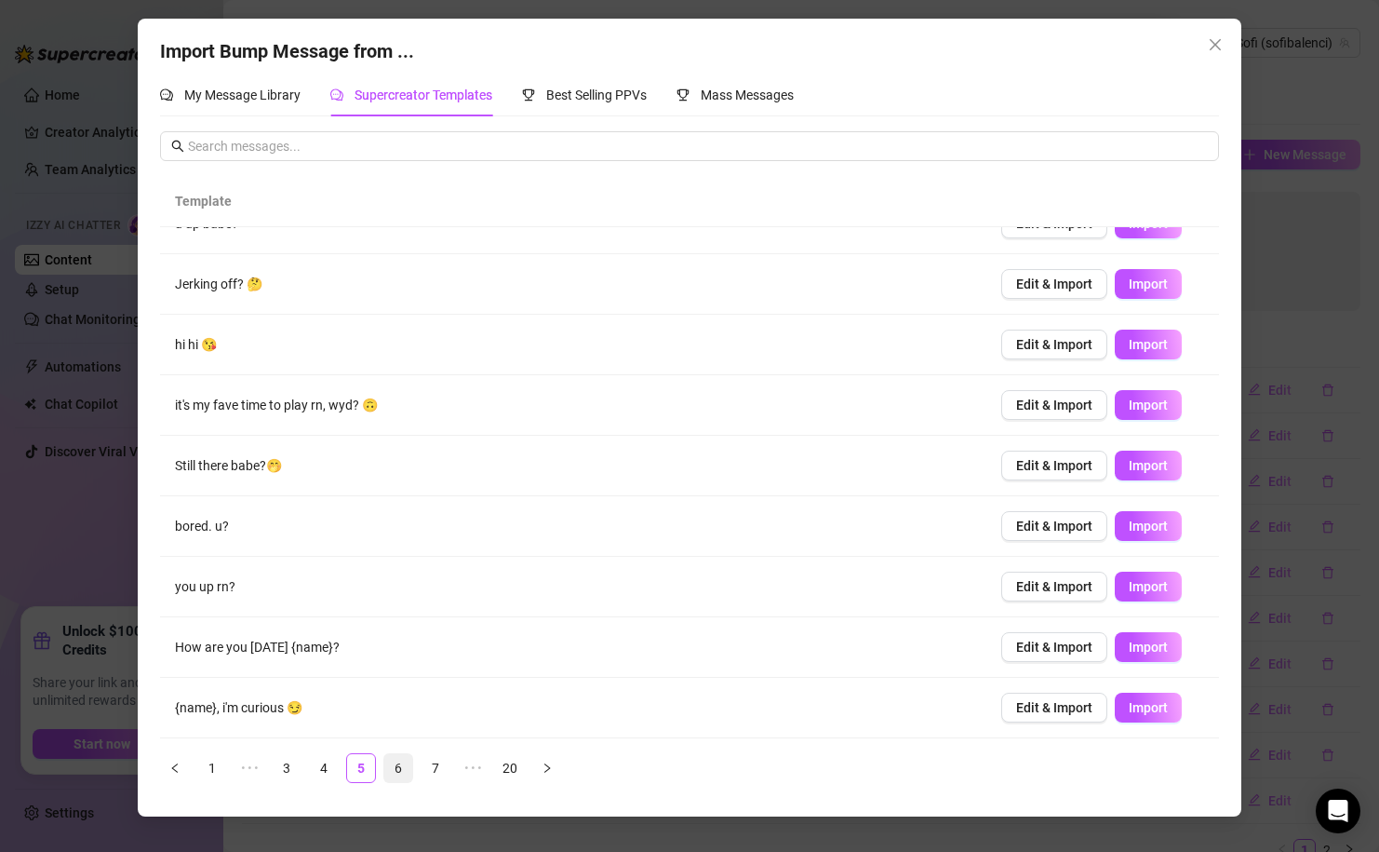
click at [401, 764] on link "6" at bounding box center [398, 768] width 28 height 28
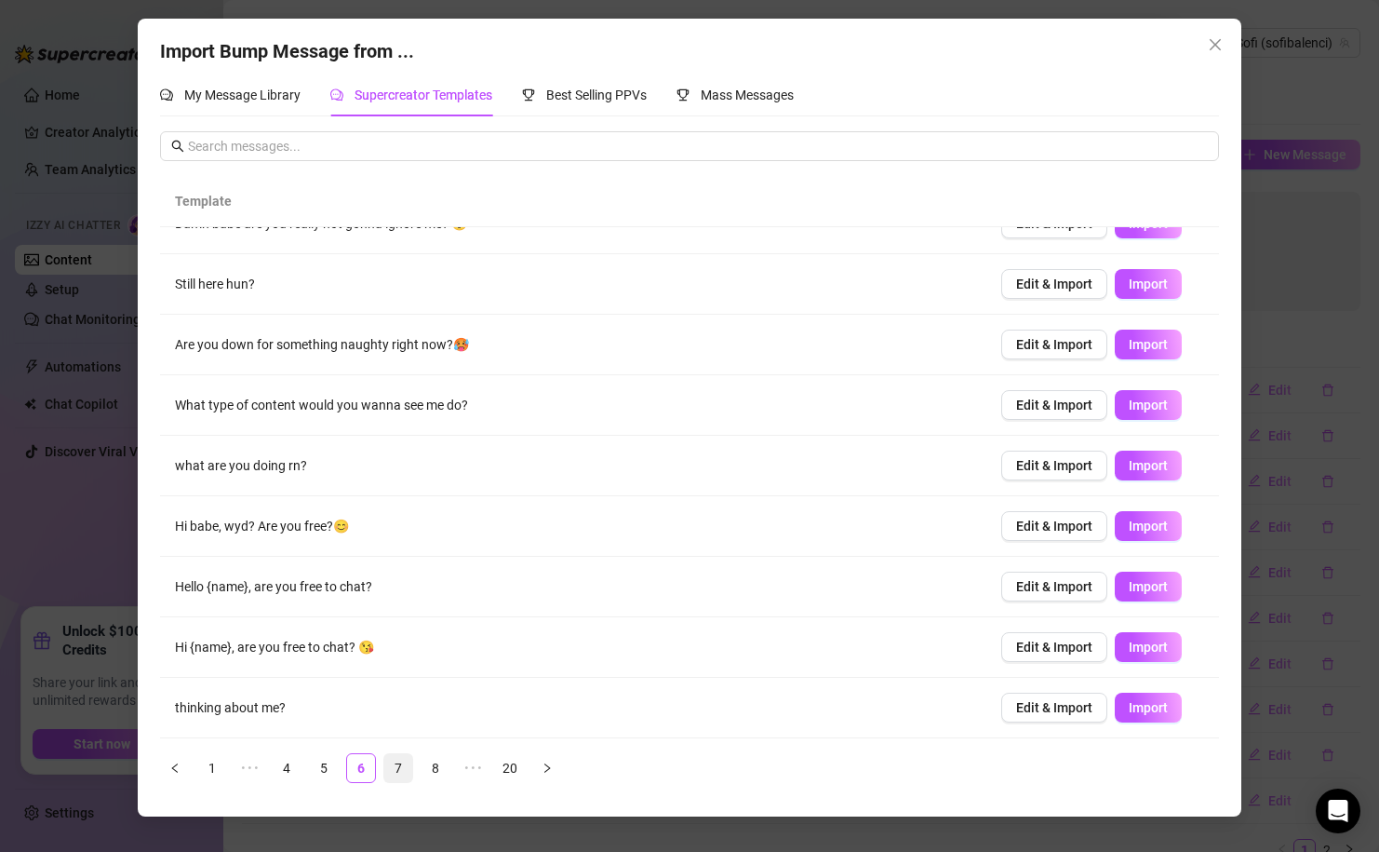
click at [399, 771] on link "7" at bounding box center [398, 768] width 28 height 28
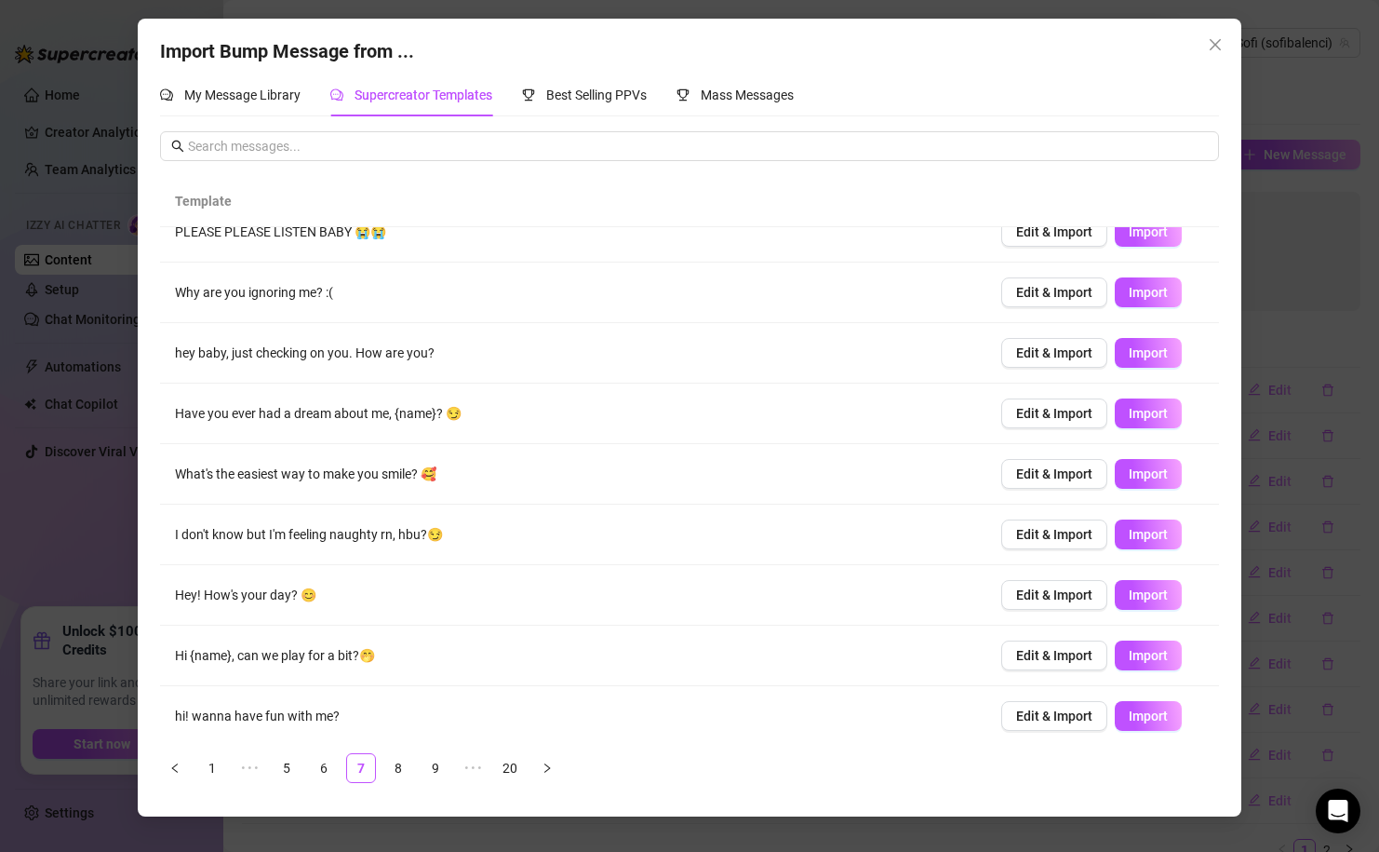
scroll to position [25, 0]
click at [1137, 284] on button "Import" at bounding box center [1148, 292] width 67 height 30
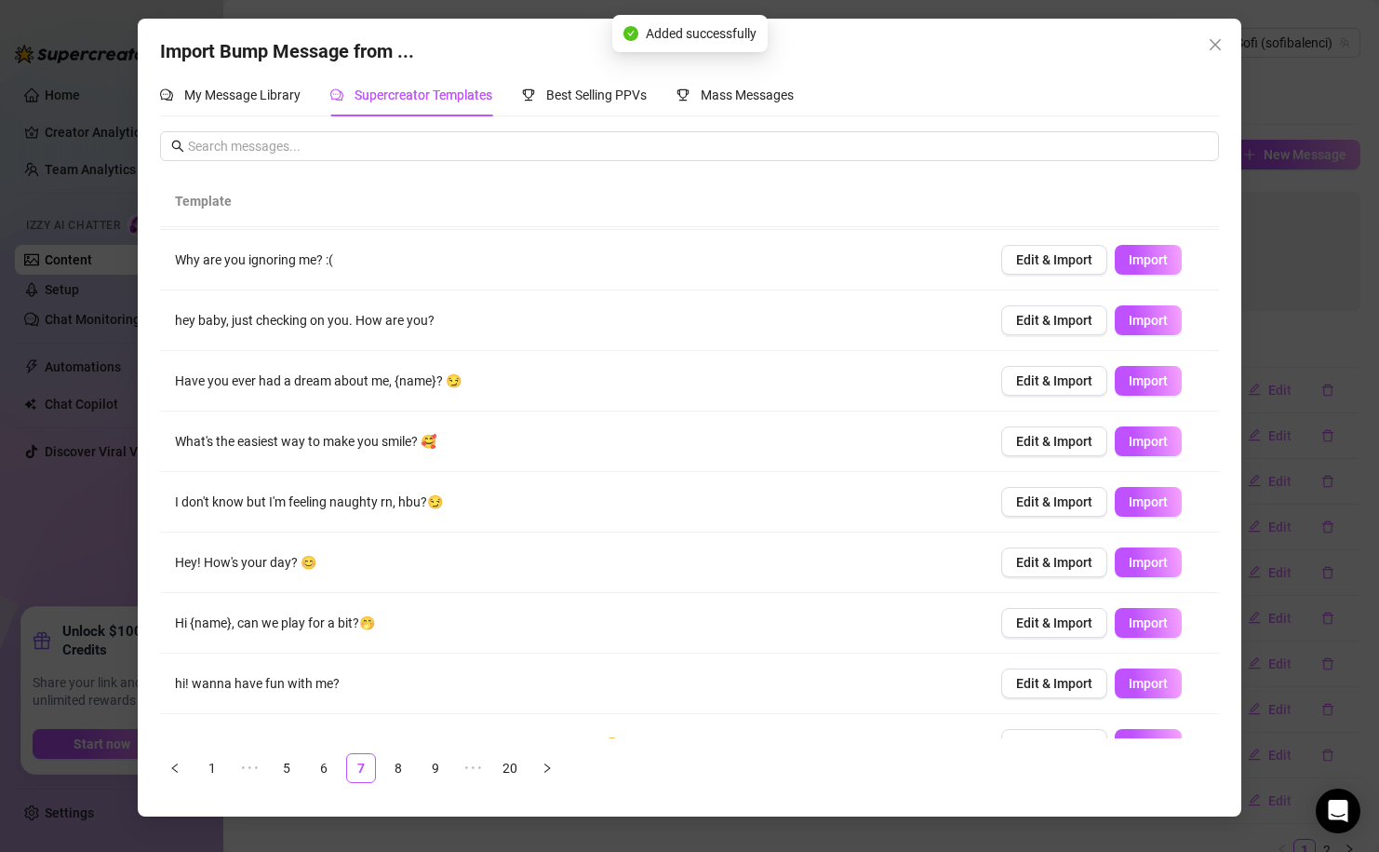
scroll to position [67, 0]
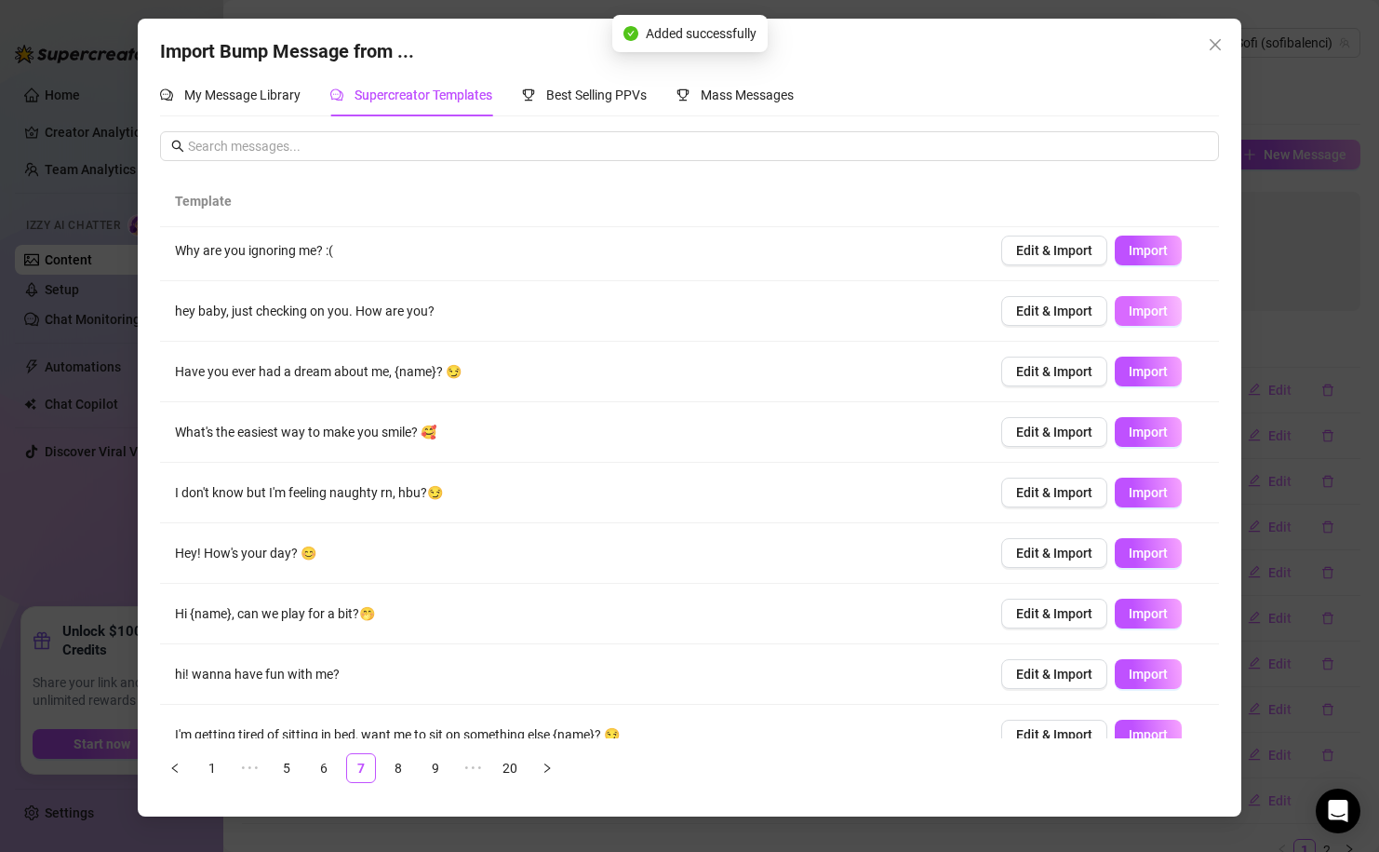
click at [1162, 315] on span "Import" at bounding box center [1148, 310] width 39 height 15
type textarea "hey baby, just checking on you. How are you?"
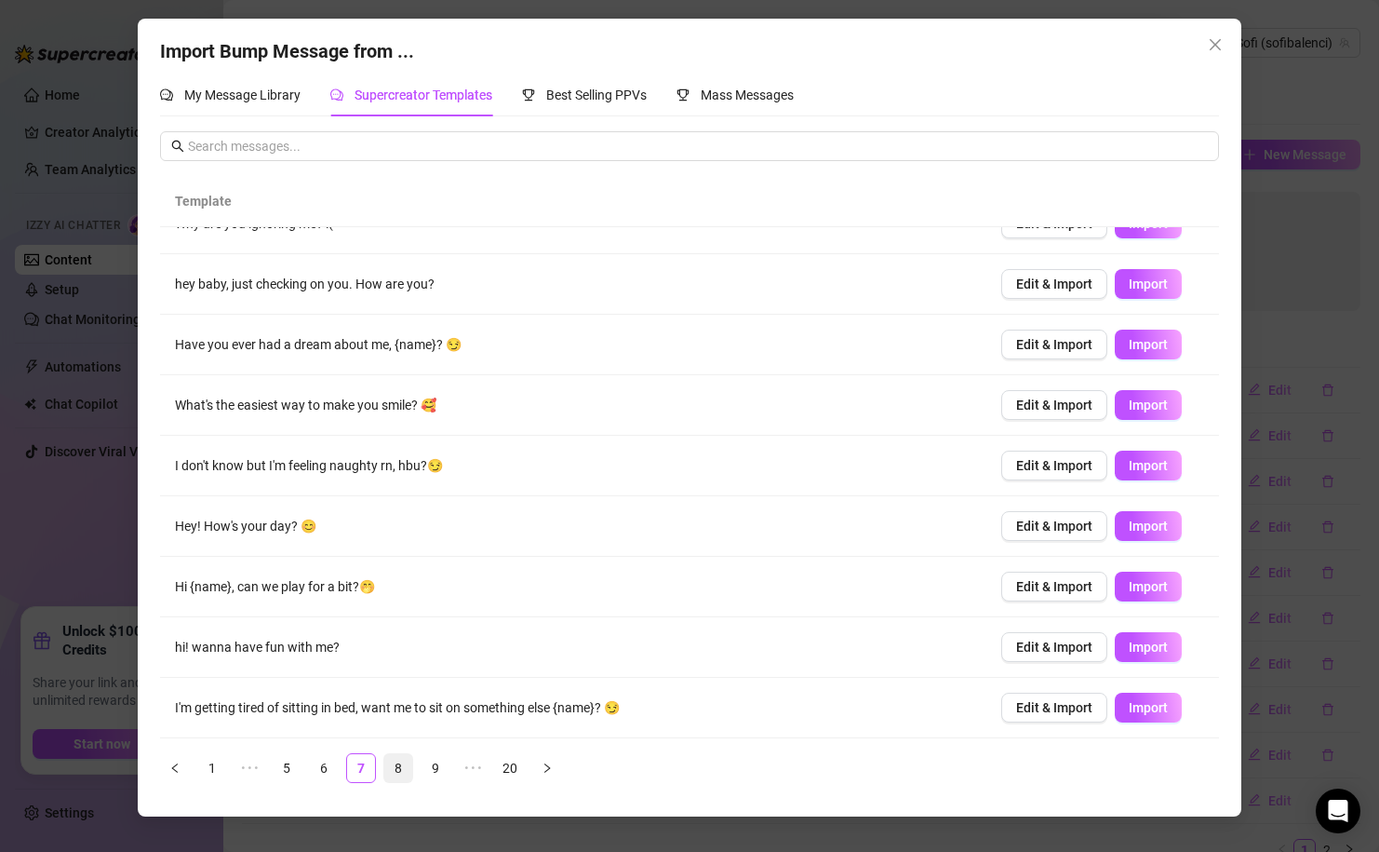
click at [395, 767] on link "8" at bounding box center [398, 768] width 28 height 28
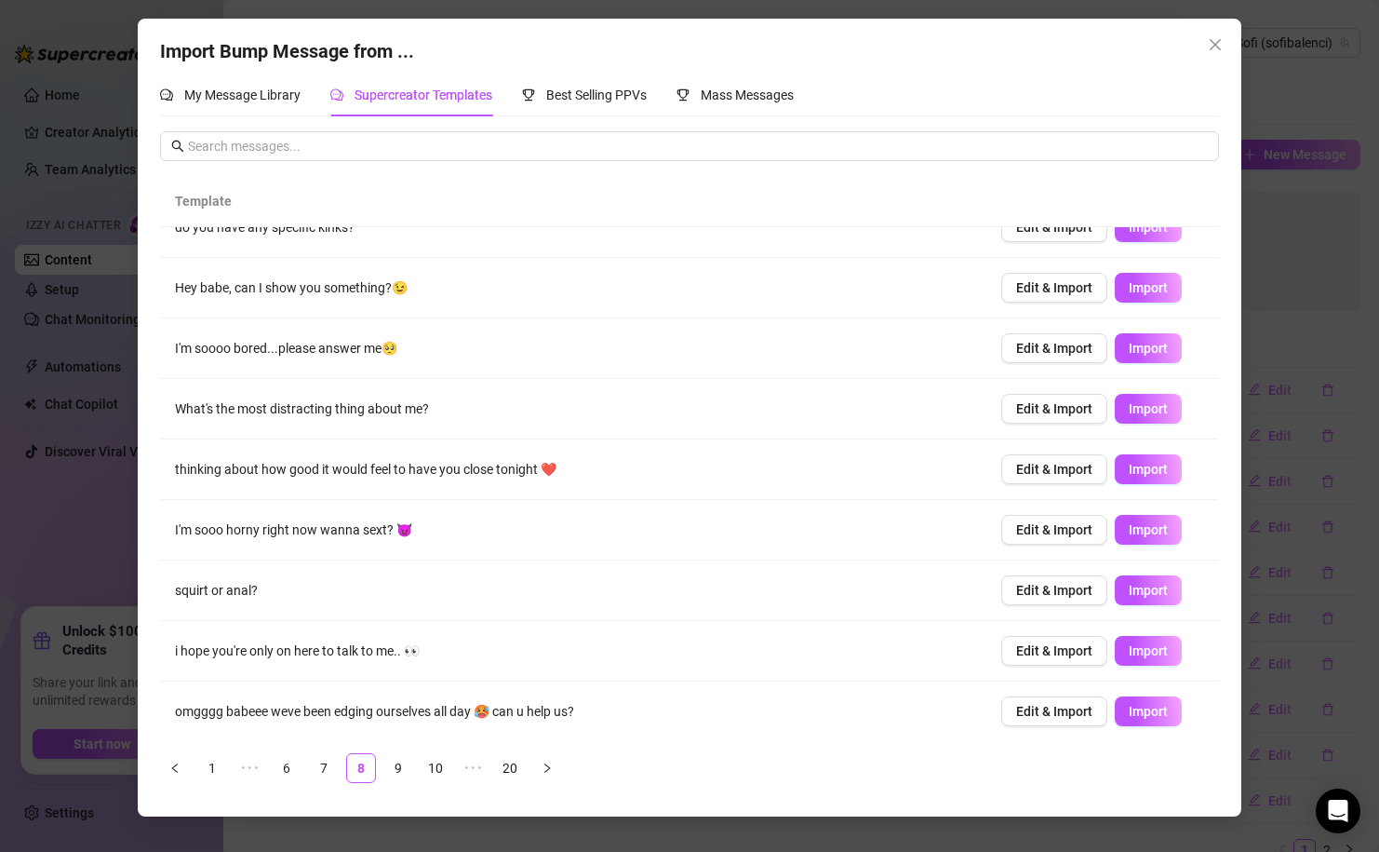
scroll to position [0, 0]
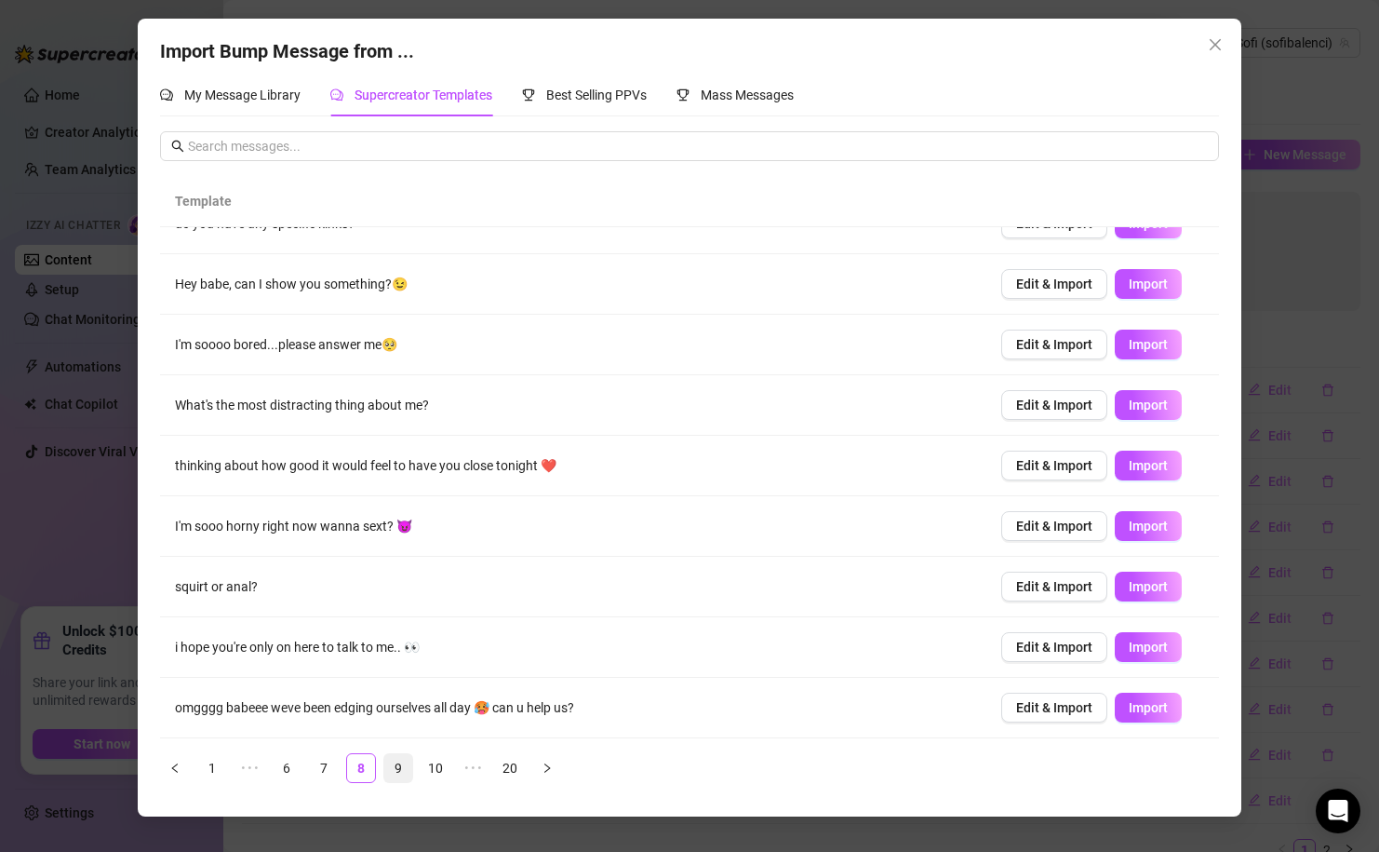
click at [399, 768] on link "9" at bounding box center [398, 768] width 28 height 28
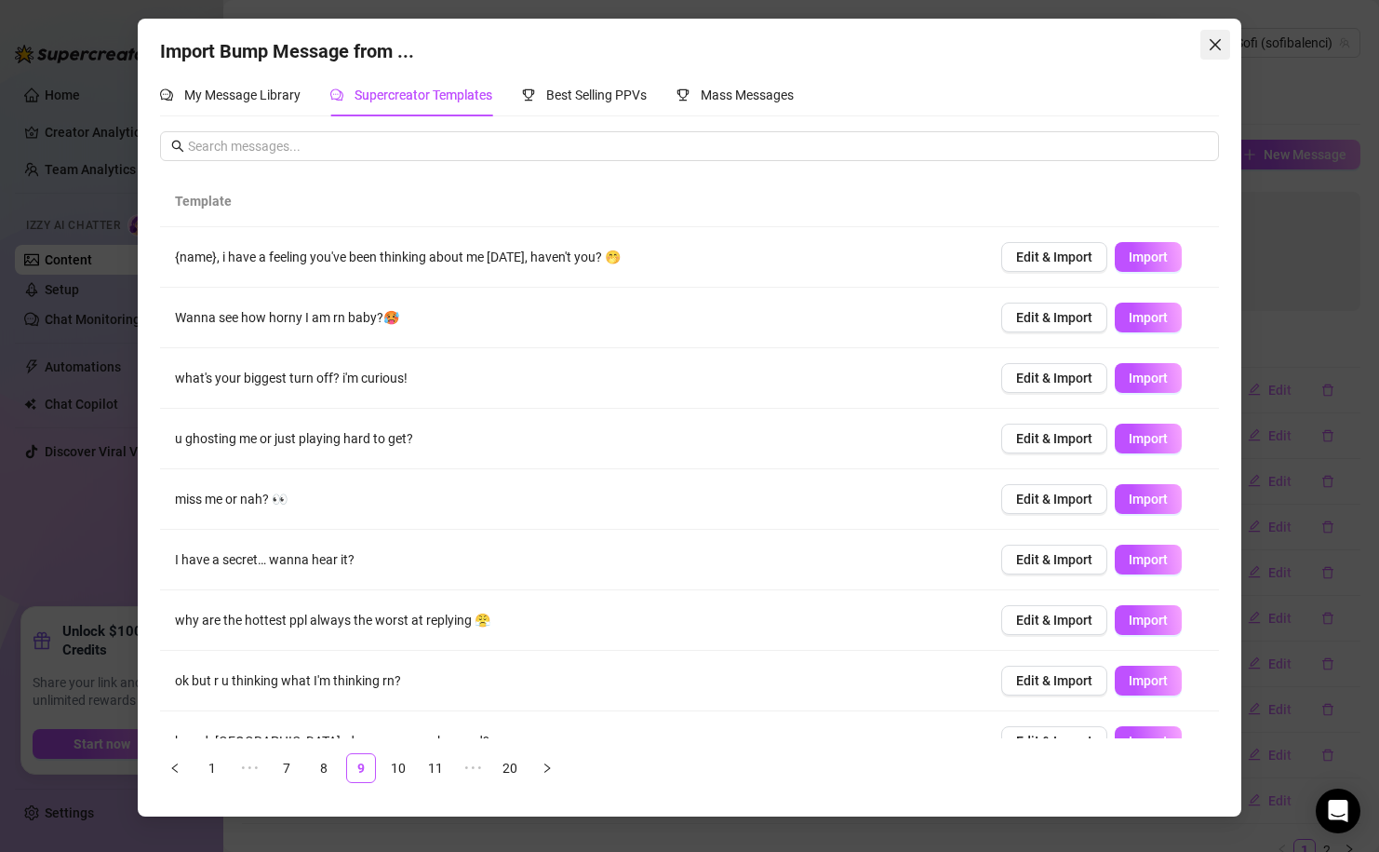
click at [1221, 49] on icon "close" at bounding box center [1215, 44] width 15 height 15
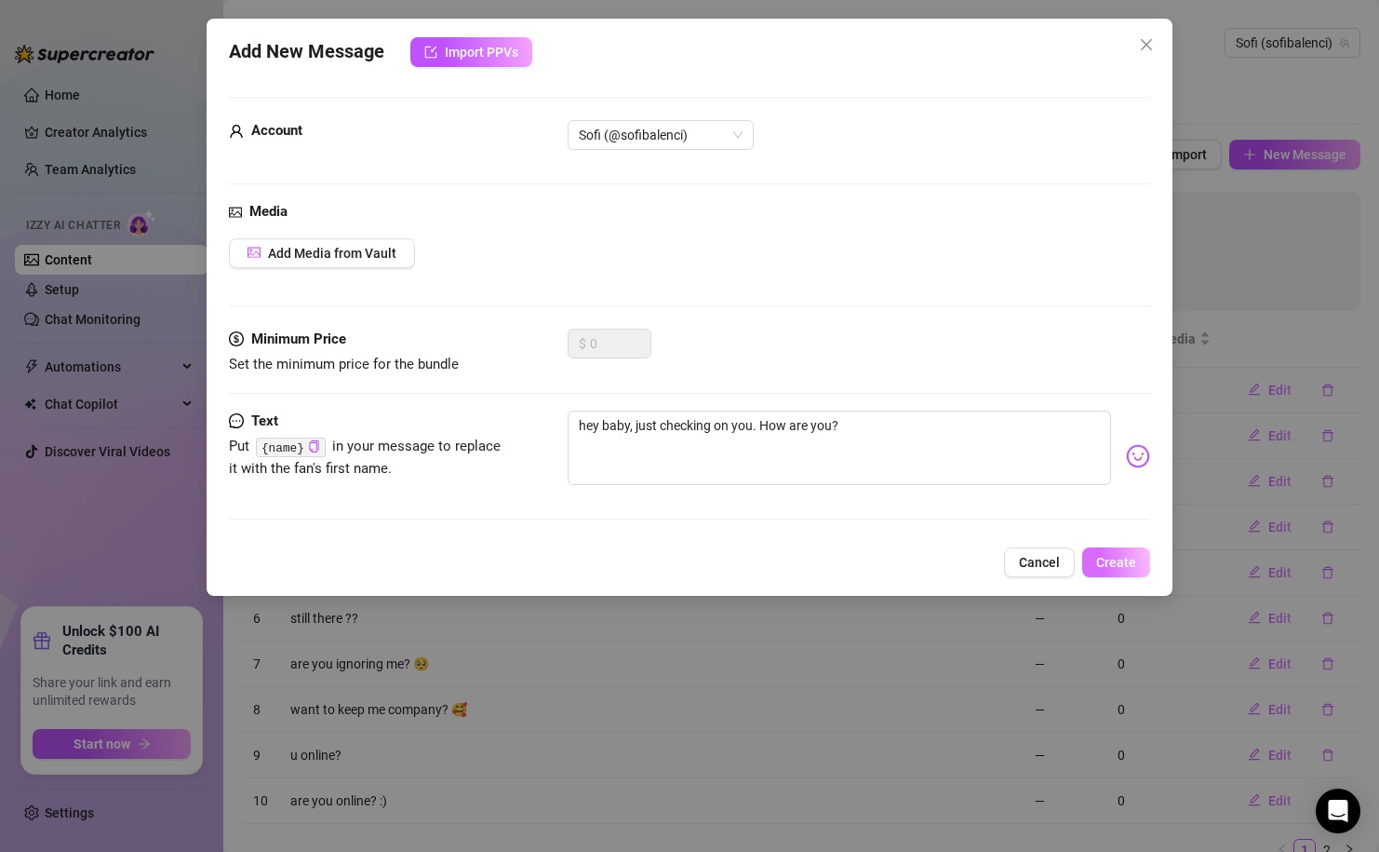
click at [1104, 560] on span "Create" at bounding box center [1116, 562] width 40 height 15
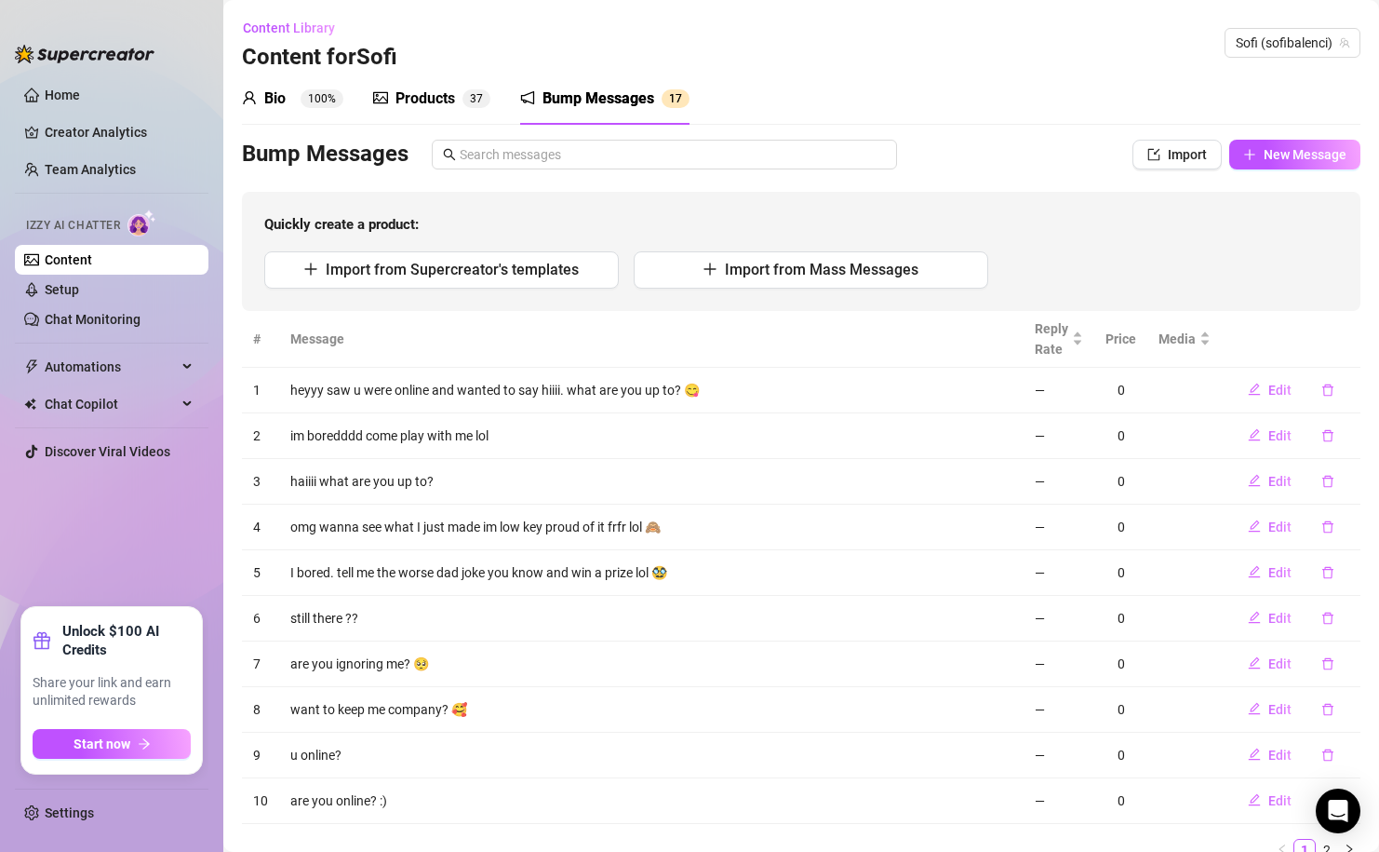
click at [428, 93] on div "Products" at bounding box center [426, 98] width 60 height 22
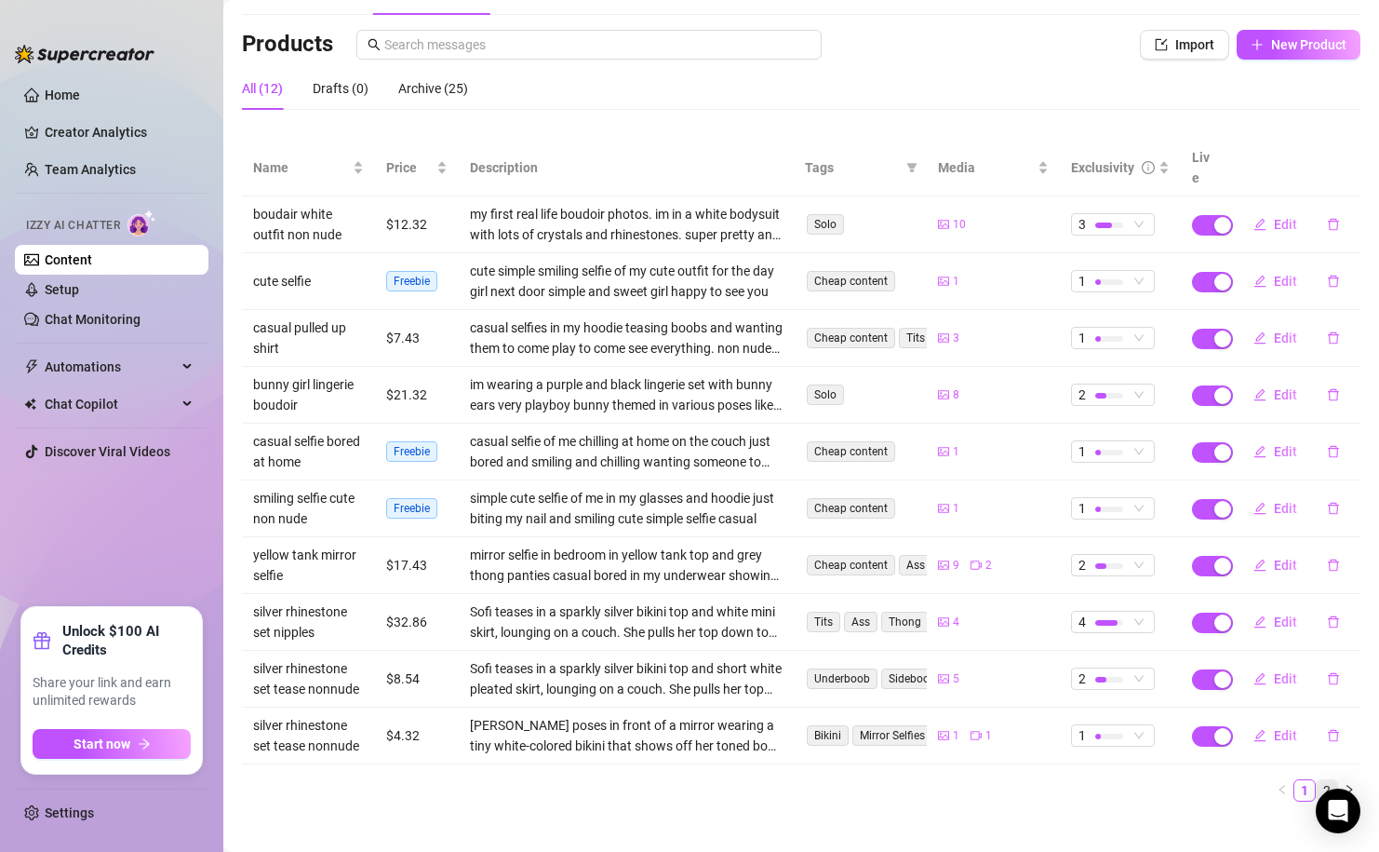
click at [1327, 780] on link "2" at bounding box center [1327, 790] width 20 height 20
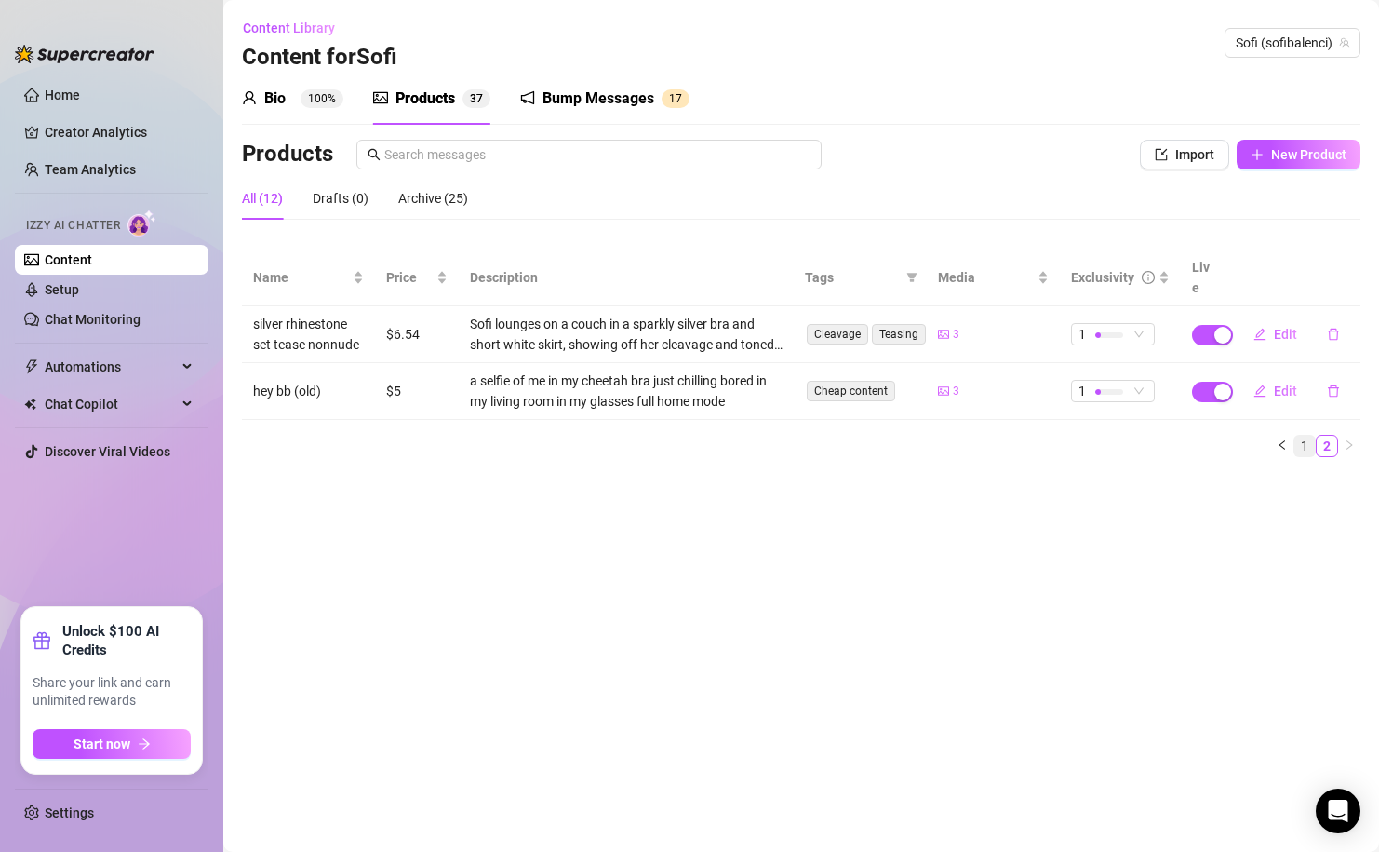
click at [1304, 436] on li "1" at bounding box center [1305, 446] width 22 height 22
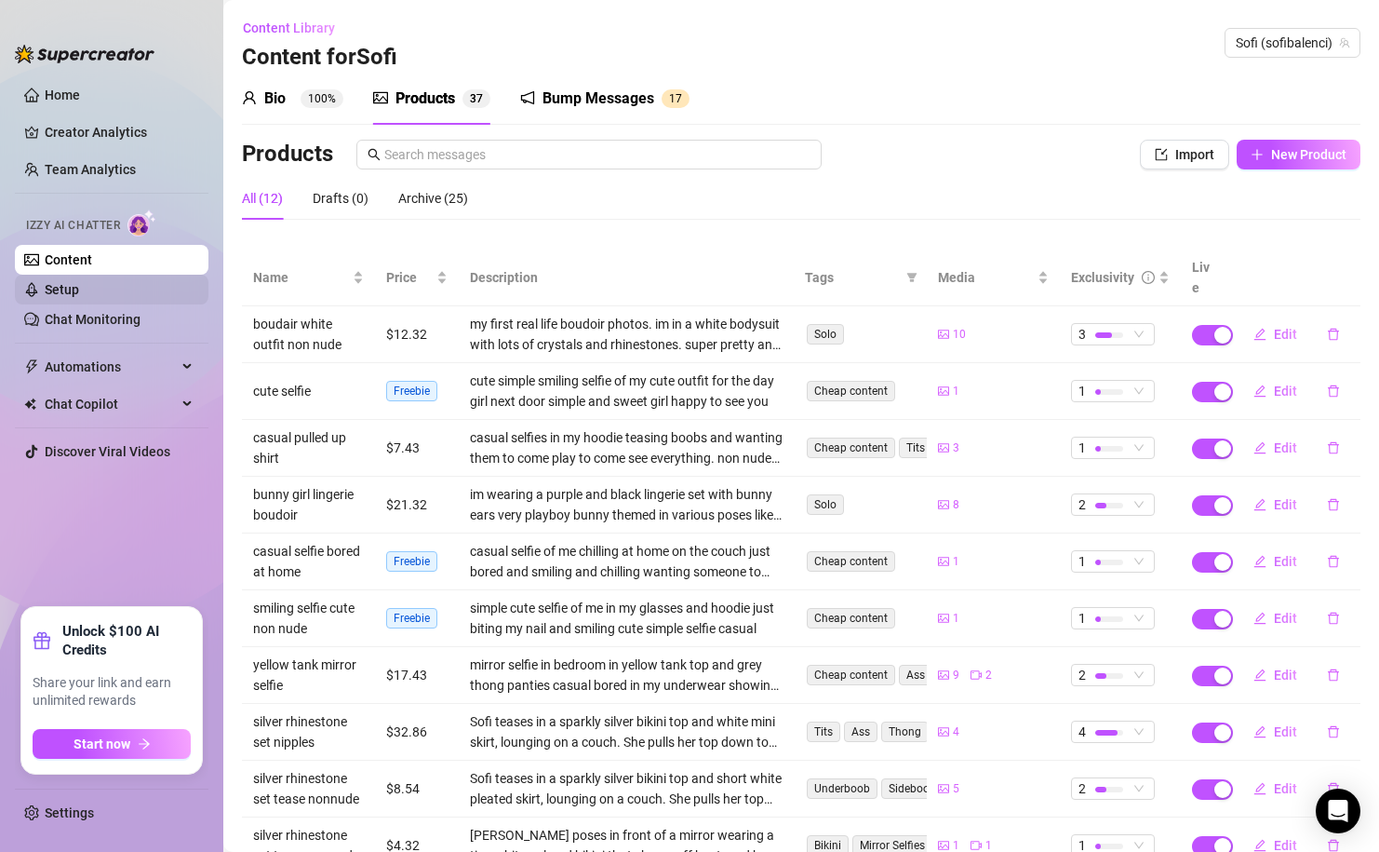
click at [79, 297] on link "Setup" at bounding box center [62, 289] width 34 height 15
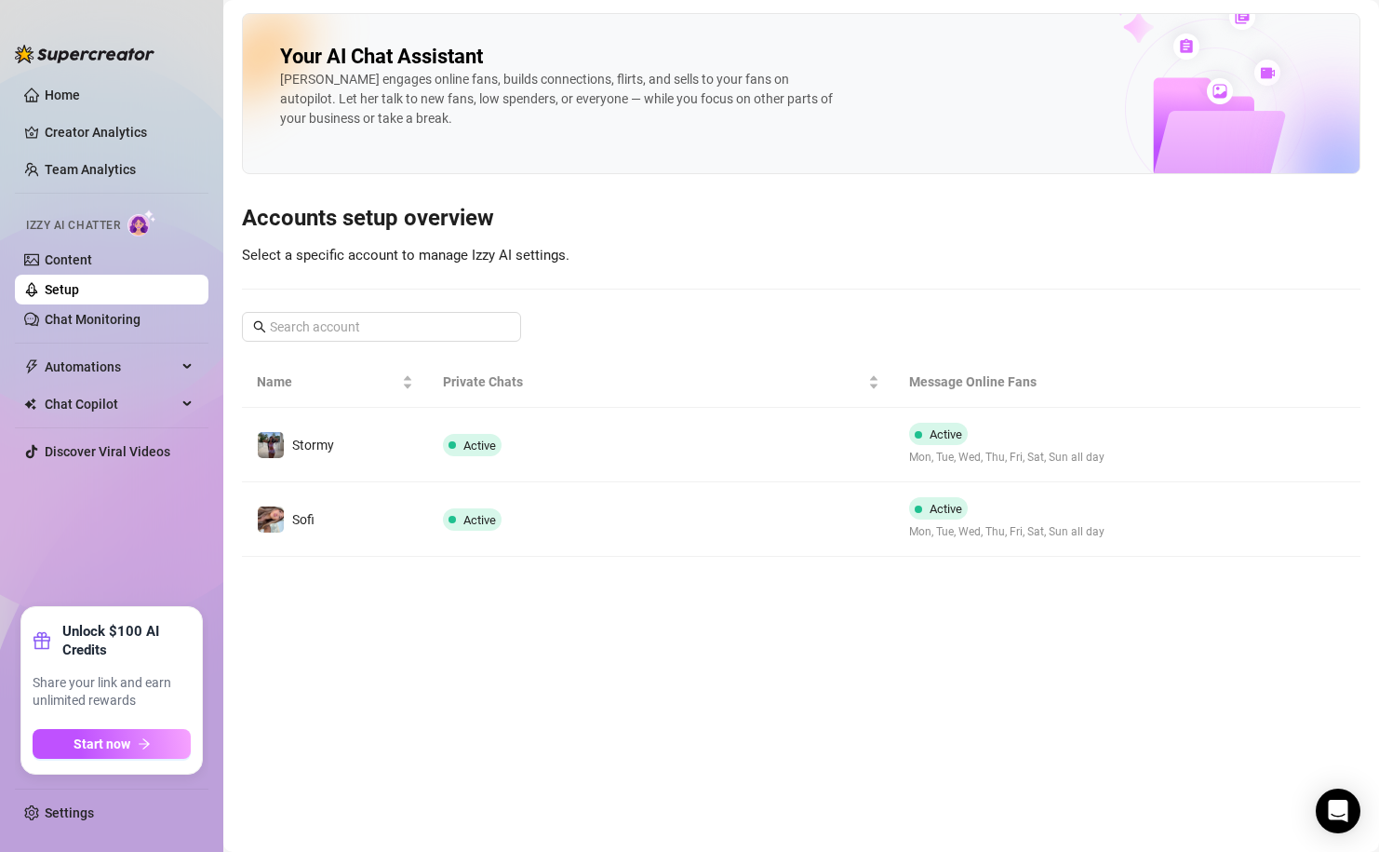
click at [30, 241] on div "Izzy AI Chatter" at bounding box center [109, 223] width 197 height 42
click at [48, 264] on link "Content" at bounding box center [68, 259] width 47 height 15
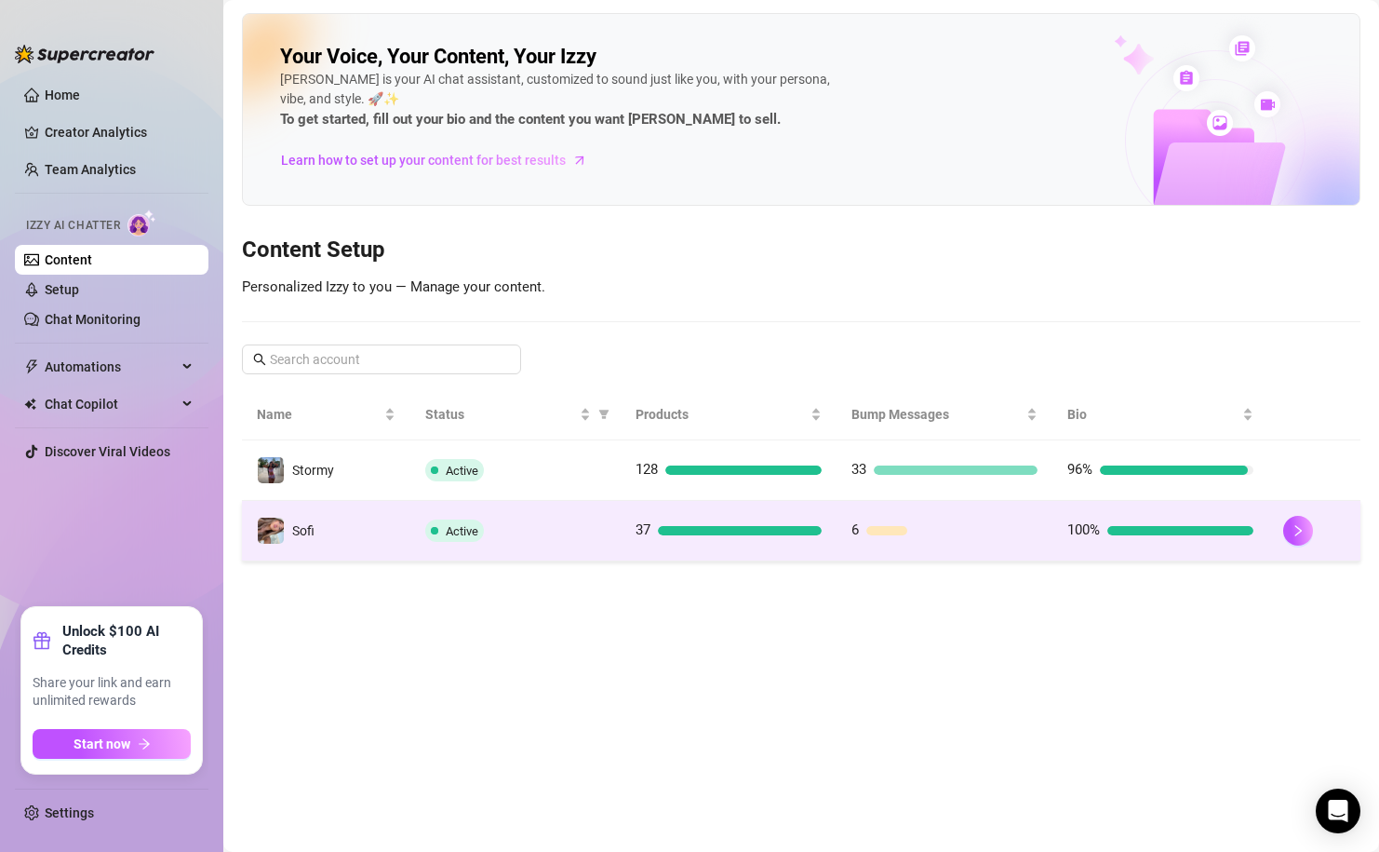
click at [556, 544] on td "Active" at bounding box center [515, 531] width 210 height 60
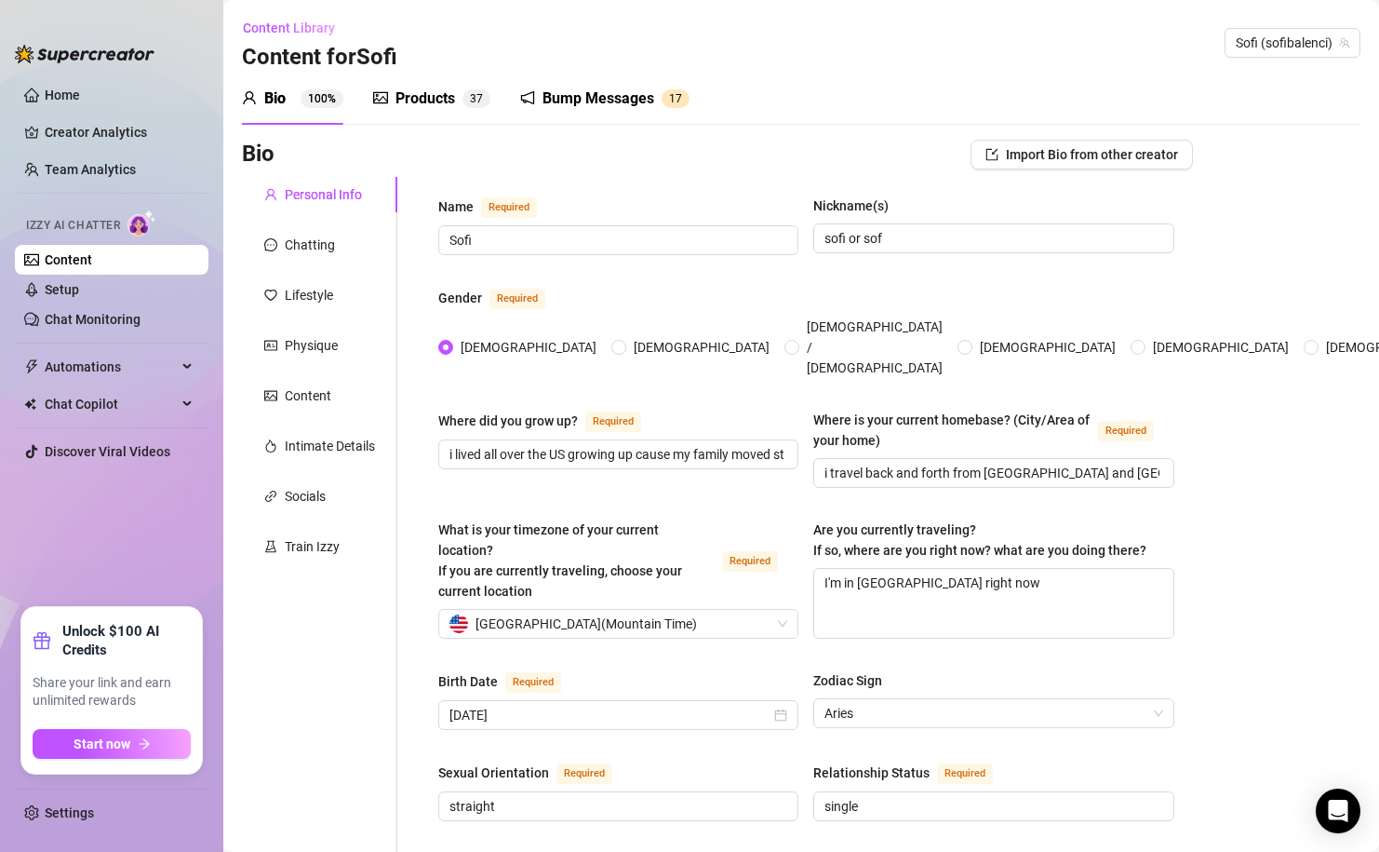
click at [418, 95] on div "Products" at bounding box center [426, 98] width 60 height 22
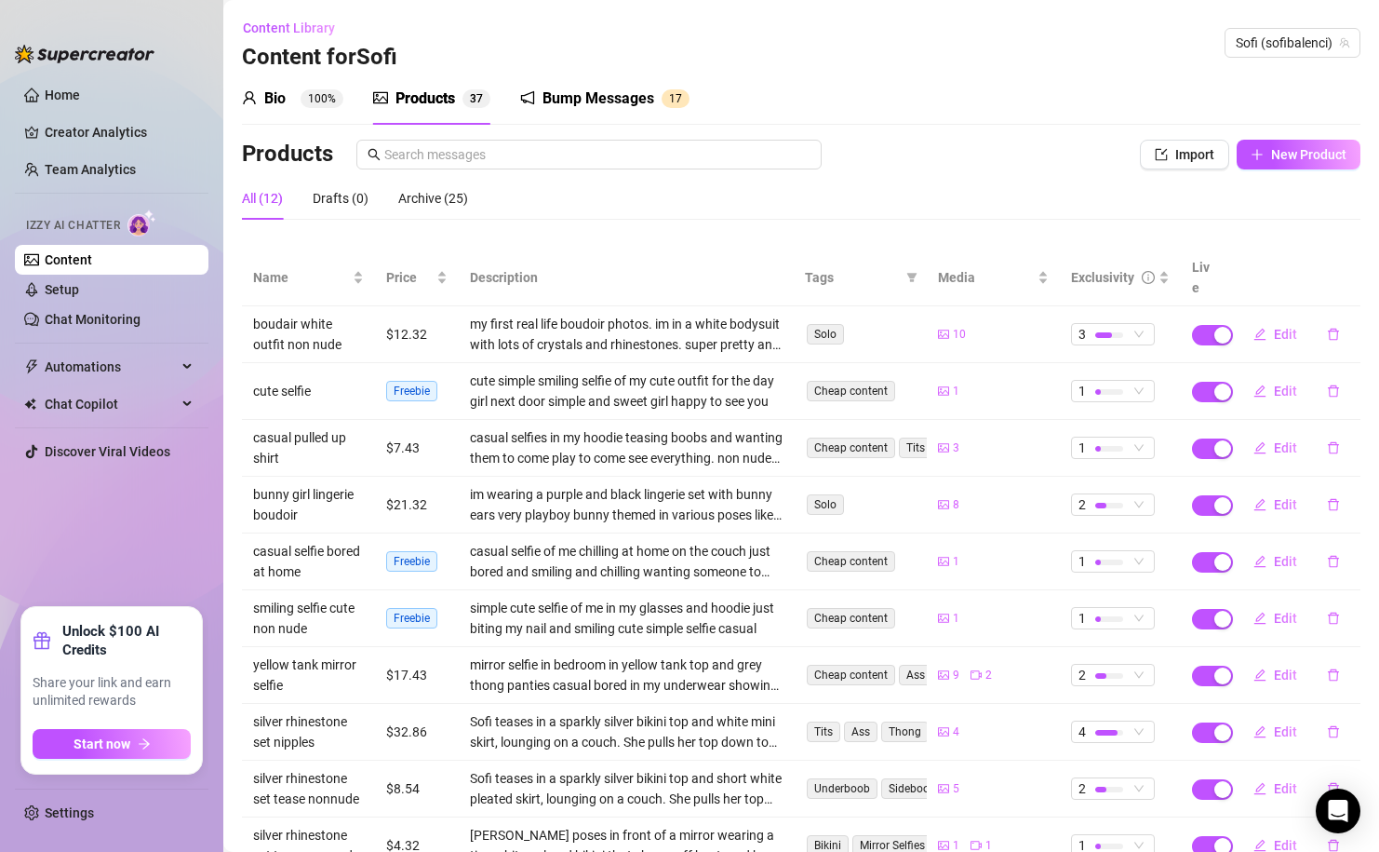
click at [1309, 128] on div "Bio 100% Products 3 7 Bump Messages 1 7 Bio Import Bio from other creator Perso…" at bounding box center [801, 499] width 1119 height 853
click at [1302, 155] on span "New Product" at bounding box center [1308, 154] width 75 height 15
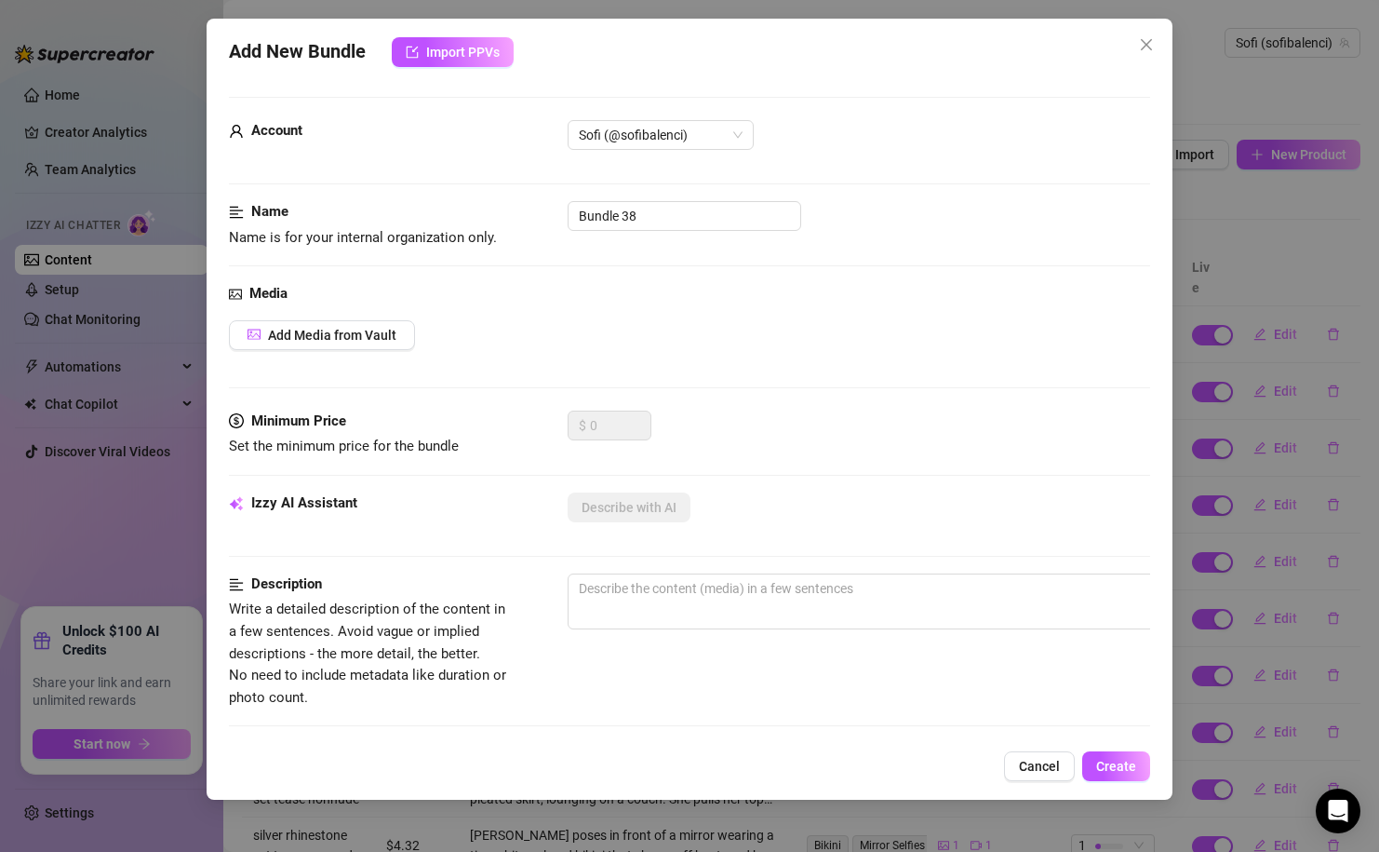
click at [182, 315] on div "Add New Bundle Import PPVs Account Sofi (@sofibalenci) Name Name is for your in…" at bounding box center [689, 426] width 1379 height 852
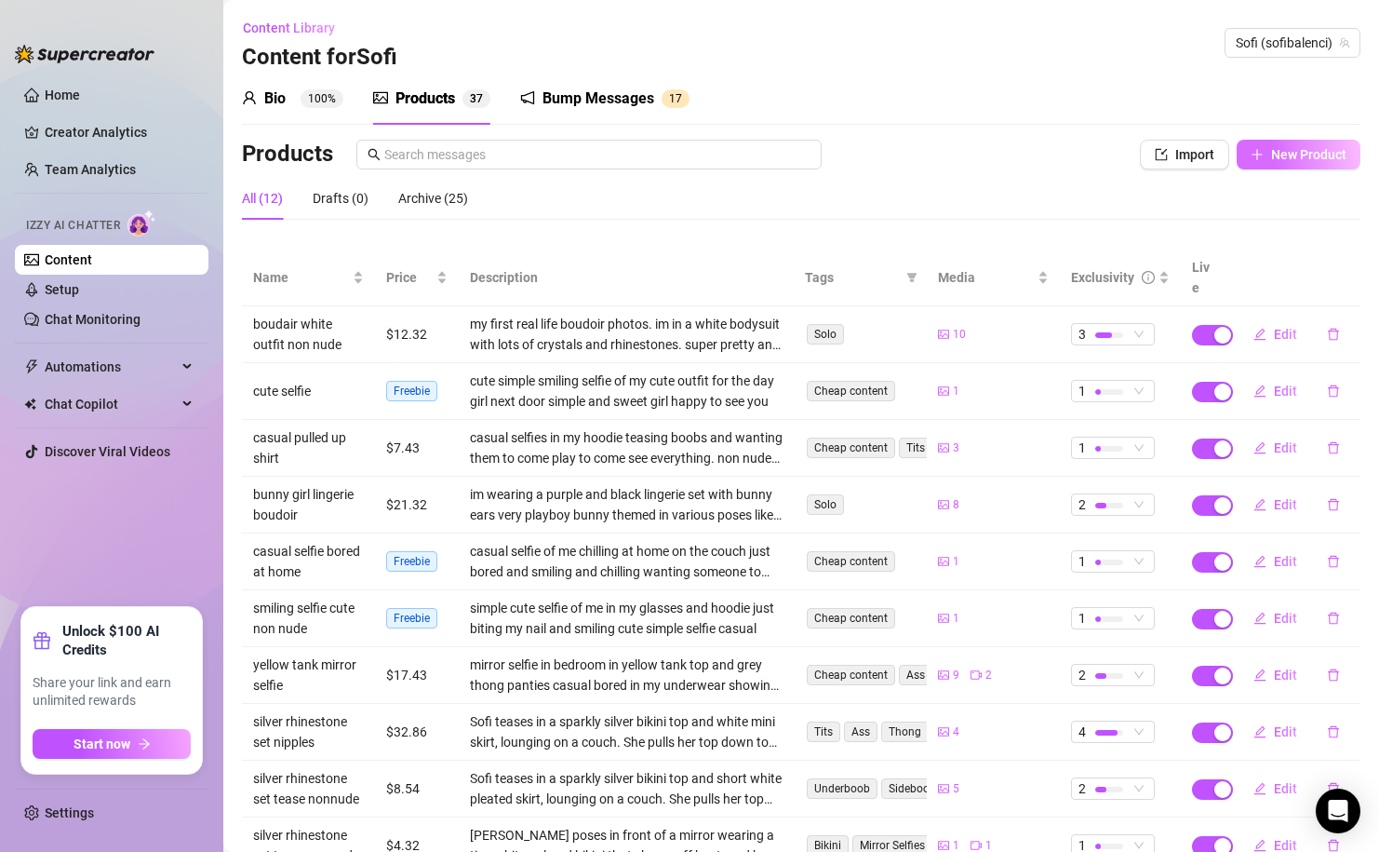
click at [1307, 149] on span "New Product" at bounding box center [1308, 154] width 75 height 15
type textarea "Type your message here..."
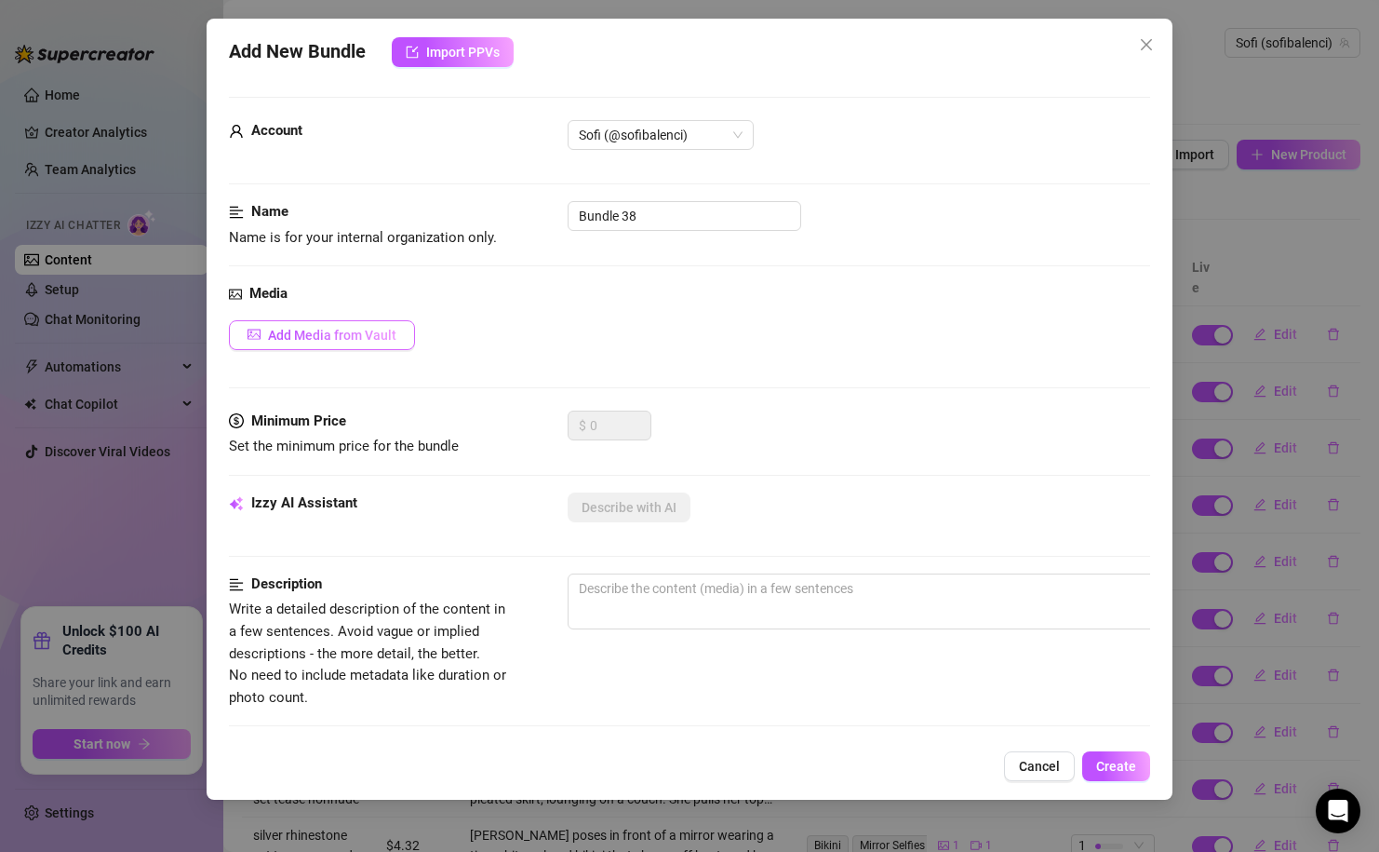
click at [383, 320] on button "Add Media from Vault" at bounding box center [322, 335] width 186 height 30
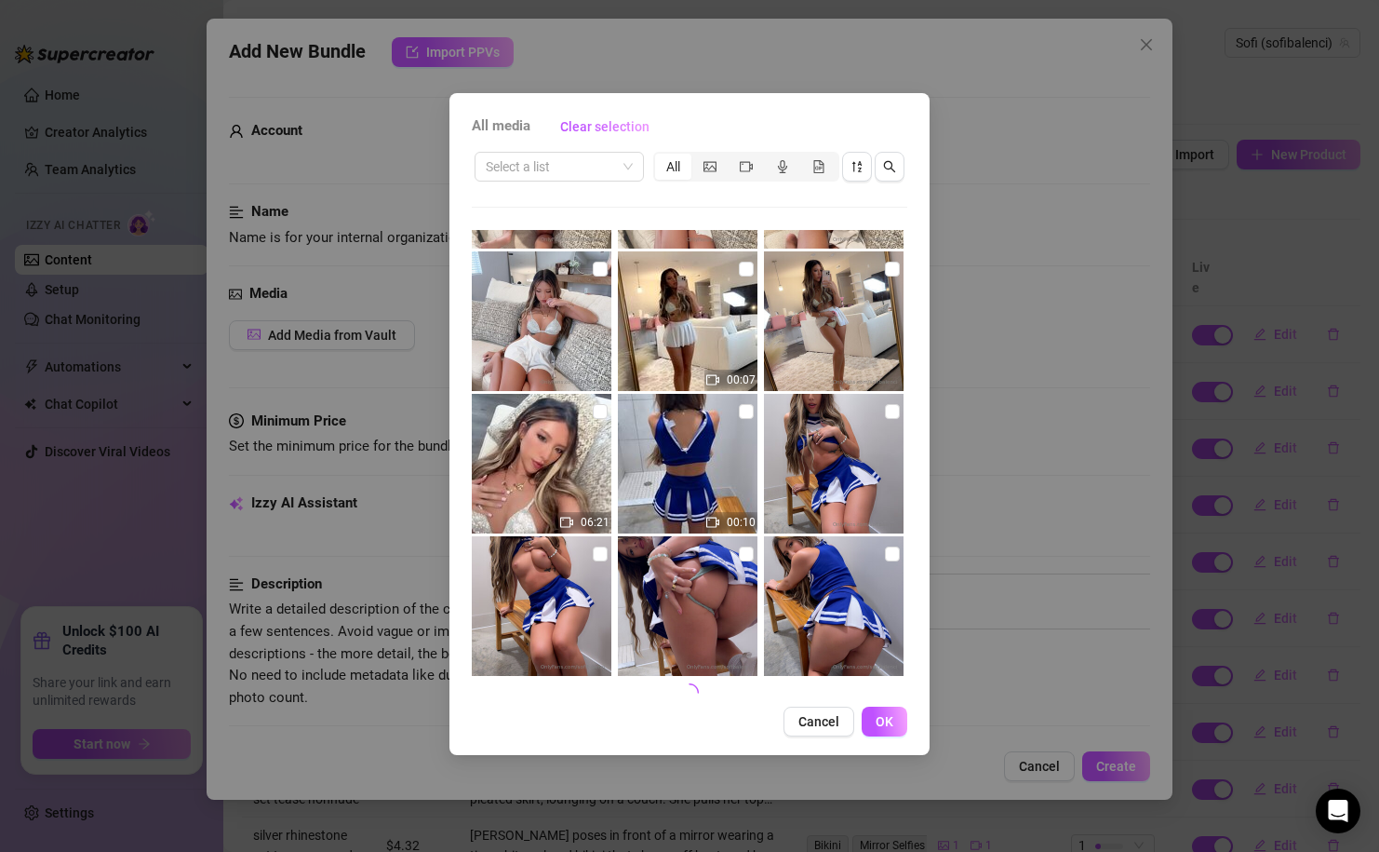
scroll to position [702, 0]
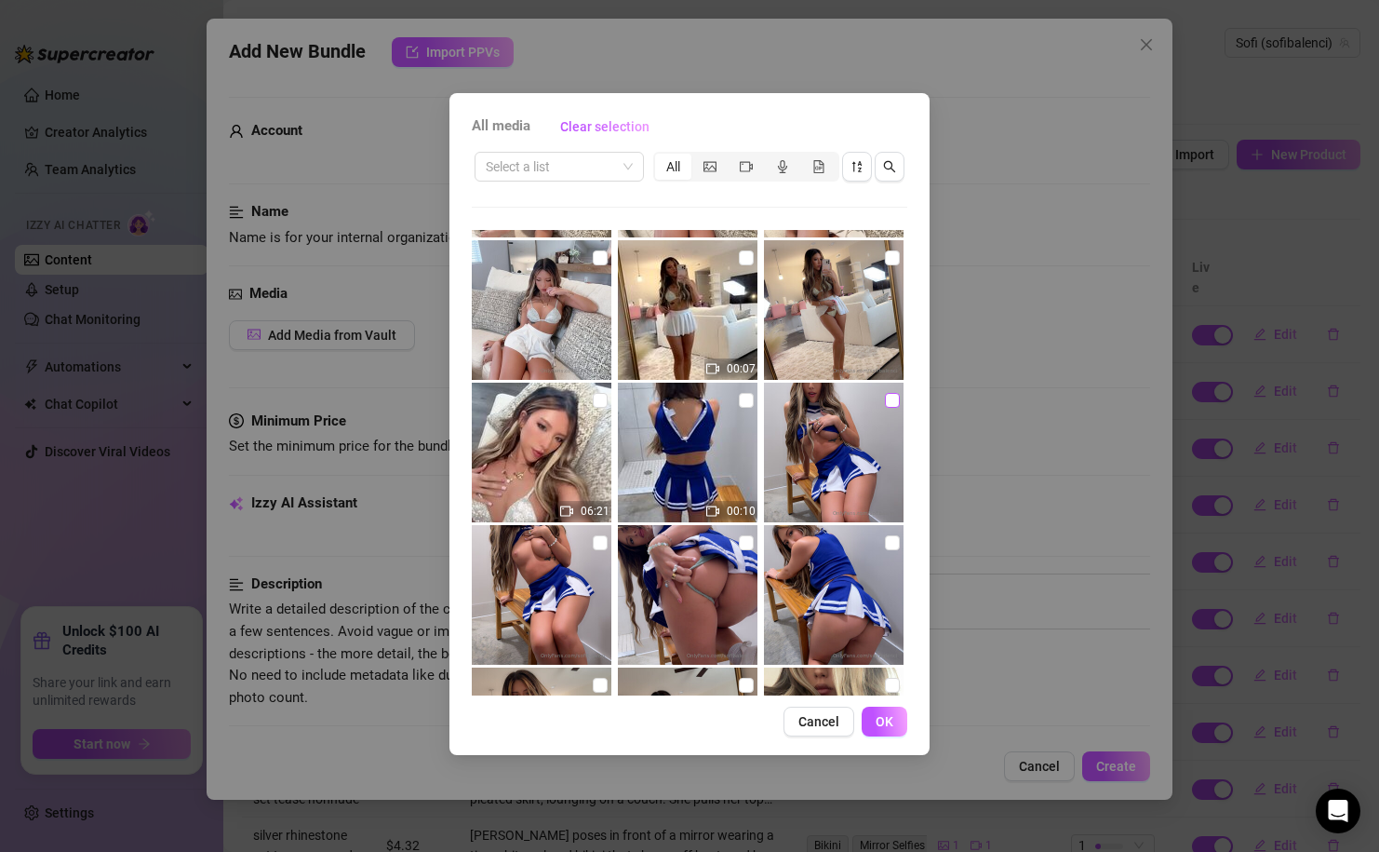
click at [889, 400] on input "checkbox" at bounding box center [892, 400] width 15 height 15
checkbox input "true"
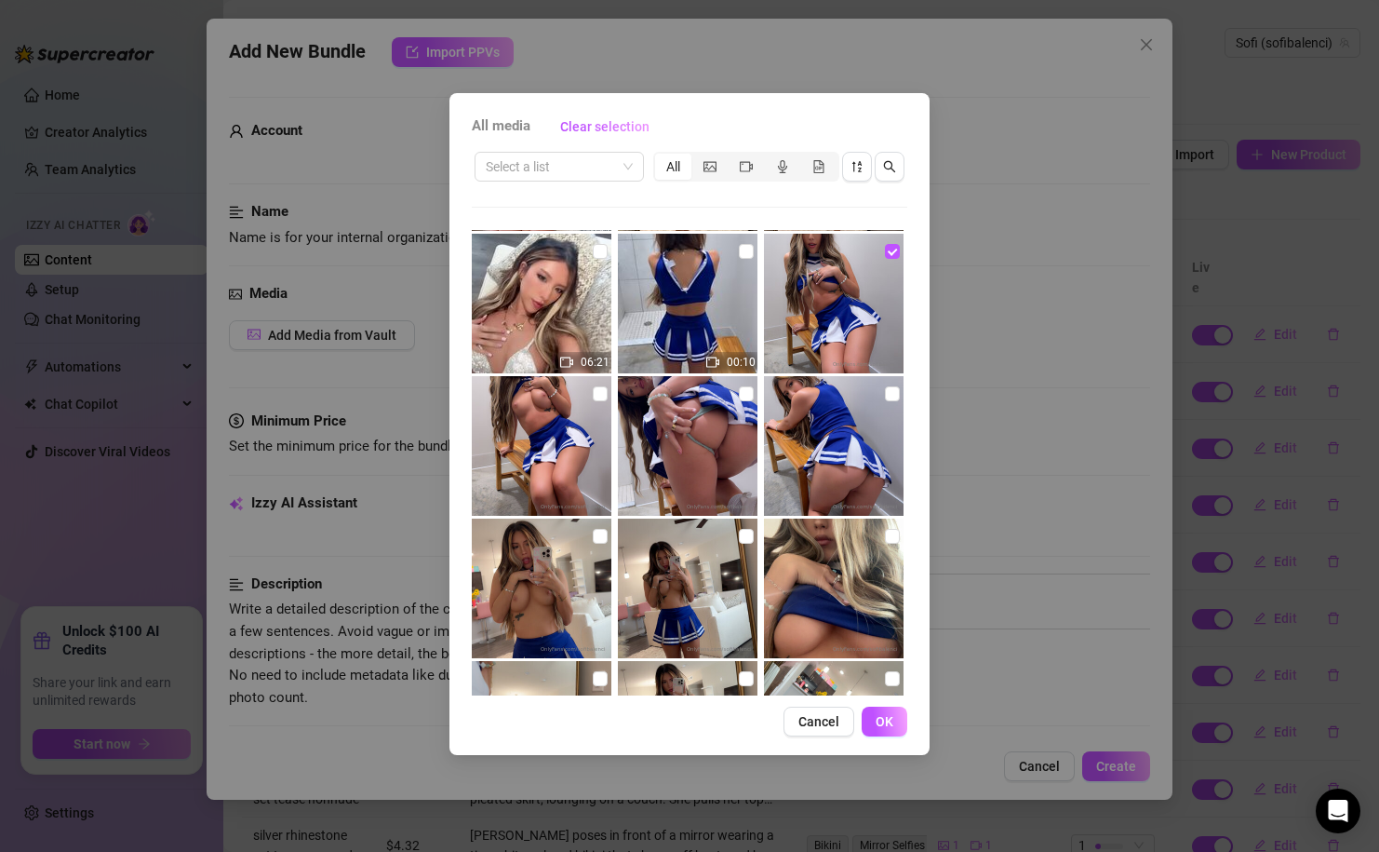
scroll to position [853, 0]
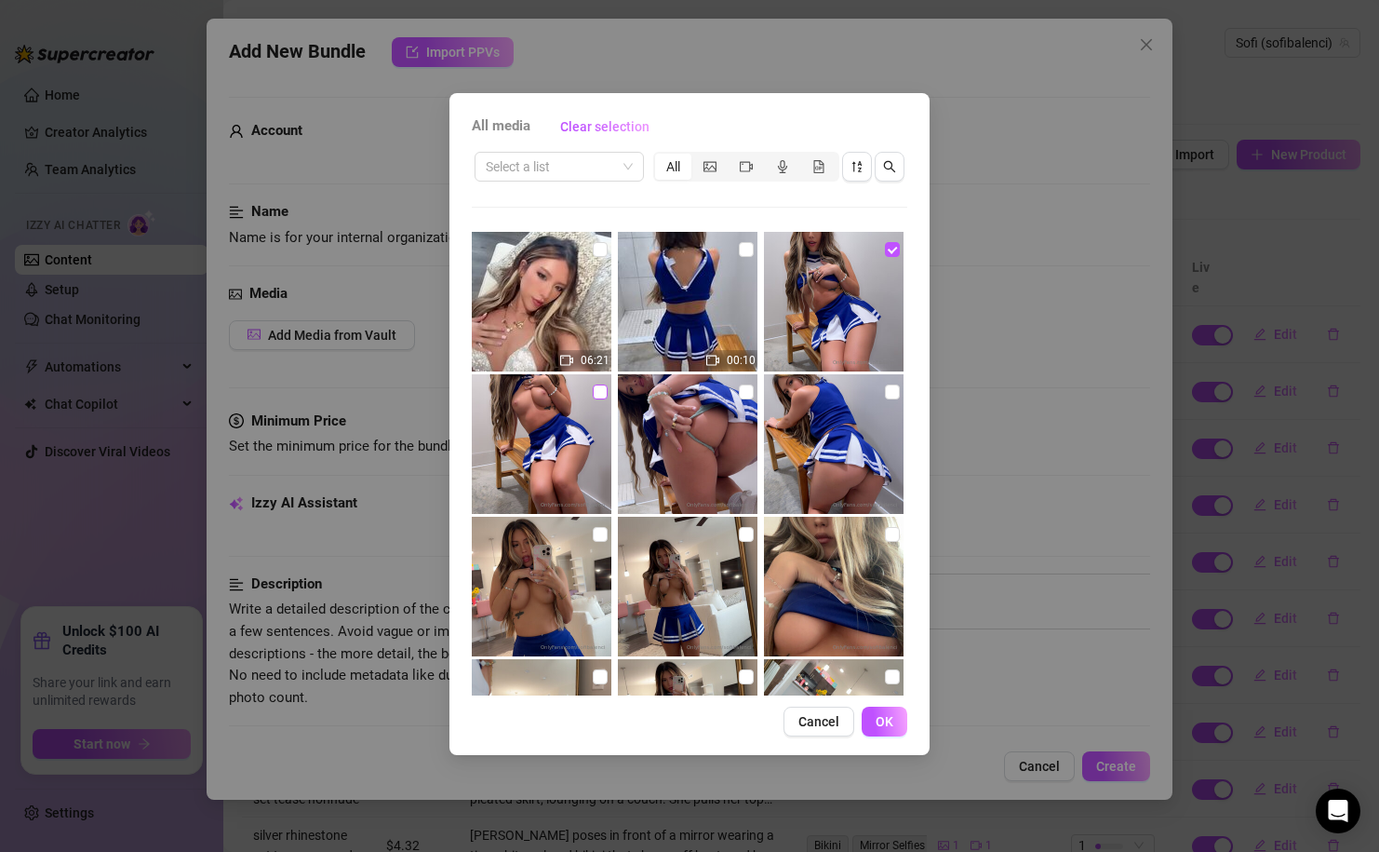
click at [601, 384] on input "checkbox" at bounding box center [600, 391] width 15 height 15
checkbox input "true"
click at [606, 542] on label at bounding box center [600, 534] width 15 height 20
click at [606, 542] on input "checkbox" at bounding box center [600, 534] width 15 height 15
checkbox input "true"
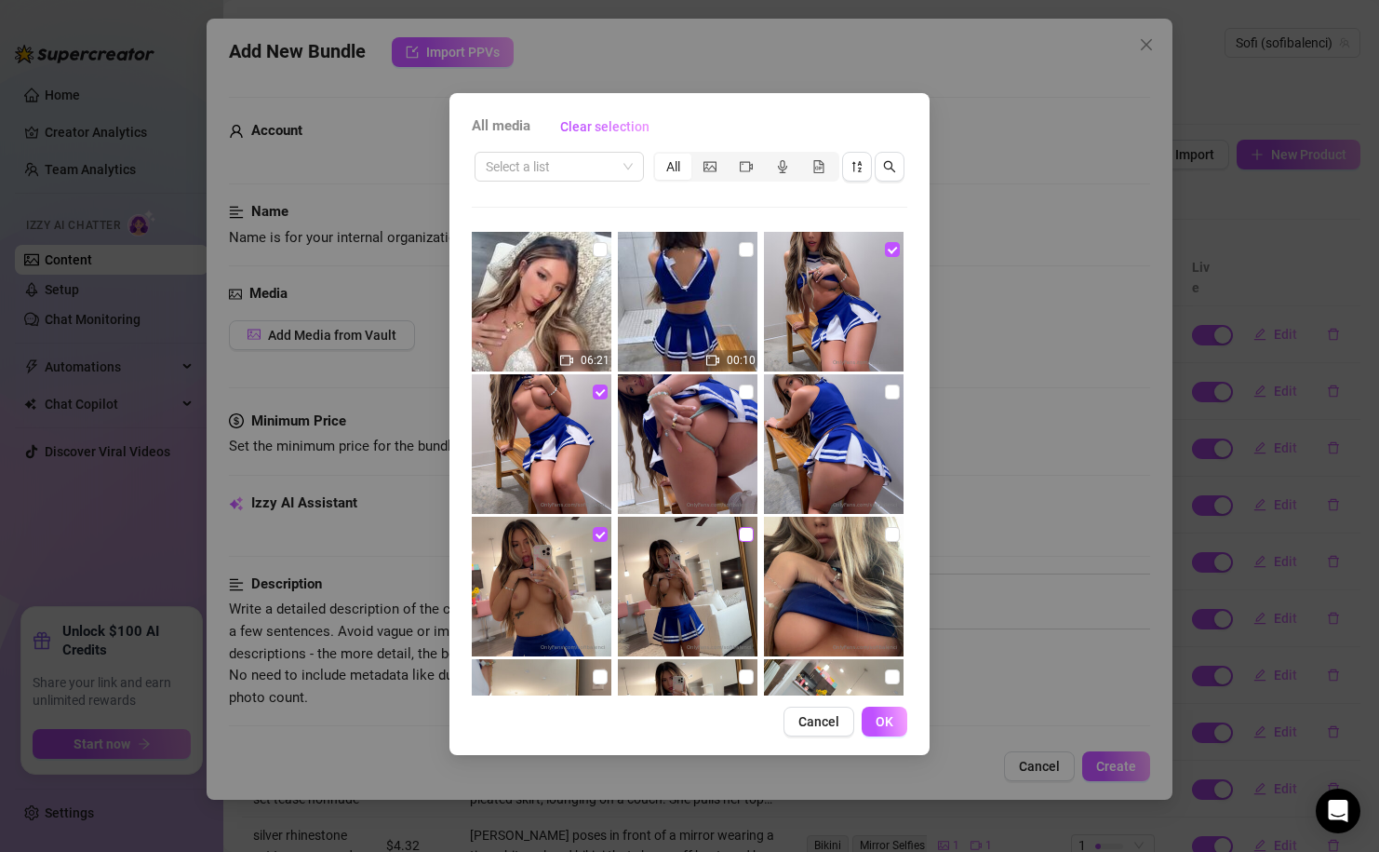
click at [742, 539] on input "checkbox" at bounding box center [746, 534] width 15 height 15
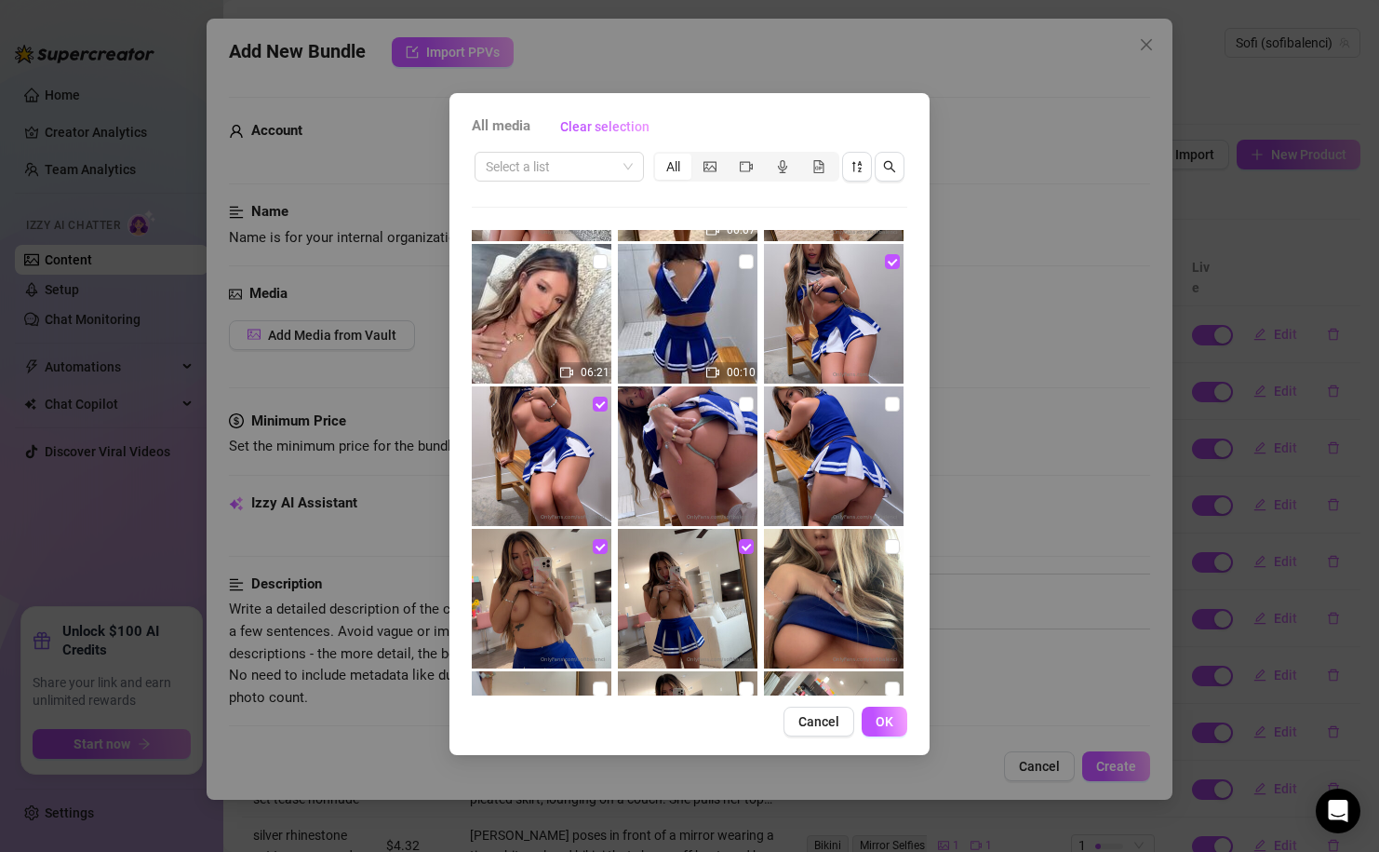
scroll to position [845, 0]
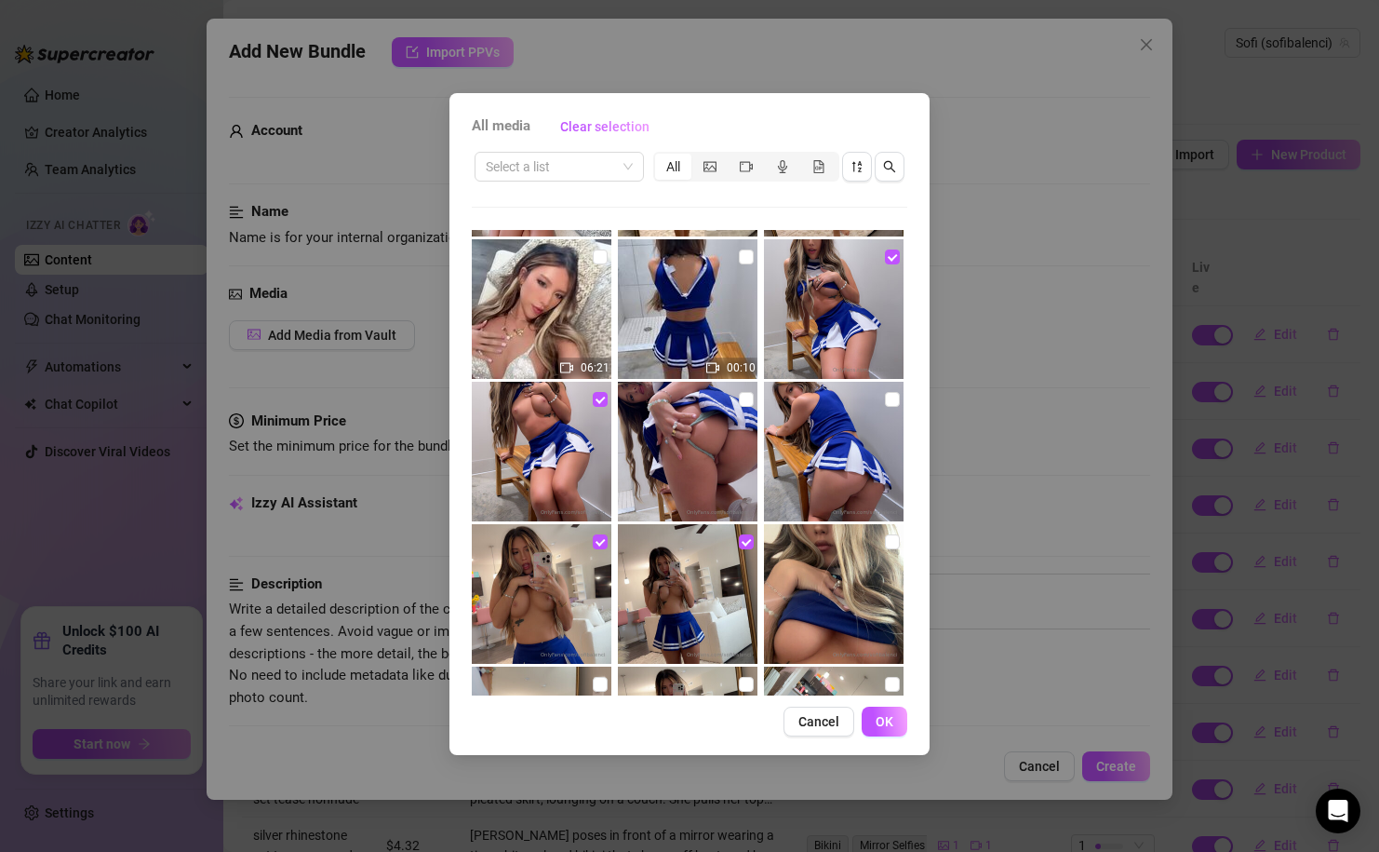
click at [746, 554] on img at bounding box center [688, 594] width 140 height 140
click at [746, 542] on input "checkbox" at bounding box center [746, 541] width 15 height 15
checkbox input "false"
click at [613, 545] on div at bounding box center [543, 594] width 143 height 140
click at [604, 544] on input "checkbox" at bounding box center [600, 541] width 15 height 15
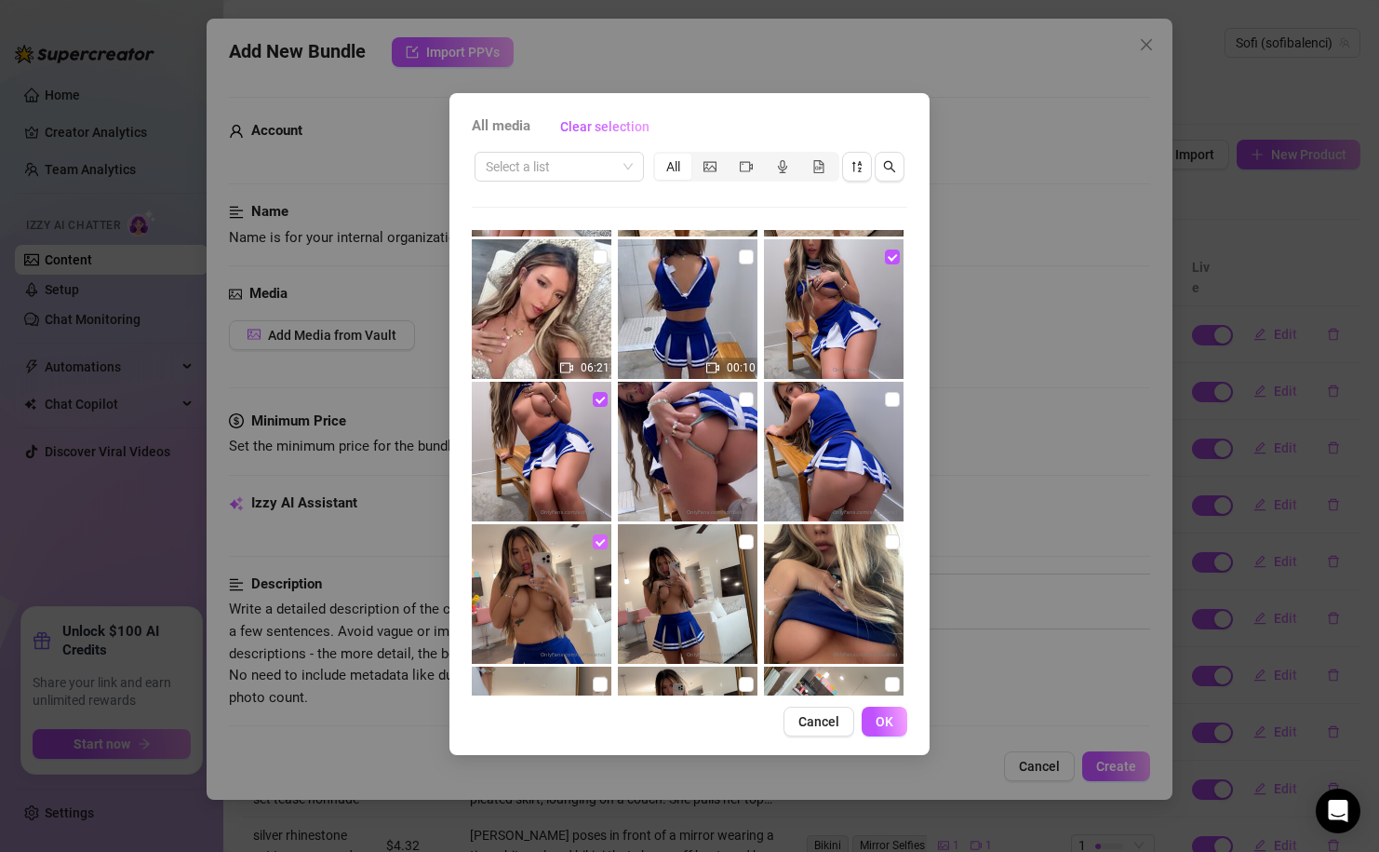
checkbox input "false"
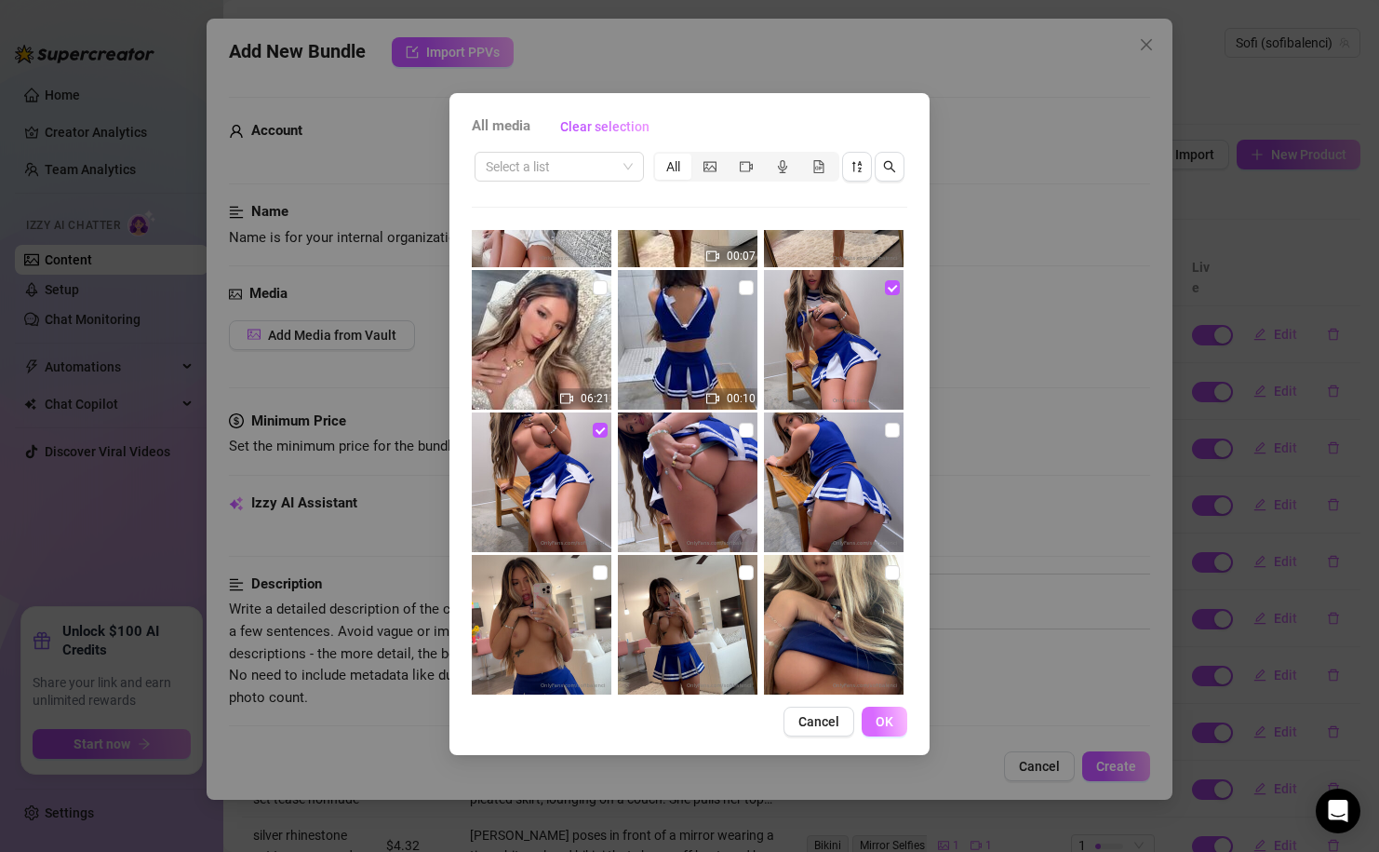
click at [887, 730] on button "OK" at bounding box center [885, 721] width 46 height 30
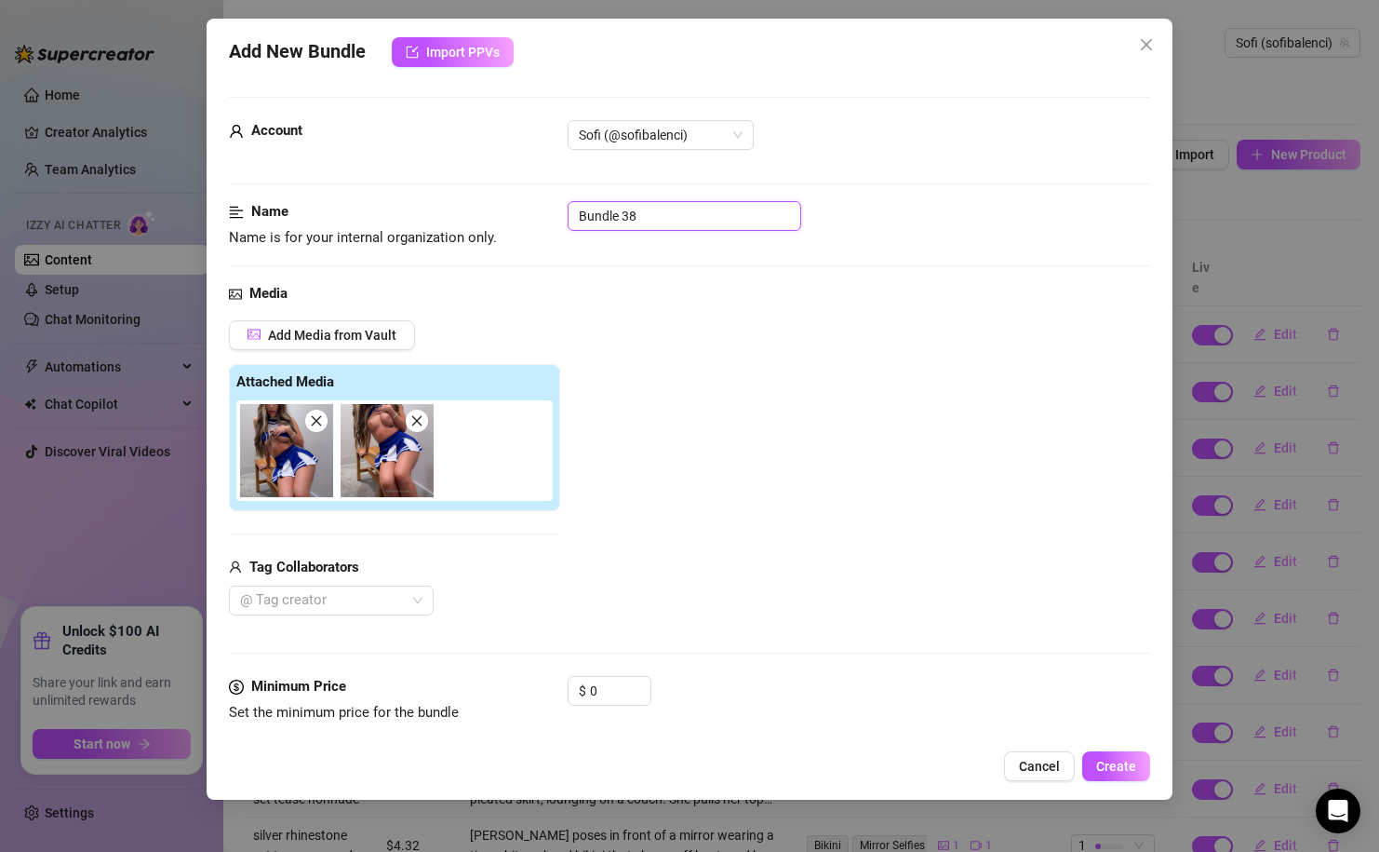
click at [655, 212] on input "Bundle 38" at bounding box center [685, 216] width 234 height 30
type input "cheerleader blue nipples"
click at [597, 692] on input "0" at bounding box center [620, 691] width 60 height 28
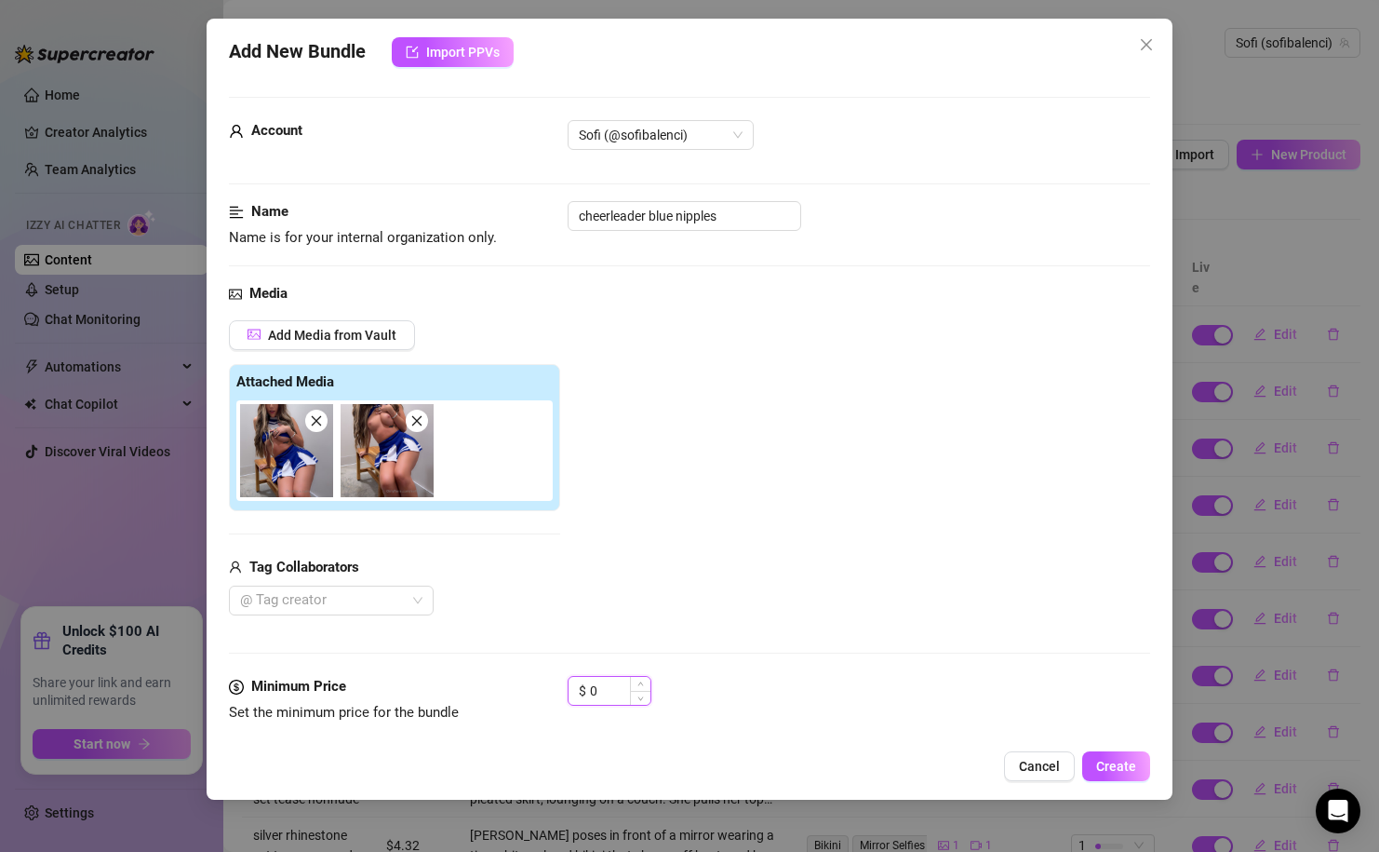
click at [597, 692] on input "0" at bounding box center [620, 691] width 60 height 28
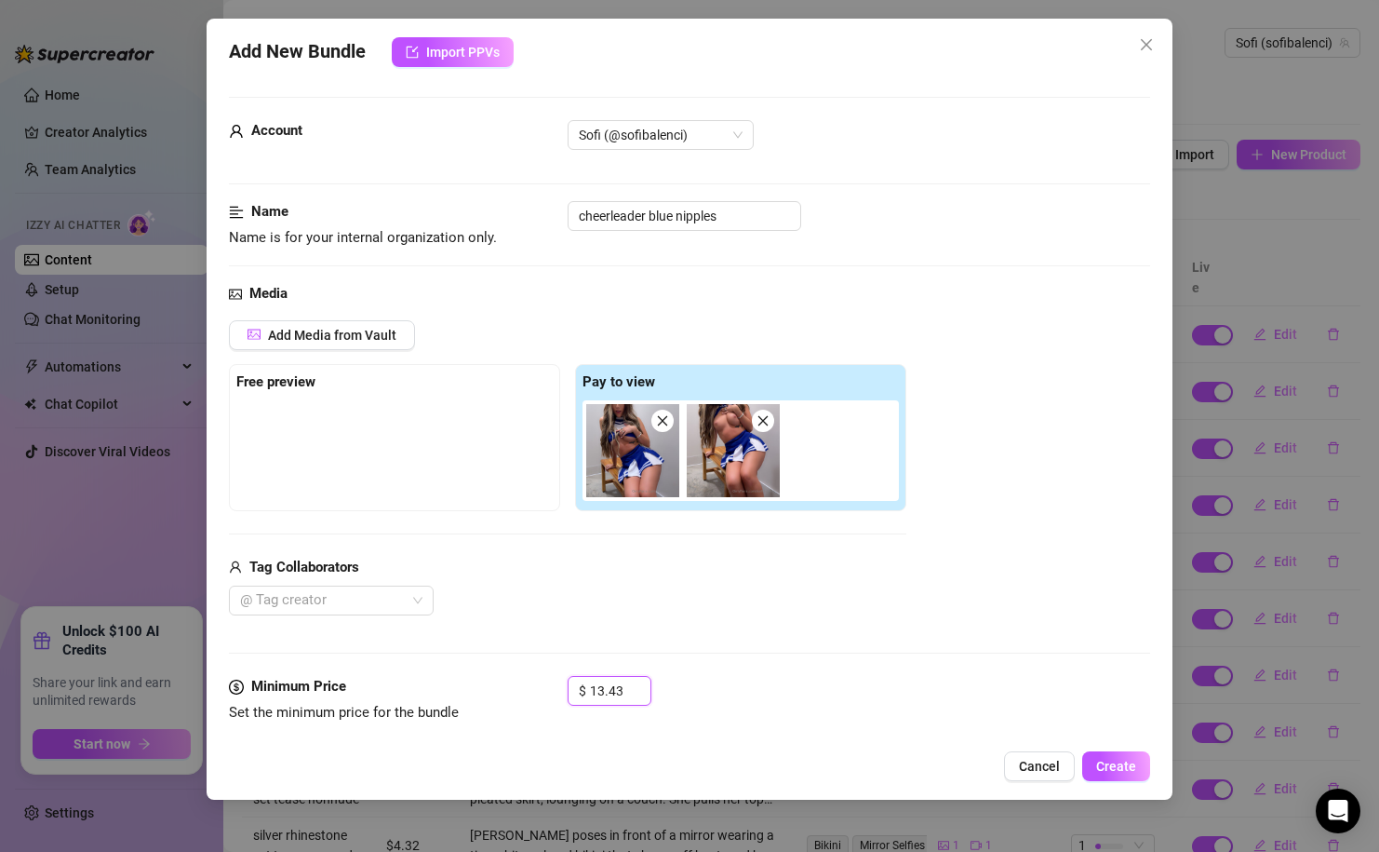
type input "13.43"
click at [701, 685] on div "$ 13.43" at bounding box center [859, 699] width 582 height 47
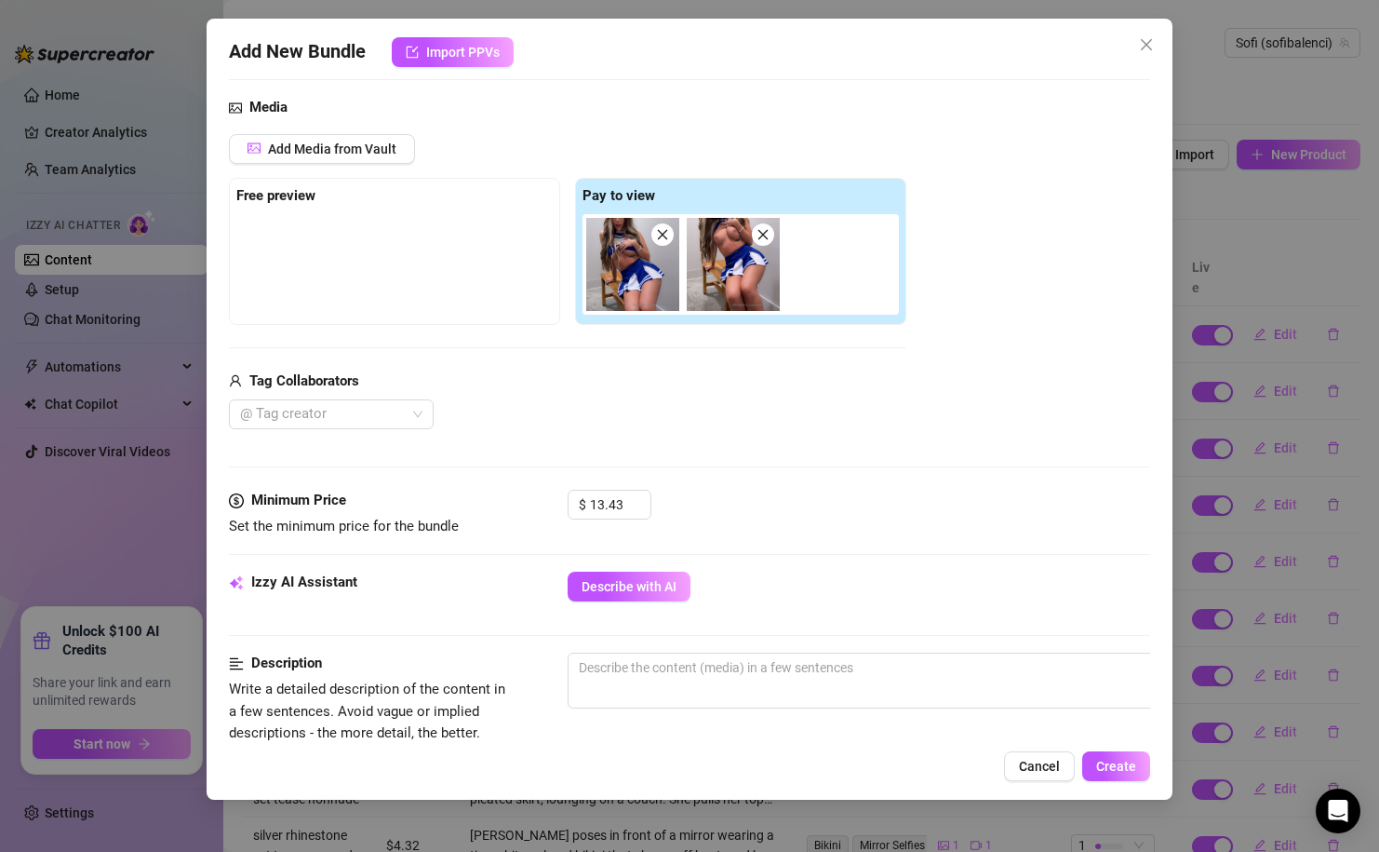
scroll to position [194, 0]
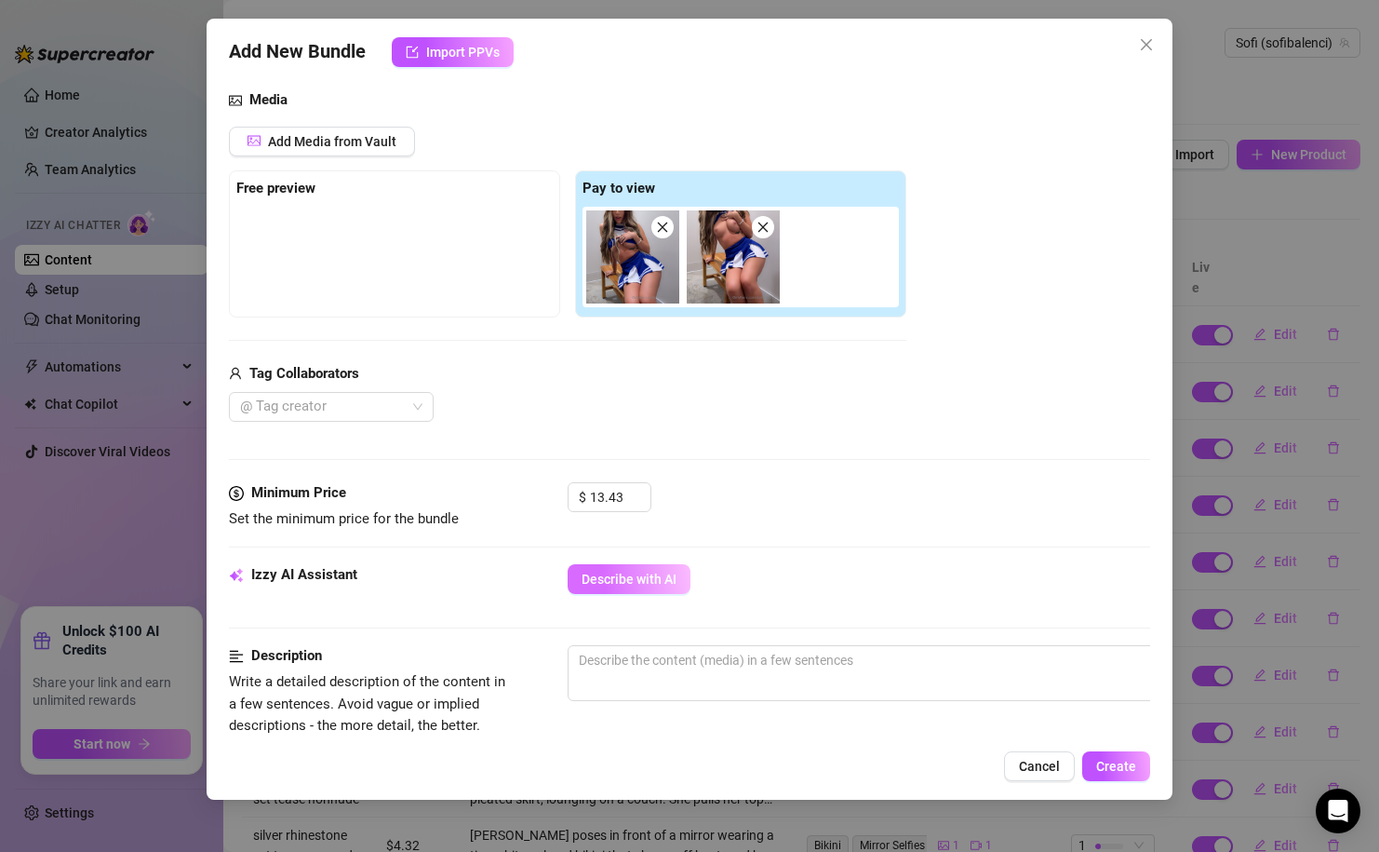
click at [654, 586] on span "Describe with AI" at bounding box center [629, 578] width 95 height 15
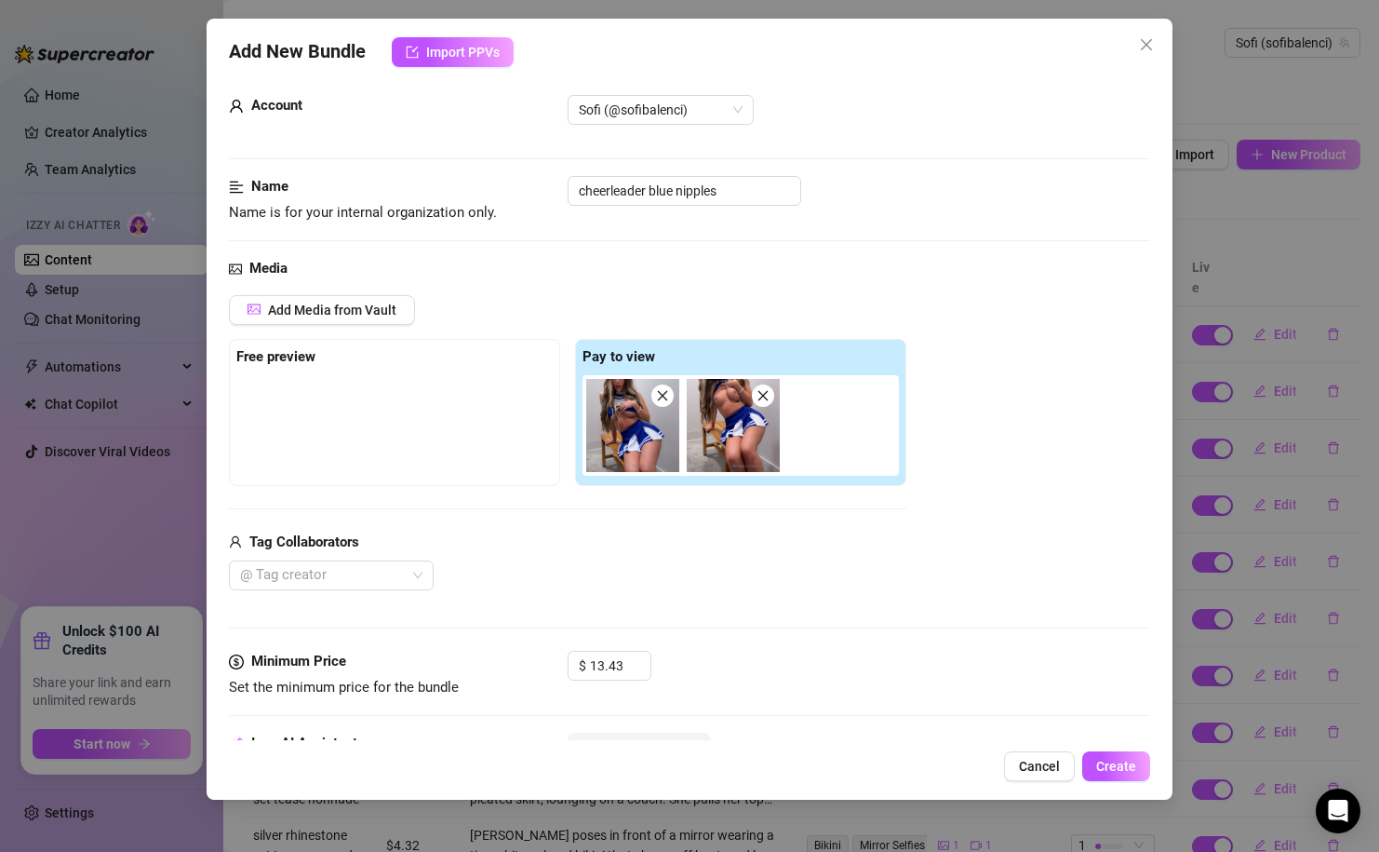
scroll to position [0, 0]
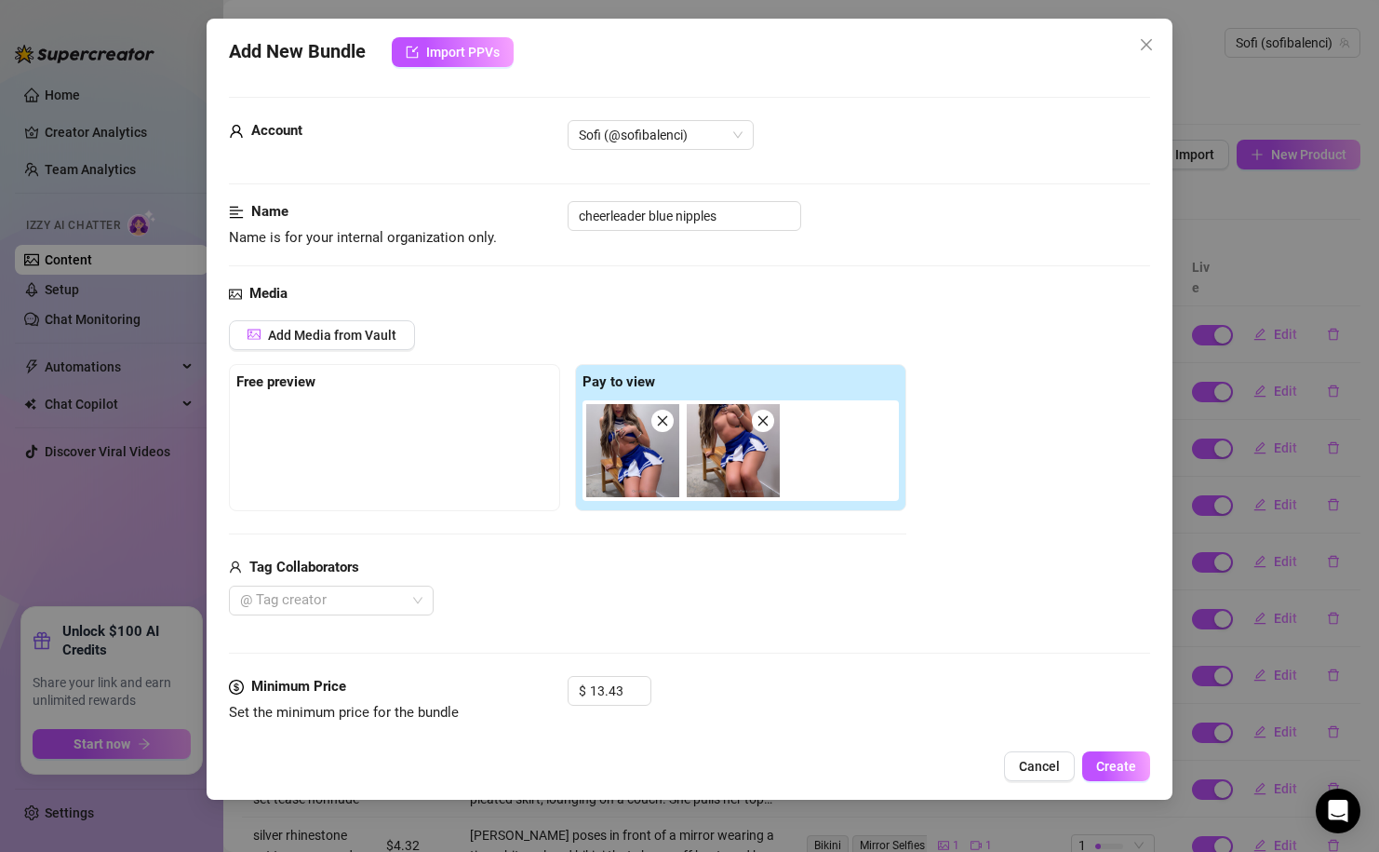
type textarea "Sofi"
type textarea "Sofi teases"
type textarea "Sofi teases in"
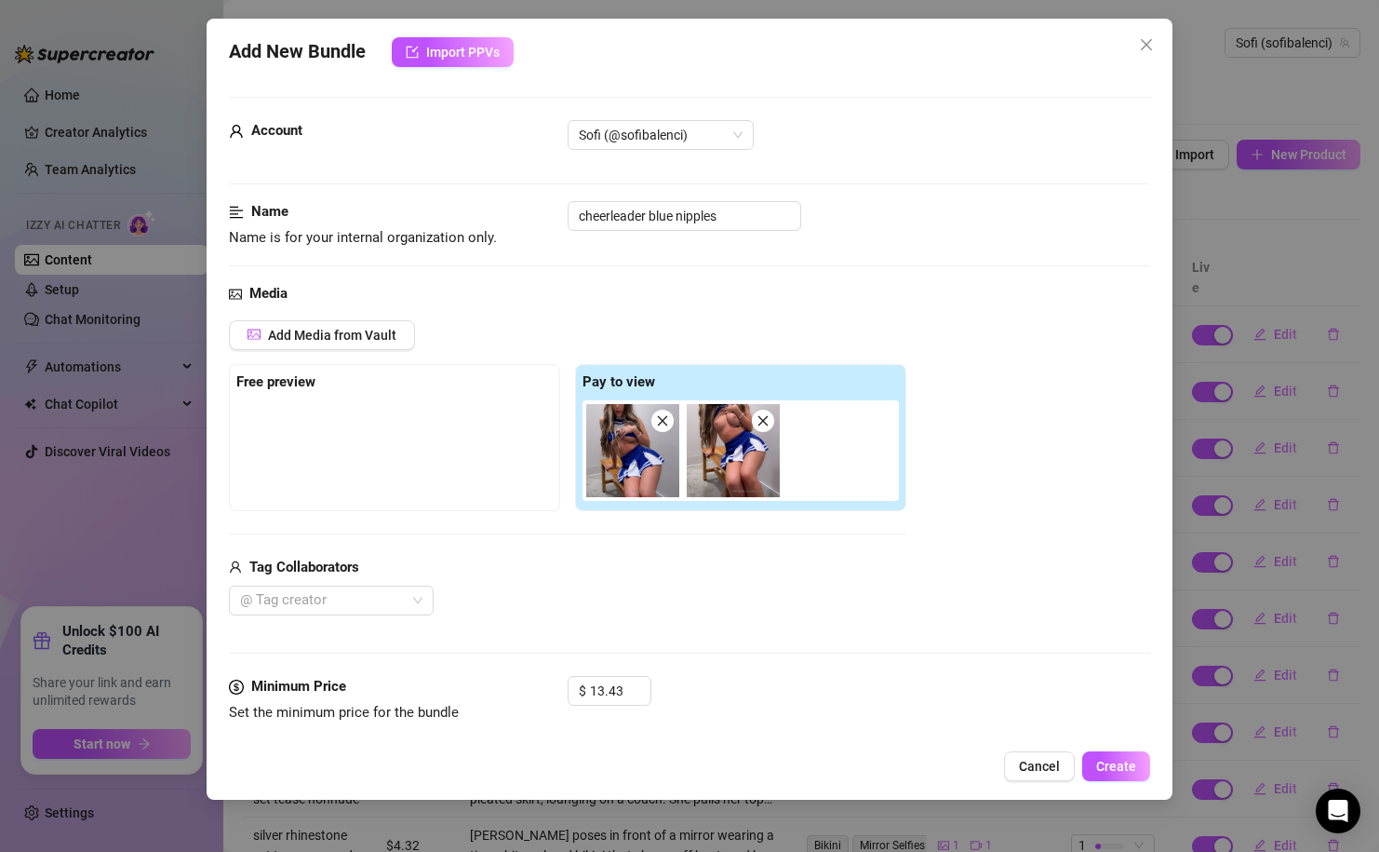
type textarea "Sofi teases in"
type textarea "Sofi teases in a"
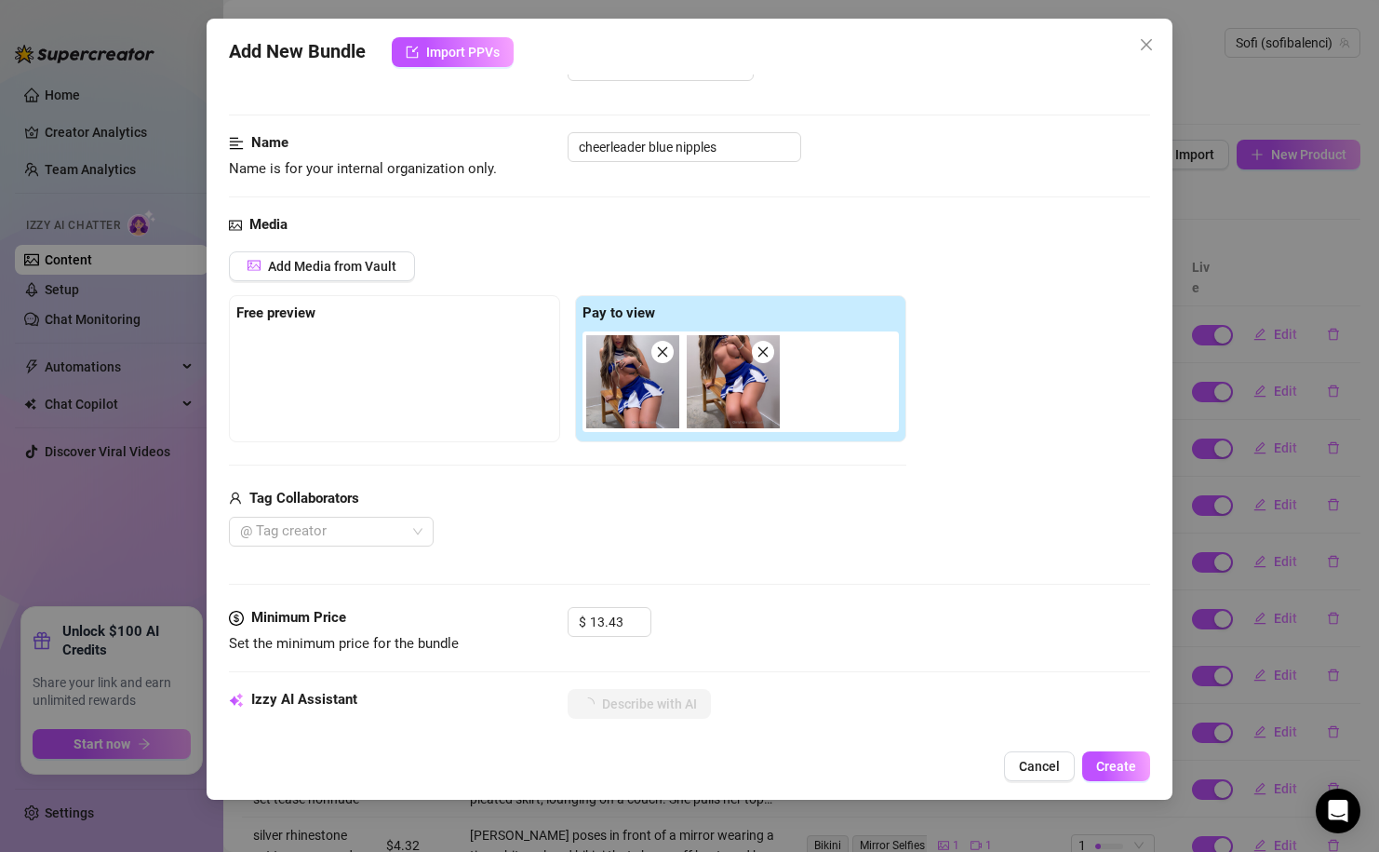
type textarea "Sofi teases in a skimpy"
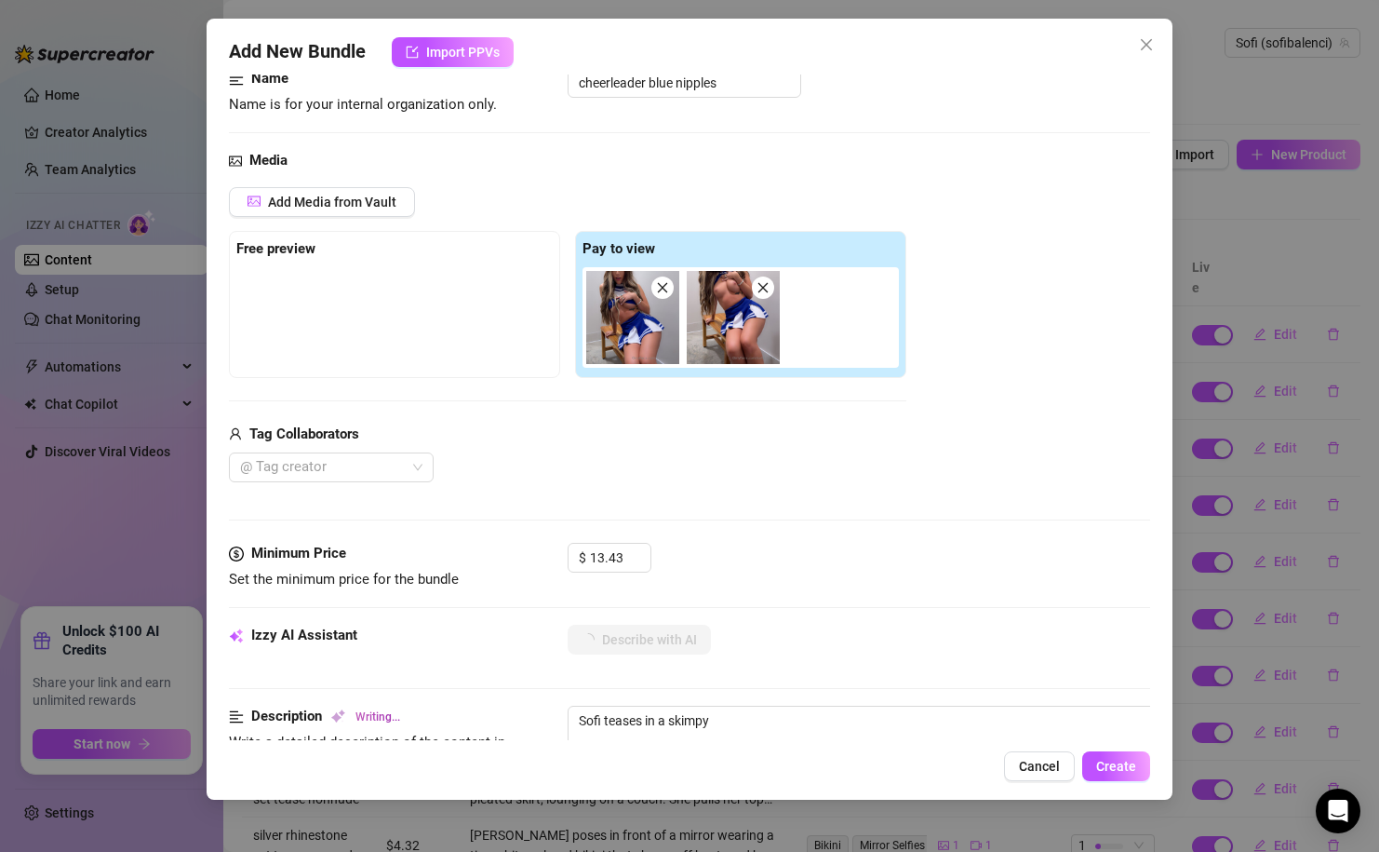
type textarea "Sofi teases in a skimpy blue"
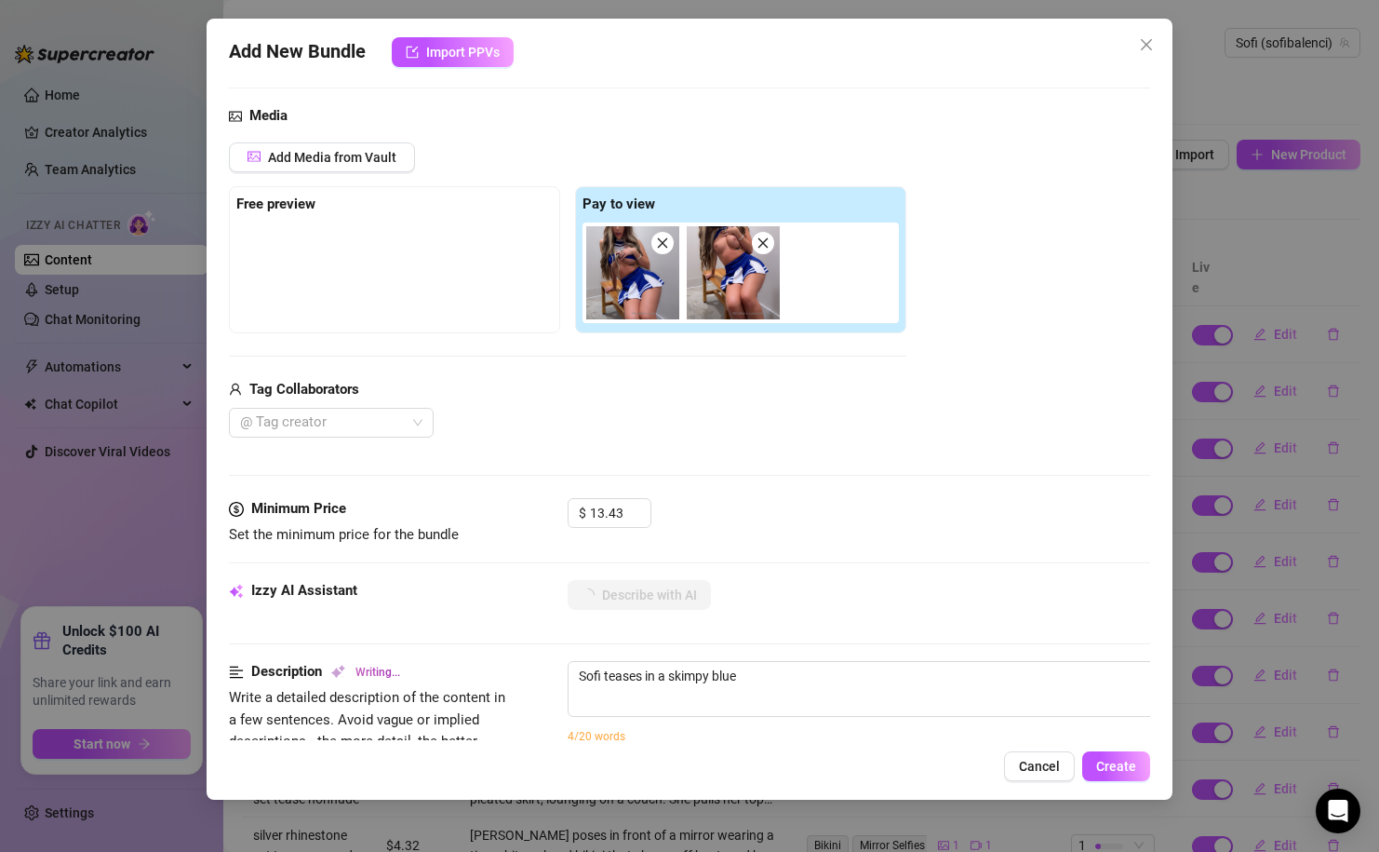
type textarea "Sofi teases in a skimpy blue and"
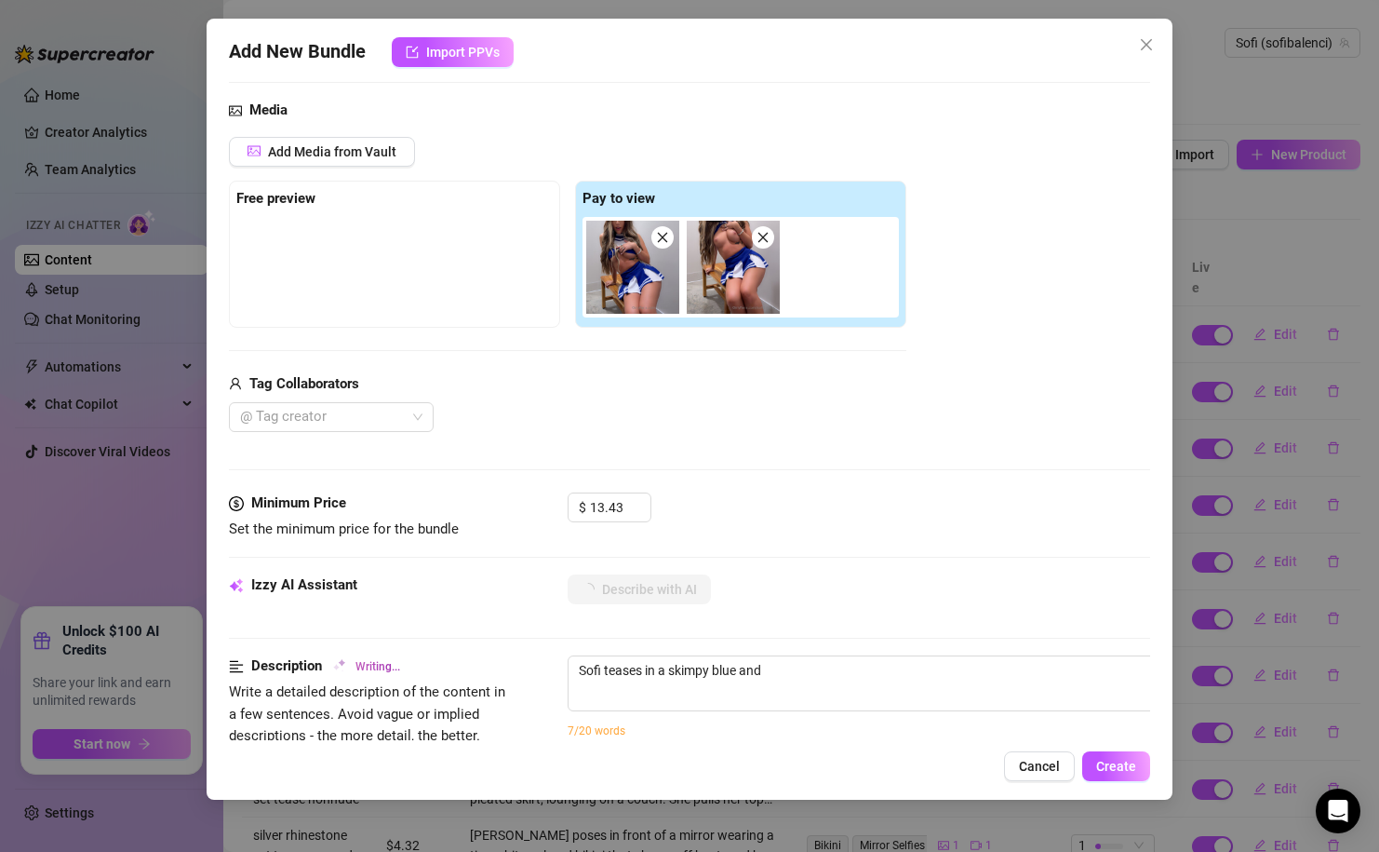
type textarea "Sofi teases in a skimpy blue and white"
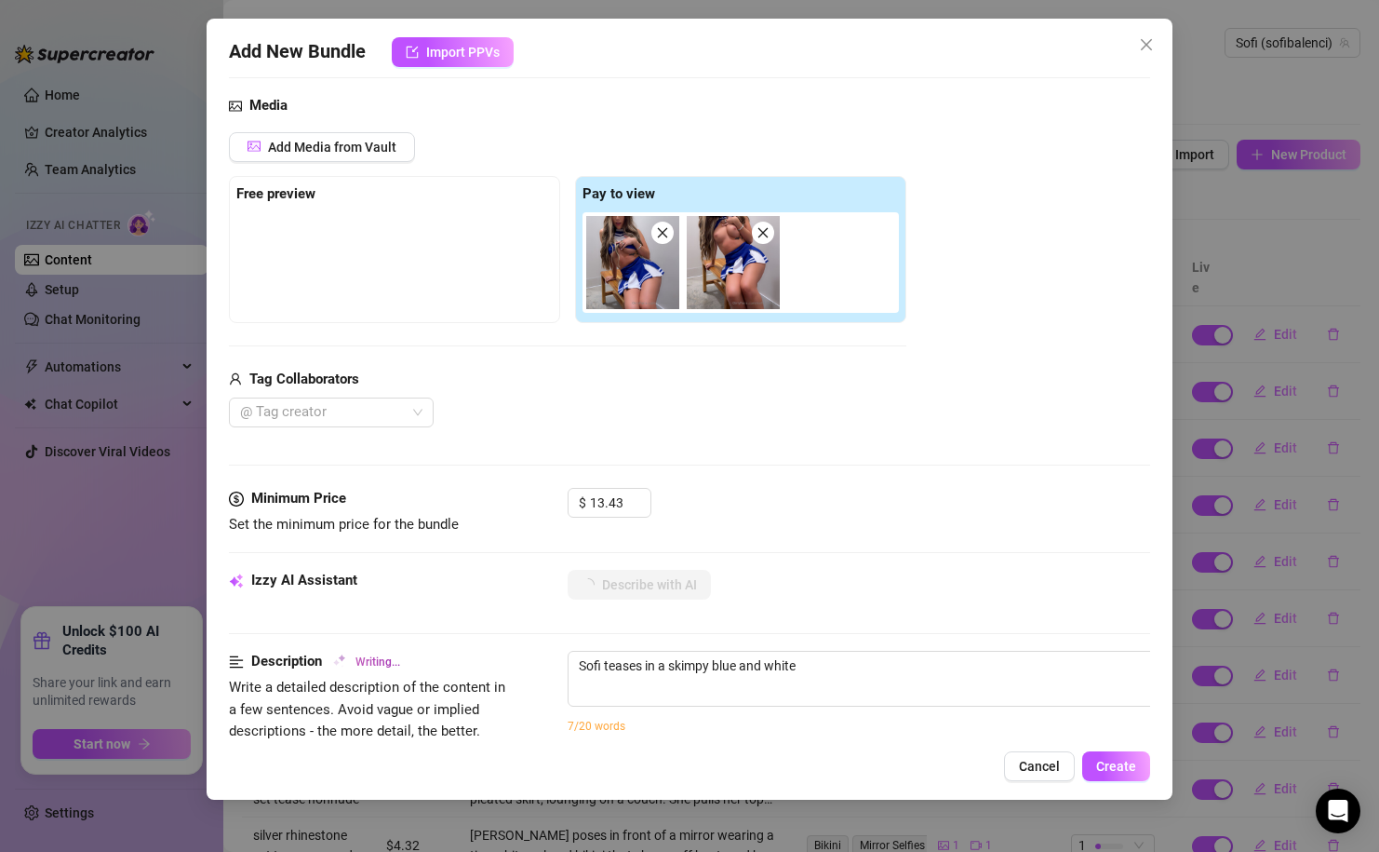
type textarea "Sofi teases in a skimpy blue and white cheerleader"
type textarea "Sofi teases in a skimpy blue and white cheerleader outfit,"
type textarea "Sofi teases in a skimpy blue and white cheerleader outfit, pulling"
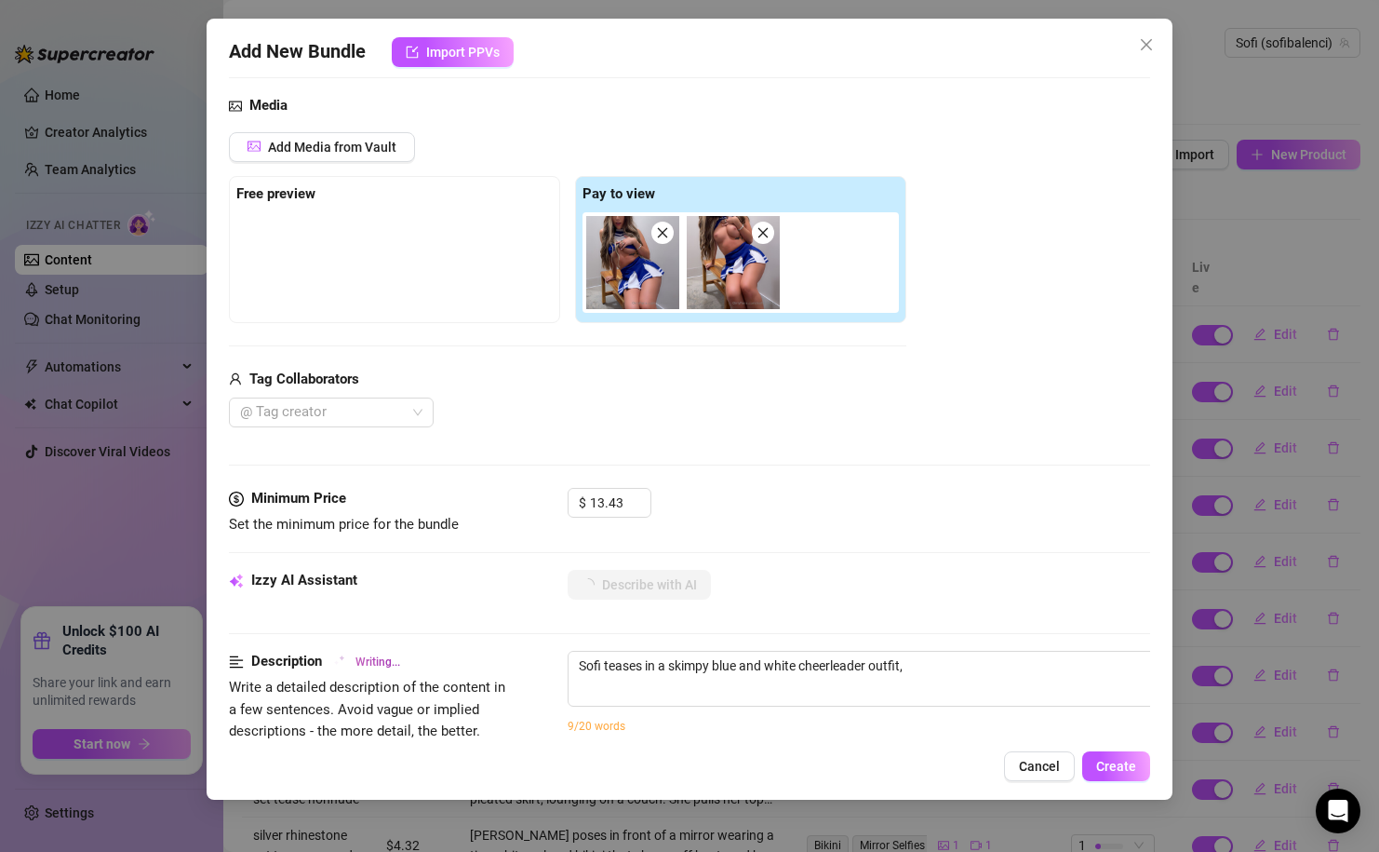
type textarea "Sofi teases in a skimpy blue and white cheerleader outfit, pulling"
type textarea "Sofi teases in a skimpy blue and white cheerleader outfit, pulling her"
type textarea "Sofi teases in a skimpy blue and white cheerleader outfit, pulling her top"
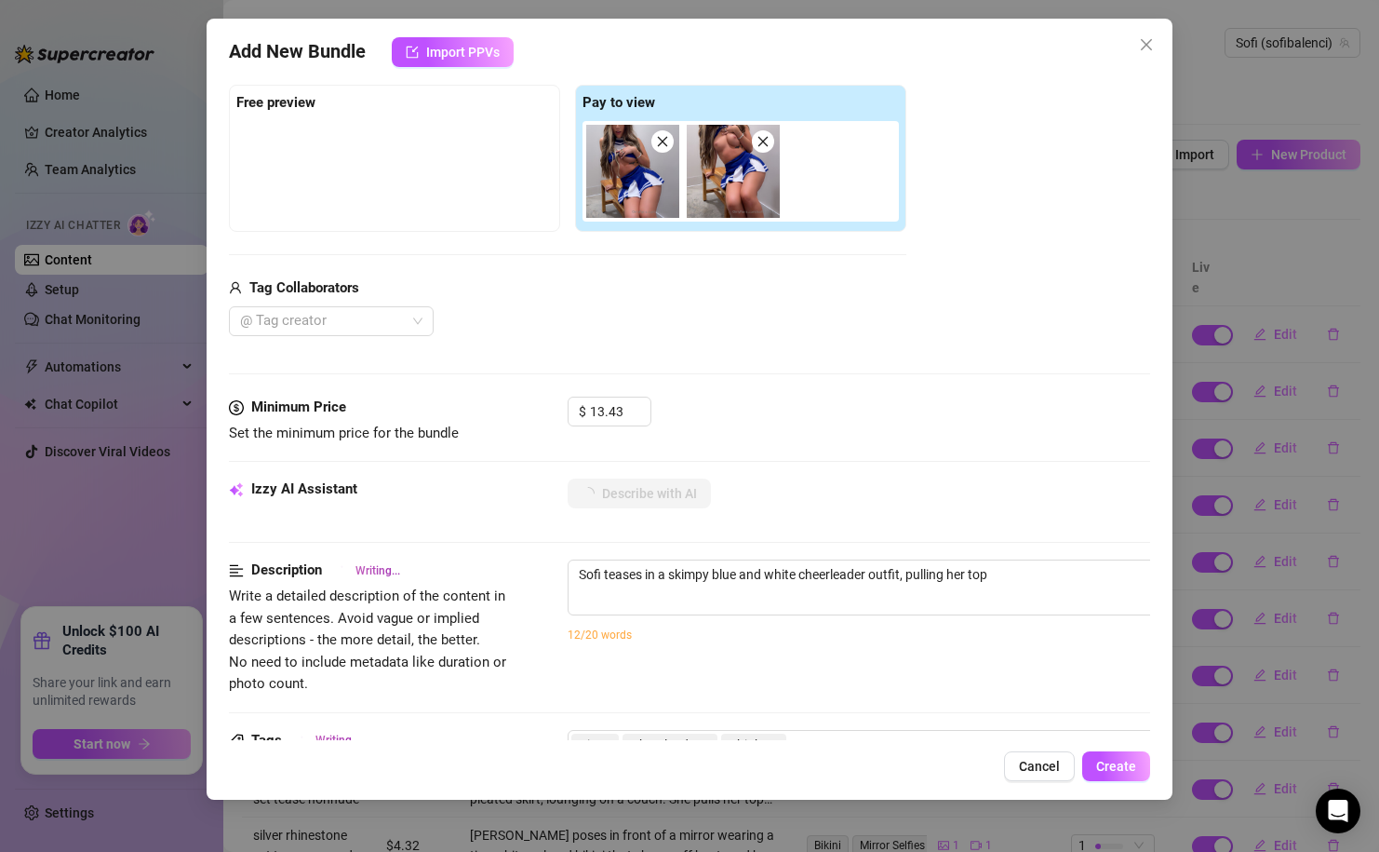
type textarea "Sofi teases in a skimpy blue and white cheerleader outfit, pulling her top up"
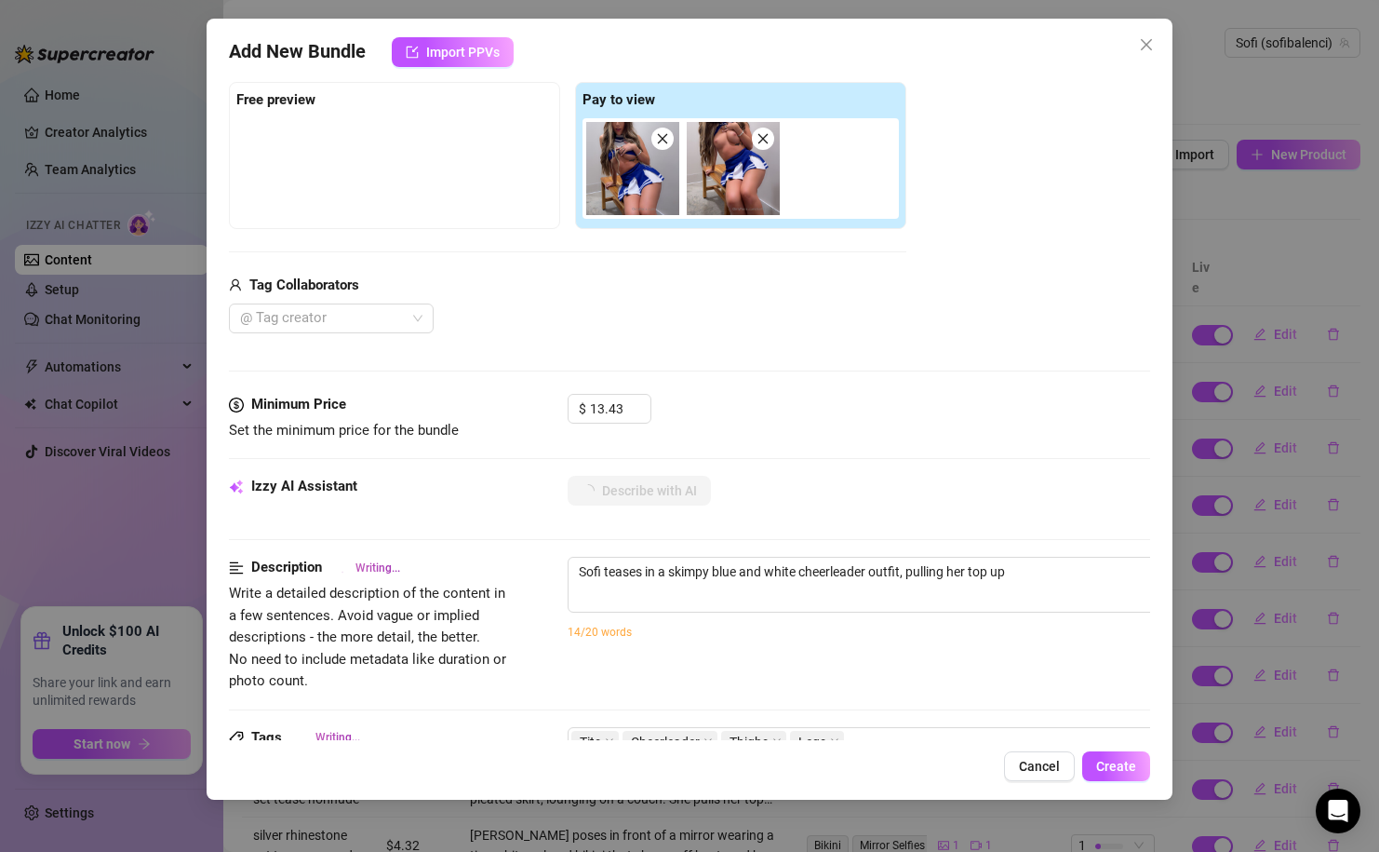
scroll to position [340, 0]
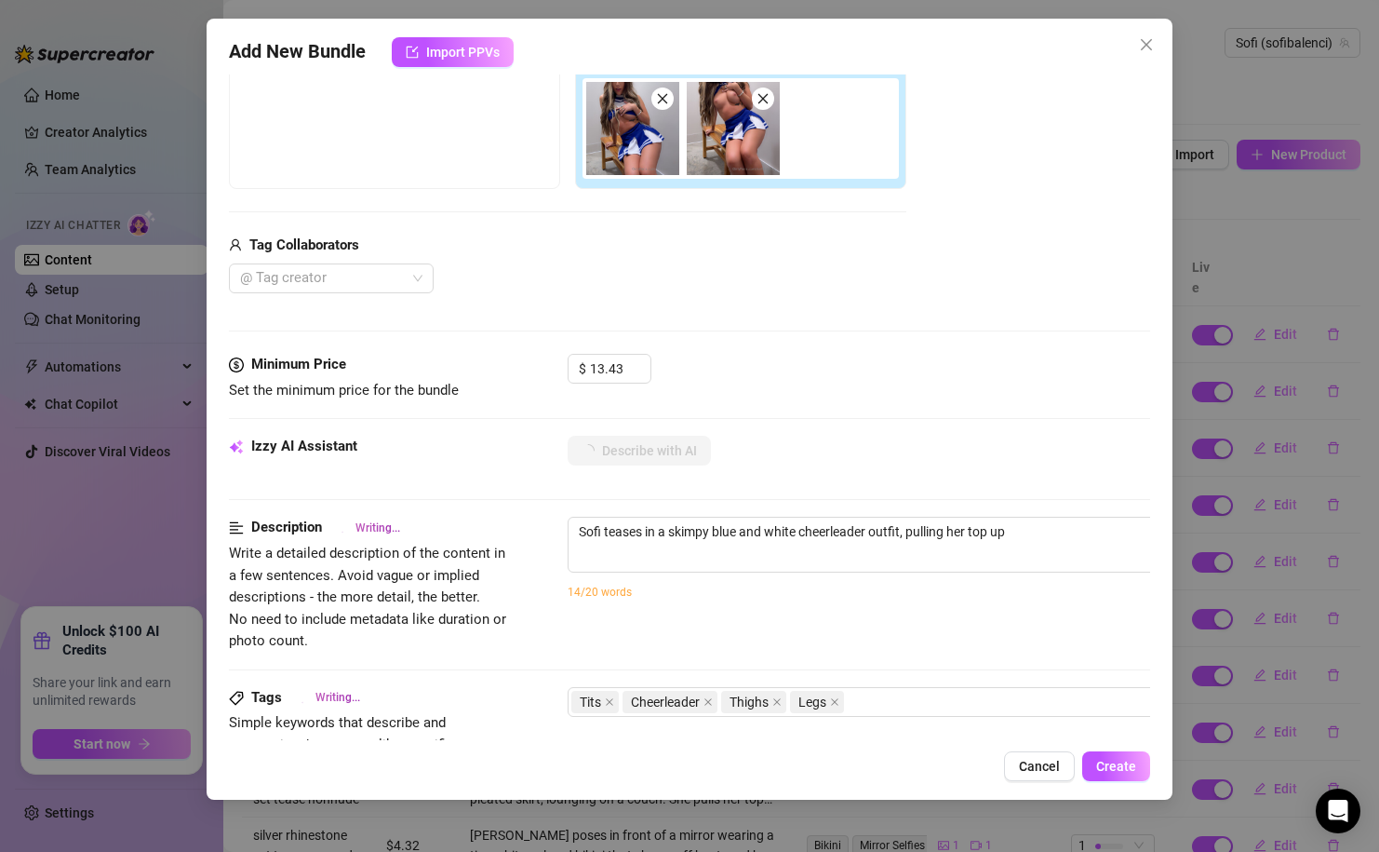
type textarea "Sofi teases in a skimpy blue and white cheerleader outfit, pulling her top up to"
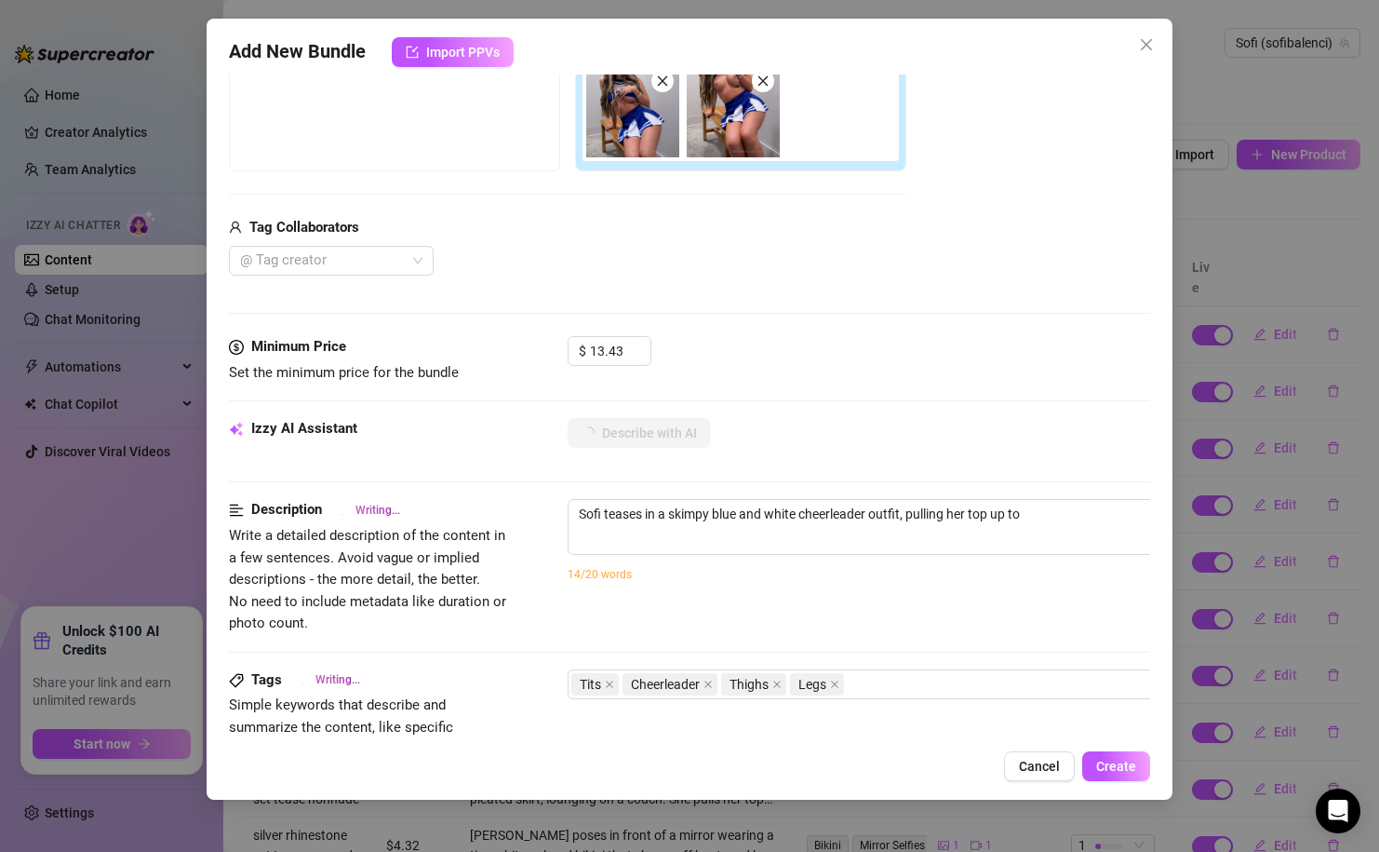
type textarea "Sofi teases in a skimpy blue and white cheerleader outfit, pulling her top up t…"
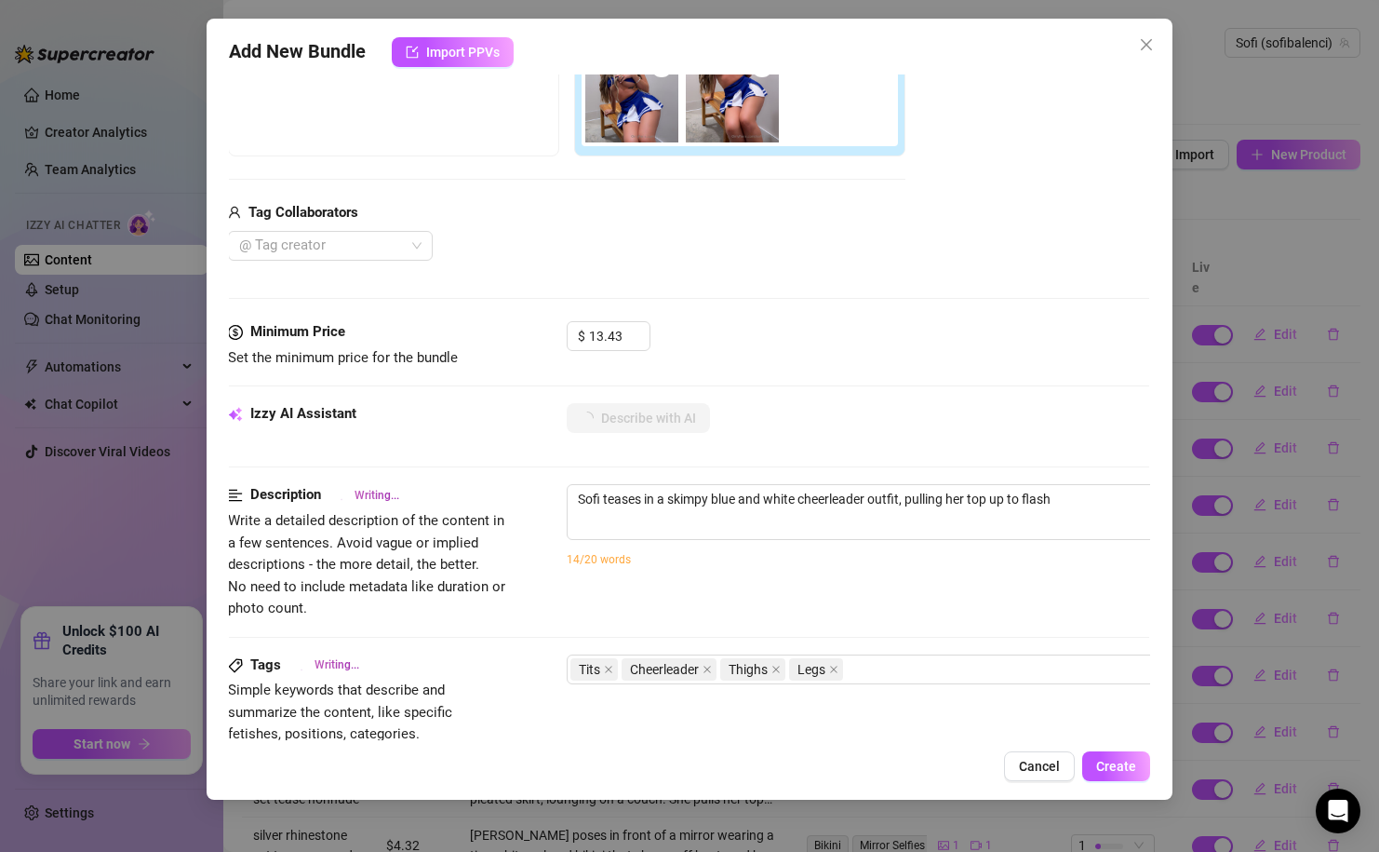
type textarea "Sofi teases in a skimpy blue and white cheerleader outfit, pulling her top up t…"
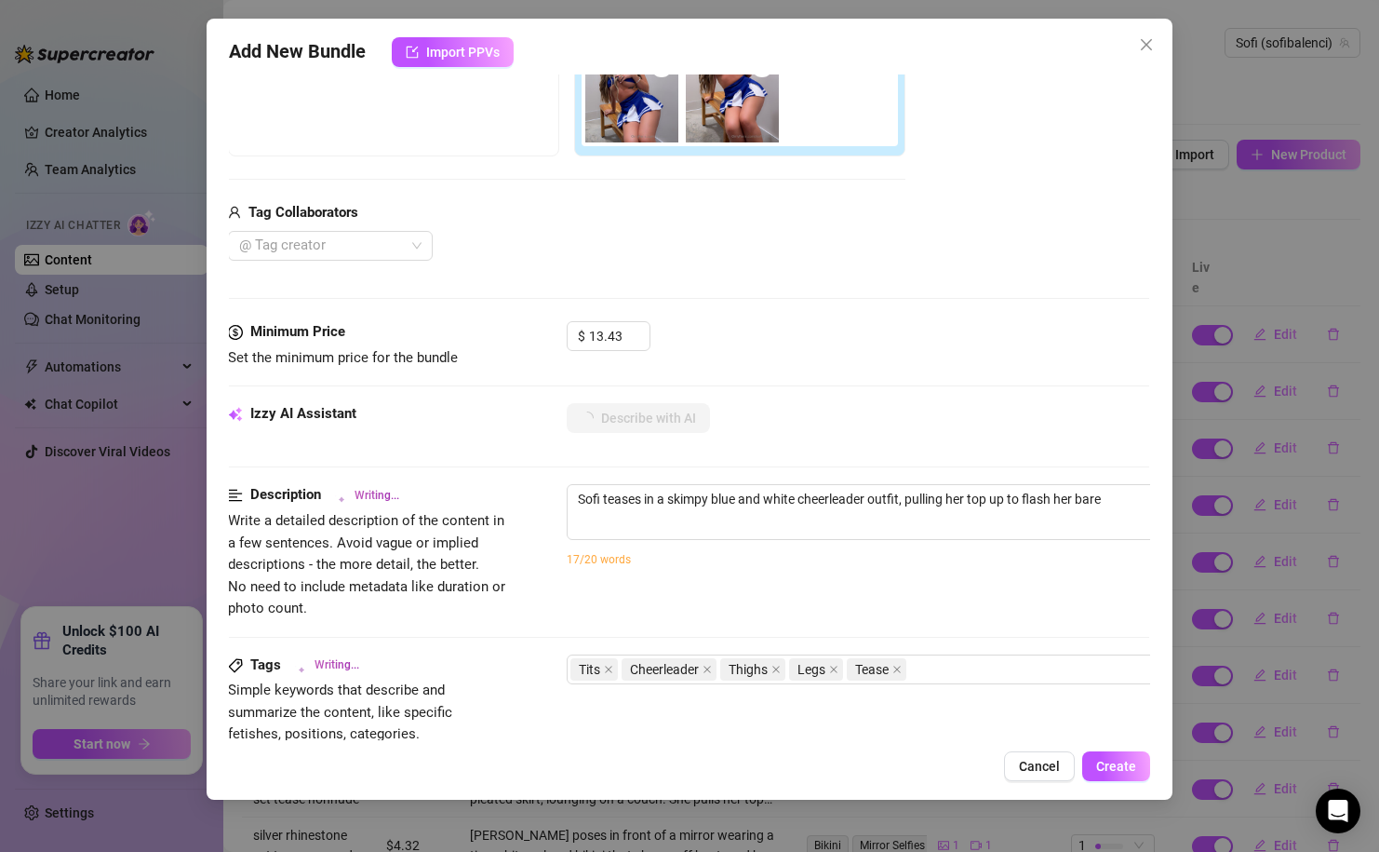
type textarea "Sofi teases in a skimpy blue and white cheerleader outfit, pulling her top up t…"
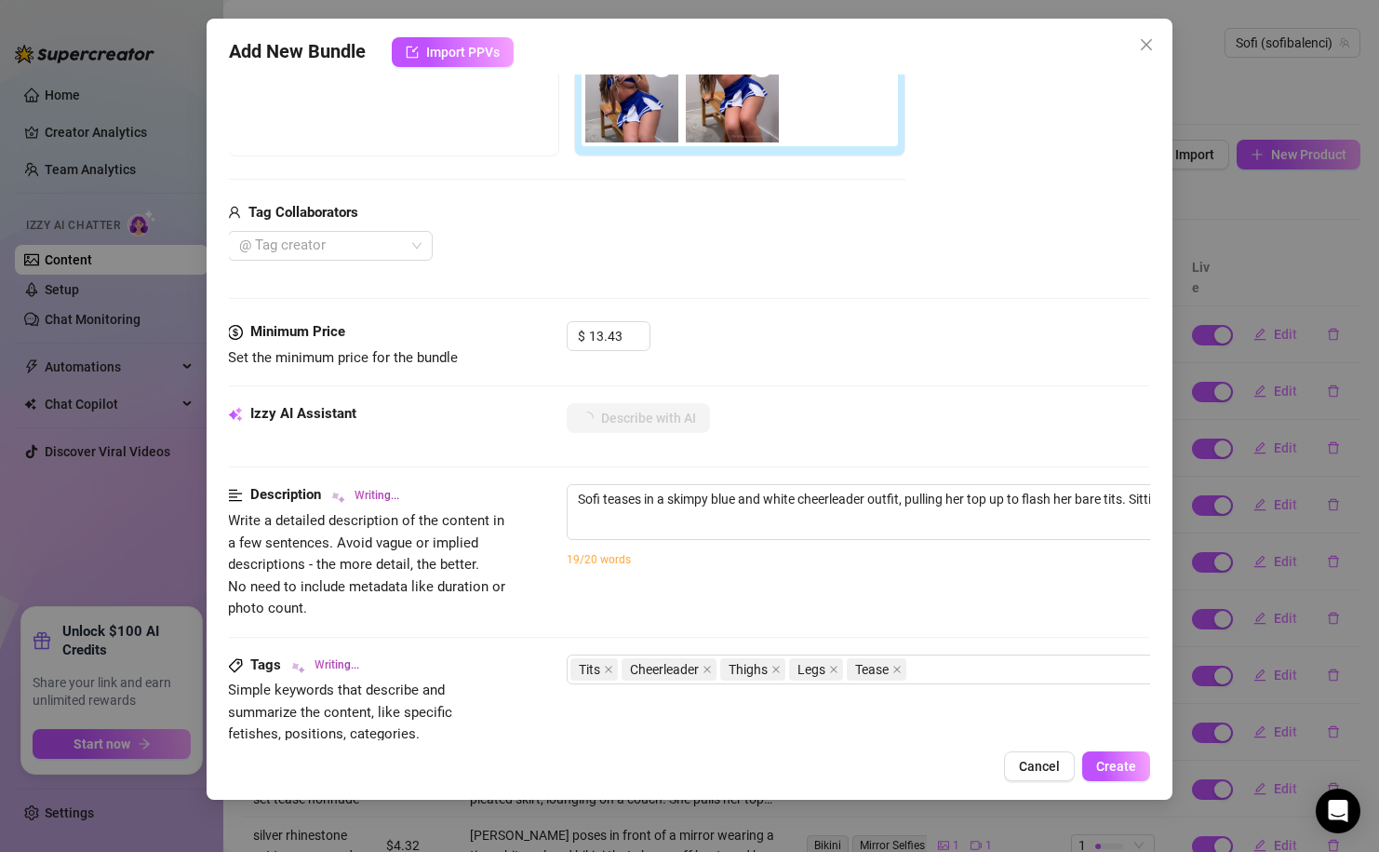
type textarea "Sofi teases in a skimpy blue and white cheerleader outfit, pulling her top up t…"
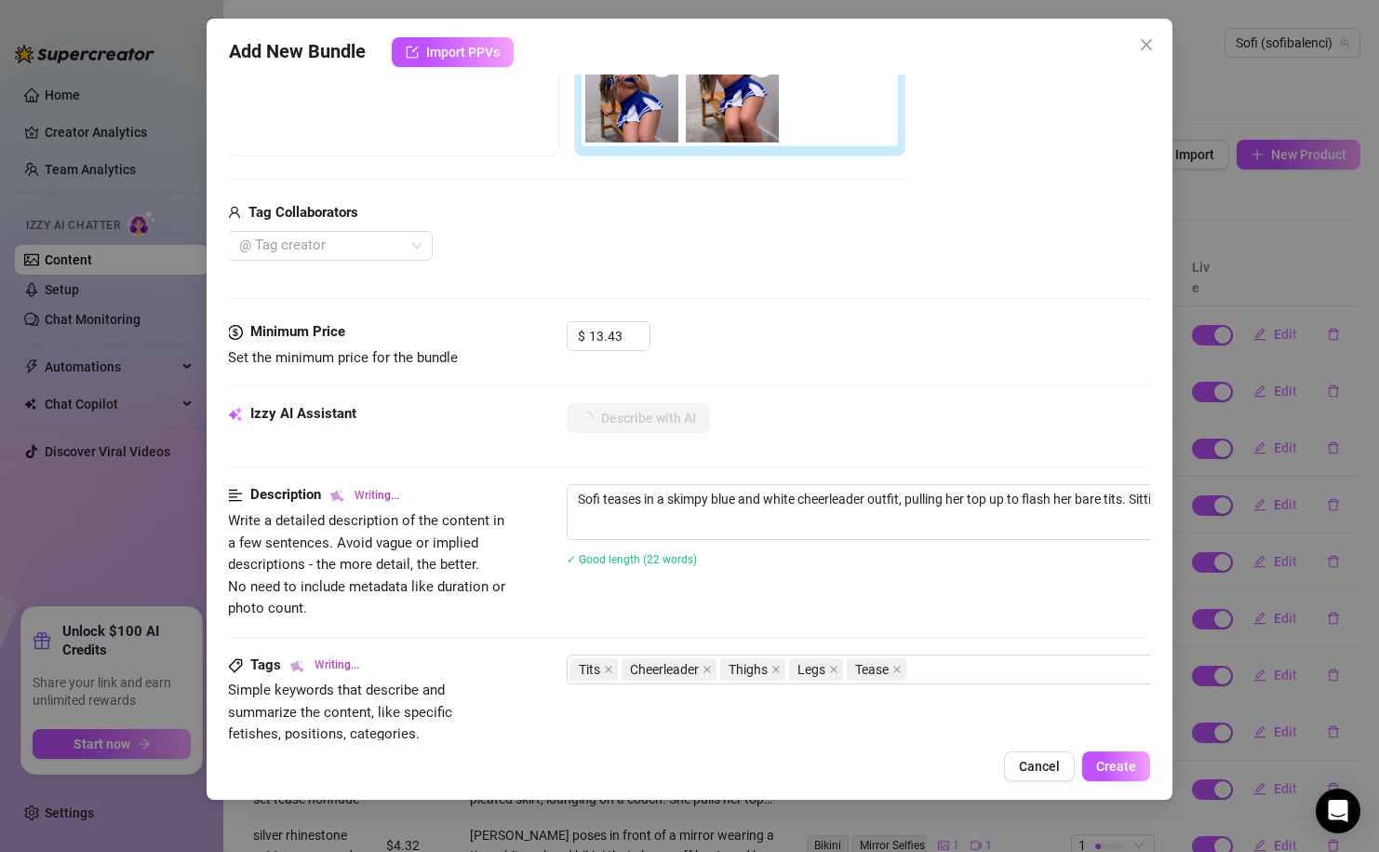
type textarea "Sofi teases in a skimpy blue and white cheerleader outfit, pulling her top up t…"
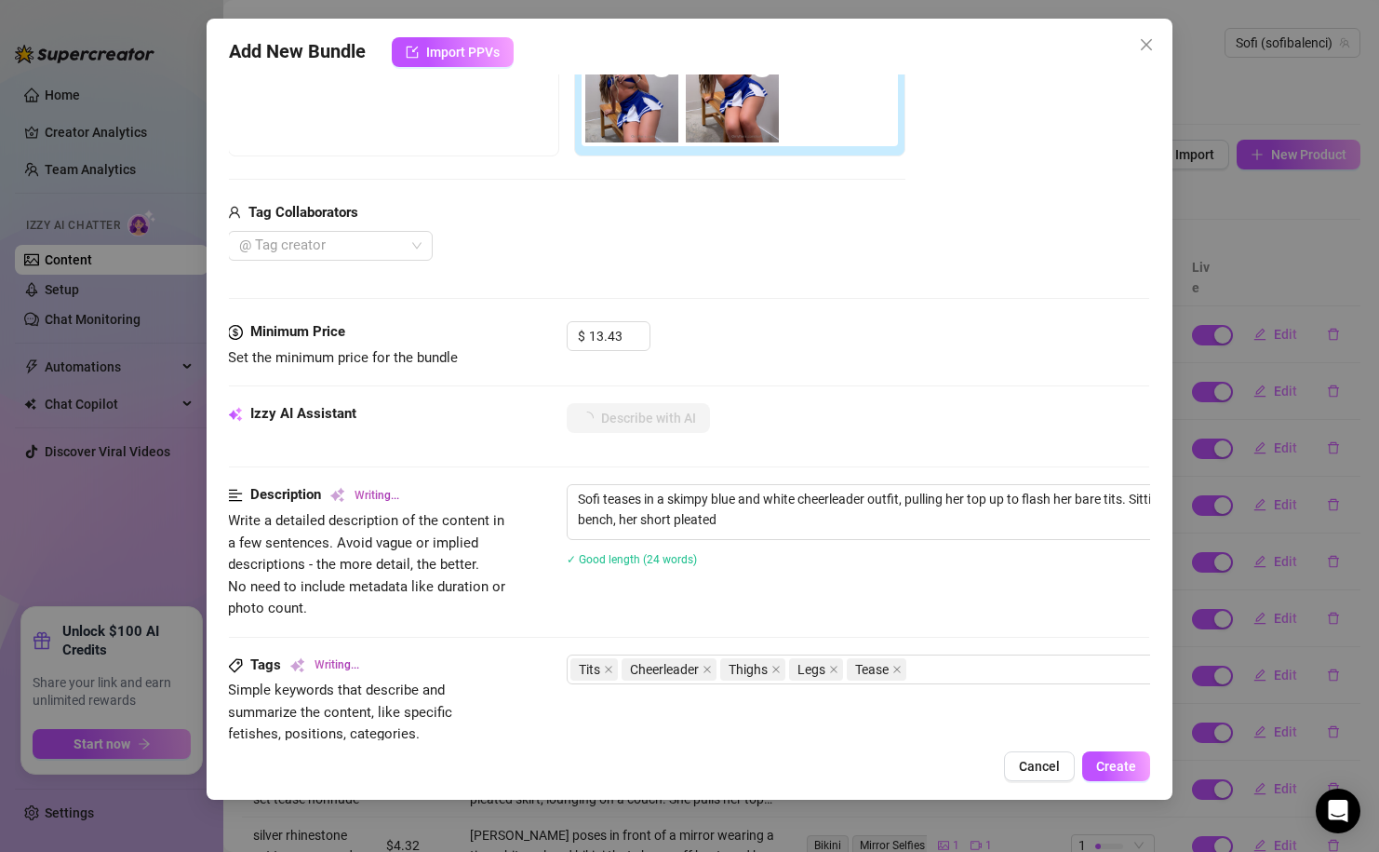
type textarea "Sofi teases in a skimpy blue and white cheerleader outfit, pulling her top up t…"
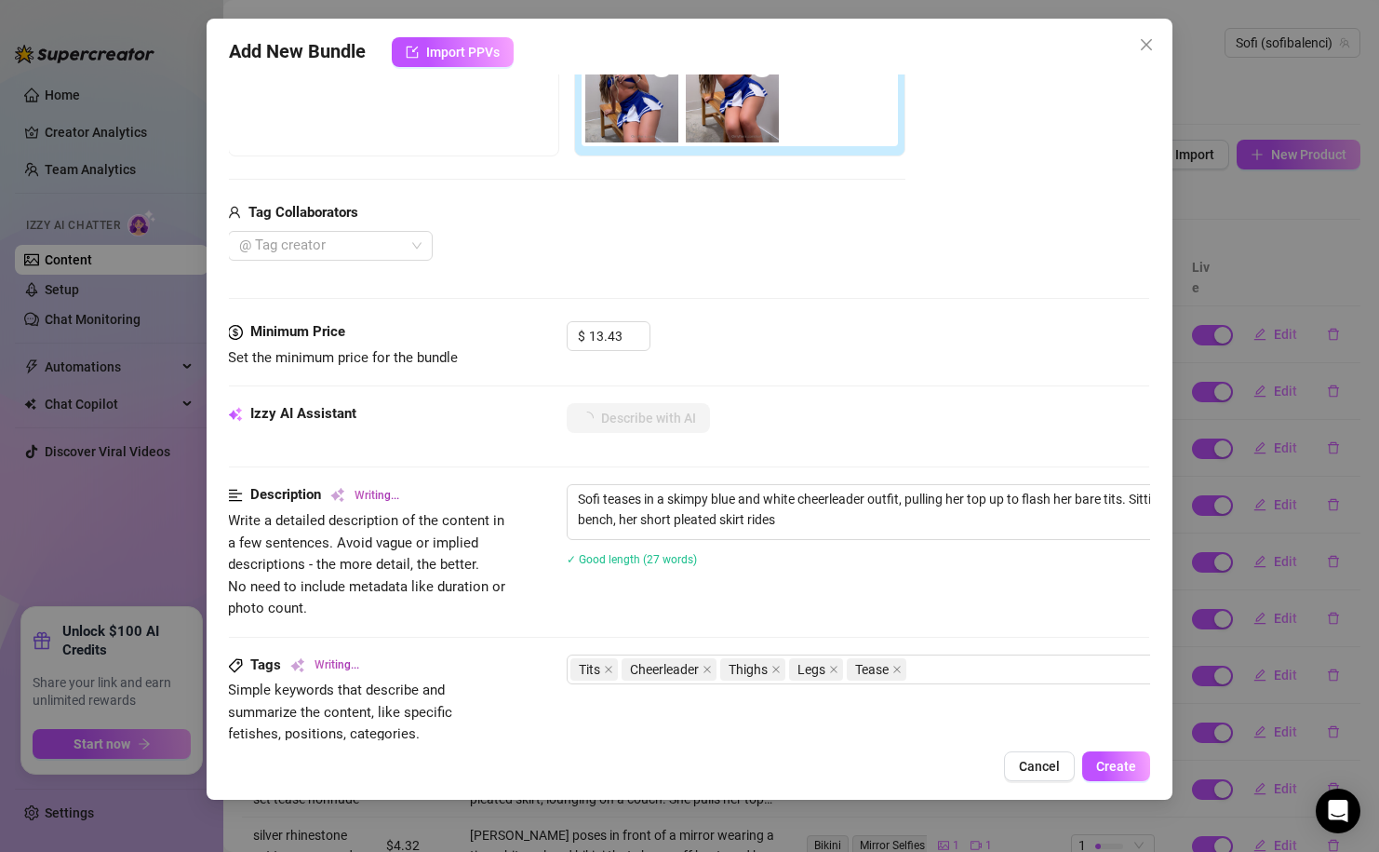
type textarea "Sofi teases in a skimpy blue and white cheerleader outfit, pulling her top up t…"
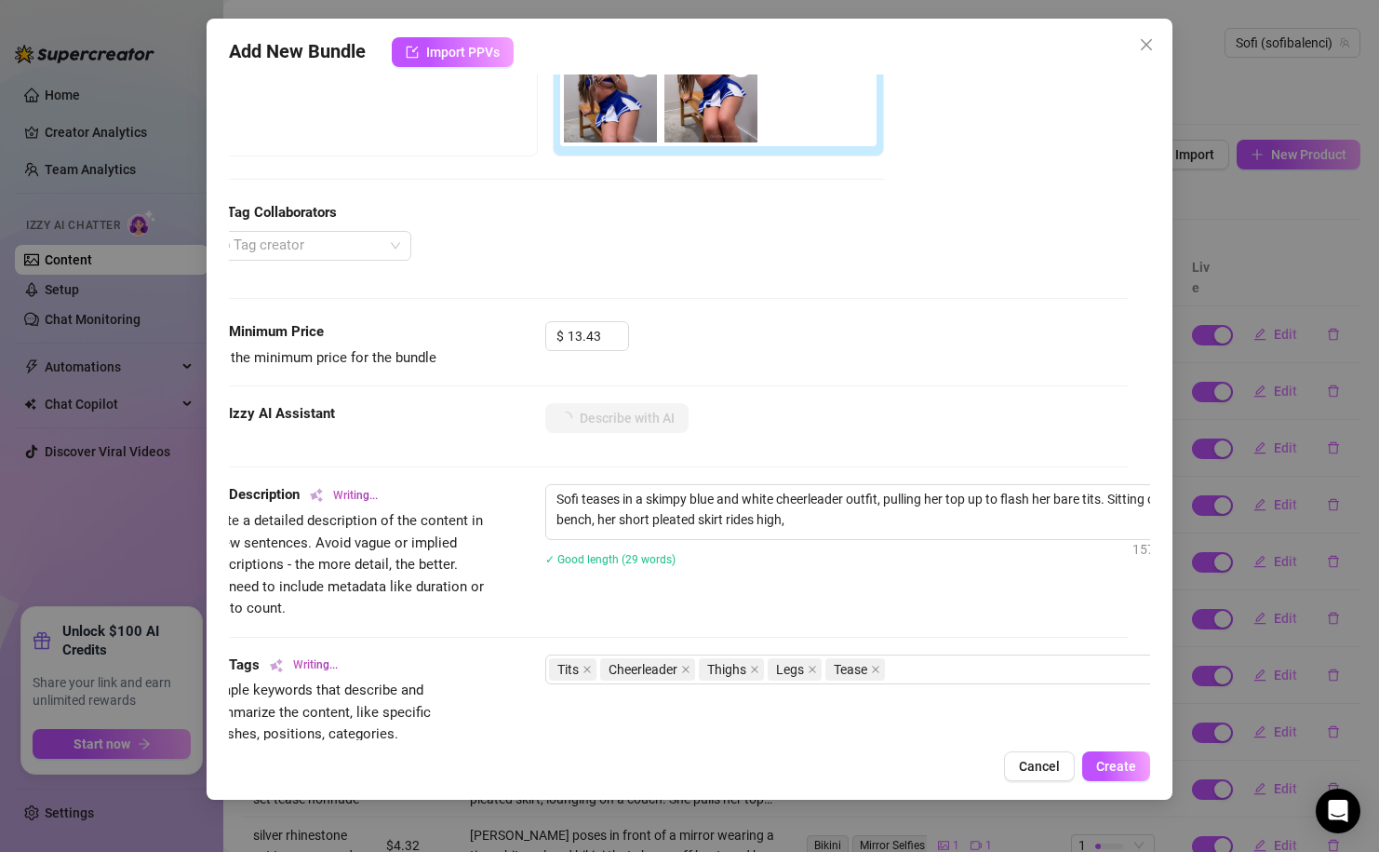
type textarea "Sofi teases in a skimpy blue and white cheerleader outfit, pulling her top up t…"
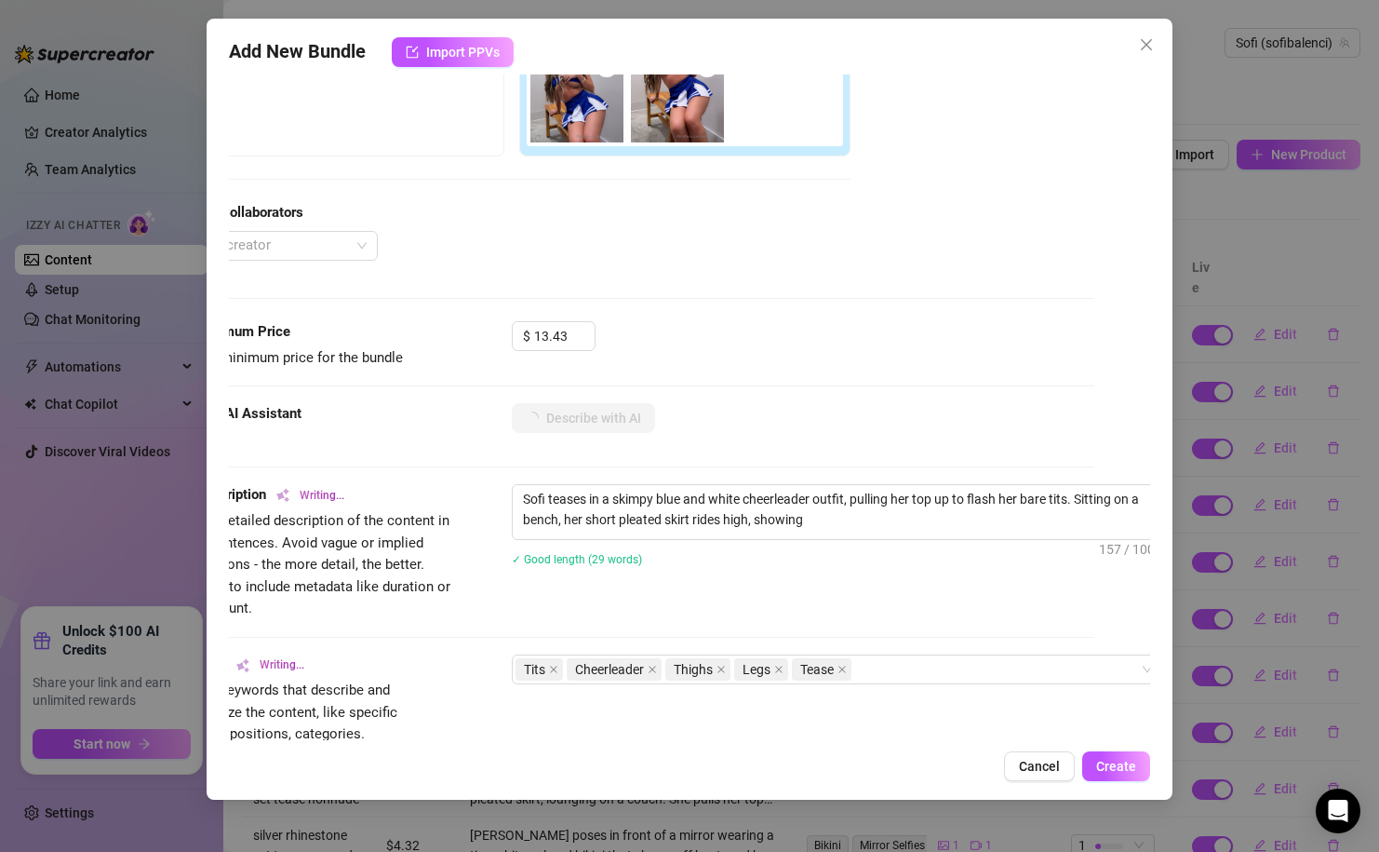
scroll to position [355, 69]
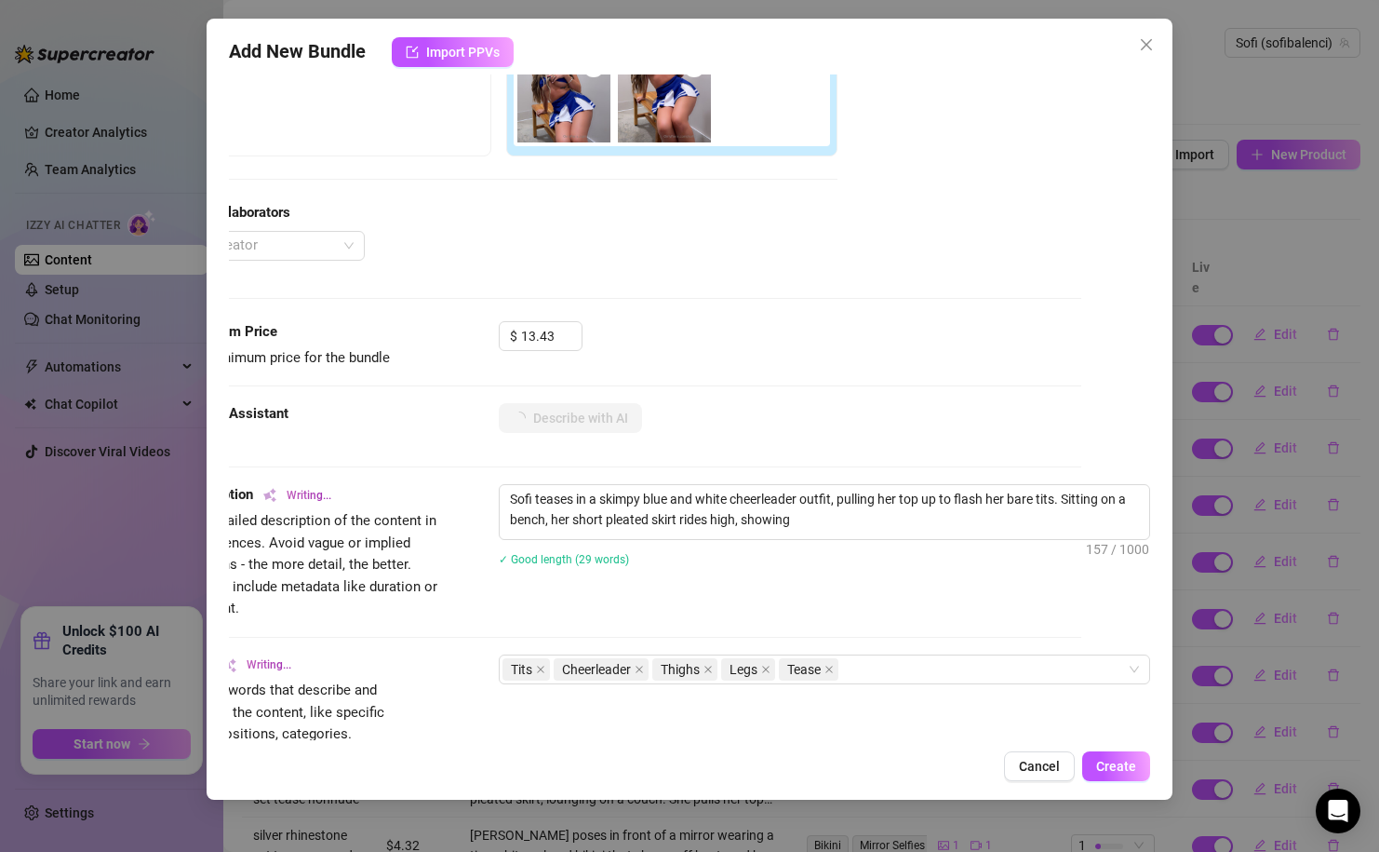
type textarea "Sofi teases in a skimpy blue and white cheerleader outfit, pulling her top up t…"
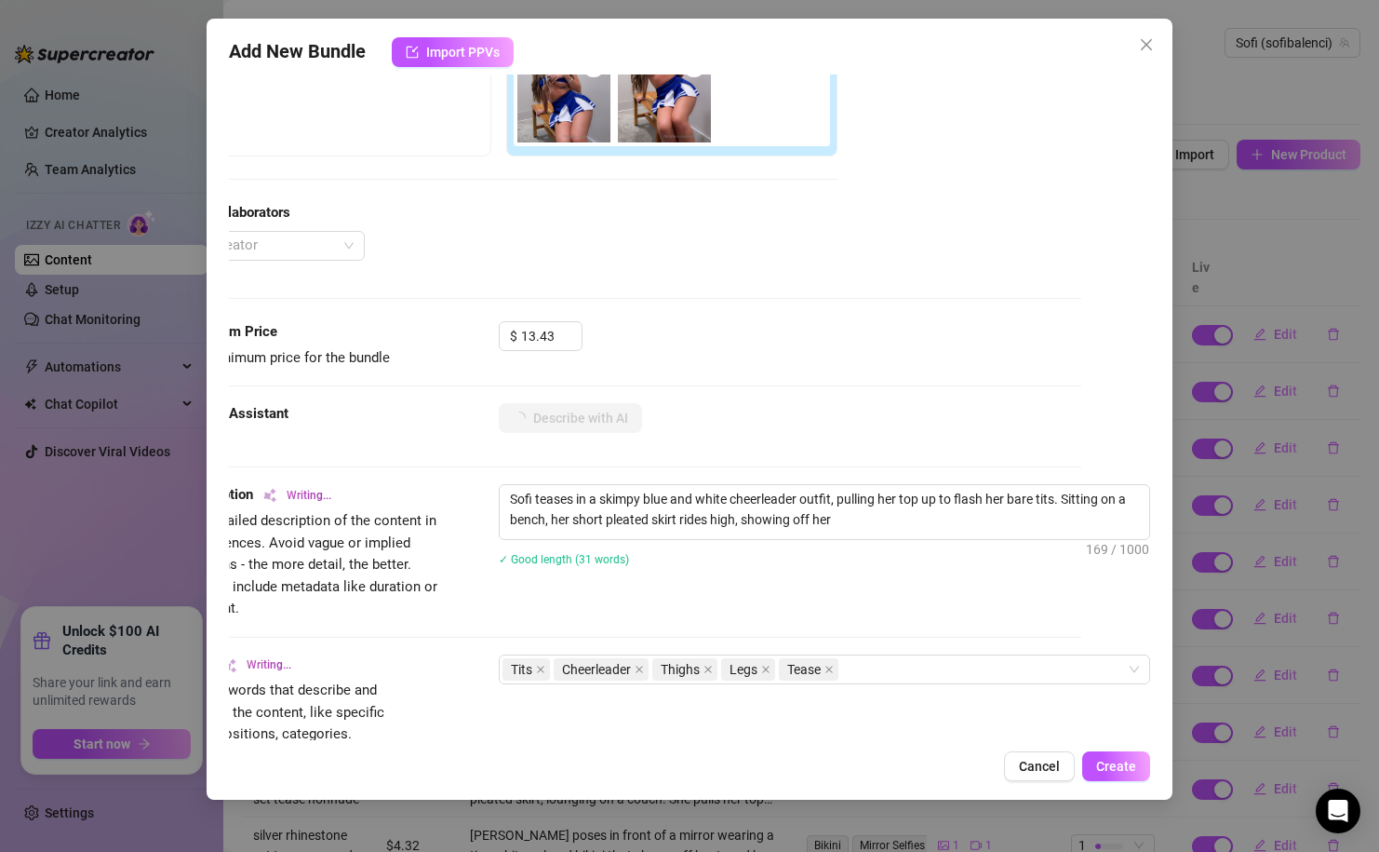
type textarea "Sofi teases in a skimpy blue and white cheerleader outfit, pulling her top up t…"
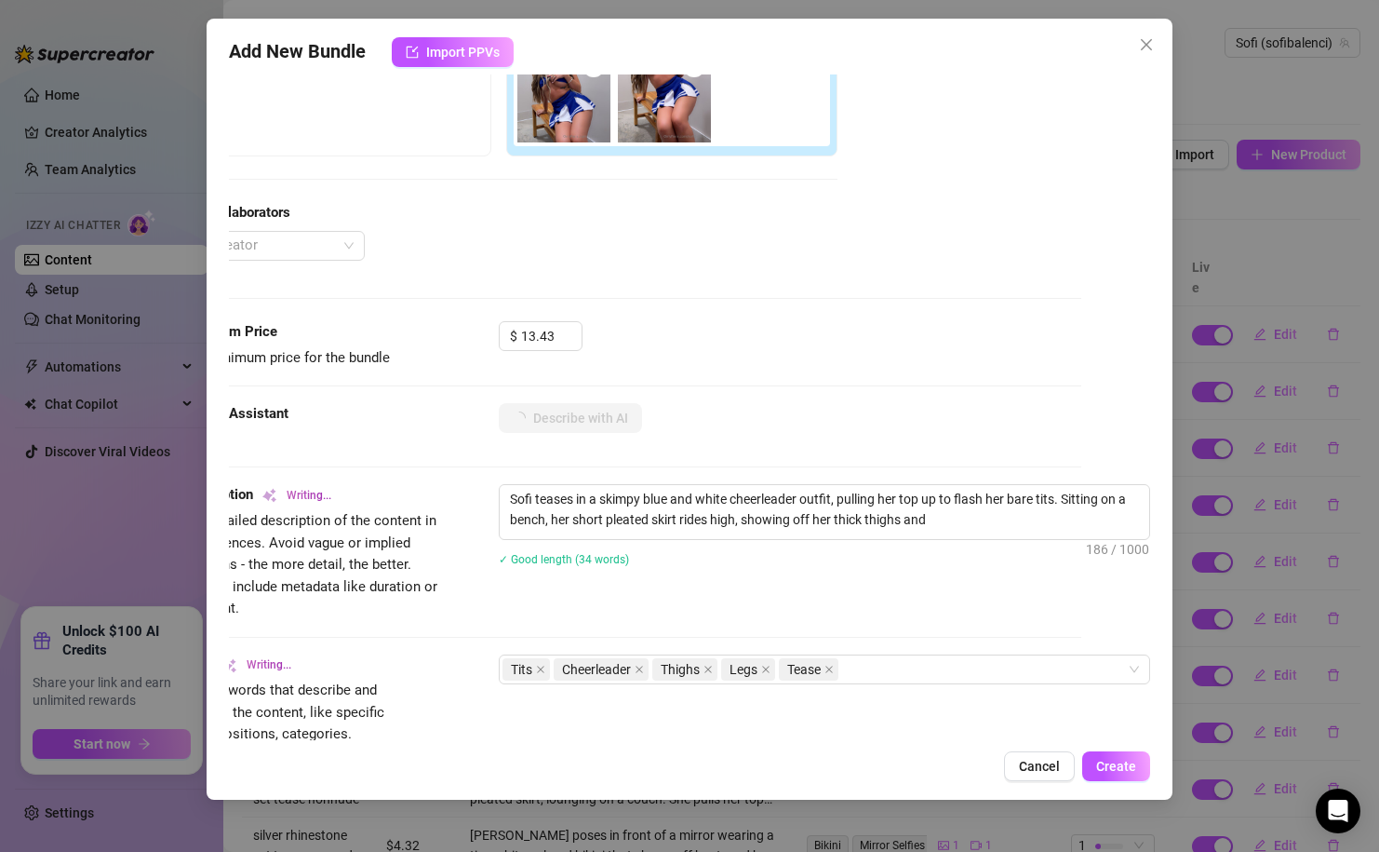
type textarea "Sofi teases in a skimpy blue and white cheerleader outfit, pulling her top up t…"
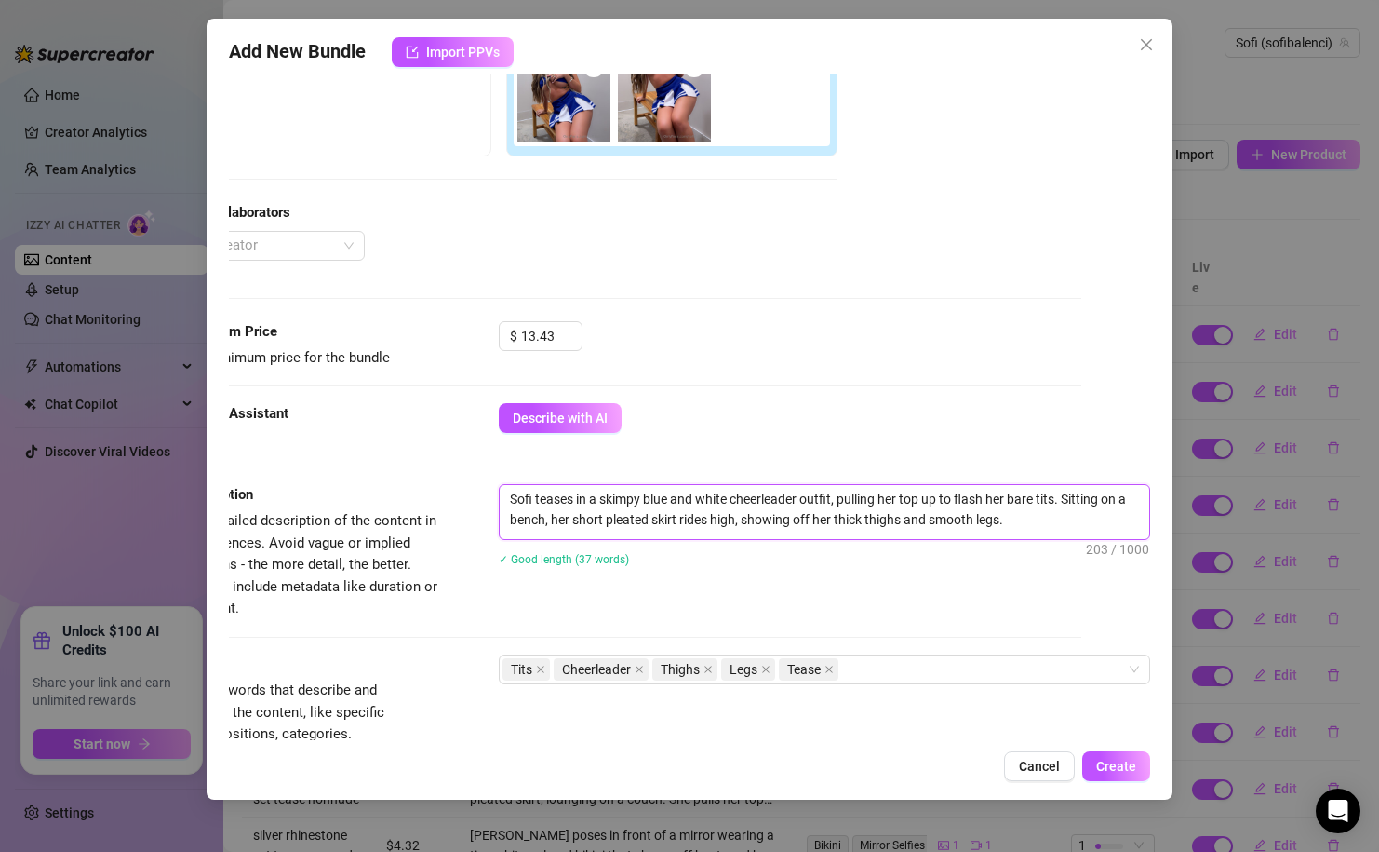
click at [510, 517] on textarea "Sofi teases in a skimpy blue and white cheerleader outfit, pulling her top up t…" at bounding box center [825, 509] width 650 height 48
type textarea "Sofi teases in a skimpy blue and white cheerleader outfit, pulling her top up t…"
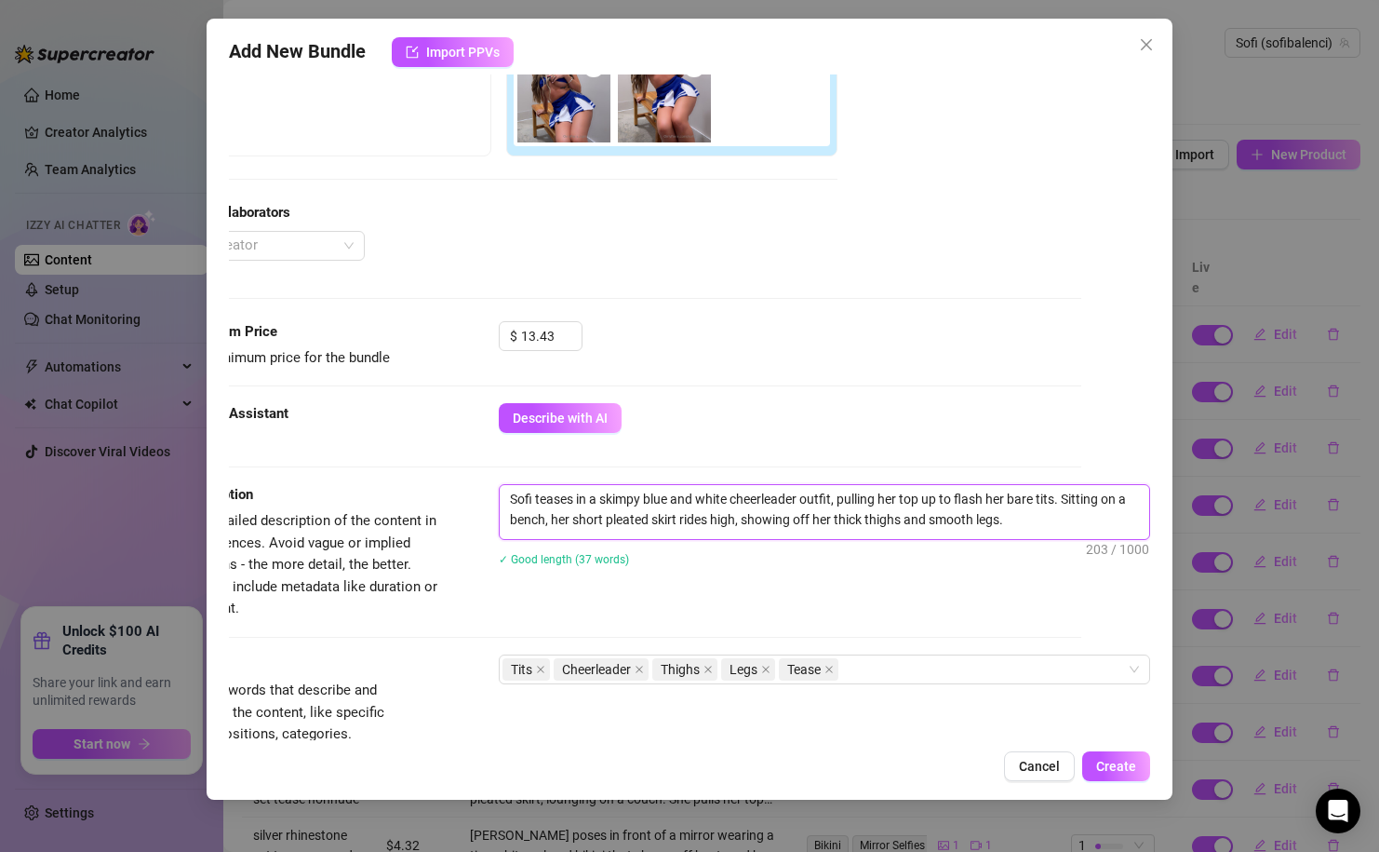
type textarea "Sofi teases in a skimpy blue and white cheerleader outfit, pulling her top up t…"
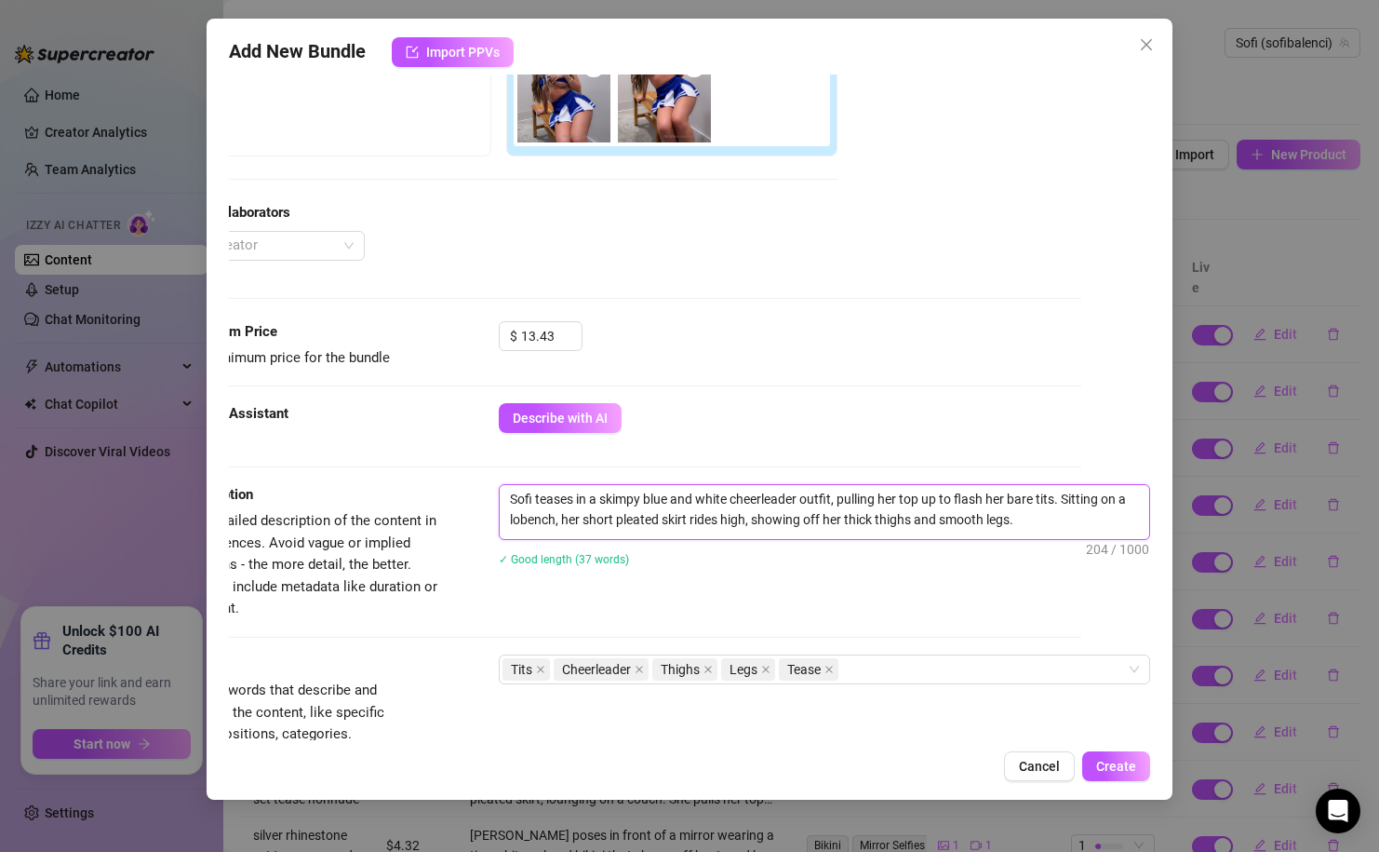
type textarea "Sofi teases in a skimpy blue and white cheerleader outfit, pulling her top up t…"
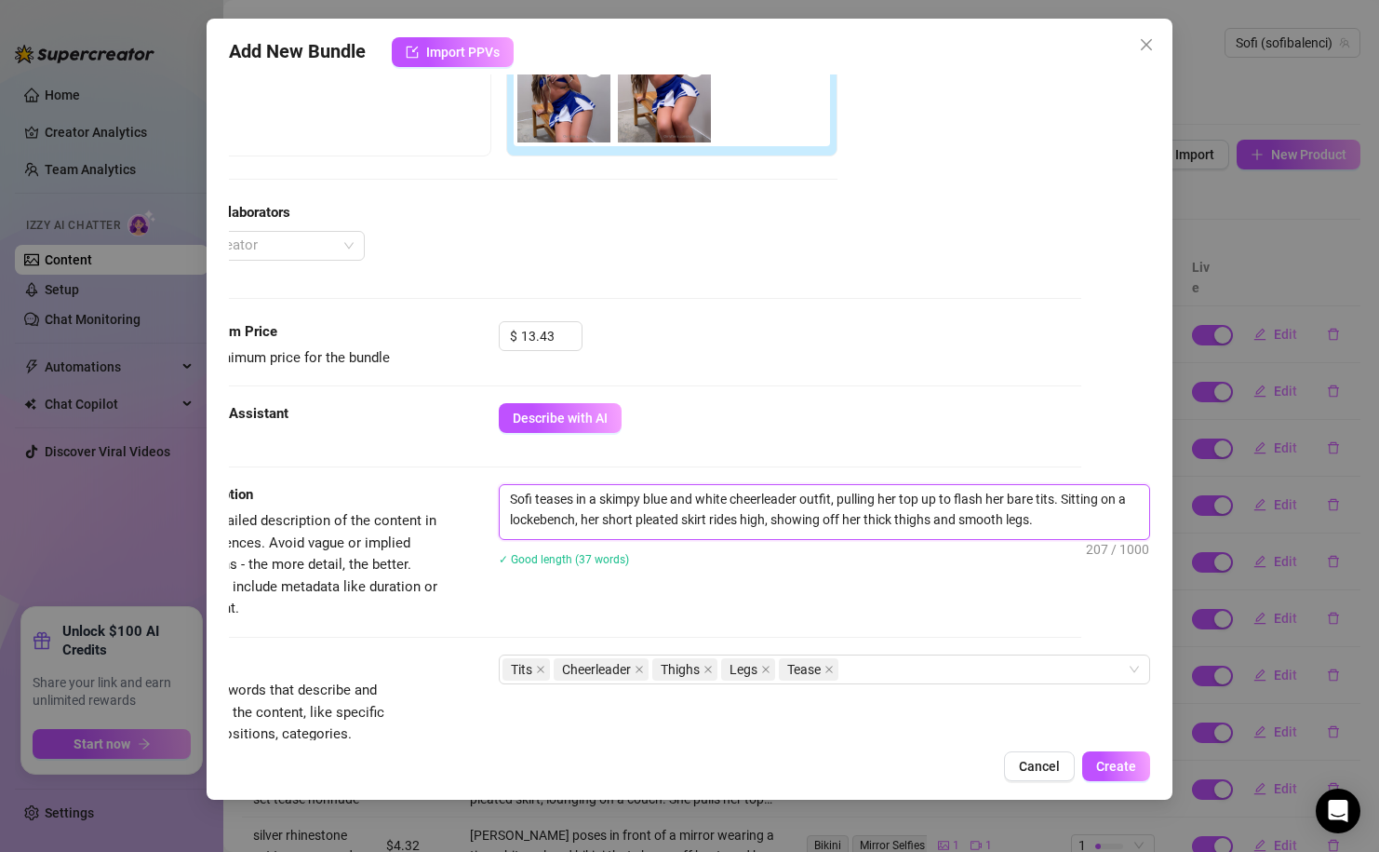
type textarea "Sofi teases in a skimpy blue and white cheerleader outfit, pulling her top up t…"
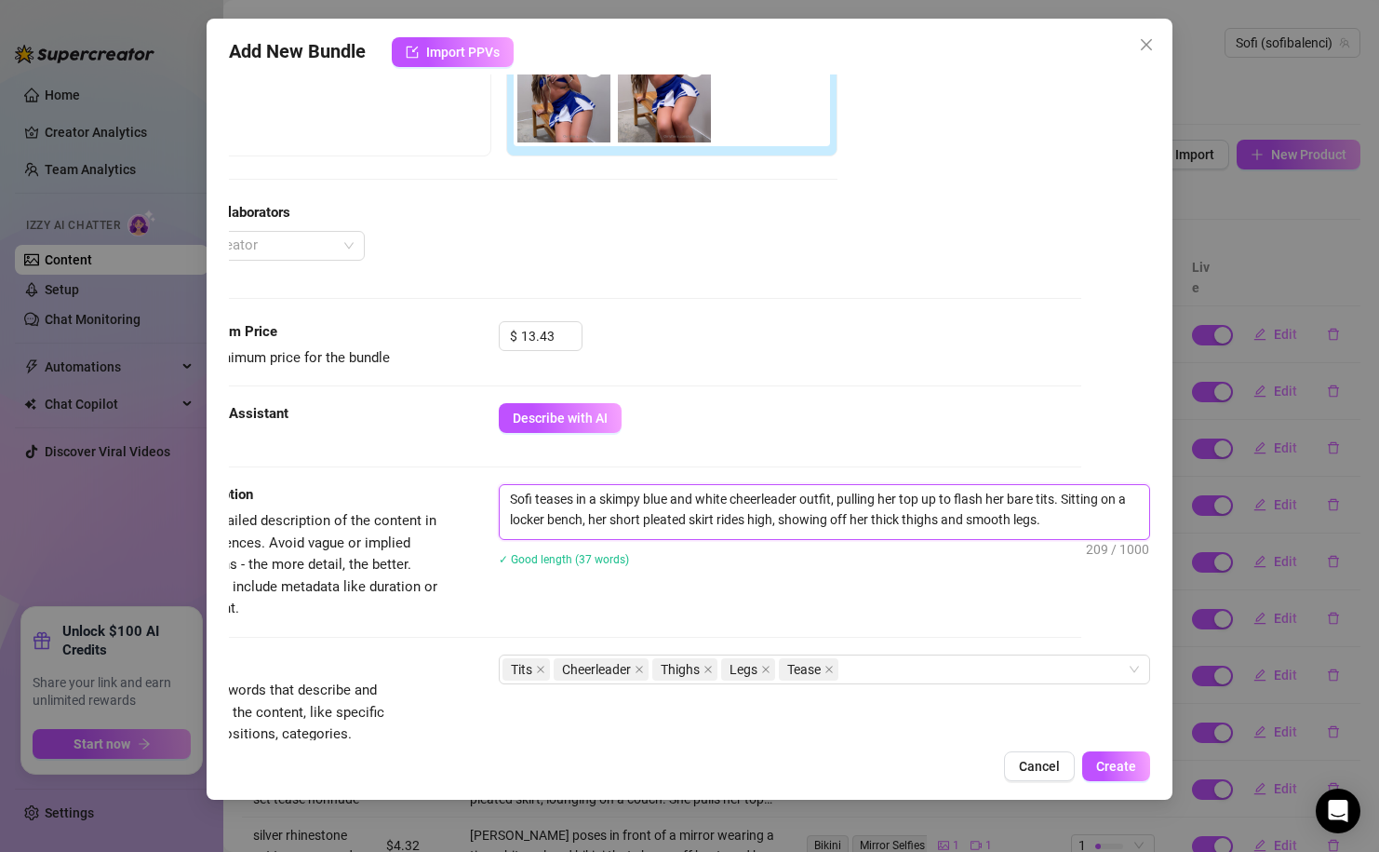
type textarea "Sofi teases in a skimpy blue and white cheerleader outfit, pulling her top up t…"
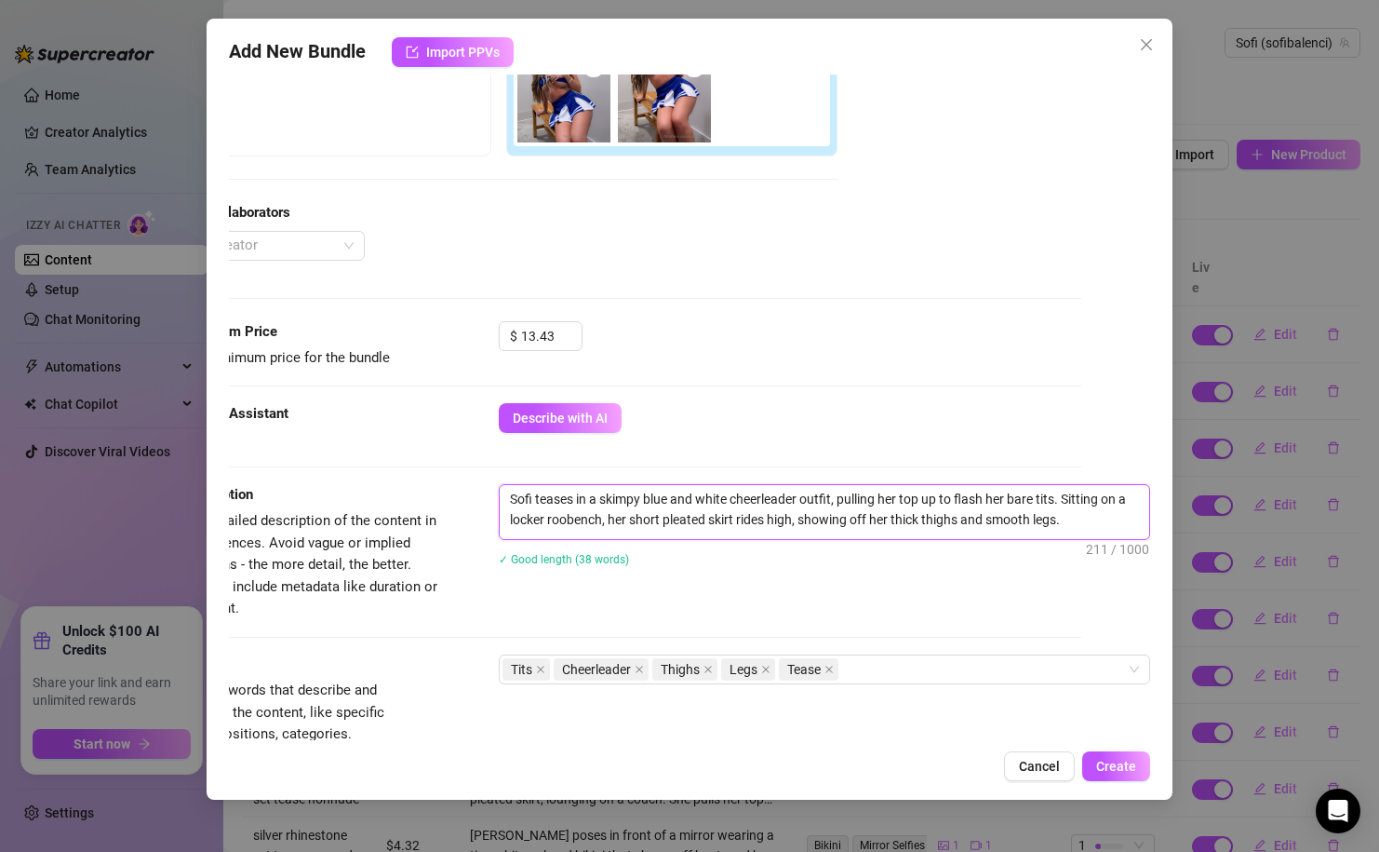
type textarea "Sofi teases in a skimpy blue and white cheerleader outfit, pulling her top up t…"
click at [728, 419] on div "Describe with AI" at bounding box center [790, 418] width 582 height 30
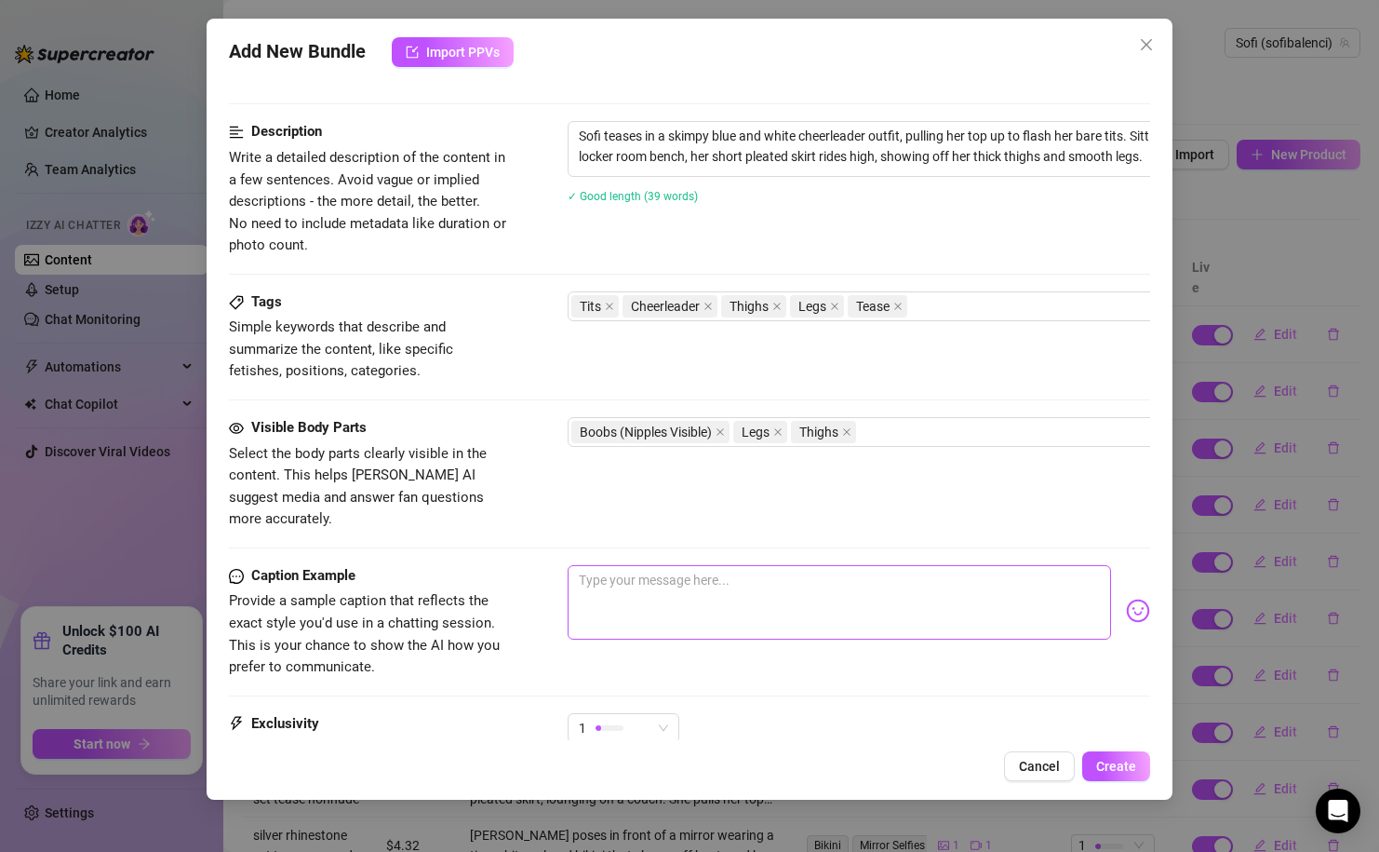
scroll to position [719, 0]
click at [723, 597] on textarea at bounding box center [839, 600] width 543 height 74
type textarea "d"
type textarea "do"
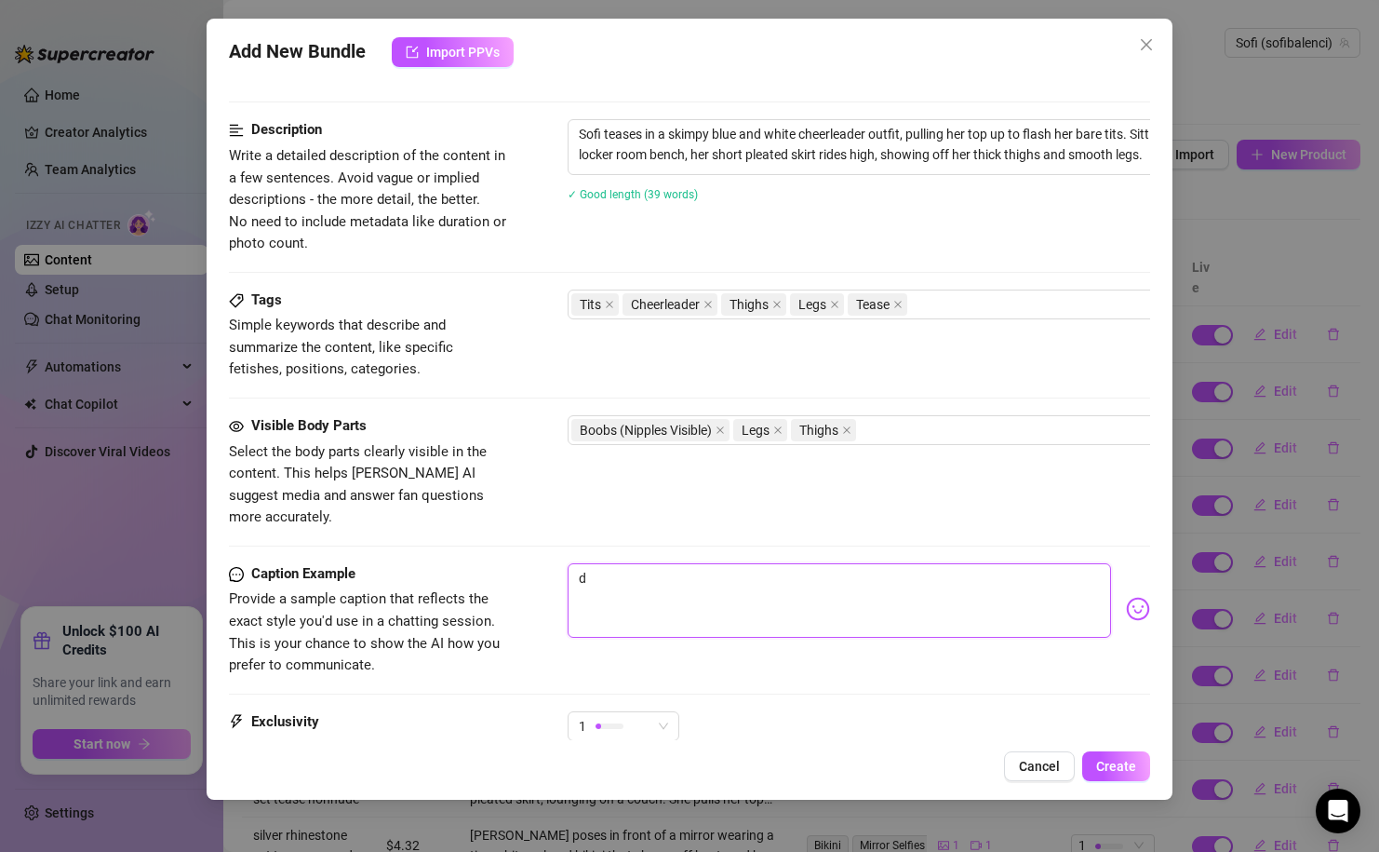
type textarea "do"
type textarea "dou"
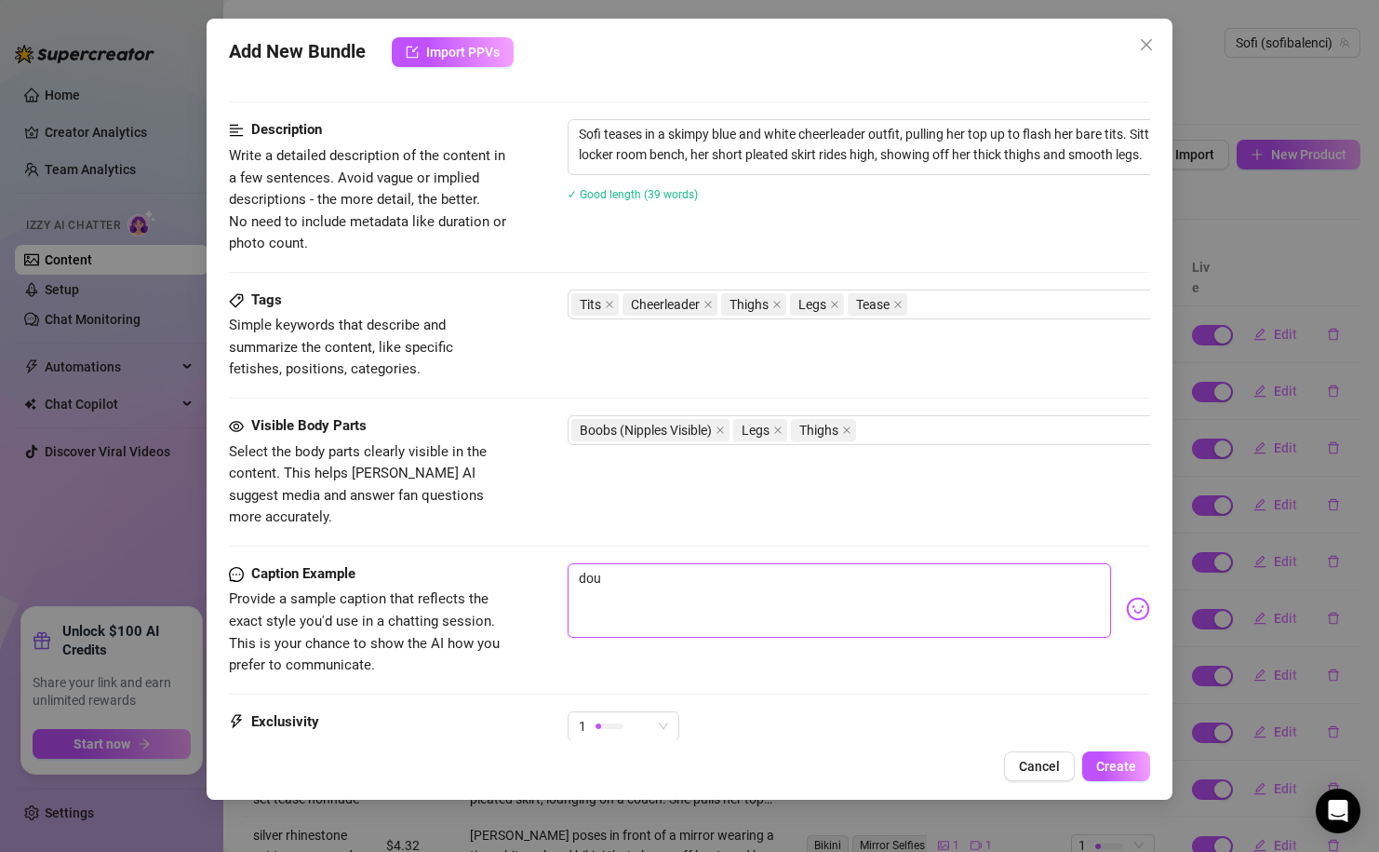
type textarea "dou"
type textarea "do"
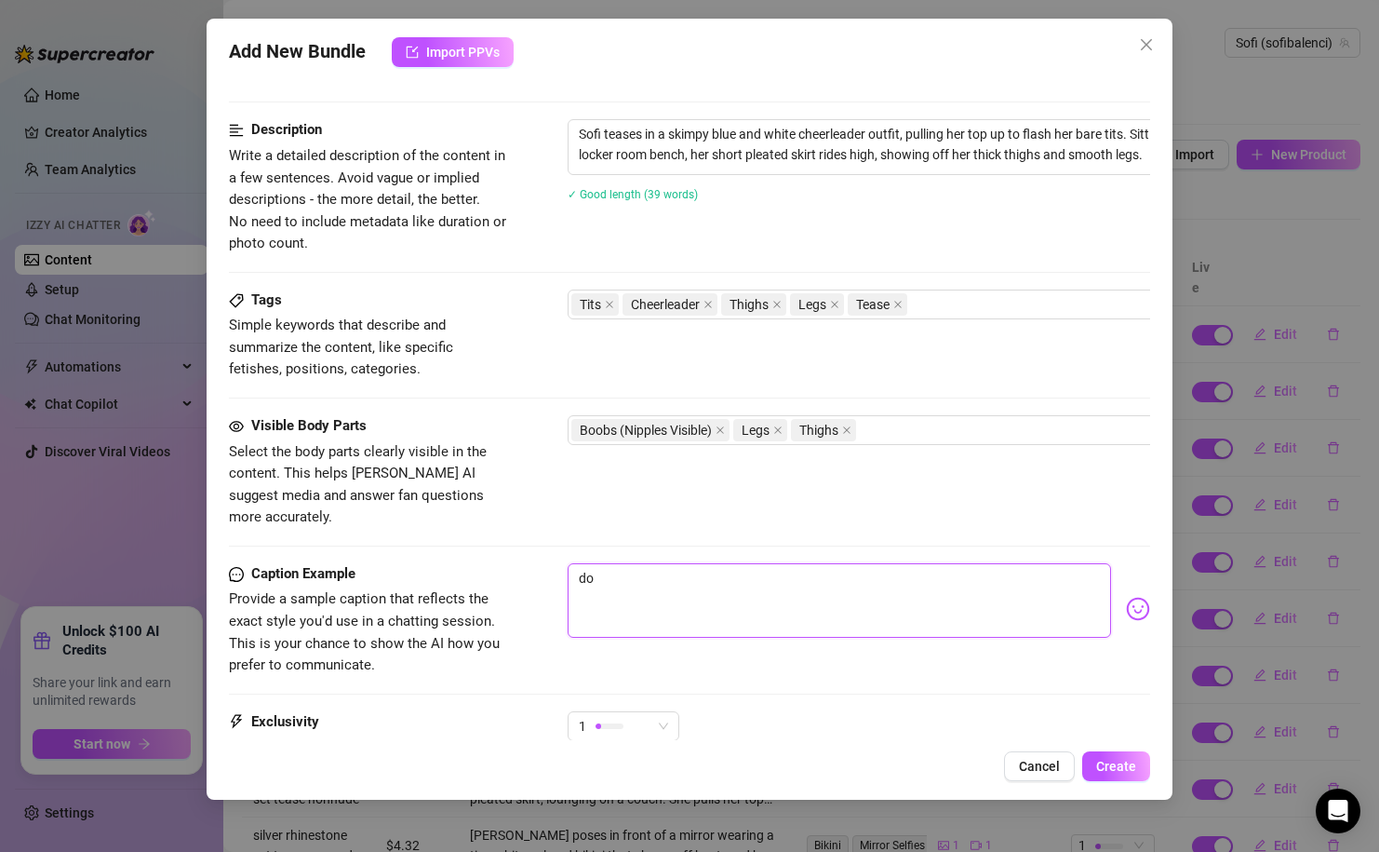
type textarea "do"
type textarea "do u"
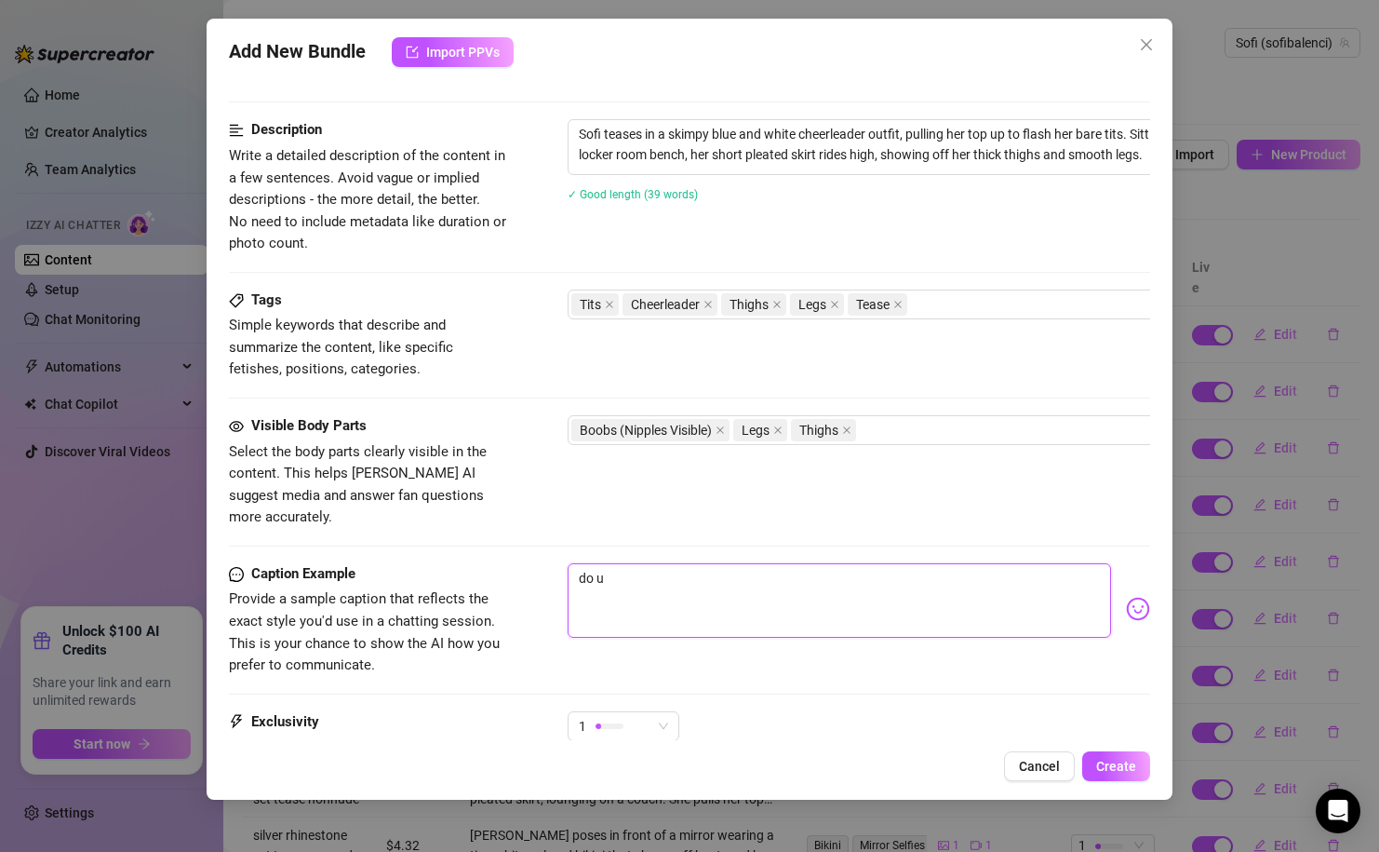
type textarea "do u t"
type textarea "do u th"
type textarea "do u thi"
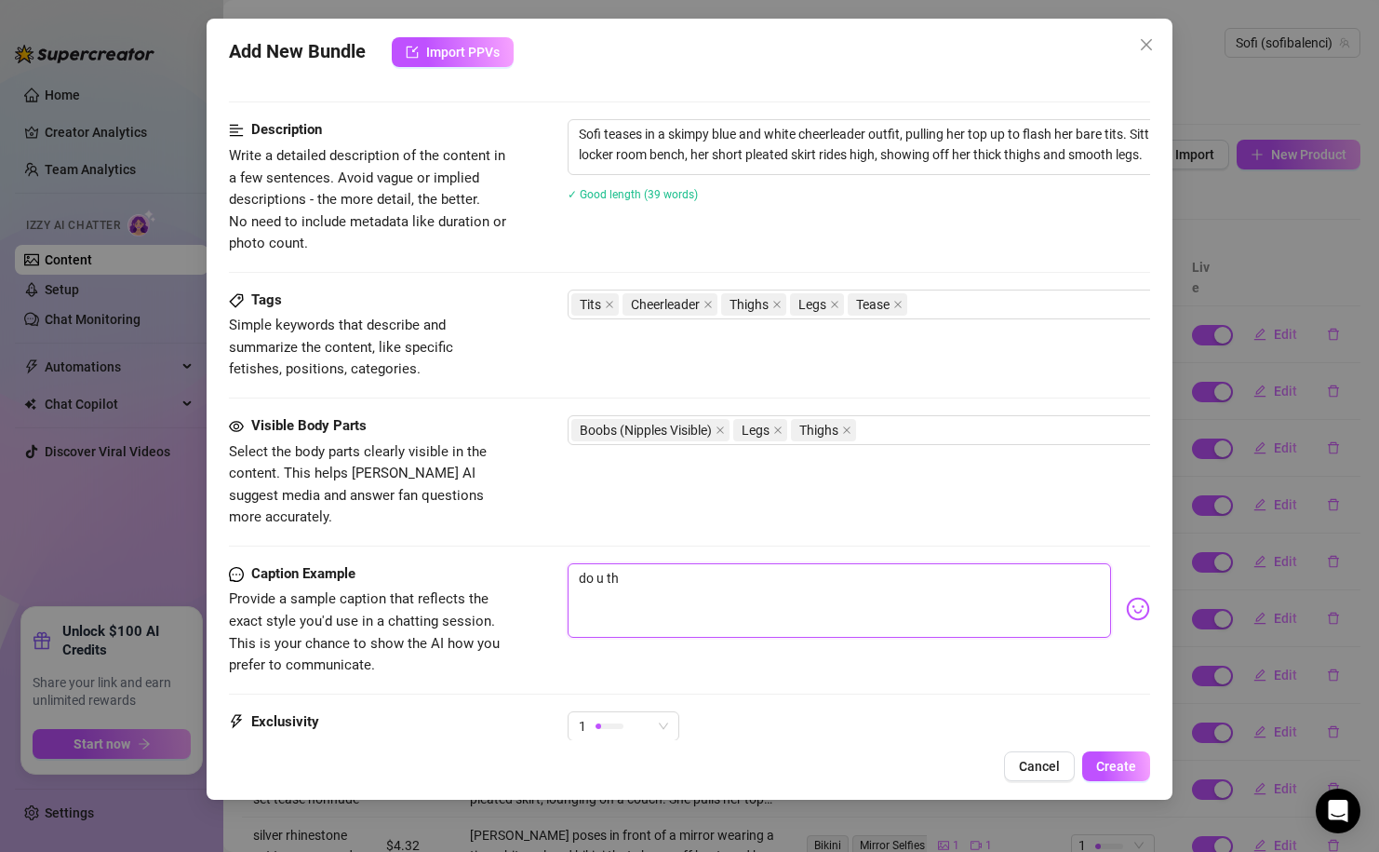
type textarea "do u thi"
type textarea "do u thin"
type textarea "do u think"
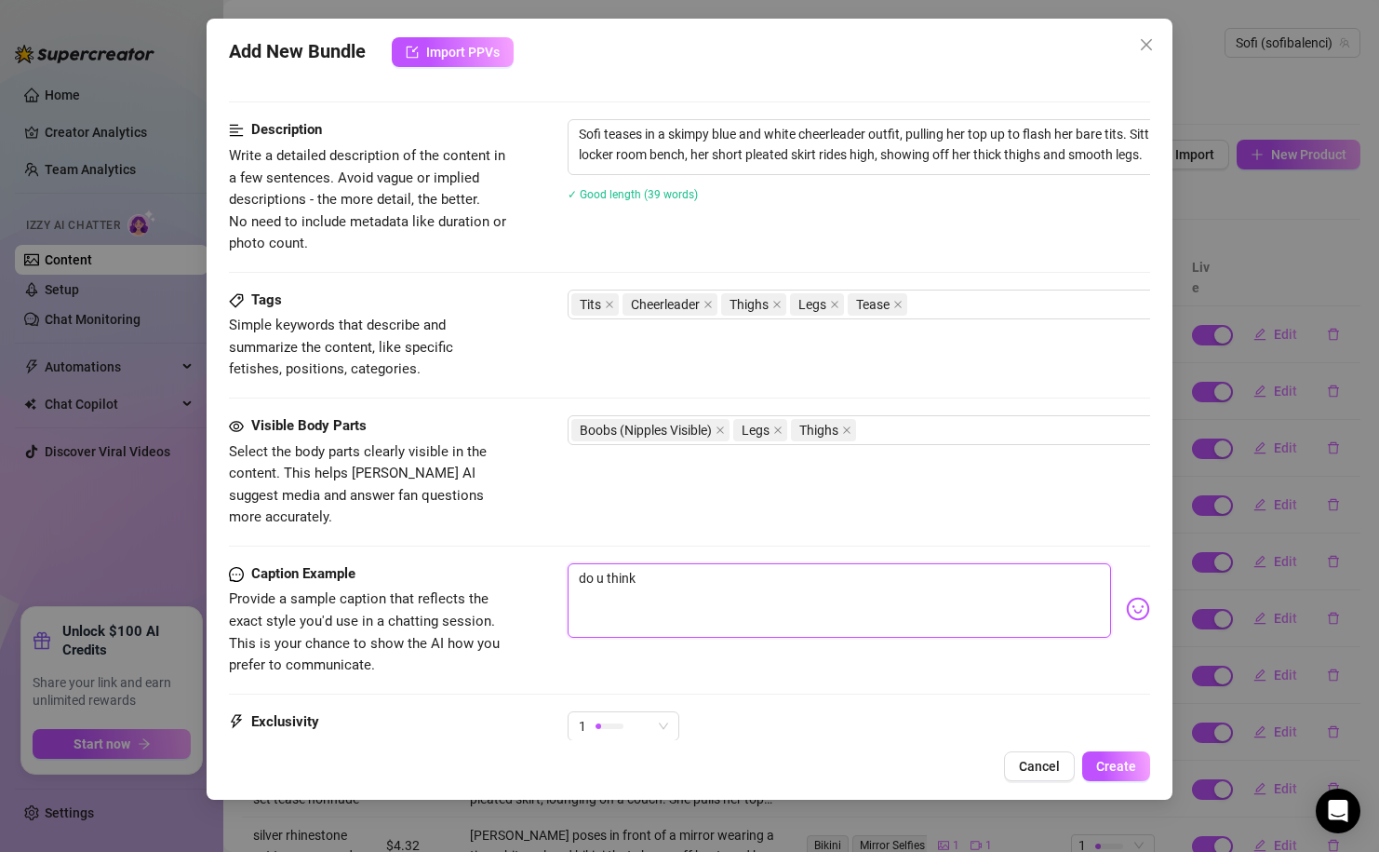
type textarea "do u think"
type textarea "do u think i"
type textarea "do u think im"
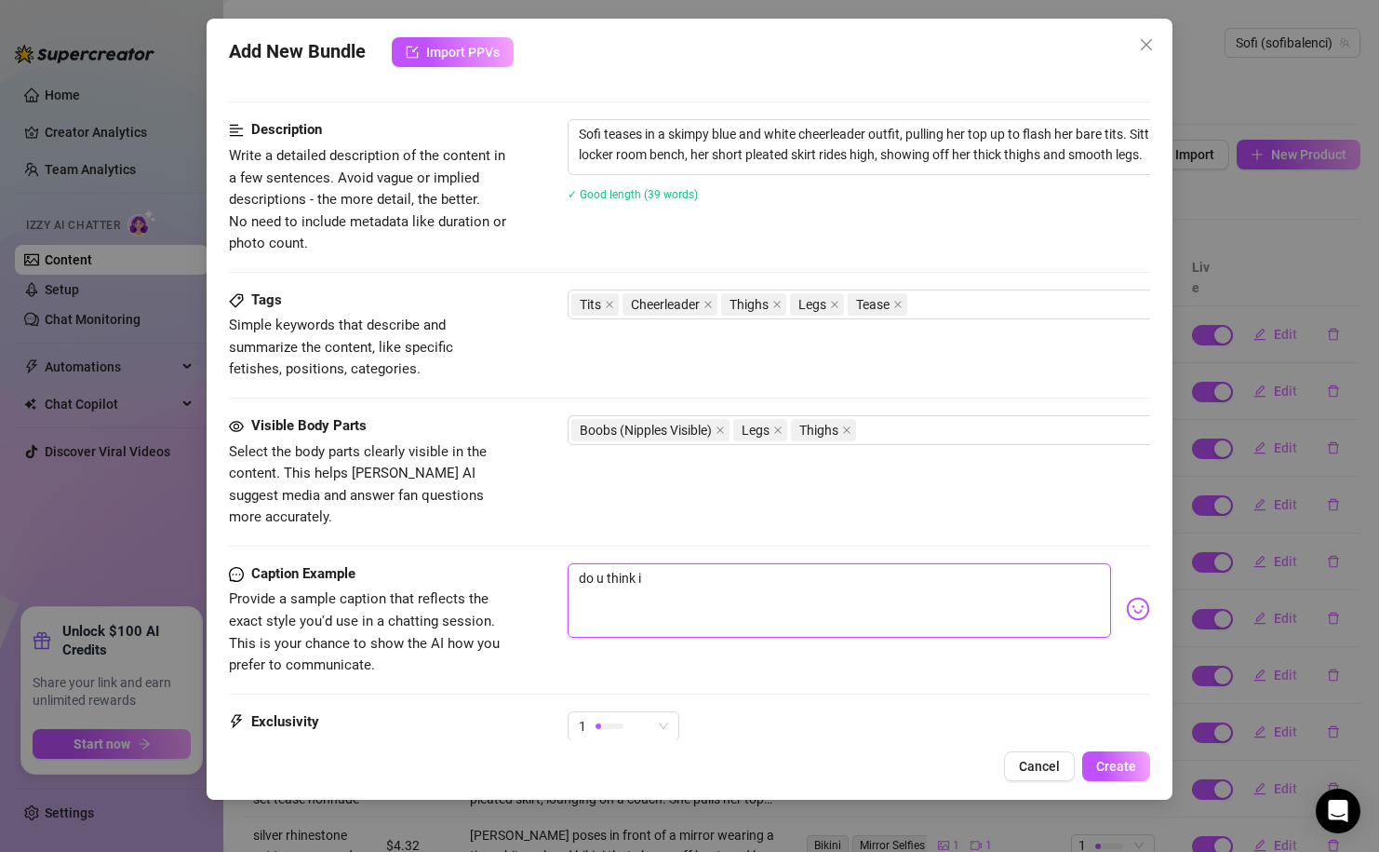
type textarea "do u think im"
click at [1136, 597] on img at bounding box center [1138, 609] width 24 height 24
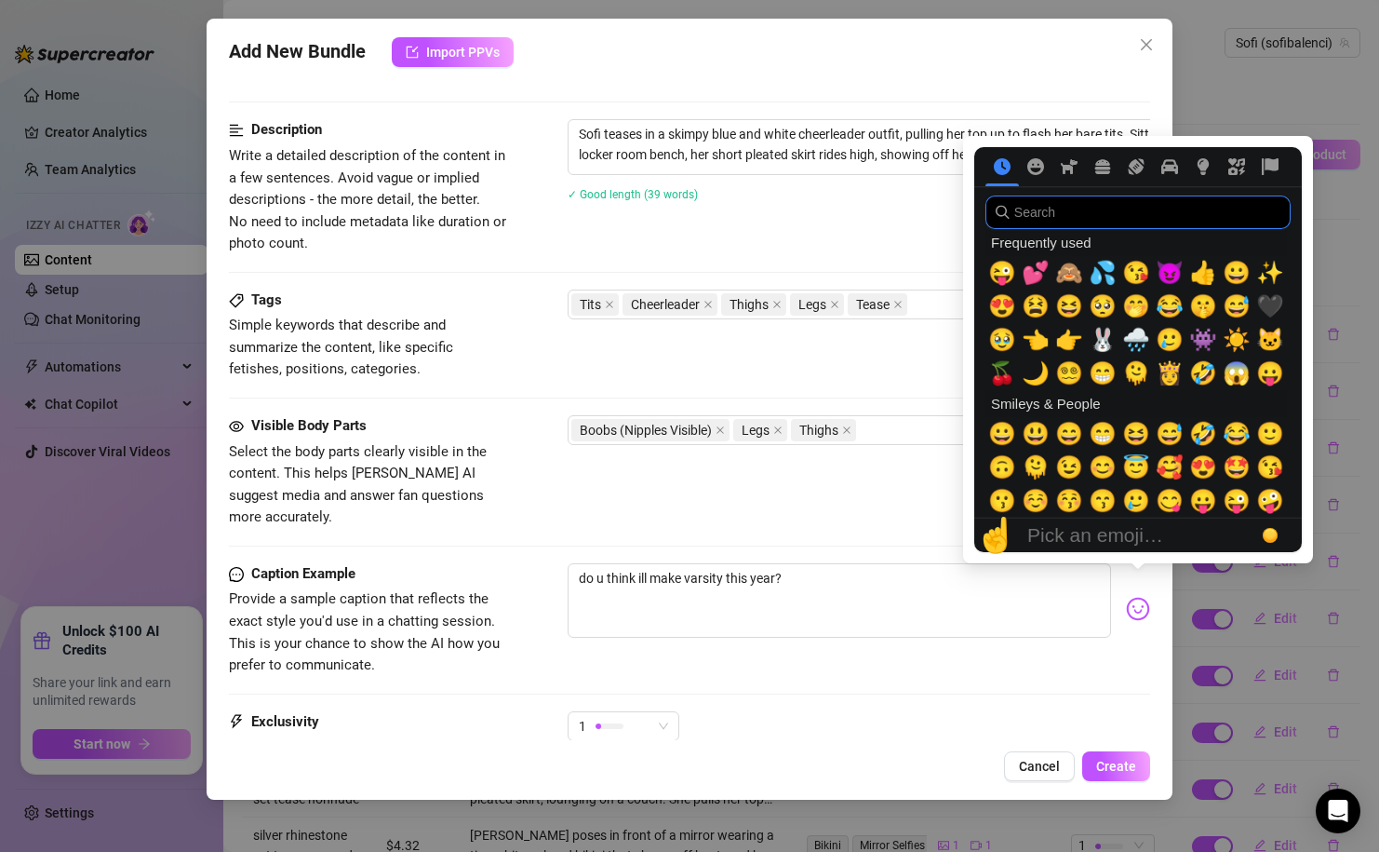
click at [1071, 217] on input "search" at bounding box center [1138, 212] width 305 height 34
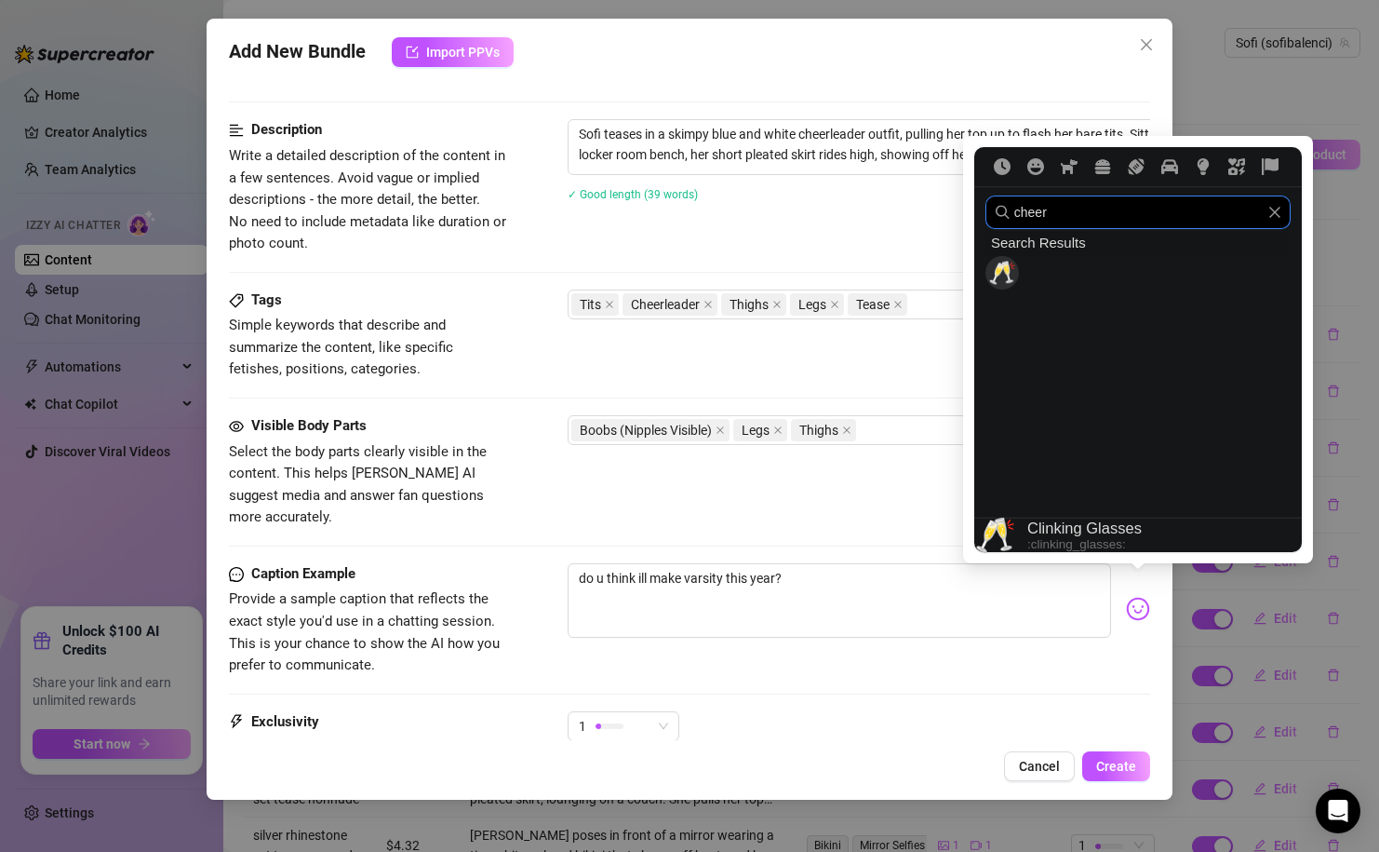
click at [1272, 216] on icon "Clear" at bounding box center [1275, 212] width 13 height 13
click at [1004, 277] on span "📣" at bounding box center [1002, 273] width 28 height 26
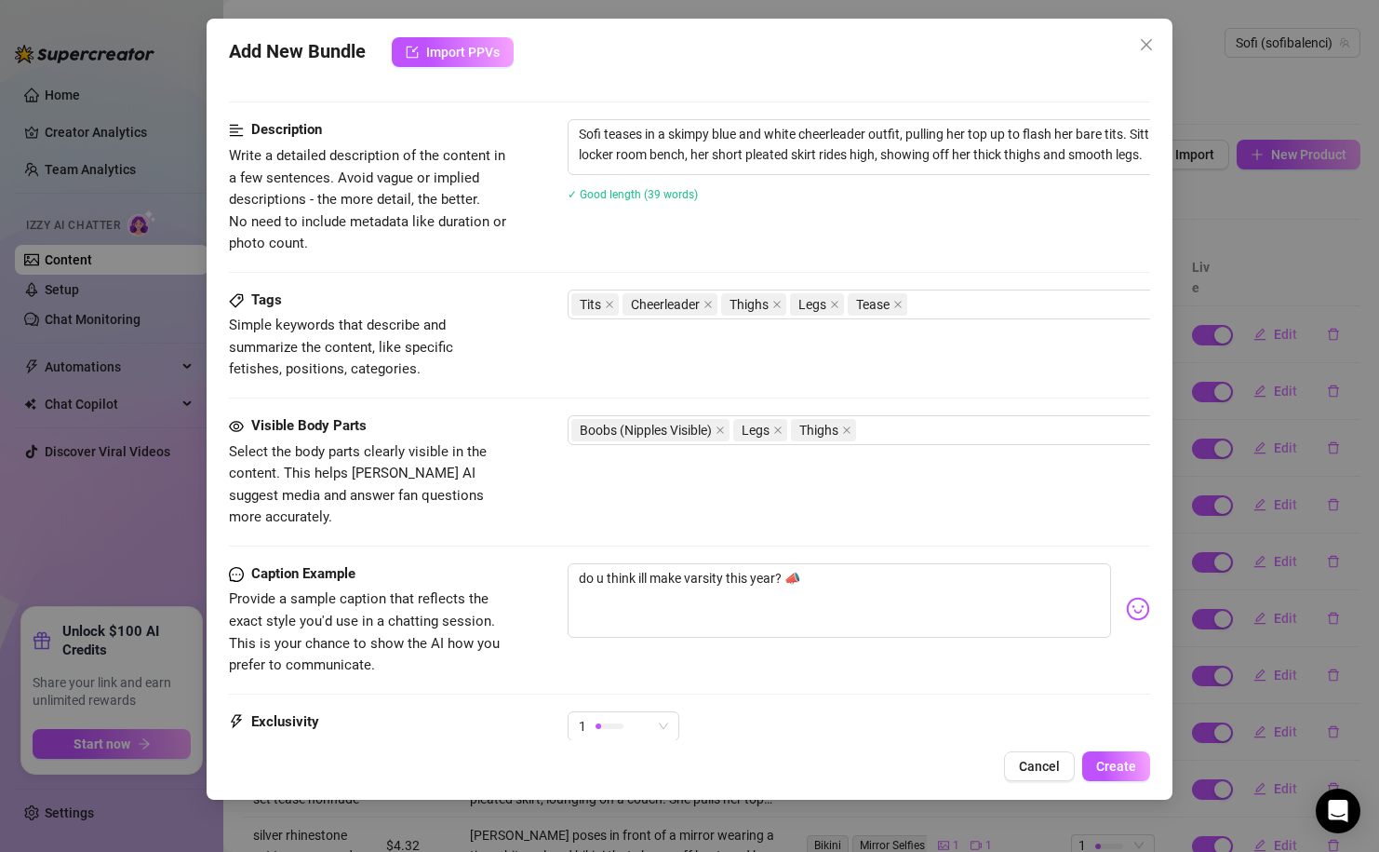
click at [674, 685] on div "Caption Example Provide a sample caption that reflects the exact style you'd us…" at bounding box center [689, 637] width 921 height 148
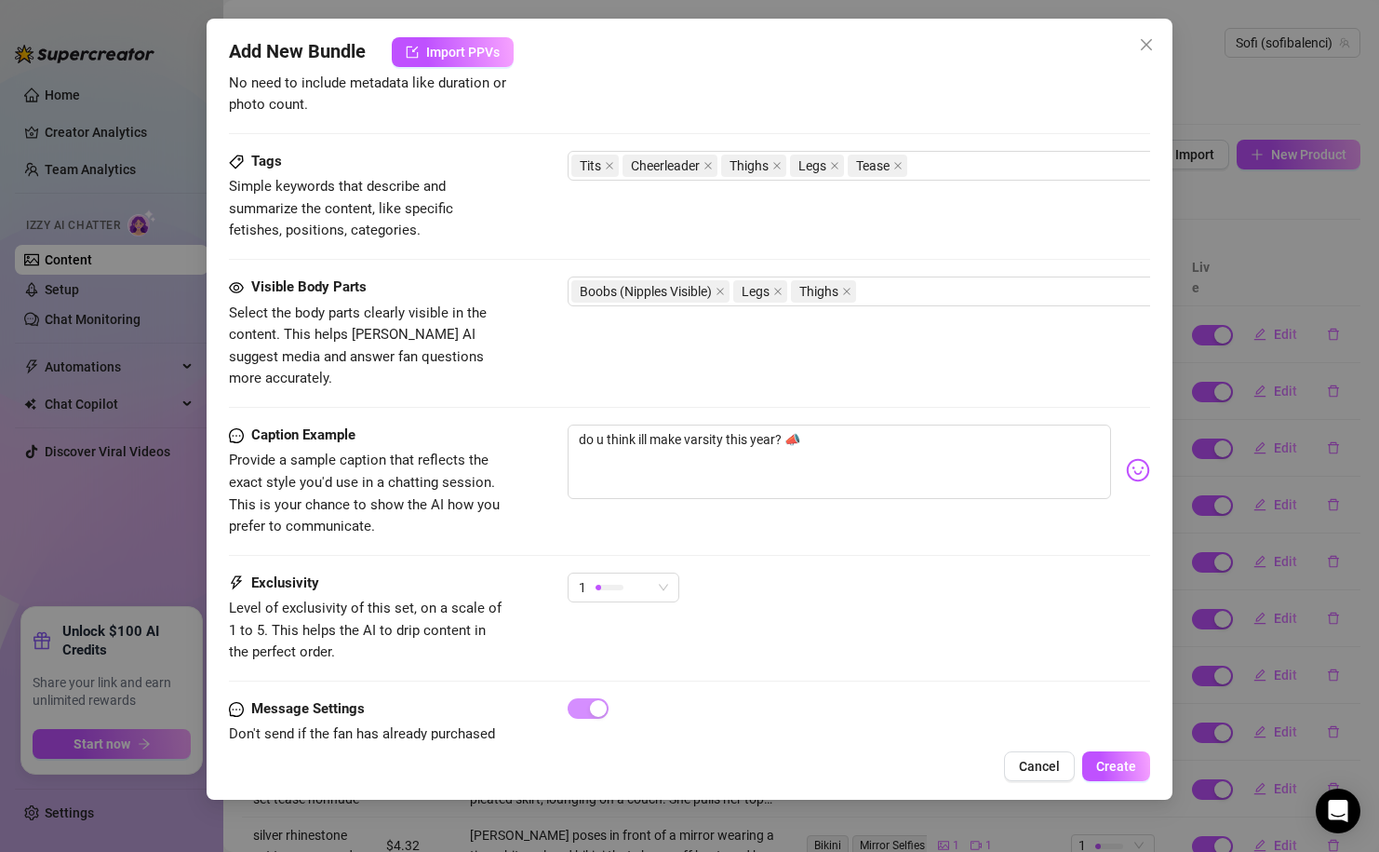
scroll to position [880, 0]
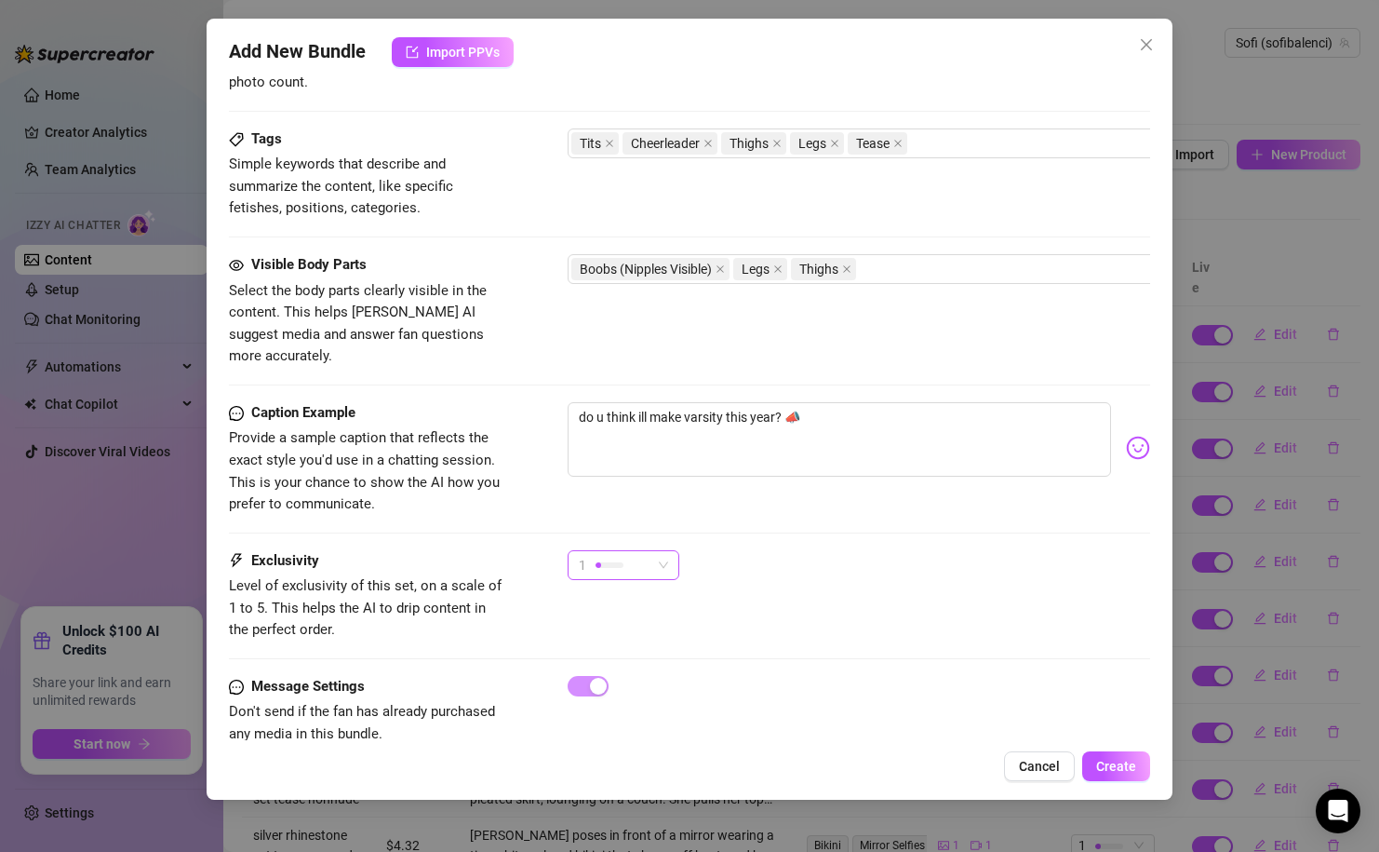
click at [661, 551] on span "1" at bounding box center [623, 565] width 89 height 28
click at [659, 671] on span "4" at bounding box center [643, 669] width 121 height 20
click at [829, 609] on div "Exclusivity Level of exclusivity of this set, on a scale of 1 to 5. This helps …" at bounding box center [689, 595] width 921 height 91
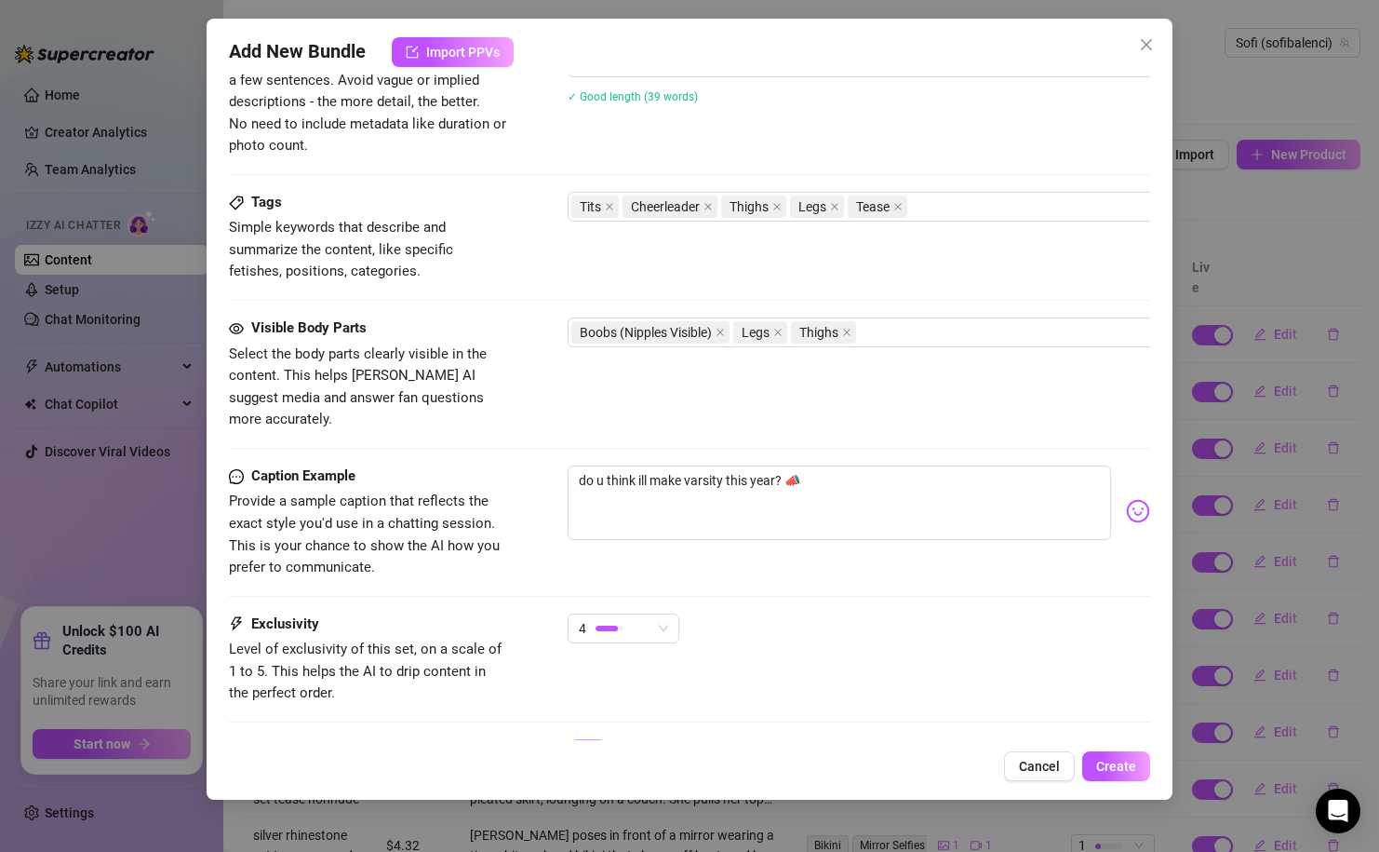
scroll to position [898, 0]
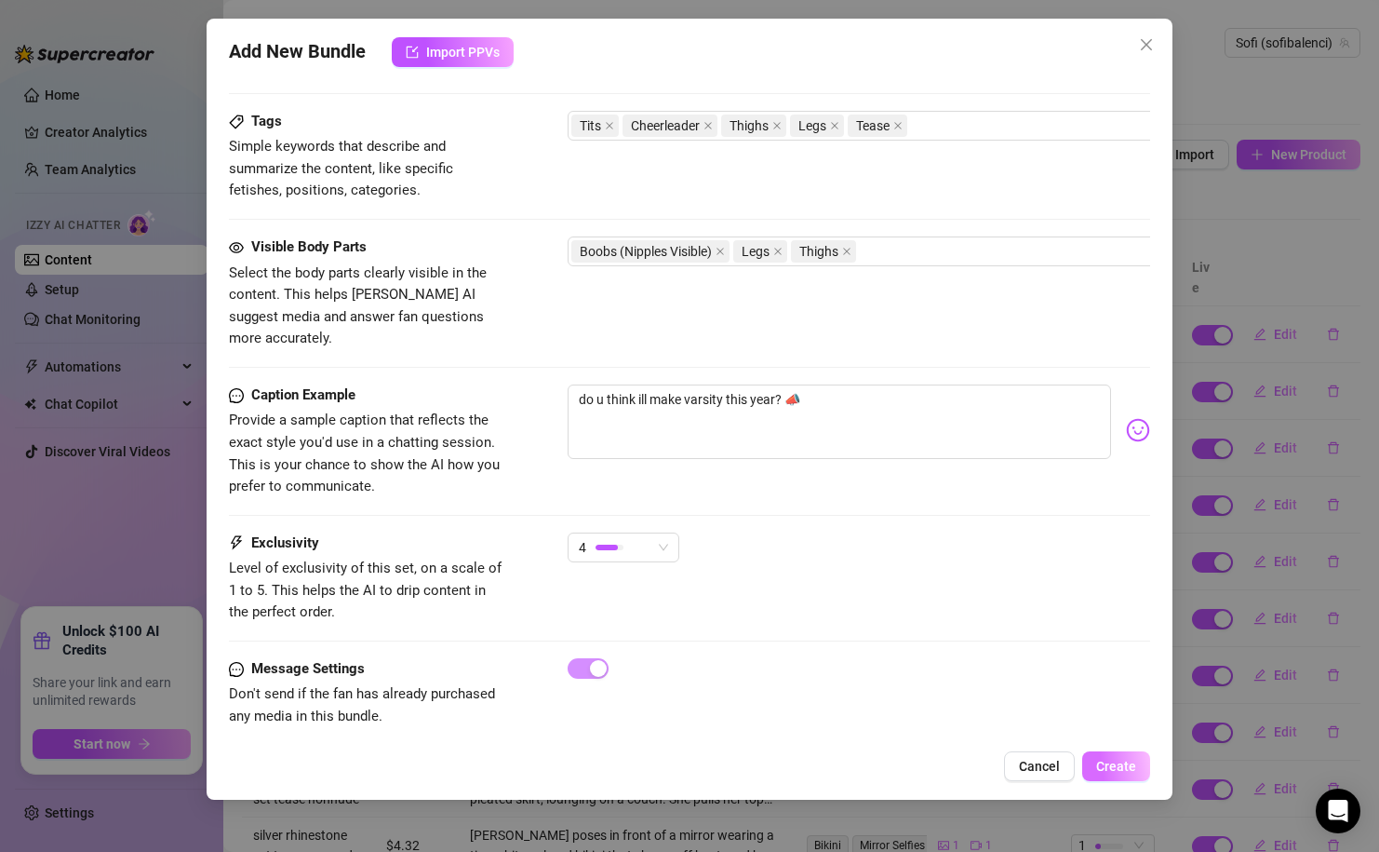
click at [1107, 761] on span "Create" at bounding box center [1116, 766] width 40 height 15
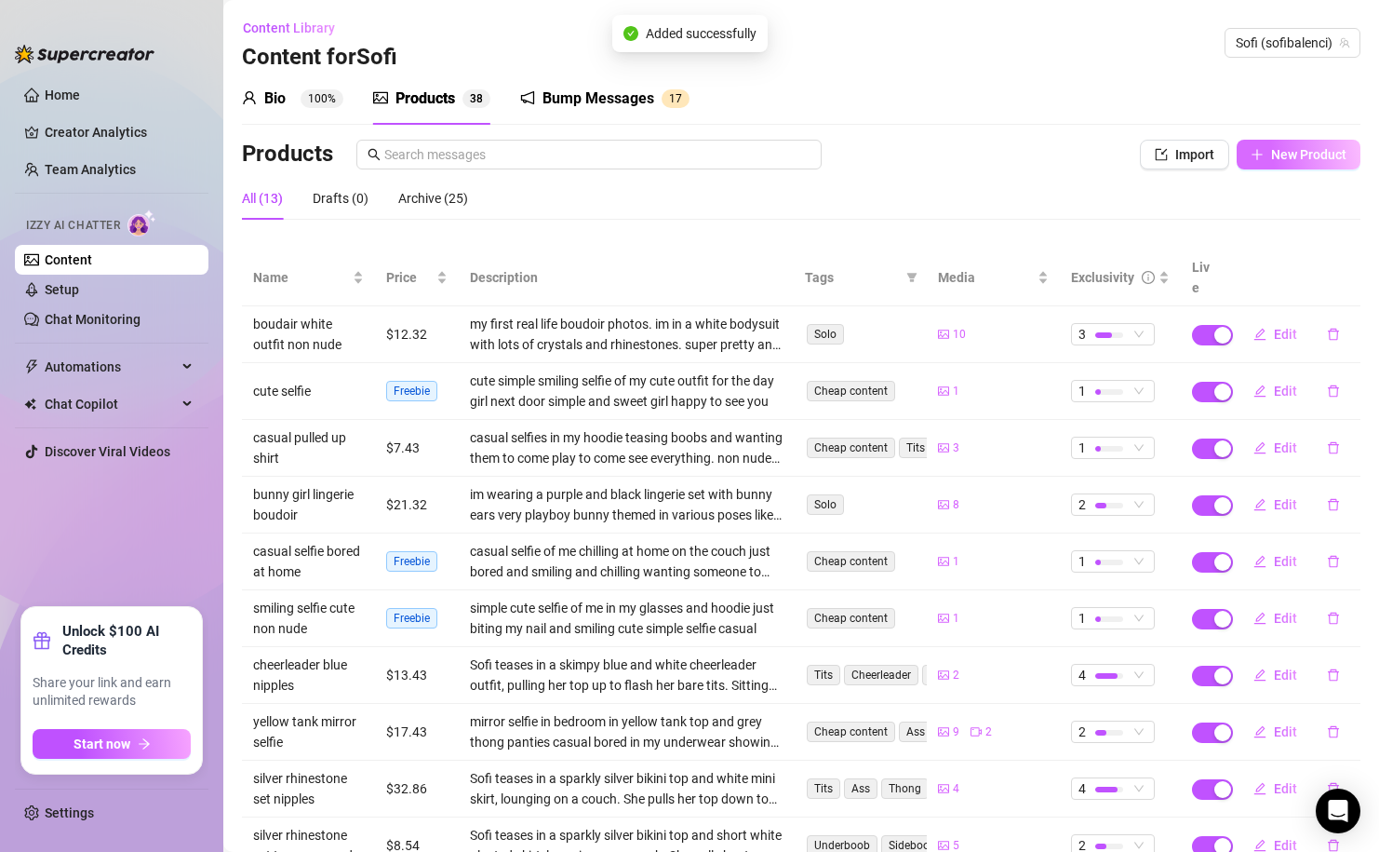
click at [1291, 155] on span "New Product" at bounding box center [1308, 154] width 75 height 15
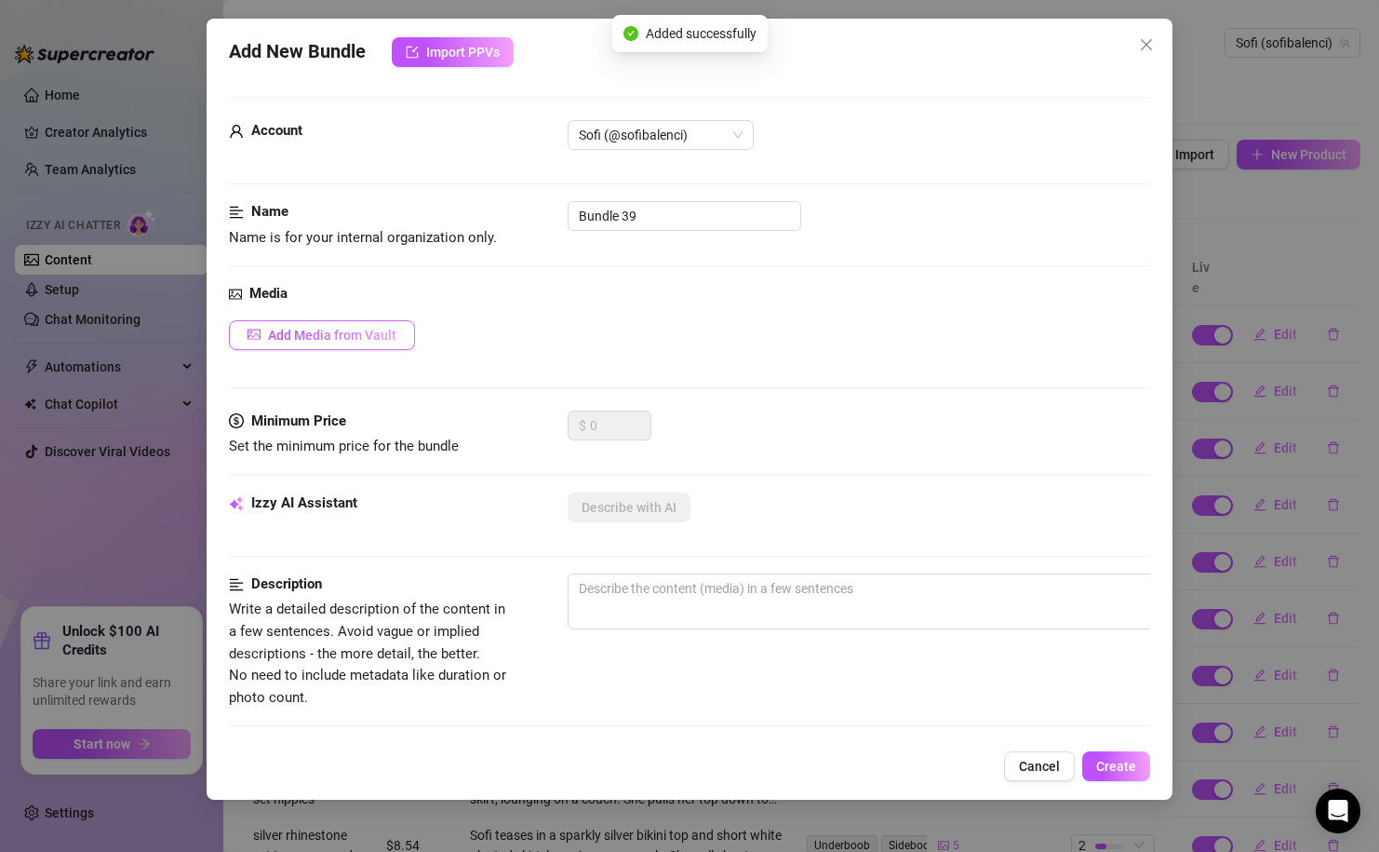
click at [342, 346] on button "Add Media from Vault" at bounding box center [322, 335] width 186 height 30
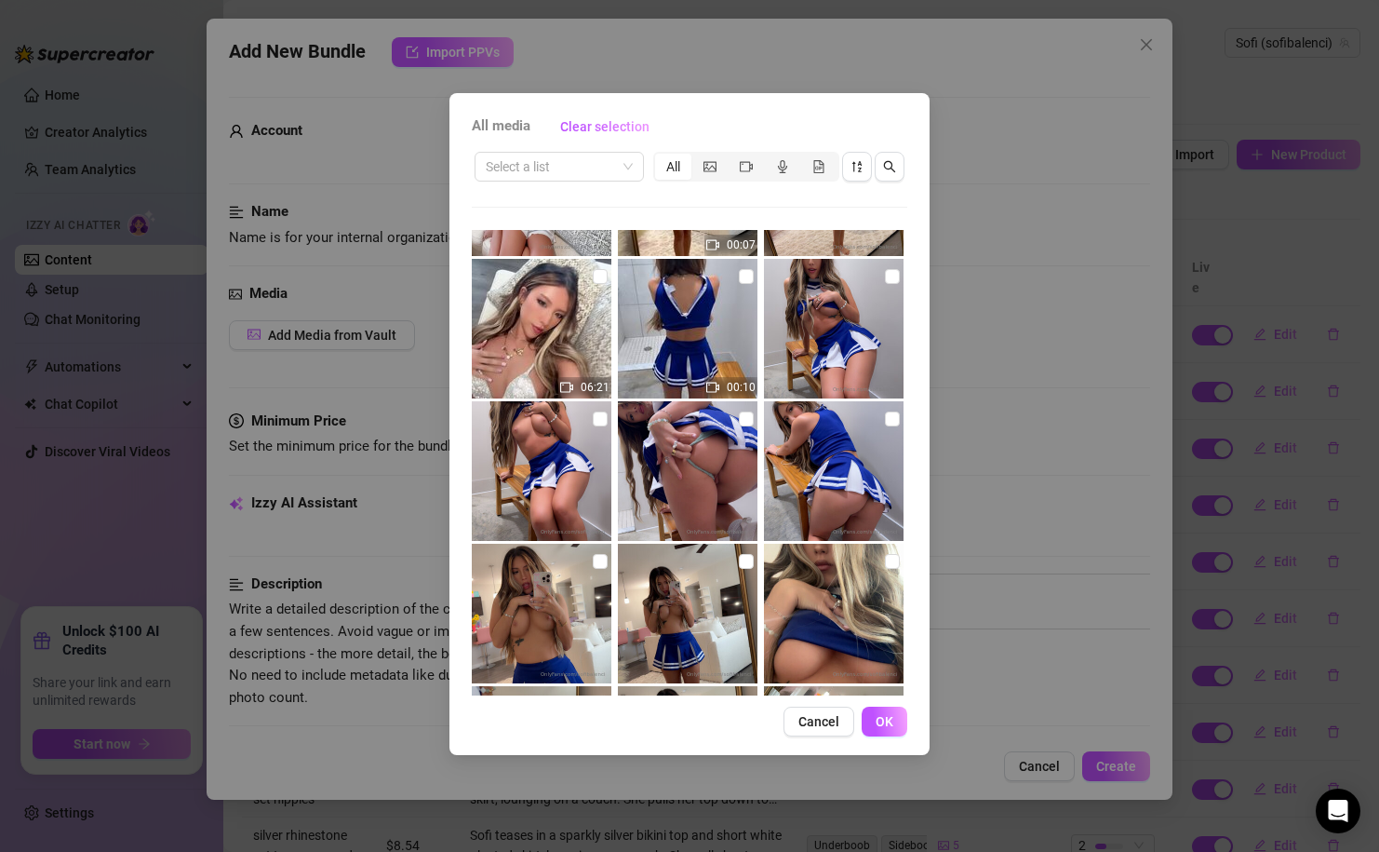
scroll to position [827, 0]
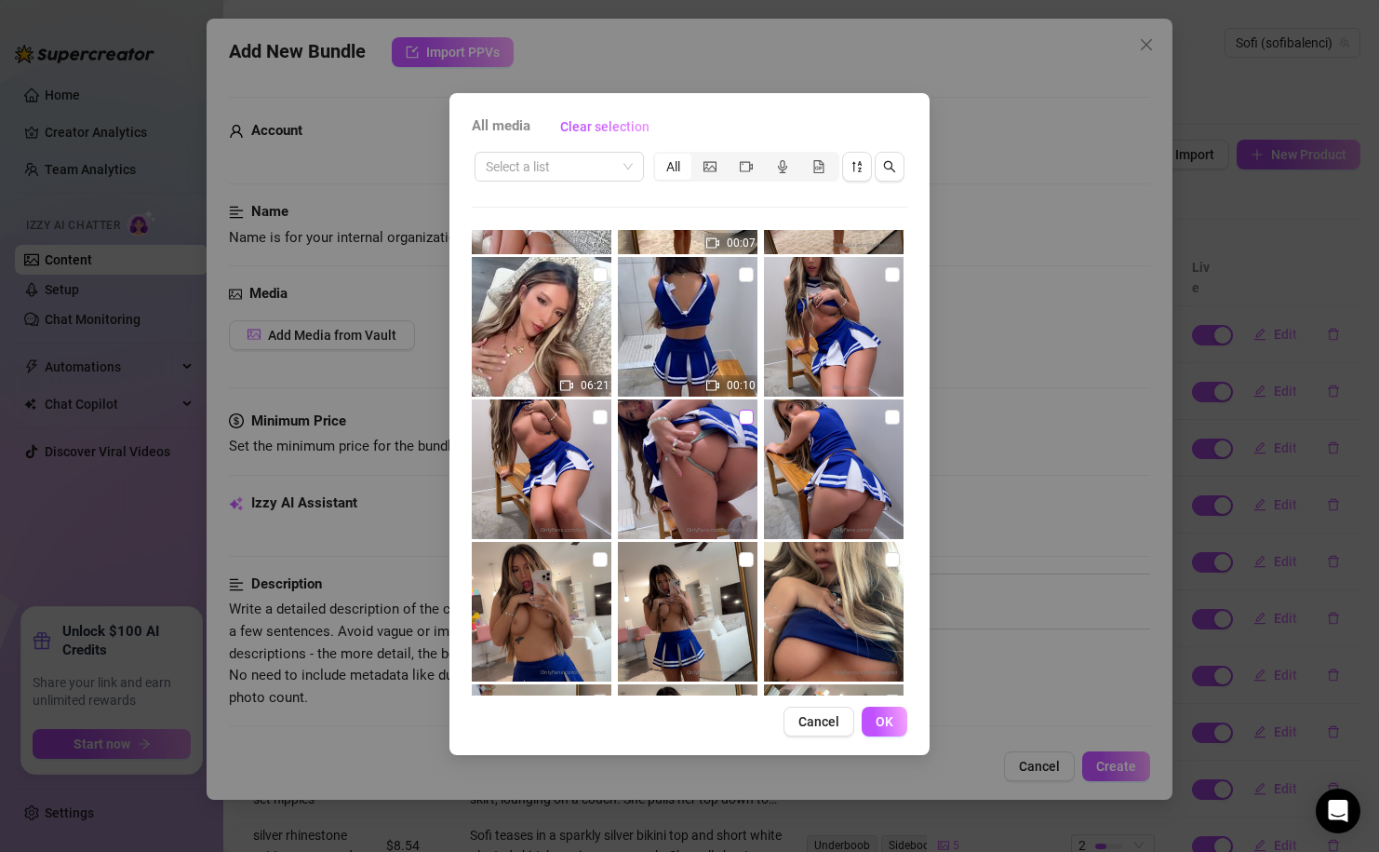
click at [752, 421] on input "checkbox" at bounding box center [746, 417] width 15 height 15
click at [897, 416] on input "checkbox" at bounding box center [892, 417] width 15 height 15
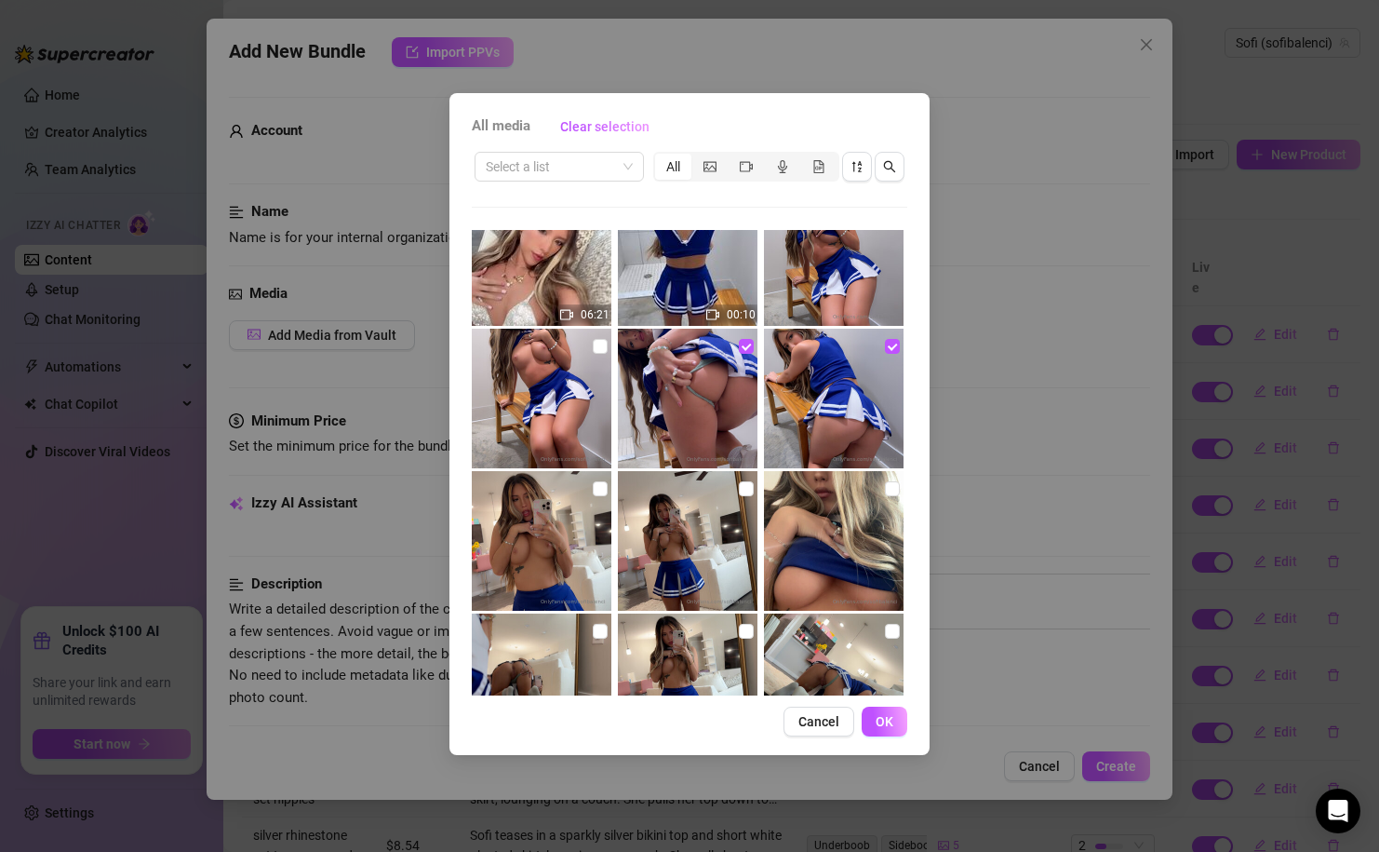
scroll to position [875, 0]
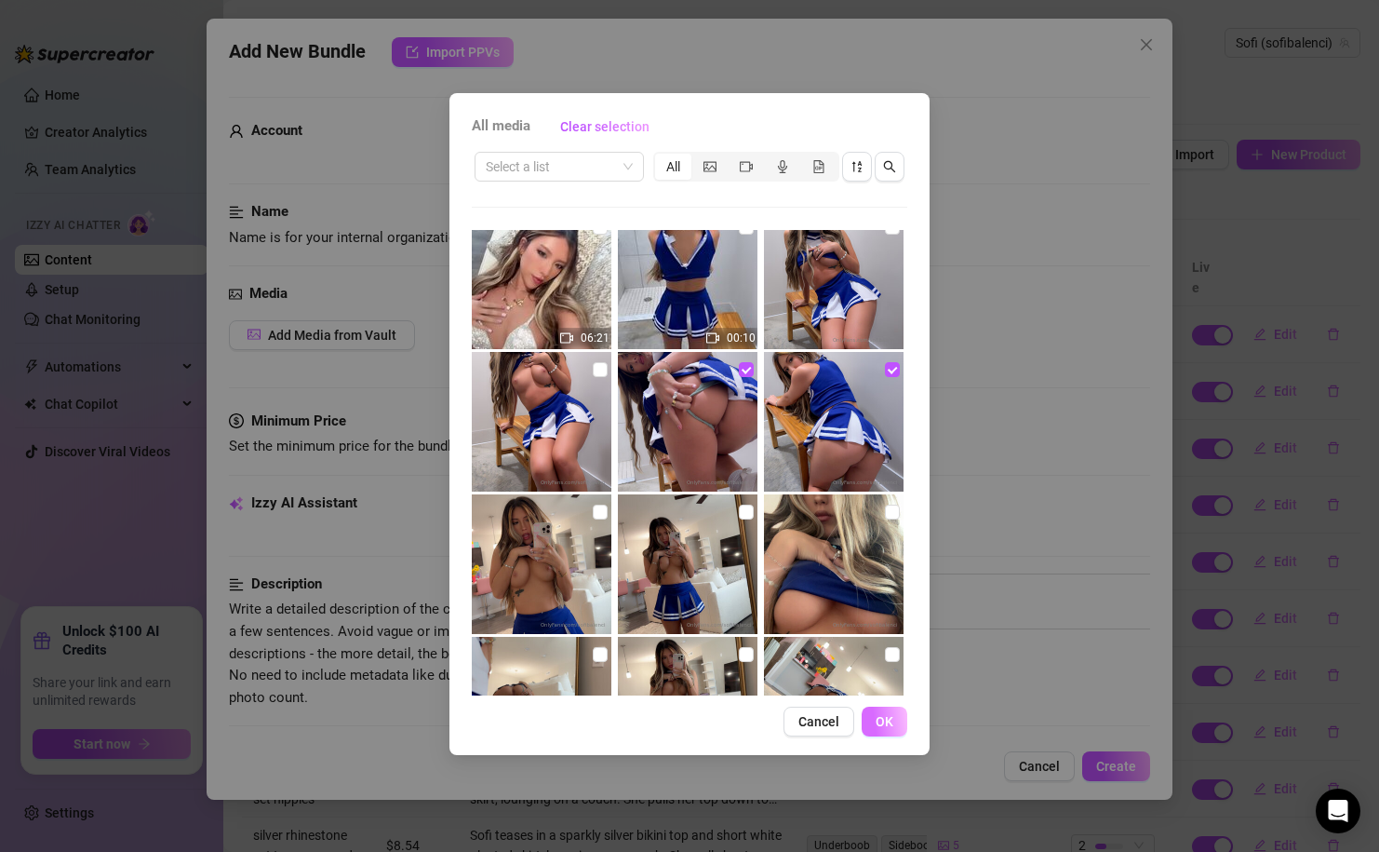
click at [894, 716] on button "OK" at bounding box center [885, 721] width 46 height 30
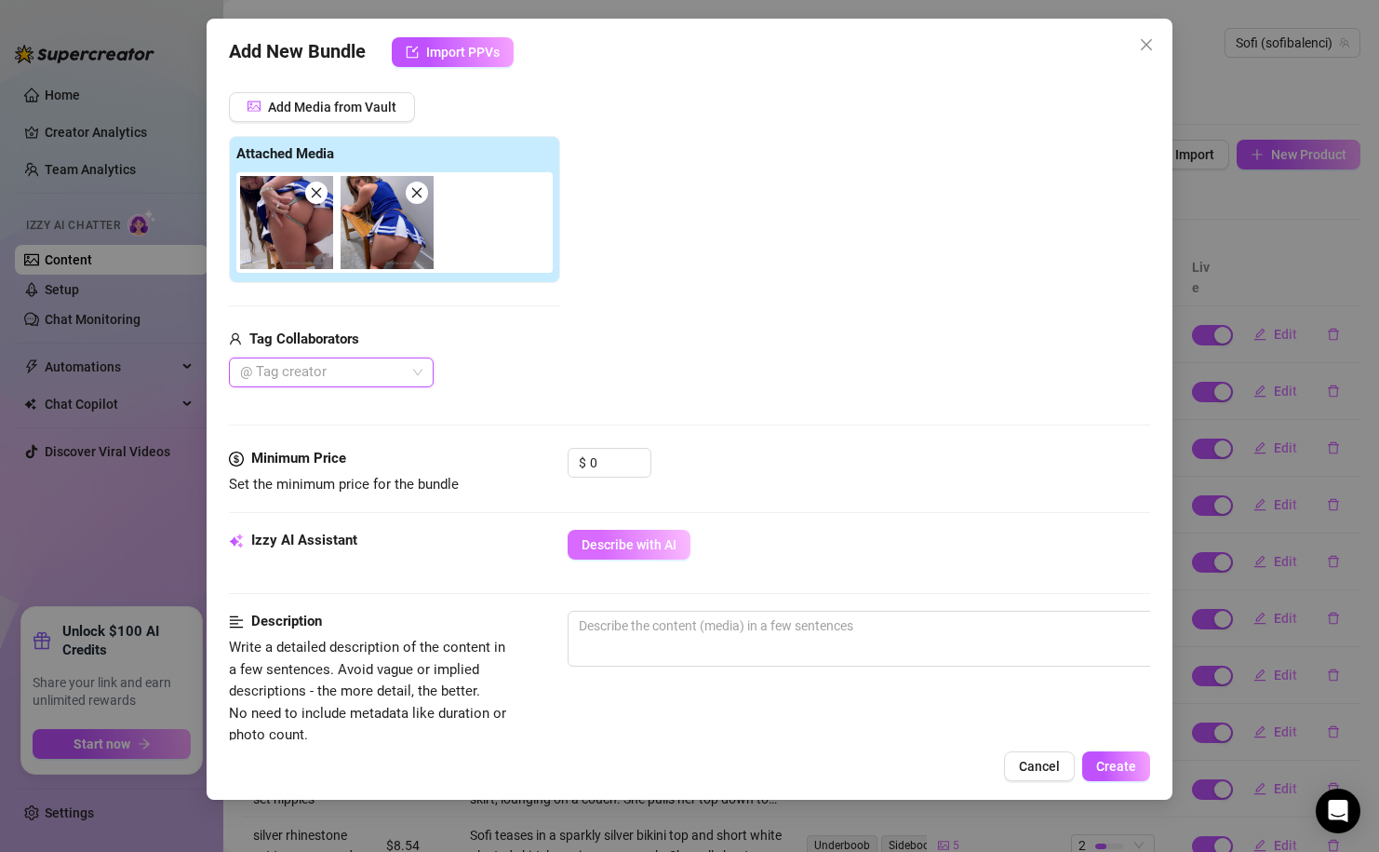
click at [609, 553] on button "Describe with AI" at bounding box center [629, 545] width 123 height 30
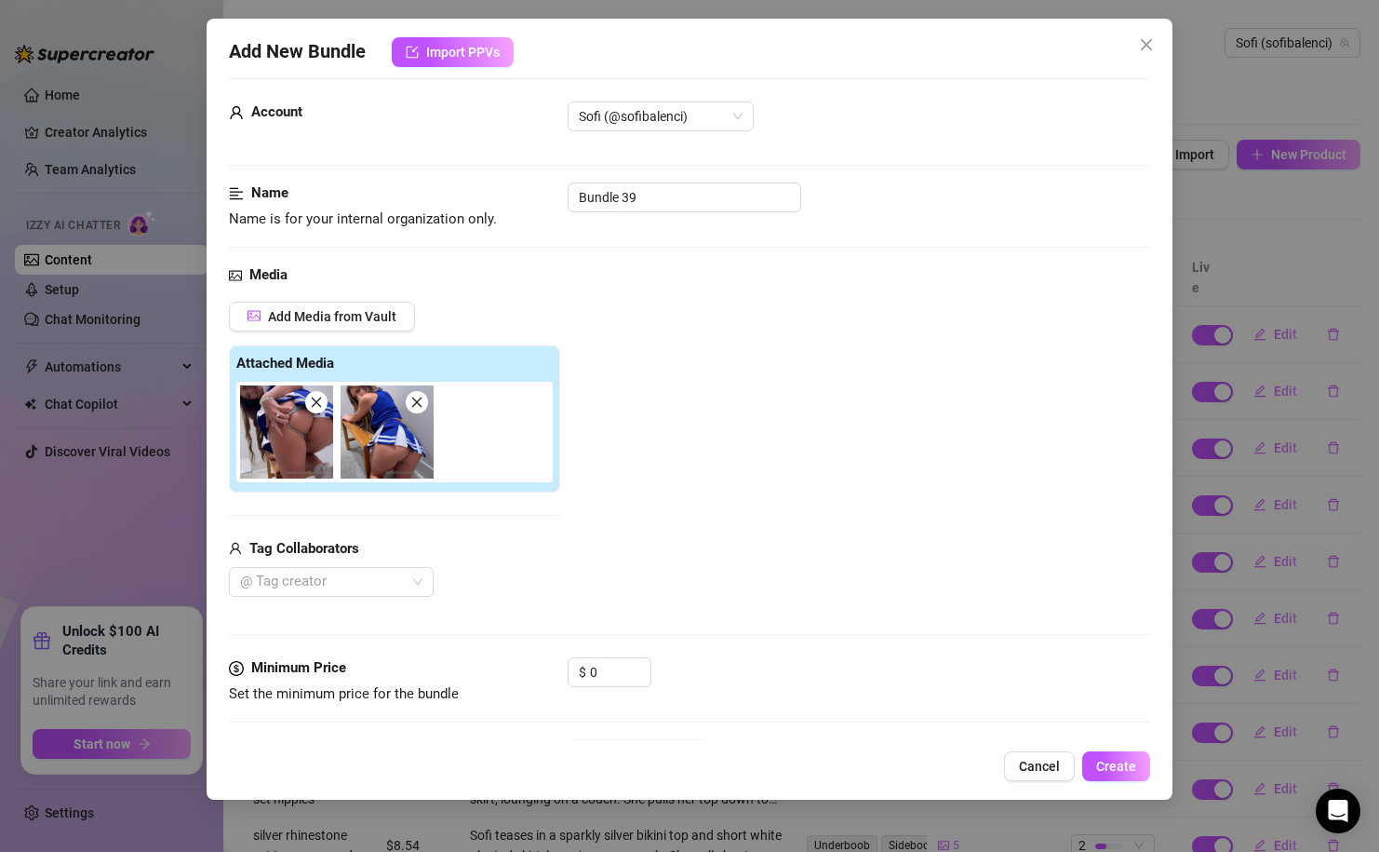
scroll to position [0, 0]
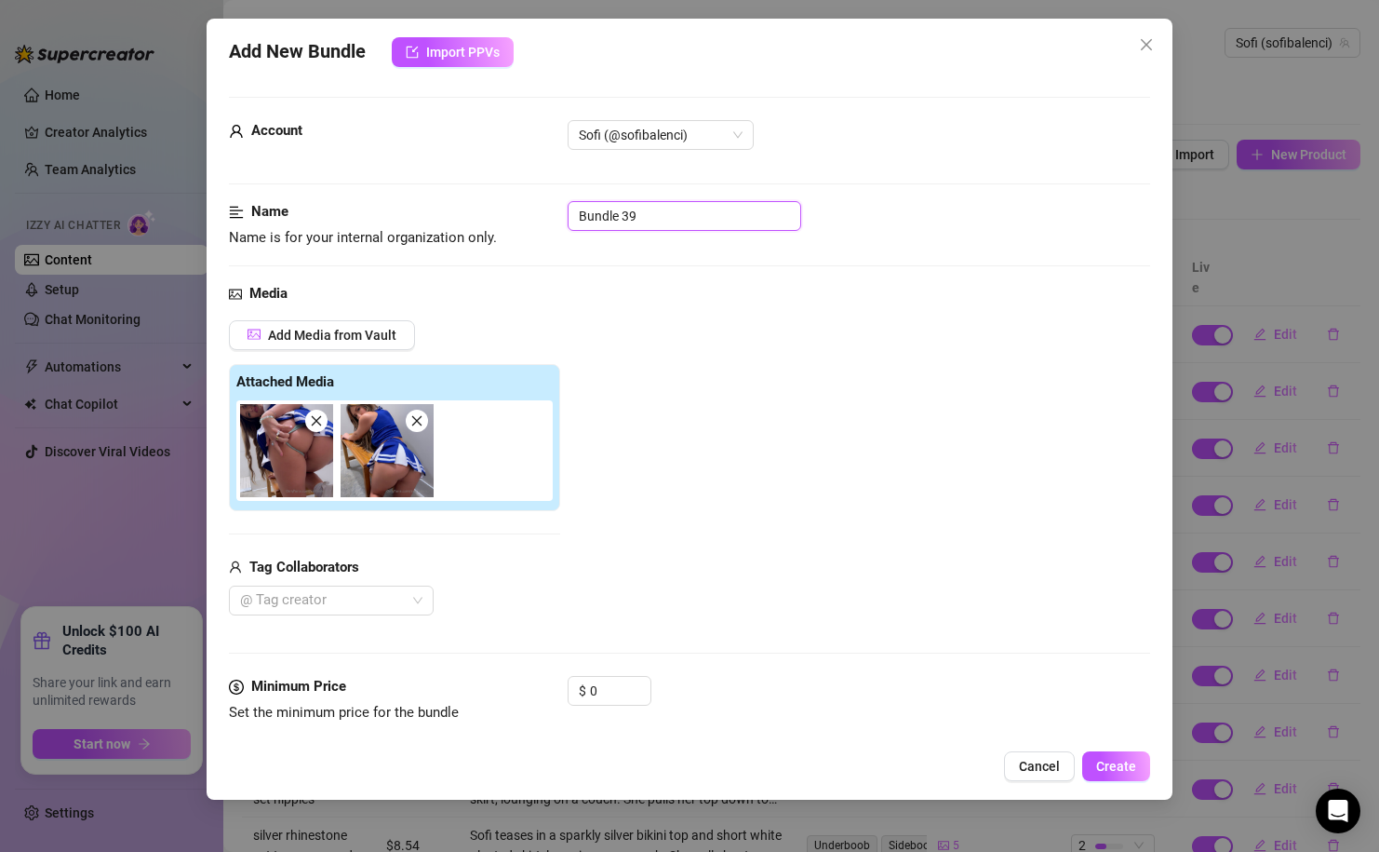
click at [699, 219] on input "Bundle 39" at bounding box center [685, 216] width 234 height 30
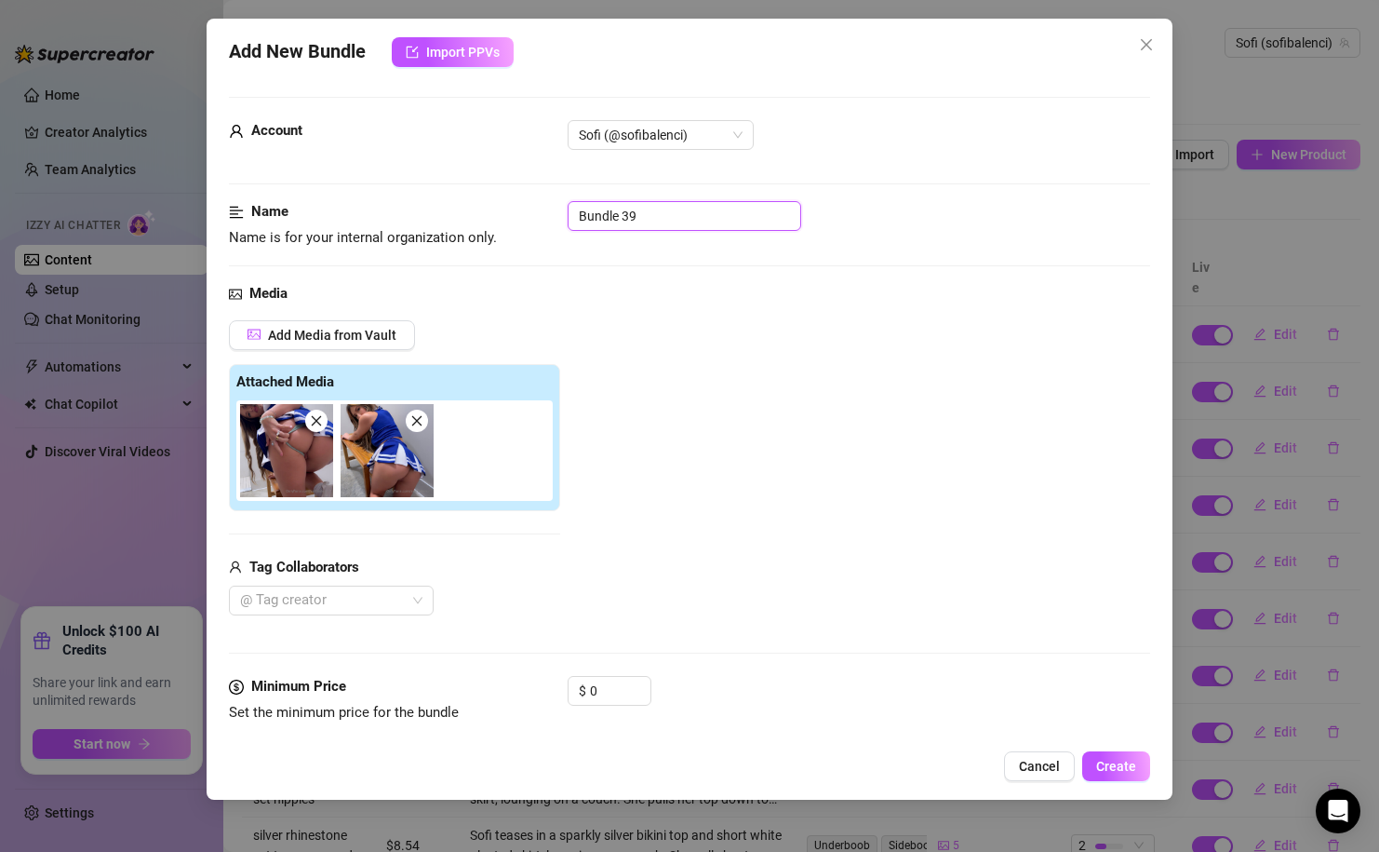
paste input "silver rhinestone set tease nonnude"
click at [699, 219] on input "silver rhinestone set tease nonnude" at bounding box center [685, 216] width 234 height 30
click at [748, 215] on input "blue cheerleader ass" at bounding box center [685, 216] width 234 height 30
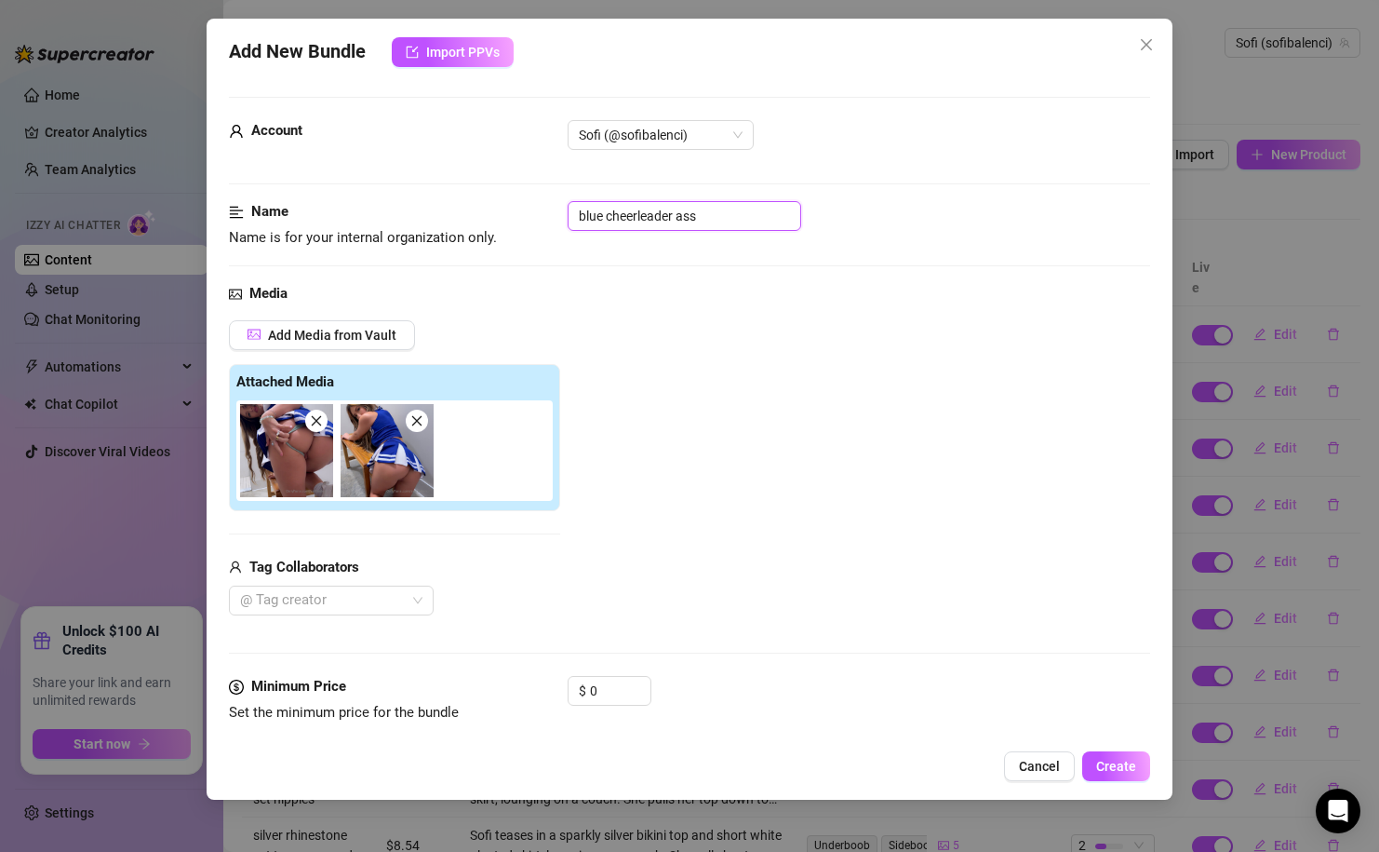
click at [748, 215] on input "blue cheerleader ass" at bounding box center [685, 216] width 234 height 30
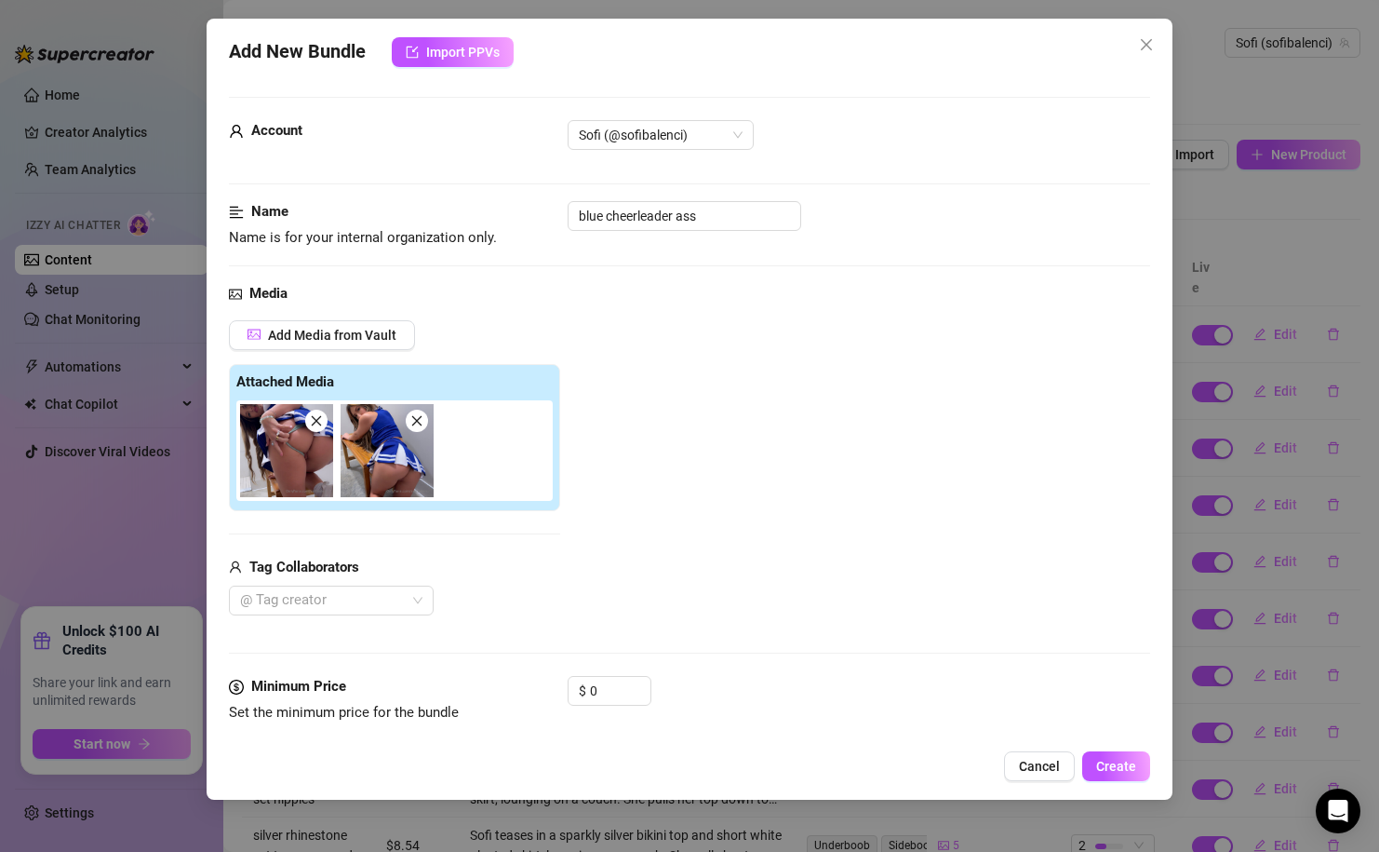
click at [704, 313] on div "Media Add Media from Vault Attached Media Tag Collaborators @ Tag creator" at bounding box center [689, 479] width 921 height 393
click at [719, 202] on input "blue cheerleader ass" at bounding box center [685, 216] width 234 height 30
click at [720, 221] on input "blue cheerleader ass" at bounding box center [685, 216] width 234 height 30
click at [720, 318] on div "Media Add Media from Vault Attached Media Tag Collaborators @ Tag creator" at bounding box center [689, 479] width 921 height 393
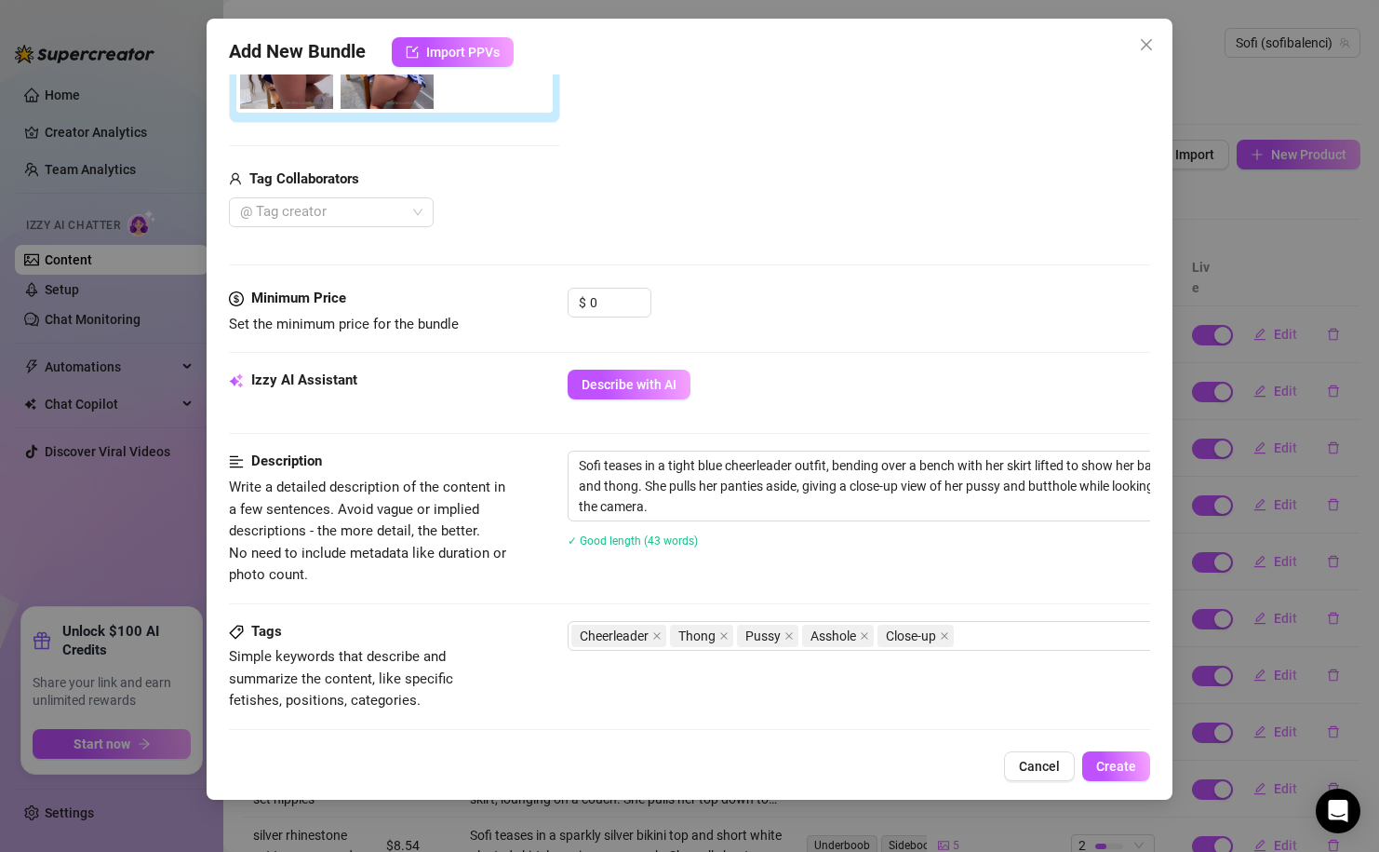
scroll to position [388, 0]
click at [609, 297] on input "0" at bounding box center [620, 303] width 60 height 28
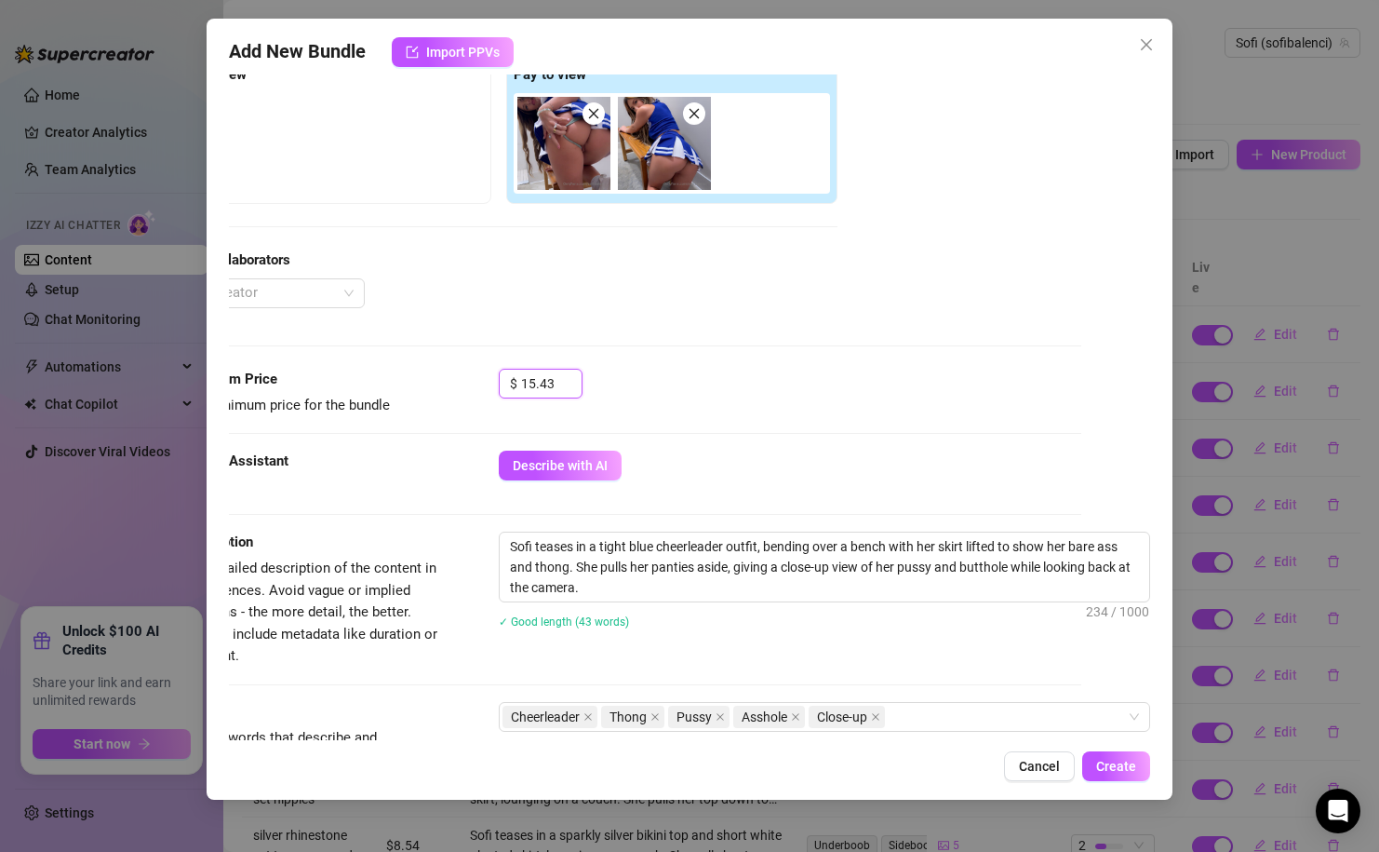
scroll to position [340, 69]
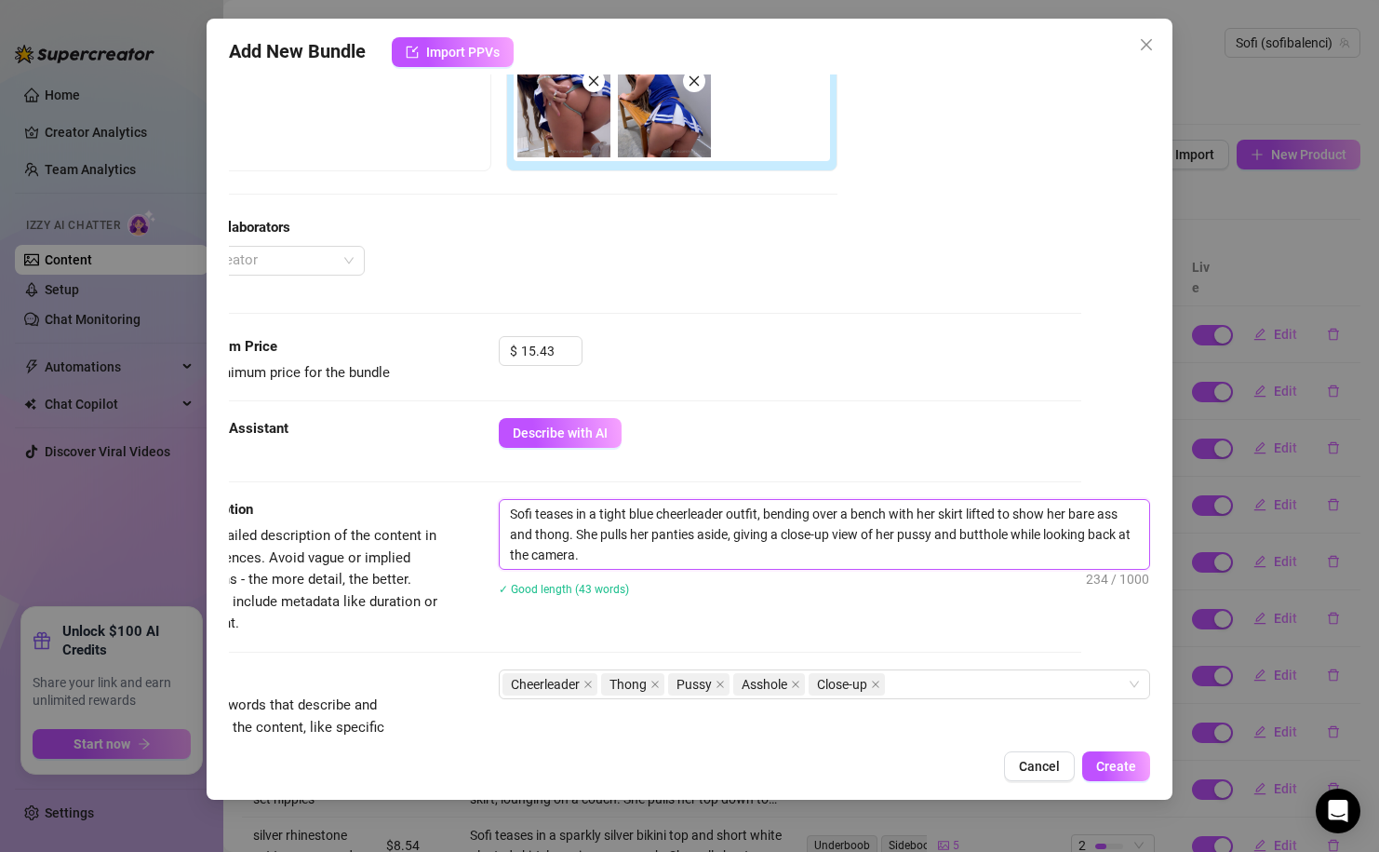
click at [1009, 539] on textarea "Sofi teases in a tight blue cheerleader outfit, bending over a bench with her s…" at bounding box center [825, 534] width 650 height 69
click at [955, 503] on textarea "Sofi teases in a tight blue cheerleader outfit, bending over a bench with her s…" at bounding box center [825, 534] width 650 height 69
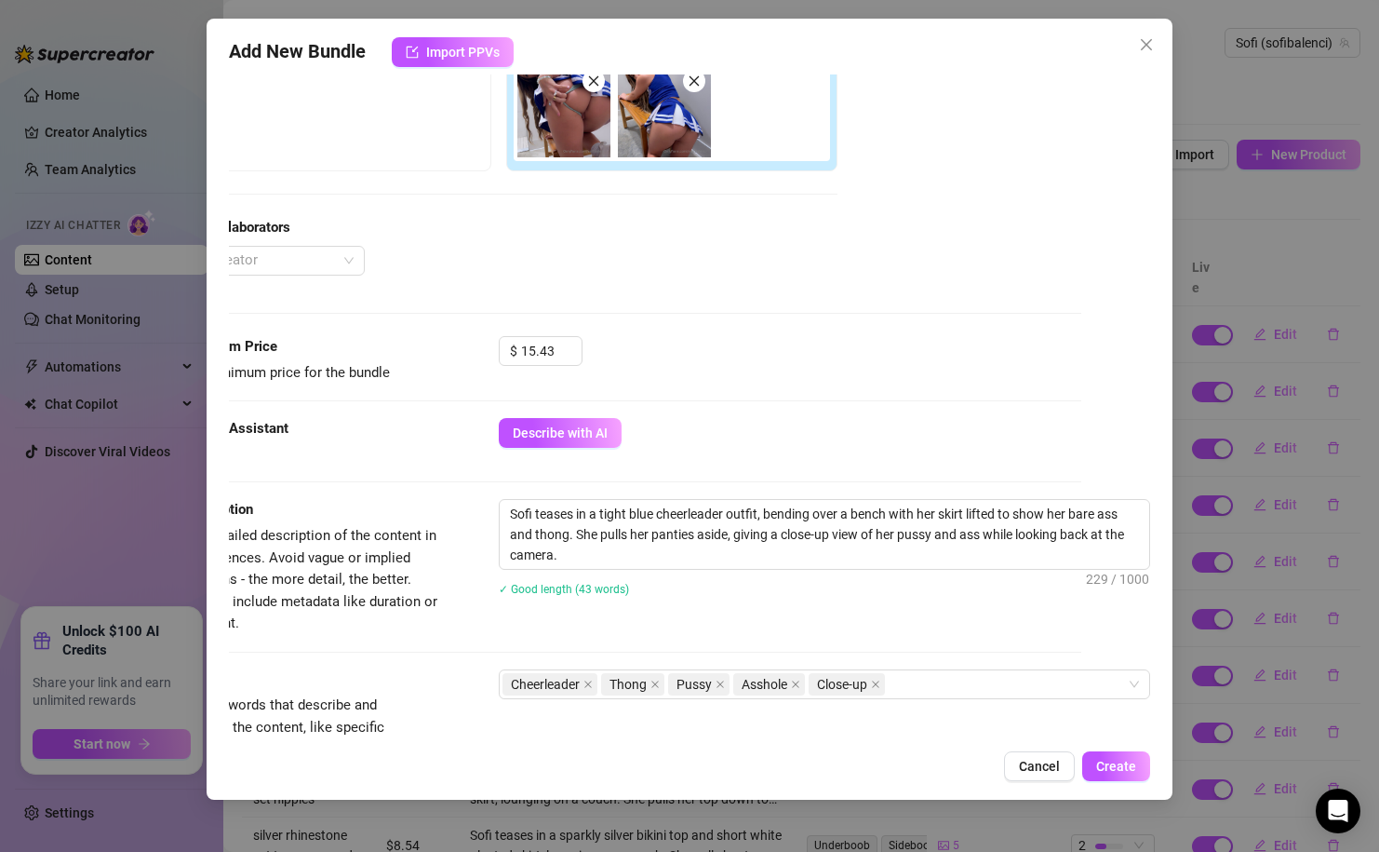
click at [958, 423] on div "Describe with AI" at bounding box center [790, 433] width 582 height 30
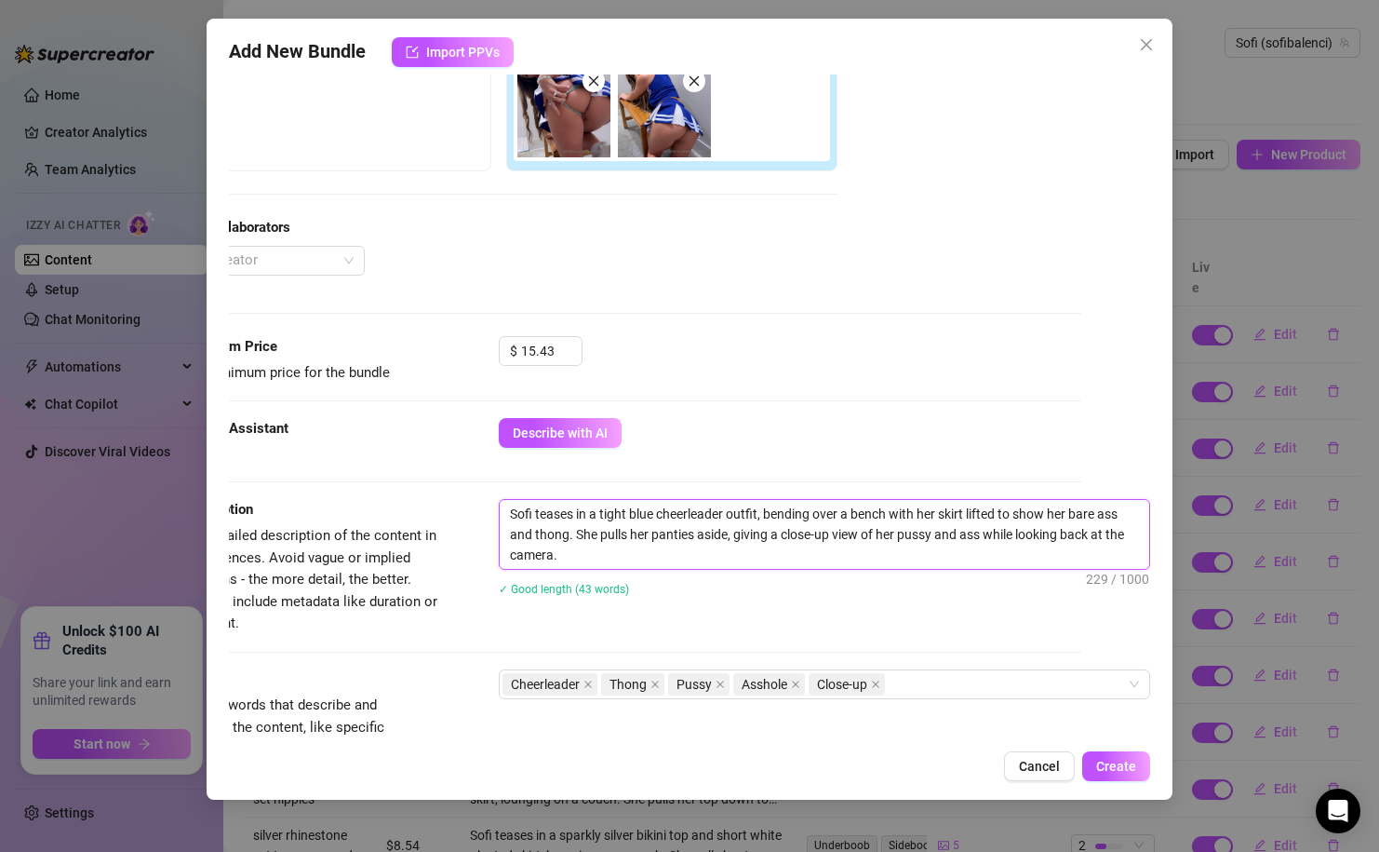
click at [967, 534] on textarea "Sofi teases in a tight blue cheerleader outfit, bending over a bench with her s…" at bounding box center [825, 534] width 650 height 69
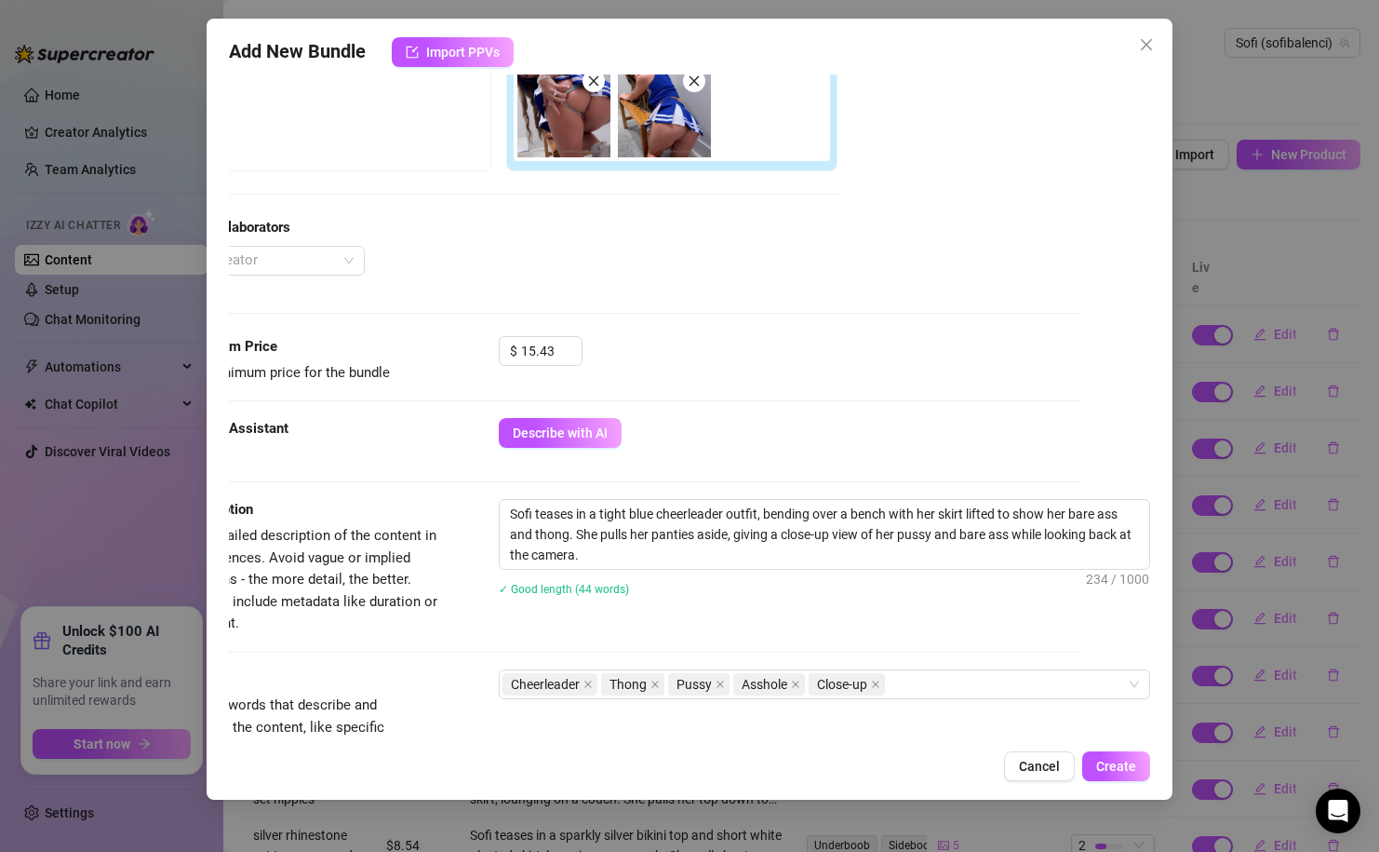
click at [914, 434] on div "Describe with AI" at bounding box center [790, 433] width 582 height 30
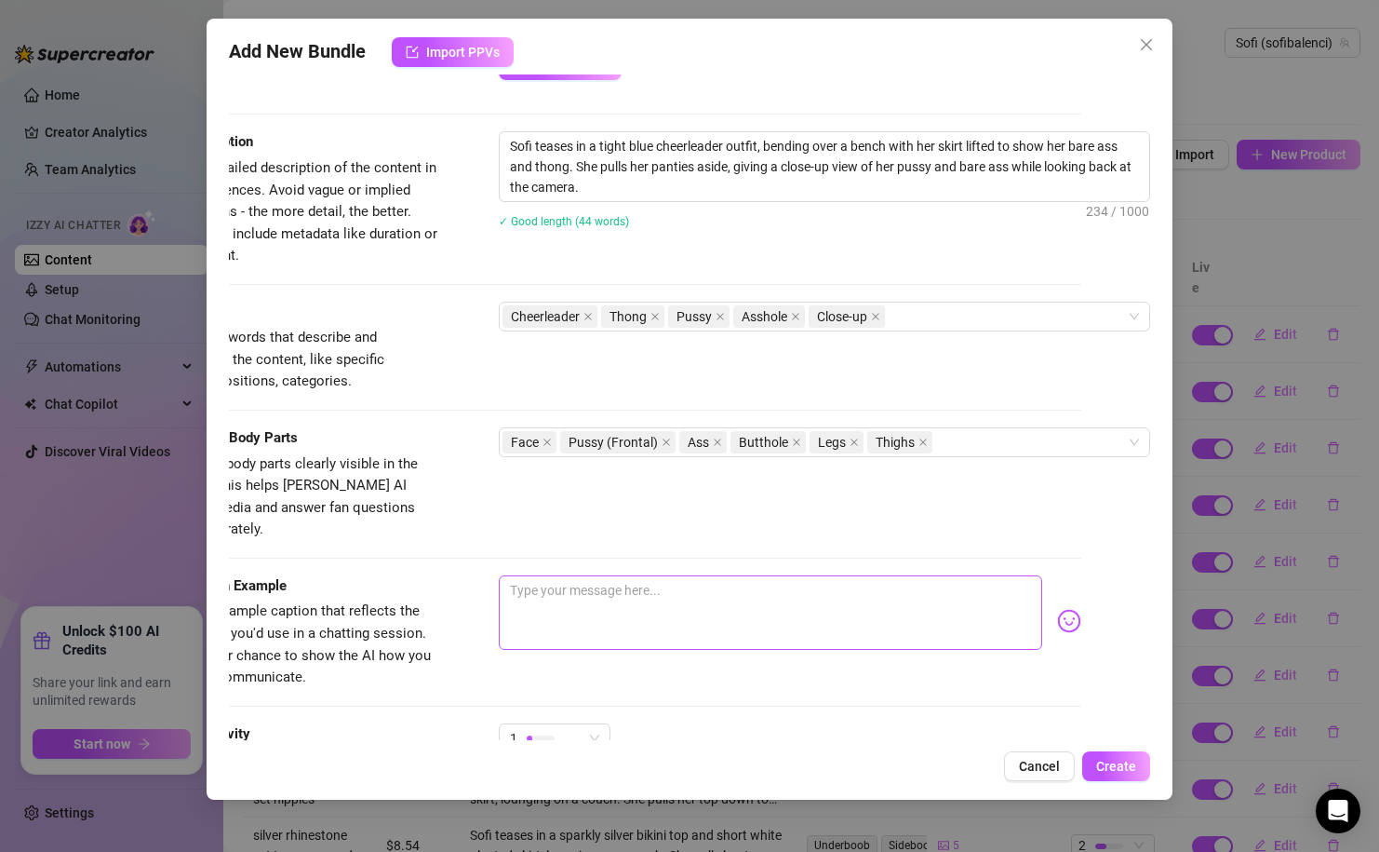
scroll to position [743, 69]
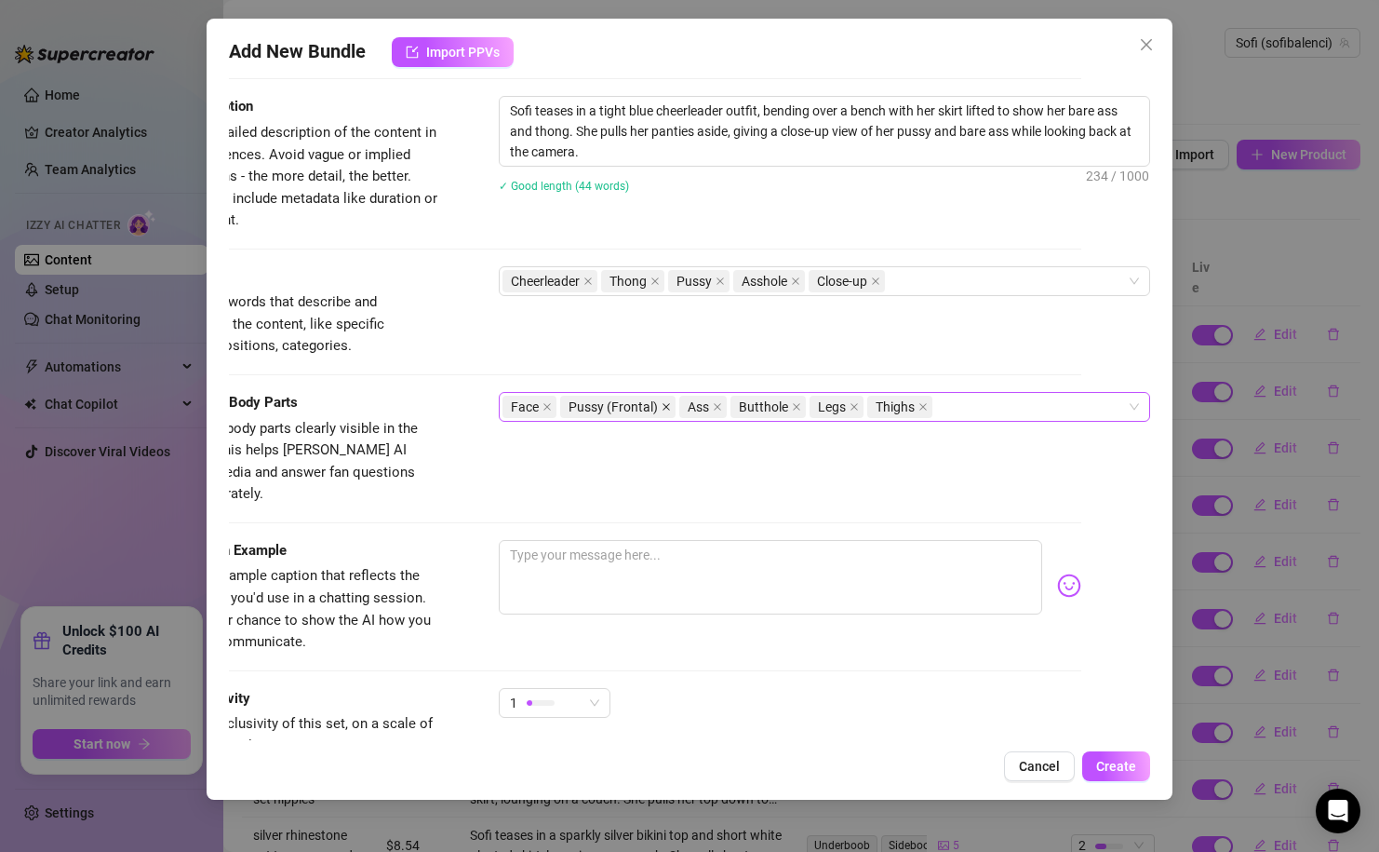
click at [667, 408] on icon "close" at bounding box center [666, 406] width 9 height 9
click at [905, 413] on div "Face Ass Butthole Legs Thighs" at bounding box center [815, 407] width 625 height 26
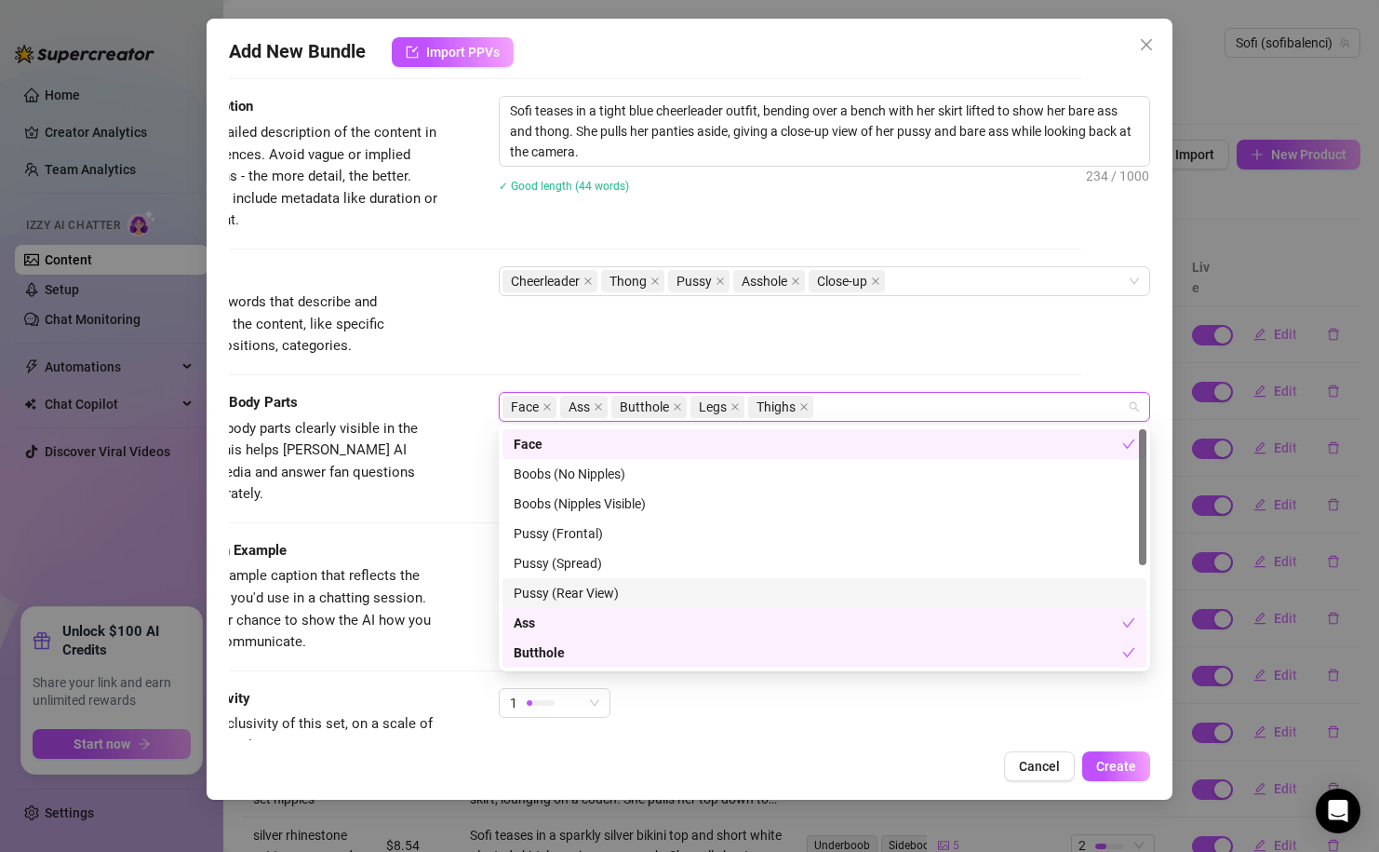
click at [628, 595] on div "Pussy (Rear View)" at bounding box center [825, 593] width 622 height 20
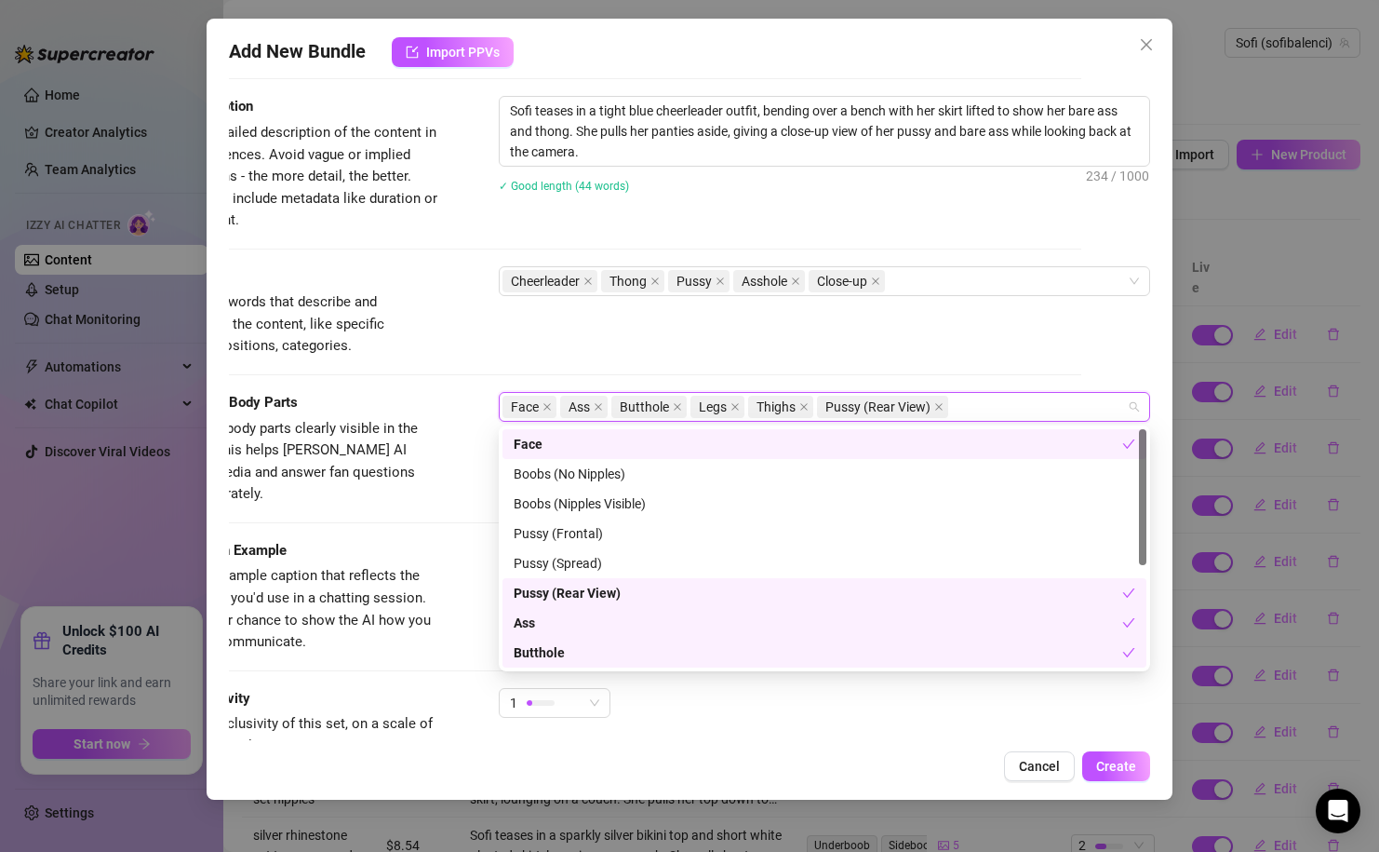
click at [750, 354] on div "Tags Simple keywords that describe and summarize the content, like specific fet…" at bounding box center [620, 311] width 921 height 91
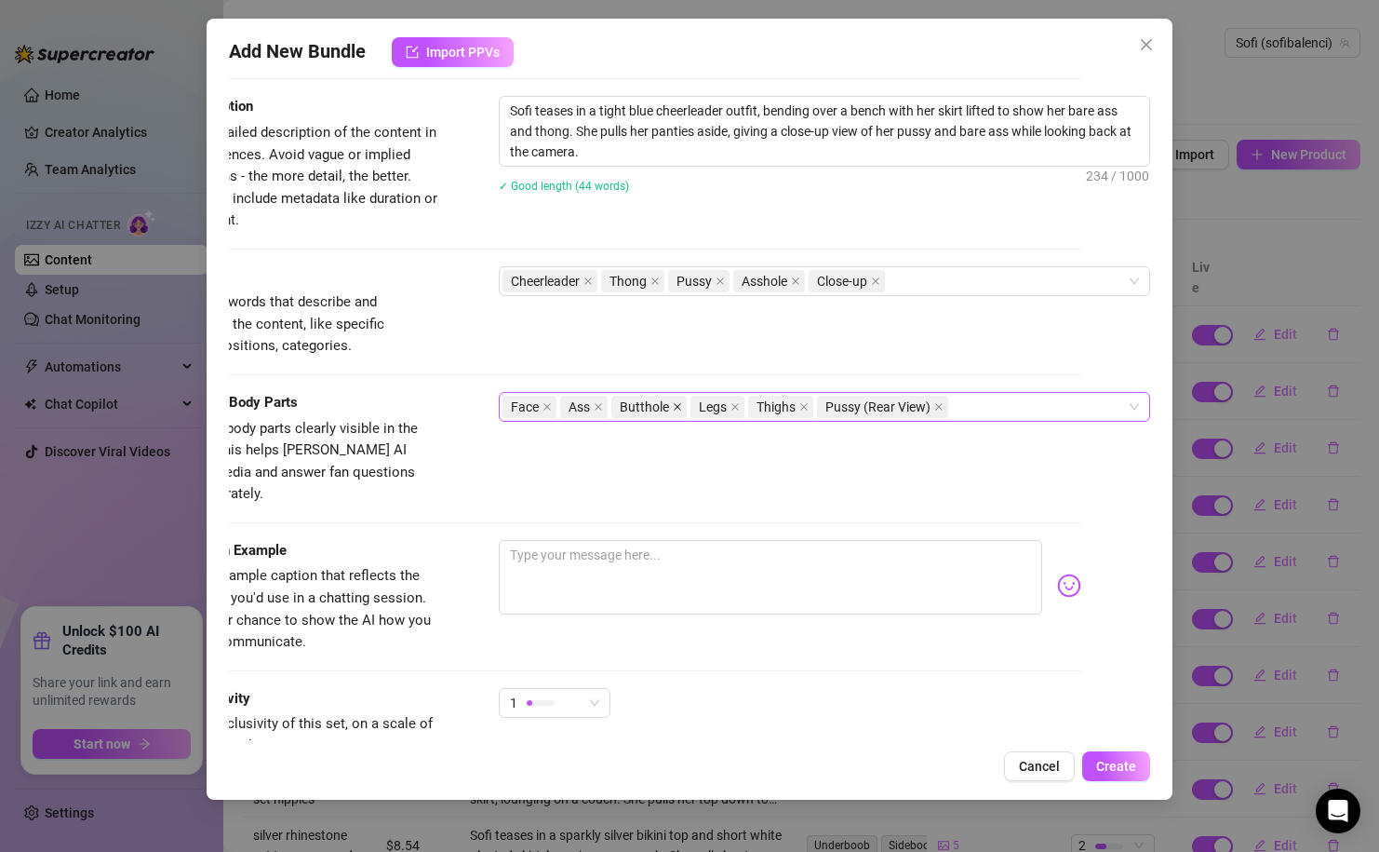
click at [678, 404] on icon "close" at bounding box center [677, 406] width 9 height 9
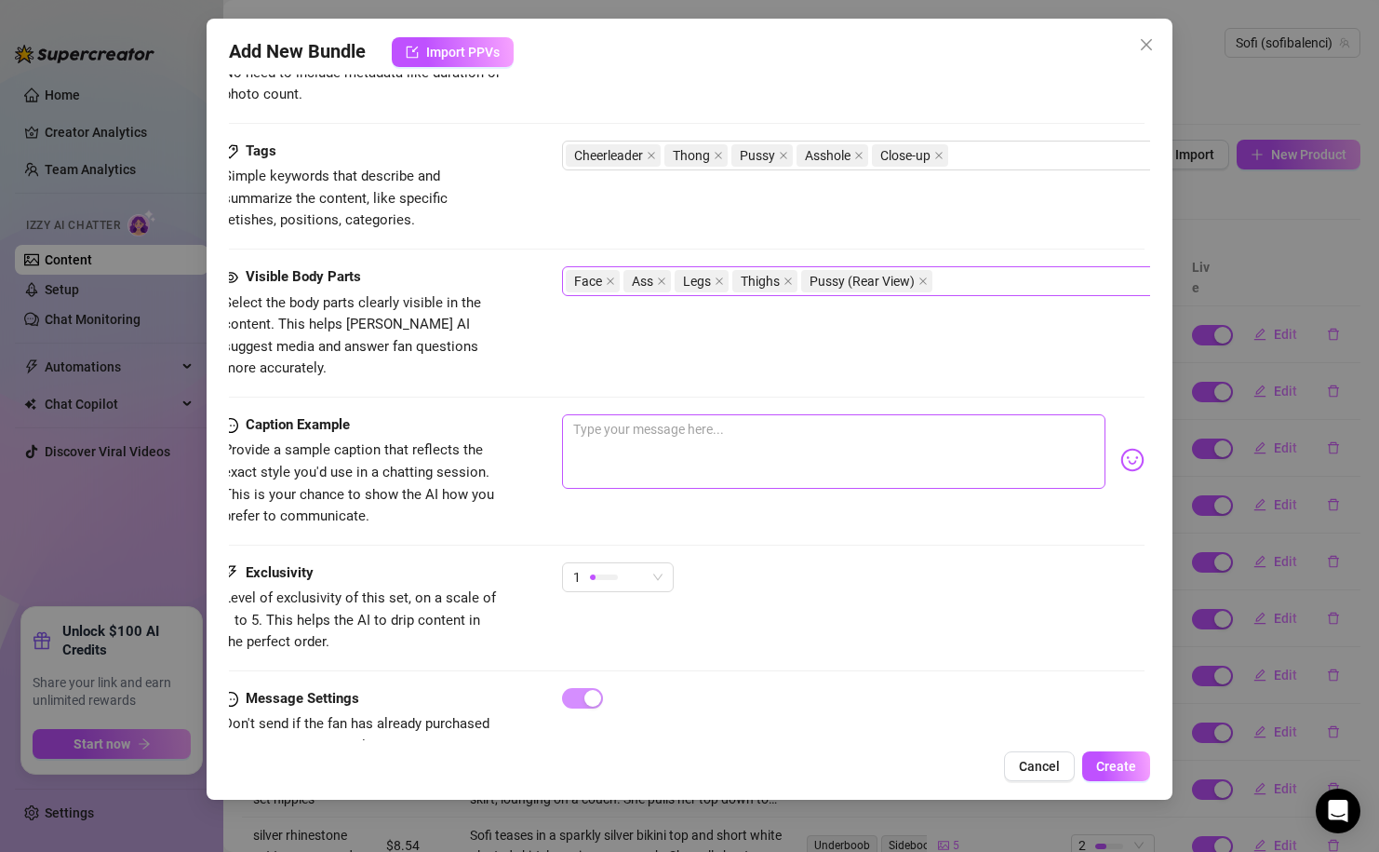
scroll to position [868, 1]
click at [749, 431] on textarea at bounding box center [838, 451] width 543 height 74
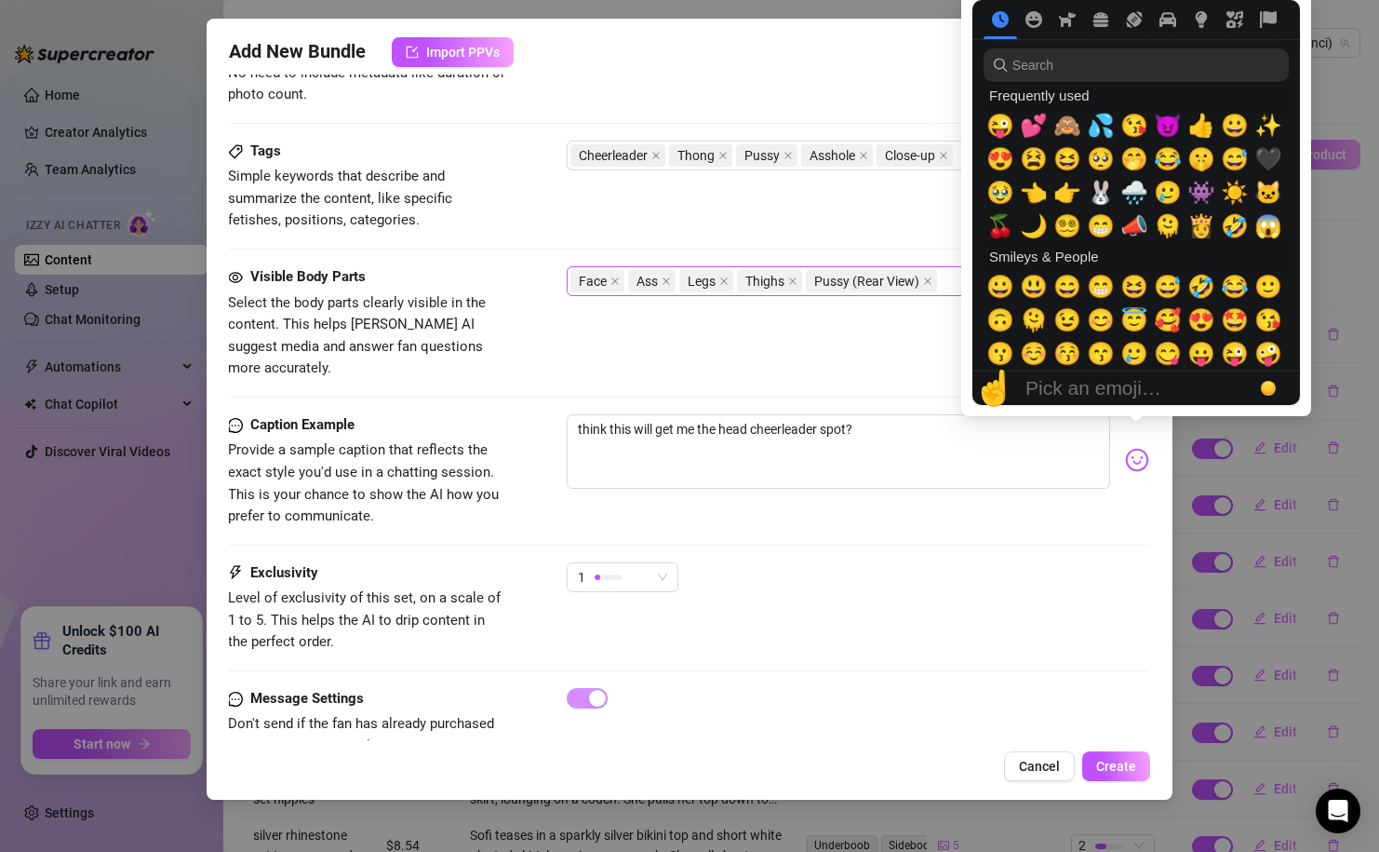
click at [1143, 448] on img at bounding box center [1137, 460] width 24 height 24
click at [1064, 132] on span "🙈" at bounding box center [1068, 126] width 28 height 26
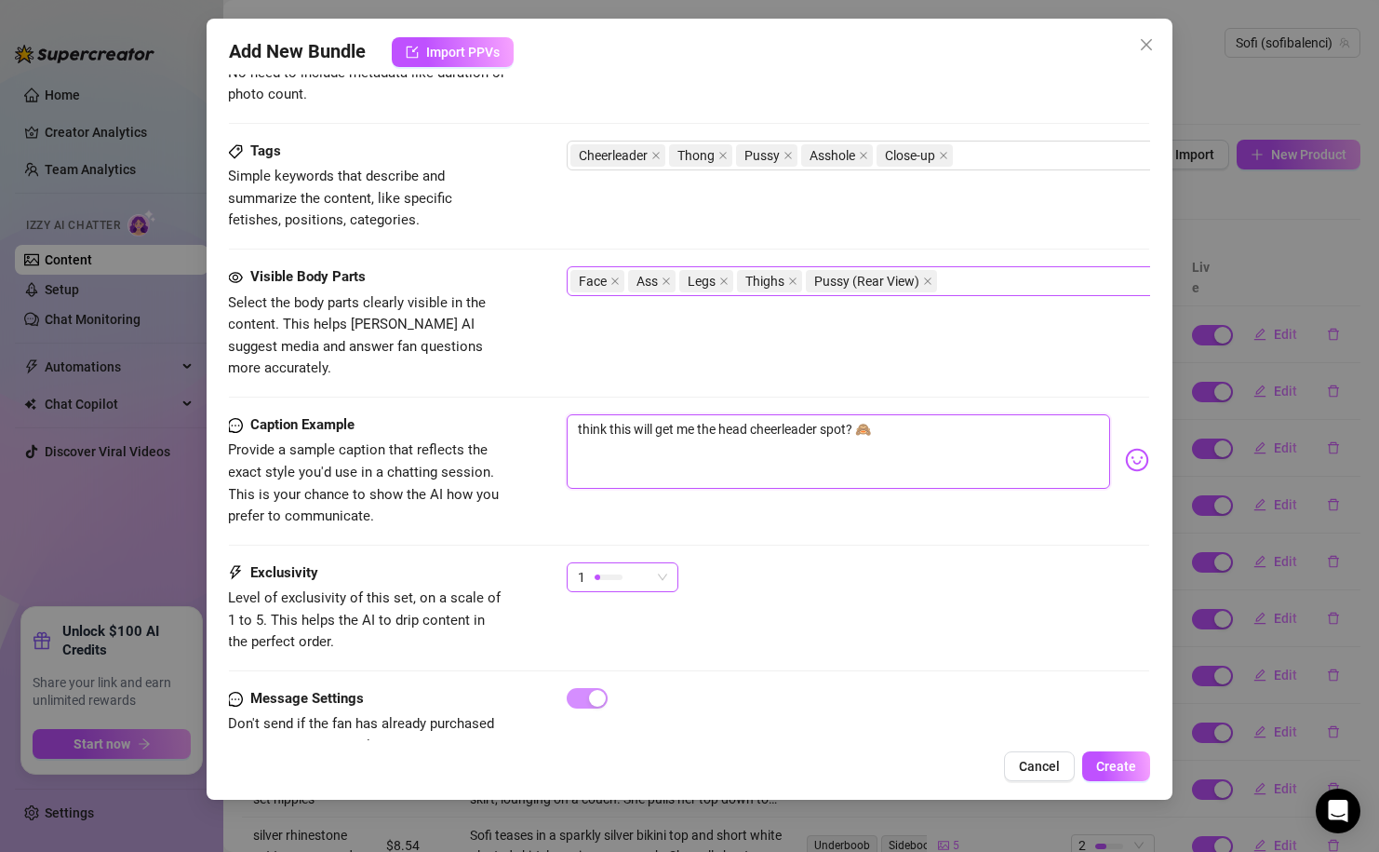
click at [634, 563] on div "1" at bounding box center [614, 577] width 73 height 28
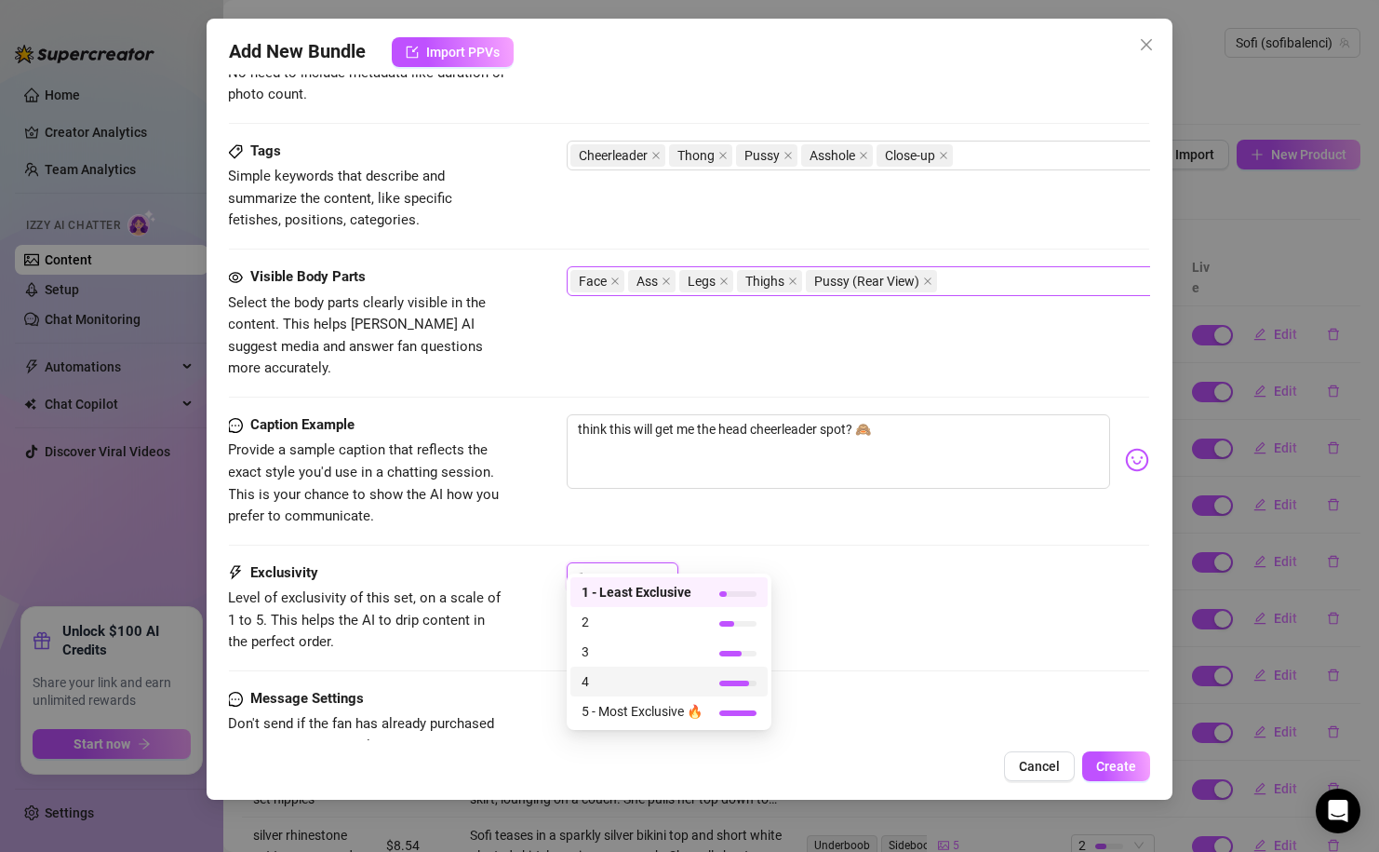
click at [646, 693] on div "4" at bounding box center [669, 681] width 197 height 30
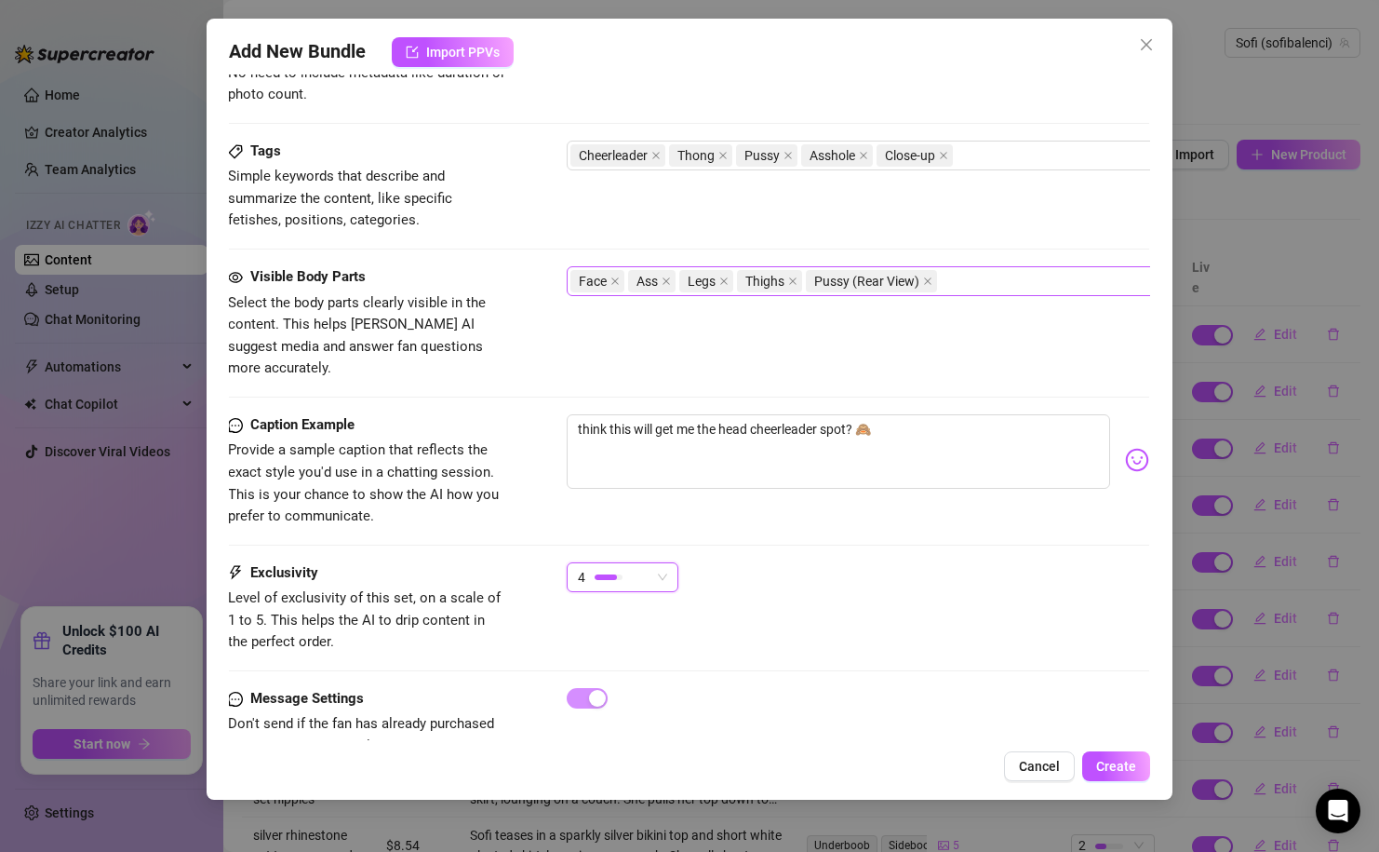
click at [780, 655] on div "Exclusivity Level of exclusivity of this set, on a scale of 1 to 5. This helps …" at bounding box center [688, 625] width 921 height 126
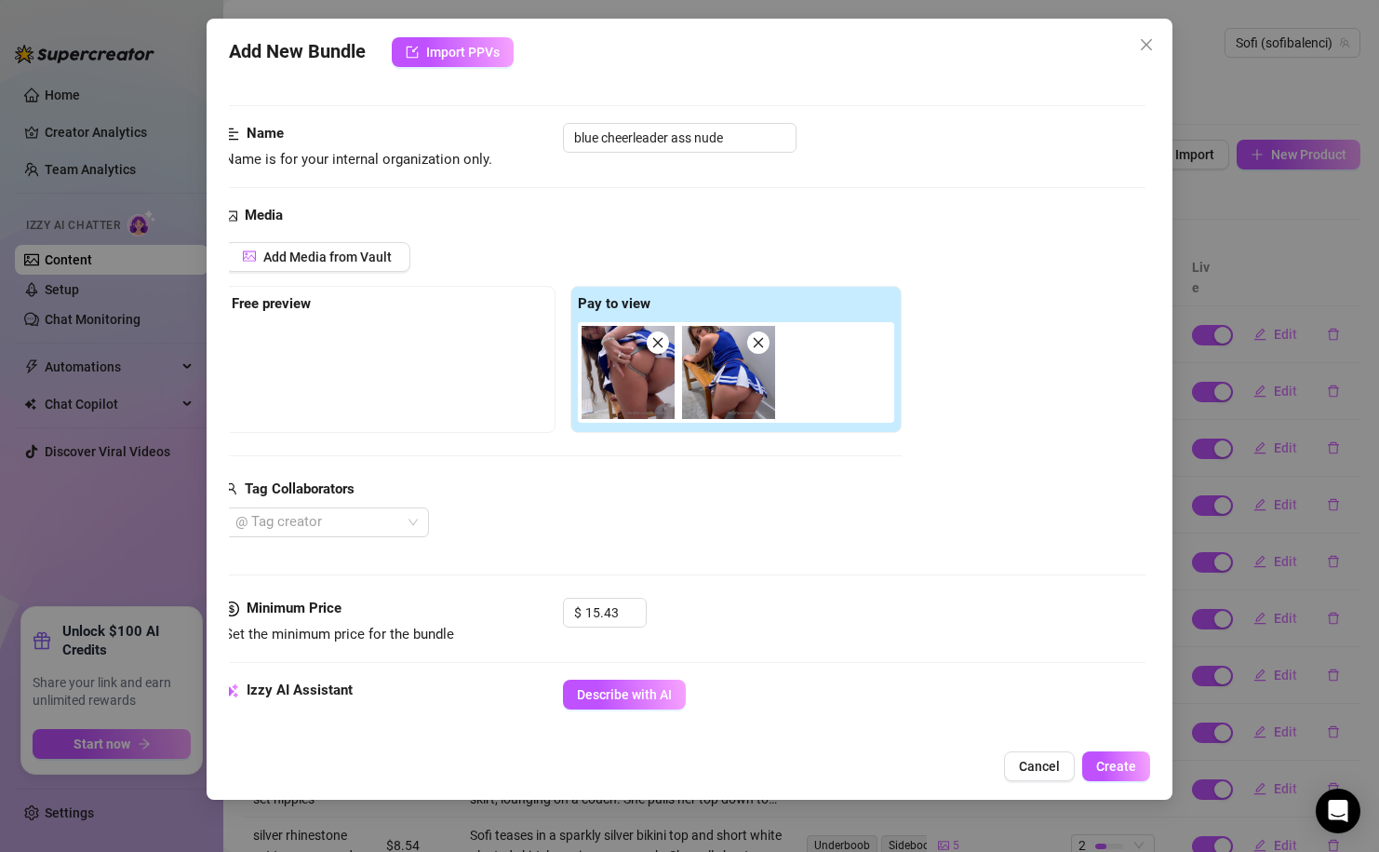
scroll to position [75, 5]
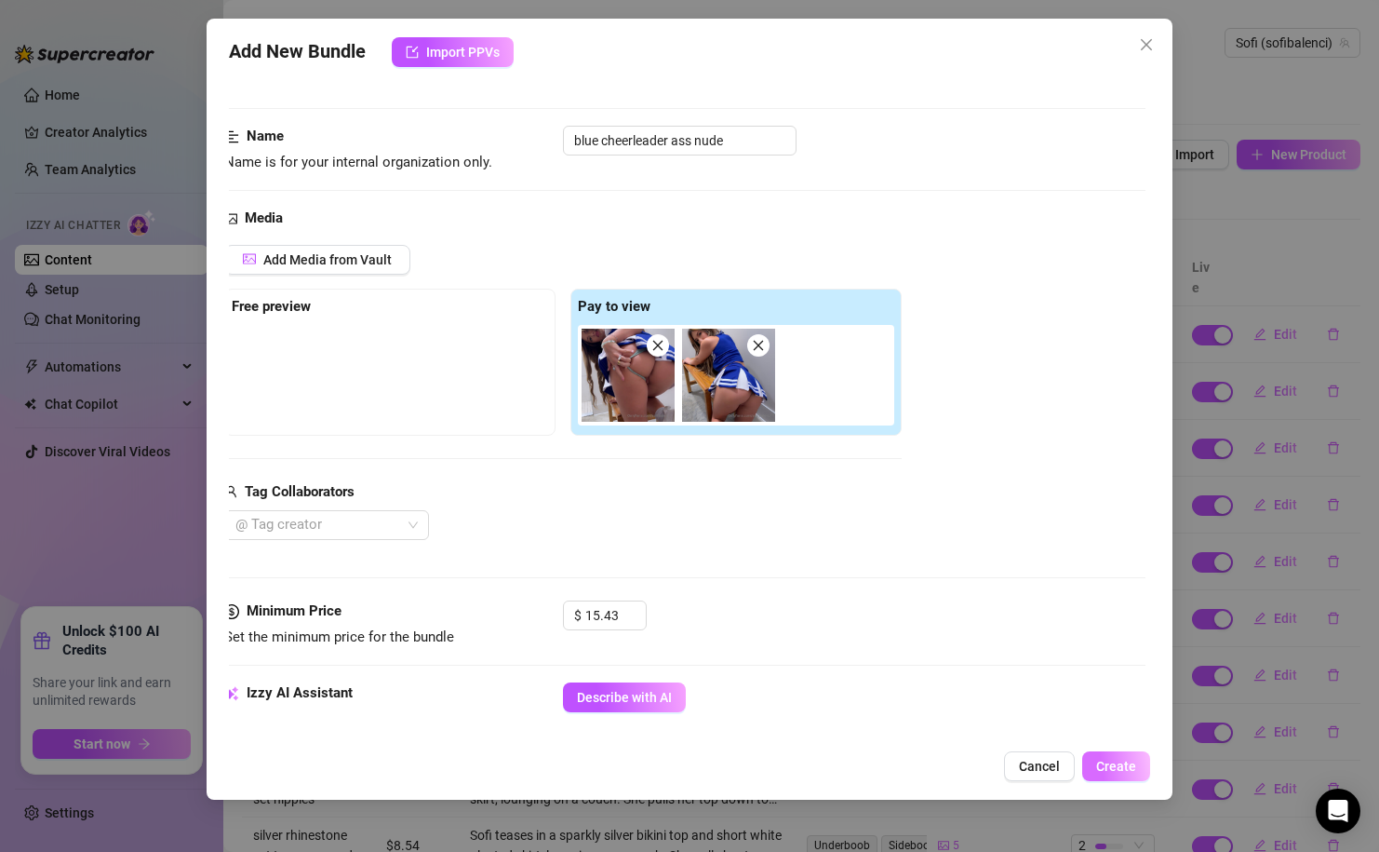
click at [1102, 772] on span "Create" at bounding box center [1116, 766] width 40 height 15
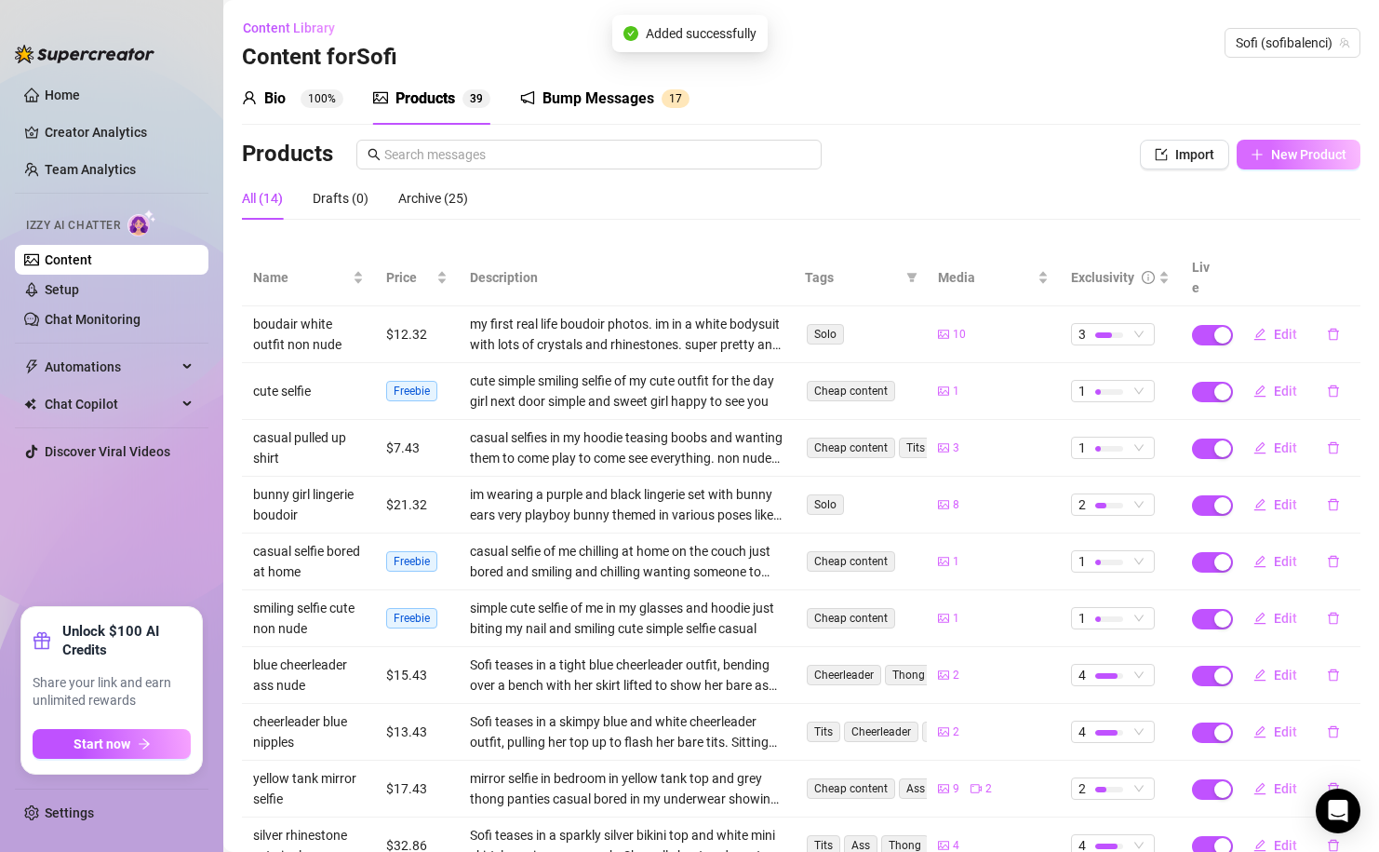
click at [1283, 155] on span "New Product" at bounding box center [1308, 154] width 75 height 15
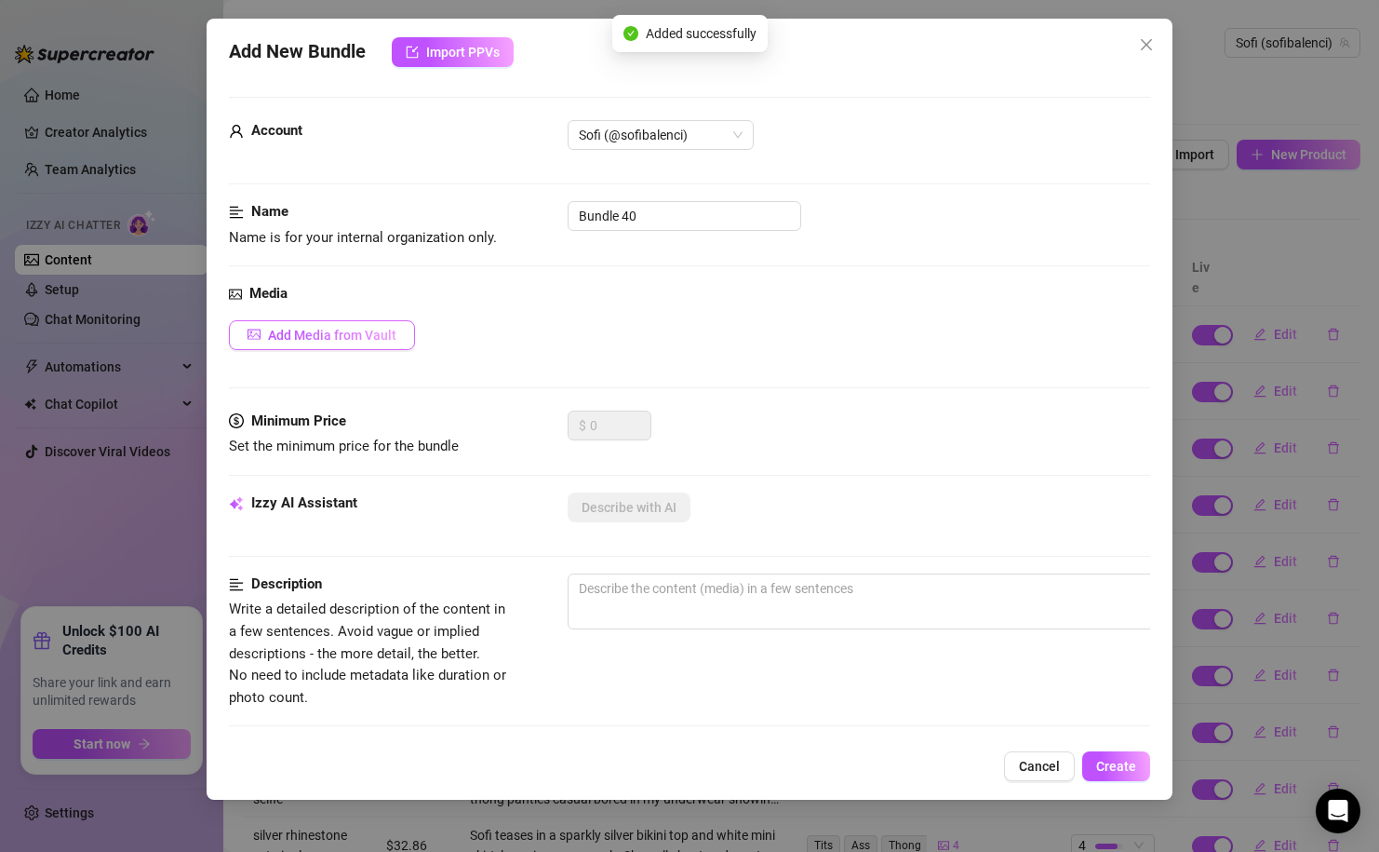
click at [386, 339] on span "Add Media from Vault" at bounding box center [332, 335] width 128 height 15
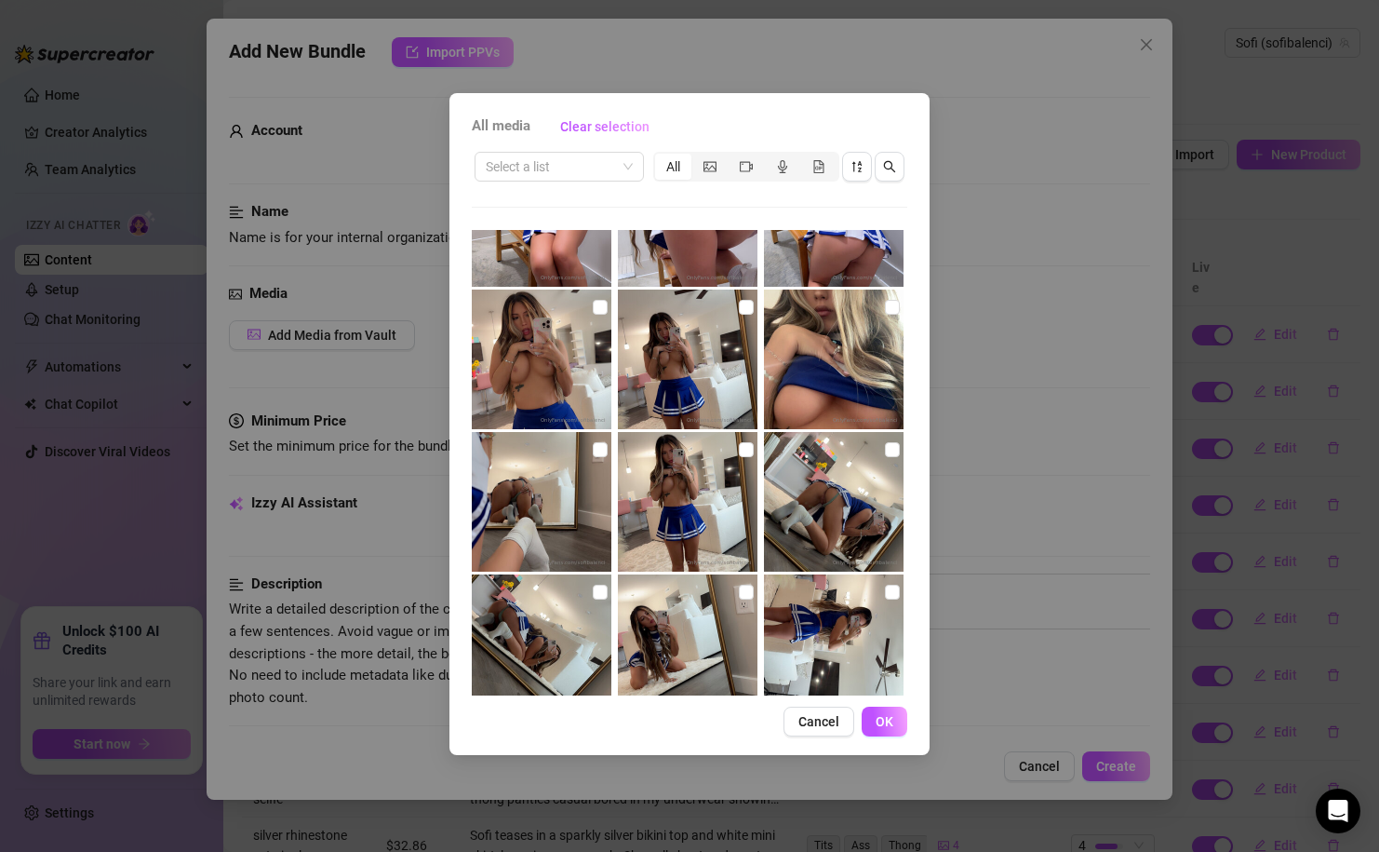
scroll to position [1086, 0]
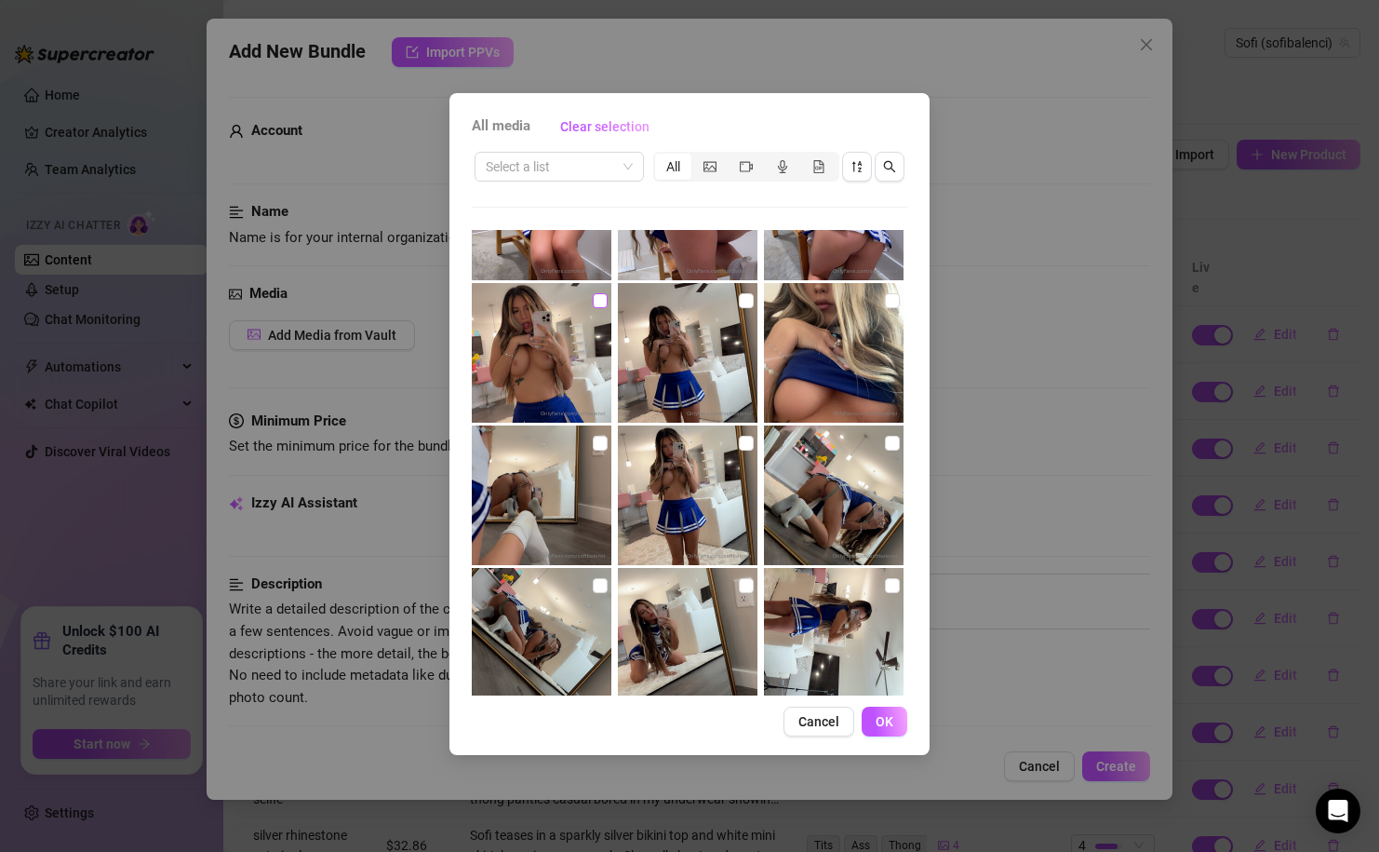
click at [598, 296] on input "checkbox" at bounding box center [600, 300] width 15 height 15
click at [748, 306] on input "checkbox" at bounding box center [746, 300] width 15 height 15
click at [599, 291] on label at bounding box center [600, 300] width 15 height 20
click at [599, 293] on input "checkbox" at bounding box center [600, 300] width 15 height 15
click at [890, 301] on input "checkbox" at bounding box center [892, 300] width 15 height 15
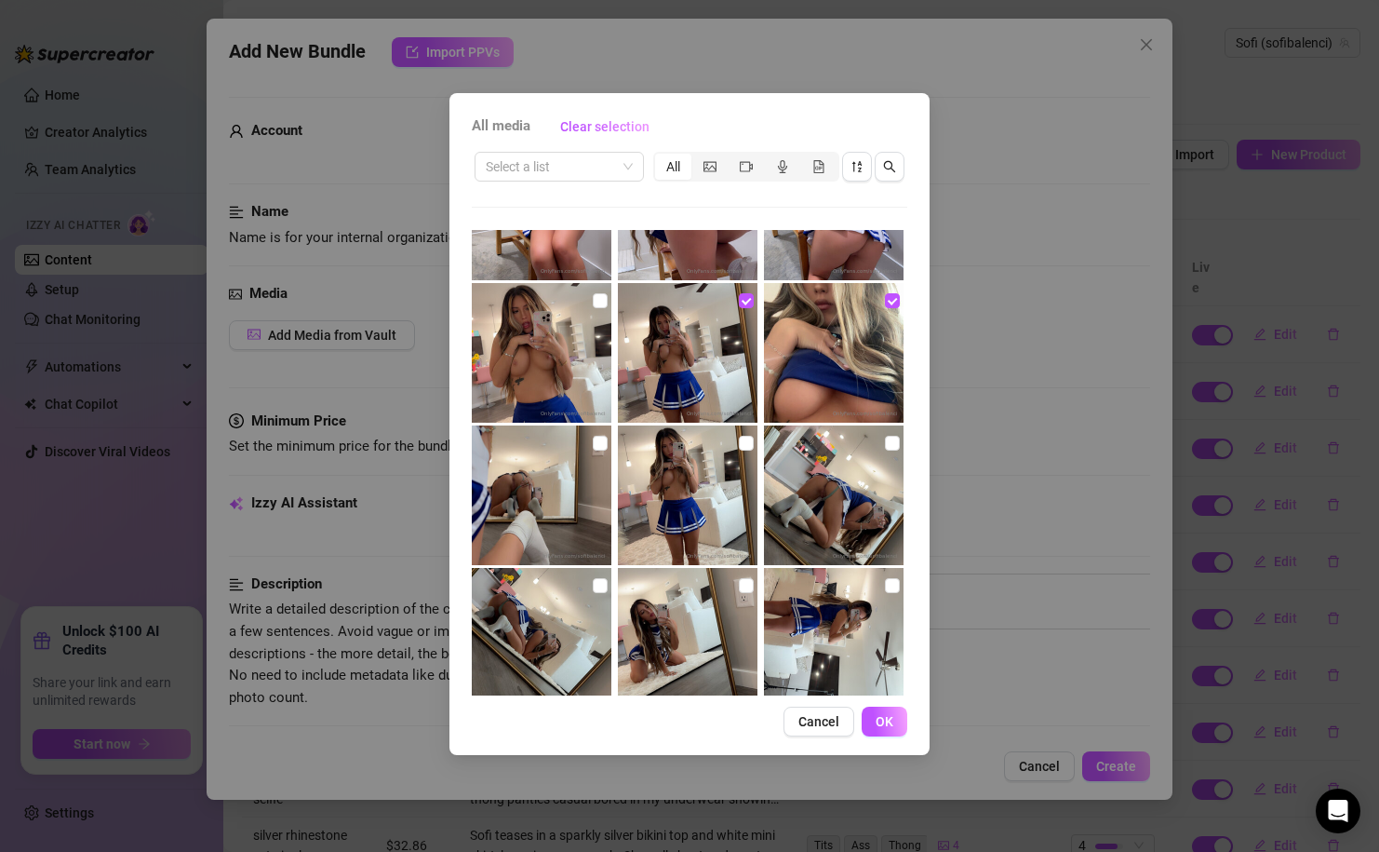
click at [608, 297] on div at bounding box center [543, 353] width 143 height 140
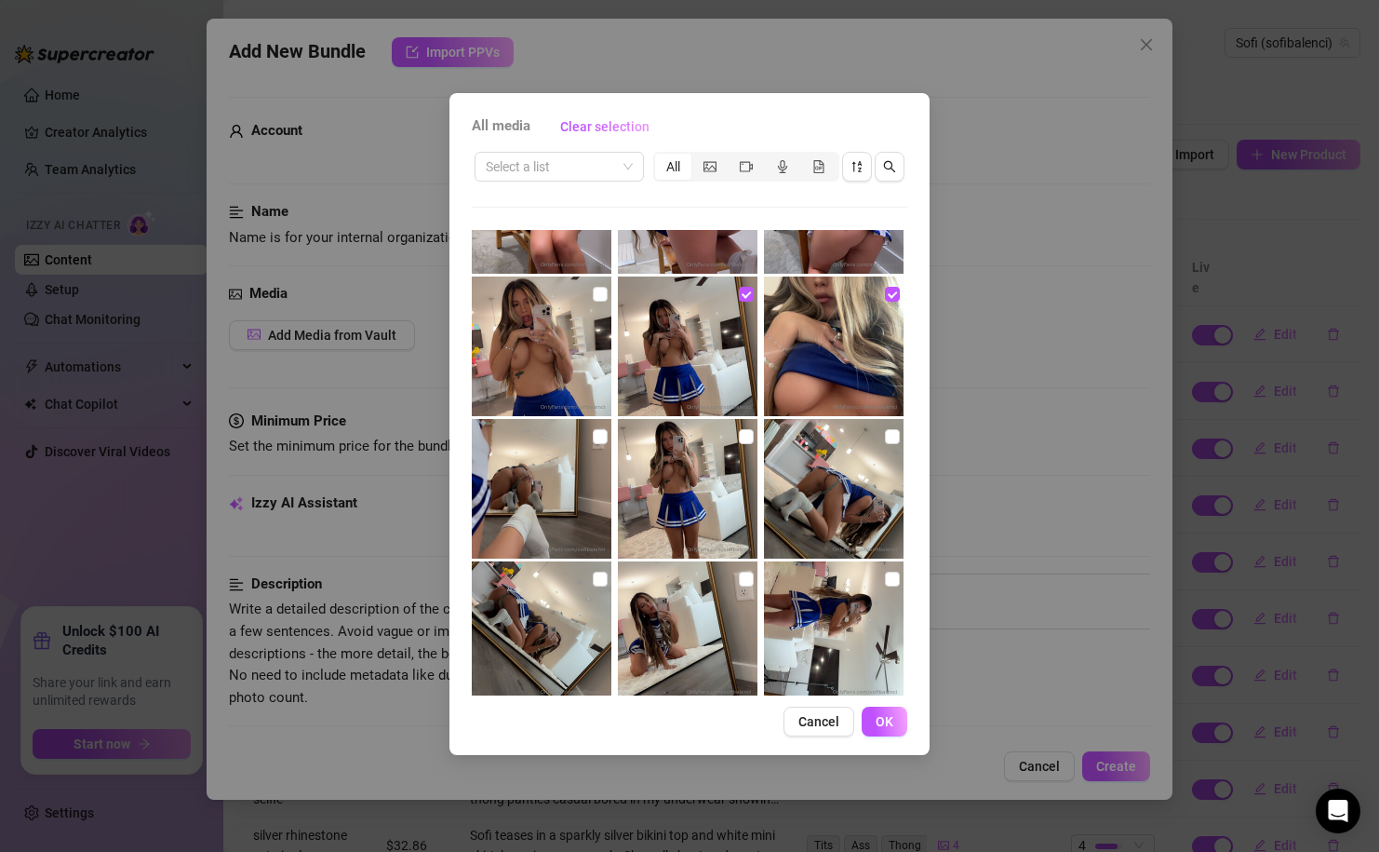
scroll to position [1099, 0]
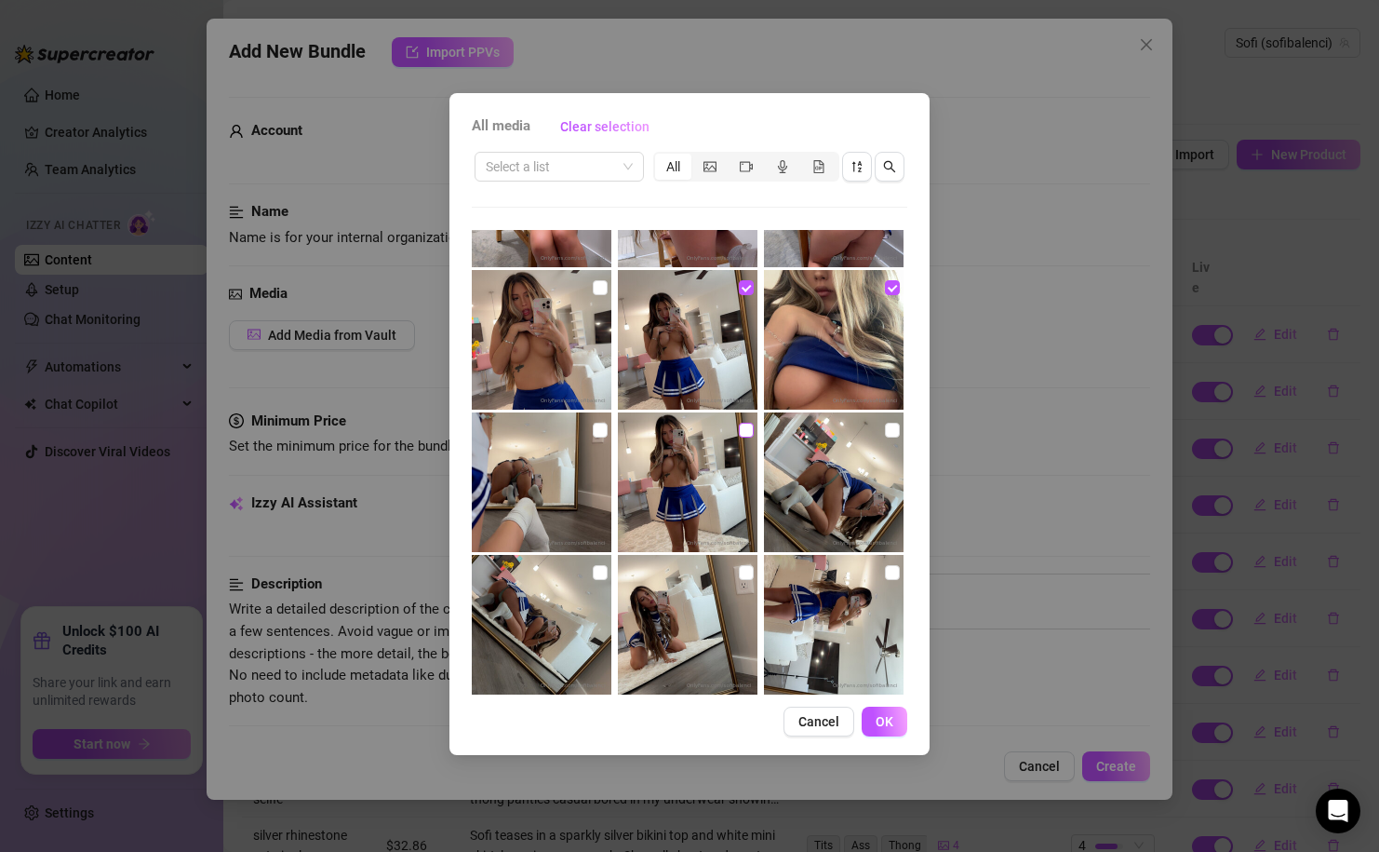
click at [747, 421] on label at bounding box center [746, 430] width 15 height 20
click at [747, 423] on input "checkbox" at bounding box center [746, 430] width 15 height 15
click at [596, 289] on input "checkbox" at bounding box center [600, 287] width 15 height 15
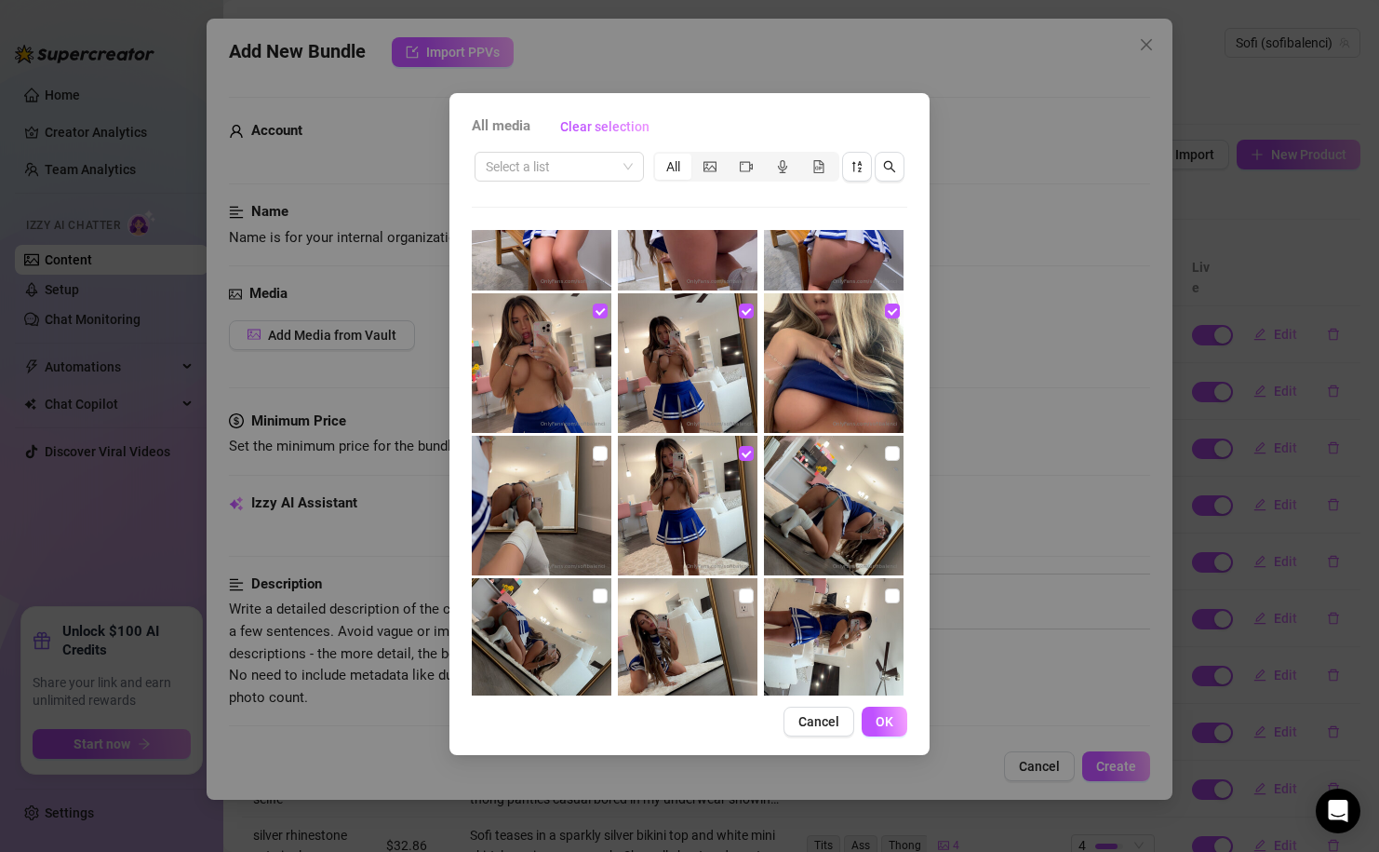
scroll to position [1077, 0]
click at [895, 726] on button "OK" at bounding box center [885, 721] width 46 height 30
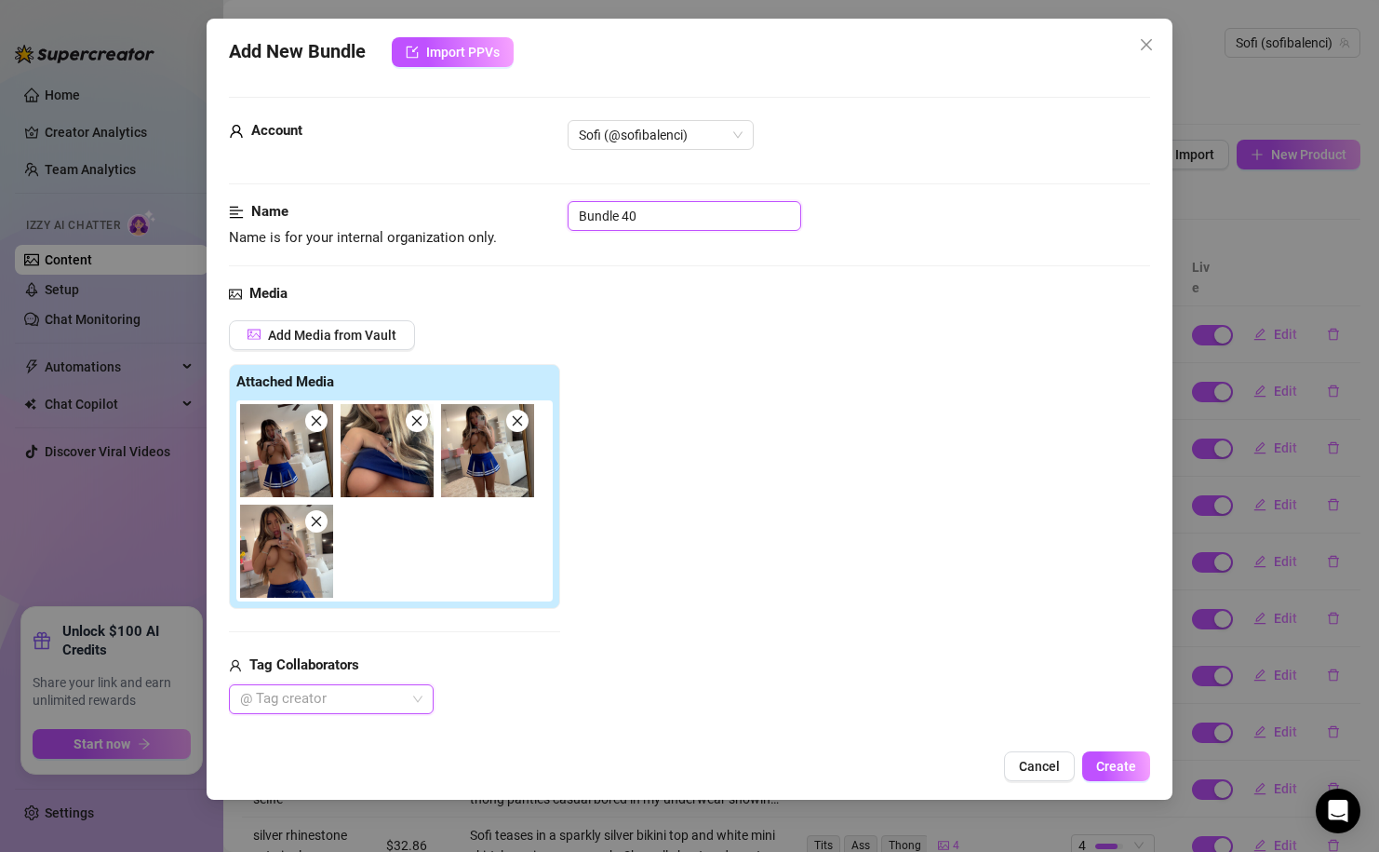
click at [636, 216] on input "Bundle 40" at bounding box center [685, 216] width 234 height 30
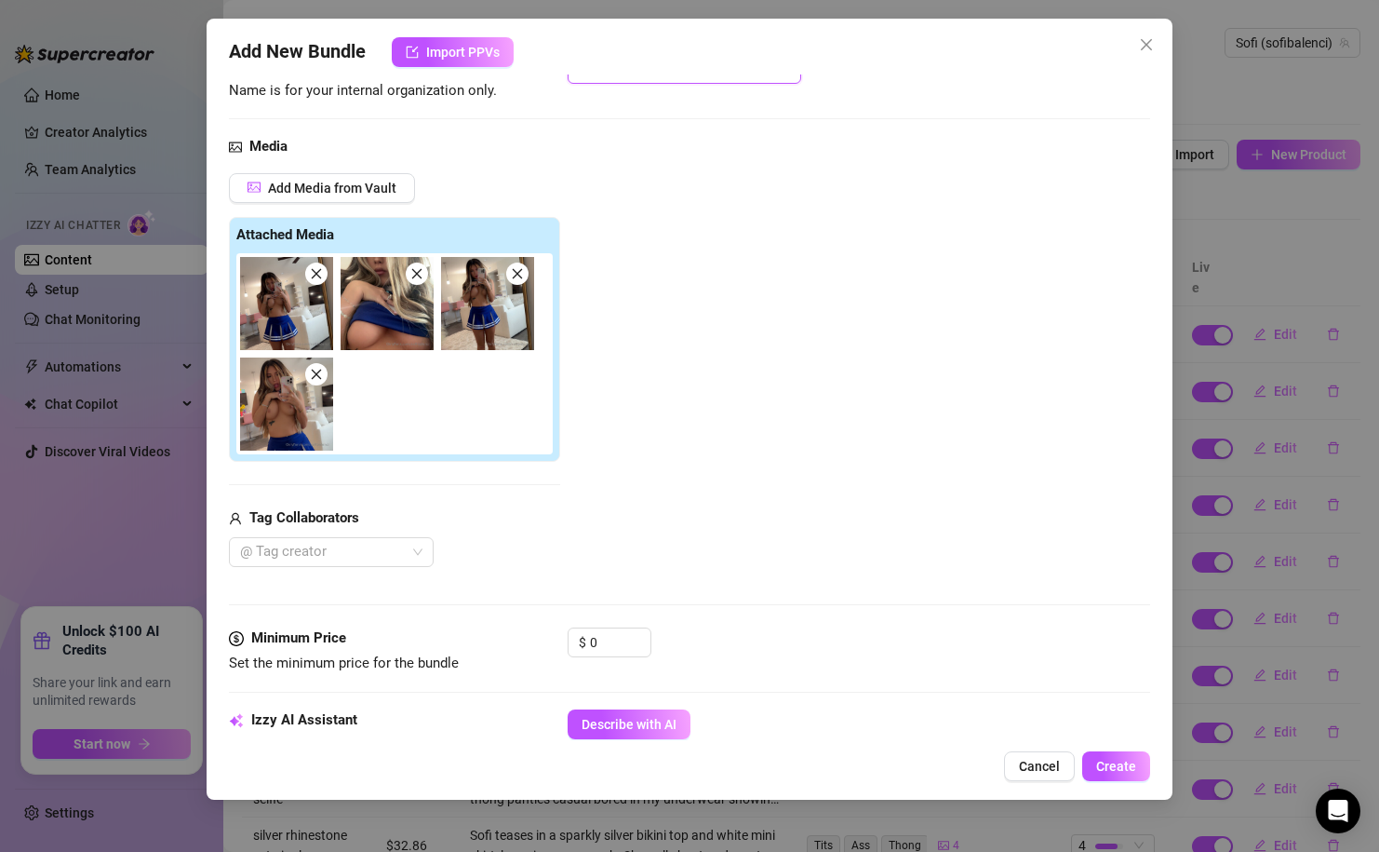
scroll to position [196, 0]
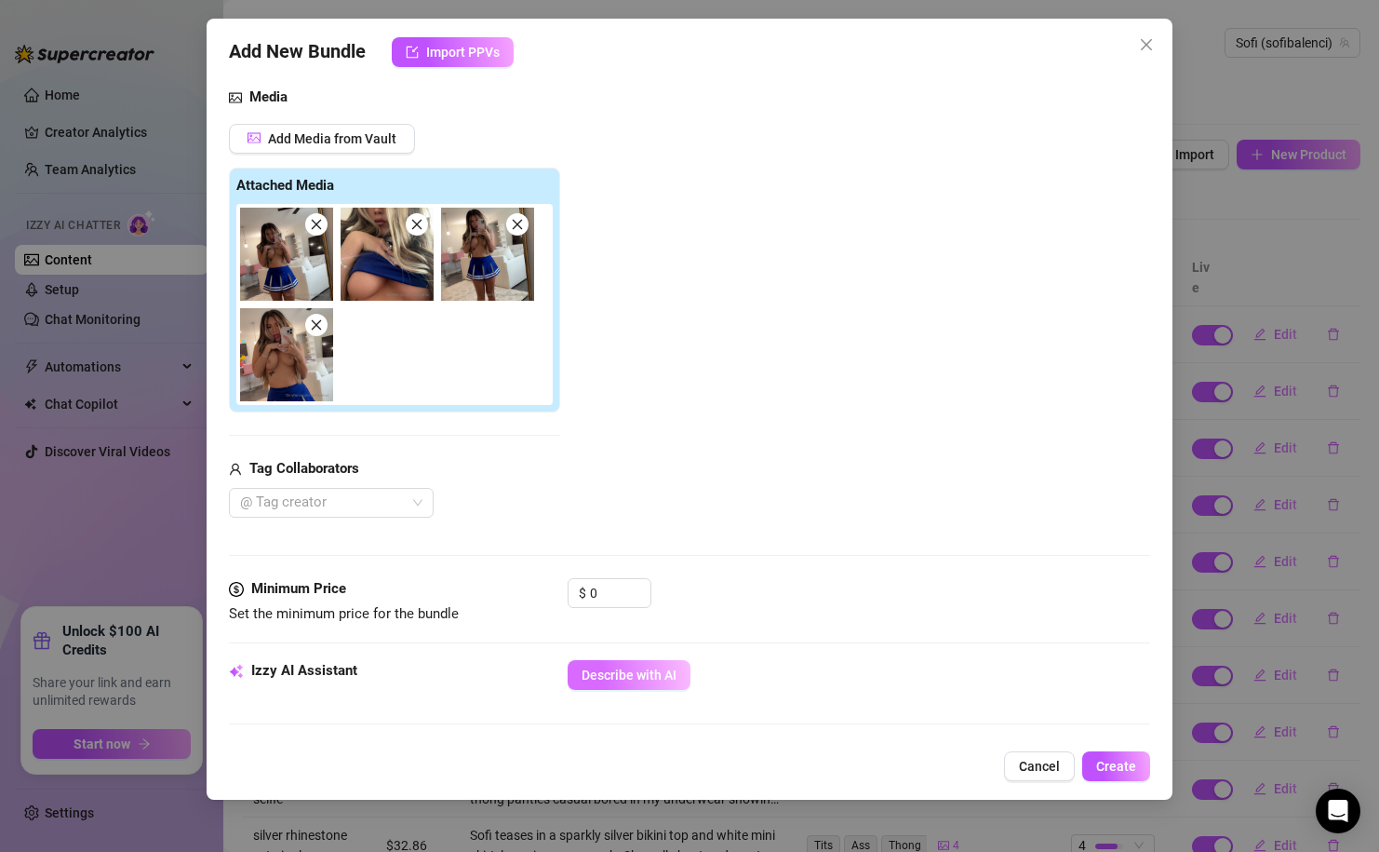
click at [633, 664] on button "Describe with AI" at bounding box center [629, 675] width 123 height 30
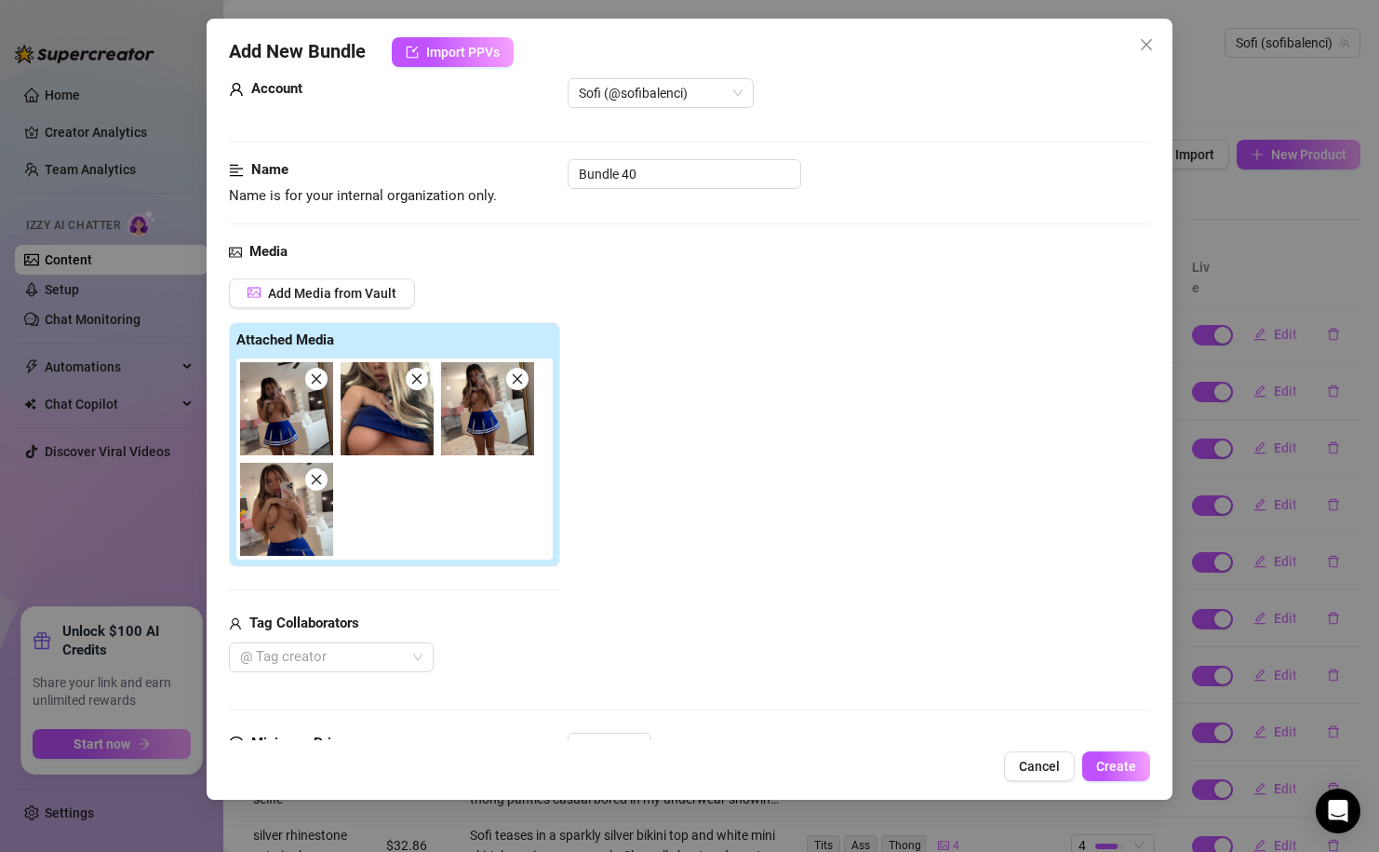
scroll to position [0, 0]
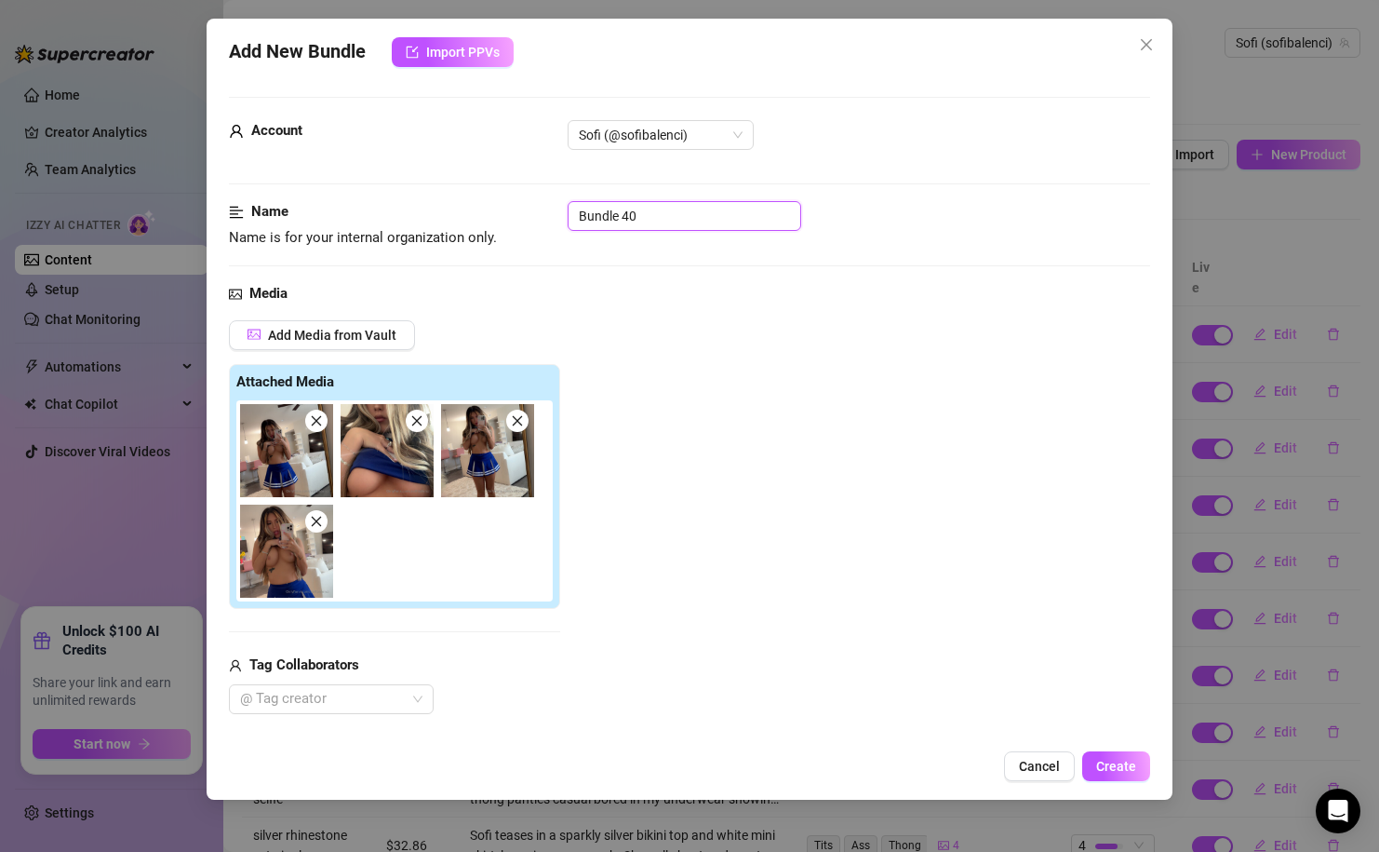
click at [651, 220] on input "Bundle 40" at bounding box center [685, 216] width 234 height 30
click at [665, 467] on div "Add Media from Vault Attached Media Tag Collaborators @ Tag creator" at bounding box center [689, 517] width 921 height 394
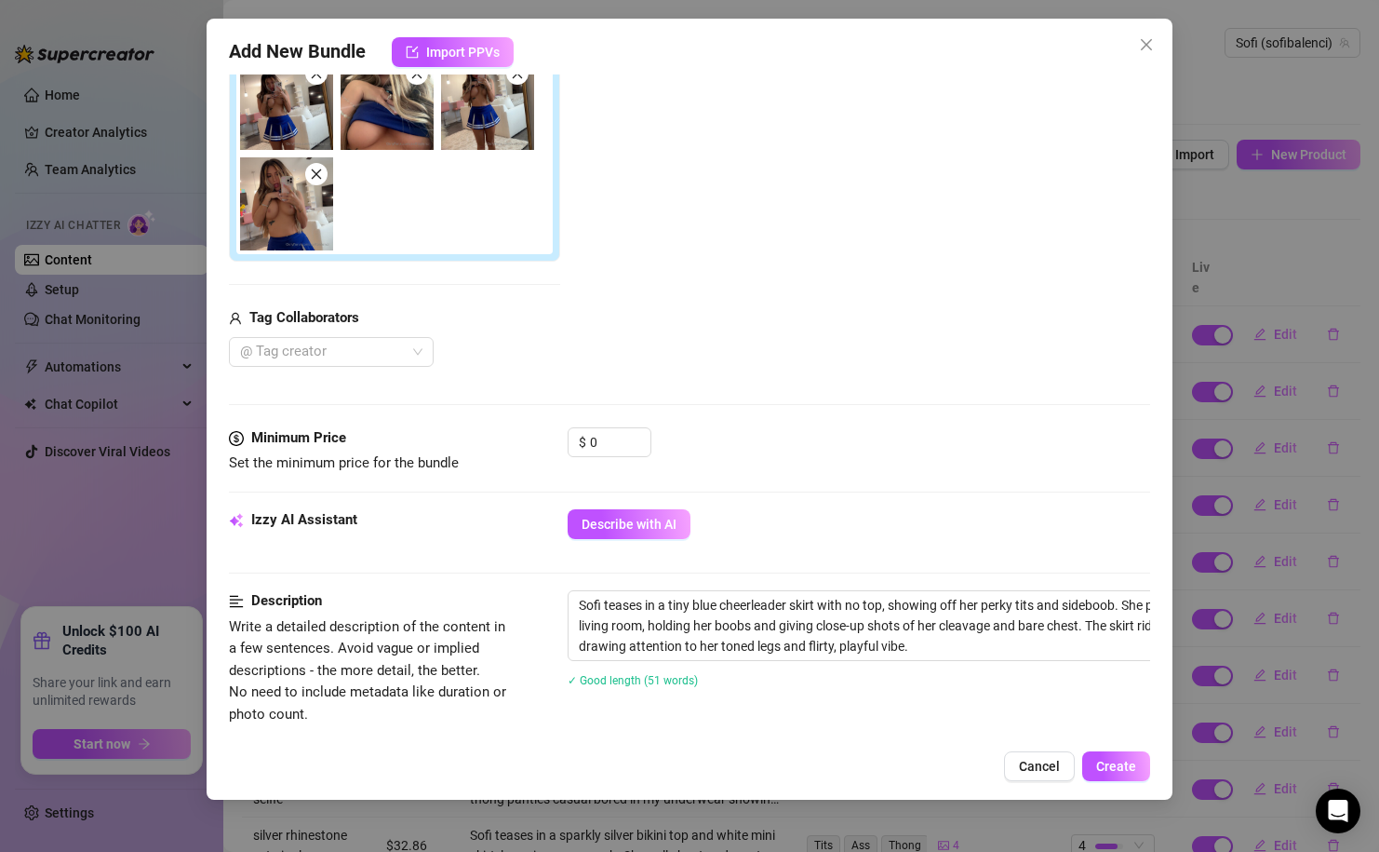
scroll to position [356, 0]
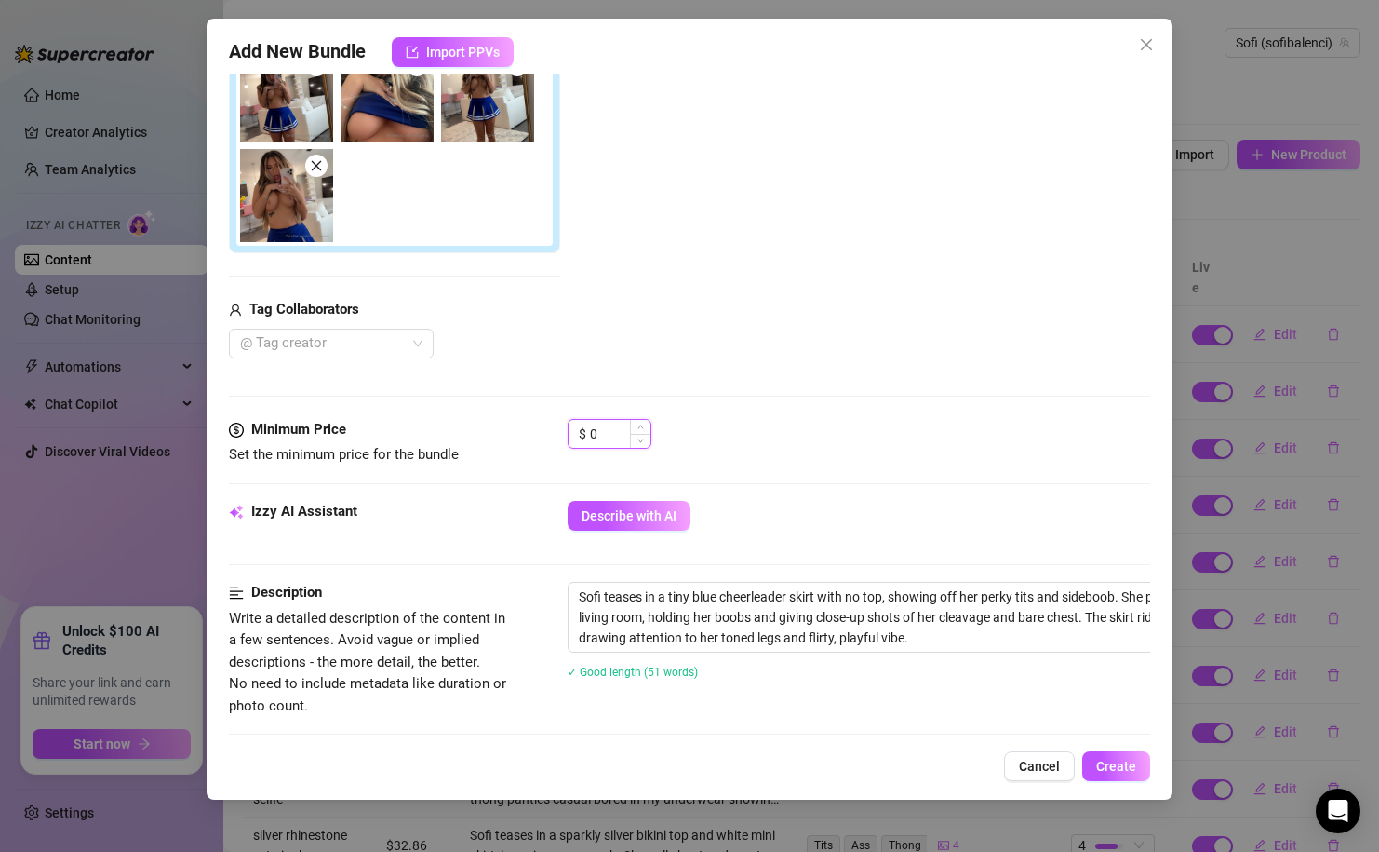
click at [622, 436] on input "0" at bounding box center [620, 434] width 60 height 28
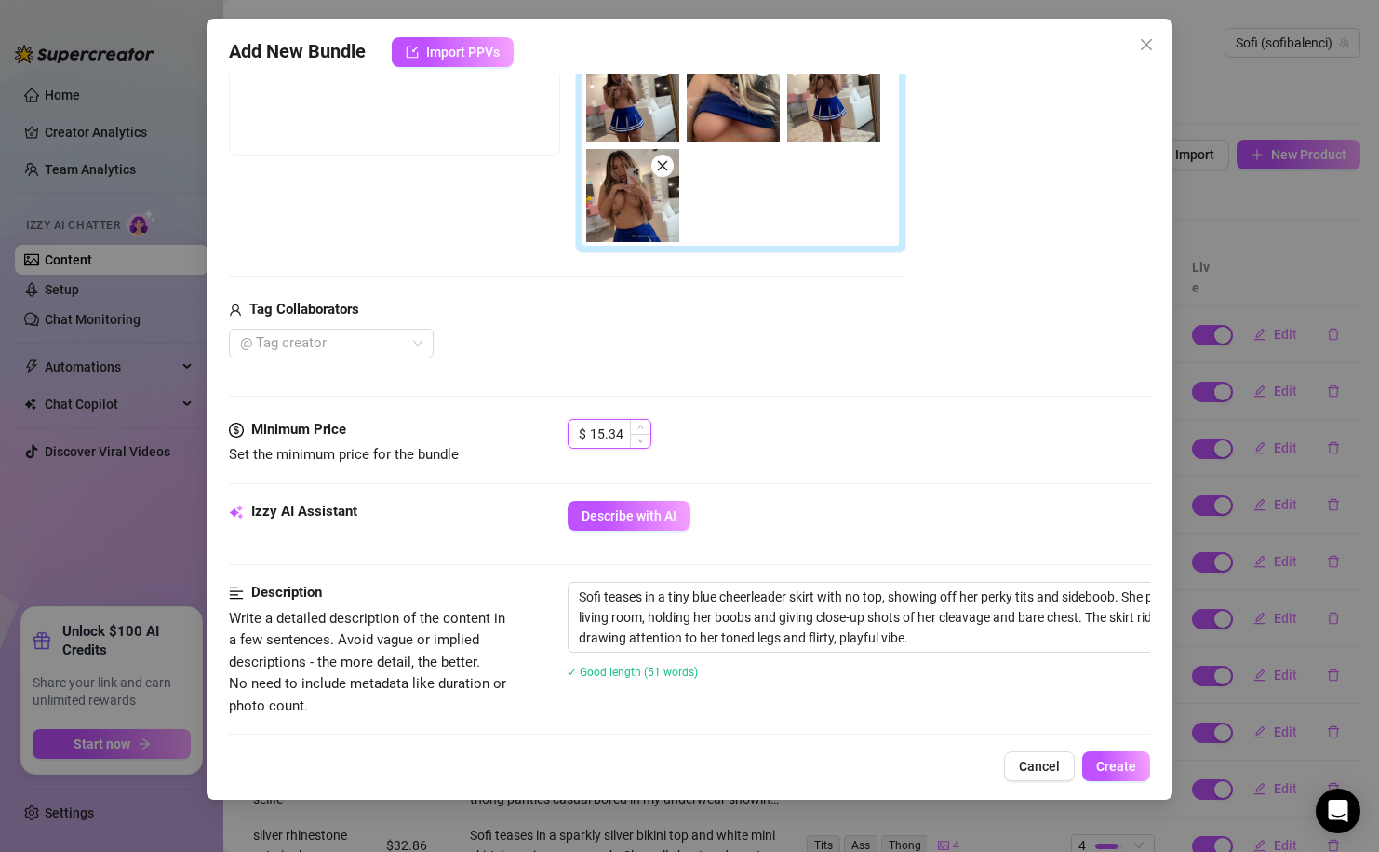
click at [605, 427] on input "15.34" at bounding box center [620, 434] width 60 height 28
click at [745, 349] on div "@ Tag creator" at bounding box center [568, 344] width 678 height 30
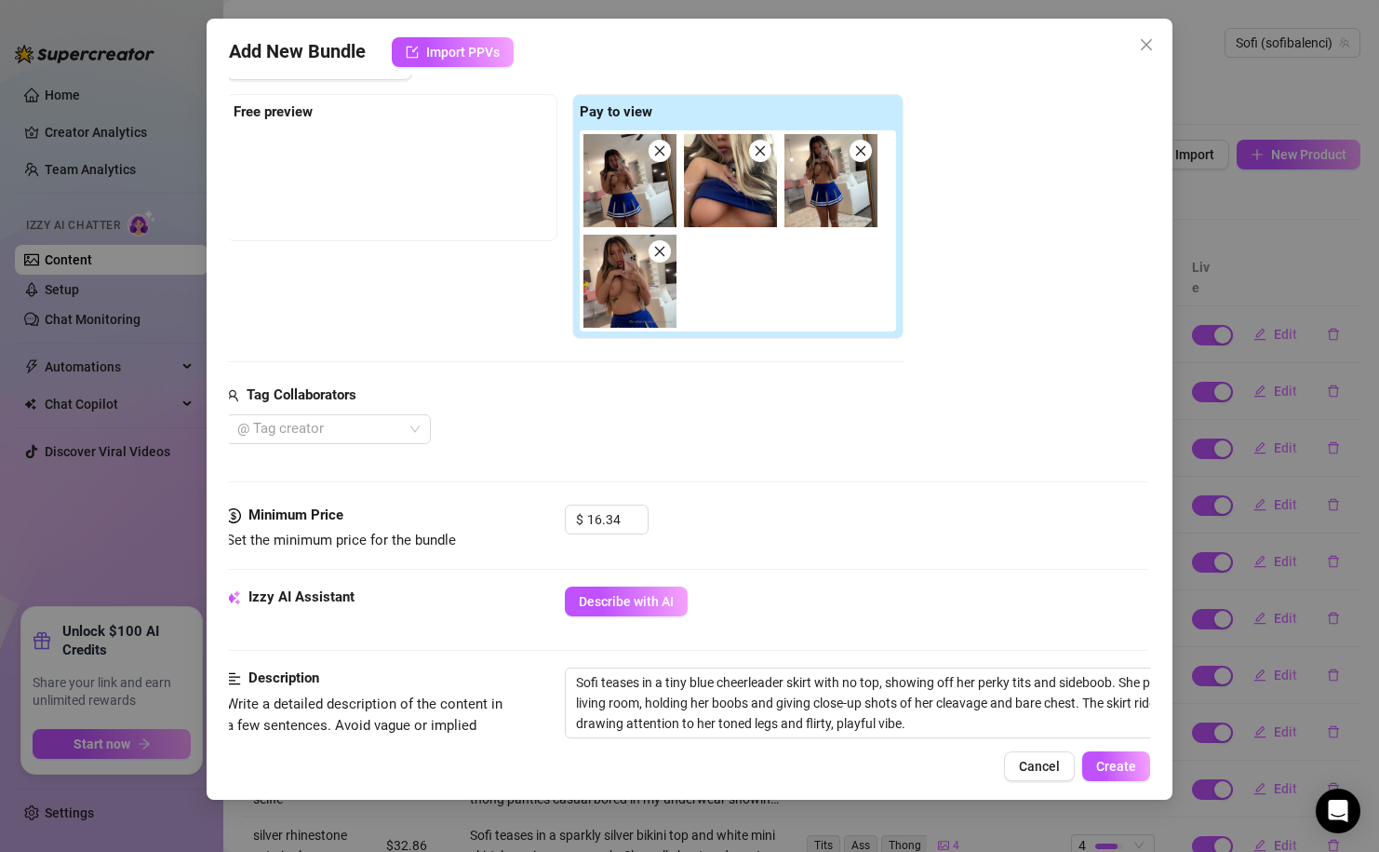
scroll to position [267, 3]
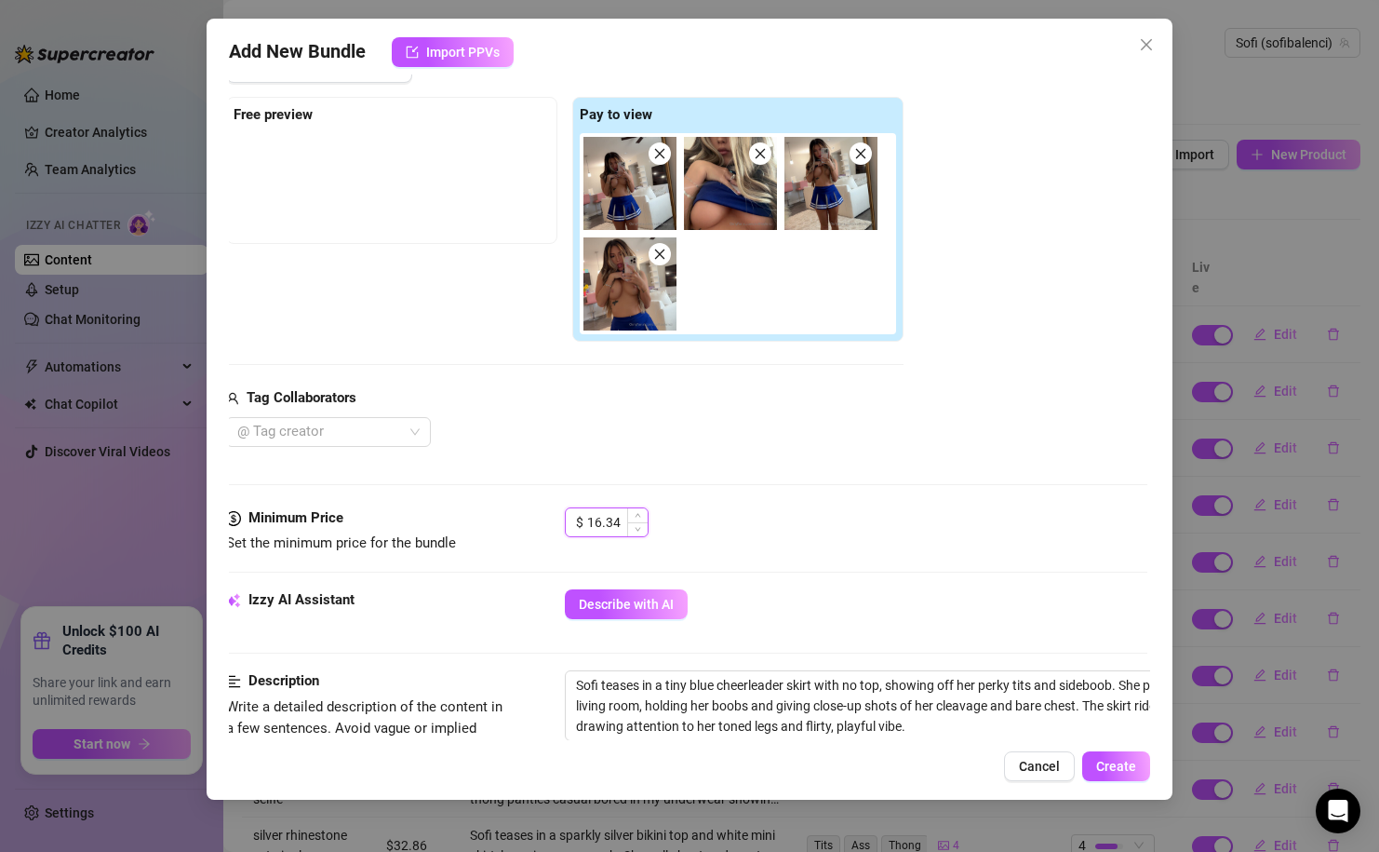
click at [600, 524] on input "16.34" at bounding box center [617, 522] width 60 height 28
click at [601, 523] on input "16.34" at bounding box center [617, 522] width 60 height 28
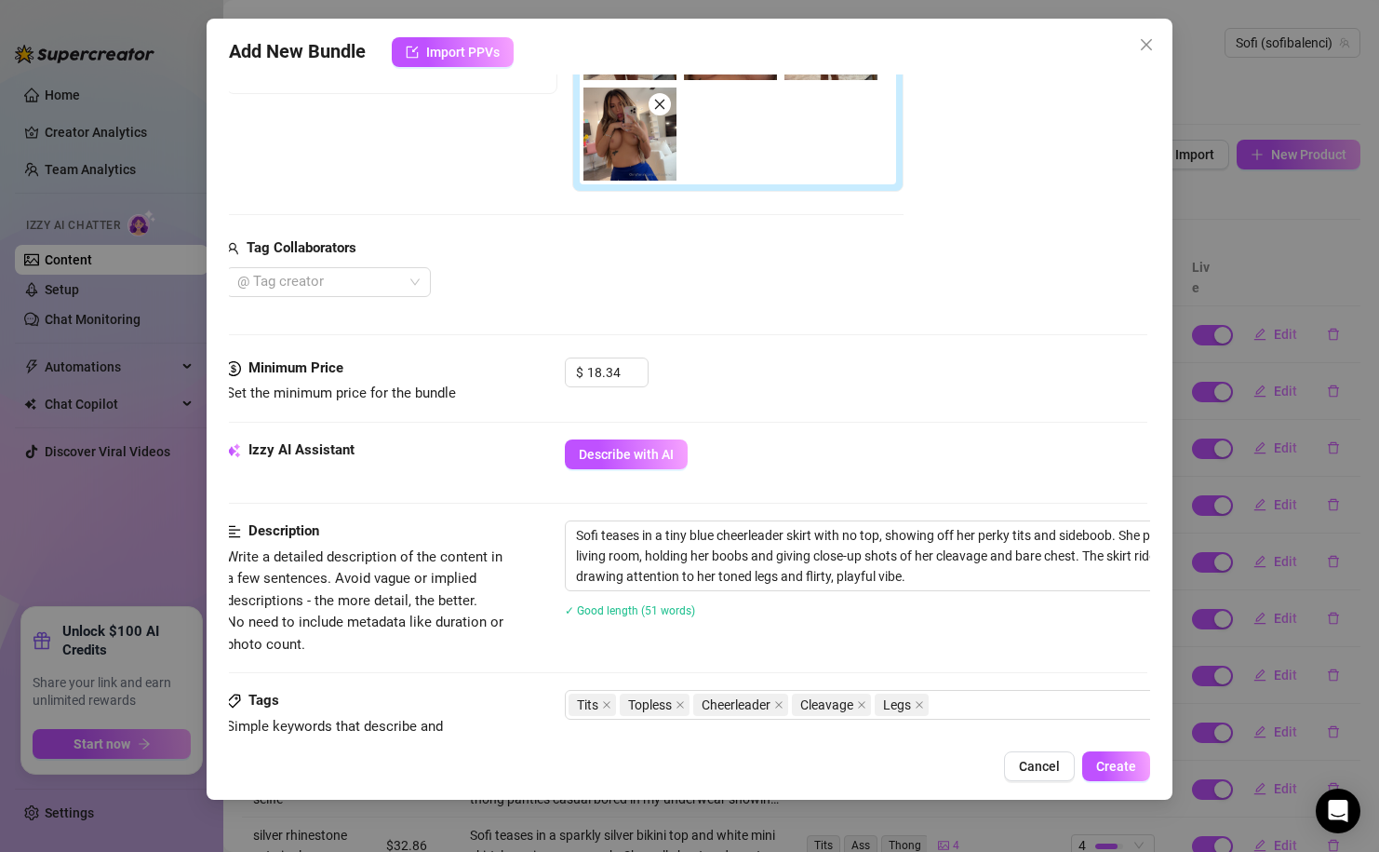
click at [763, 596] on div "✓ Good length (51 words)" at bounding box center [891, 610] width 652 height 30
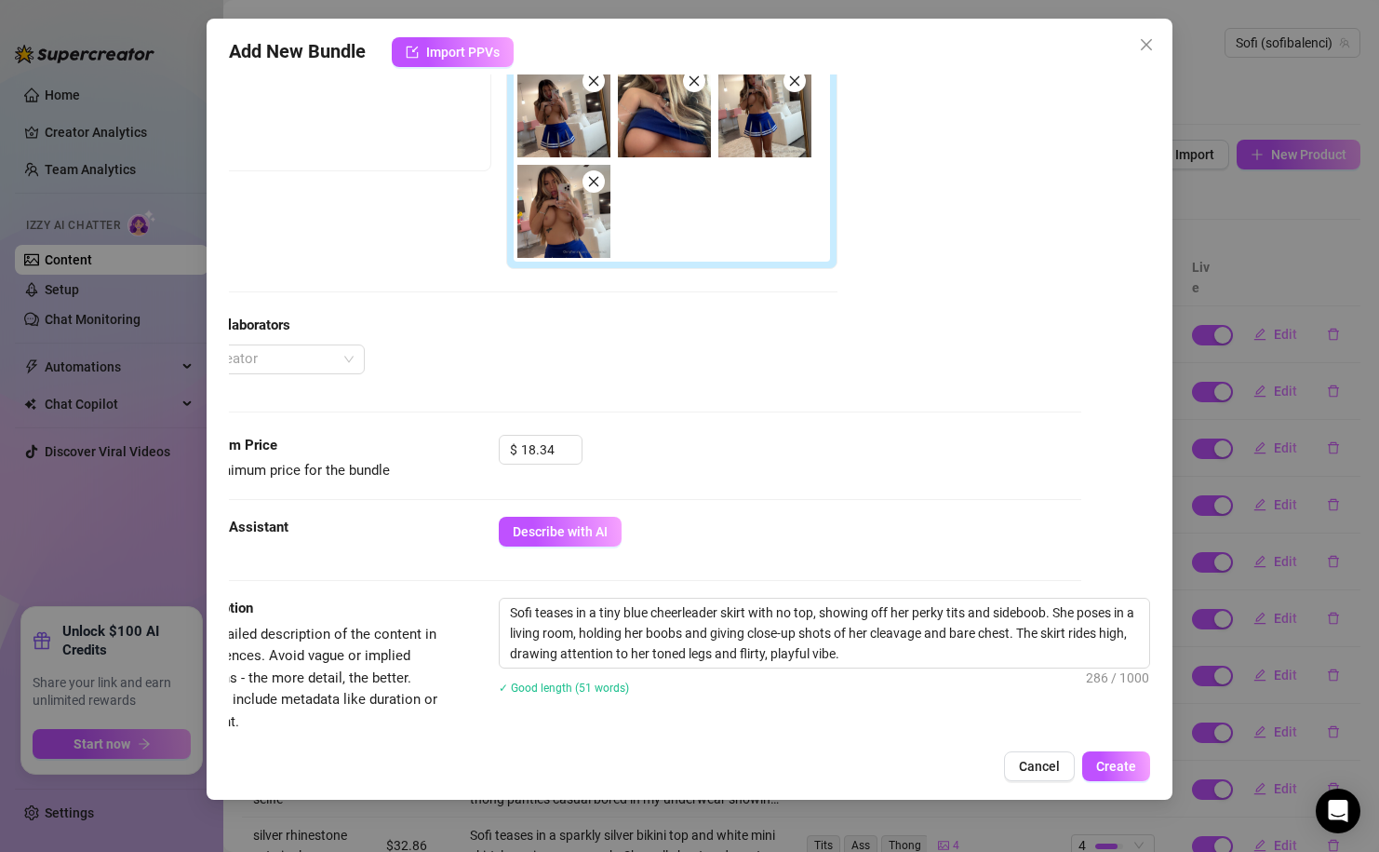
scroll to position [342, 69]
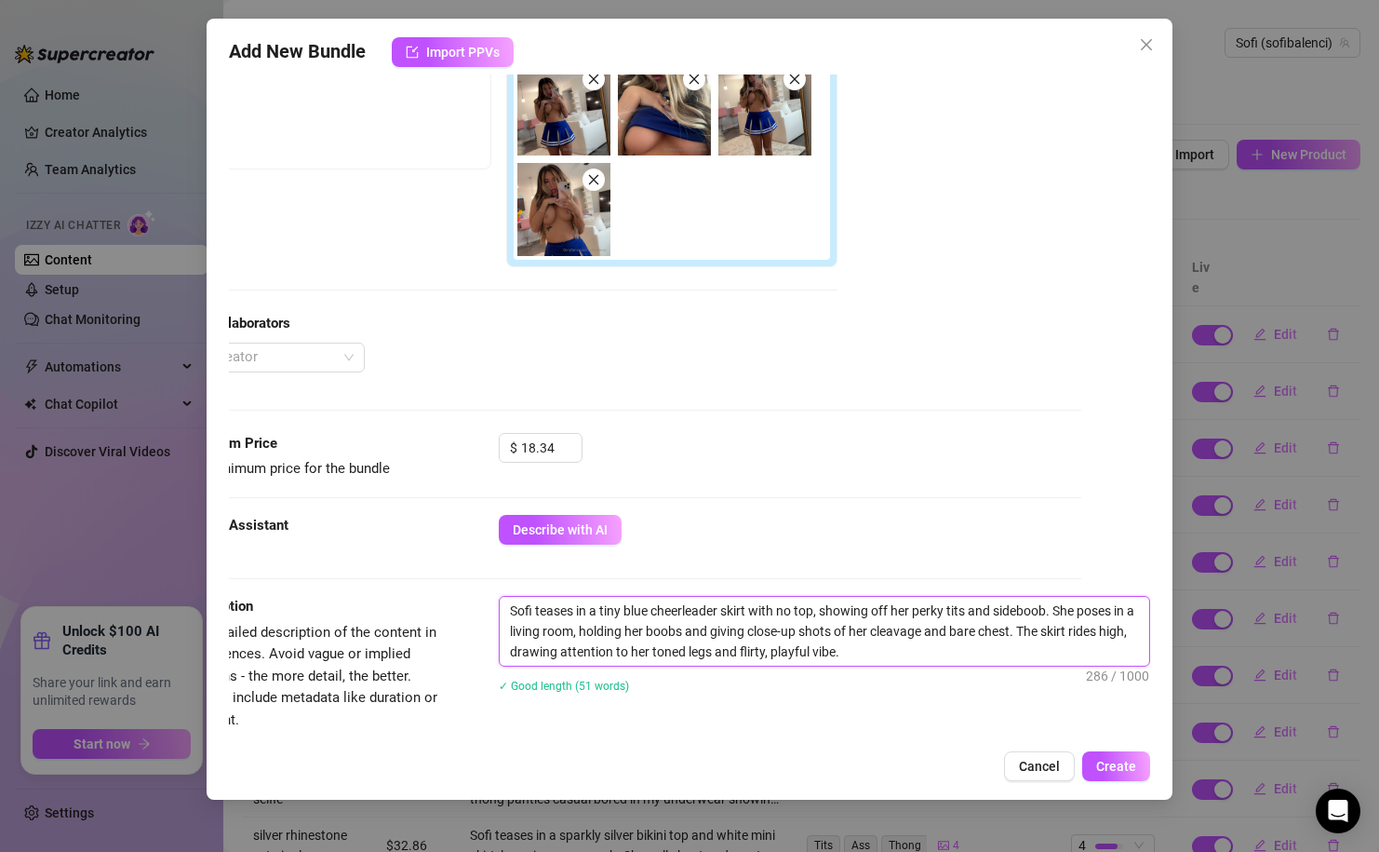
click at [1028, 633] on textarea "Sofi teases in a tiny blue cheerleader skirt with no top, showing off her perky…" at bounding box center [825, 631] width 650 height 69
click at [1025, 634] on textarea "Sofi teases in a tiny blue cheerleader skirt with no top, showing off her perky…" at bounding box center [825, 631] width 650 height 69
click at [927, 541] on div "Describe with AI" at bounding box center [790, 530] width 582 height 30
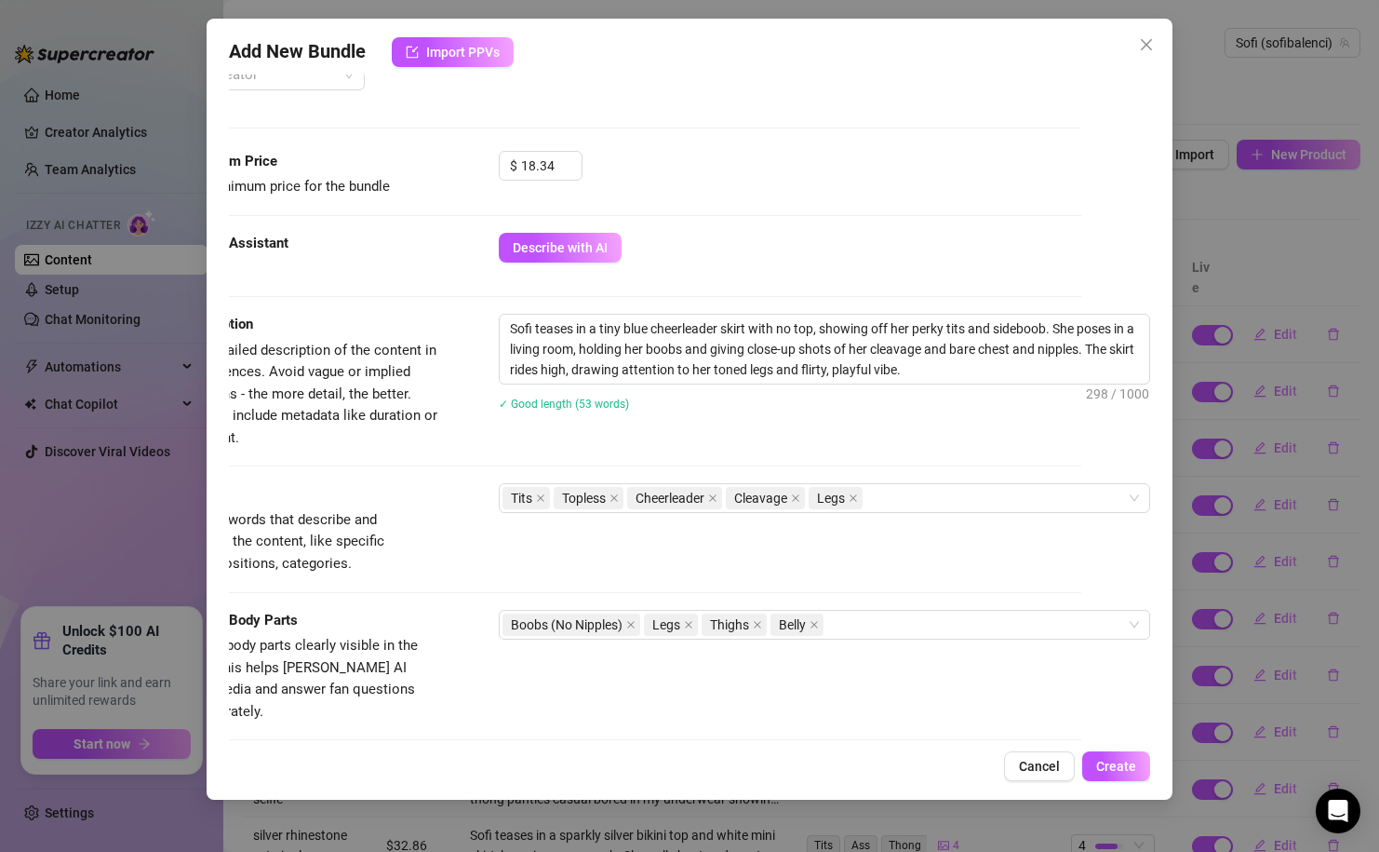
scroll to position [655, 69]
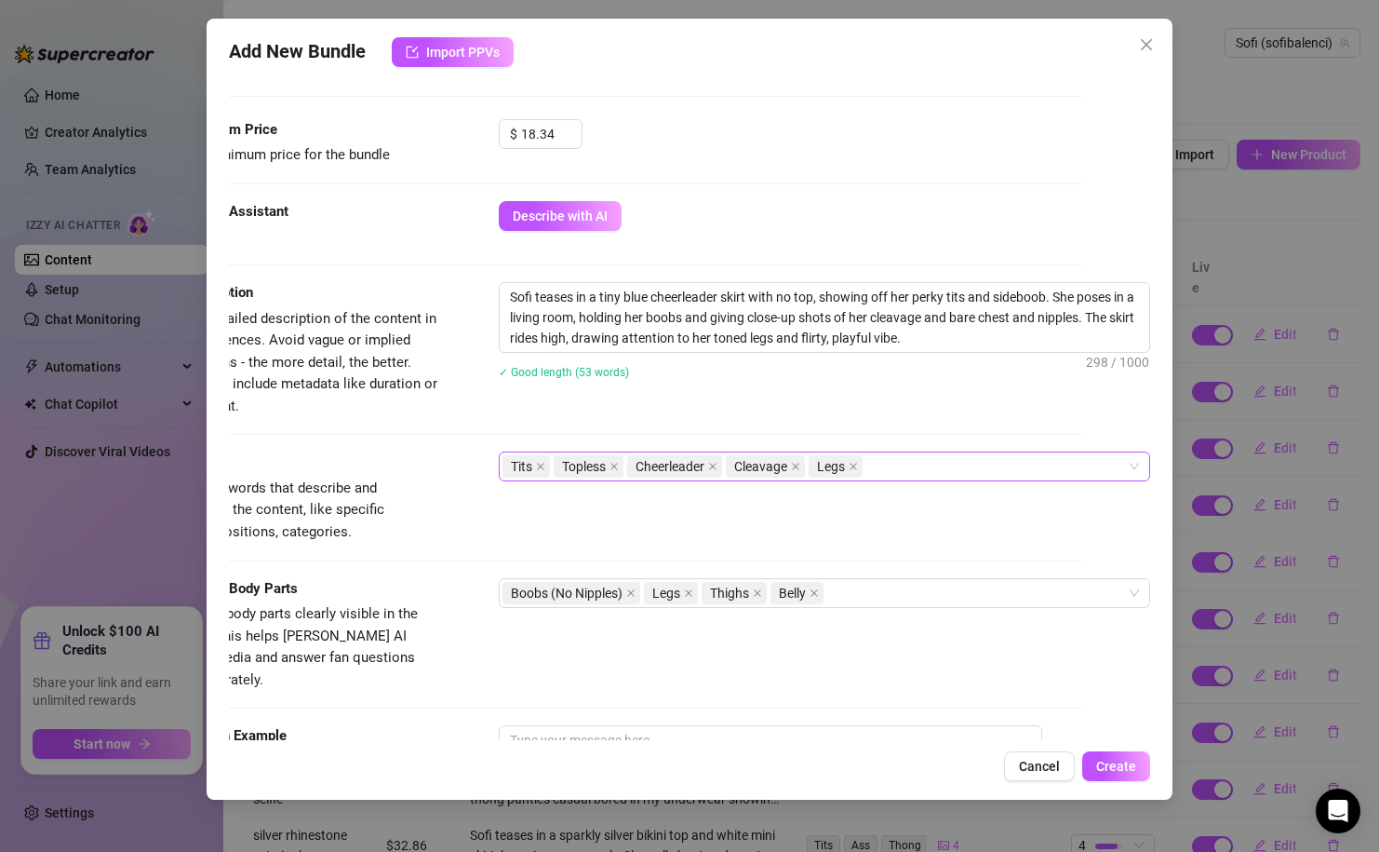
click at [907, 478] on div "Tits Topless Cheerleader Cleavage Legs" at bounding box center [815, 466] width 625 height 26
click at [787, 358] on div "✓ Good length (53 words)" at bounding box center [825, 371] width 652 height 30
click at [888, 575] on div "Tags Simple keywords that describe and summarize the content, like specific fet…" at bounding box center [620, 514] width 921 height 126
click at [888, 591] on div "Boobs (No Nipples) Legs Thighs Belly" at bounding box center [815, 593] width 625 height 26
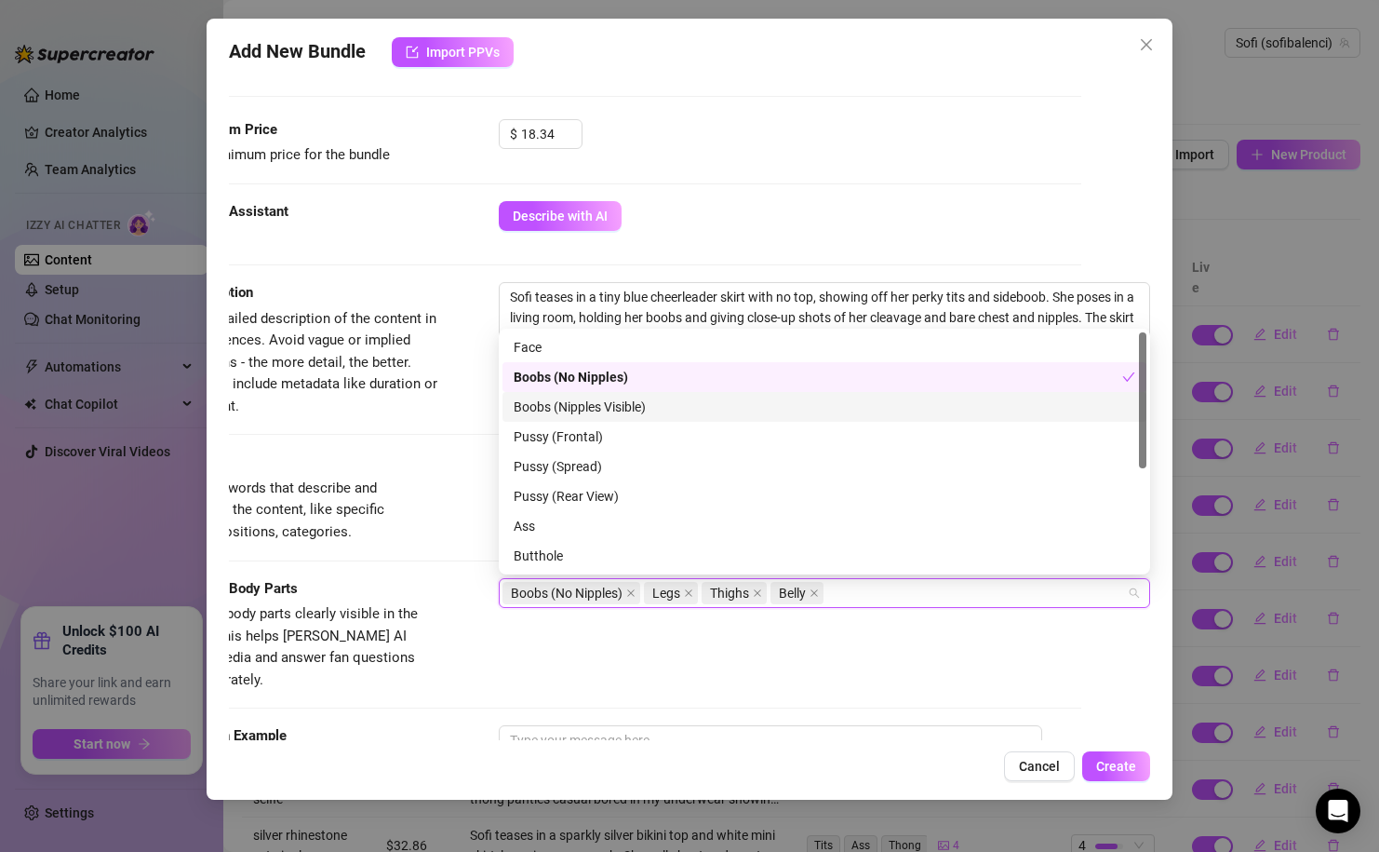
click at [650, 402] on div "Boobs (Nipples Visible)" at bounding box center [825, 406] width 622 height 20
click at [491, 661] on div "Visible Body Parts Select the body parts clearly visible in the content. This h…" at bounding box center [620, 635] width 921 height 114
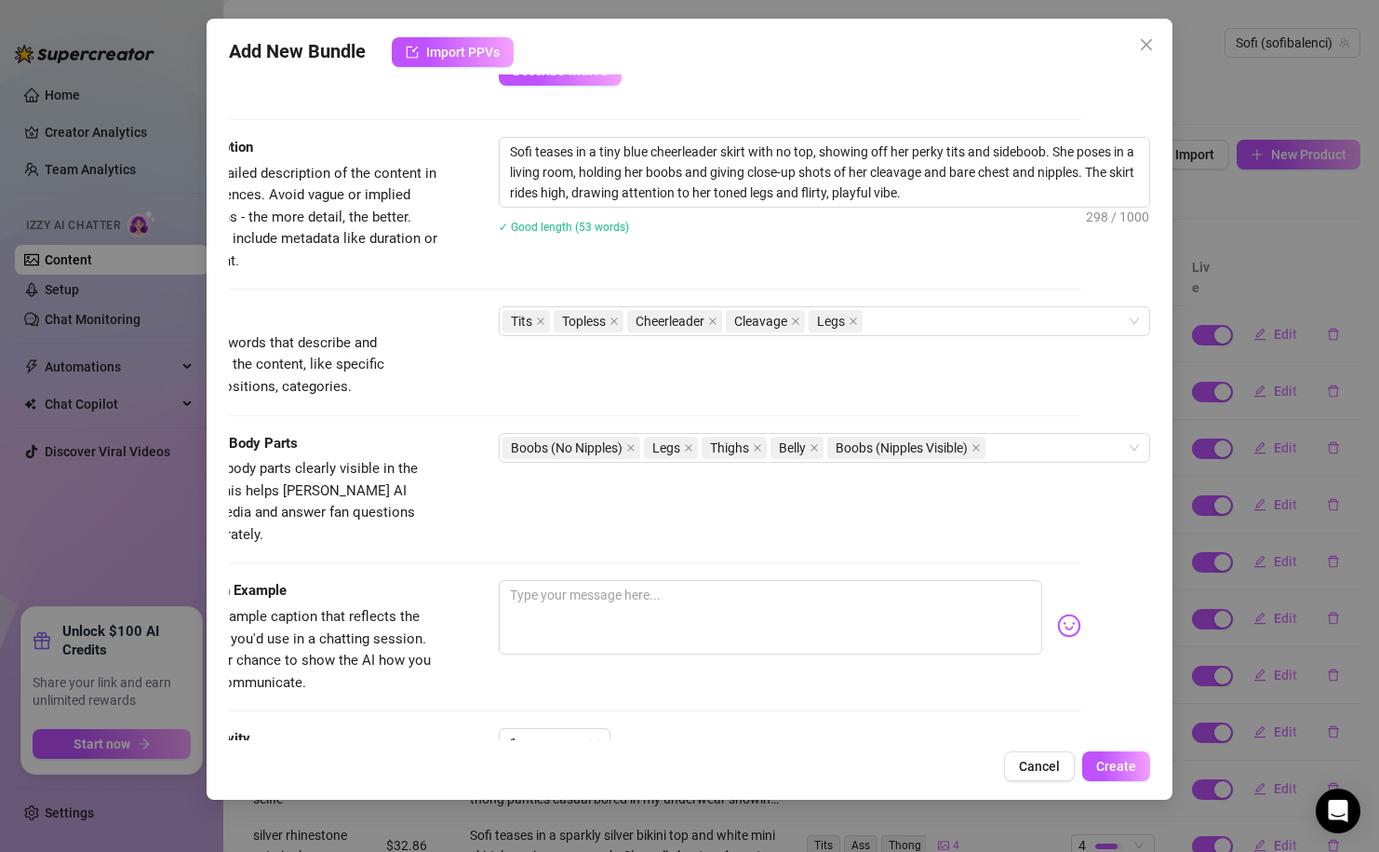
scroll to position [847, 69]
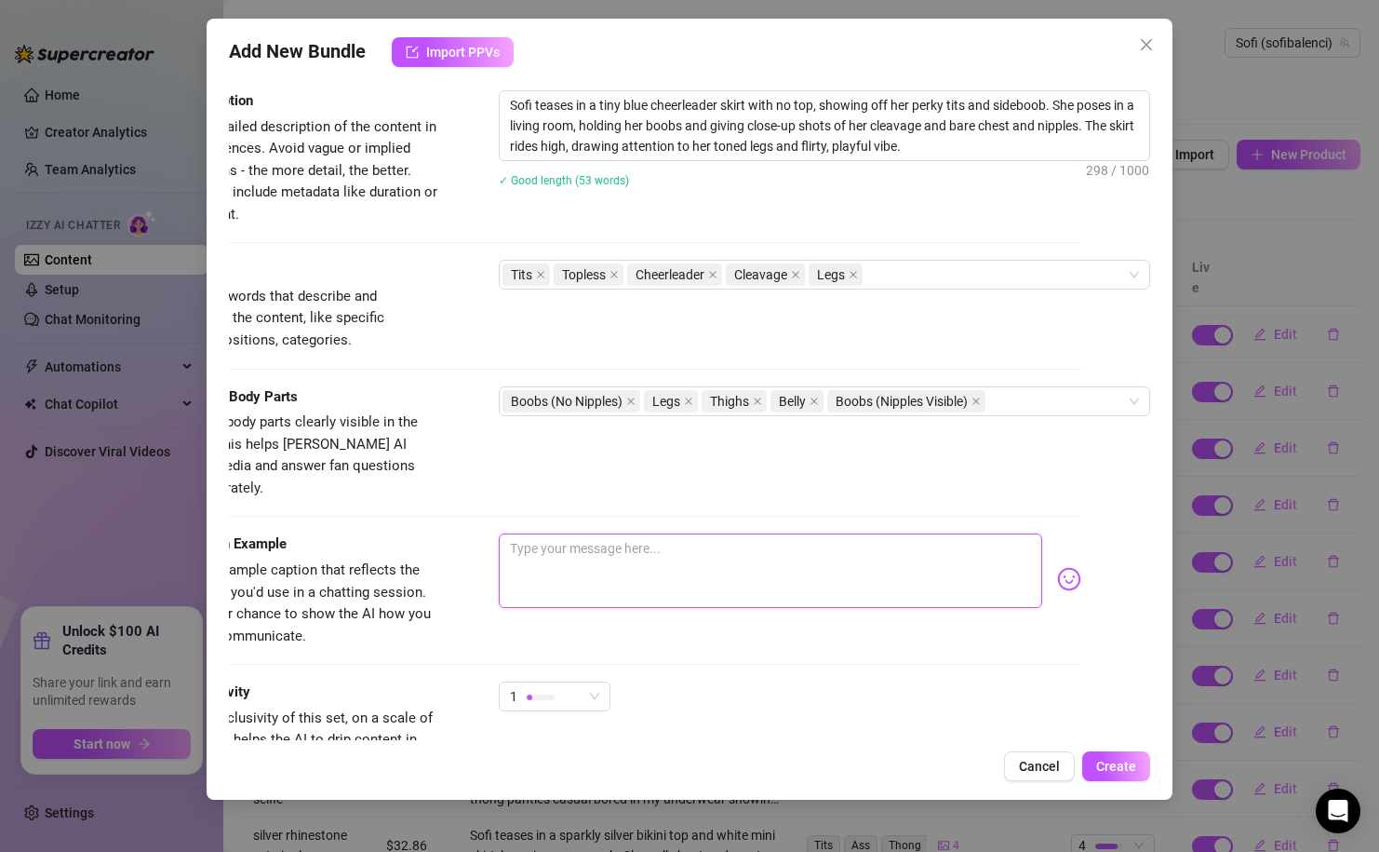
click at [557, 562] on textarea at bounding box center [770, 570] width 543 height 74
click at [543, 694] on div at bounding box center [541, 697] width 28 height 6
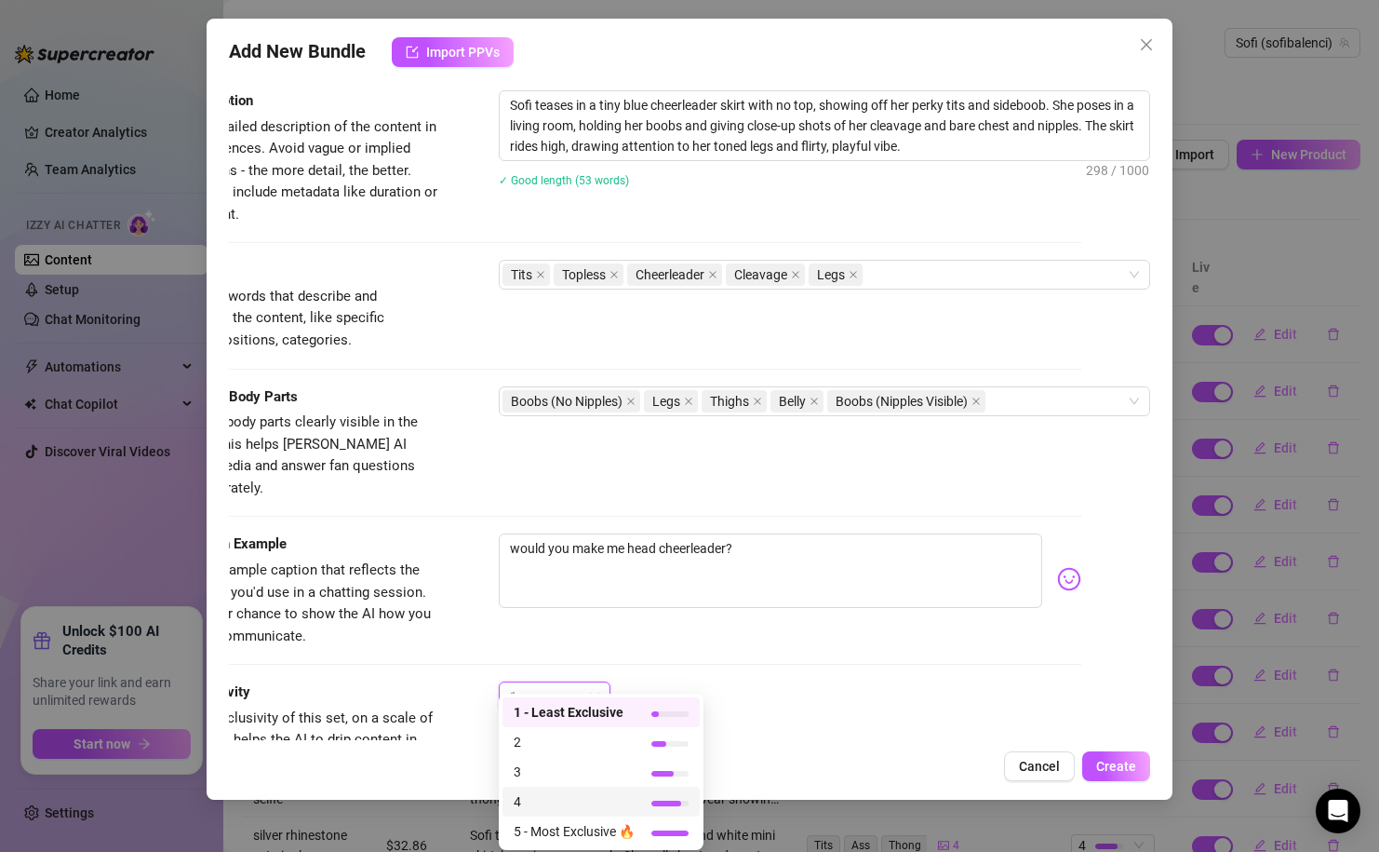
click at [556, 809] on span "4" at bounding box center [574, 801] width 121 height 20
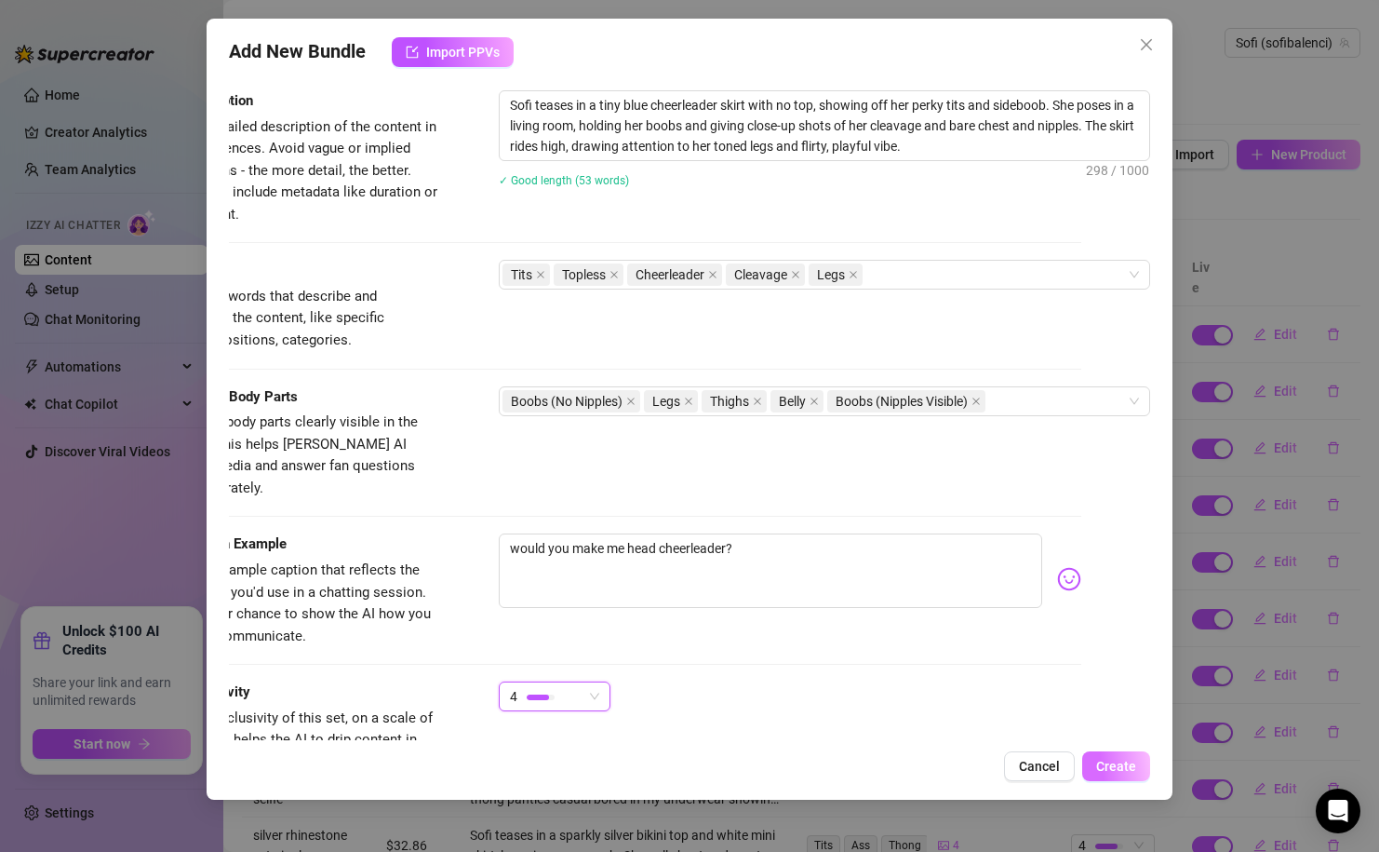
click at [1109, 759] on span "Create" at bounding box center [1116, 766] width 40 height 15
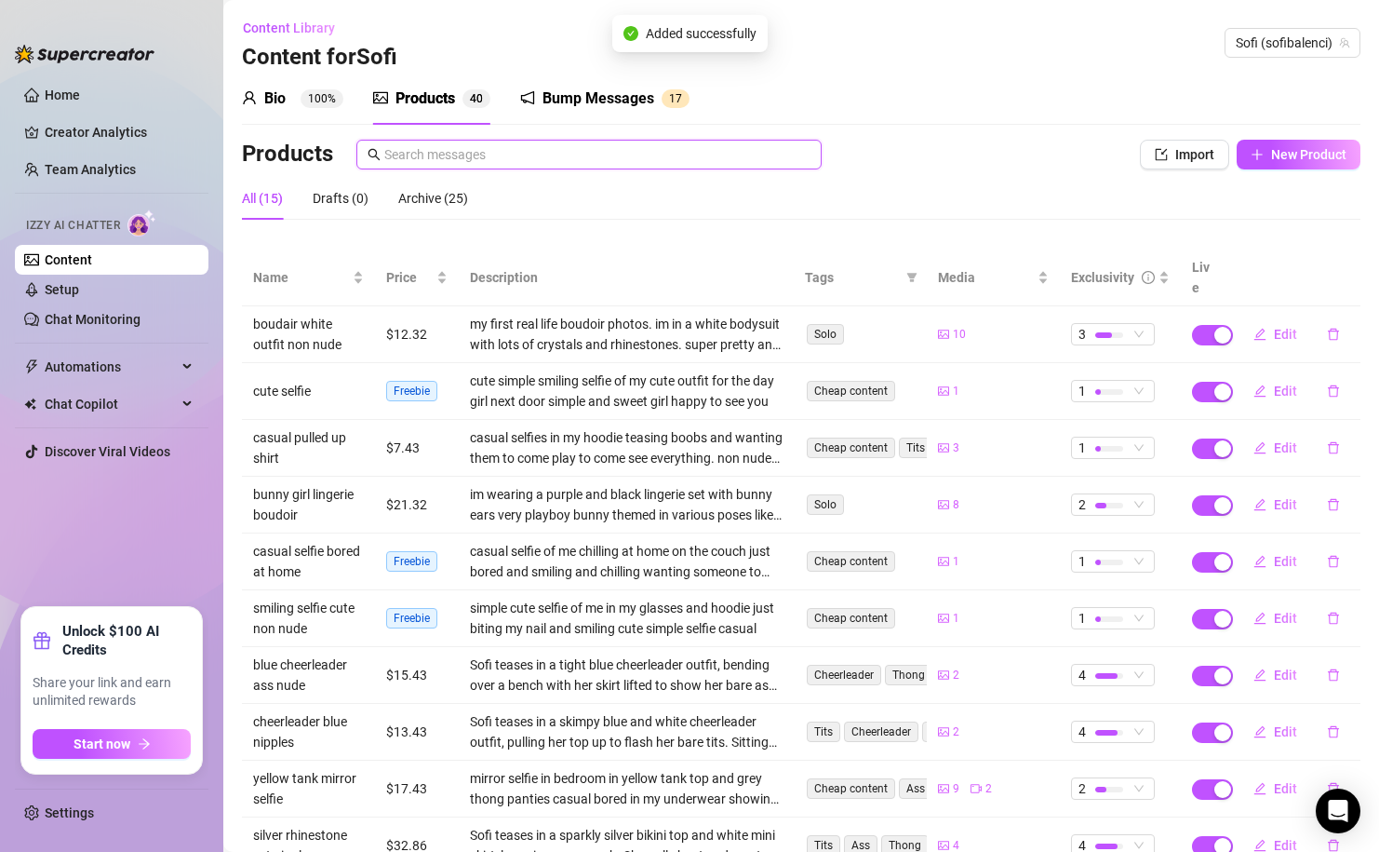
click at [591, 146] on input "text" at bounding box center [597, 154] width 426 height 20
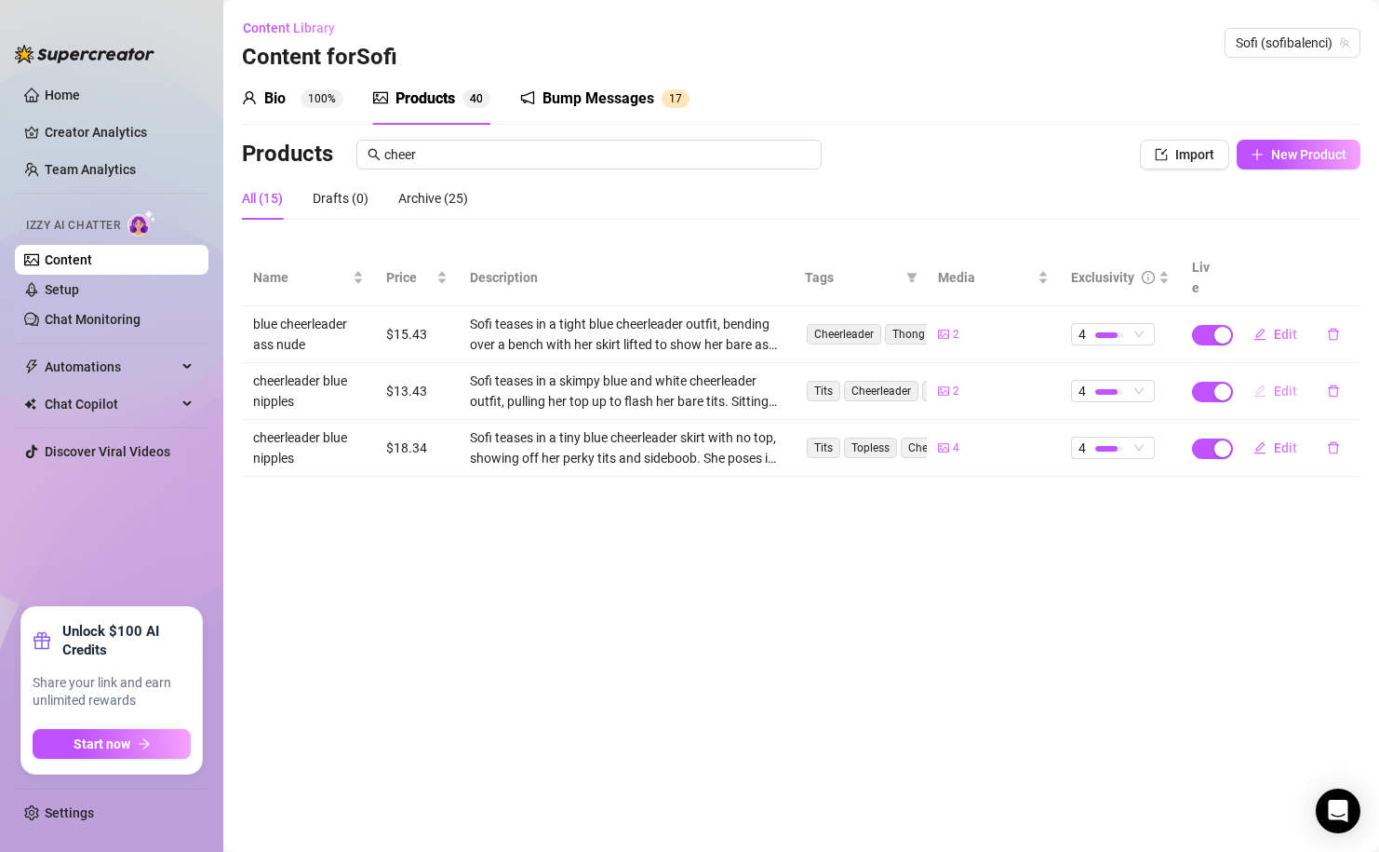
click at [1294, 383] on span "Edit" at bounding box center [1285, 390] width 23 height 15
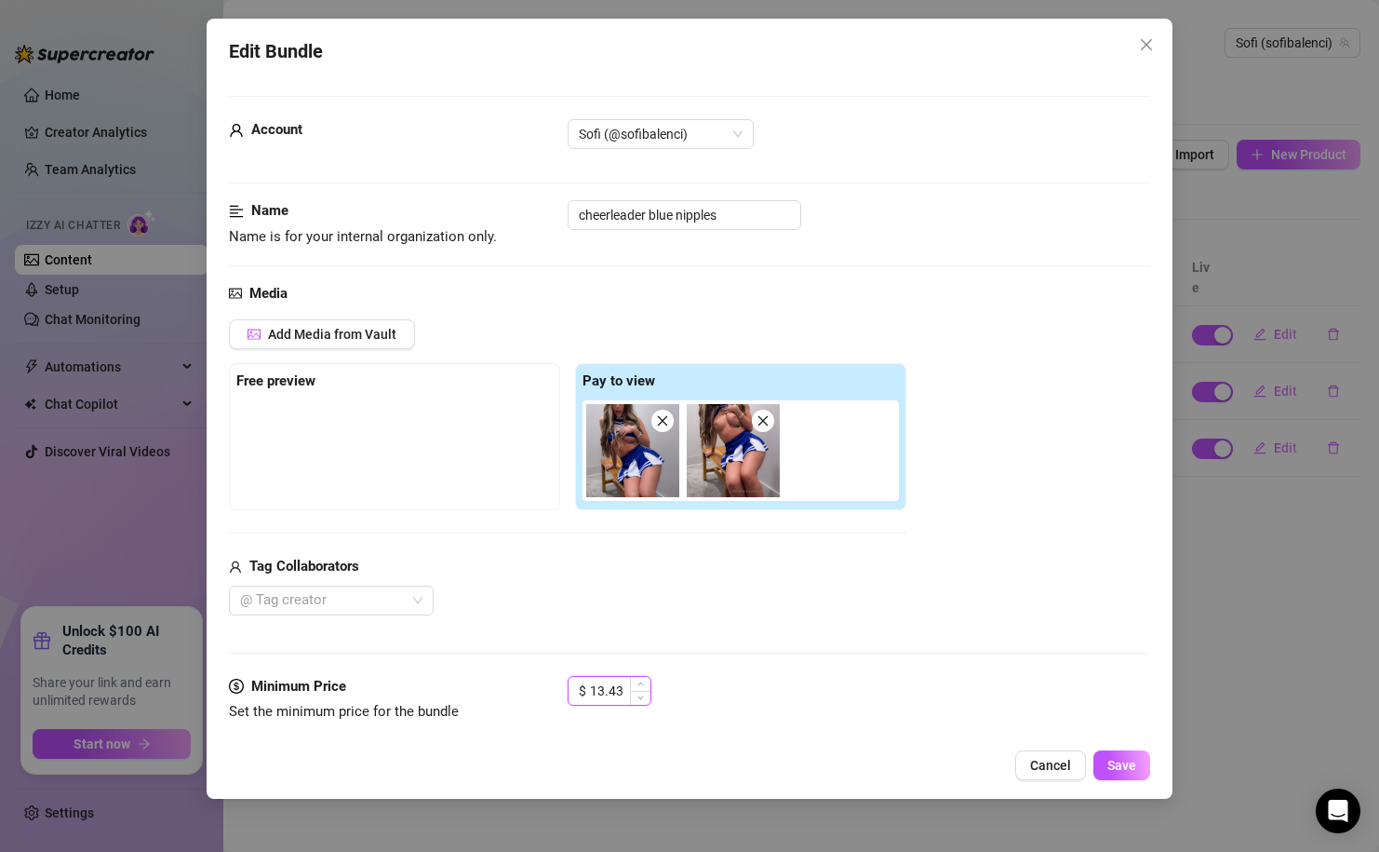
click at [599, 685] on input "13.43" at bounding box center [620, 691] width 60 height 28
click at [1142, 771] on button "Save" at bounding box center [1122, 765] width 57 height 30
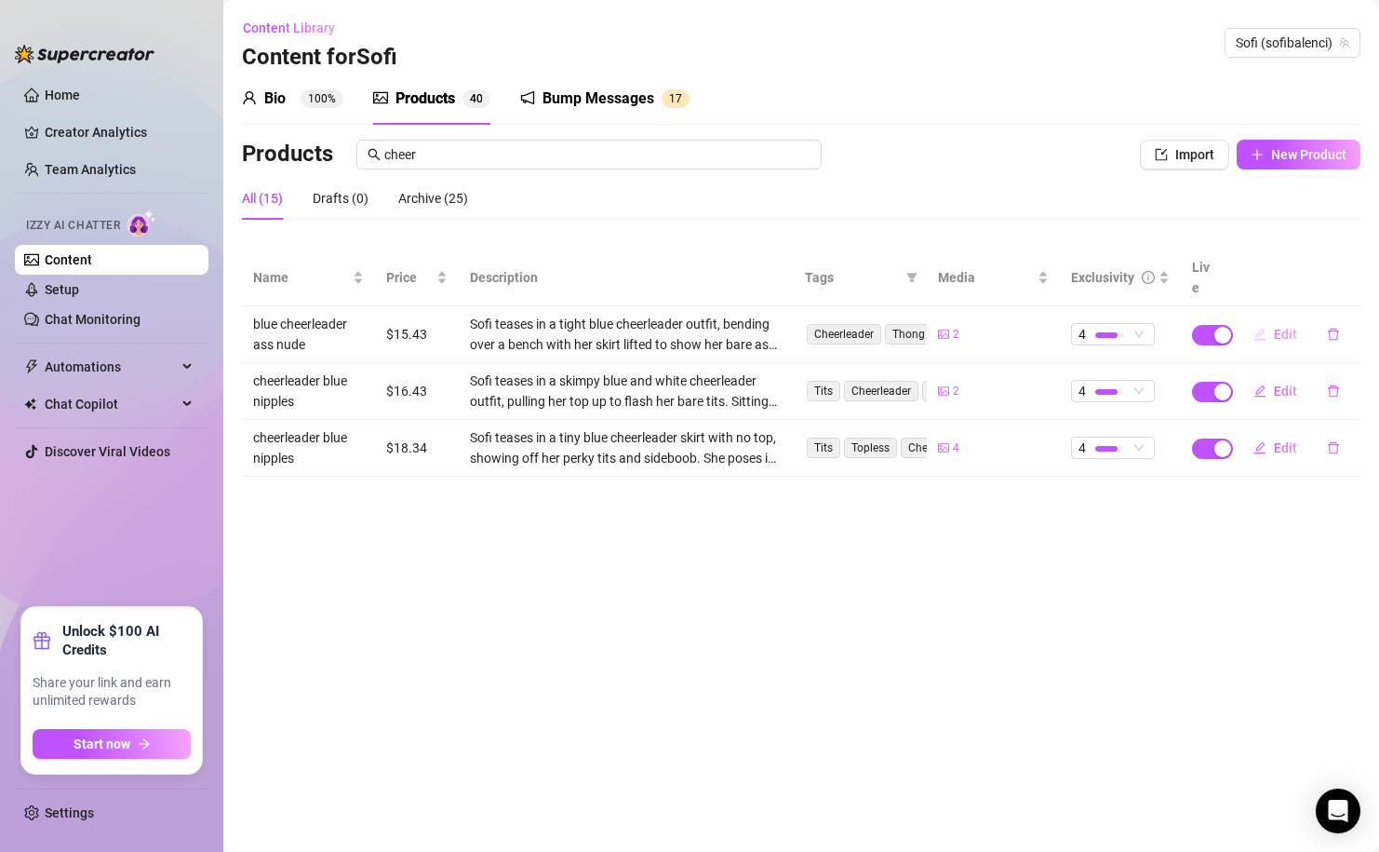
click at [1262, 328] on icon "edit" at bounding box center [1260, 334] width 13 height 13
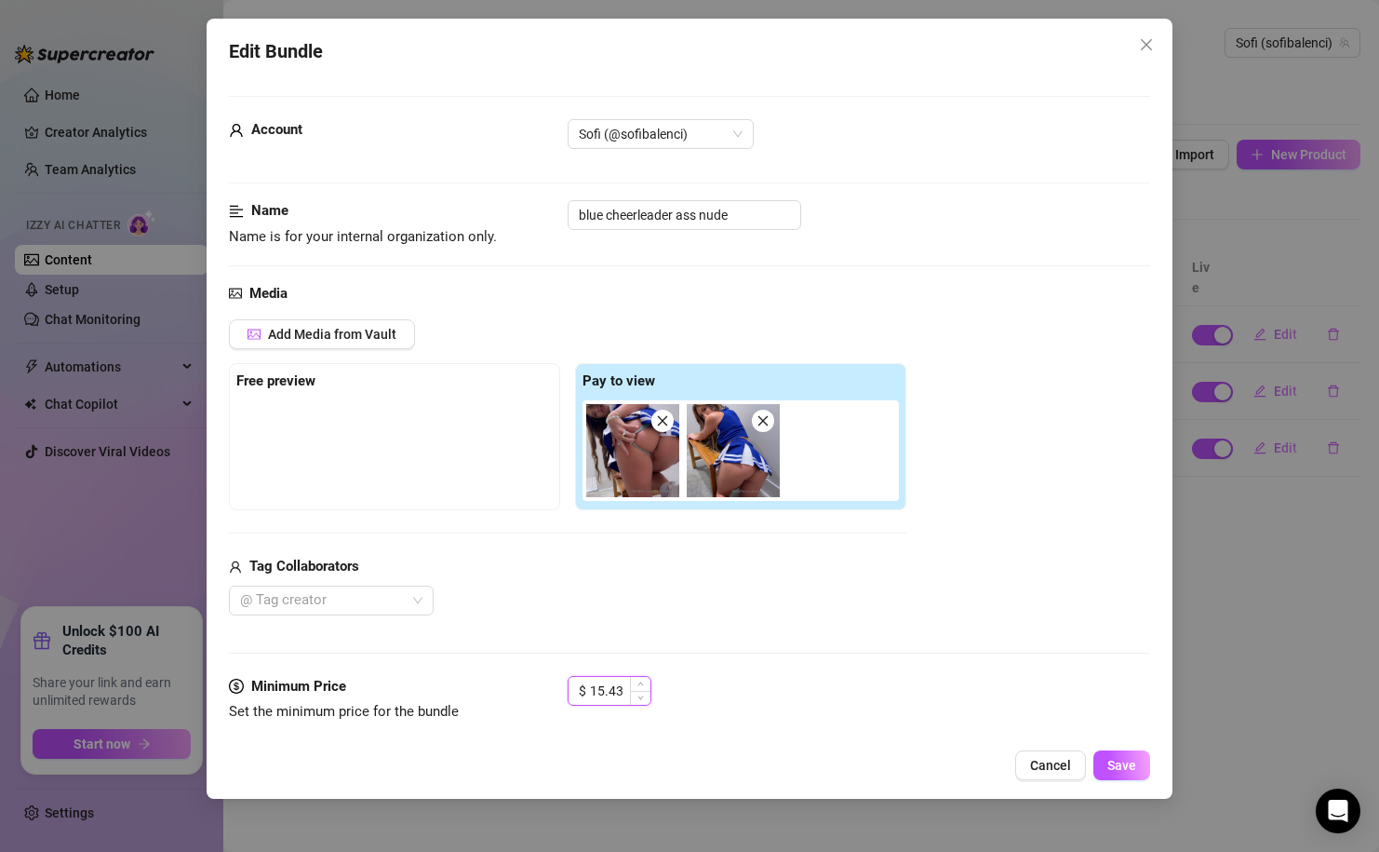
click at [603, 688] on input "15.43" at bounding box center [620, 691] width 60 height 28
click at [1108, 762] on button "Save" at bounding box center [1122, 765] width 57 height 30
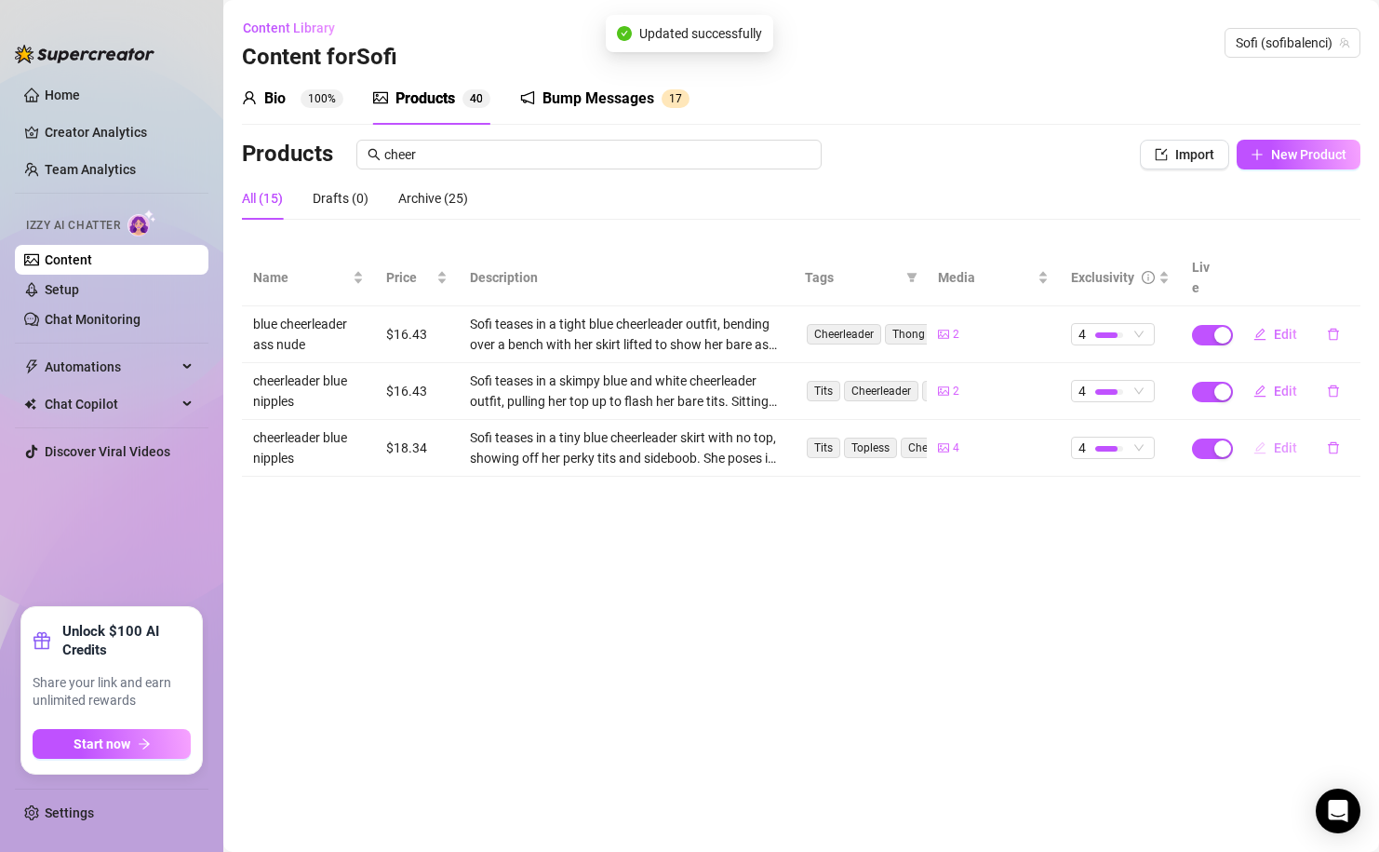
click at [1274, 440] on span "Edit" at bounding box center [1285, 447] width 23 height 15
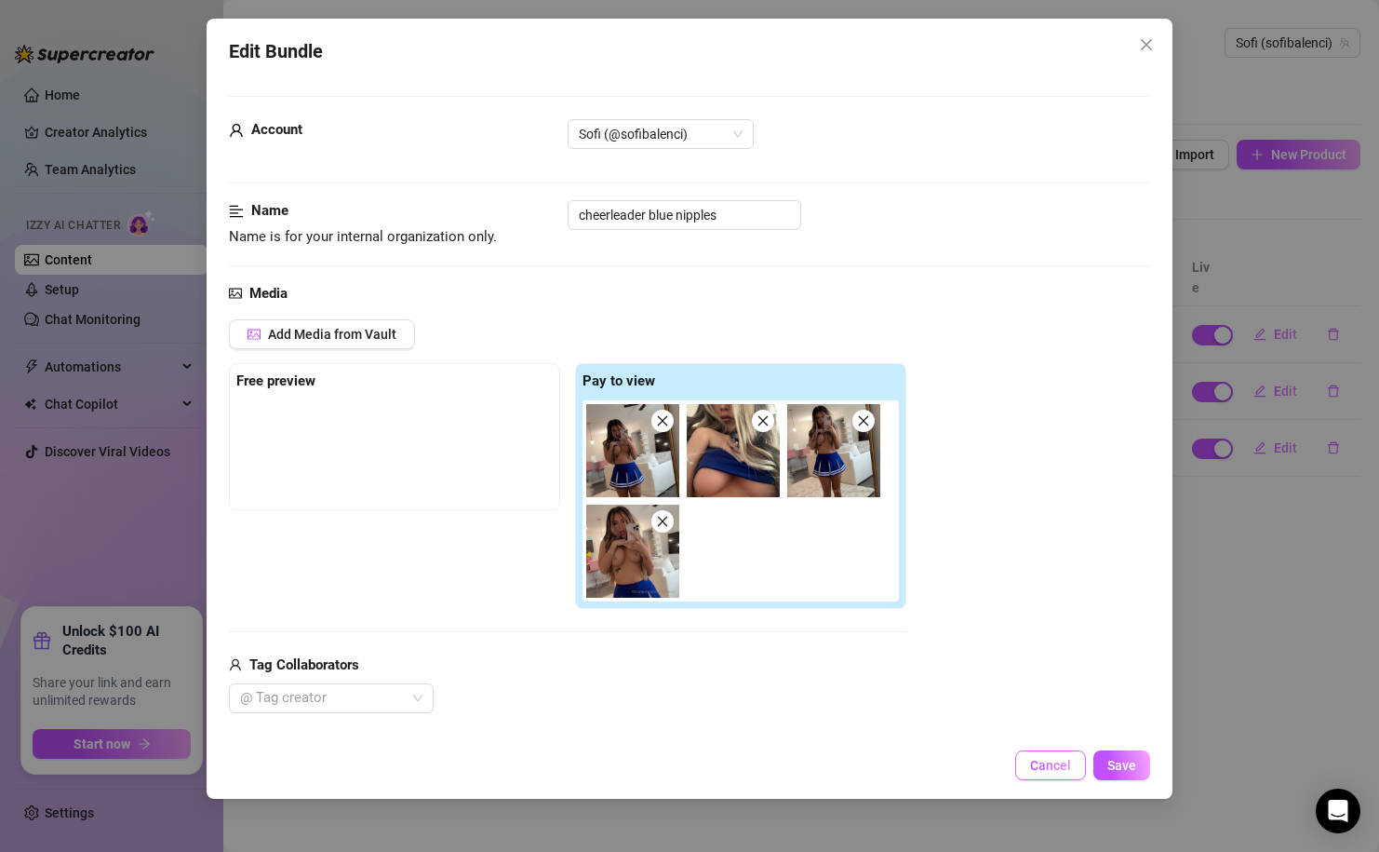
click at [1055, 780] on button "Cancel" at bounding box center [1050, 765] width 71 height 30
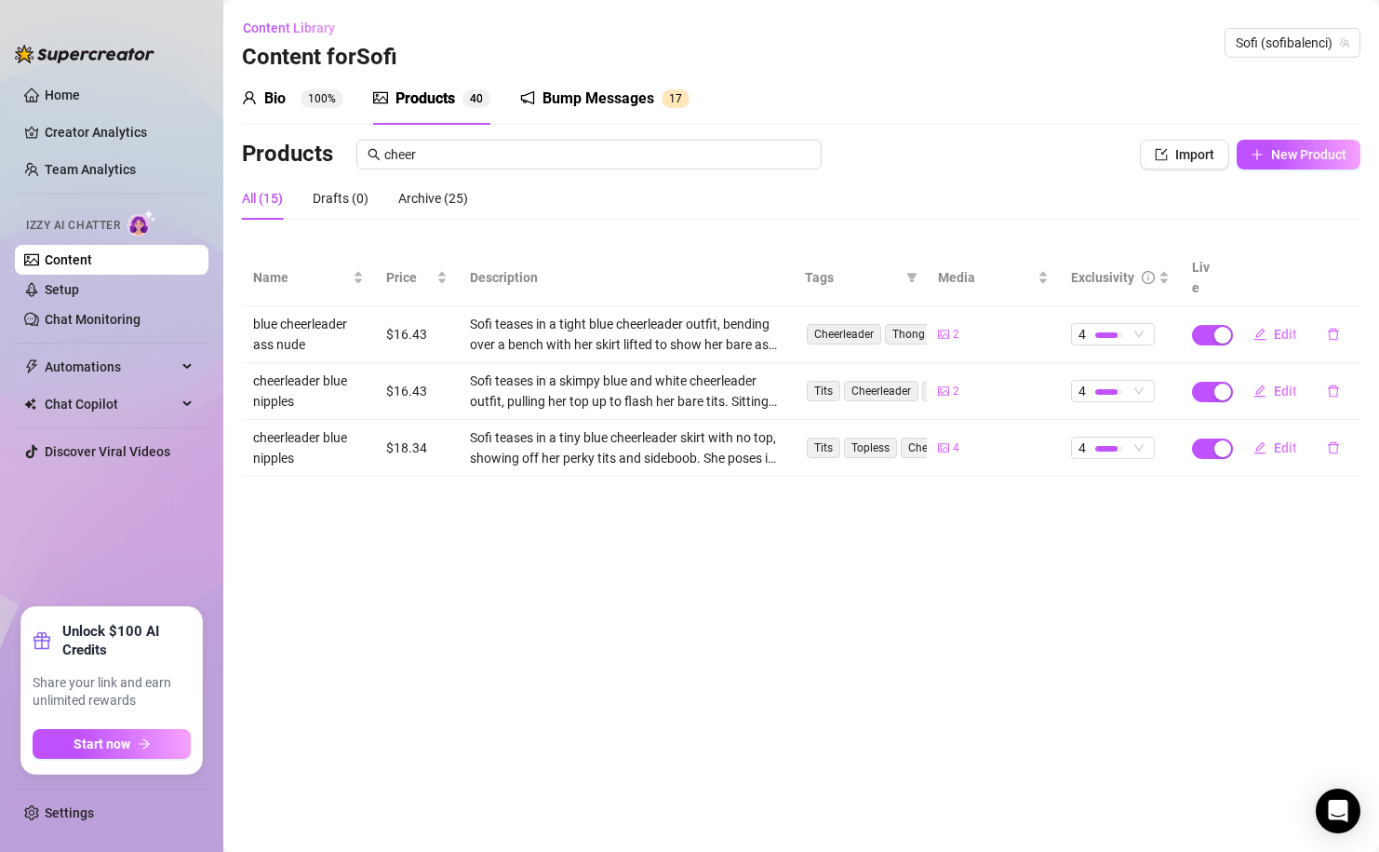
click at [313, 115] on div "Bio 100%" at bounding box center [292, 99] width 101 height 52
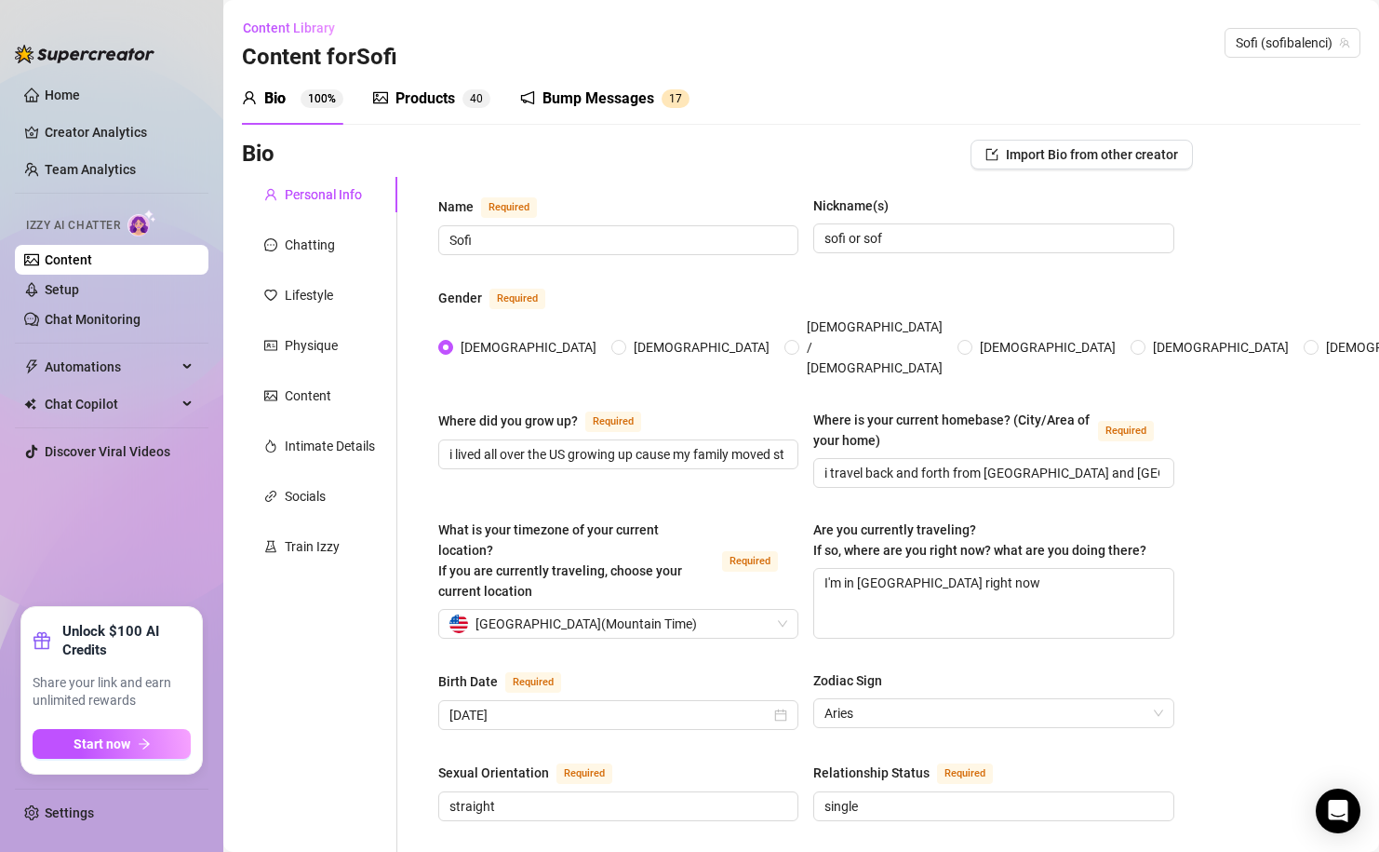
click at [457, 103] on div "Products 4 0" at bounding box center [431, 98] width 117 height 22
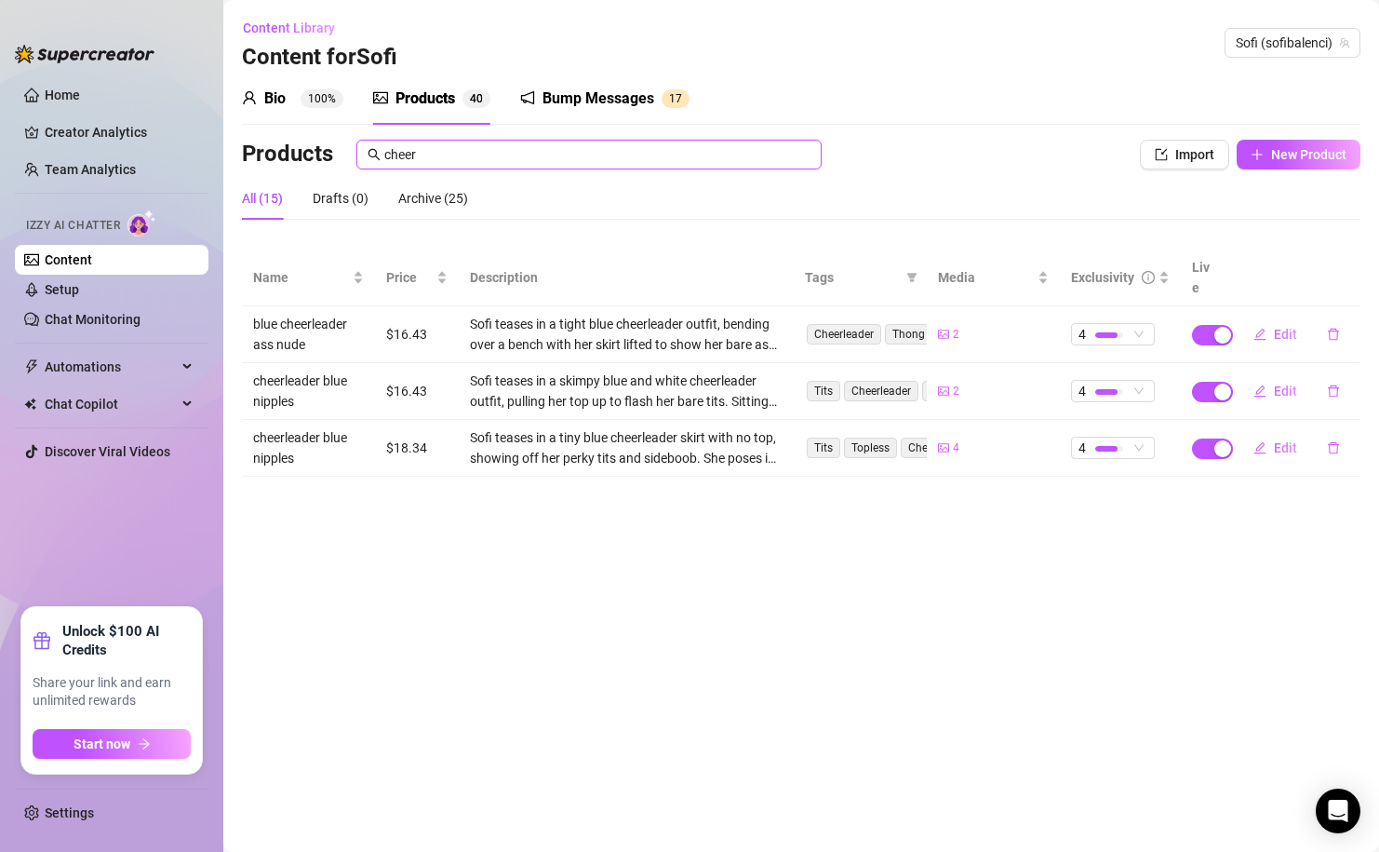
click at [435, 156] on input "cheer" at bounding box center [597, 154] width 426 height 20
click at [780, 198] on div "All (15) Drafts (0) Archive (25)" at bounding box center [801, 198] width 1119 height 43
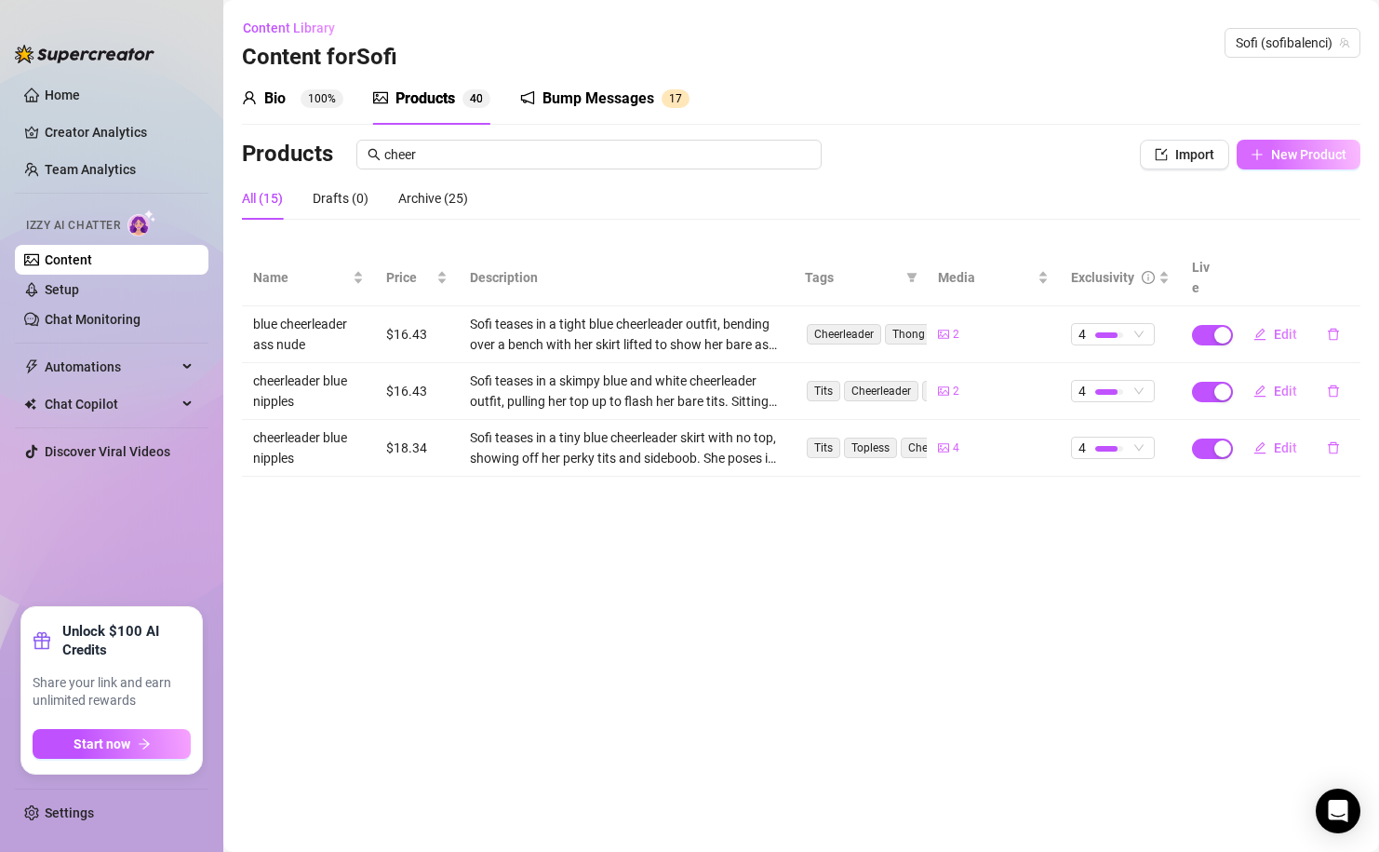
click at [1267, 146] on button "New Product" at bounding box center [1299, 155] width 124 height 30
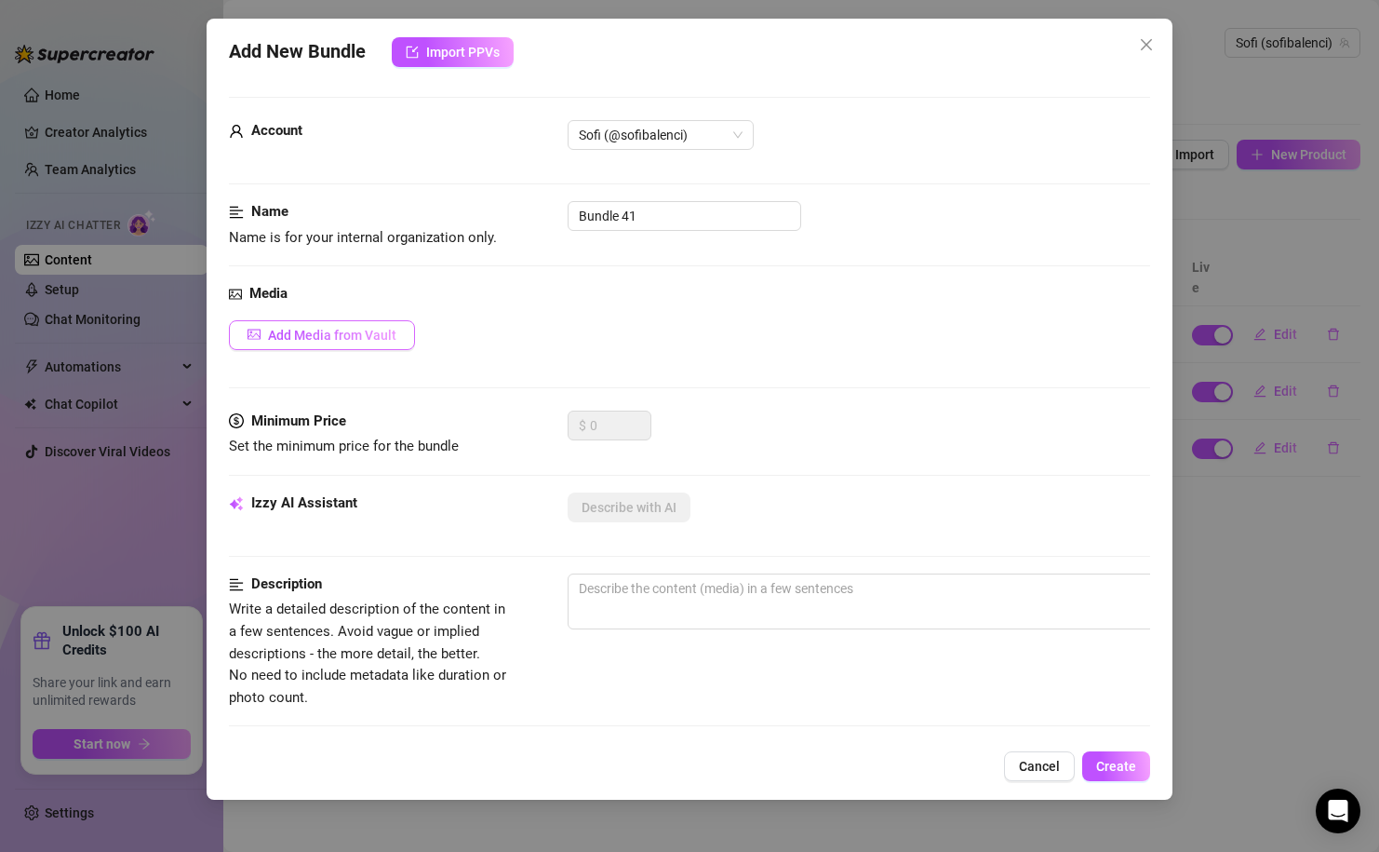
click at [337, 338] on span "Add Media from Vault" at bounding box center [332, 335] width 128 height 15
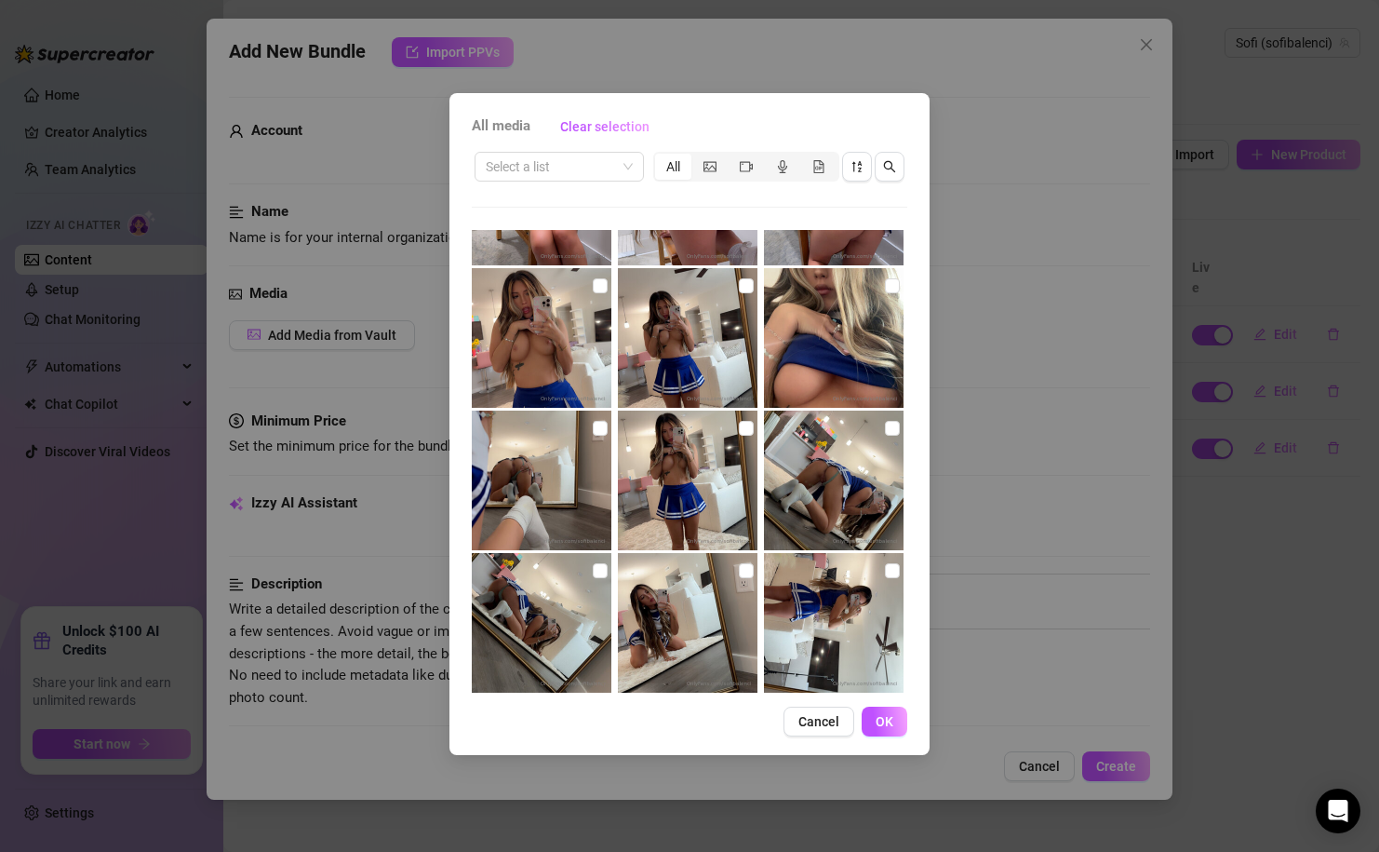
scroll to position [1103, 0]
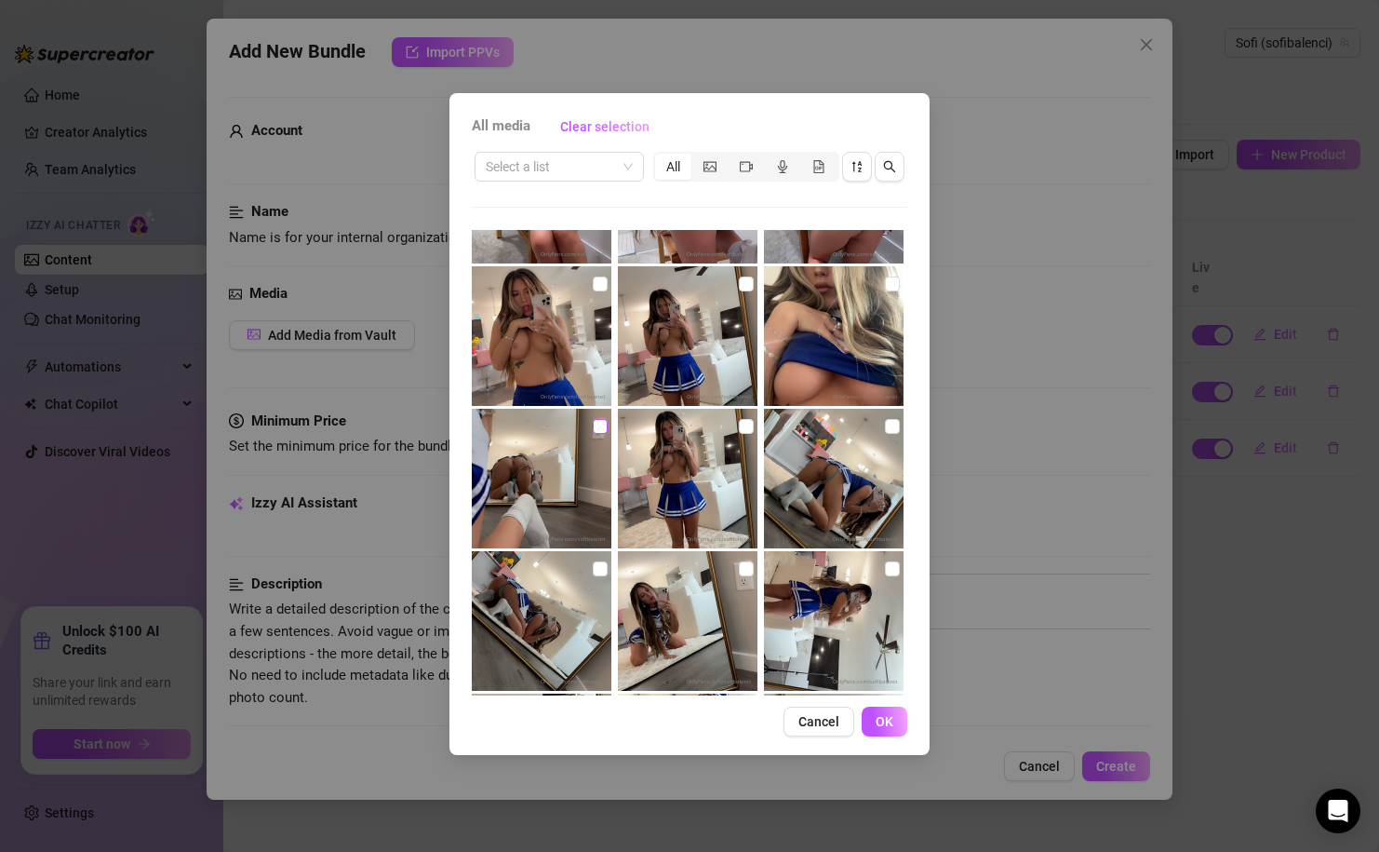
click at [597, 430] on input "checkbox" at bounding box center [600, 426] width 15 height 15
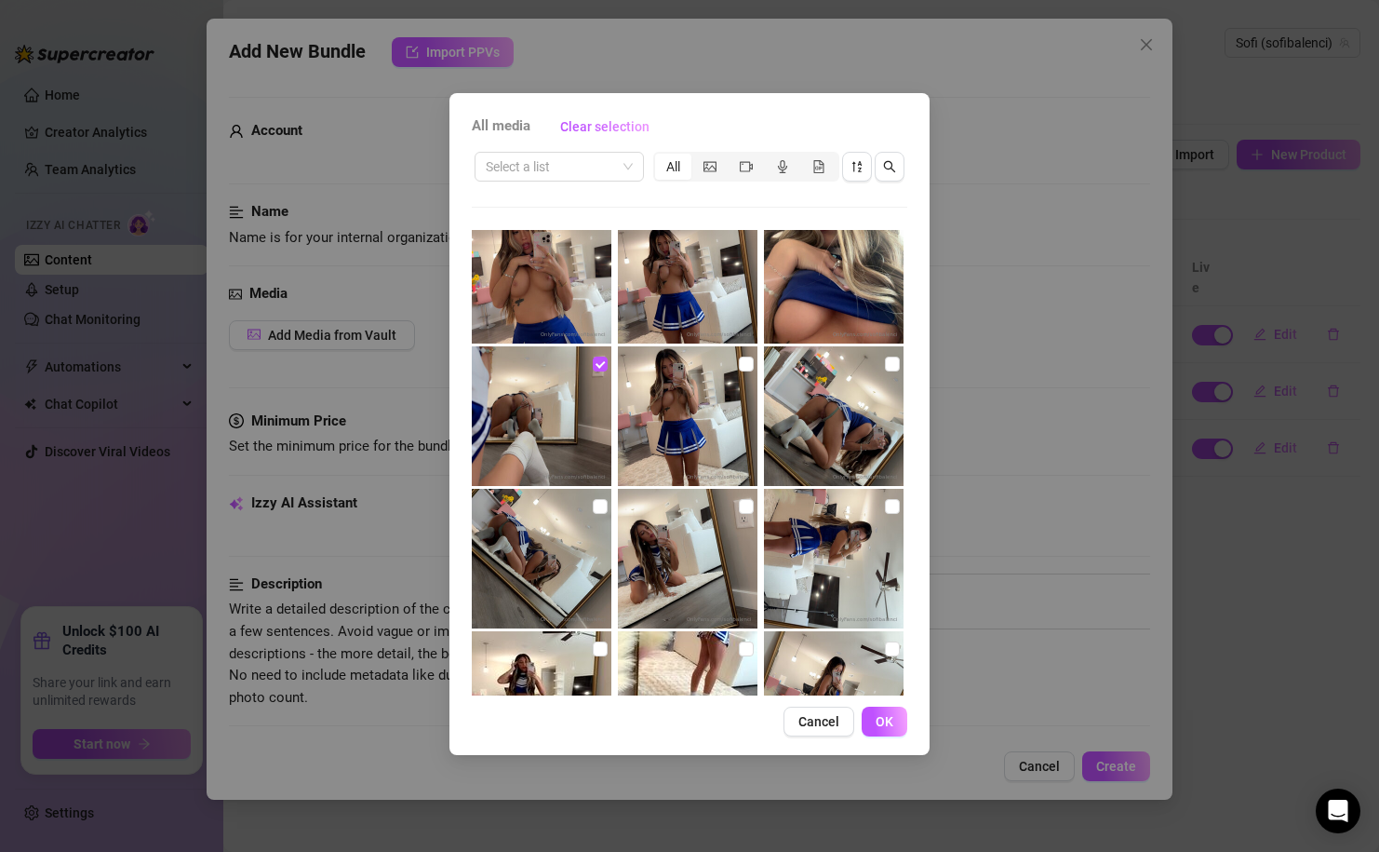
scroll to position [1167, 0]
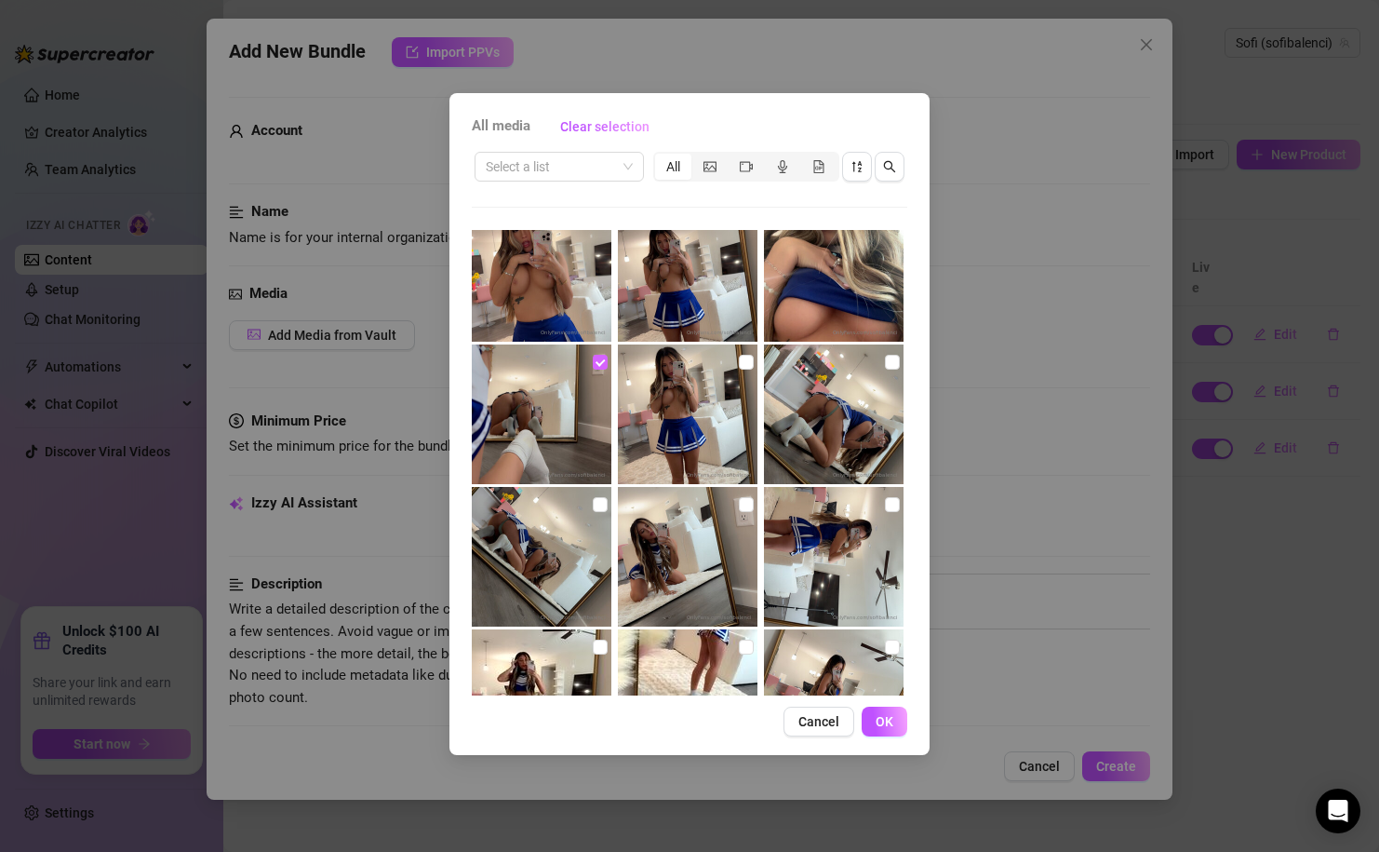
click at [602, 362] on input "checkbox" at bounding box center [600, 362] width 15 height 15
click at [891, 362] on input "checkbox" at bounding box center [892, 362] width 15 height 15
click at [596, 506] on input "checkbox" at bounding box center [600, 504] width 15 height 15
click at [746, 506] on input "checkbox" at bounding box center [746, 504] width 15 height 15
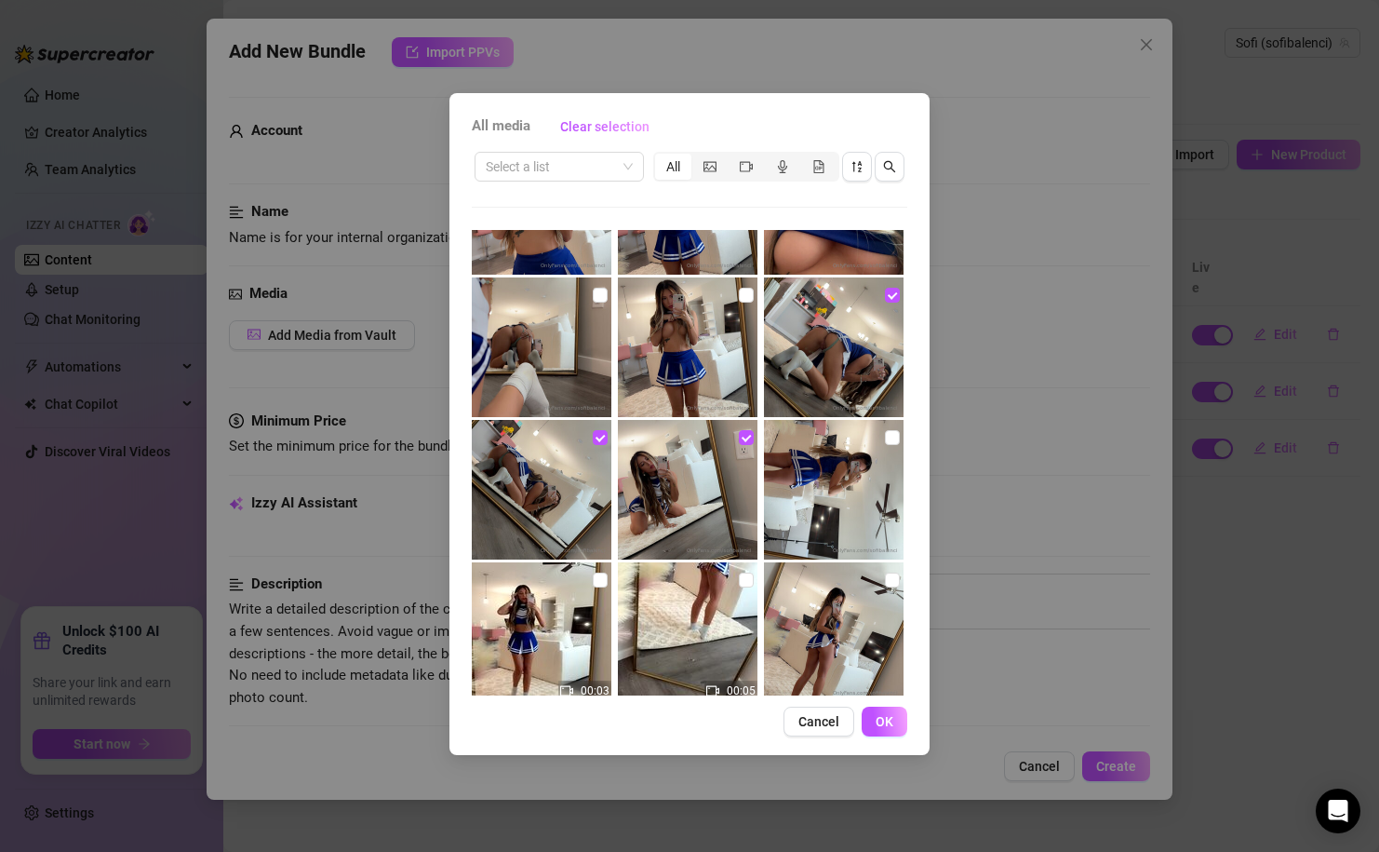
scroll to position [1235, 0]
click at [892, 295] on input "checkbox" at bounding box center [892, 294] width 15 height 15
click at [887, 445] on label at bounding box center [892, 436] width 15 height 20
click at [887, 444] on input "checkbox" at bounding box center [892, 436] width 15 height 15
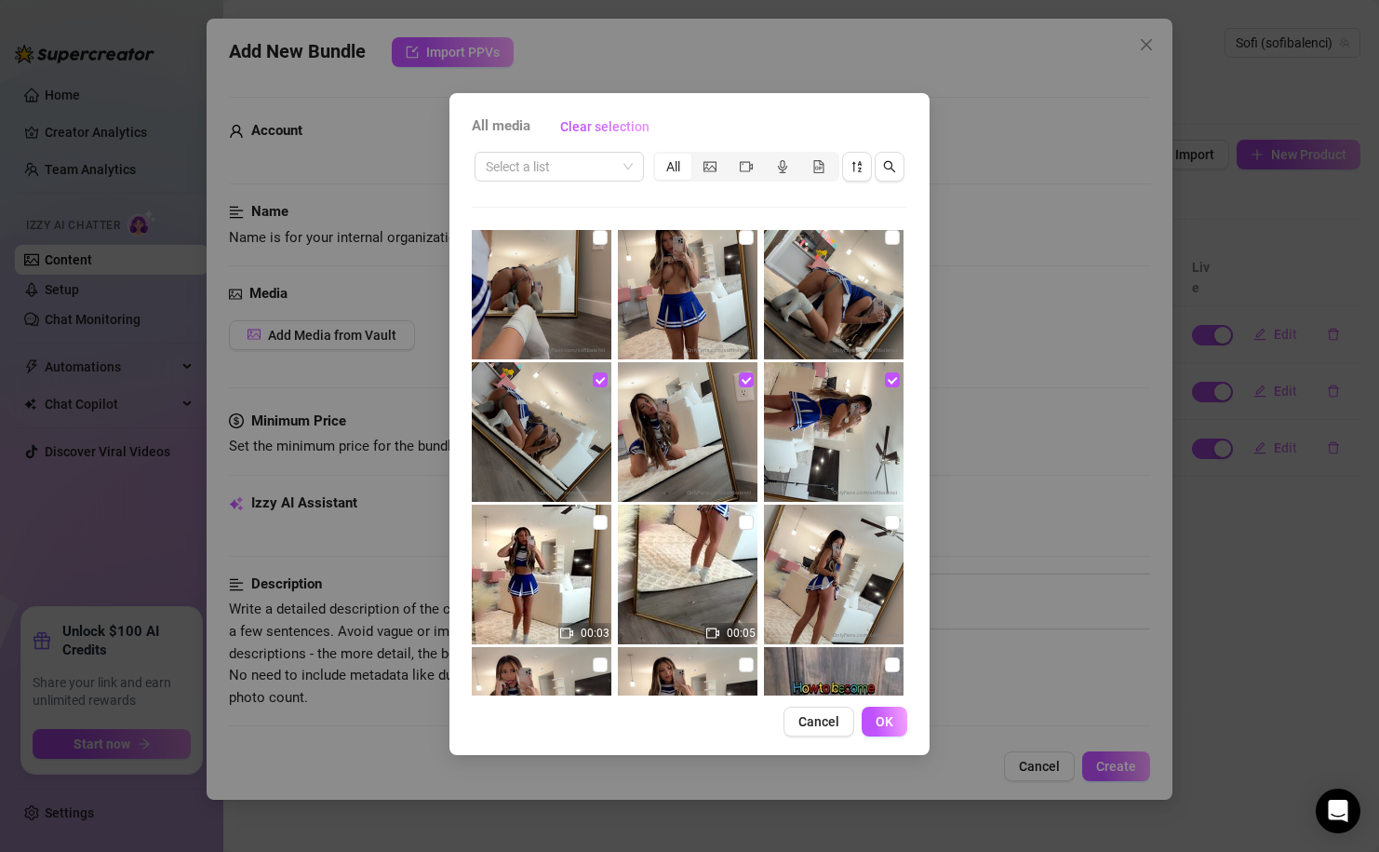
scroll to position [1264, 0]
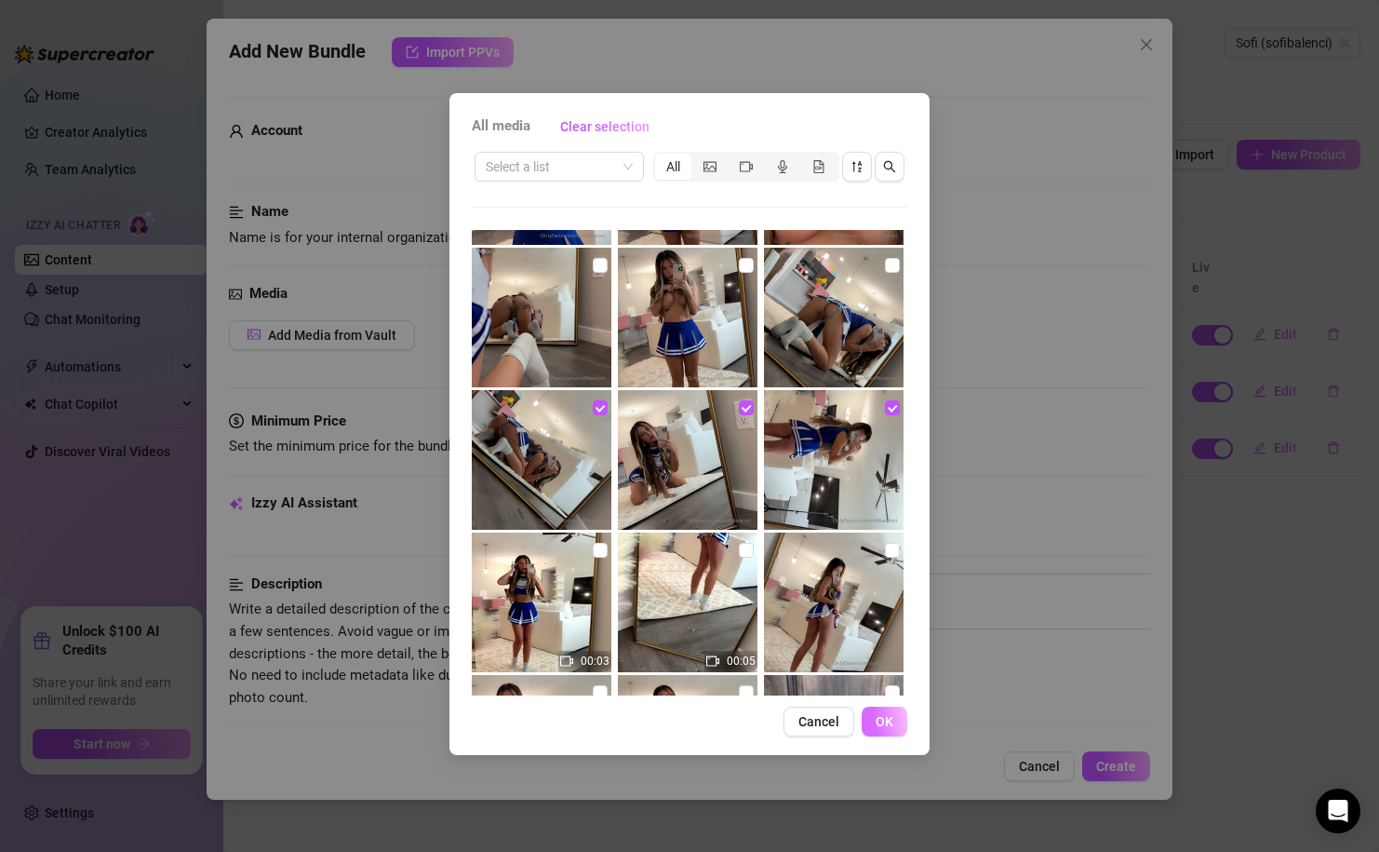
click at [880, 725] on span "OK" at bounding box center [885, 721] width 18 height 15
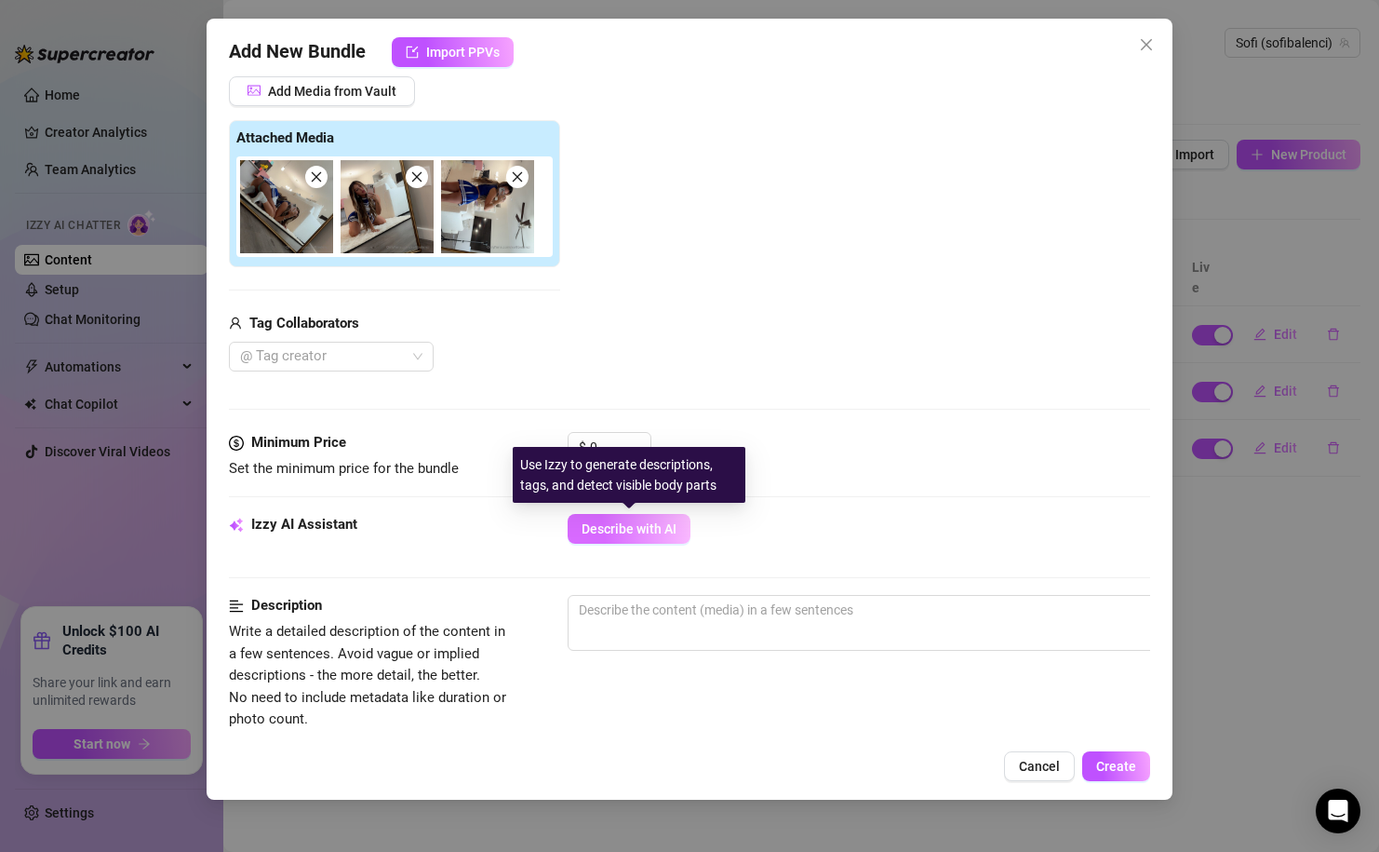
click at [622, 522] on span "Describe with AI" at bounding box center [629, 528] width 95 height 15
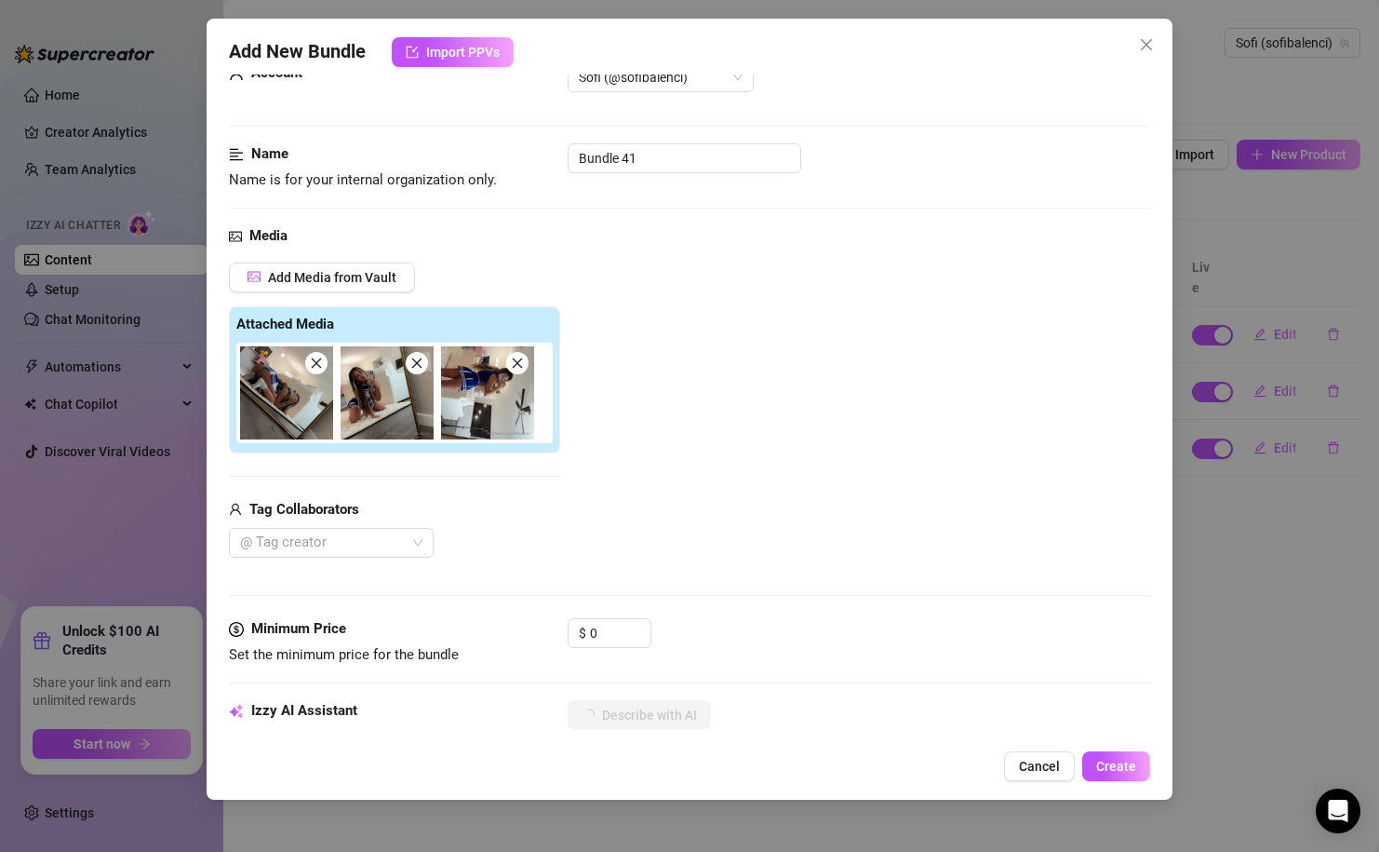
scroll to position [0, 0]
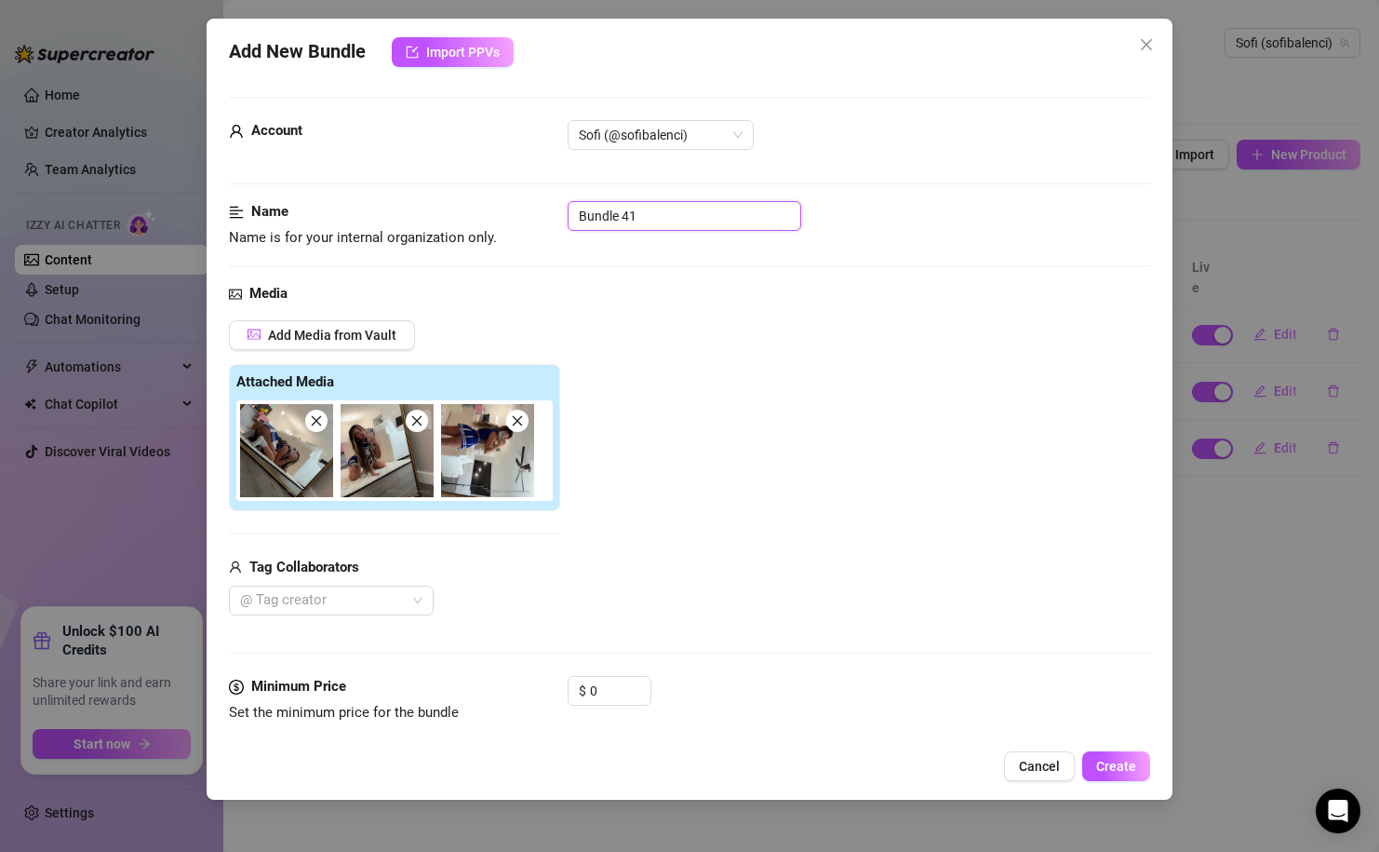
click at [680, 208] on input "Bundle 41" at bounding box center [685, 216] width 234 height 30
click at [789, 447] on div "Add Media from Vault Attached Media Tag Collaborators @ Tag creator" at bounding box center [689, 468] width 921 height 296
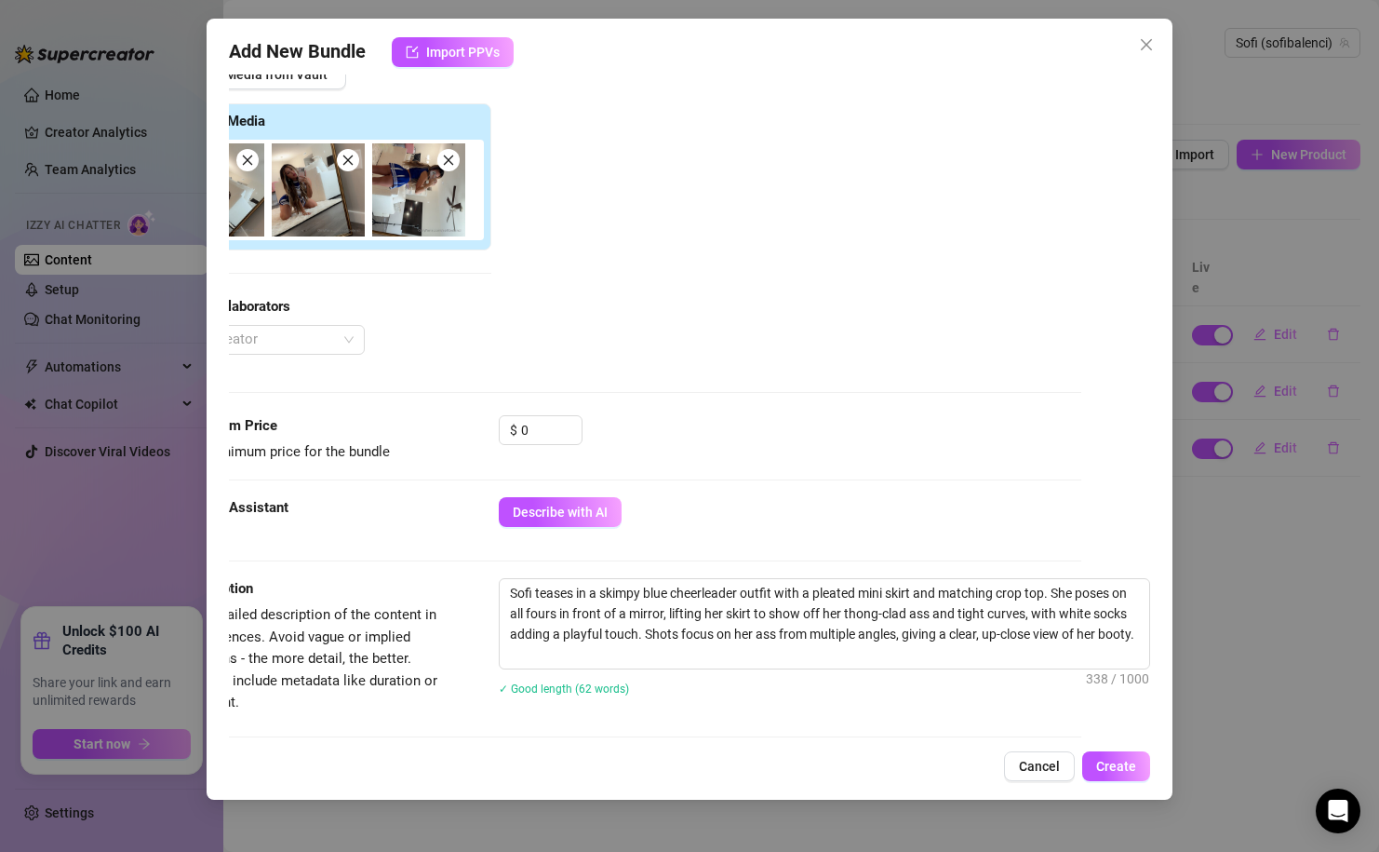
scroll to position [241, 67]
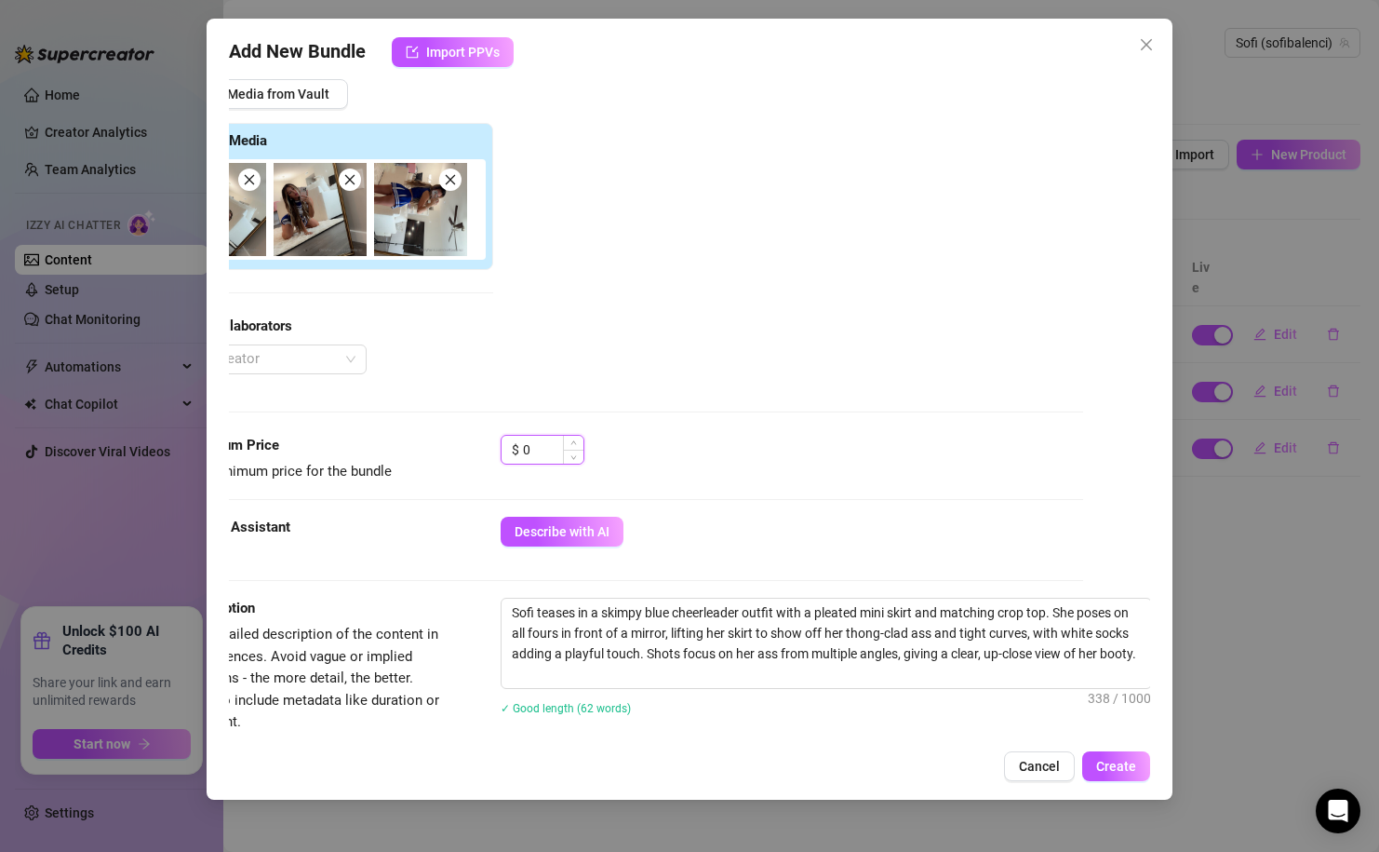
click at [551, 449] on input "0" at bounding box center [553, 450] width 60 height 28
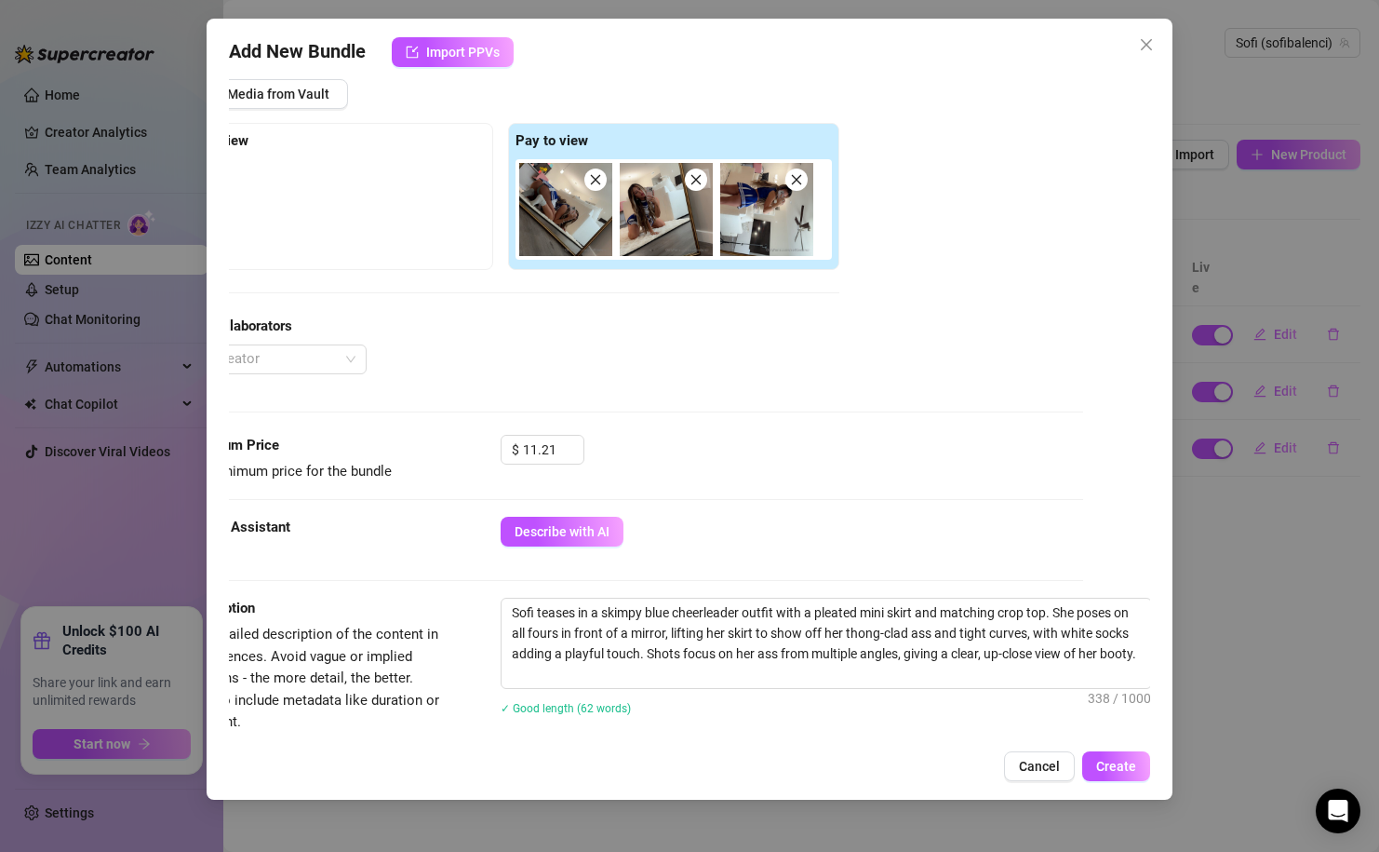
click at [731, 477] on div "$ 11.21" at bounding box center [792, 458] width 582 height 47
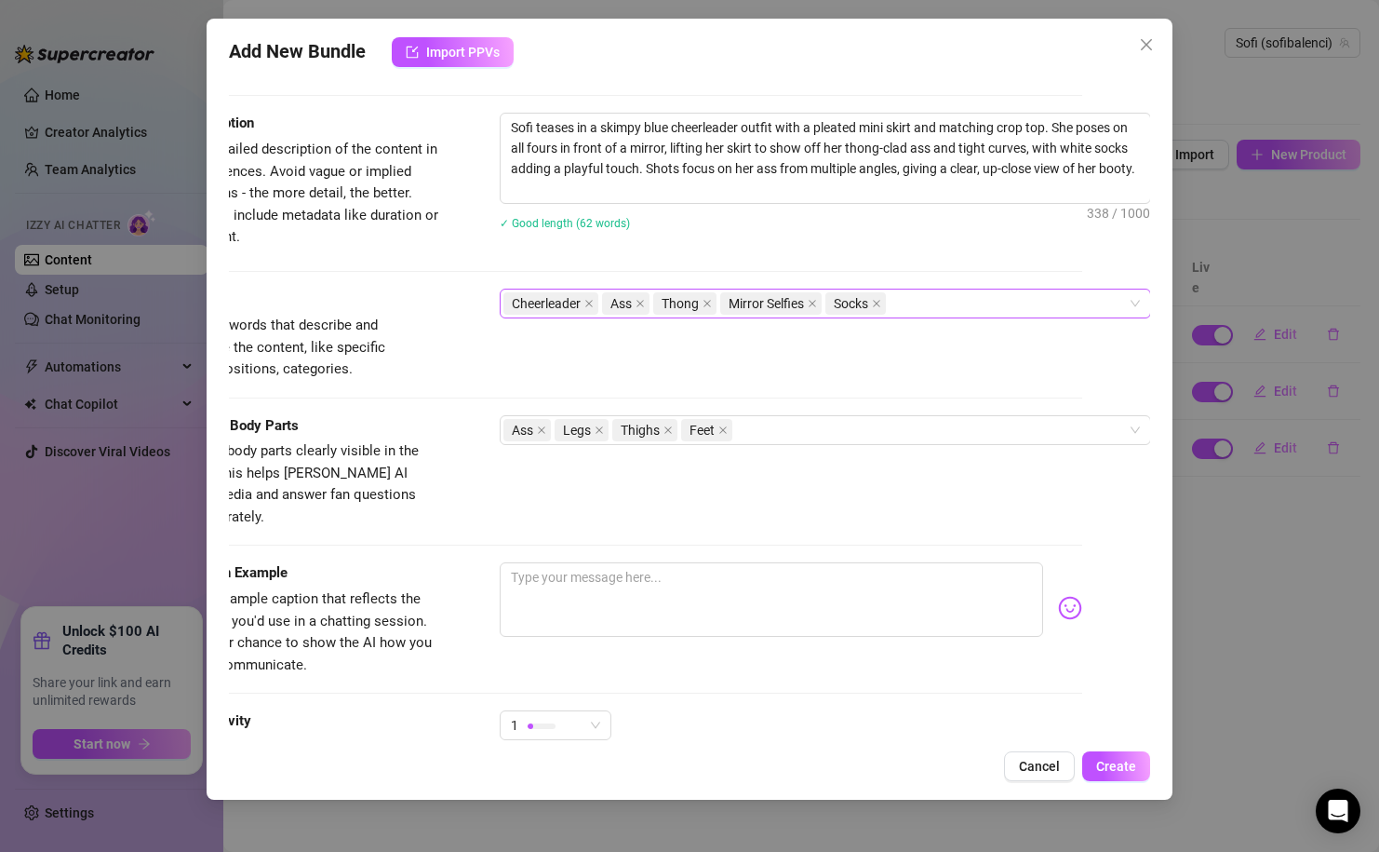
scroll to position [723, 68]
click at [946, 306] on div "Cheerleader Ass Thong Mirror Selfies Socks" at bounding box center [816, 306] width 625 height 26
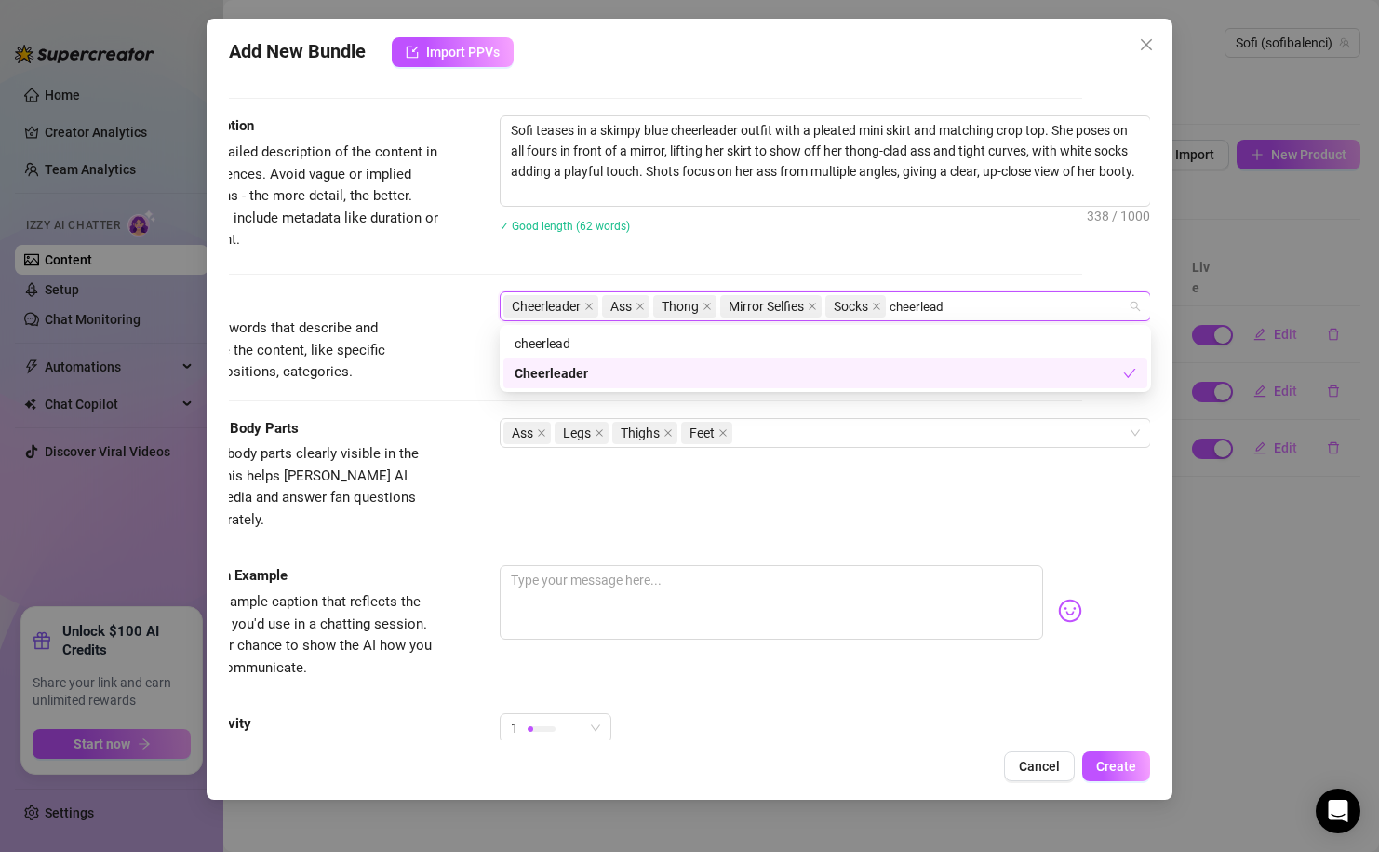
click at [826, 371] on div "Cheerleader" at bounding box center [819, 373] width 609 height 20
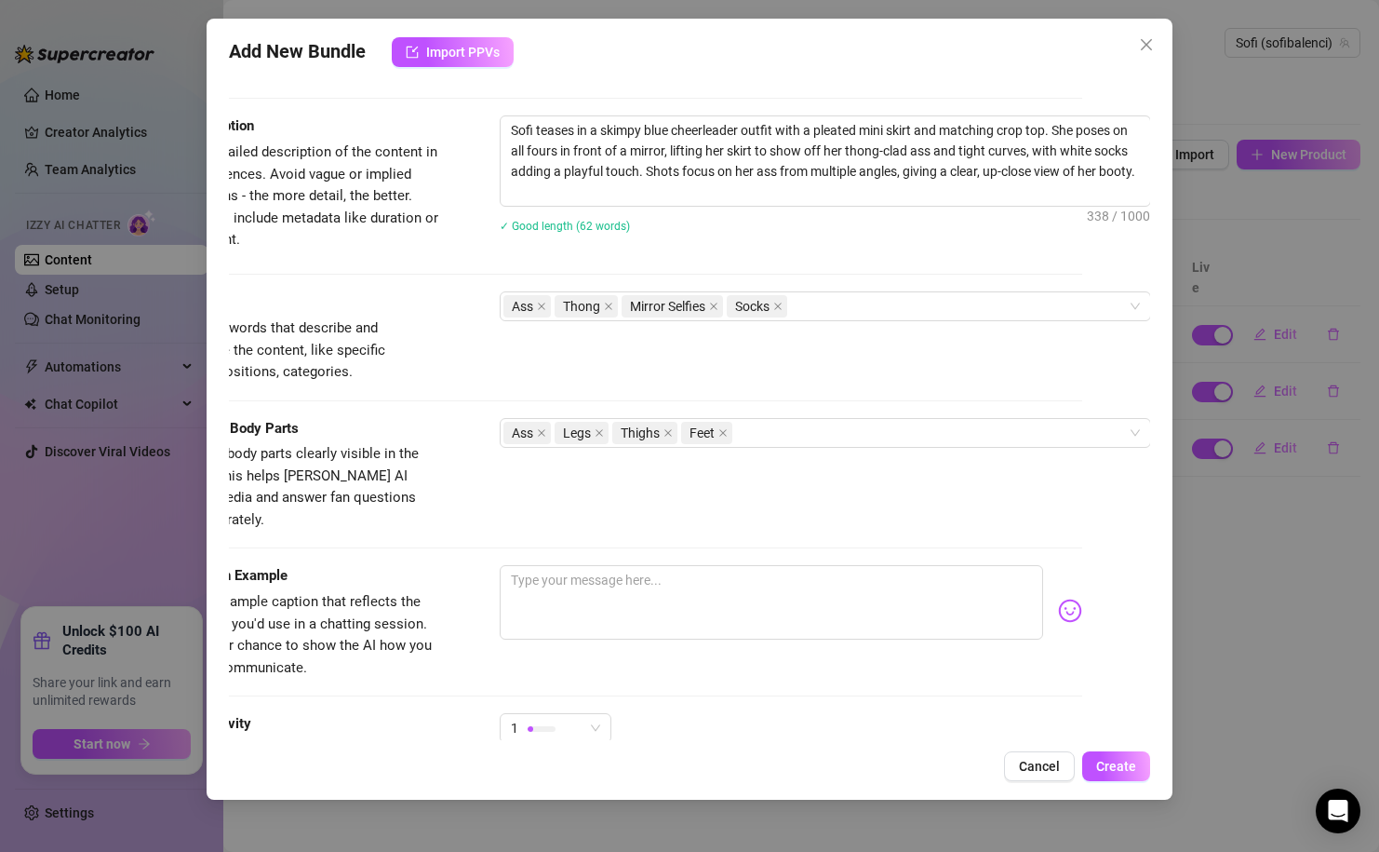
click at [877, 251] on div "Sofi teases in a skimpy blue cheerleader outfit with a pleated mini skirt and m…" at bounding box center [826, 185] width 652 height 141
click at [882, 300] on div "Ass Thong Mirror Selfies Socks" at bounding box center [816, 306] width 625 height 26
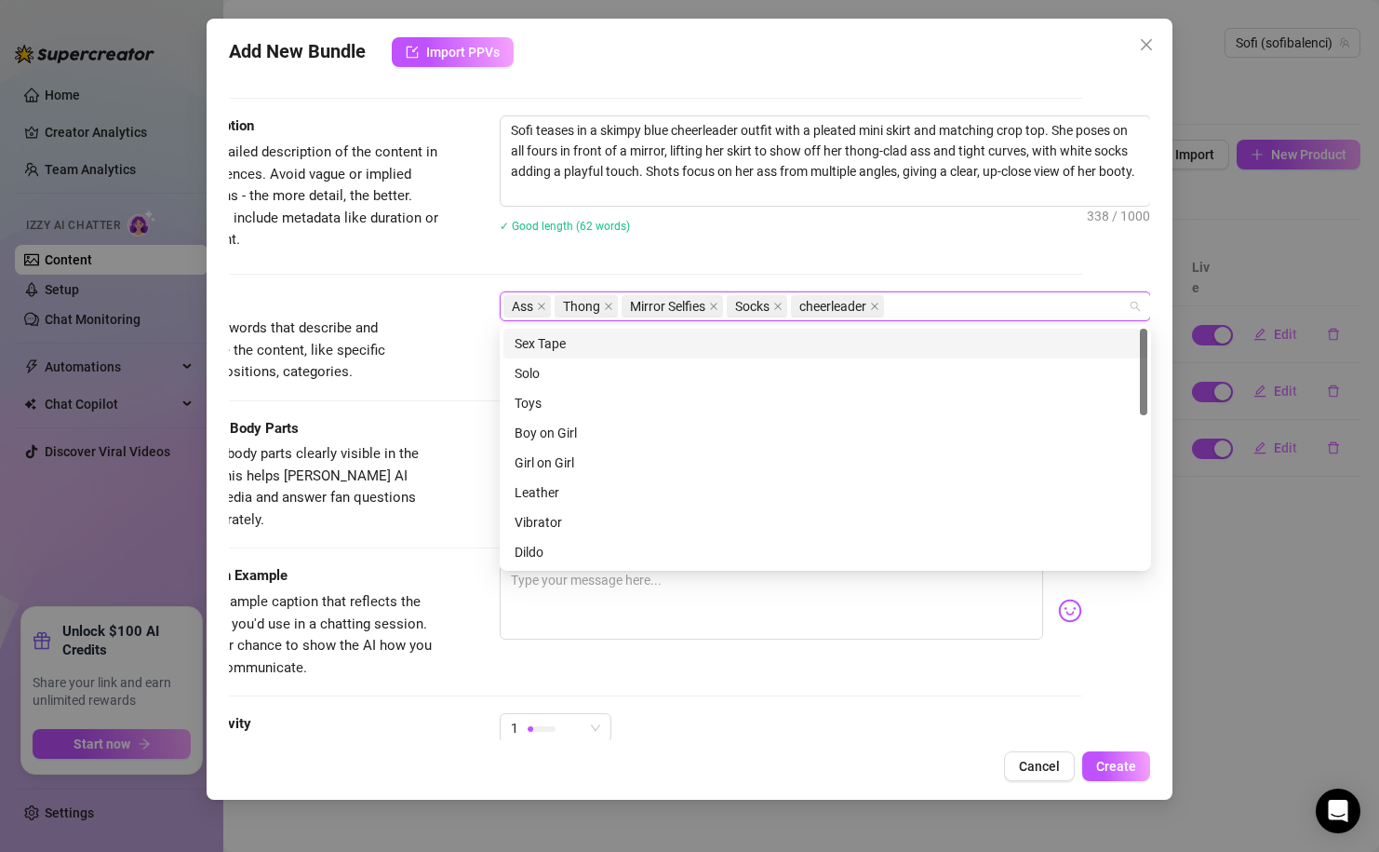
click at [750, 258] on div "Description Write a detailed description of the content in a few sentences. Avo…" at bounding box center [621, 203] width 921 height 176
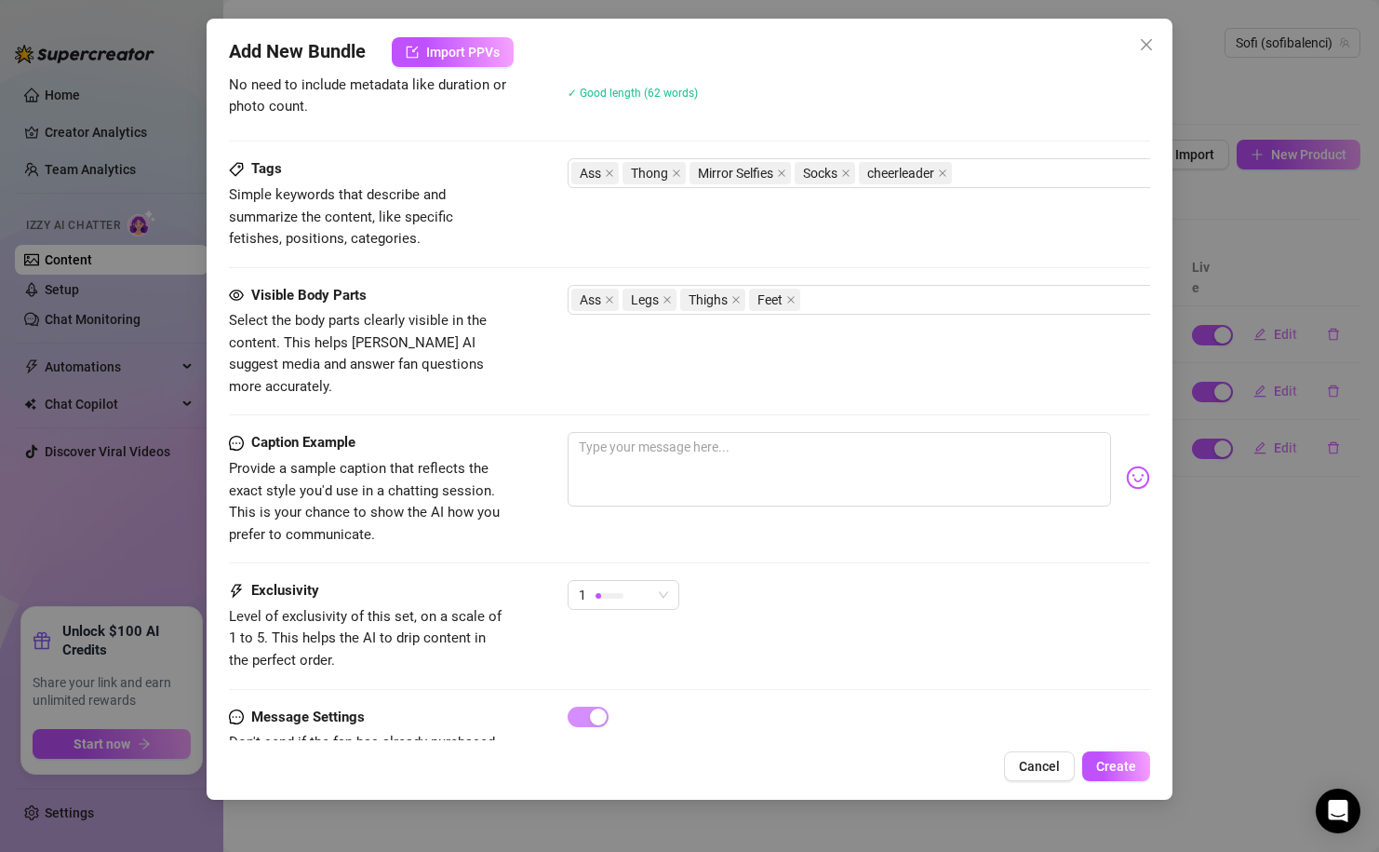
scroll to position [862, 0]
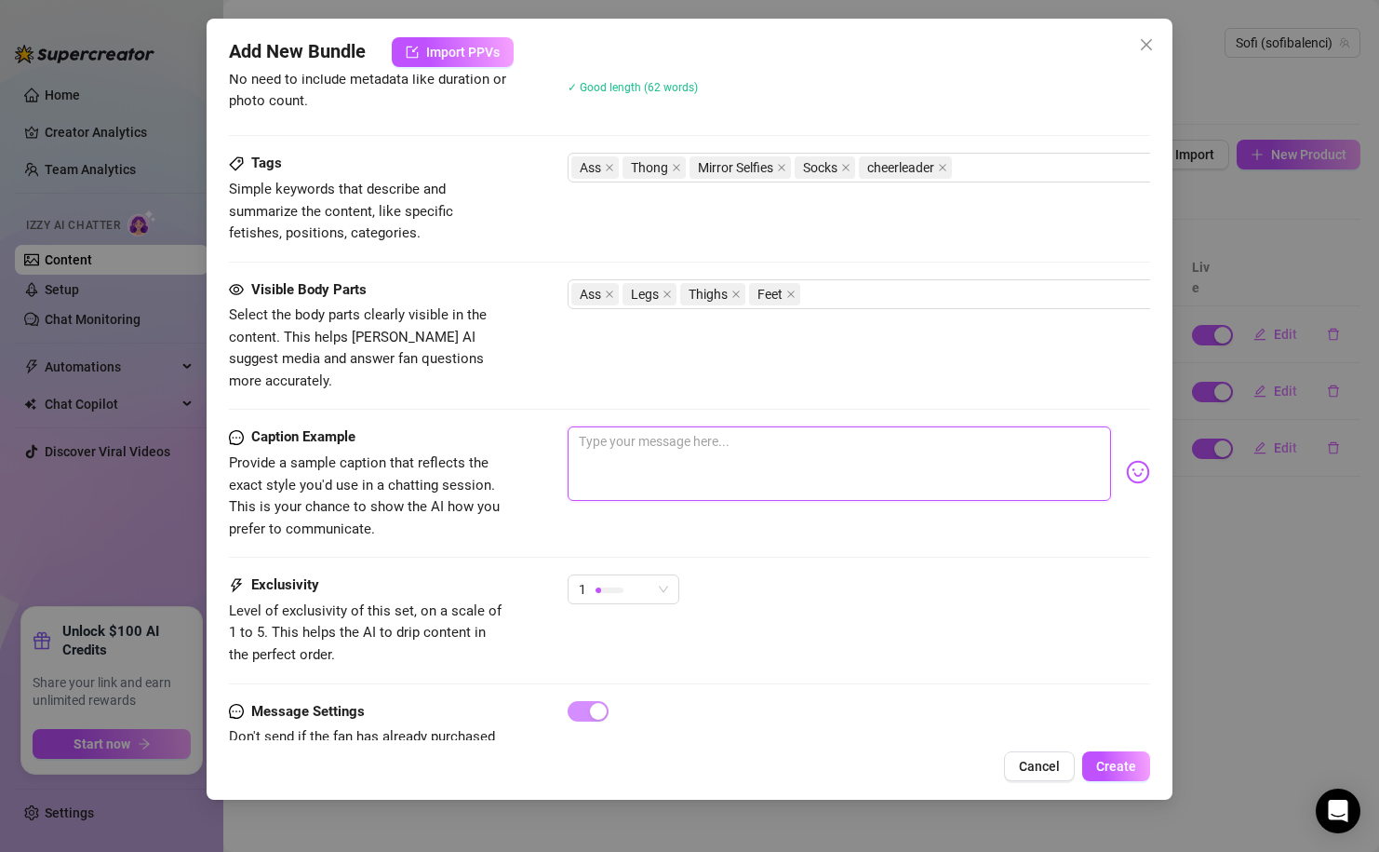
click at [638, 452] on textarea at bounding box center [839, 463] width 543 height 74
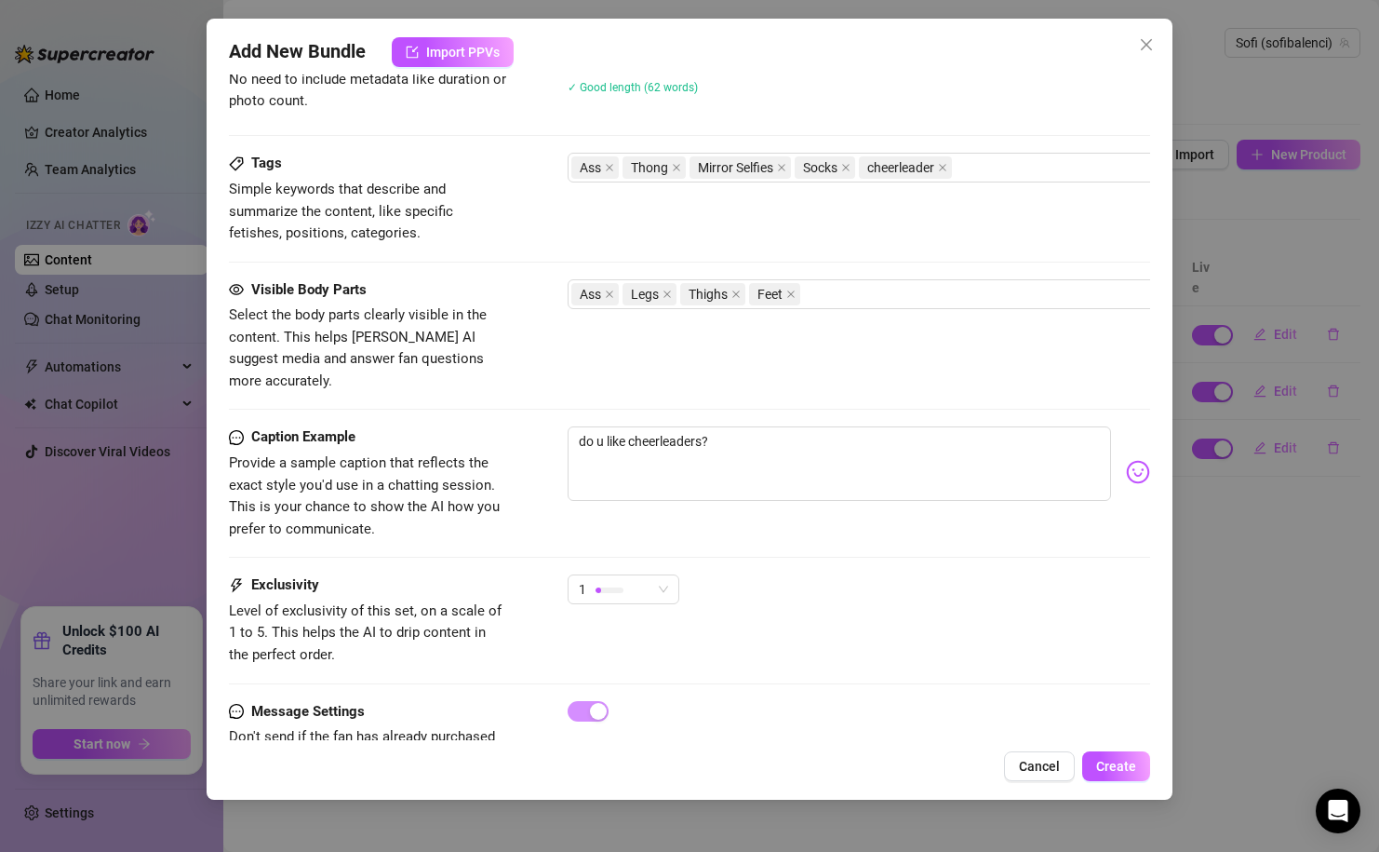
click at [829, 619] on div "Exclusivity Level of exclusivity of this set, on a scale of 1 to 5. This helps …" at bounding box center [689, 619] width 921 height 91
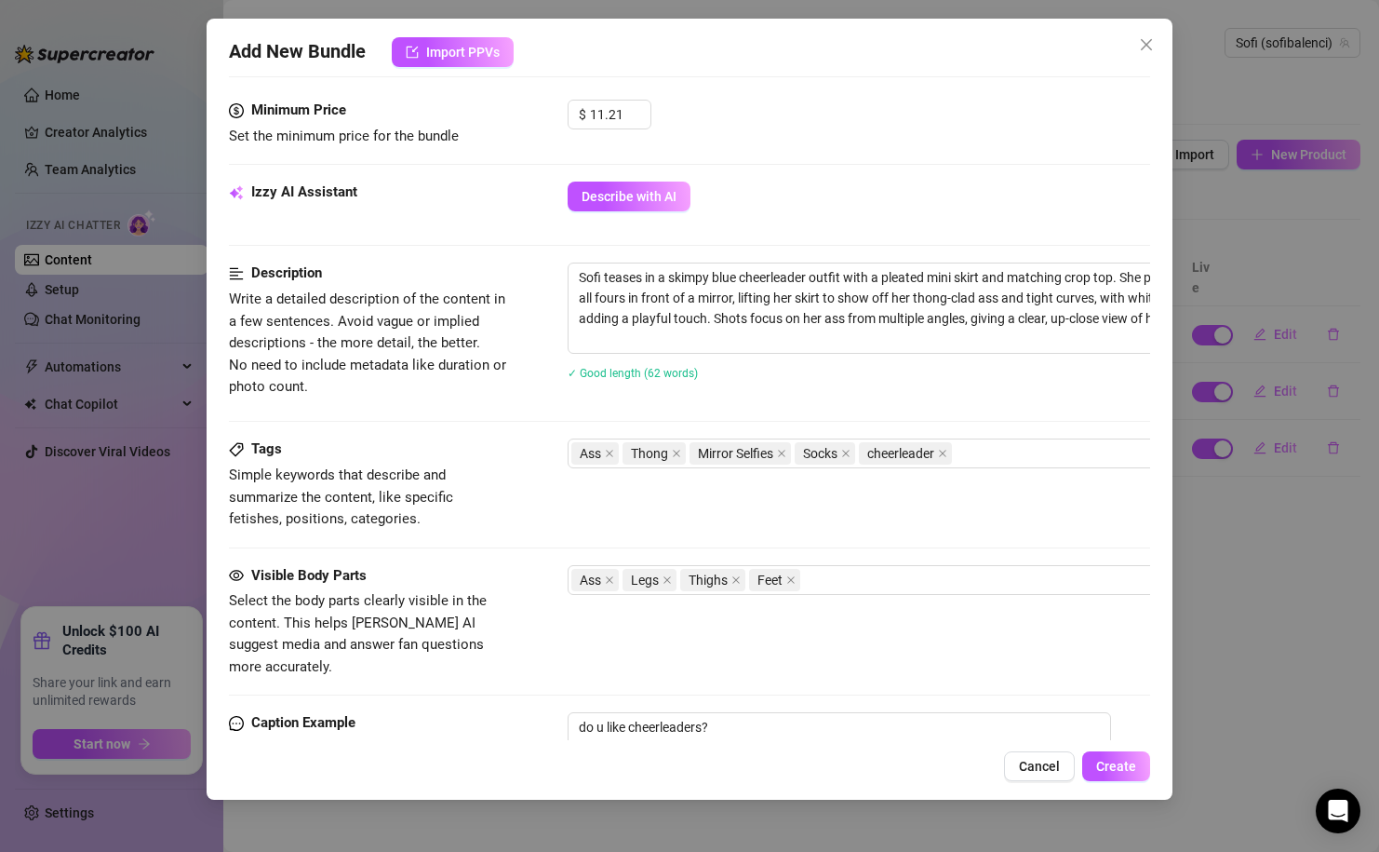
scroll to position [905, 0]
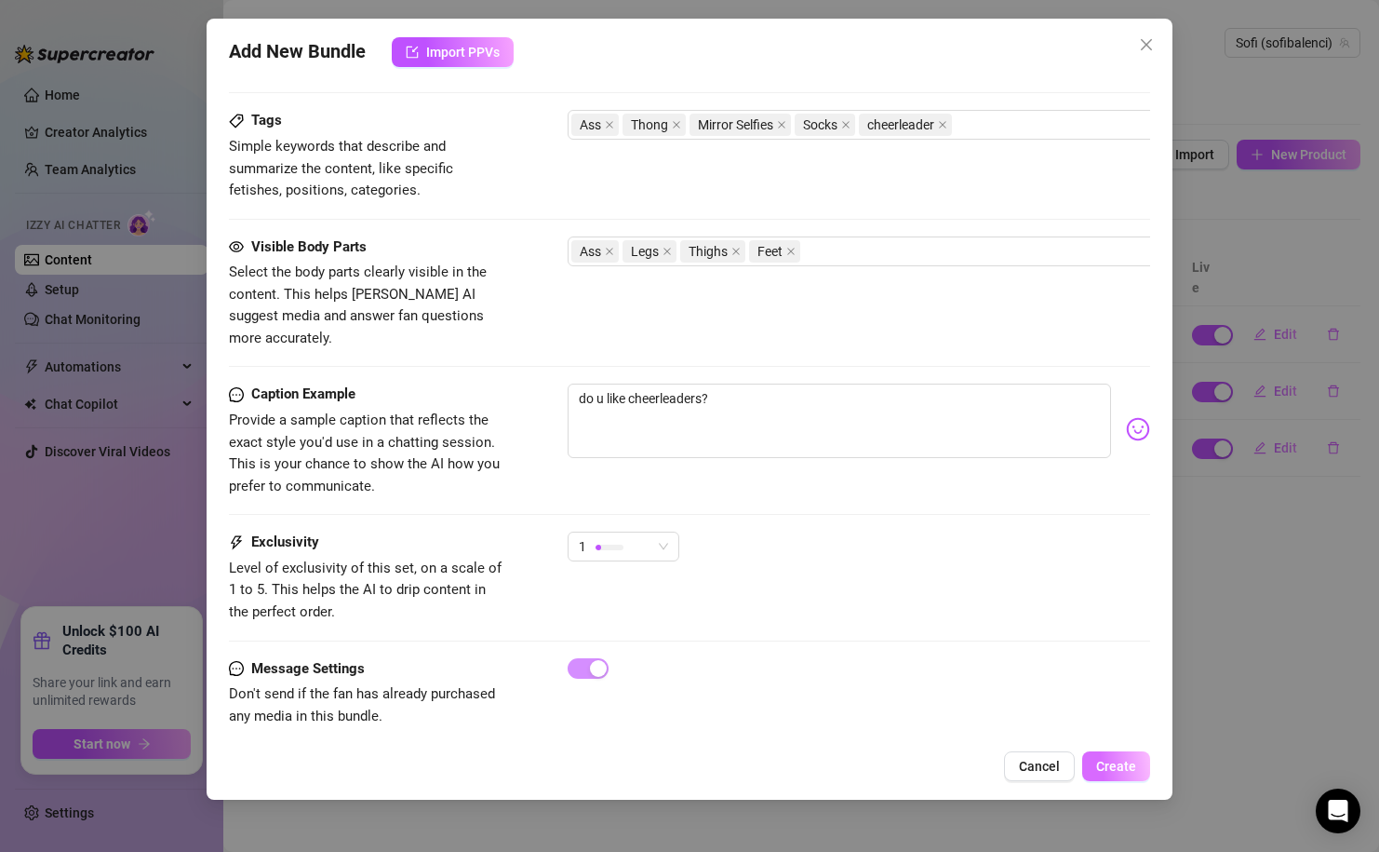
click at [1122, 768] on span "Create" at bounding box center [1116, 766] width 40 height 15
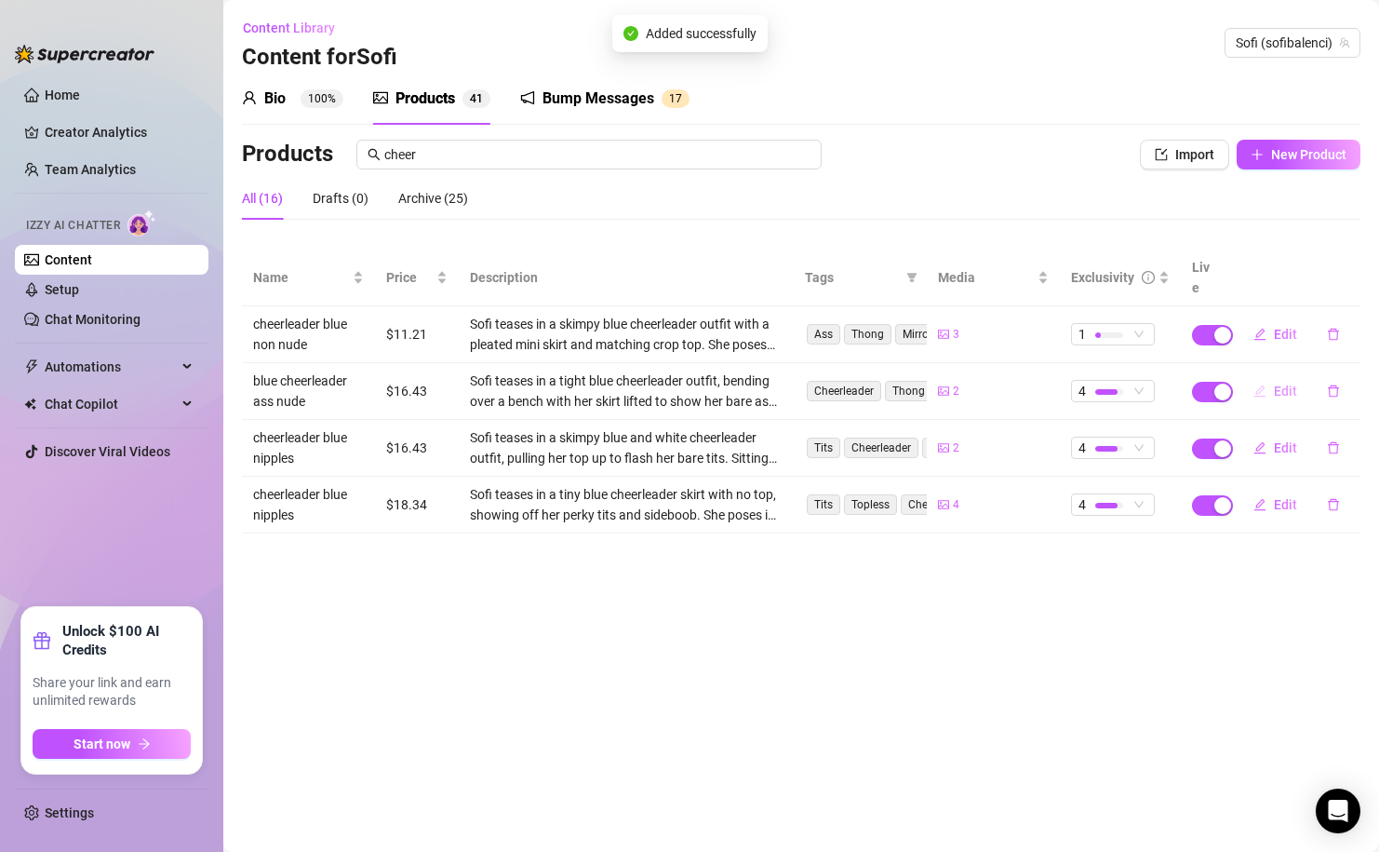
click at [1295, 383] on span "Edit" at bounding box center [1285, 390] width 23 height 15
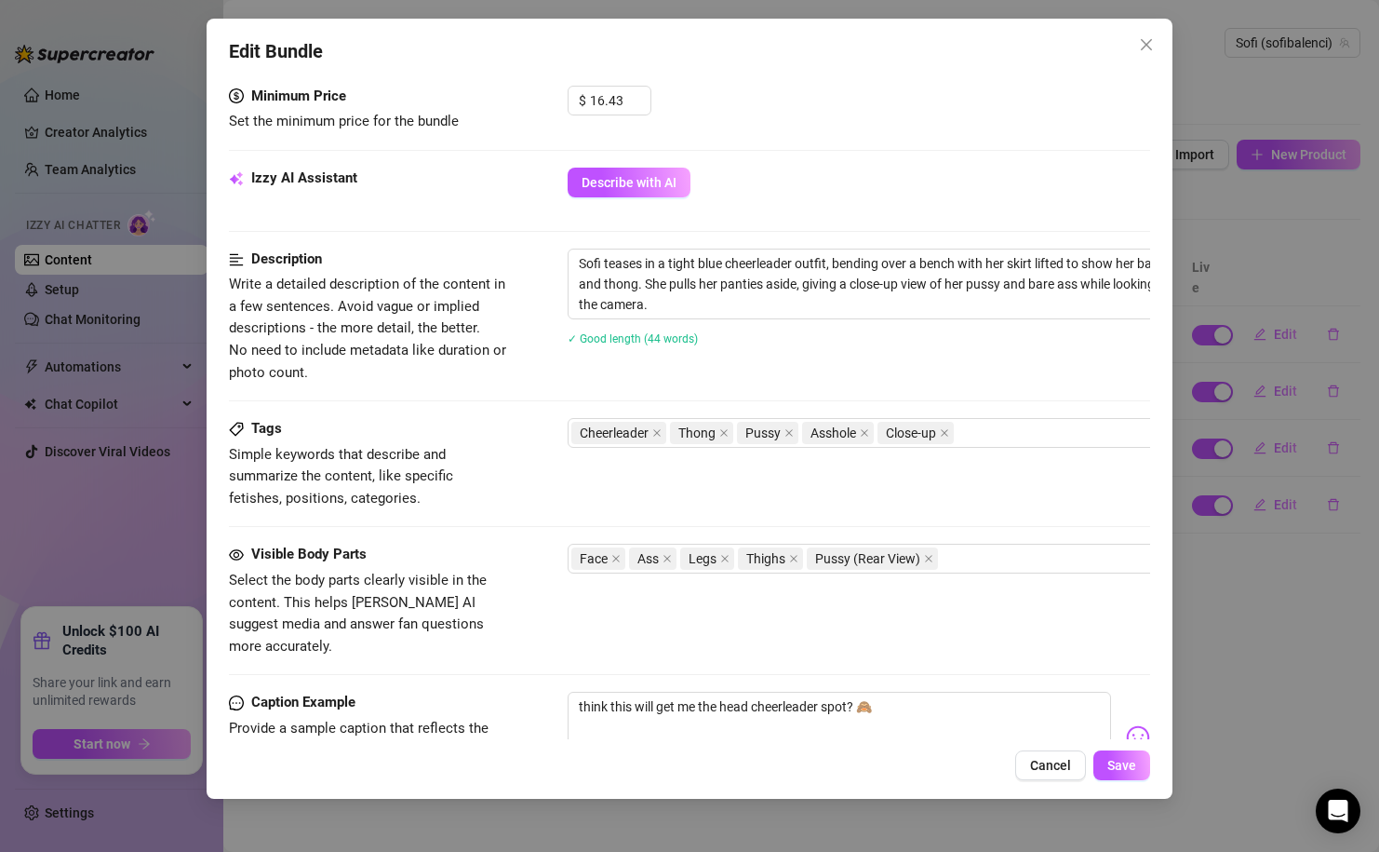
scroll to position [608, 2]
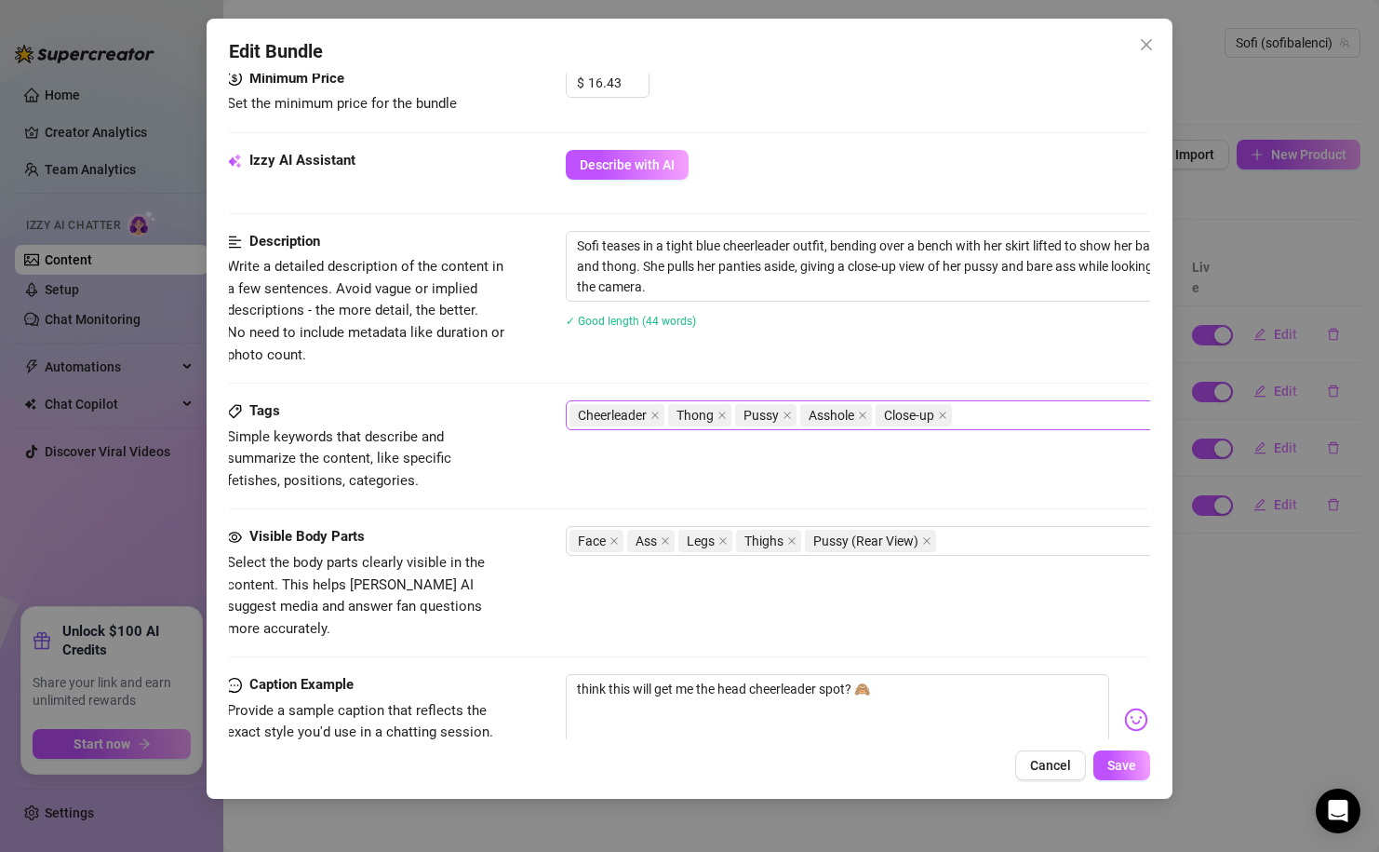
click at [1000, 412] on div "Cheerleader Thong Pussy Asshole Close-up" at bounding box center [882, 415] width 625 height 26
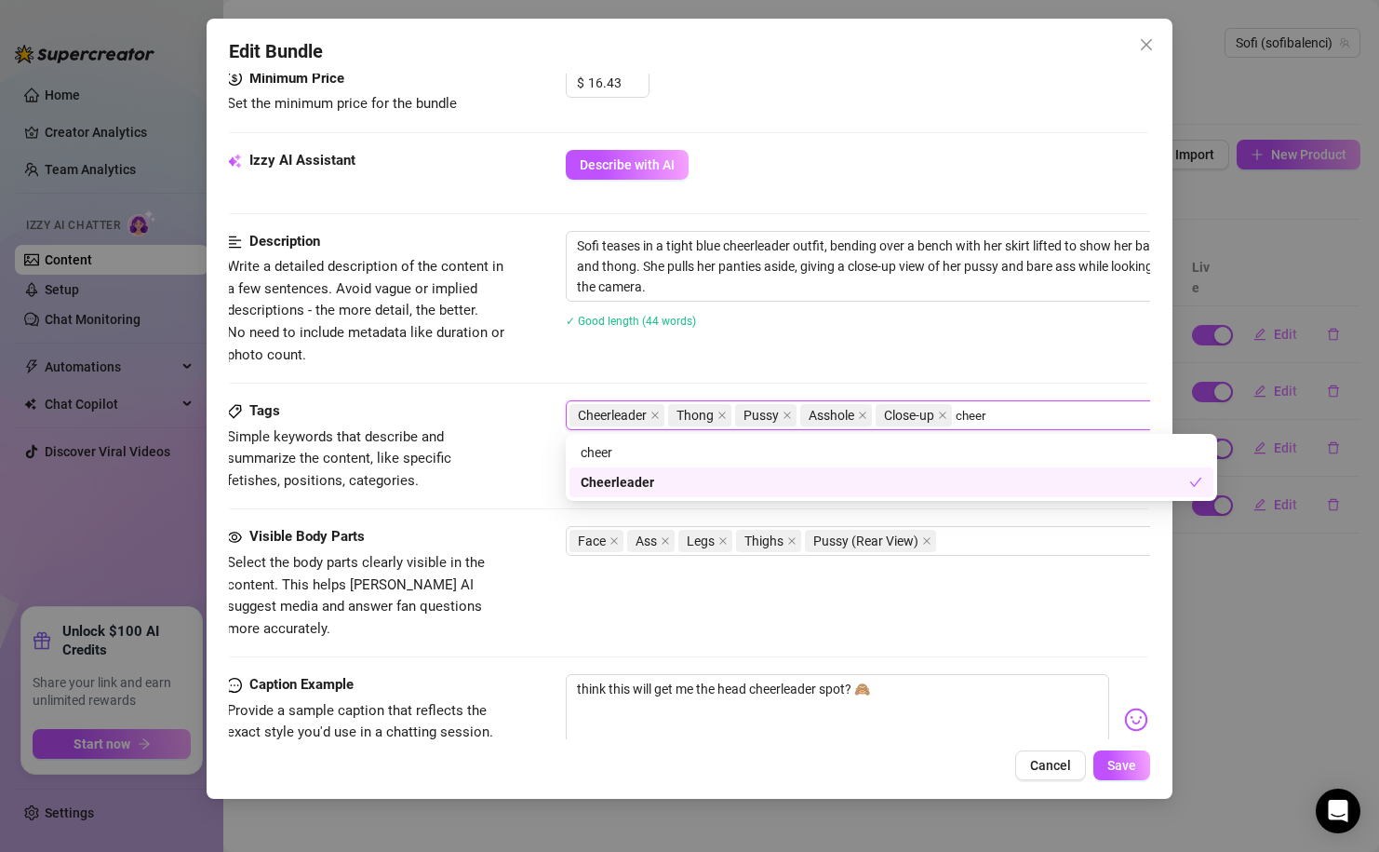
click at [814, 484] on div "Cheerleader" at bounding box center [885, 482] width 609 height 20
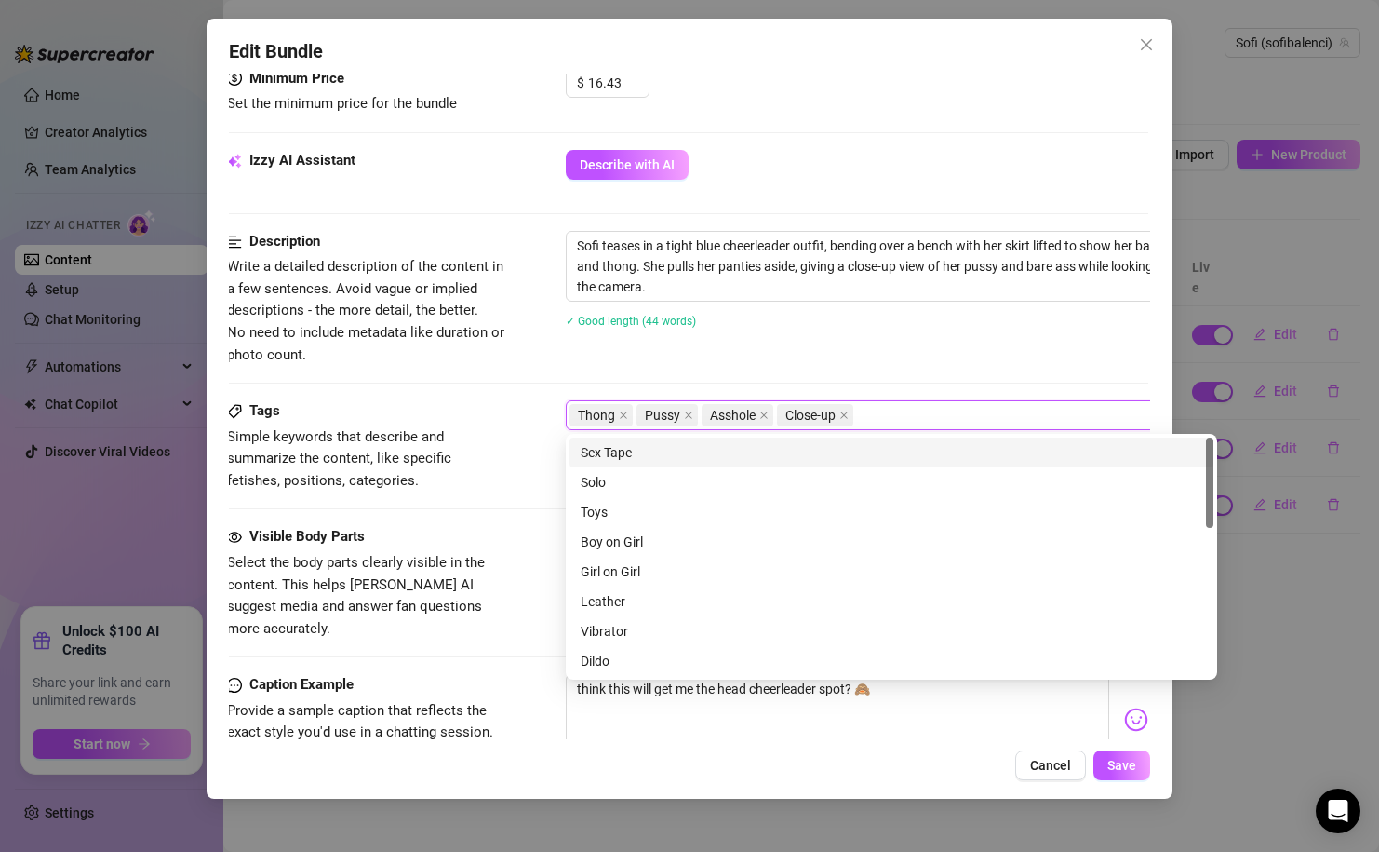
click at [918, 370] on div "Description Write a detailed description of the content in a few sentences. Avo…" at bounding box center [687, 315] width 921 height 169
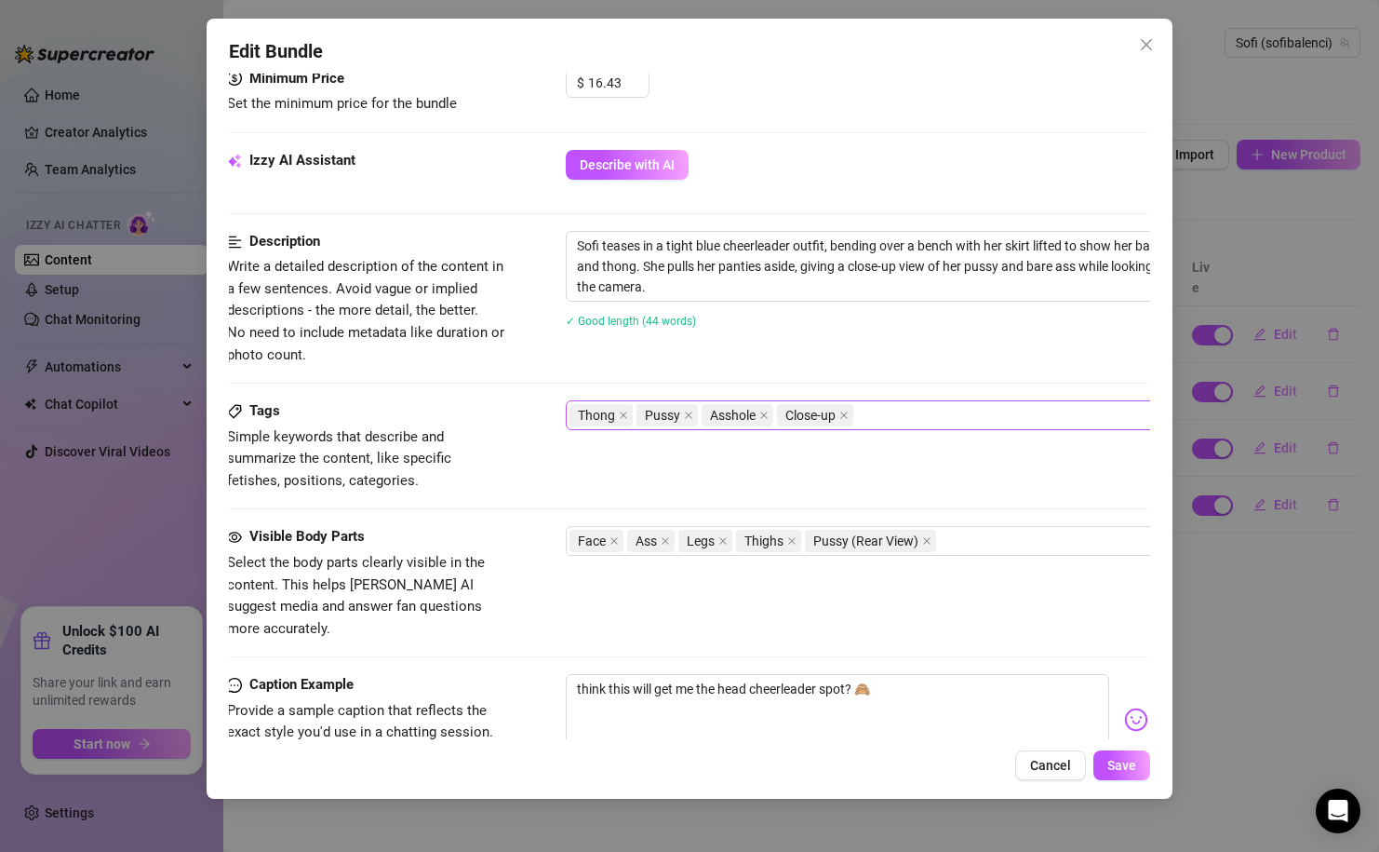
click at [931, 421] on div "Thong Pussy Asshole Close-up" at bounding box center [882, 415] width 625 height 26
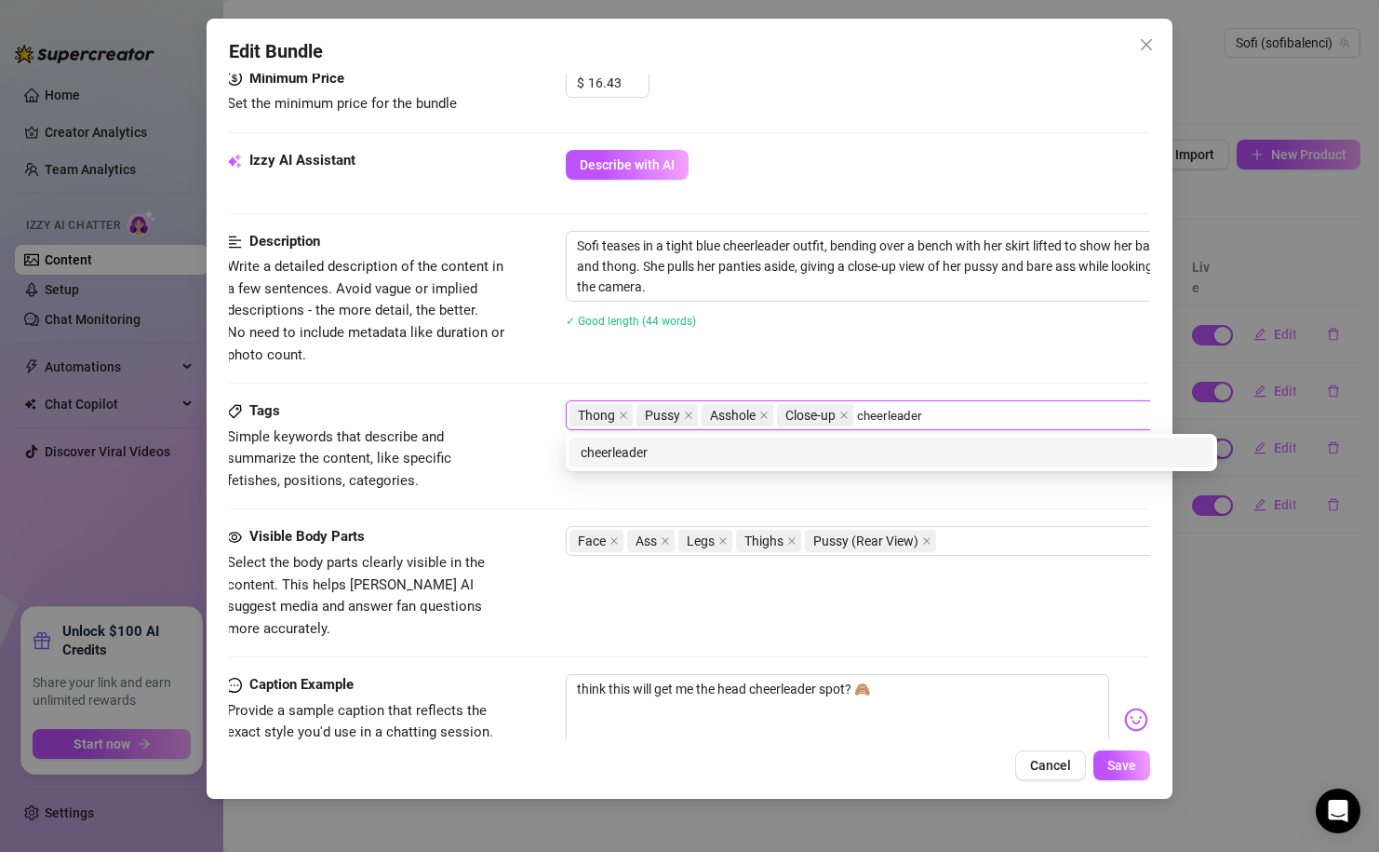
click at [607, 452] on div "cheerleader" at bounding box center [892, 452] width 622 height 20
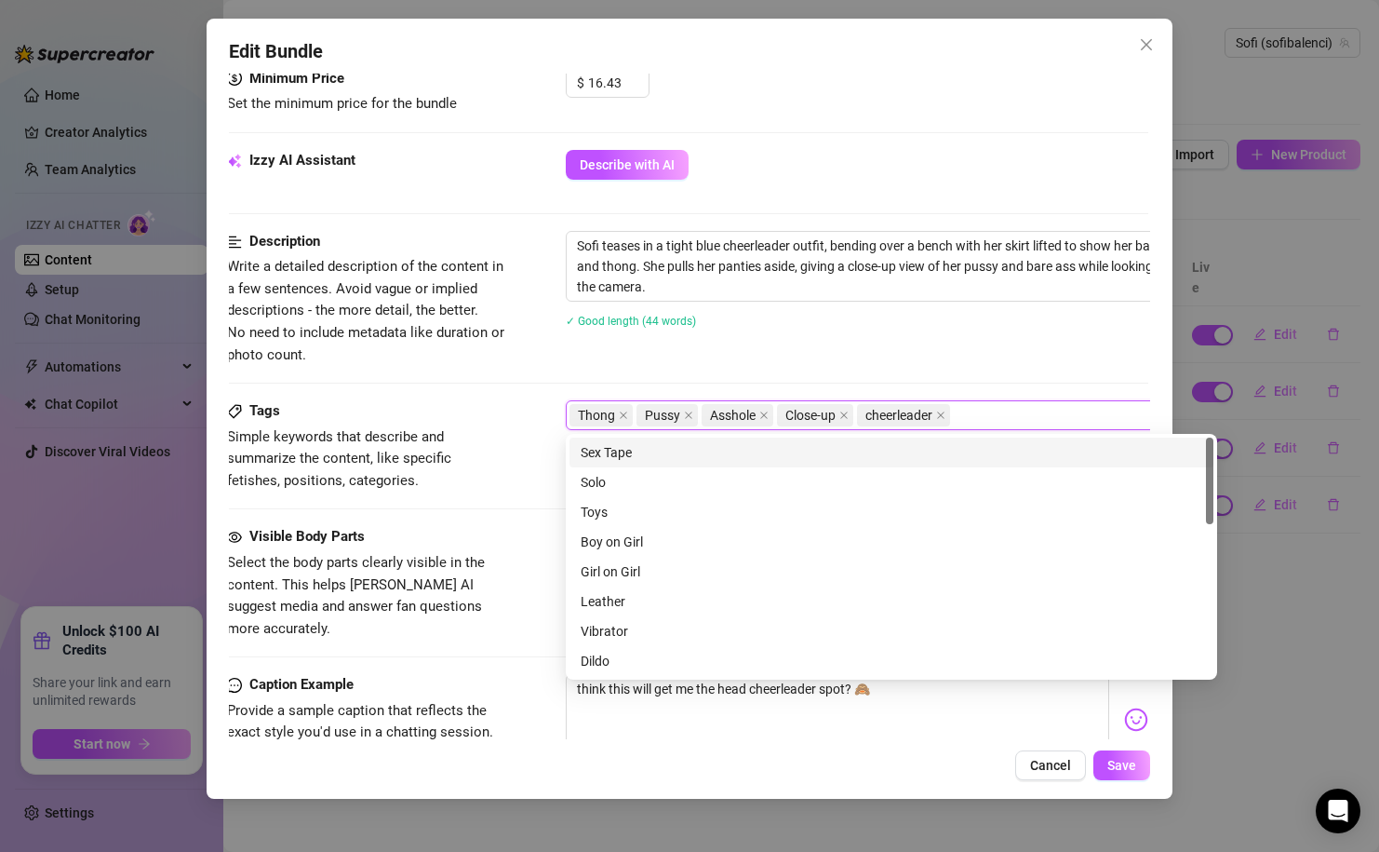
click at [781, 360] on div "Description Write a detailed description of the content in a few sentences. Avo…" at bounding box center [687, 298] width 921 height 135
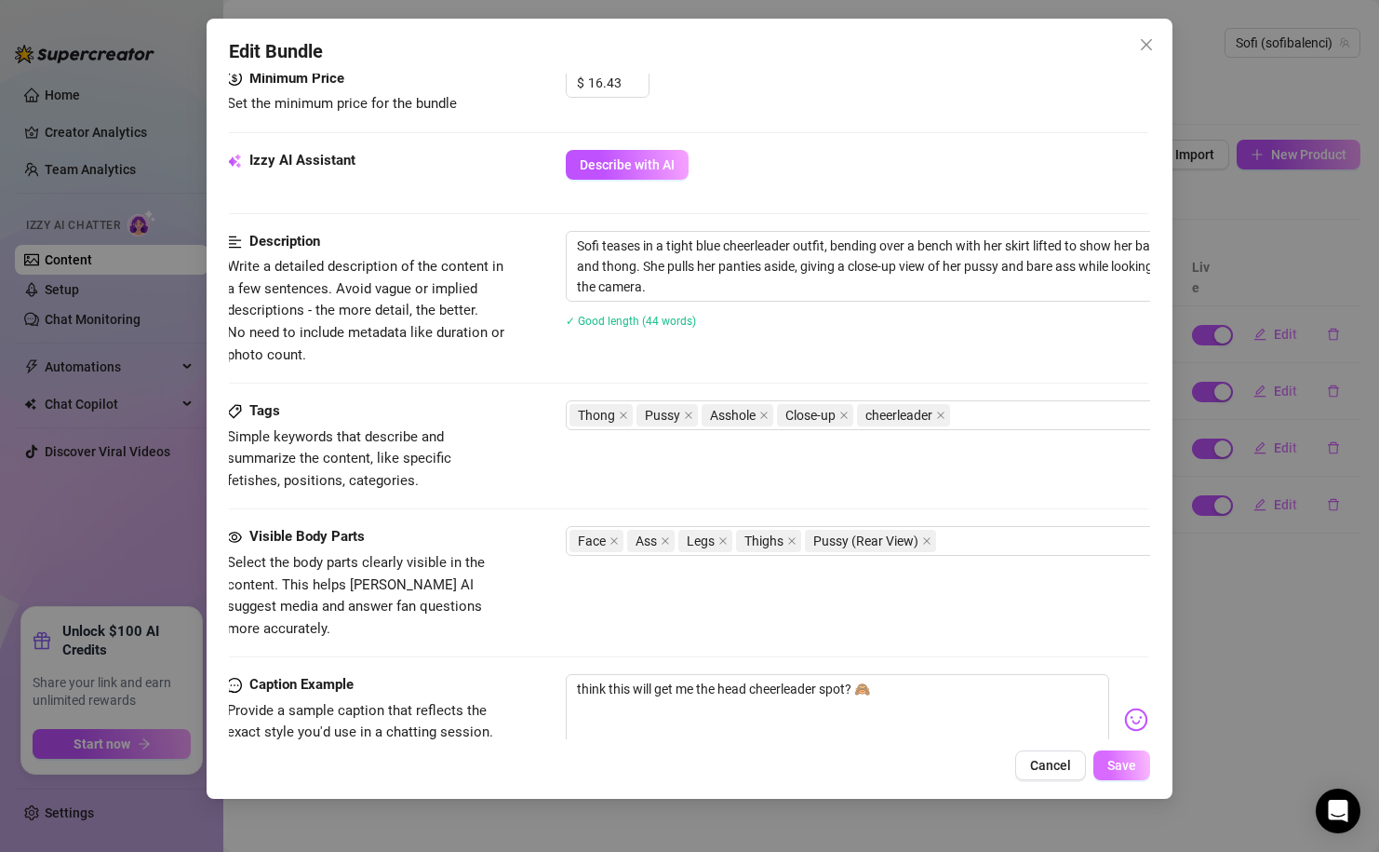
click at [1116, 764] on span "Save" at bounding box center [1122, 765] width 29 height 15
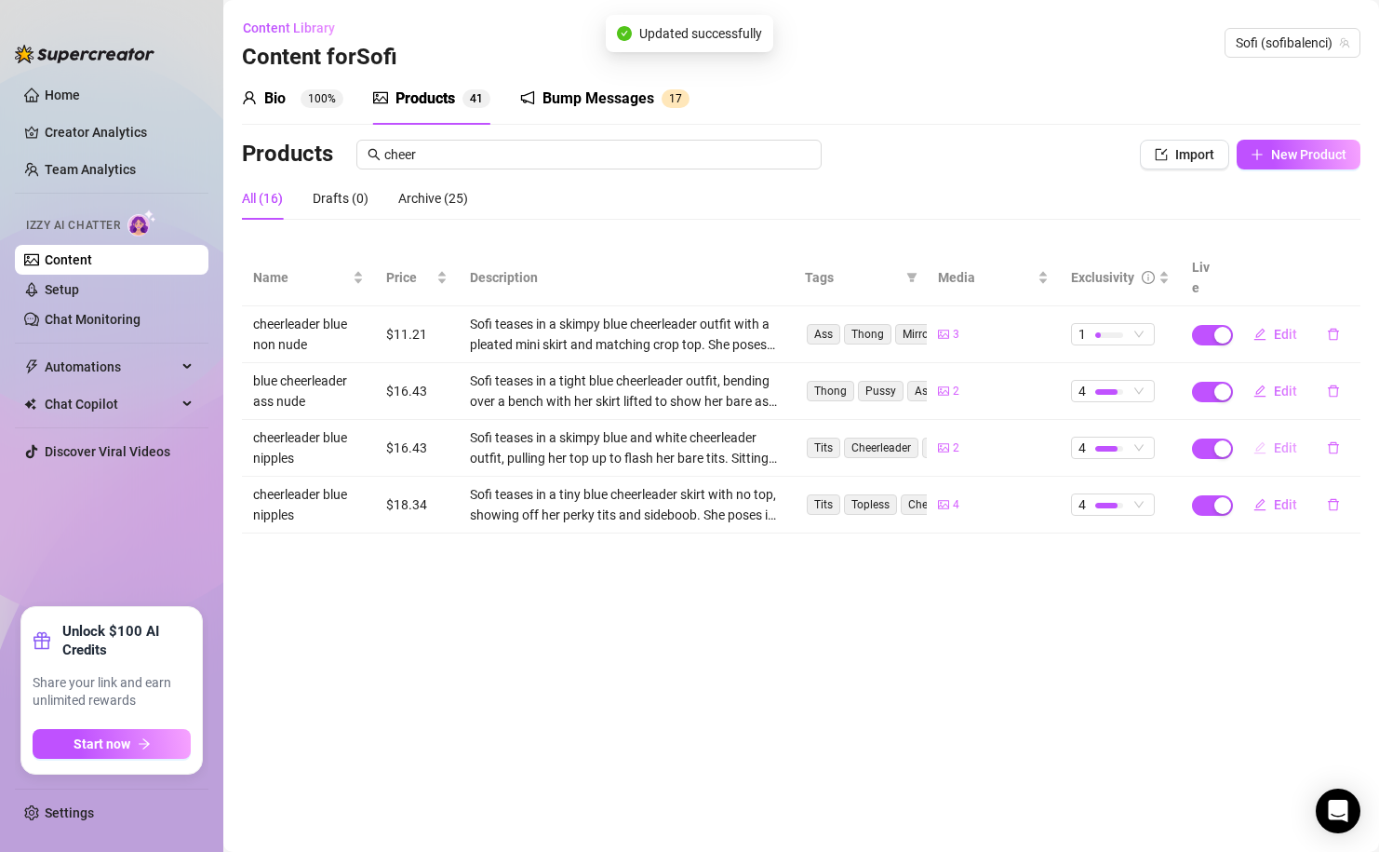
click at [1274, 440] on span "Edit" at bounding box center [1285, 447] width 23 height 15
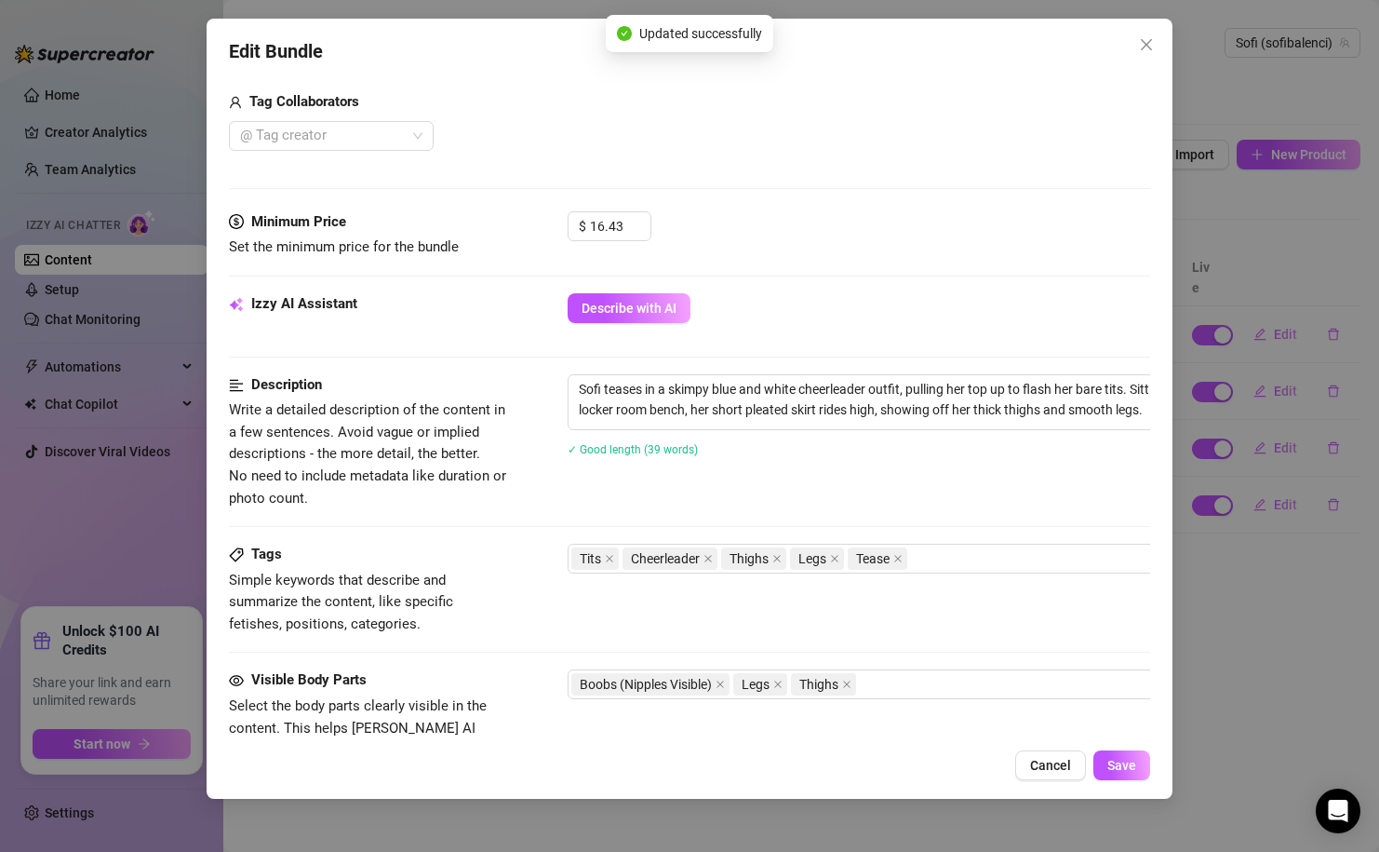
scroll to position [478, 3]
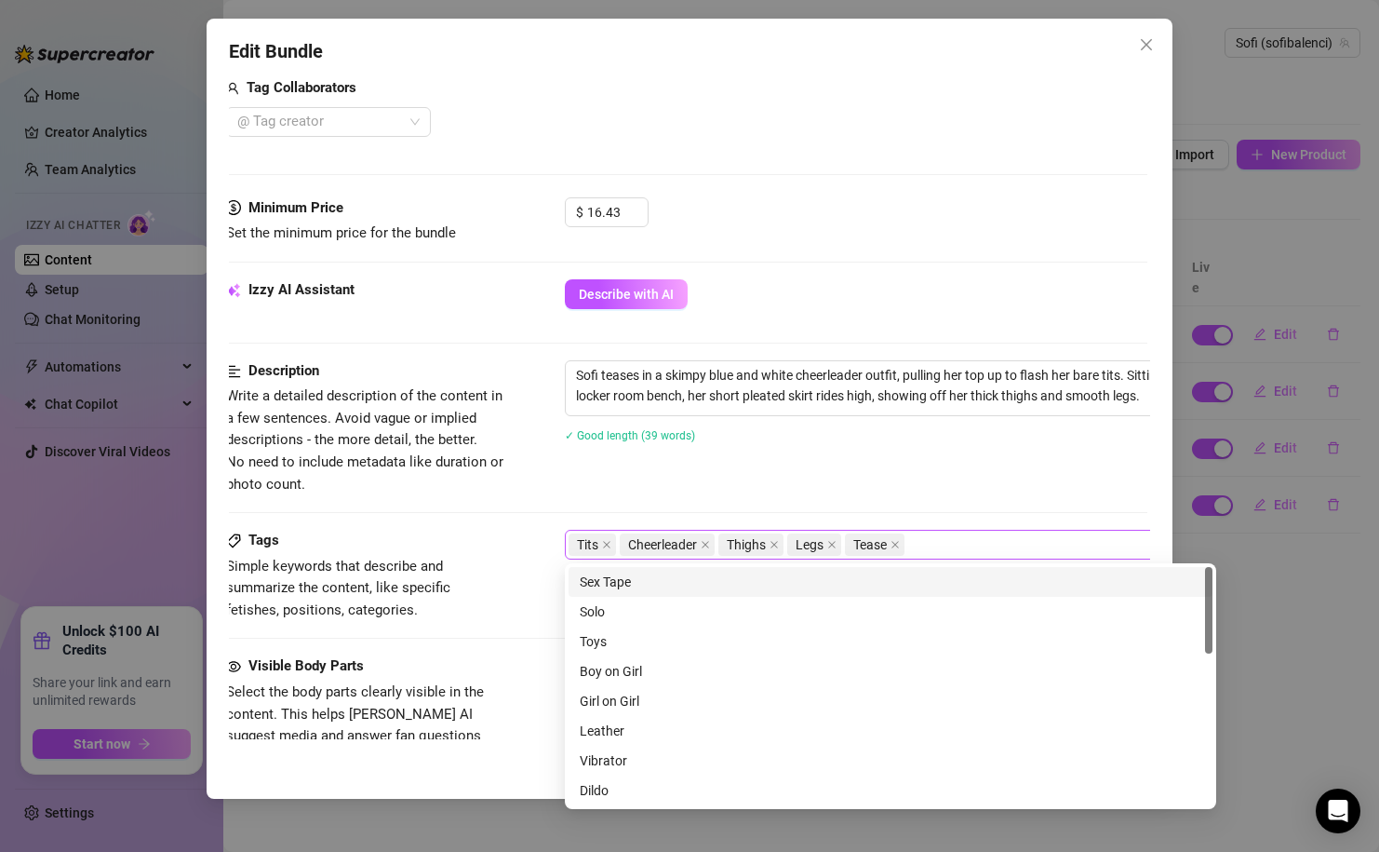
click at [973, 548] on div "Tits Cheerleader Thighs Legs Tease" at bounding box center [881, 544] width 625 height 26
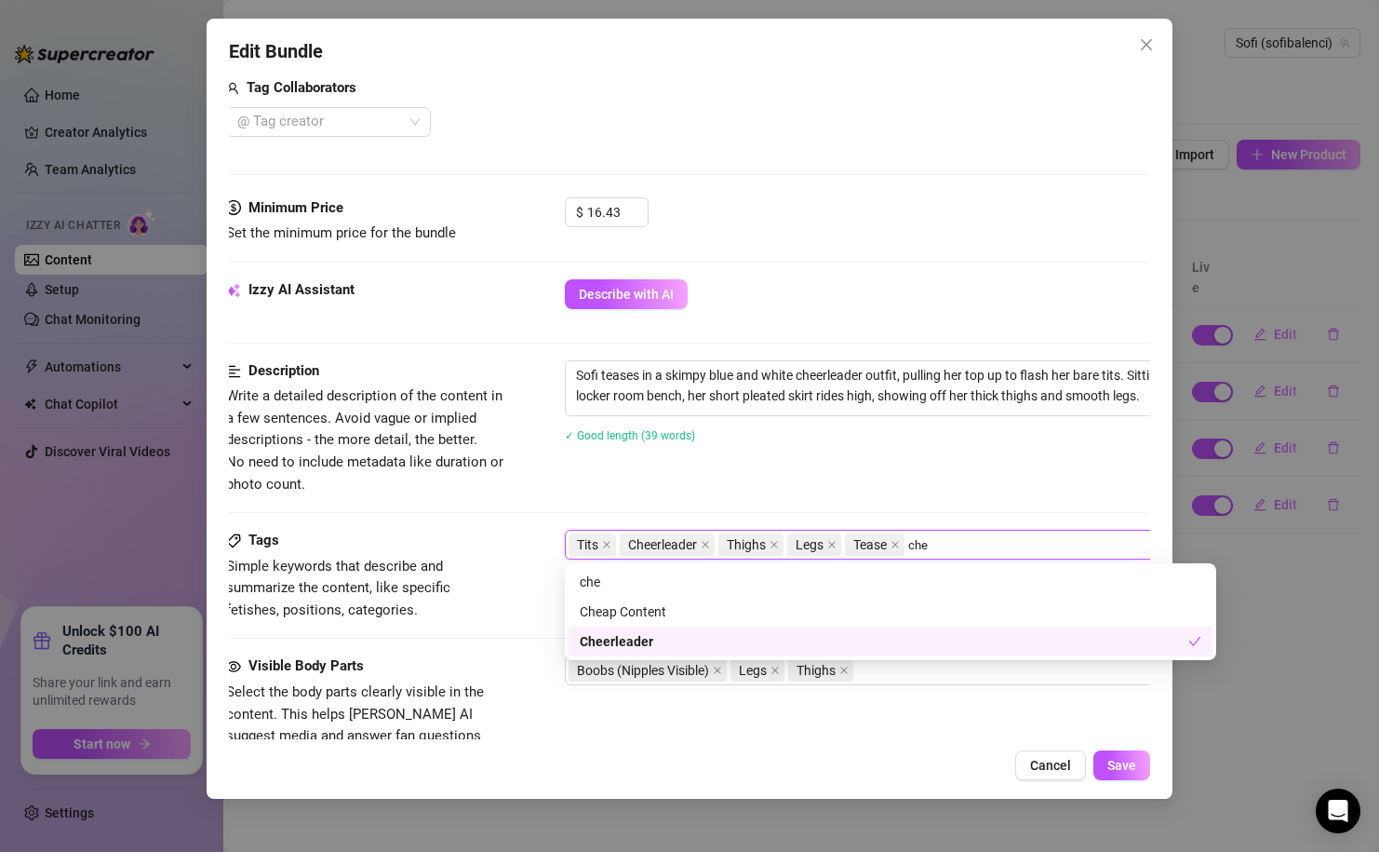
click at [715, 641] on div "Cheerleader" at bounding box center [884, 641] width 609 height 20
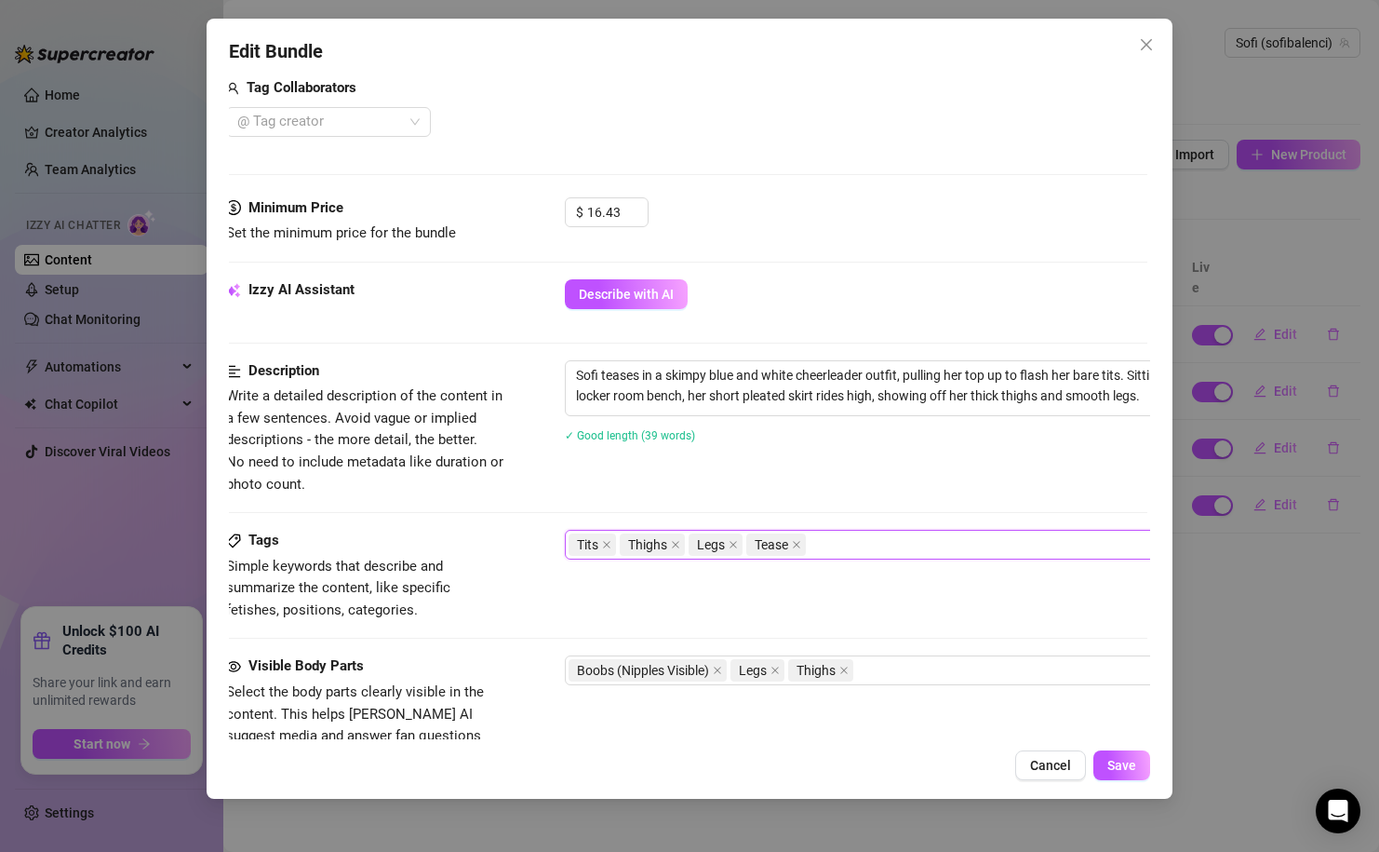
click at [833, 537] on div "Tits Thighs Legs Tease" at bounding box center [881, 544] width 625 height 26
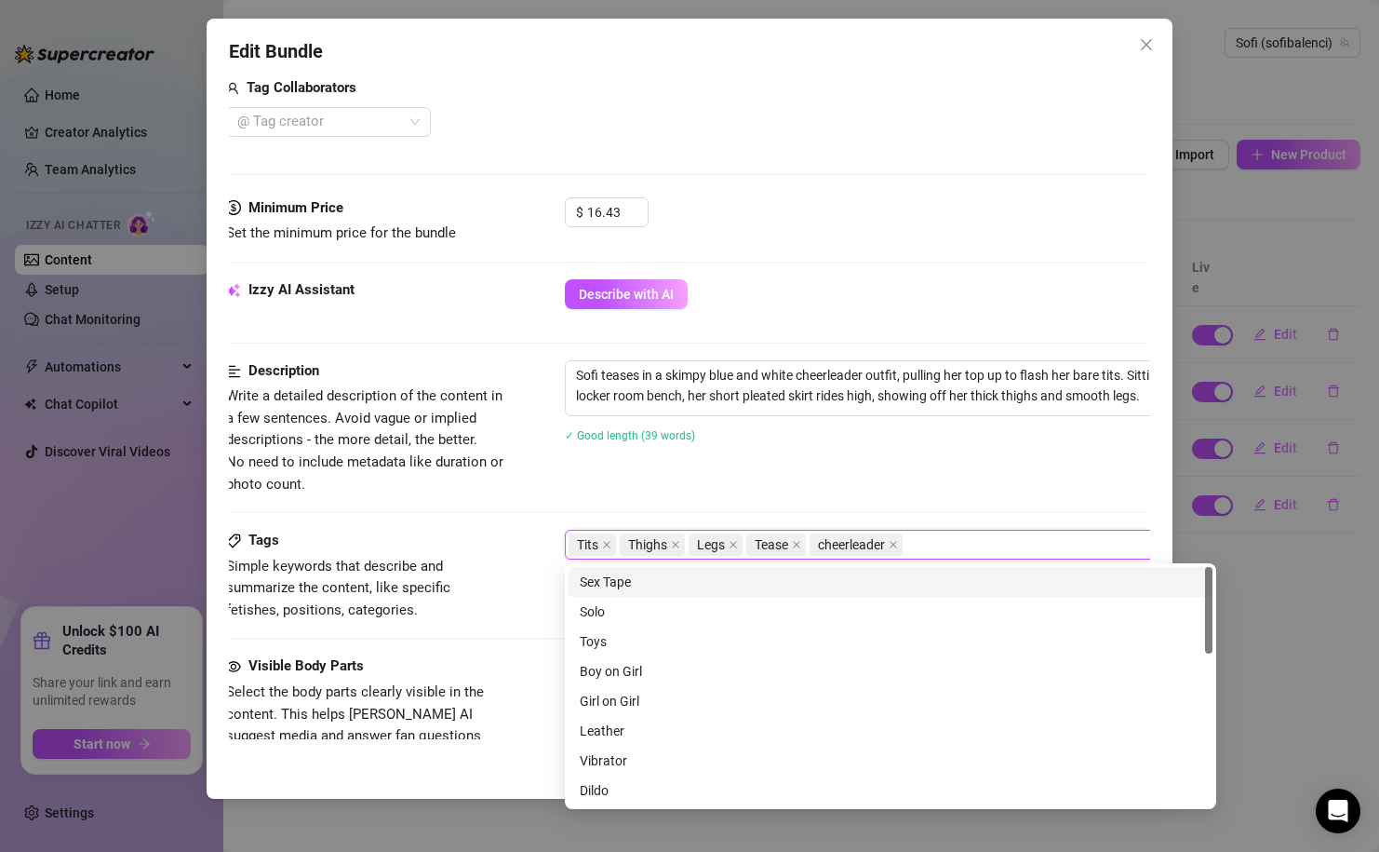
click at [918, 450] on div "Sofi teases in a skimpy blue and white cheerleader outfit, pulling her top up t…" at bounding box center [891, 413] width 652 height 106
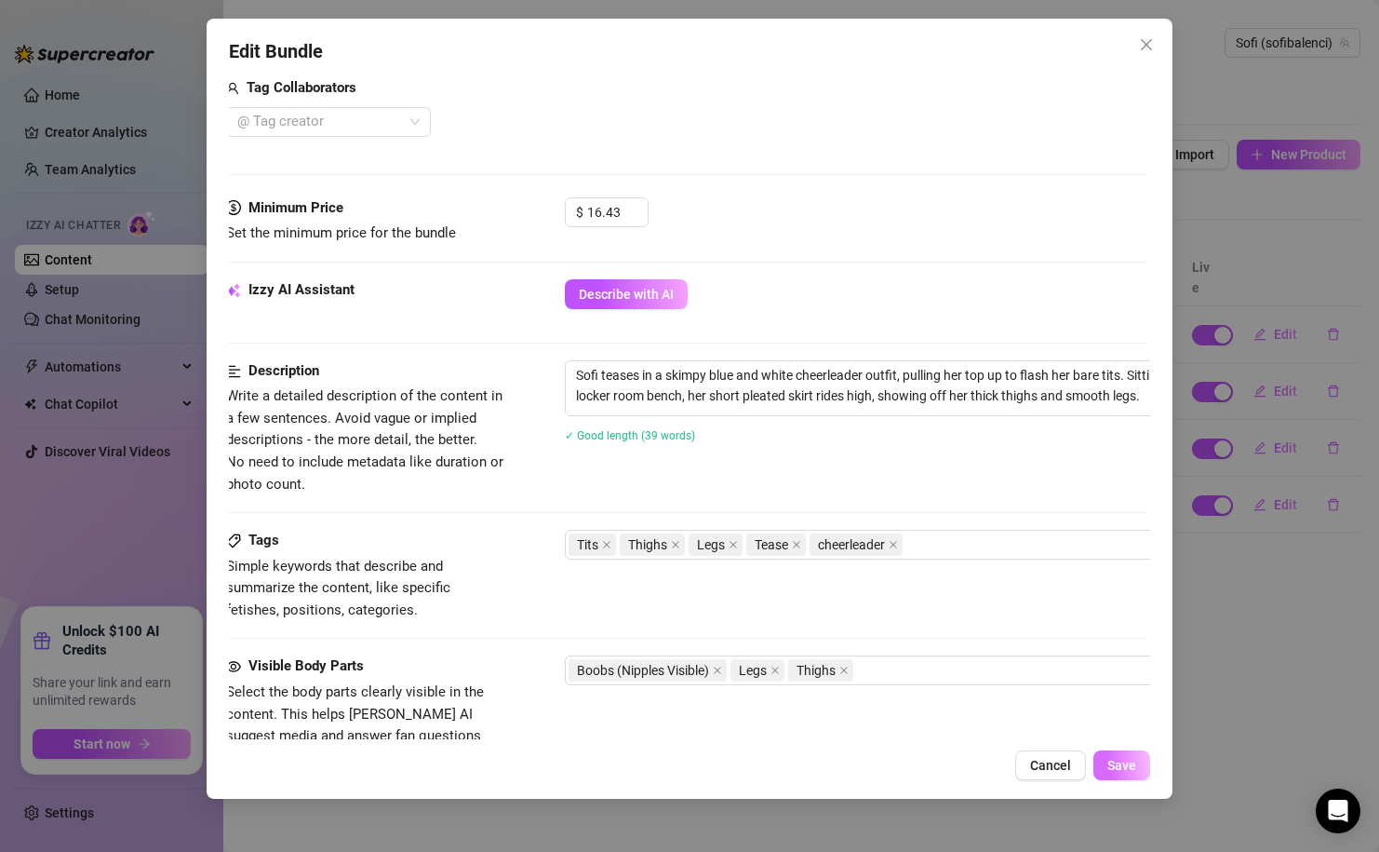
click at [1101, 772] on button "Save" at bounding box center [1122, 765] width 57 height 30
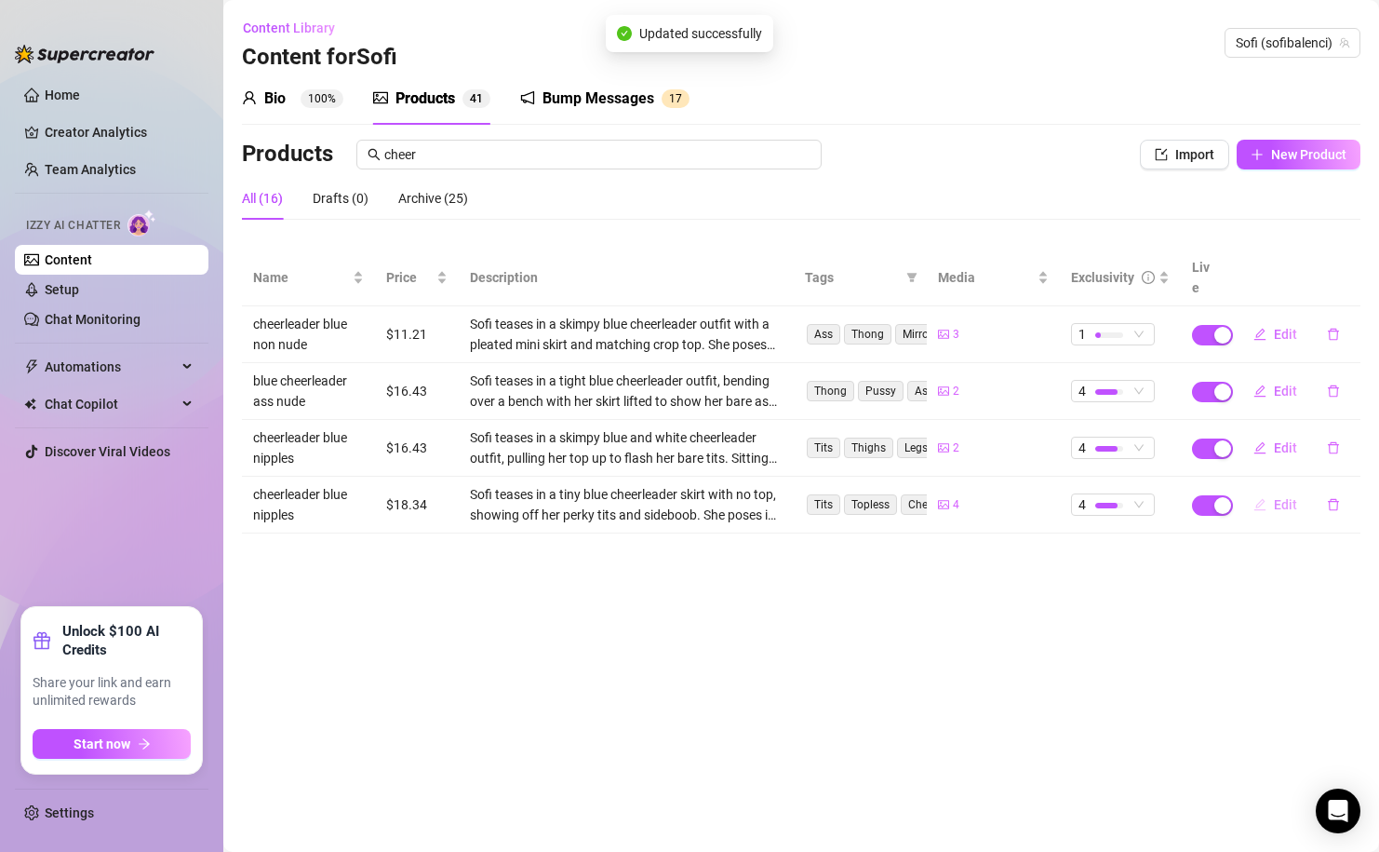
click at [1297, 490] on button "Edit" at bounding box center [1276, 505] width 74 height 30
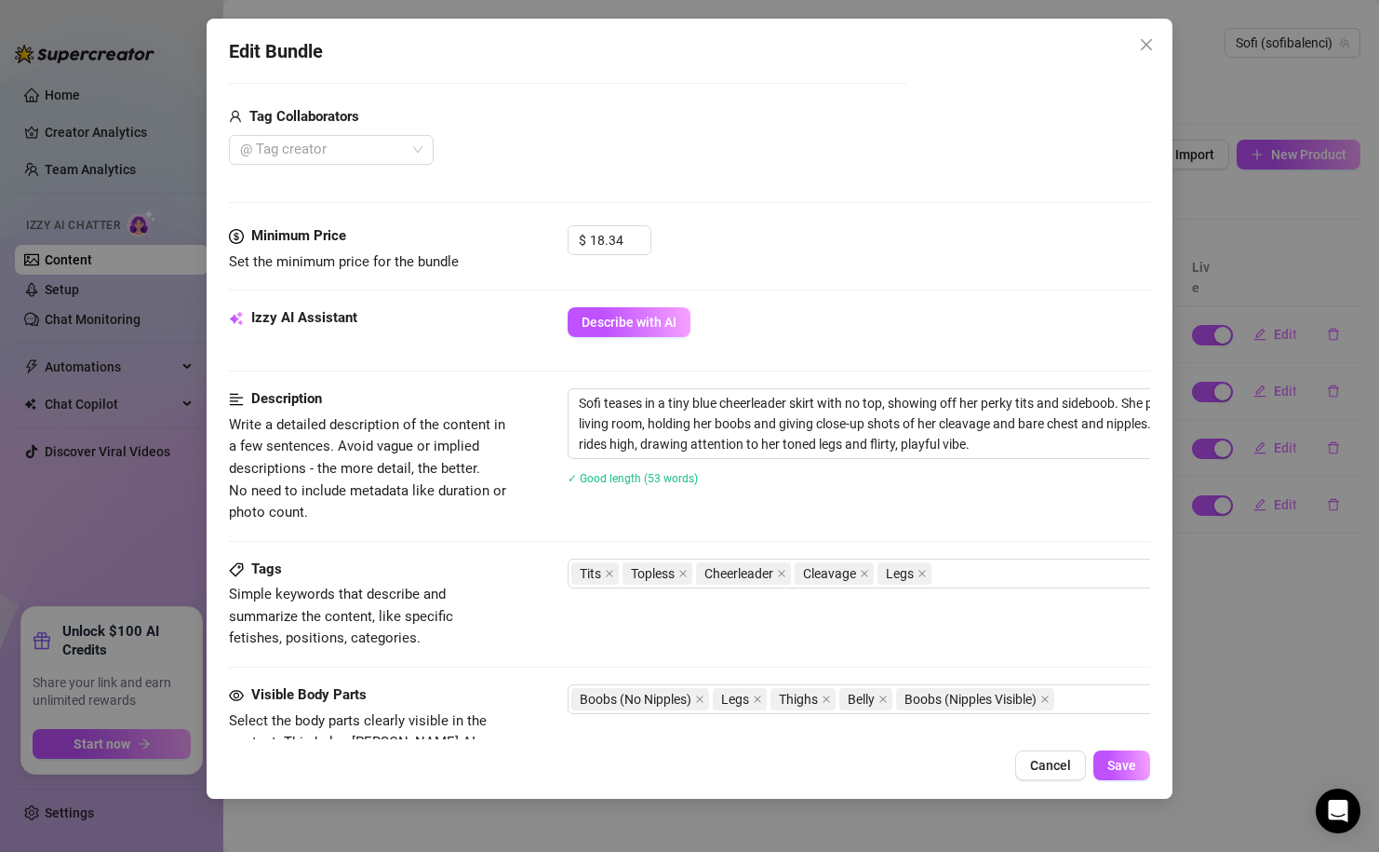
scroll to position [587, 0]
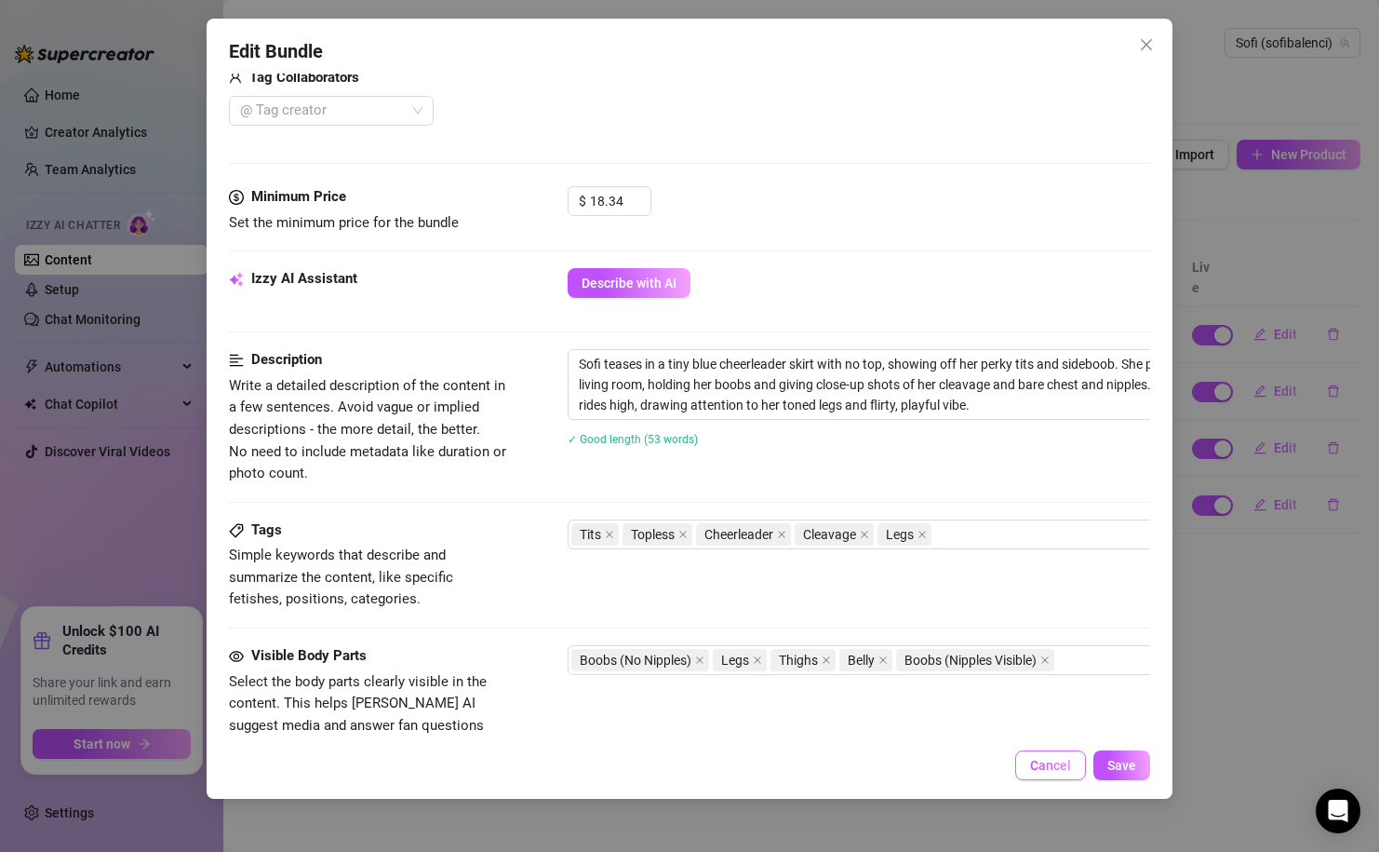
click at [1051, 766] on span "Cancel" at bounding box center [1050, 765] width 41 height 15
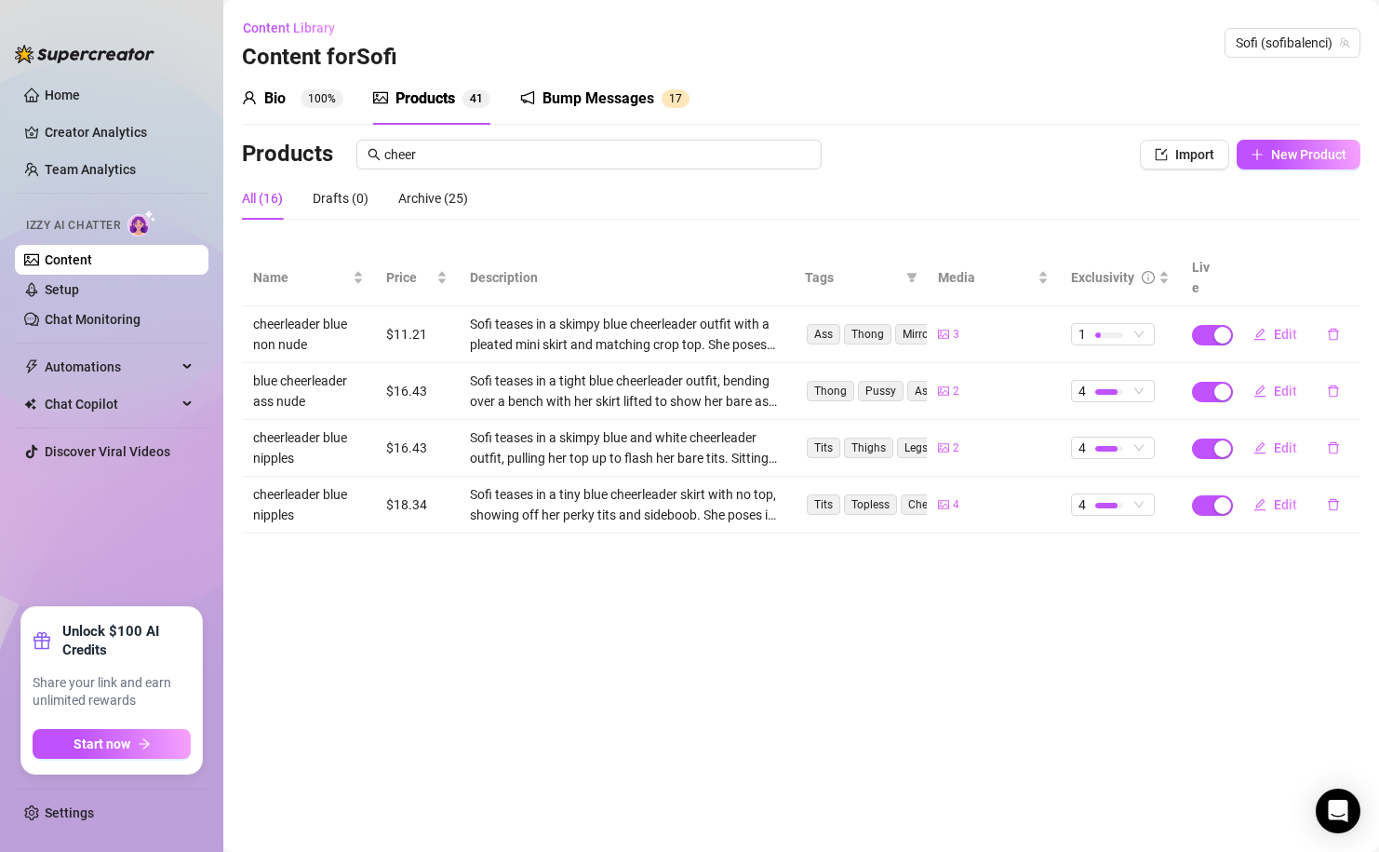
click at [963, 669] on main "Content Library Content for Sofi Sofi (sofibalenci) Bio 100% Products 4 1 Bump …" at bounding box center [801, 426] width 1156 height 852
click at [1260, 498] on icon "edit" at bounding box center [1261, 504] width 12 height 12
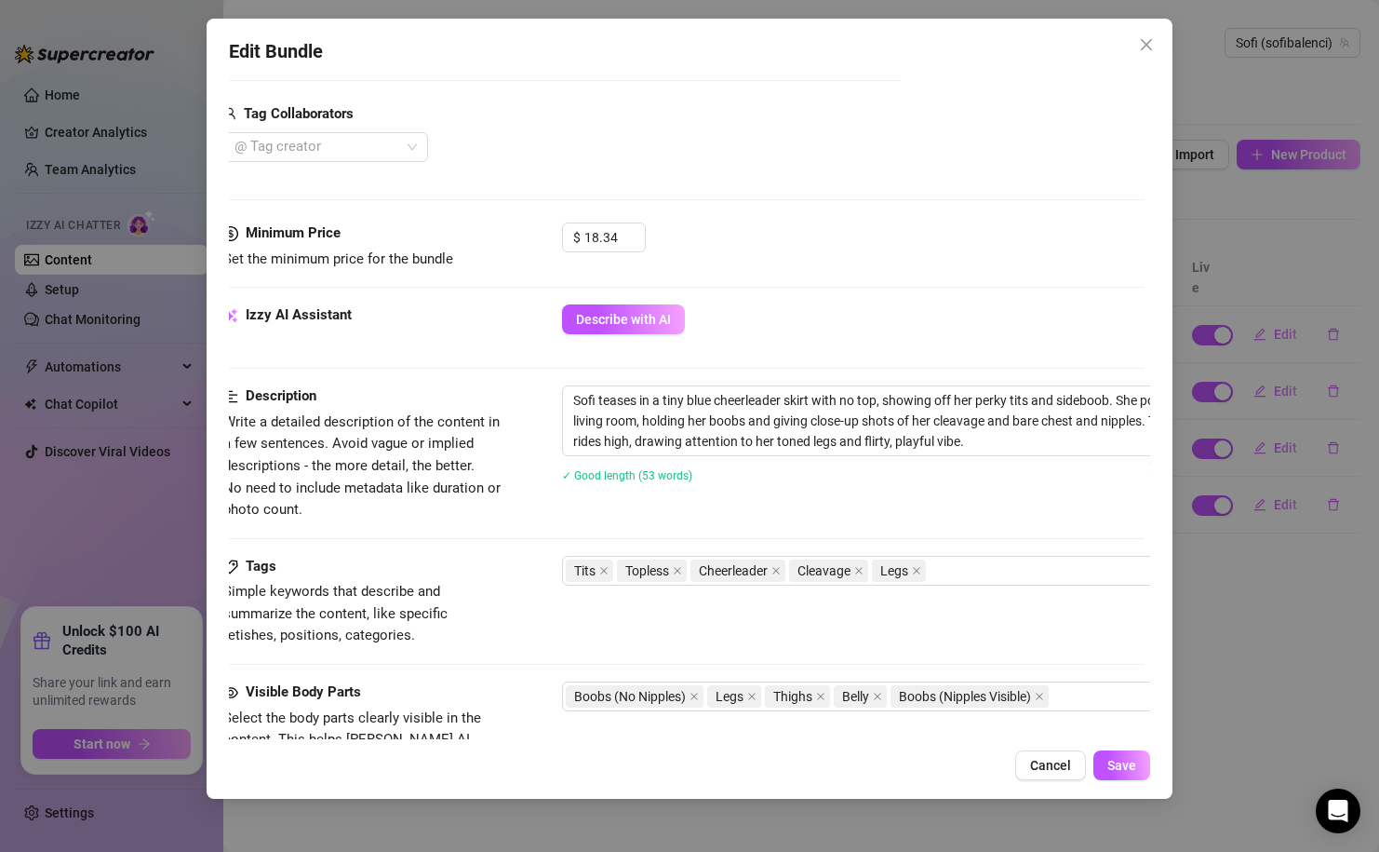
scroll to position [551, 8]
click at [1035, 771] on span "Cancel" at bounding box center [1050, 765] width 41 height 15
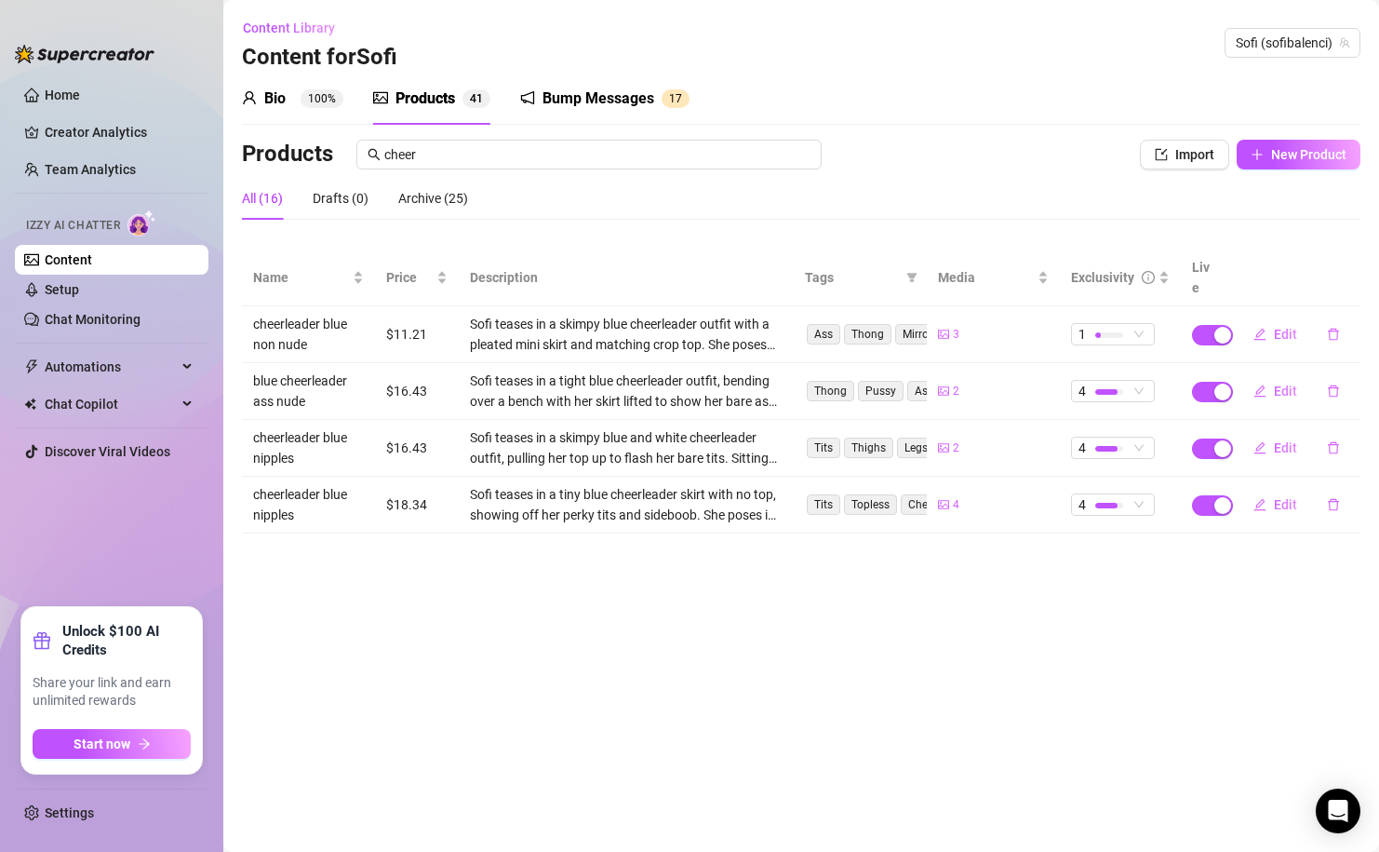
click at [948, 674] on main "Content Library Content for Sofi Sofi (sofibalenci) Bio 100% Products 4 1 Bump …" at bounding box center [801, 426] width 1156 height 852
click at [1329, 166] on button "New Product" at bounding box center [1299, 155] width 124 height 30
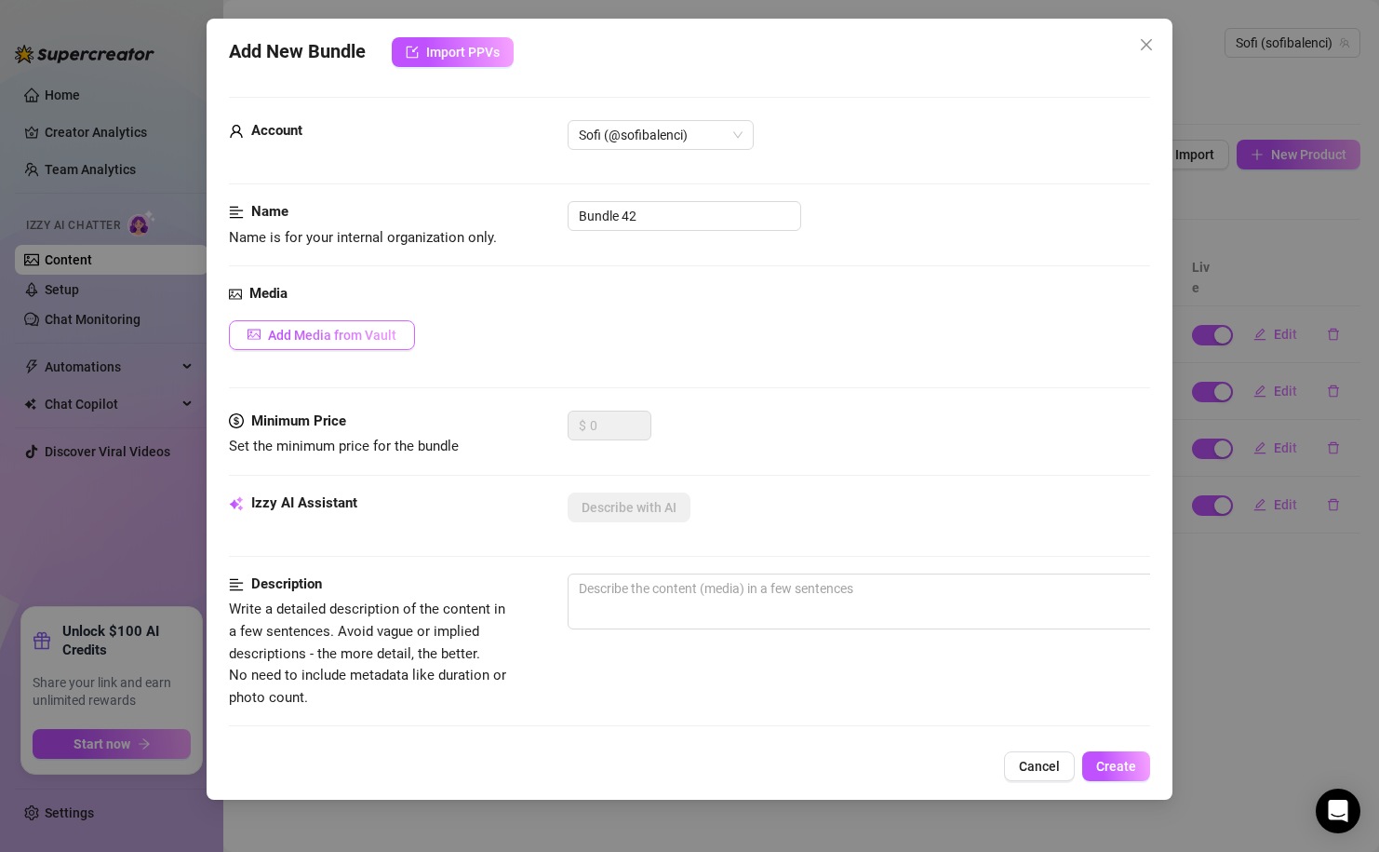
click at [381, 336] on span "Add Media from Vault" at bounding box center [332, 335] width 128 height 15
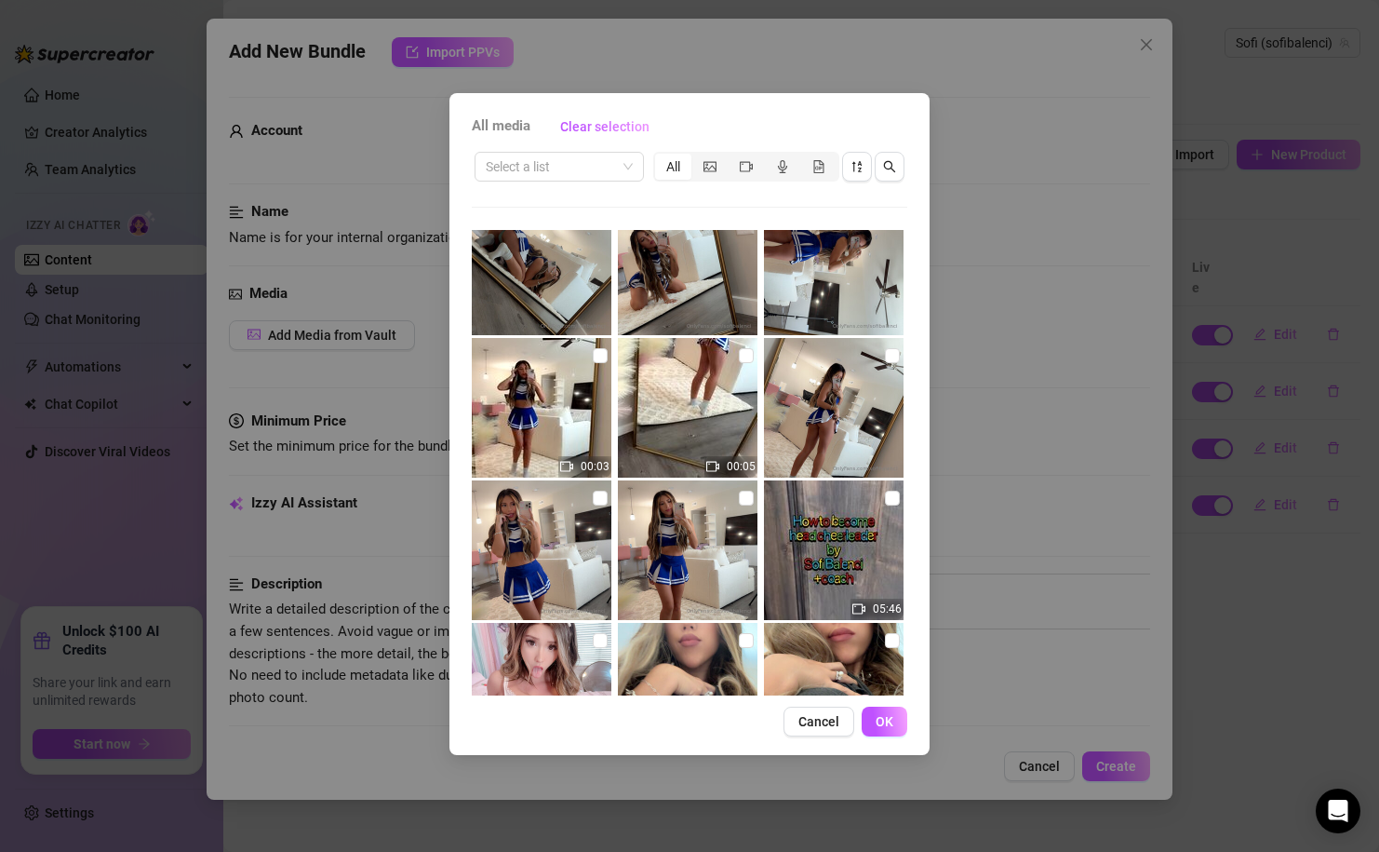
scroll to position [1456, 0]
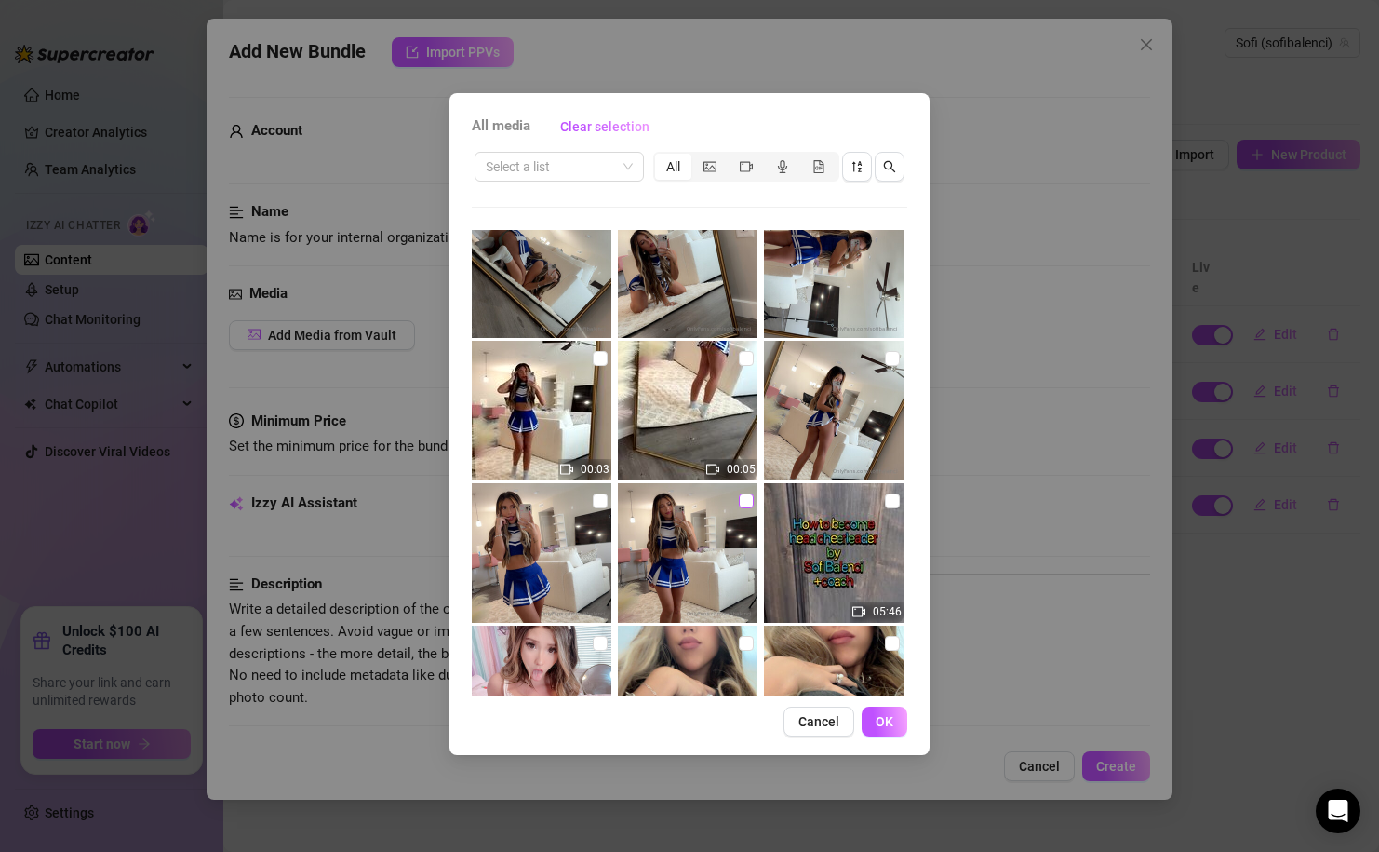
click at [747, 494] on input "checkbox" at bounding box center [746, 500] width 15 height 15
click at [597, 509] on label at bounding box center [600, 501] width 15 height 20
click at [597, 508] on input "checkbox" at bounding box center [600, 500] width 15 height 15
click at [894, 356] on input "checkbox" at bounding box center [892, 358] width 15 height 15
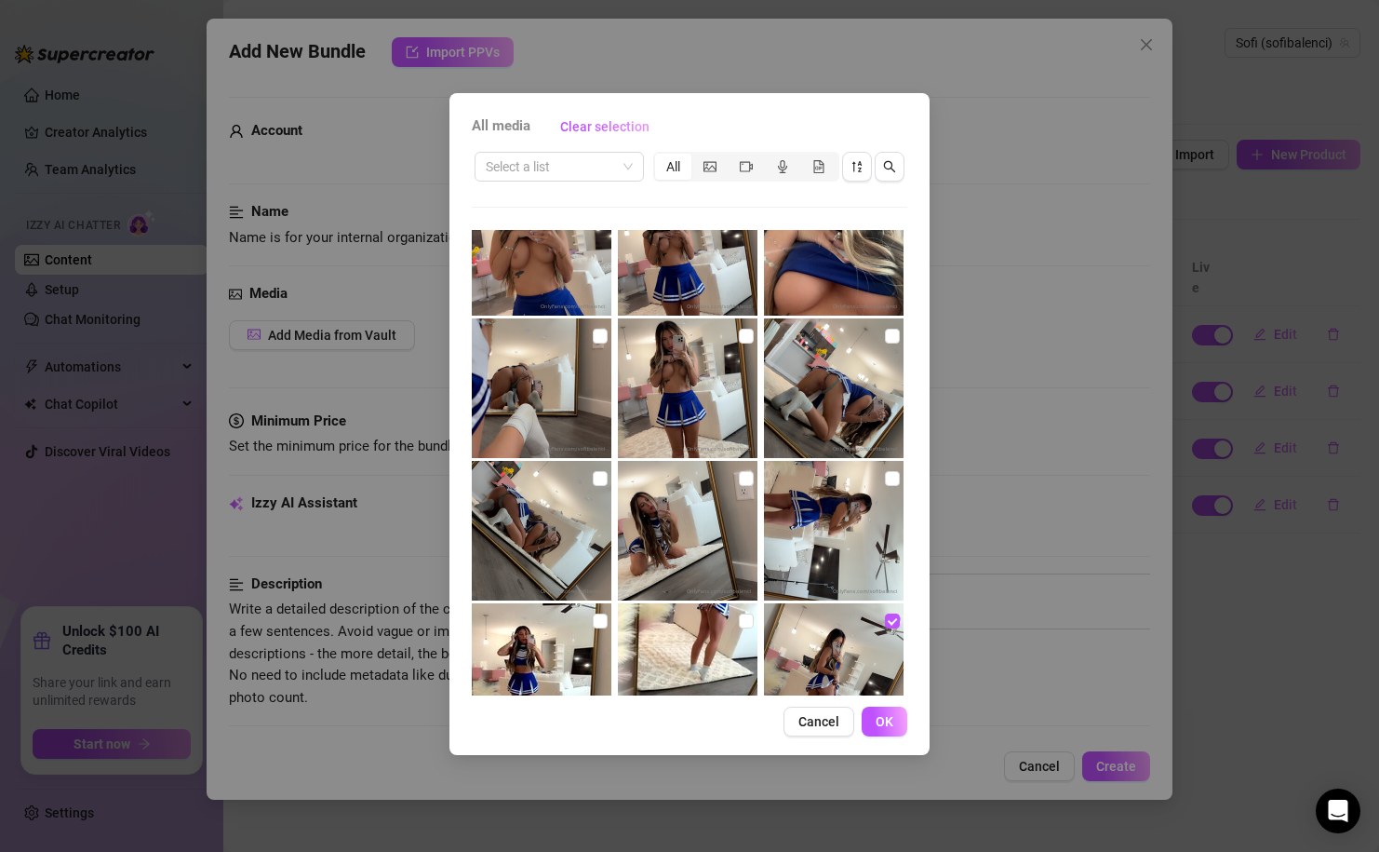
scroll to position [1190, 0]
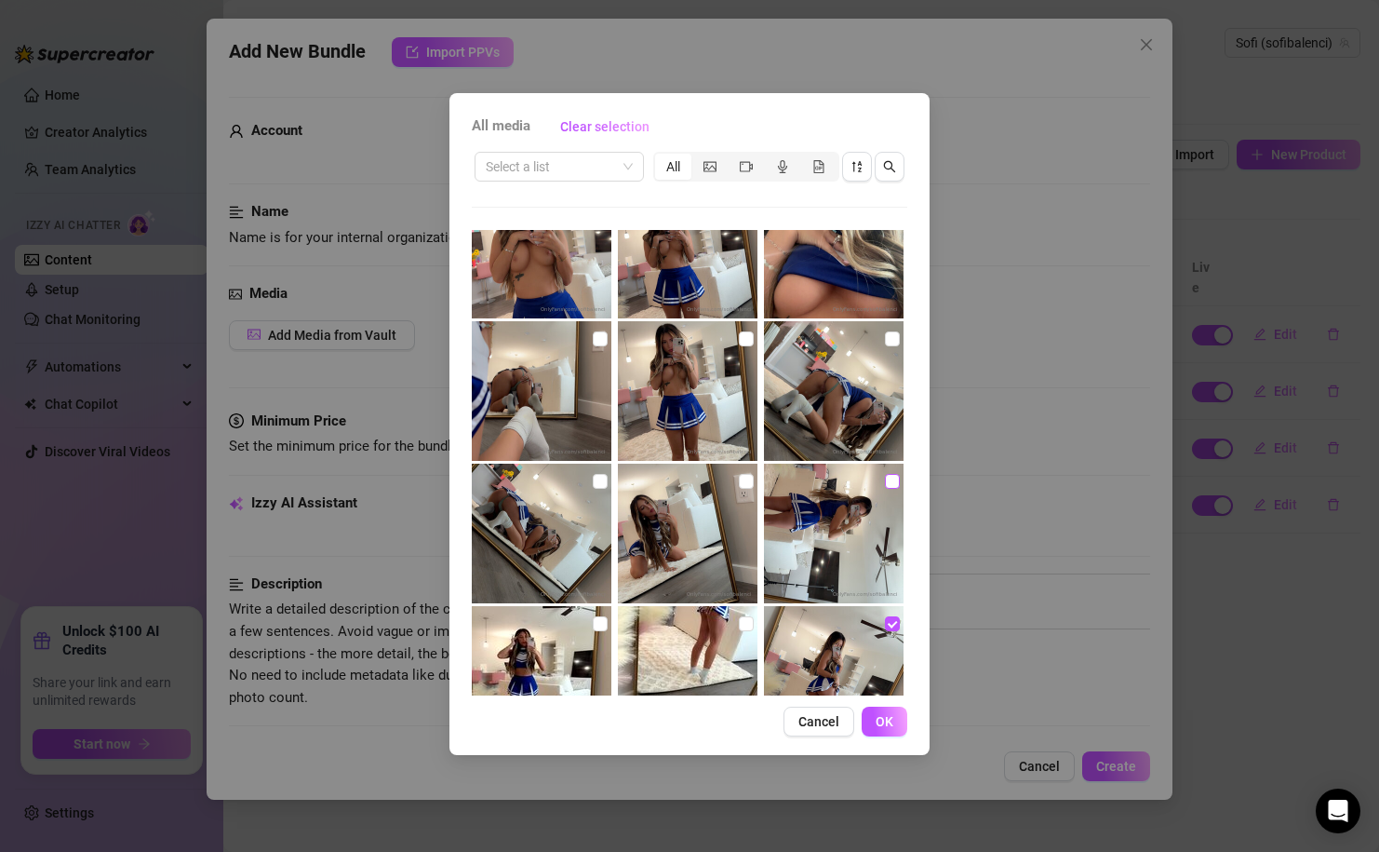
click at [887, 483] on input "checkbox" at bounding box center [892, 481] width 15 height 15
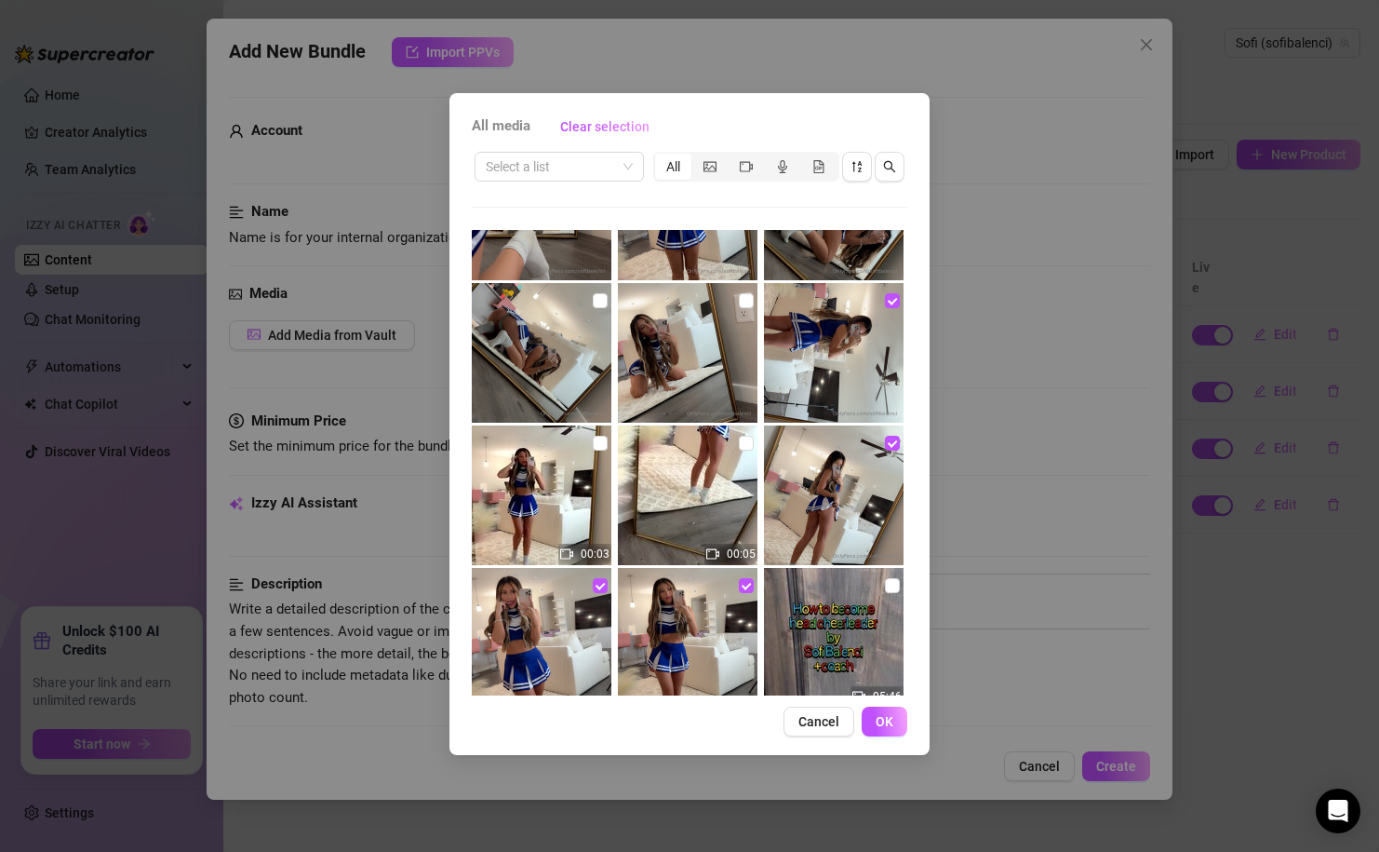
scroll to position [1393, 0]
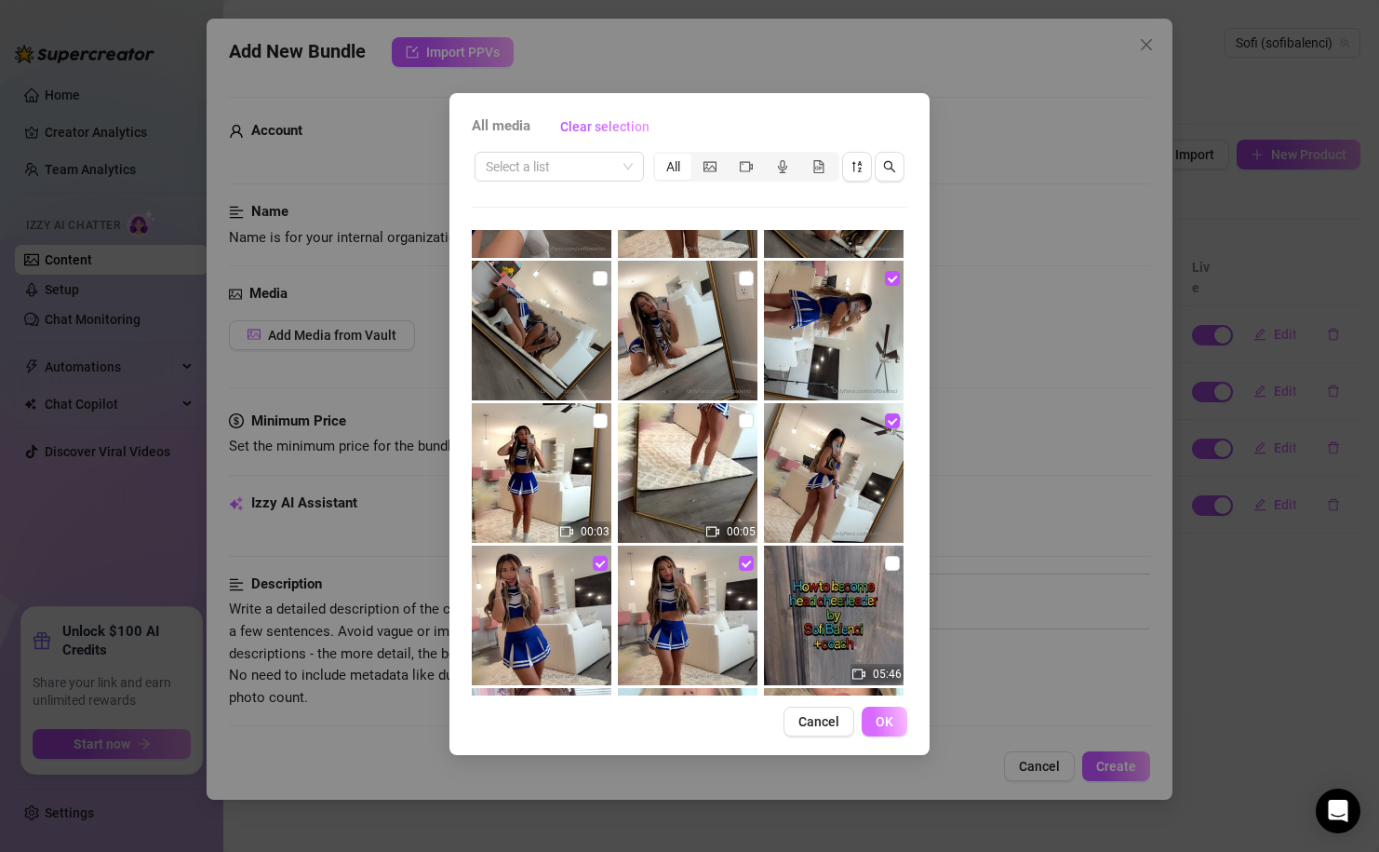
click at [888, 724] on span "OK" at bounding box center [885, 721] width 18 height 15
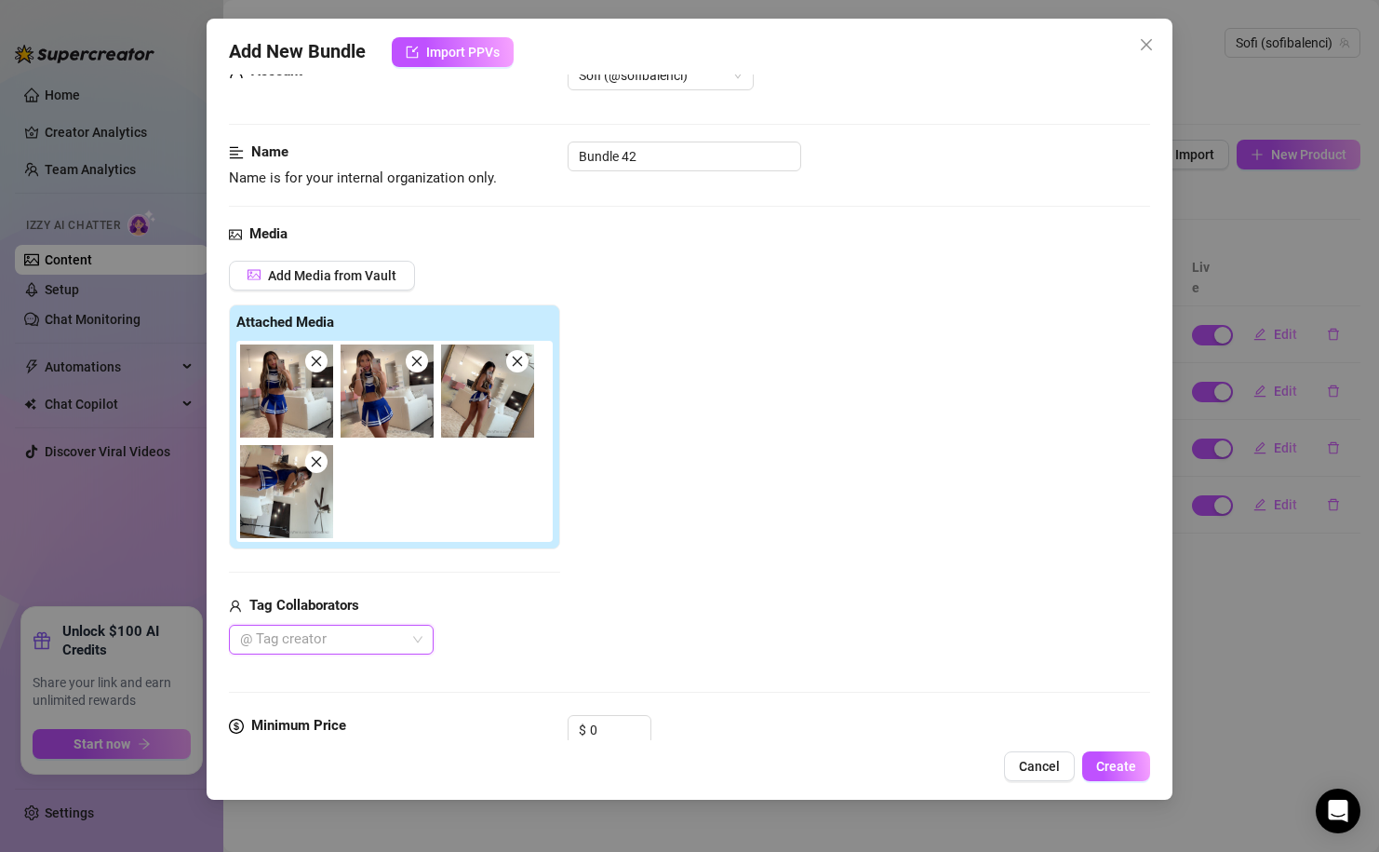
scroll to position [64, 0]
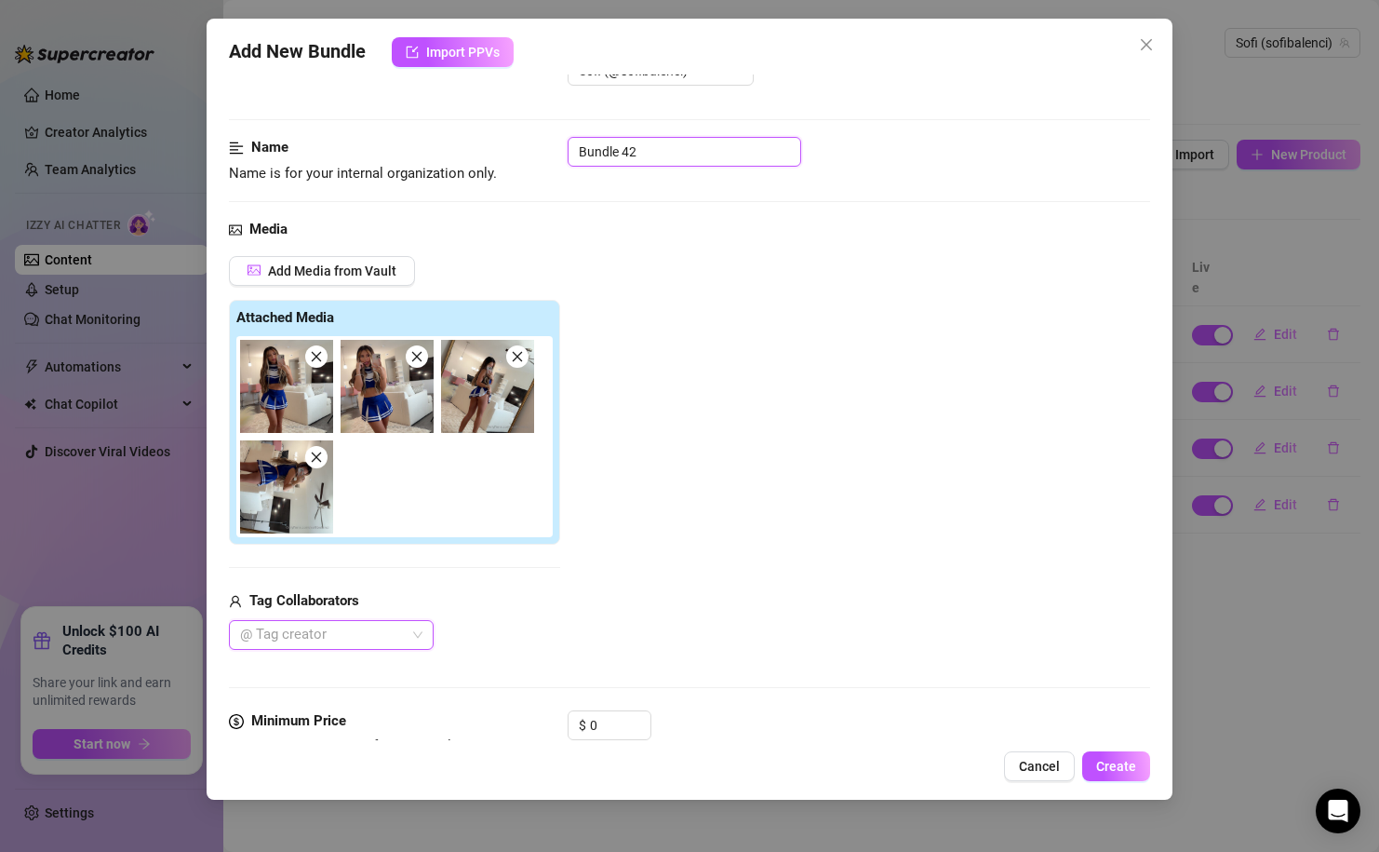
click at [669, 160] on input "Bundle 42" at bounding box center [685, 152] width 234 height 30
click at [800, 476] on div "Add Media from Vault Attached Media Tag Collaborators @ Tag creator" at bounding box center [689, 453] width 921 height 394
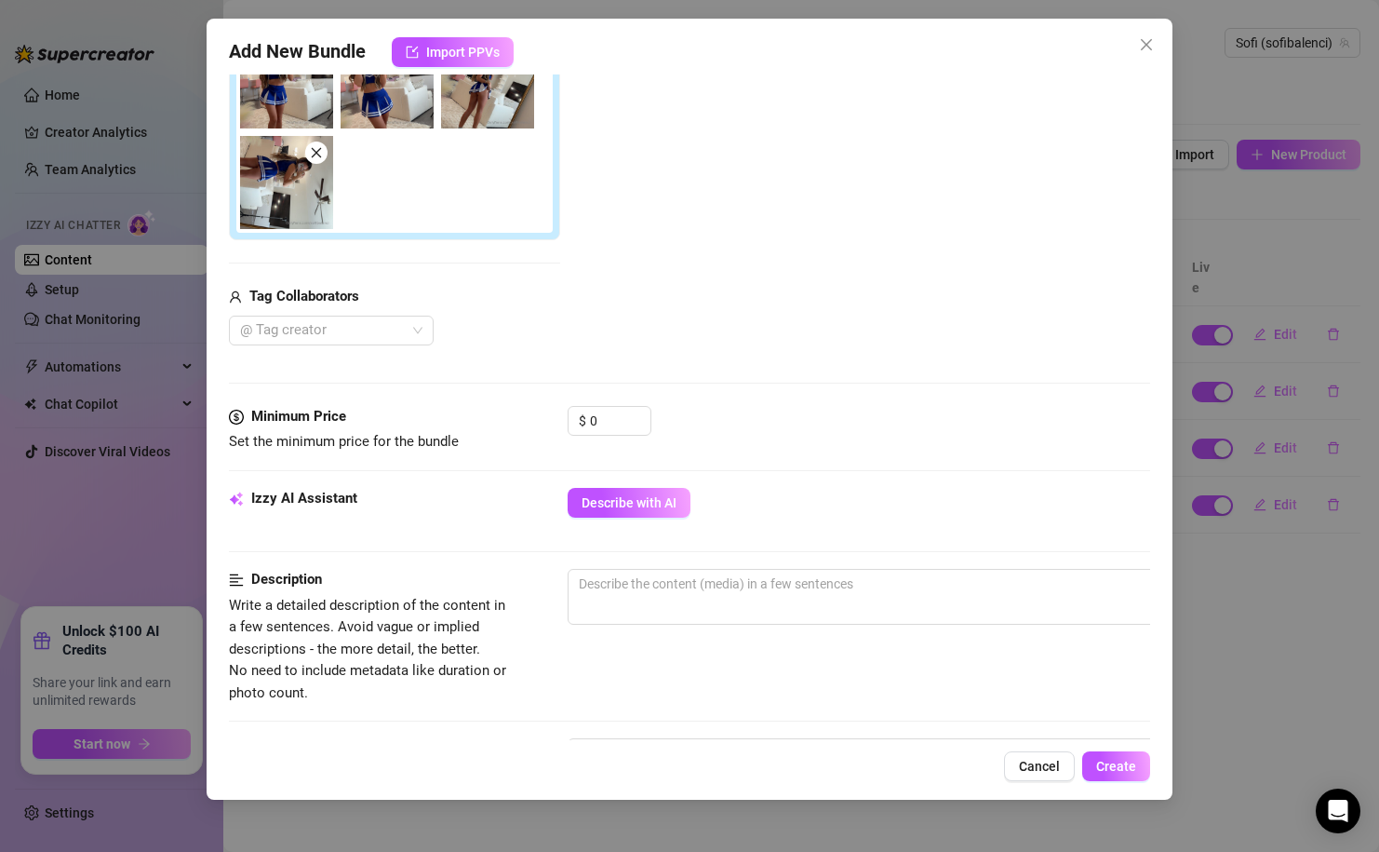
scroll to position [380, 0]
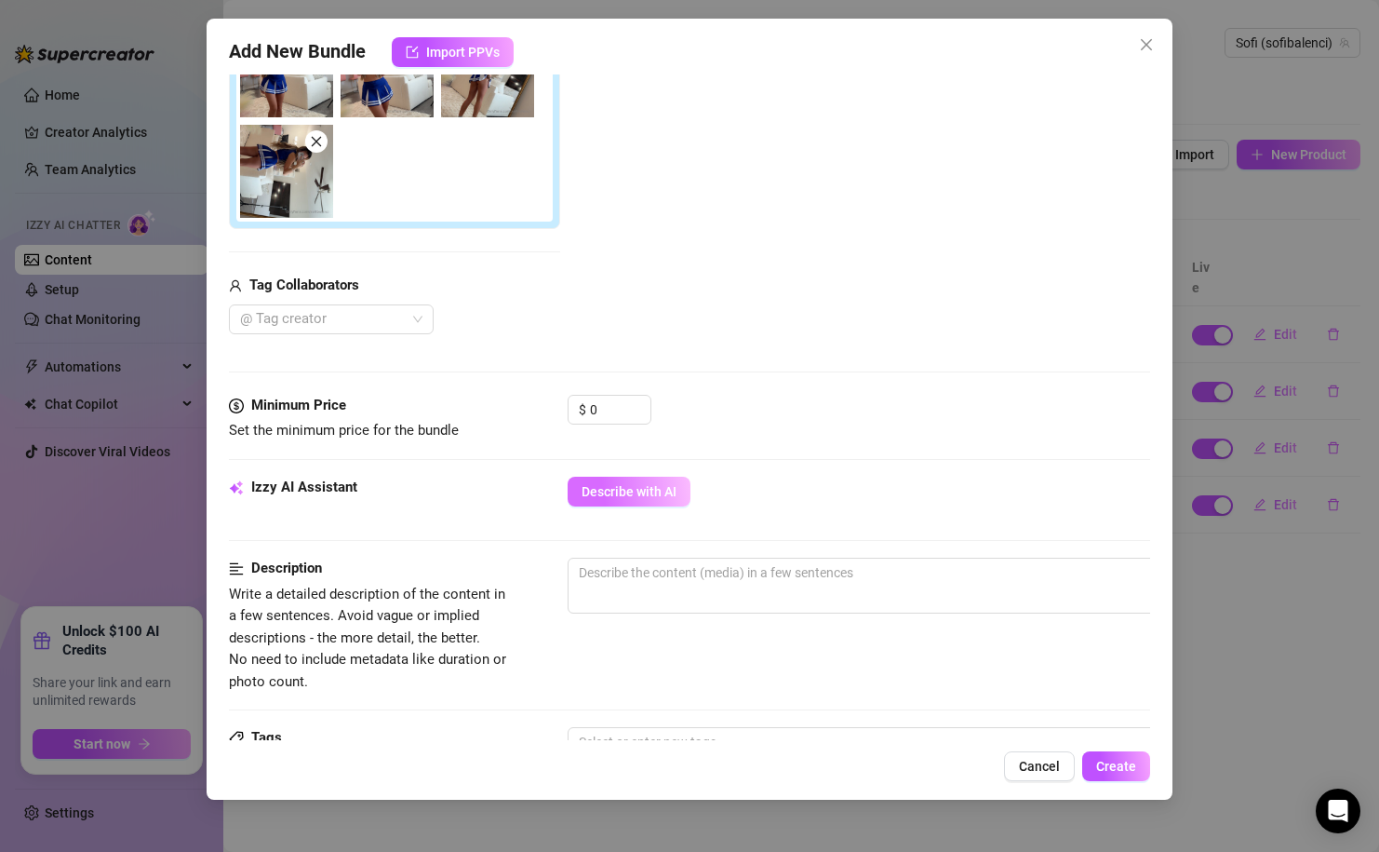
click at [609, 496] on span "Describe with AI" at bounding box center [629, 491] width 95 height 15
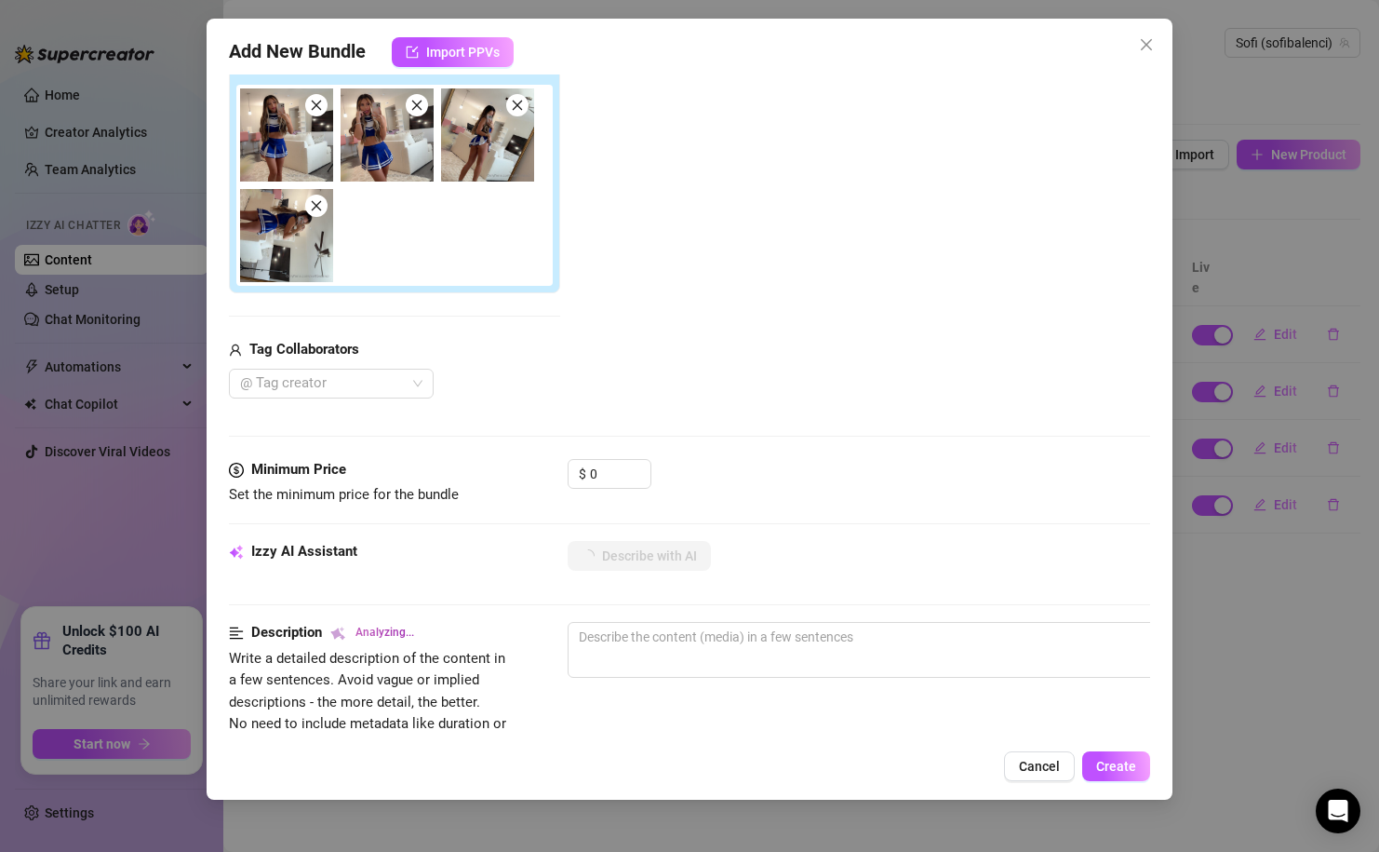
scroll to position [282, 0]
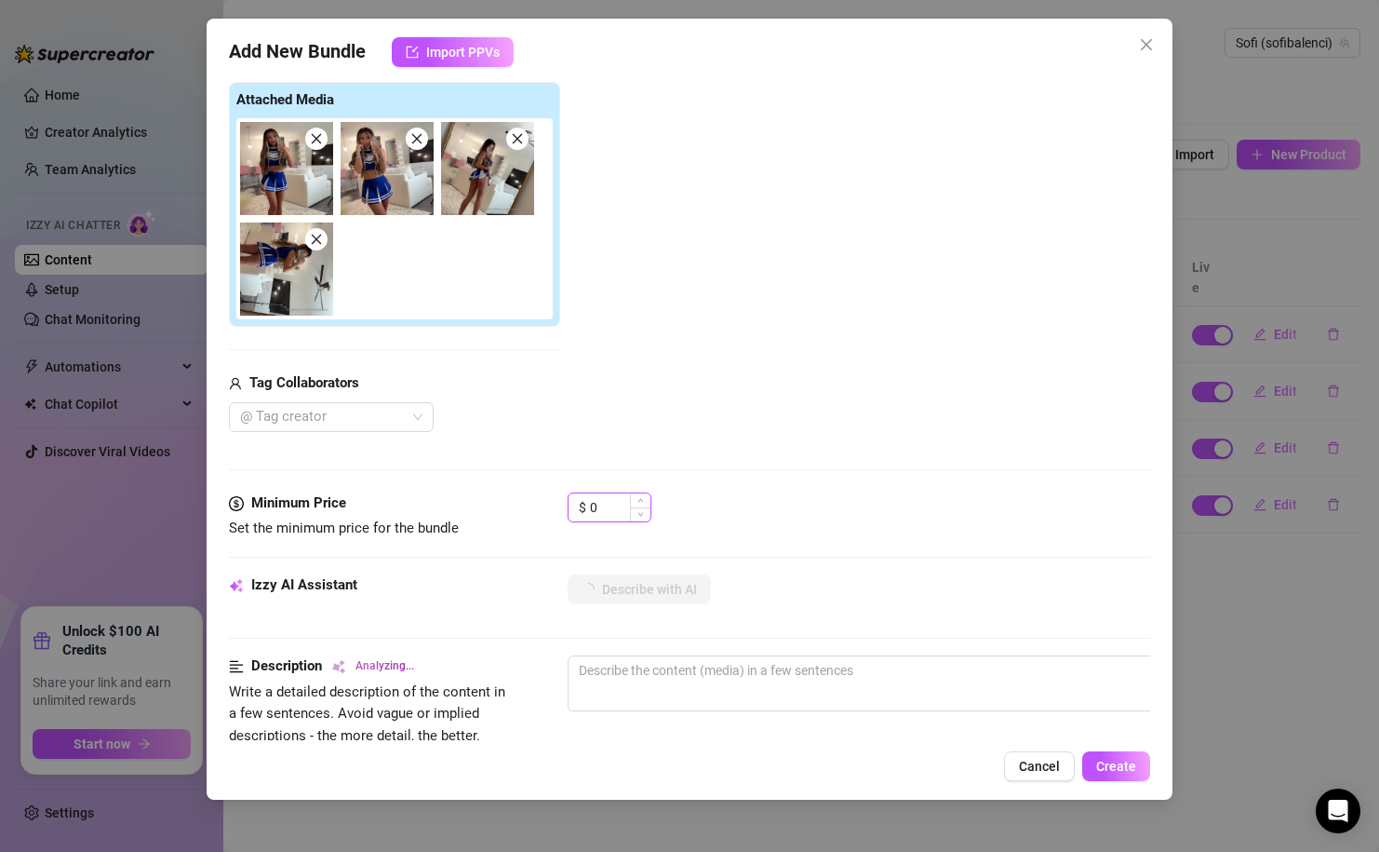
click at [600, 497] on input "0" at bounding box center [620, 507] width 60 height 28
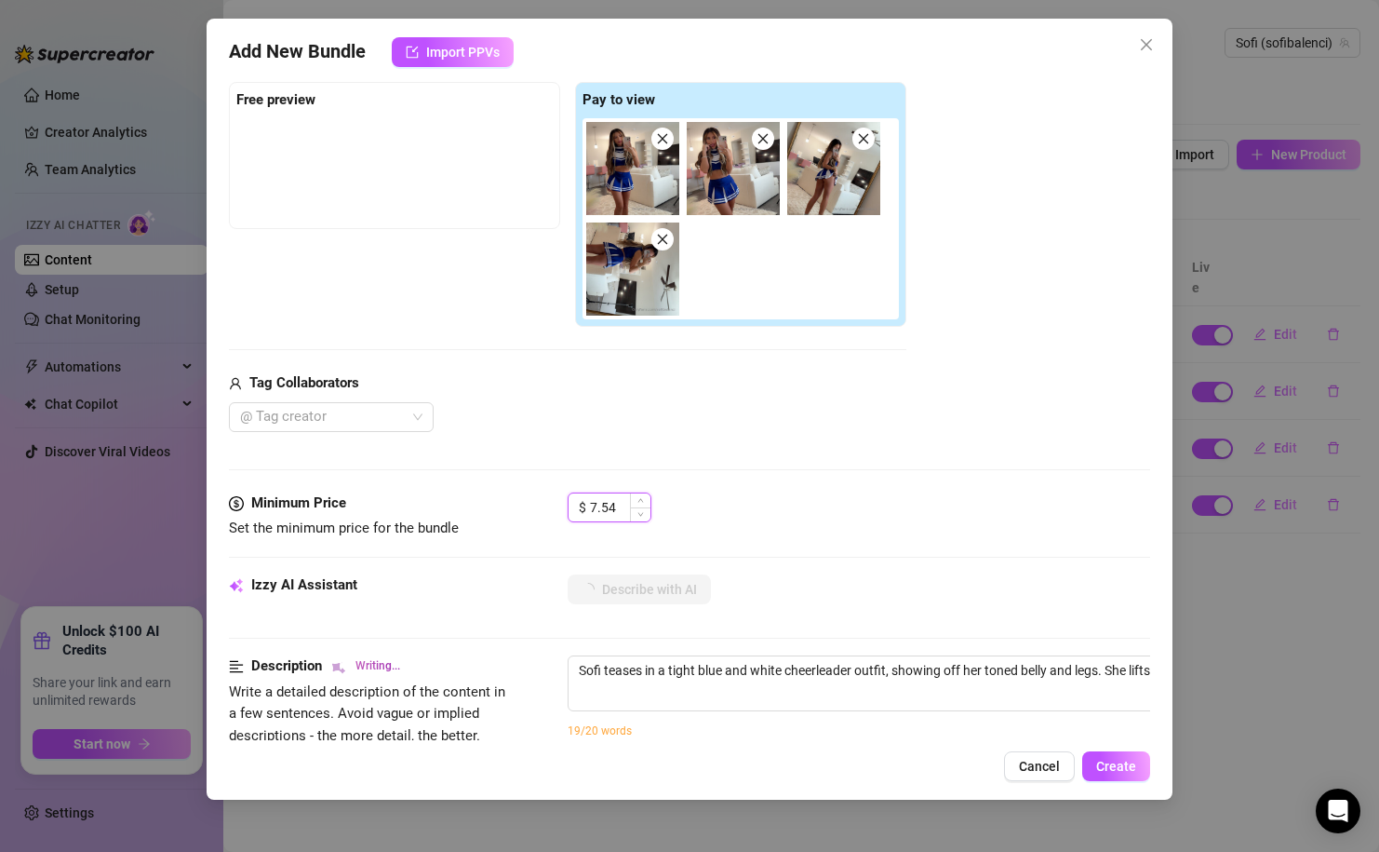
click at [598, 513] on input "7.54" at bounding box center [620, 507] width 60 height 28
click at [769, 439] on div "Media Add Media from Vault Free preview Pay to view Tag Collaborators @ Tag cre…" at bounding box center [689, 246] width 921 height 491
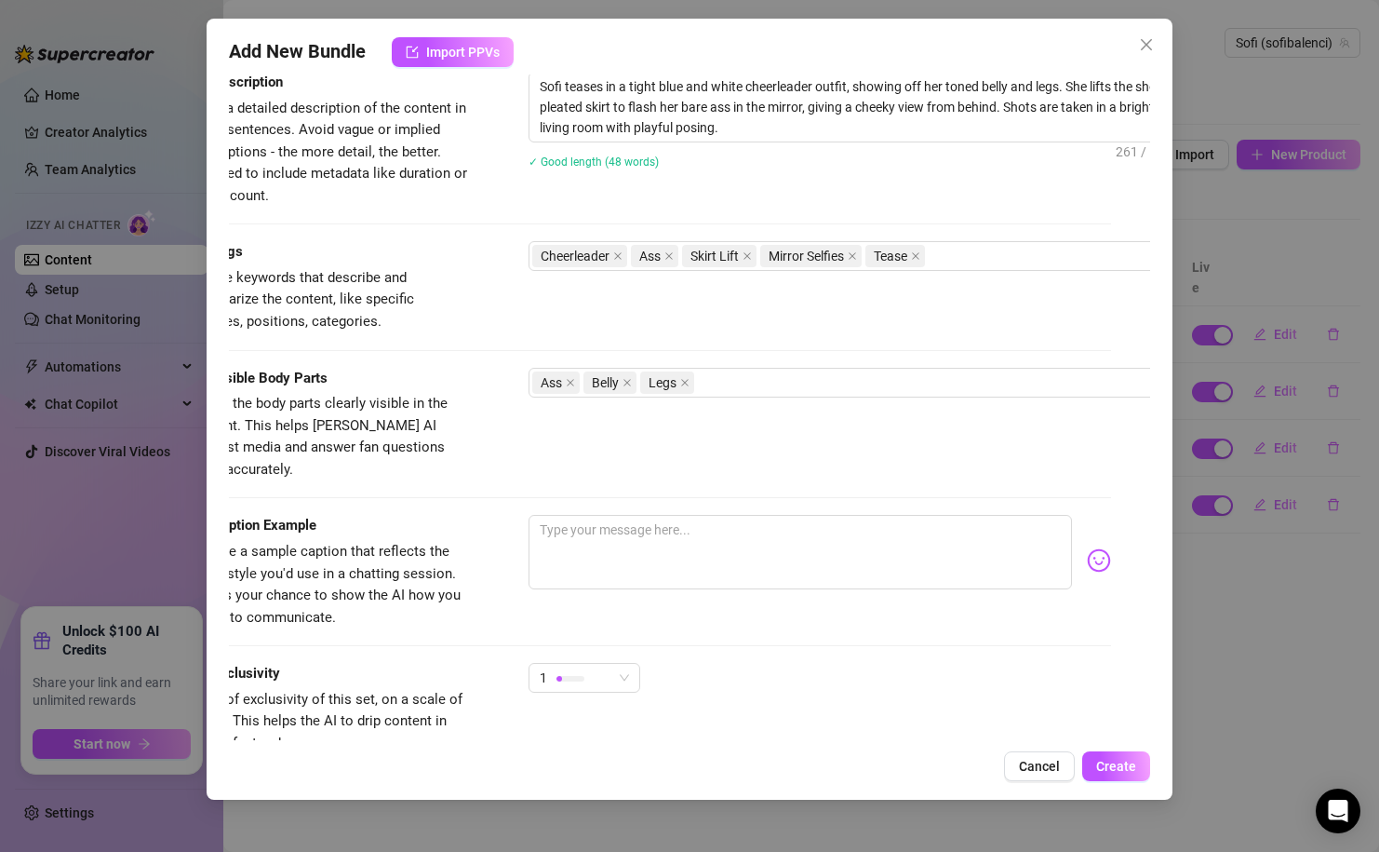
scroll to position [866, 0]
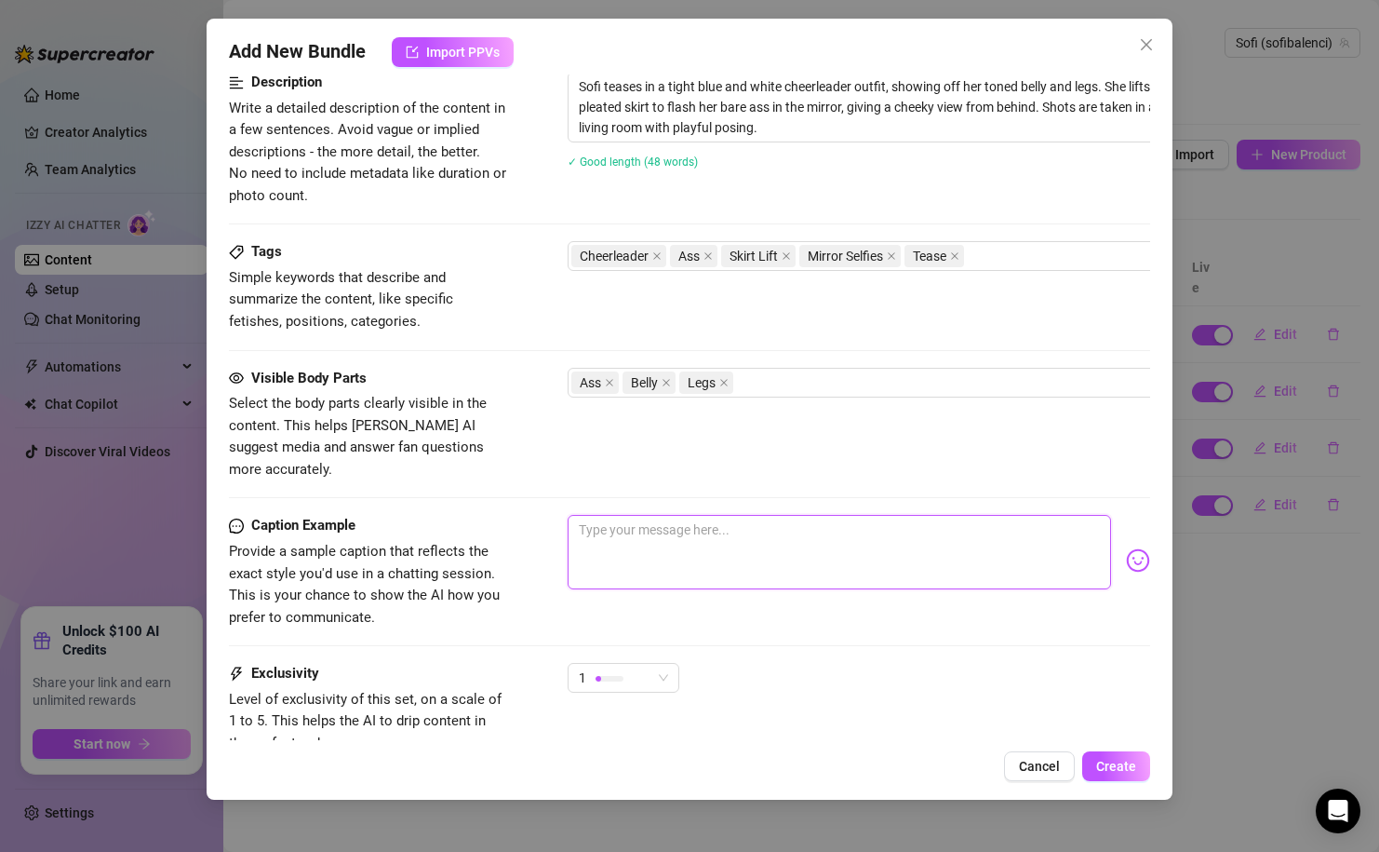
click at [752, 531] on textarea at bounding box center [839, 552] width 543 height 74
click at [798, 533] on textarea "do u like my cheerleading uni" at bounding box center [839, 552] width 543 height 74
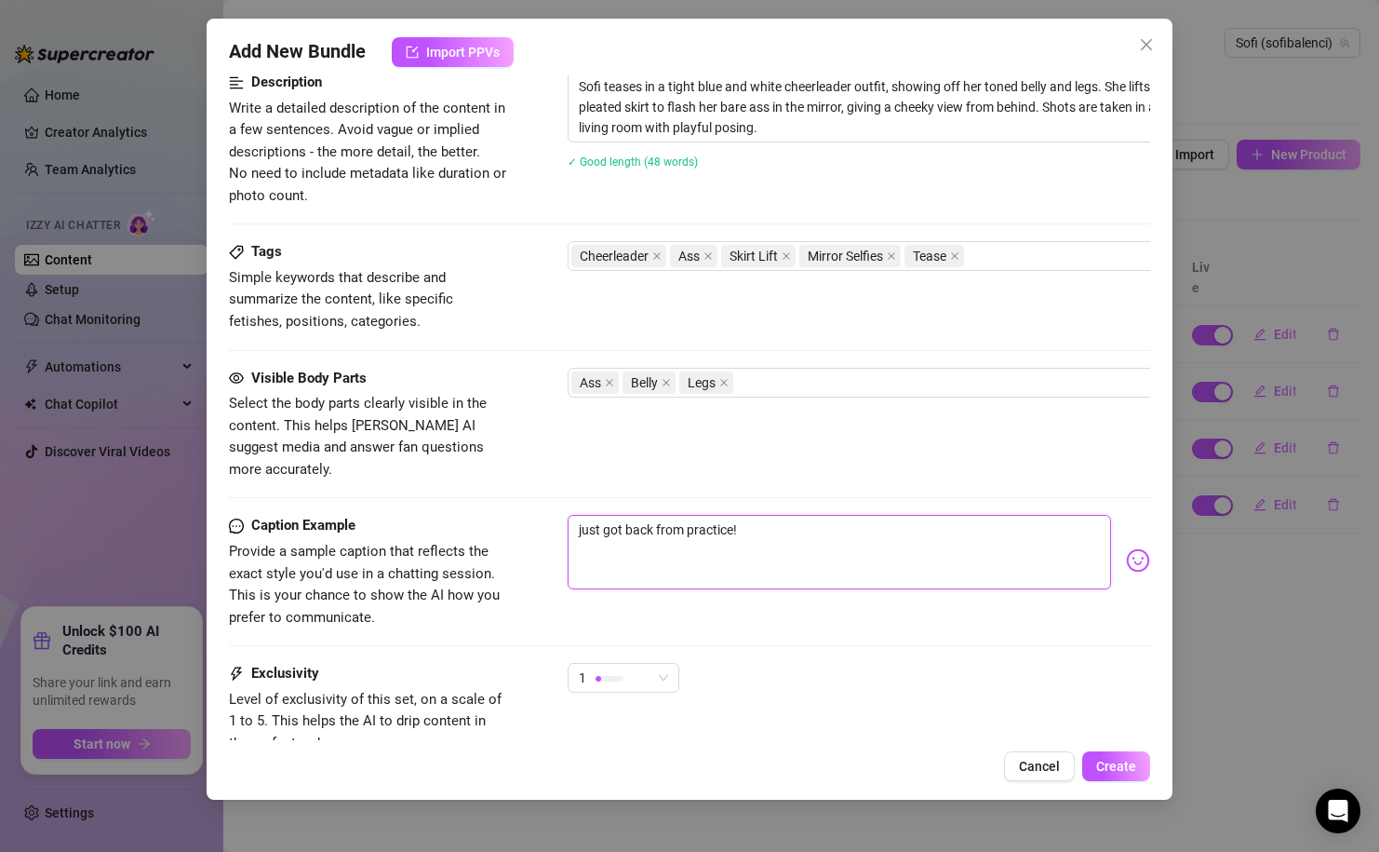
click at [692, 515] on textarea "just got back from practice!" at bounding box center [839, 552] width 543 height 74
click at [686, 515] on textarea "just got back from practice!" at bounding box center [839, 552] width 543 height 74
click at [907, 517] on textarea "just got back from cheer practice!" at bounding box center [839, 552] width 543 height 74
click at [1129, 759] on span "Create" at bounding box center [1116, 766] width 40 height 15
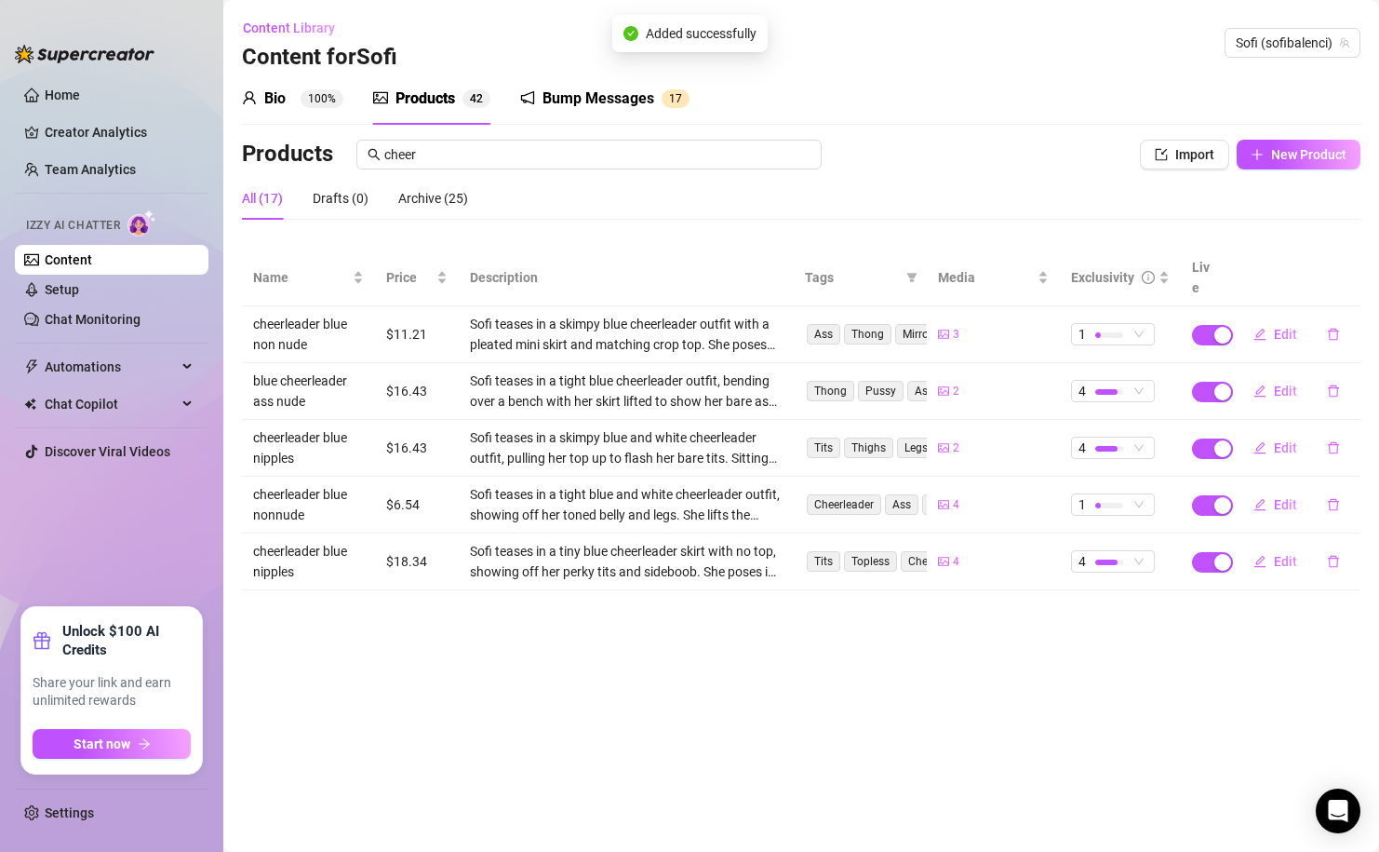
click at [1286, 177] on div "All (17) Drafts (0) Archive (25)" at bounding box center [801, 198] width 1119 height 43
click at [1286, 168] on button "New Product" at bounding box center [1299, 155] width 124 height 30
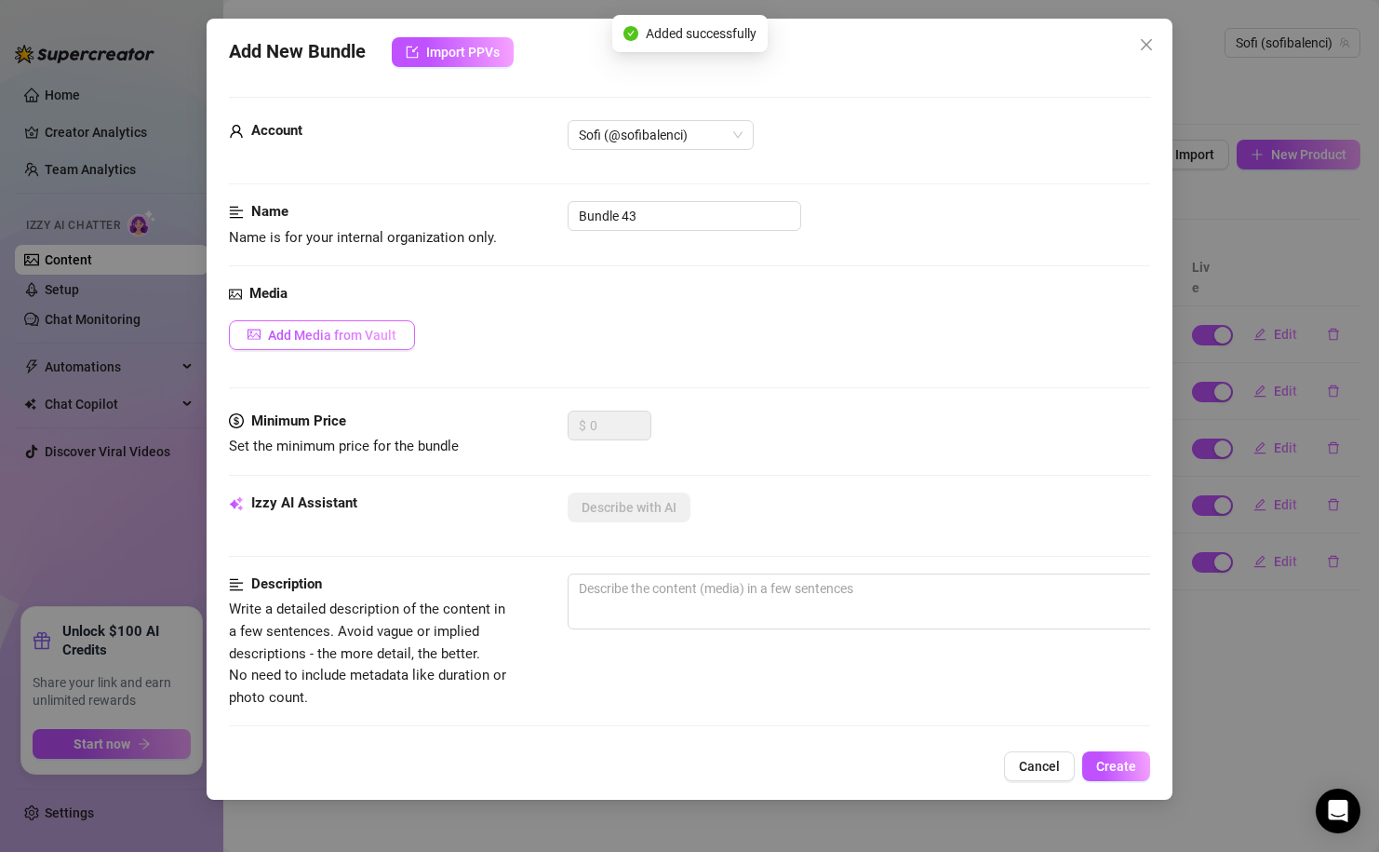
click at [357, 339] on span "Add Media from Vault" at bounding box center [332, 335] width 128 height 15
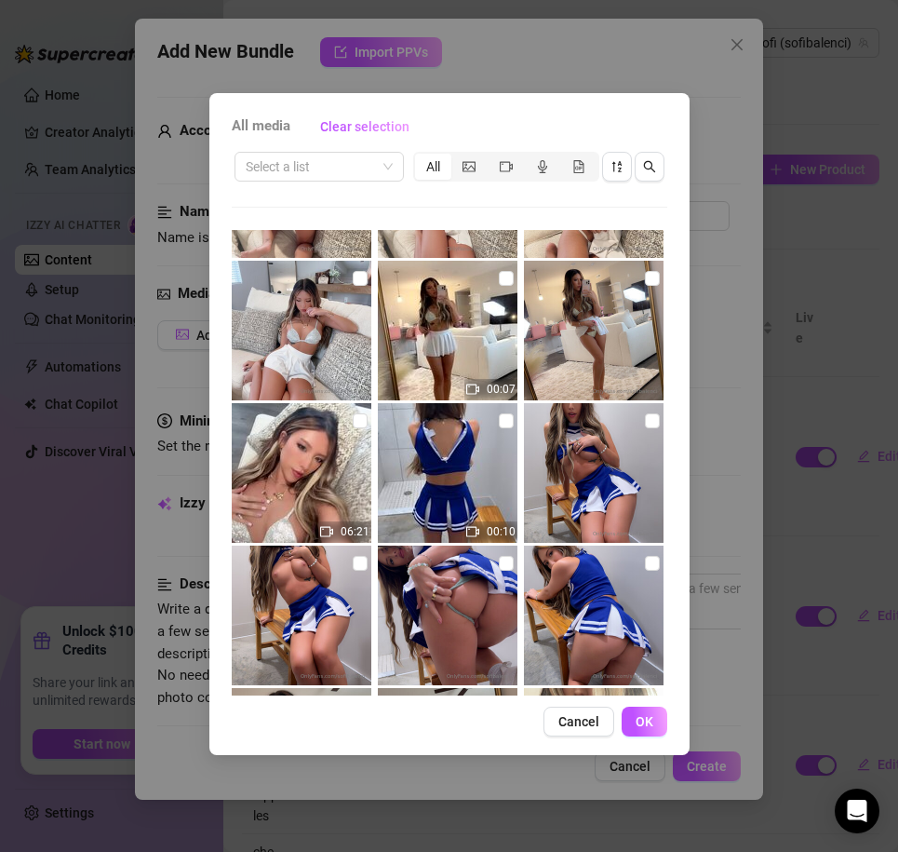
scroll to position [663, 0]
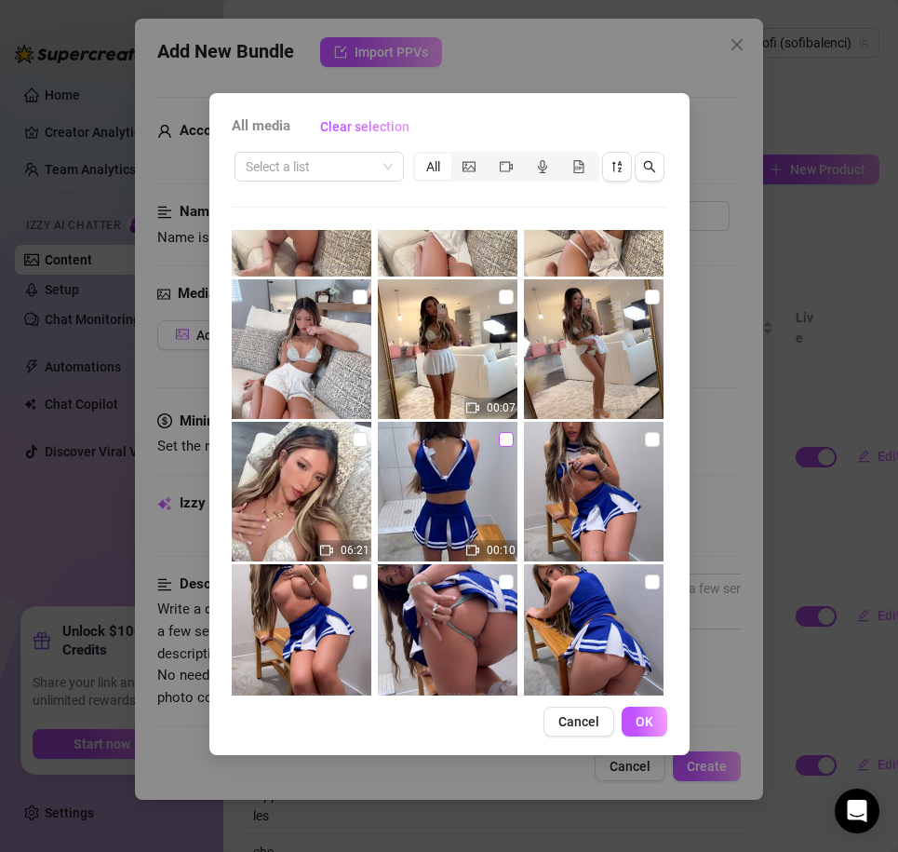
click at [505, 437] on input "checkbox" at bounding box center [506, 439] width 15 height 15
click at [655, 707] on button "OK" at bounding box center [645, 721] width 46 height 30
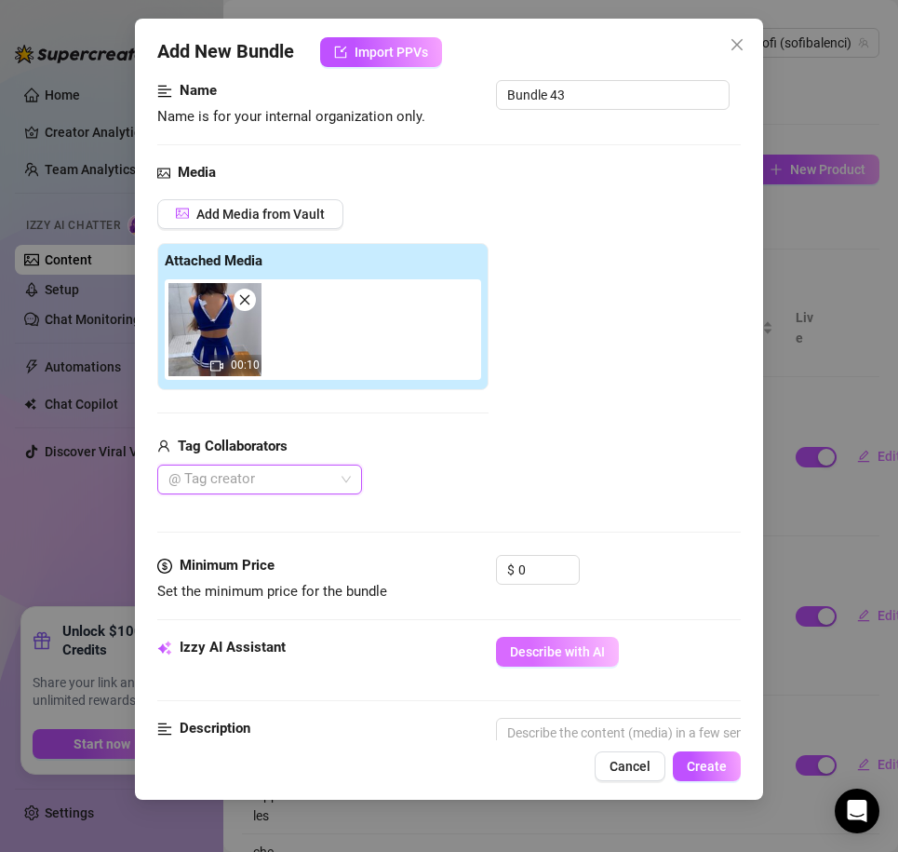
click at [524, 645] on span "Describe with AI" at bounding box center [557, 651] width 95 height 15
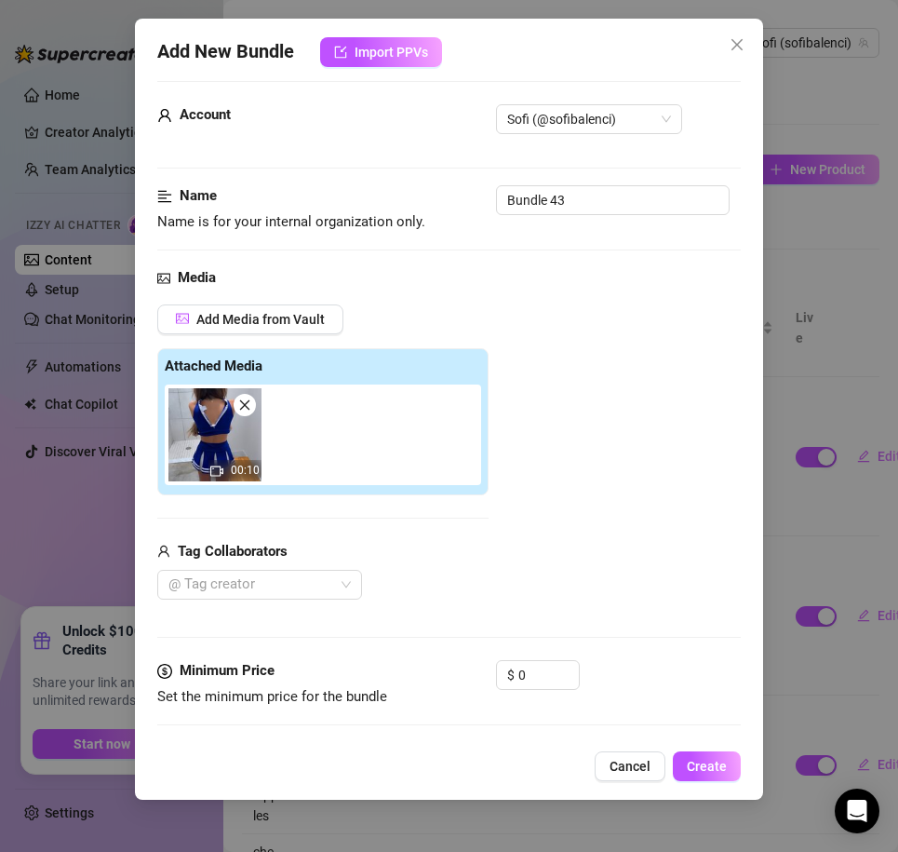
scroll to position [1, 1]
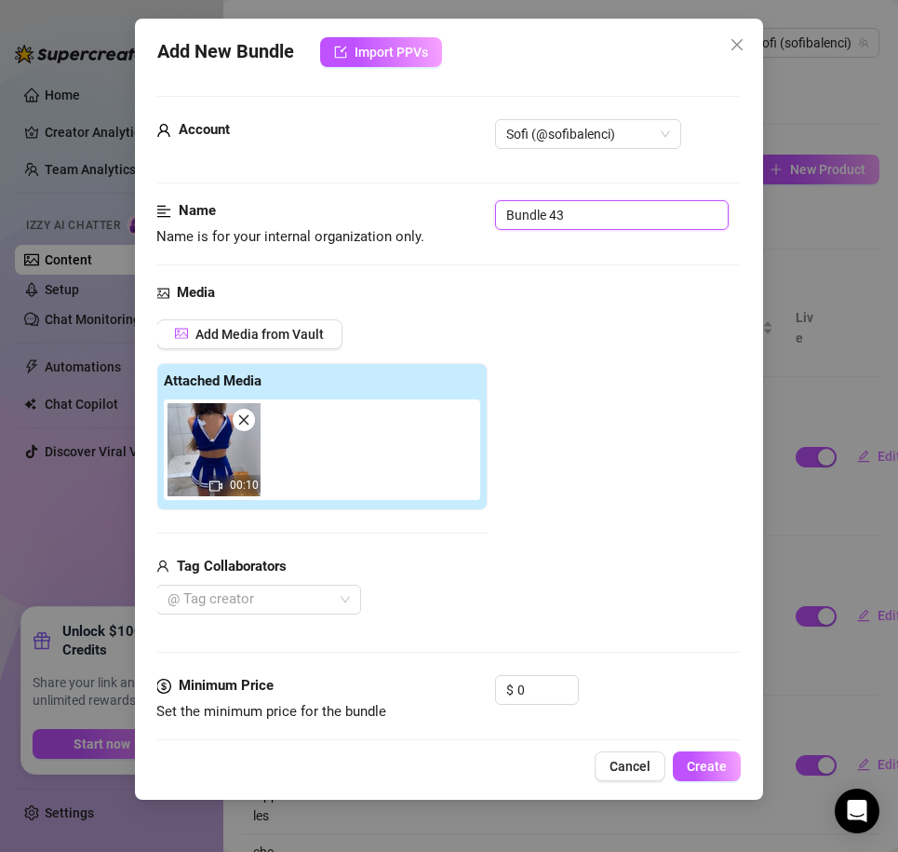
click at [521, 221] on input "Bundle 43" at bounding box center [612, 215] width 234 height 30
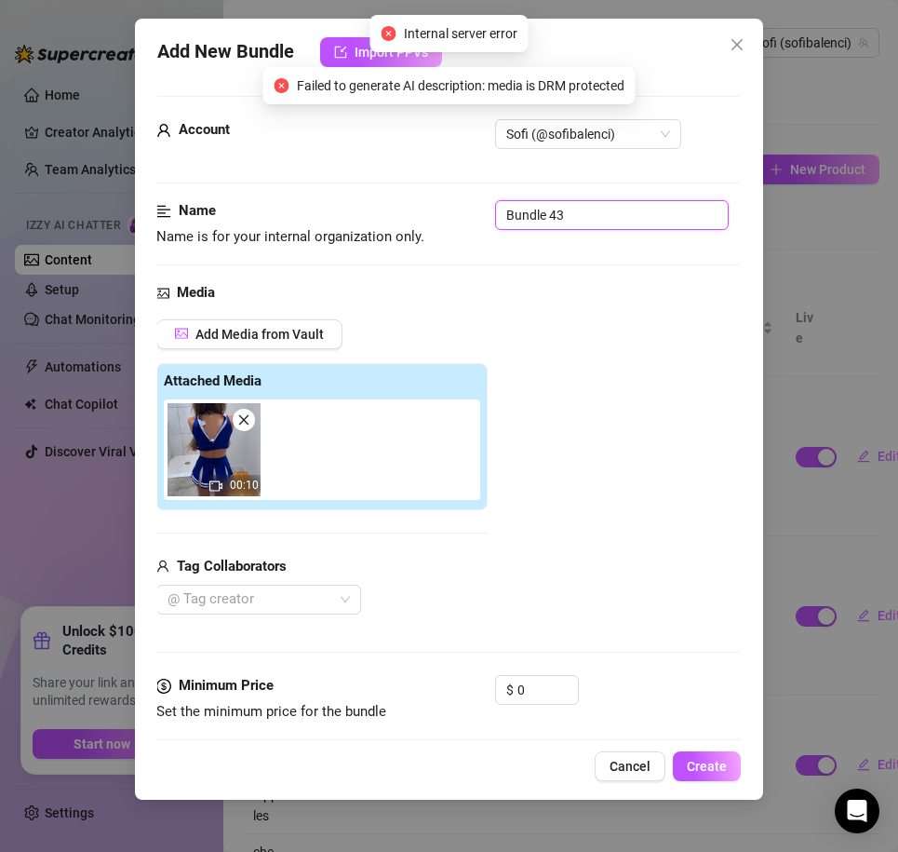
click at [521, 221] on input "Bundle 43" at bounding box center [612, 215] width 234 height 30
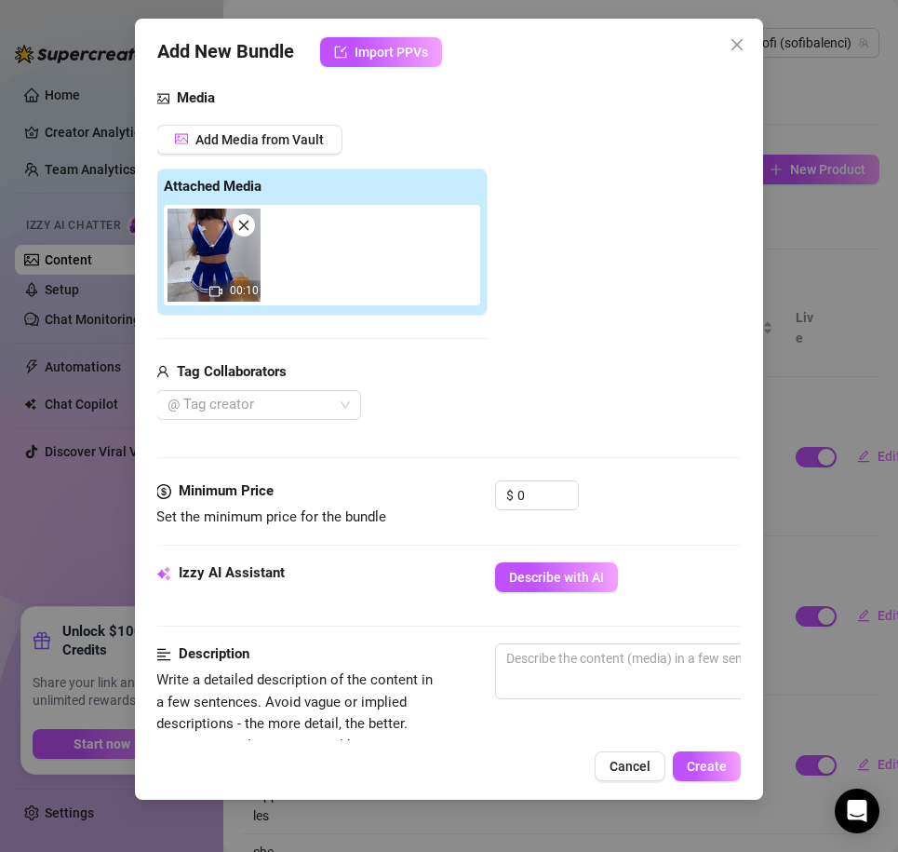
scroll to position [199, 1]
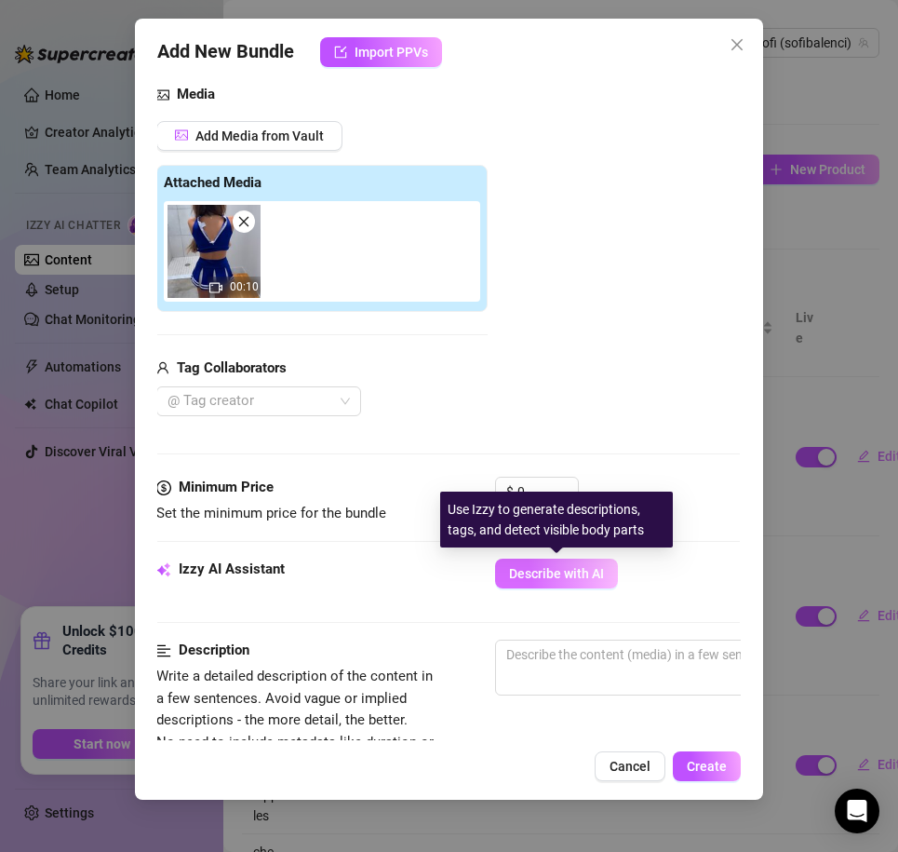
click at [535, 570] on span "Describe with AI" at bounding box center [556, 573] width 95 height 15
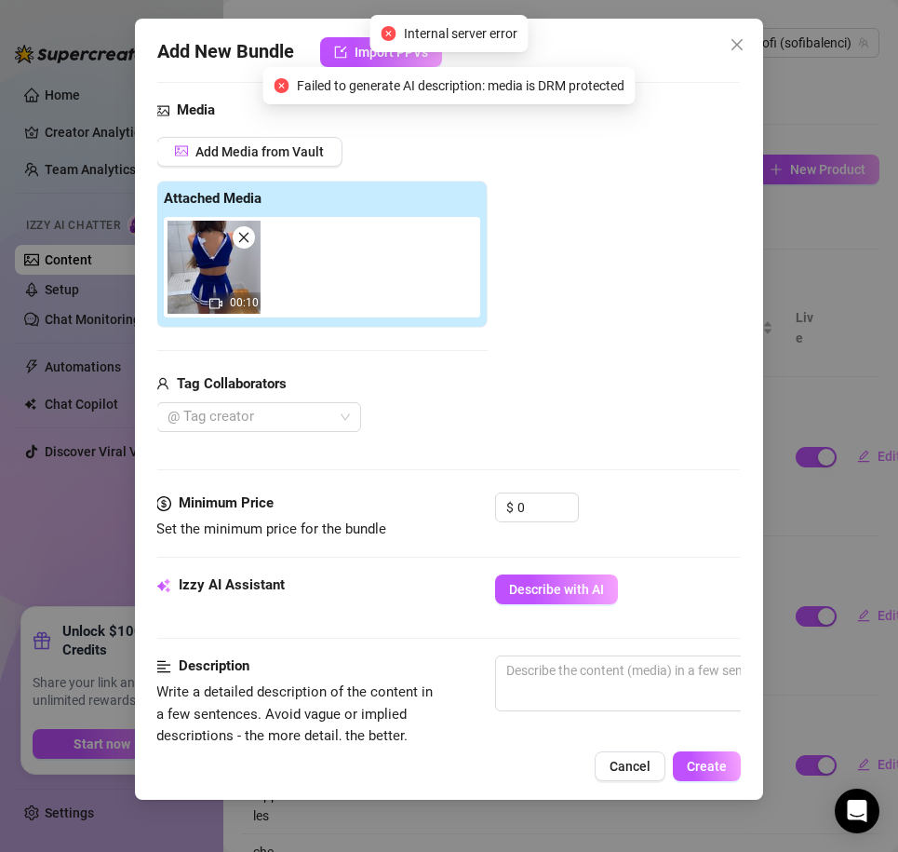
scroll to position [181, 1]
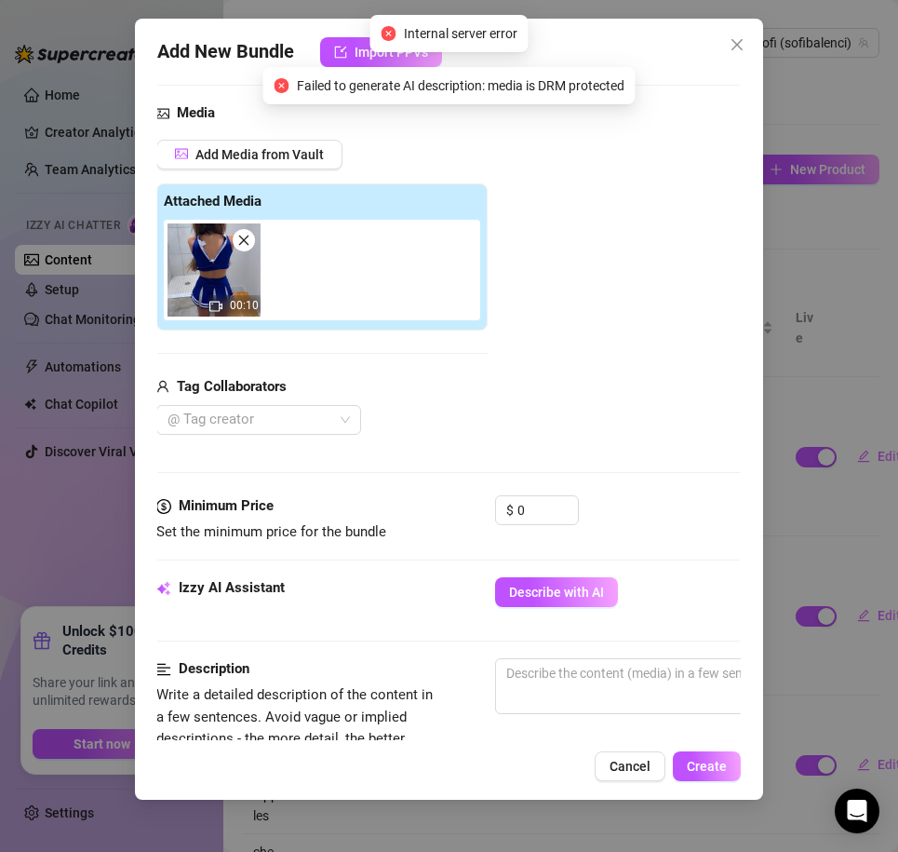
click at [557, 489] on div "Media Add Media from Vault Attached Media 00:10 Tag Collaborators @ Tag creator" at bounding box center [448, 298] width 585 height 393
click at [554, 491] on div "Media Add Media from Vault Attached Media 00:10 Tag Collaborators @ Tag creator" at bounding box center [448, 298] width 585 height 393
click at [533, 512] on input "0" at bounding box center [547, 510] width 60 height 28
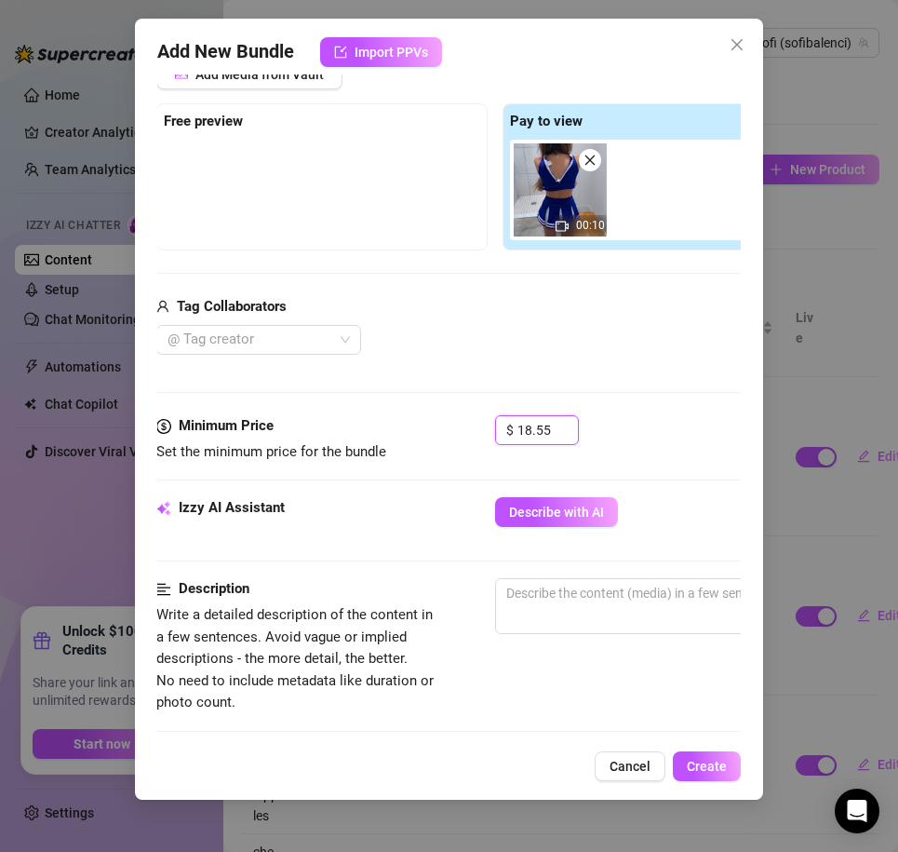
scroll to position [277, 1]
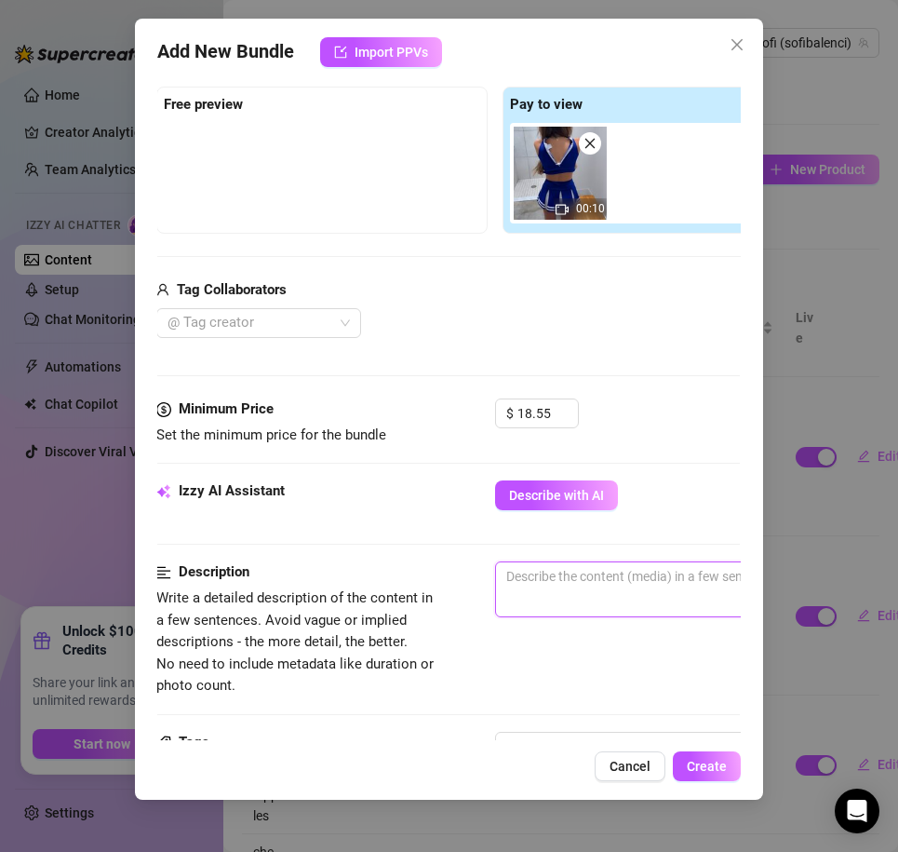
click at [549, 568] on textarea at bounding box center [821, 576] width 650 height 28
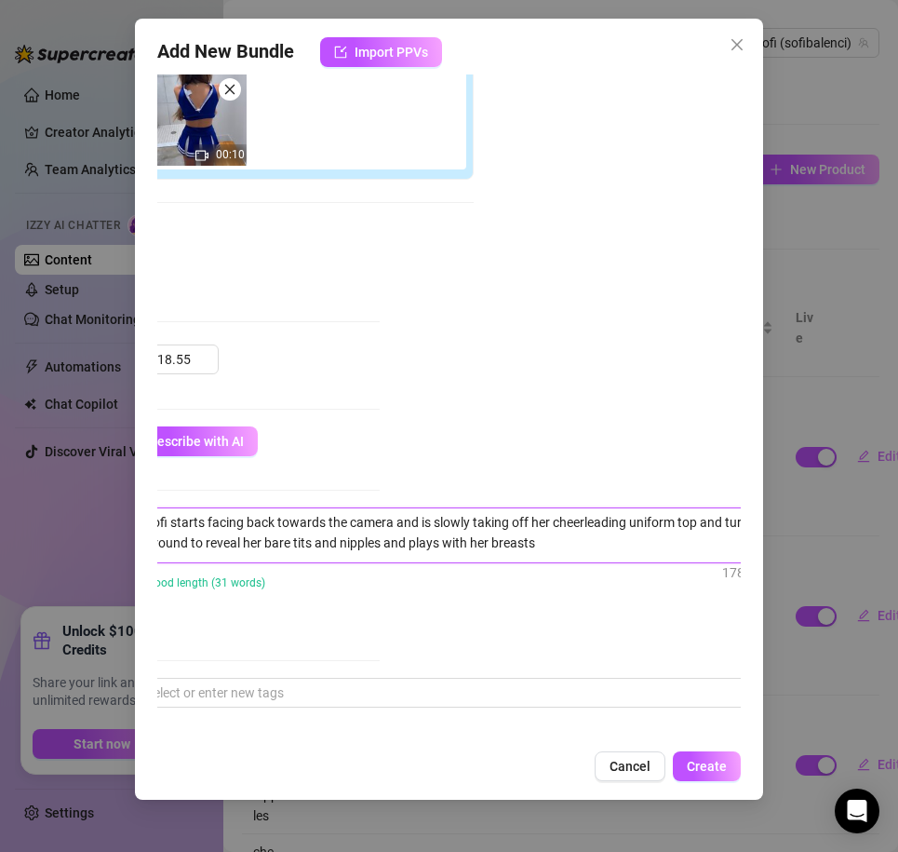
scroll to position [331, 363]
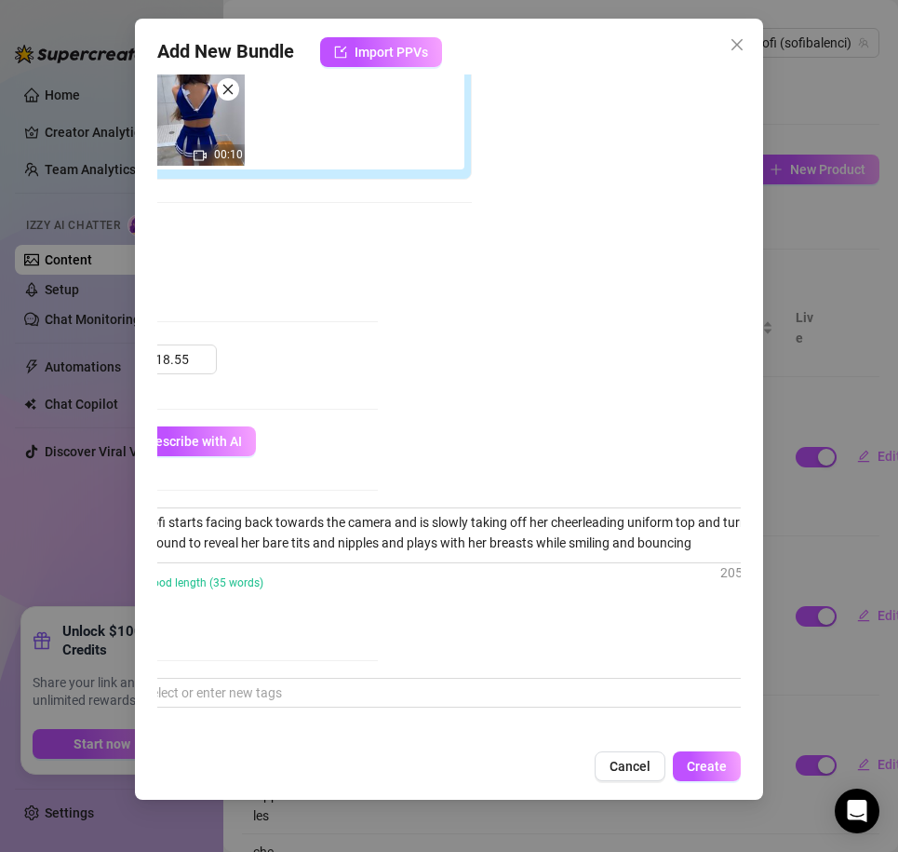
click at [459, 385] on div "Account Sofi (@sofibalenci) Name Name is for your internal organization only. c…" at bounding box center [449, 406] width 585 height 665
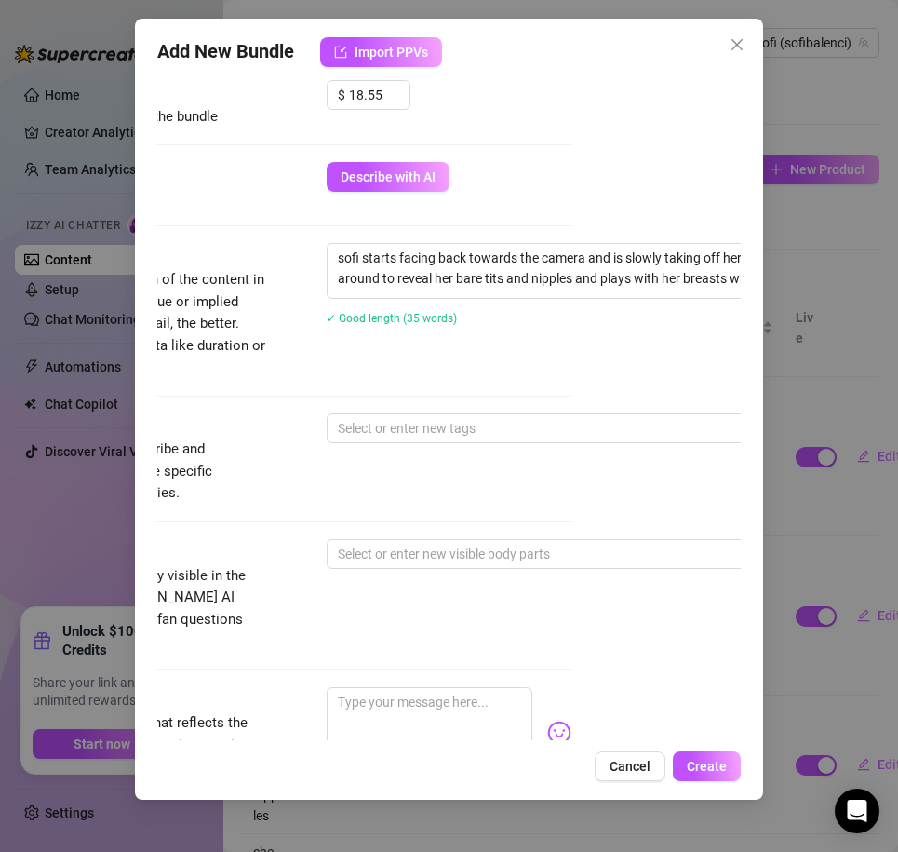
scroll to position [612, 169]
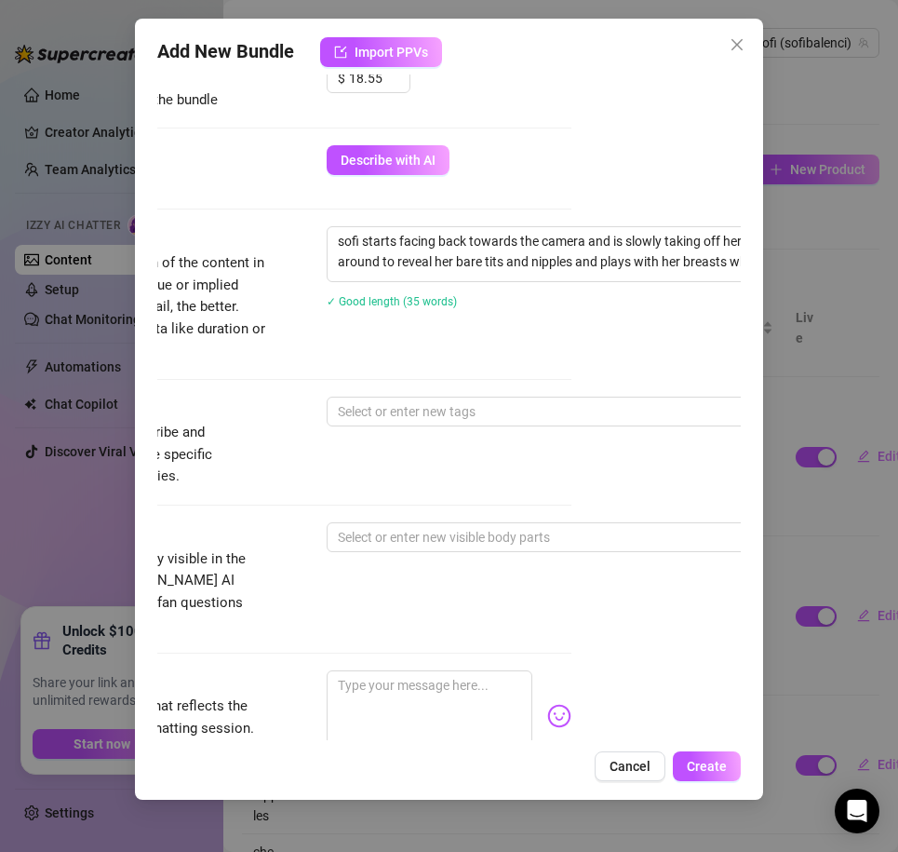
click at [458, 430] on div "Tags Simple keywords that describe and summarize the content, like specific fet…" at bounding box center [280, 441] width 585 height 91
click at [443, 409] on div at bounding box center [642, 411] width 625 height 26
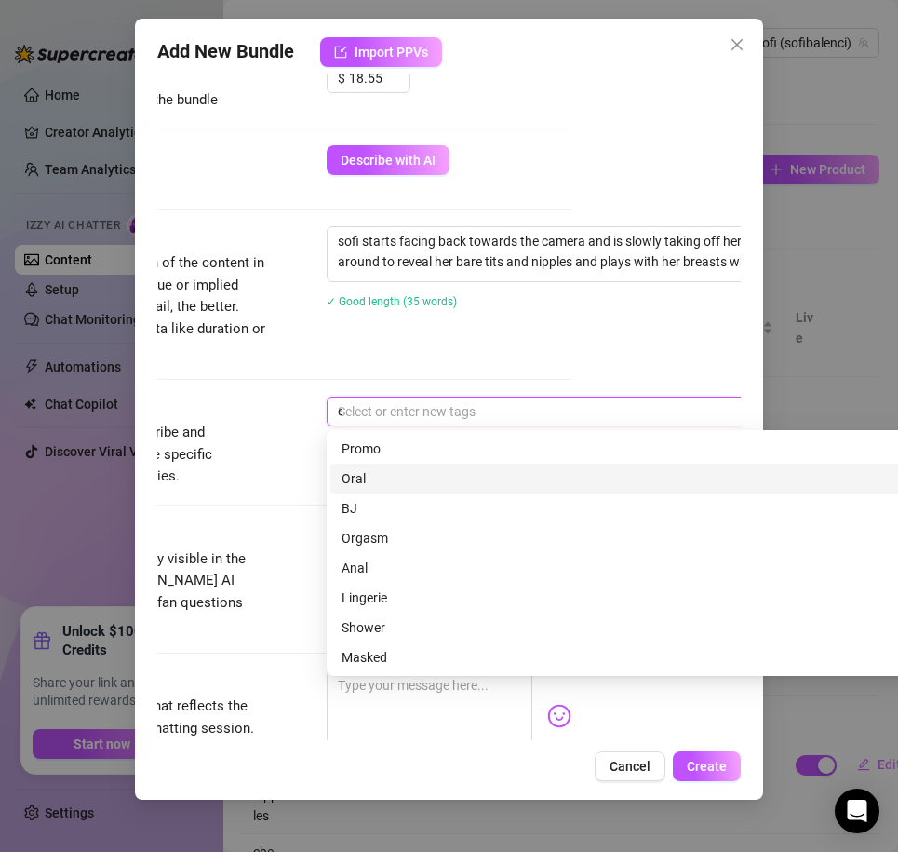
scroll to position [0, 0]
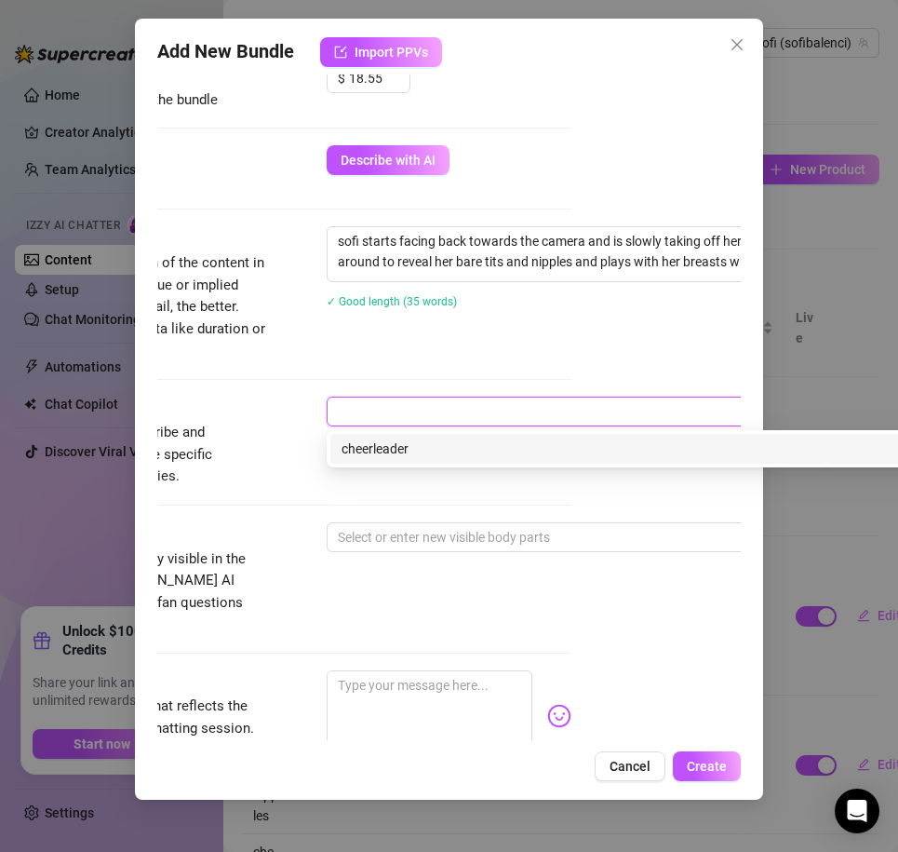
click at [357, 470] on div "Tags Simple keywords that describe and summarize the content, like specific fet…" at bounding box center [280, 441] width 585 height 91
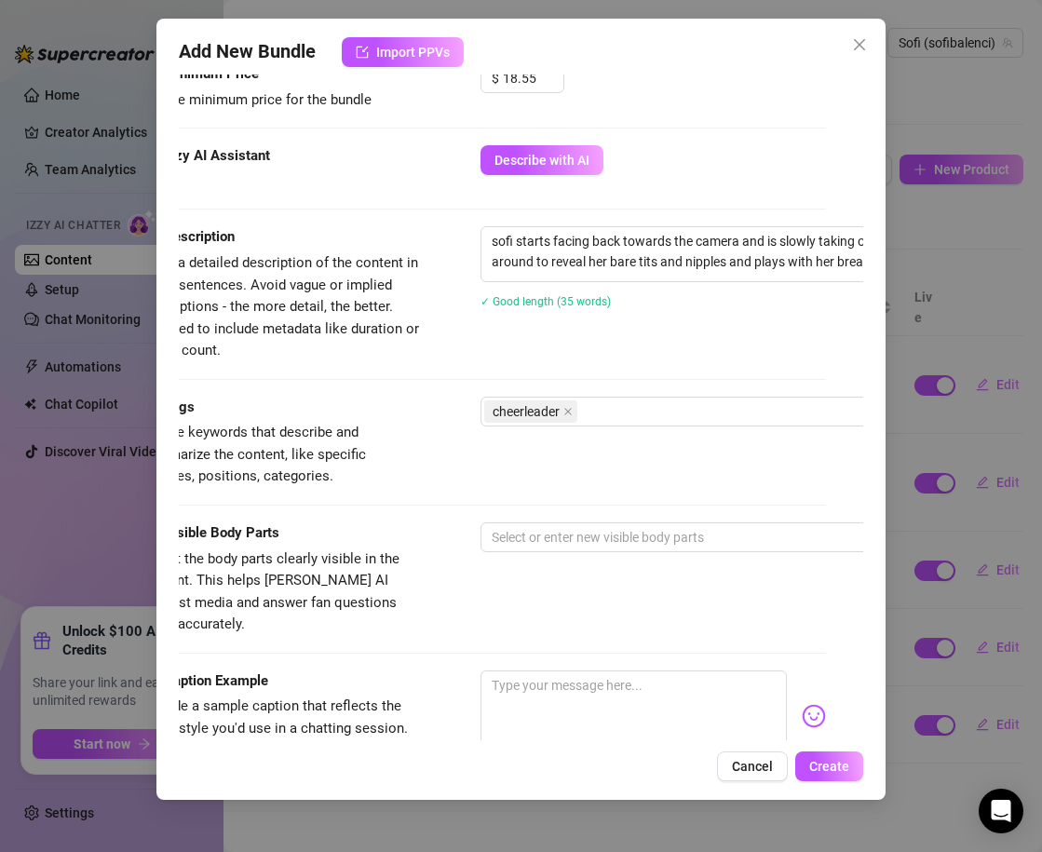
scroll to position [612, 0]
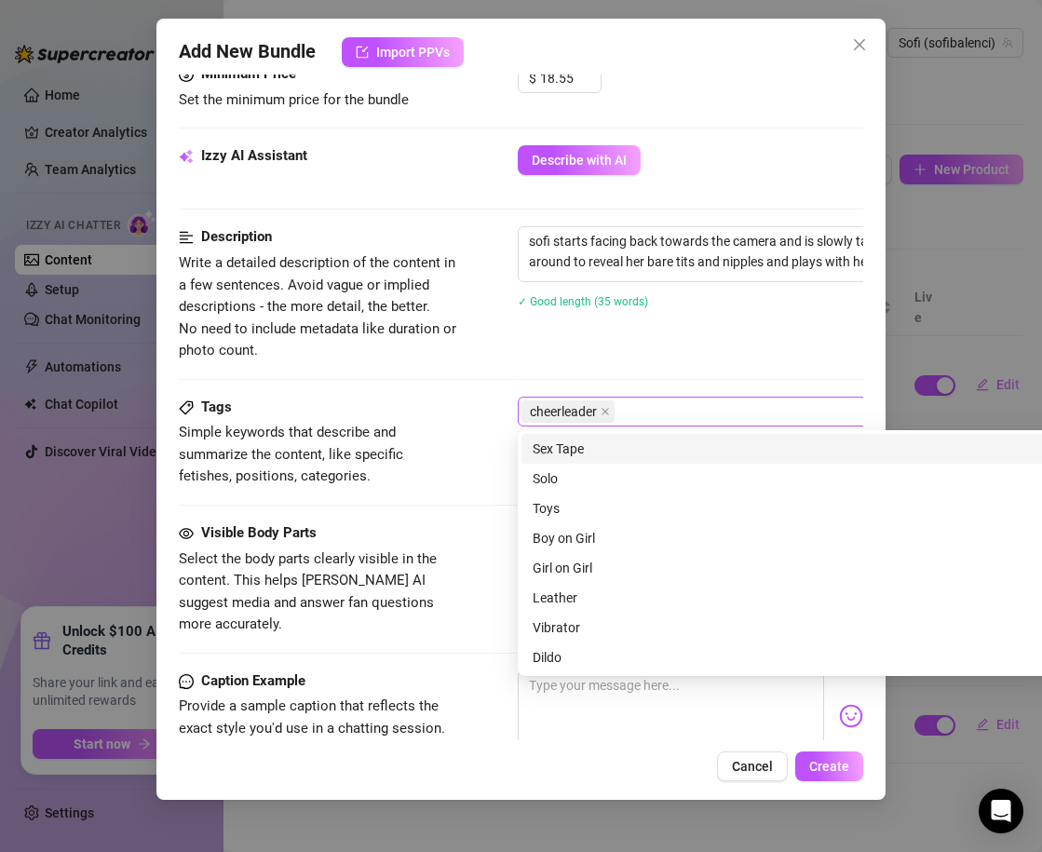
click at [650, 412] on div "cheerleader" at bounding box center [833, 411] width 625 height 26
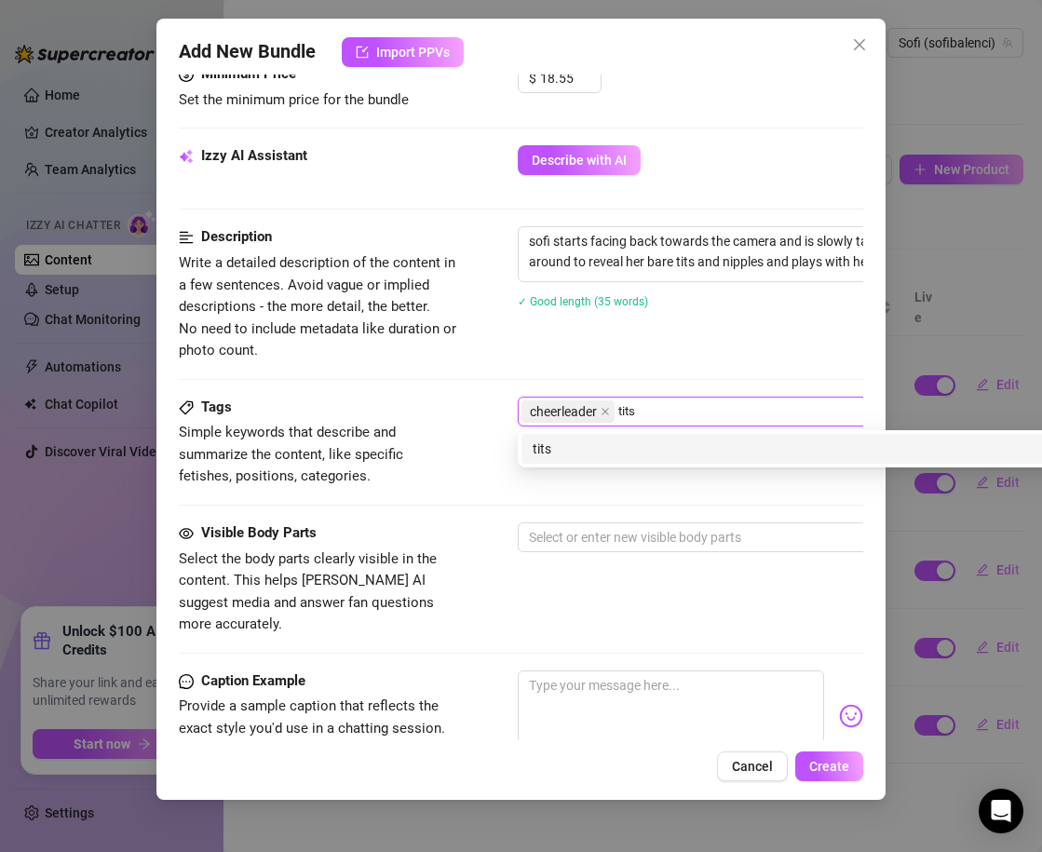
click at [572, 452] on div "tits" at bounding box center [843, 448] width 622 height 20
click at [604, 455] on div "nipples" at bounding box center [843, 448] width 622 height 20
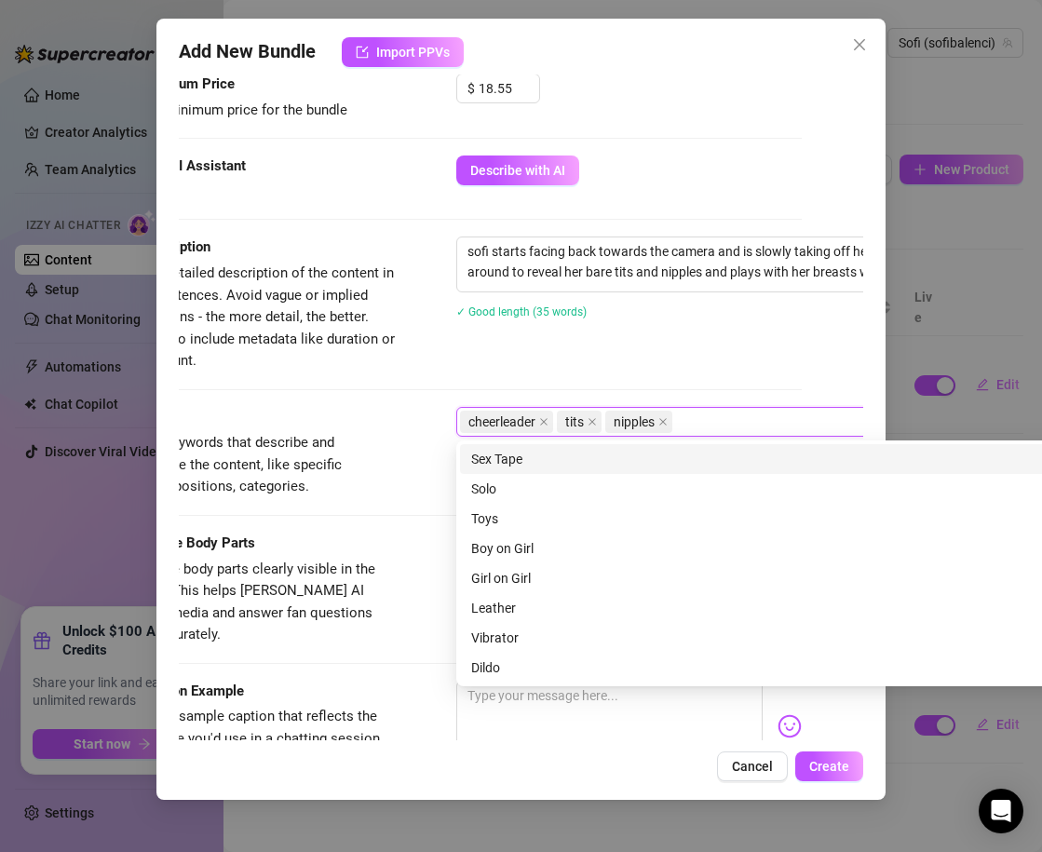
click at [698, 342] on div "sofi starts facing back towards the camera and is slowly taking off her cheerle…" at bounding box center [782, 289] width 652 height 106
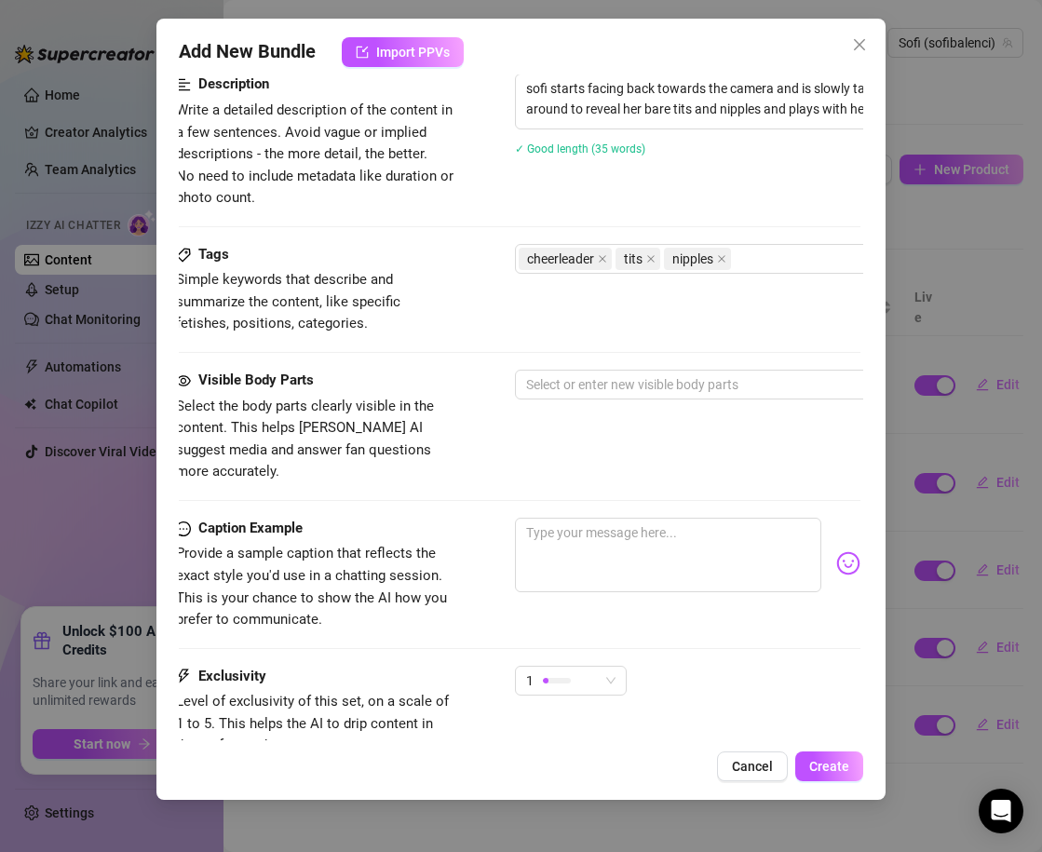
scroll to position [762, 3]
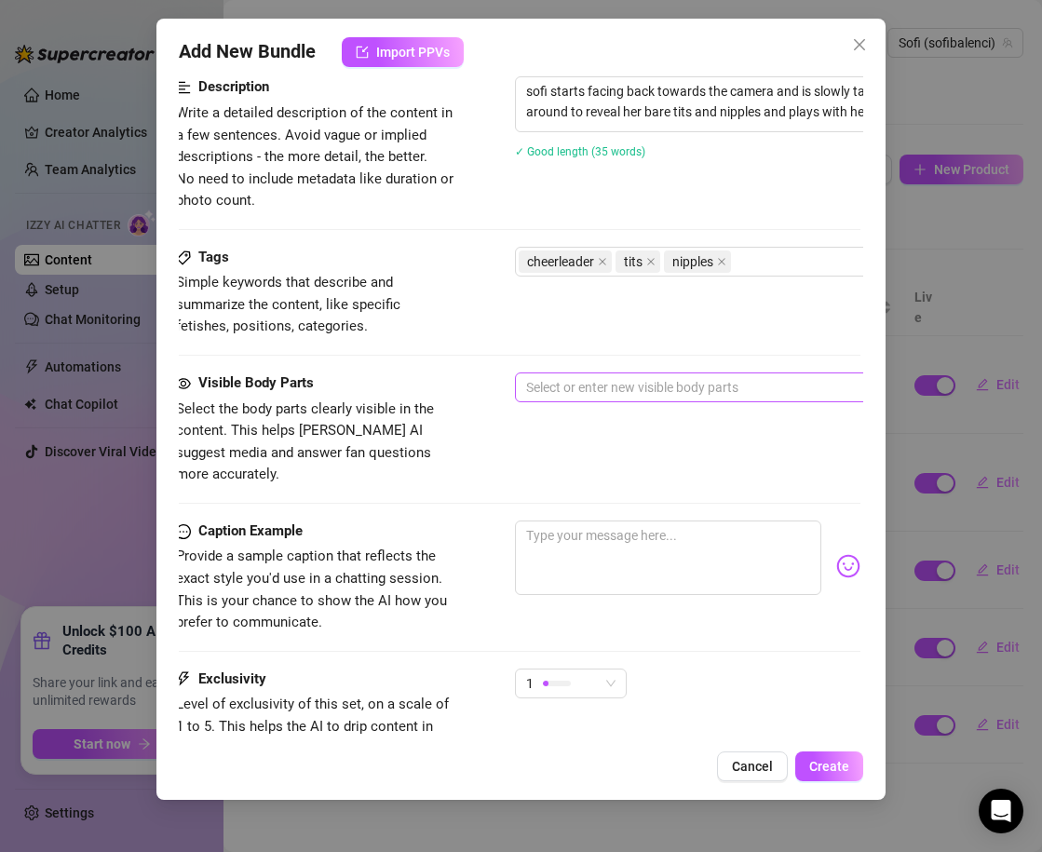
click at [648, 391] on div at bounding box center [830, 387] width 625 height 26
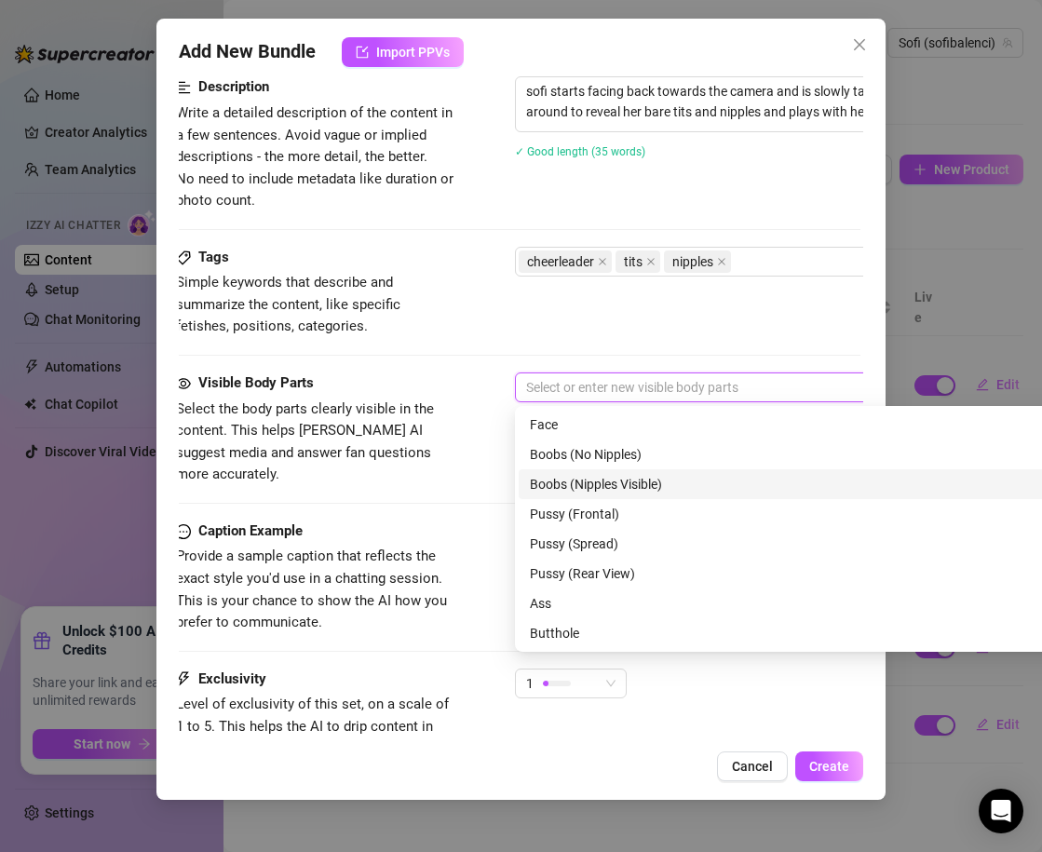
click at [633, 474] on div "Boobs (Nipples Visible)" at bounding box center [841, 484] width 622 height 20
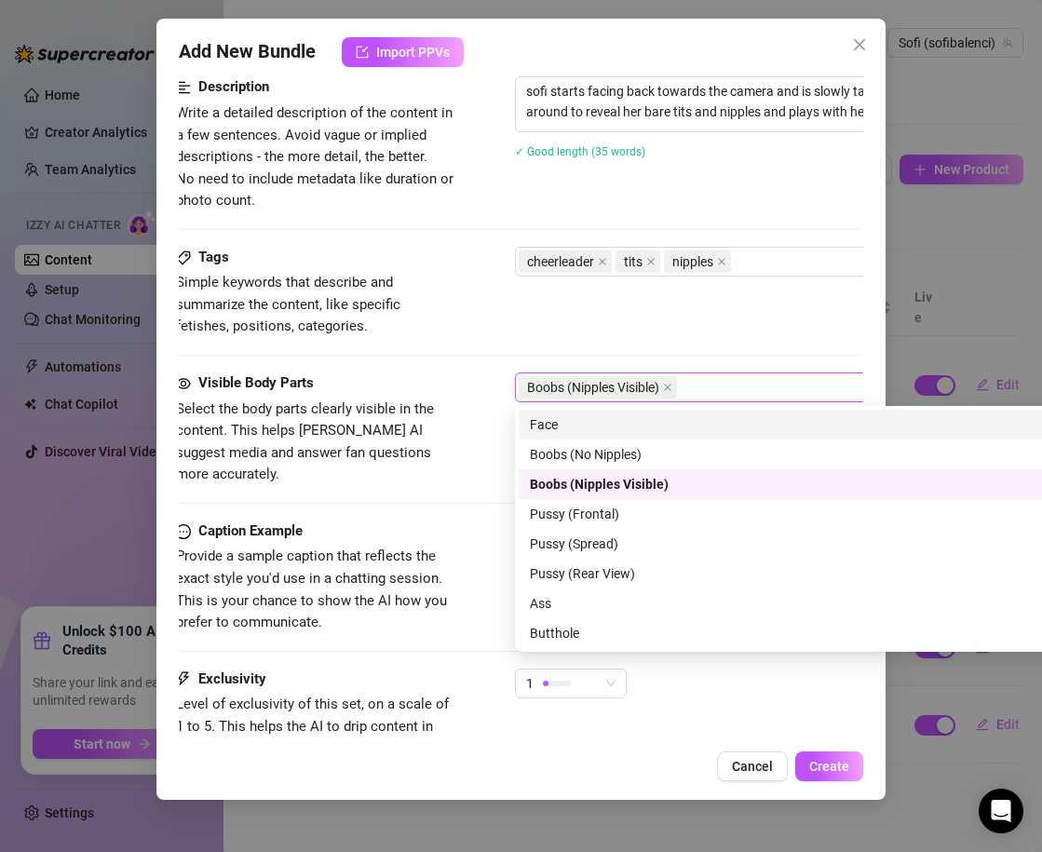
click at [572, 427] on div "Face" at bounding box center [841, 424] width 622 height 20
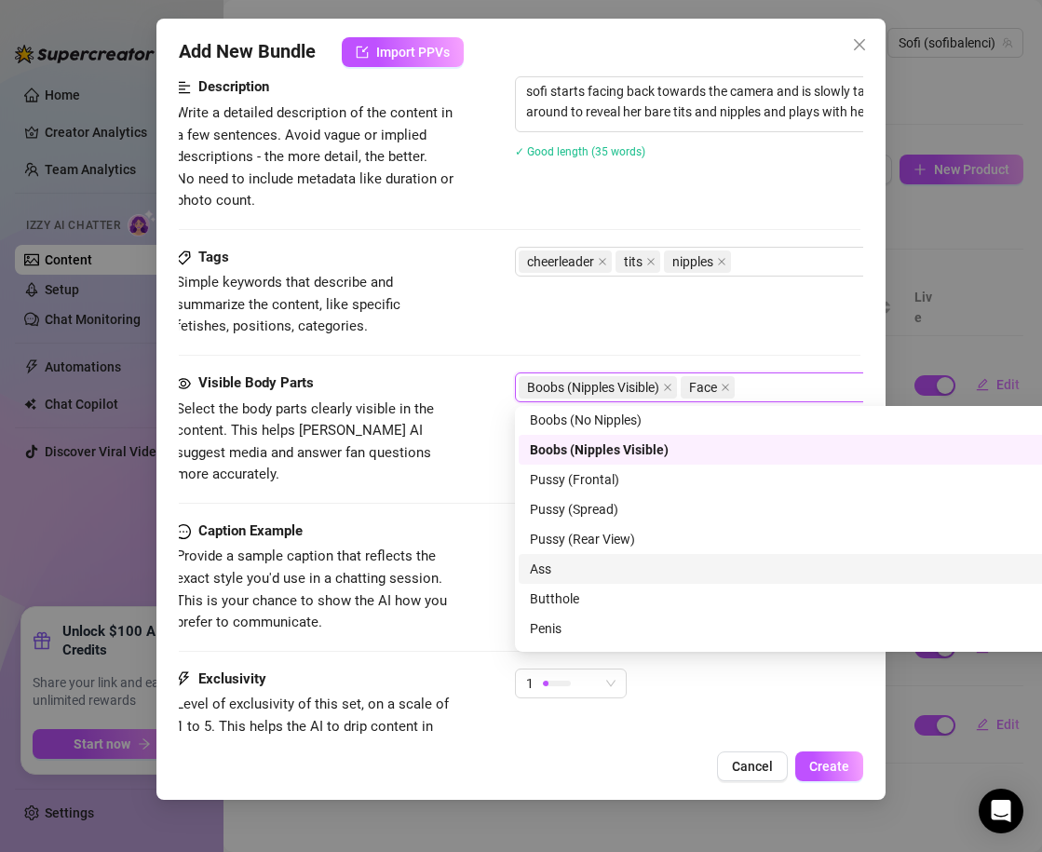
scroll to position [0, 0]
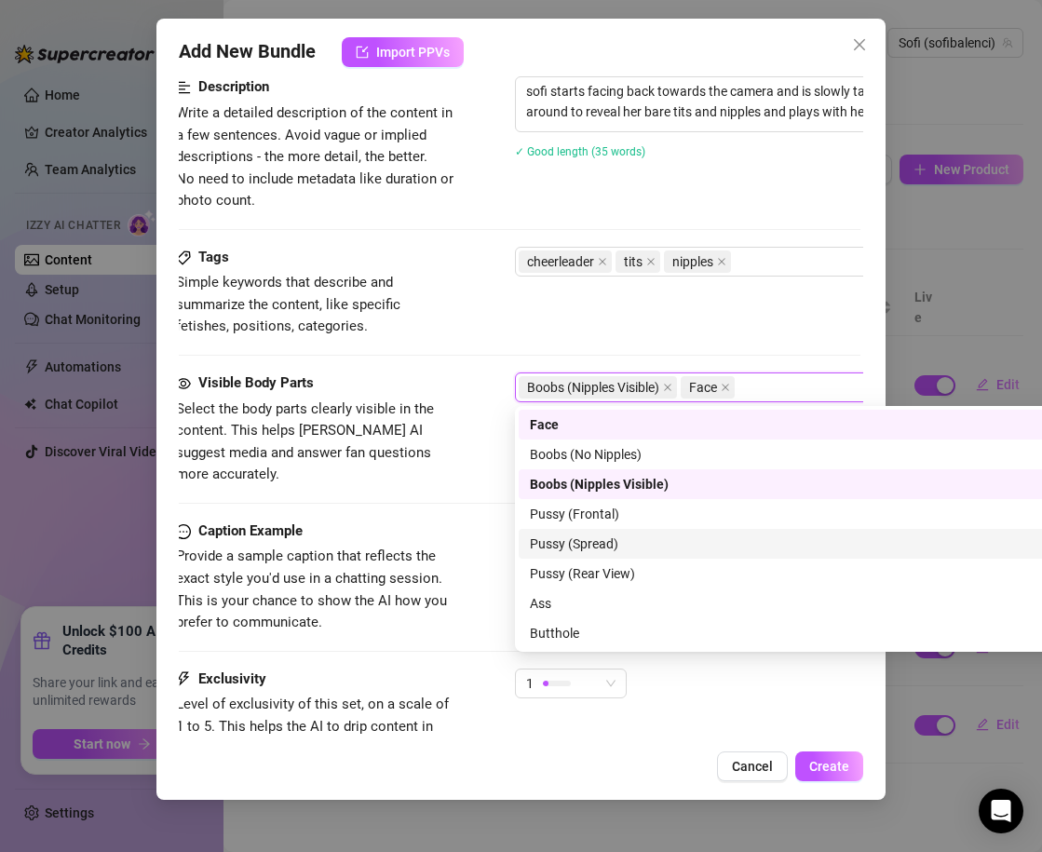
click at [482, 462] on div "Visible Body Parts Select the body parts clearly visible in the content. This h…" at bounding box center [518, 429] width 684 height 114
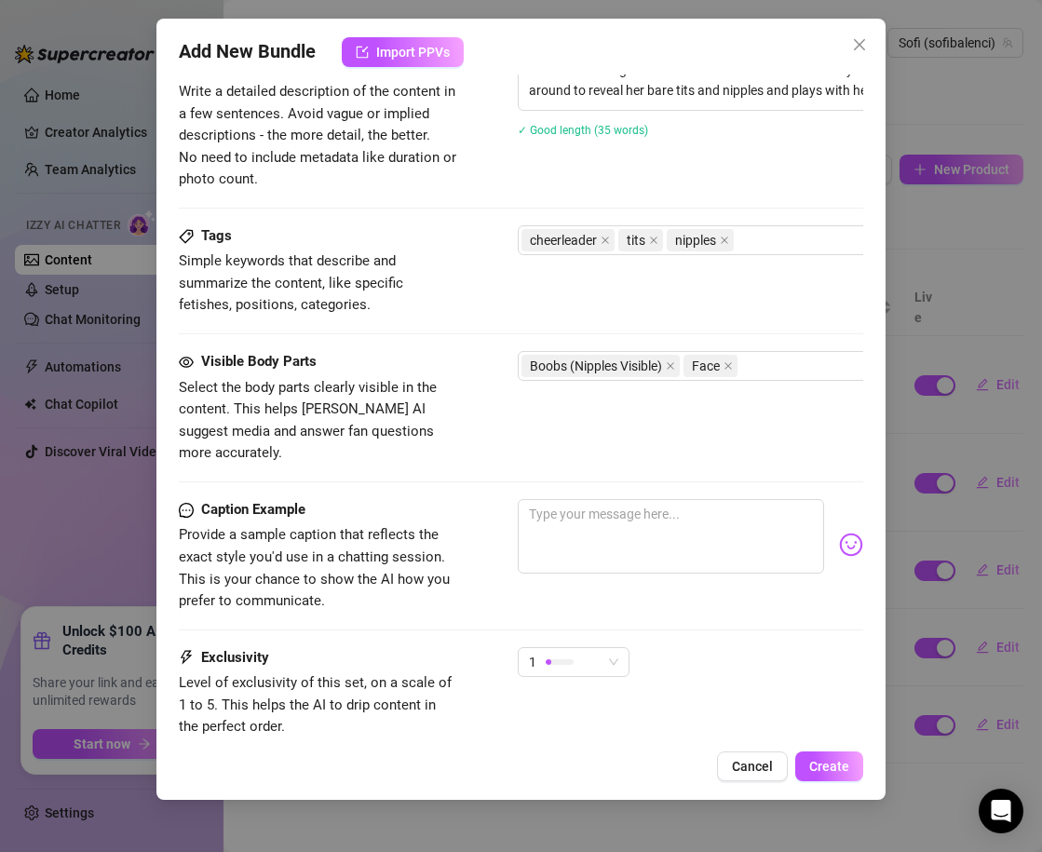
scroll to position [790, 0]
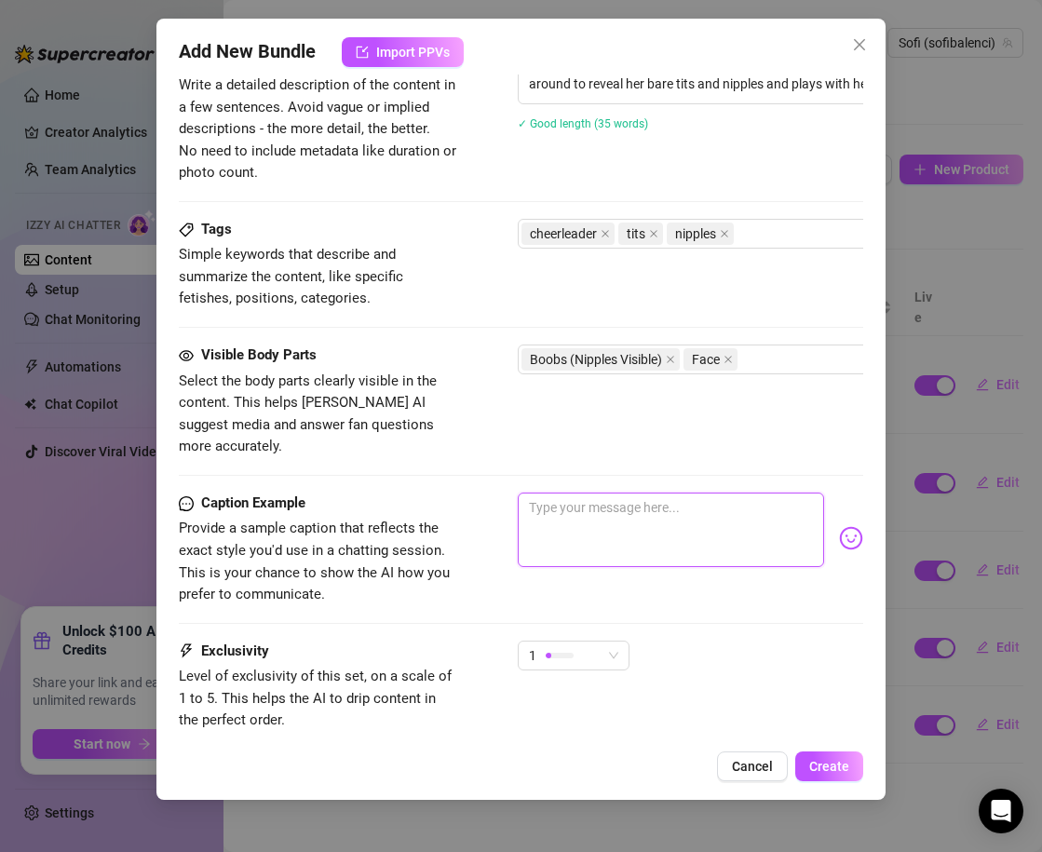
click at [557, 492] on textarea at bounding box center [670, 529] width 306 height 74
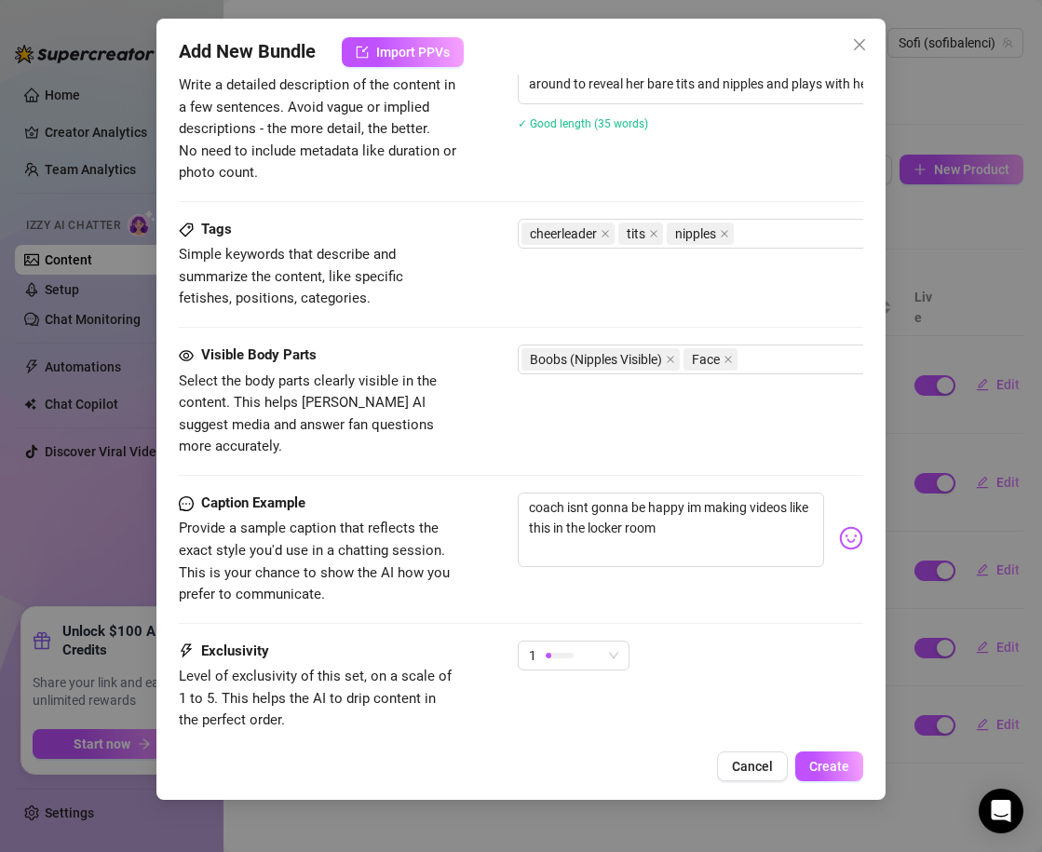
click at [853, 526] on img at bounding box center [851, 538] width 24 height 24
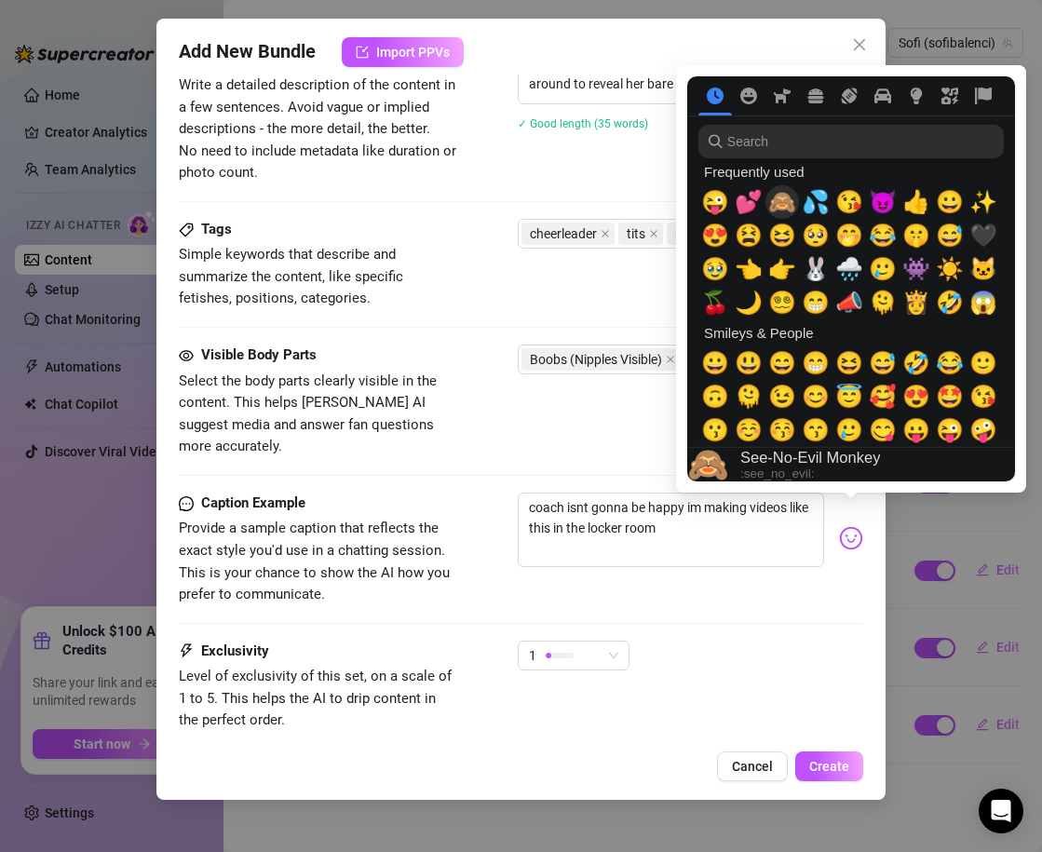
click at [787, 201] on span "🙈" at bounding box center [782, 202] width 28 height 26
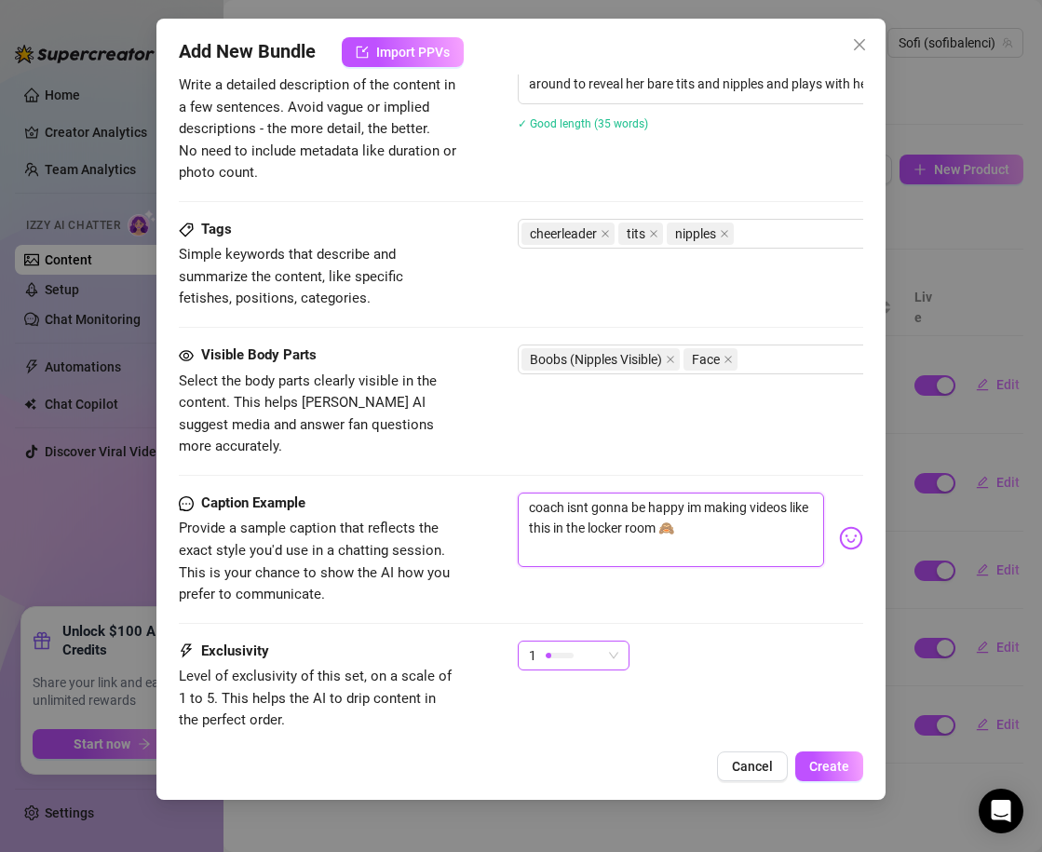
click at [562, 652] on div at bounding box center [559, 655] width 28 height 6
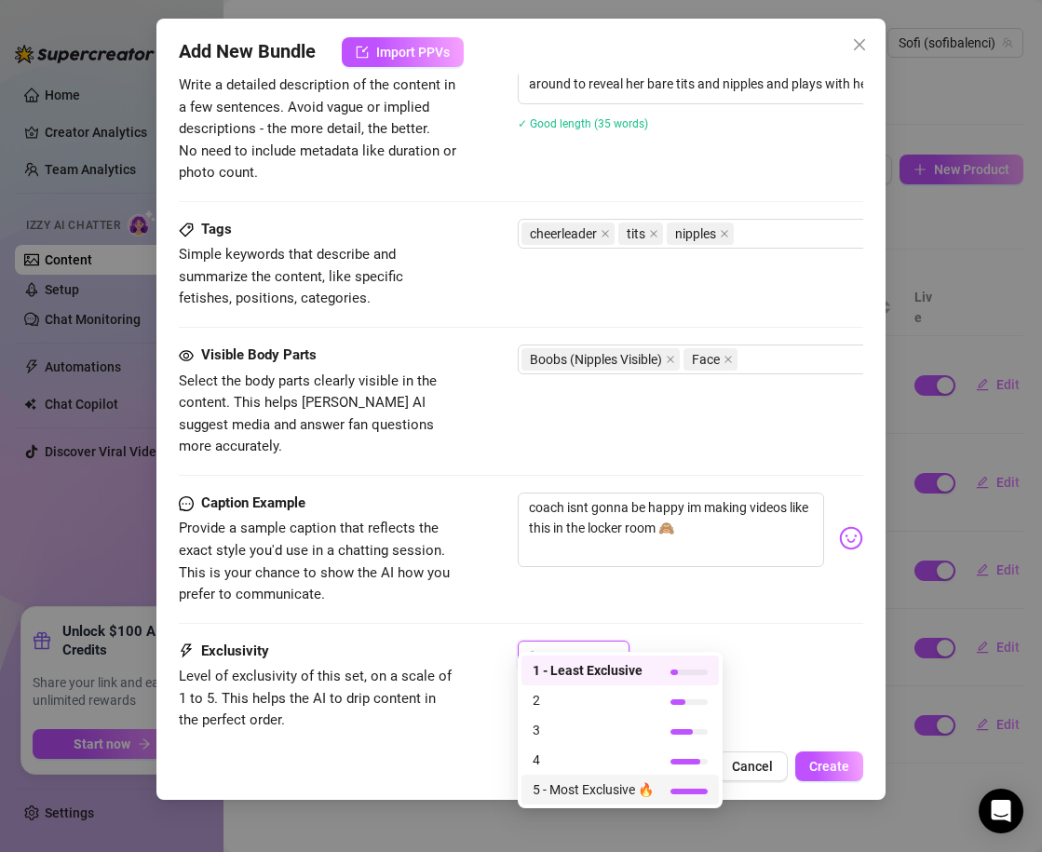
click at [625, 782] on span "5 - Most Exclusive 🔥" at bounding box center [592, 789] width 121 height 20
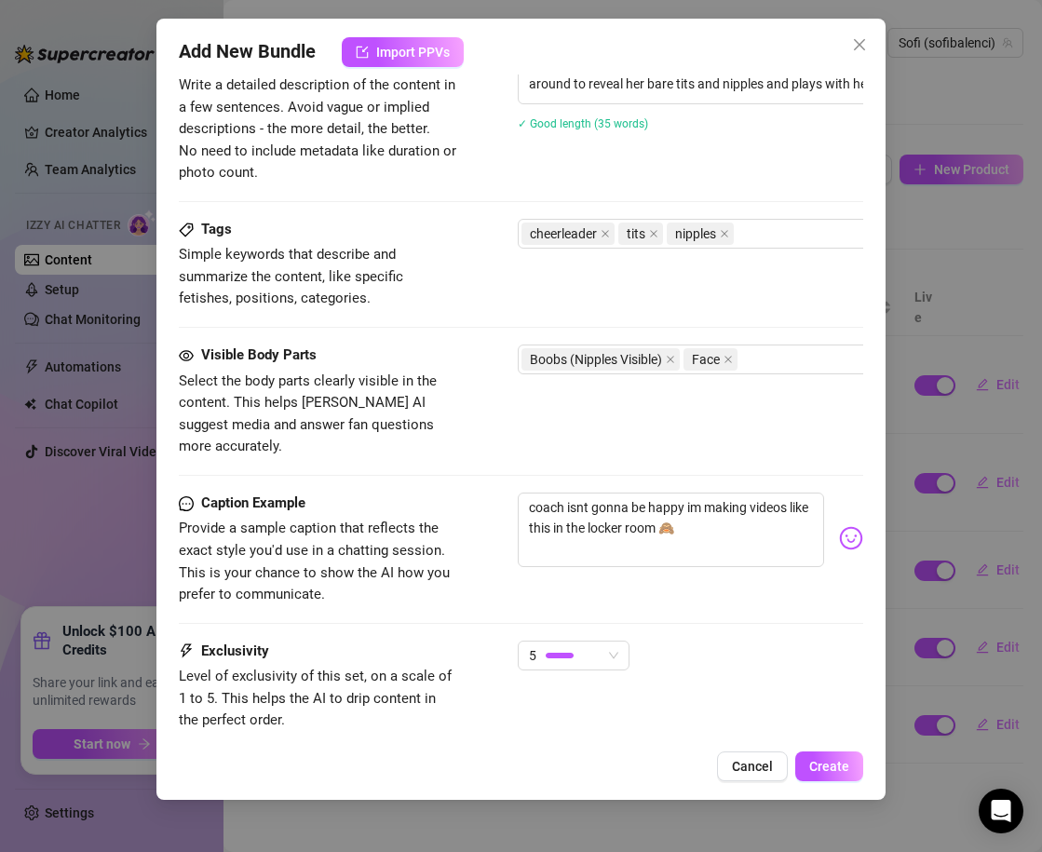
click at [752, 649] on div "5" at bounding box center [689, 663] width 345 height 47
click at [597, 641] on div "5" at bounding box center [565, 655] width 73 height 28
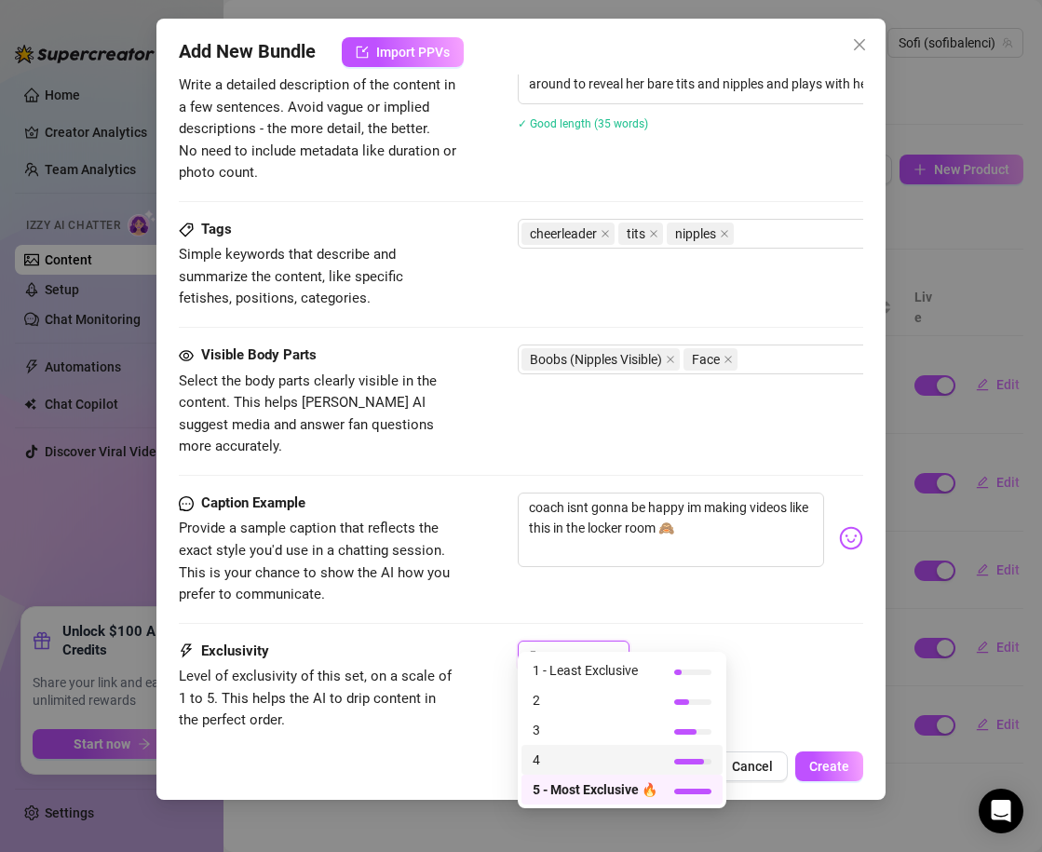
click at [596, 761] on span "4" at bounding box center [594, 759] width 125 height 20
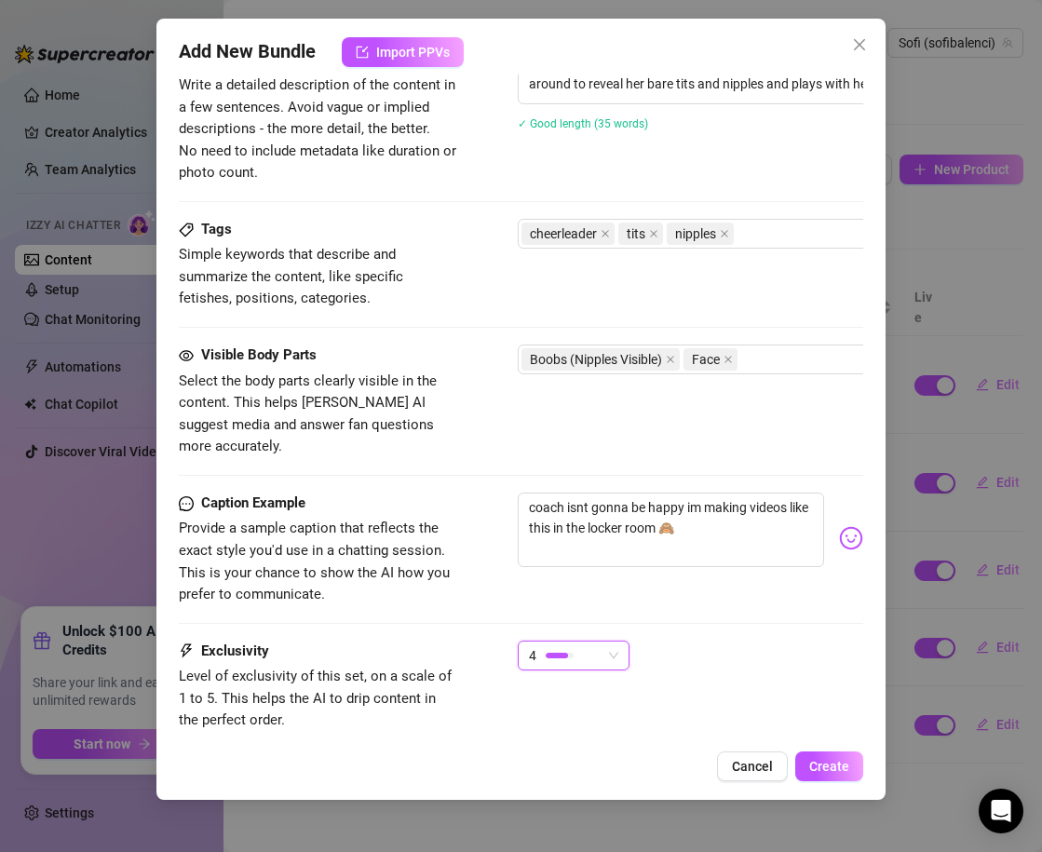
click at [741, 670] on div "Exclusivity Level of exclusivity of this set, on a scale of 1 to 5. This helps …" at bounding box center [521, 685] width 684 height 91
click at [583, 602] on div "Caption Example Provide a sample caption that reflects the exact style you'd us…" at bounding box center [521, 566] width 684 height 148
click at [591, 641] on div "4" at bounding box center [565, 655] width 73 height 28
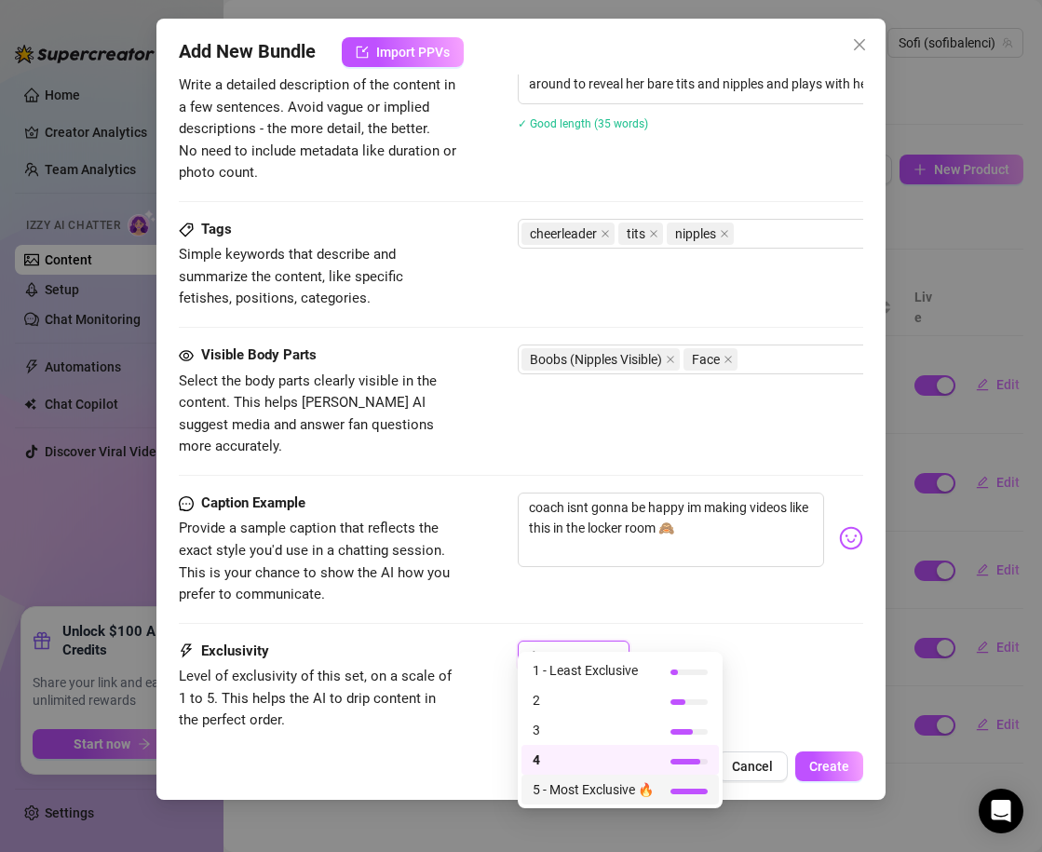
click at [611, 786] on span "5 - Most Exclusive 🔥" at bounding box center [592, 789] width 121 height 20
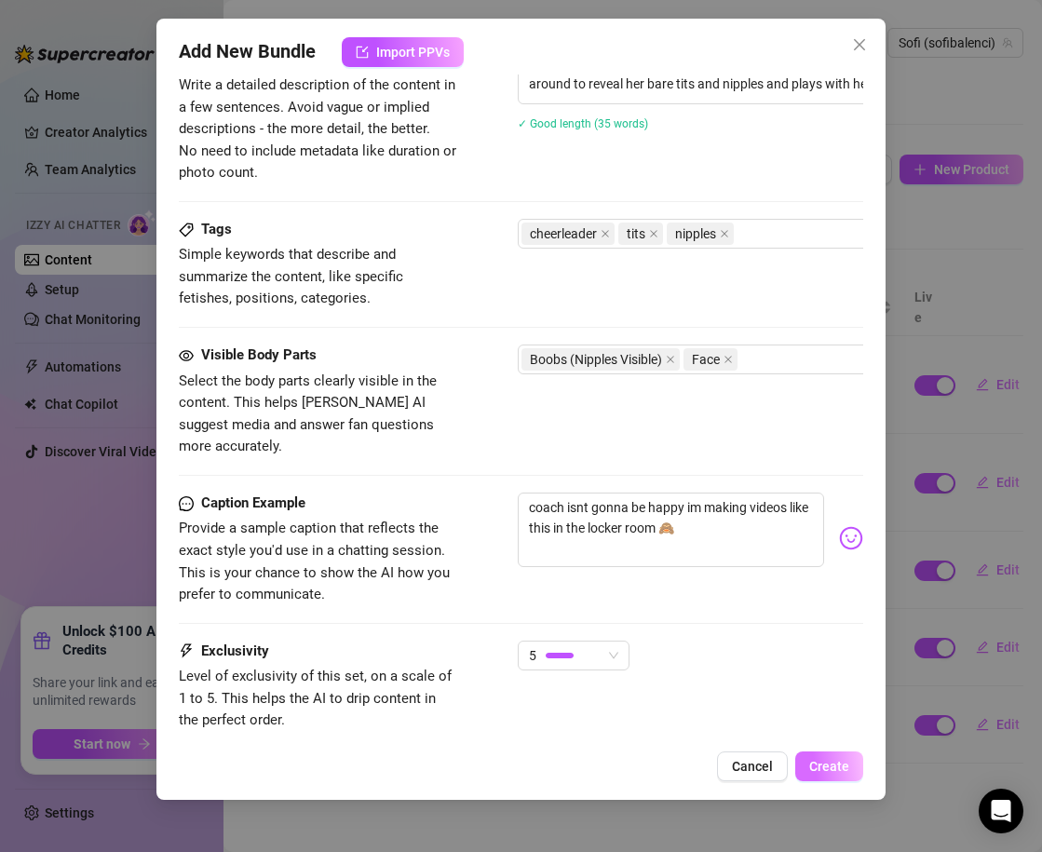
click at [818, 772] on span "Create" at bounding box center [829, 766] width 40 height 15
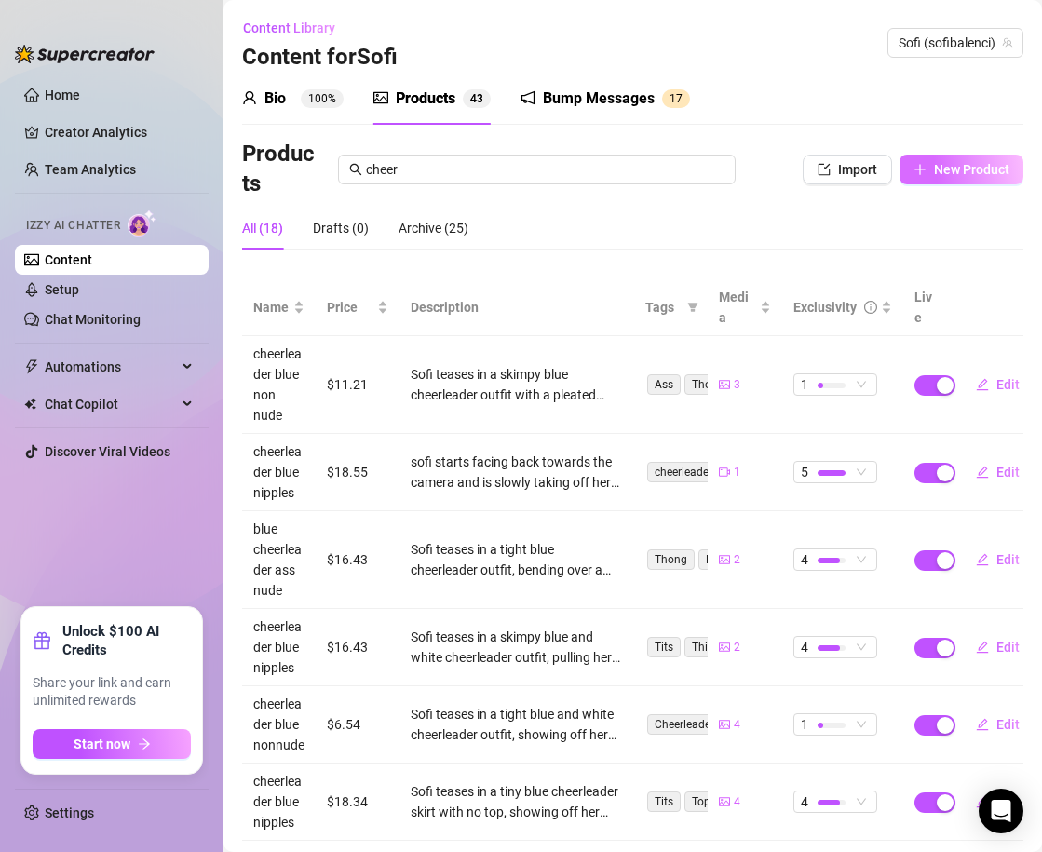
click at [968, 172] on span "New Product" at bounding box center [971, 169] width 75 height 15
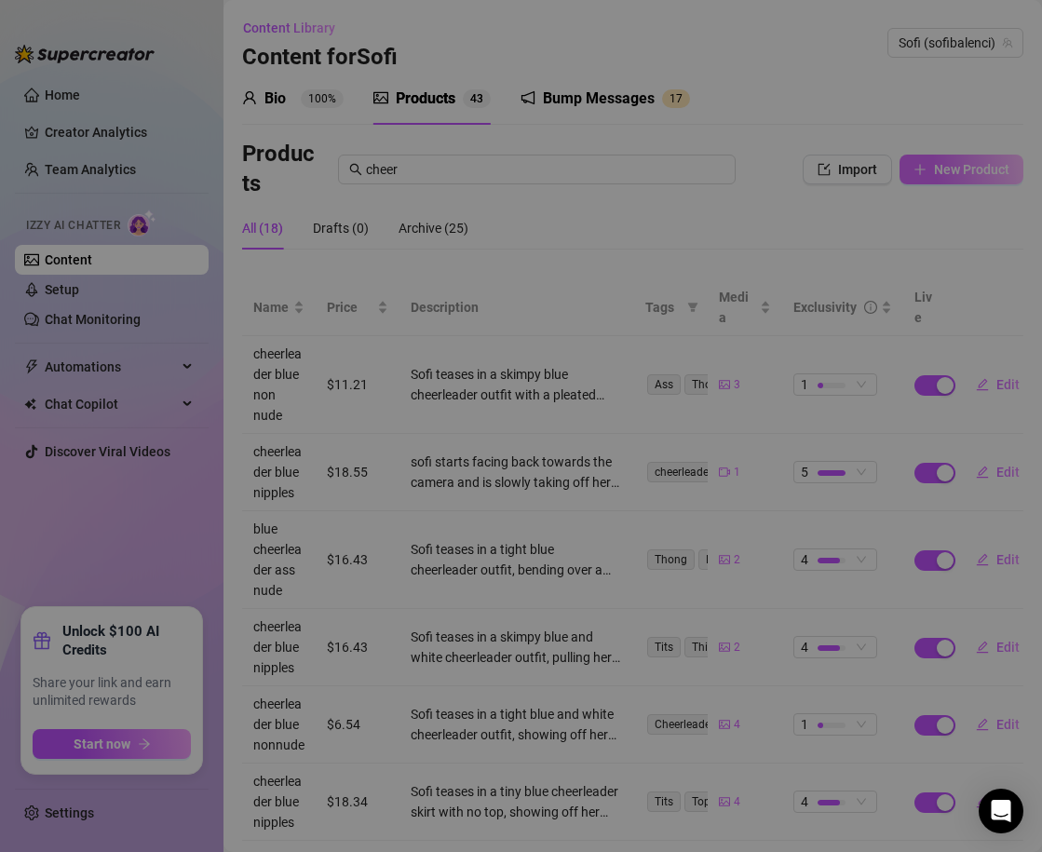
click at [968, 172] on div "Add New Bundle Import PPVs Account 421670876 Name Name is for your internal org…" at bounding box center [521, 426] width 1042 height 852
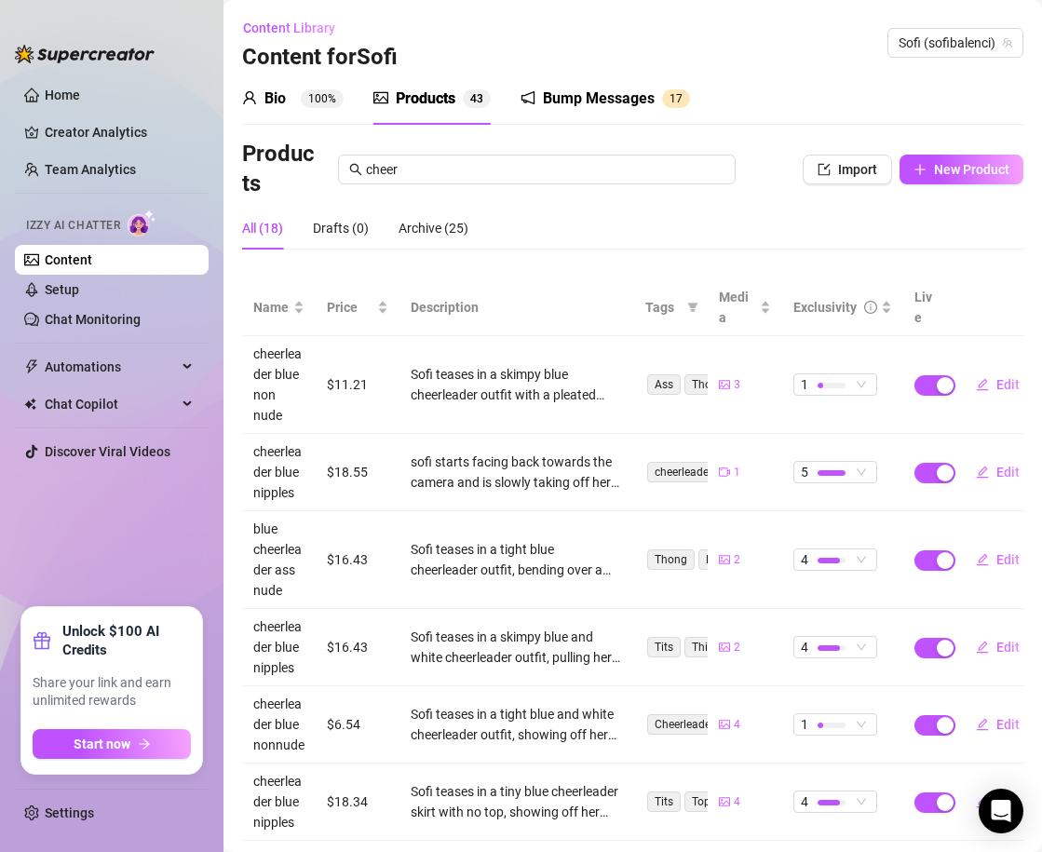
click at [947, 152] on div "Products cheer Import New Product" at bounding box center [632, 170] width 781 height 60
click at [947, 155] on button "New Product" at bounding box center [961, 170] width 124 height 30
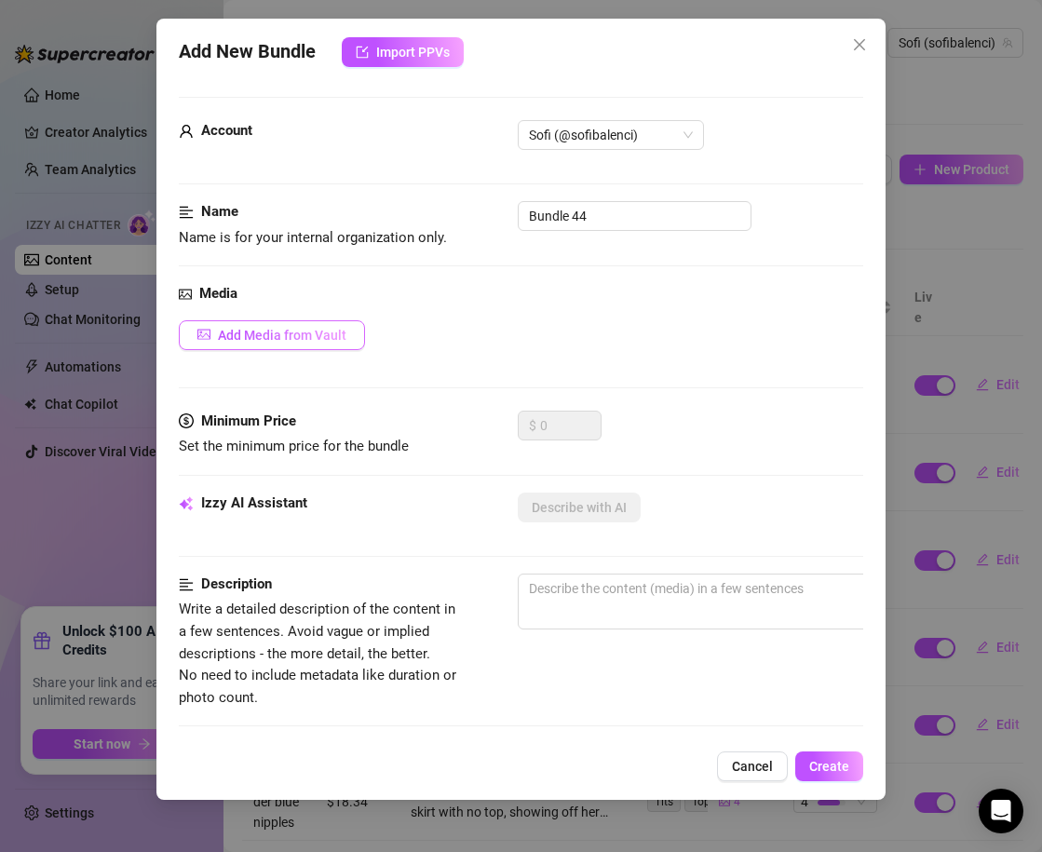
click at [321, 331] on span "Add Media from Vault" at bounding box center [282, 335] width 128 height 15
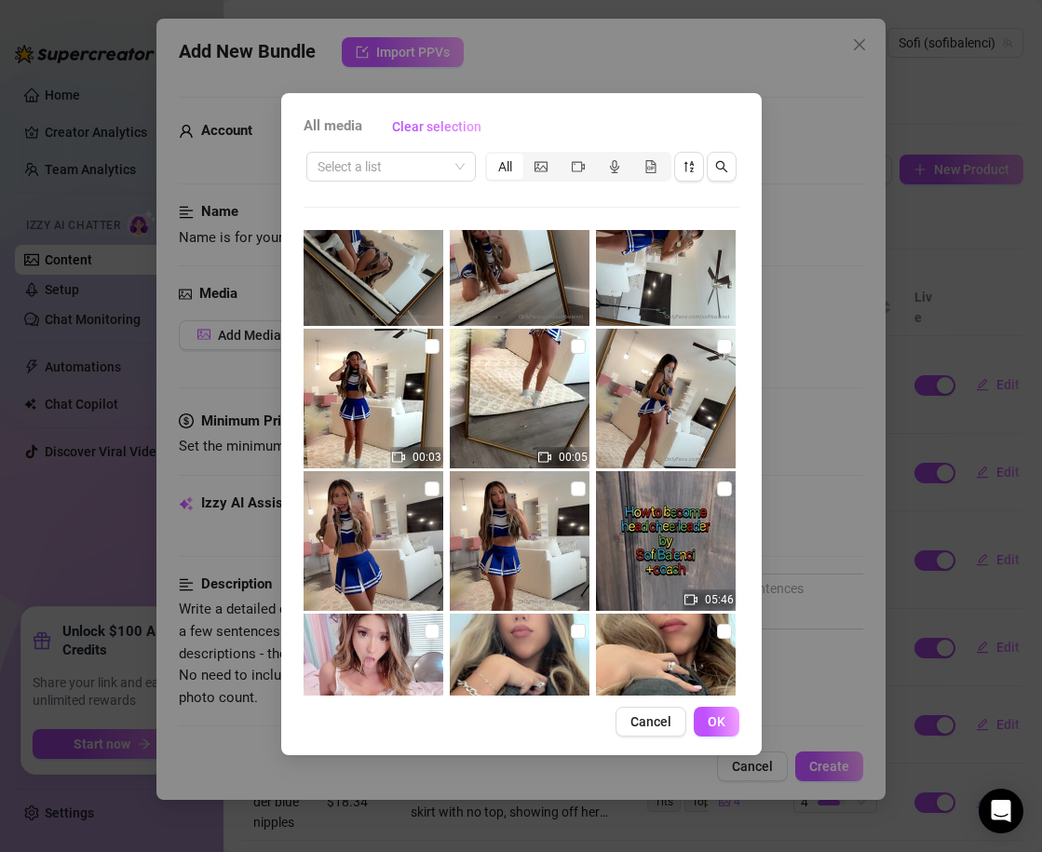
scroll to position [1428, 0]
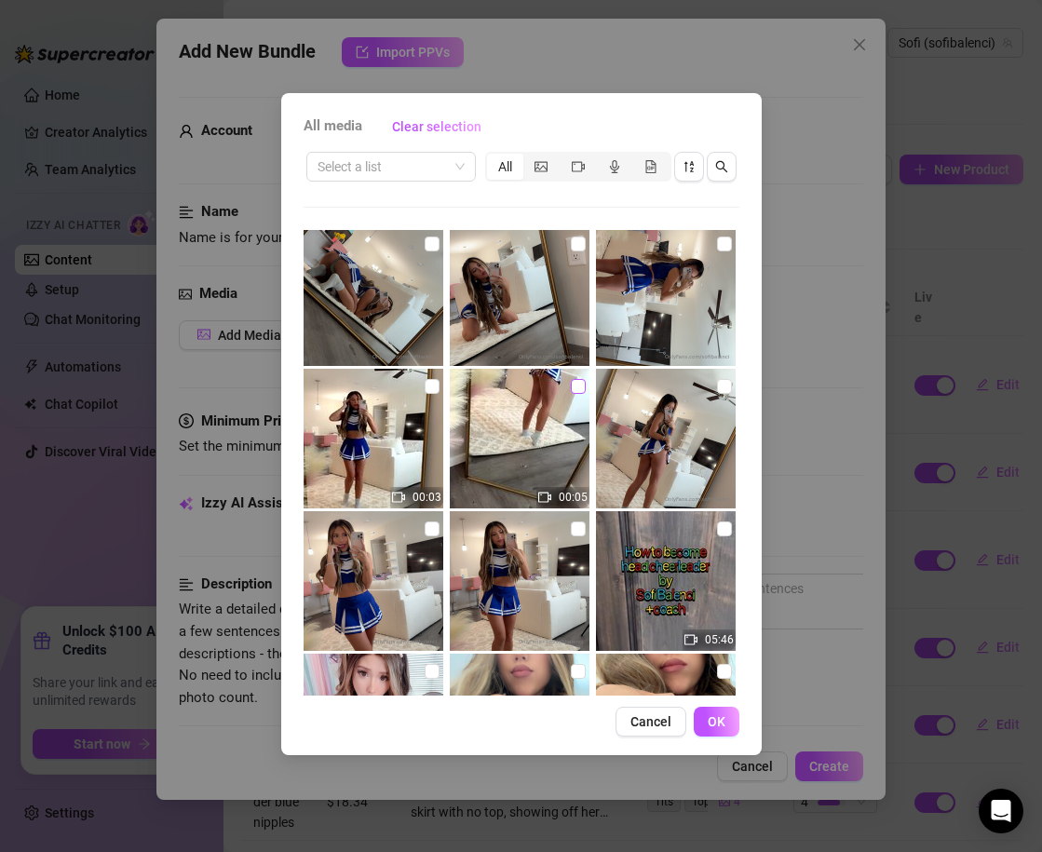
click at [571, 394] on label at bounding box center [578, 386] width 15 height 20
click at [571, 394] on input "checkbox" at bounding box center [578, 386] width 15 height 15
click at [720, 715] on span "OK" at bounding box center [716, 721] width 18 height 15
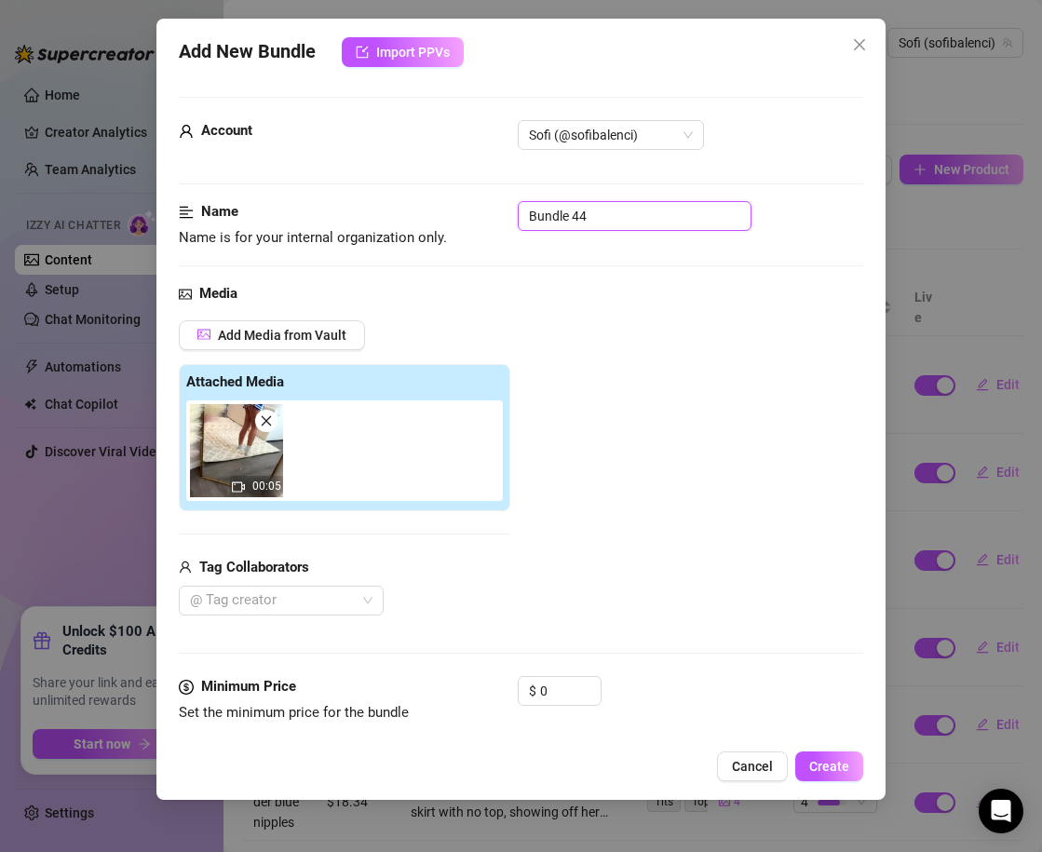
click at [579, 223] on input "Bundle 44" at bounding box center [634, 216] width 234 height 30
click at [640, 365] on div "Add Media from Vault Attached Media 00:05 Tag Collaborators @ Tag creator" at bounding box center [521, 468] width 684 height 296
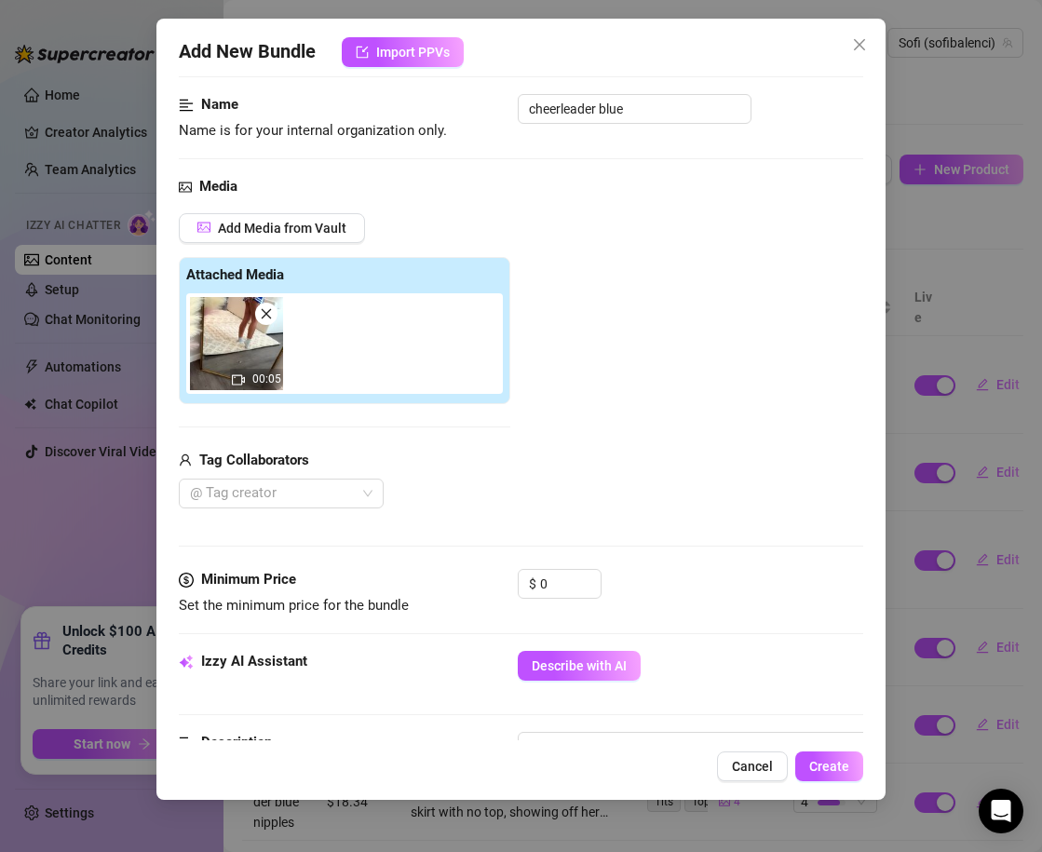
scroll to position [130, 0]
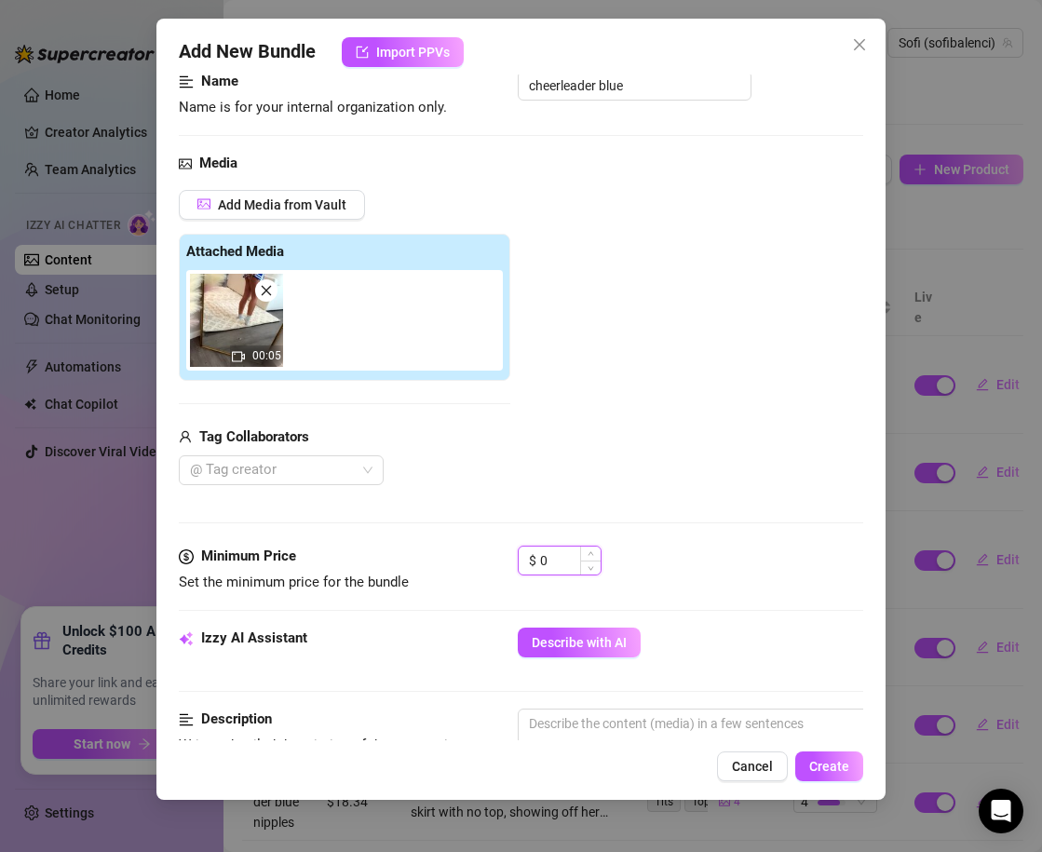
click at [557, 567] on input "0" at bounding box center [570, 560] width 60 height 28
click at [680, 495] on div "Media Add Media from Vault Attached Media 00:05 Tag Collaborators @ Tag creator" at bounding box center [521, 349] width 684 height 393
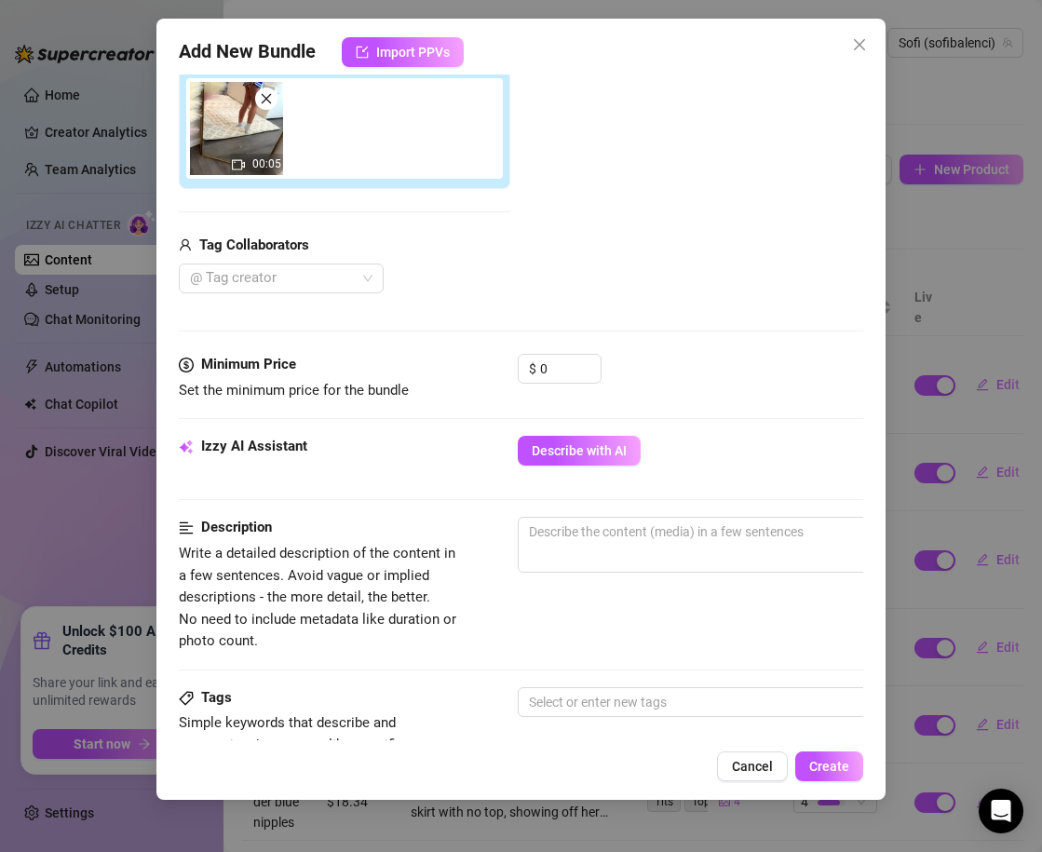
scroll to position [333, 0]
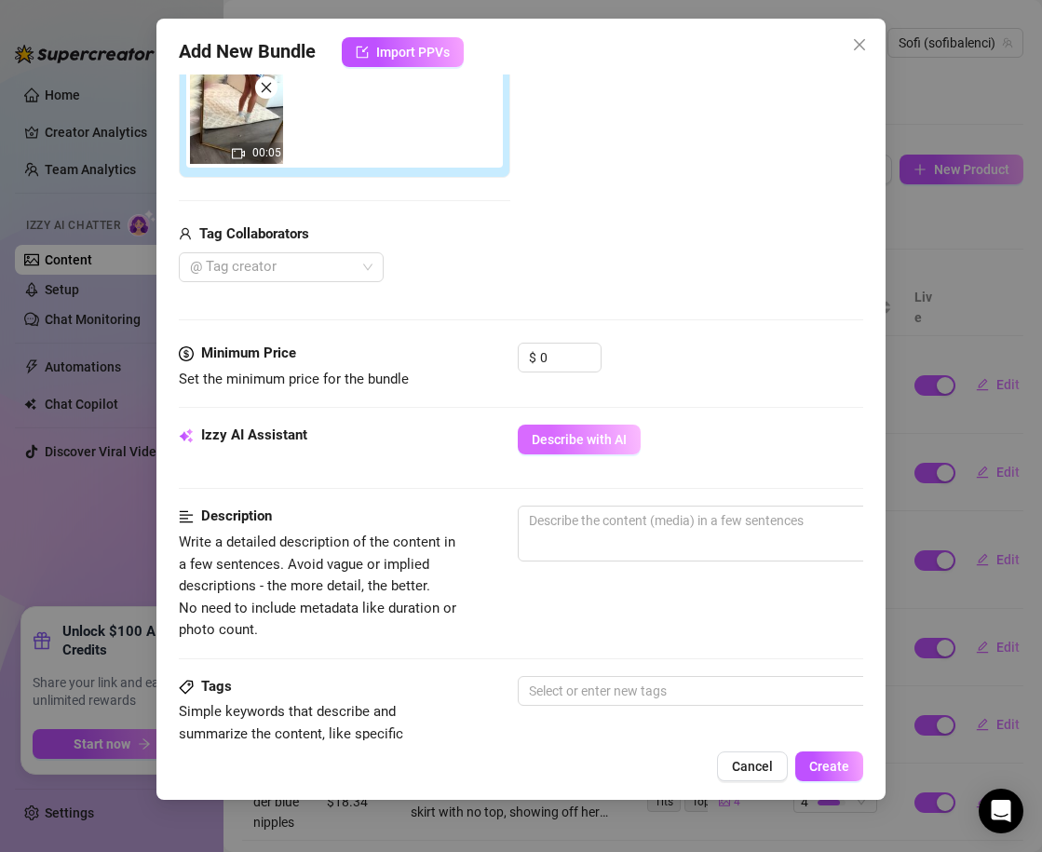
click at [606, 443] on span "Describe with AI" at bounding box center [578, 439] width 95 height 15
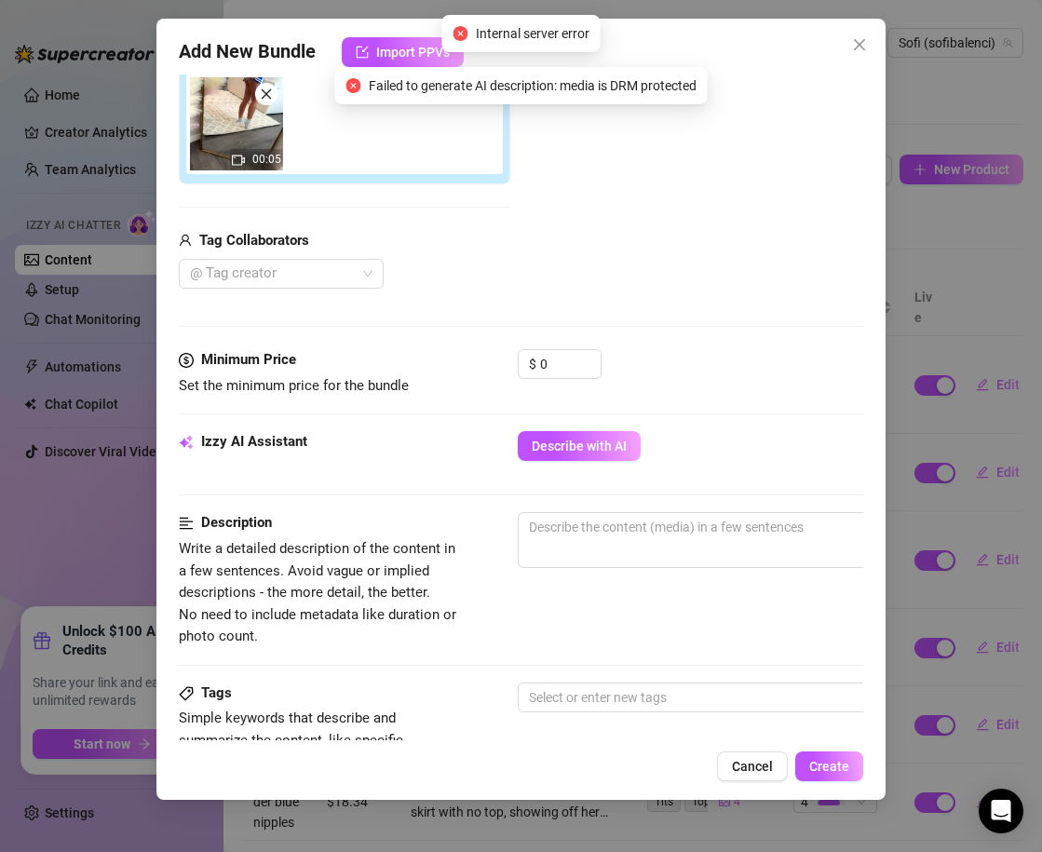
scroll to position [326, 0]
click at [591, 430] on div "Minimum Price Set the minimum price for the bundle $ 0" at bounding box center [521, 391] width 684 height 82
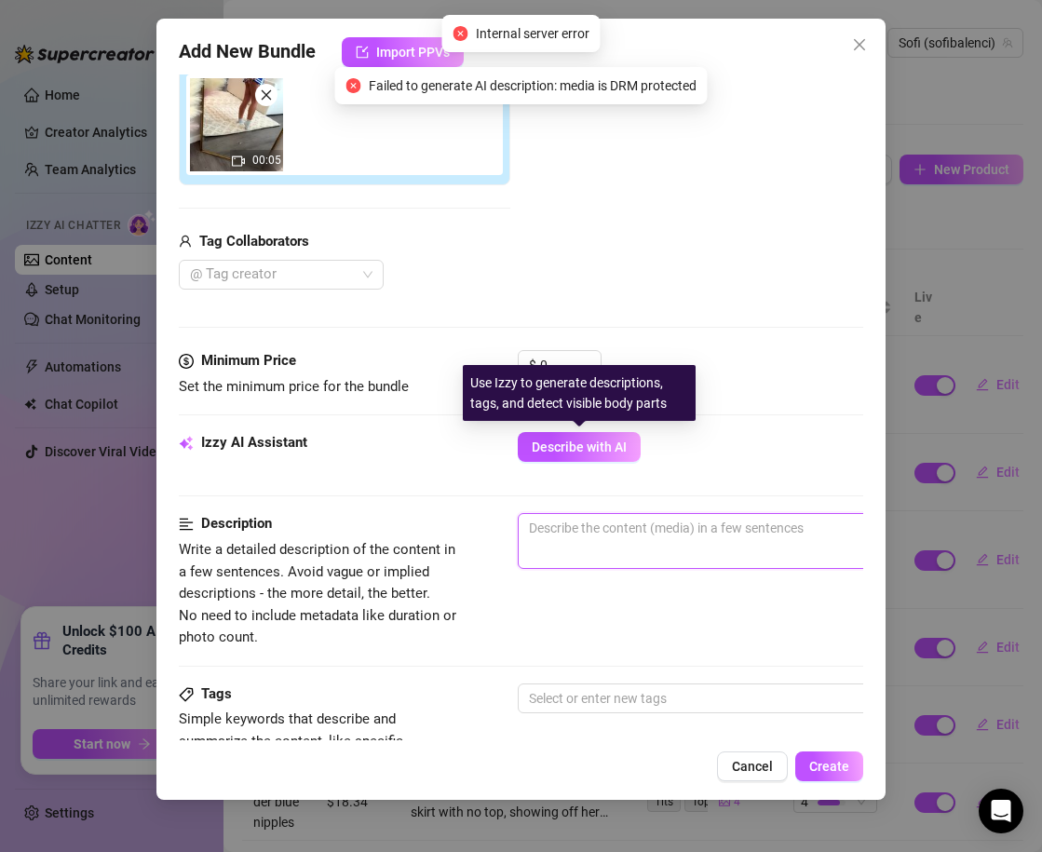
click at [586, 516] on textarea at bounding box center [843, 528] width 650 height 28
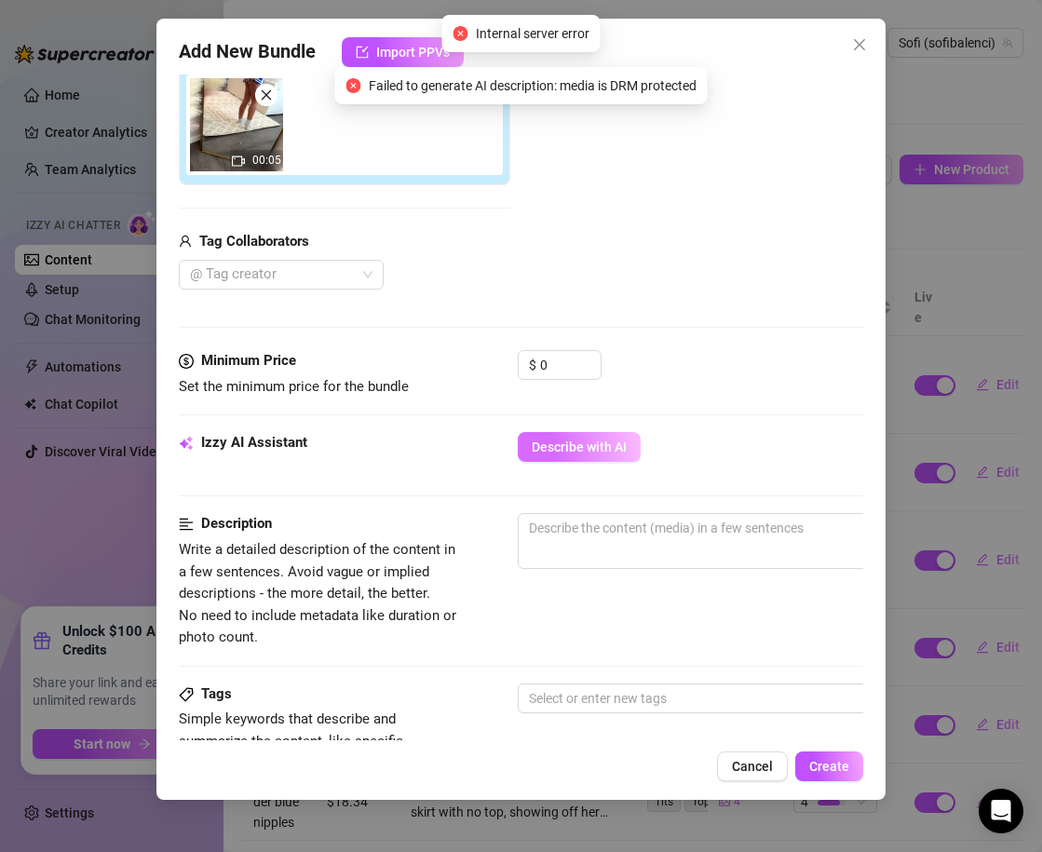
click at [571, 458] on button "Describe with AI" at bounding box center [578, 447] width 123 height 30
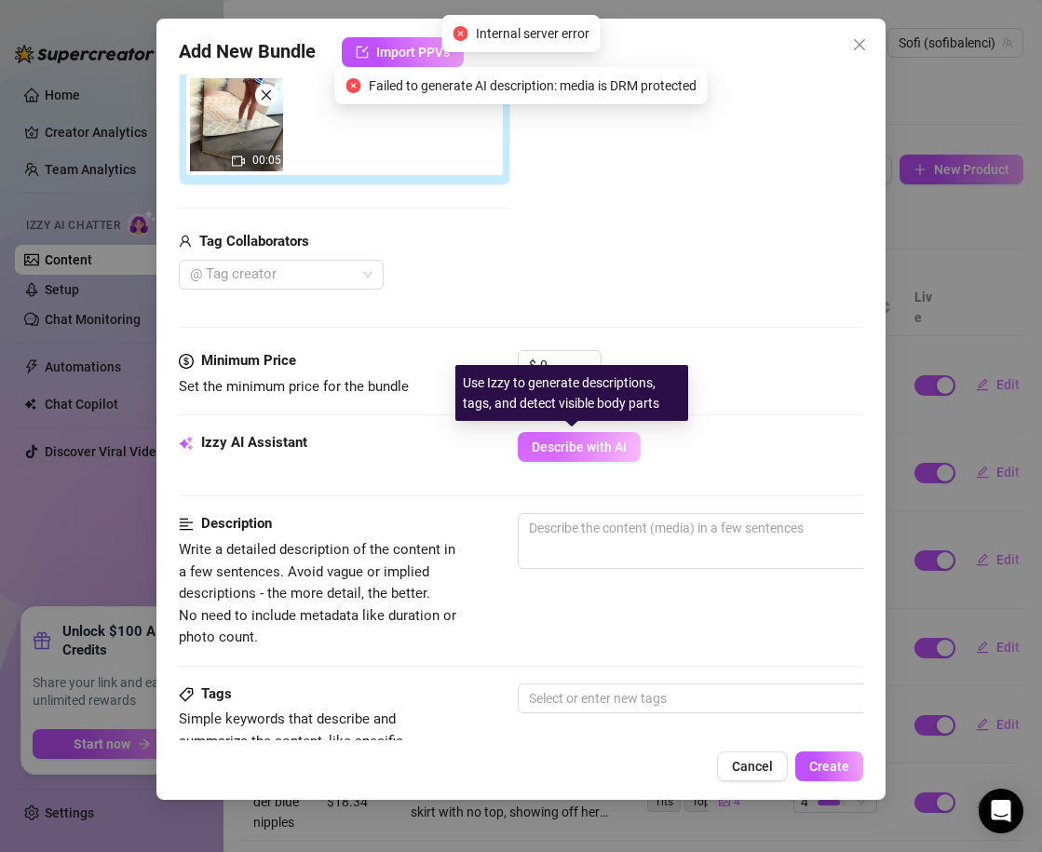
scroll to position [324, 29]
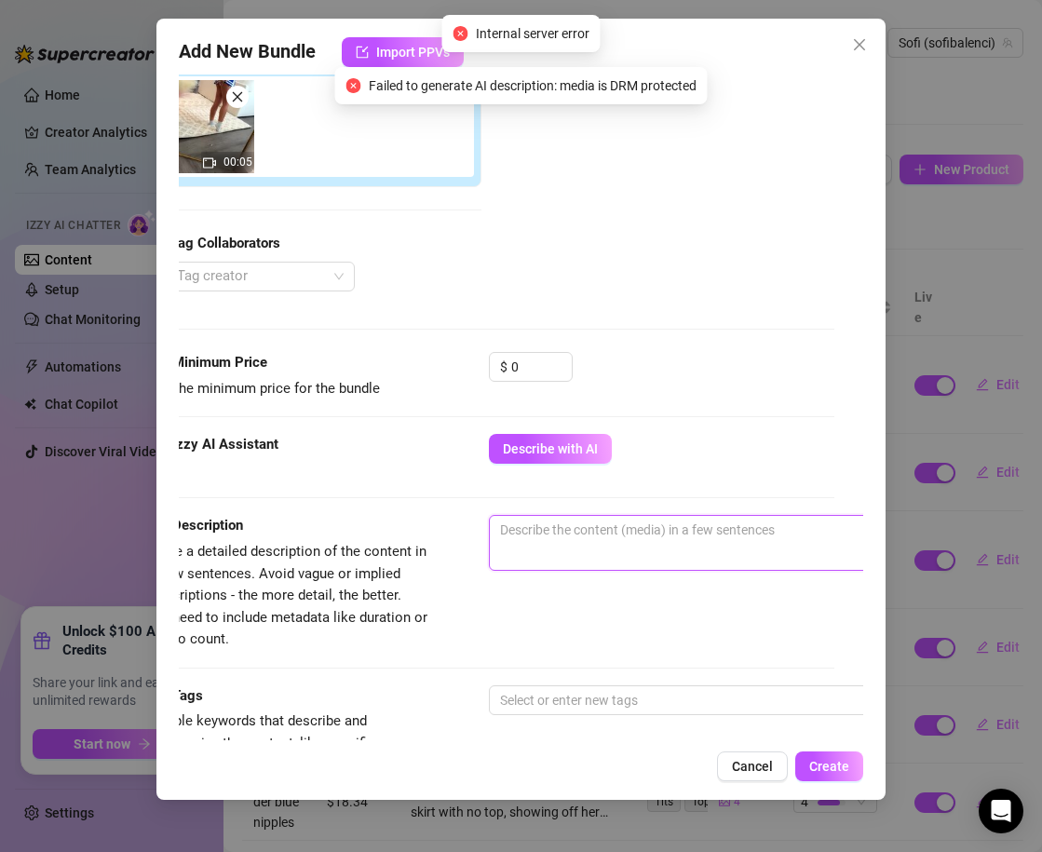
click at [526, 537] on textarea at bounding box center [815, 530] width 650 height 28
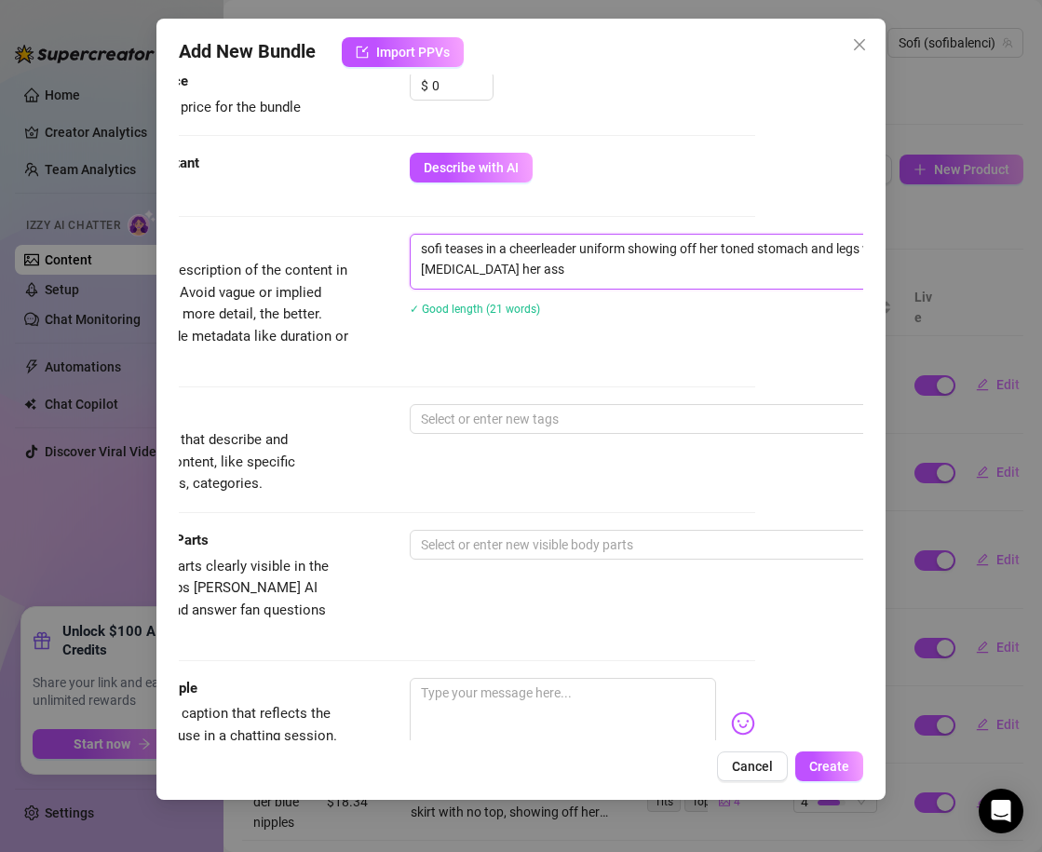
scroll to position [605, 86]
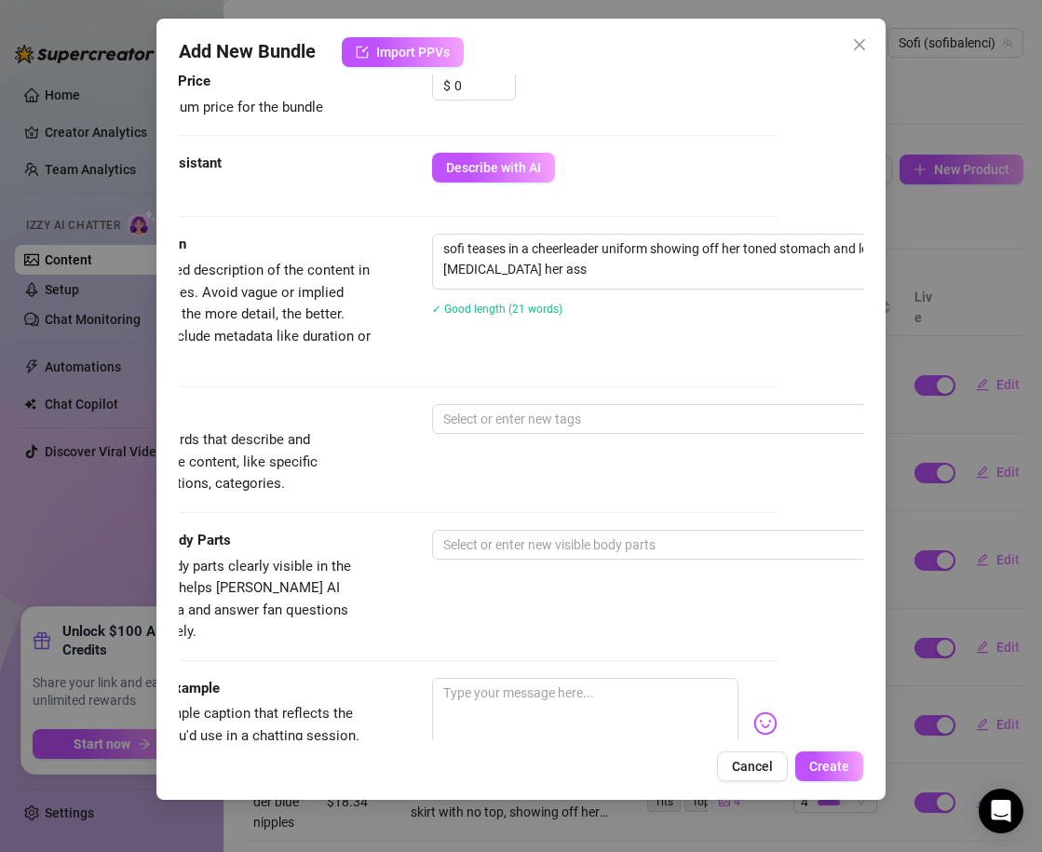
click at [540, 439] on div "Tags Simple keywords that describe and summarize the content, like specific fet…" at bounding box center [435, 449] width 684 height 91
click at [539, 424] on div at bounding box center [748, 419] width 625 height 26
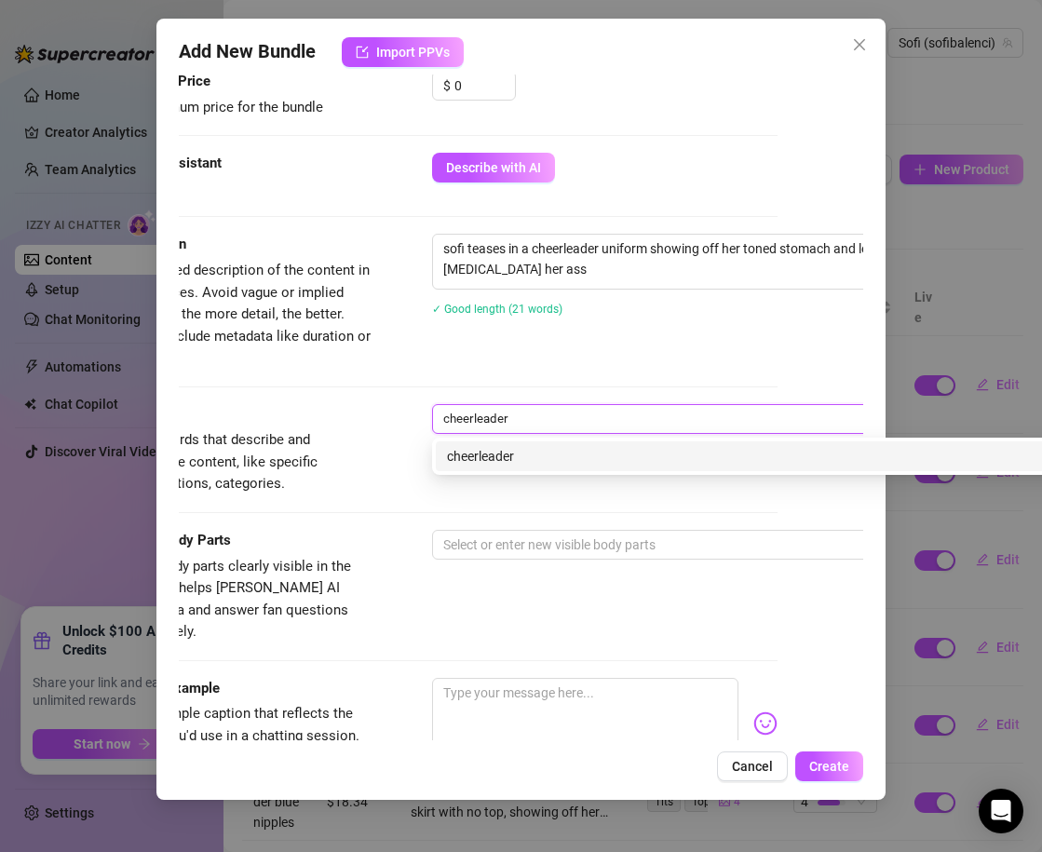
click at [467, 459] on div "cheerleader" at bounding box center [758, 456] width 622 height 20
click at [468, 464] on div "ass" at bounding box center [758, 456] width 622 height 20
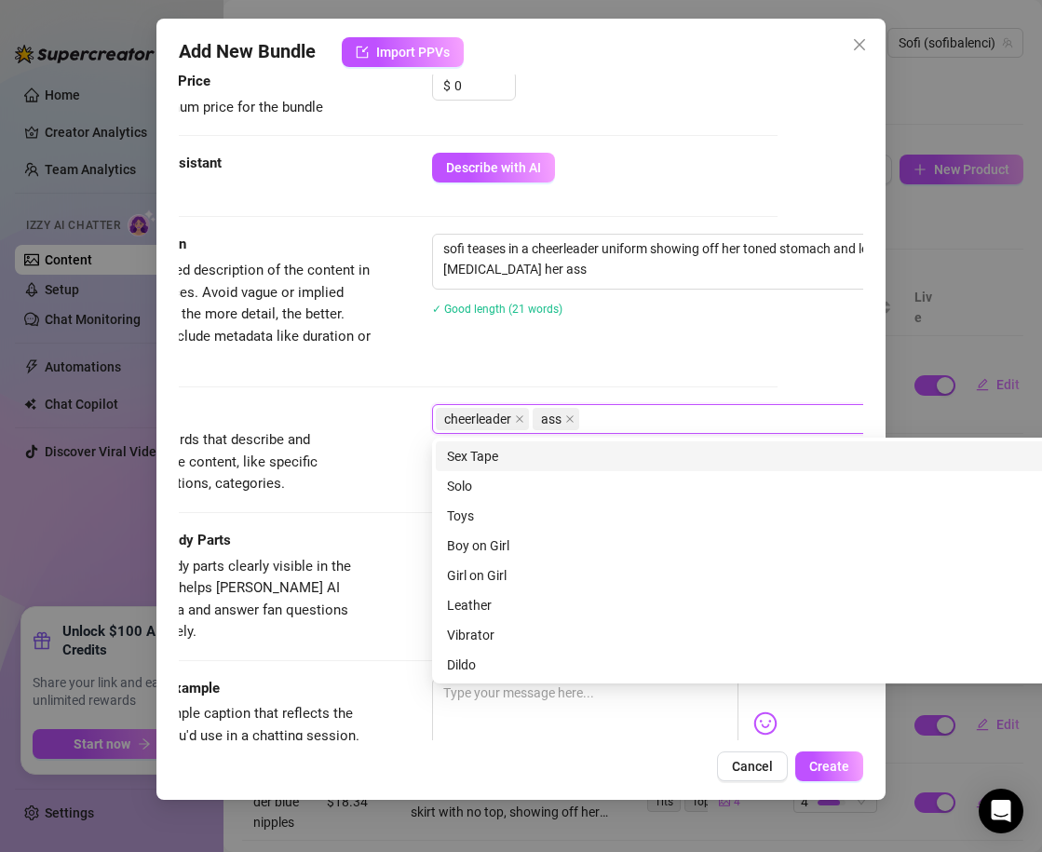
click at [572, 347] on div "Description Write a detailed description of the content in a few sentences. Avo…" at bounding box center [435, 301] width 684 height 135
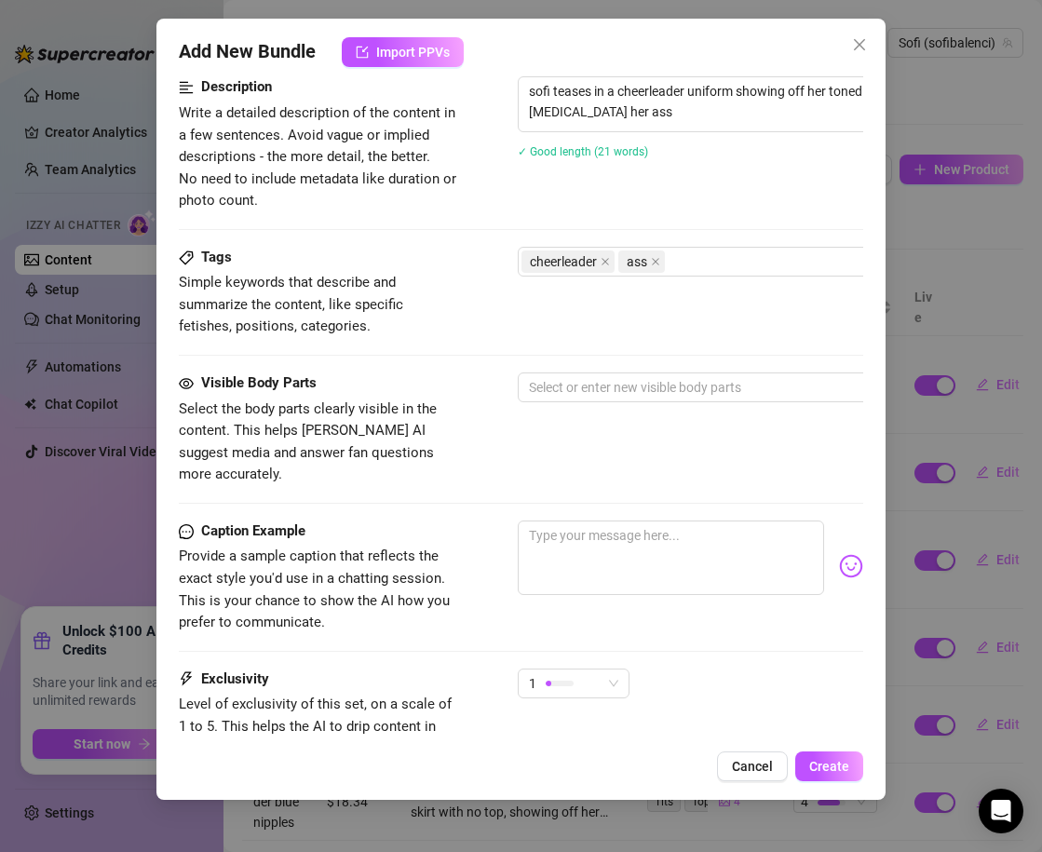
scroll to position [780, 0]
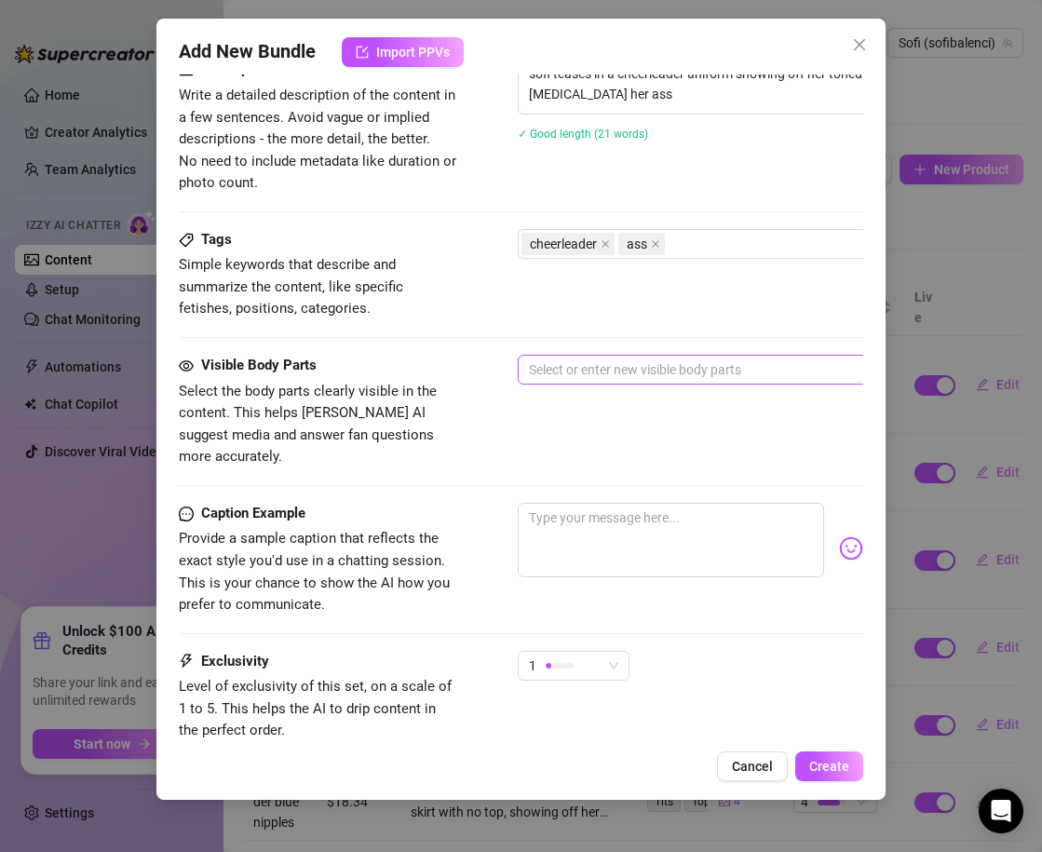
click at [591, 362] on div at bounding box center [833, 369] width 625 height 26
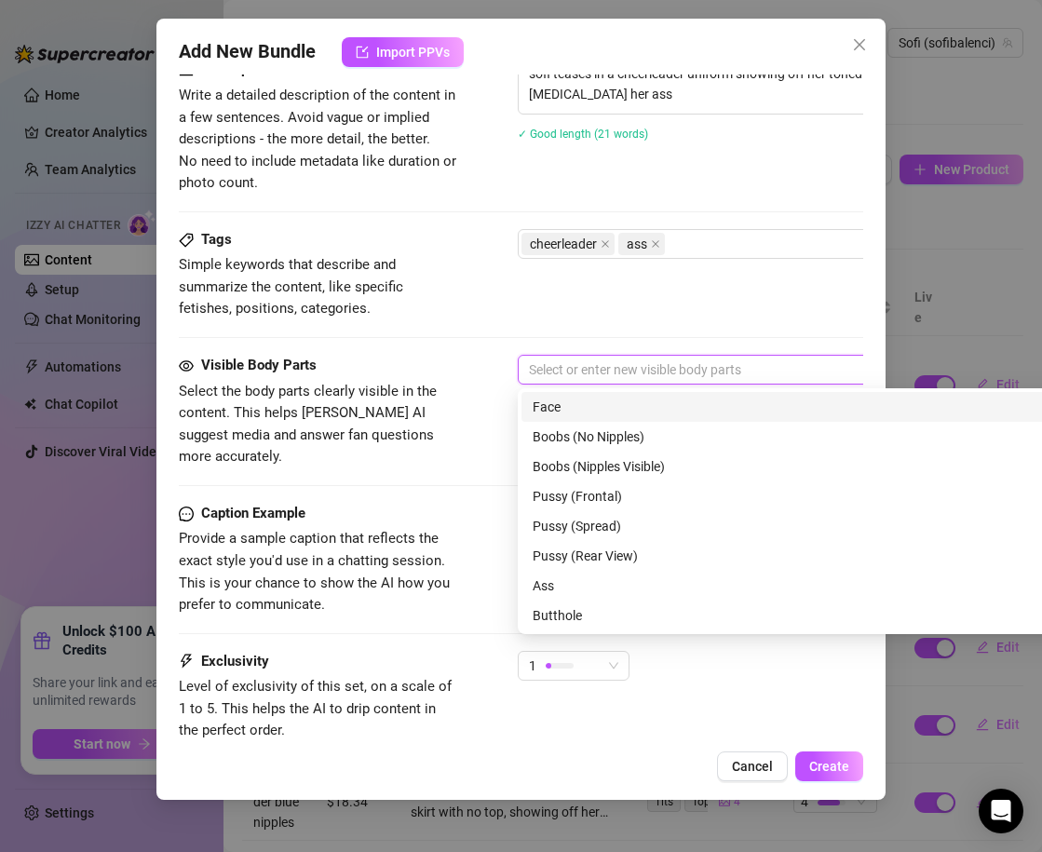
click at [558, 407] on div "Face" at bounding box center [843, 406] width 622 height 20
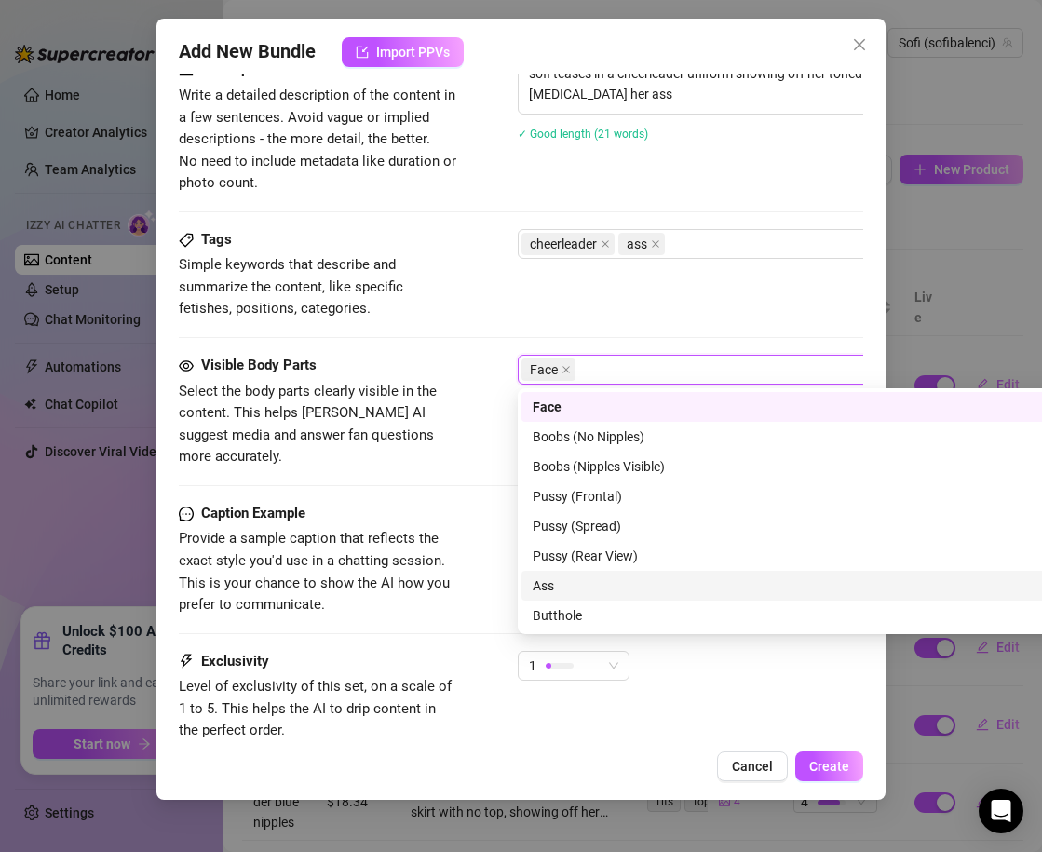
click at [576, 585] on div "Ass" at bounding box center [843, 585] width 622 height 20
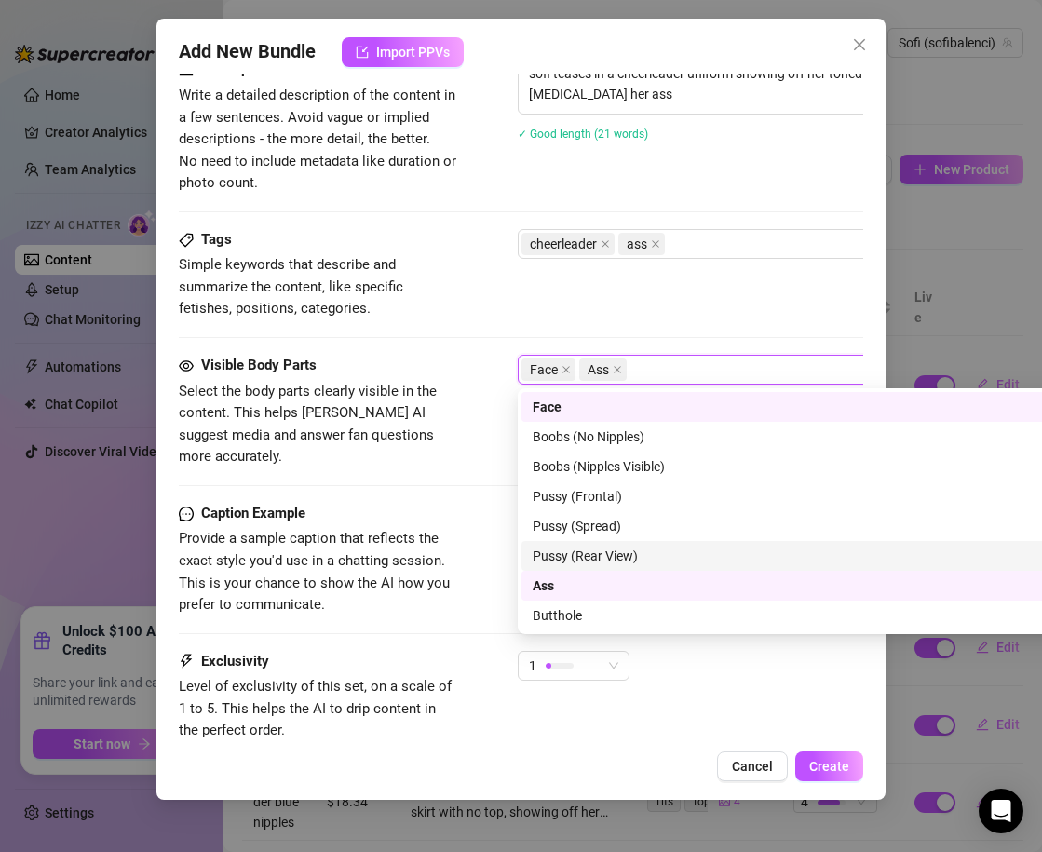
click at [472, 512] on div "Caption Example Provide a sample caption that reflects the exact style you'd us…" at bounding box center [521, 560] width 684 height 114
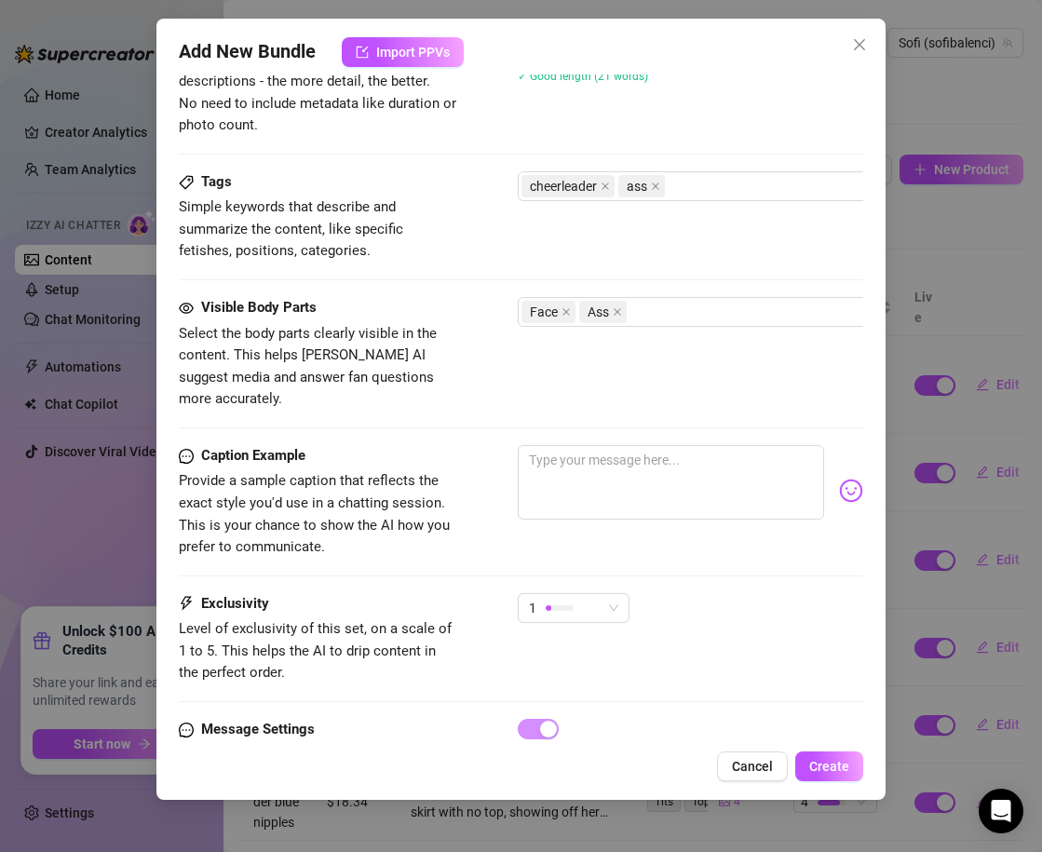
scroll to position [843, 0]
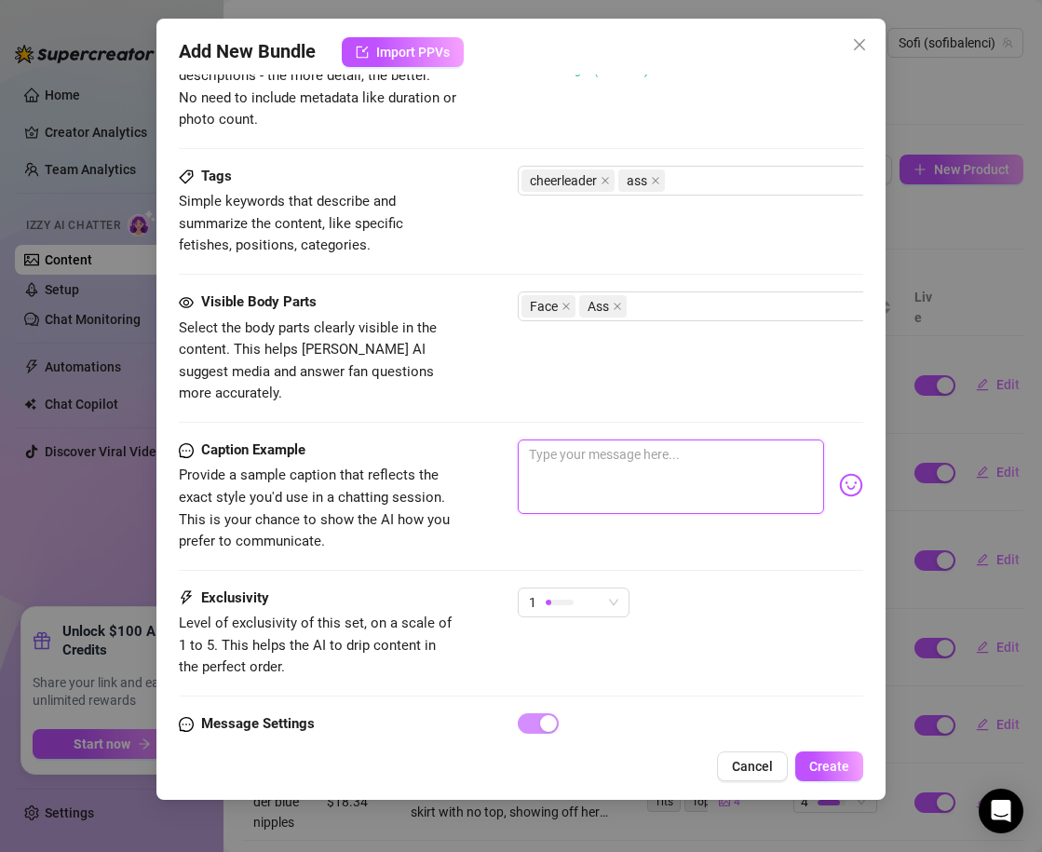
click at [553, 470] on textarea at bounding box center [670, 476] width 306 height 74
click at [700, 439] on textarea "just got back from cheer practice! whats up?" at bounding box center [670, 476] width 306 height 74
click at [728, 475] on textarea "just got back from cheer practice! whats up?" at bounding box center [670, 476] width 306 height 74
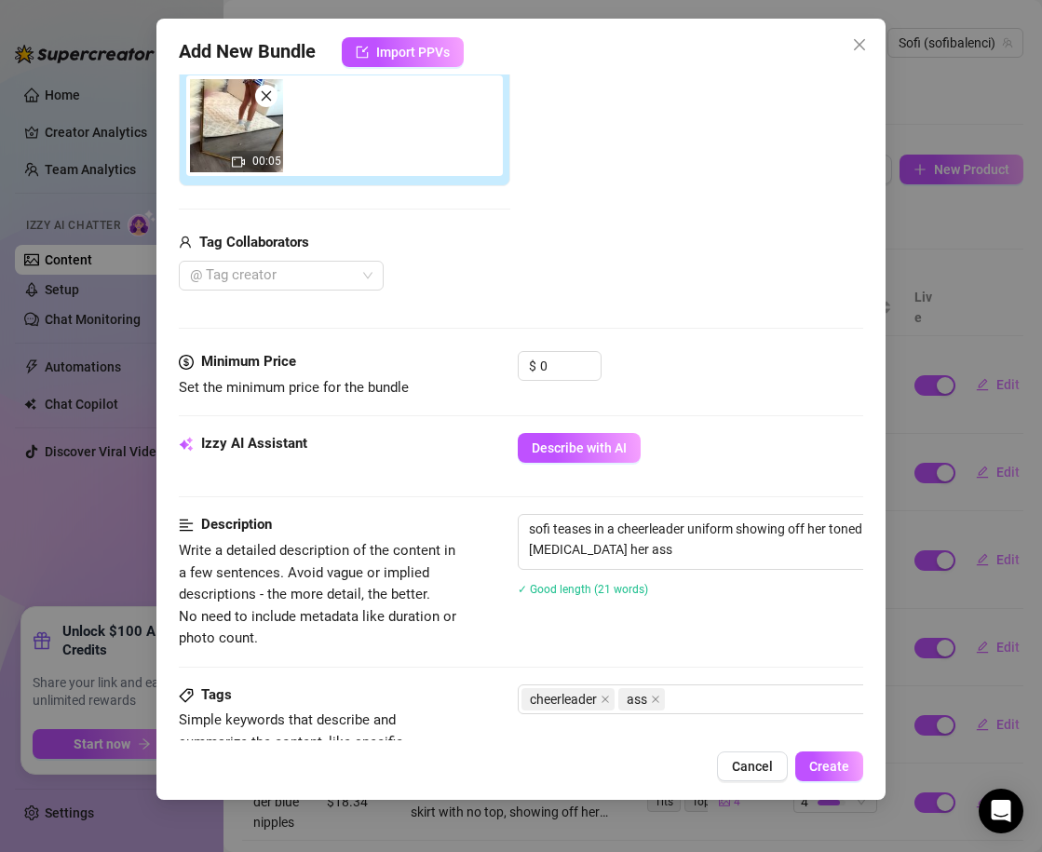
scroll to position [305, 6]
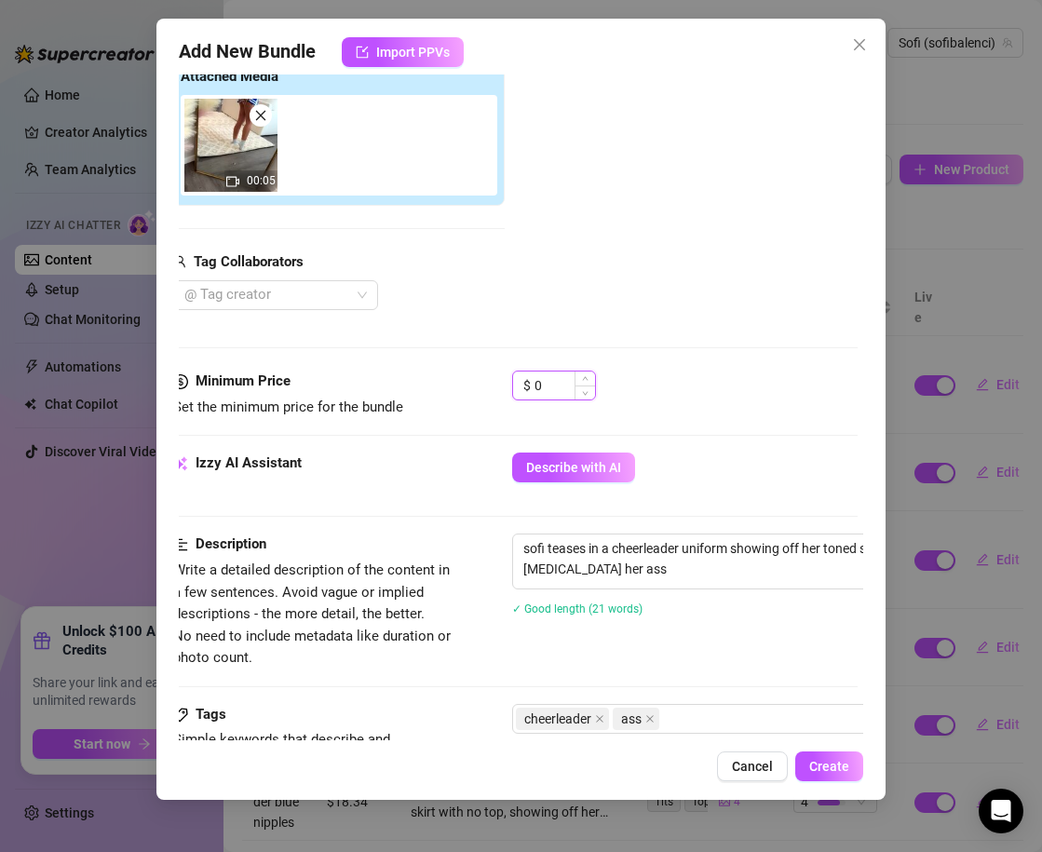
click at [565, 384] on input "0" at bounding box center [564, 385] width 60 height 28
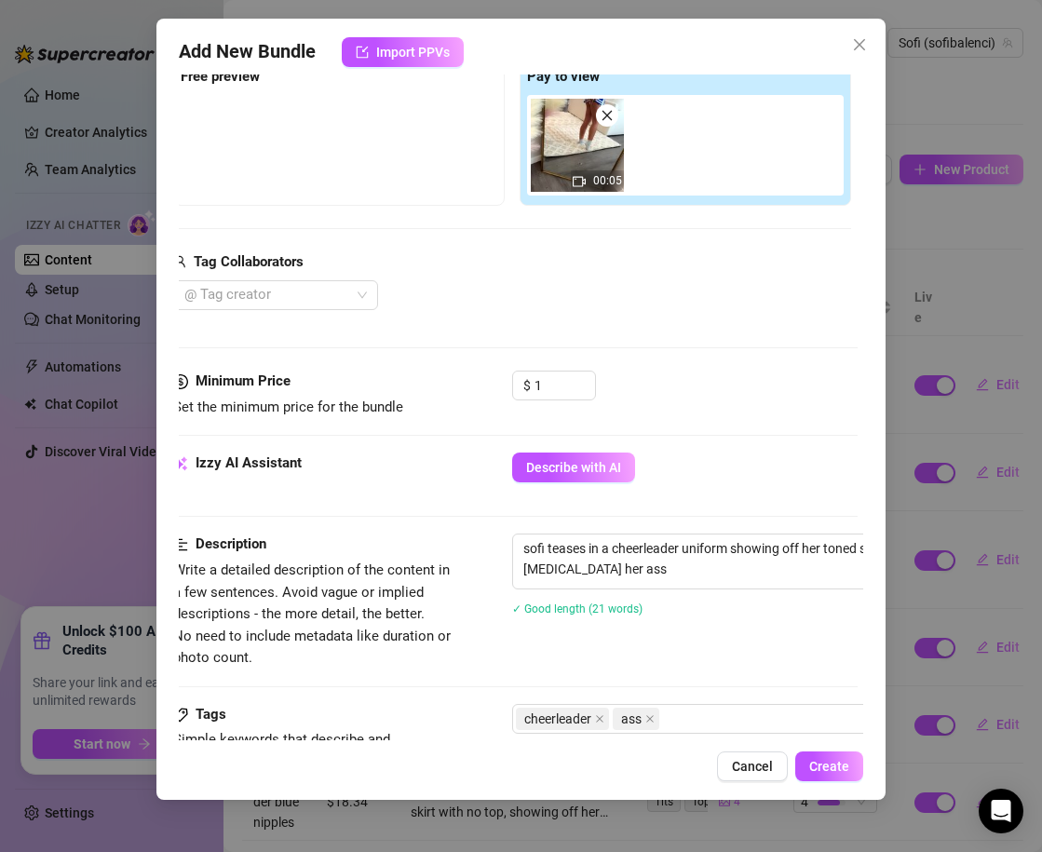
click at [663, 380] on div "$ 1" at bounding box center [684, 393] width 345 height 47
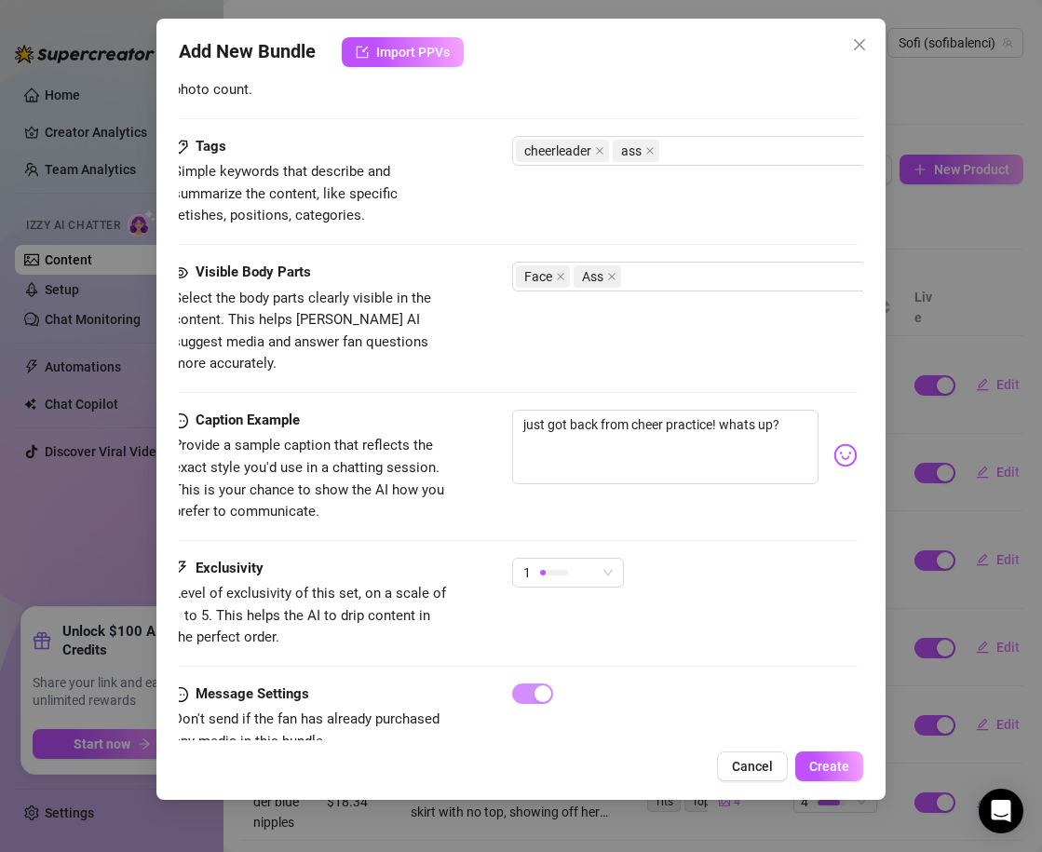
scroll to position [860, 6]
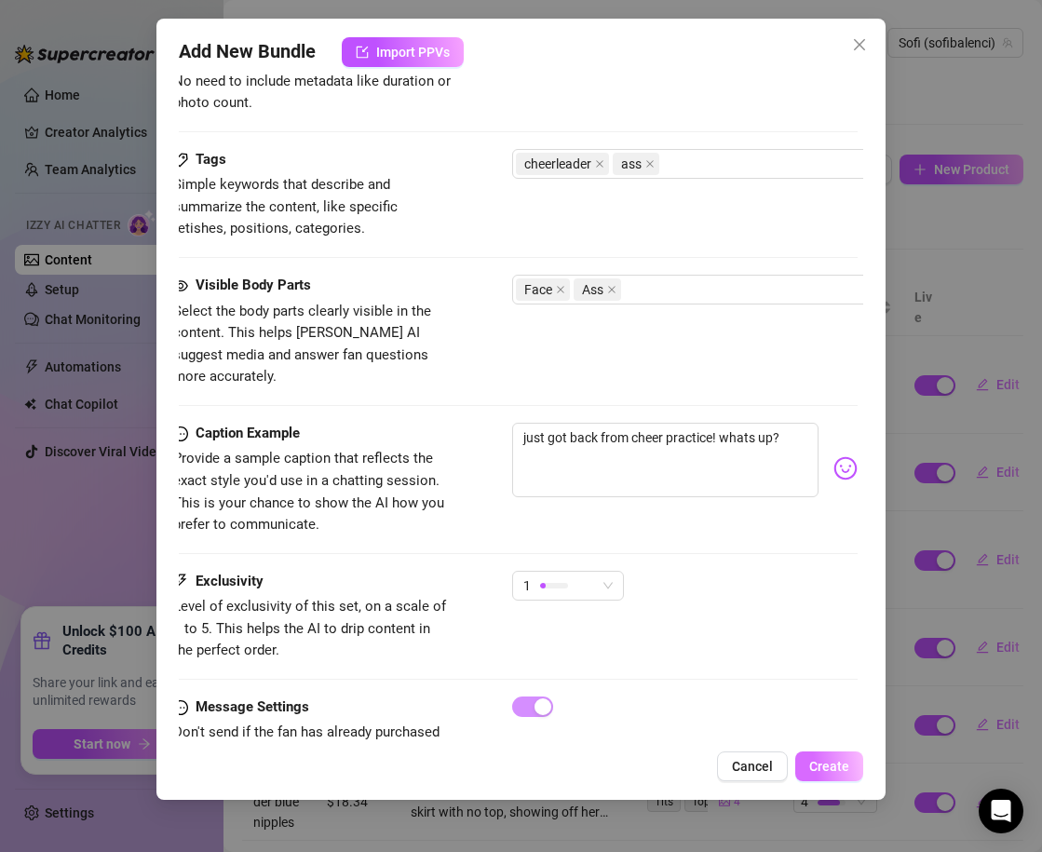
click at [806, 755] on button "Create" at bounding box center [829, 766] width 68 height 30
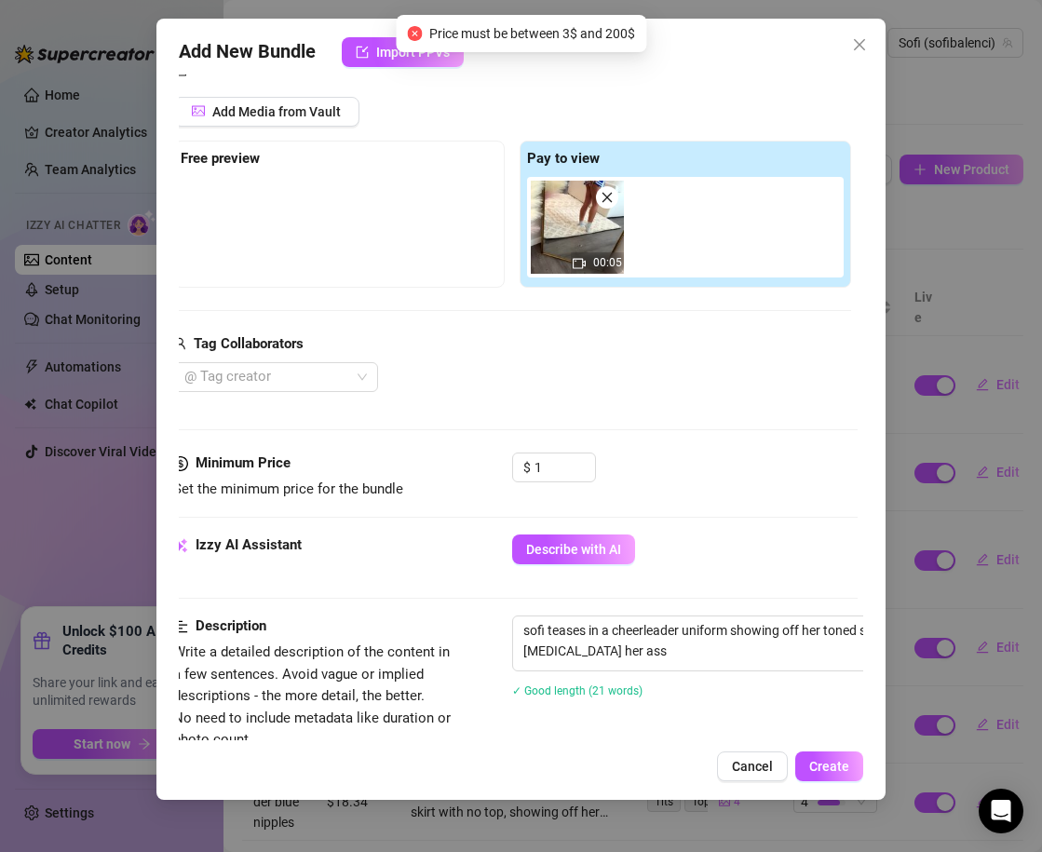
scroll to position [217, 9]
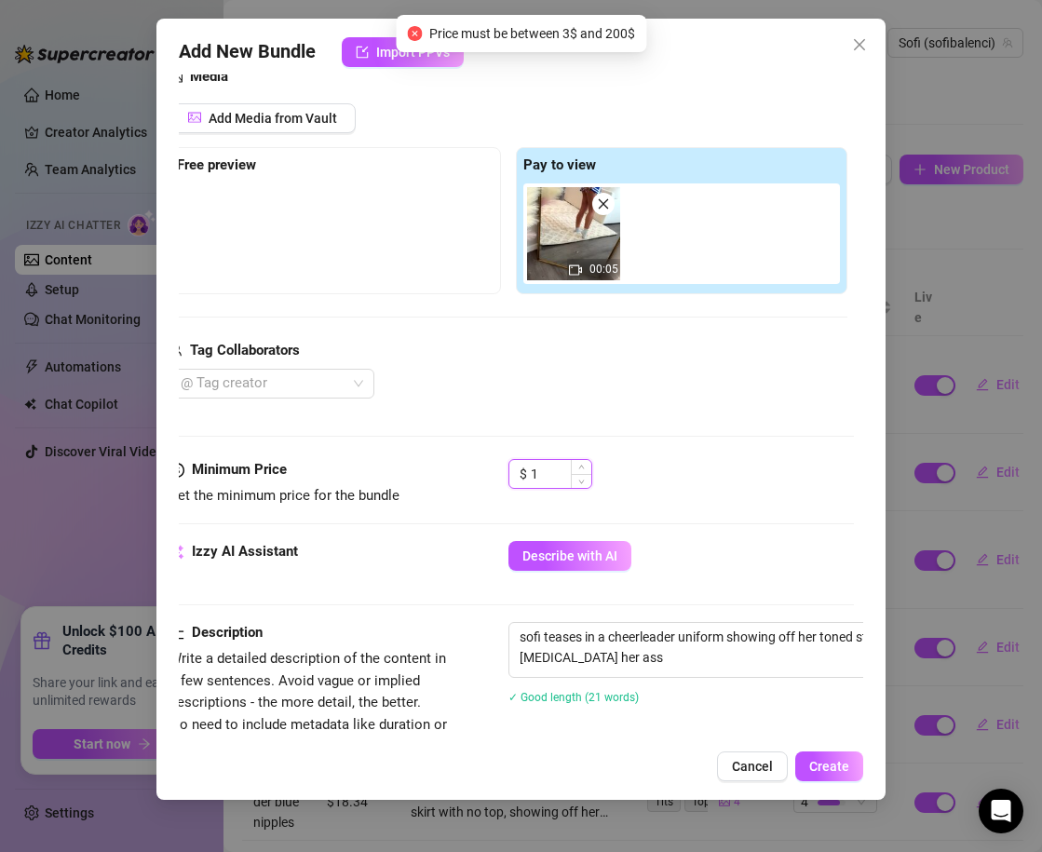
click at [541, 474] on input "1" at bounding box center [561, 474] width 60 height 28
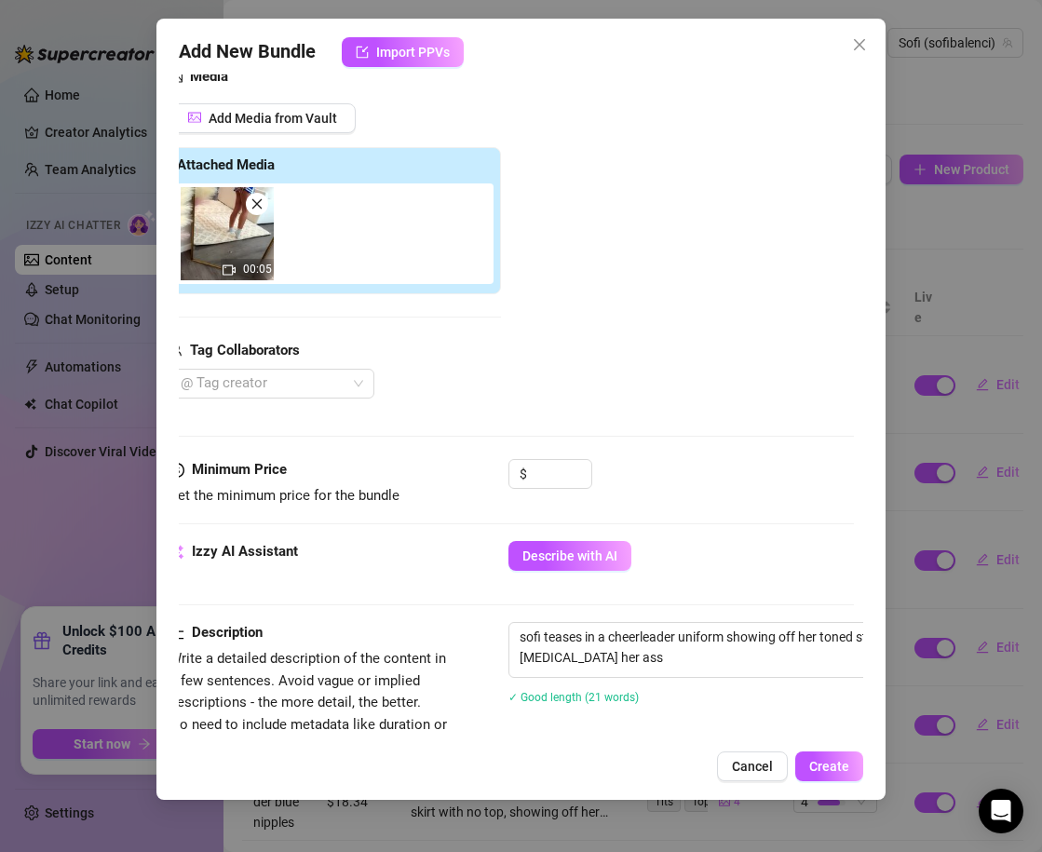
click at [755, 361] on div "Add Media from Vault Attached Media 00:05 Tag Collaborators @ Tag creator" at bounding box center [511, 251] width 684 height 296
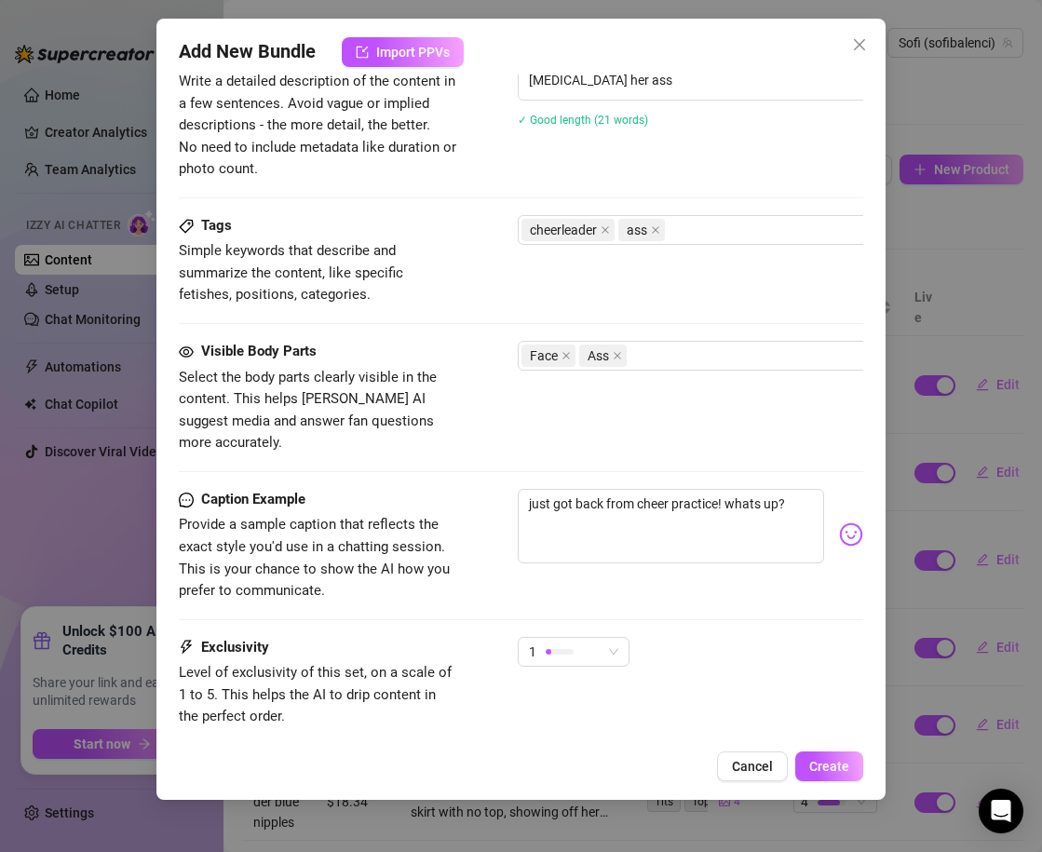
scroll to position [898, 0]
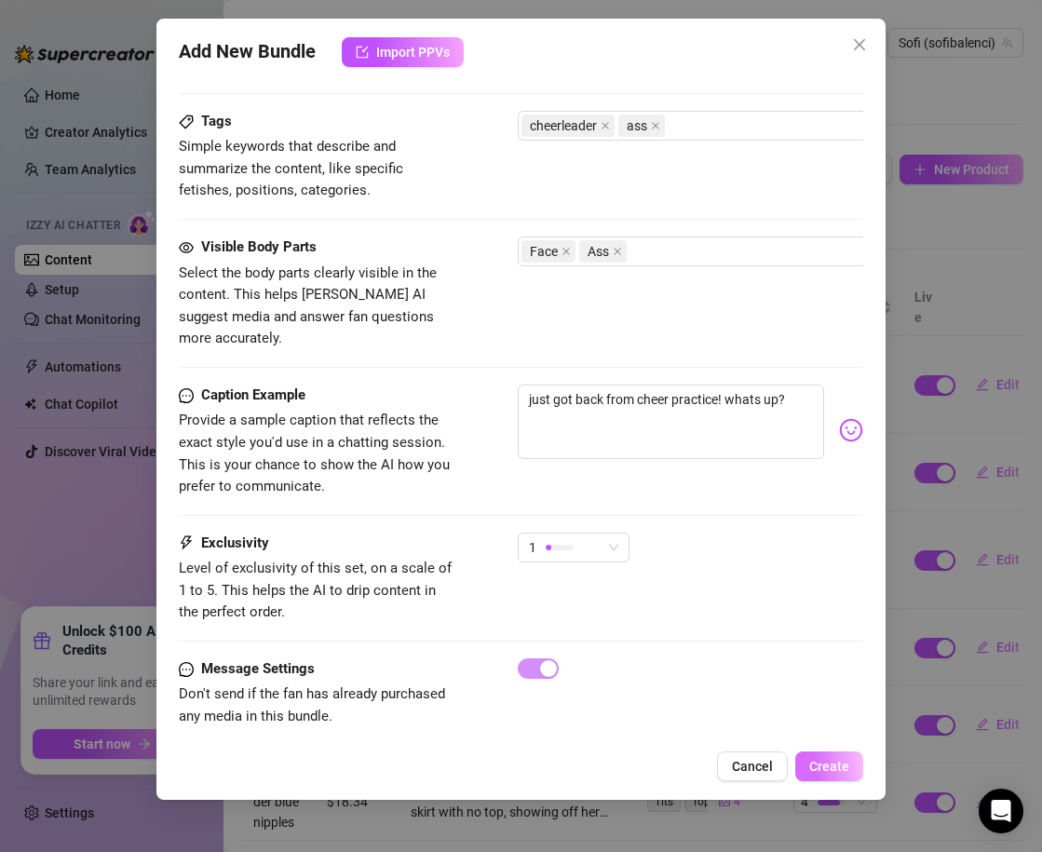
click at [843, 766] on span "Create" at bounding box center [829, 766] width 40 height 15
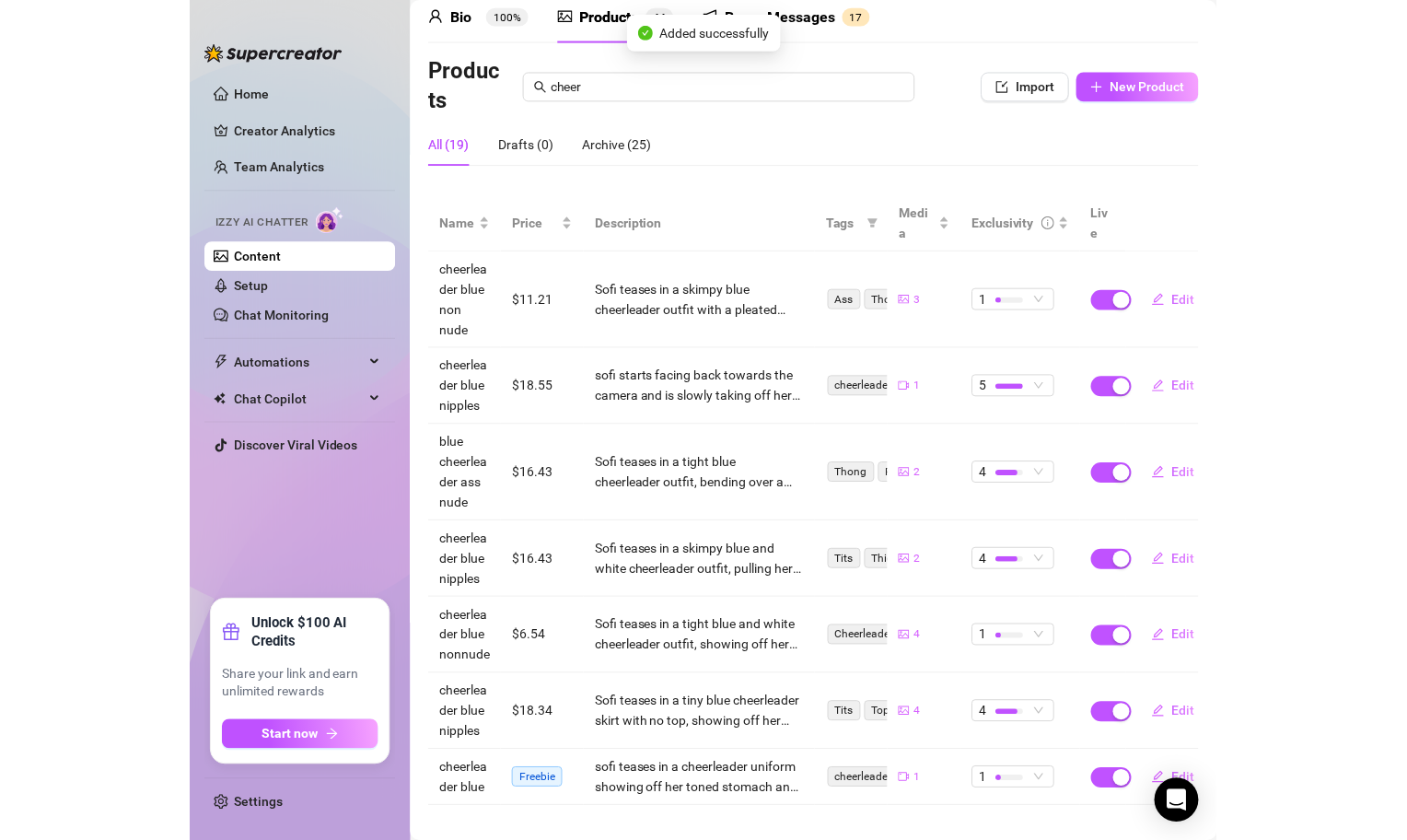
scroll to position [0, 0]
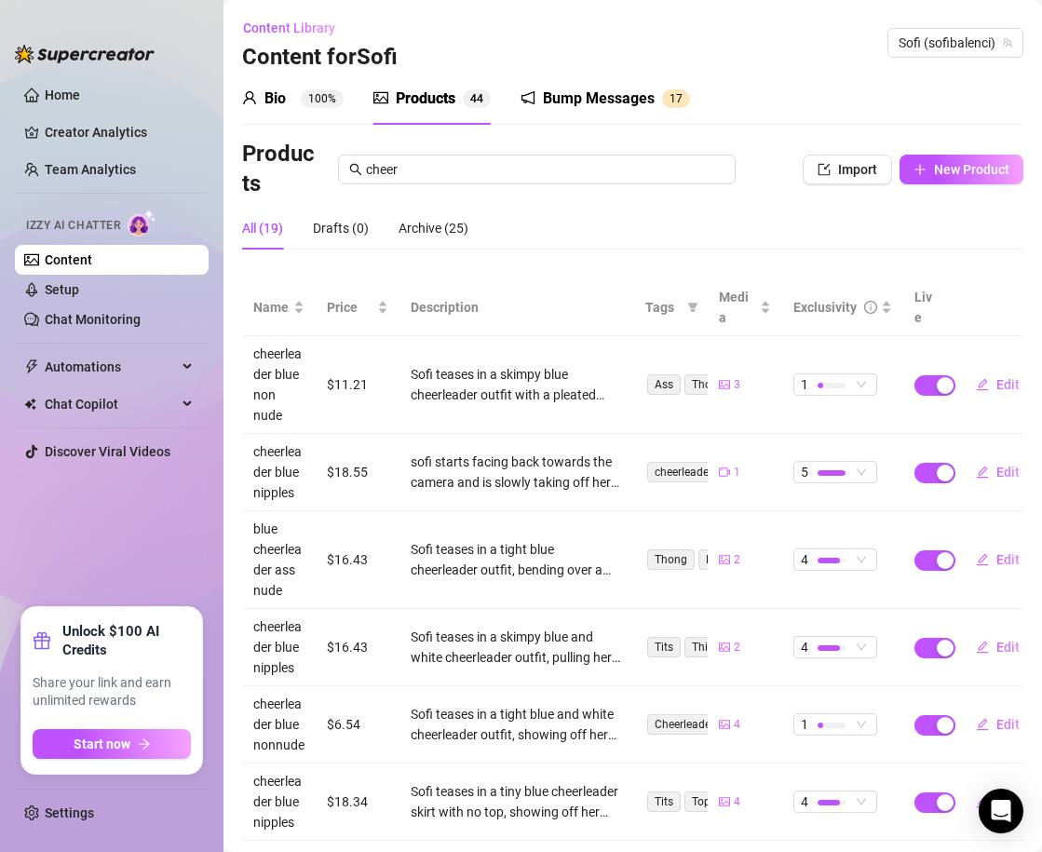
click at [92, 252] on link "Content" at bounding box center [68, 259] width 47 height 15
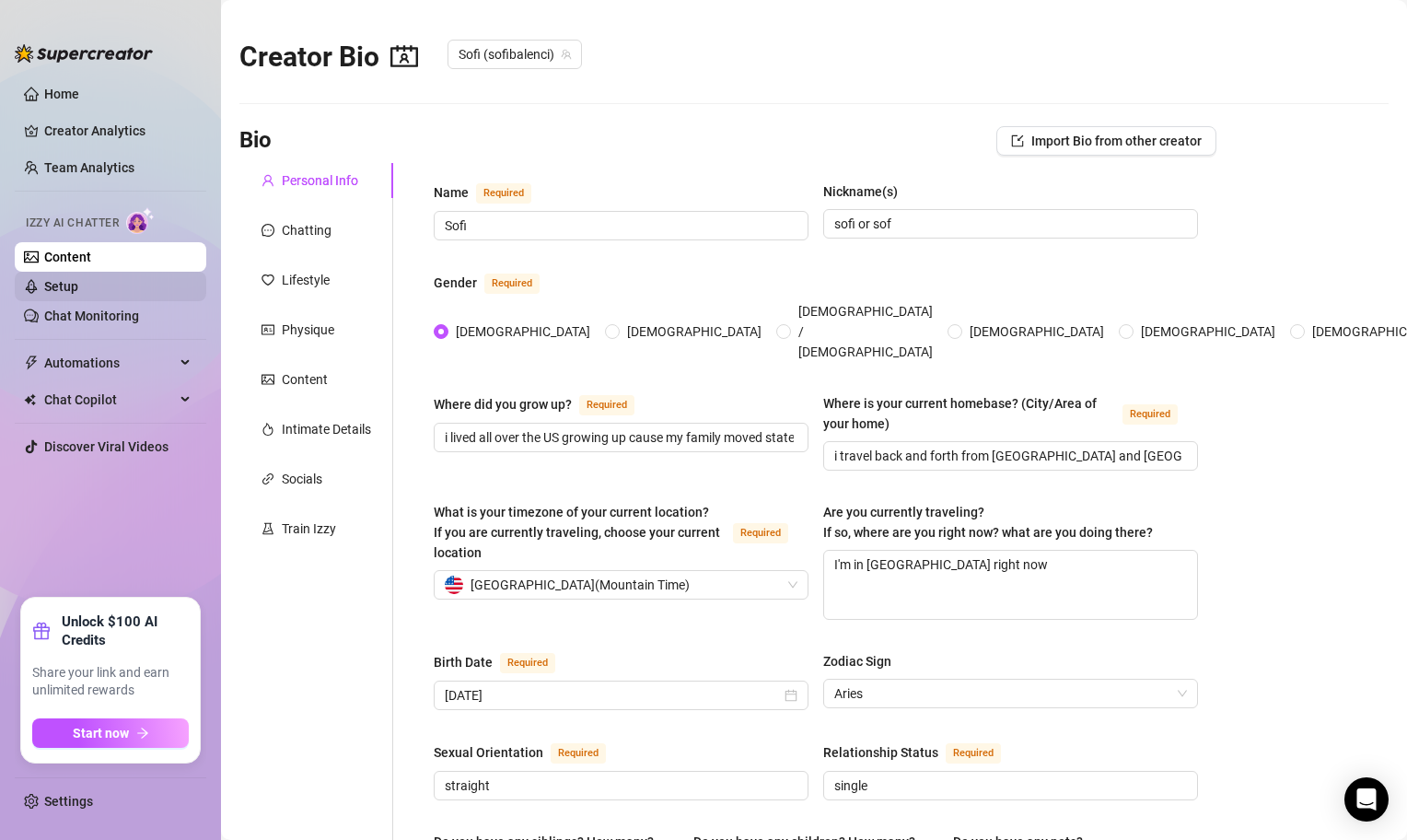
click at [72, 287] on link "Setup" at bounding box center [61, 286] width 34 height 15
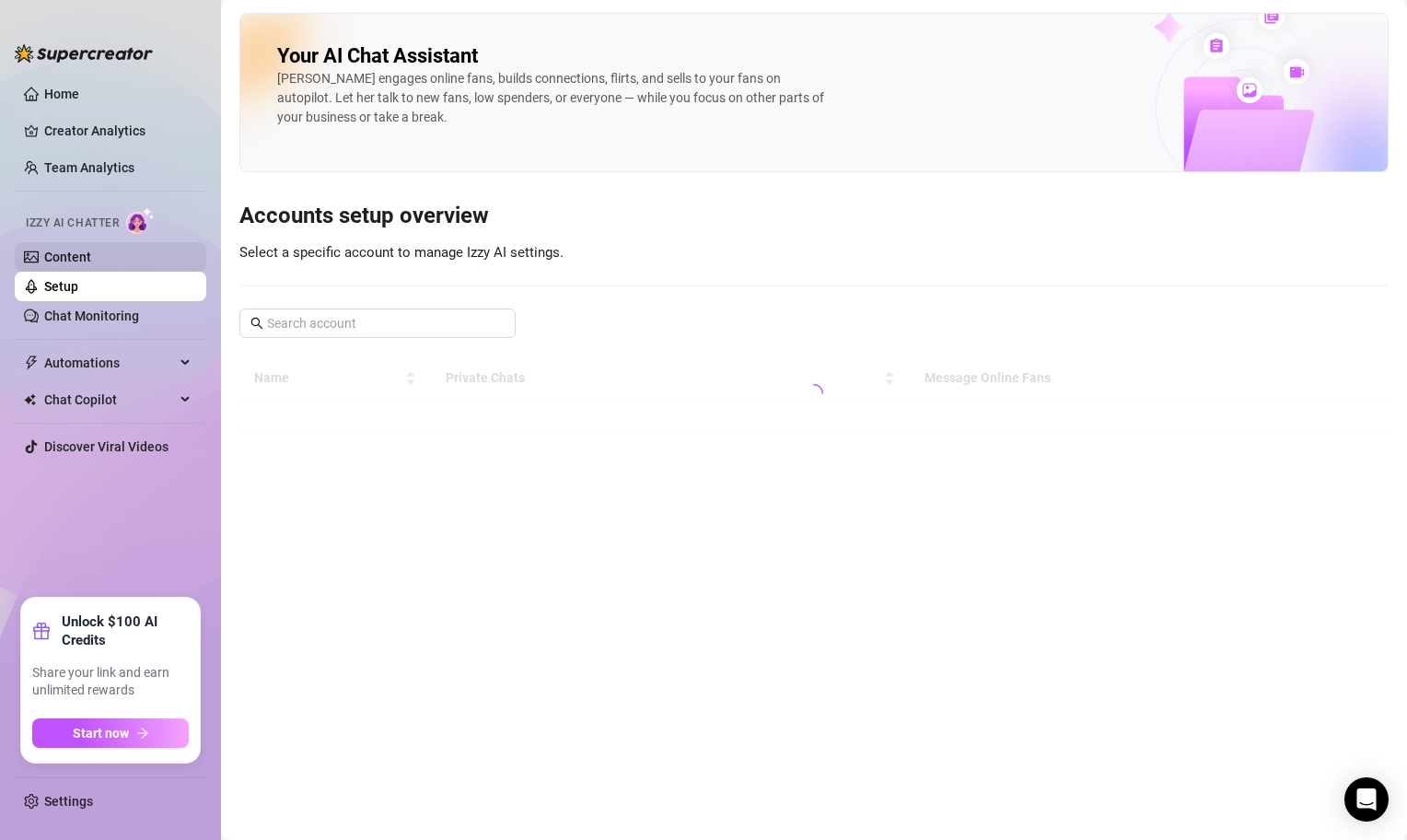
click at [91, 254] on link "Content" at bounding box center [67, 256] width 47 height 15
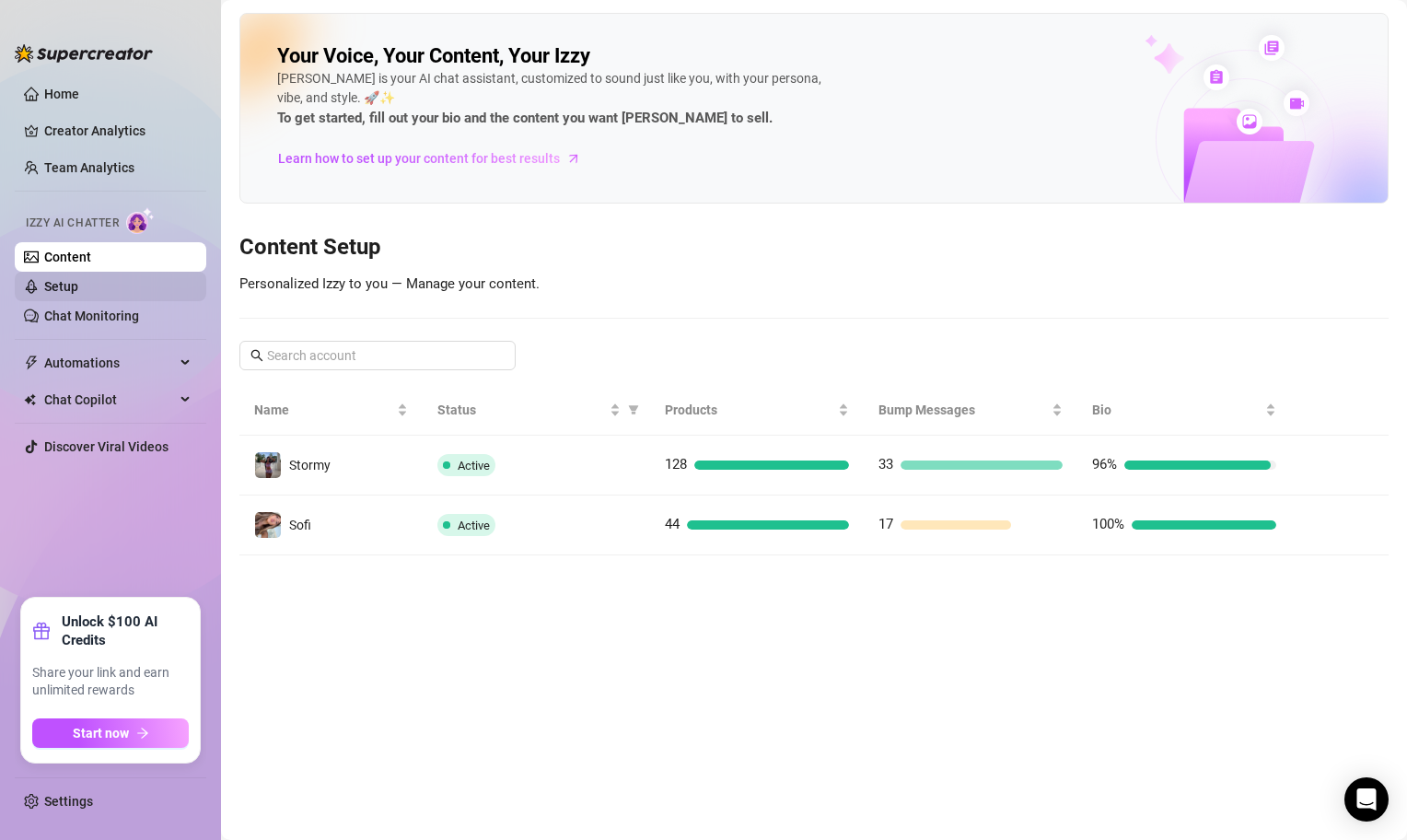
click at [78, 286] on link "Setup" at bounding box center [61, 286] width 34 height 15
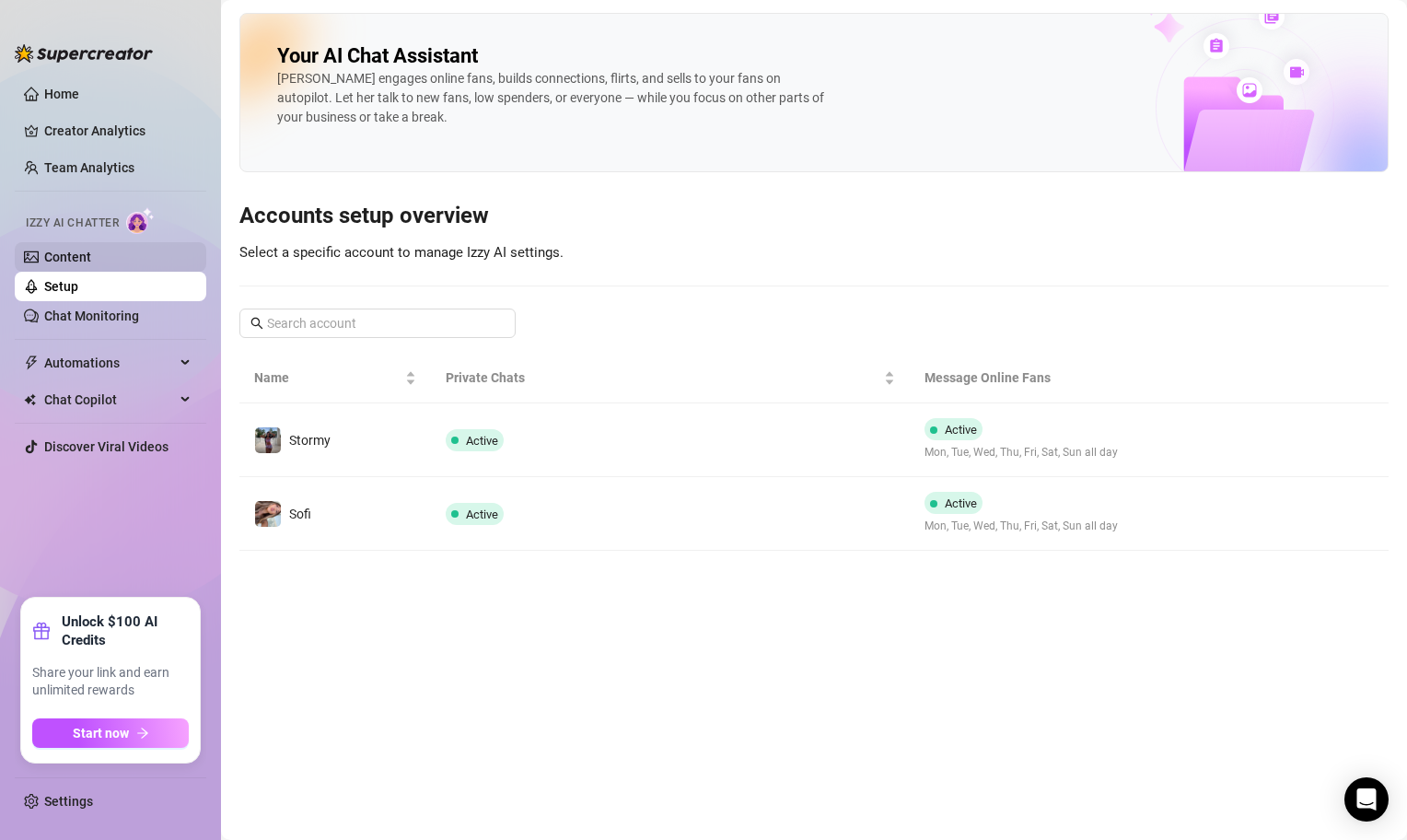
click at [91, 251] on link "Content" at bounding box center [67, 256] width 47 height 15
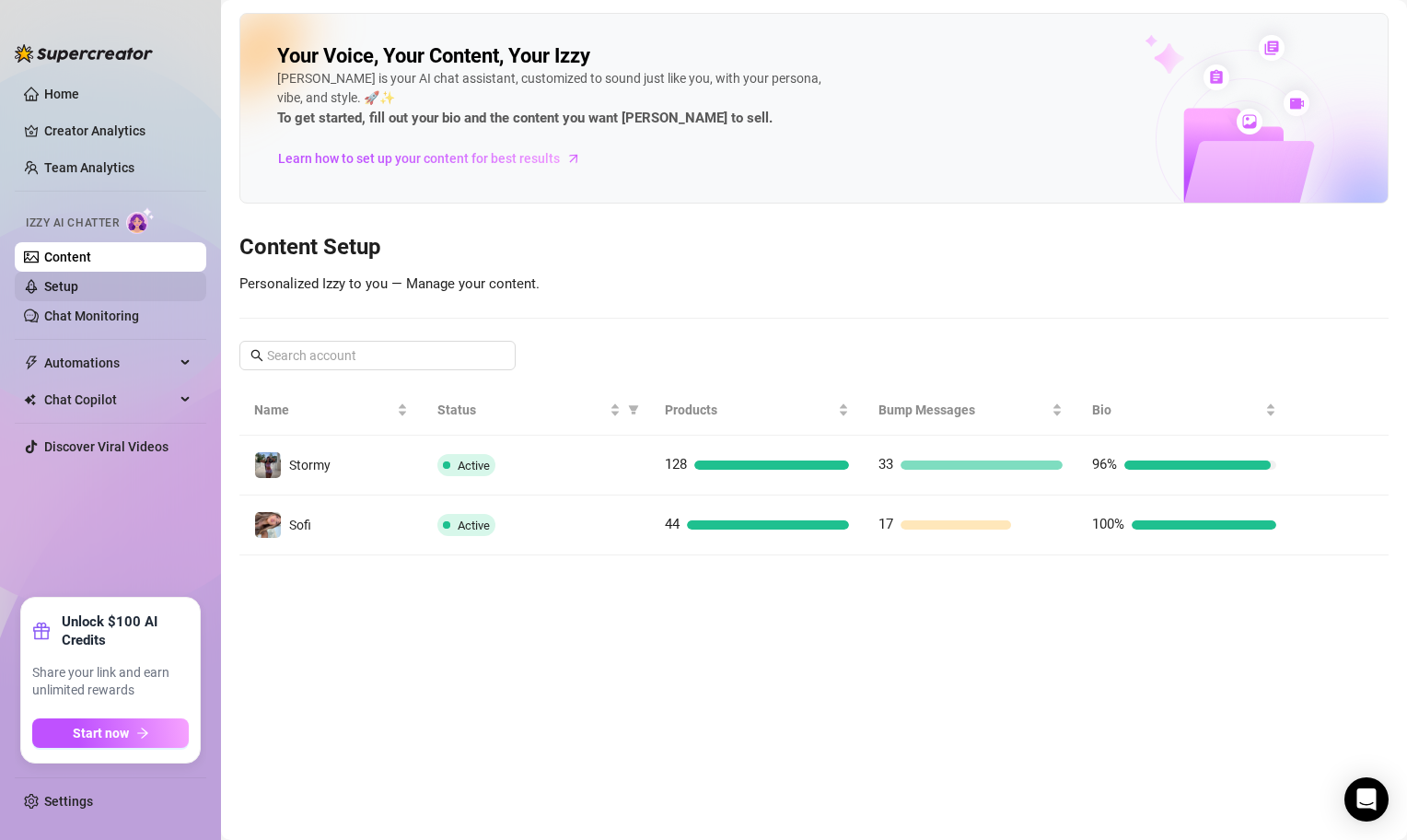
click at [78, 292] on link "Setup" at bounding box center [61, 286] width 34 height 15
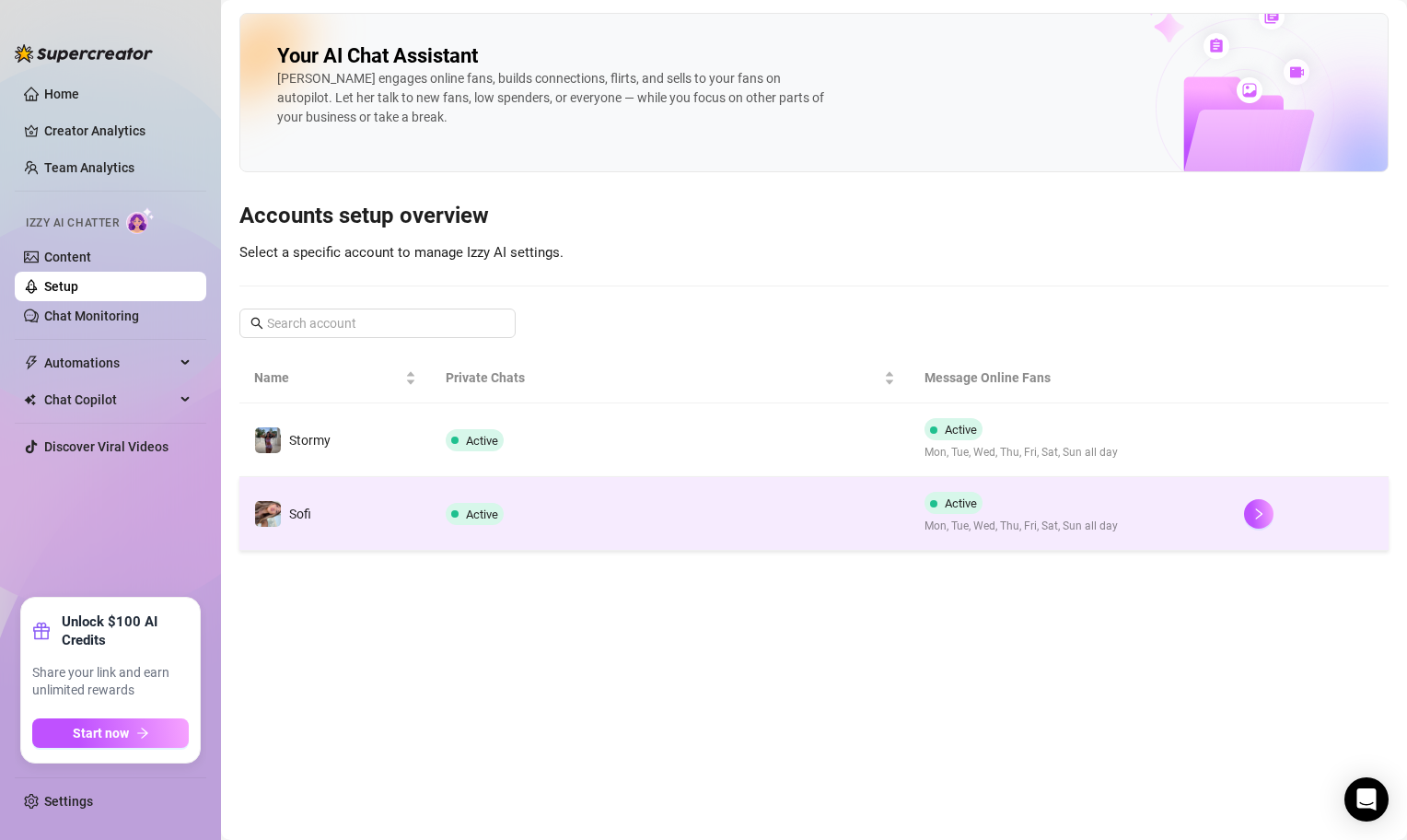
click at [561, 488] on td "Active" at bounding box center [671, 513] width 479 height 73
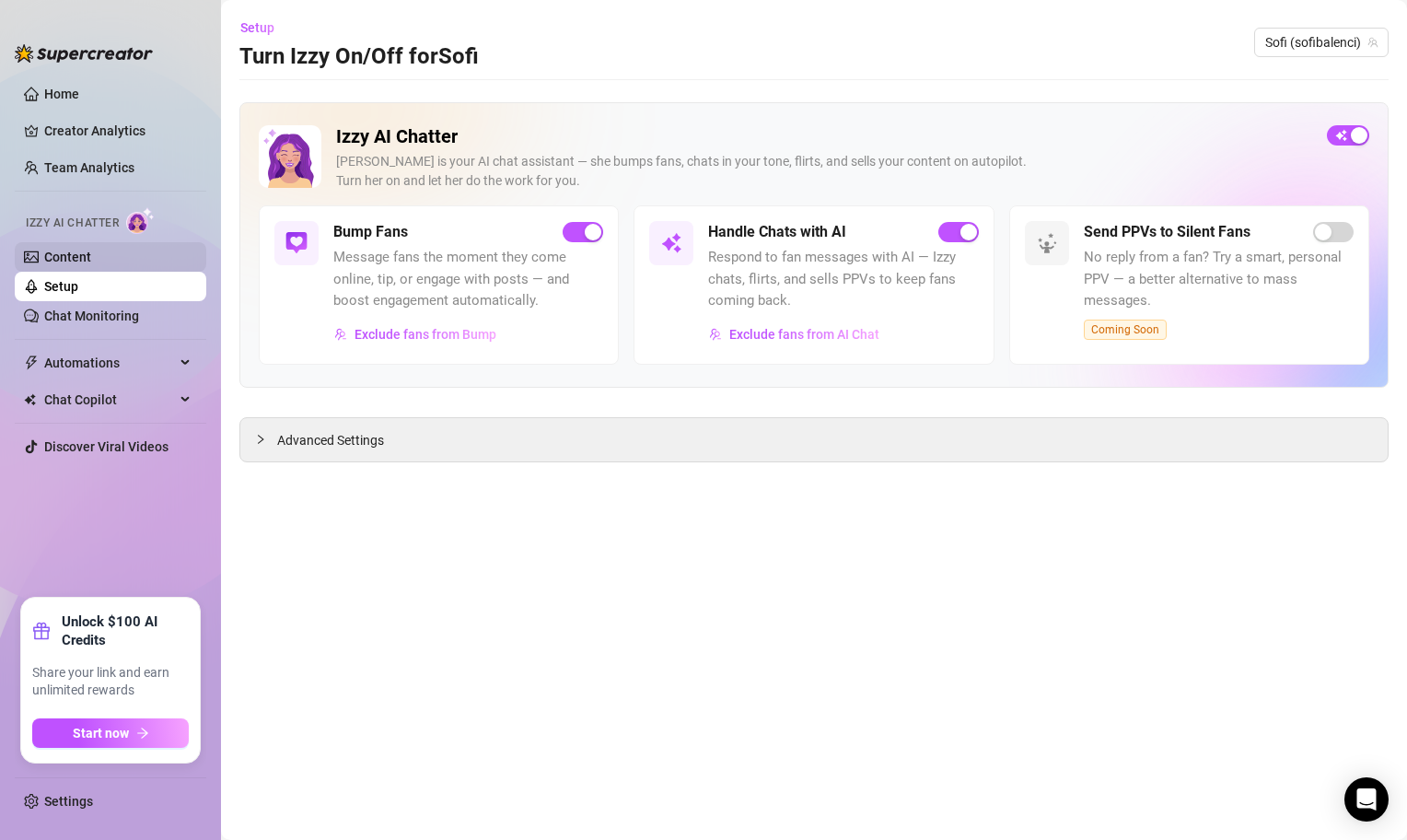
click at [91, 264] on link "Content" at bounding box center [67, 256] width 47 height 15
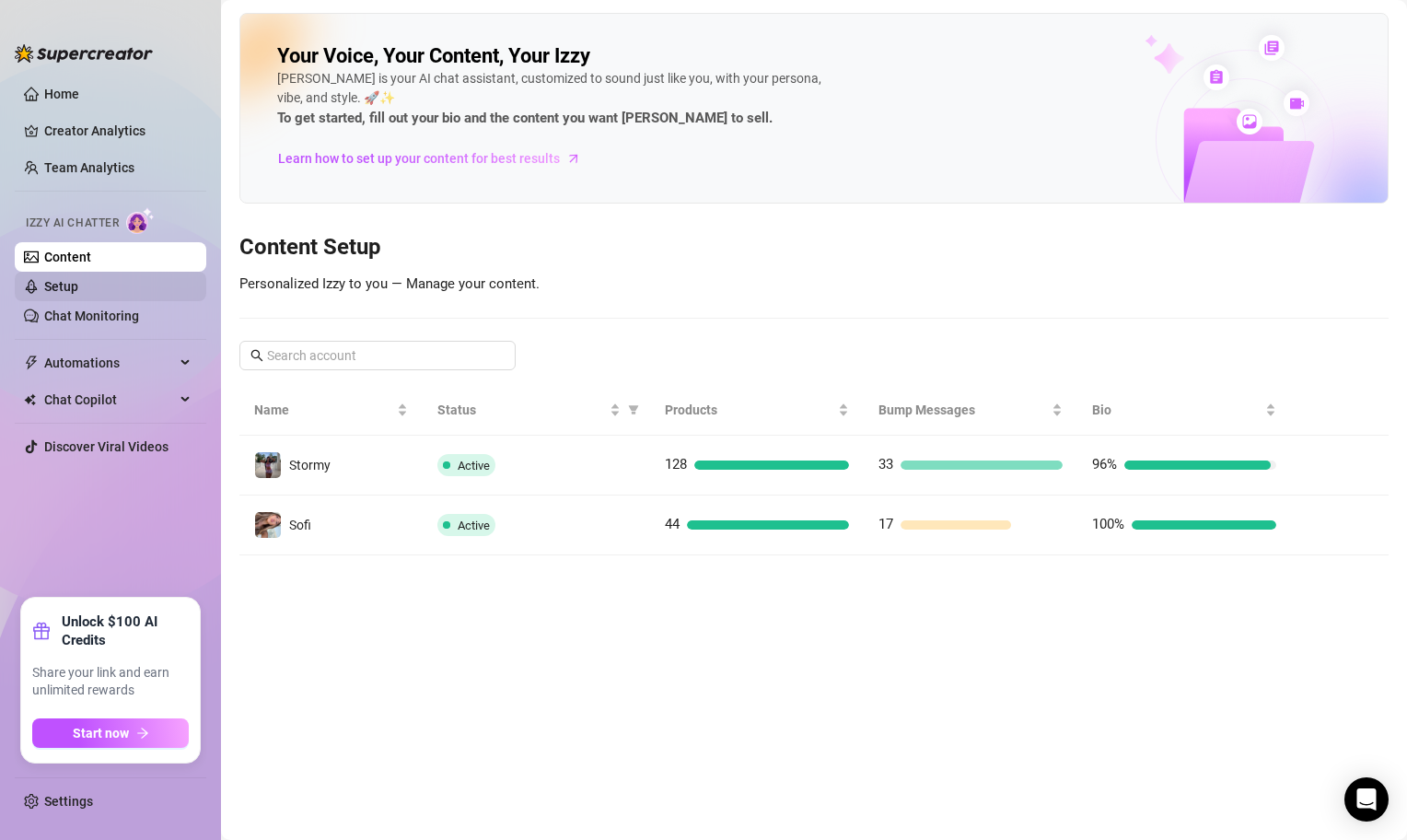
click at [78, 287] on link "Setup" at bounding box center [61, 286] width 34 height 15
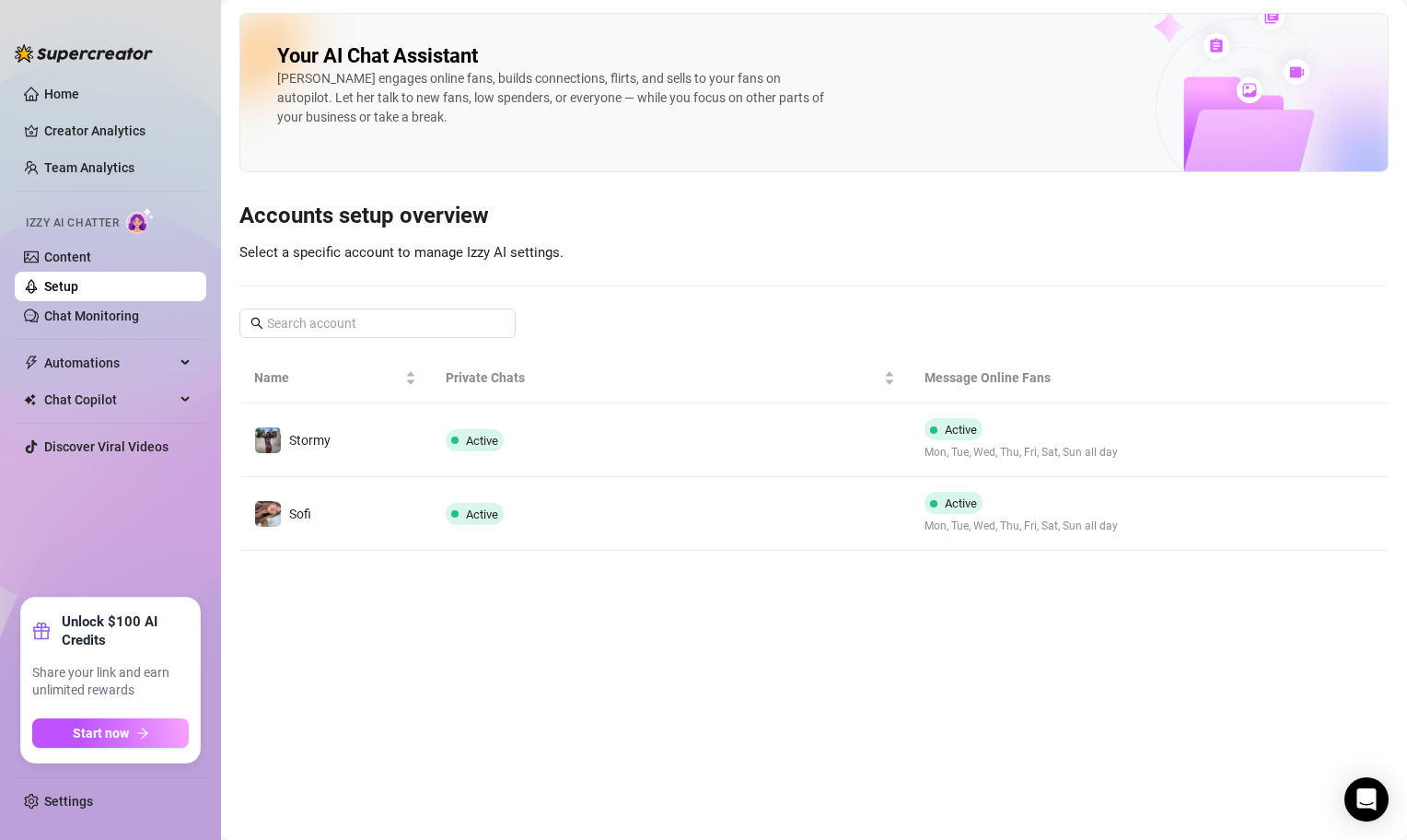
click at [78, 287] on link "Setup" at bounding box center [61, 286] width 34 height 15
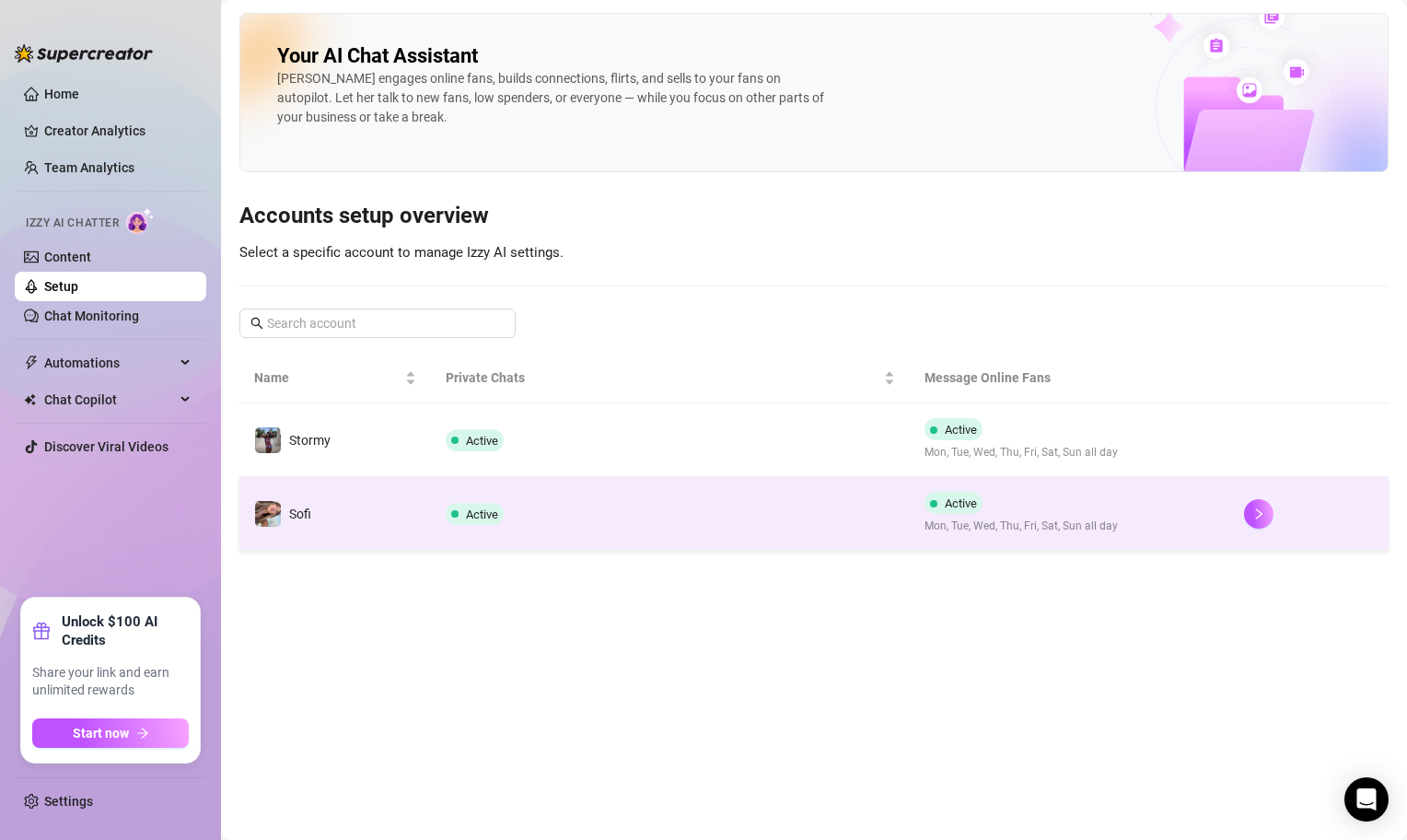
click at [658, 502] on td "Active" at bounding box center [671, 513] width 479 height 73
